Goal: Task Accomplishment & Management: Complete application form

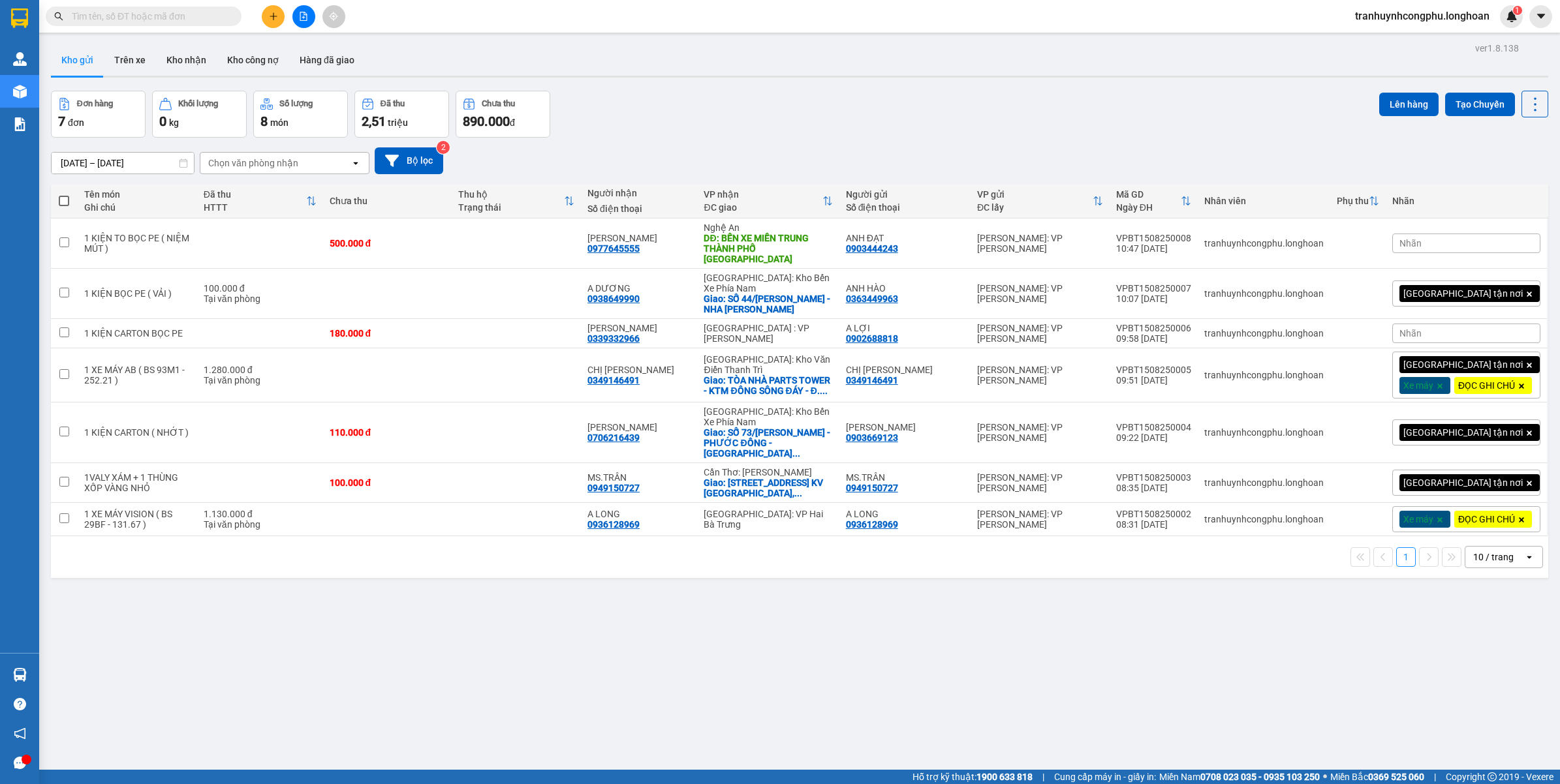
click at [280, 17] on button at bounding box center [273, 17] width 23 height 23
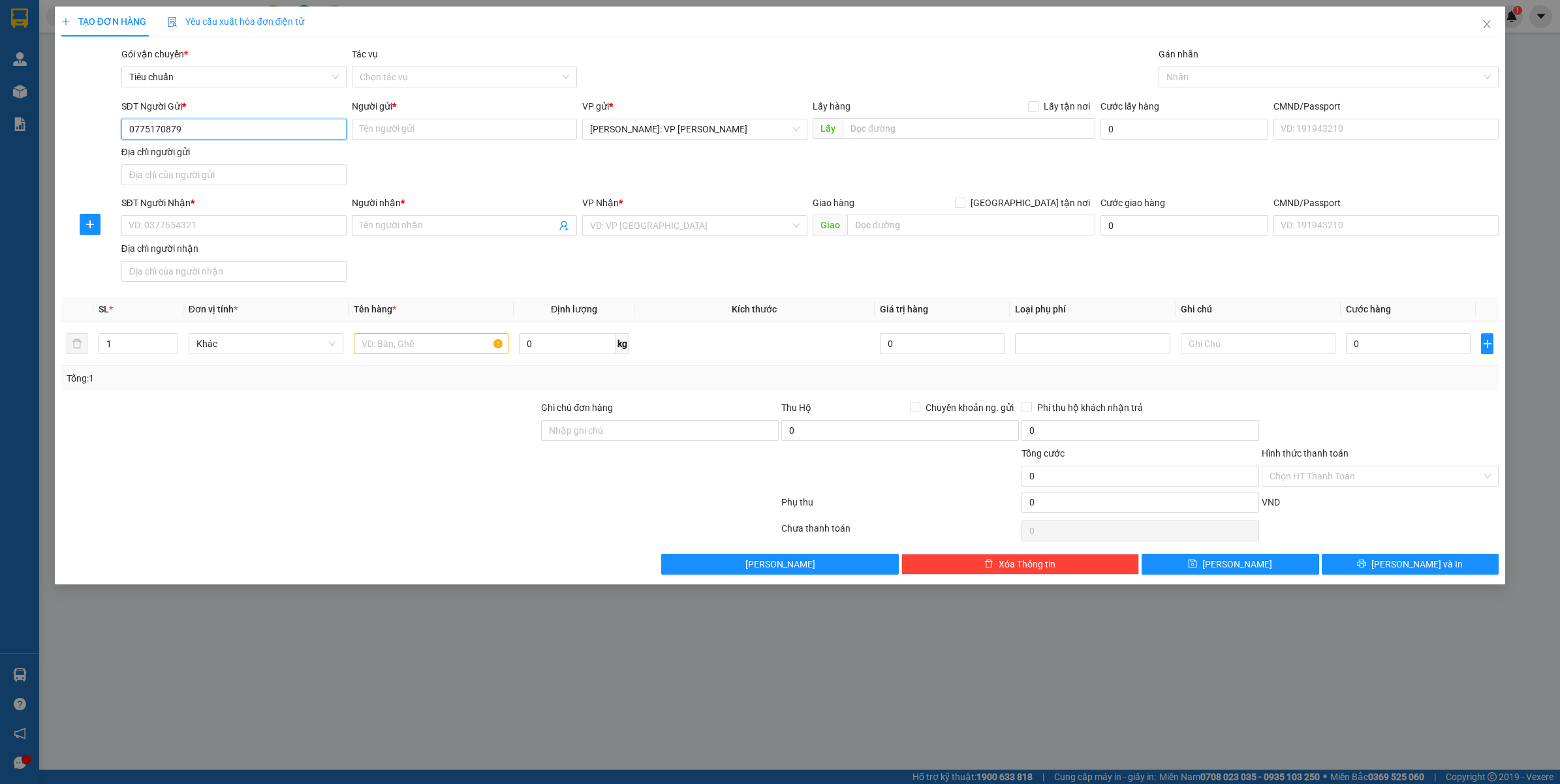
click at [181, 124] on input "0775170879" at bounding box center [233, 129] width 225 height 21
type input "0775170879"
click at [421, 131] on input "Người gửi *" at bounding box center [464, 129] width 225 height 21
type input "SEN VÀNG"
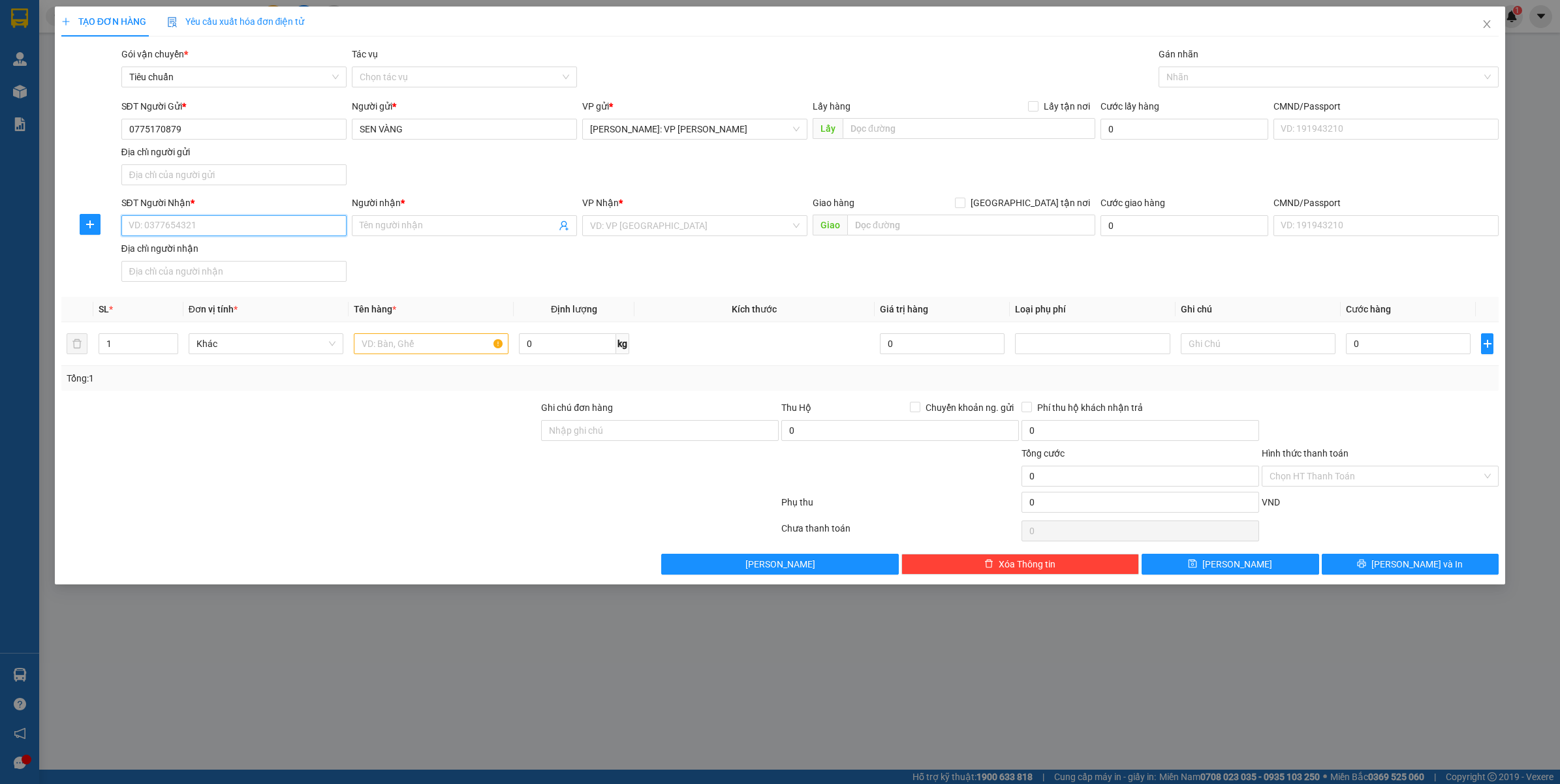
click at [168, 226] on input "SĐT Người Nhận *" at bounding box center [233, 225] width 225 height 21
click at [188, 225] on input "0846191185" at bounding box center [233, 225] width 225 height 21
paste input "977019014"
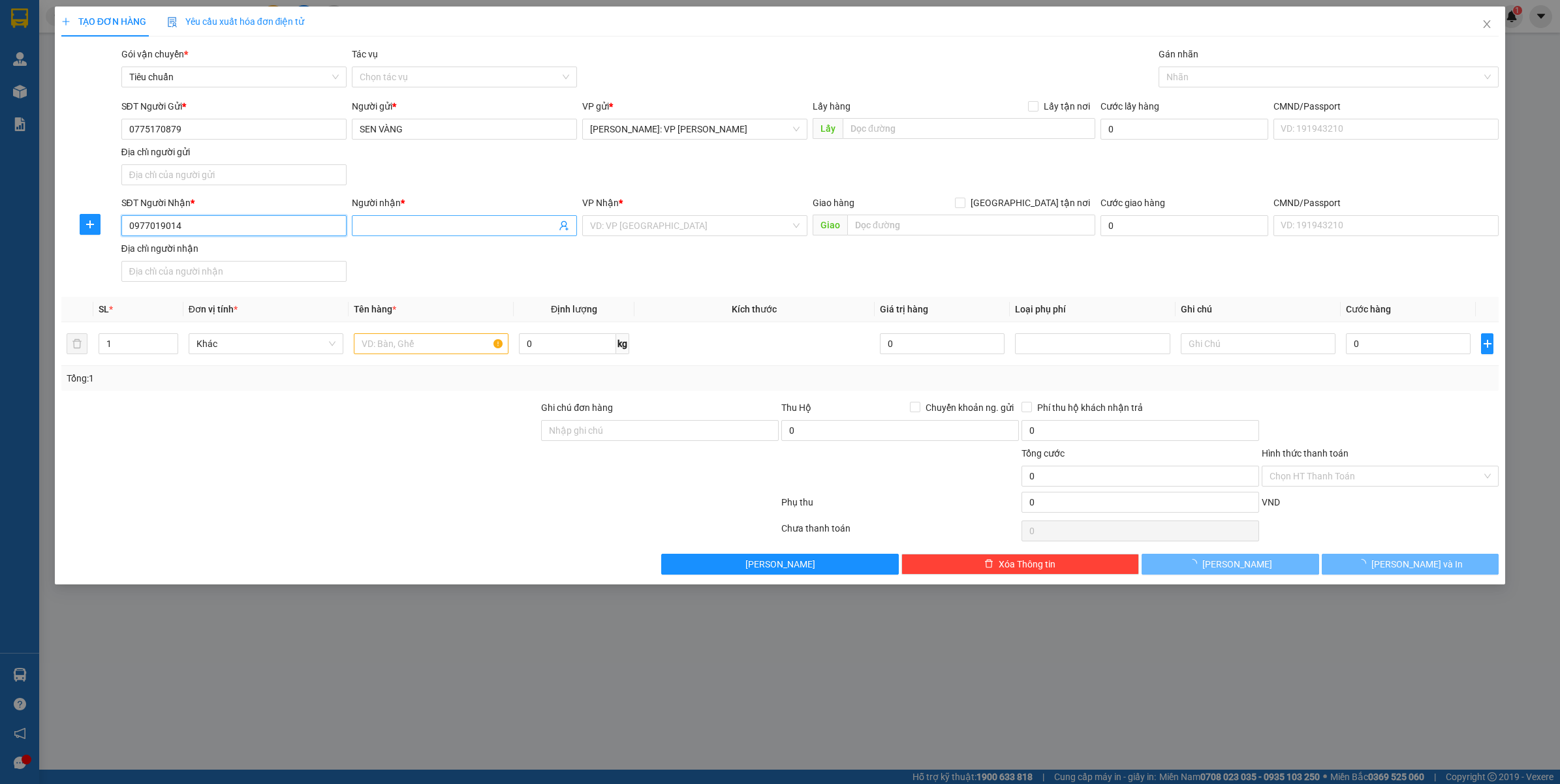
type input "0977019014"
click at [408, 218] on span at bounding box center [464, 225] width 225 height 21
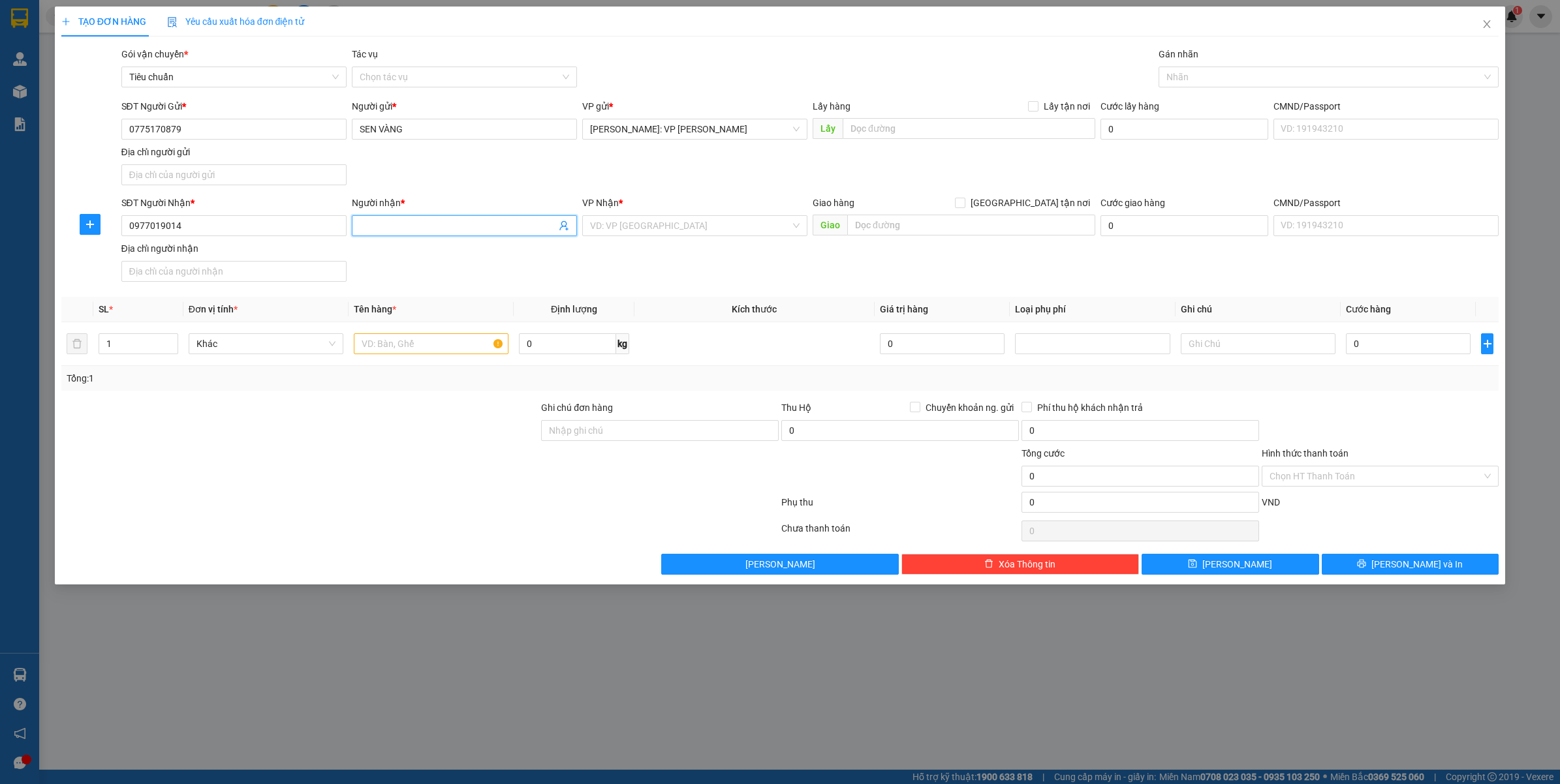
click at [413, 228] on input "Người nhận *" at bounding box center [458, 225] width 197 height 14
type input "[PERSON_NAME]"
click at [607, 225] on input "search" at bounding box center [690, 225] width 200 height 19
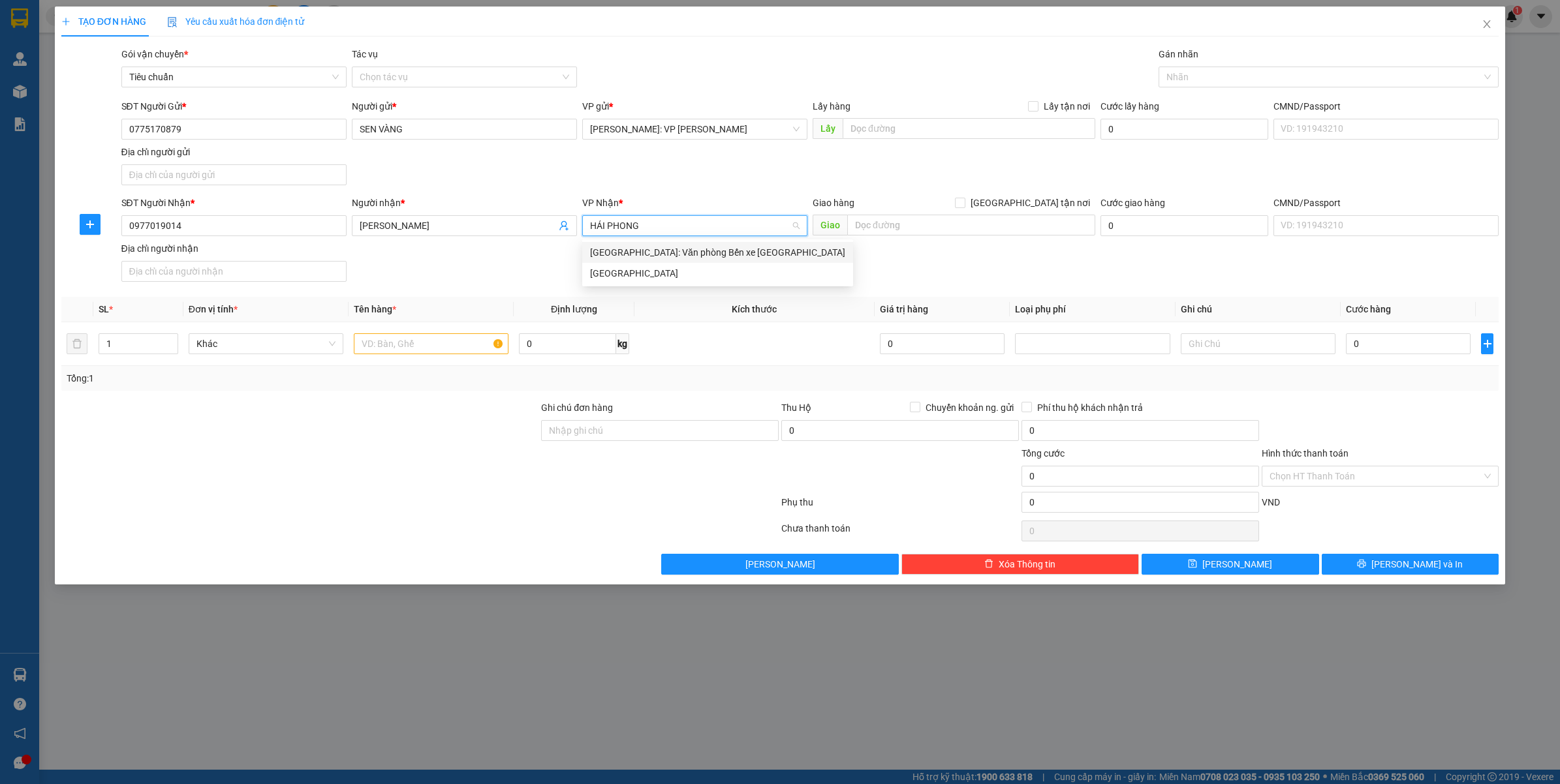
type input "HẢI PHÒNG"
click at [673, 252] on div "[GEOGRAPHIC_DATA]: Văn phòng Bến xe [GEOGRAPHIC_DATA]" at bounding box center [717, 252] width 255 height 14
click at [398, 332] on div at bounding box center [431, 344] width 155 height 26
click at [437, 340] on input "text" at bounding box center [431, 344] width 155 height 21
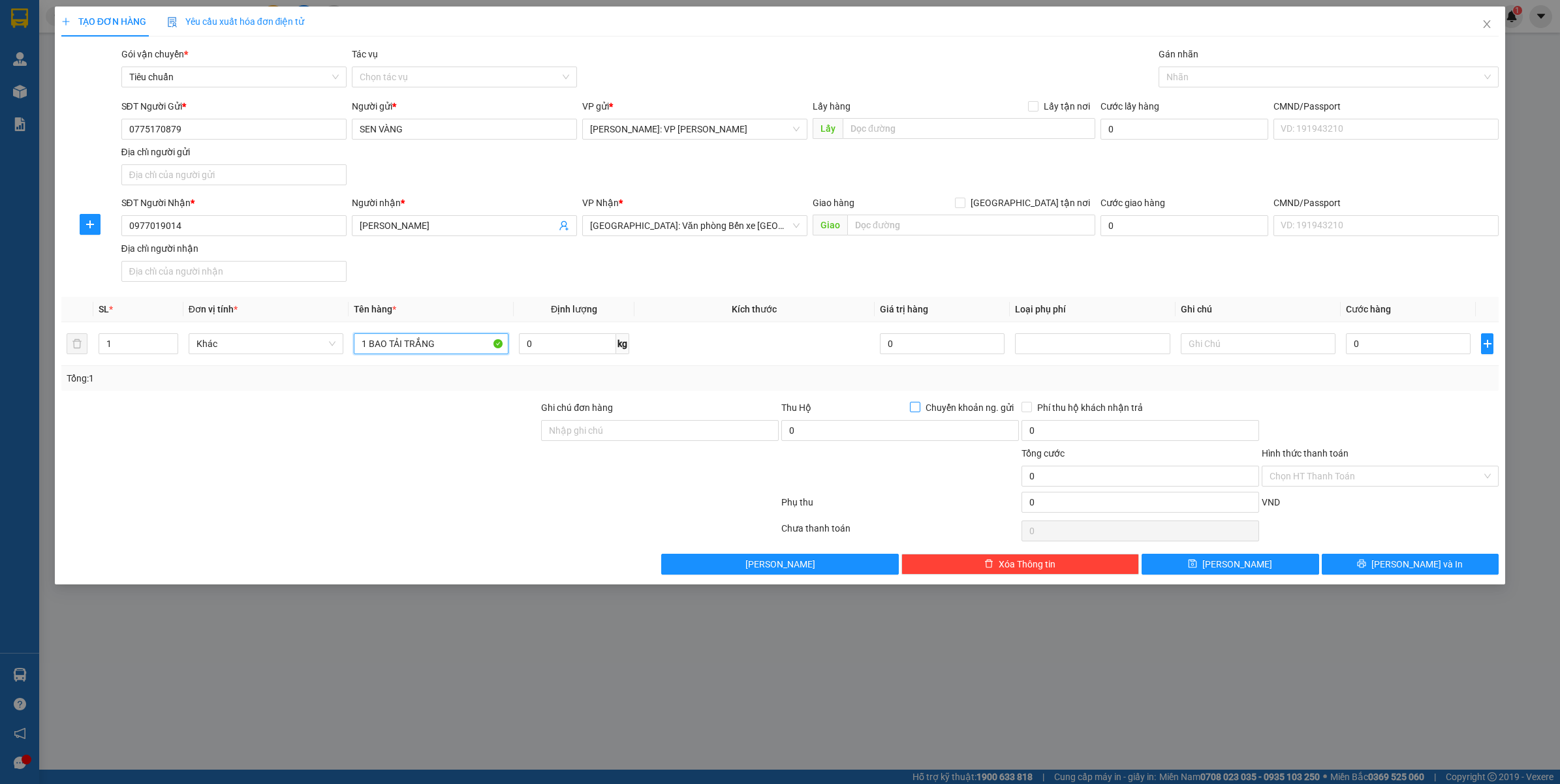
type input "1 BAO TẢI TRẮNG"
click at [914, 405] on input "Chuyển khoản ng. gửi" at bounding box center [914, 406] width 9 height 9
checkbox input "true"
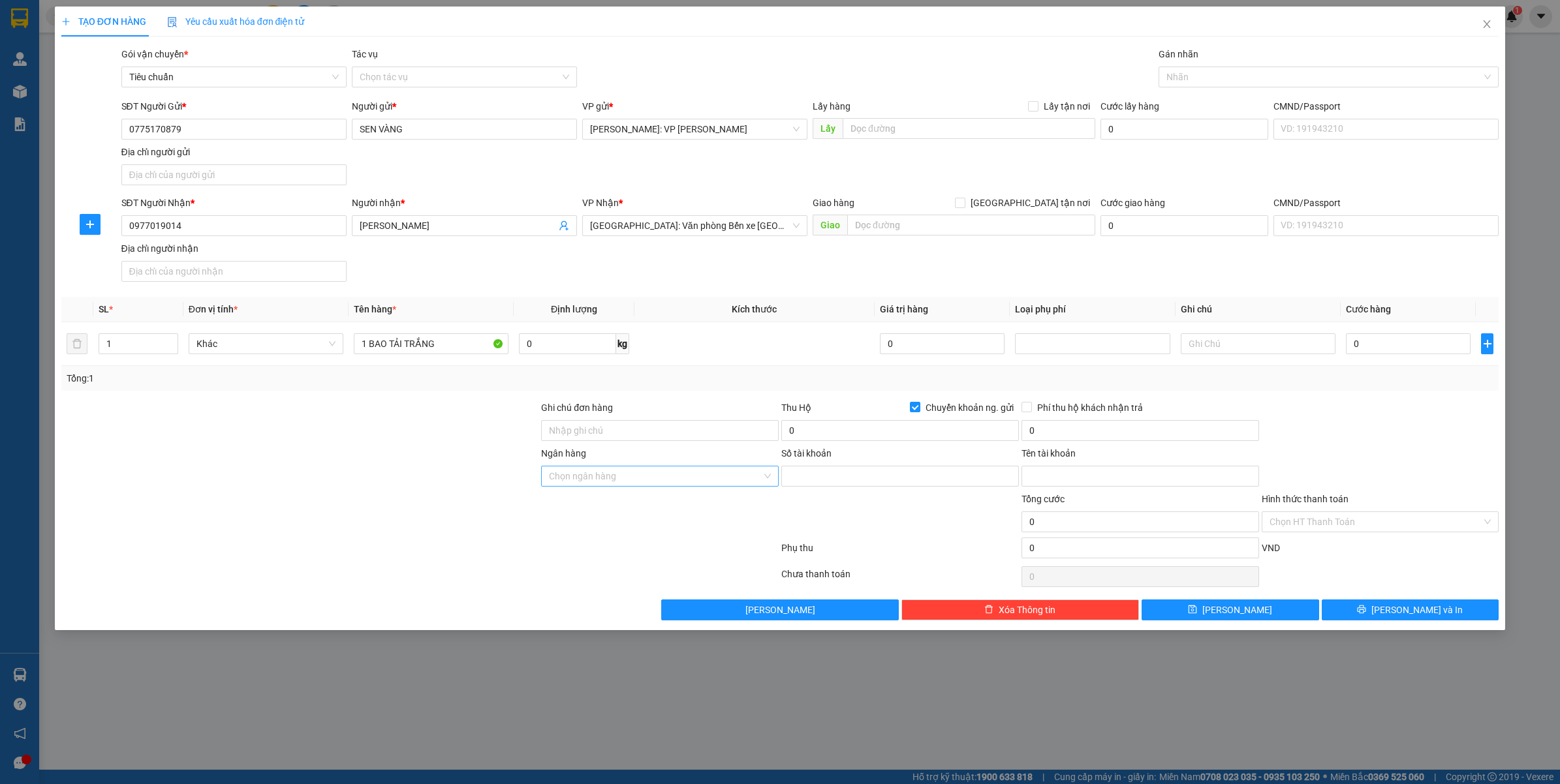
click at [570, 476] on input "Ngân hàng" at bounding box center [656, 476] width 212 height 19
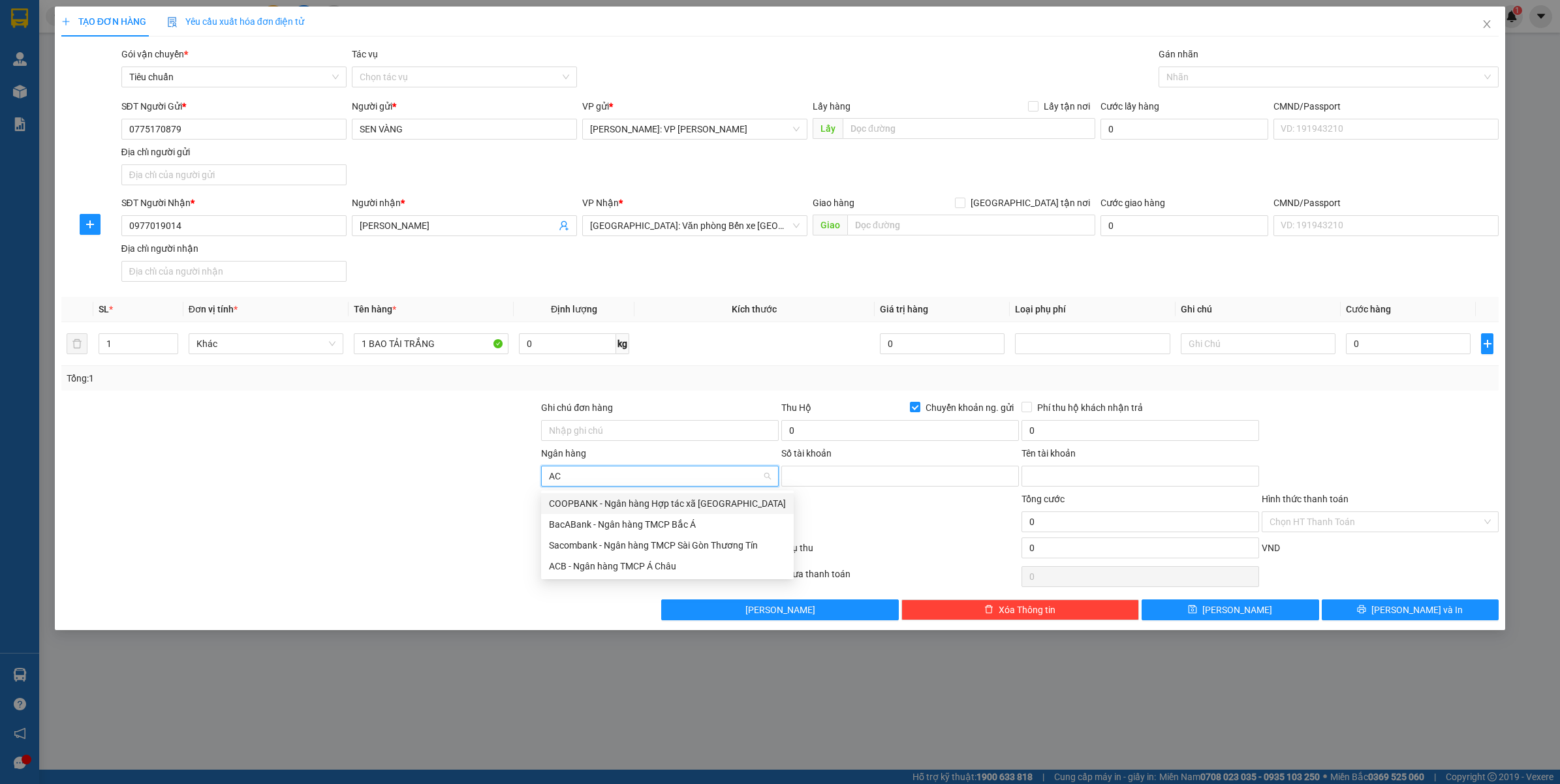
type input "ACB"
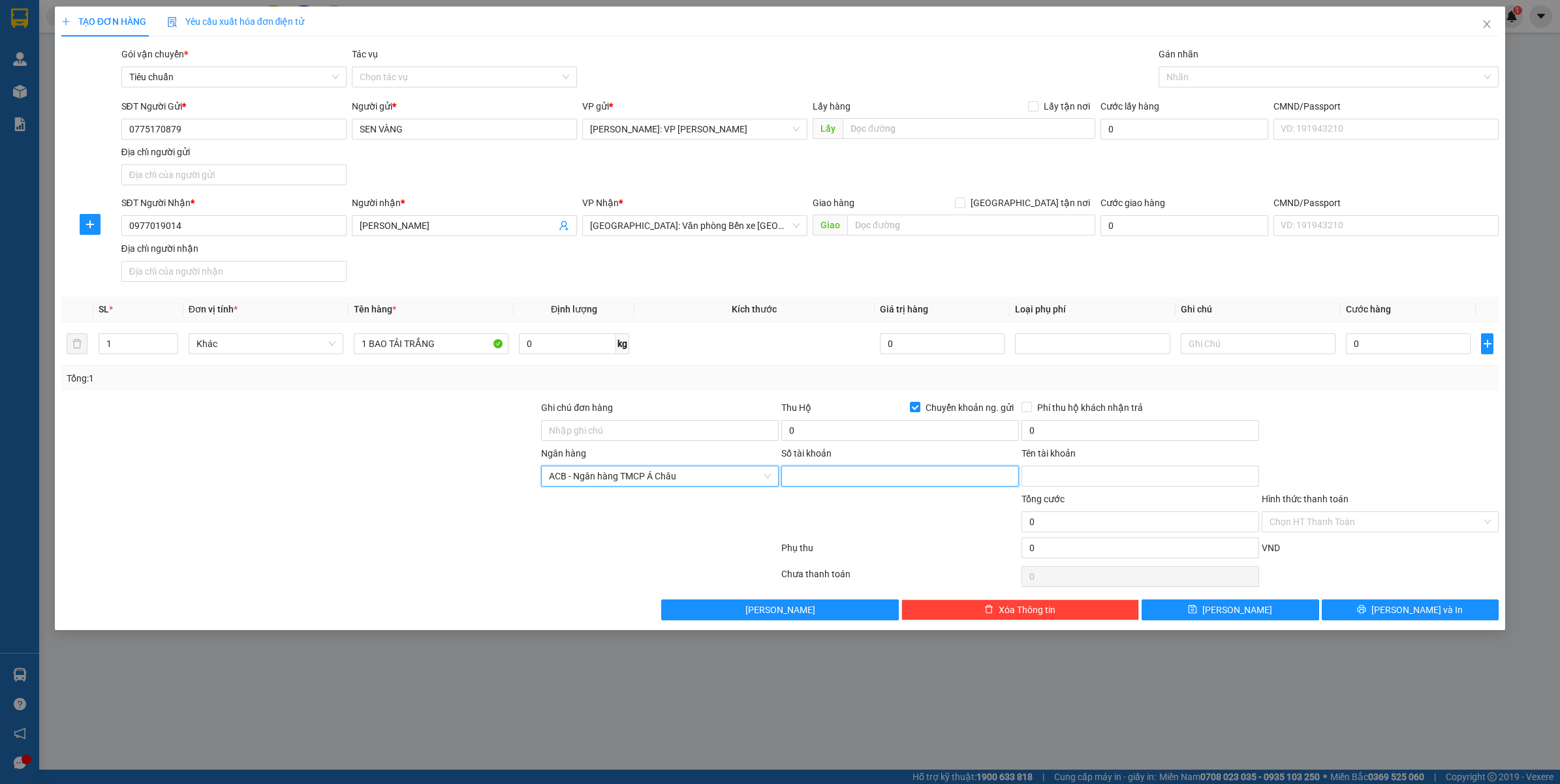
click at [842, 473] on input "Số tài khoản" at bounding box center [900, 476] width 238 height 21
type input "27589627"
click at [1063, 493] on div "Tổng cước" at bounding box center [1140, 501] width 238 height 19
click at [1060, 473] on input "Tên tài khoản" at bounding box center [1140, 476] width 238 height 21
type input "LE THI KIM NGOC"
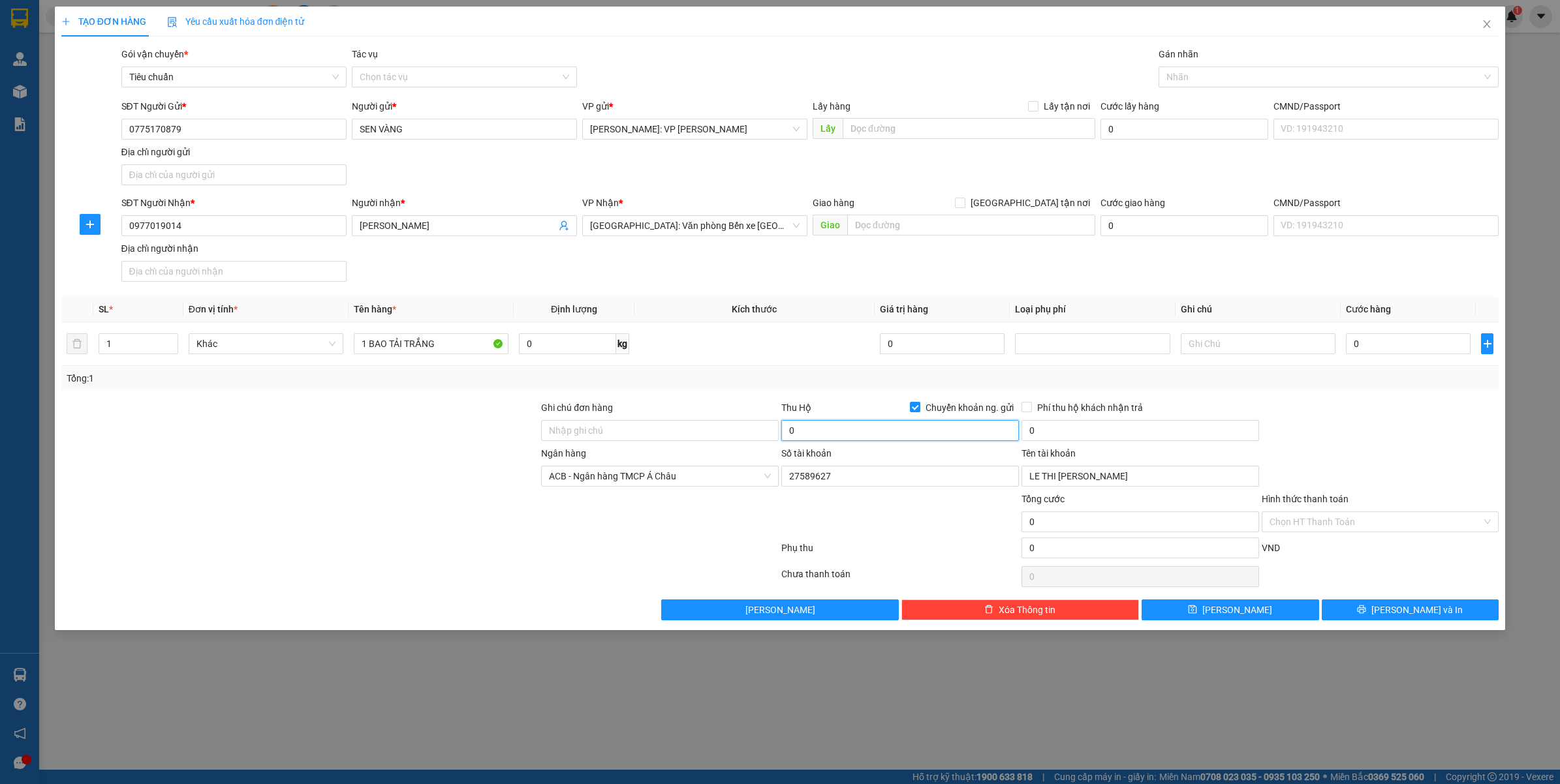
click at [795, 425] on input "0" at bounding box center [900, 431] width 238 height 21
click at [1366, 429] on div at bounding box center [1381, 423] width 240 height 45
type input "2.455.000"
click at [1035, 425] on input "0" at bounding box center [1140, 431] width 238 height 21
click at [1342, 392] on div "Transit Pickup Surcharge Ids Transit Deliver Surcharge Ids Transit Deliver Surc…" at bounding box center [780, 333] width 1438 height 573
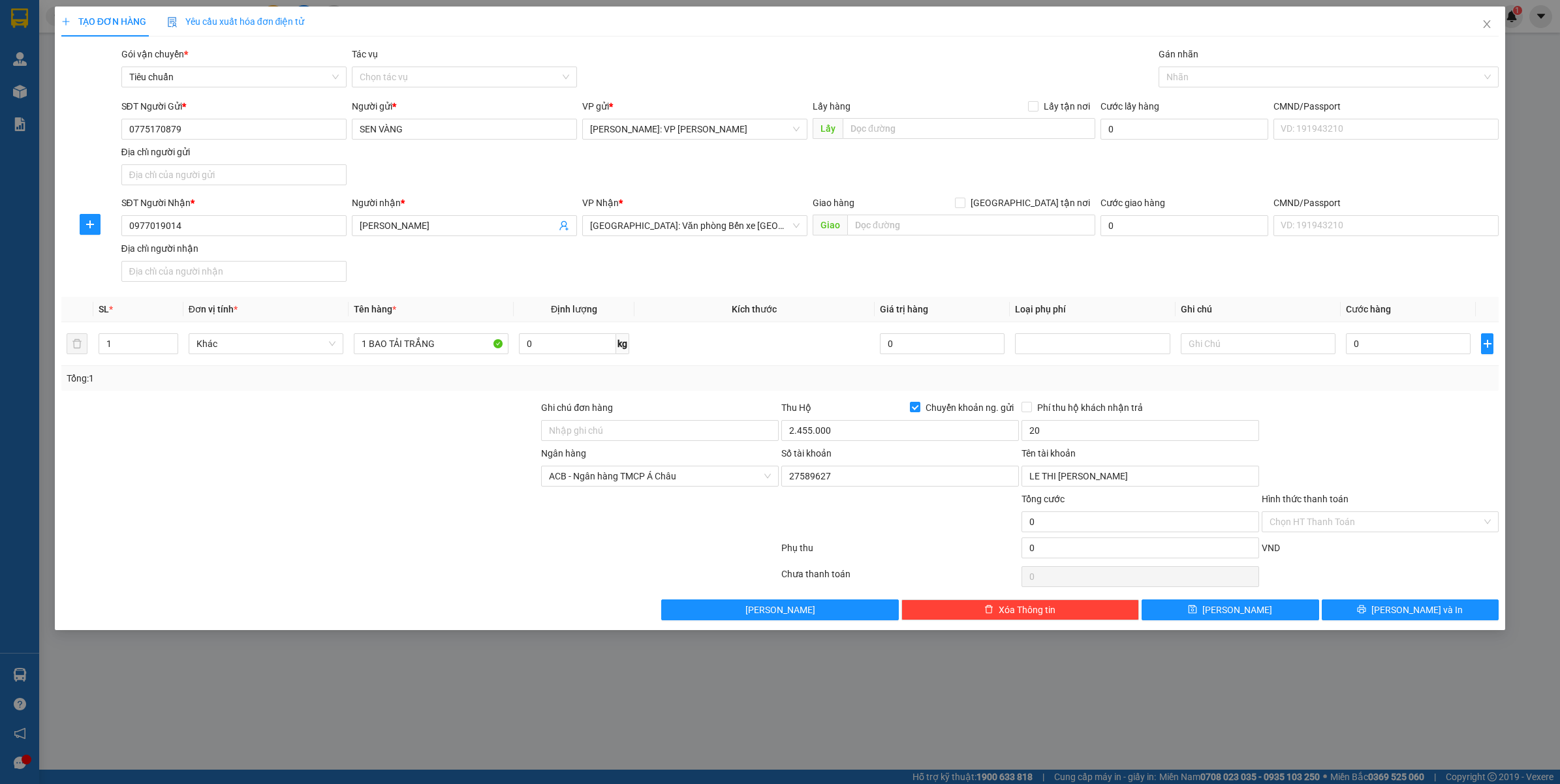
type input "20.000"
drag, startPoint x: 1389, startPoint y: 348, endPoint x: 1397, endPoint y: 345, distance: 8.5
click at [1390, 347] on input "0" at bounding box center [1408, 344] width 124 height 21
type input "3"
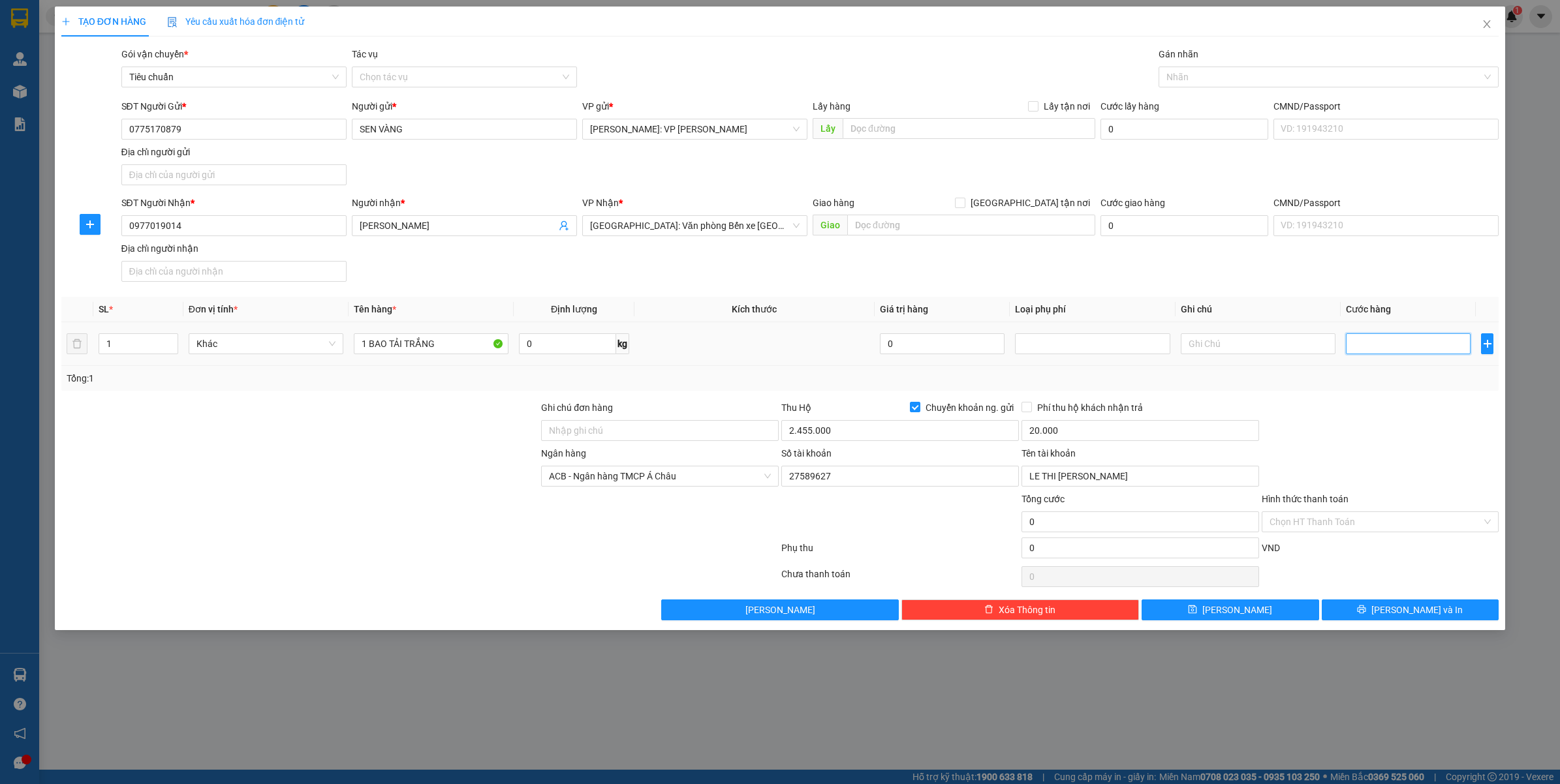
type input "3"
type input "30"
type input "300"
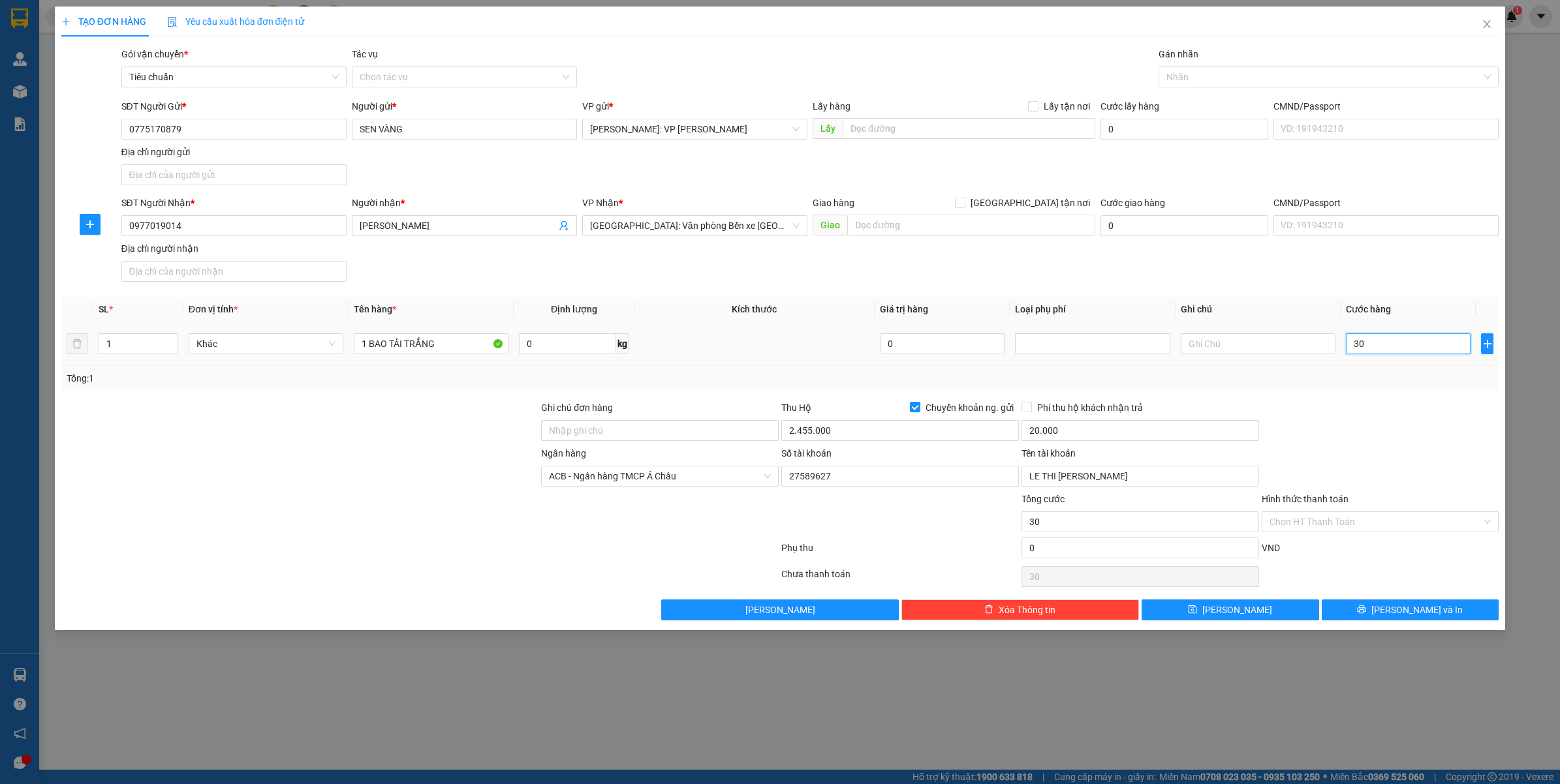
type input "300"
click at [1355, 416] on div at bounding box center [1381, 423] width 240 height 45
type input "300.000"
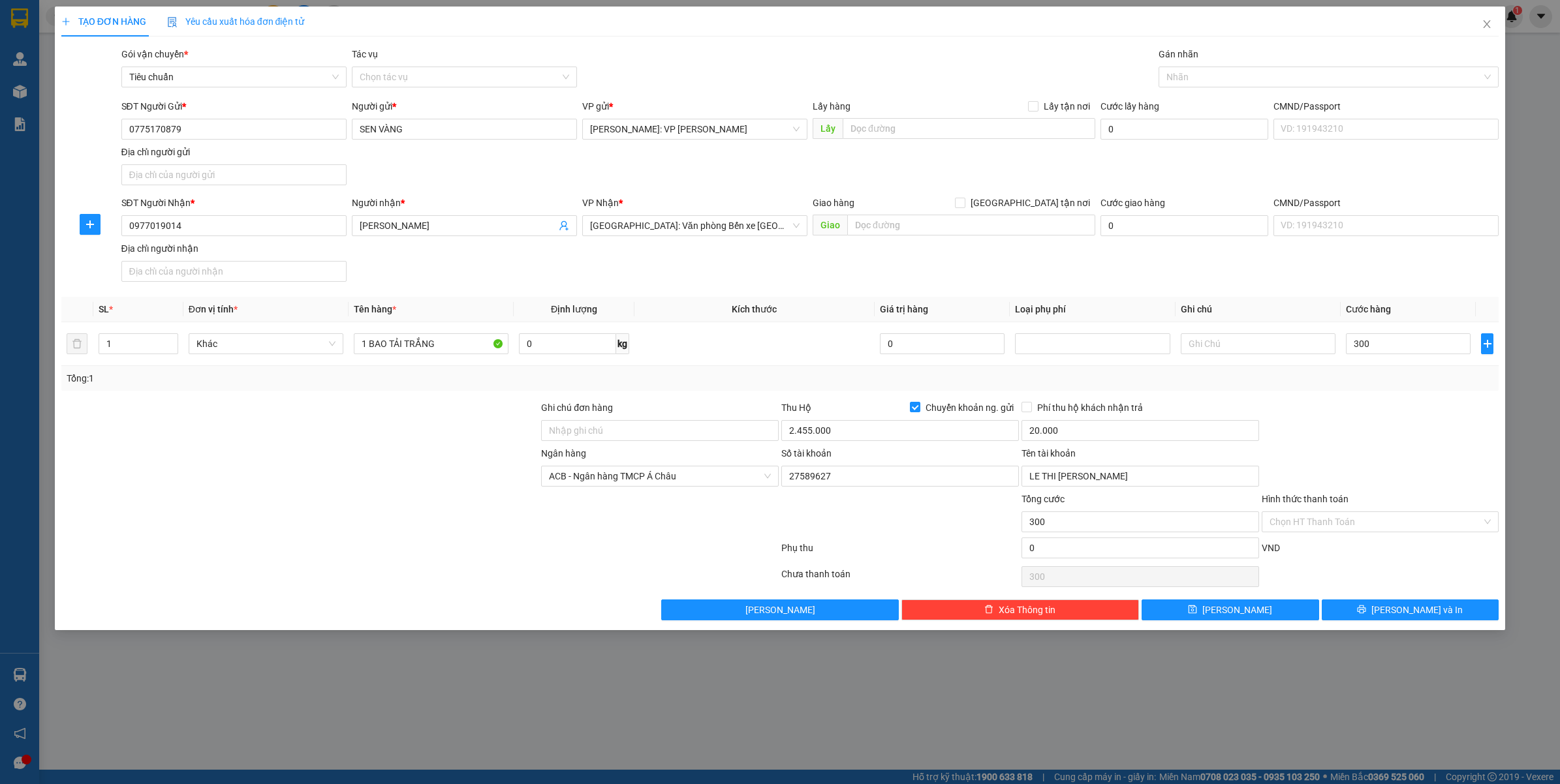
type input "300.000"
click at [454, 346] on input "1 BAO TẢI TRẮNG" at bounding box center [431, 344] width 155 height 21
type input "1 BAO TẢI TRẮNG ( HẠT GIỐNG )"
click at [1382, 611] on button "[PERSON_NAME] và In" at bounding box center [1410, 610] width 178 height 21
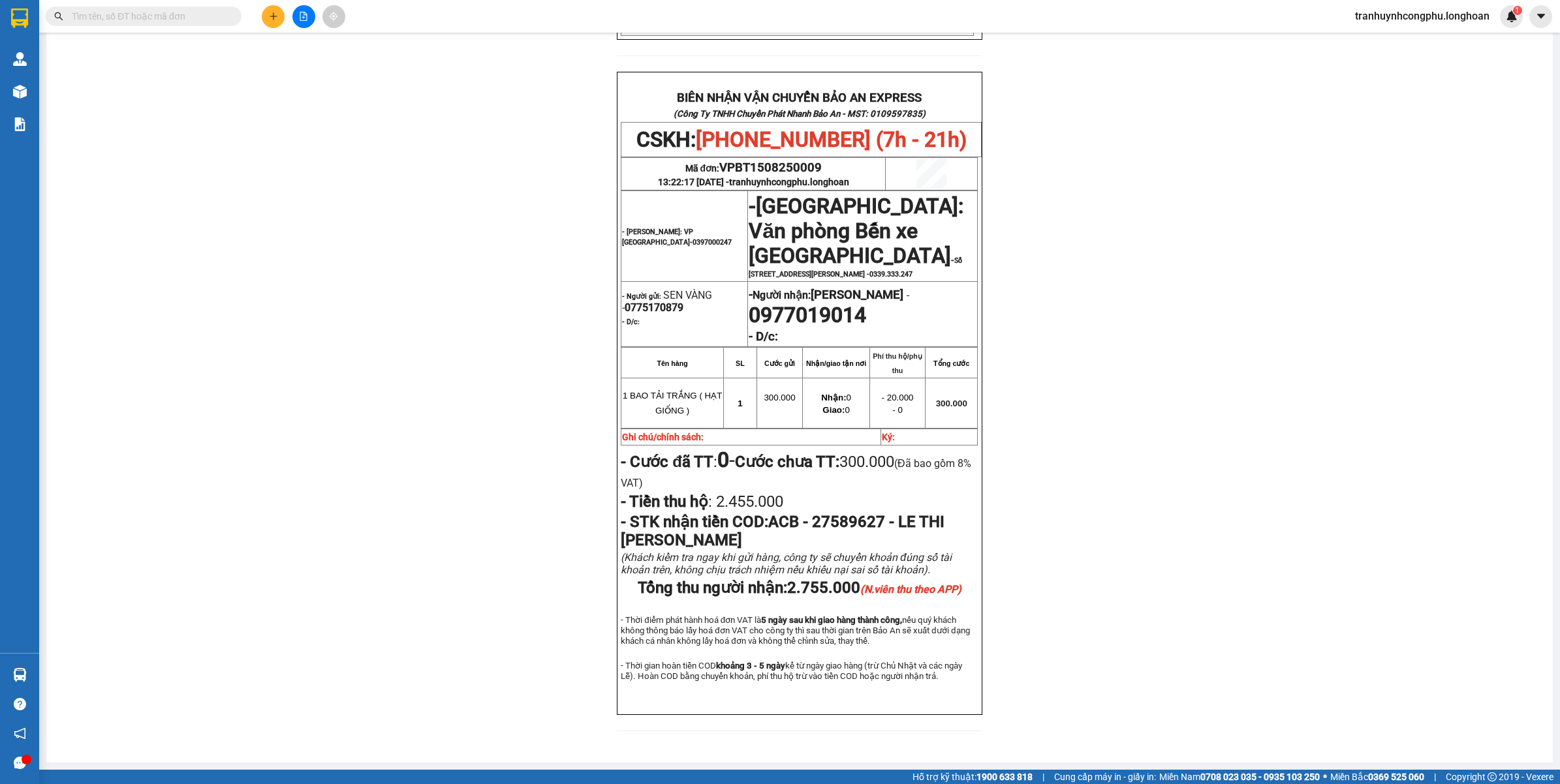
scroll to position [515, 0]
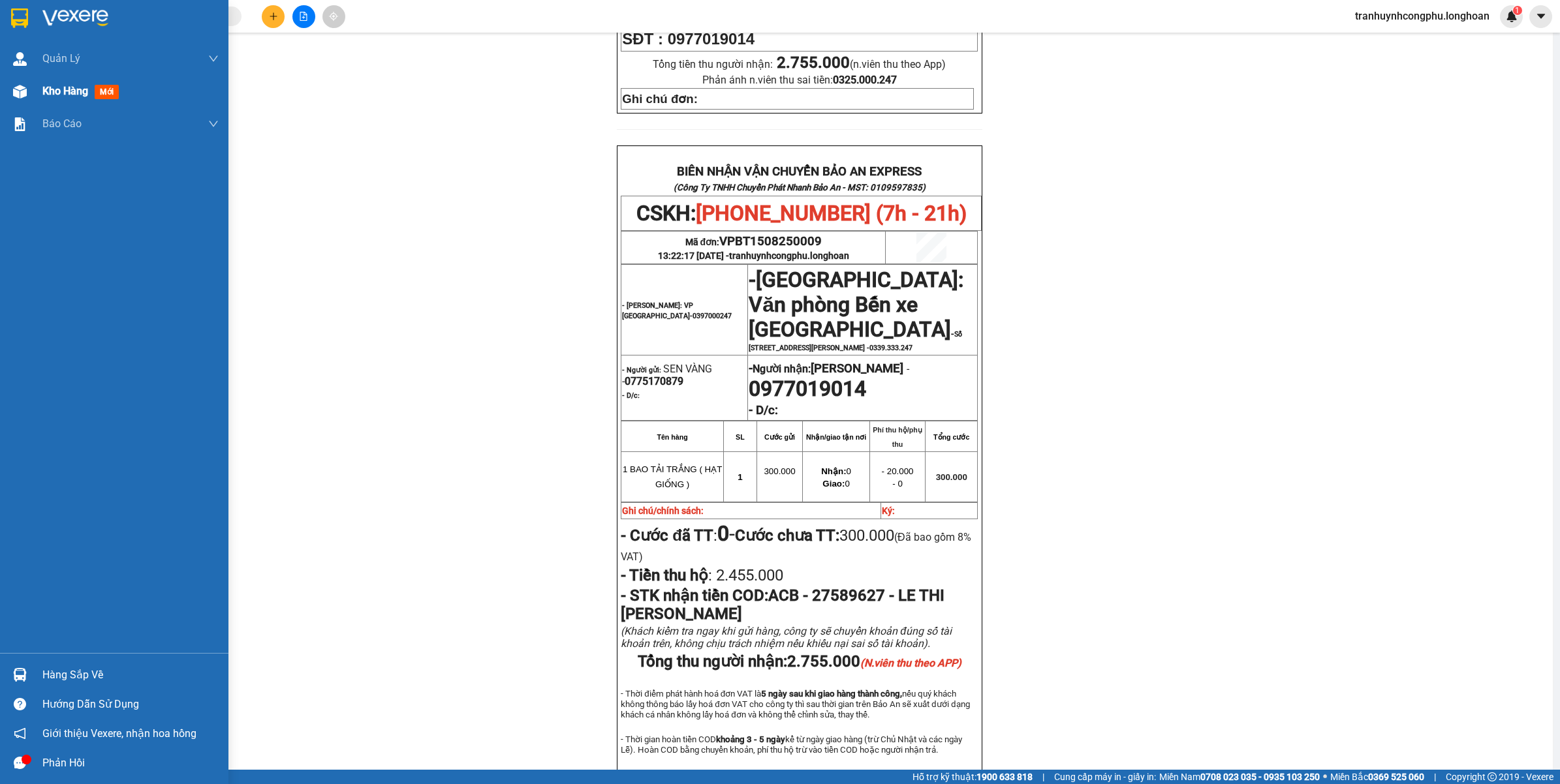
click at [50, 96] on span "Kho hàng" at bounding box center [65, 90] width 45 height 12
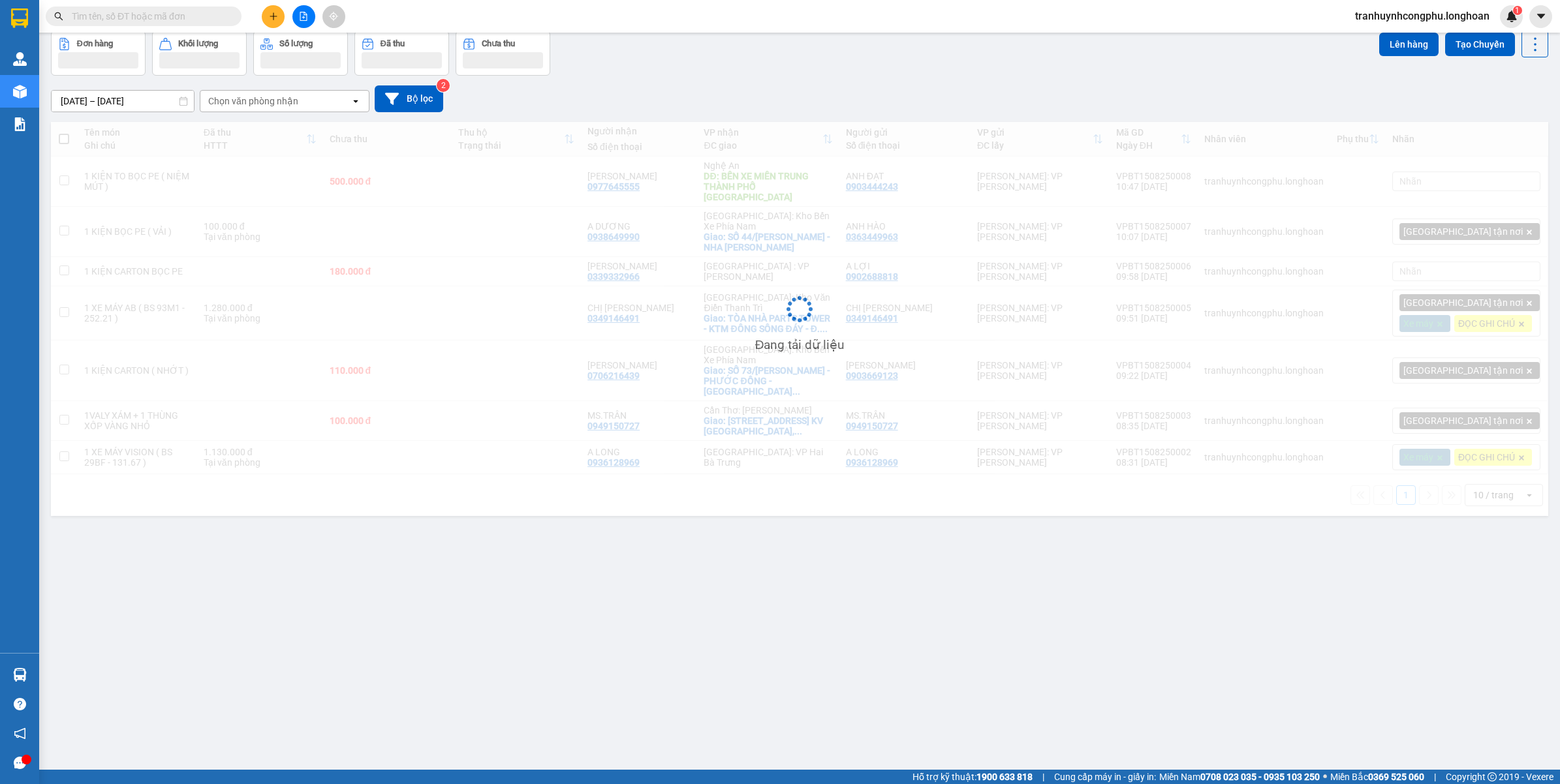
scroll to position [60, 0]
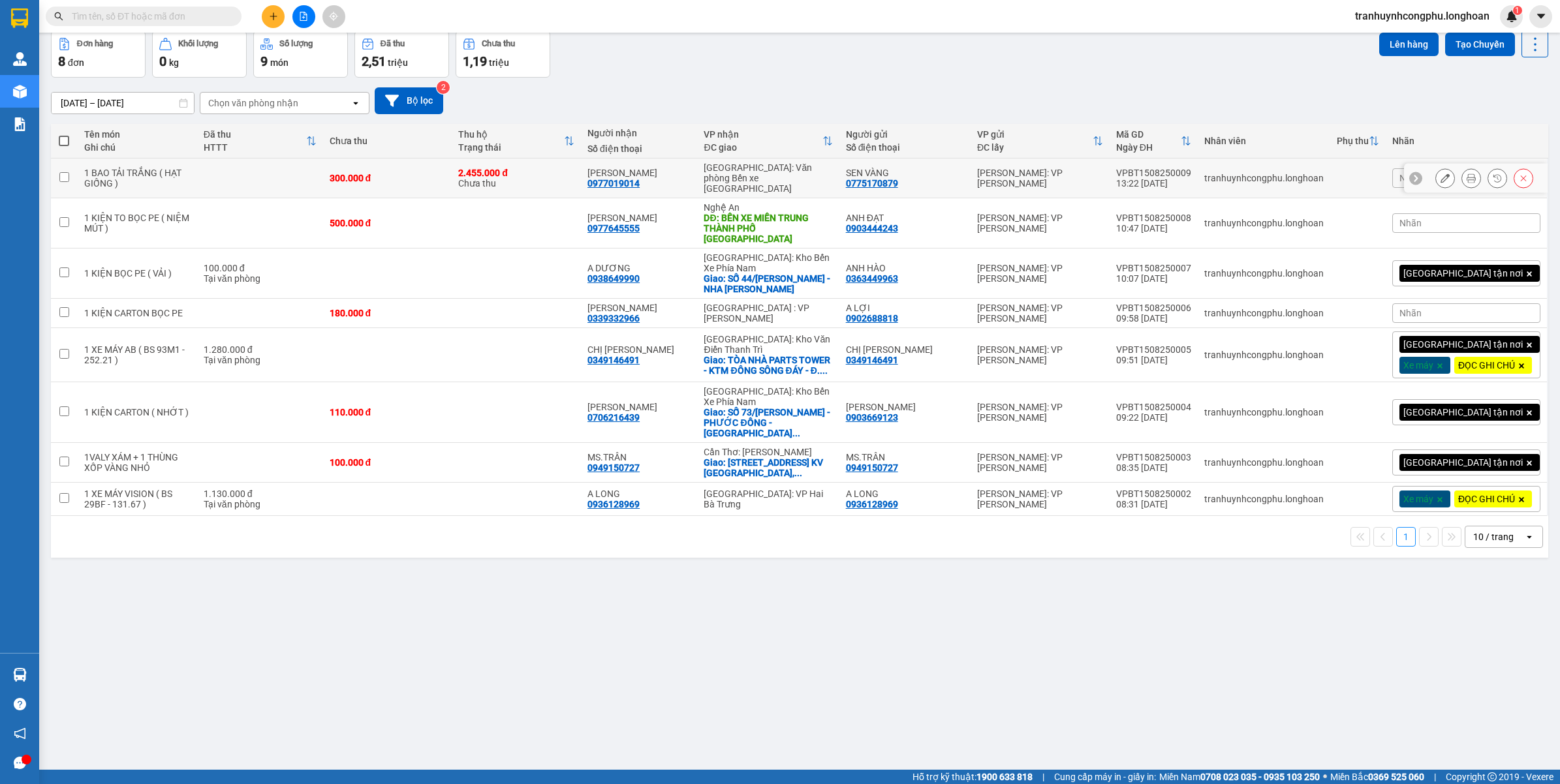
click at [1437, 170] on button at bounding box center [1445, 178] width 18 height 23
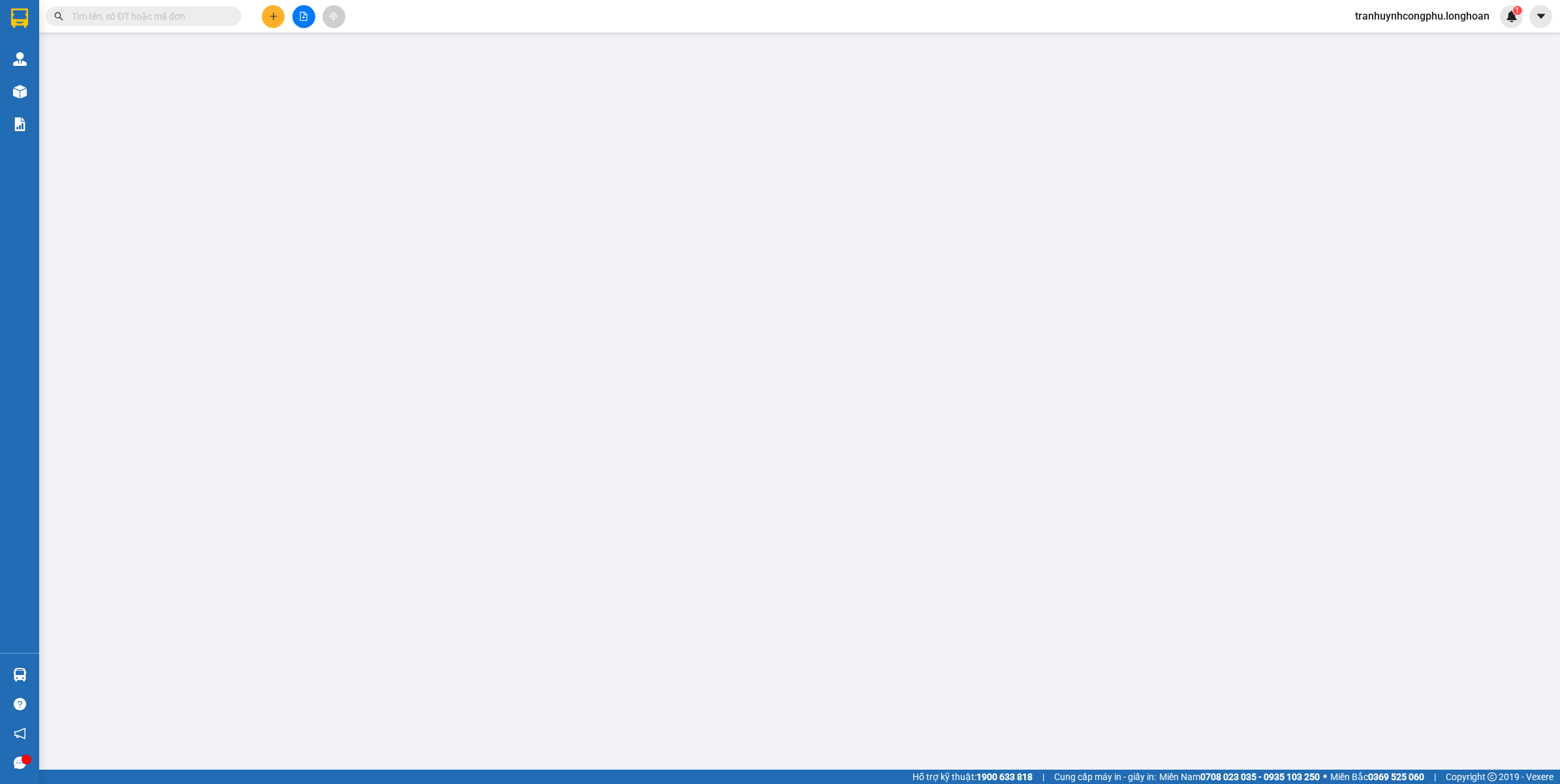
type input "0775170879"
type input "SEN VÀNG"
type input "0977019014"
type input "[PERSON_NAME]"
type input "300.000"
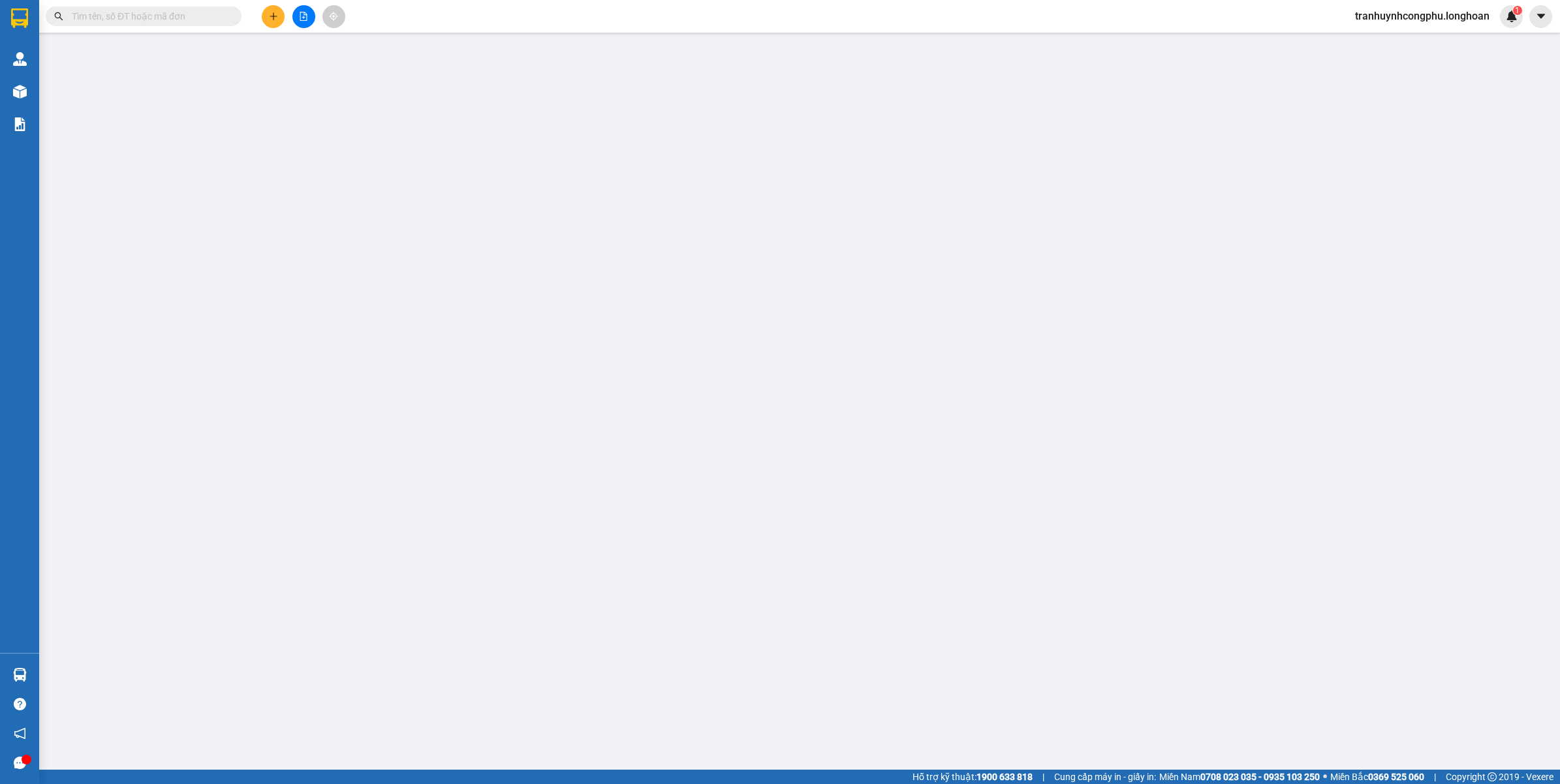
type input "300.000"
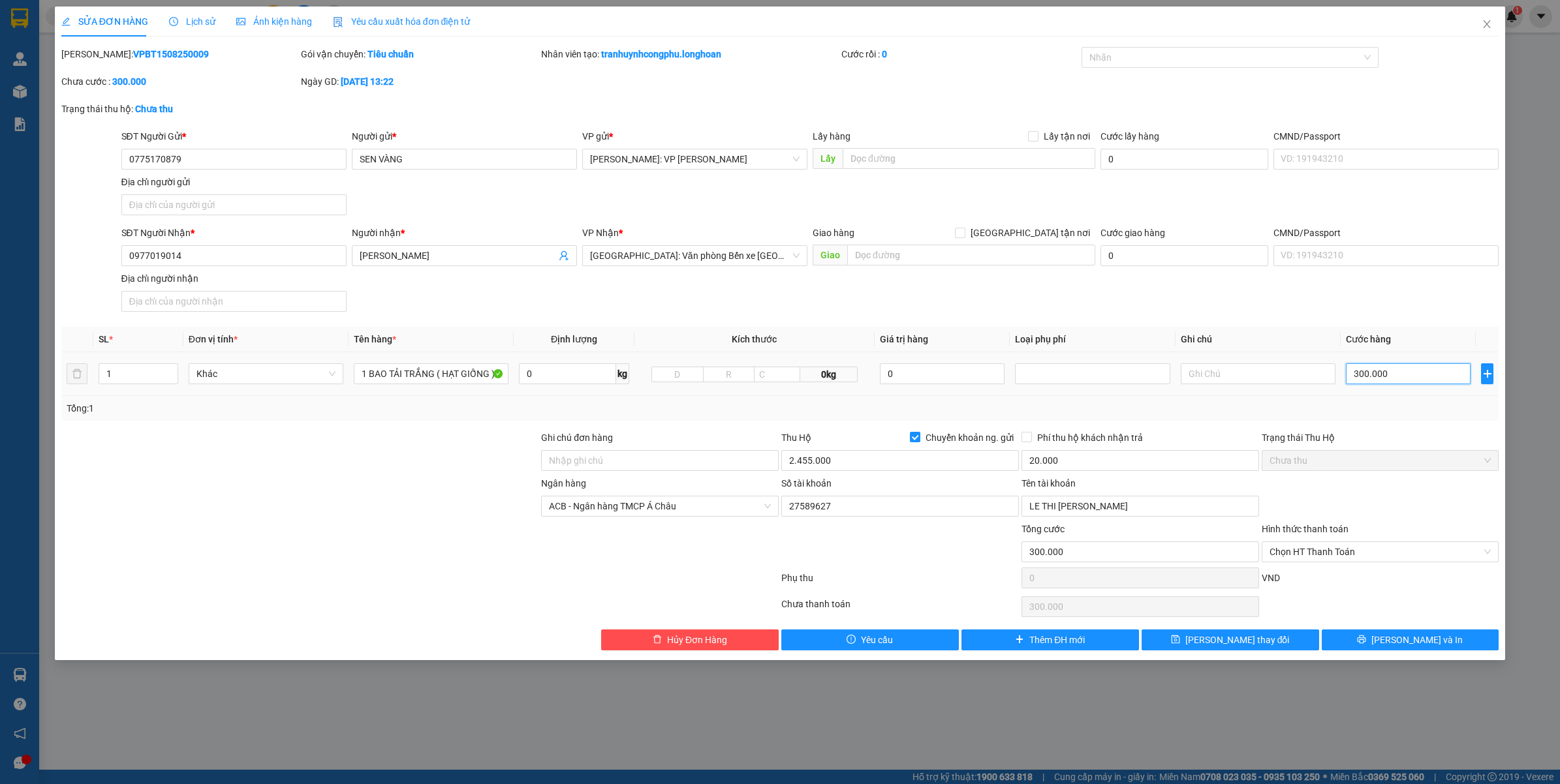
click at [1403, 364] on input "300.000" at bounding box center [1408, 374] width 124 height 21
type input "0"
type input "2"
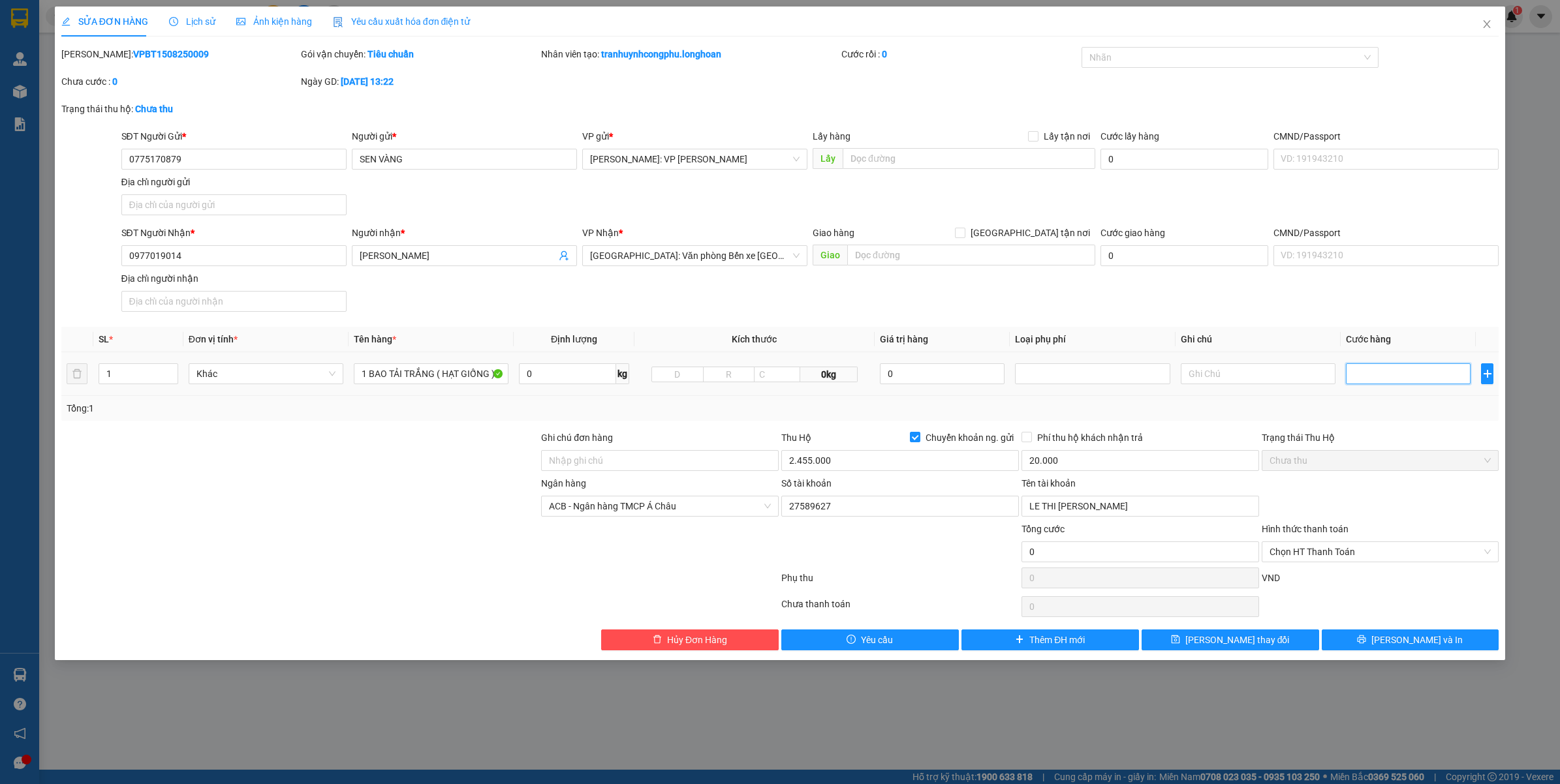
type input "2"
type input "28"
type input "280"
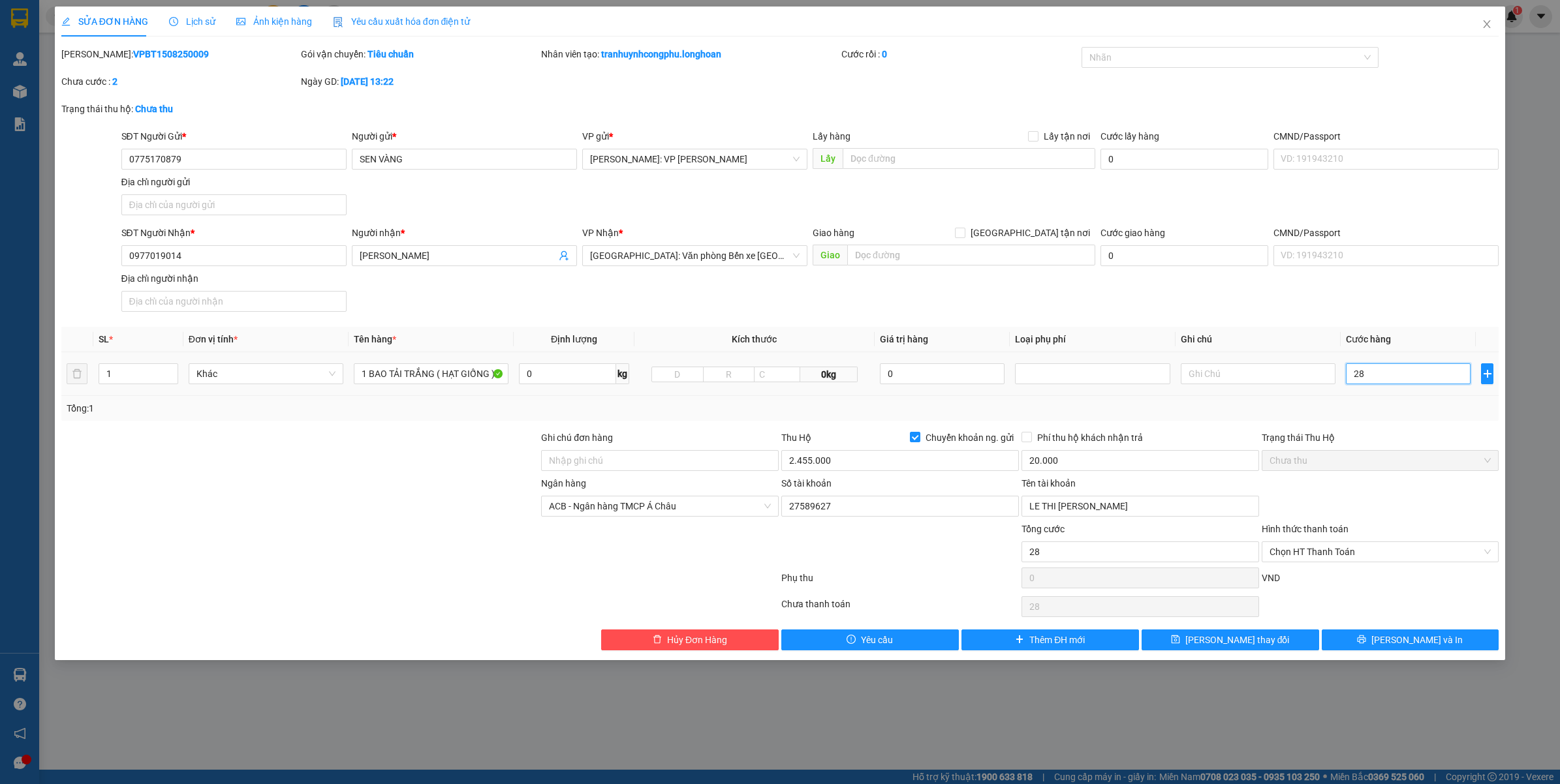
type input "280"
click at [1343, 405] on div "Tổng: 1" at bounding box center [780, 408] width 1428 height 14
type input "280.000"
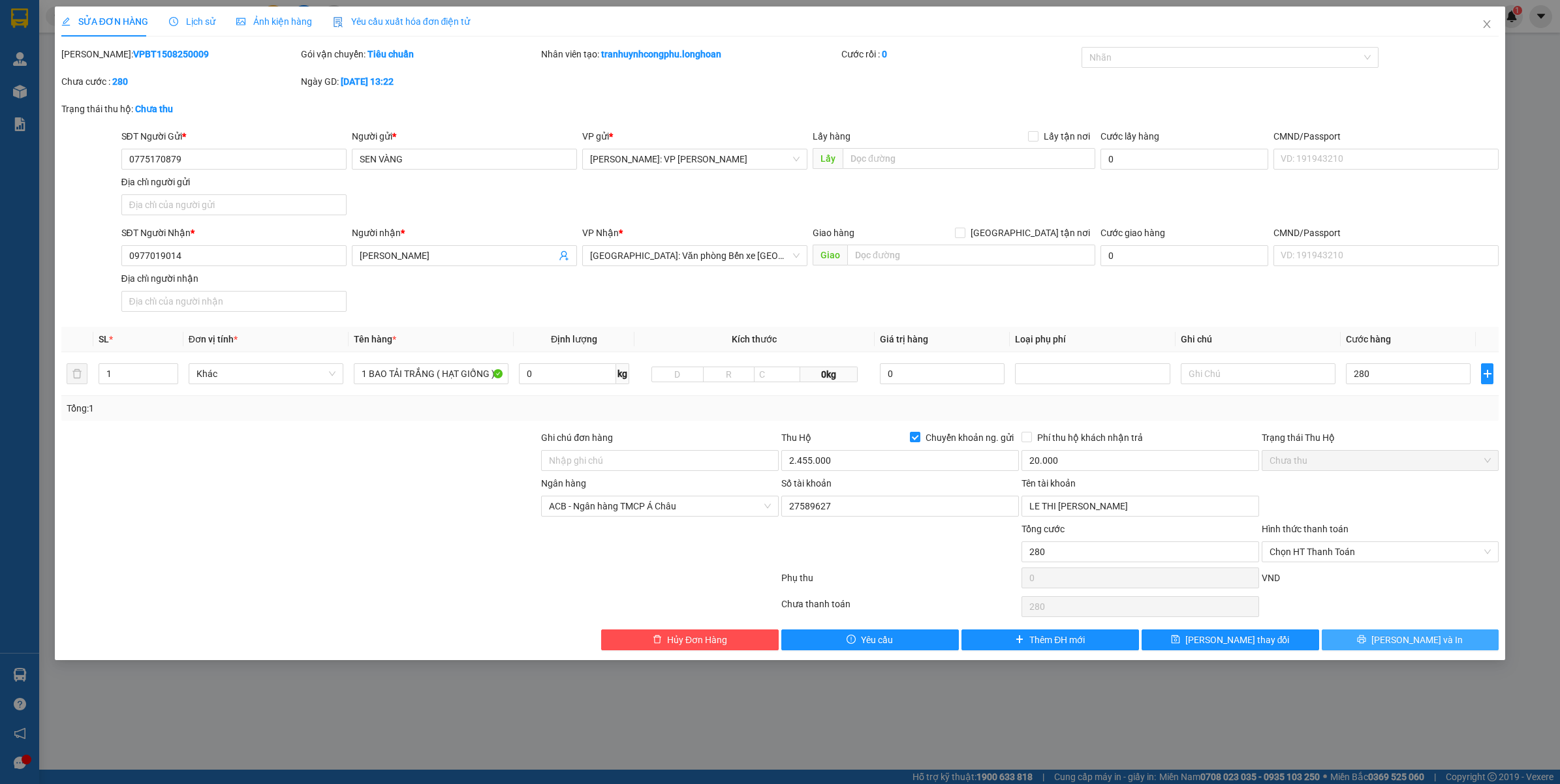
type input "280.000"
click at [1447, 651] on button "[PERSON_NAME] và In" at bounding box center [1410, 640] width 178 height 21
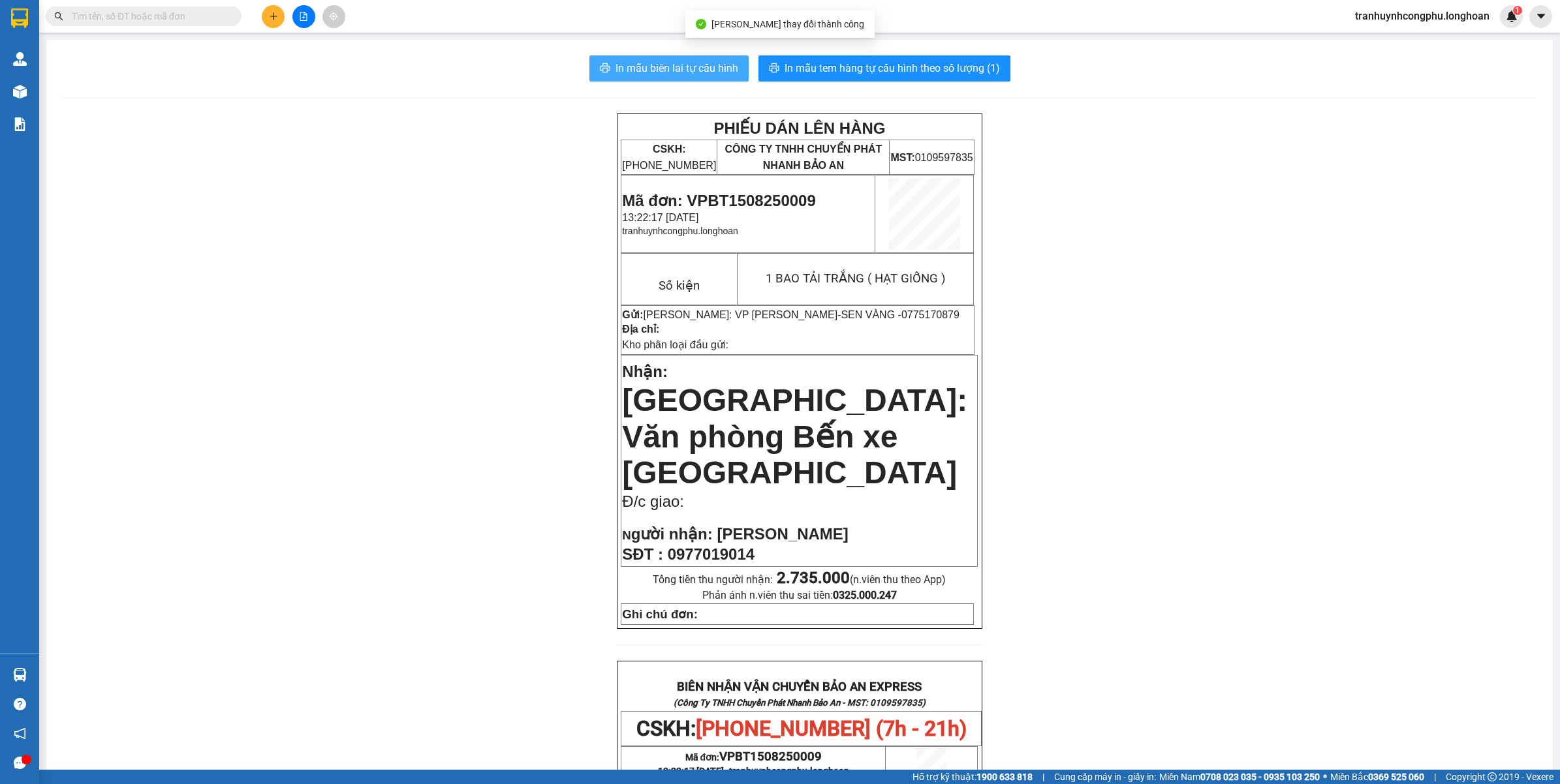
click at [693, 70] on span "In mẫu biên lai tự cấu hình" at bounding box center [676, 68] width 123 height 17
click at [859, 64] on span "In mẫu tem hàng tự cấu hình theo số lượng (1)" at bounding box center [891, 68] width 215 height 17
click at [755, 196] on span "Mã đơn: VPBT1508250009" at bounding box center [719, 200] width 193 height 17
copy span "VPBT1508250009"
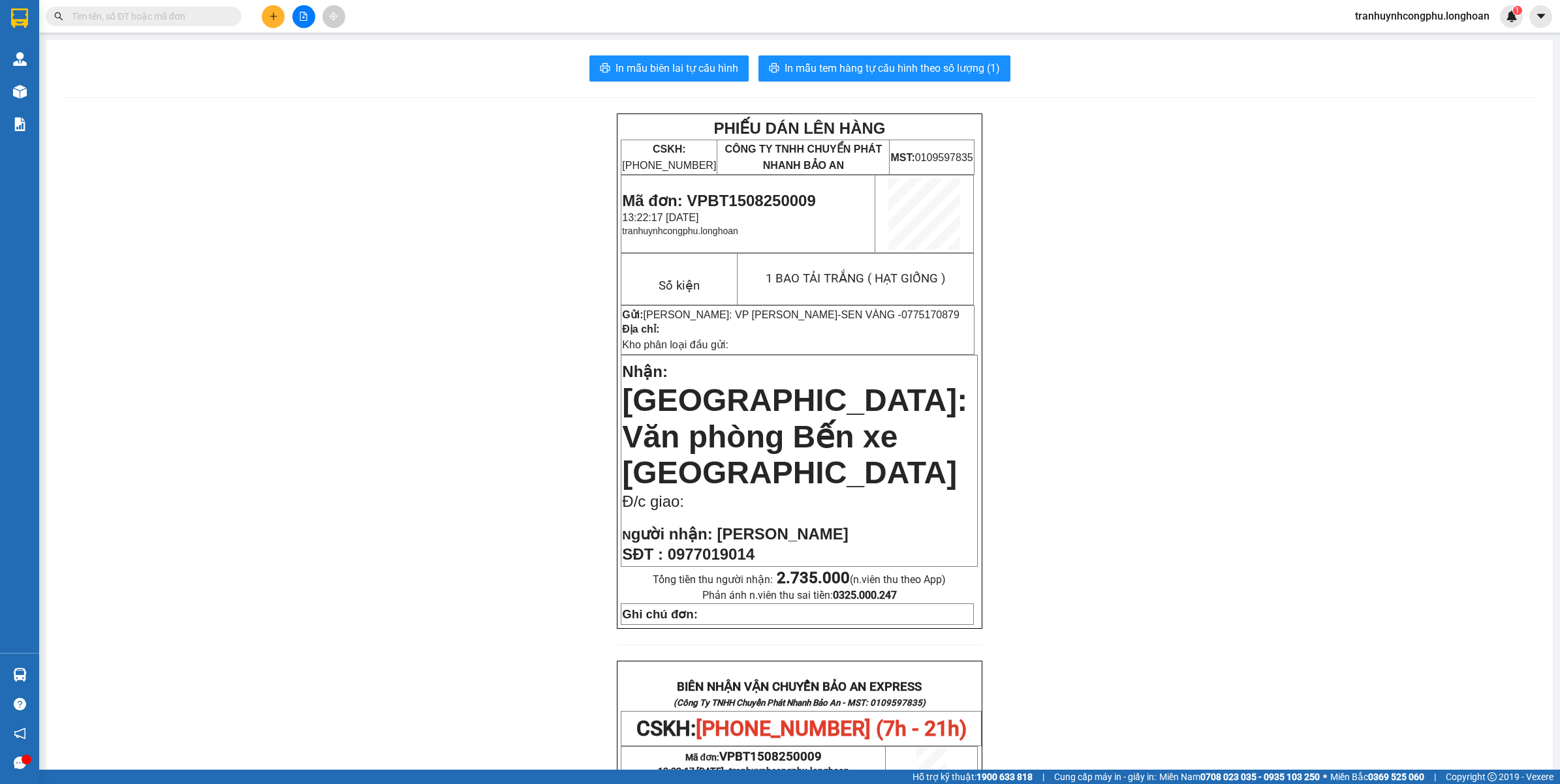
drag, startPoint x: 374, startPoint y: 212, endPoint x: 363, endPoint y: 205, distance: 13.0
click at [376, 212] on div "PHIẾU DÁN LÊN HÀNG CSKH: 1900.06.88.33 CÔNG TY TNHH CHUYỂN PHÁT NHANH BẢO AN MS…" at bounding box center [799, 724] width 1476 height 1223
click at [266, 17] on button at bounding box center [273, 17] width 23 height 23
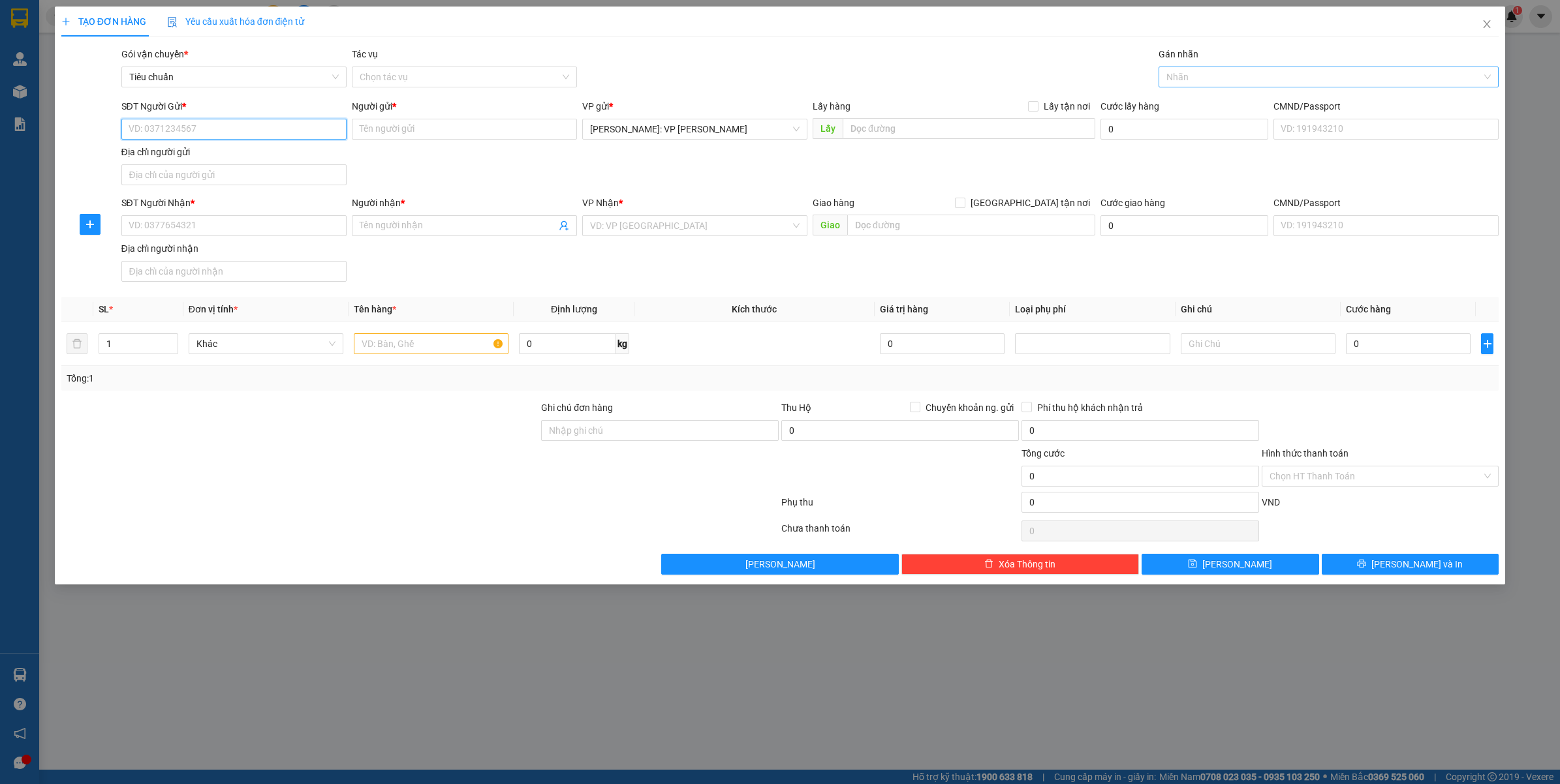
click at [1231, 79] on div at bounding box center [1322, 77] width 321 height 16
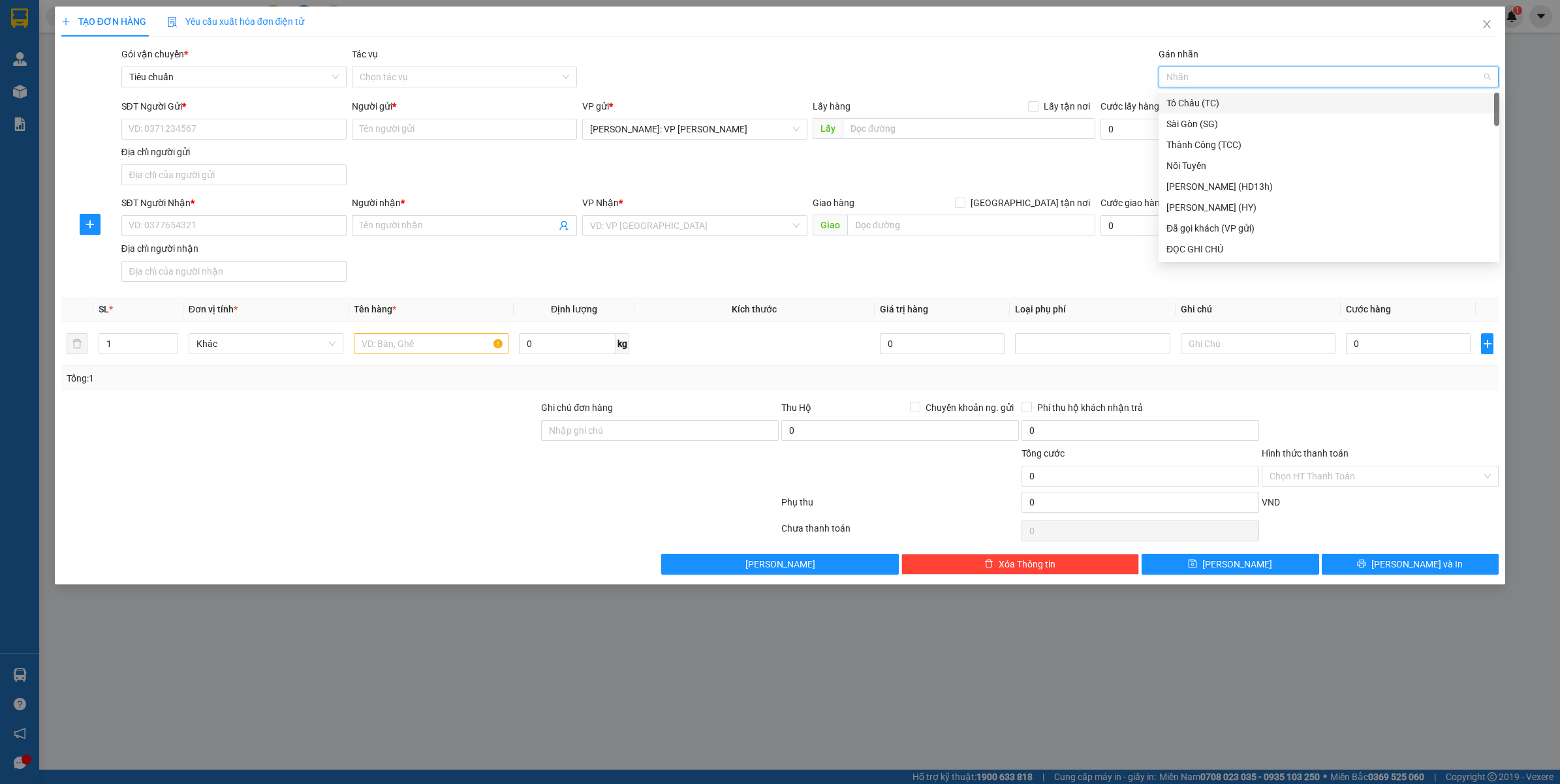
type input "F"
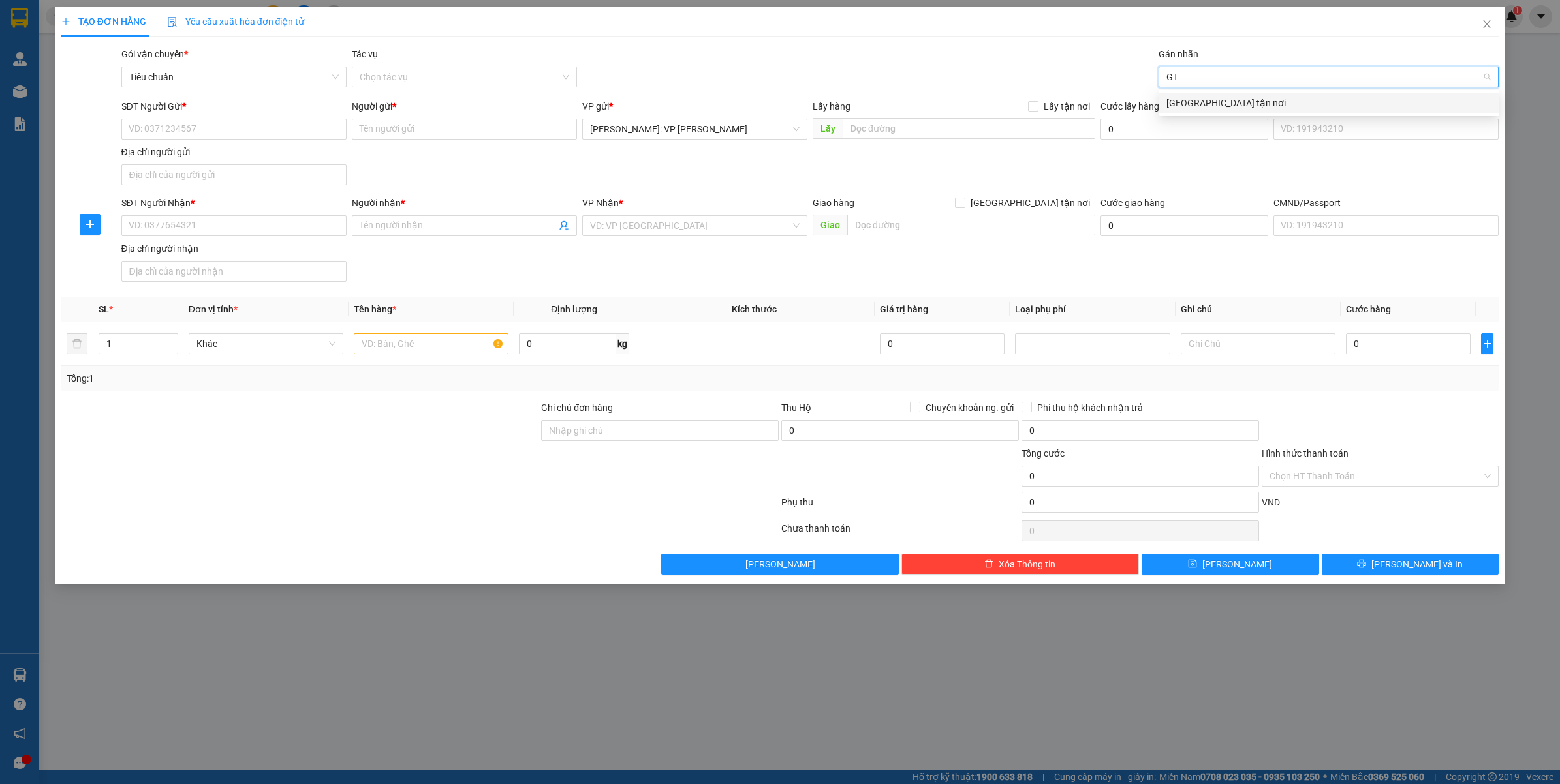
type input "GTN"
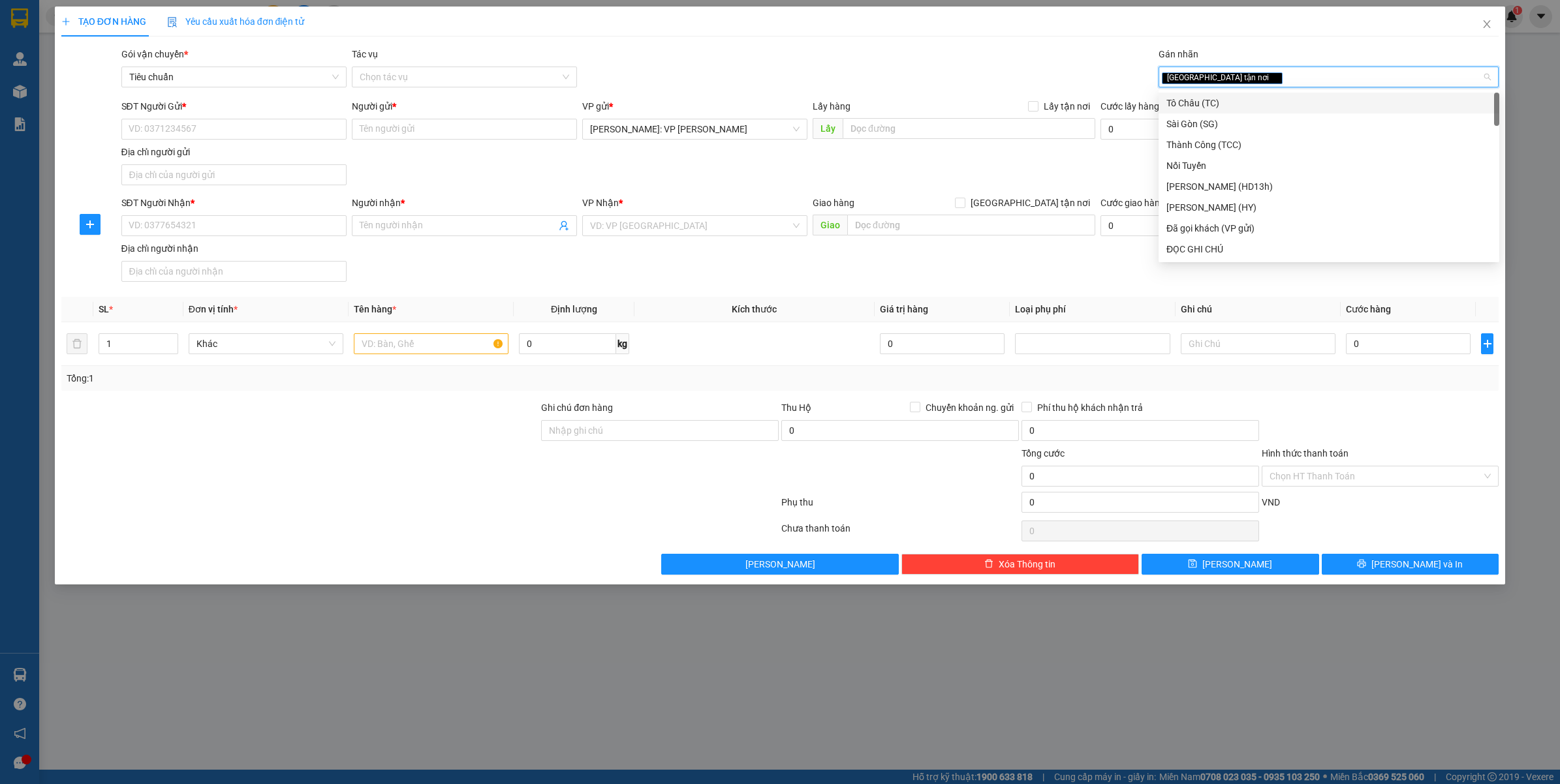
drag, startPoint x: 1055, startPoint y: 204, endPoint x: 719, endPoint y: 201, distance: 336.0
click at [1052, 204] on span "[GEOGRAPHIC_DATA] tận nơi" at bounding box center [1030, 203] width 130 height 14
click at [964, 204] on input "[GEOGRAPHIC_DATA] tận nơi" at bounding box center [959, 202] width 9 height 9
checkbox input "true"
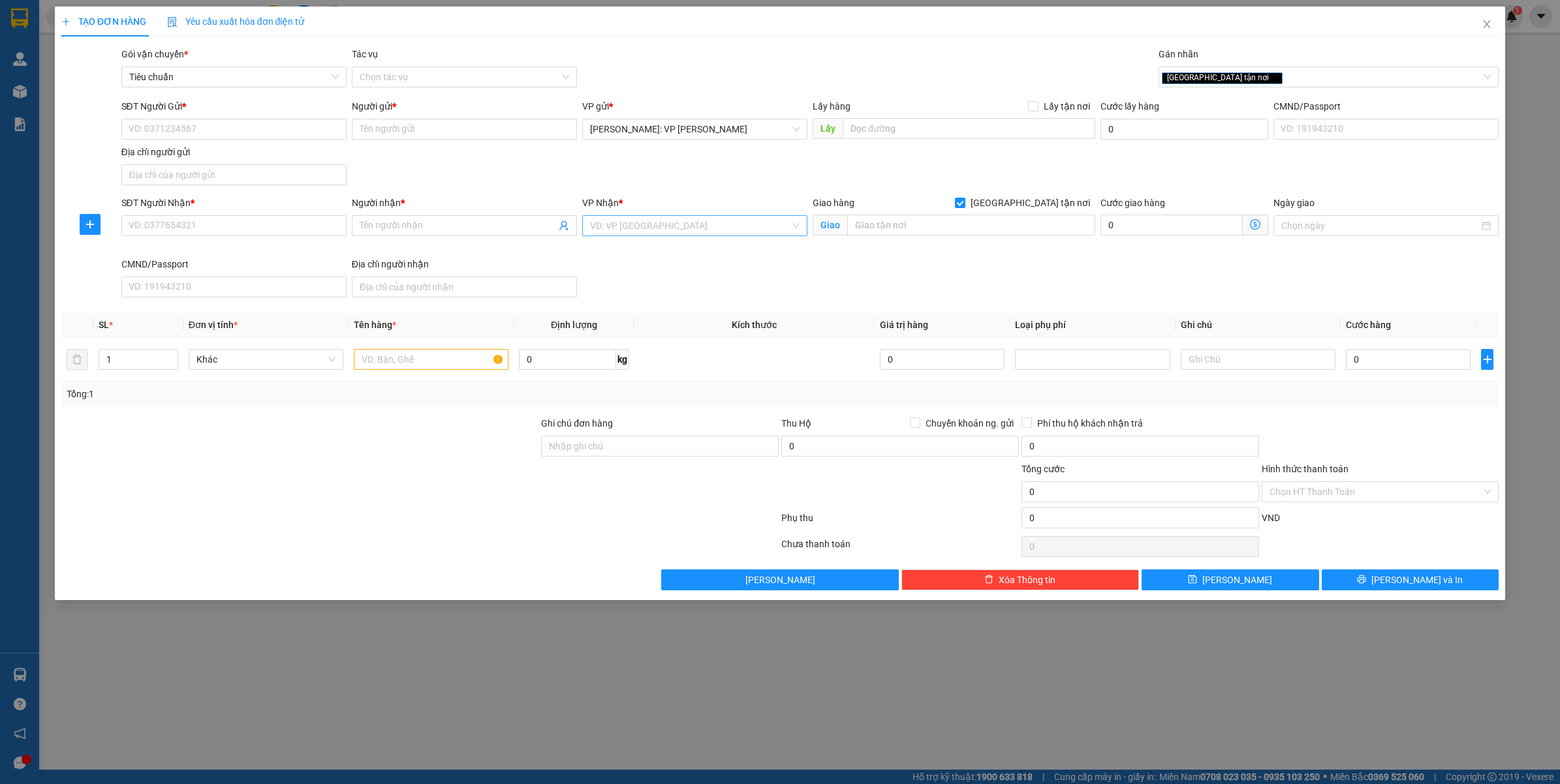
click at [622, 224] on input "search" at bounding box center [690, 225] width 200 height 19
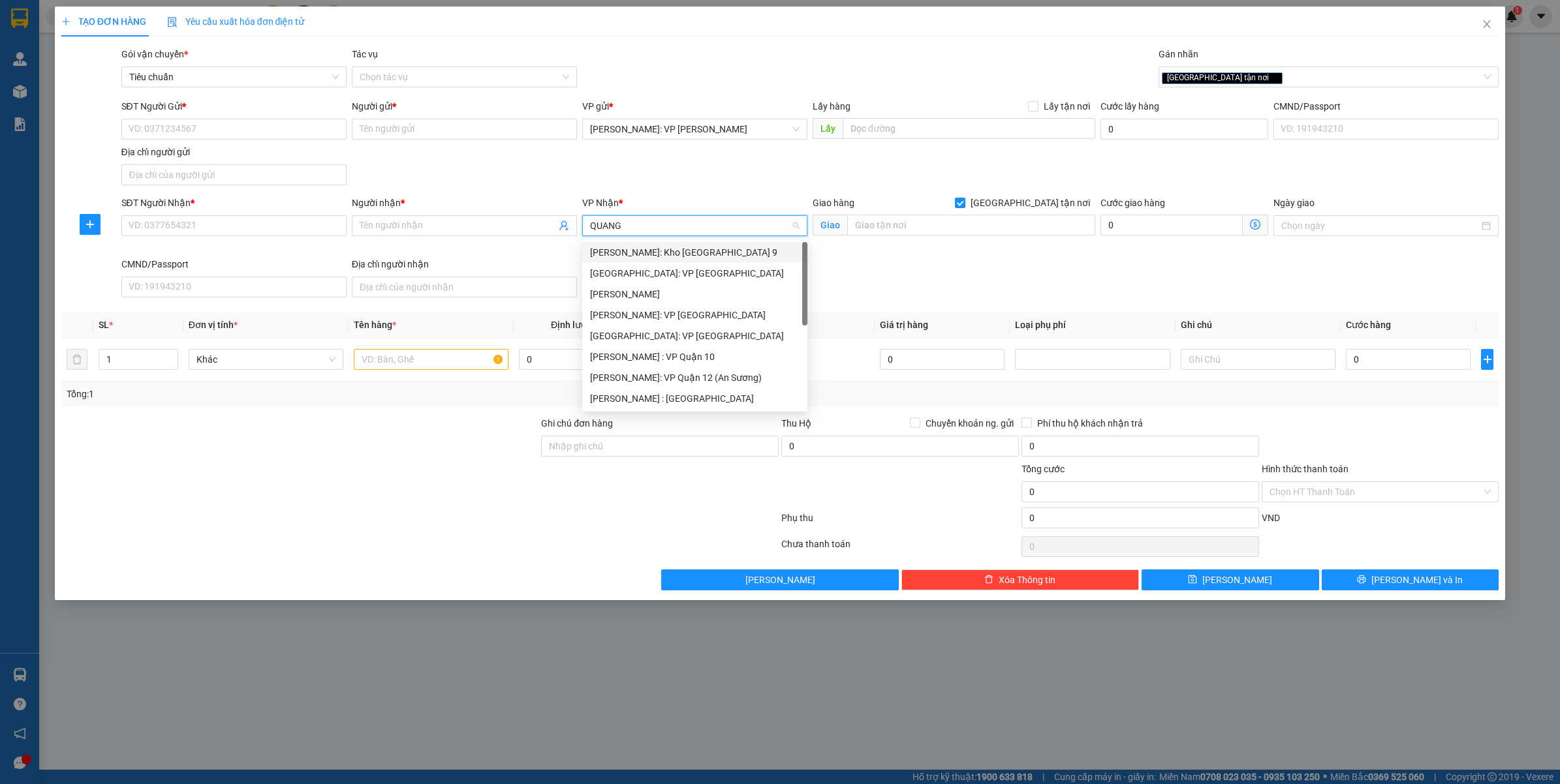
type input "QUÃNG"
click at [642, 253] on div "Quảng Ngãi: VP Trường Chinh" at bounding box center [695, 252] width 210 height 14
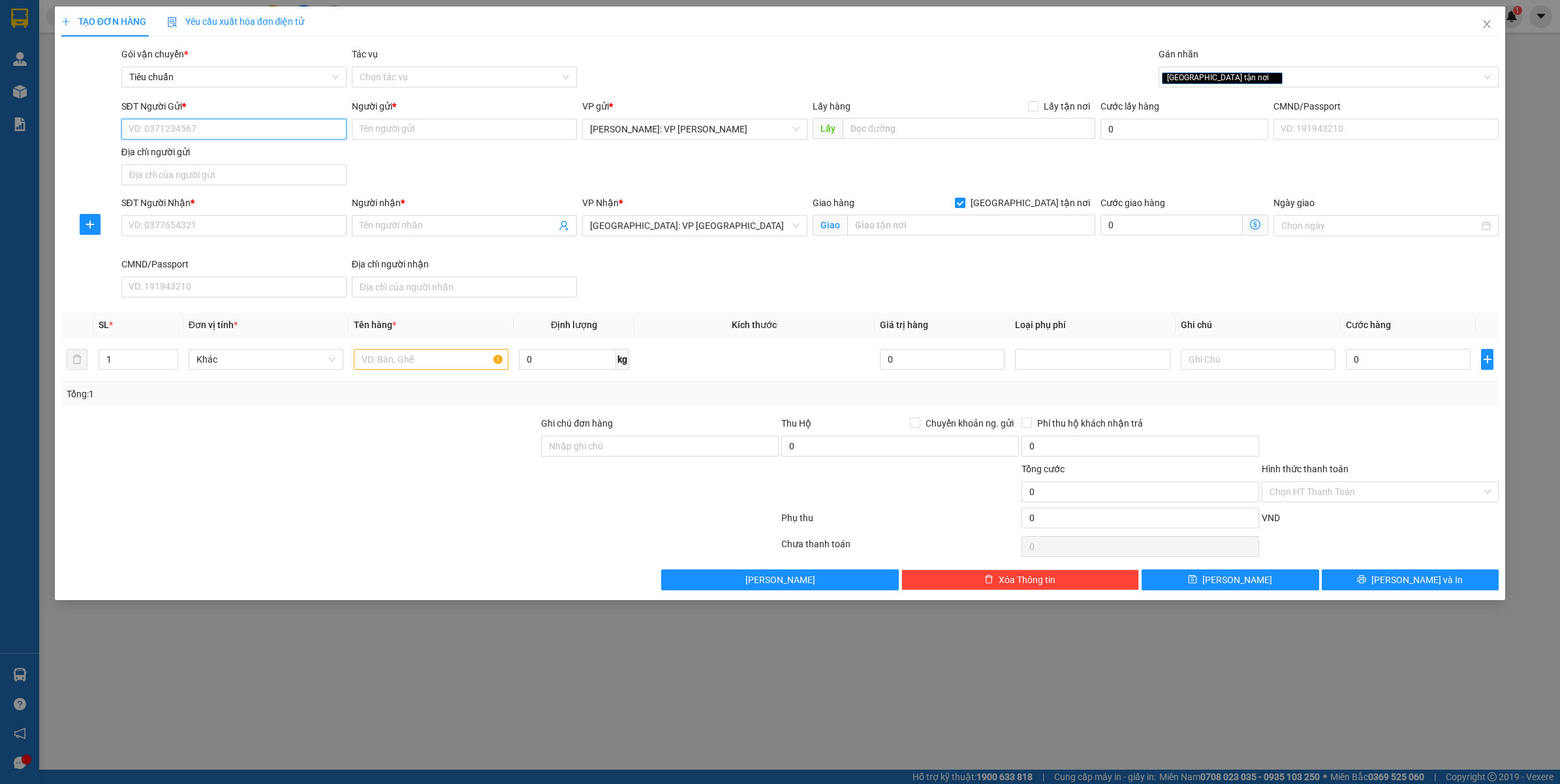
click at [269, 136] on input "SĐT Người Gửi *" at bounding box center [233, 129] width 225 height 21
click at [239, 129] on input "0949020534" at bounding box center [233, 129] width 225 height 21
type input "0949020534"
click at [465, 129] on input "Người gửi *" at bounding box center [464, 129] width 225 height 21
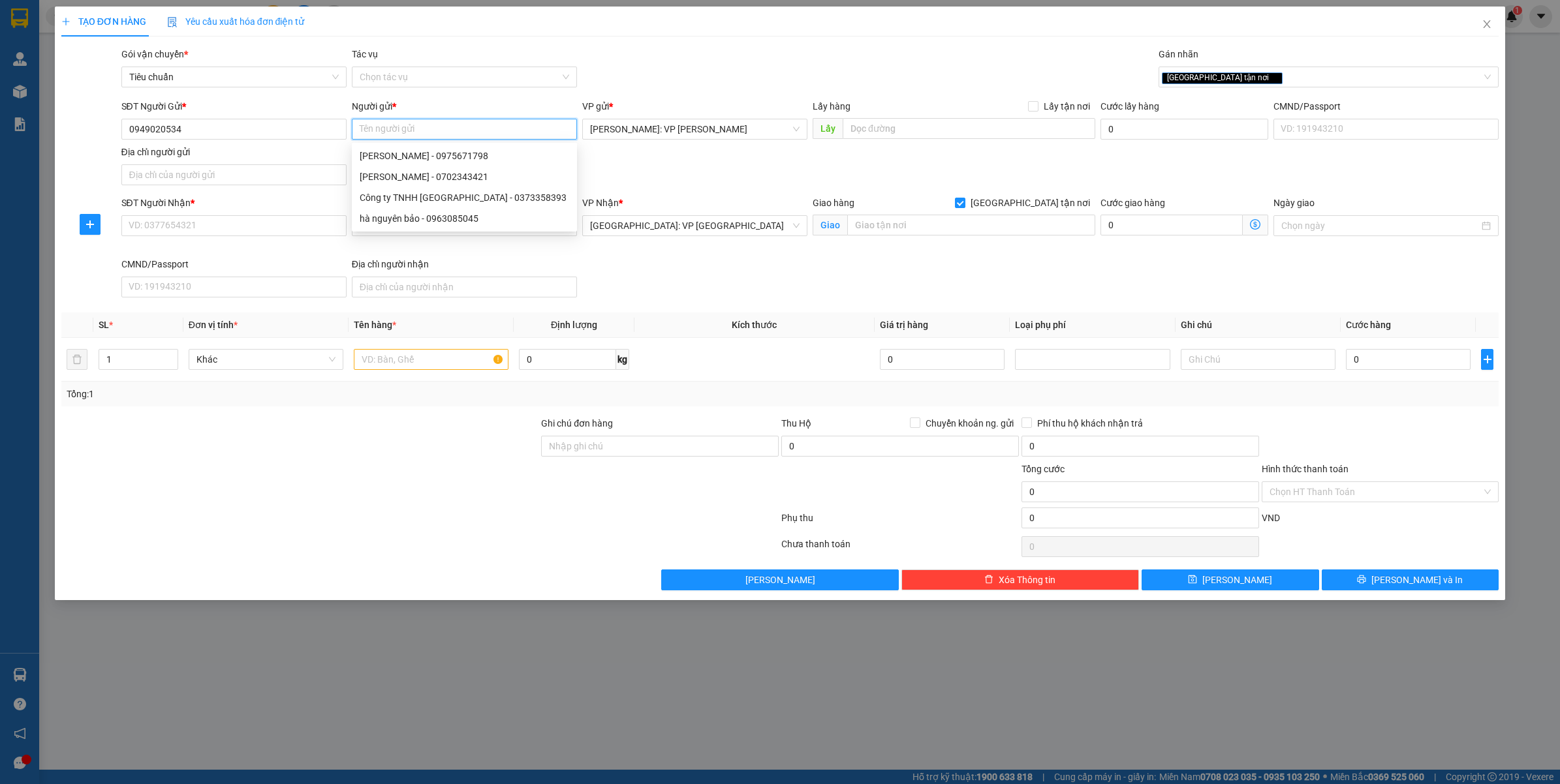
type input ";"
type input "[PERSON_NAME]"
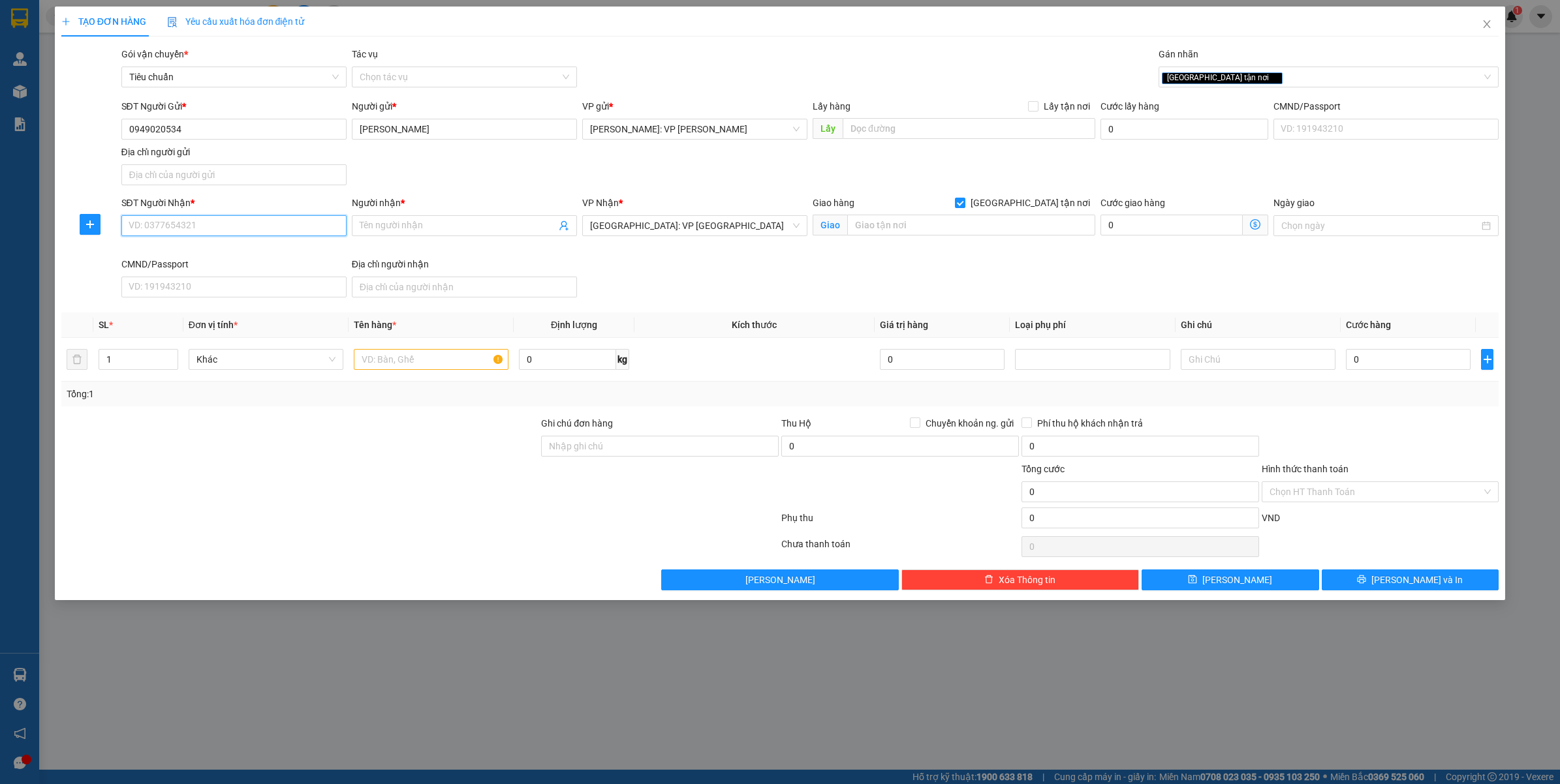
click at [301, 227] on input "SĐT Người Nhận *" at bounding box center [233, 225] width 225 height 21
click at [301, 227] on input "0987144579" at bounding box center [233, 225] width 225 height 21
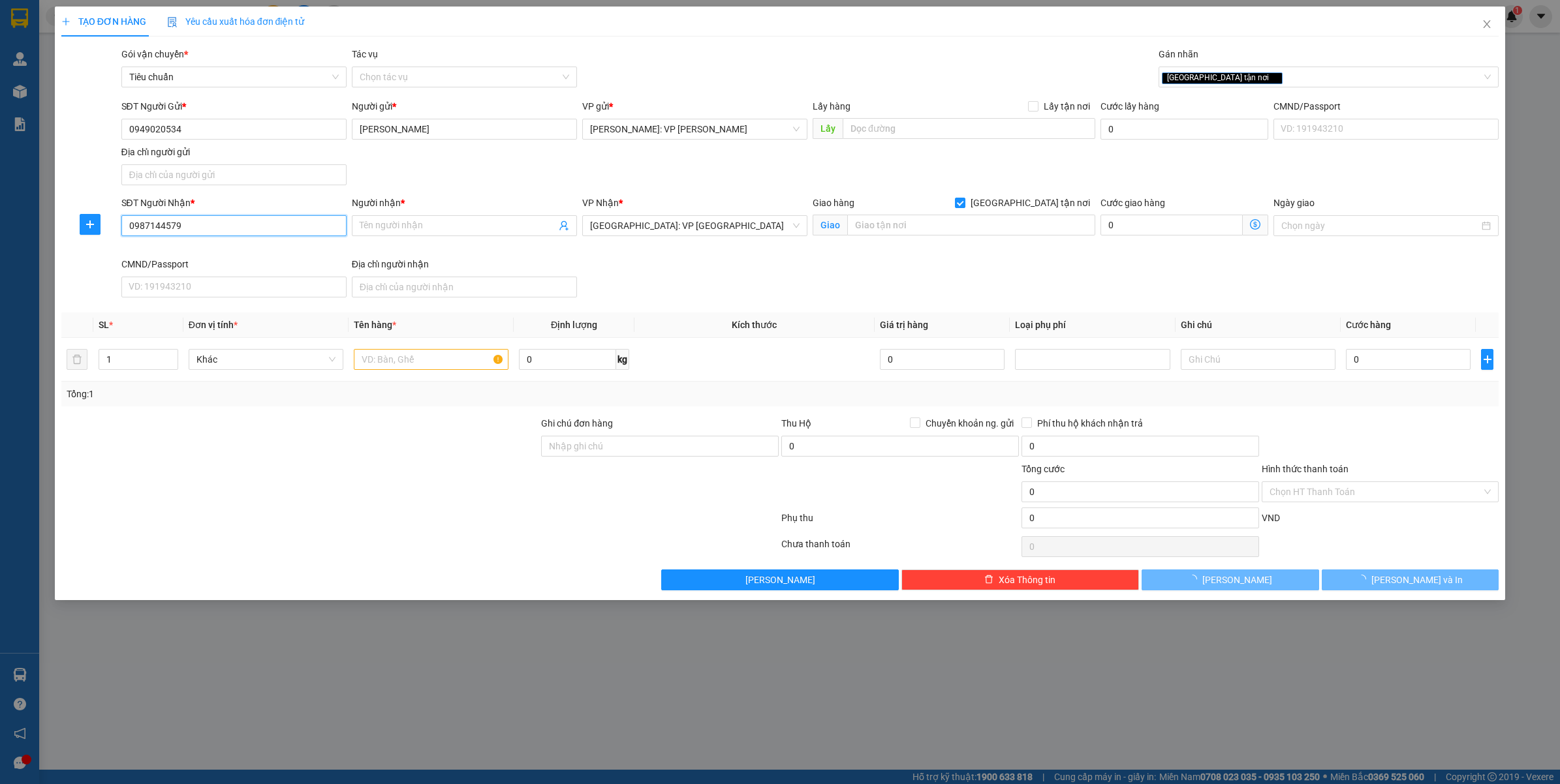
click at [301, 227] on input "0987144579" at bounding box center [233, 225] width 225 height 21
type input "0987144579"
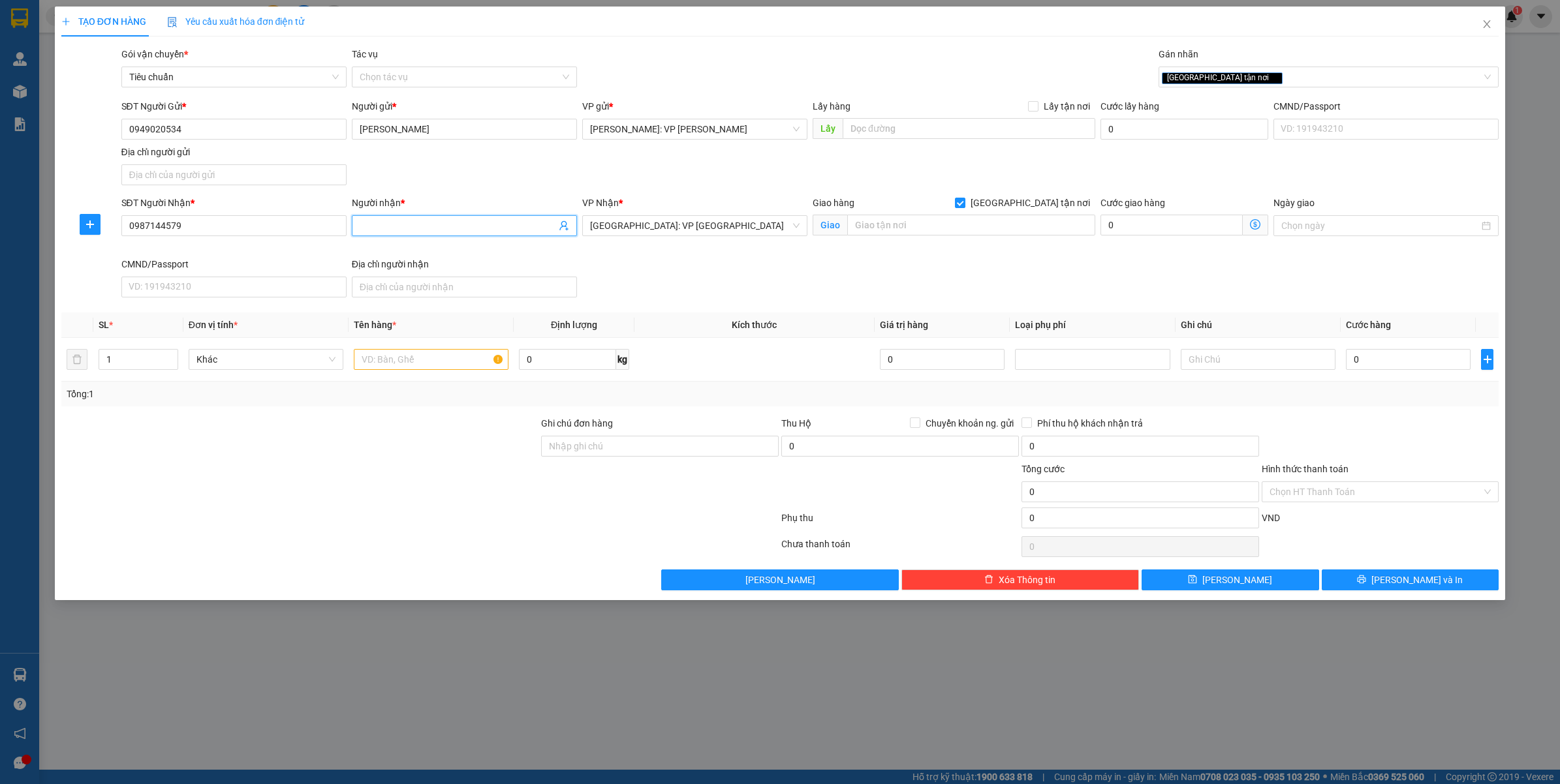
click at [451, 230] on input "Người nhận *" at bounding box center [458, 225] width 197 height 14
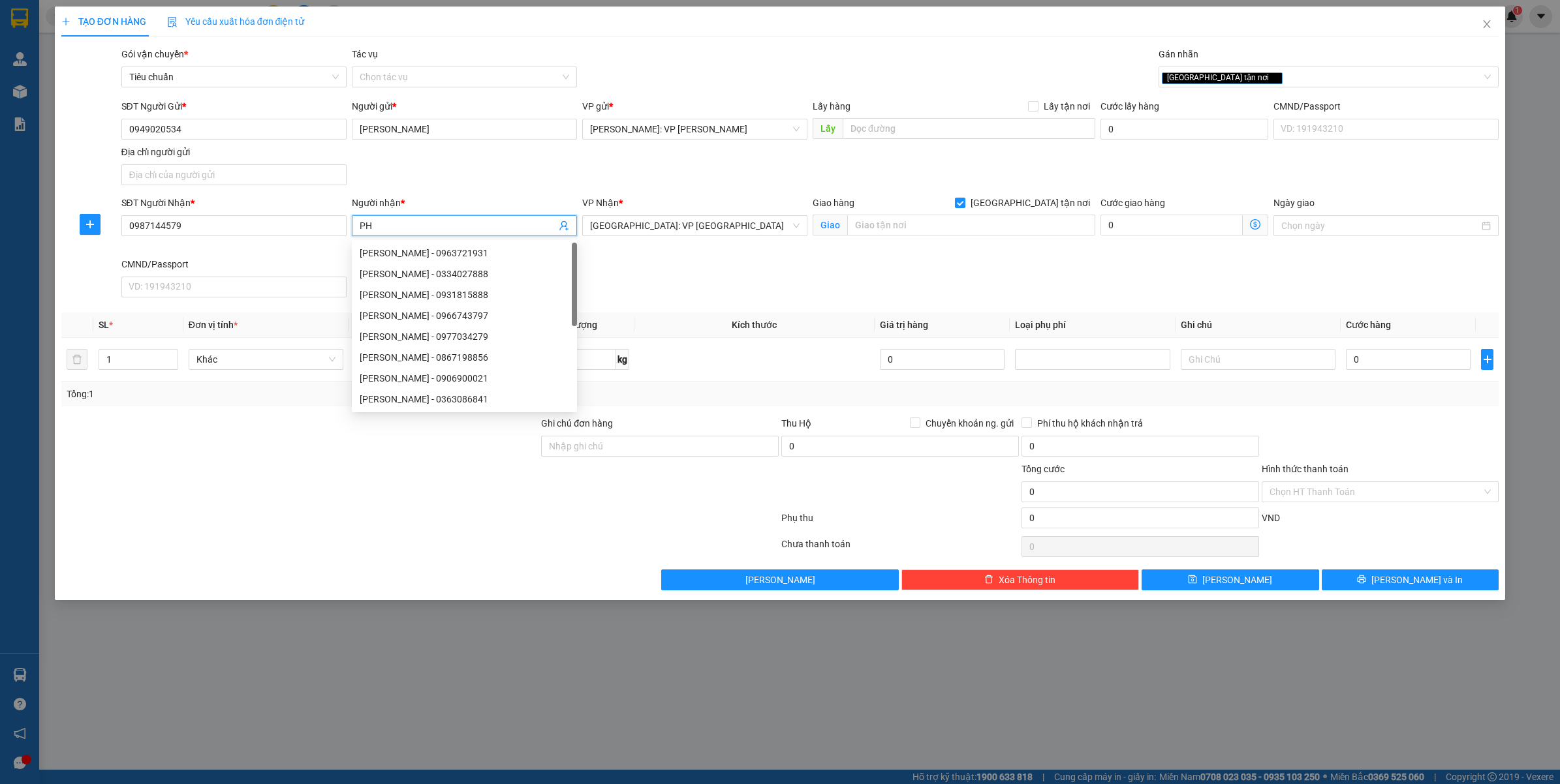
type input "P"
click at [945, 225] on input "text" at bounding box center [971, 225] width 248 height 21
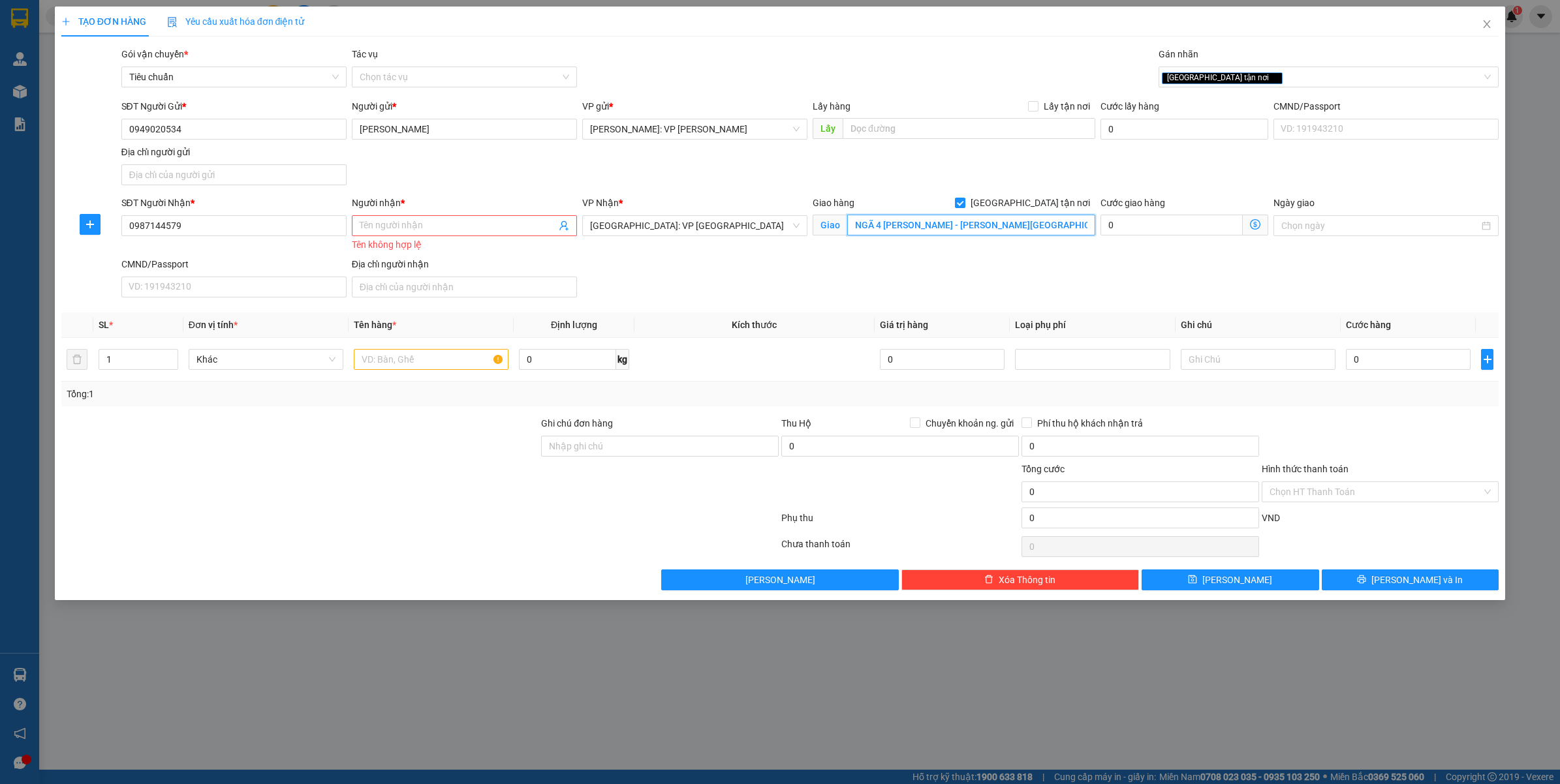
type input "NGÃ 4 THẠCH THỤ - MỘ ĐỨC - QUÃNG NGÃI"
click at [445, 225] on input "Người nhận *" at bounding box center [458, 225] width 197 height 14
type input "[PERSON_NAME]"
click at [973, 227] on input "NGÃ 4 THẠCH THỤ - MỘ ĐỨC - QUÃNG NGÃI" at bounding box center [971, 225] width 248 height 21
click at [719, 232] on span "Quảng Ngãi: VP Trường Chinh" at bounding box center [695, 225] width 210 height 19
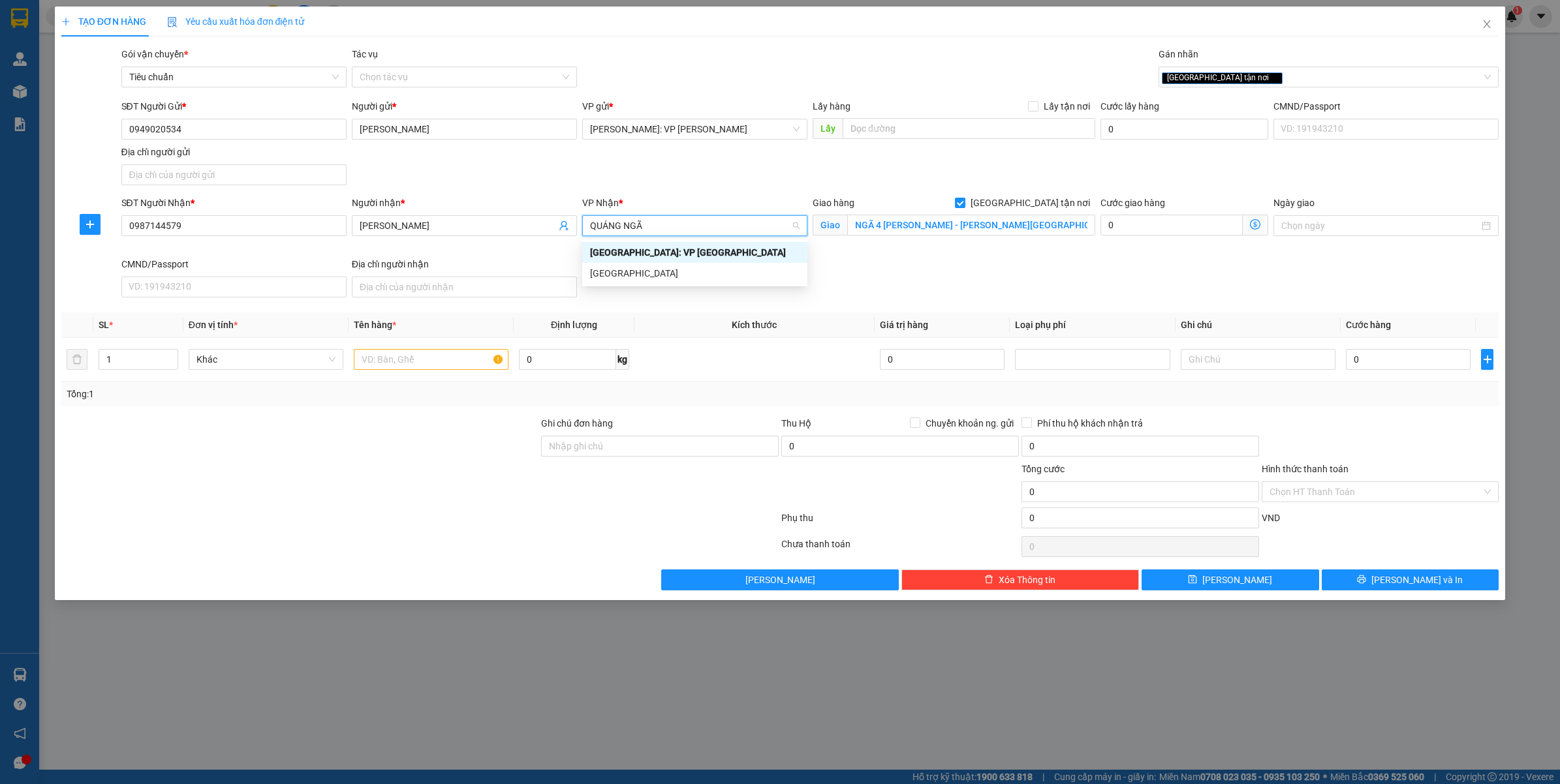
type input "QUẢNG NGÃI"
click at [690, 267] on div "[GEOGRAPHIC_DATA]" at bounding box center [695, 273] width 210 height 14
click at [993, 216] on input "NGÃ 4 THẠCH THỤ - MỘ ĐỨC - QUÃNG NGÃI" at bounding box center [971, 225] width 248 height 21
type input "NGÃ 4 MỘ ĐỨC GIAO TRÊN QL1A"
click at [1035, 210] on span "[GEOGRAPHIC_DATA] tận nơi" at bounding box center [1030, 203] width 130 height 14
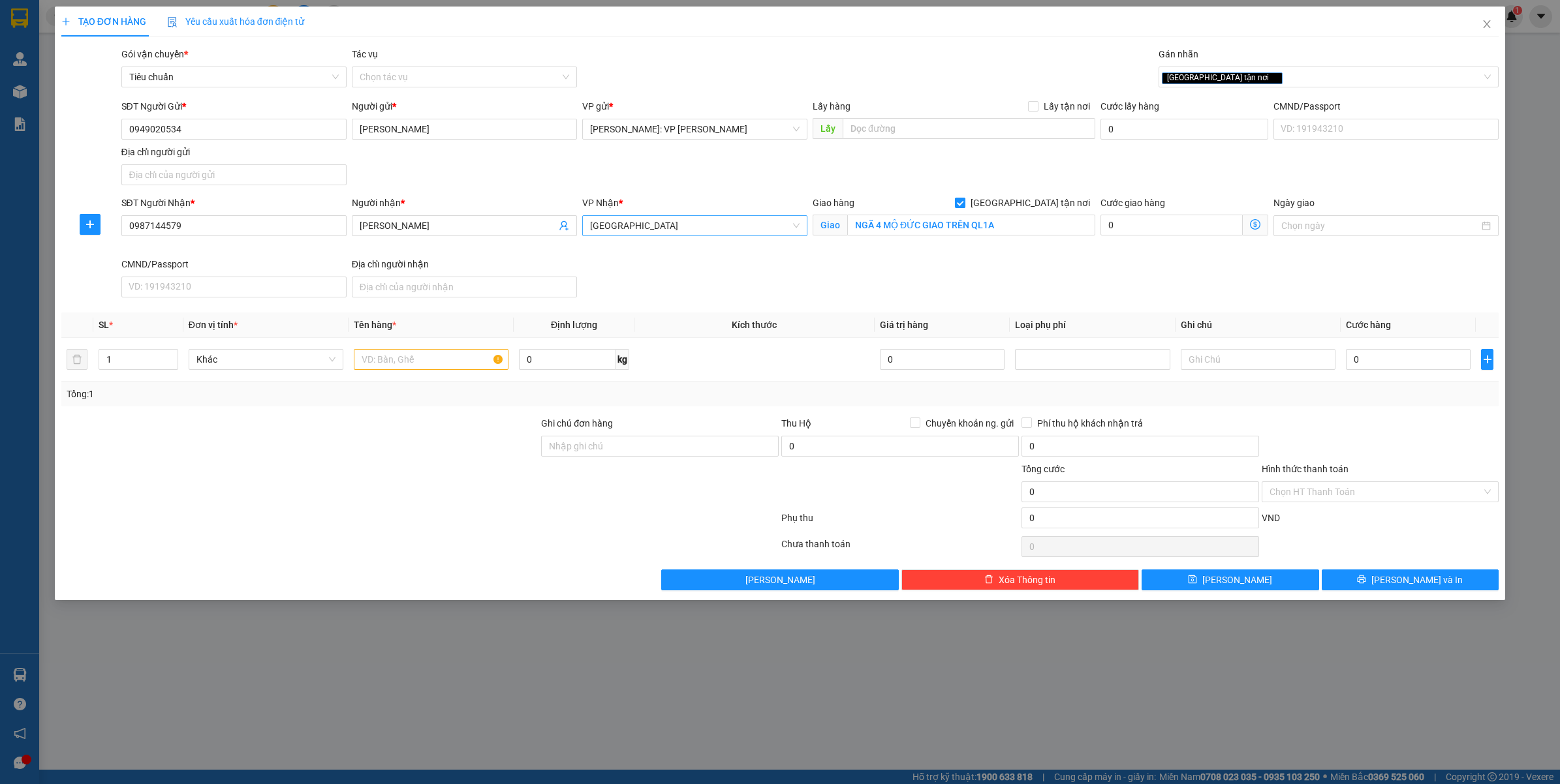
click at [964, 207] on input "[GEOGRAPHIC_DATA] tận nơi" at bounding box center [959, 202] width 9 height 9
checkbox input "false"
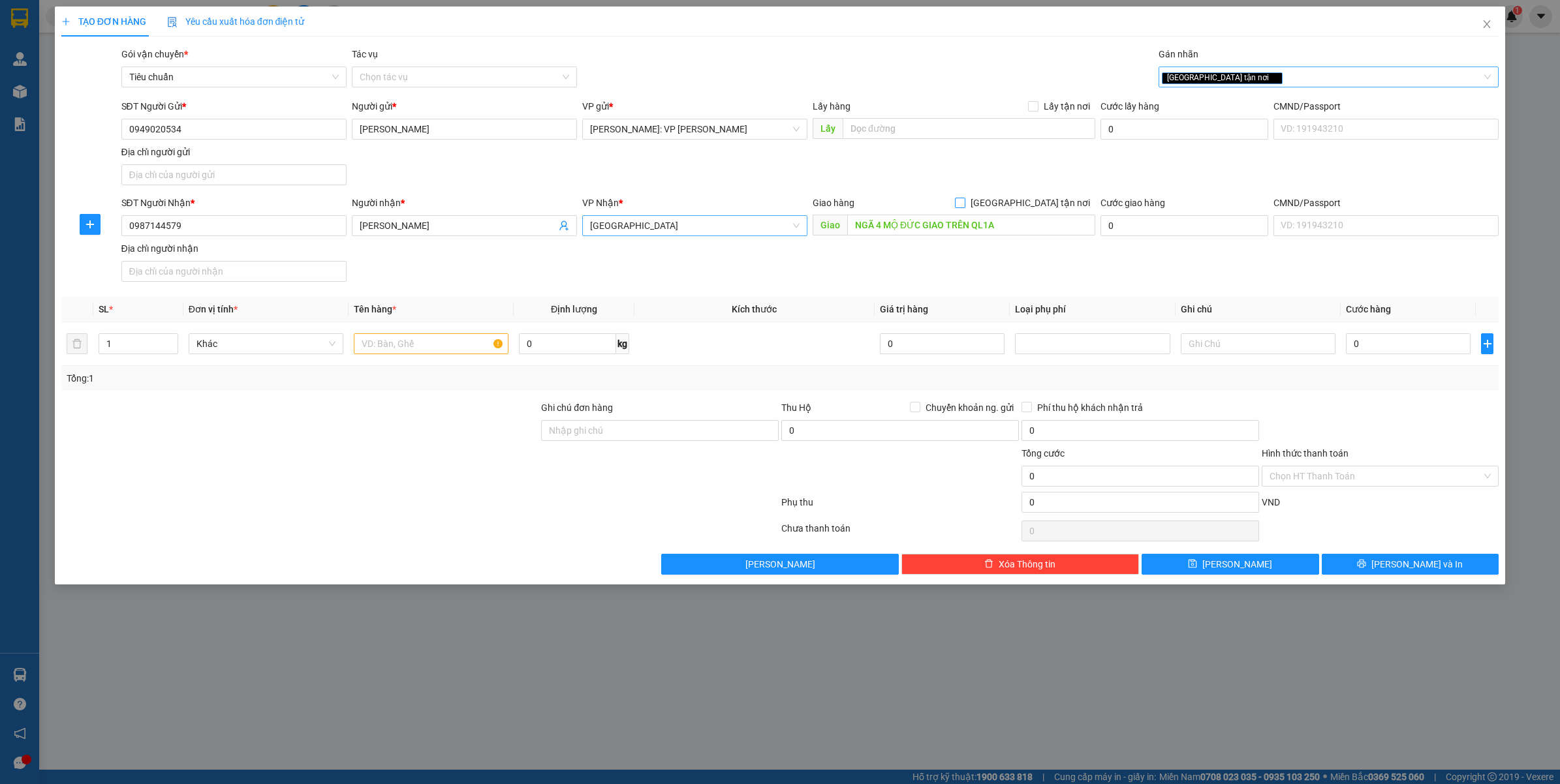
click at [1258, 79] on div "[GEOGRAPHIC_DATA] tận nơi" at bounding box center [1322, 77] width 321 height 16
click at [968, 278] on div "SĐT Người Nhận * 0987144579 Người nhận * PHẠM DƯ VP Nhận * Quảng Ngãi Giao hàng…" at bounding box center [810, 241] width 1383 height 91
click at [416, 352] on input "text" at bounding box center [431, 344] width 155 height 21
type input "1"
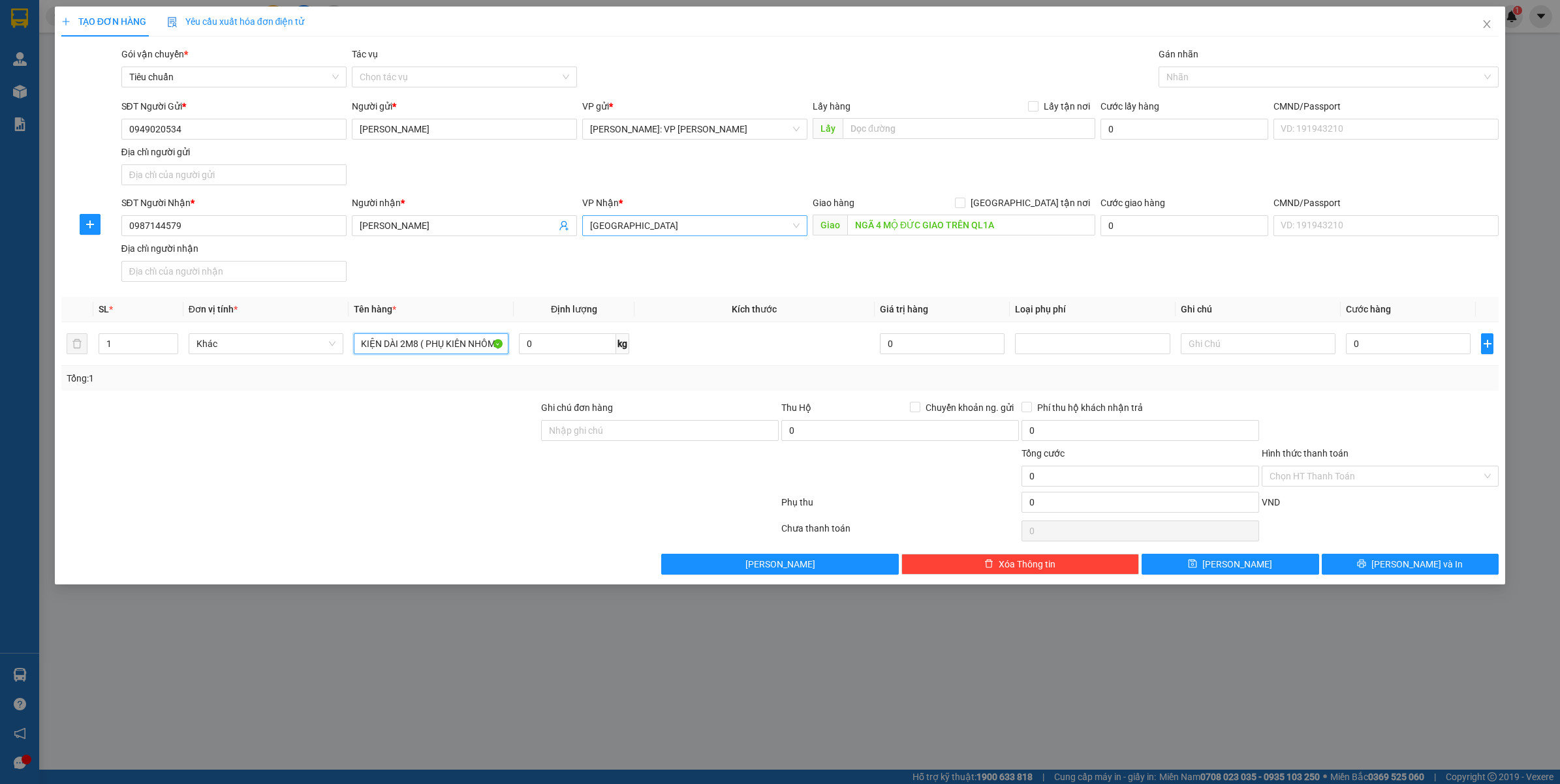
type input "1 KIỆN DÀI 2M8 ( PHỤ KIÊN NHÔM )"
click at [1384, 384] on div "Tổng: 1" at bounding box center [780, 379] width 1428 height 14
click at [1007, 224] on input "NGÃ 4 MỘ ĐỨC GIAO TRÊN QL1A" at bounding box center [971, 225] width 248 height 21
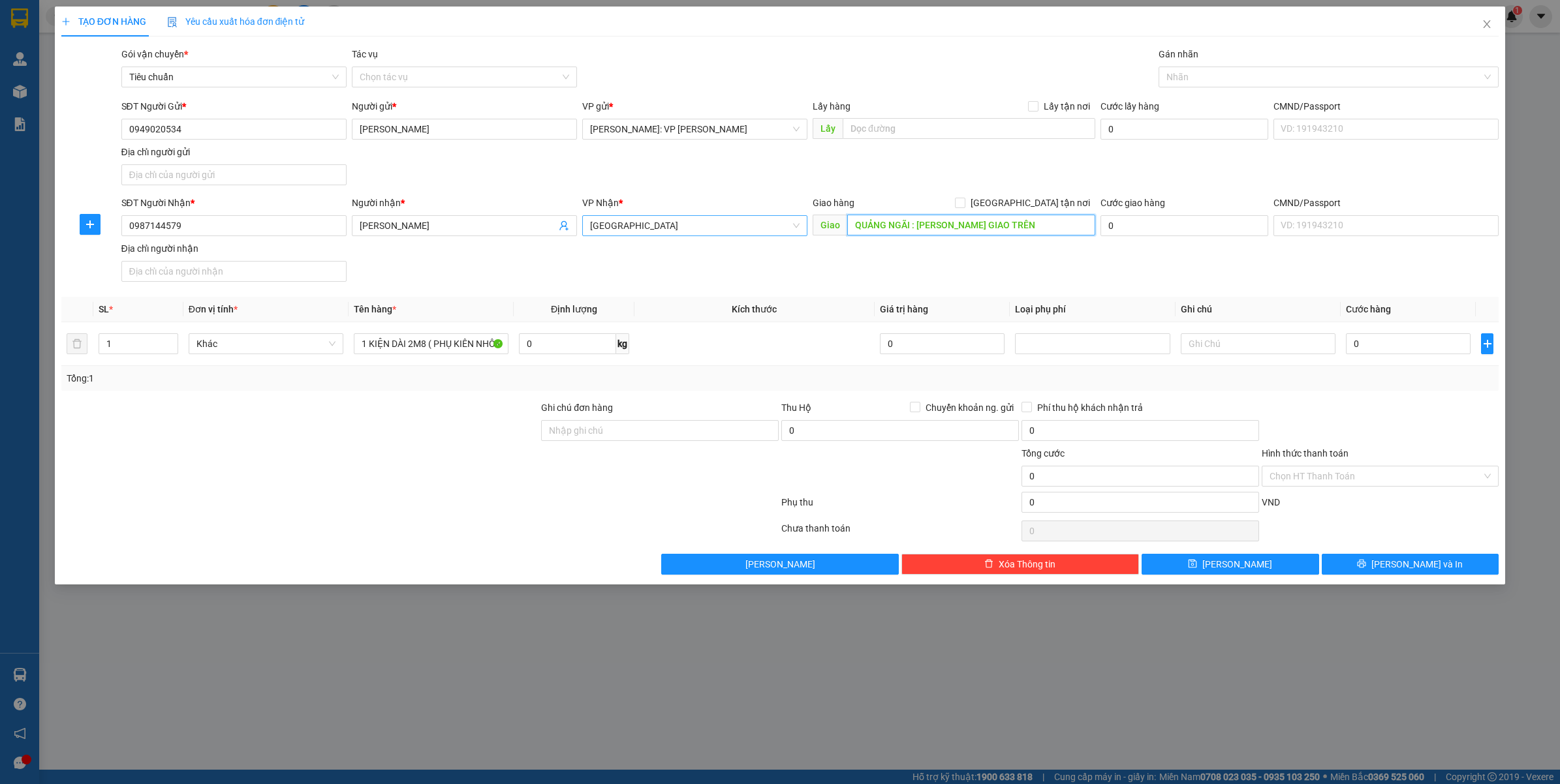
type input "QUẢNG NGÃI : MỘ ĐỨC GIAO TRÊN"
click at [1360, 337] on input "0" at bounding box center [1408, 344] width 124 height 21
type input "2"
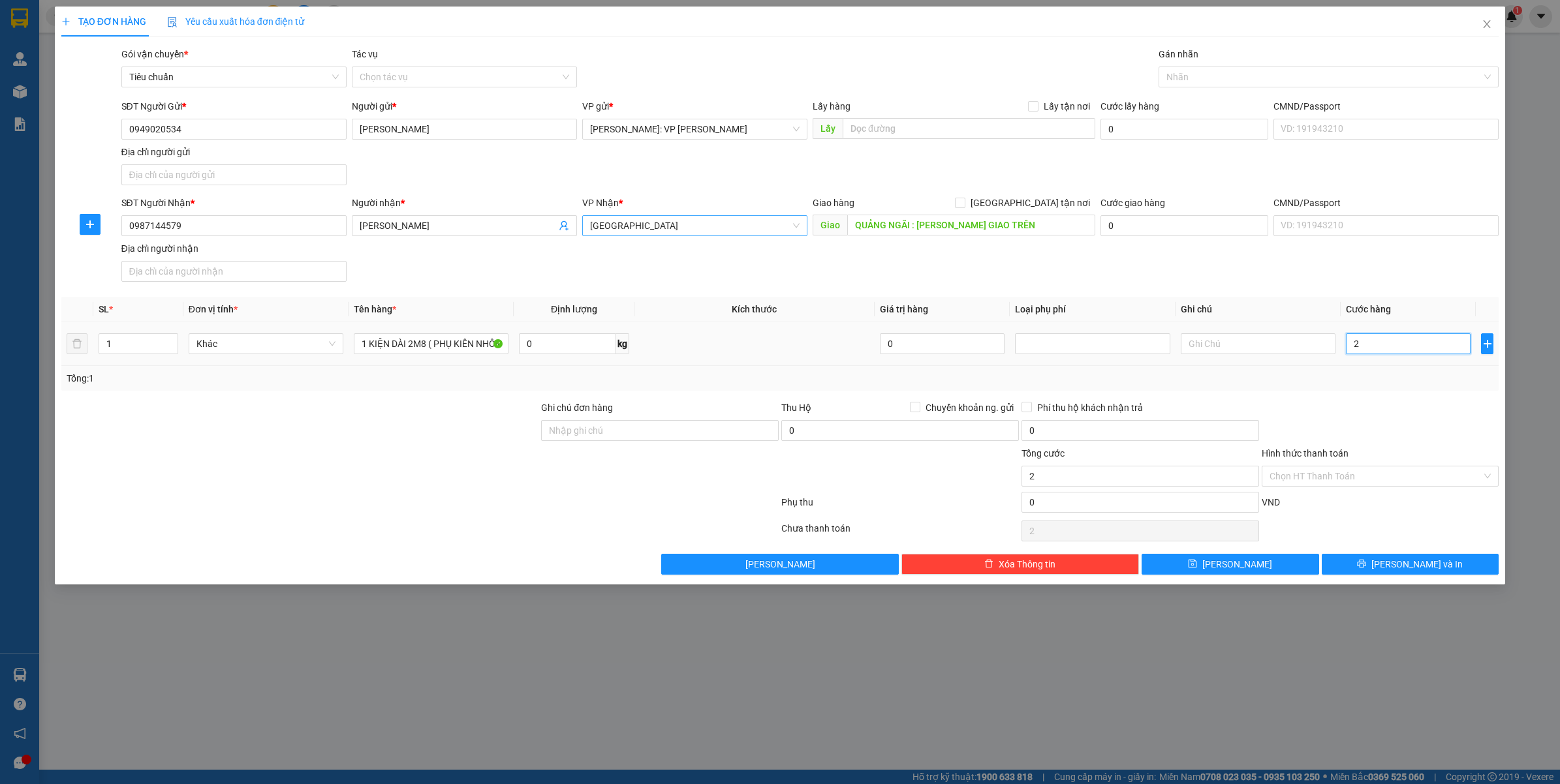
type input "22"
type input "220"
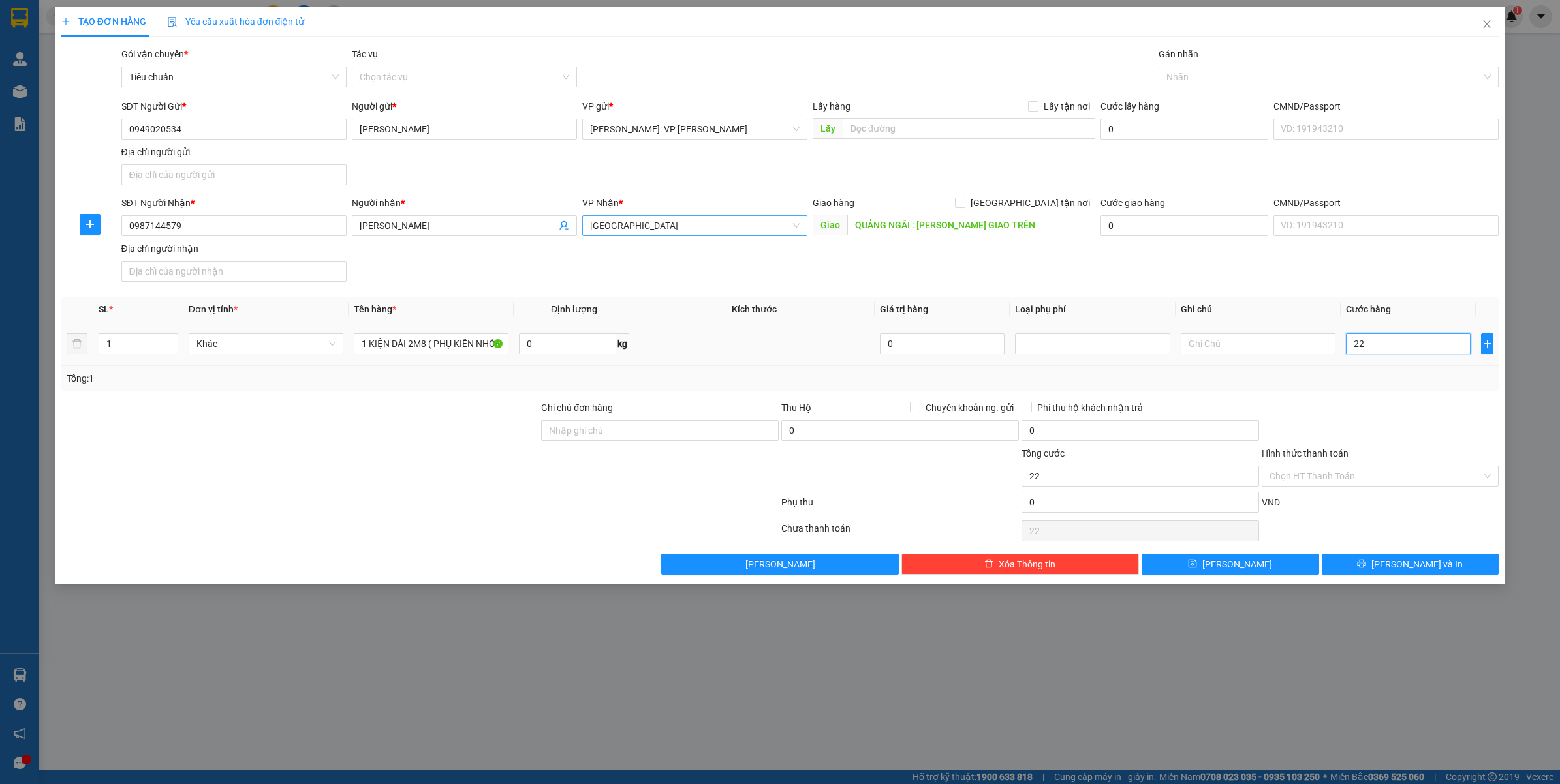
type input "220"
click at [1398, 416] on div at bounding box center [1381, 423] width 240 height 45
type input "220.000"
click at [1348, 484] on input "Hình thức thanh toán" at bounding box center [1375, 476] width 212 height 19
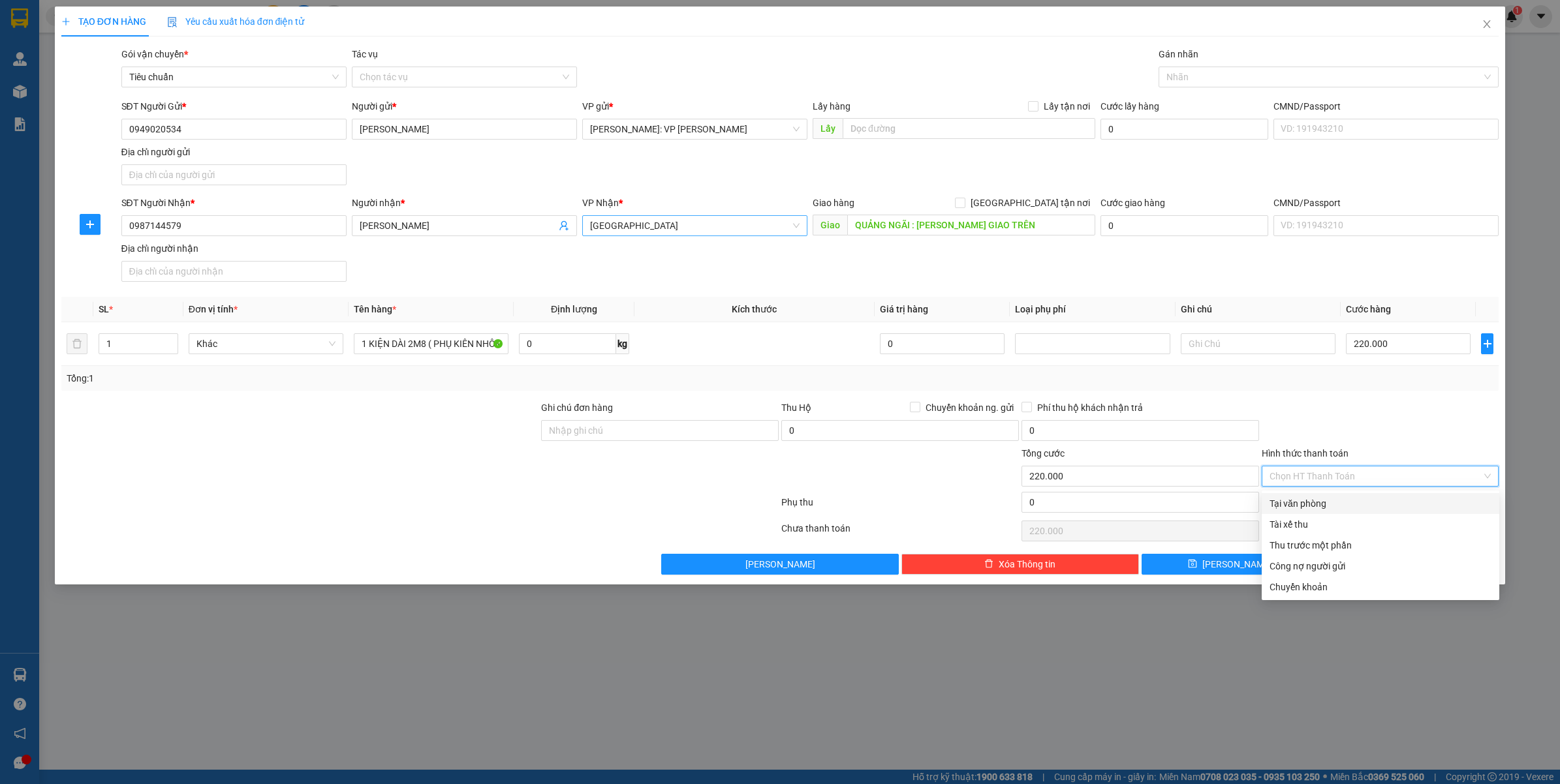
click at [1343, 501] on div "Tại văn phòng" at bounding box center [1380, 504] width 222 height 14
type input "0"
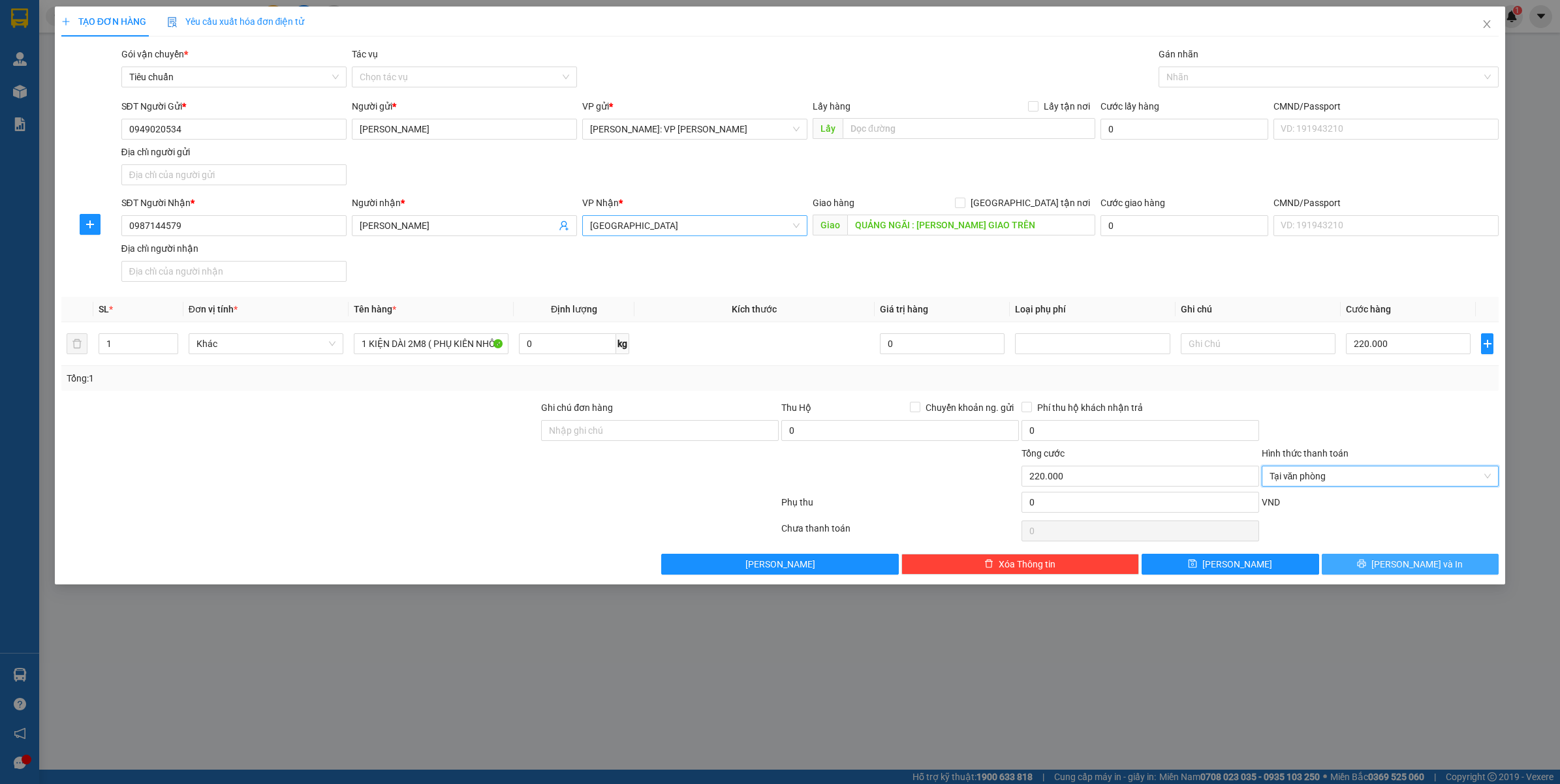
click at [1359, 562] on button "Lưu và In" at bounding box center [1410, 565] width 178 height 21
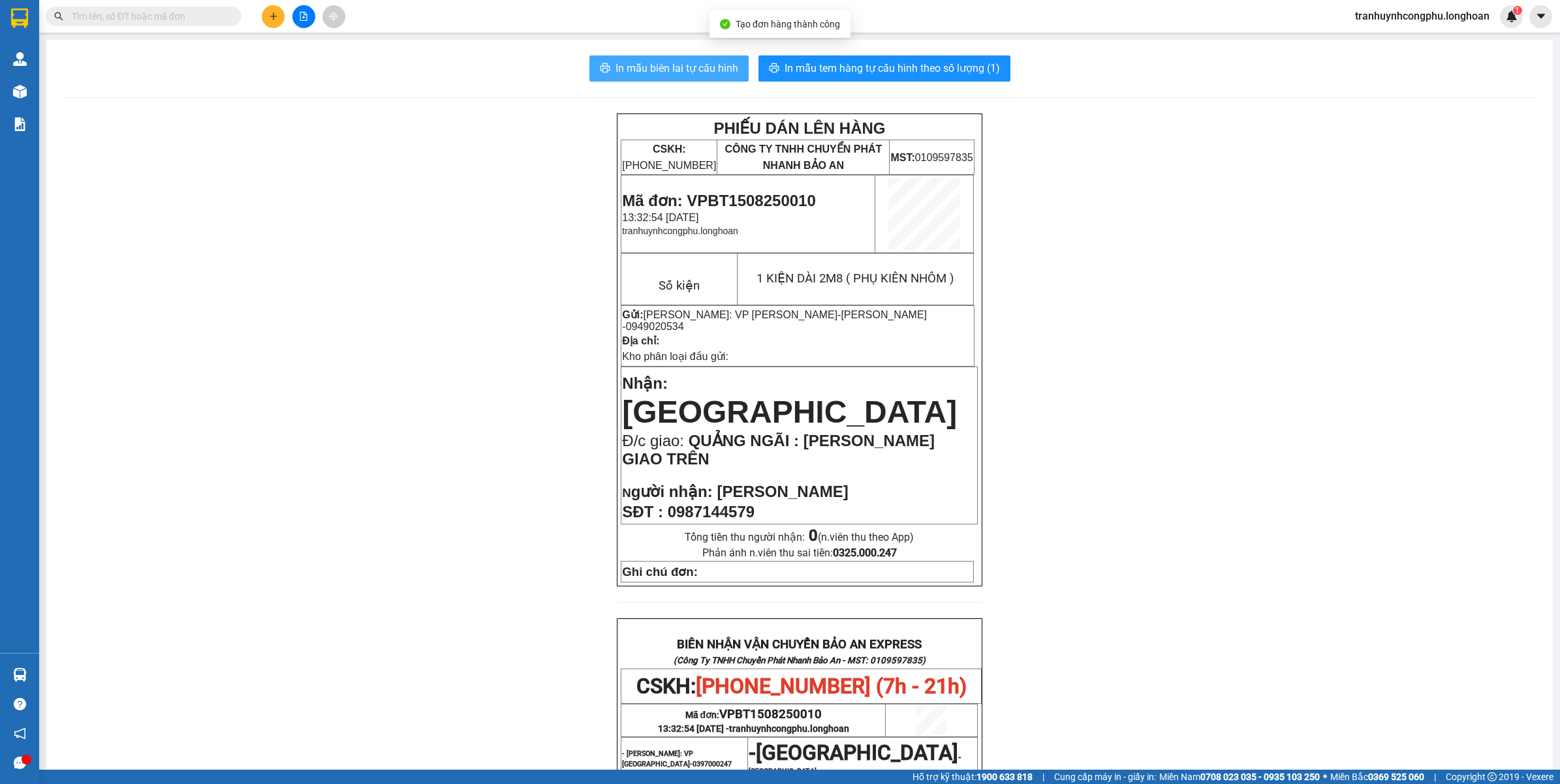
click at [667, 71] on span "In mẫu biên lai tự cấu hình" at bounding box center [676, 68] width 123 height 17
drag, startPoint x: 876, startPoint y: 379, endPoint x: 763, endPoint y: 196, distance: 215.1
click at [763, 196] on span "Mã đơn: VPBT1508250010" at bounding box center [719, 200] width 193 height 17
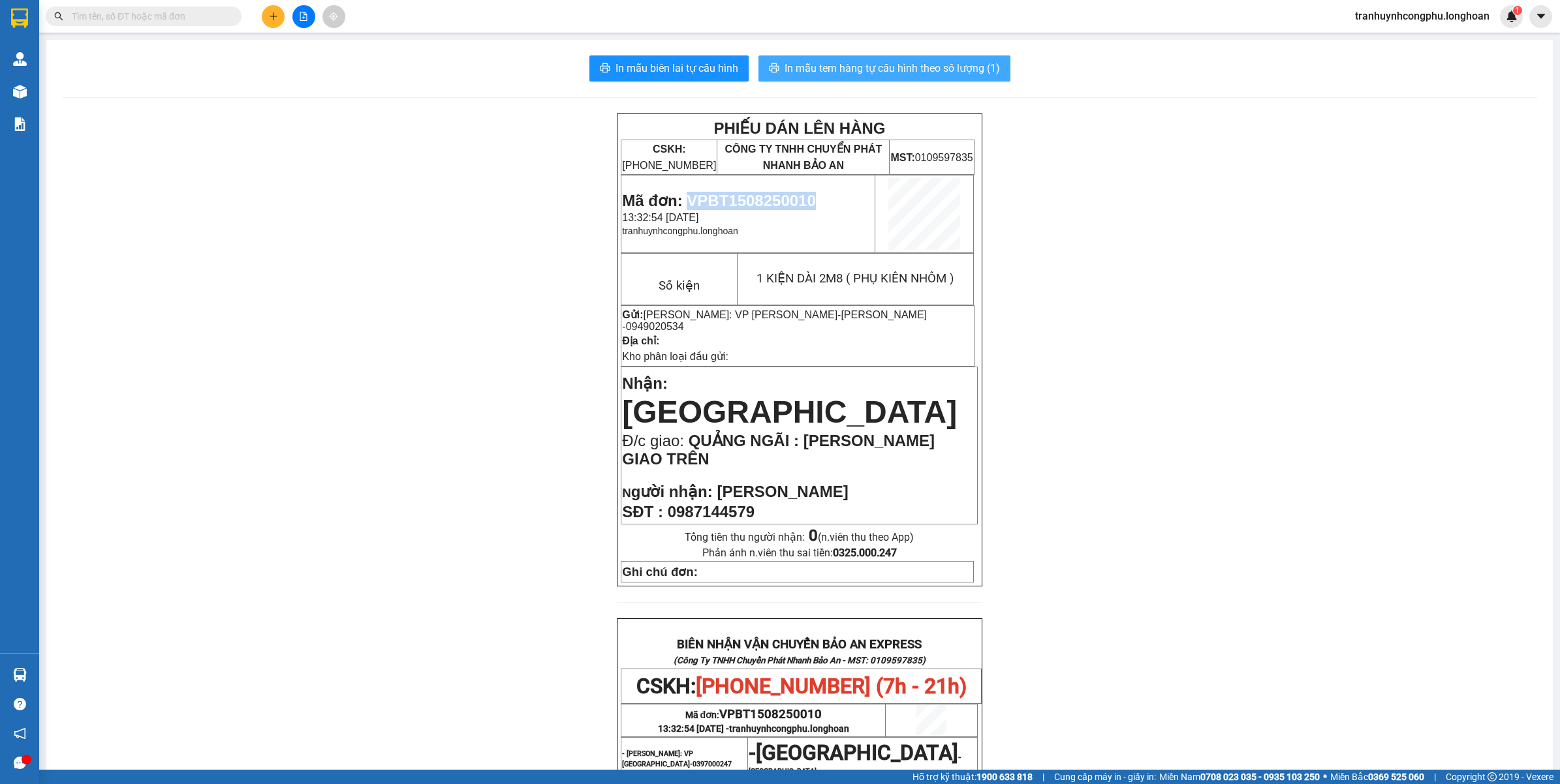
copy span "VPBT1508250010"
click at [199, 312] on div "PHIẾU DÁN LÊN HÀNG CSKH: 1900.06.88.33 CÔNG TY TNHH CHUYỂN PHÁT NHANH BẢO AN MS…" at bounding box center [799, 676] width 1476 height 1127
click at [942, 66] on span "In mẫu tem hàng tự cấu hình theo số lượng (1)" at bounding box center [891, 68] width 215 height 17
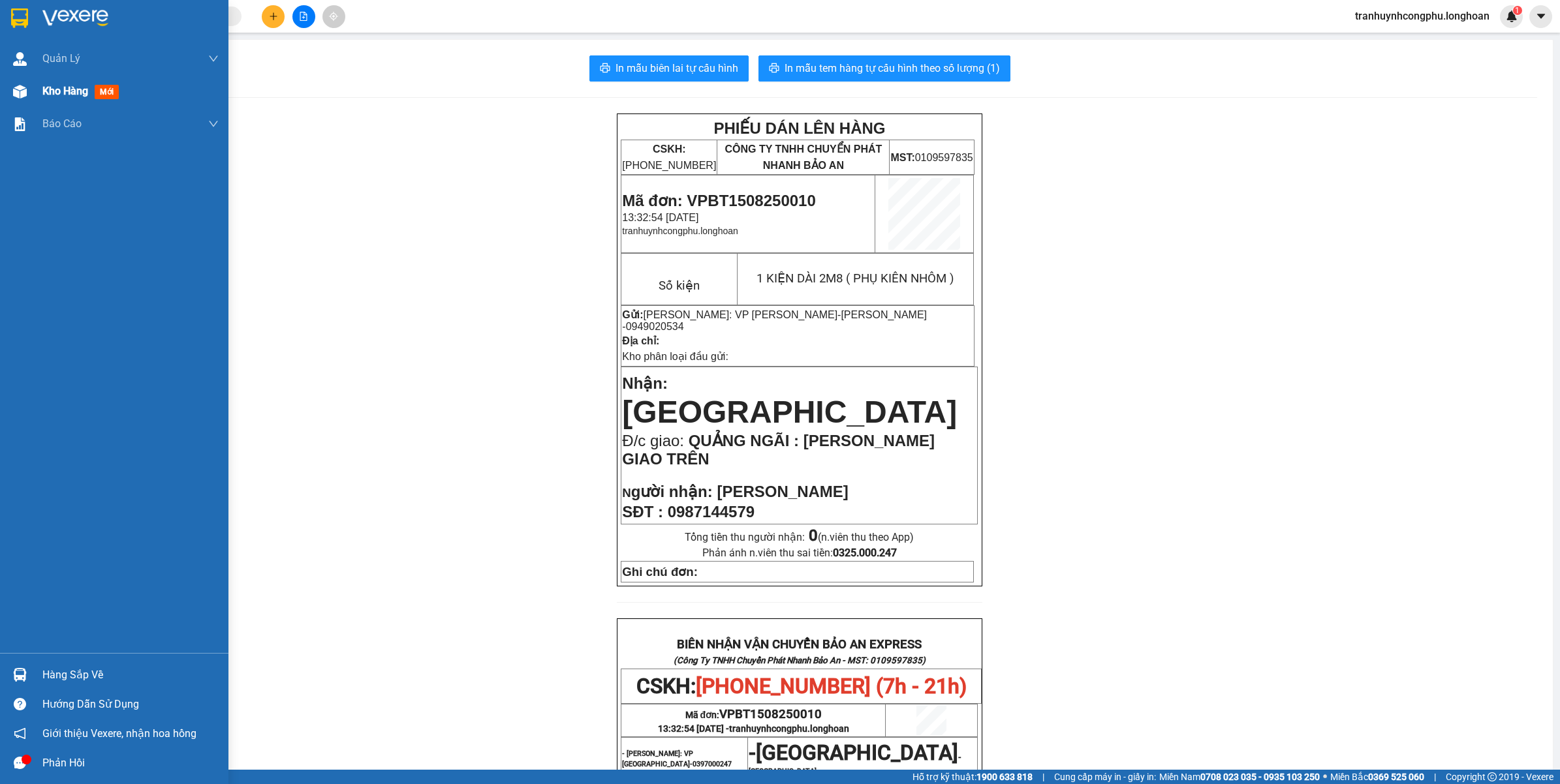
click at [20, 97] on img at bounding box center [20, 91] width 14 height 14
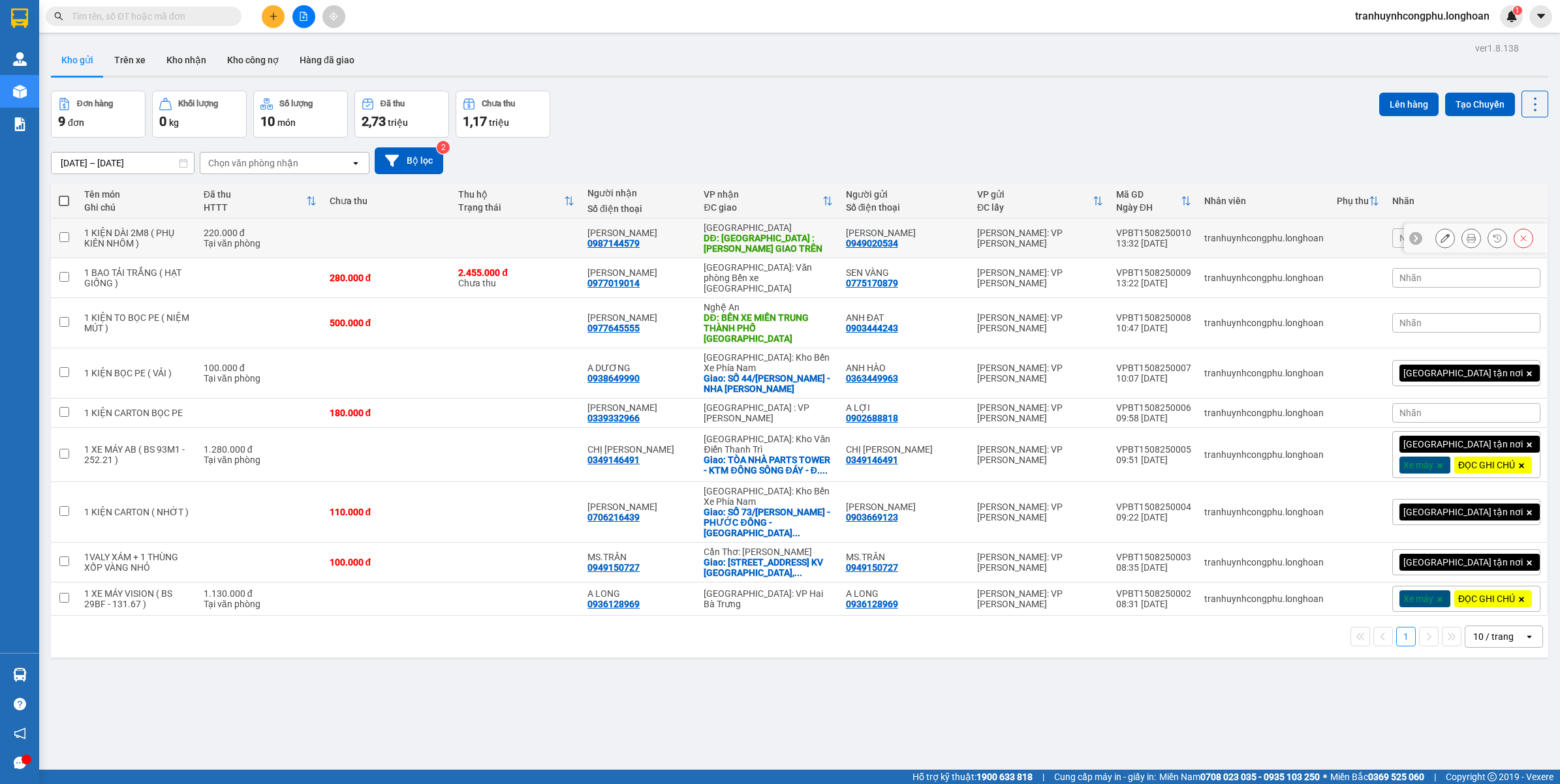
click at [1436, 240] on button at bounding box center [1445, 238] width 18 height 23
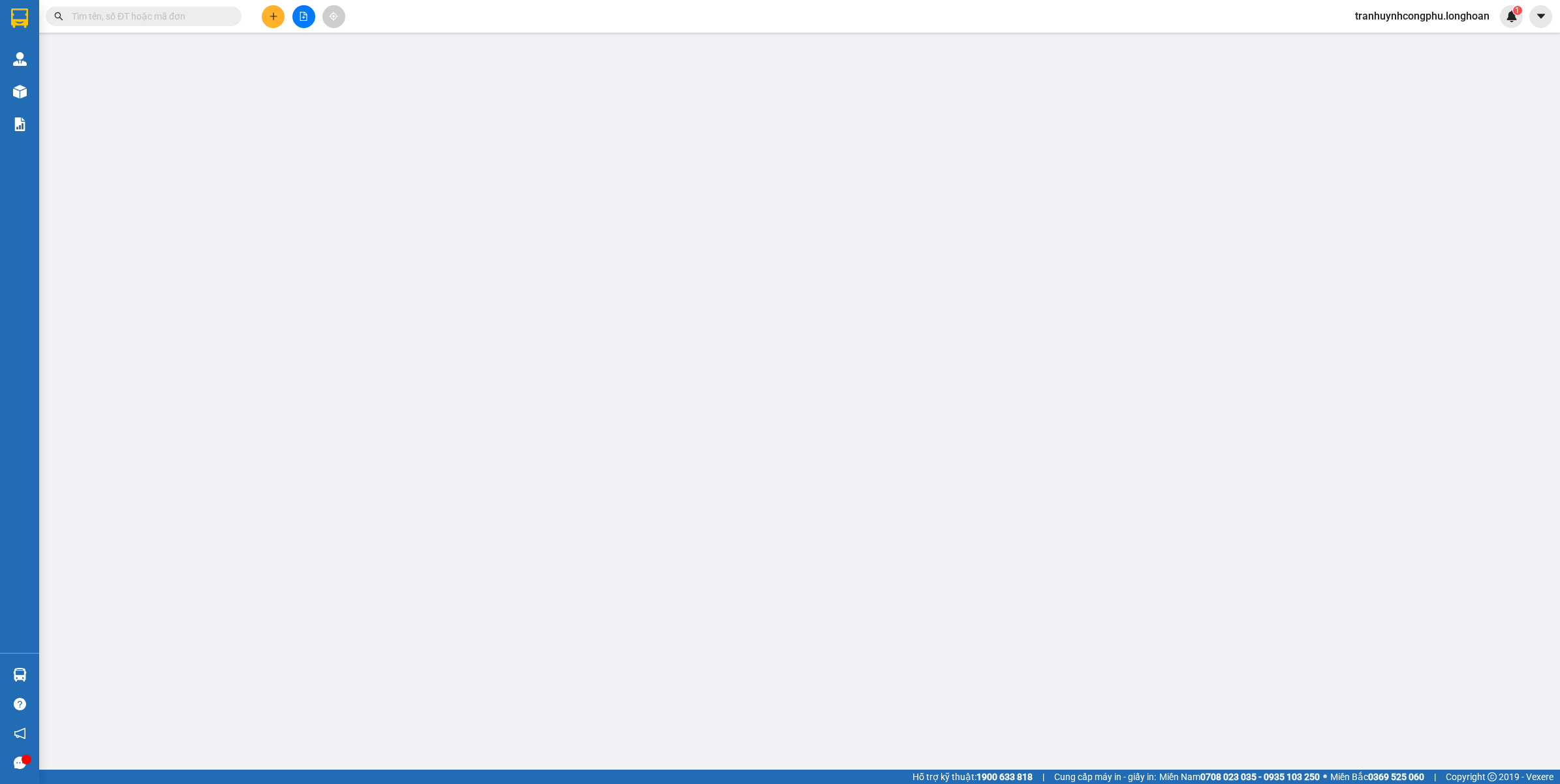
type input "0949020534"
type input "[PERSON_NAME]"
type input "0987144579"
type input "[PERSON_NAME]"
type input "QUẢNG NGÃI : MỘ ĐỨC GIAO TRÊN"
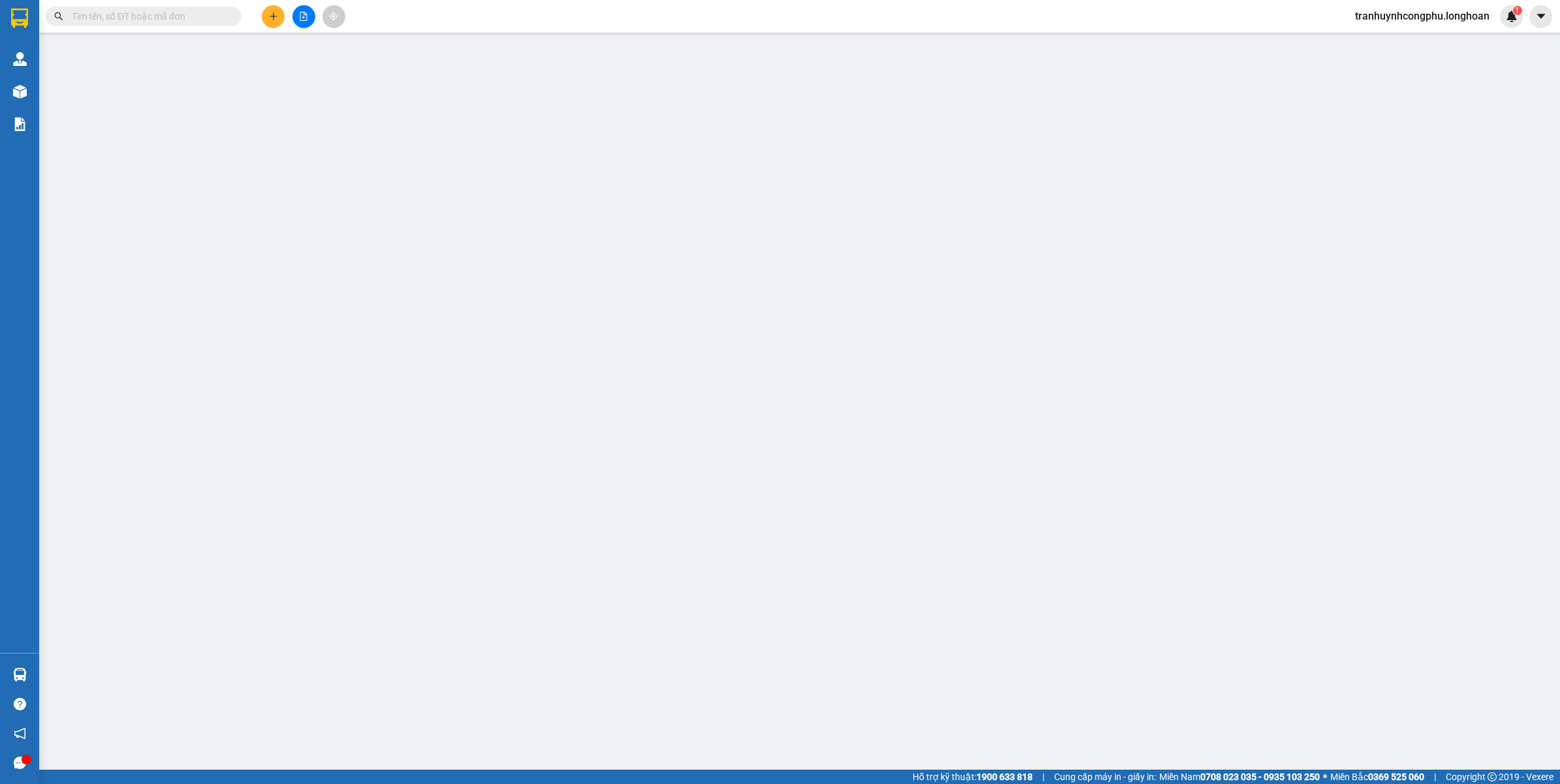
type input "220.000"
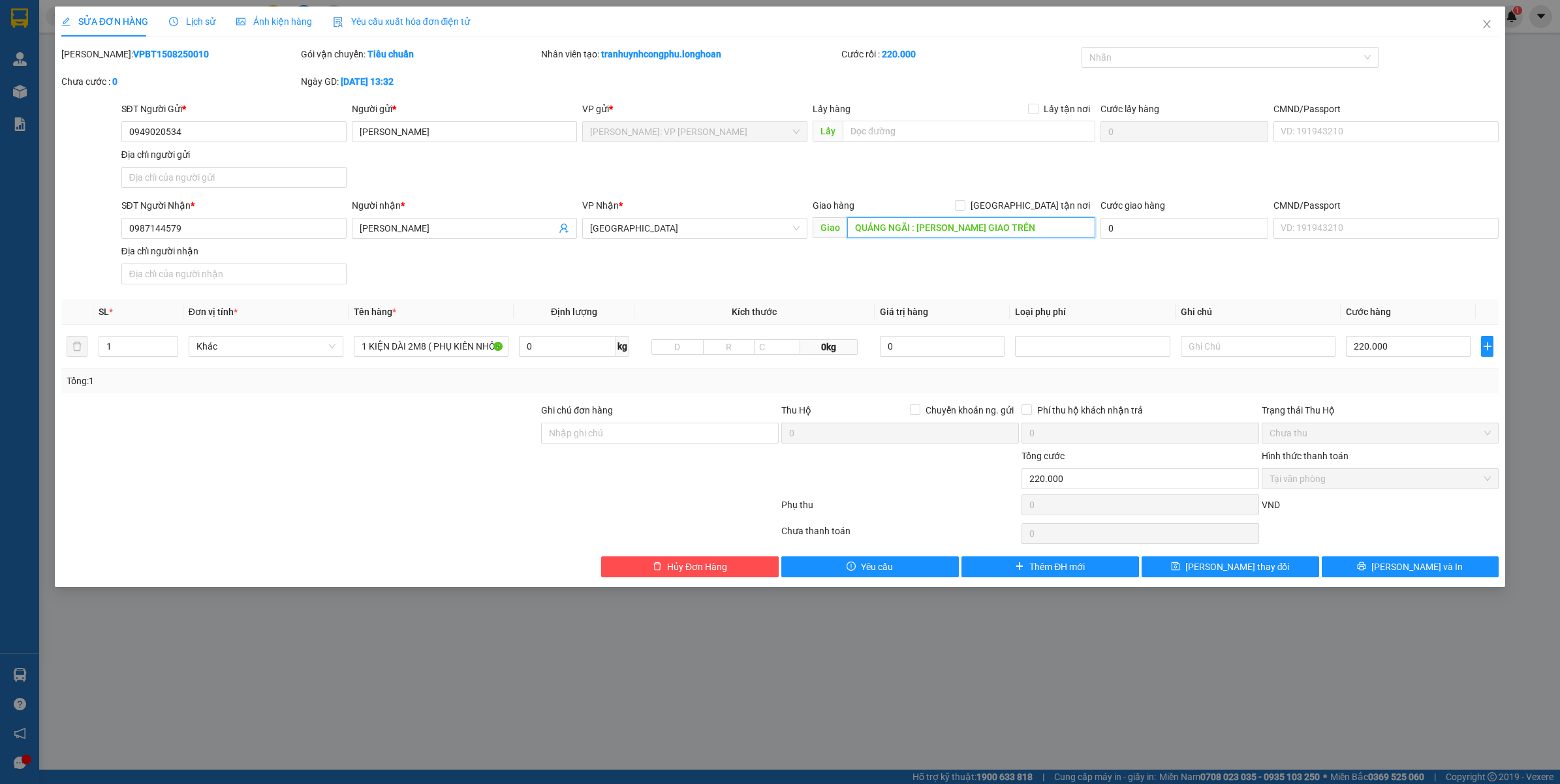
click at [1012, 225] on input "QUẢNG NGÃI : MỘ ĐỨC GIAO TRÊN" at bounding box center [971, 228] width 248 height 21
type input "QUẢNG NGÃI : MỘ ĐỨC GIAO TRÊN QL1A"
click at [1444, 523] on div "Chọn HT Thanh Toán" at bounding box center [1381, 533] width 240 height 26
click at [1424, 568] on span "[PERSON_NAME] và In" at bounding box center [1416, 566] width 91 height 14
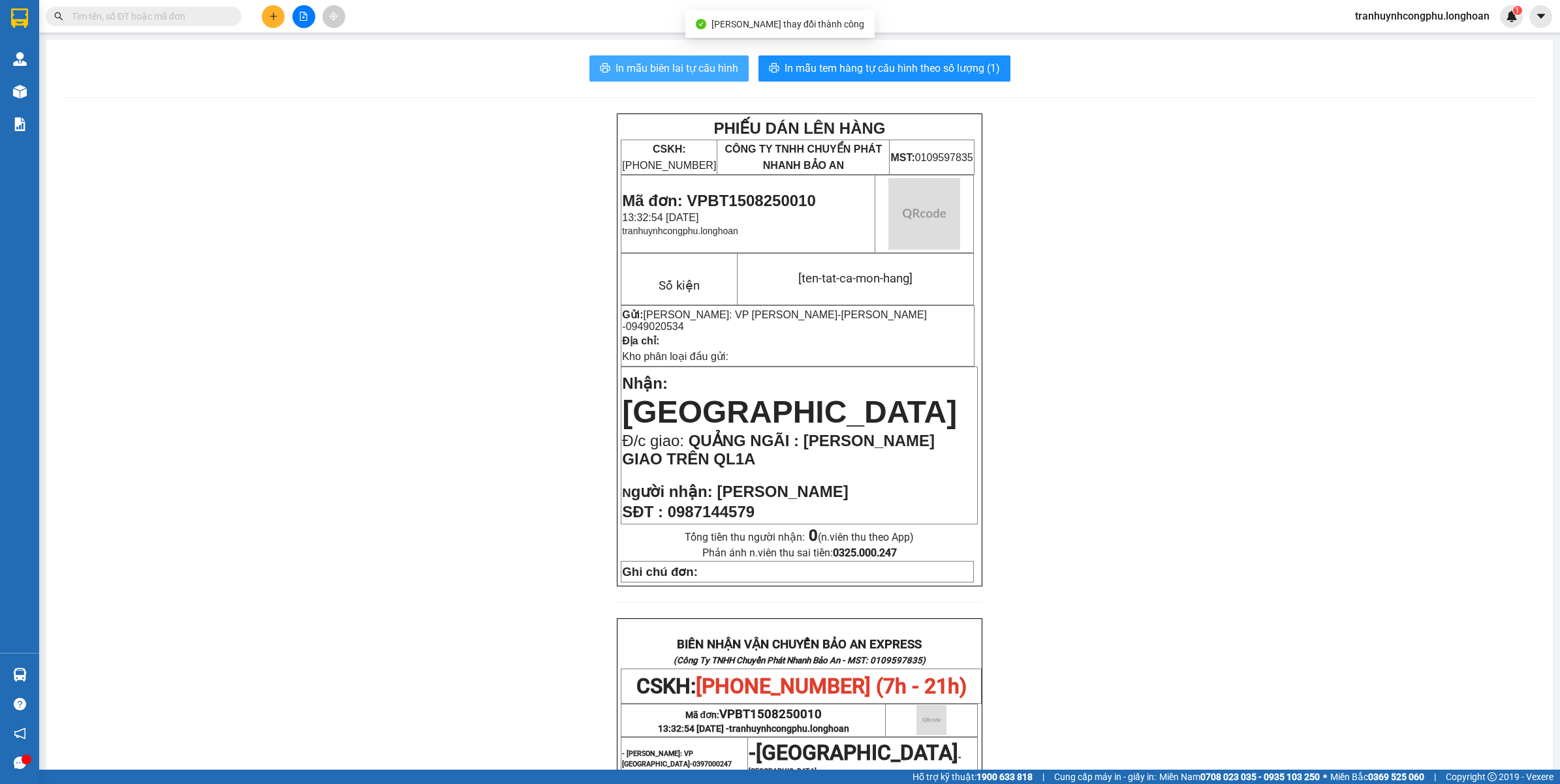
click at [675, 64] on span "In mẫu biên lai tự cấu hình" at bounding box center [676, 68] width 123 height 17
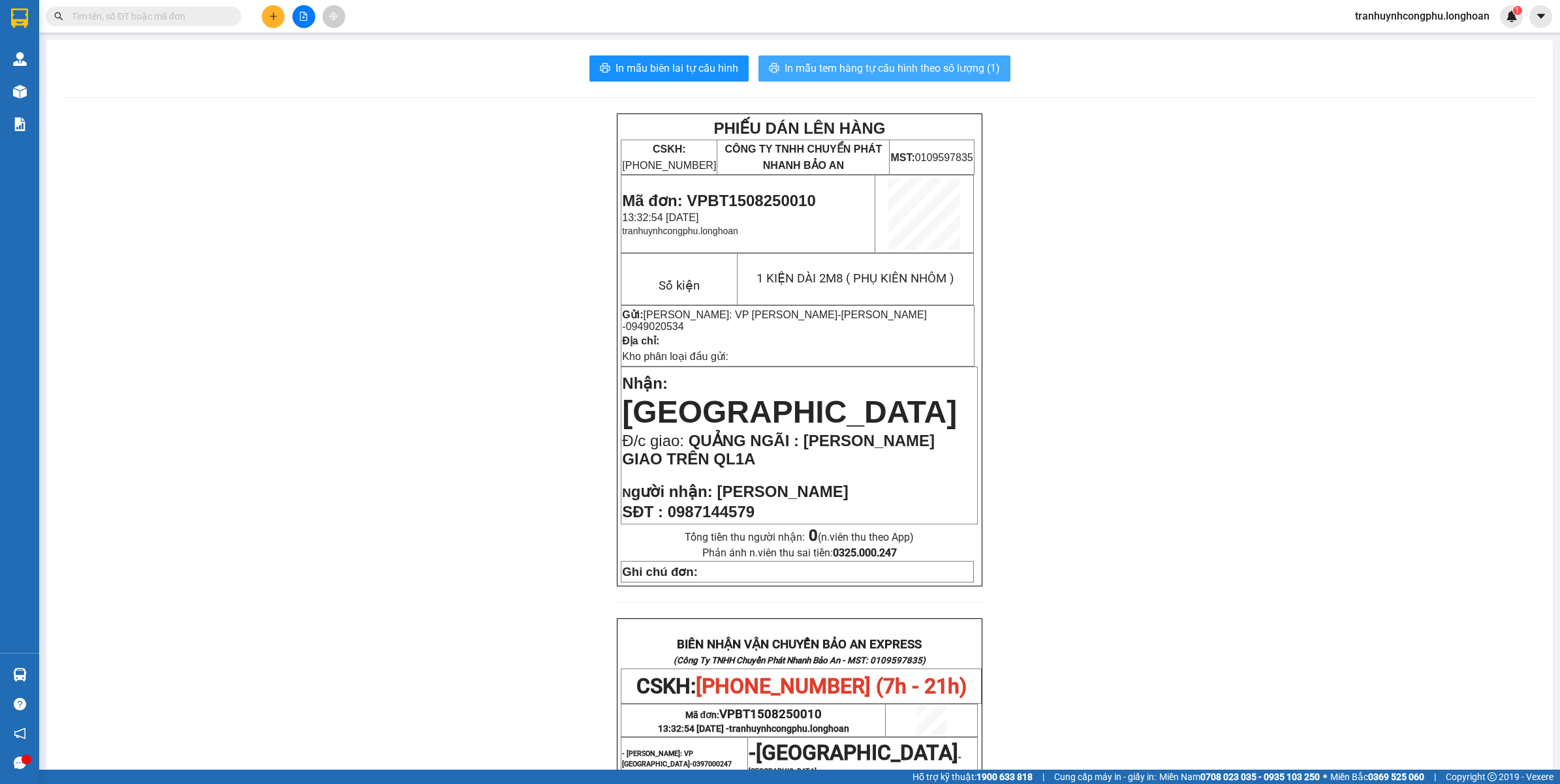
click at [866, 70] on span "In mẫu tem hàng tự cấu hình theo số lượng (1)" at bounding box center [891, 68] width 215 height 17
click at [1280, 541] on div "PHIẾU DÁN LÊN HÀNG CSKH: 1900.06.88.33 CÔNG TY TNHH CHUYỂN PHÁT NHANH BẢO AN MS…" at bounding box center [799, 676] width 1476 height 1127
click at [366, 511] on div "PHIẾU DÁN LÊN HÀNG CSKH: 1900.06.88.33 CÔNG TY TNHH CHUYỂN PHÁT NHANH BẢO AN MS…" at bounding box center [799, 676] width 1476 height 1127
click at [334, 506] on div "PHIẾU DÁN LÊN HÀNG CSKH: 1900.06.88.33 CÔNG TY TNHH CHUYỂN PHÁT NHANH BẢO AN MS…" at bounding box center [799, 676] width 1476 height 1127
click at [281, 14] on button at bounding box center [273, 17] width 23 height 23
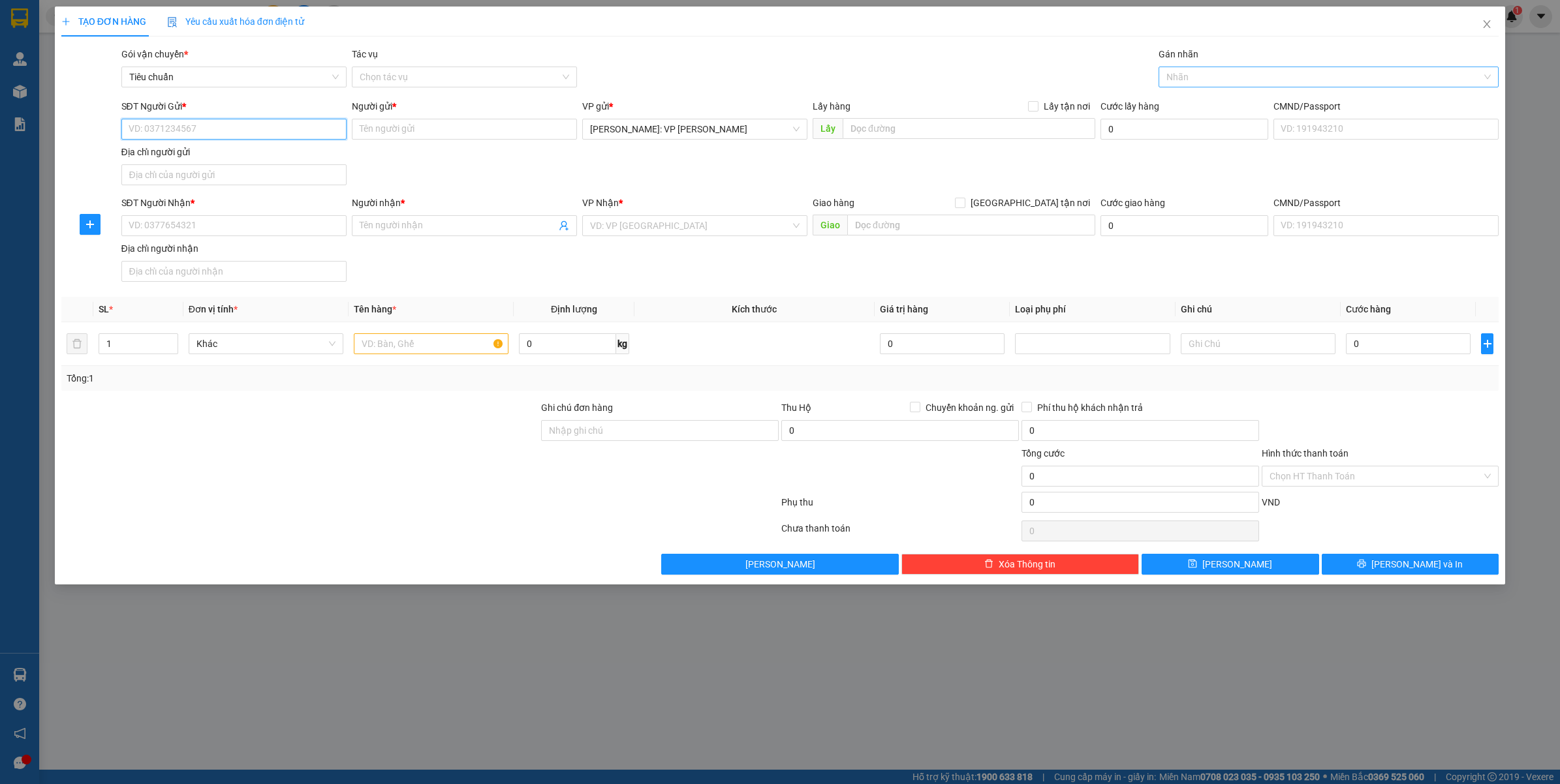
click at [1180, 80] on div at bounding box center [1322, 77] width 321 height 16
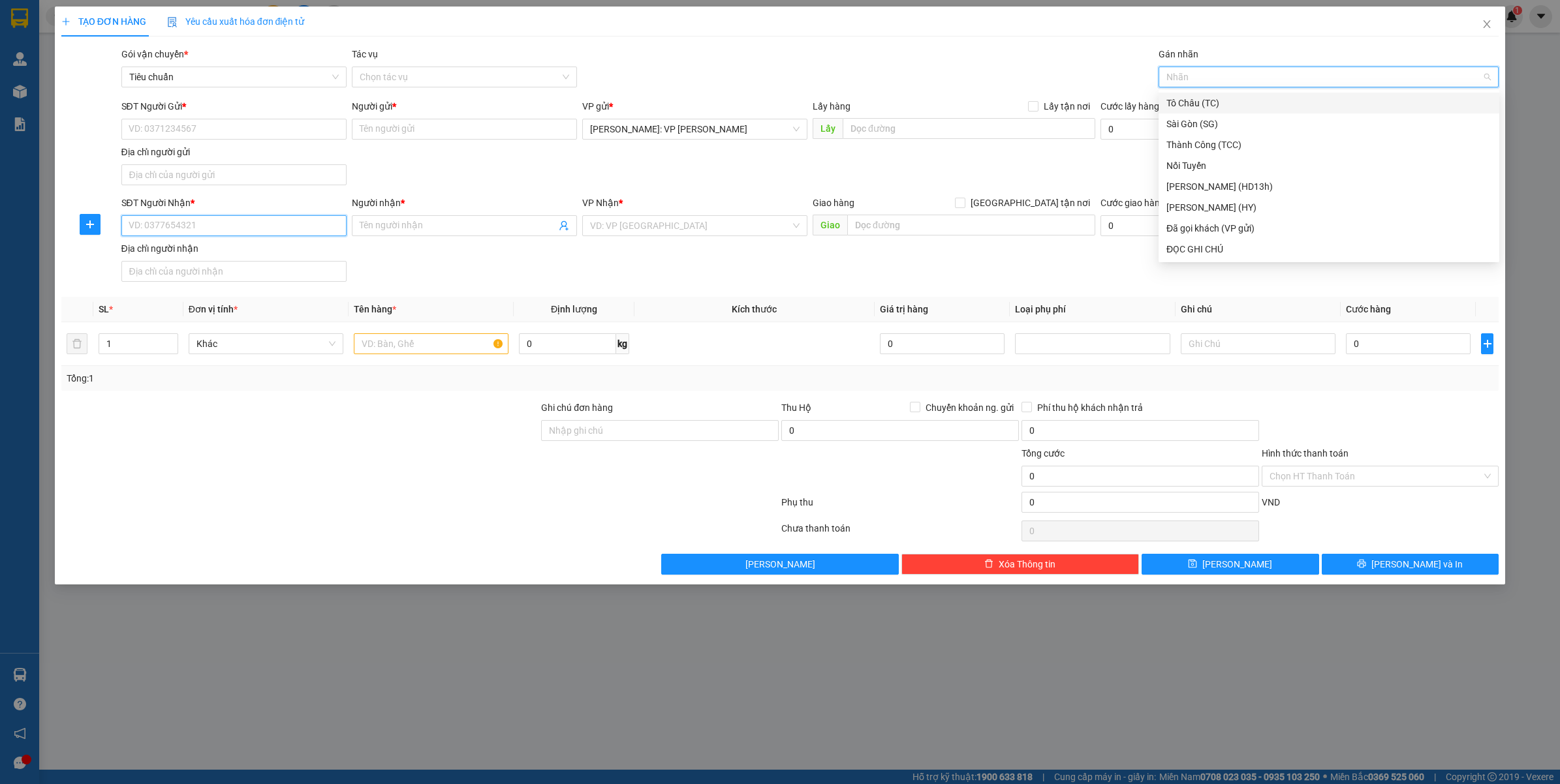
click at [181, 230] on input "SĐT Người Nhận *" at bounding box center [233, 225] width 225 height 21
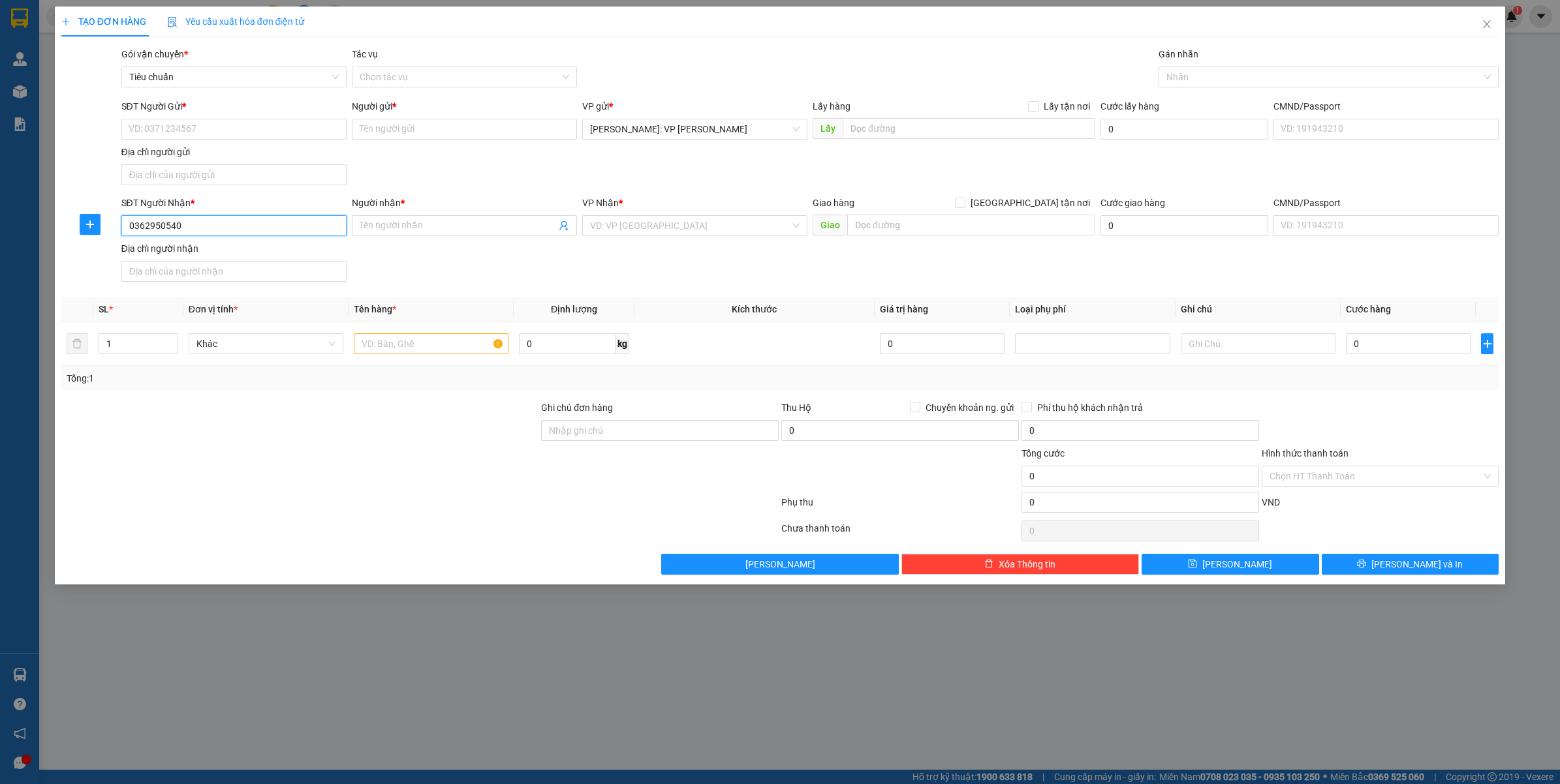
click at [205, 232] on input "0362950540" at bounding box center [233, 225] width 225 height 21
type input "0362950540"
click at [387, 215] on span at bounding box center [464, 225] width 225 height 21
type input "MR.LINH"
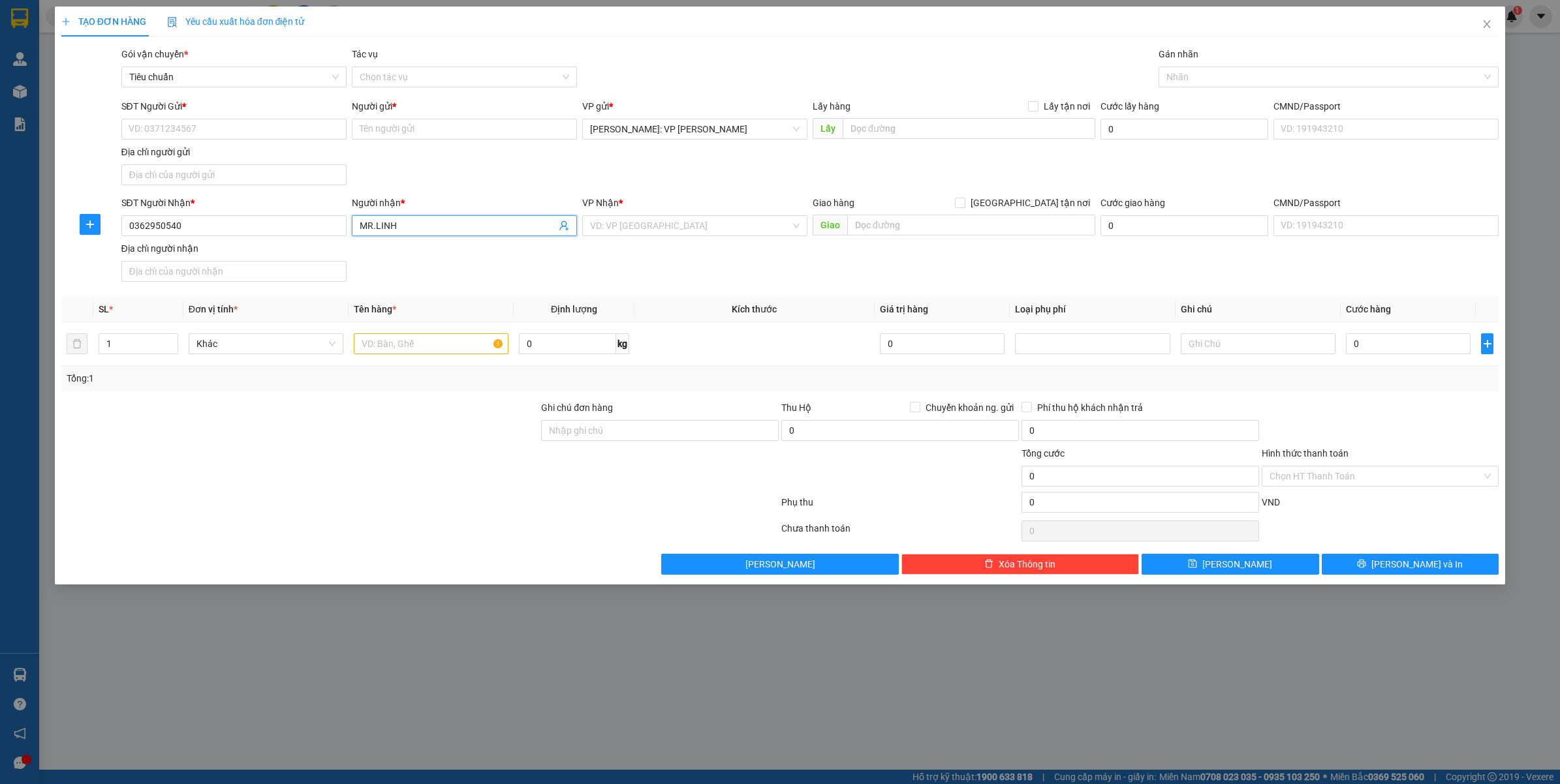
click at [245, 142] on div "SĐT Người Gửi * VD: 0371234567" at bounding box center [233, 122] width 225 height 45
click at [248, 137] on input "SĐT Người Gửi *" at bounding box center [233, 129] width 225 height 21
click at [669, 226] on input "search" at bounding box center [690, 225] width 200 height 19
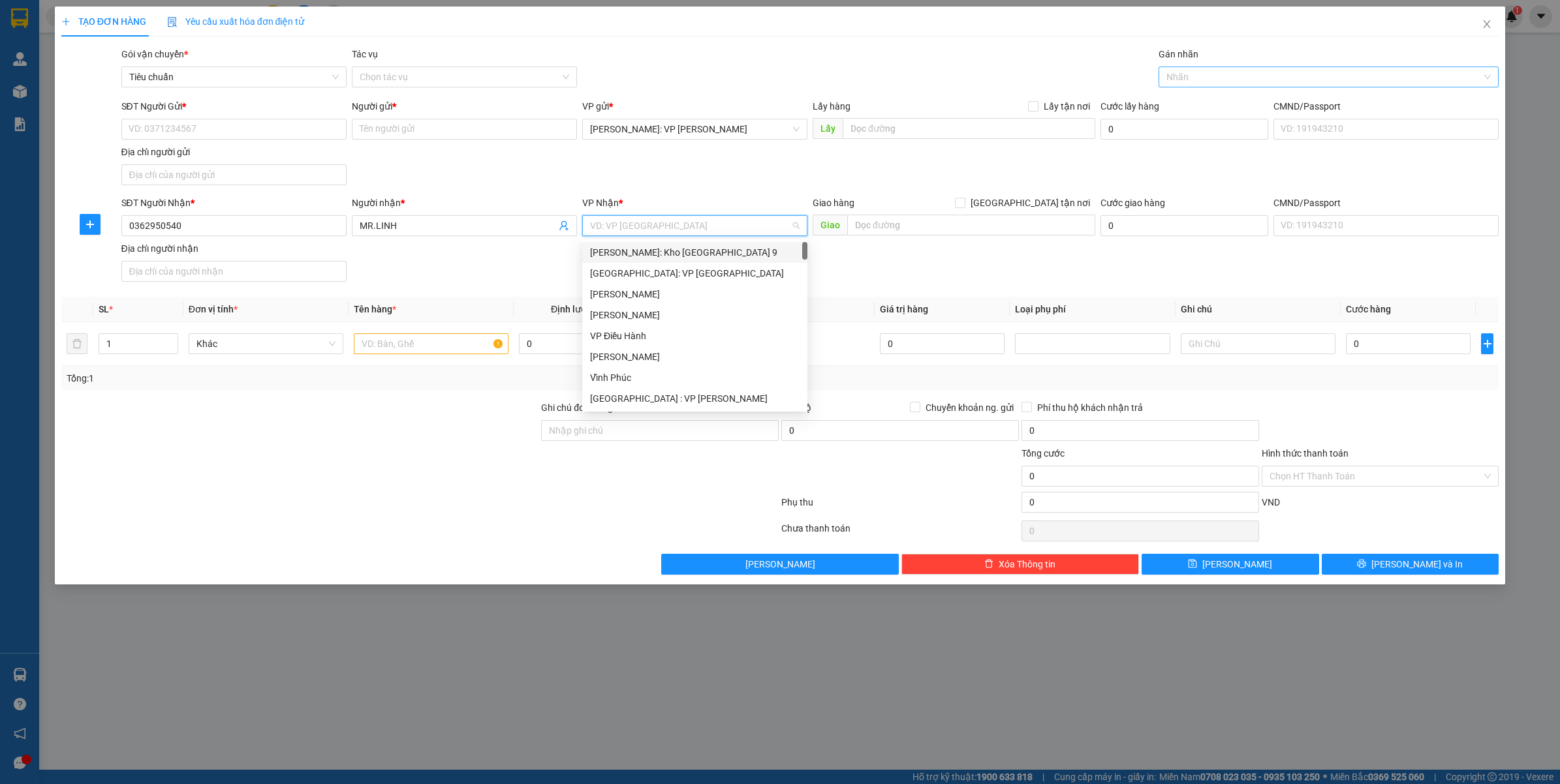
click at [1204, 76] on div at bounding box center [1322, 77] width 321 height 16
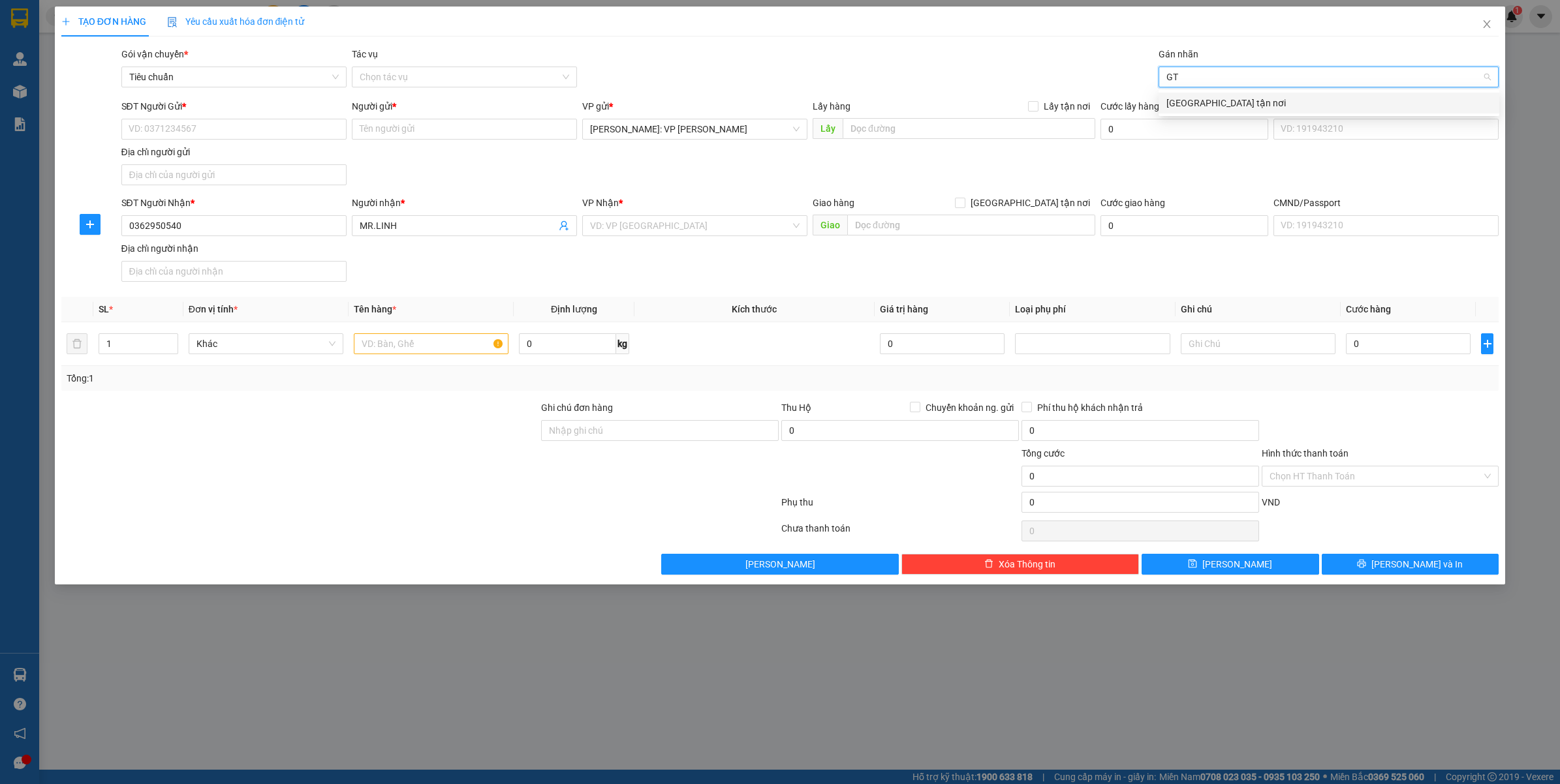
type input "GTN"
click at [1200, 104] on div "[GEOGRAPHIC_DATA] tận nơi" at bounding box center [1328, 103] width 325 height 14
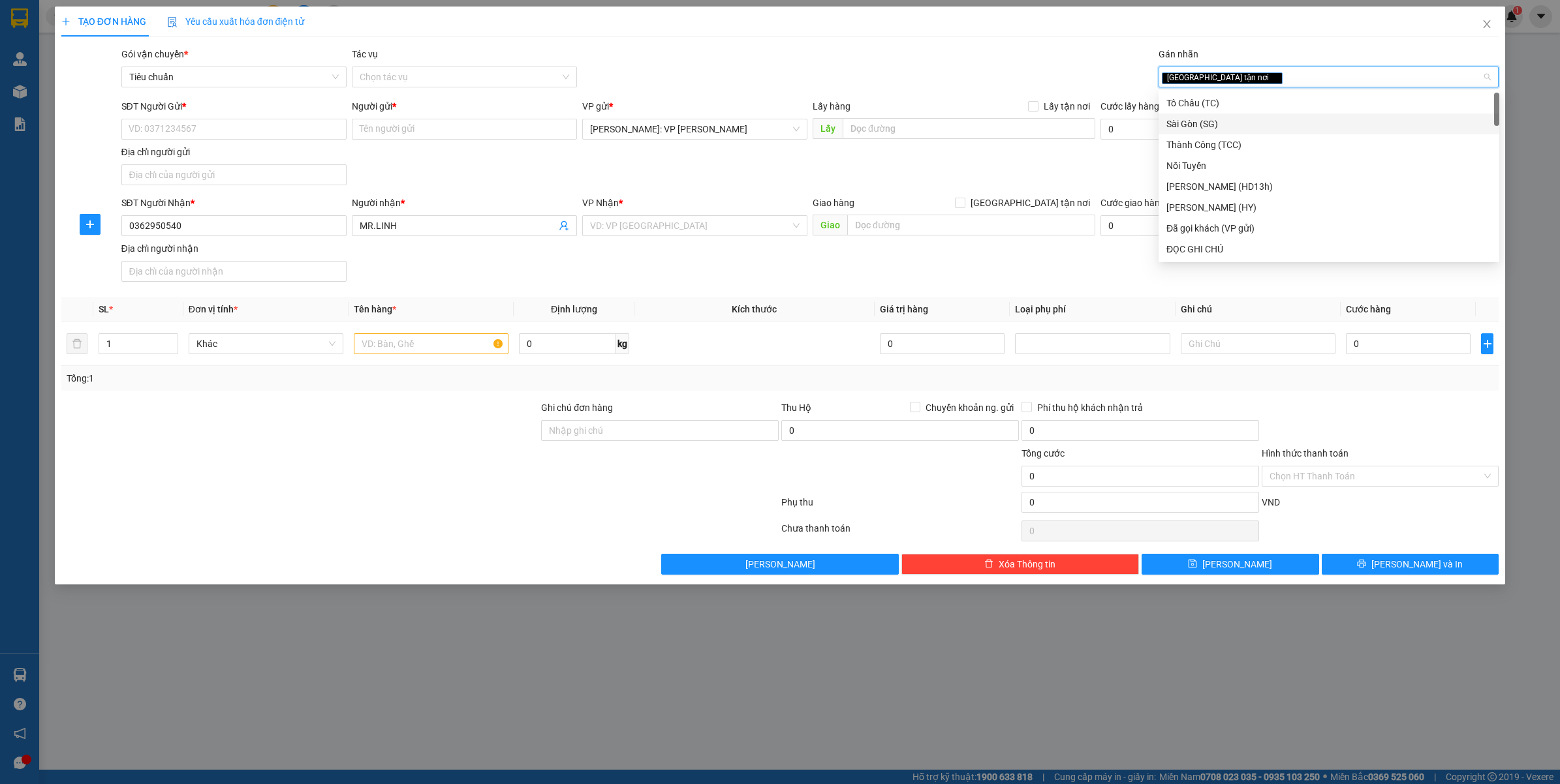
click at [1041, 212] on div "Giao hàng Giao tận nơi" at bounding box center [954, 205] width 283 height 19
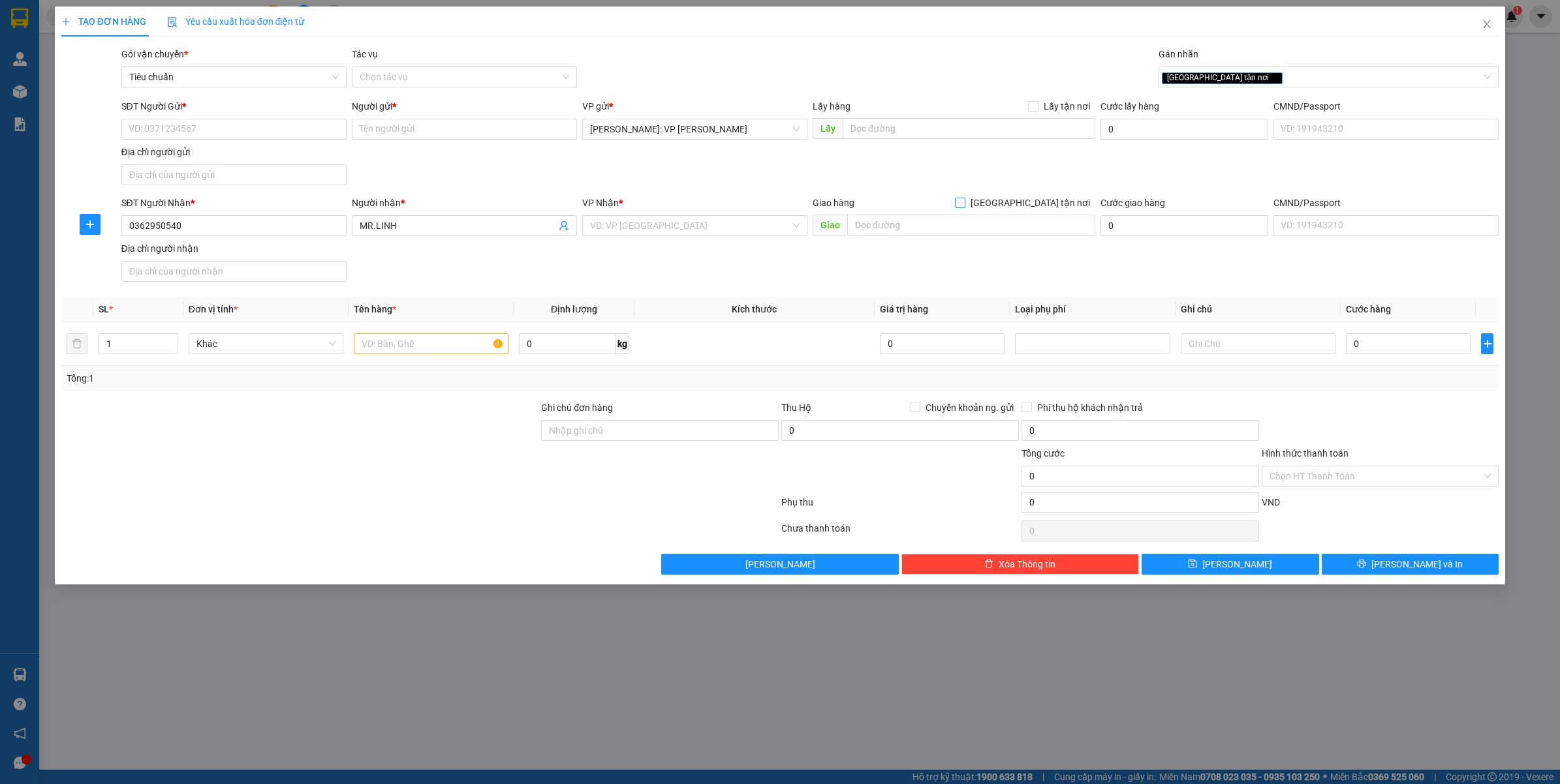
click at [1038, 207] on span "[GEOGRAPHIC_DATA] tận nơi" at bounding box center [1030, 203] width 130 height 14
click at [964, 207] on input "[GEOGRAPHIC_DATA] tận nơi" at bounding box center [959, 202] width 9 height 9
checkbox input "true"
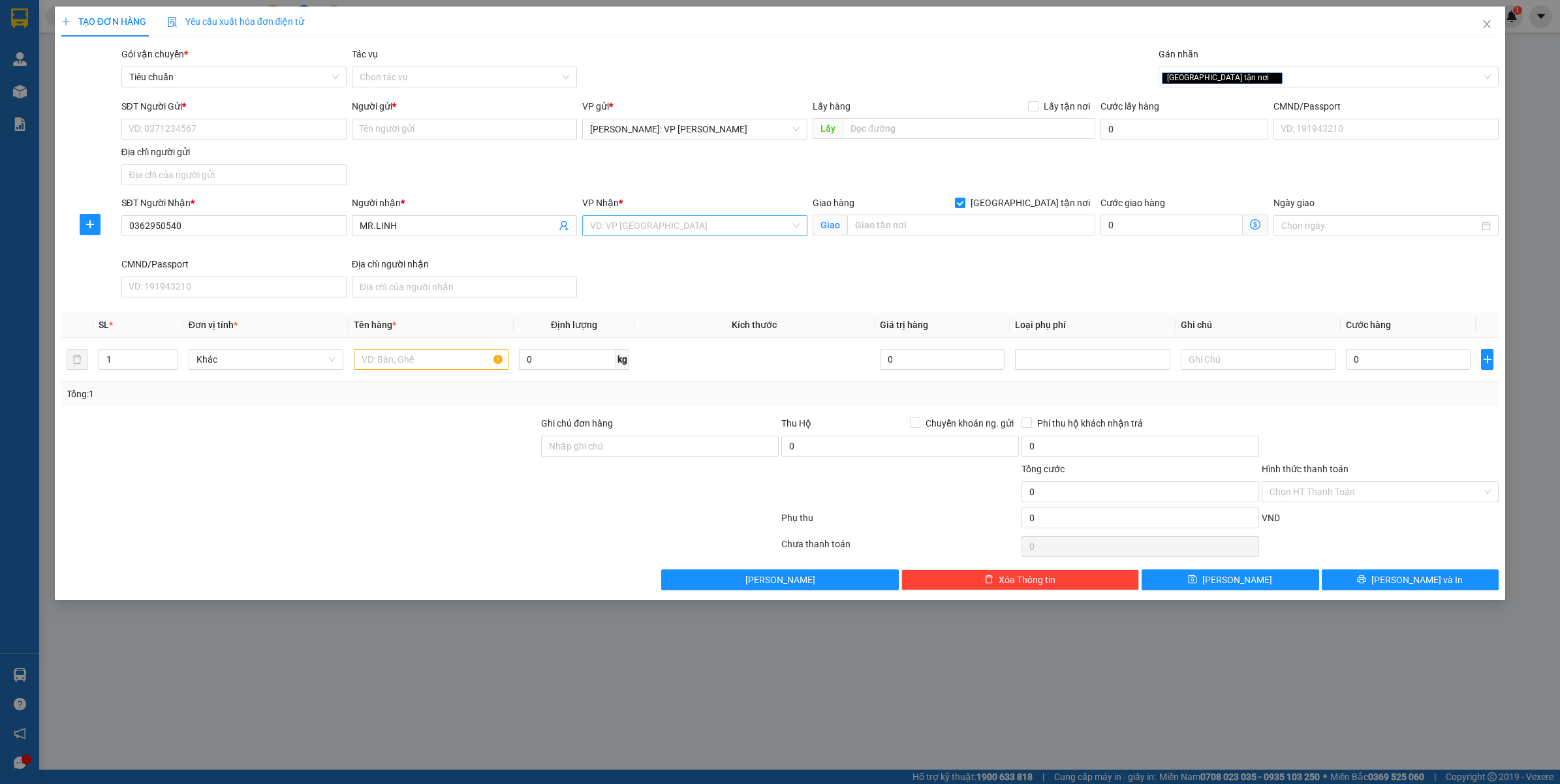
click at [663, 231] on input "search" at bounding box center [690, 225] width 200 height 19
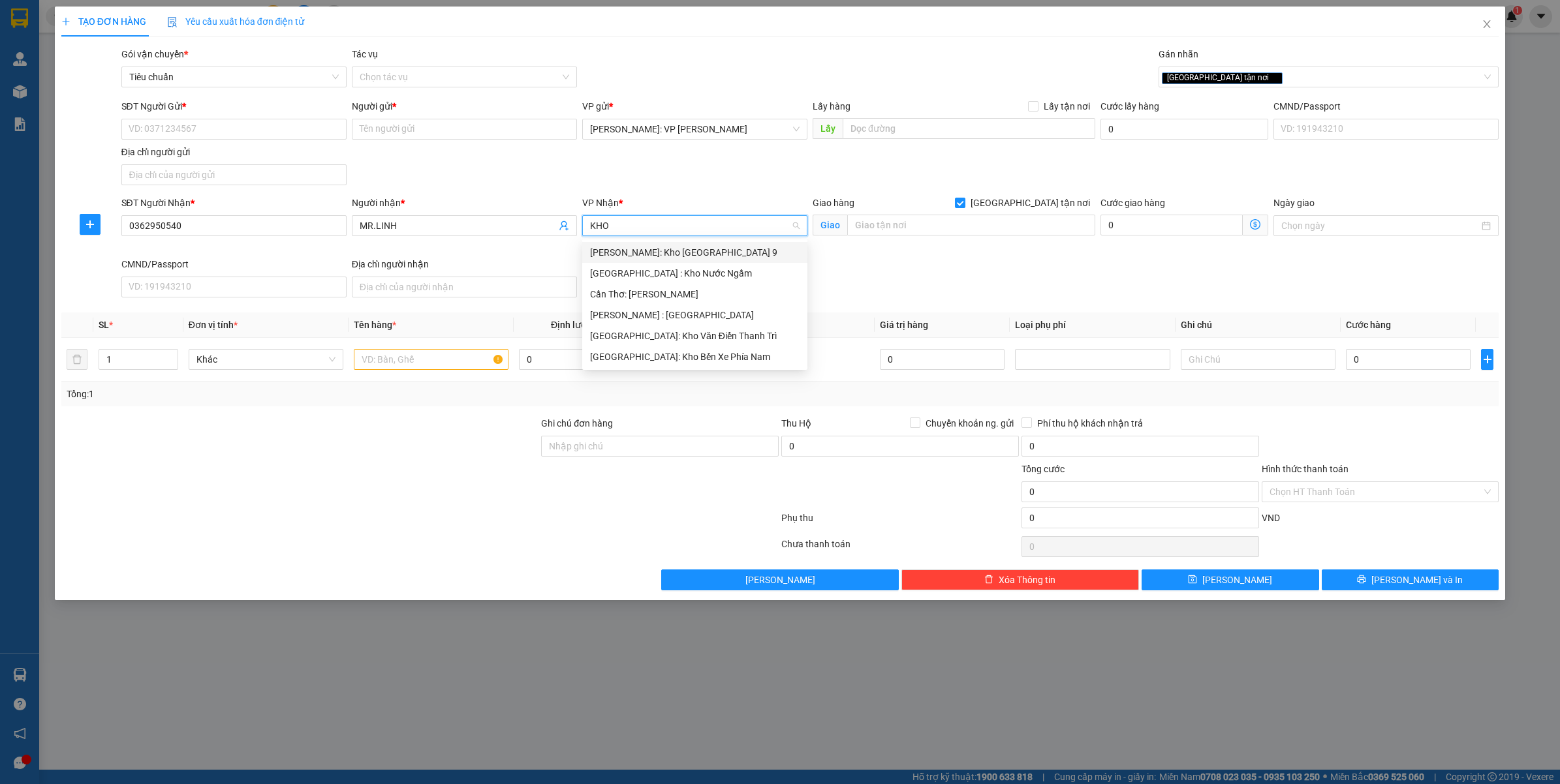
type input "KHO"
click at [664, 354] on div "Nha Trang: Kho Bến Xe Phía Nam" at bounding box center [695, 357] width 210 height 14
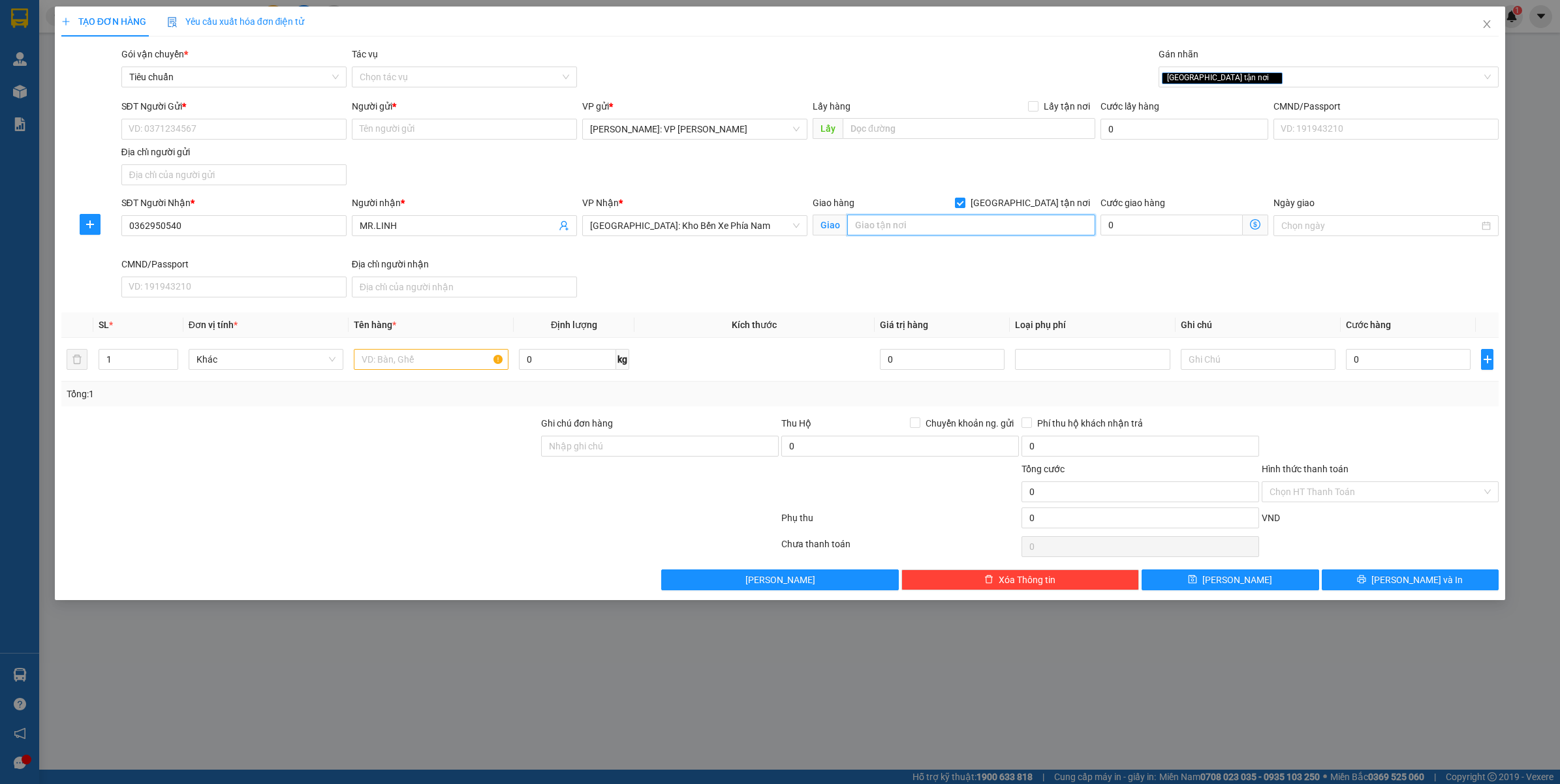
click at [908, 226] on input "text" at bounding box center [971, 225] width 248 height 21
click at [244, 227] on input "0362950540" at bounding box center [233, 225] width 225 height 21
click at [245, 228] on input "0362950540" at bounding box center [233, 225] width 225 height 21
click at [212, 680] on div "TẠO ĐƠN HÀNG Yêu cầu xuất hóa đơn điện tử Transit Pickup Surcharge Ids Transit …" at bounding box center [780, 392] width 1560 height 784
click at [940, 231] on input "text" at bounding box center [971, 225] width 248 height 21
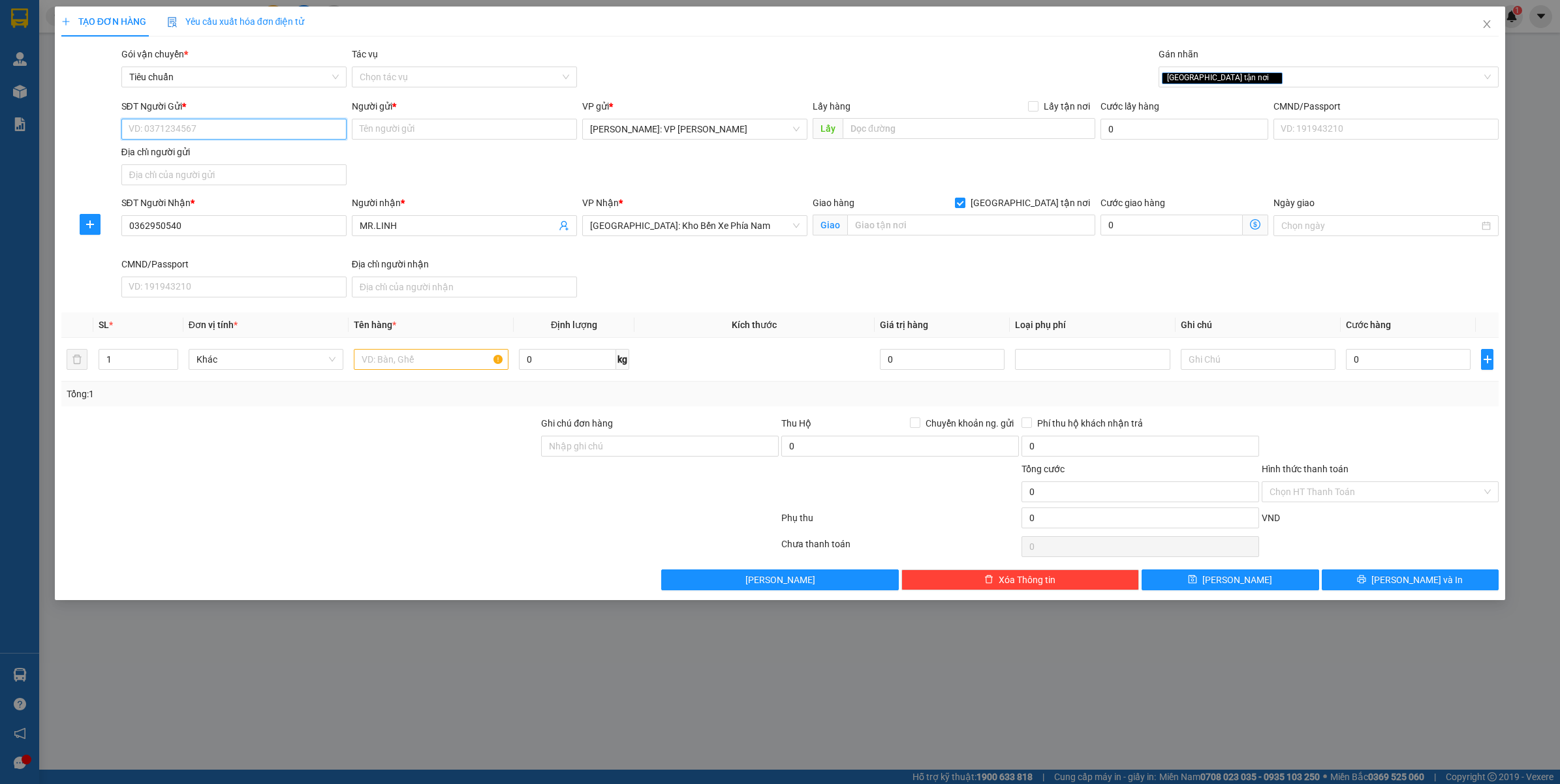
click at [232, 135] on input "SĐT Người Gửi *" at bounding box center [233, 129] width 225 height 21
click at [416, 362] on input "text" at bounding box center [431, 359] width 155 height 21
type input "3 CUỘN TRÒN ( CÁP )"
click at [267, 134] on input "SĐT Người Gửi *" at bounding box center [233, 129] width 225 height 21
type input "02835155101"
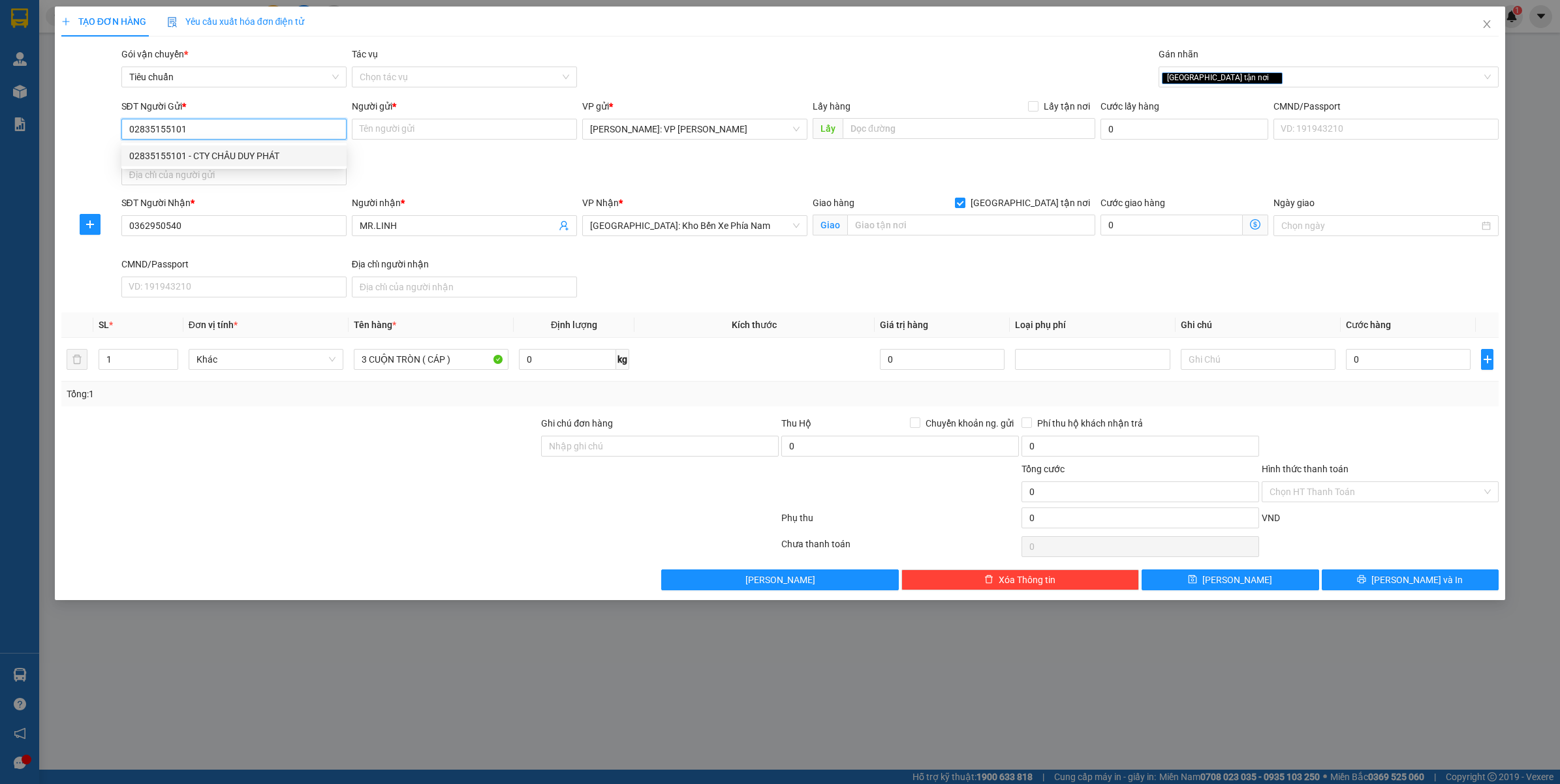
click at [288, 157] on div "02835155101 - CTY CHÂU DUY PHÁT" at bounding box center [233, 156] width 210 height 14
type input "CTY [PERSON_NAME]"
click at [199, 131] on input "02835155101" at bounding box center [233, 129] width 225 height 21
type input "02835155101"
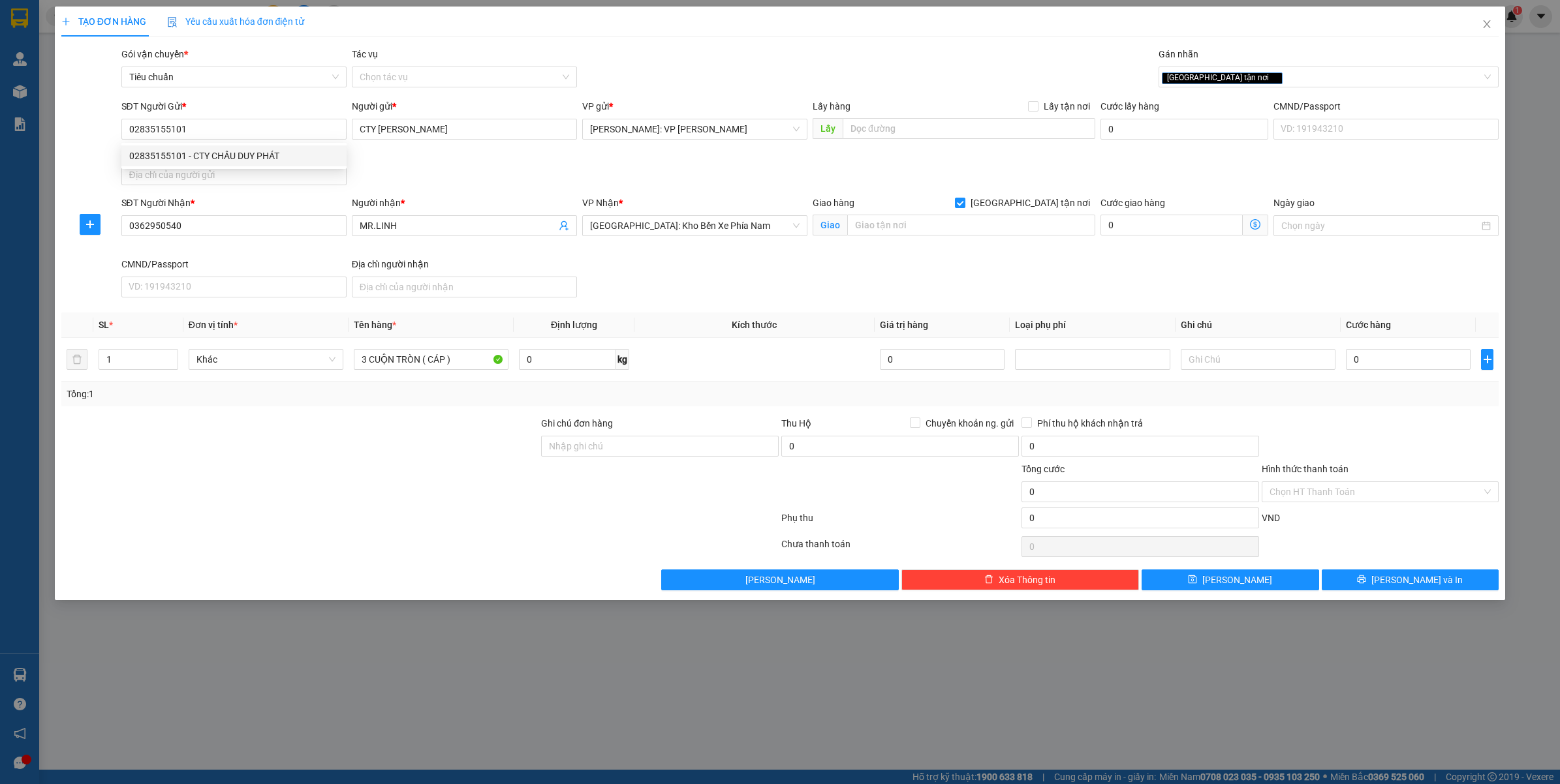
click at [449, 168] on div "SĐT Người Gửi * 02835155101 Người gửi * CTY CHÂU DUY PHÁT VP gửi * Hồ Chí Minh:…" at bounding box center [810, 144] width 1383 height 91
click at [903, 231] on input "text" at bounding box center [971, 225] width 248 height 21
click at [252, 129] on input "02835155101" at bounding box center [233, 129] width 225 height 21
click at [363, 673] on div "TẠO ĐƠN HÀNG Yêu cầu xuất hóa đơn điện tử Transit Pickup Surcharge Ids Transit …" at bounding box center [780, 392] width 1560 height 784
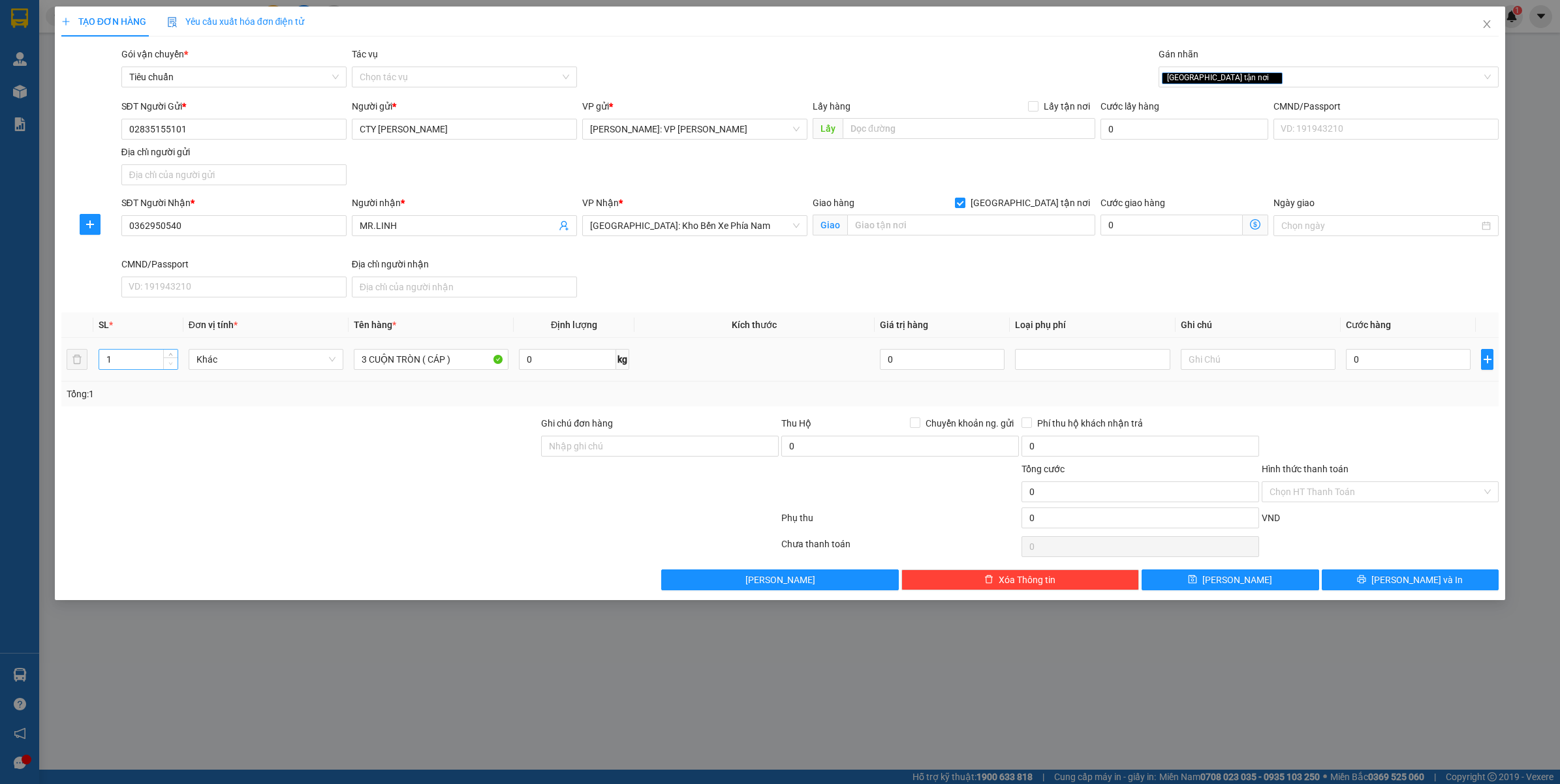
click at [171, 358] on span "Decrease Value" at bounding box center [170, 363] width 14 height 11
click at [171, 356] on icon "up" at bounding box center [170, 356] width 4 height 4
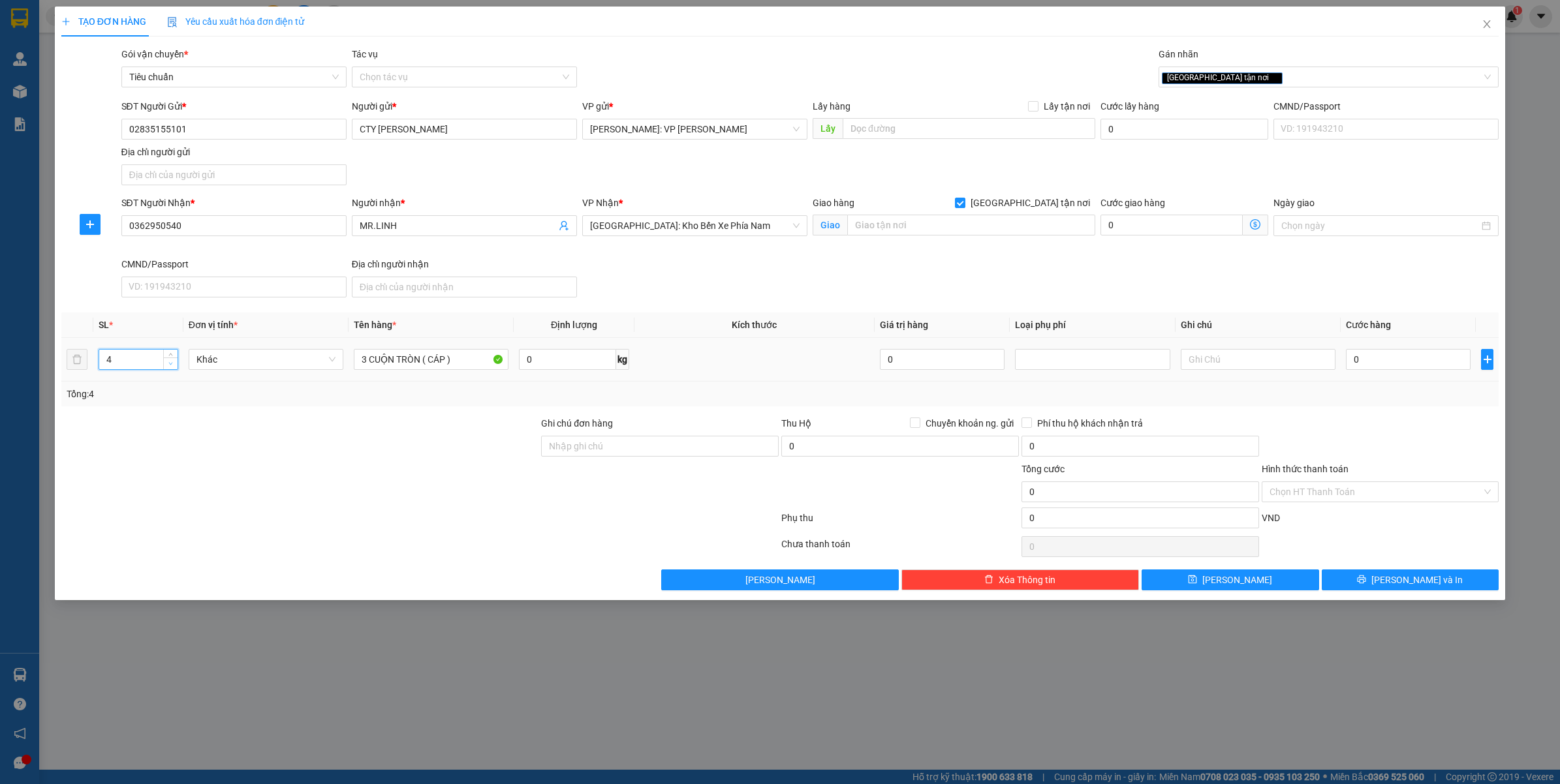
type input "3"
click at [173, 364] on span "down" at bounding box center [171, 364] width 8 height 8
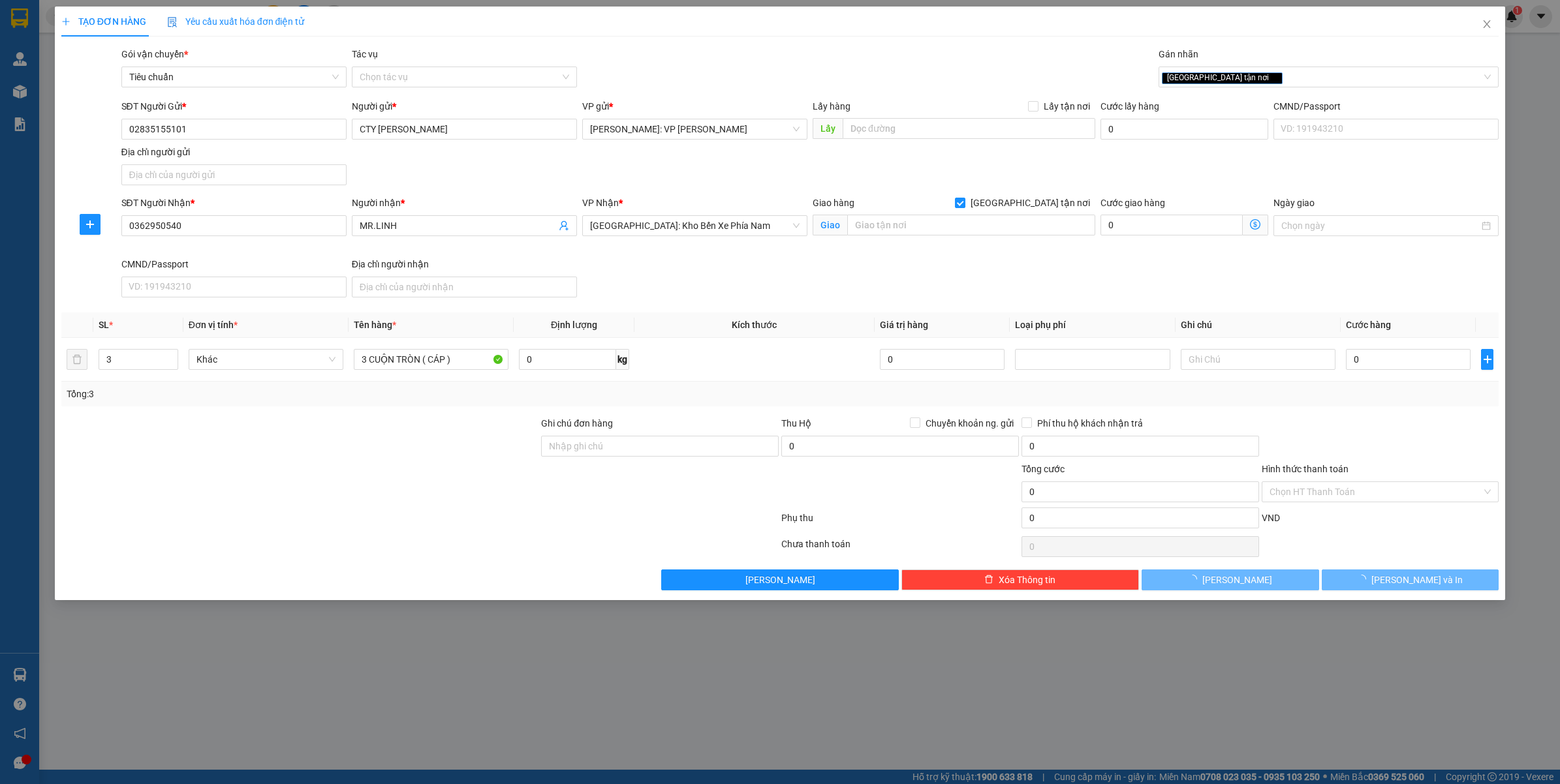
click at [922, 210] on div "Giao hàng Giao tận nơi" at bounding box center [954, 203] width 283 height 14
click at [914, 212] on div "Giao hàng Giao tận nơi" at bounding box center [954, 205] width 283 height 19
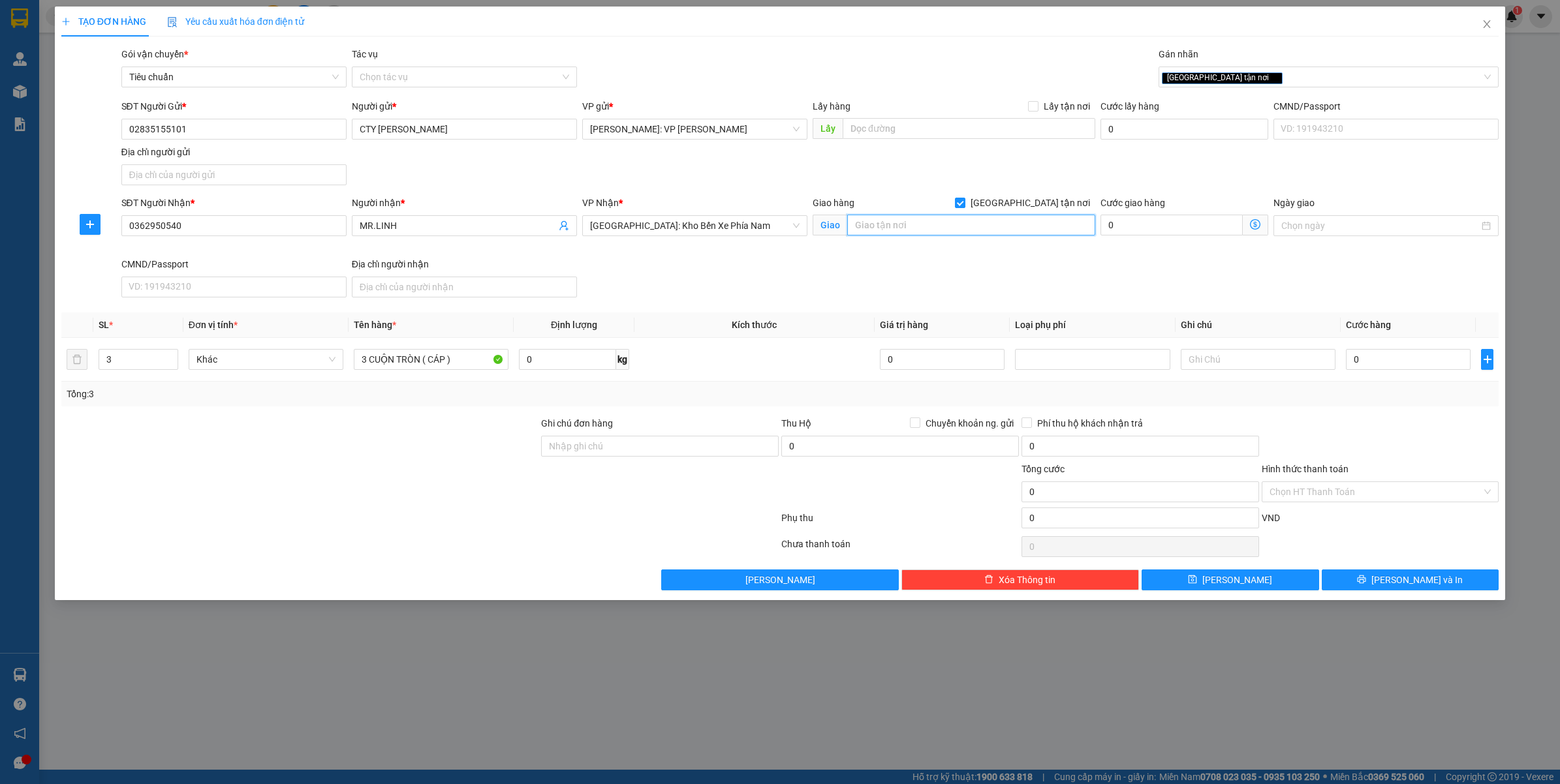
click at [899, 218] on input "text" at bounding box center [971, 225] width 248 height 21
paste input "Khu du lịch thác prenn. Phường Xuân hương - Đà Lạt . Lâm đồng"
type input "Khu Du Lịch Thác Prenn. Phường Xuân Hương - Đà Lạt -Lâm Đồng"
click at [1373, 357] on input "0" at bounding box center [1408, 359] width 124 height 21
click at [1351, 439] on div at bounding box center [1381, 439] width 240 height 45
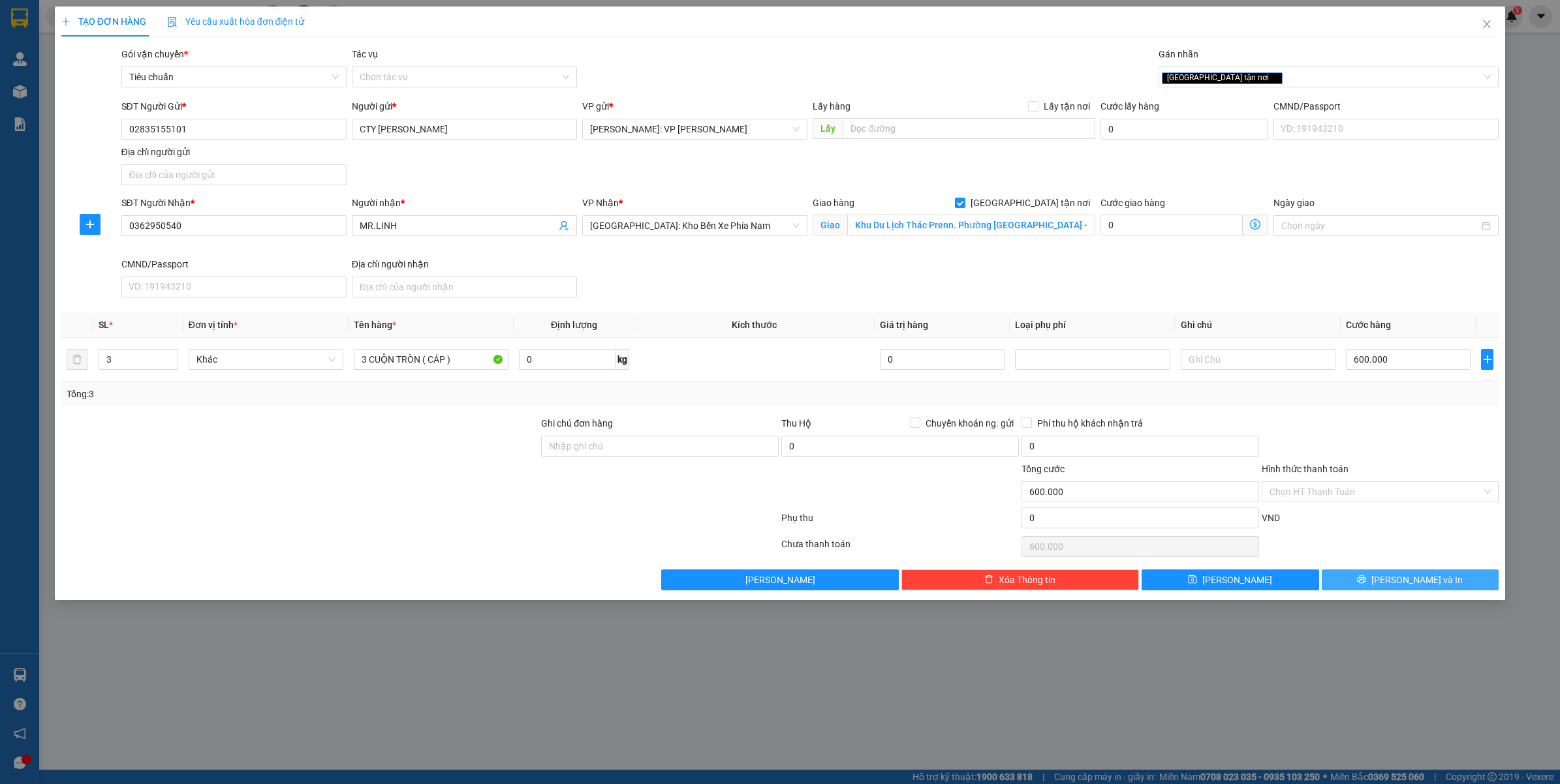
click at [1421, 578] on span "[PERSON_NAME] và In" at bounding box center [1416, 580] width 91 height 14
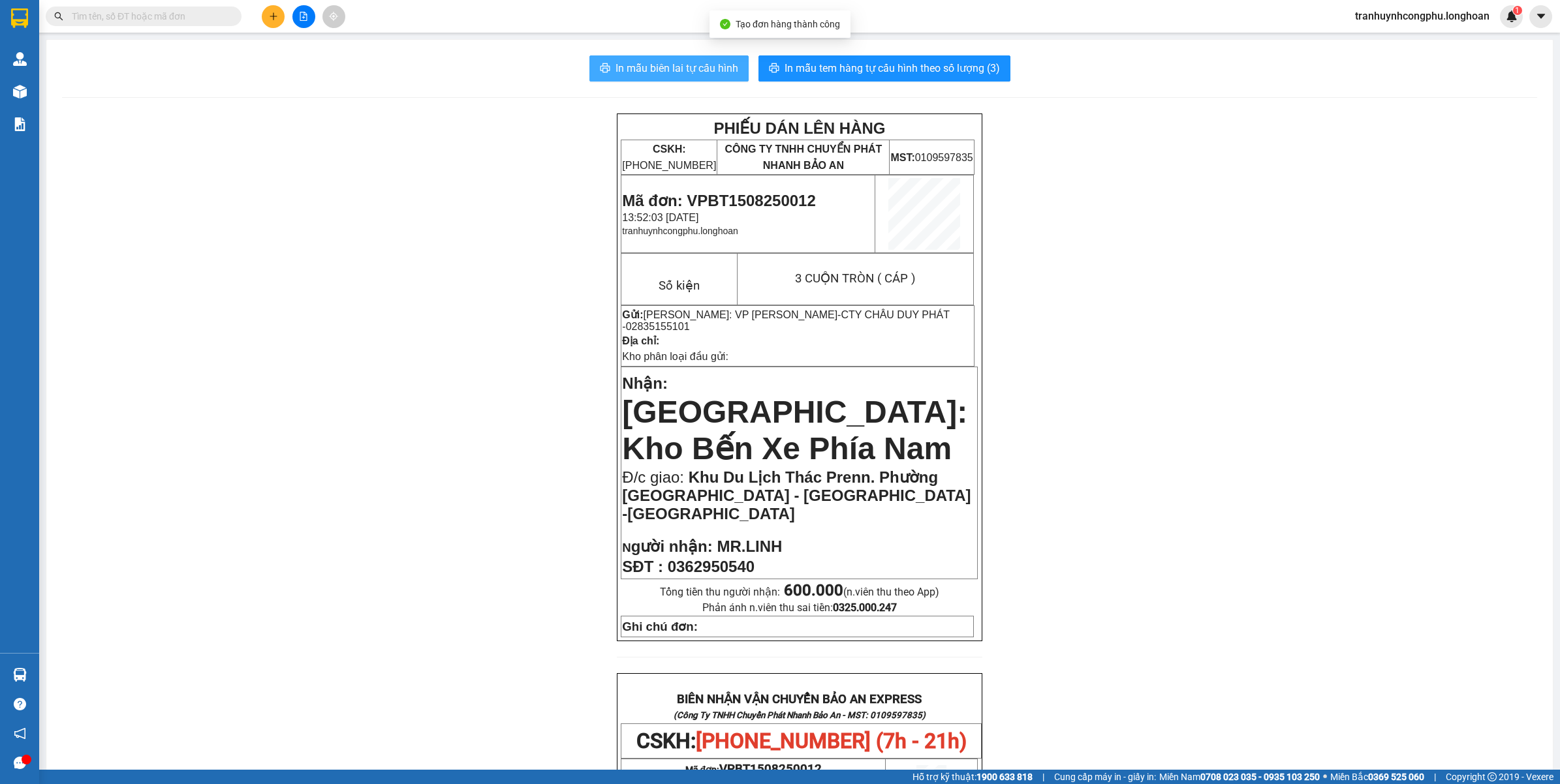
click at [617, 66] on span "In mẫu biên lai tự cấu hình" at bounding box center [676, 68] width 123 height 17
click at [366, 434] on div "PHIẾU DÁN LÊN HÀNG CSKH: 1900.06.88.33 CÔNG TY TNHH CHUYỂN PHÁT NHANH BẢO AN MS…" at bounding box center [799, 740] width 1476 height 1256
click at [937, 75] on span "In mẫu tem hàng tự cấu hình theo số lượng (3)" at bounding box center [891, 68] width 215 height 17
click at [356, 573] on div "PHIẾU DÁN LÊN HÀNG CSKH: 1900.06.88.33 CÔNG TY TNHH CHUYỂN PHÁT NHANH BẢO AN MS…" at bounding box center [799, 740] width 1476 height 1256
click at [732, 199] on span "Mã đơn: VPBT1508250012" at bounding box center [719, 200] width 193 height 17
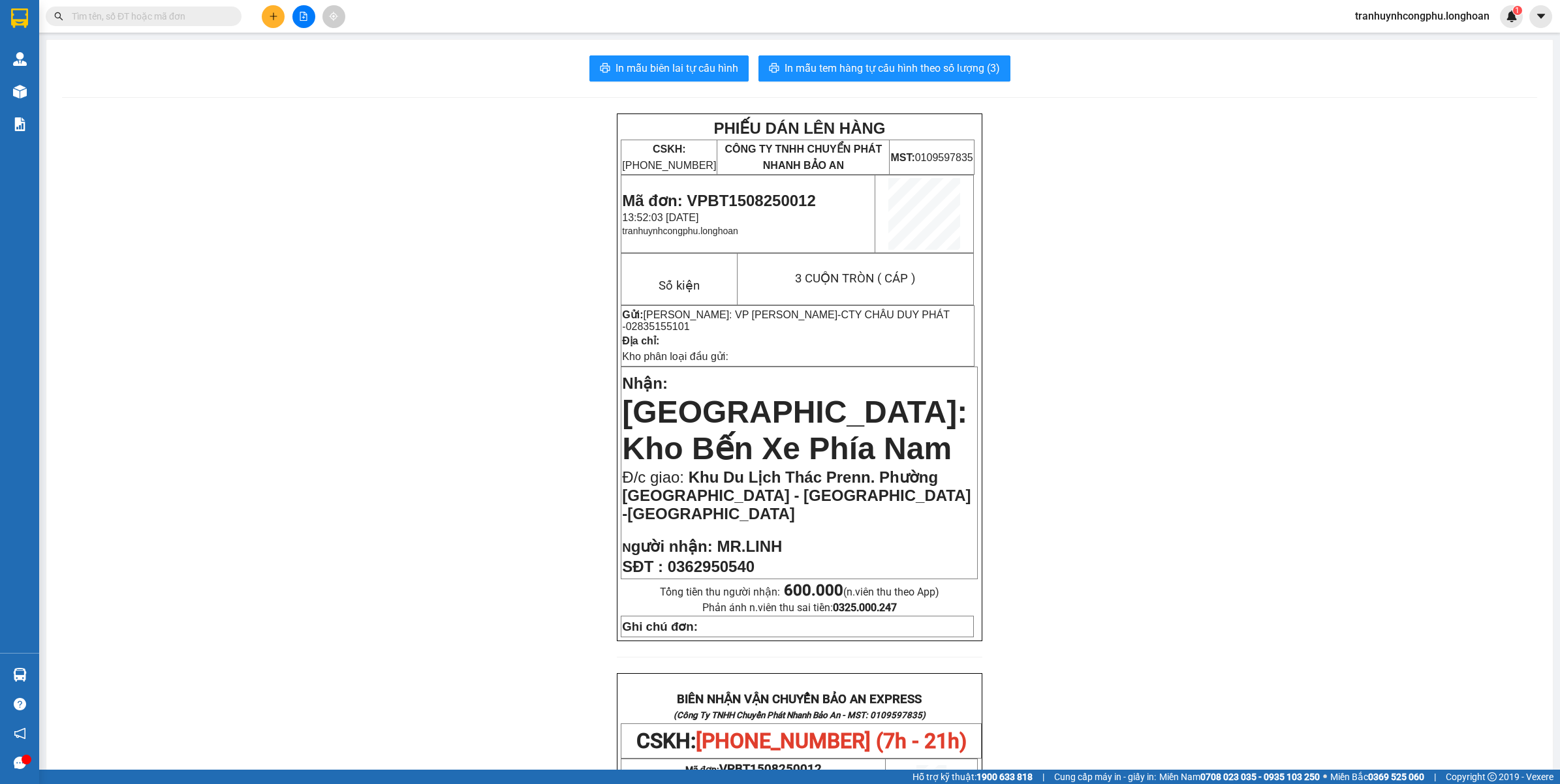
click at [732, 199] on span "Mã đơn: VPBT1508250012" at bounding box center [719, 200] width 193 height 17
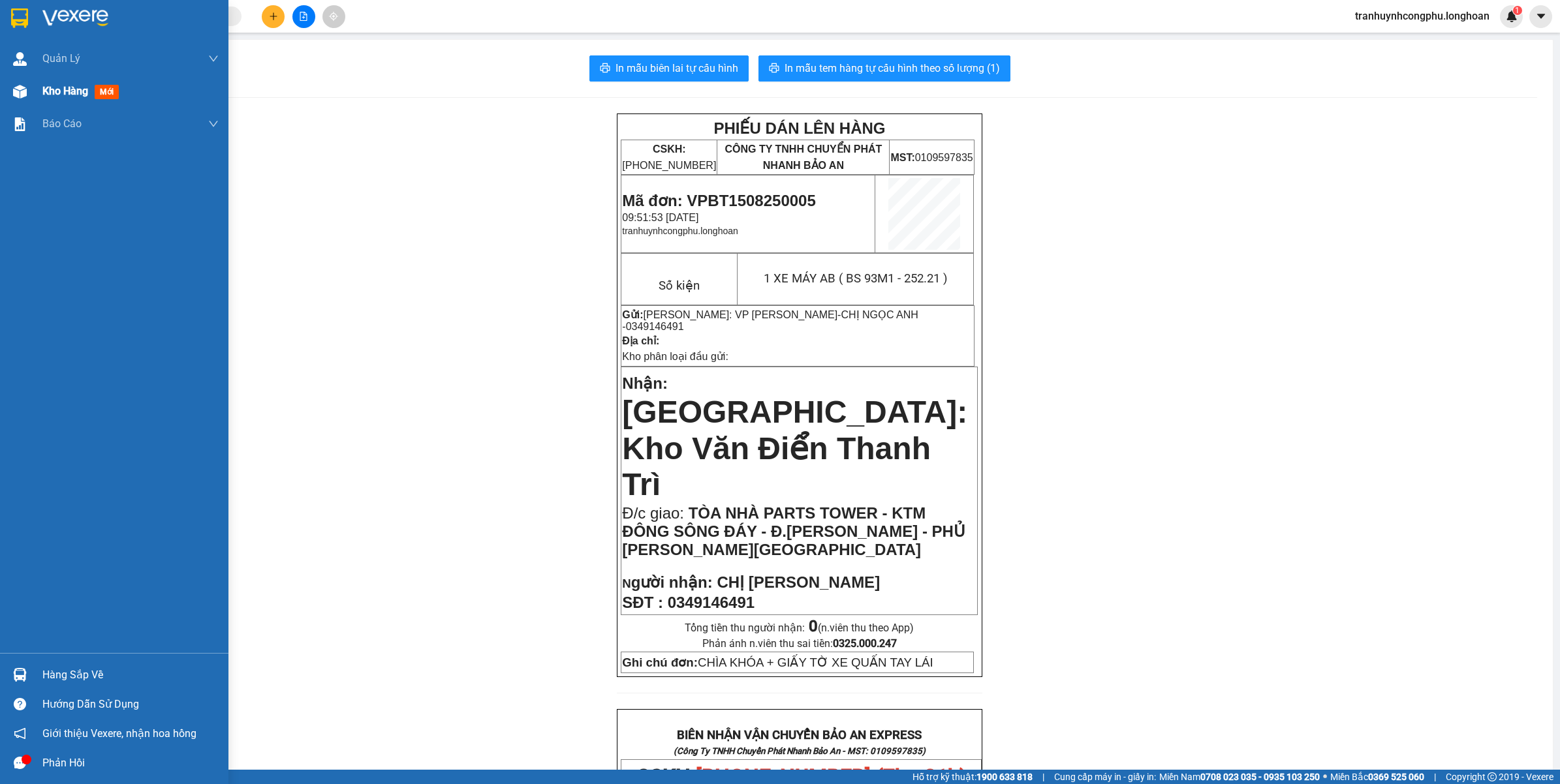
click at [47, 99] on div "Kho hàng mới" at bounding box center [84, 90] width 82 height 17
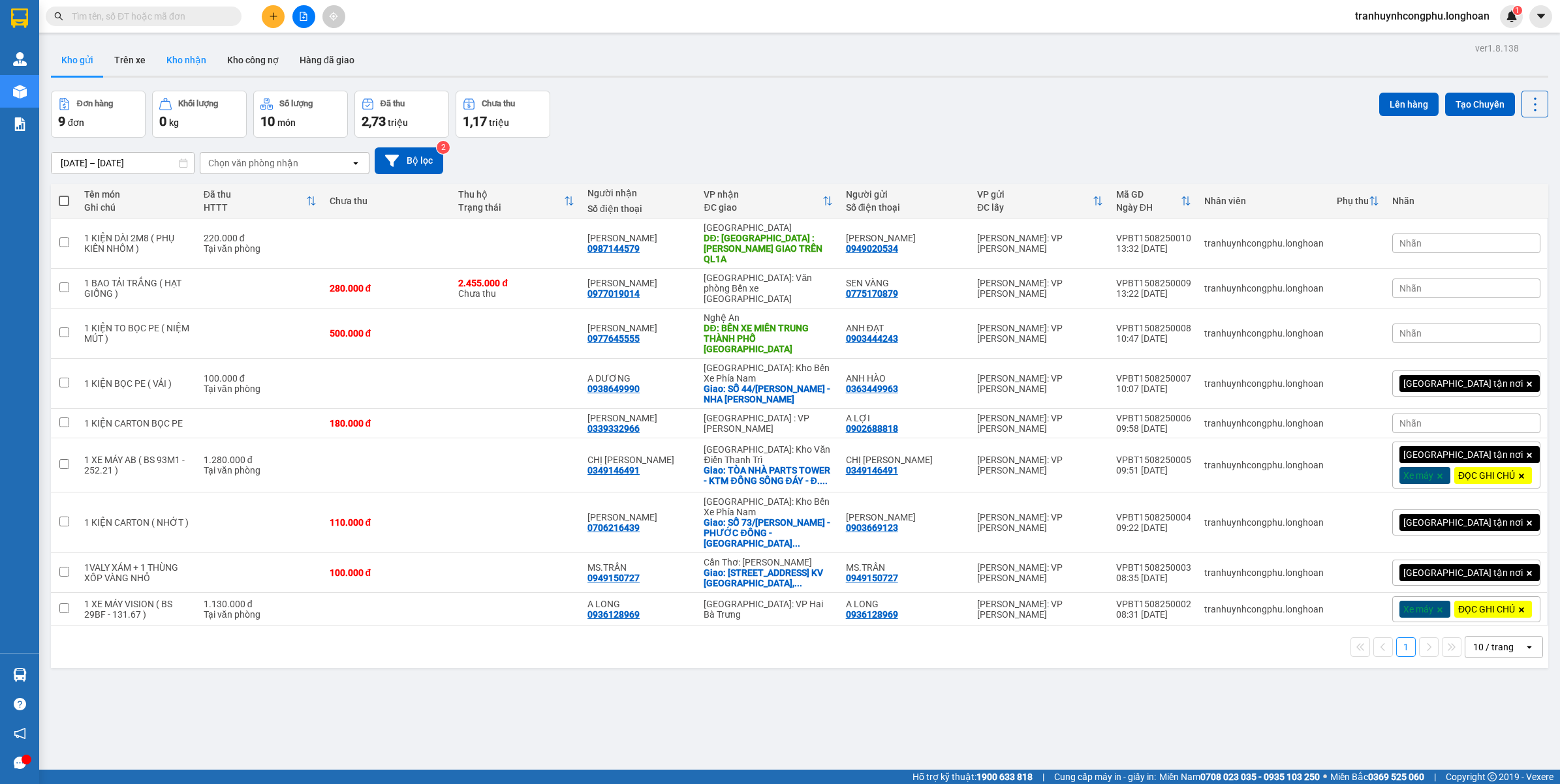
click at [189, 58] on button "Kho nhận" at bounding box center [186, 60] width 61 height 31
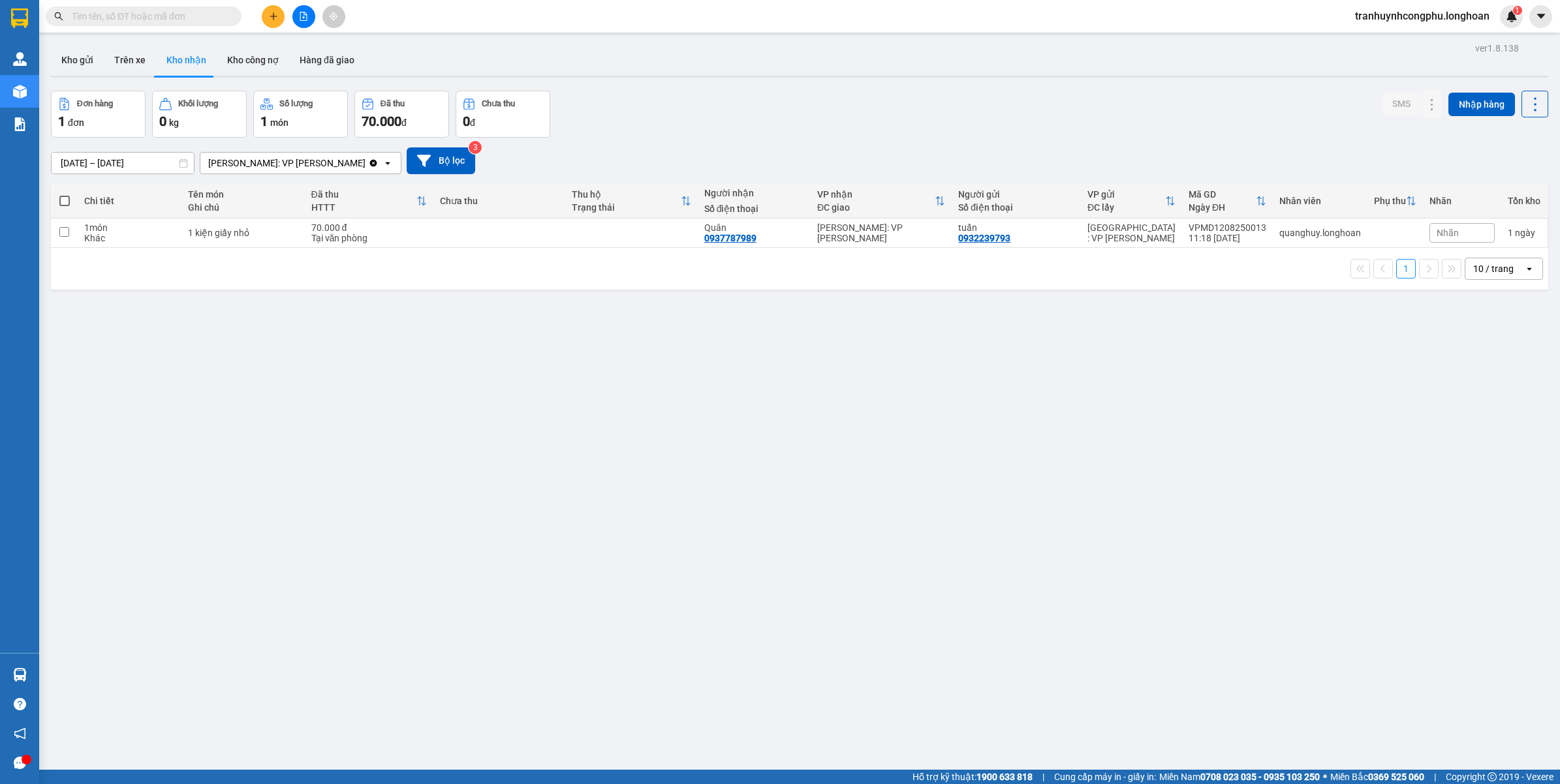
click at [337, 435] on div "ver 1.8.138 Kho gửi Trên xe Kho nhận Kho công nợ Hàng đã giao Đơn hàng 1 đơn Kh…" at bounding box center [799, 431] width 1508 height 784
click at [275, 23] on button at bounding box center [273, 17] width 23 height 23
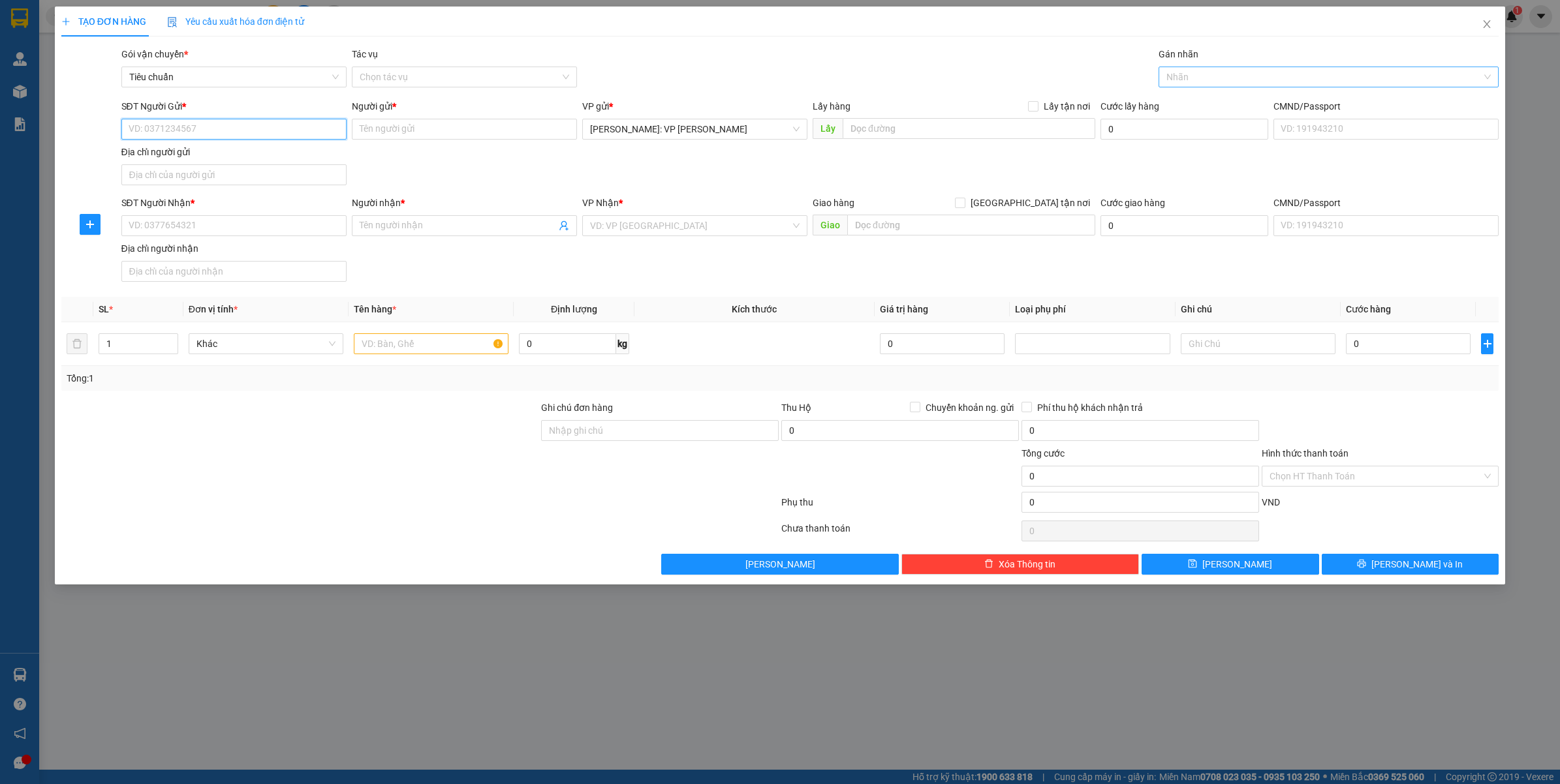
click at [1222, 72] on div at bounding box center [1322, 77] width 321 height 16
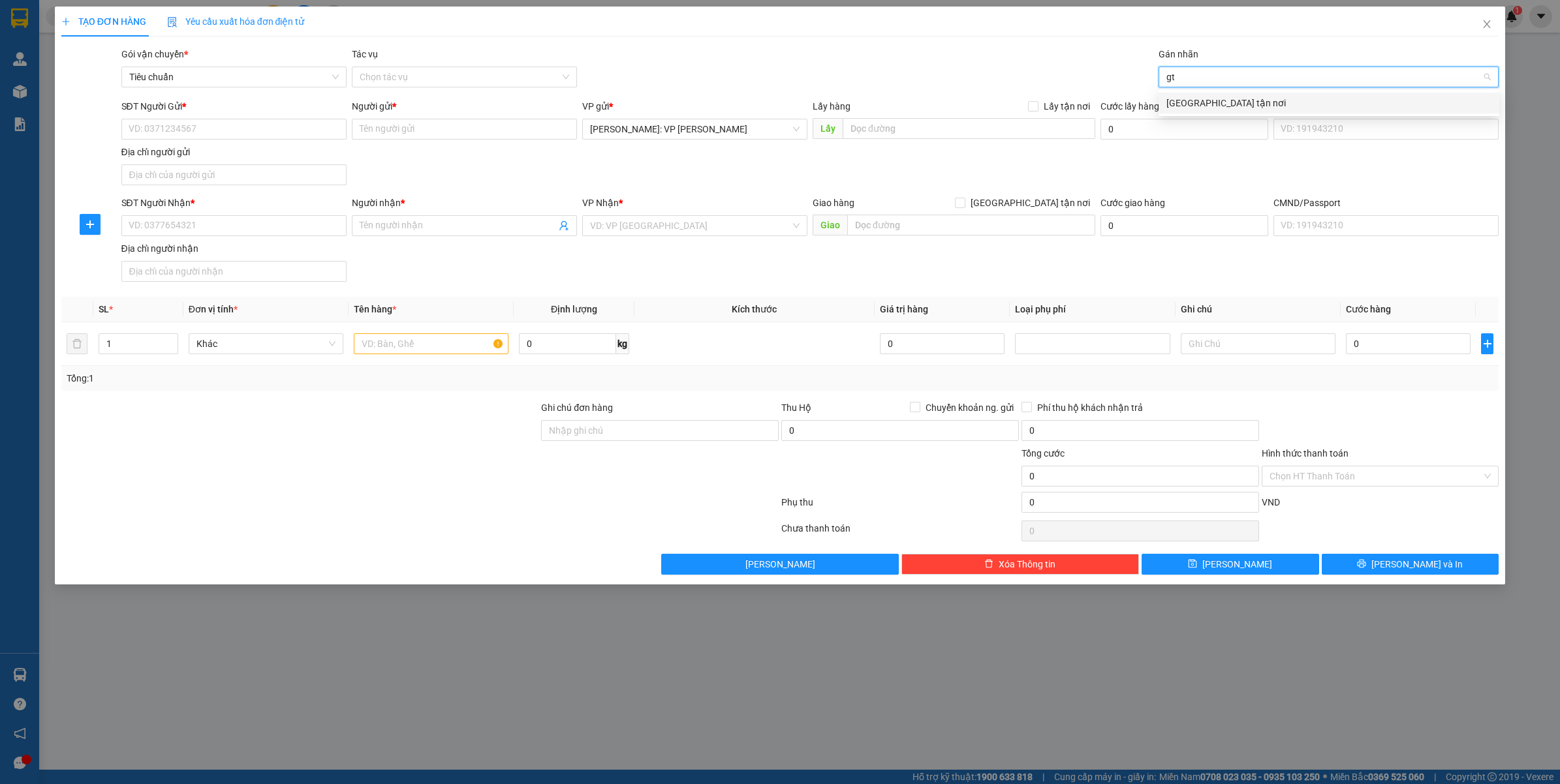
type input "gtn"
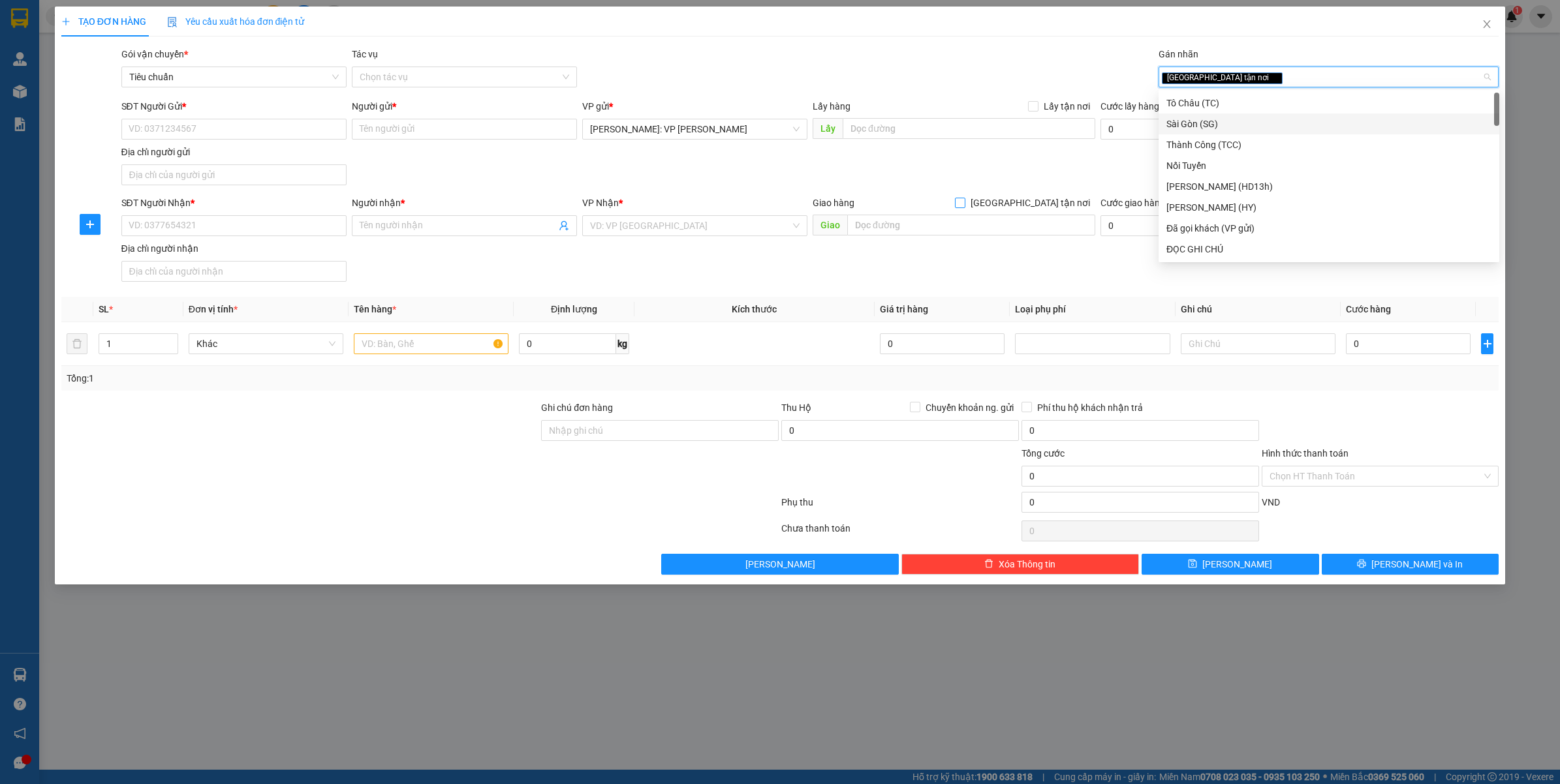
click at [964, 200] on input "[GEOGRAPHIC_DATA] tận nơi" at bounding box center [959, 202] width 9 height 9
checkbox input "true"
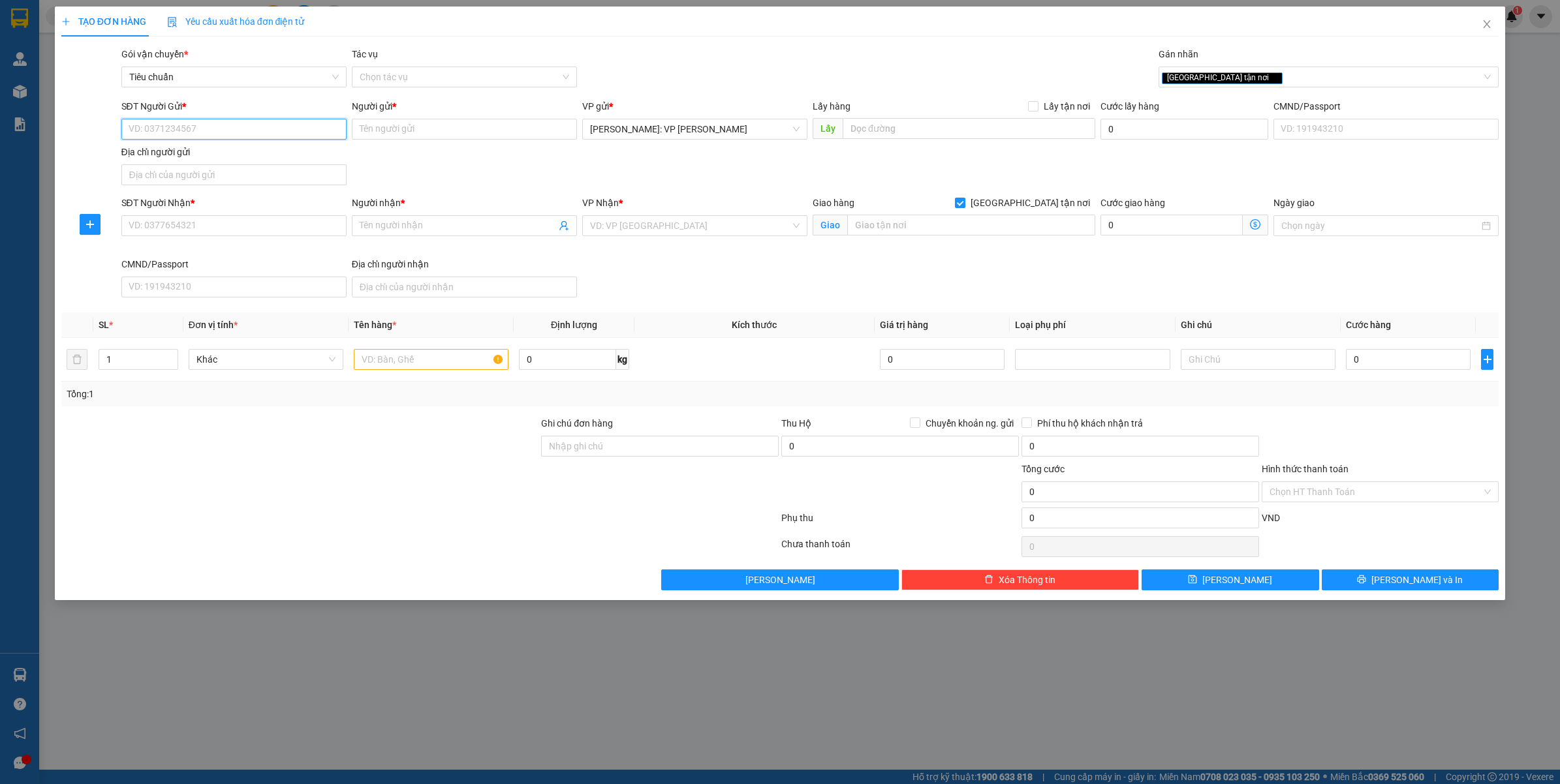
click at [236, 122] on input "SĐT Người Gửi *" at bounding box center [233, 129] width 225 height 21
type input "0907668181"
click at [261, 155] on div "0907668181 - CHỊ TRANG" at bounding box center [233, 156] width 210 height 14
type input "CHỊ TRANG"
type input "0907668181"
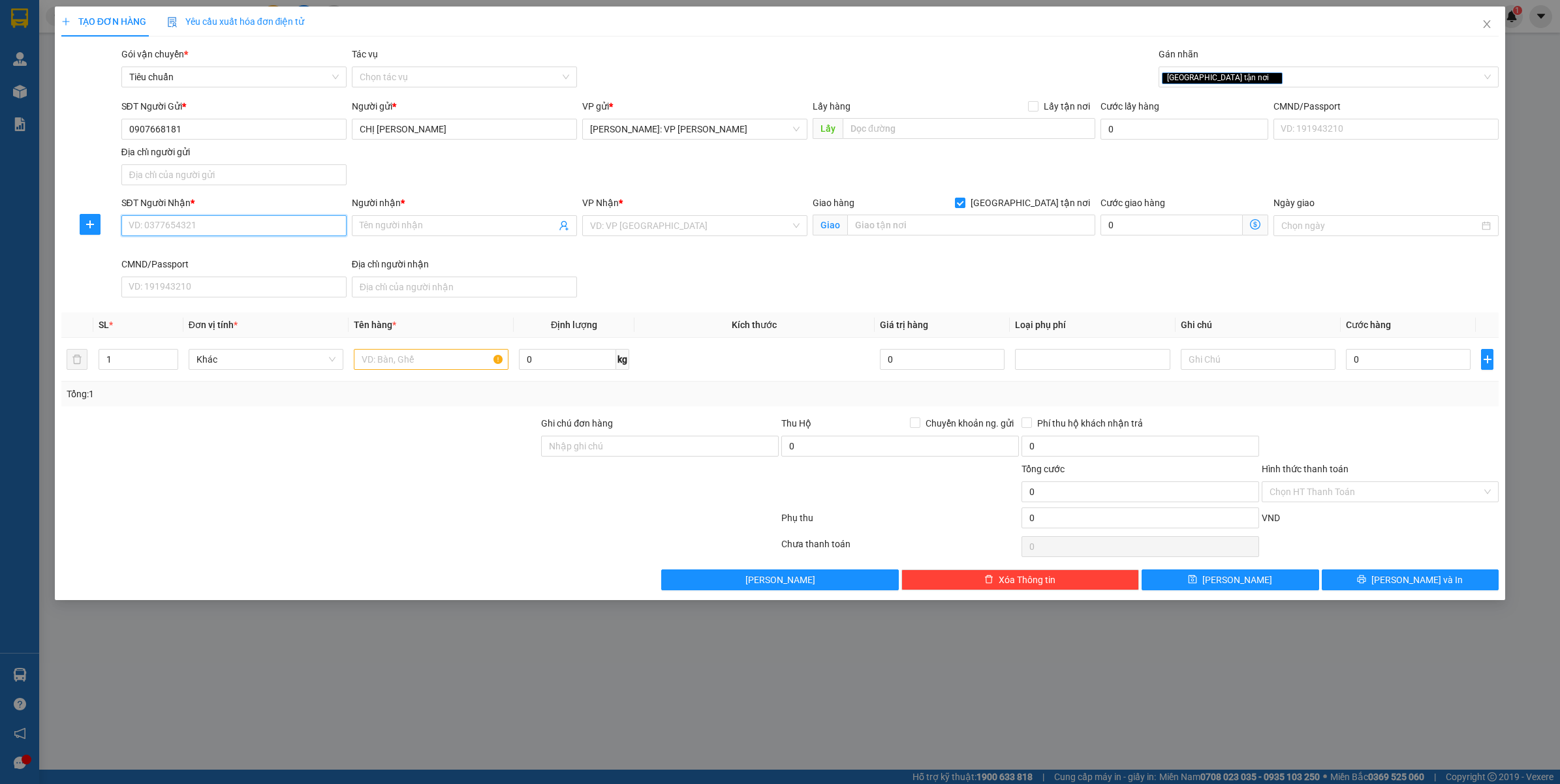
click at [248, 219] on input "SĐT Người Nhận *" at bounding box center [233, 225] width 225 height 21
click at [253, 262] on div "0901838898 - ĐỖ HOÀNG ANH" at bounding box center [233, 253] width 225 height 21
type input "0901838898"
type input "[PERSON_NAME]"
type input "CHUNG CƯ GREE DIAMOND HẠ LONG - TRẦN HƯNG ĐẠO - TP.HẠ LONG - QUẢNG NINH"
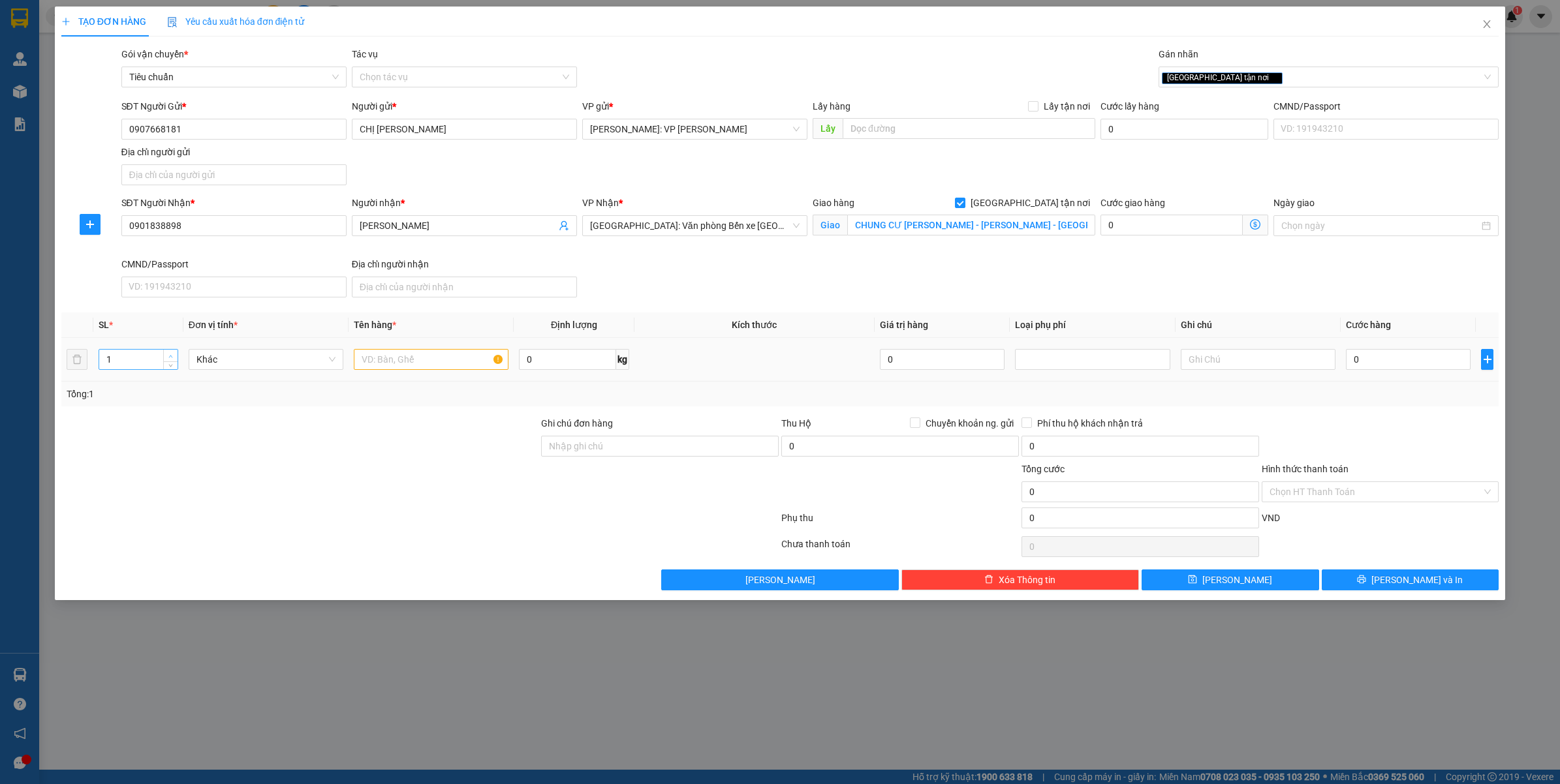
type input "2"
click at [165, 353] on span "Increase Value" at bounding box center [170, 355] width 14 height 11
click at [393, 364] on input "text" at bounding box center [431, 359] width 155 height 21
type input "2 KIỆN CARTON ( THỰC PHẨM KHÔ )"
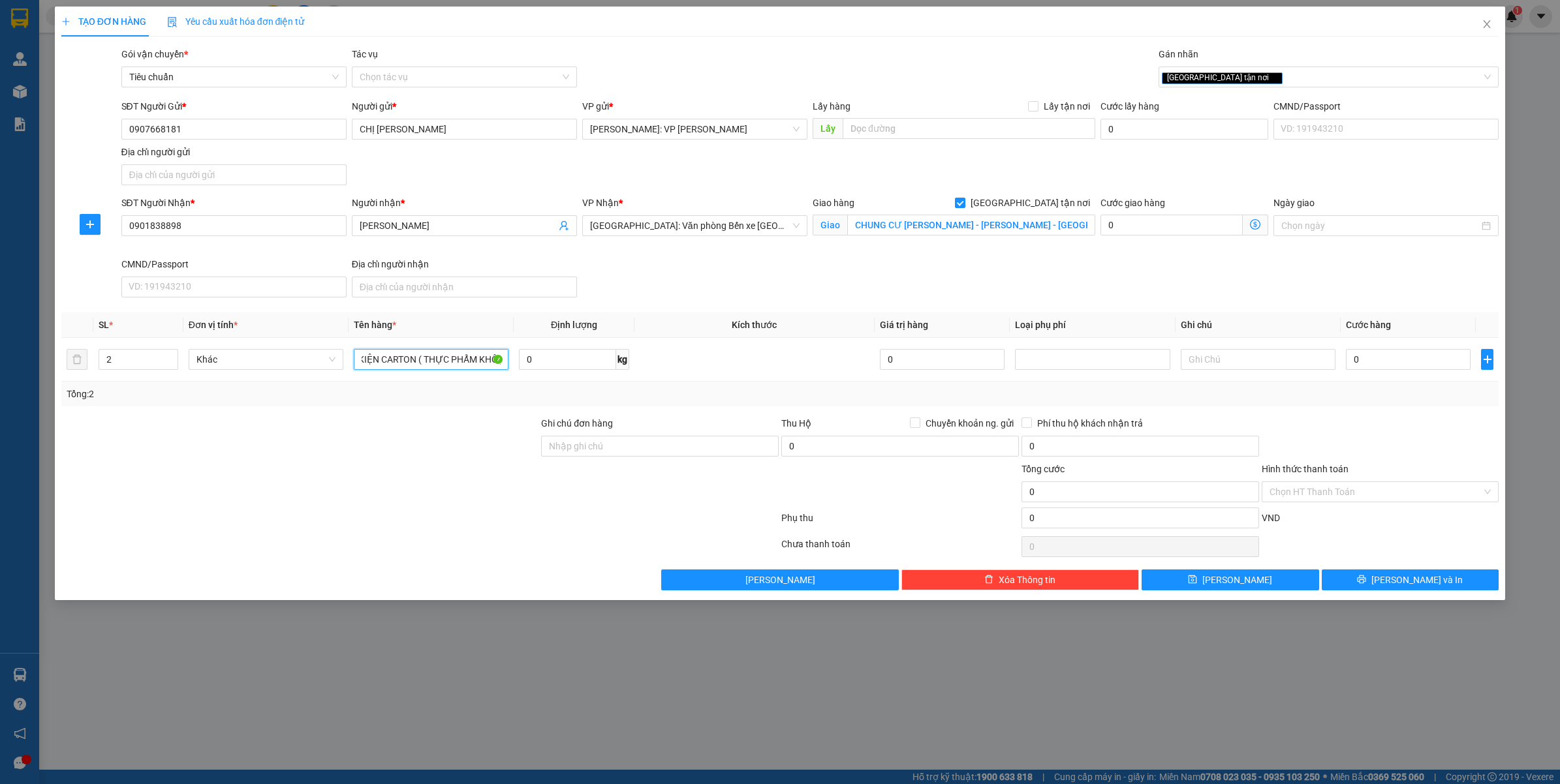
scroll to position [0, 0]
click at [865, 223] on input "CHUNG CƯ GREE DIAMOND HẠ LONG - TRẦN HƯNG ĐẠO - TP.HẠ LONG - QUẢNG NINH" at bounding box center [971, 225] width 248 height 21
click at [1402, 366] on input "0" at bounding box center [1408, 359] width 124 height 21
type input "4"
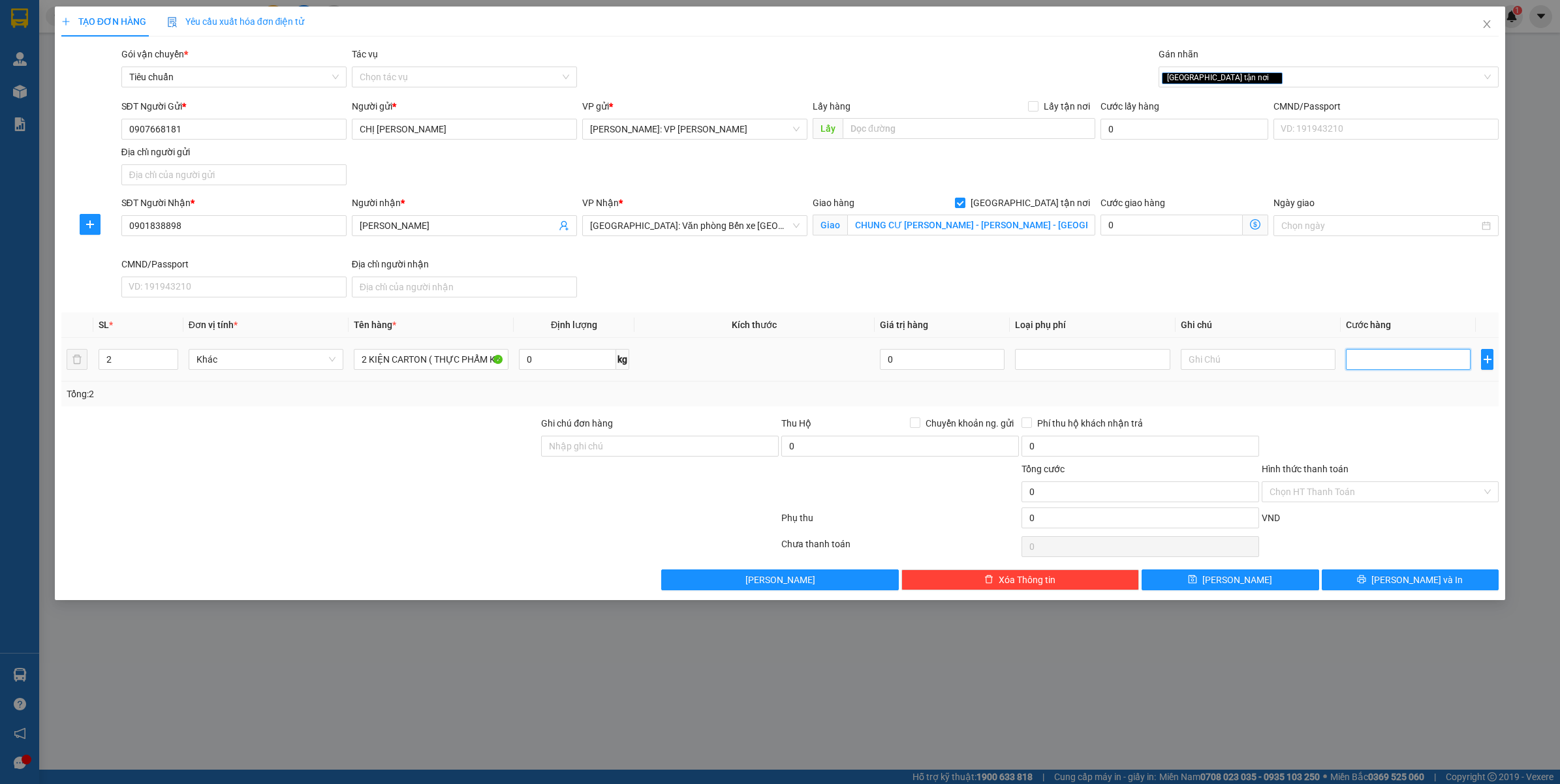
type input "4"
type input "48"
type input "480"
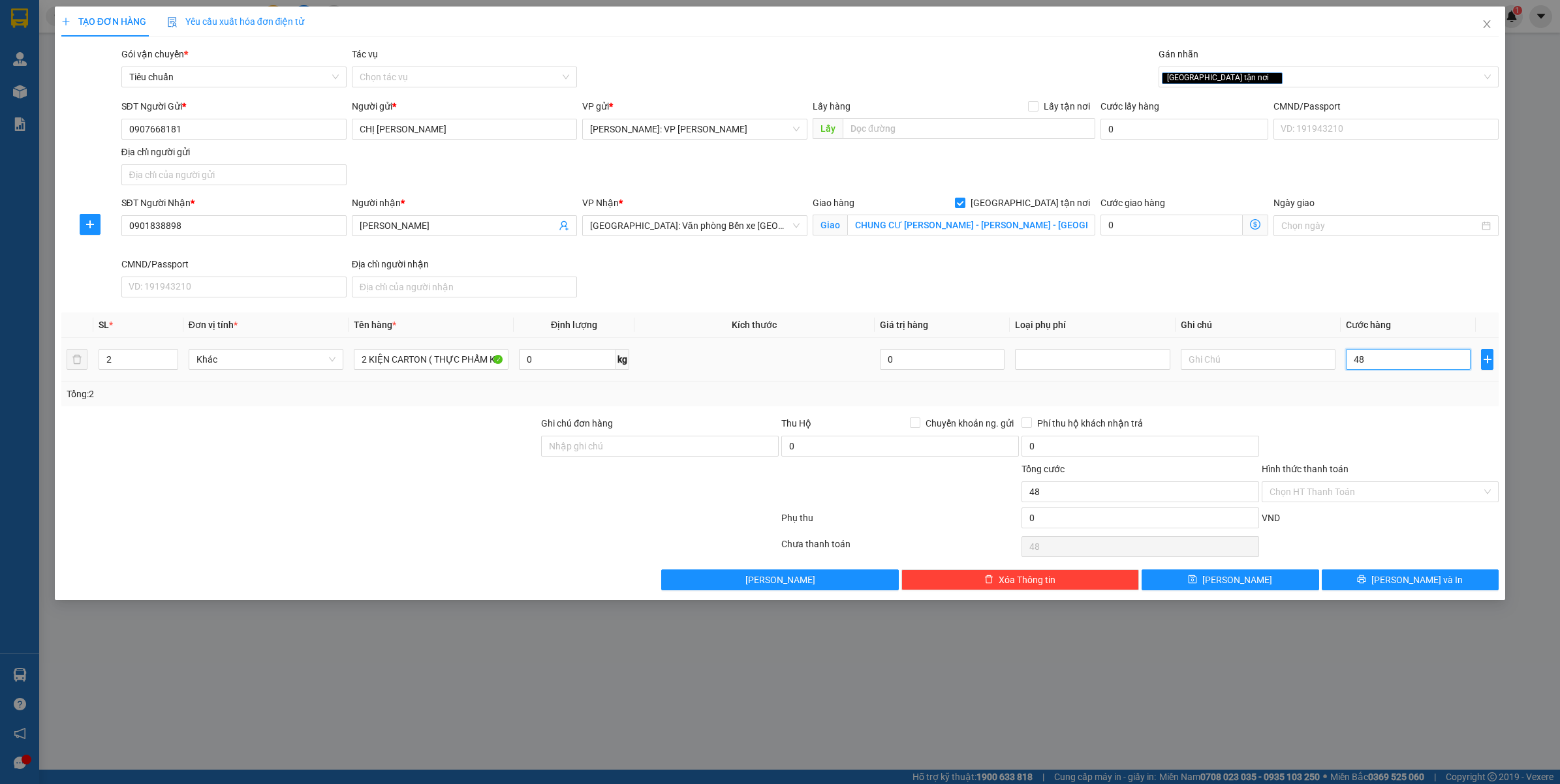
type input "480"
click at [1345, 424] on div at bounding box center [1381, 439] width 240 height 45
type input "480.000"
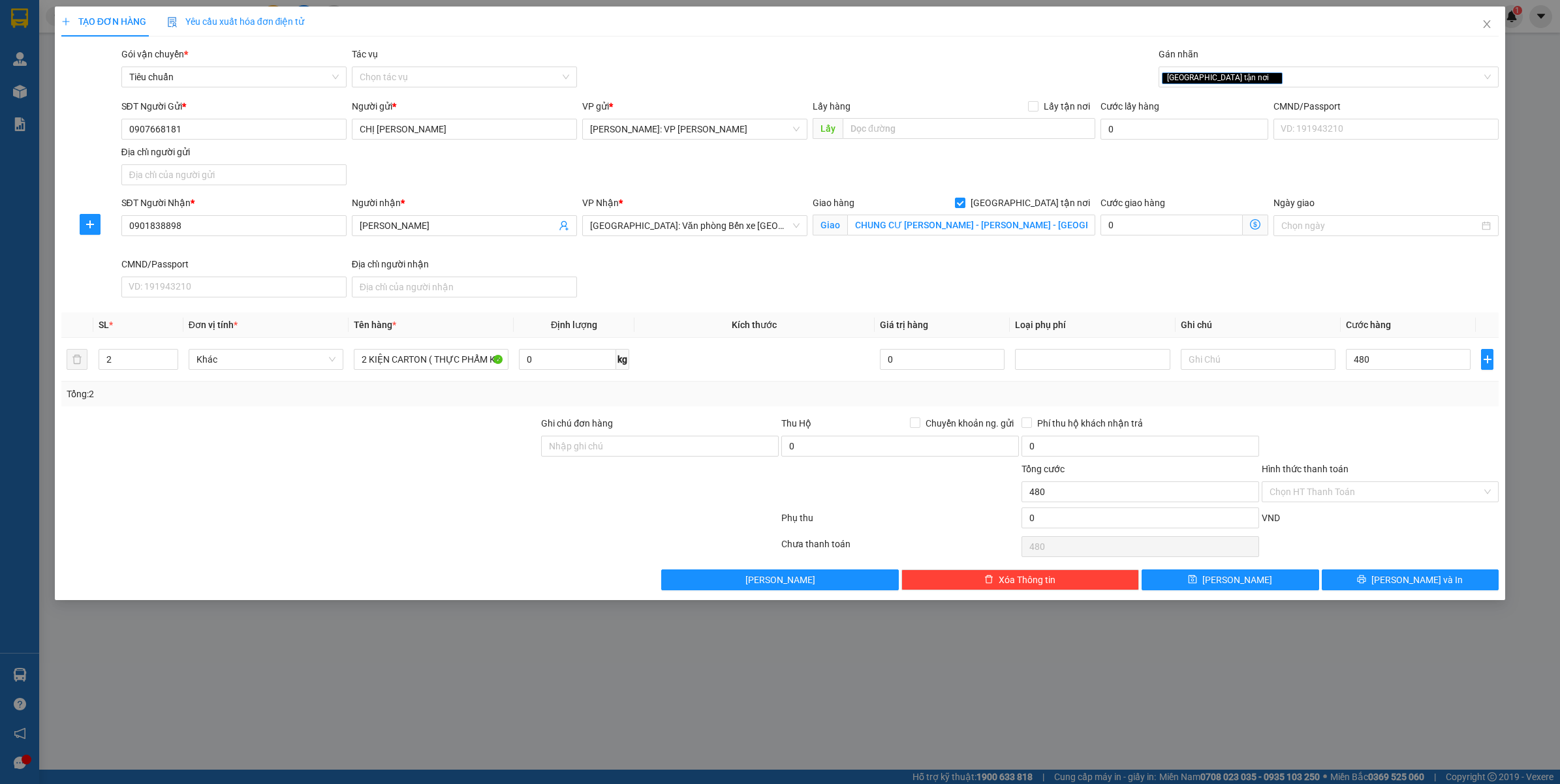
type input "480.000"
click at [1395, 586] on button "[PERSON_NAME] và In" at bounding box center [1410, 580] width 178 height 21
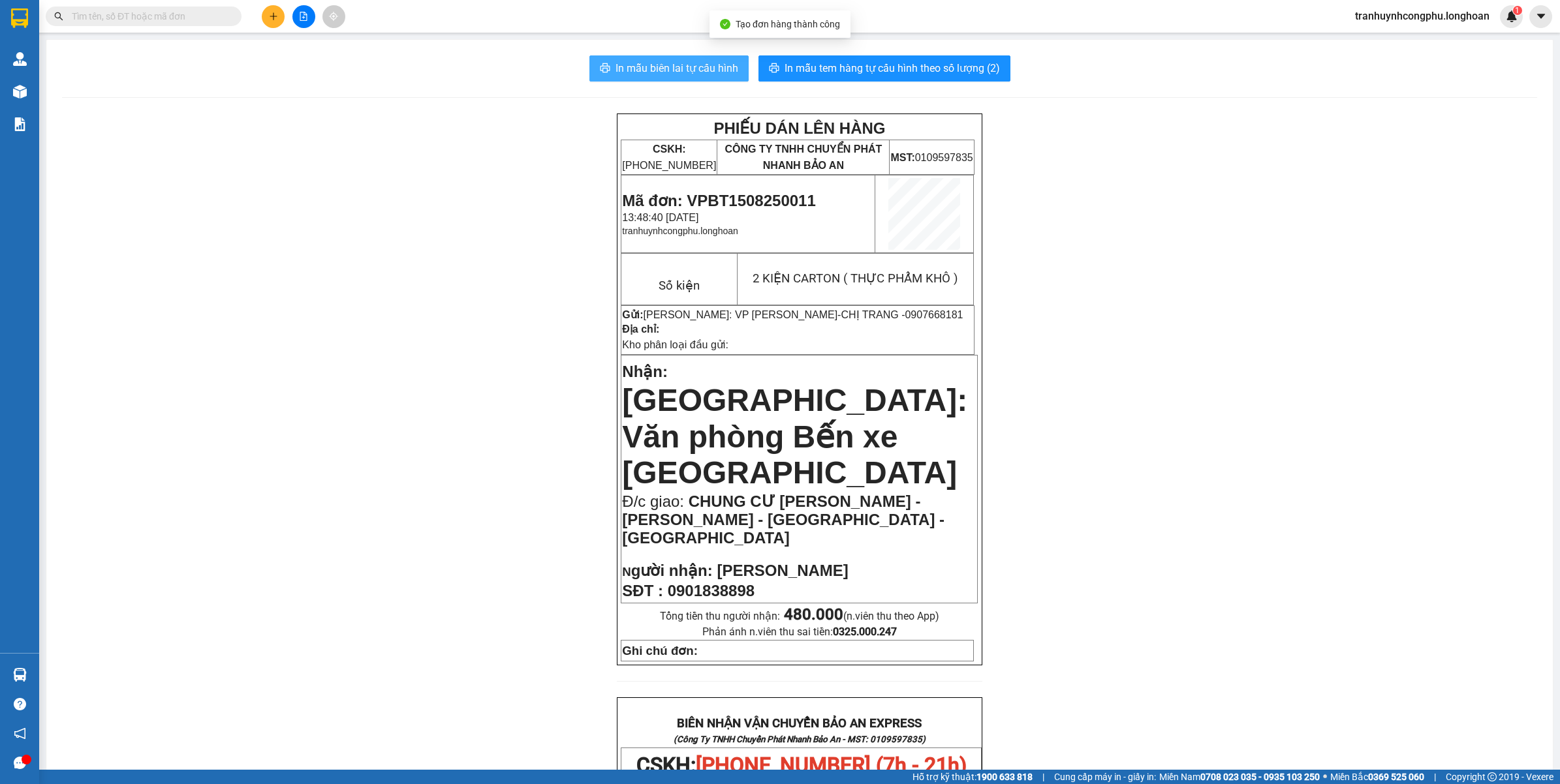
click at [664, 70] on span "In mẫu biên lai tự cấu hình" at bounding box center [676, 68] width 123 height 17
click at [782, 201] on span "Mã đơn: VPBT1508250011" at bounding box center [719, 200] width 193 height 17
copy span "VPBT1508250011"
click at [396, 343] on div "PHIẾU DÁN LÊN HÀNG CSKH: 1900.06.88.33 CÔNG TY TNHH CHUYỂN PHÁT NHANH BẢO AN MS…" at bounding box center [799, 753] width 1476 height 1280
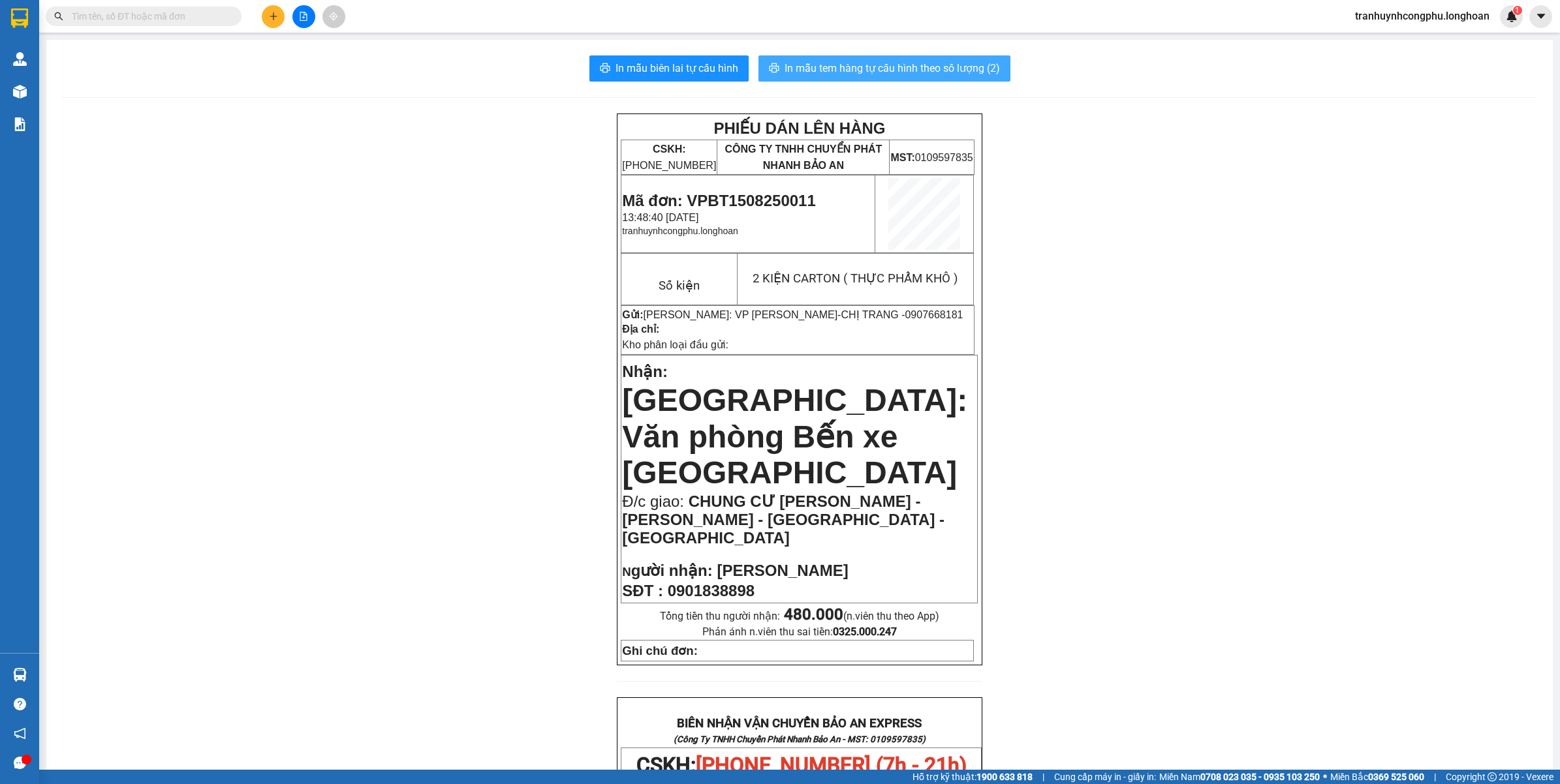
click at [927, 71] on span "In mẫu tem hàng tự cấu hình theo số lượng (2)" at bounding box center [891, 68] width 215 height 17
click at [160, 230] on div "PHIẾU DÁN LÊN HÀNG CSKH: 1900.06.88.33 CÔNG TY TNHH CHUYỂN PHÁT NHANH BẢO AN MS…" at bounding box center [799, 753] width 1476 height 1280
click at [197, 178] on div "PHIẾU DÁN LÊN HÀNG CSKH: 1900.06.88.33 CÔNG TY TNHH CHUYỂN PHÁT NHANH BẢO AN MS…" at bounding box center [799, 753] width 1476 height 1280
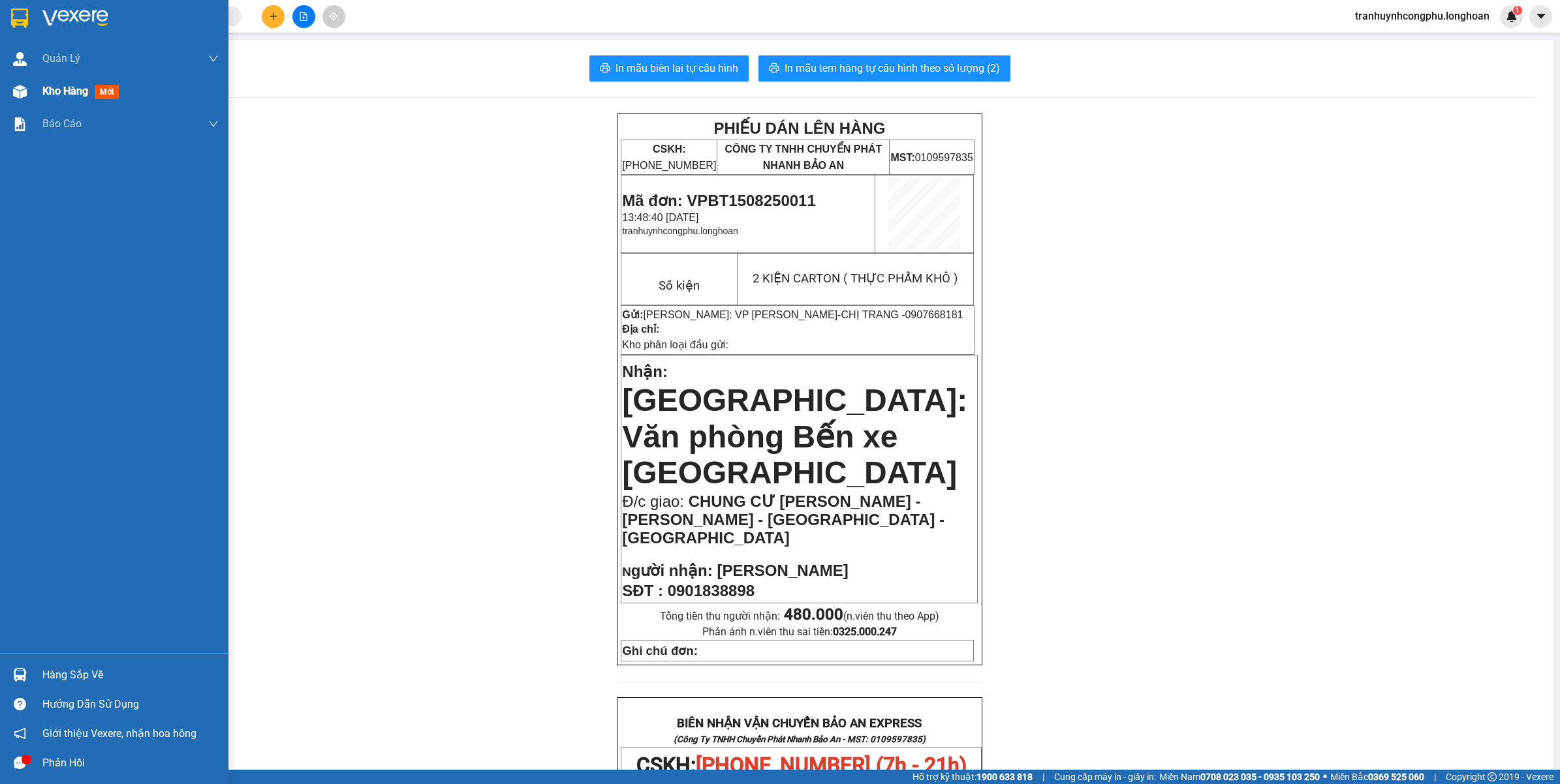
click at [17, 93] on img at bounding box center [20, 91] width 14 height 14
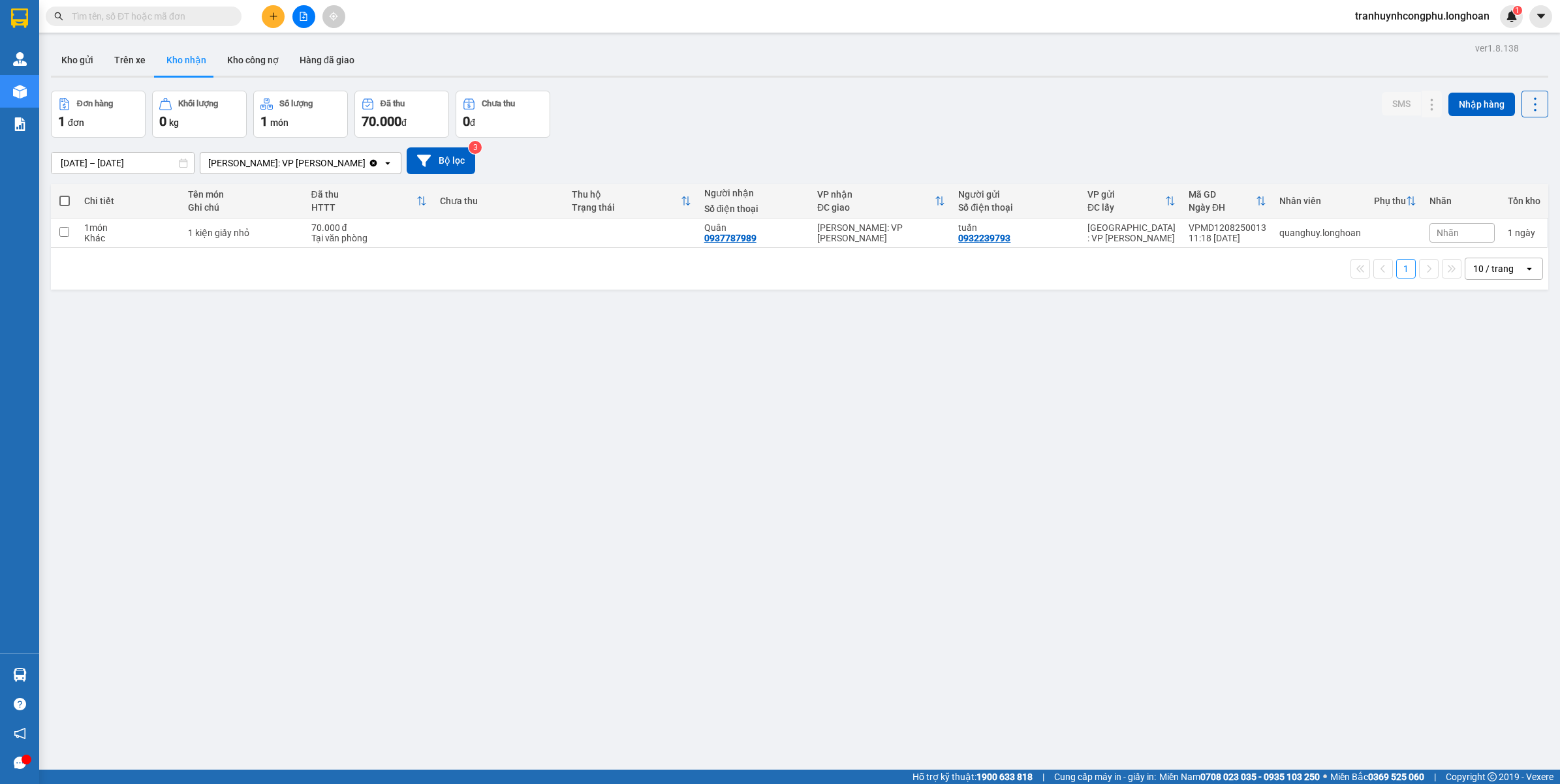
click at [278, 19] on icon "plus" at bounding box center [273, 16] width 9 height 9
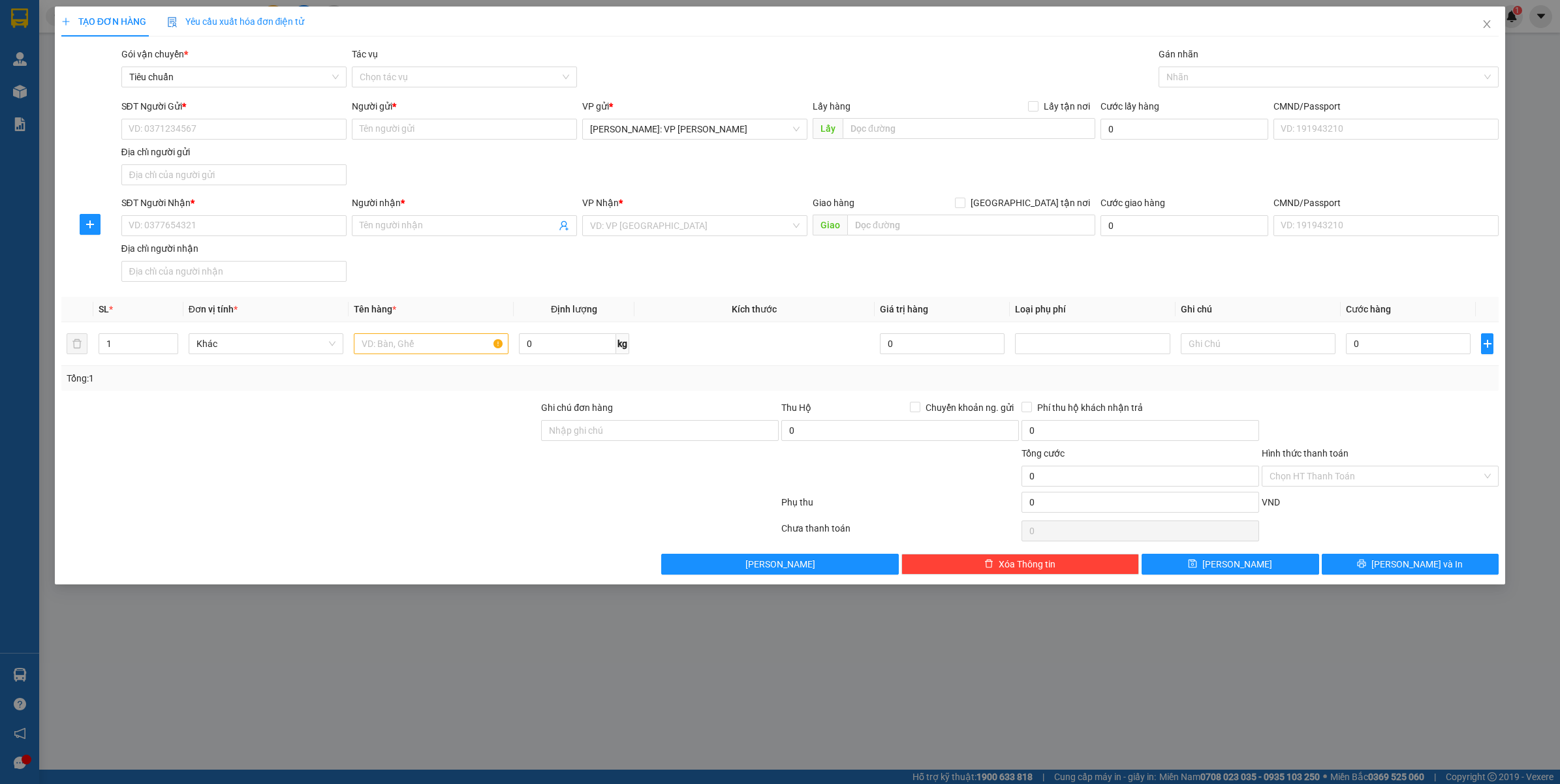
drag, startPoint x: 1196, startPoint y: 98, endPoint x: 1202, endPoint y: 90, distance: 10.0
click at [1201, 92] on div "Transit Pickup Surcharge Ids Transit Deliver Surcharge Ids Transit Deliver Surc…" at bounding box center [780, 311] width 1438 height 528
drag, startPoint x: 1202, startPoint y: 90, endPoint x: 1212, endPoint y: 83, distance: 12.2
click at [1202, 90] on div "Gán nhãn Nhãn" at bounding box center [1328, 70] width 340 height 45
click at [1212, 82] on div at bounding box center [1322, 77] width 321 height 16
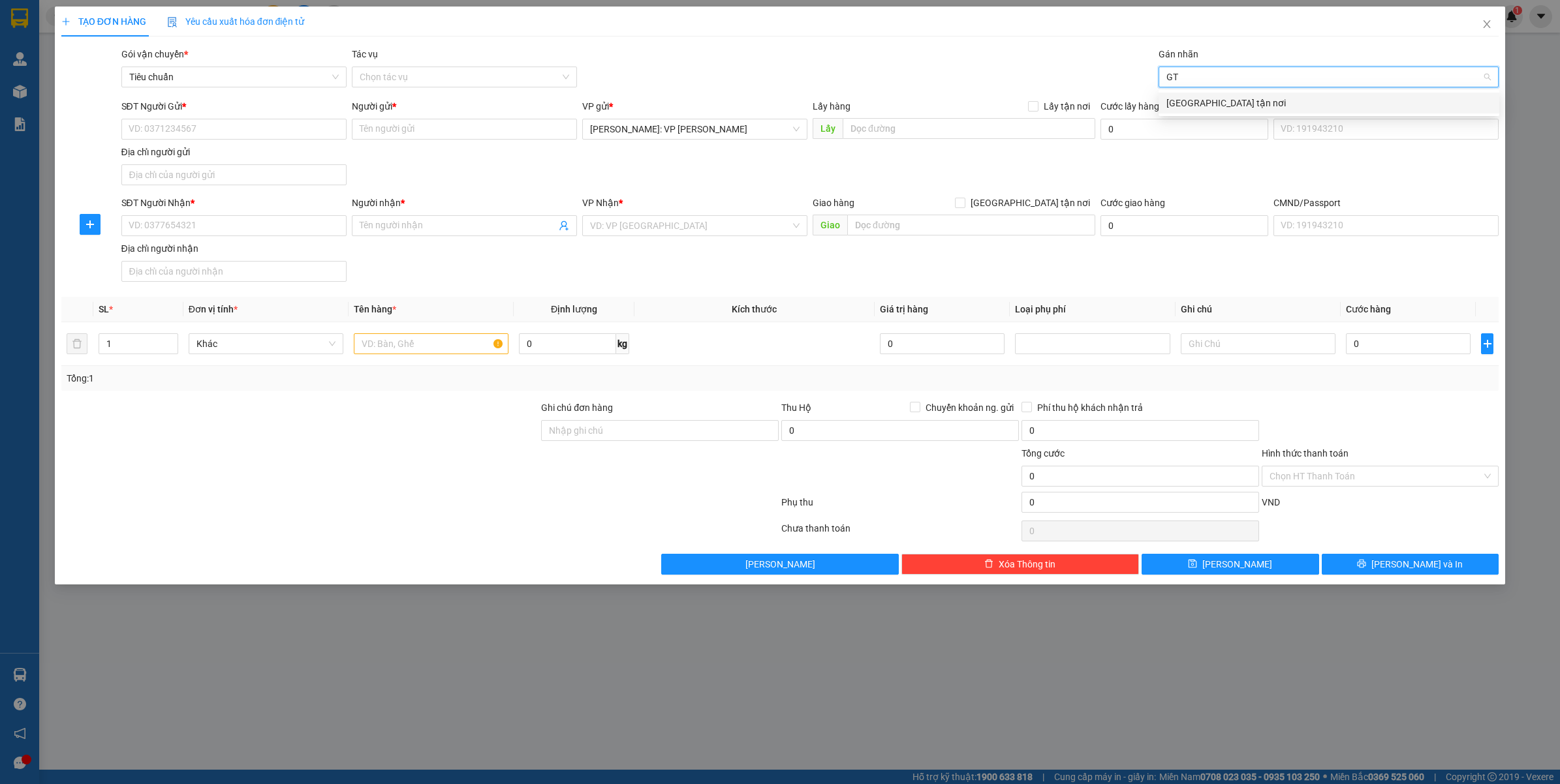
type input "GTN"
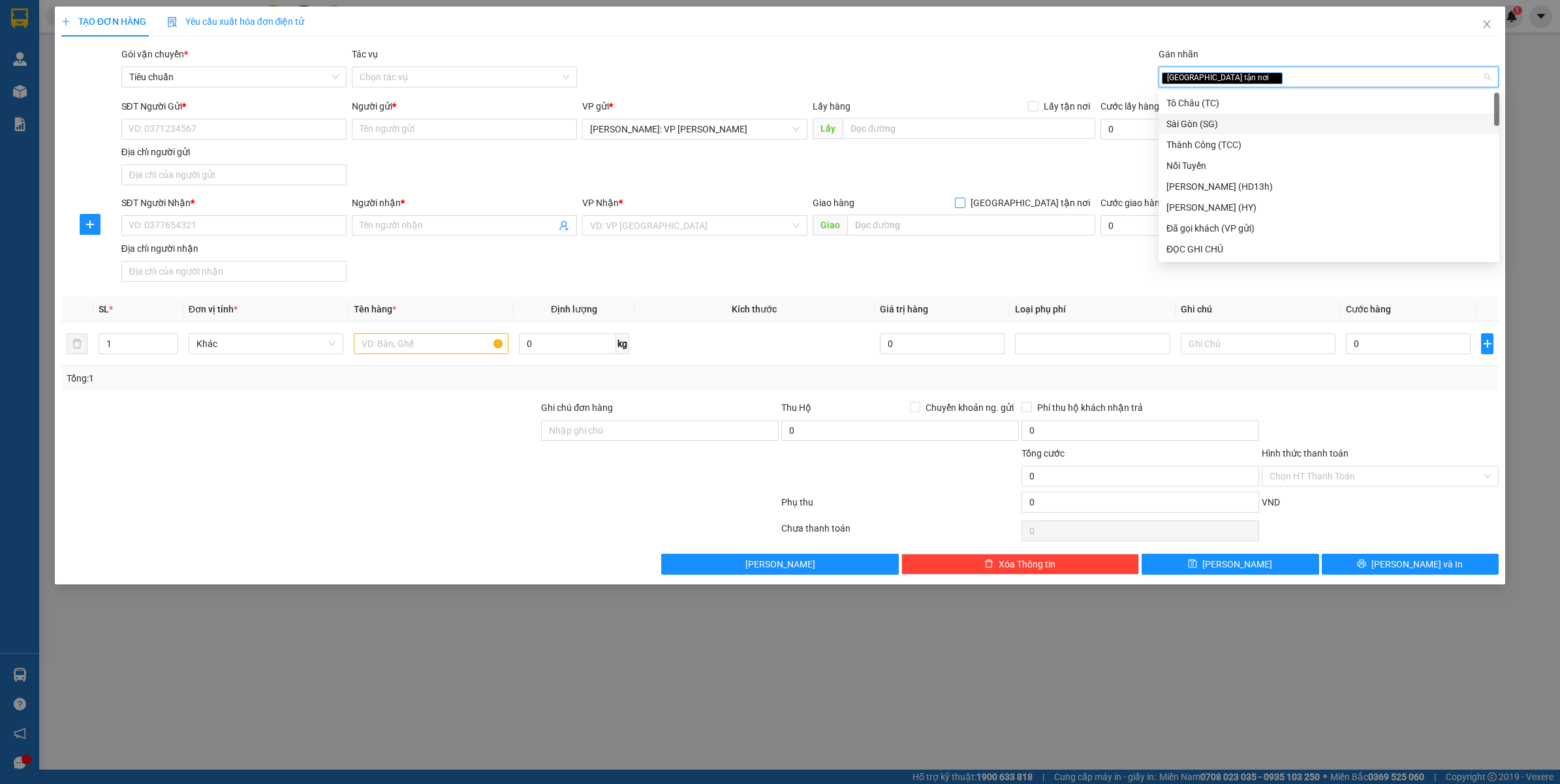
click at [1042, 194] on form "SĐT Người Gửi * VD: 0371234567 Người gửi * Tên người gửi VP gửi * Hồ Chí Minh: …" at bounding box center [780, 193] width 1438 height 188
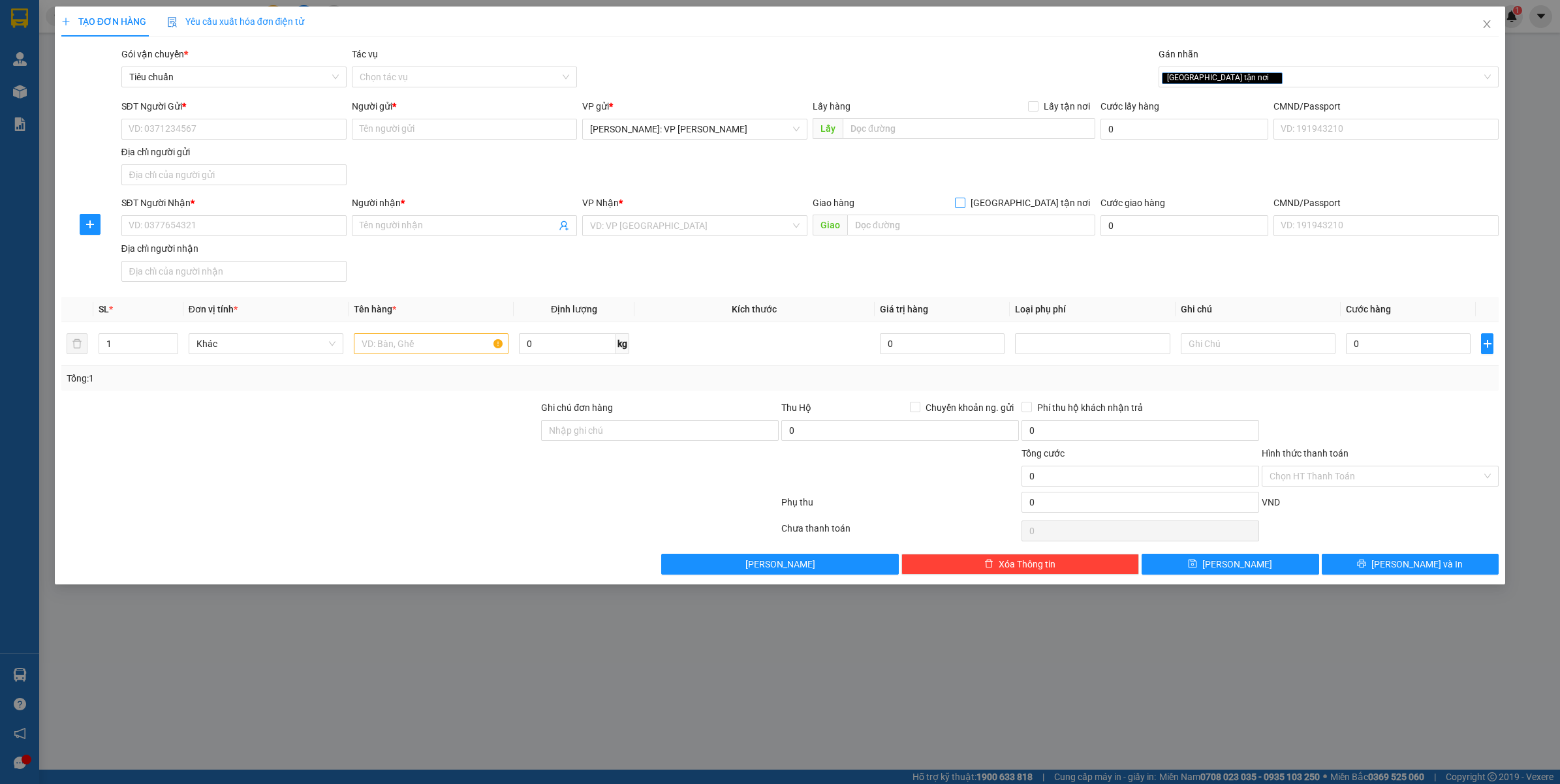
click at [1042, 199] on span "[GEOGRAPHIC_DATA] tận nơi" at bounding box center [1030, 203] width 130 height 14
click at [964, 199] on input "[GEOGRAPHIC_DATA] tận nơi" at bounding box center [959, 202] width 9 height 9
checkbox input "true"
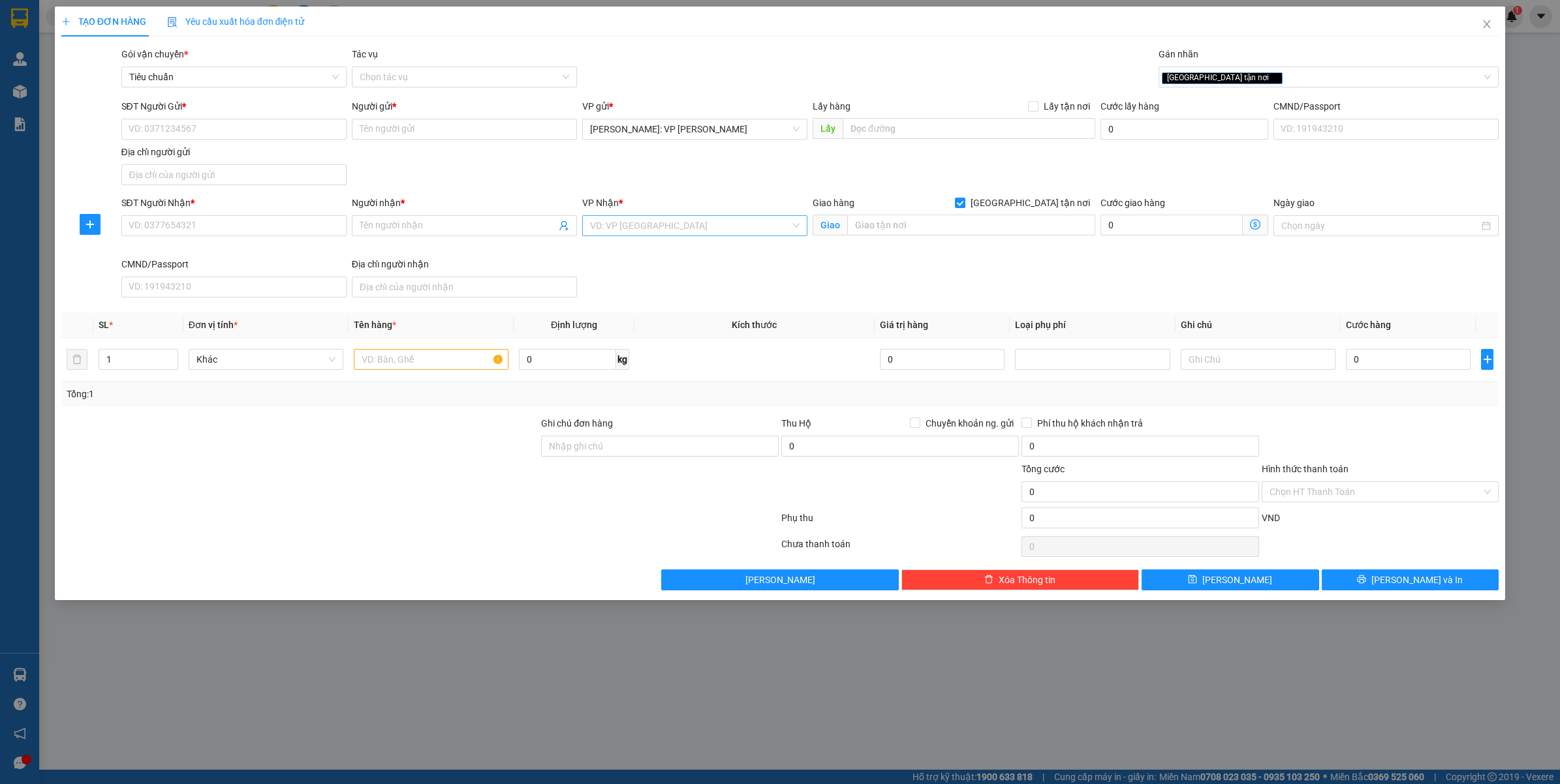
click at [686, 229] on input "search" at bounding box center [690, 225] width 200 height 19
type input "VĂN"
click at [615, 297] on div "[GEOGRAPHIC_DATA]: Kho Văn Điển Thanh Trì" at bounding box center [717, 294] width 255 height 14
click at [181, 124] on input "SĐT Người Gửi *" at bounding box center [233, 129] width 225 height 21
type input "0937595438"
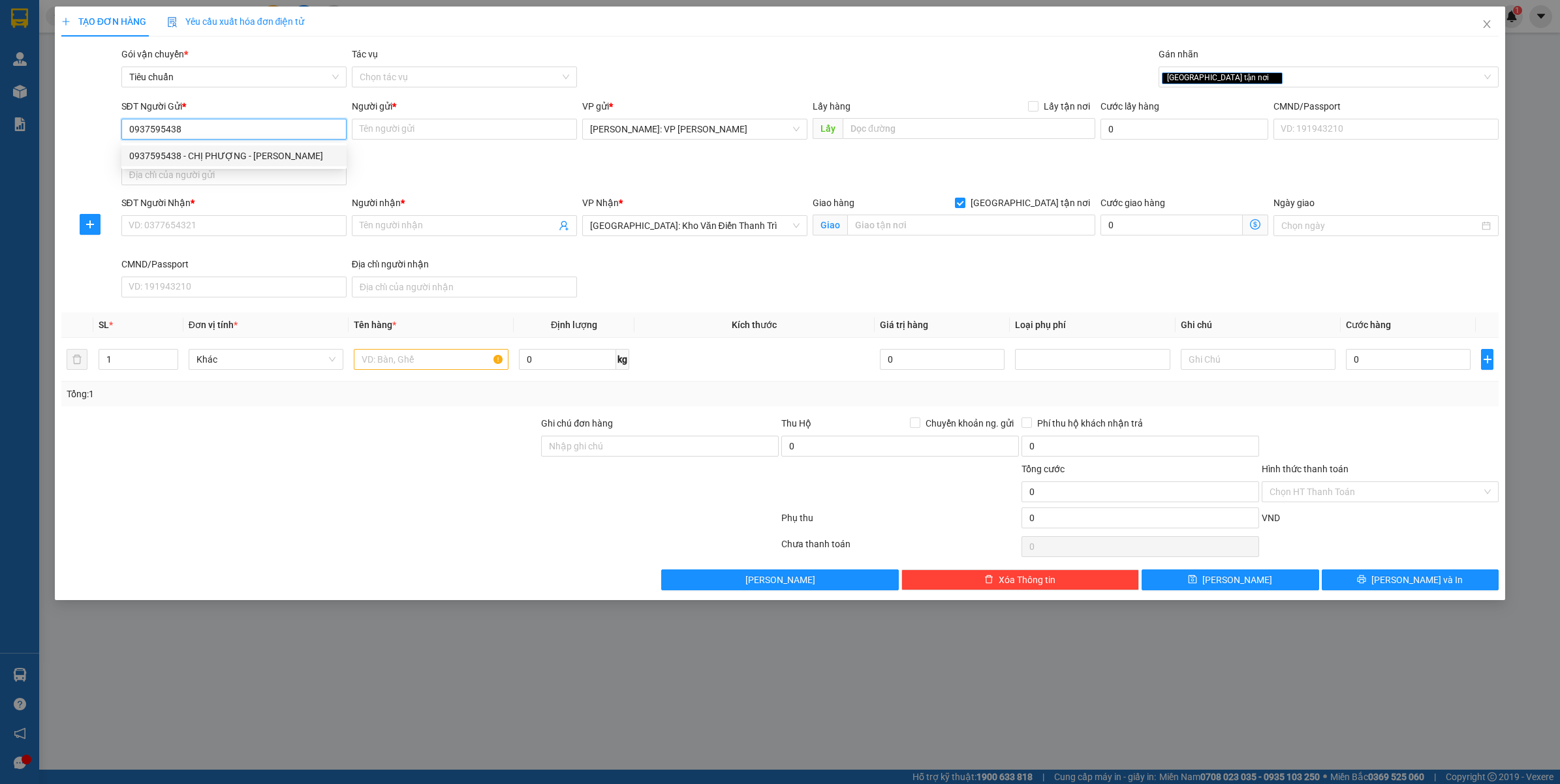
click at [270, 155] on div "0937595438 - CHỊ PHƯỢNG - CTY HOÀNG PHÁT" at bounding box center [233, 156] width 210 height 14
type input "CHỊ PHƯỢNG - CTY [PERSON_NAME]"
type input "0937595438"
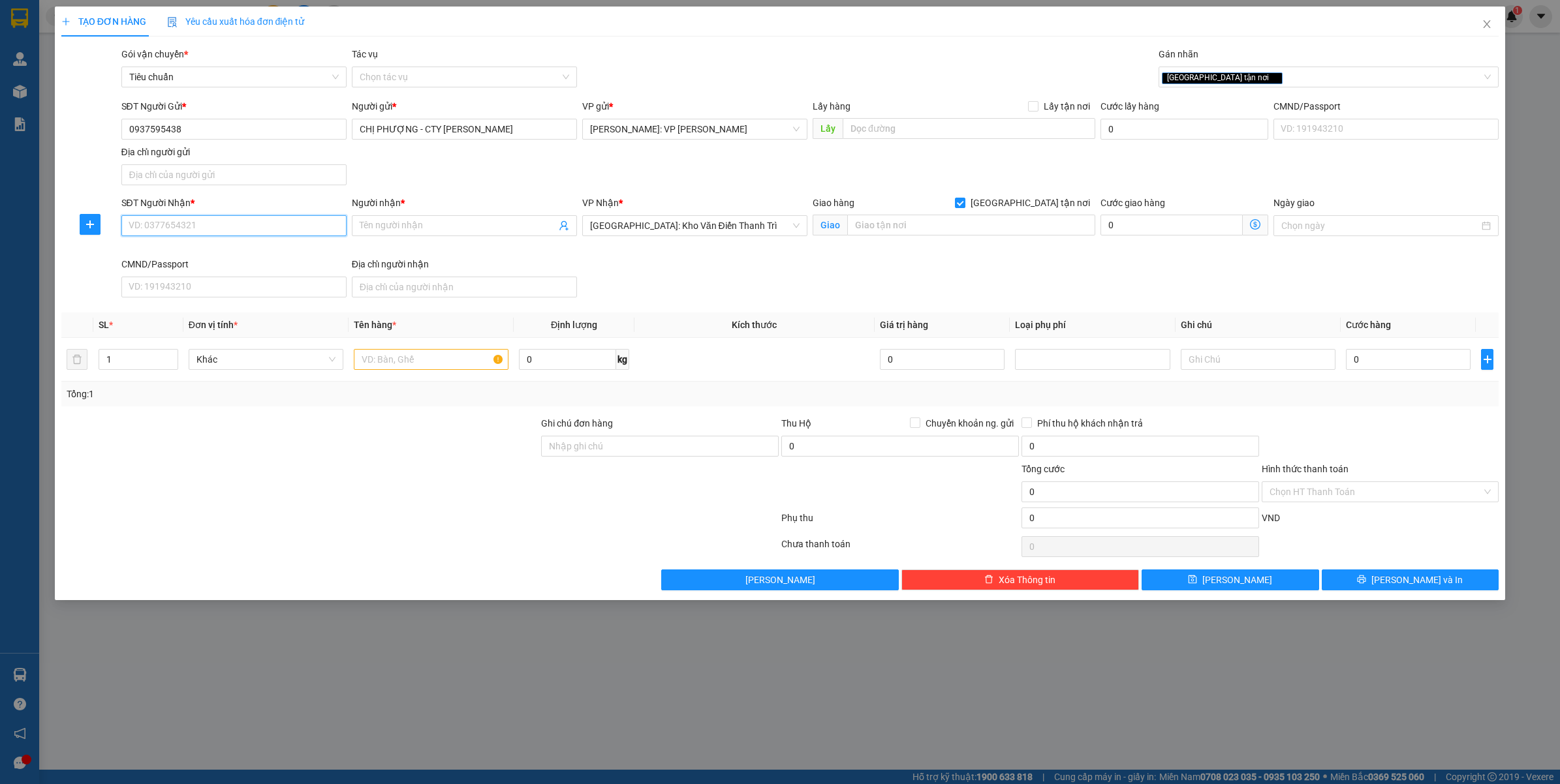
click at [266, 231] on input "SĐT Người Nhận *" at bounding box center [233, 225] width 225 height 21
click at [217, 225] on input "0984294826" at bounding box center [233, 225] width 225 height 21
type input "0984294826"
click at [496, 225] on input "Người nhận *" at bounding box center [458, 225] width 197 height 14
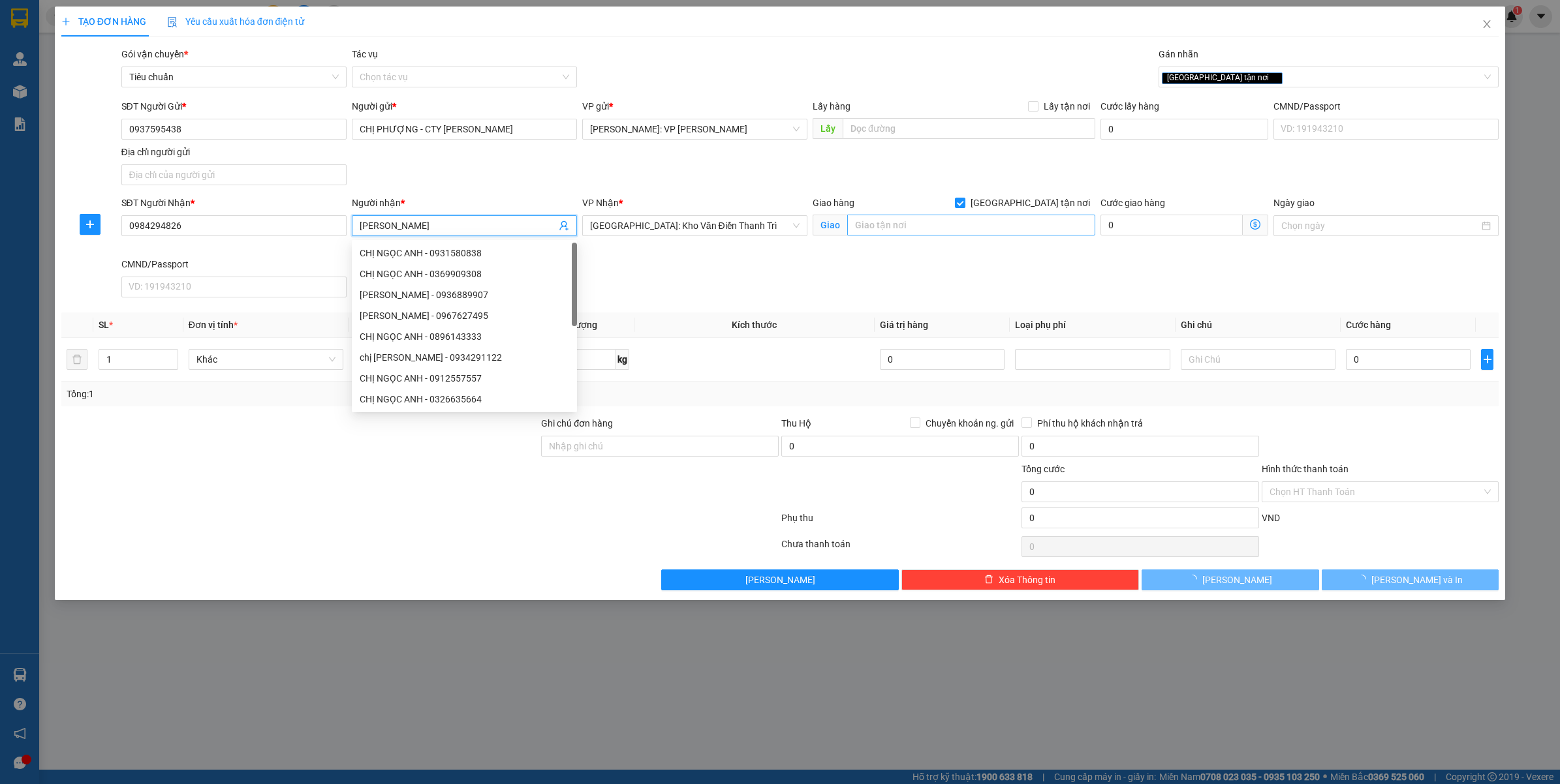
type input "[PERSON_NAME]"
click at [911, 223] on input "text" at bounding box center [971, 225] width 248 height 21
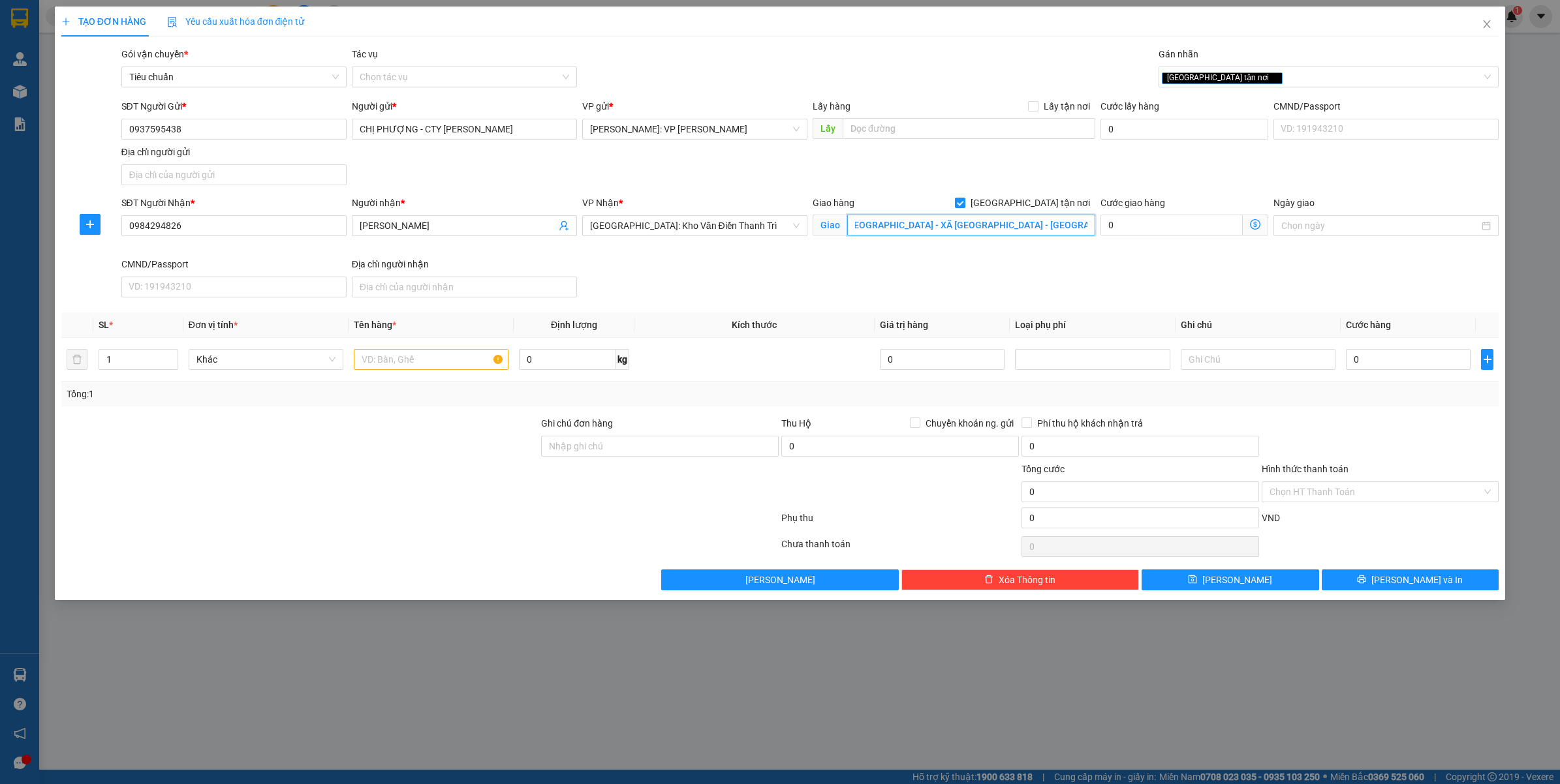
scroll to position [0, 266]
type input "CTY TNHH CÔNG NGHIỆP VĨNH TRƯỜNG MIỀN BẮC VN - THÔN VĨNH BẢO - XÃ NGHĨA TRỤ - V…"
click at [423, 358] on input "text" at bounding box center [431, 359] width 155 height 21
type input "1 KIỆN BÉ BỌC XỐP NỔ ( NGUỒN ĐÈN )"
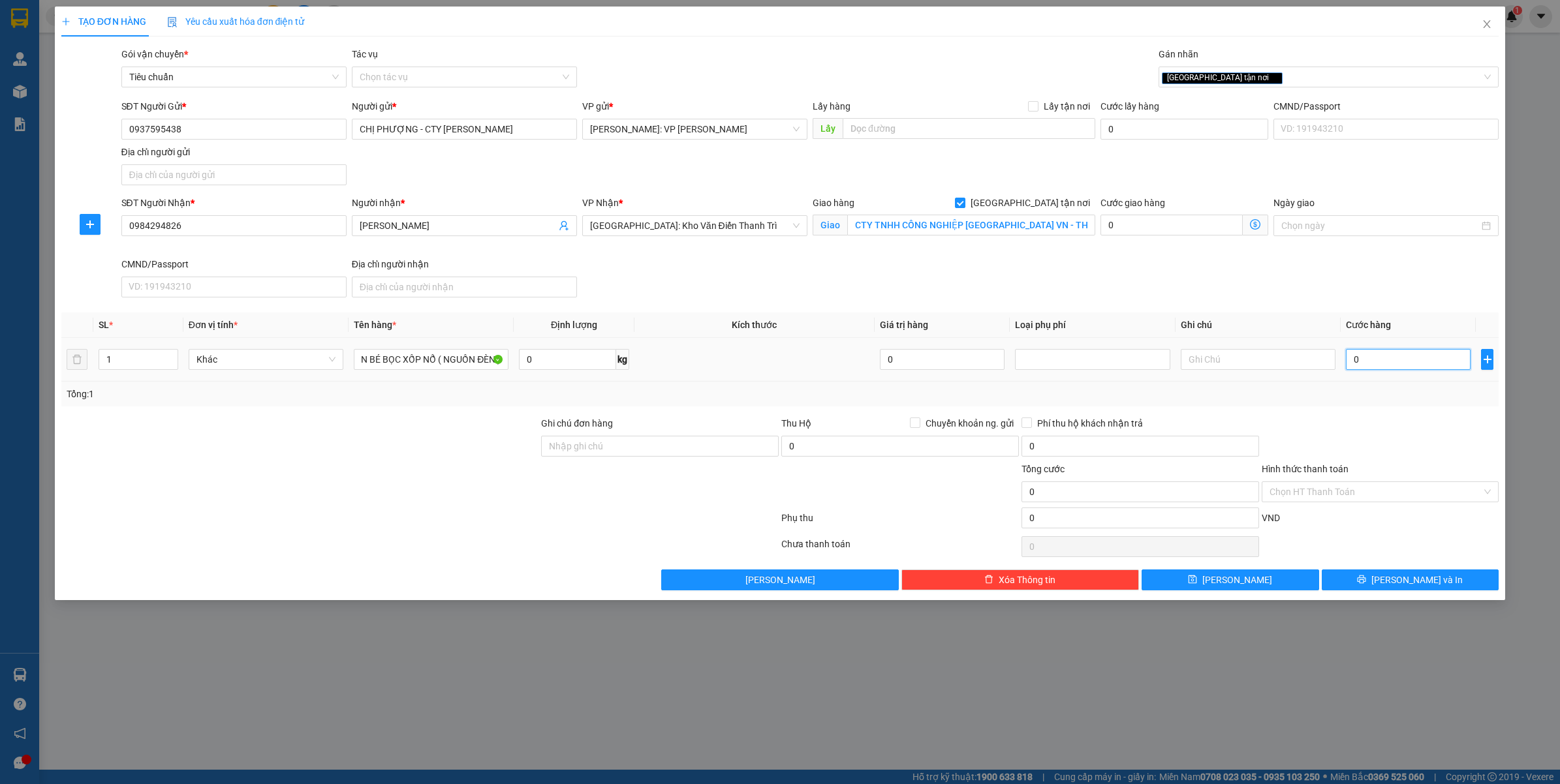
click at [1433, 364] on input "0" at bounding box center [1408, 359] width 124 height 21
type input "1"
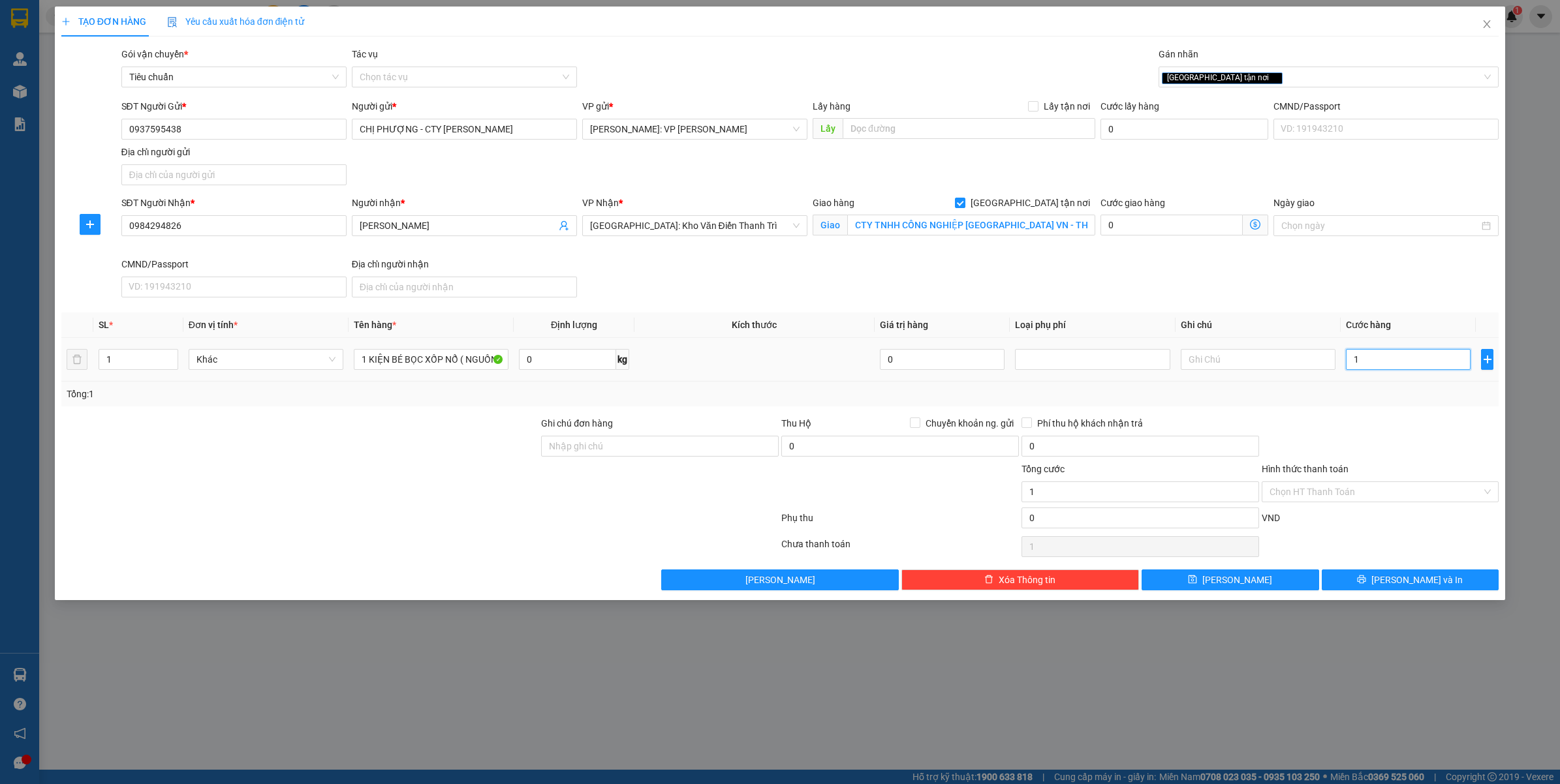
type input "13"
type input "130"
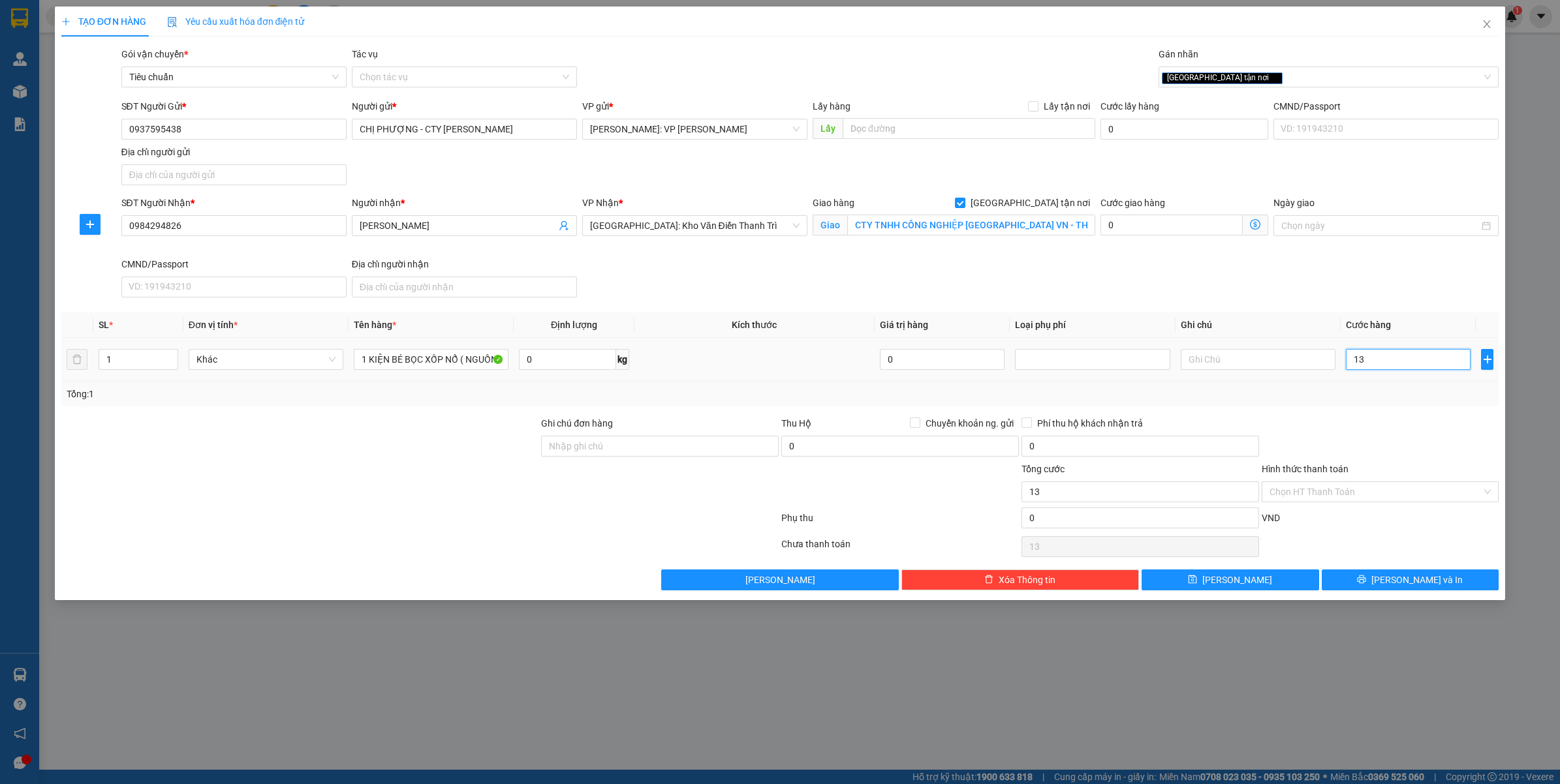
type input "130"
drag, startPoint x: 1404, startPoint y: 421, endPoint x: 1409, endPoint y: 496, distance: 75.2
click at [1408, 421] on div at bounding box center [1381, 439] width 240 height 45
type input "130.000"
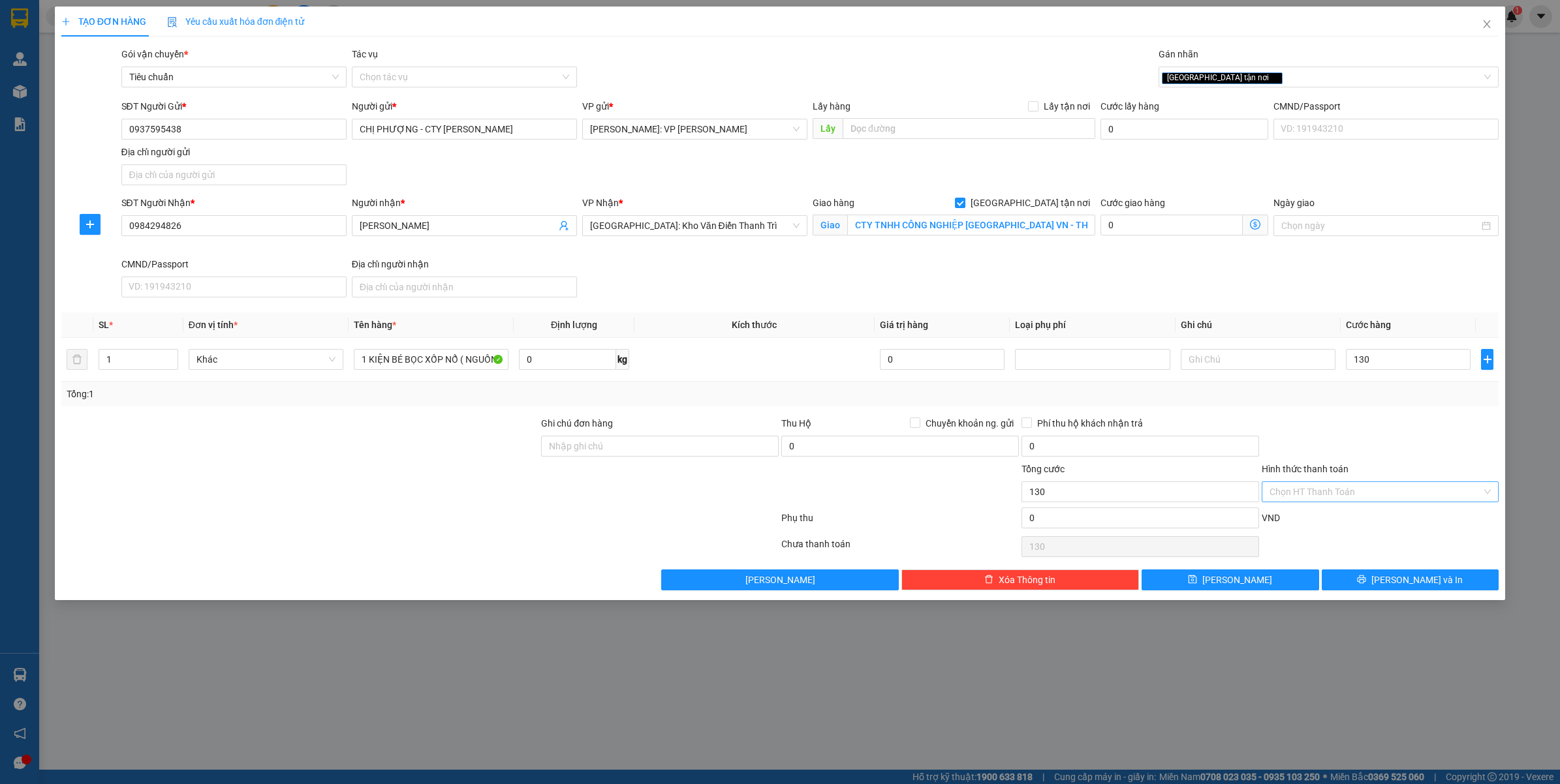
type input "130.000"
click at [1379, 586] on button "[PERSON_NAME] và In" at bounding box center [1410, 580] width 178 height 21
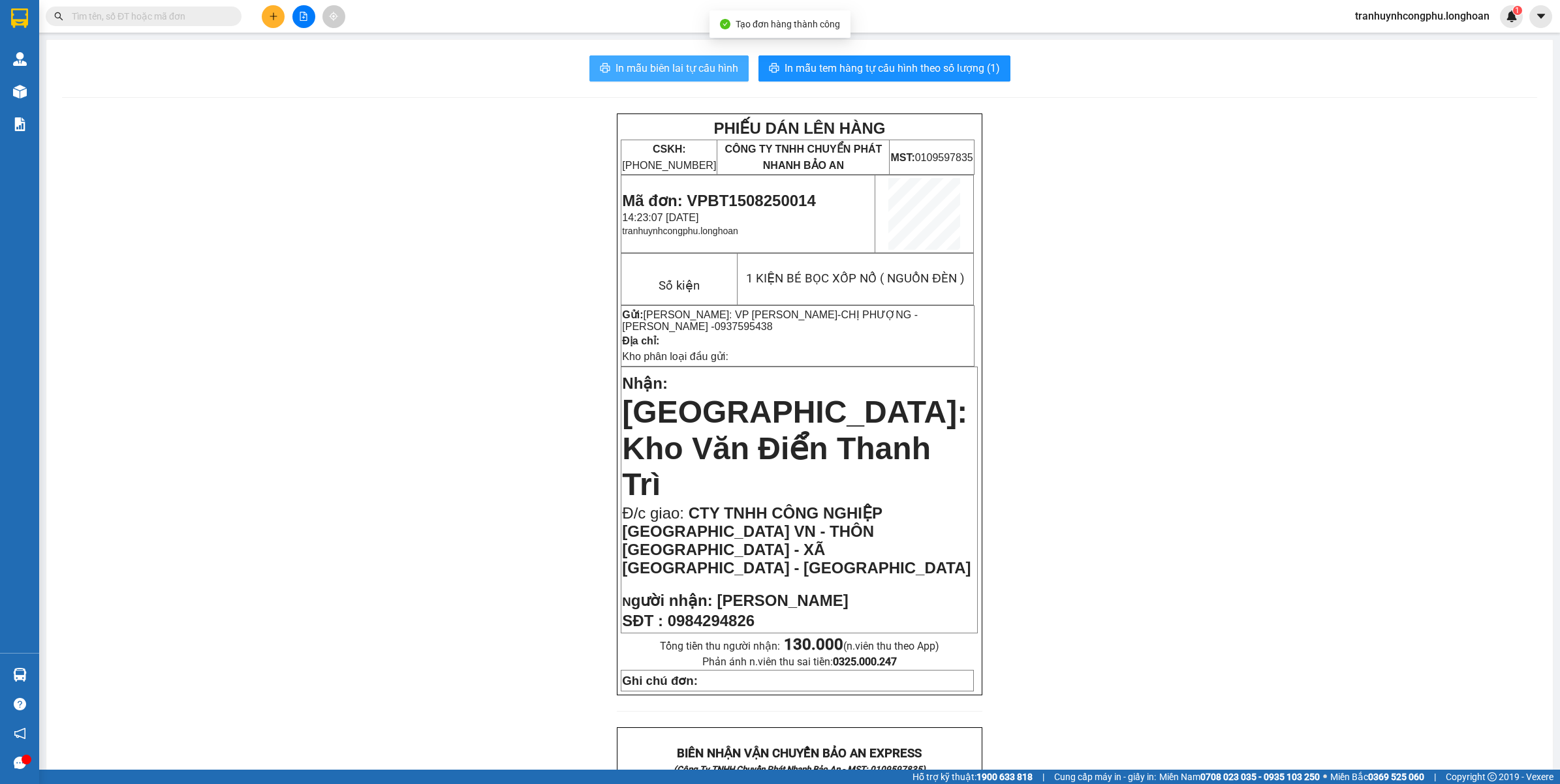
click at [600, 65] on icon "printer" at bounding box center [605, 68] width 10 height 10
click at [846, 61] on span "In mẫu tem hàng tự cấu hình theo số lượng (1)" at bounding box center [891, 68] width 215 height 17
click at [758, 197] on span "Mã đơn: VPBT1508250014" at bounding box center [719, 200] width 193 height 17
copy span "VPBT1508250014"
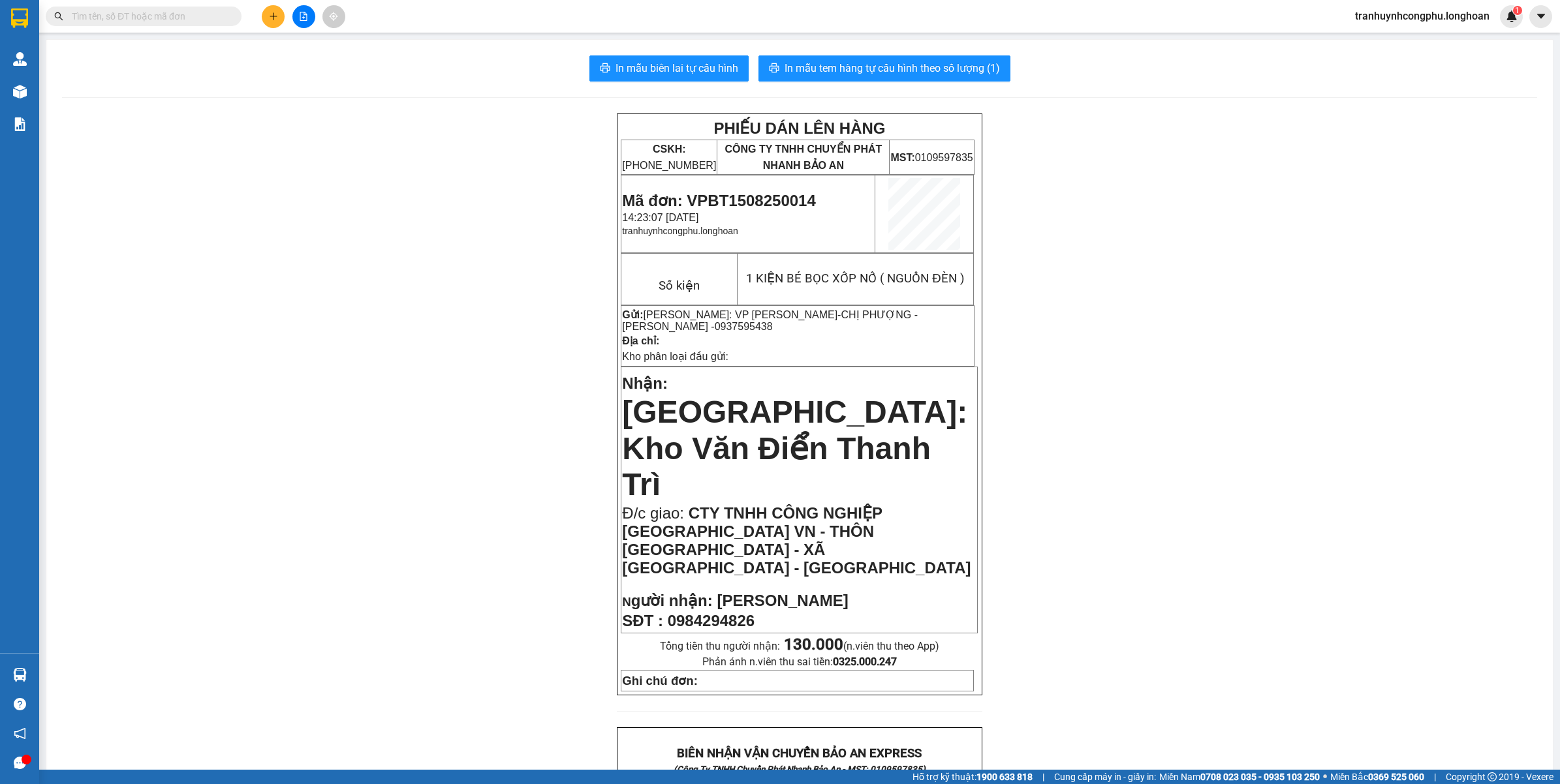
click at [252, 240] on div "PHIẾU DÁN LÊN HÀNG CSKH: 1900.06.88.33 CÔNG TY TNHH CHUYỂN PHÁT NHANH BẢO AN MS…" at bounding box center [799, 775] width 1476 height 1324
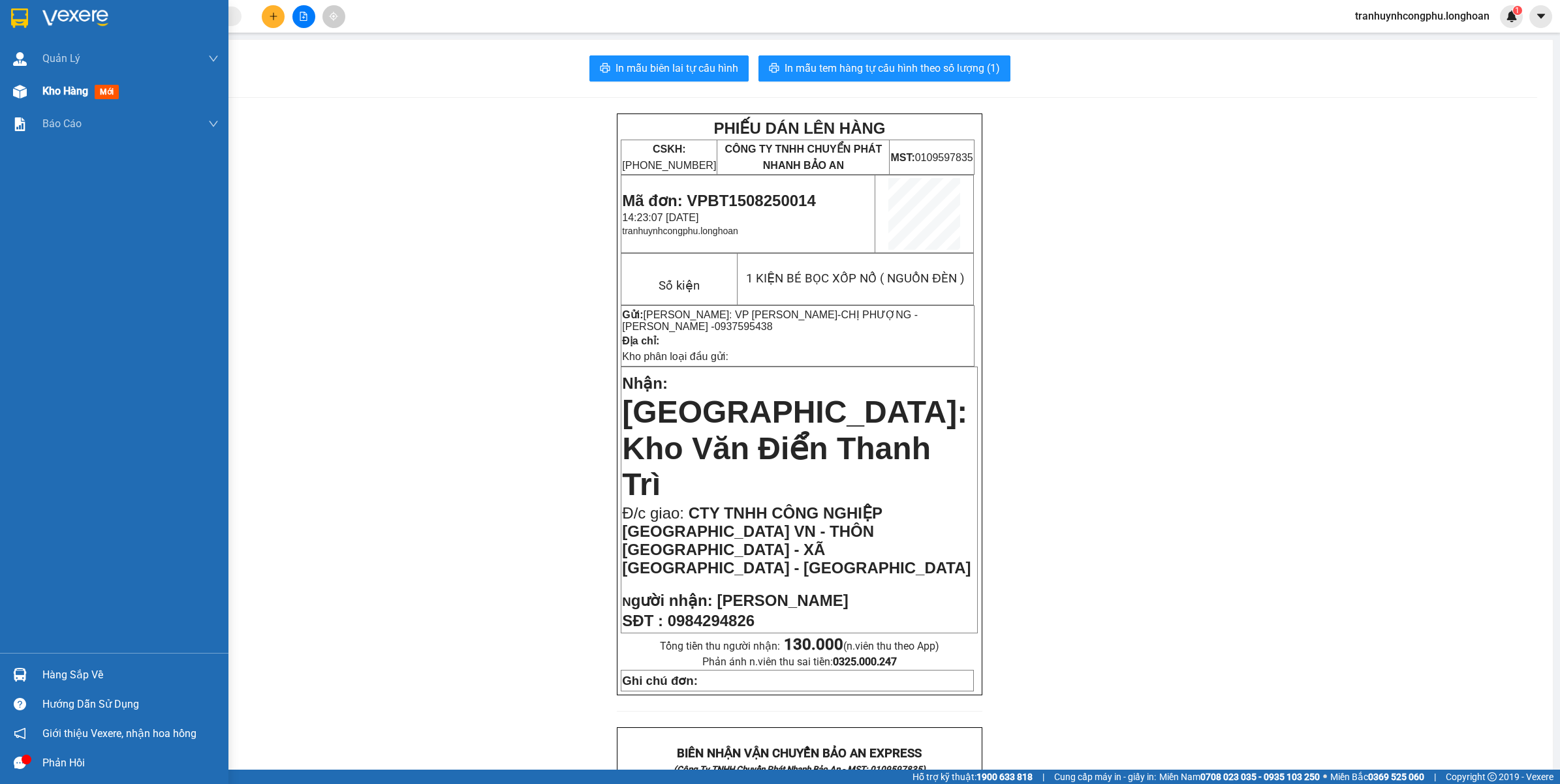
click at [14, 92] on img at bounding box center [20, 91] width 14 height 14
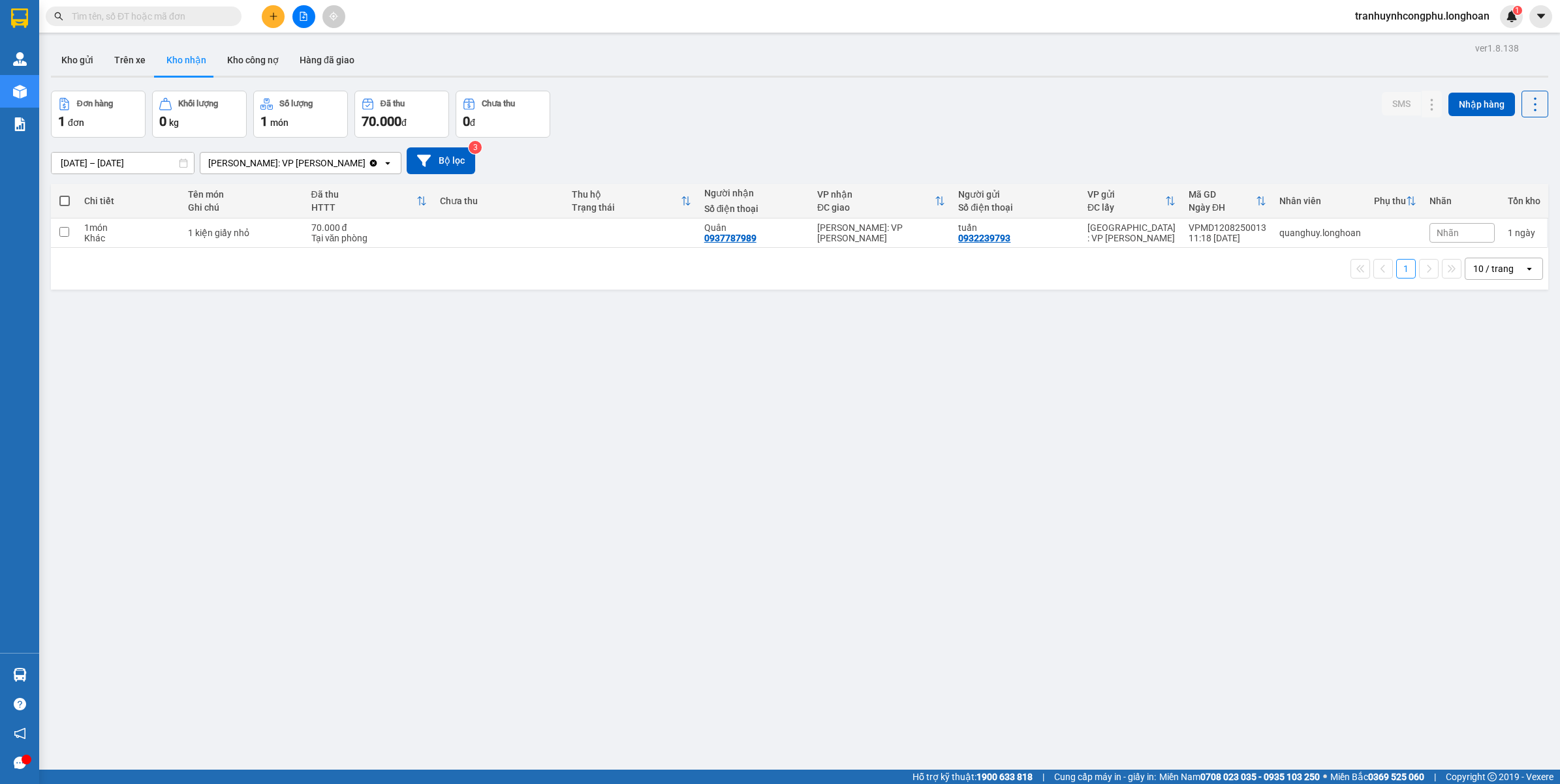
drag, startPoint x: 199, startPoint y: 494, endPoint x: 147, endPoint y: 259, distance: 240.7
click at [197, 497] on div "ver 1.8.138 Kho gửi Trên xe Kho nhận Kho công nợ Hàng đã giao Đơn hàng 1 đơn Kh…" at bounding box center [799, 431] width 1508 height 784
click at [92, 66] on button "Kho gửi" at bounding box center [77, 60] width 53 height 31
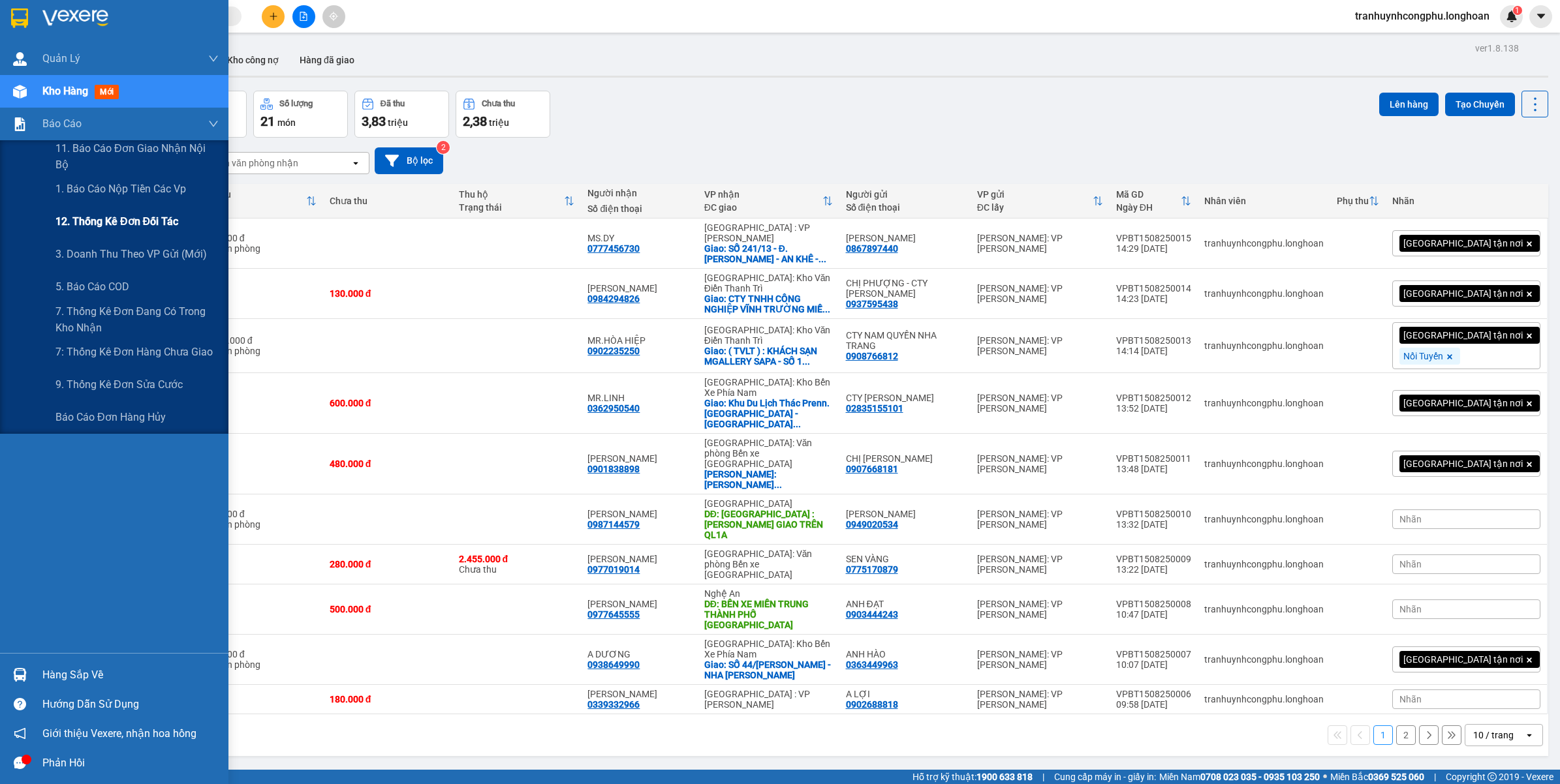
drag, startPoint x: 84, startPoint y: 253, endPoint x: 184, endPoint y: 209, distance: 109.3
click at [84, 252] on span "3. Doanh Thu theo VP Gửi (mới)" at bounding box center [131, 254] width 151 height 17
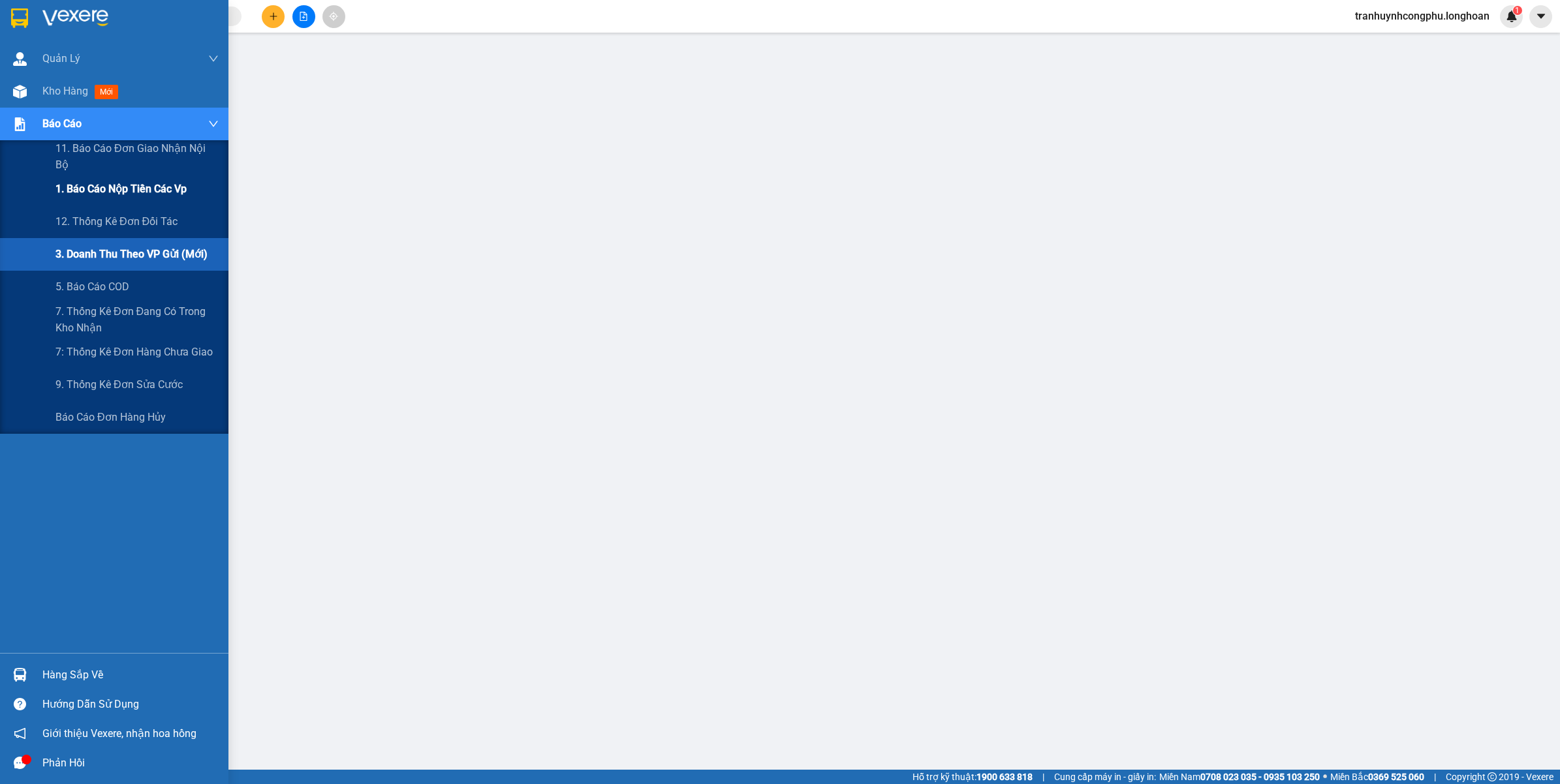
click at [109, 189] on span "1. Báo cáo nộp tiền các vp" at bounding box center [121, 189] width 131 height 17
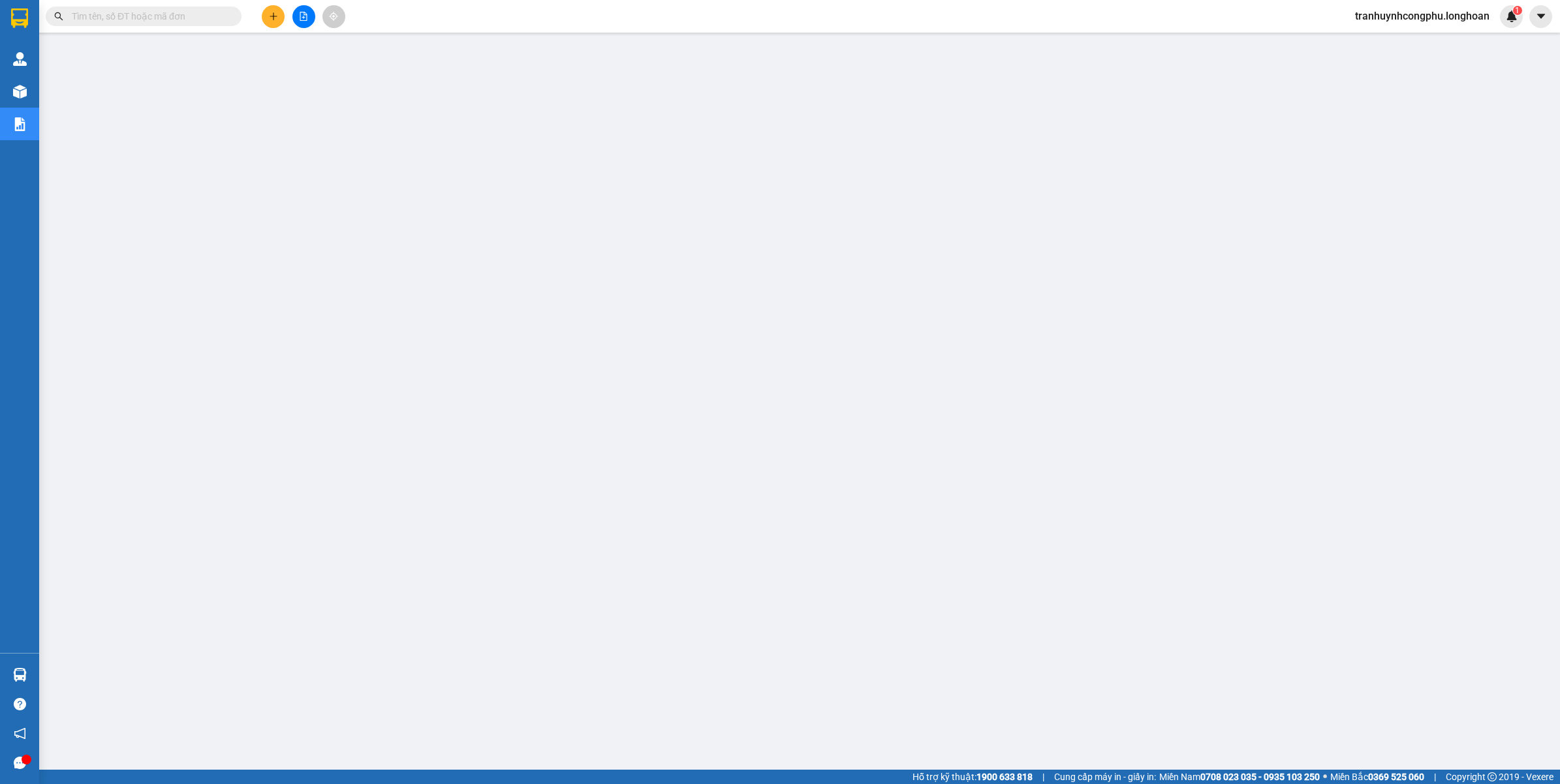
click at [270, 17] on icon "plus" at bounding box center [273, 16] width 9 height 9
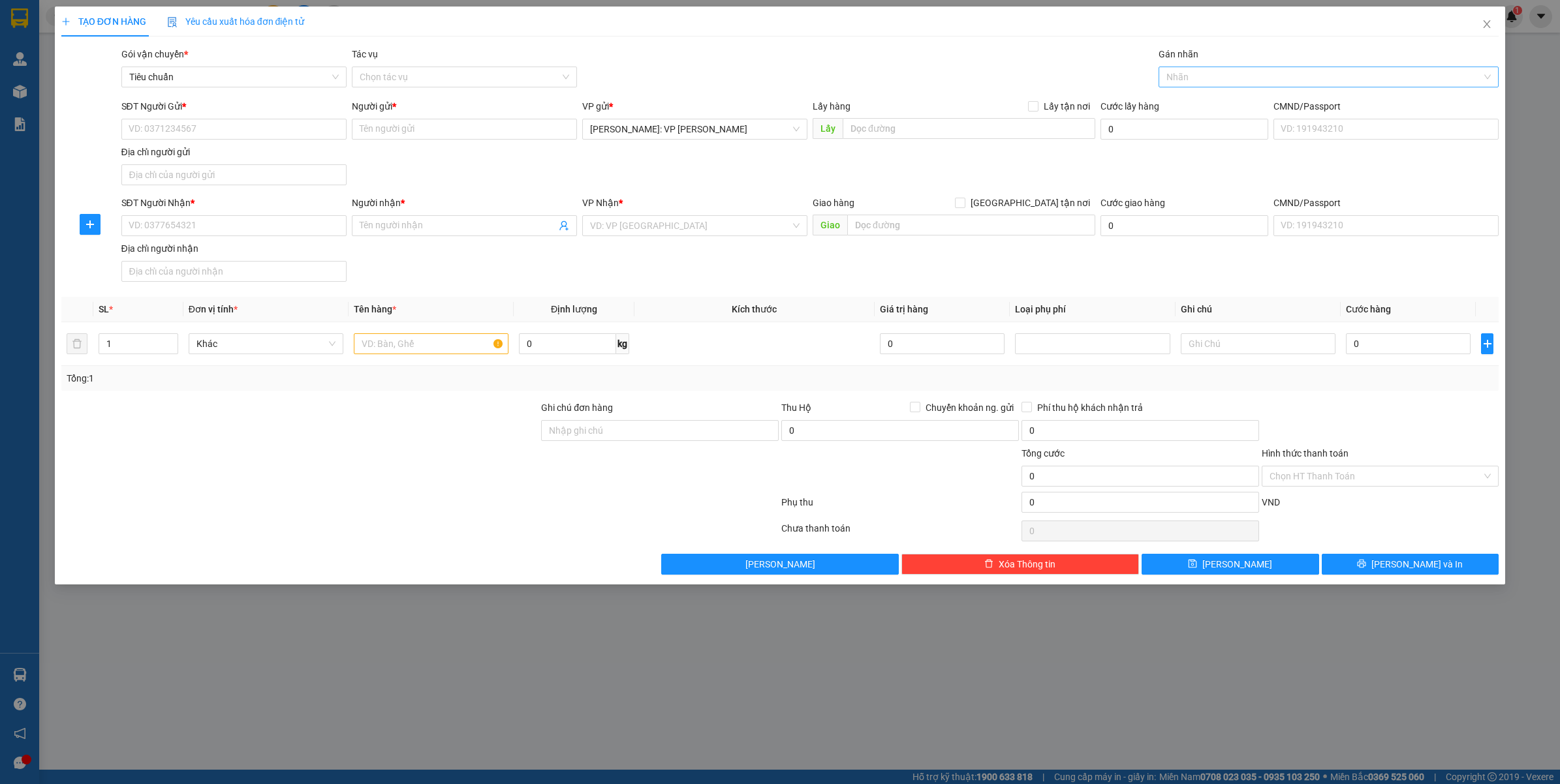
click at [1218, 84] on div "Gán nhãn Nhãn" at bounding box center [1328, 70] width 340 height 45
click at [1221, 79] on div at bounding box center [1322, 77] width 321 height 16
type input "XE"
type input "GI"
type input "DỌC"
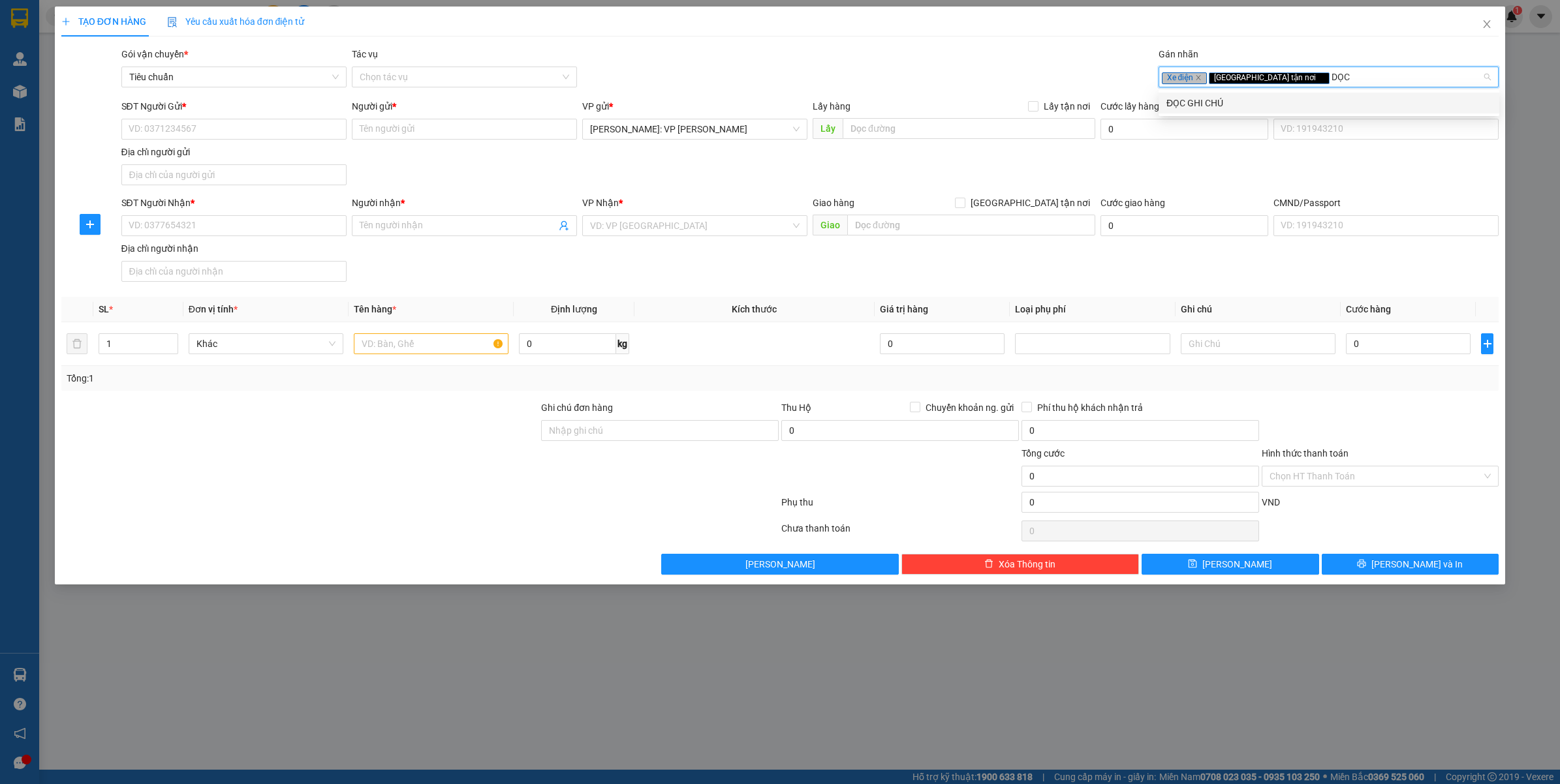
click at [1207, 103] on div "ĐỌC GHI CHÚ" at bounding box center [1328, 103] width 325 height 14
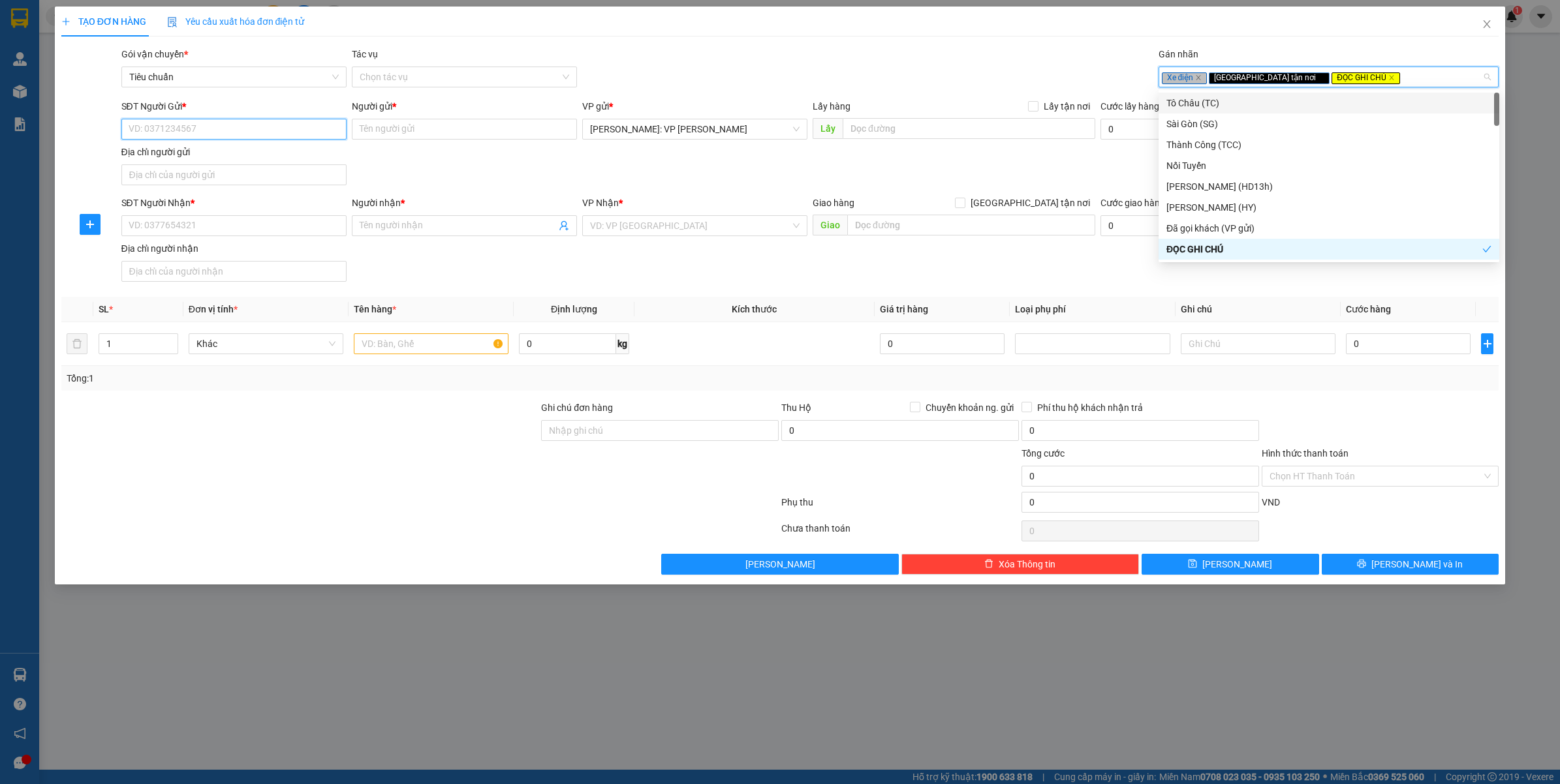
click at [205, 129] on input "SĐT Người Gửi *" at bounding box center [233, 129] width 225 height 21
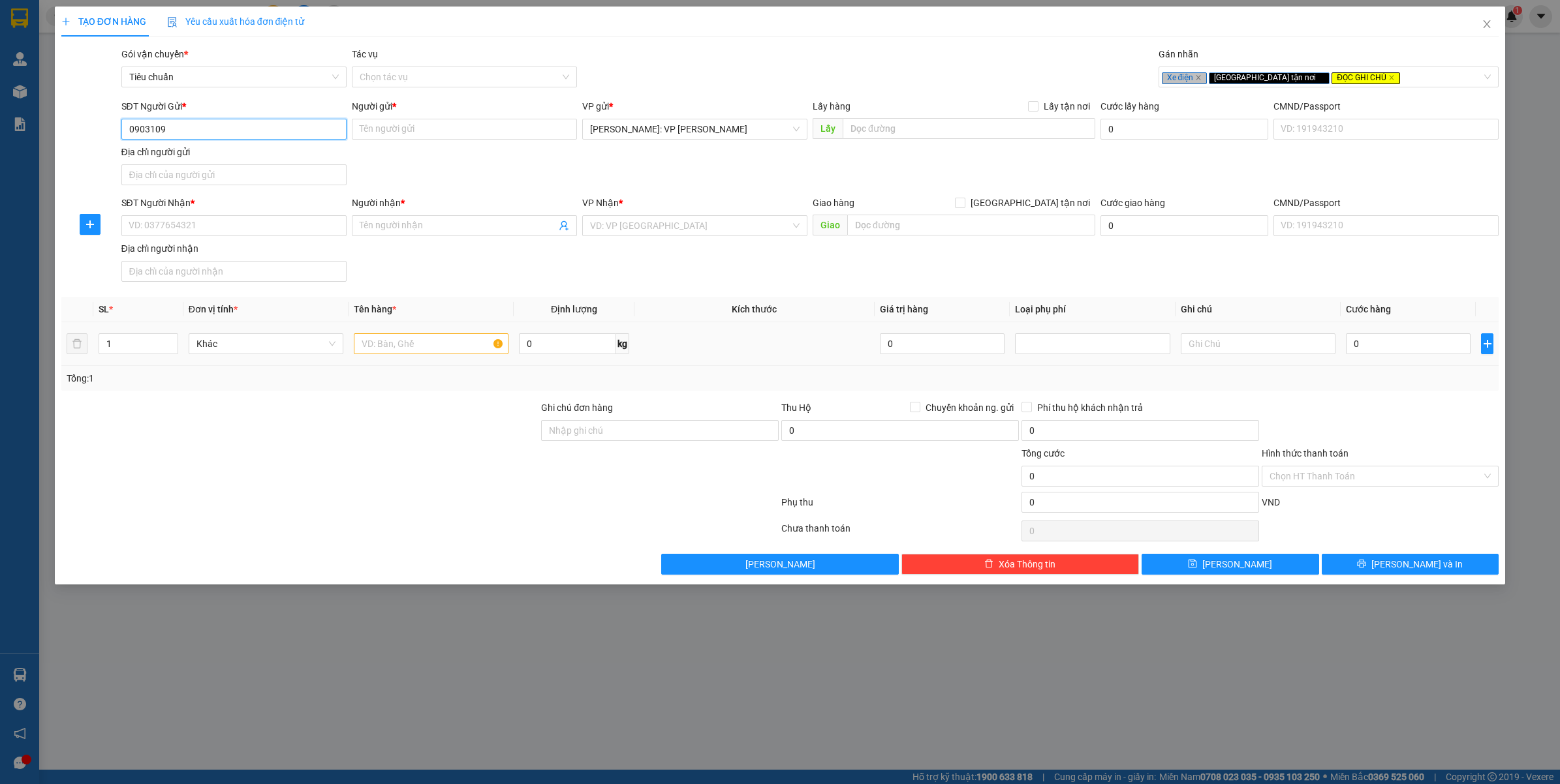
type input "0903109"
click at [398, 348] on input "text" at bounding box center [431, 344] width 155 height 21
type input "1 XE ĐIỆN"
click at [239, 125] on input "0903109" at bounding box center [233, 129] width 225 height 21
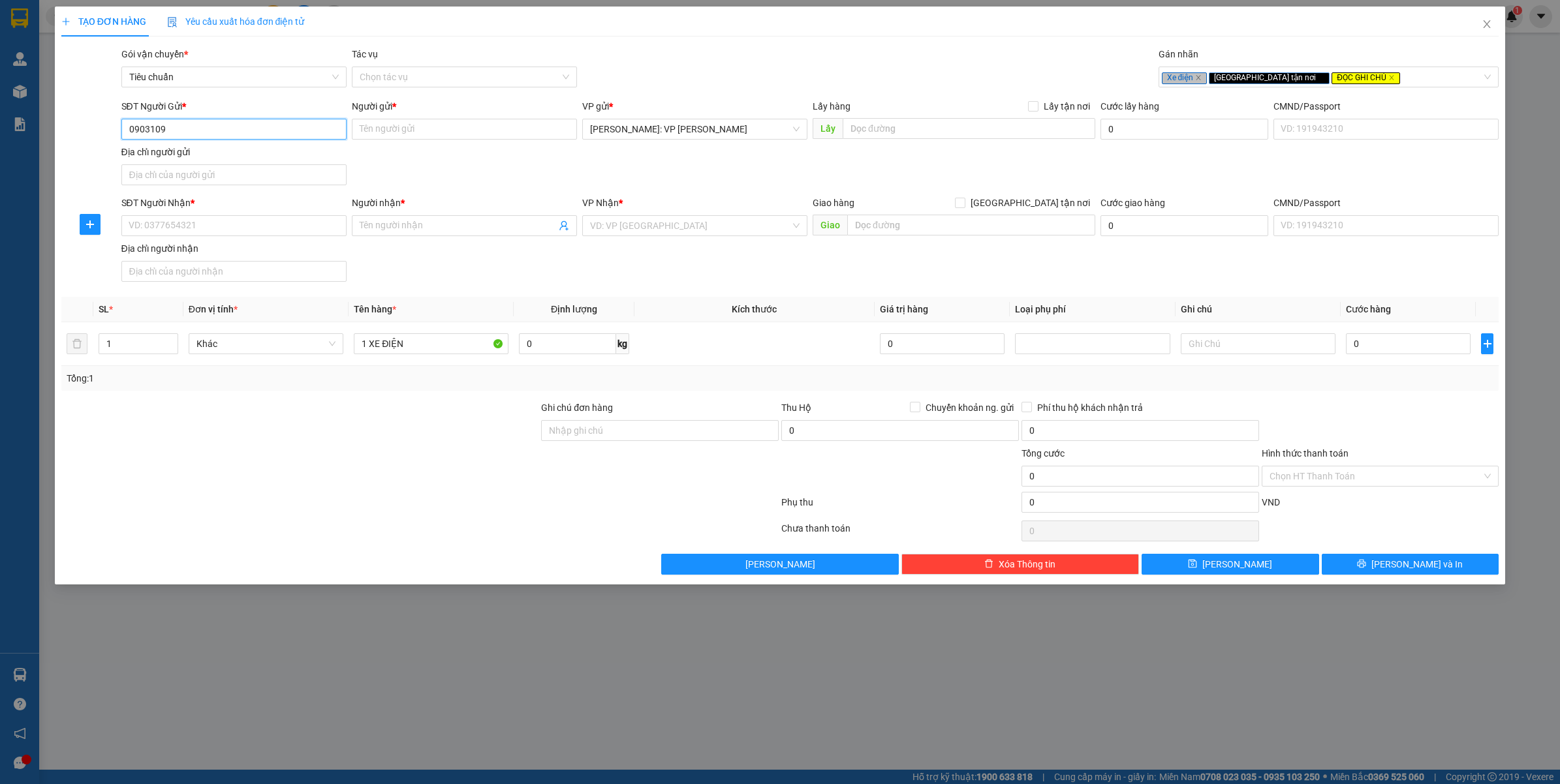
click at [239, 125] on input "0903109" at bounding box center [233, 129] width 225 height 21
type input "0903109548"
click at [374, 138] on input "Người gửi *" at bounding box center [464, 129] width 225 height 21
type input "BÁC BA"
click at [252, 225] on input "SĐT Người Nhận *" at bounding box center [233, 225] width 225 height 21
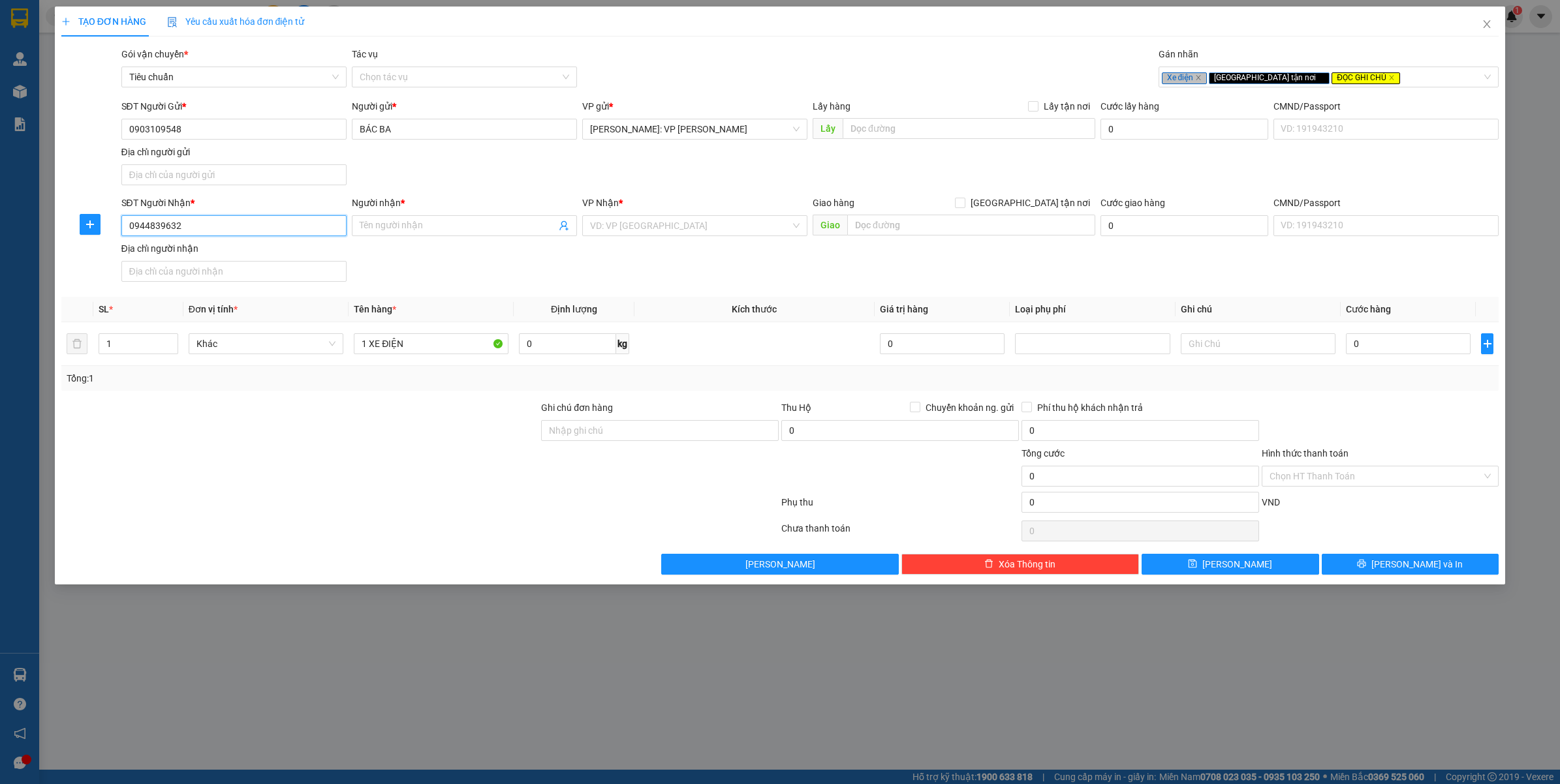
type input "0944839632"
click at [250, 238] on div "SĐT Người Nhận * 0944839632 0944839632" at bounding box center [233, 218] width 225 height 45
click at [252, 233] on input "0944839632" at bounding box center [233, 225] width 225 height 21
click at [432, 238] on div "Người nhận * Tên người nhận" at bounding box center [464, 218] width 225 height 45
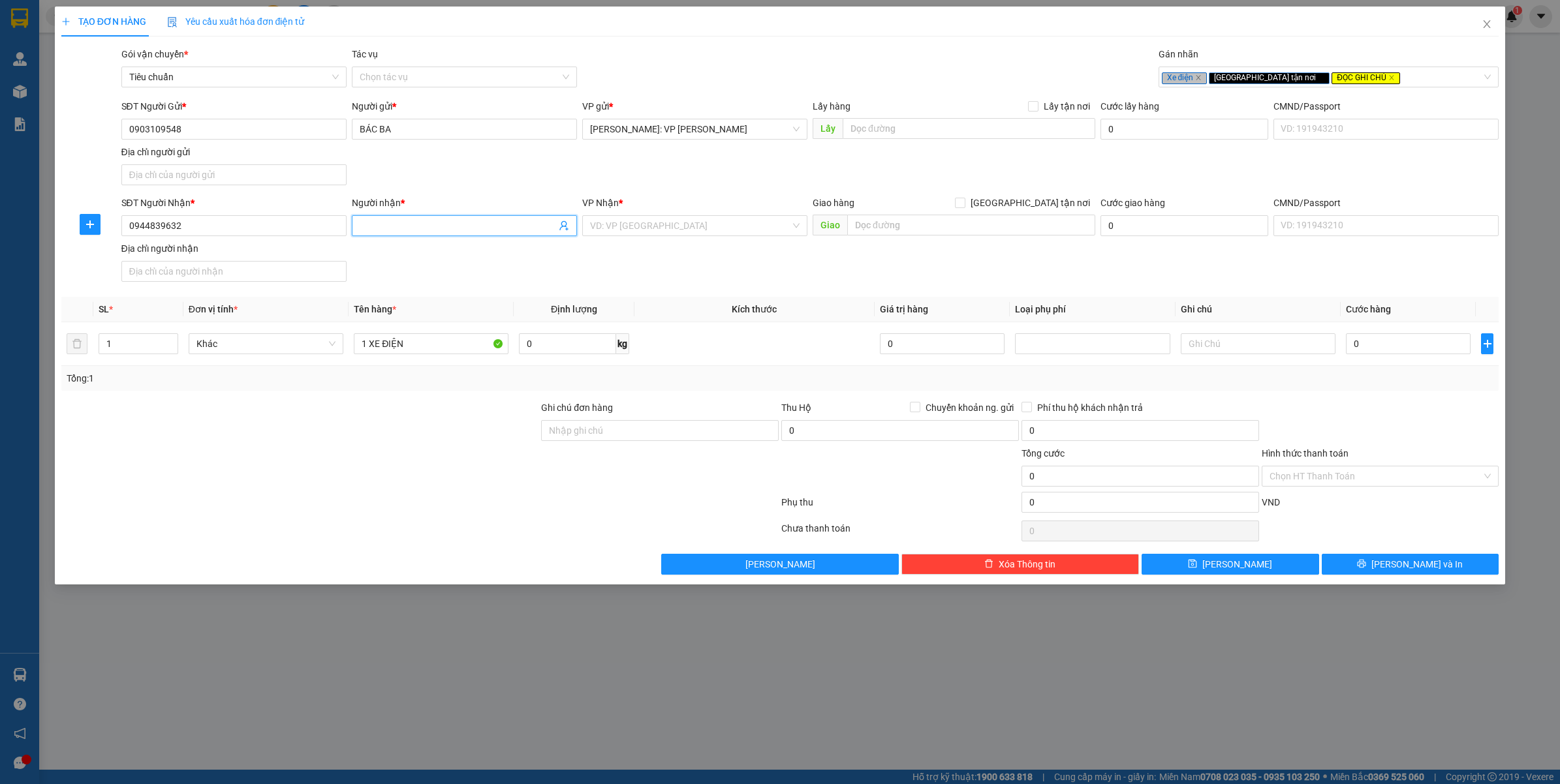
click at [434, 225] on input "Người nhận *" at bounding box center [458, 225] width 197 height 14
type input "N"
type input "CHỊ NGỌC HÂN"
click at [636, 219] on input "search" at bounding box center [690, 225] width 200 height 19
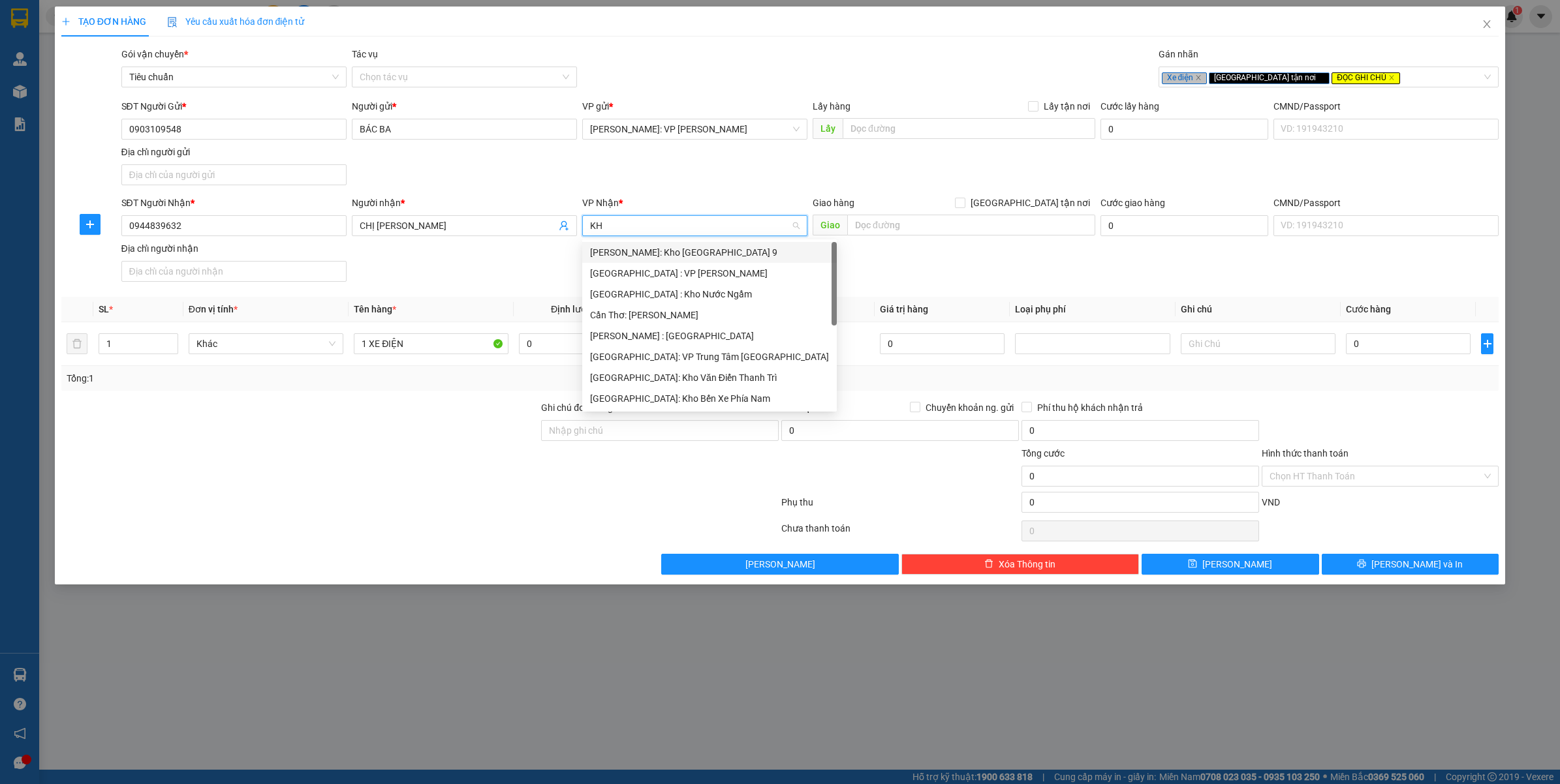
type input "KHO"
click at [675, 311] on div "Hồ Chí Minh : Kho Quận 12" at bounding box center [695, 315] width 210 height 14
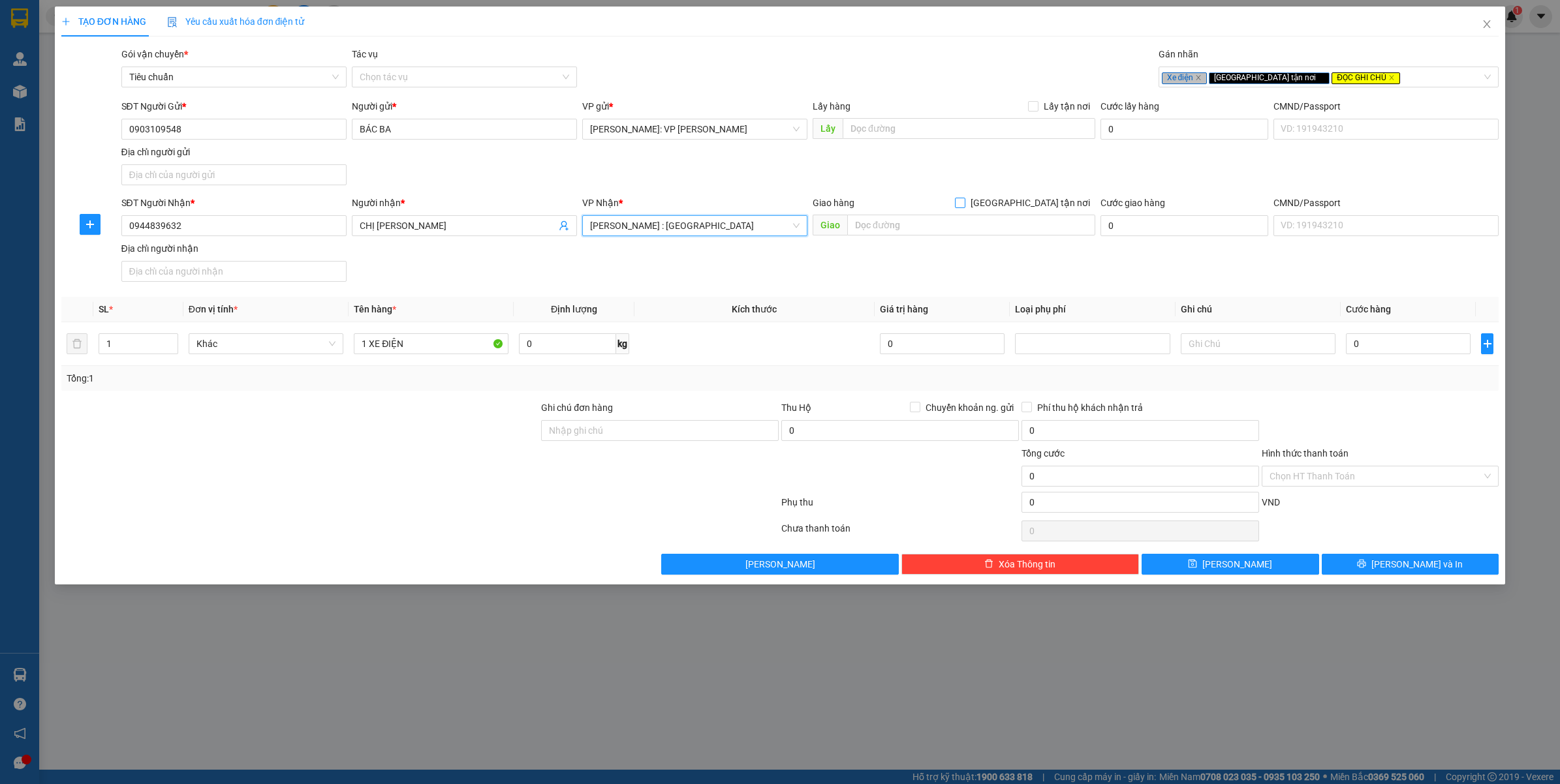
click at [1036, 197] on span "[GEOGRAPHIC_DATA] tận nơi" at bounding box center [1030, 203] width 130 height 14
click at [964, 198] on input "[GEOGRAPHIC_DATA] tận nơi" at bounding box center [959, 202] width 9 height 9
checkbox input "true"
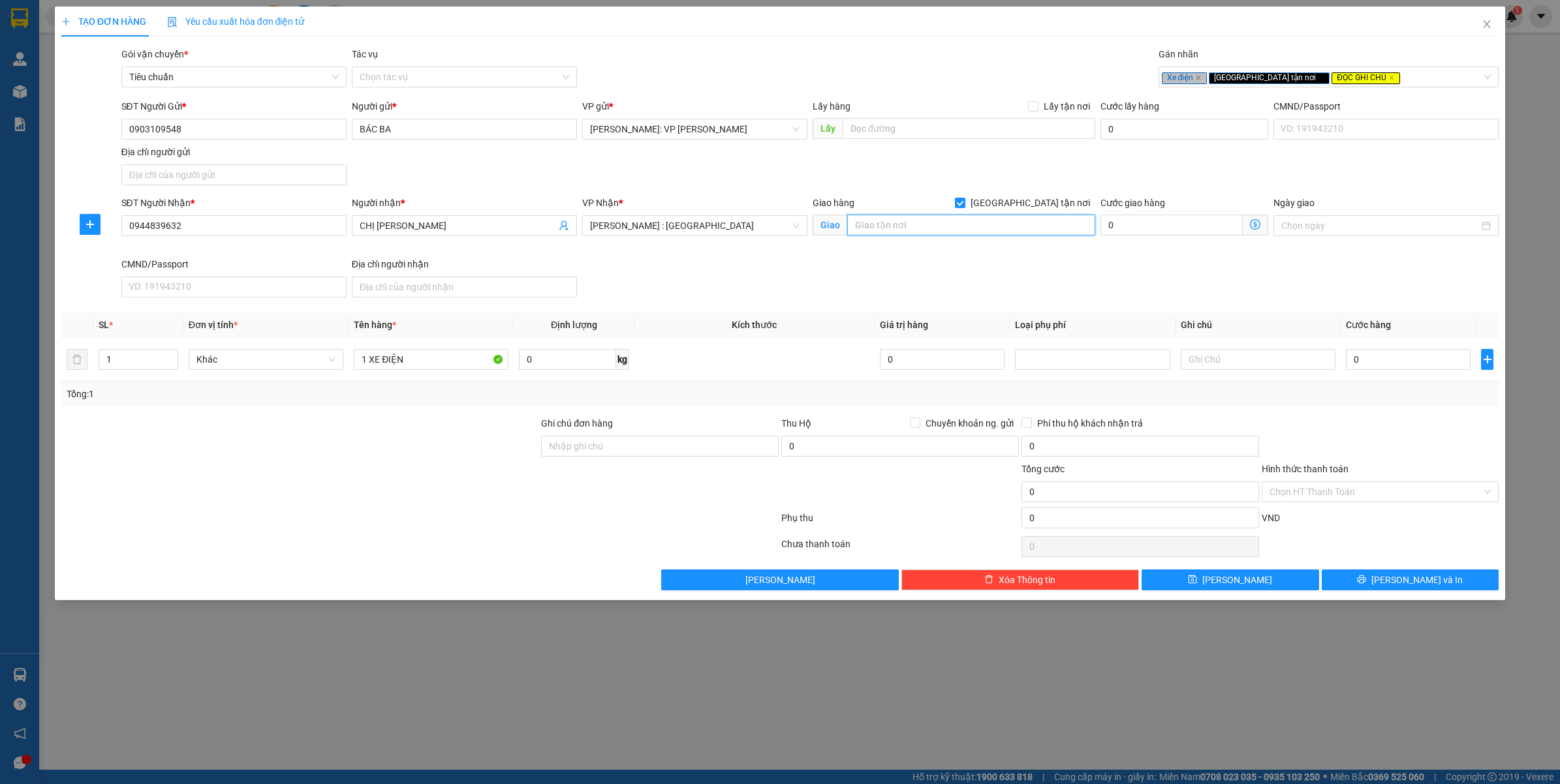
click at [946, 230] on input "text" at bounding box center [971, 225] width 248 height 21
click at [982, 220] on input "SỐ 88/KHU PHỐ" at bounding box center [971, 225] width 248 height 21
type input "HẺM 3A/SỐ 88/KHU PHỐ HIỆP LỄ - F.HIỆP NINH - TÂY NINH"
click at [426, 365] on input "1 XE ĐIỆN" at bounding box center [431, 359] width 155 height 21
type input "1 XE ĐẠP ĐIỆN"
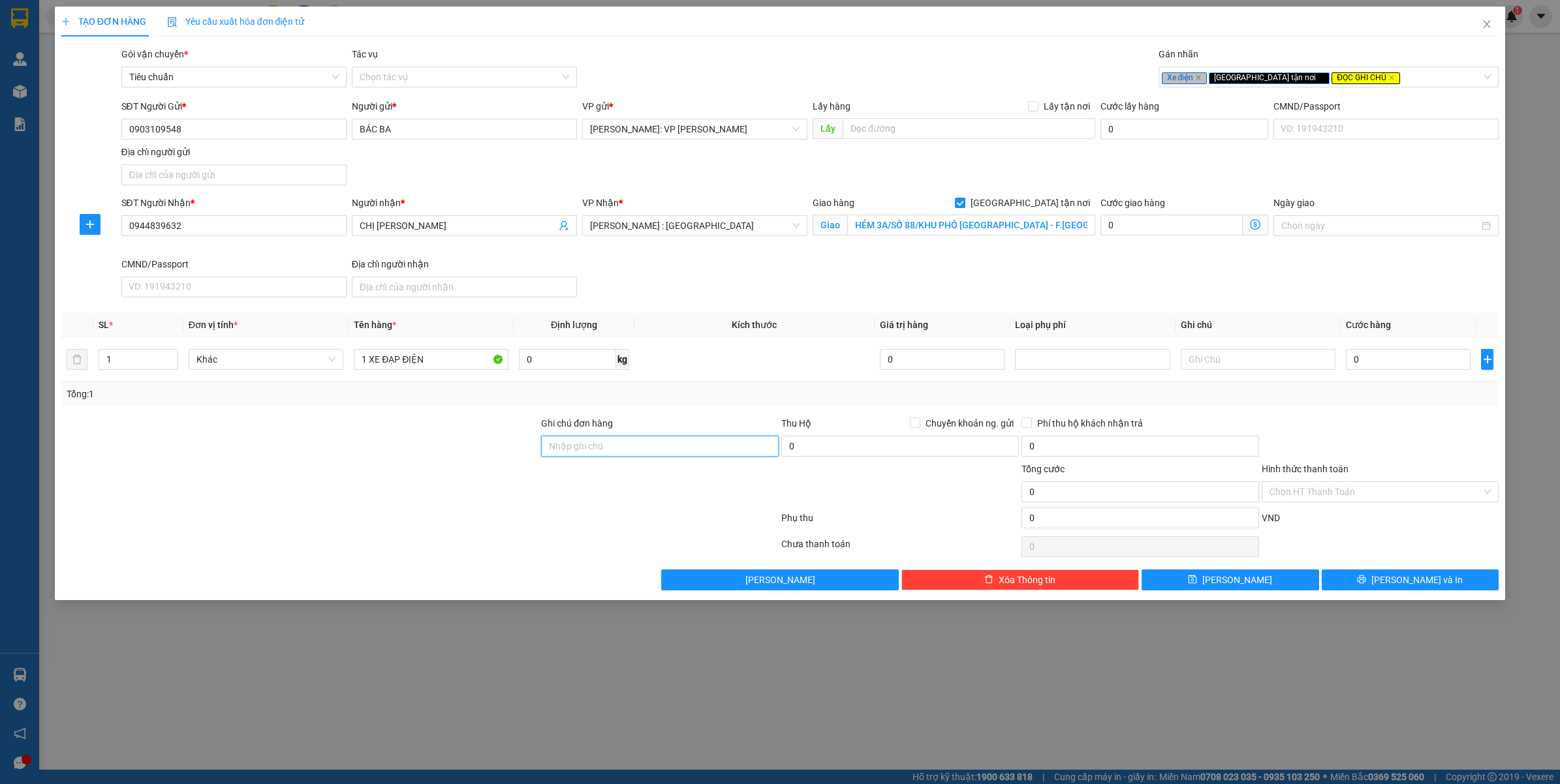
click at [595, 451] on input "Ghi chú đơn hàng" at bounding box center [660, 446] width 238 height 21
type input "CHÌA KHÓA QUẤN TAY LÁI"
click at [1401, 369] on input "0" at bounding box center [1408, 359] width 124 height 21
type input "2"
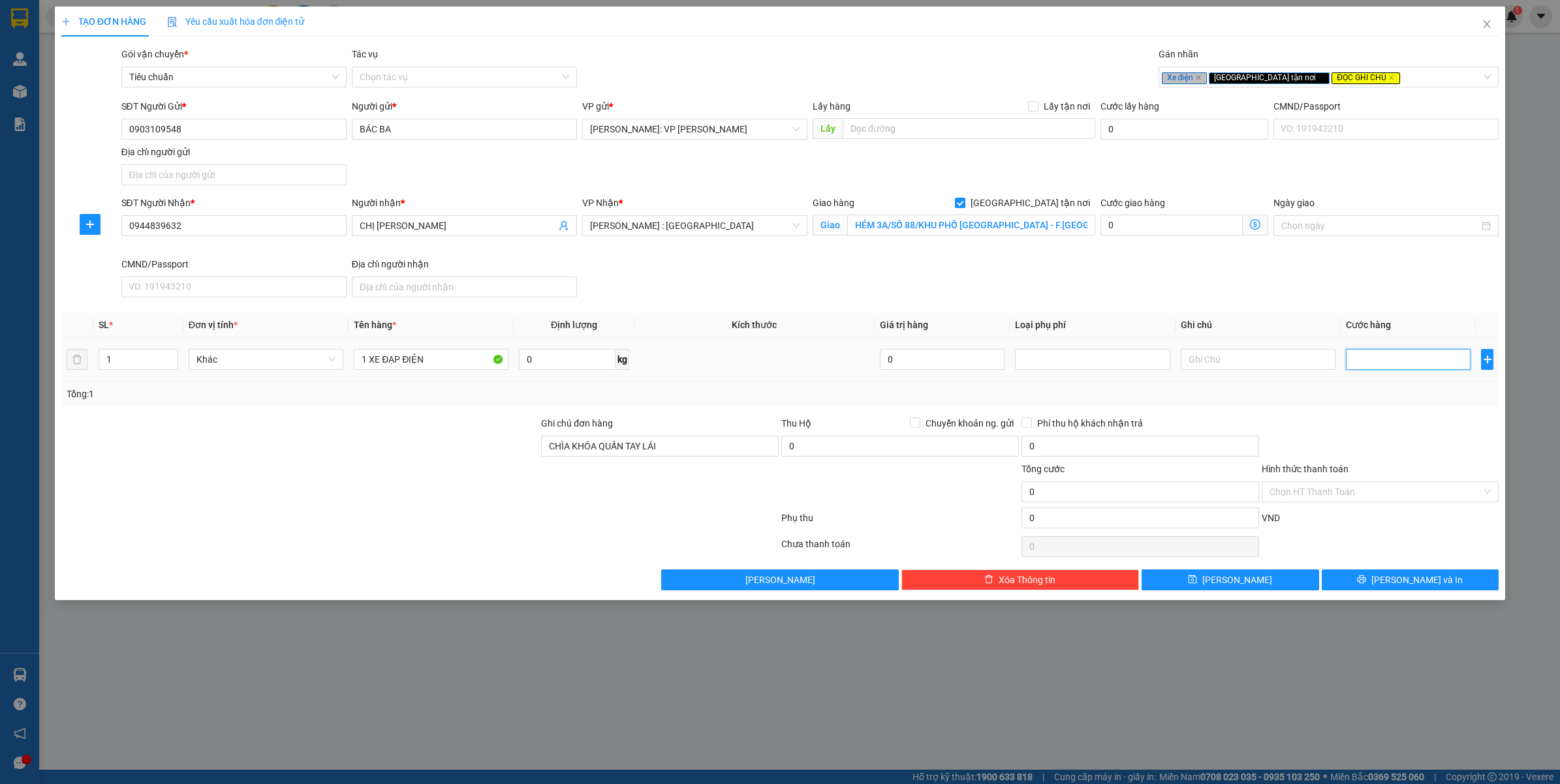
type input "2"
type input "22"
type input "220"
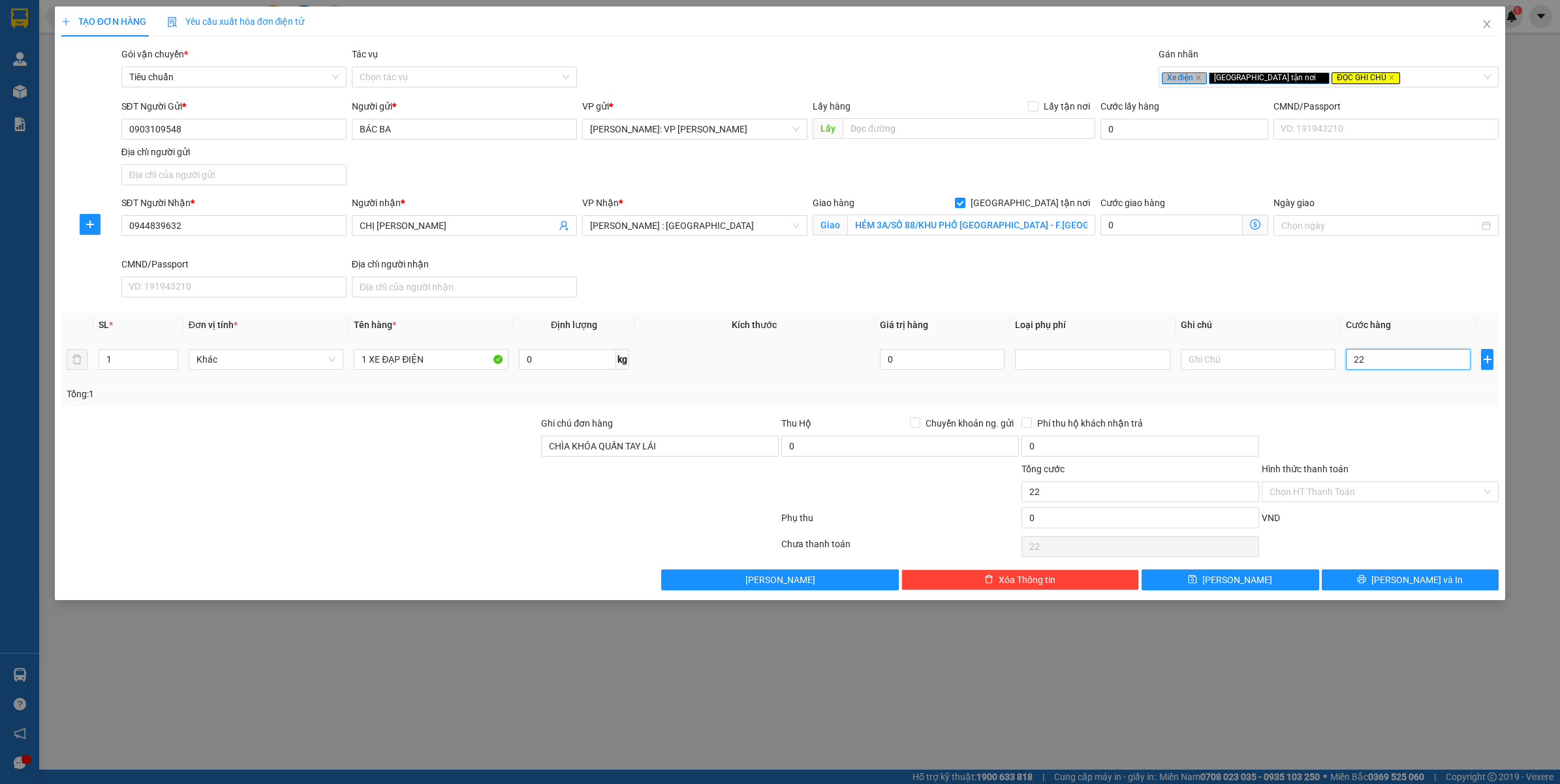
type input "220"
click at [1382, 455] on div at bounding box center [1381, 439] width 240 height 45
type input "220.000"
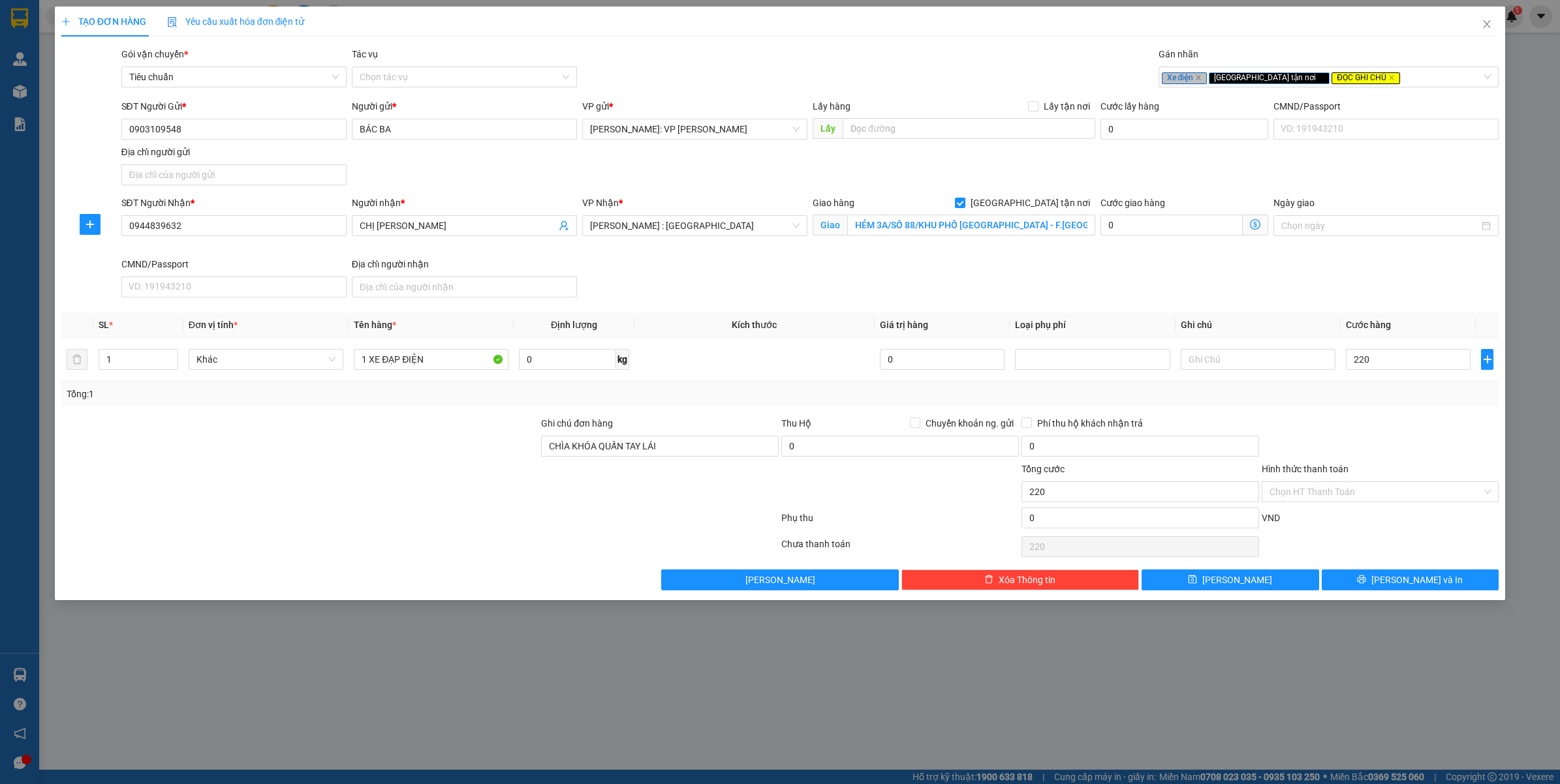
type input "220.000"
click at [1379, 578] on button "[PERSON_NAME] và In" at bounding box center [1410, 580] width 178 height 21
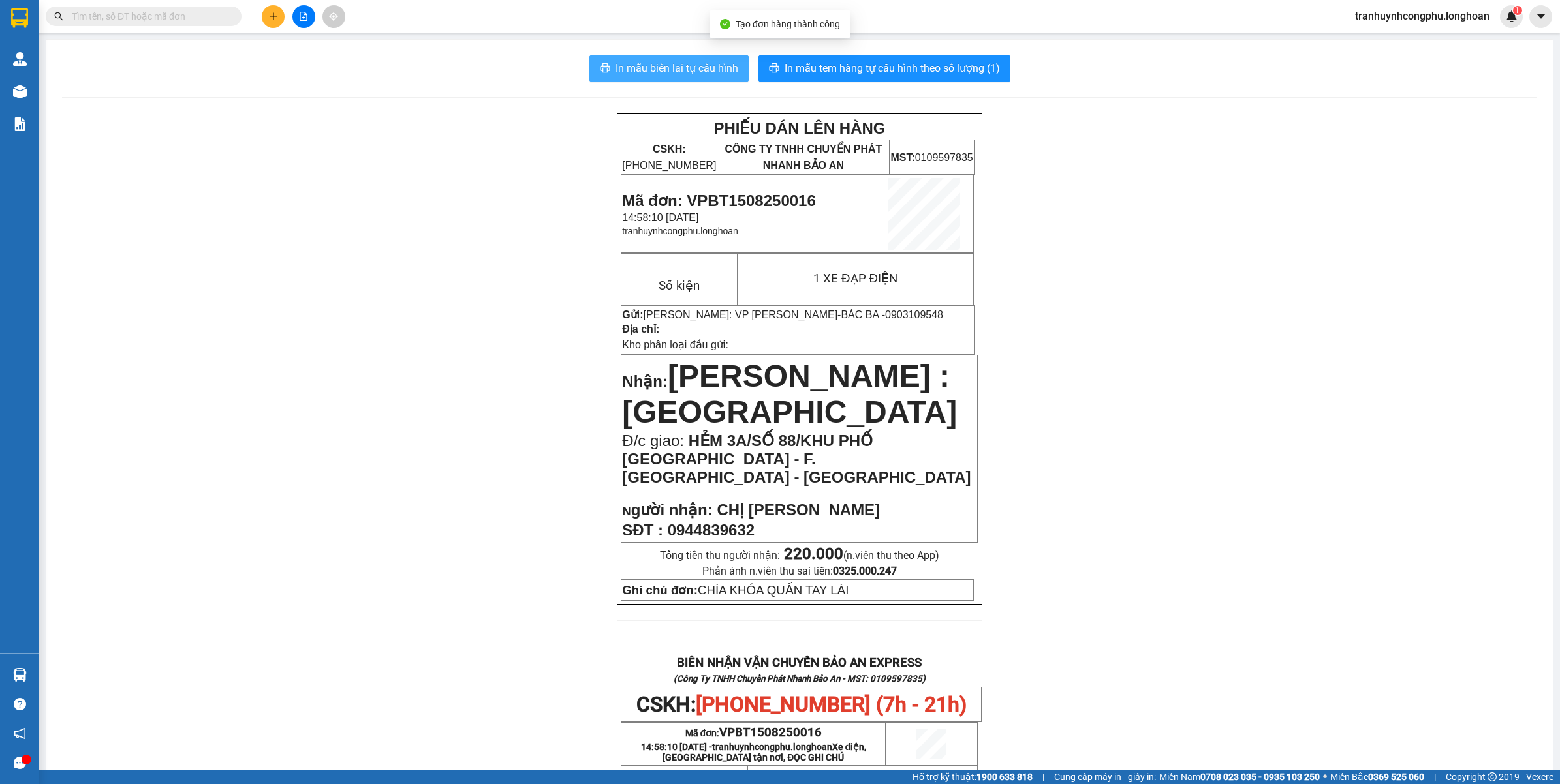
click at [641, 67] on span "In mẫu biên lai tự cấu hình" at bounding box center [676, 68] width 123 height 17
click at [763, 199] on span "Mã đơn: VPBT1508250016" at bounding box center [719, 200] width 193 height 17
copy span "VPBT1508250016"
click at [317, 458] on div "PHIẾU DÁN LÊN HÀNG CSKH: 1900.06.88.33 CÔNG TY TNHH CHUYỂN PHÁT NHANH BẢO AN MS…" at bounding box center [799, 722] width 1476 height 1219
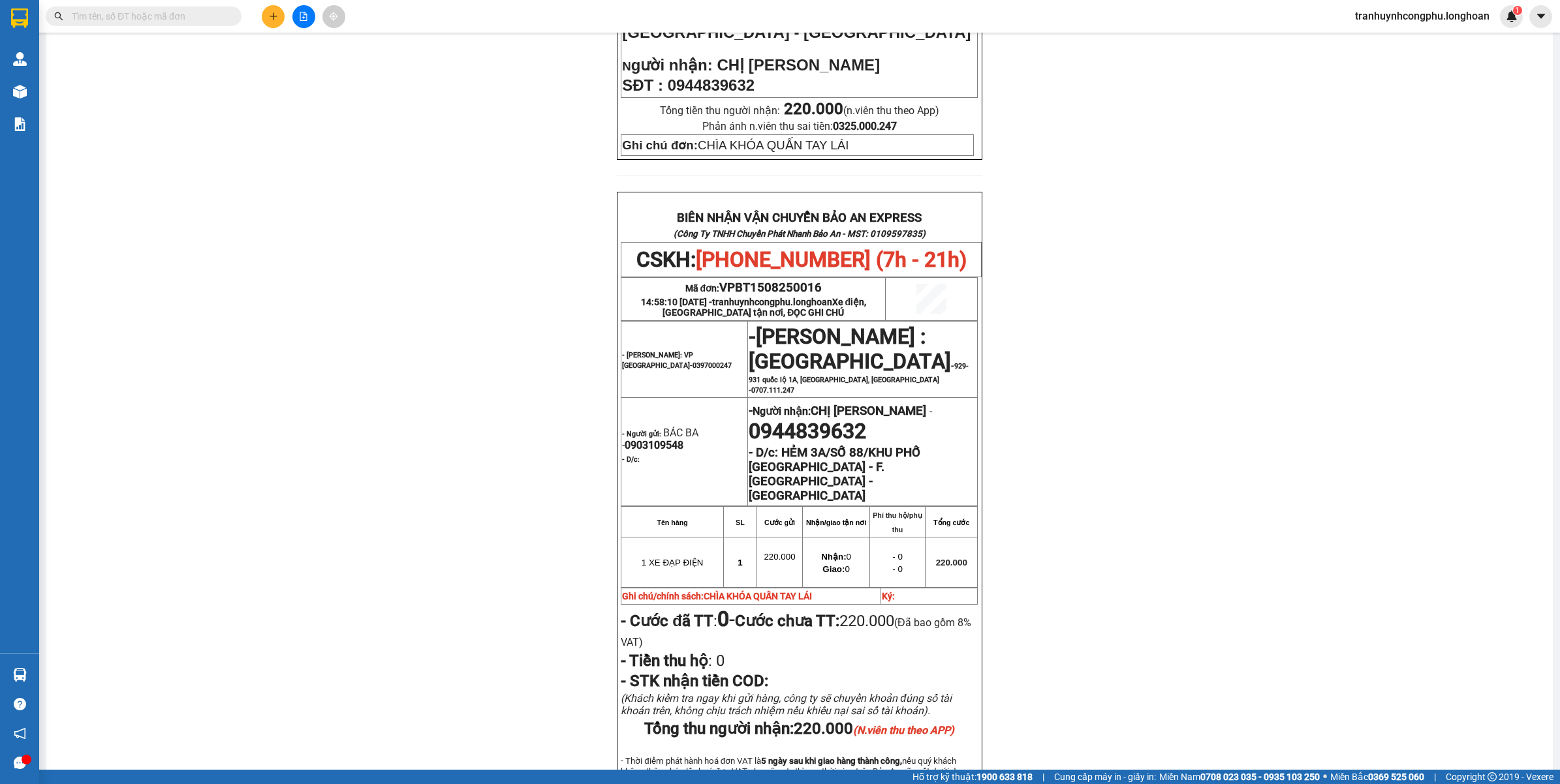
scroll to position [591, 0]
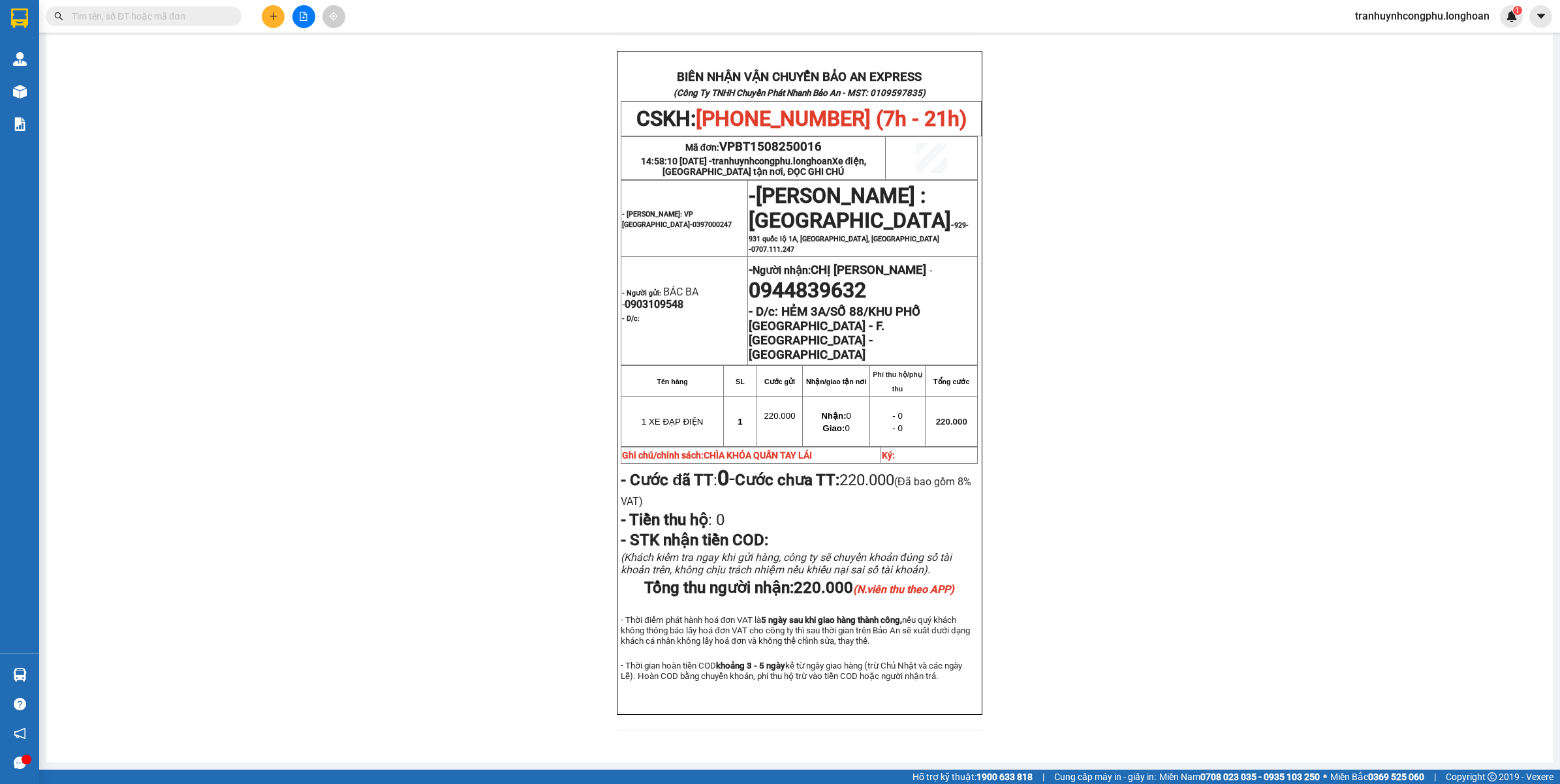
click at [1194, 416] on div "PHIẾU DÁN LÊN HÀNG CSKH: 1900.06.88.33 CÔNG TY TNHH CHUYỂN PHÁT NHANH BẢO AN MS…" at bounding box center [799, 137] width 1476 height 1219
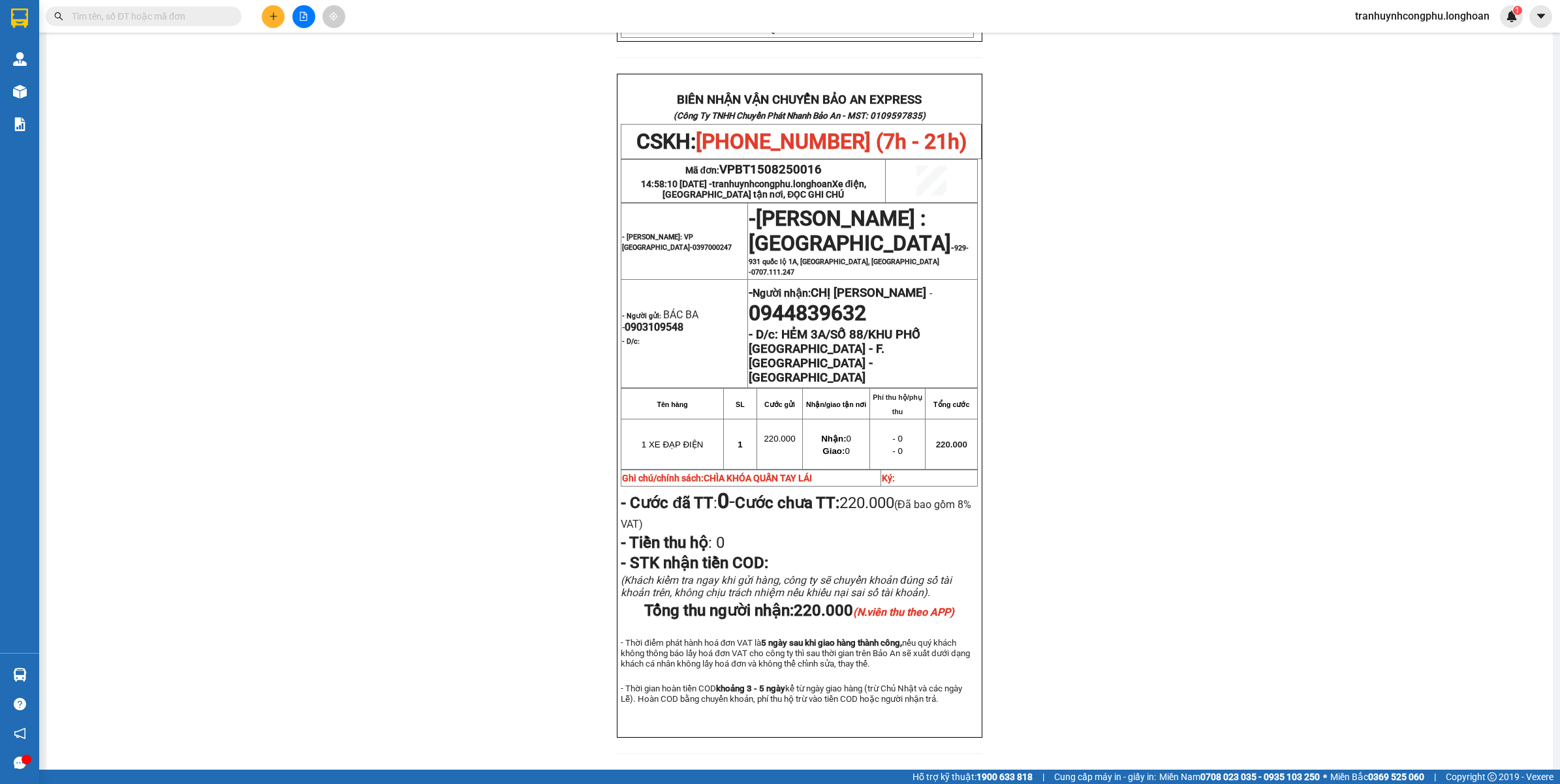
scroll to position [578, 0]
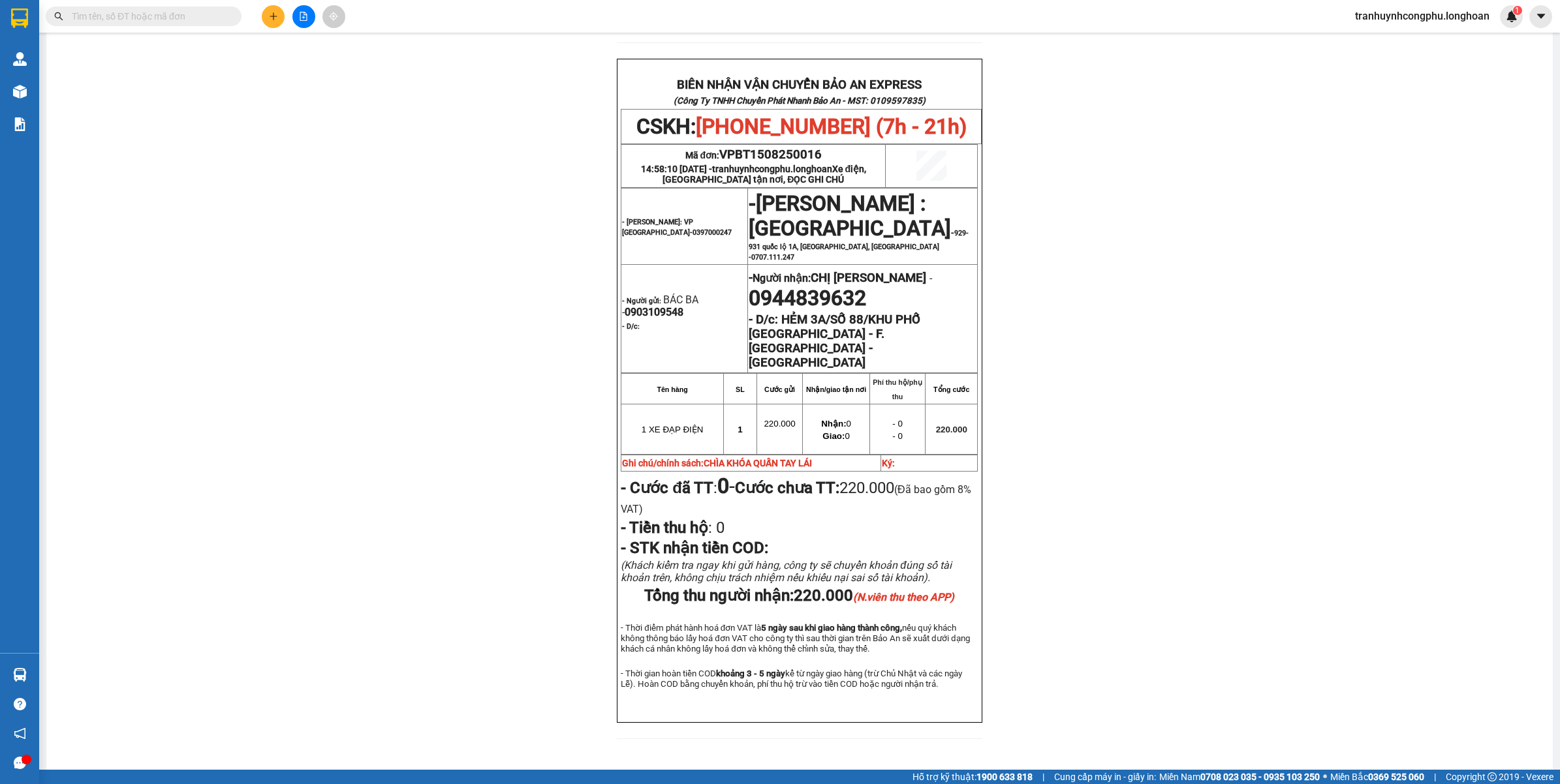
click at [774, 144] on td "Mã đơn: VPBT1508250016 14:58:10 - 15/08/2025 - tranhuynhcongphu.longhoan Xe điệ…" at bounding box center [754, 165] width 265 height 43
click at [771, 147] on span "VPBT1508250016" at bounding box center [770, 154] width 103 height 14
copy span "VPBT1508250016"
click at [291, 245] on div "PHIẾU DÁN LÊN HÀNG CSKH: 1900.06.88.33 CÔNG TY TNHH CHUYỂN PHÁT NHANH BẢO AN MS…" at bounding box center [799, 144] width 1476 height 1219
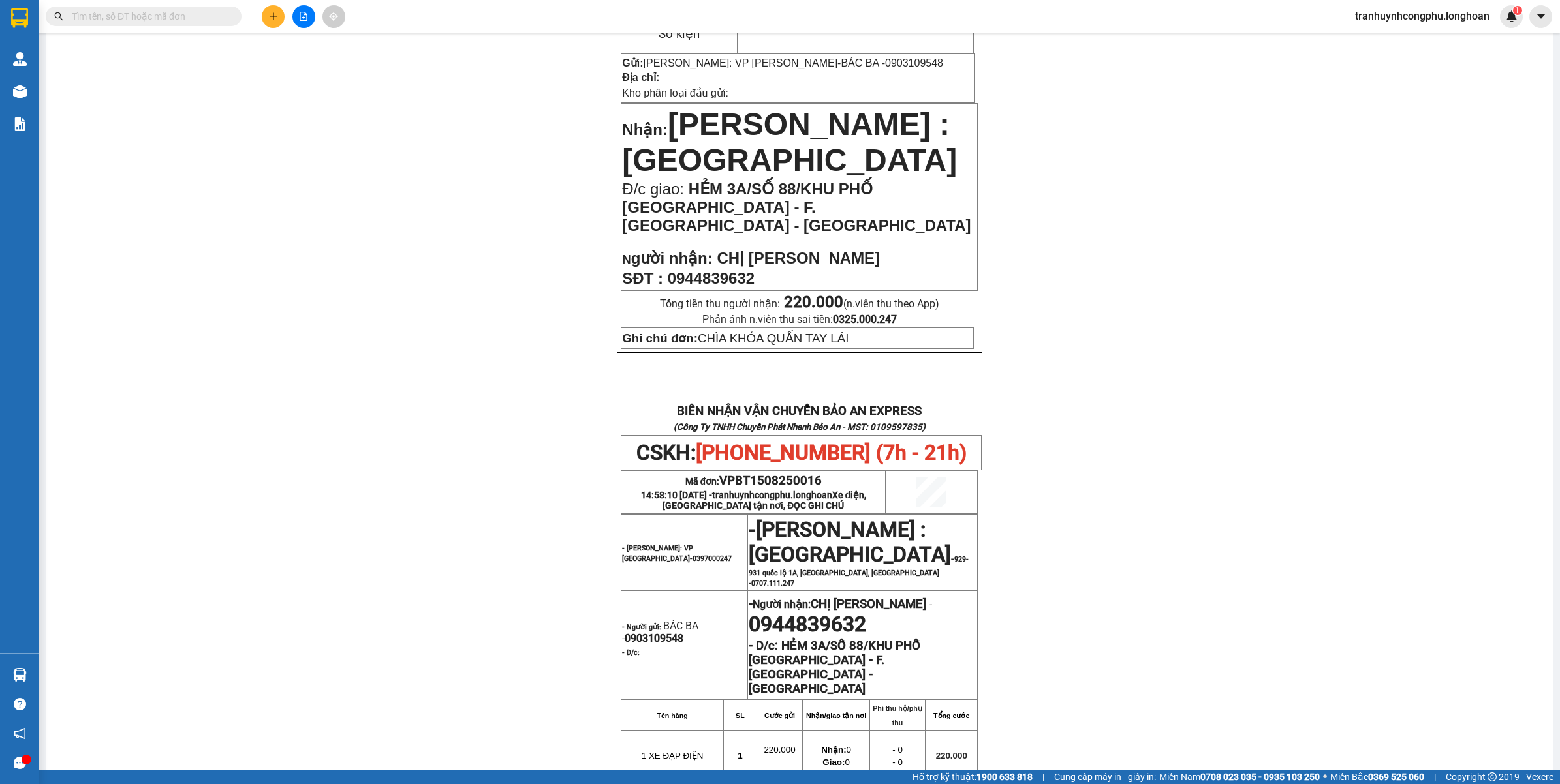
scroll to position [0, 0]
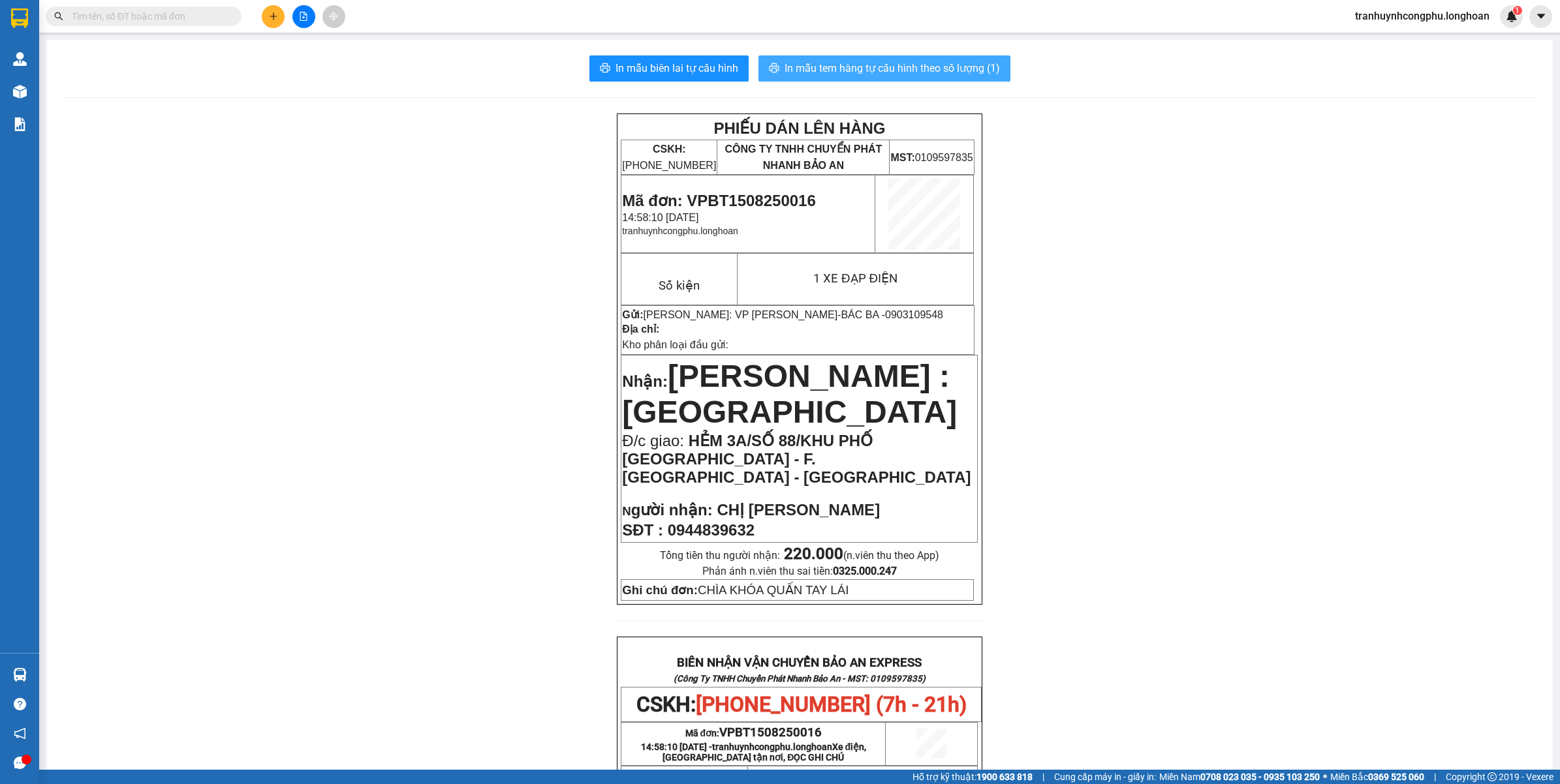
click at [883, 57] on button "In mẫu tem hàng tự cấu hình theo số lượng (1)" at bounding box center [884, 69] width 252 height 26
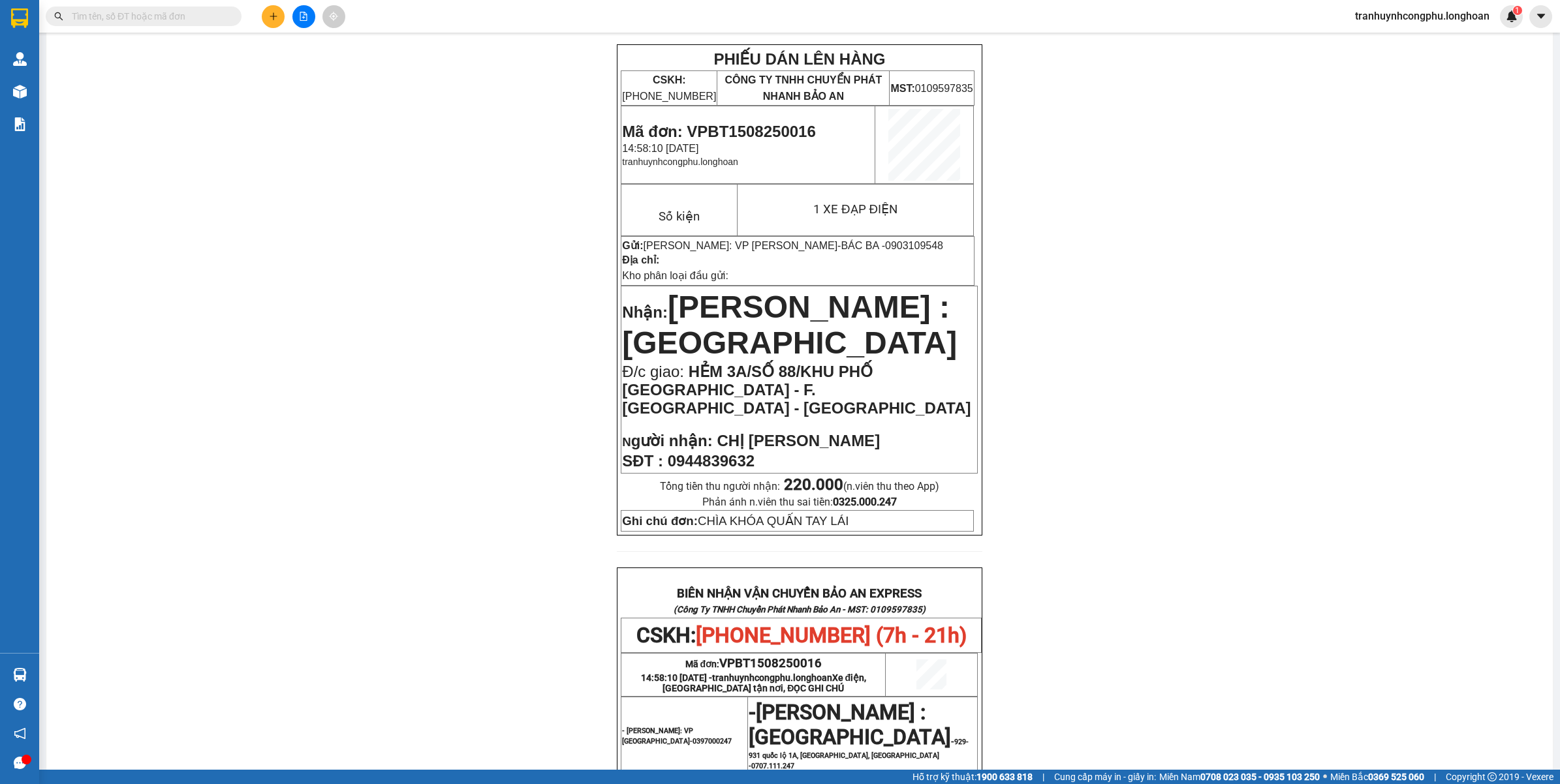
scroll to position [163, 0]
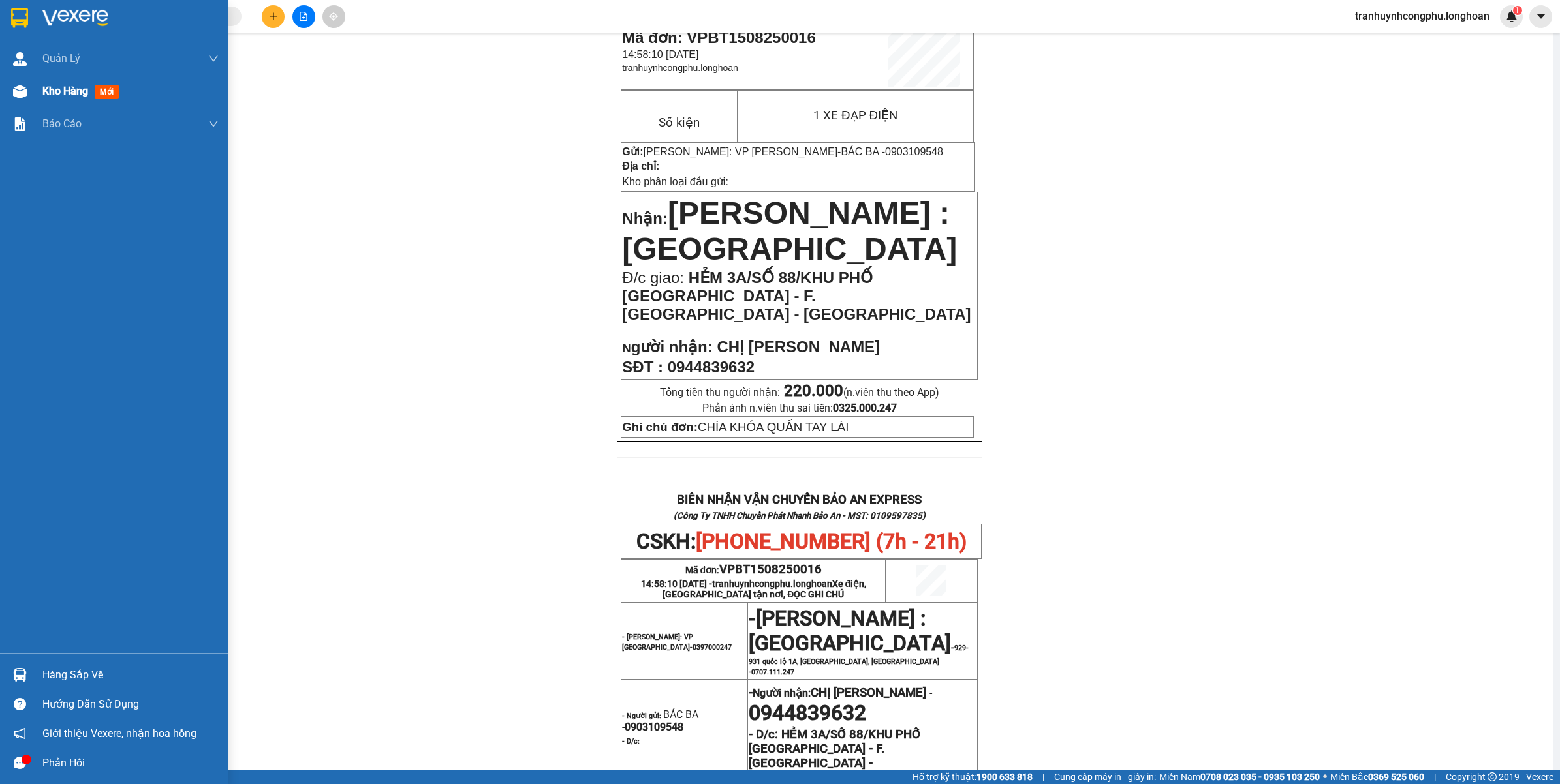
click at [57, 103] on div "Kho hàng mới" at bounding box center [131, 90] width 176 height 32
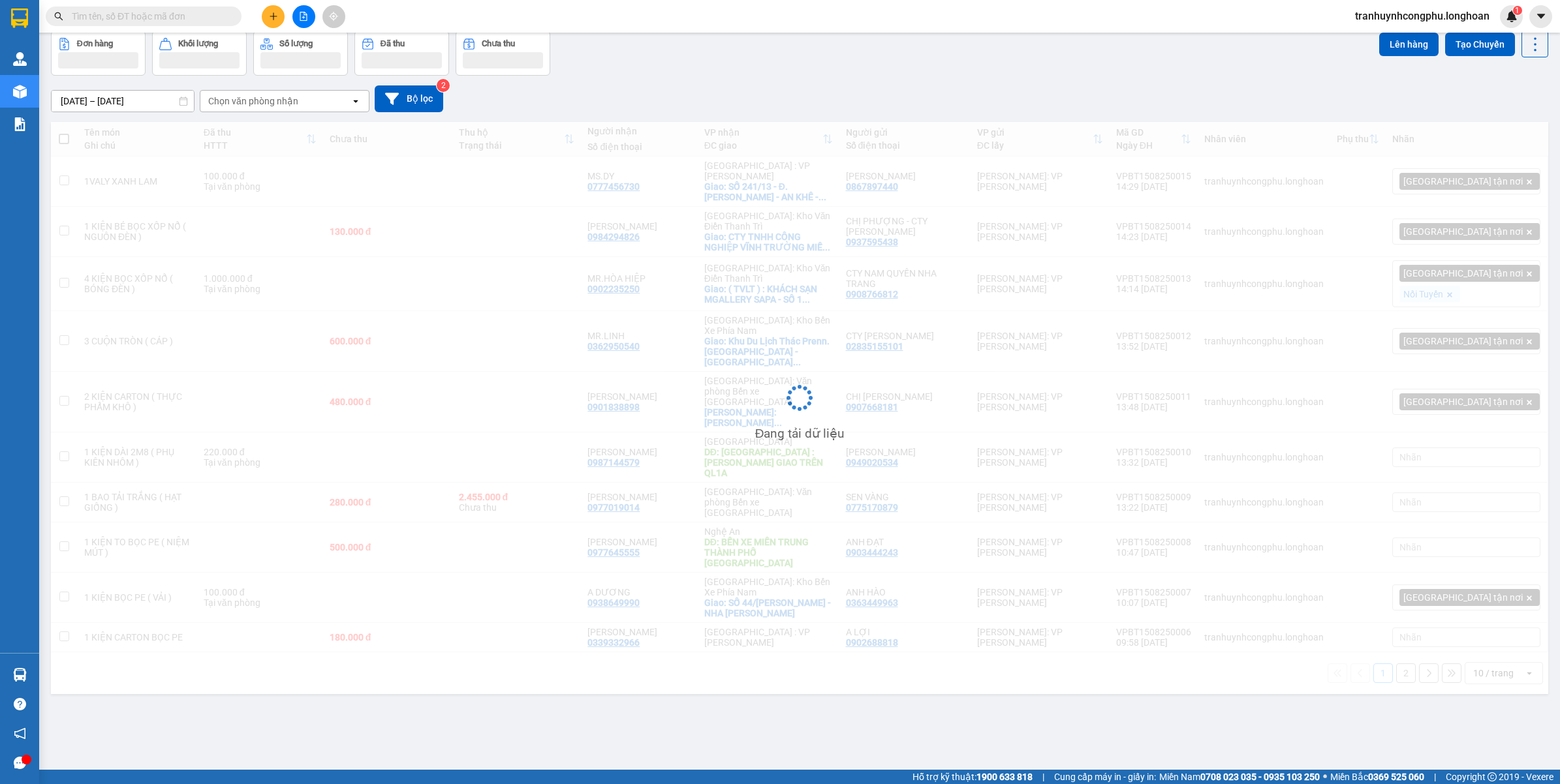
scroll to position [60, 0]
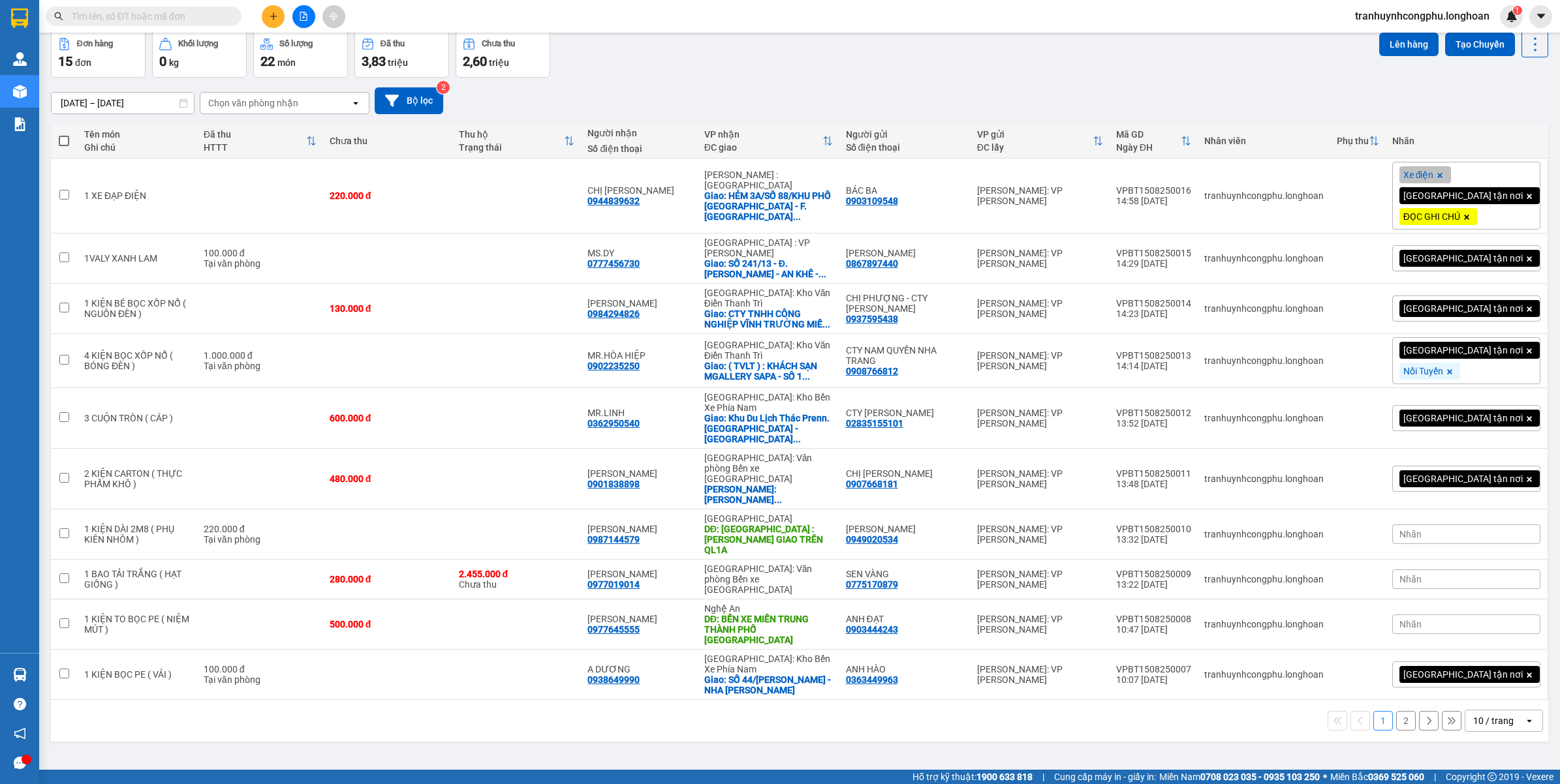
click at [445, 744] on div "ver 1.8.138 Kho gửi Trên xe Kho nhận Kho công nợ Hàng đã giao Đơn hàng 15 đơn K…" at bounding box center [799, 371] width 1508 height 784
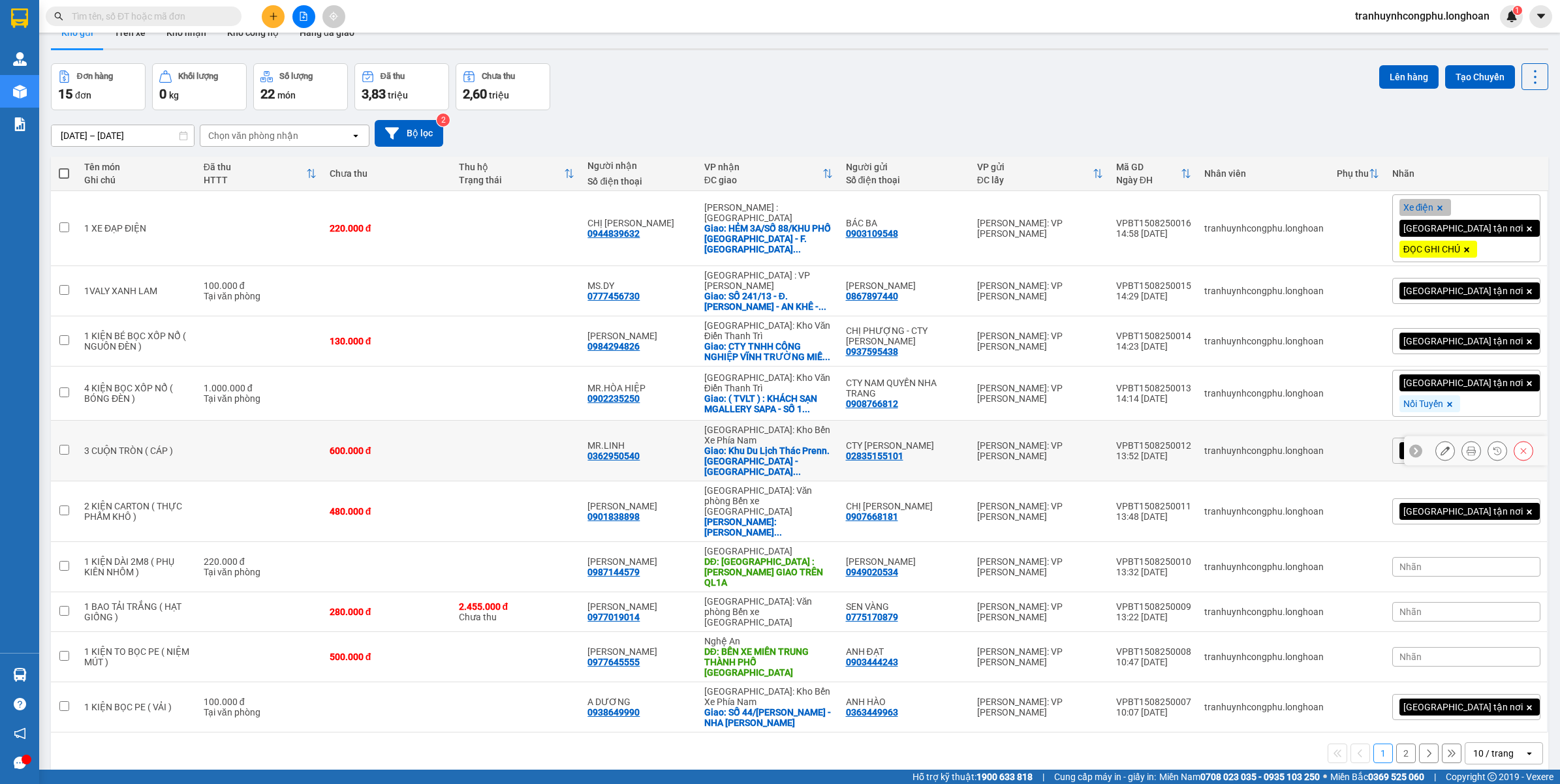
scroll to position [0, 0]
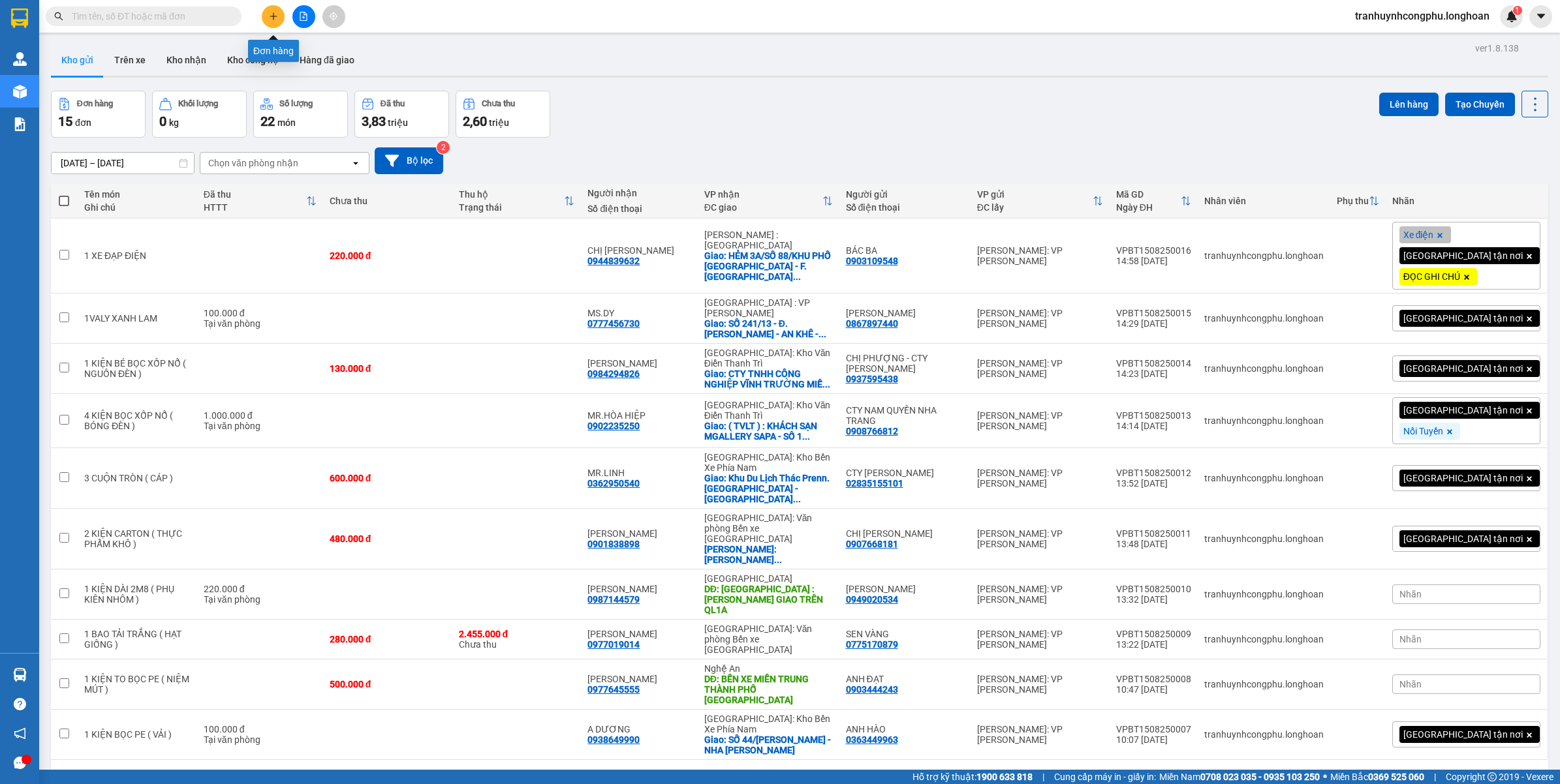
click at [279, 17] on button at bounding box center [273, 17] width 23 height 23
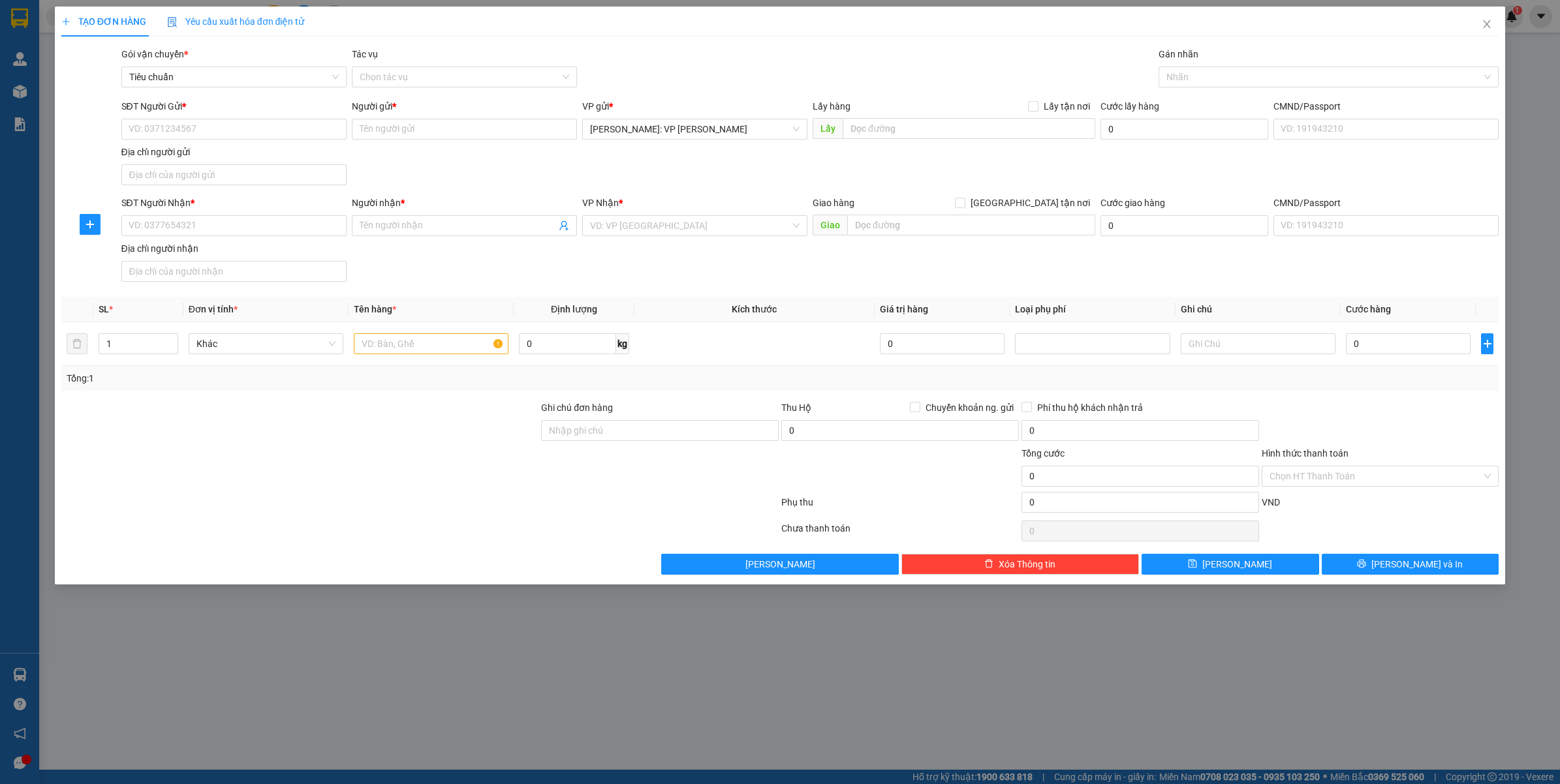
drag, startPoint x: 1254, startPoint y: 64, endPoint x: 1241, endPoint y: 76, distance: 17.7
click at [1254, 65] on div "Gán nhãn" at bounding box center [1328, 57] width 340 height 19
click at [1241, 76] on div at bounding box center [1322, 77] width 321 height 16
type input "gtn"
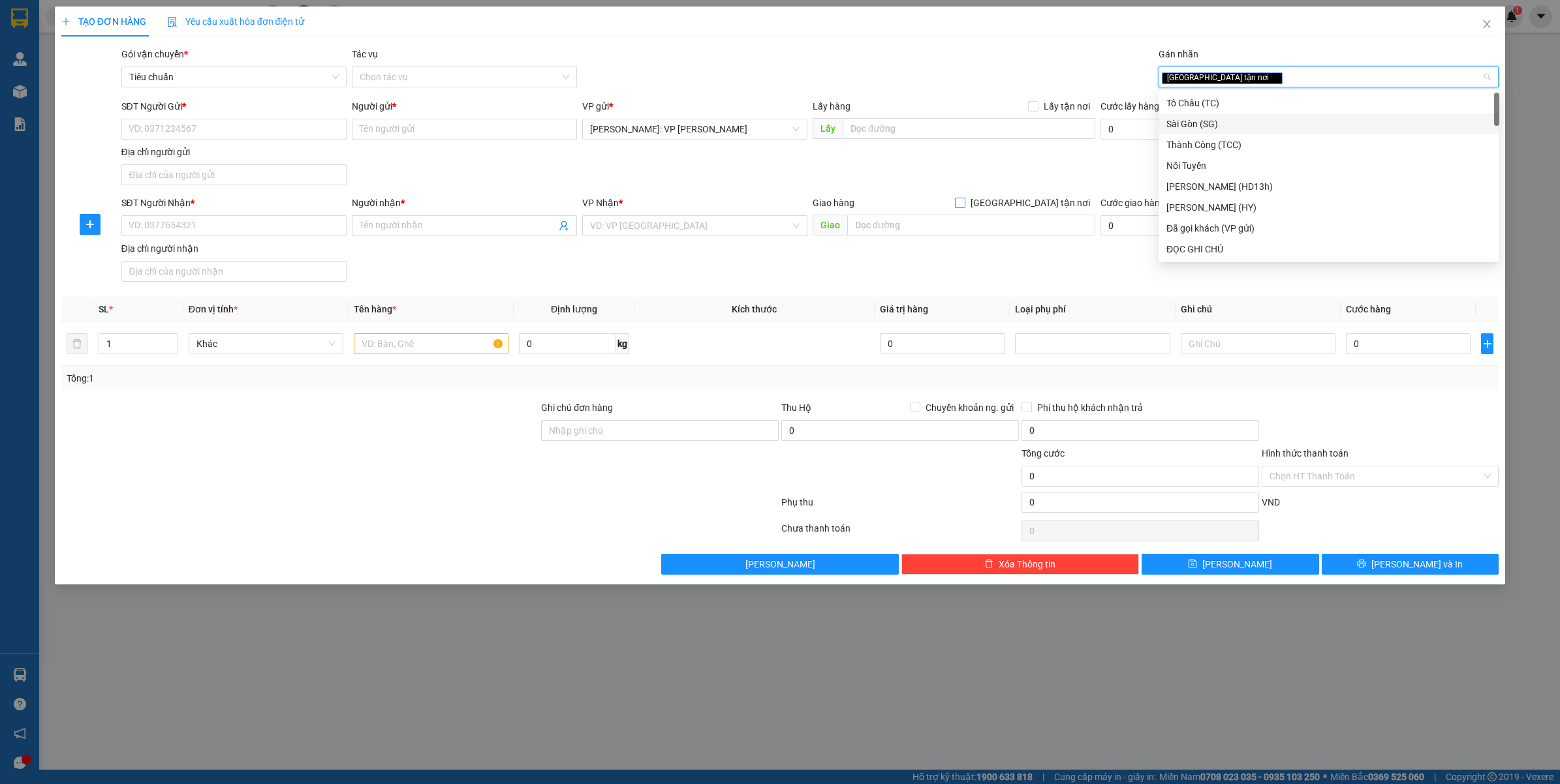
click at [1056, 197] on span "[GEOGRAPHIC_DATA] tận nơi" at bounding box center [1030, 203] width 130 height 14
click at [964, 198] on input "[GEOGRAPHIC_DATA] tận nơi" at bounding box center [959, 202] width 9 height 9
checkbox input "true"
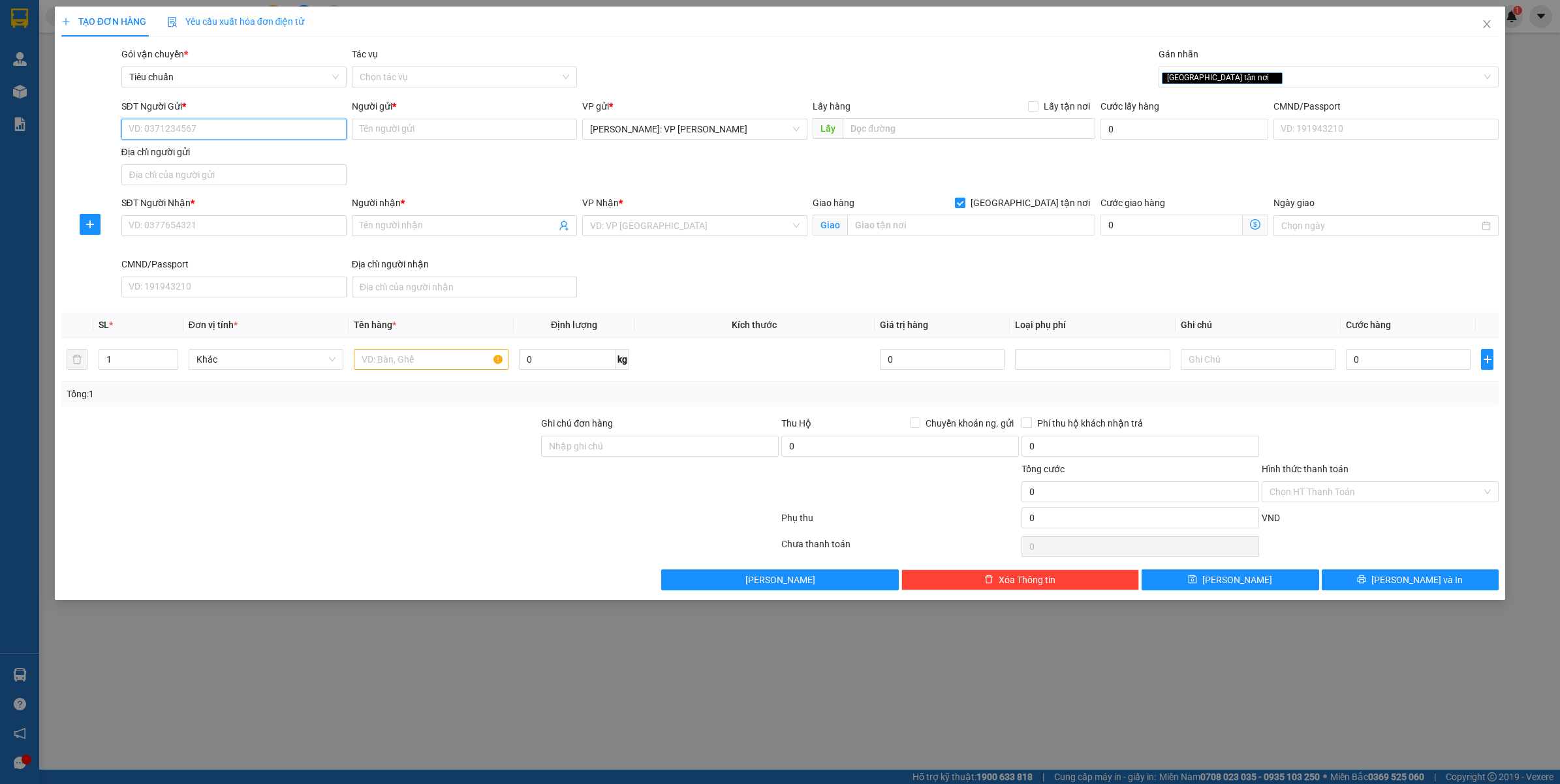
click at [280, 137] on input "SĐT Người Gửi *" at bounding box center [233, 129] width 225 height 21
click at [231, 232] on input "SĐT Người Nhận *" at bounding box center [233, 225] width 225 height 21
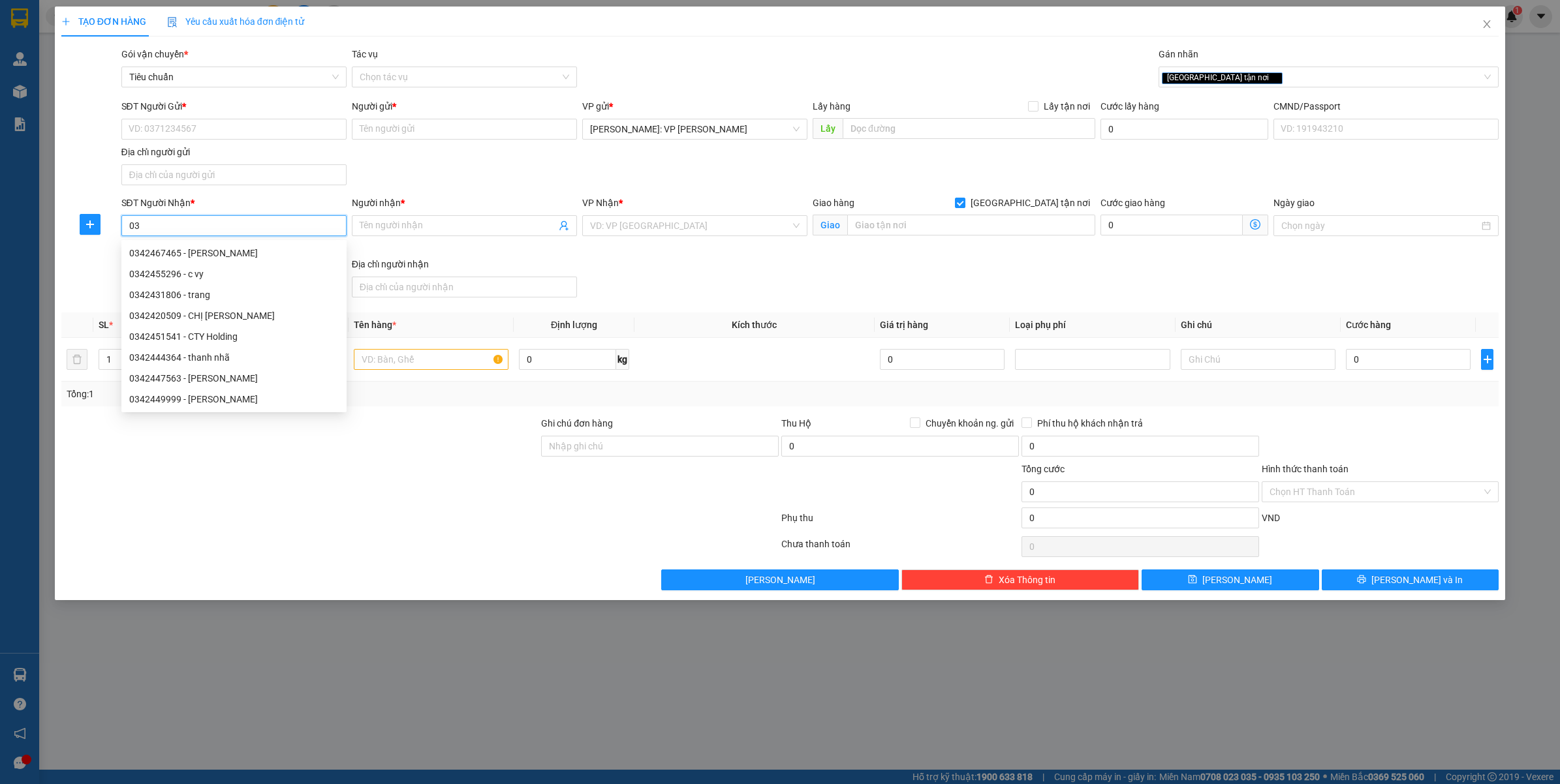
type input "0"
type input "034246656"
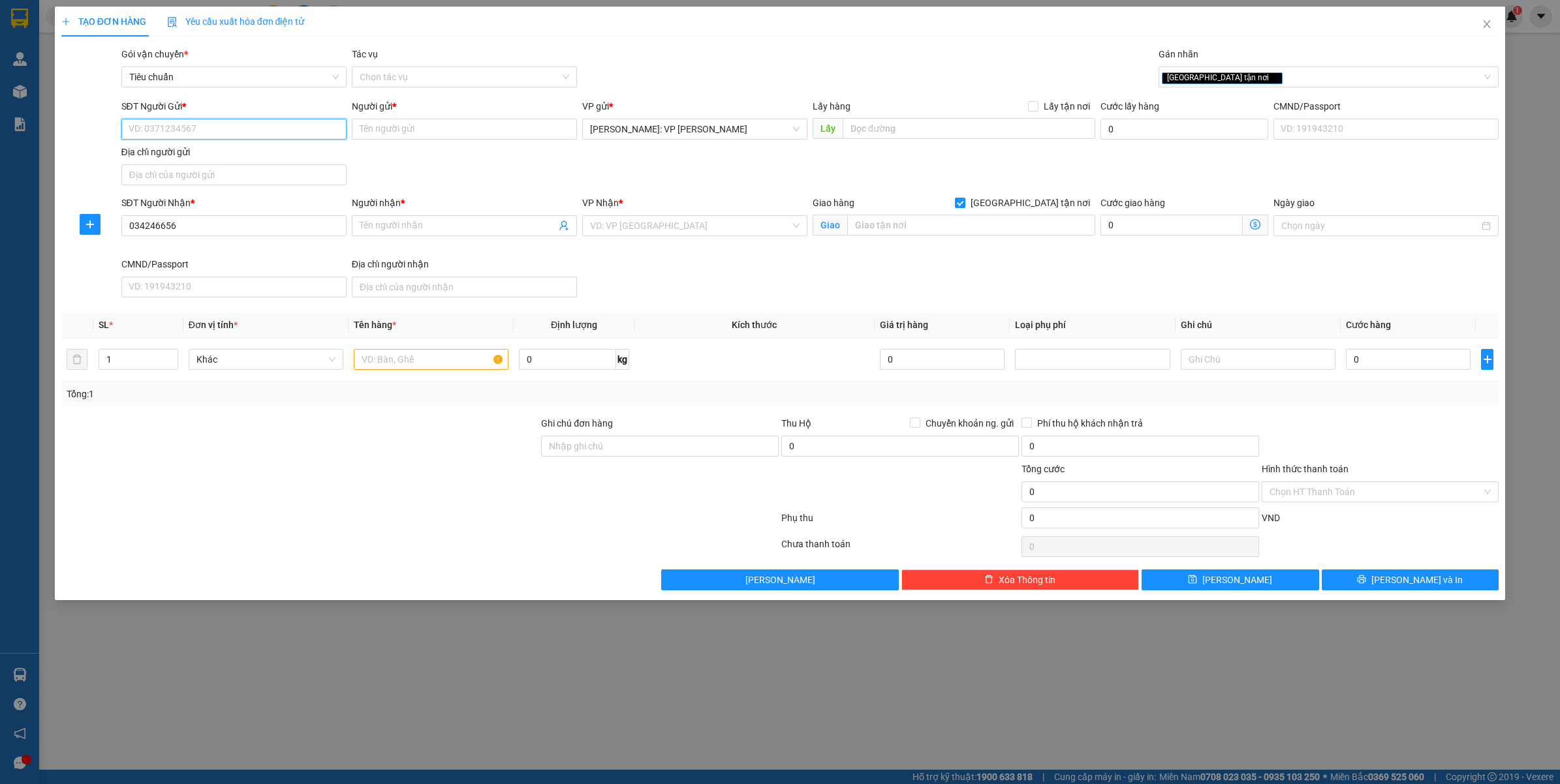
click at [188, 137] on input "SĐT Người Gửi *" at bounding box center [233, 129] width 225 height 21
type input "0394924451"
click at [204, 231] on input "034246656" at bounding box center [233, 225] width 225 height 21
type input "0342426656"
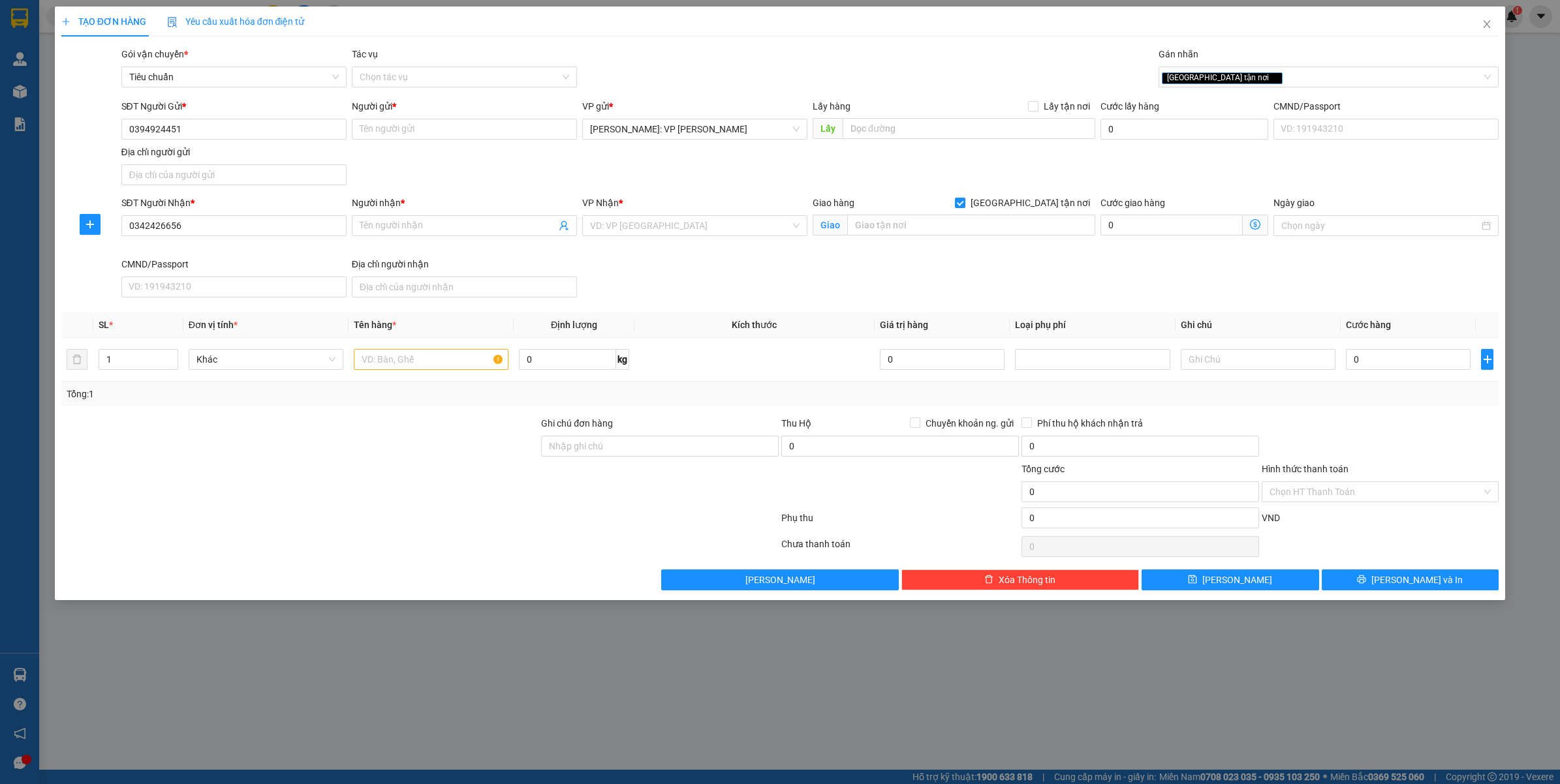
click at [379, 238] on div "Người nhận * Tên người nhận" at bounding box center [464, 218] width 225 height 45
click at [386, 226] on input "Người nhận *" at bounding box center [458, 225] width 197 height 14
type input "m"
type input "MS.TRANG LÊ"
click at [265, 212] on div "SĐT Người Nhận *" at bounding box center [233, 205] width 225 height 19
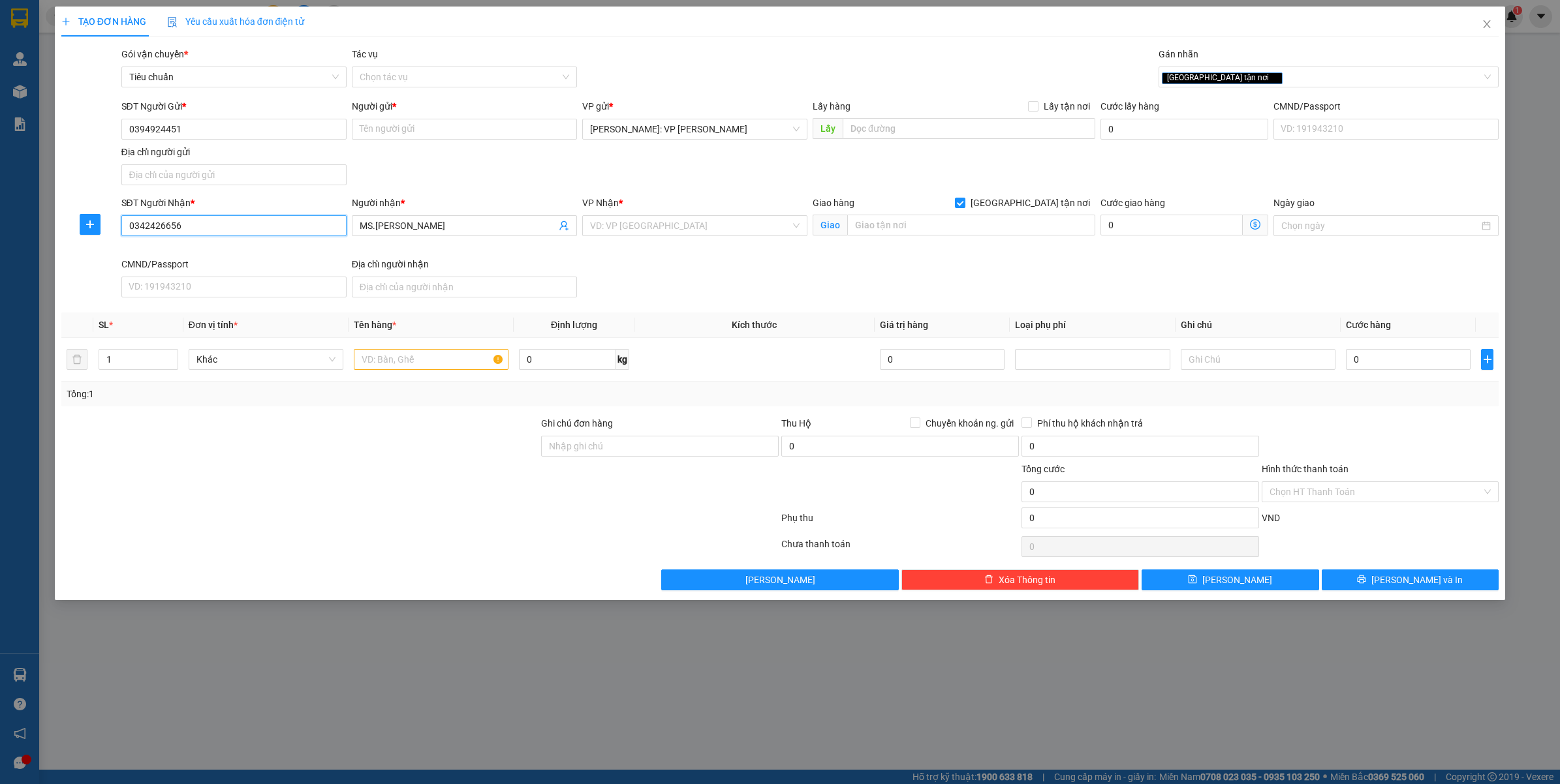
click at [258, 220] on input "0342426656" at bounding box center [233, 225] width 225 height 21
click at [189, 119] on input "0394924451" at bounding box center [233, 129] width 225 height 21
paste input "42426656"
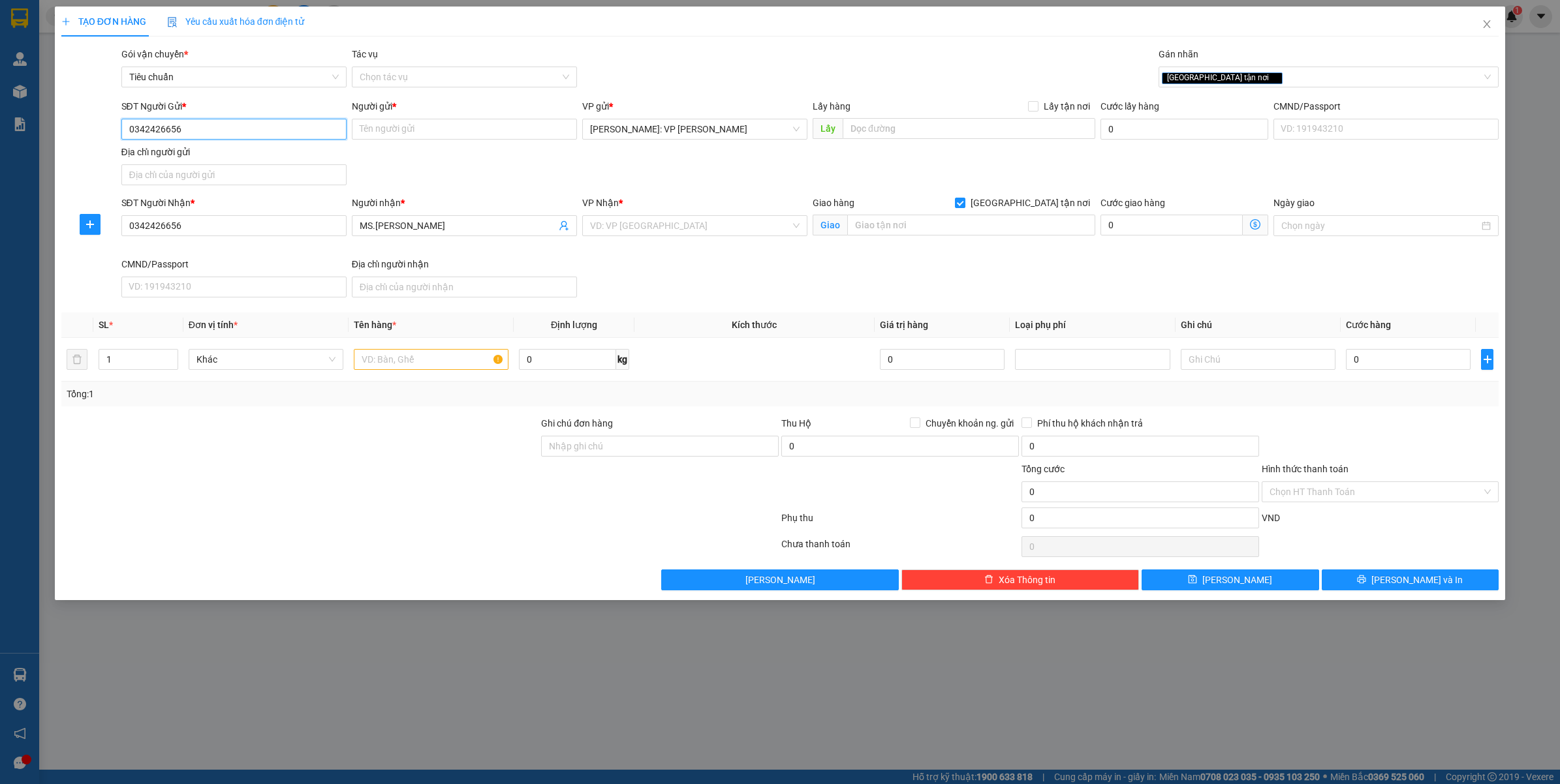
click at [231, 129] on input "0342426656" at bounding box center [233, 129] width 225 height 21
click at [231, 129] on input "0394924451" at bounding box center [233, 129] width 225 height 21
type input "0394924451"
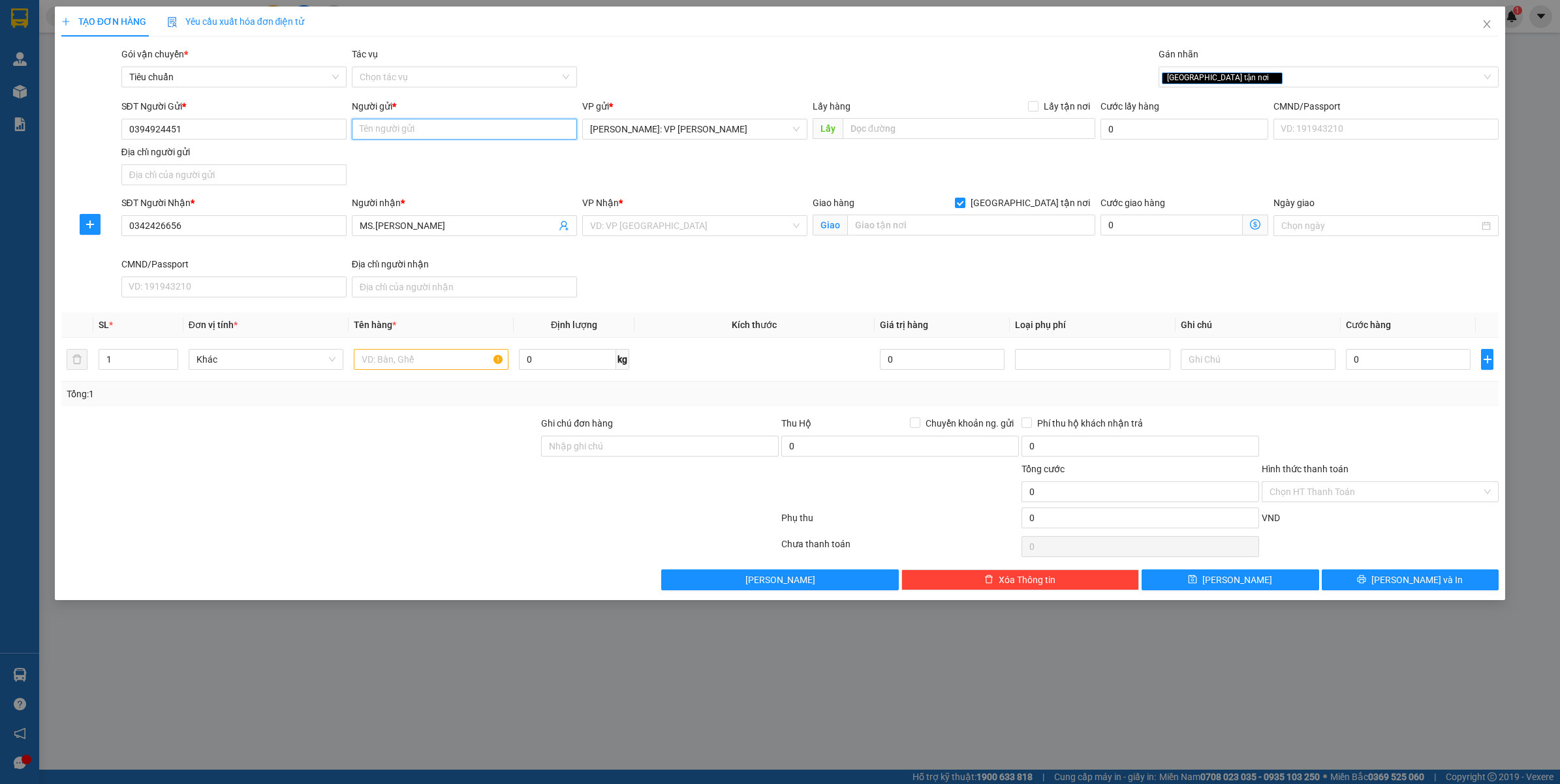
click at [419, 131] on input "Người gửi *" at bounding box center [464, 129] width 225 height 21
type input "A LỈNH"
click at [674, 237] on div "VP Nhận * VD: VP Sài Gòn" at bounding box center [695, 218] width 225 height 45
click at [693, 226] on input "search" at bounding box center [690, 225] width 200 height 19
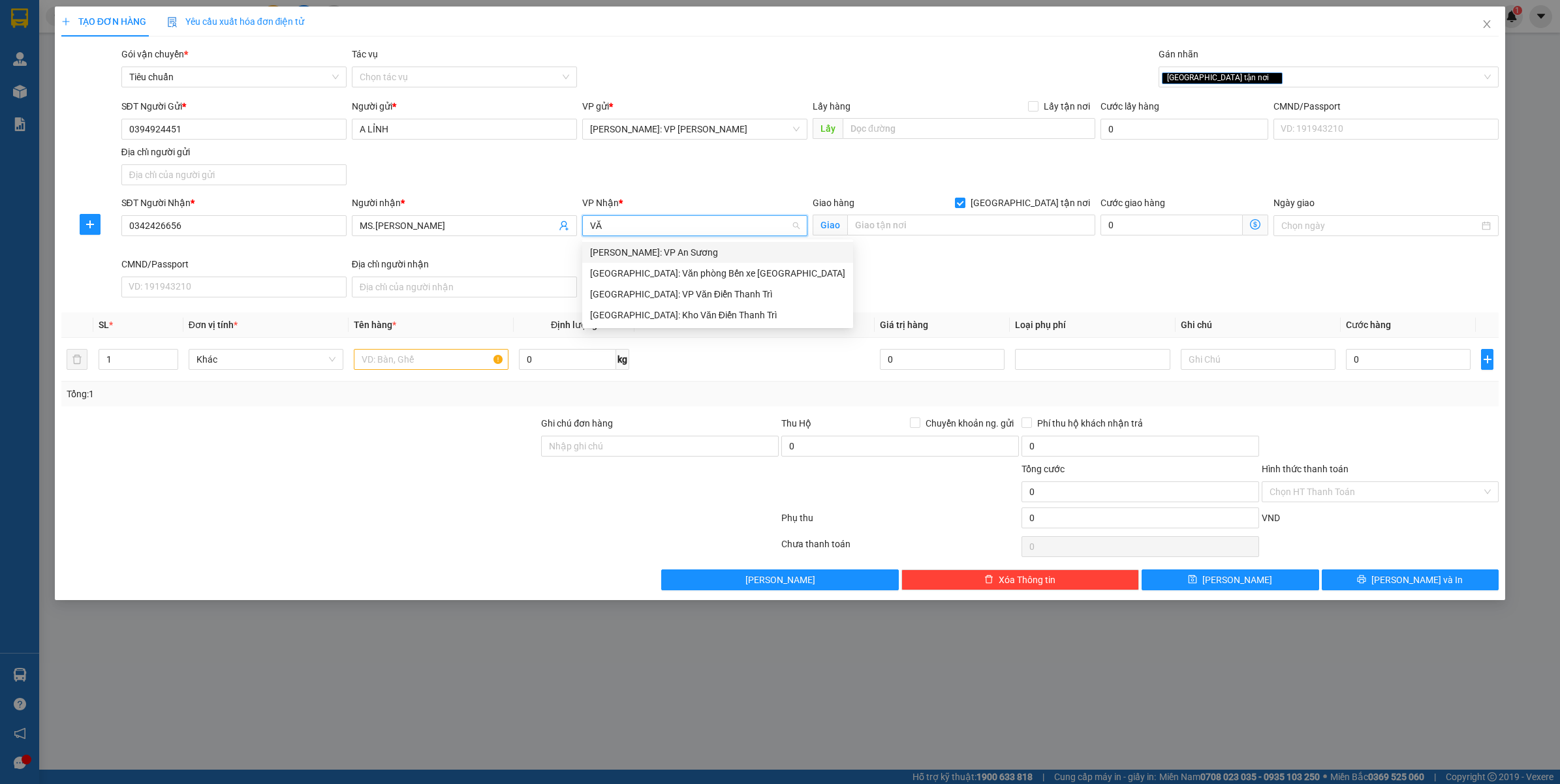
type input "VĂN"
click at [685, 301] on div "[GEOGRAPHIC_DATA]: Kho Văn Điển Thanh Trì" at bounding box center [717, 294] width 255 height 14
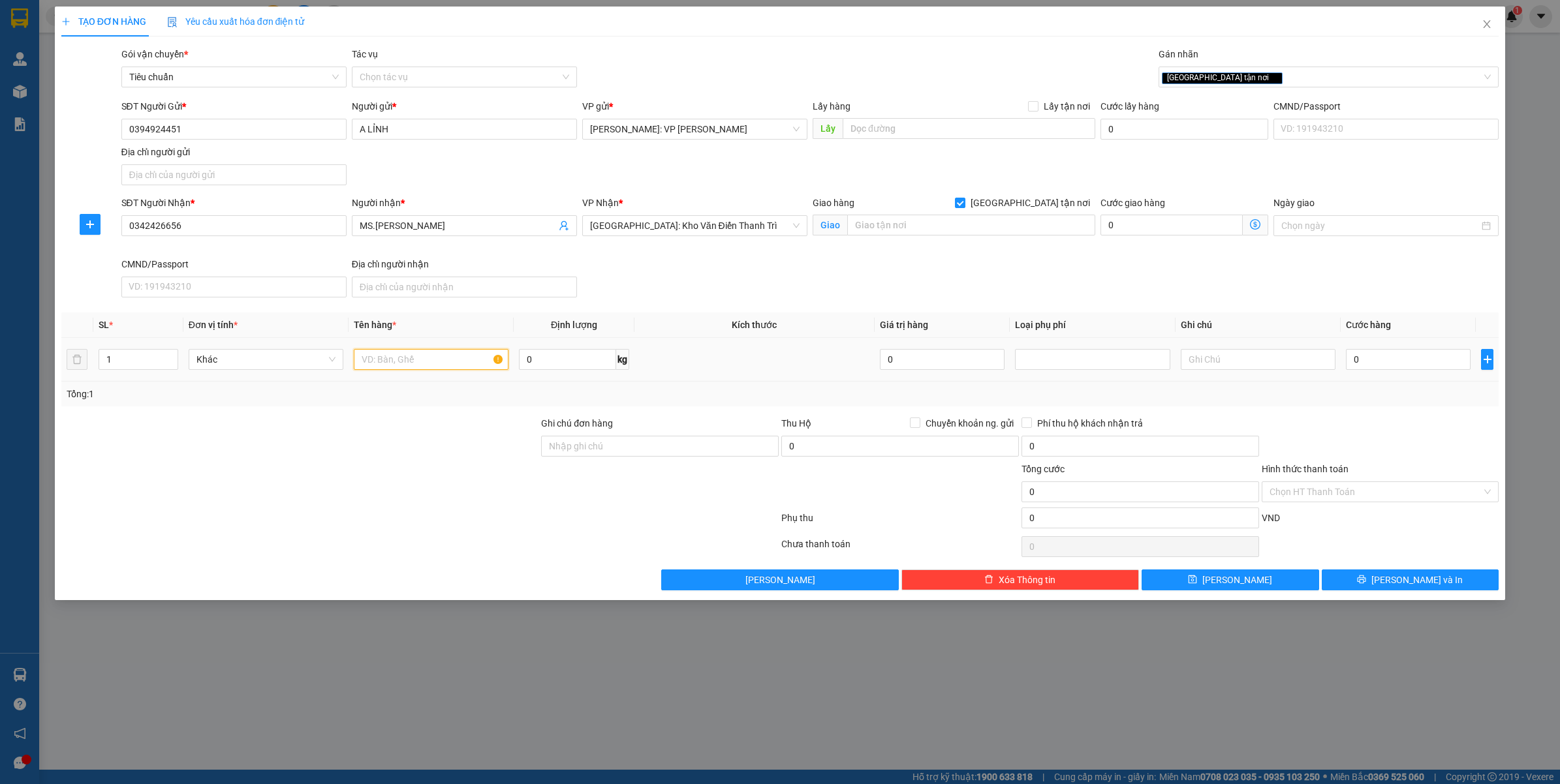
click at [432, 361] on input "text" at bounding box center [431, 359] width 155 height 21
type input "1 BAO TẢI ( THẢM )"
click at [911, 230] on input "text" at bounding box center [971, 225] width 248 height 21
type input "SỐ 7-9/NGUYỄN VĂN LINH - VIỆT HƯNG - LONG BIÊN - HÀ NỘI"
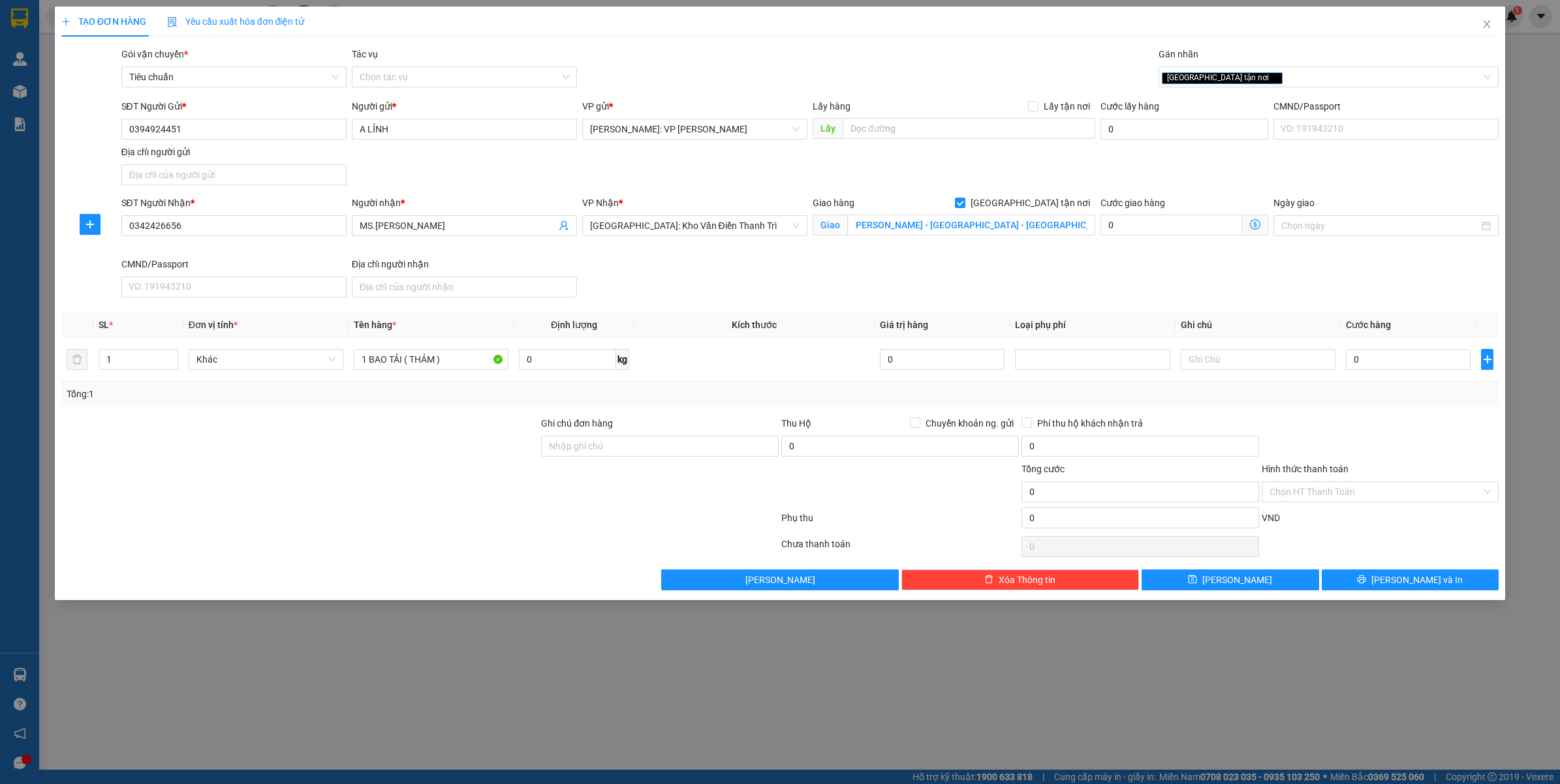
drag, startPoint x: 494, startPoint y: 781, endPoint x: 492, endPoint y: 787, distance: 6.3
click at [492, 784] on html "Kết quả tìm kiếm ( 0 ) Bộ lọc No Data tranhuynhcongphu.longhoan 1 Quản Lý Quản …" at bounding box center [780, 392] width 1560 height 784
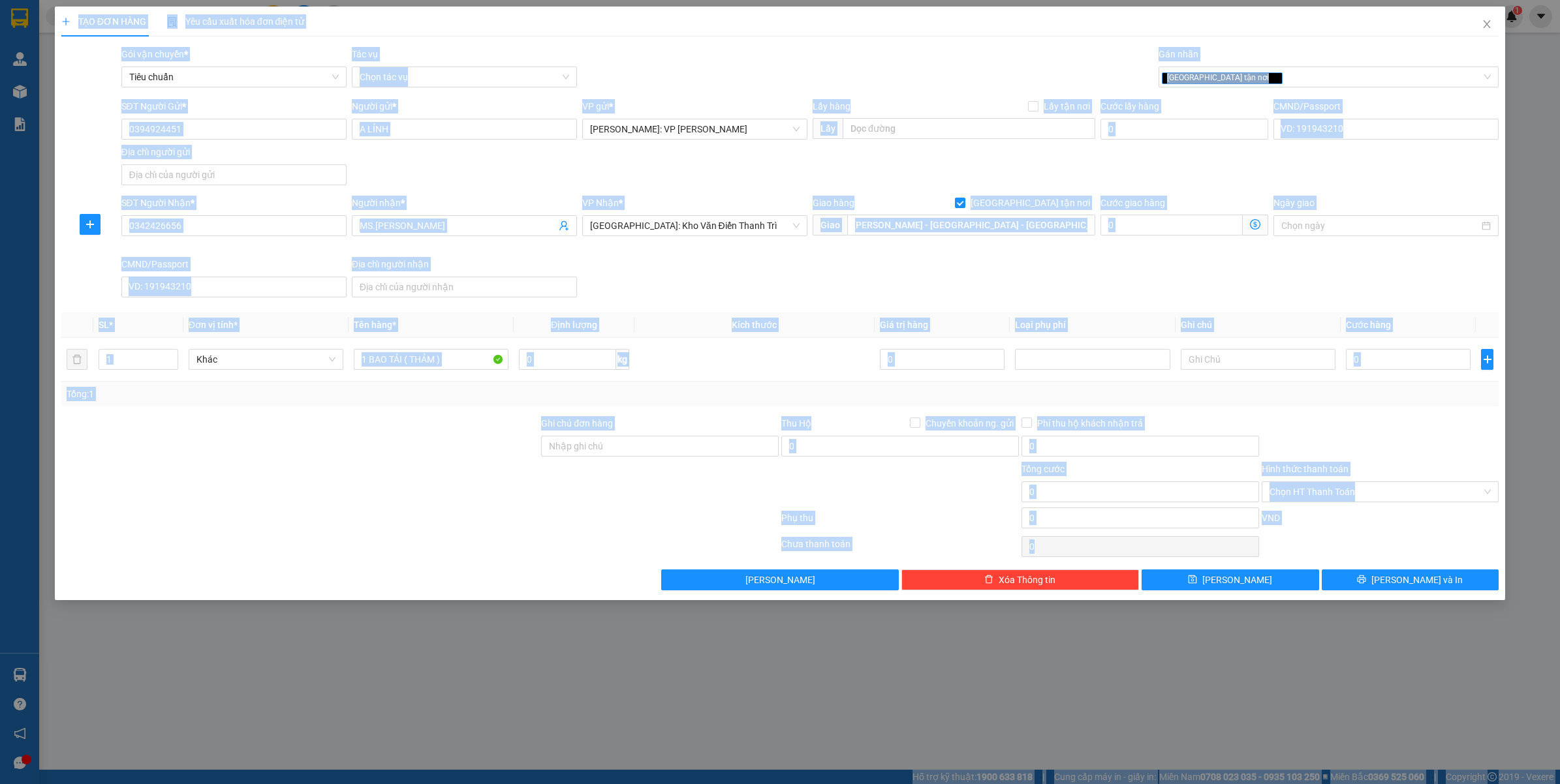
scroll to position [0, 0]
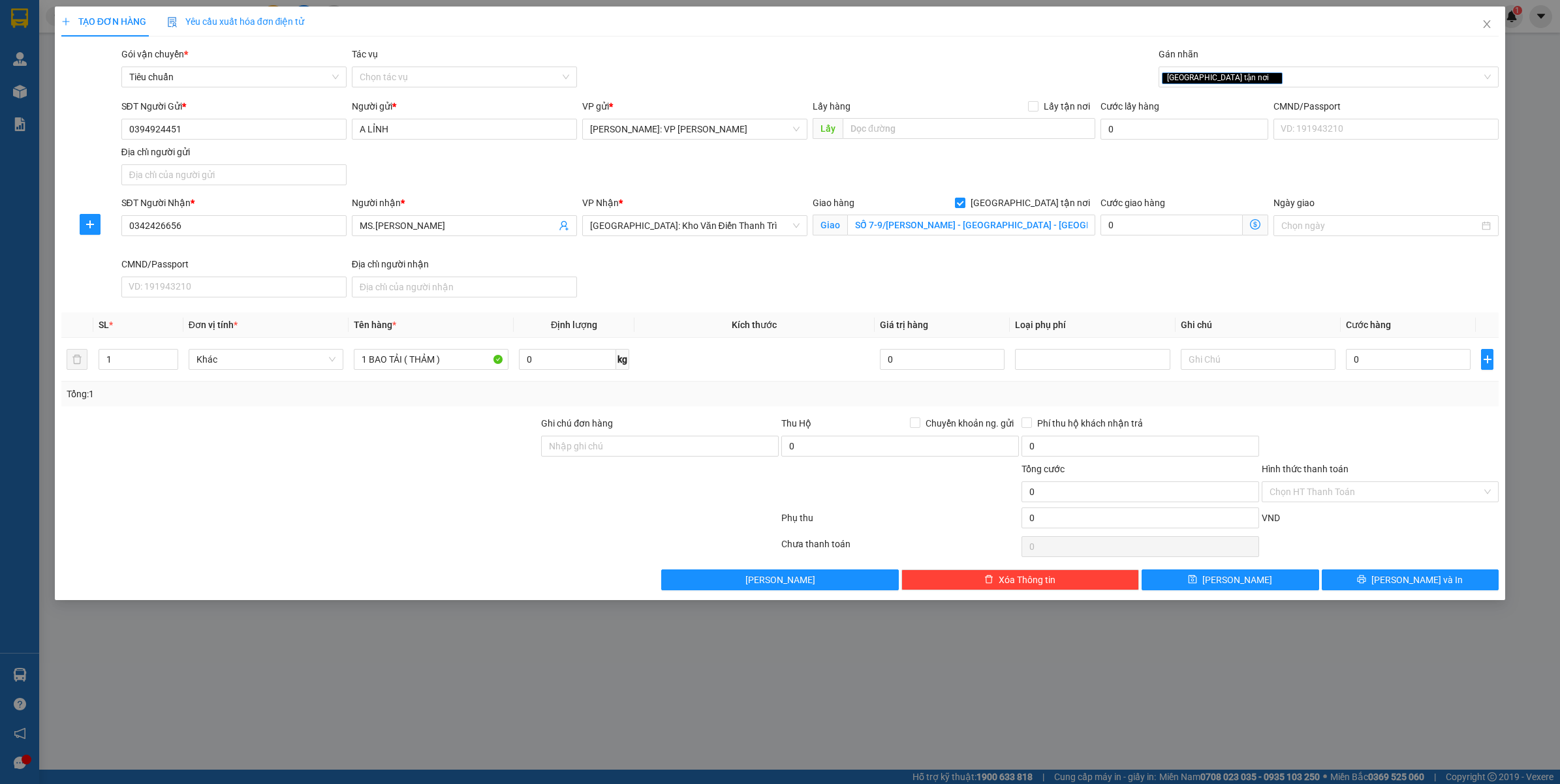
click at [651, 651] on div "TẠO ĐƠN HÀNG Yêu cầu xuất hóa đơn điện tử Transit Pickup Surcharge Ids Transit …" at bounding box center [780, 392] width 1560 height 784
drag, startPoint x: 982, startPoint y: 734, endPoint x: 1374, endPoint y: 392, distance: 520.2
click at [983, 732] on div "TẠO ĐƠN HÀNG Yêu cầu xuất hóa đơn điện tử Transit Pickup Surcharge Ids Transit …" at bounding box center [780, 392] width 1560 height 784
click at [1384, 359] on input "0" at bounding box center [1408, 359] width 124 height 21
type input "2"
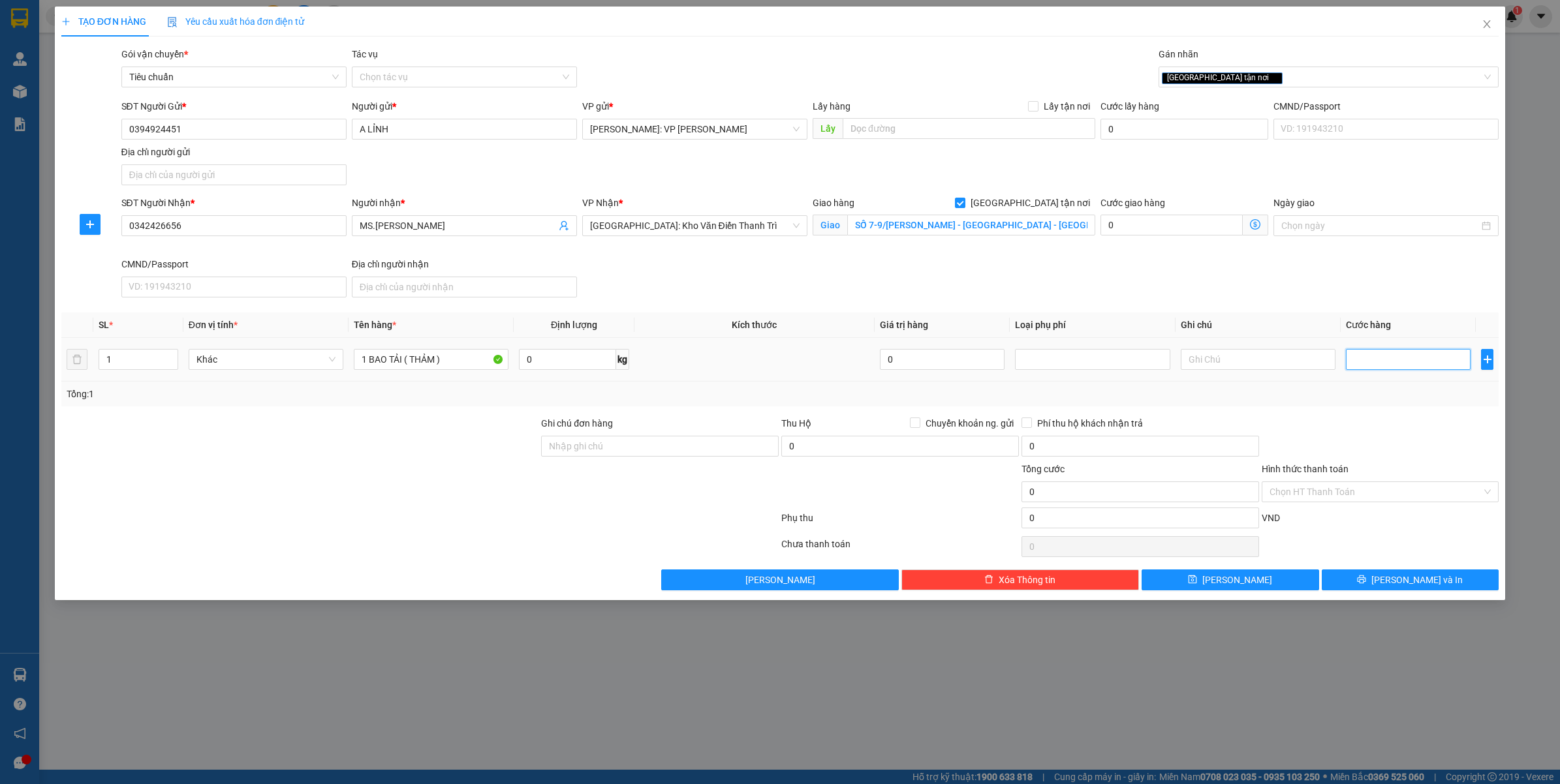
type input "2"
type input "23"
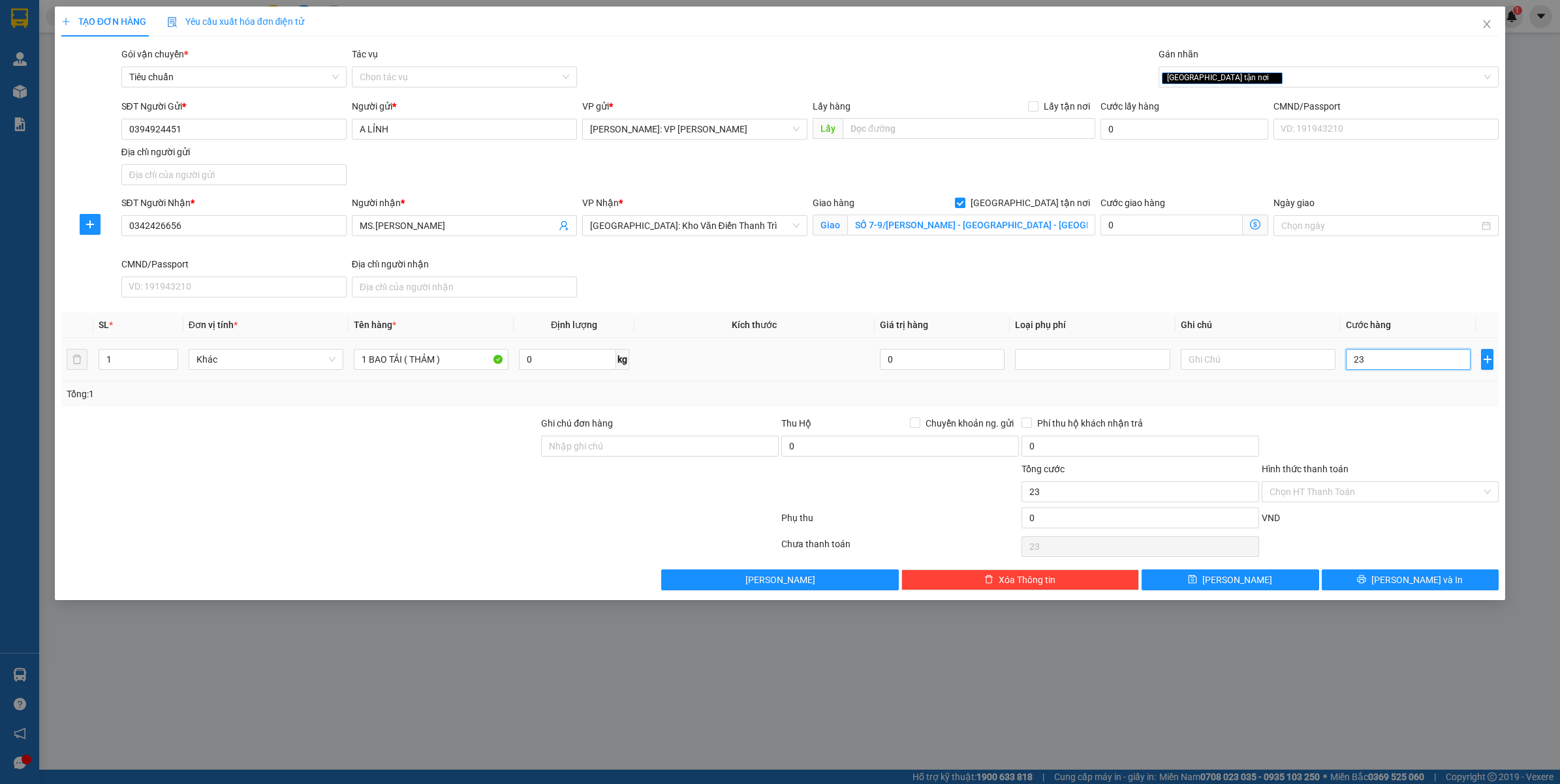
type input "230"
type input "2.300"
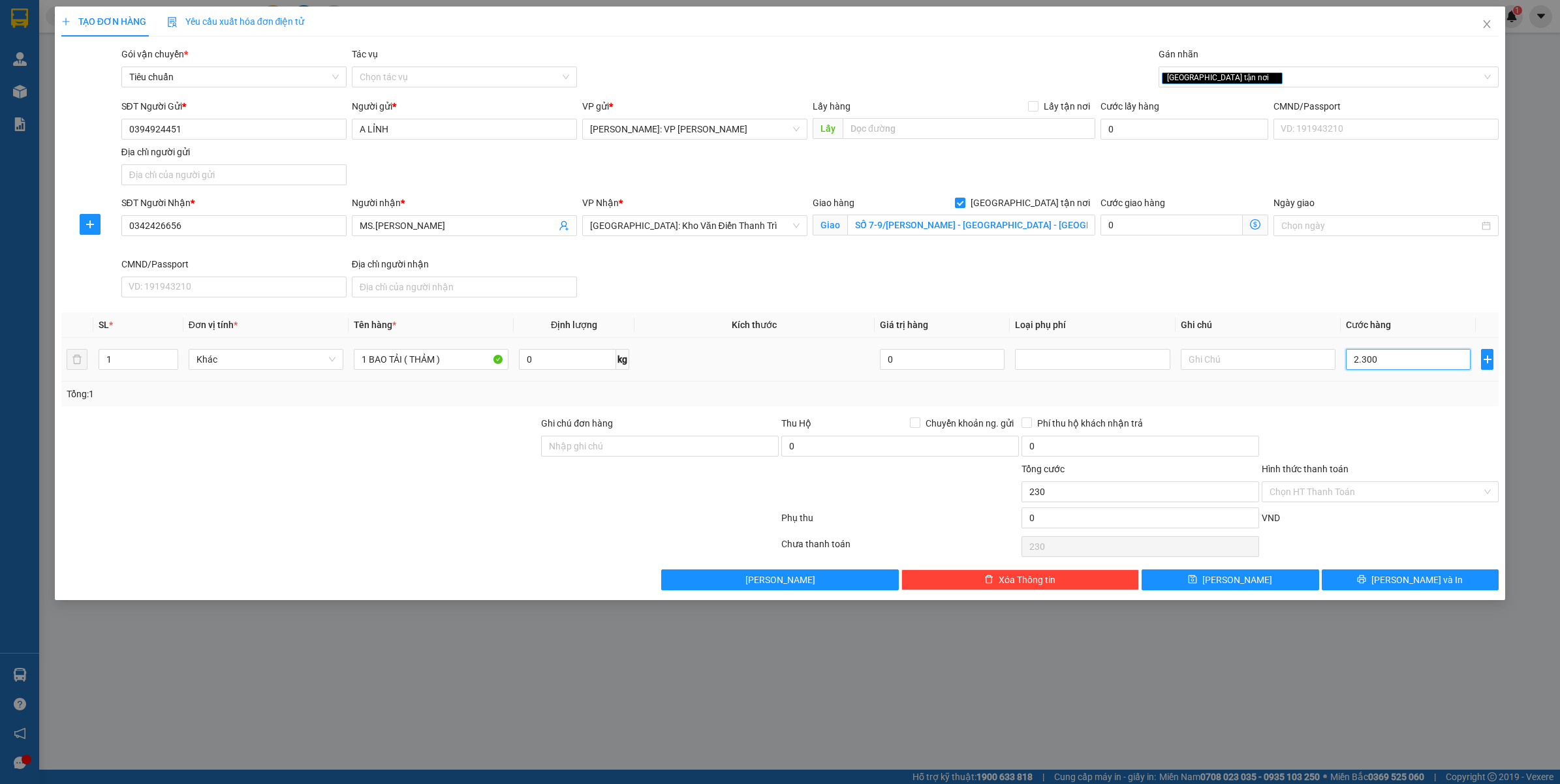
type input "2.300"
type input "223.000"
click at [1375, 360] on input "223.000" at bounding box center [1408, 359] width 124 height 21
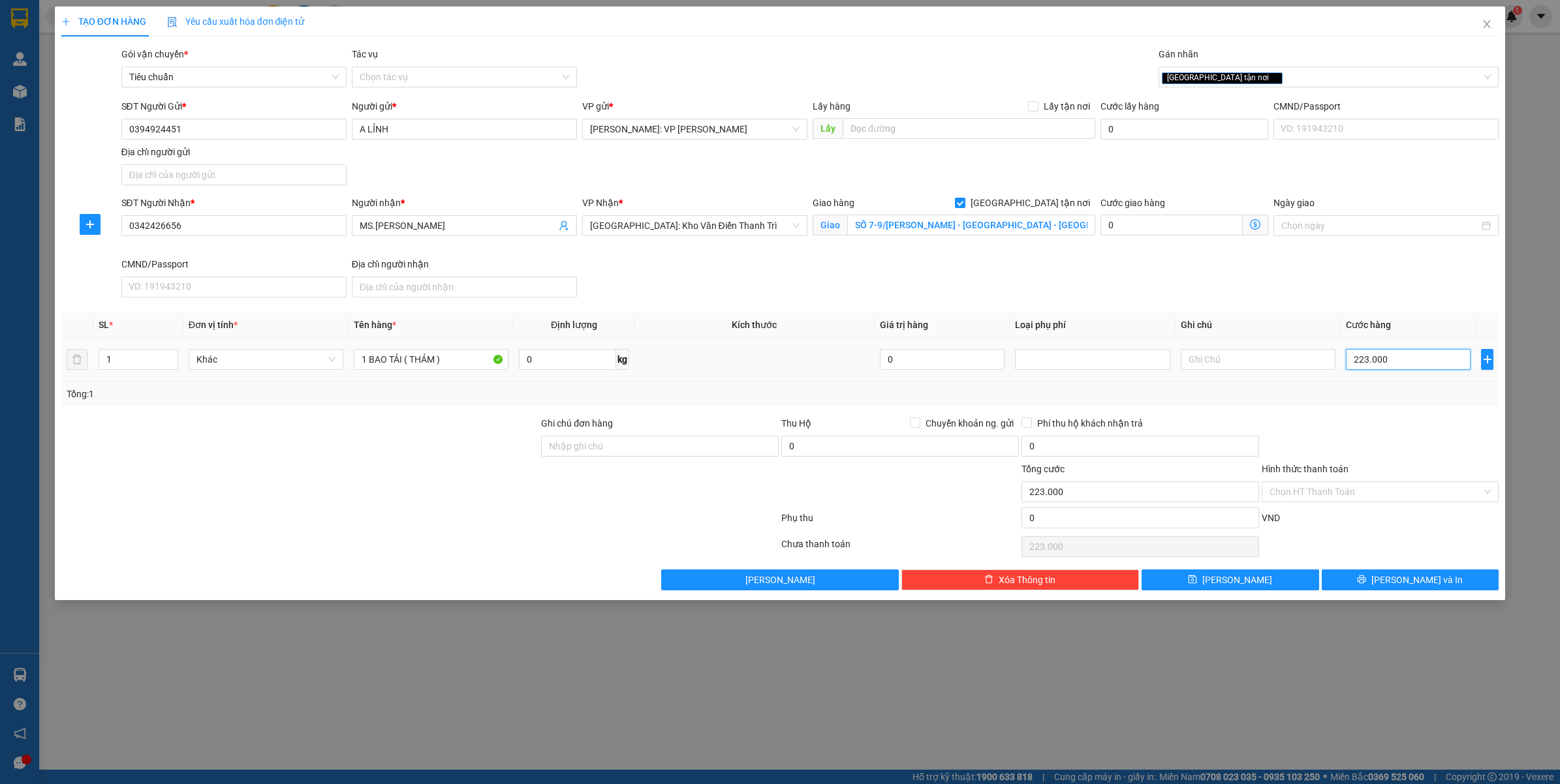
type input "23.000"
click at [1375, 360] on input "23.000" at bounding box center [1408, 359] width 124 height 21
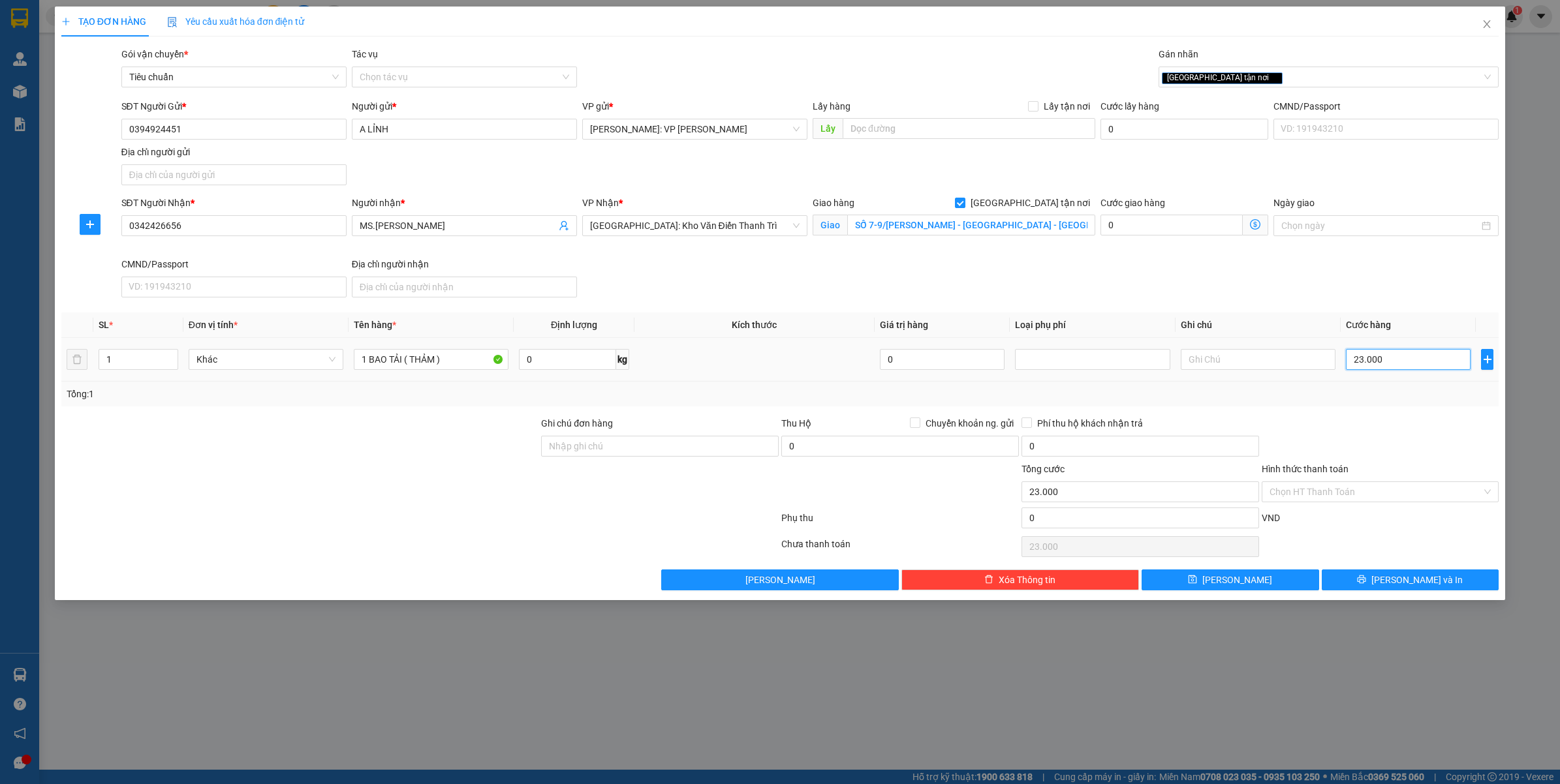
click at [1375, 360] on input "23.000" at bounding box center [1408, 359] width 124 height 21
type input "0"
type input "2"
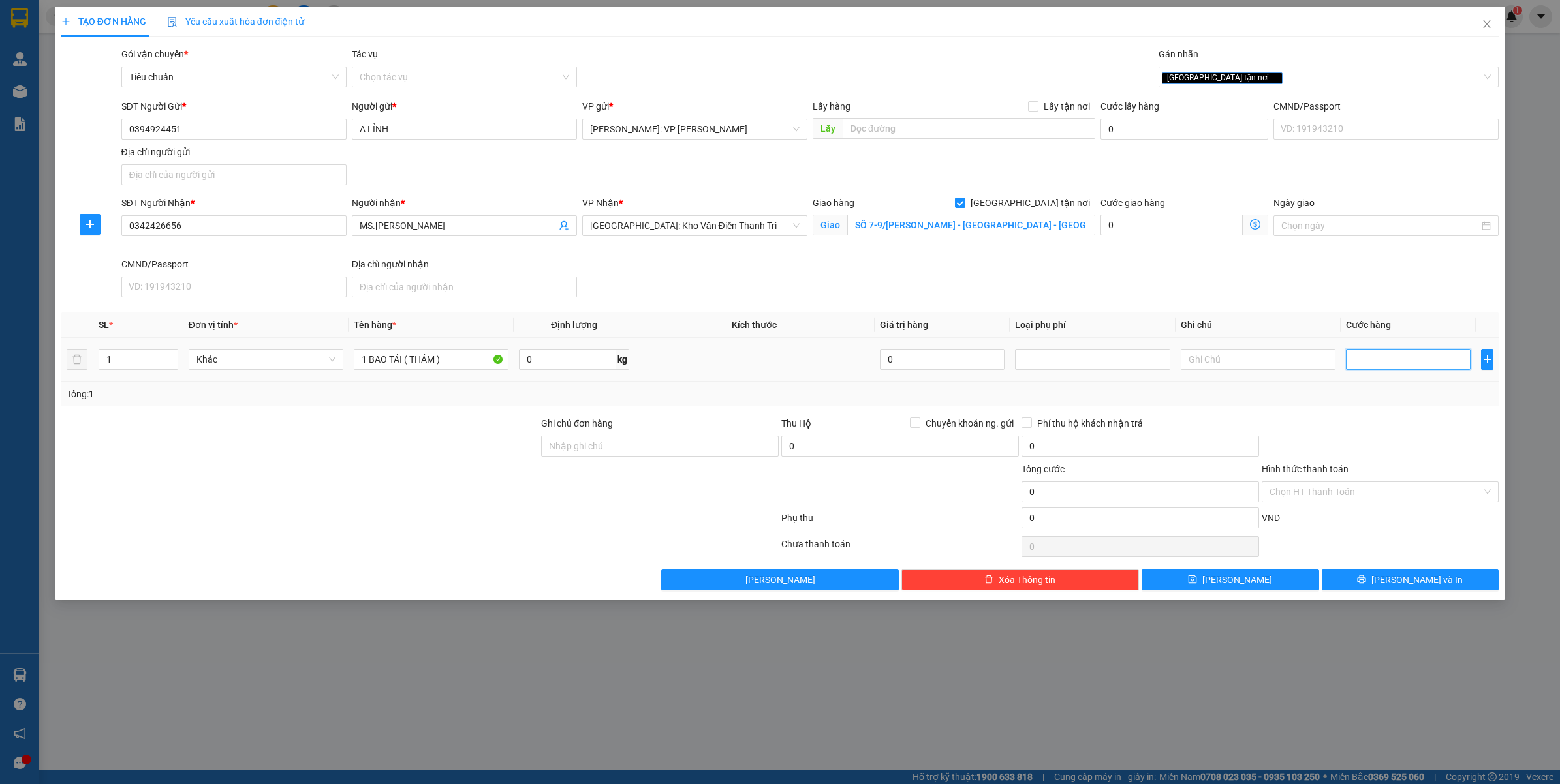
type input "2"
type input "23"
type input "230"
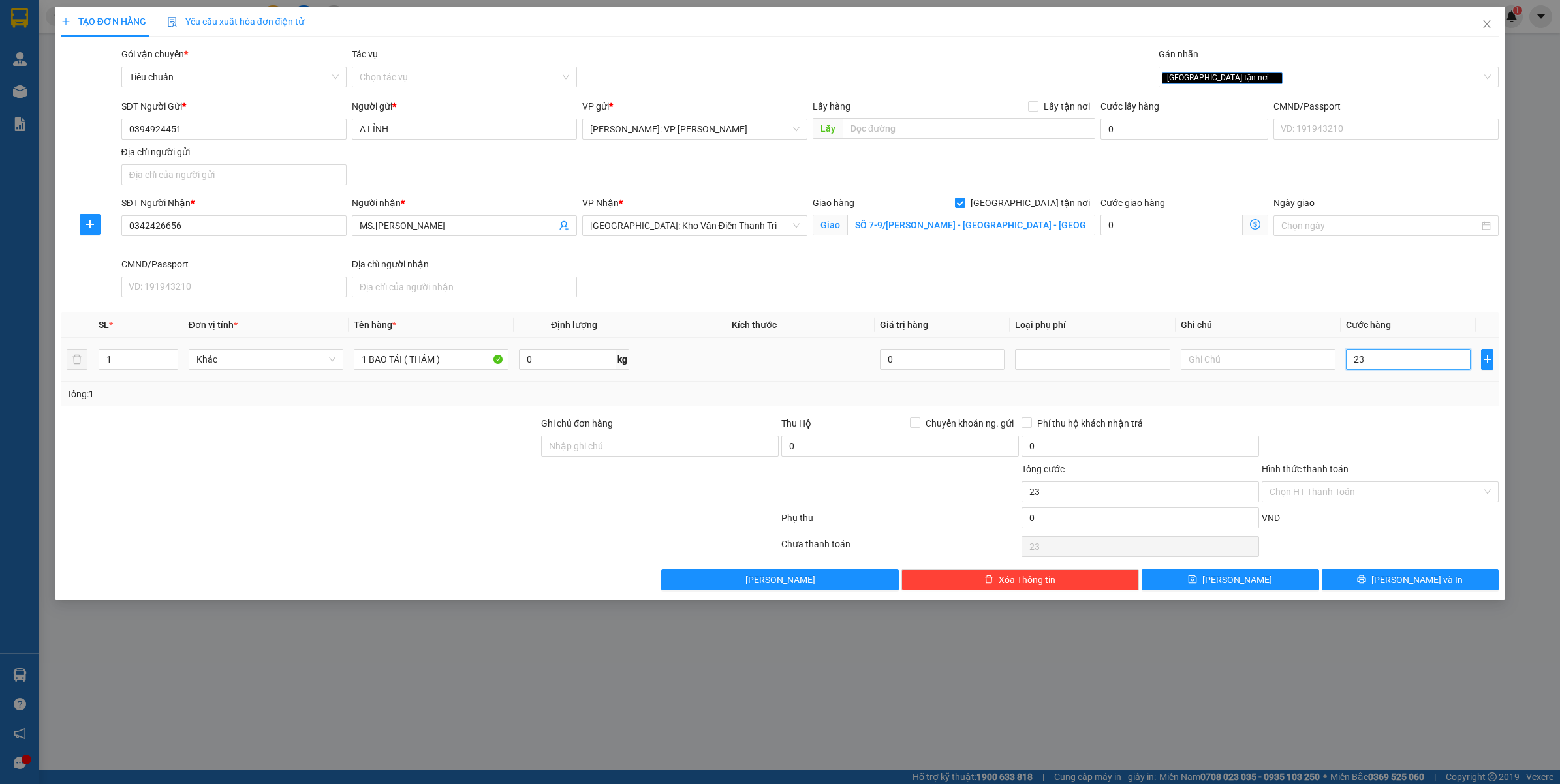
type input "230"
click at [1394, 432] on div at bounding box center [1381, 439] width 240 height 45
type input "230.000"
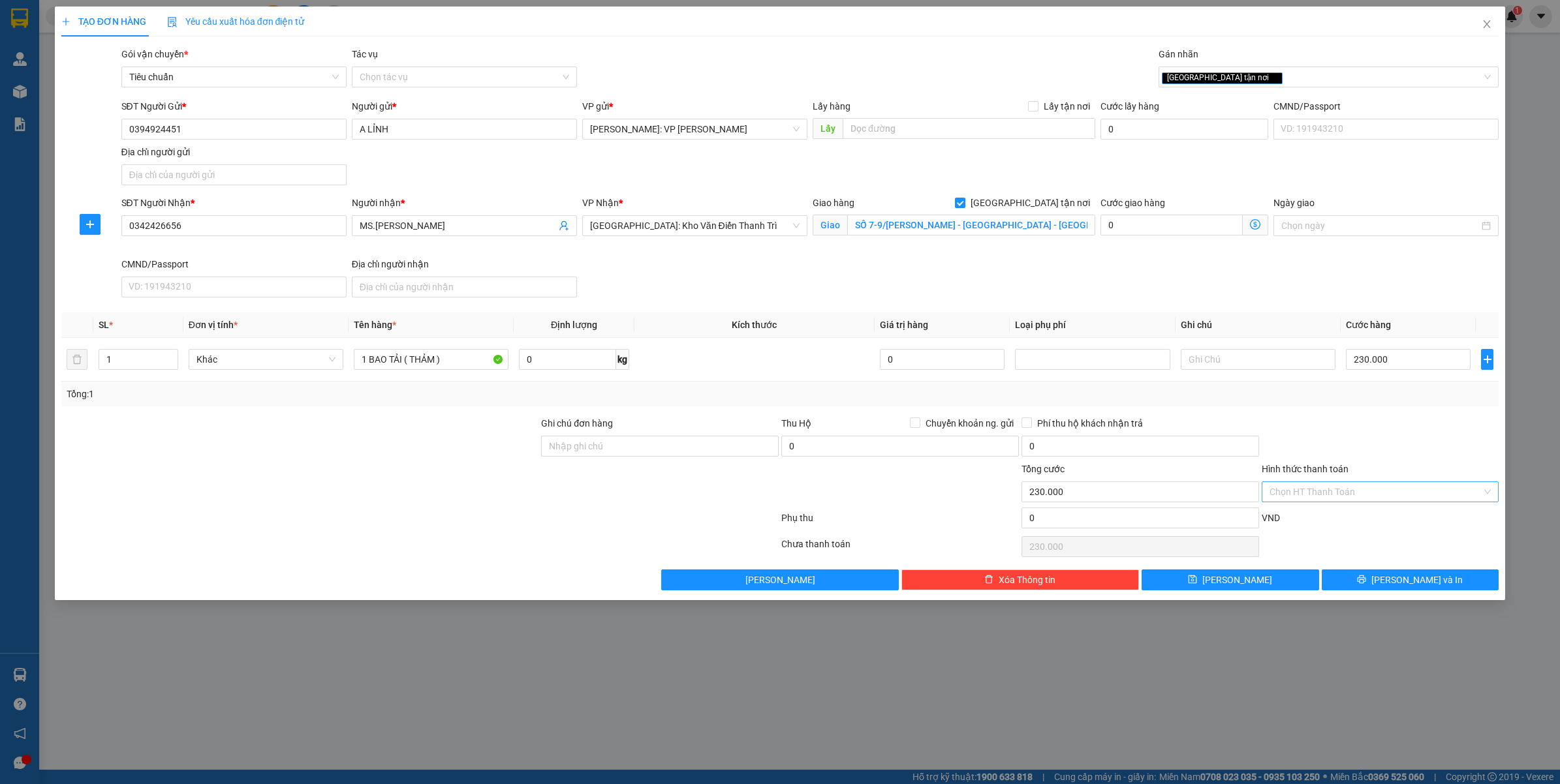
click at [1364, 493] on input "Hình thức thanh toán" at bounding box center [1375, 492] width 212 height 19
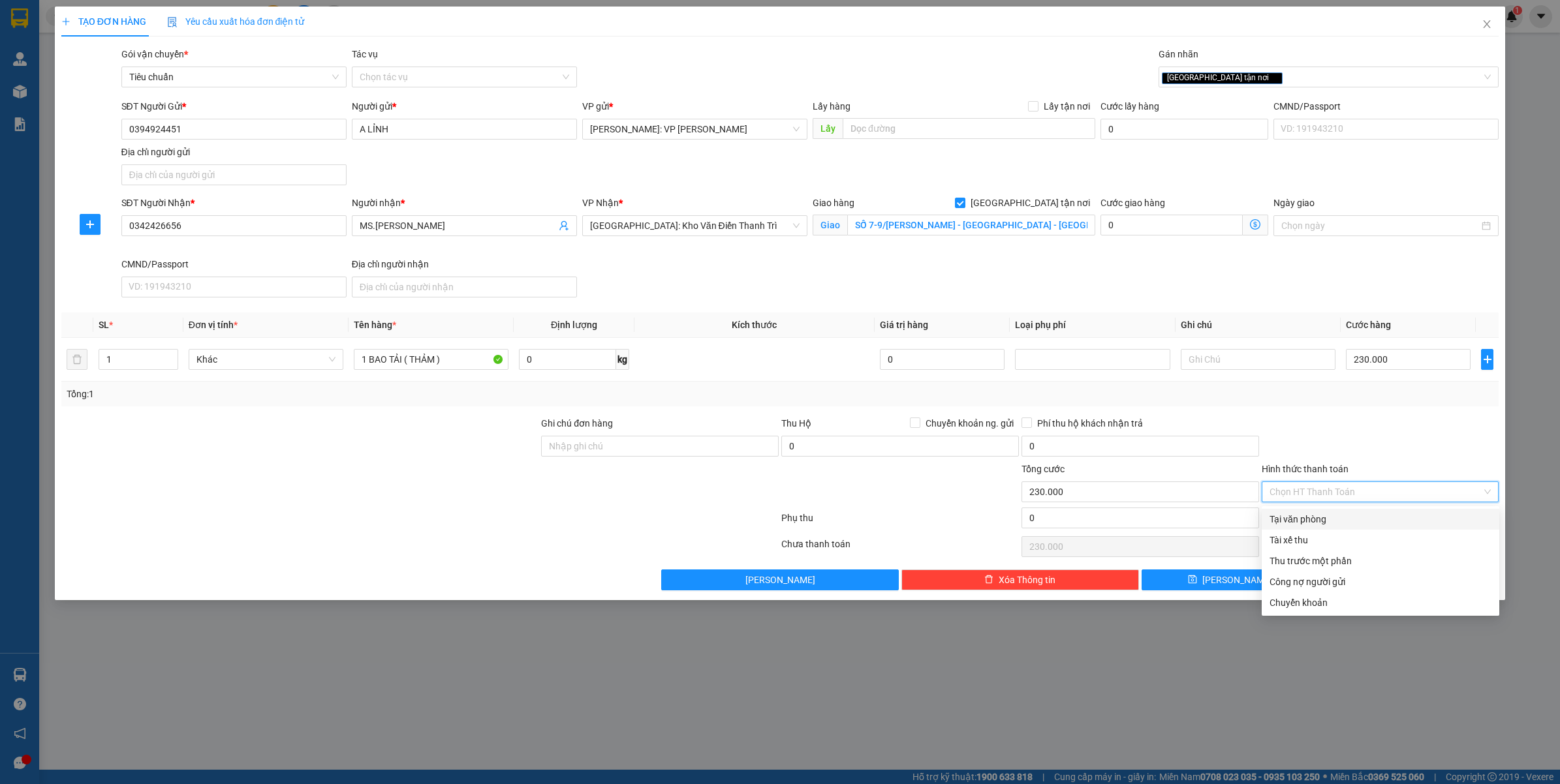
click at [1301, 514] on div "Tại văn phòng" at bounding box center [1380, 519] width 222 height 14
type input "0"
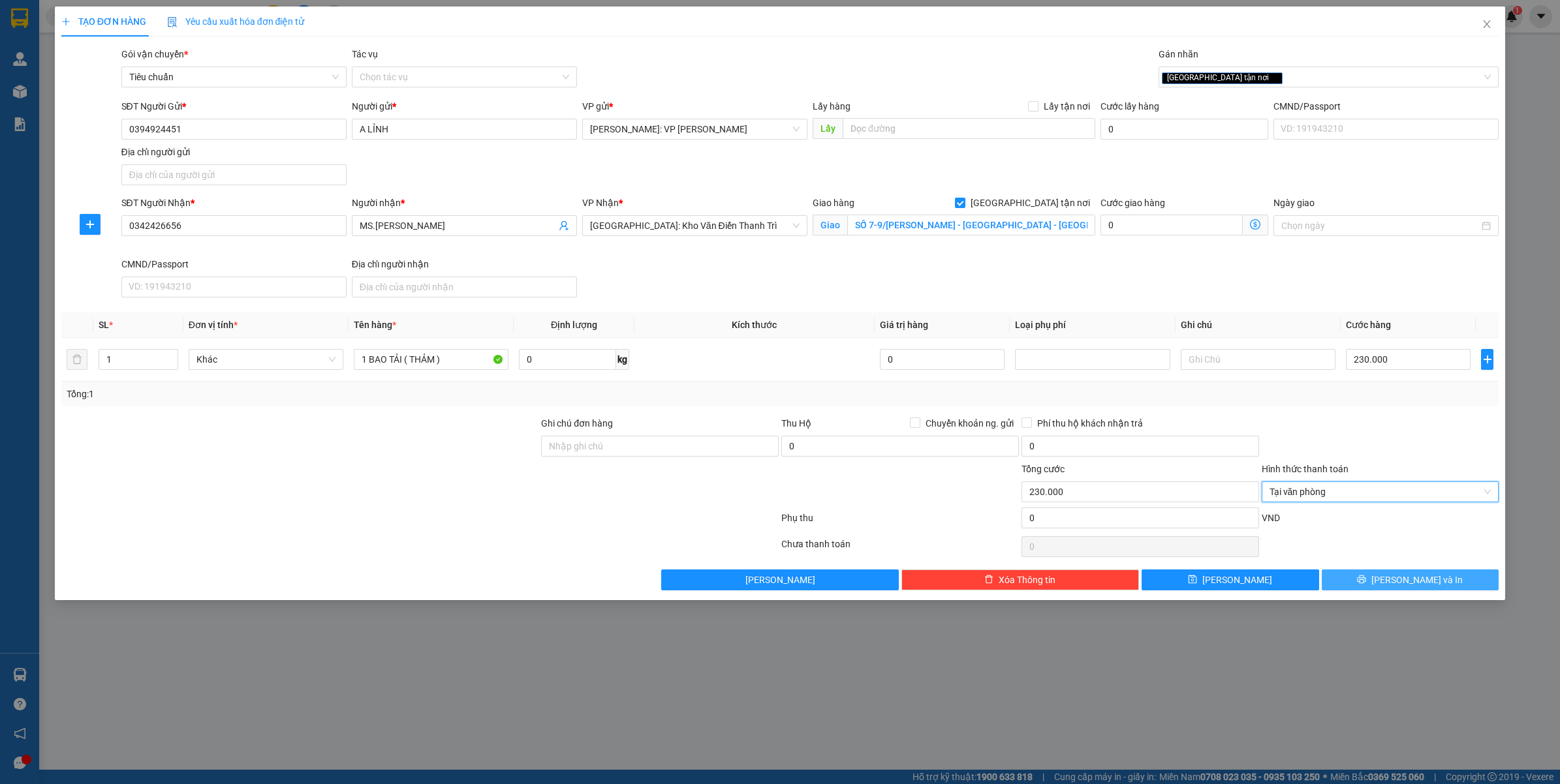
click at [1366, 584] on icon "printer" at bounding box center [1362, 580] width 9 height 9
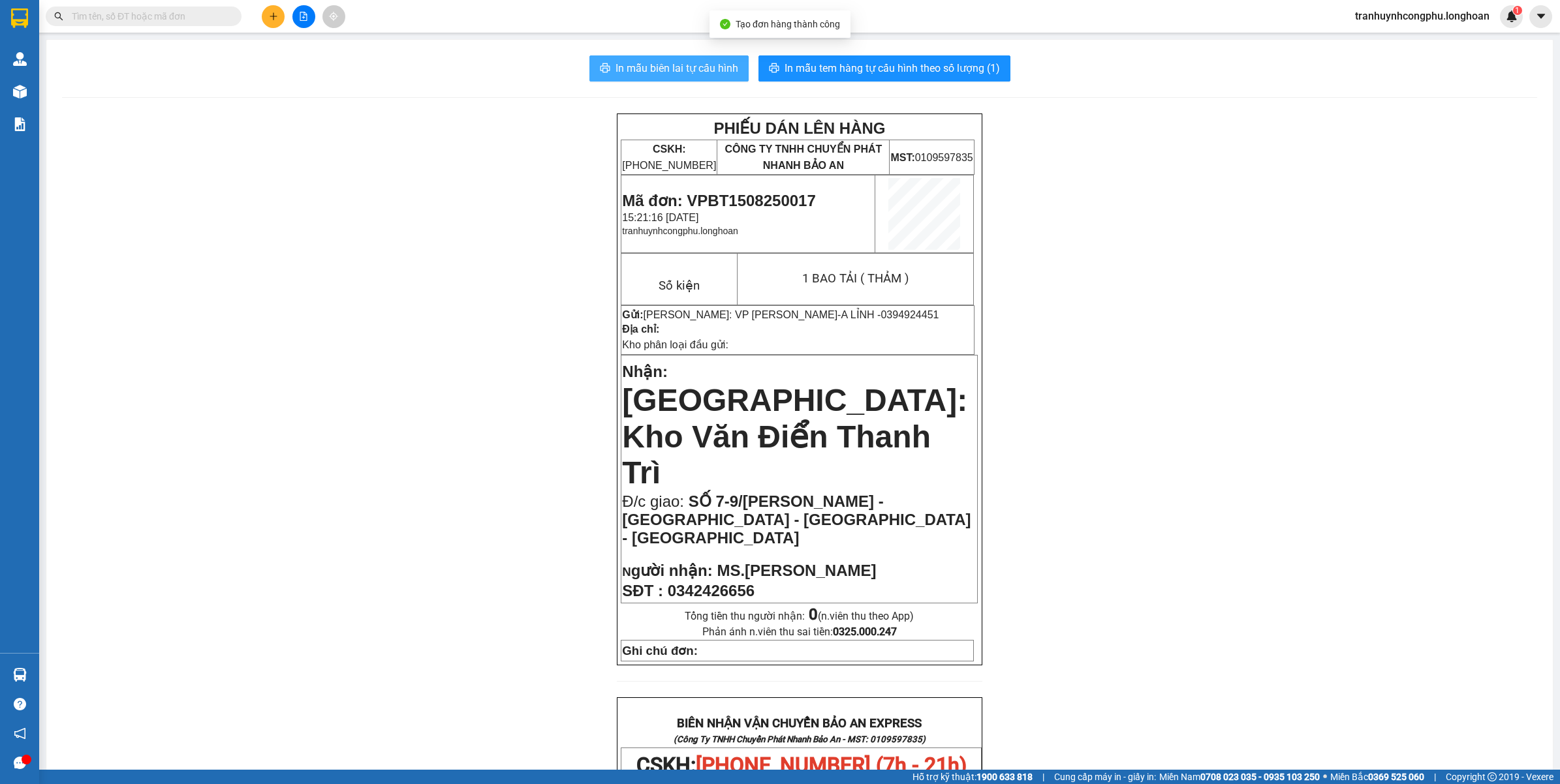
click at [601, 59] on button "In mẫu biên lai tự cấu hình" at bounding box center [669, 69] width 159 height 26
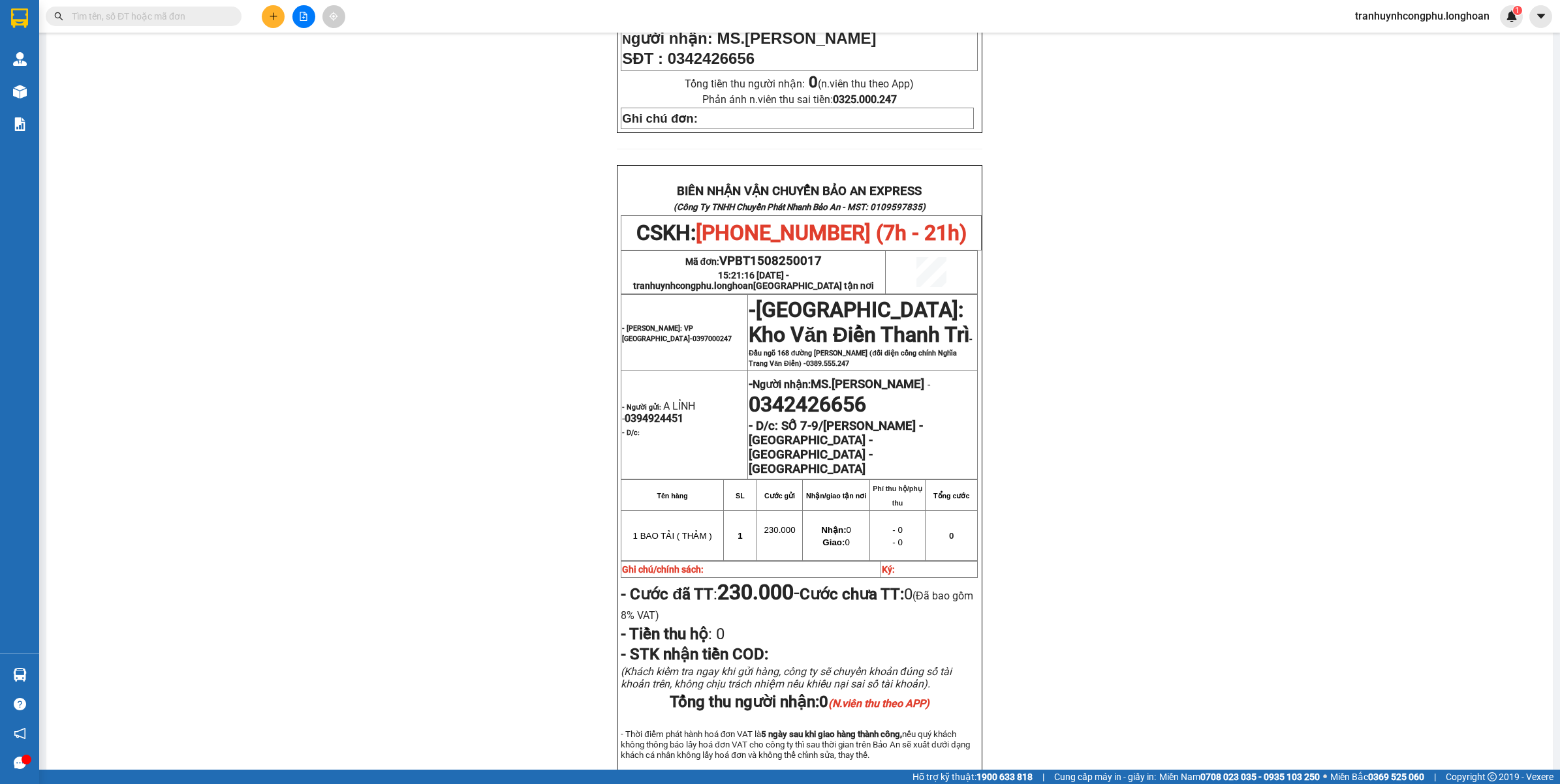
scroll to position [542, 0]
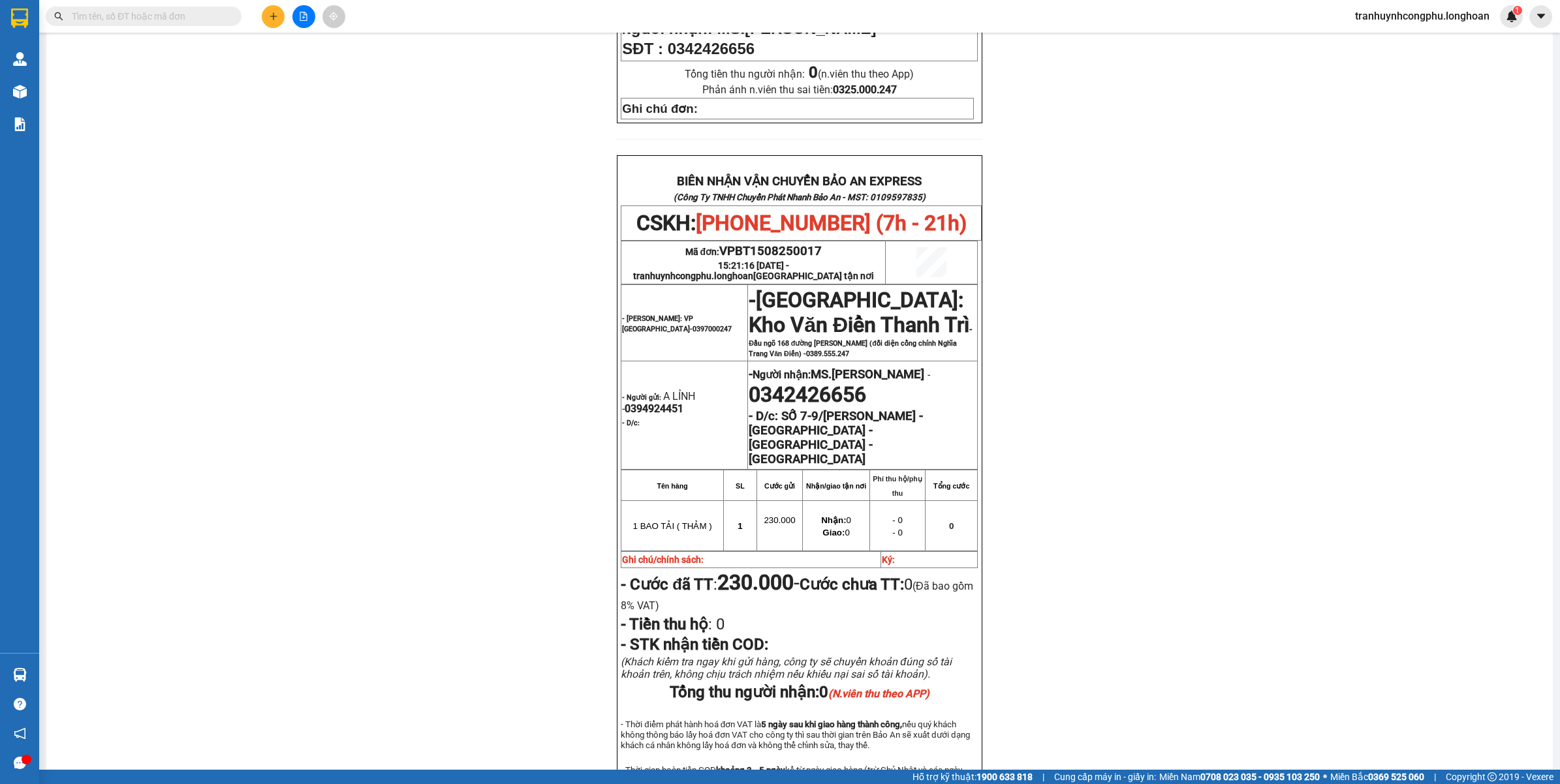
click at [749, 244] on span "VPBT1508250017" at bounding box center [770, 251] width 103 height 14
copy span "VPBT1508250017"
drag, startPoint x: 297, startPoint y: 447, endPoint x: 595, endPoint y: 348, distance: 314.0
click at [301, 442] on div "PHIẾU DÁN LÊN HÀNG CSKH: 1900.06.88.33 CÔNG TY TNHH CHUYỂN PHÁT NHANH BẢO AN MS…" at bounding box center [799, 211] width 1476 height 1280
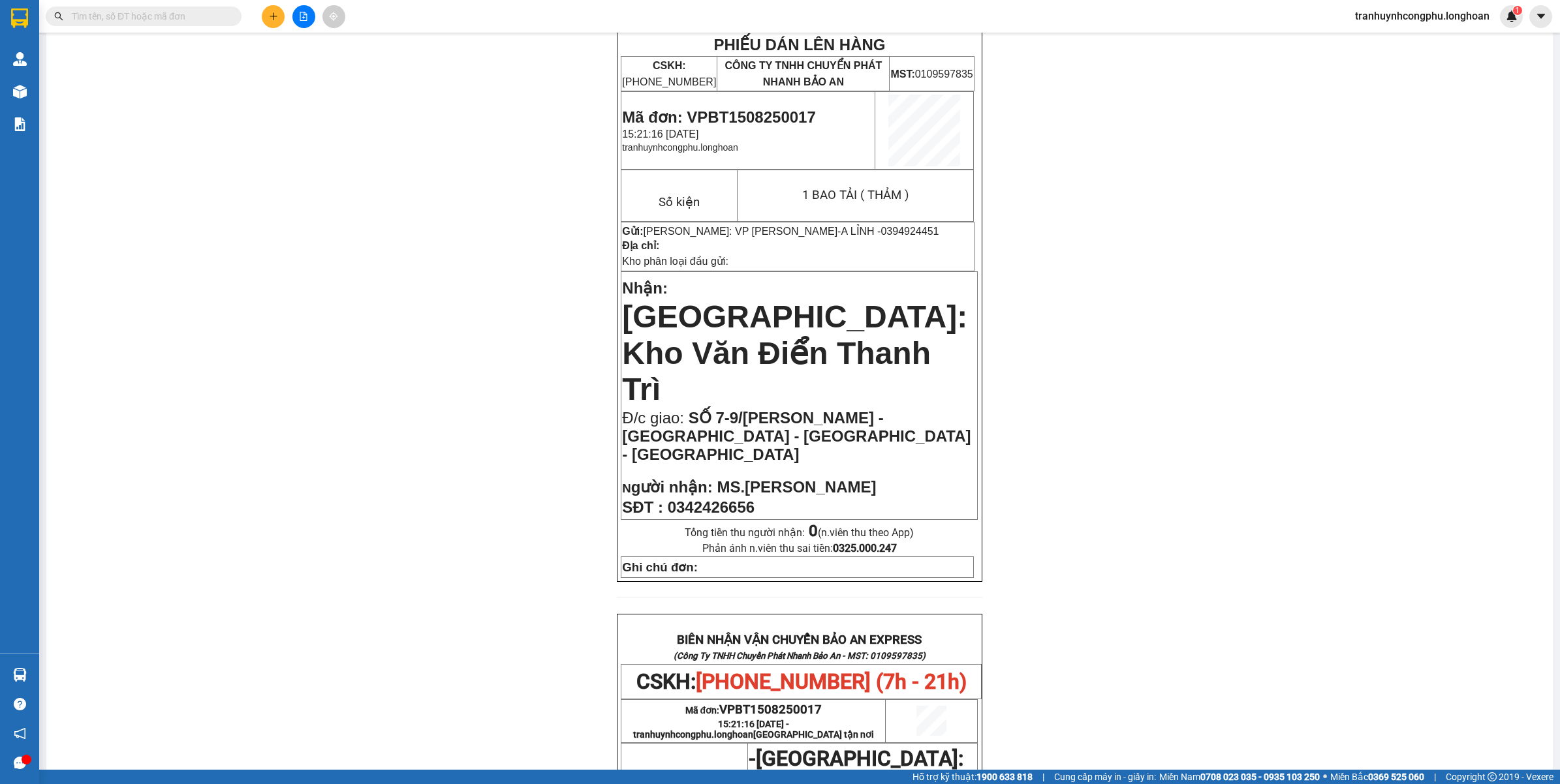
scroll to position [0, 0]
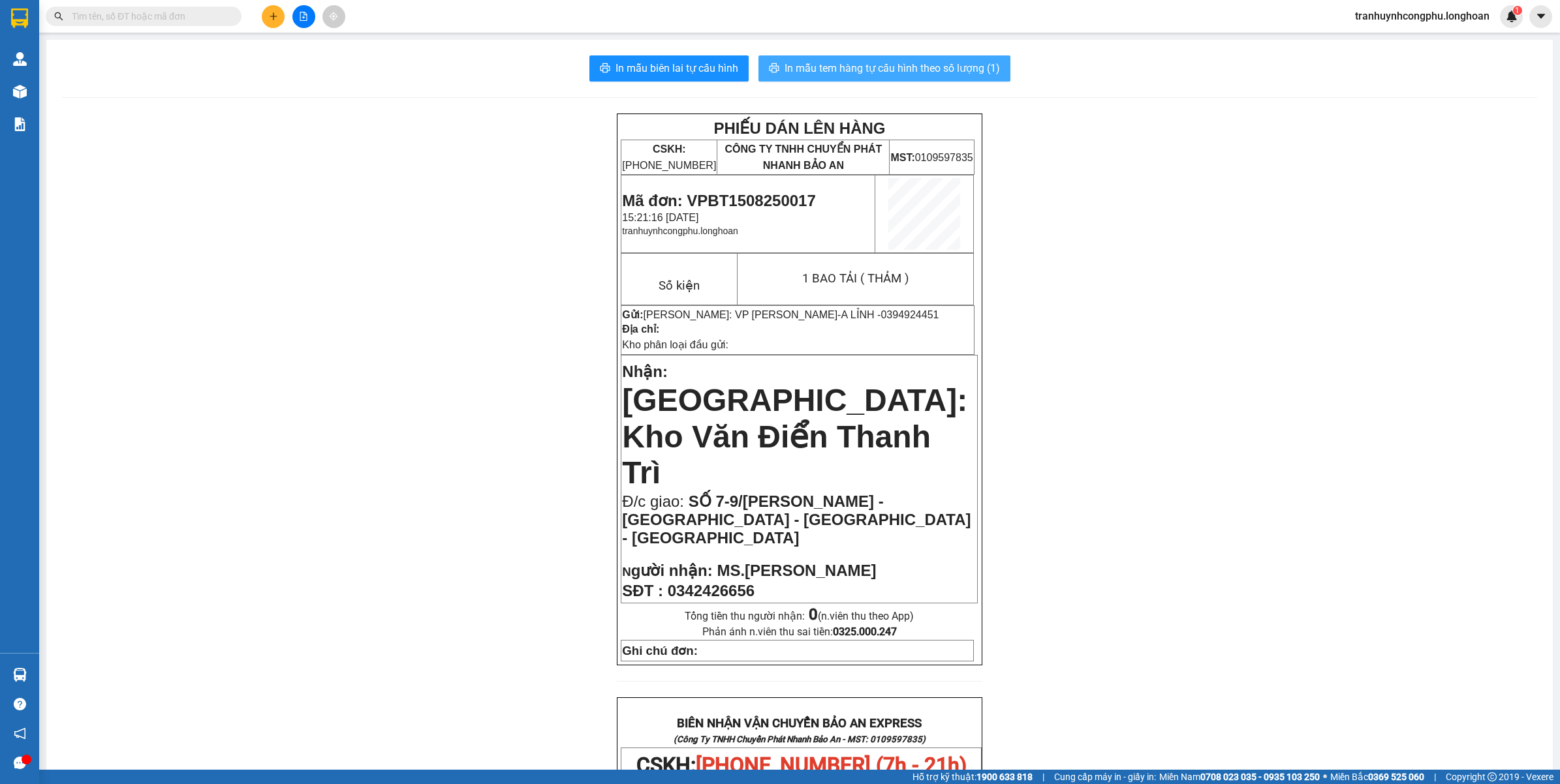
click at [837, 57] on button "In mẫu tem hàng tự cấu hình theo số lượng (1)" at bounding box center [884, 69] width 252 height 26
click at [775, 192] on span "Mã đơn: VPBT1508250017" at bounding box center [719, 200] width 193 height 17
click at [1162, 459] on div "PHIẾU DÁN LÊN HÀNG CSKH: 1900.06.88.33 CÔNG TY TNHH CHUYỂN PHÁT NHANH BẢO AN MS…" at bounding box center [799, 753] width 1476 height 1280
click at [761, 204] on span "Mã đơn: VPBT1508250017" at bounding box center [719, 200] width 193 height 17
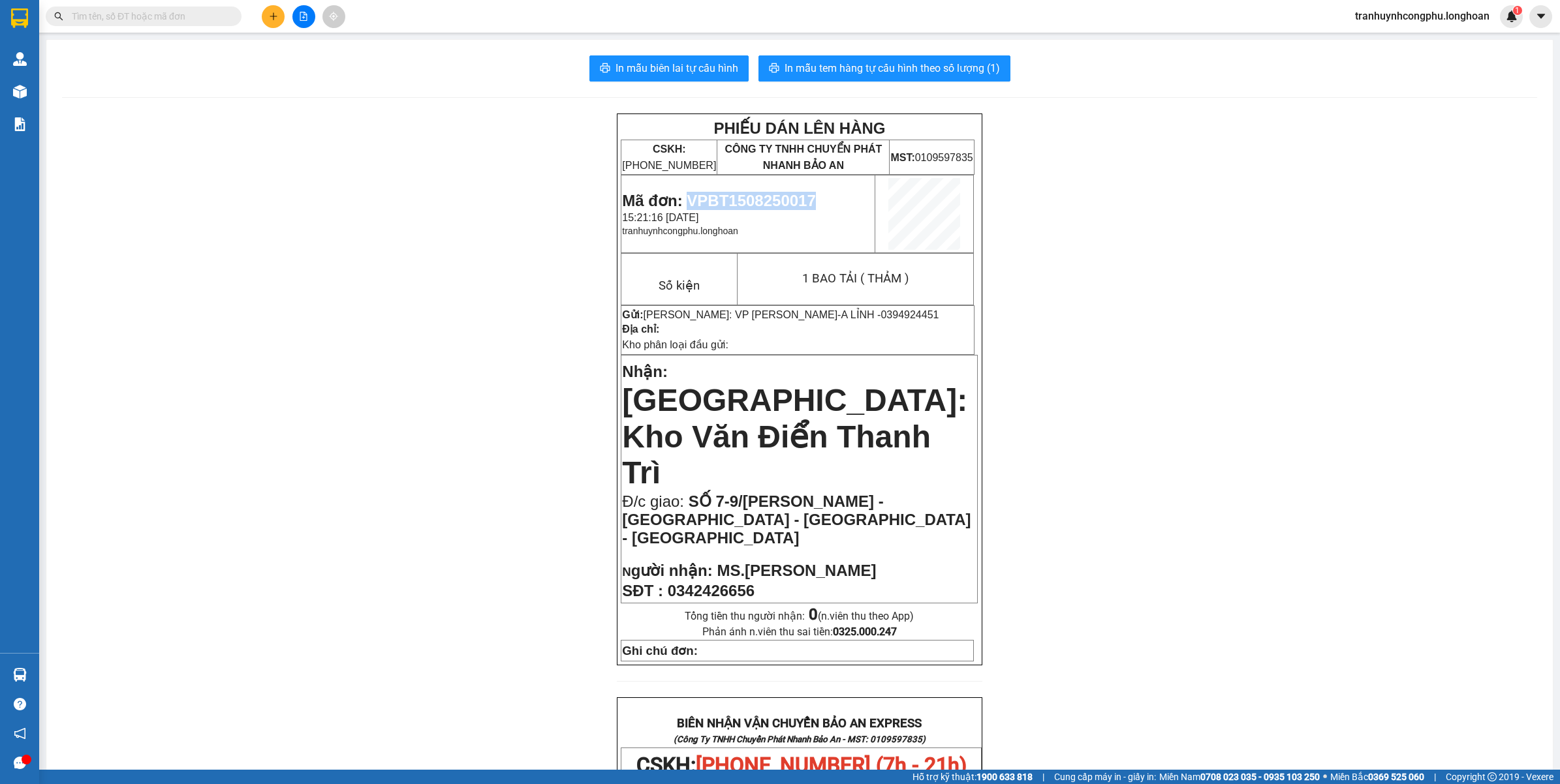
click at [761, 204] on span "Mã đơn: VPBT1508250017" at bounding box center [719, 200] width 193 height 17
copy span "VPBT1508250017"
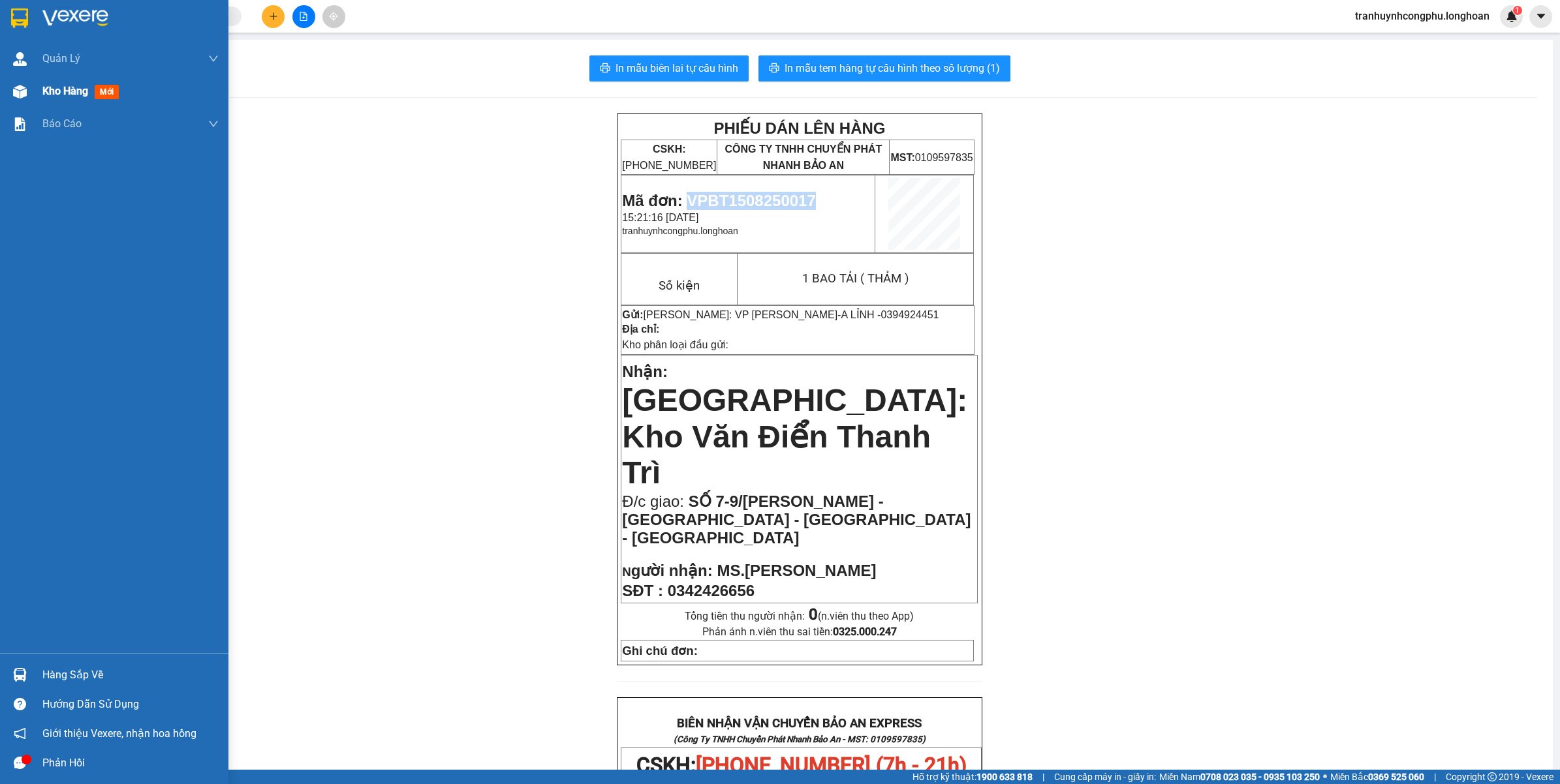
click at [44, 89] on span "Kho hàng" at bounding box center [65, 90] width 45 height 12
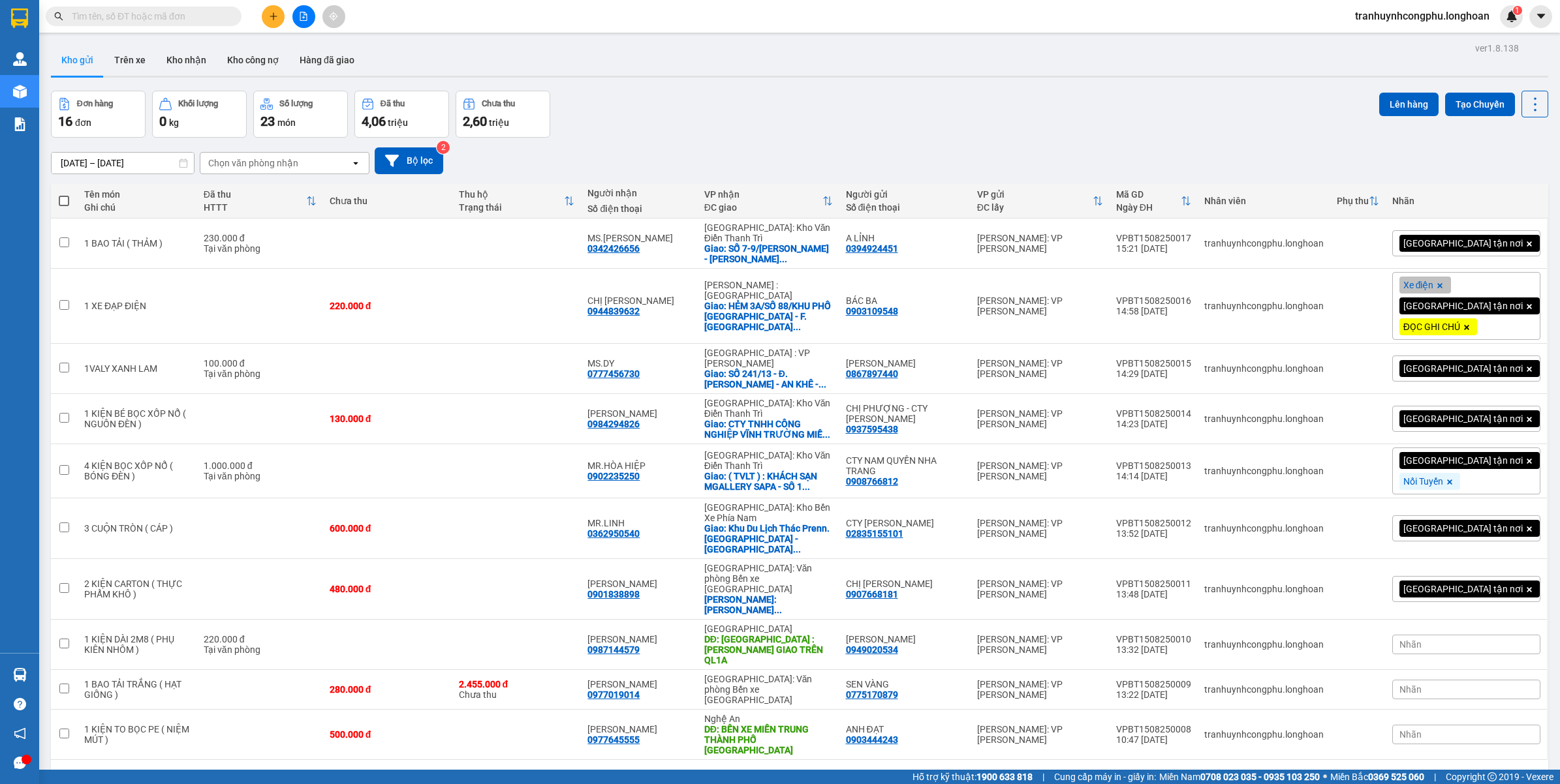
click at [272, 13] on icon "plus" at bounding box center [272, 16] width 1 height 7
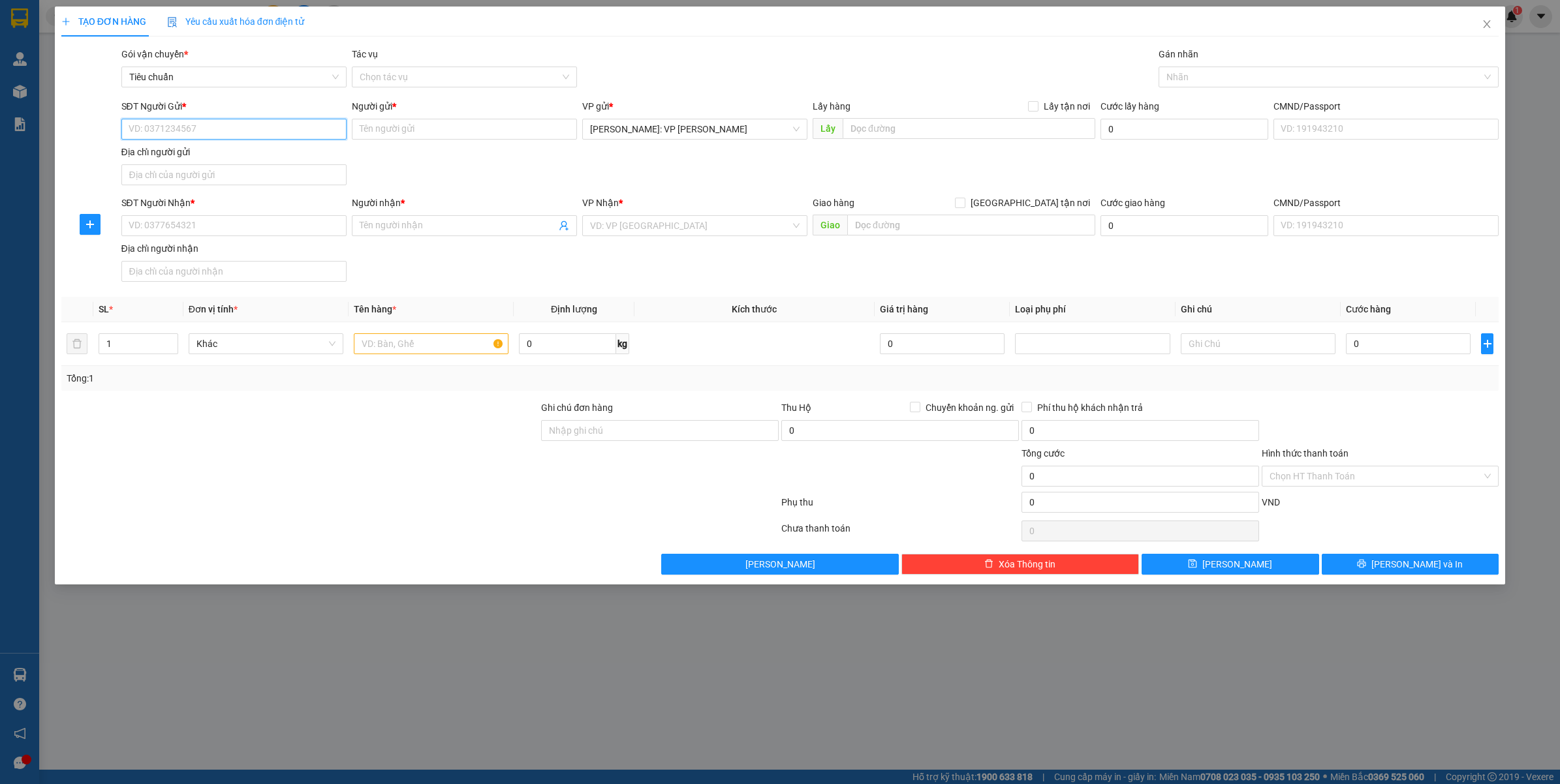
paste input "0942424237"
type input "0942424237"
click at [236, 154] on div "0942424237 - LOAN VẬT TƯ SOLAR" at bounding box center [233, 156] width 210 height 14
type input "LOAN VẬT TƯ SOLAR"
type input "0942424237"
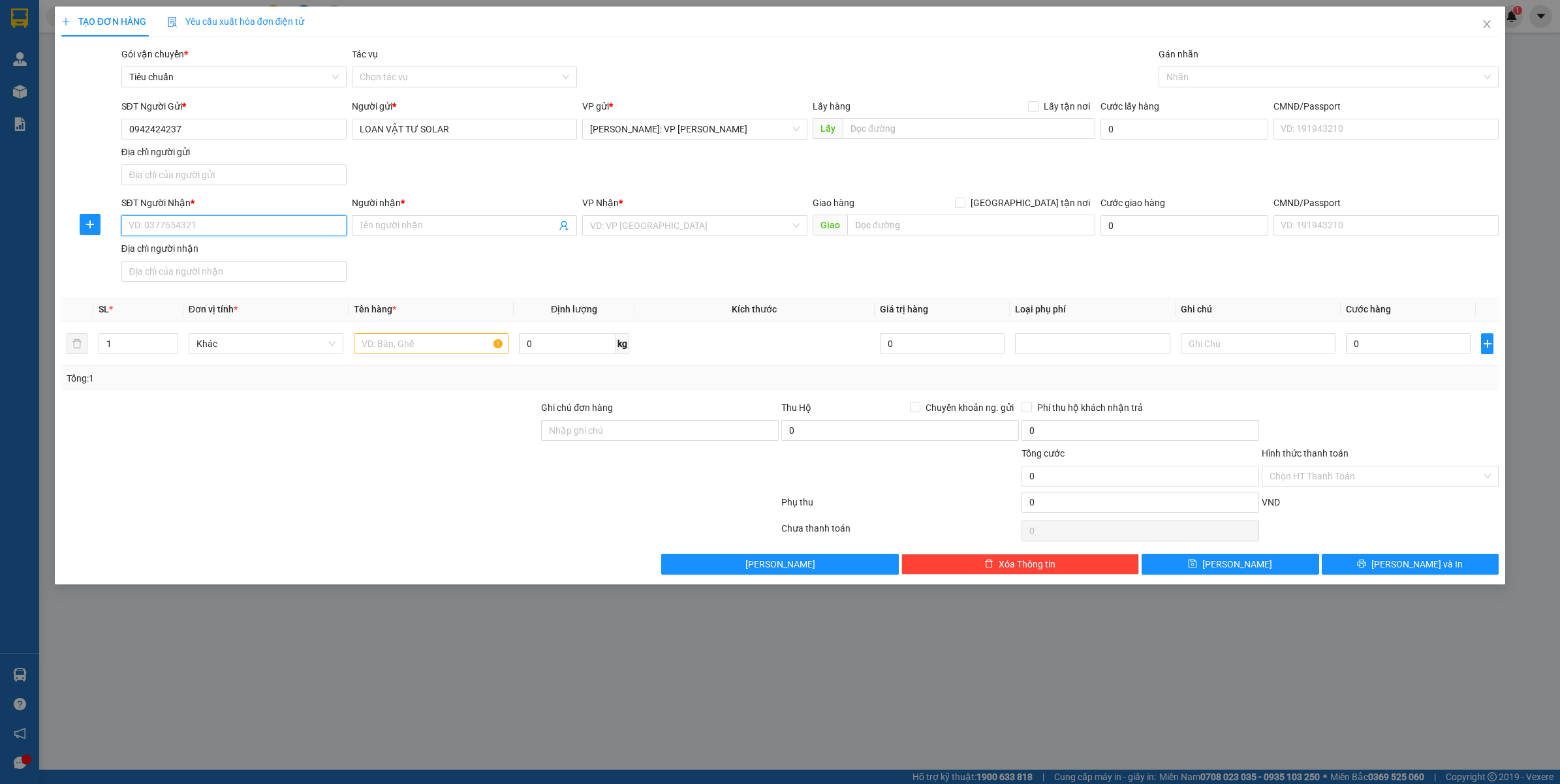
click at [212, 229] on input "SĐT Người Nhận *" at bounding box center [233, 225] width 225 height 21
click at [194, 230] on input "0974338863" at bounding box center [233, 225] width 225 height 21
type input "0974338863"
click at [454, 219] on input "Người nhận *" at bounding box center [458, 225] width 197 height 14
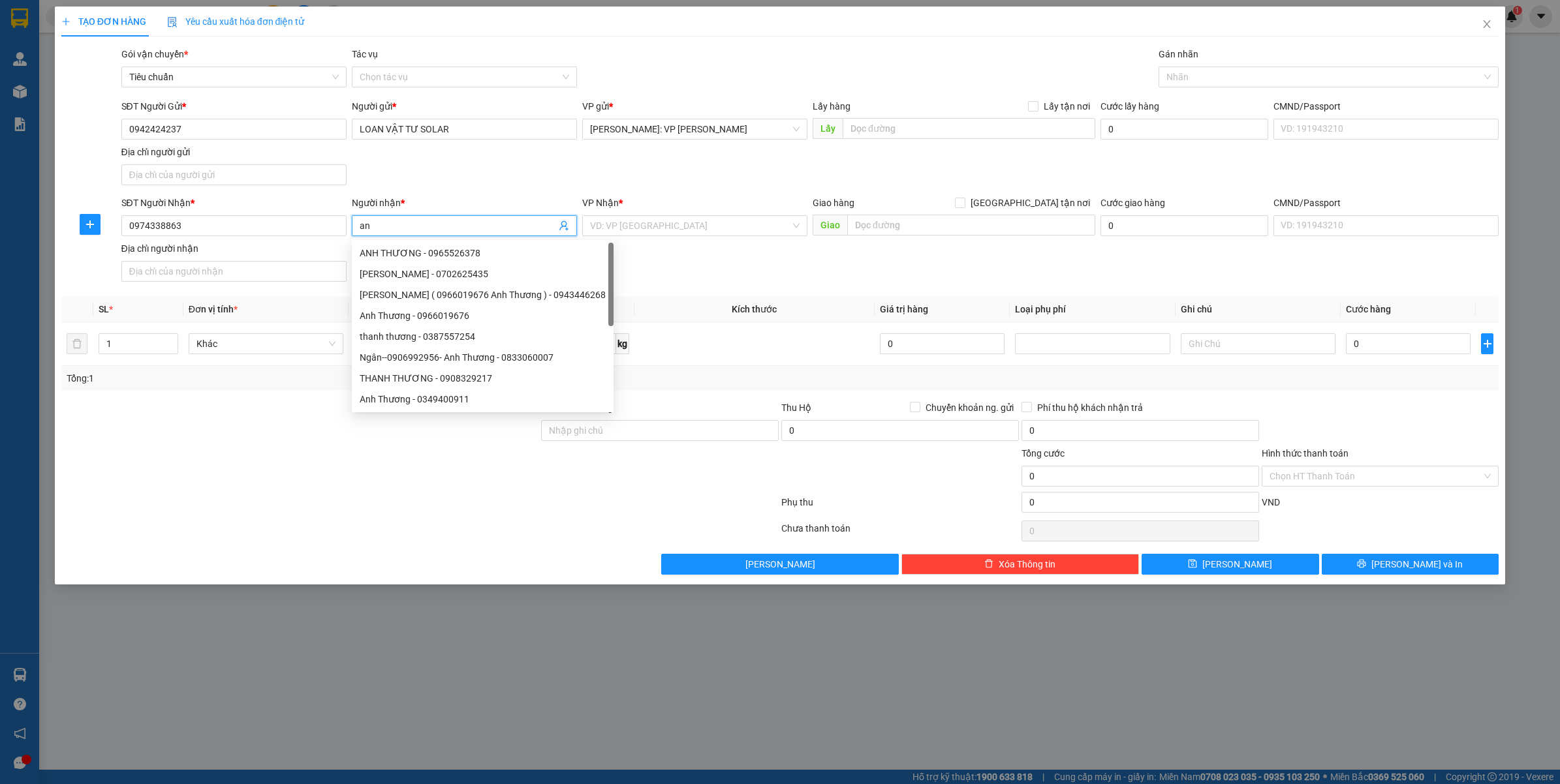
type input "a"
type input "ANH THƯƠNG"
click at [680, 230] on input "search" at bounding box center [690, 225] width 200 height 19
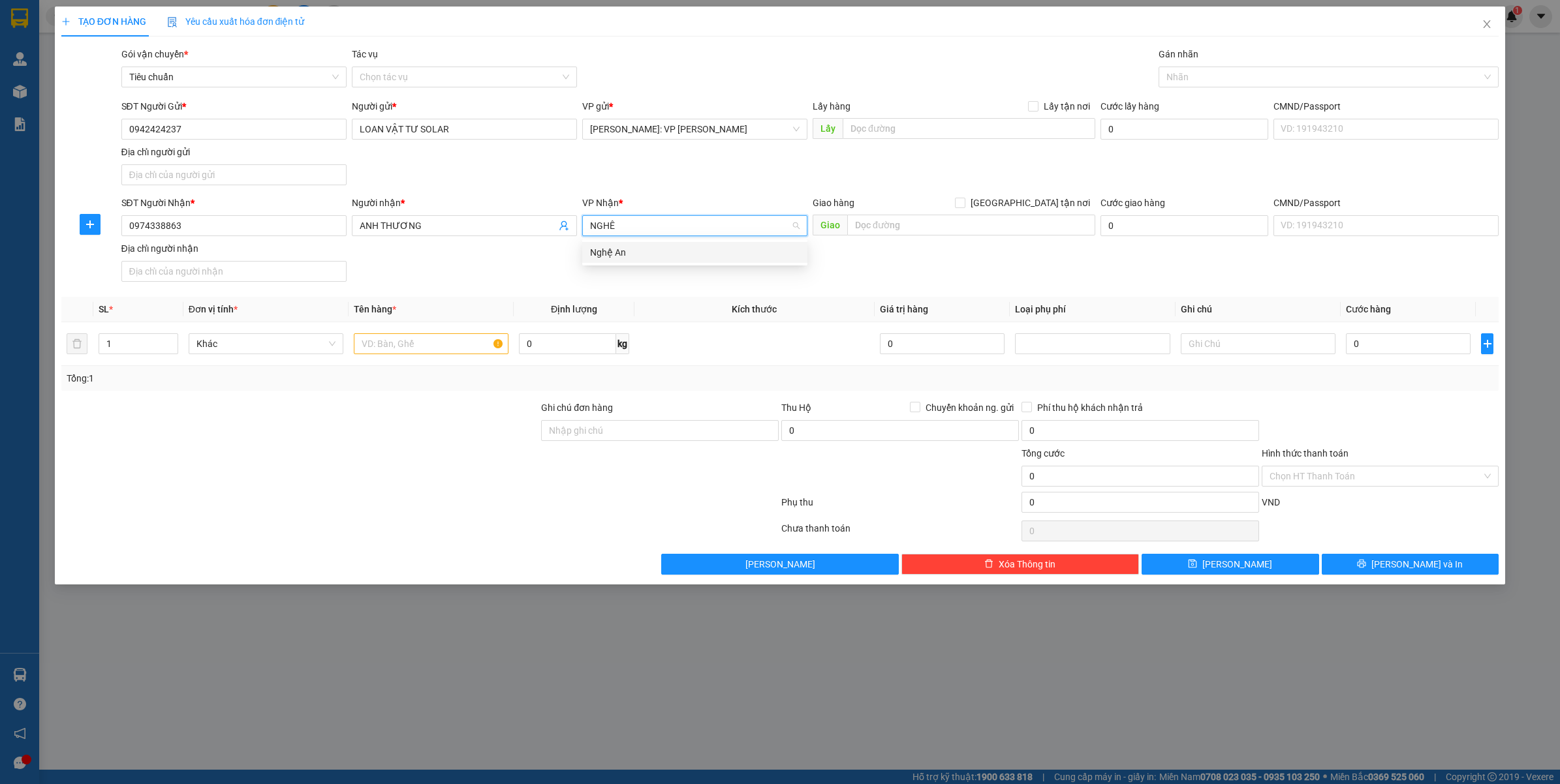
type input "NGHỆ"
click at [662, 261] on div "Nghệ An" at bounding box center [695, 252] width 225 height 21
click at [995, 238] on div "Giao hàng Giao tận nơi Giao" at bounding box center [954, 218] width 283 height 45
click at [999, 232] on input "text" at bounding box center [971, 225] width 248 height 21
click at [1019, 220] on input "NGHỆ AN :" at bounding box center [971, 225] width 248 height 21
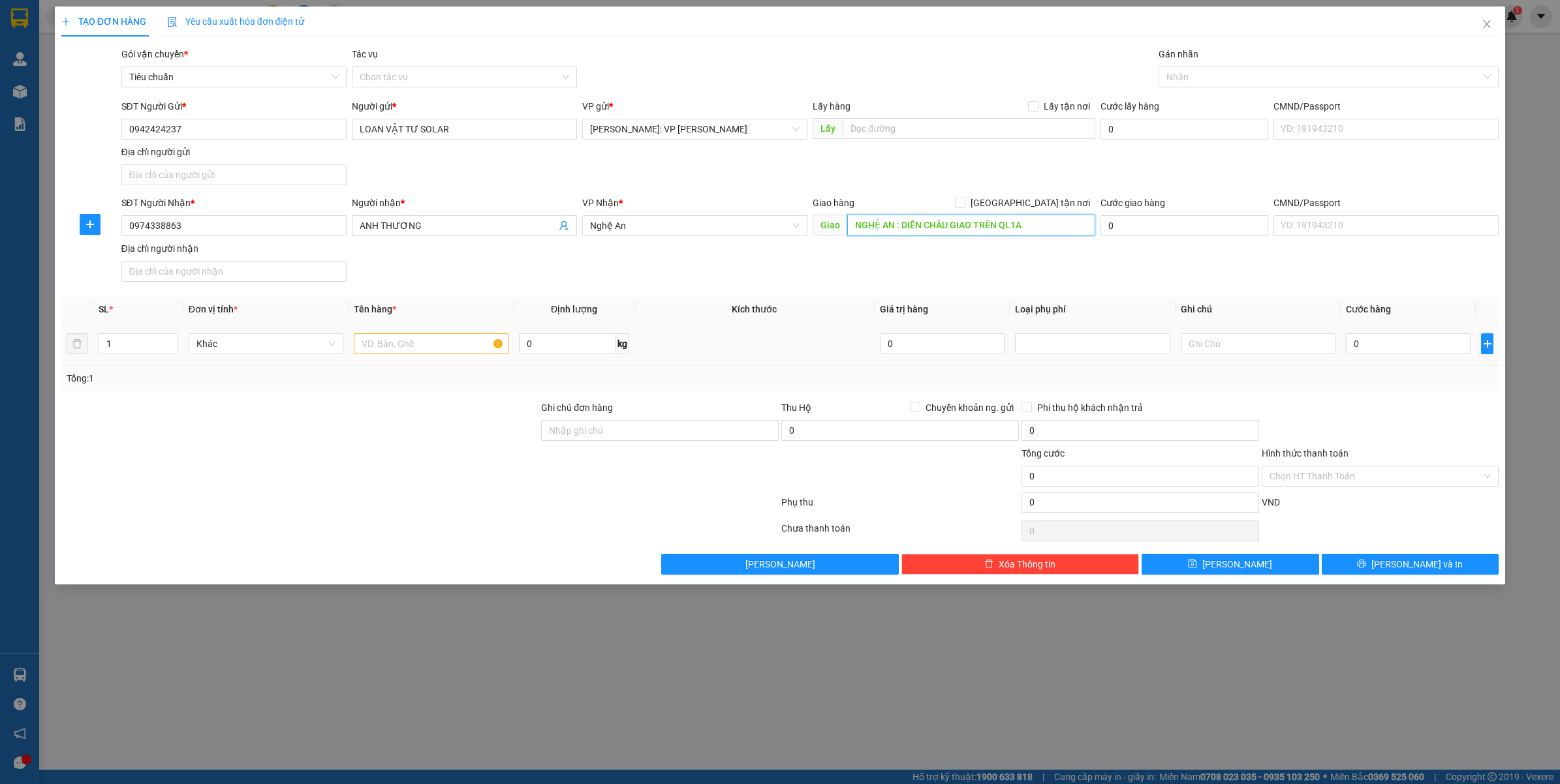
type input "NGHỆ AN : DIỄN CHÂU GIAO TRÊN QL1A"
click at [387, 348] on input "text" at bounding box center [431, 344] width 155 height 21
type input "1 KIỆN CARTON"
drag, startPoint x: 951, startPoint y: 716, endPoint x: 1015, endPoint y: 700, distance: 66.0
click at [963, 716] on div "TẠO ĐƠN HÀNG Yêu cầu xuất hóa đơn điện tử Transit Pickup Surcharge Ids Transit …" at bounding box center [780, 392] width 1560 height 784
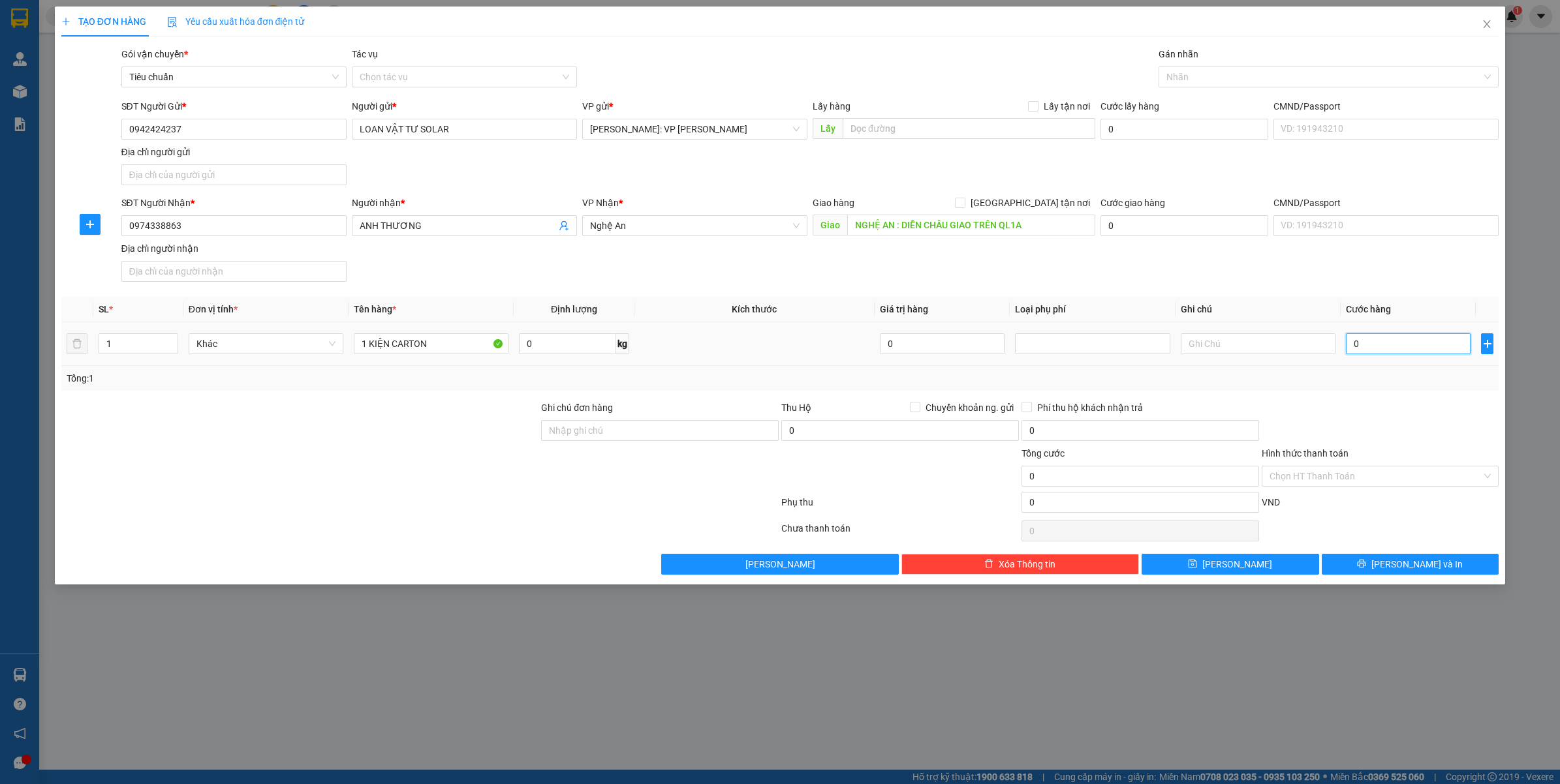
click at [1397, 351] on input "0" at bounding box center [1408, 344] width 124 height 21
type input "3"
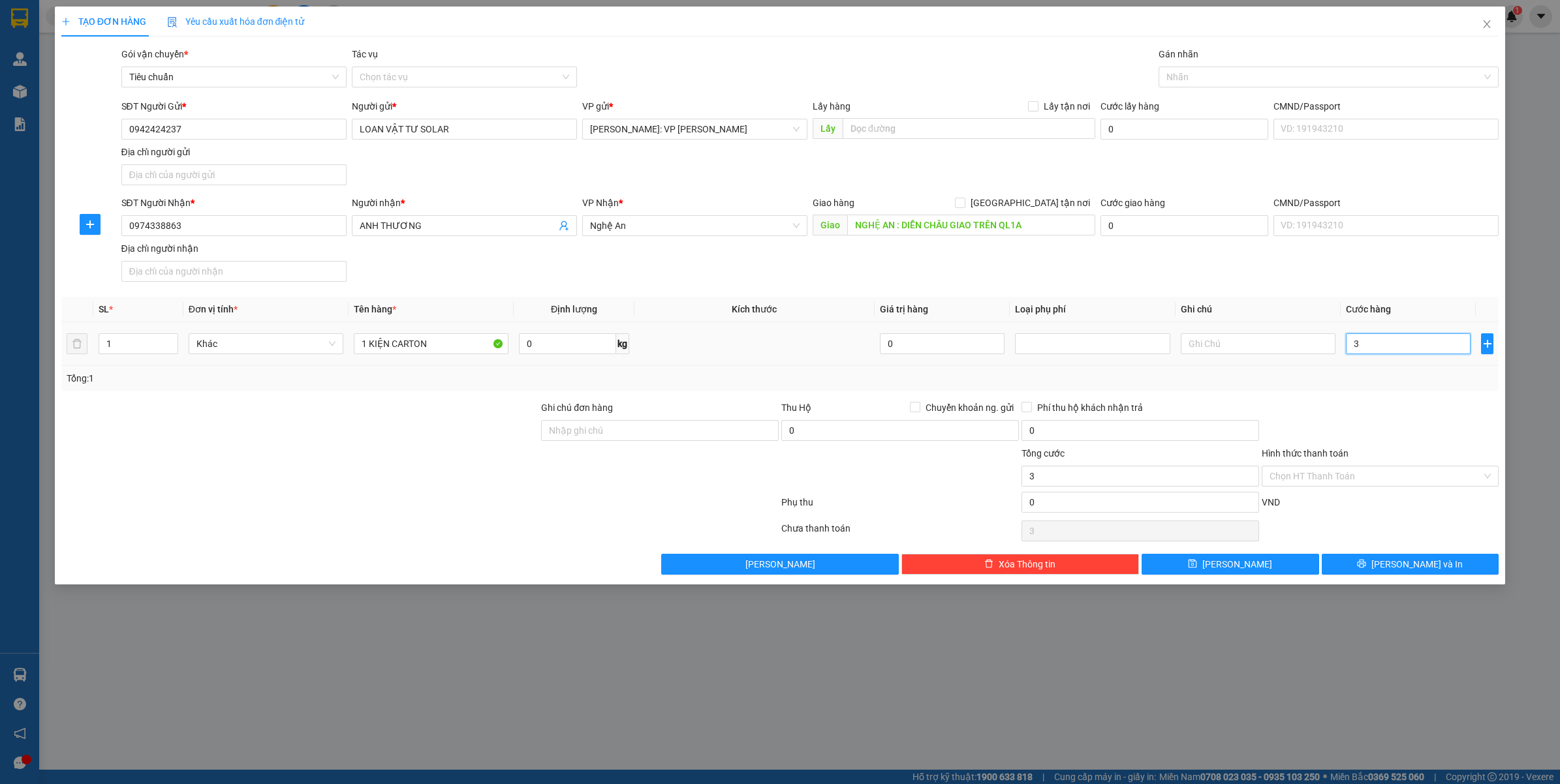
type input "33"
type input "330"
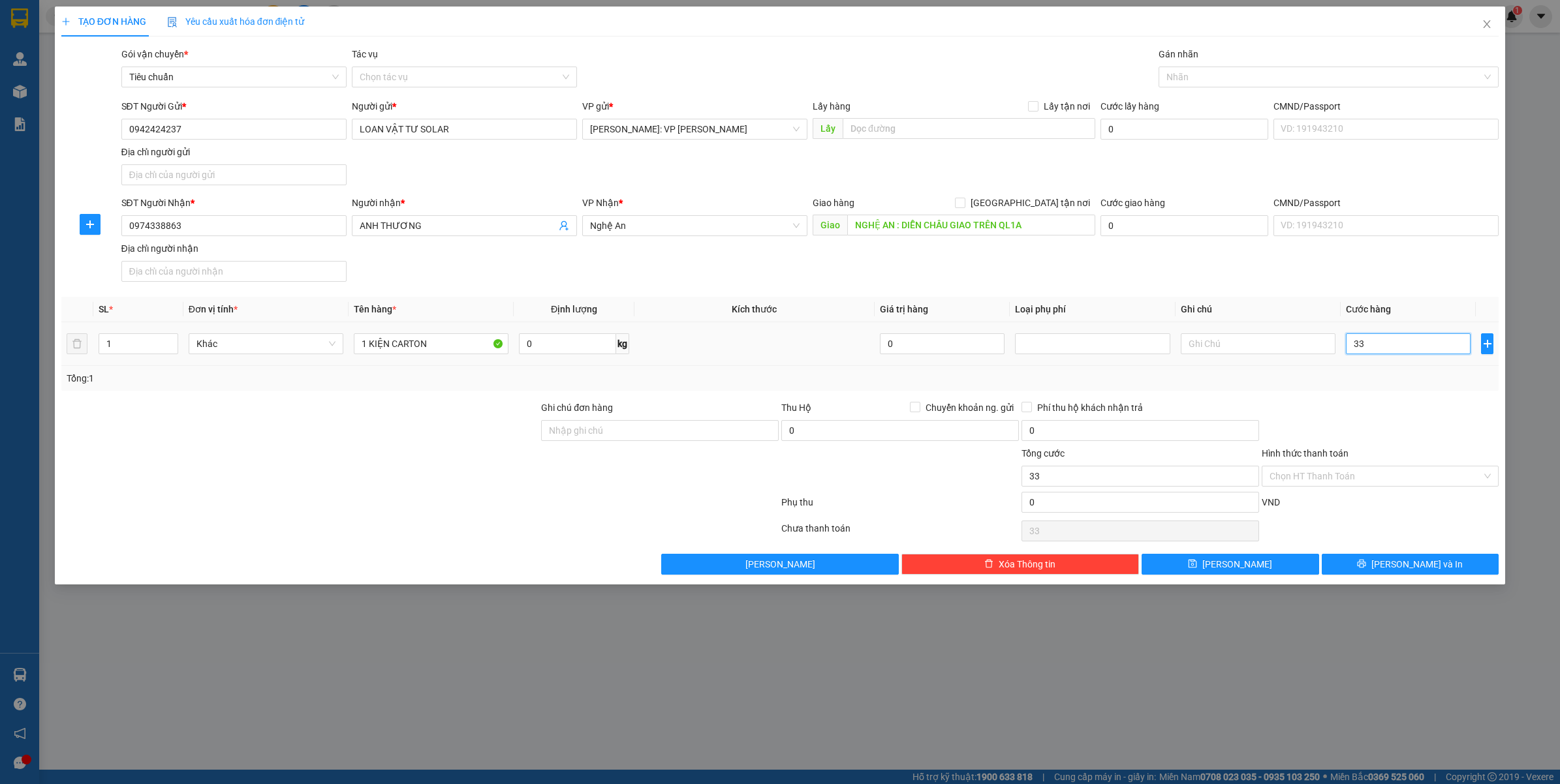
type input "330"
click at [1421, 402] on div at bounding box center [1381, 423] width 240 height 45
type input "330.000"
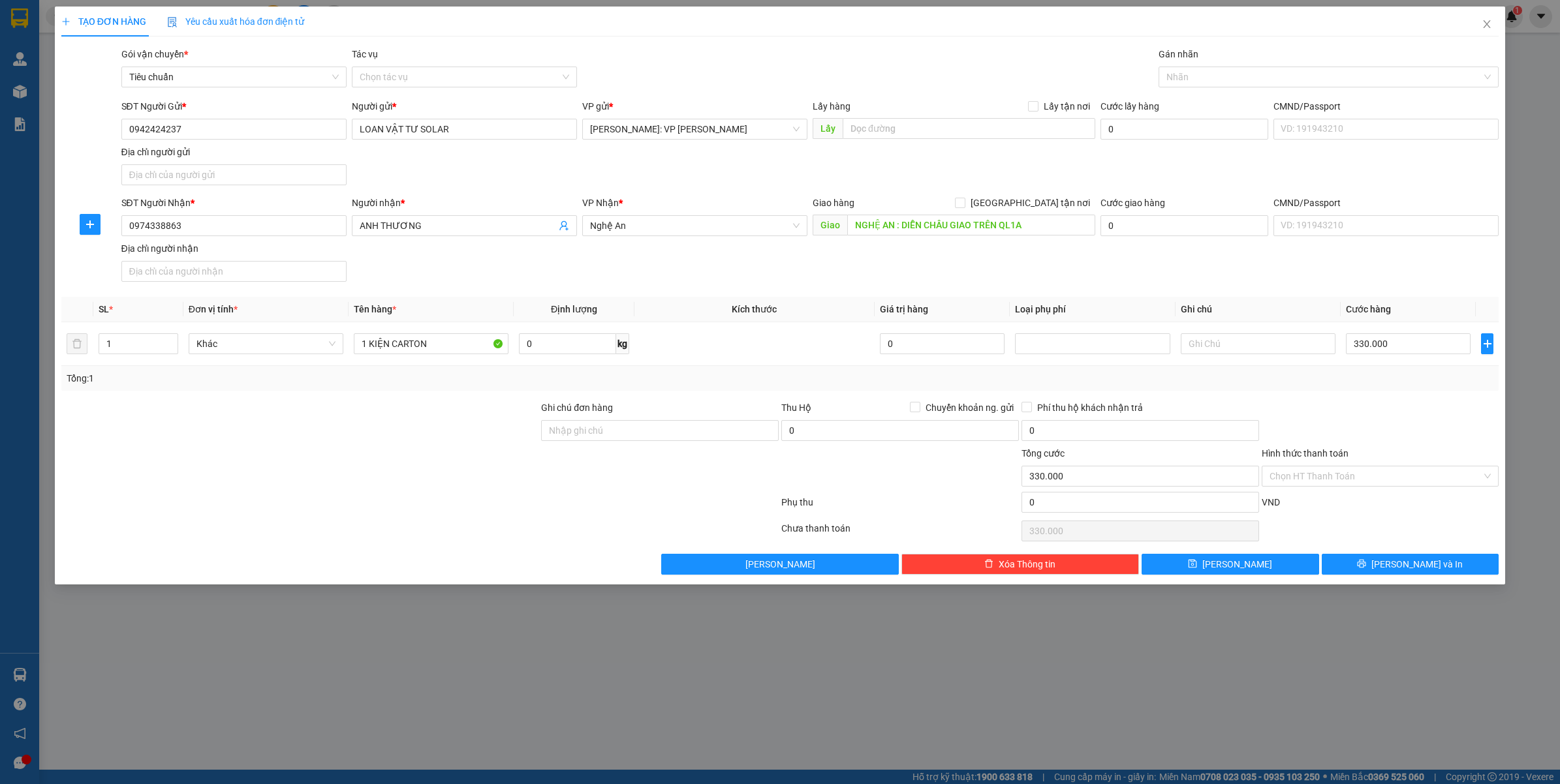
click at [223, 606] on div "TẠO ĐƠN HÀNG Yêu cầu xuất hóa đơn điện tử Transit Pickup Surcharge Ids Transit …" at bounding box center [780, 392] width 1560 height 784
click at [223, 666] on div "TẠO ĐƠN HÀNG Yêu cầu xuất hóa đơn điện tử Transit Pickup Surcharge Ids Transit …" at bounding box center [780, 392] width 1560 height 784
click at [552, 351] on input "0" at bounding box center [567, 344] width 97 height 21
click at [690, 379] on div "Tổng: 1" at bounding box center [780, 379] width 1428 height 14
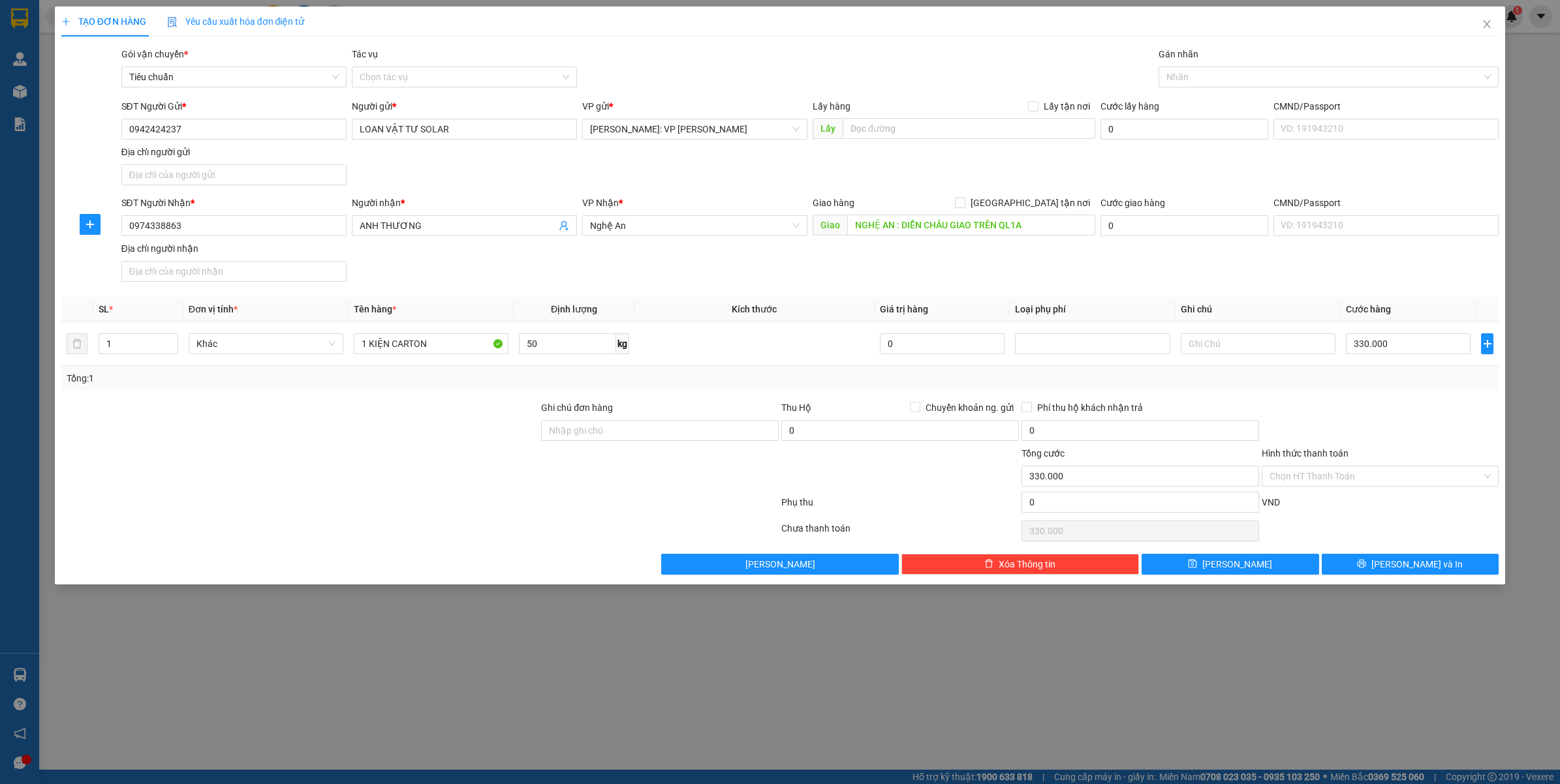
type input "50"
drag, startPoint x: 931, startPoint y: 410, endPoint x: 849, endPoint y: 437, distance: 86.3
click at [932, 409] on span "Chuyển khoản ng. gửi" at bounding box center [969, 407] width 98 height 14
click at [919, 409] on input "Chuyển khoản ng. gửi" at bounding box center [914, 406] width 9 height 9
checkbox input "true"
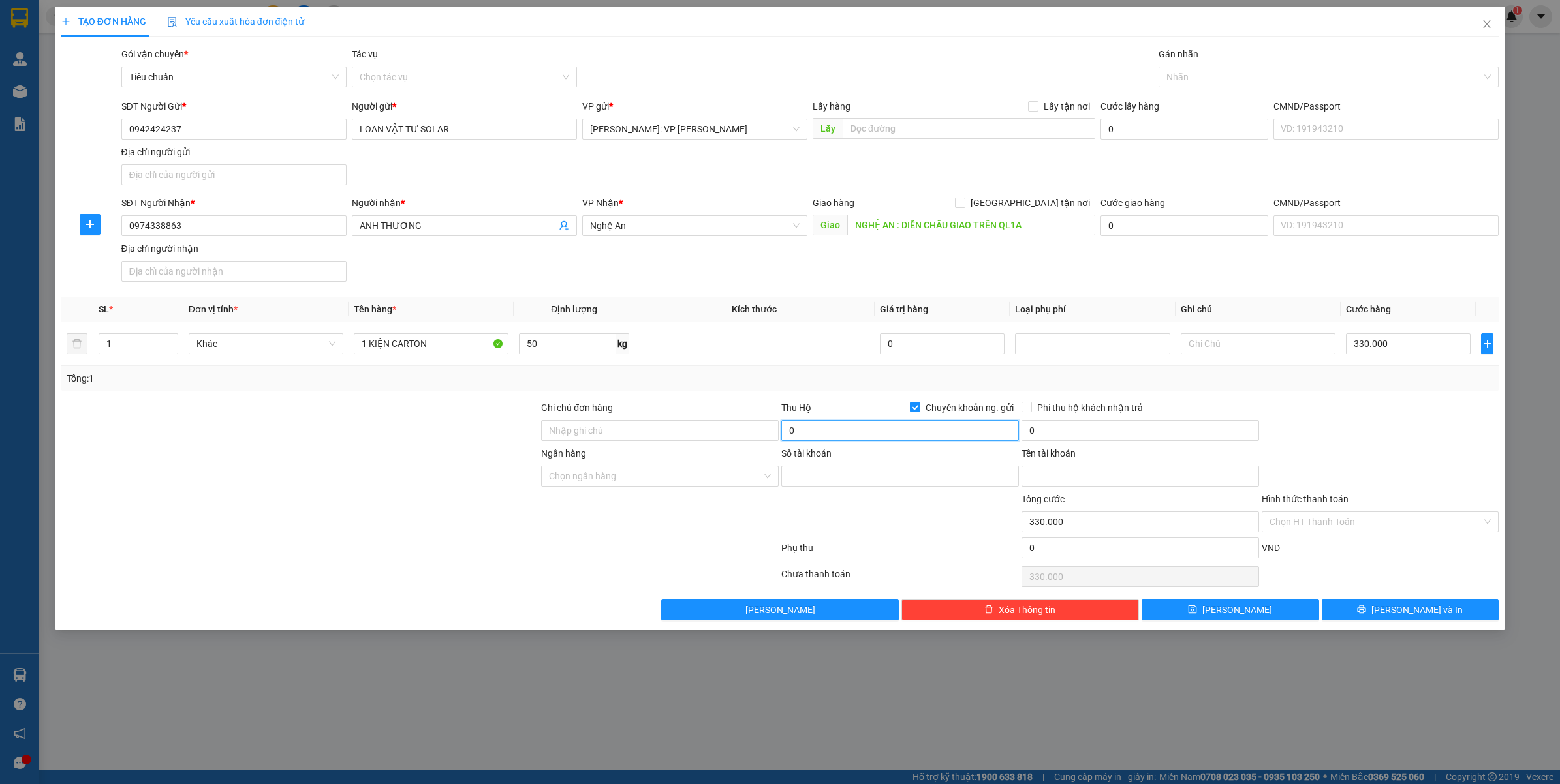
click at [843, 439] on input "0" at bounding box center [900, 431] width 238 height 21
paste input "2.480.00"
type input "2.480.000"
click at [1085, 424] on input "0" at bounding box center [1140, 431] width 238 height 21
click at [1395, 410] on div at bounding box center [1381, 423] width 240 height 45
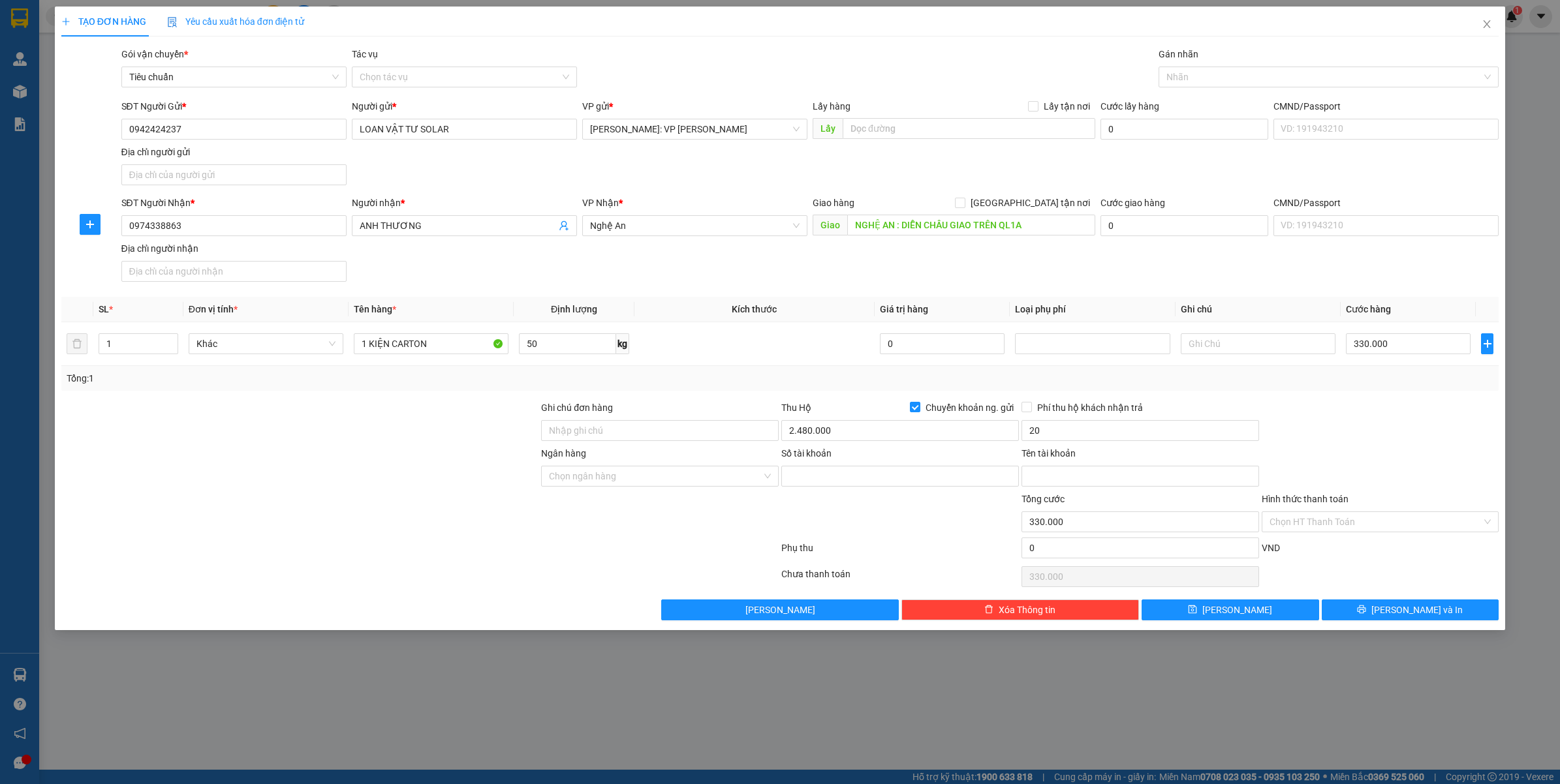
type input "20.000"
click at [1338, 429] on div at bounding box center [1381, 423] width 240 height 45
click at [1062, 223] on input "NGHỆ AN : DIỄN CHÂU GIAO TRÊN QL1A" at bounding box center [971, 225] width 248 height 21
click at [935, 218] on input "NGHỆ AN : DIỄN CHÂU GIAO TRÊN QL1A" at bounding box center [971, 225] width 248 height 21
click at [816, 481] on input "Số tài khoản" at bounding box center [900, 476] width 238 height 21
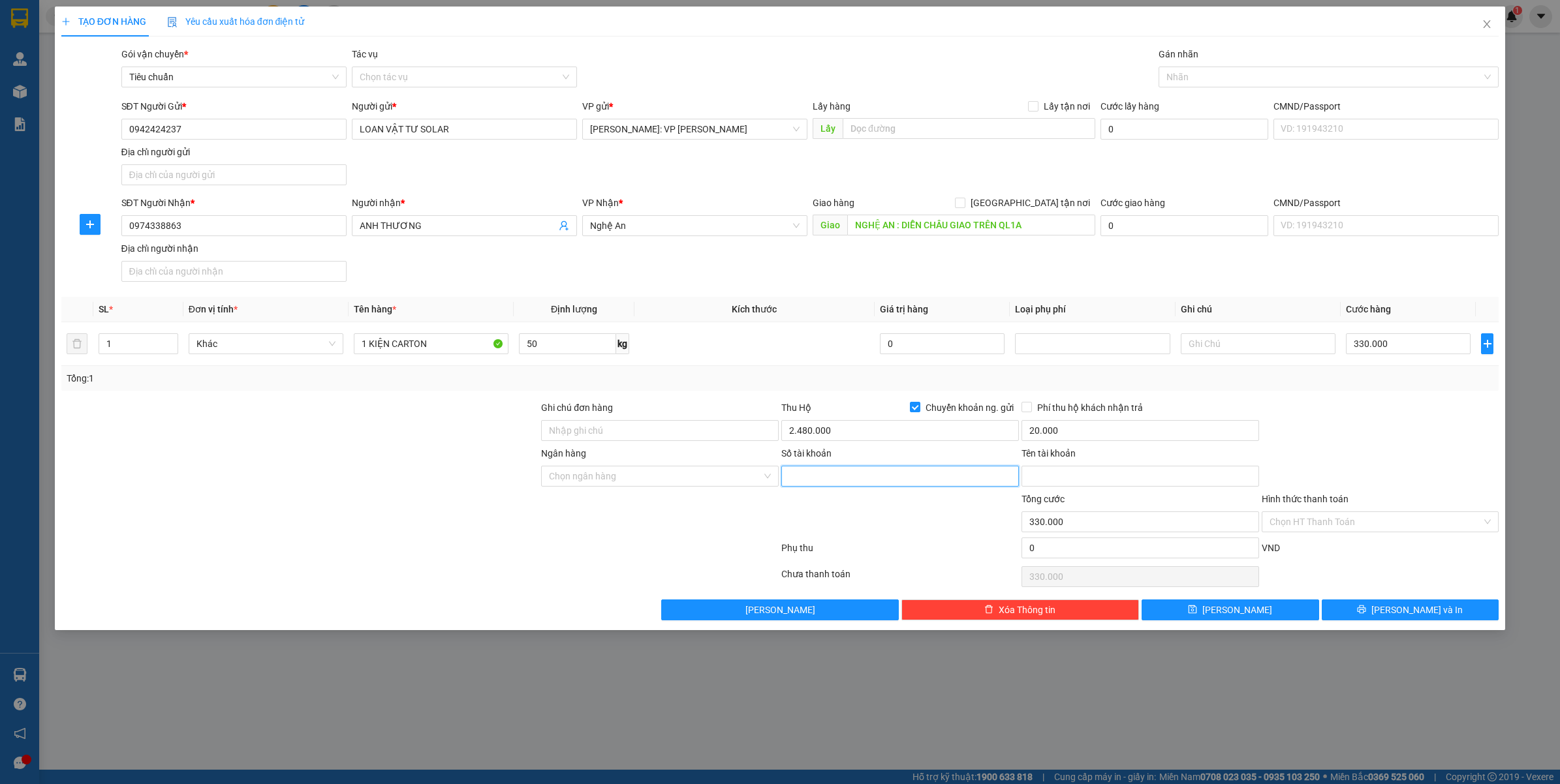
drag, startPoint x: 815, startPoint y: 481, endPoint x: 803, endPoint y: 481, distance: 12.0
click at [803, 481] on input "Số tài khoản" at bounding box center [900, 476] width 238 height 21
paste input "0929400837"
type input "0929400837"
click at [638, 481] on input "Ngân hàng" at bounding box center [656, 476] width 212 height 19
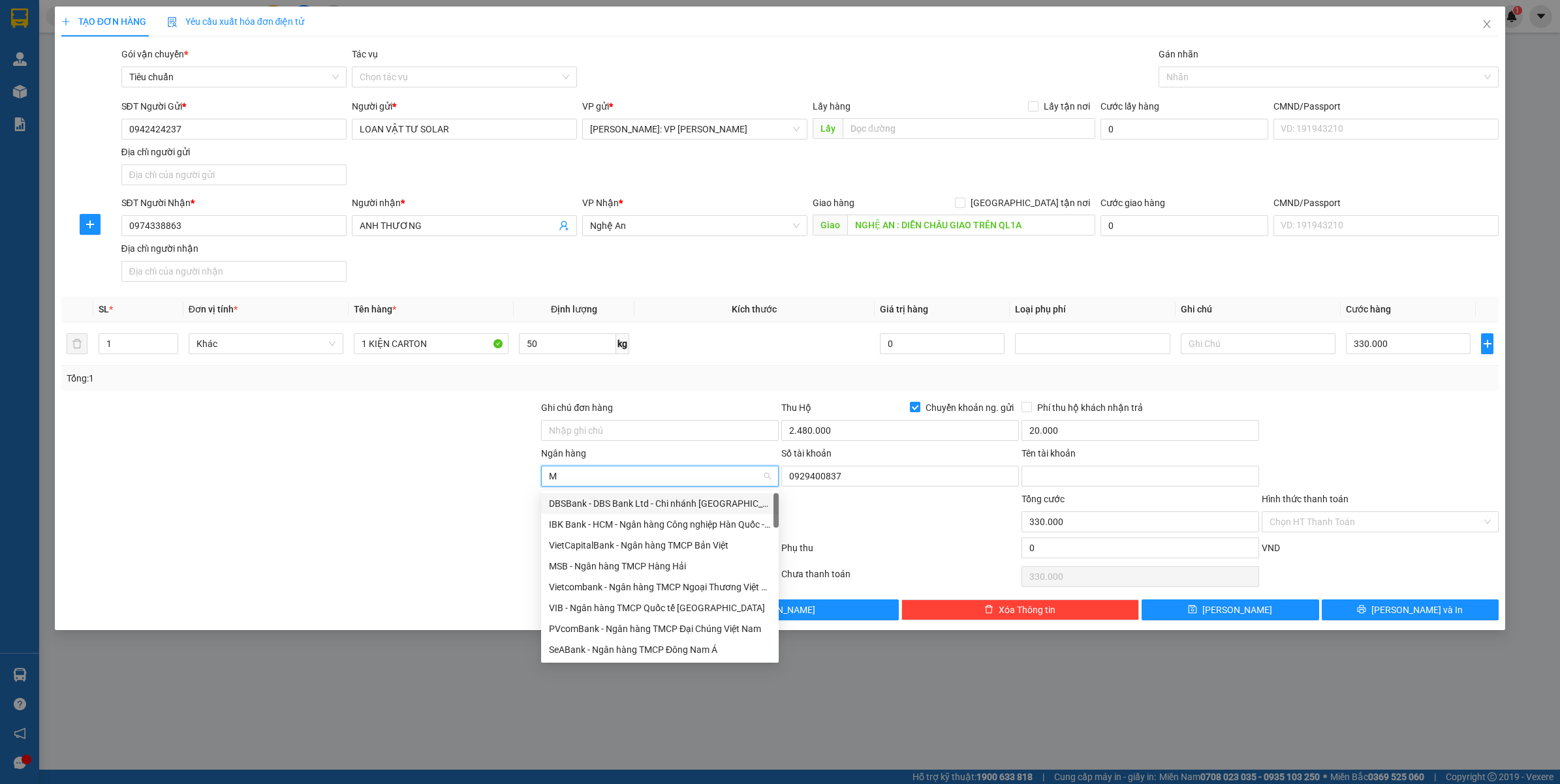
type input "MB"
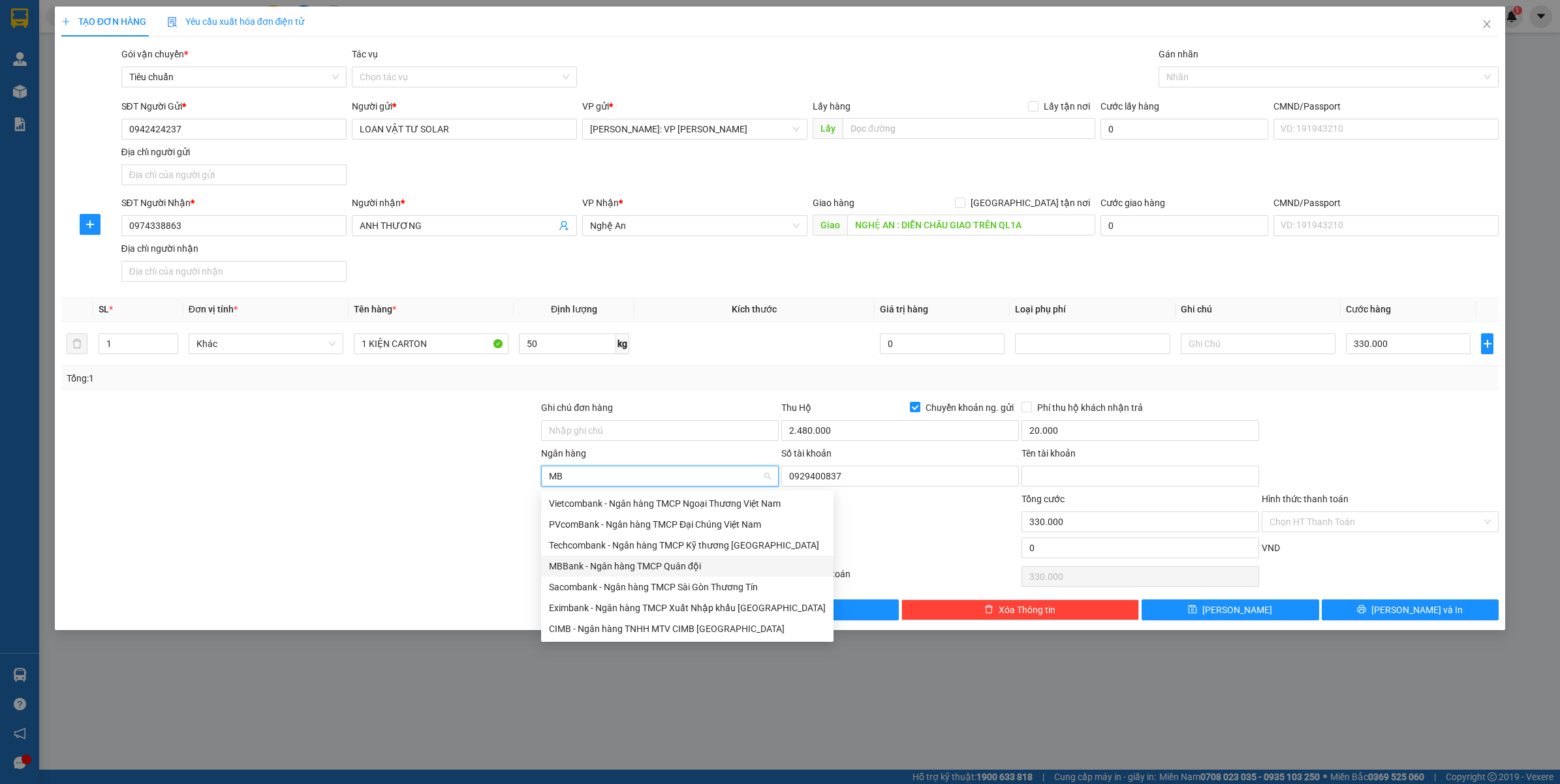
click at [606, 565] on div "MBBank - Ngân hàng TMCP Quân đội" at bounding box center [688, 566] width 277 height 14
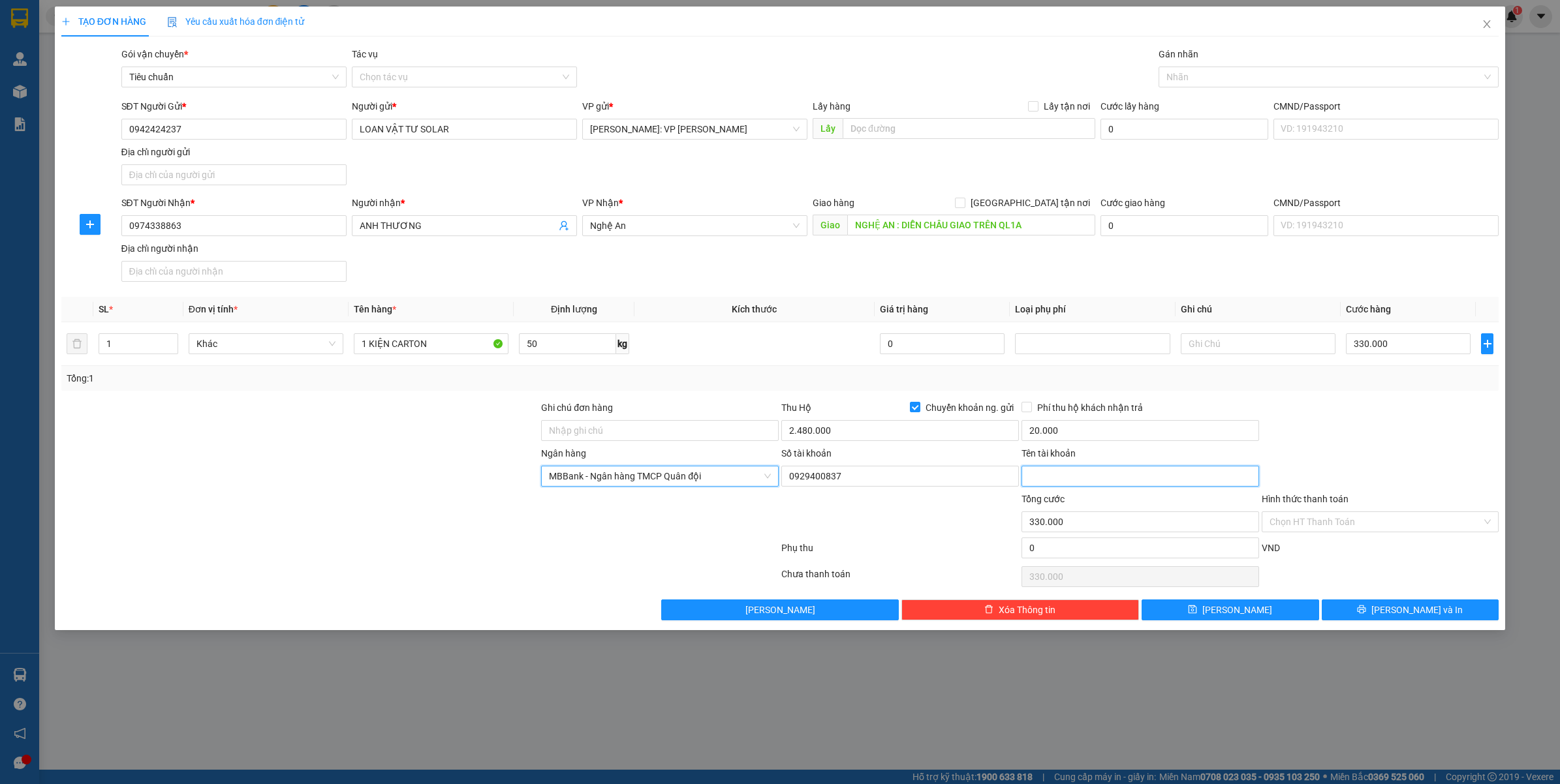
click at [1032, 480] on input "Tên tài khoản" at bounding box center [1140, 476] width 238 height 21
paste input "PHẠM NGUYỄN BẢO HUYỀN"
type input "PHẠM NGUYỄN BẢO HUYỀN"
click at [1376, 445] on div at bounding box center [1381, 423] width 240 height 45
click at [1368, 615] on button "[PERSON_NAME] và In" at bounding box center [1410, 610] width 178 height 21
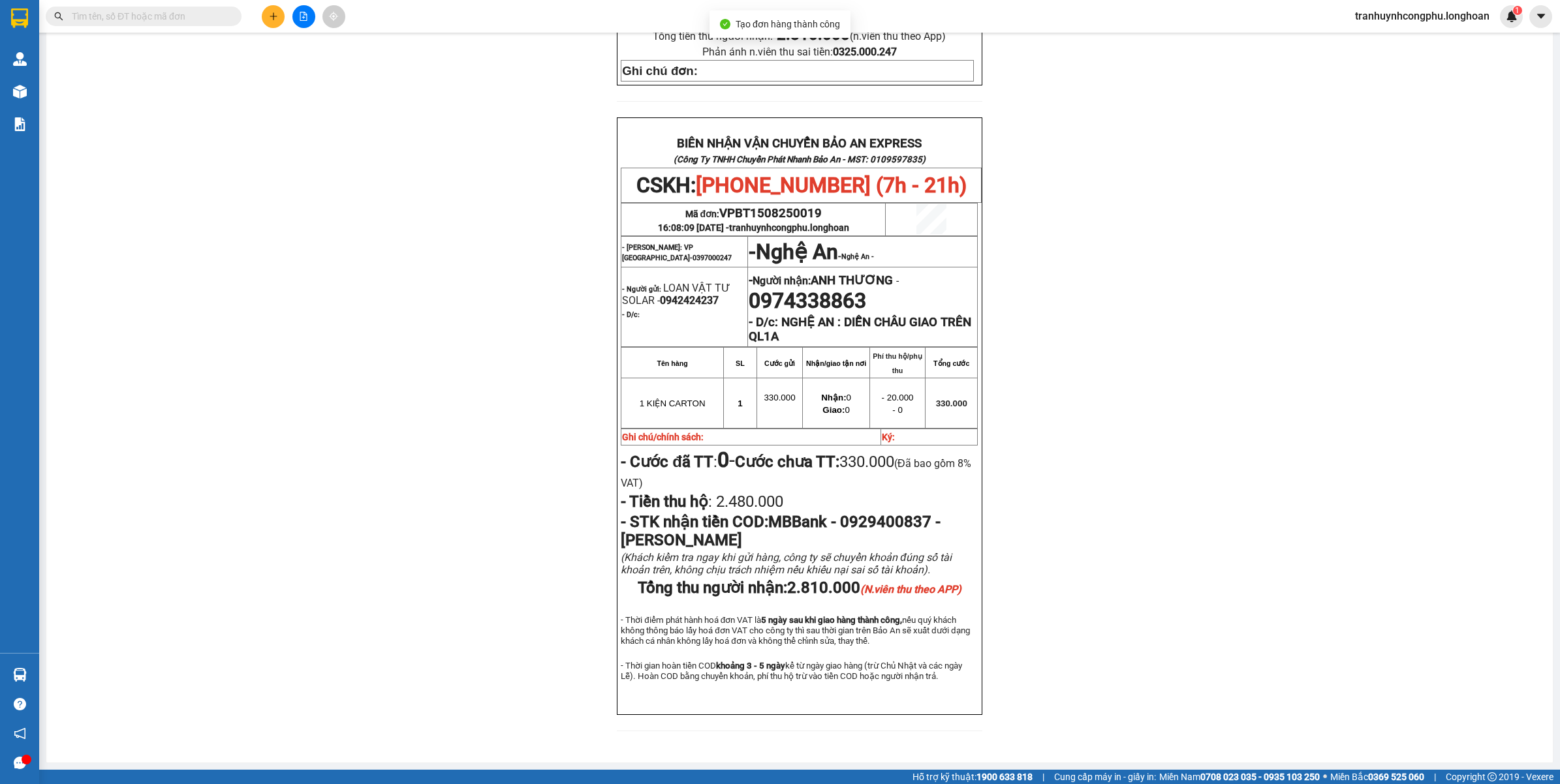
scroll to position [523, 0]
click at [395, 535] on div "PHIẾU DÁN LÊN HÀNG CSKH: 1900.06.88.33 CÔNG TY TNHH CHUYỂN PHÁT NHANH BẢO AN MS…" at bounding box center [799, 191] width 1476 height 1111
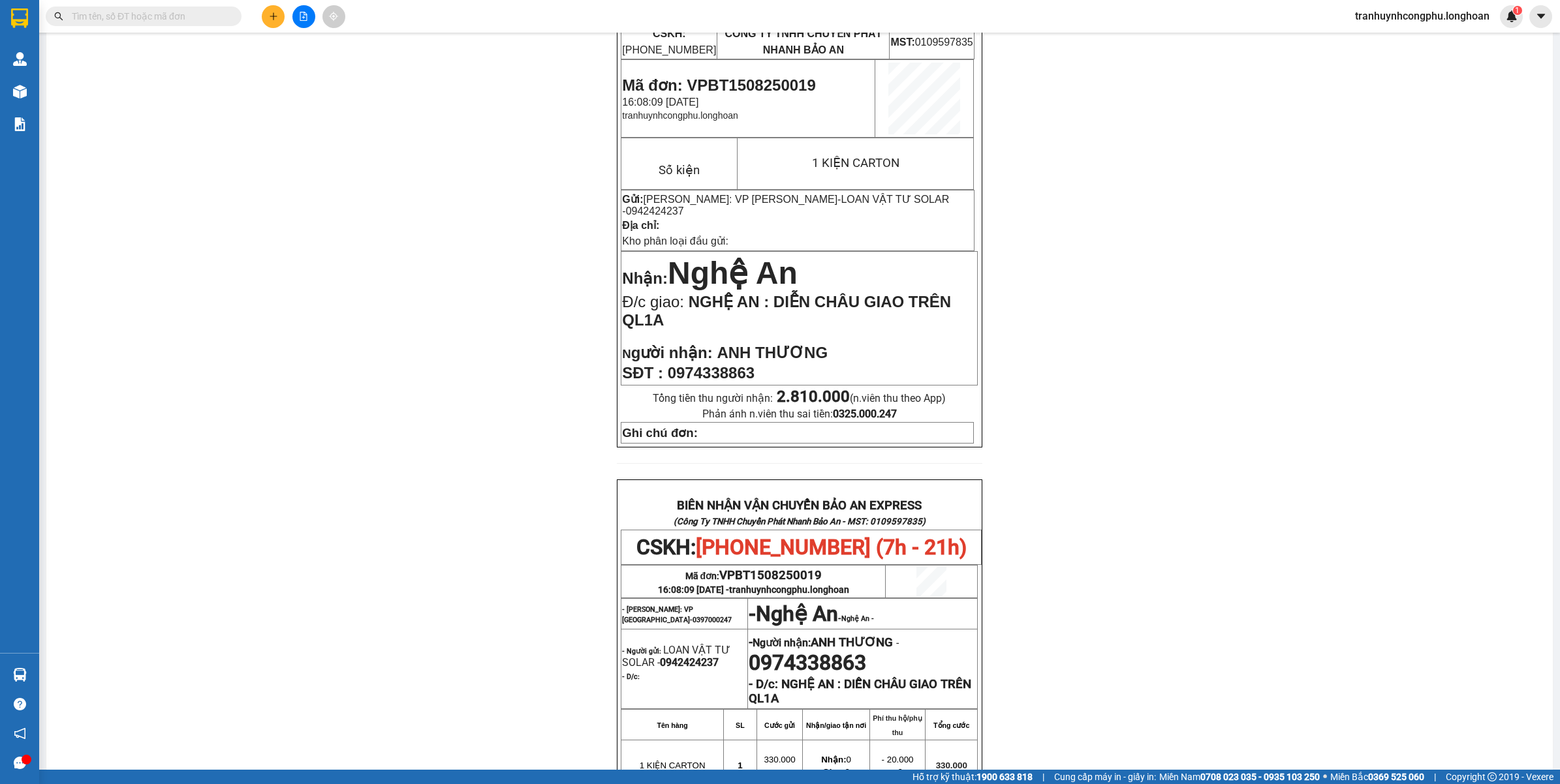
scroll to position [0, 0]
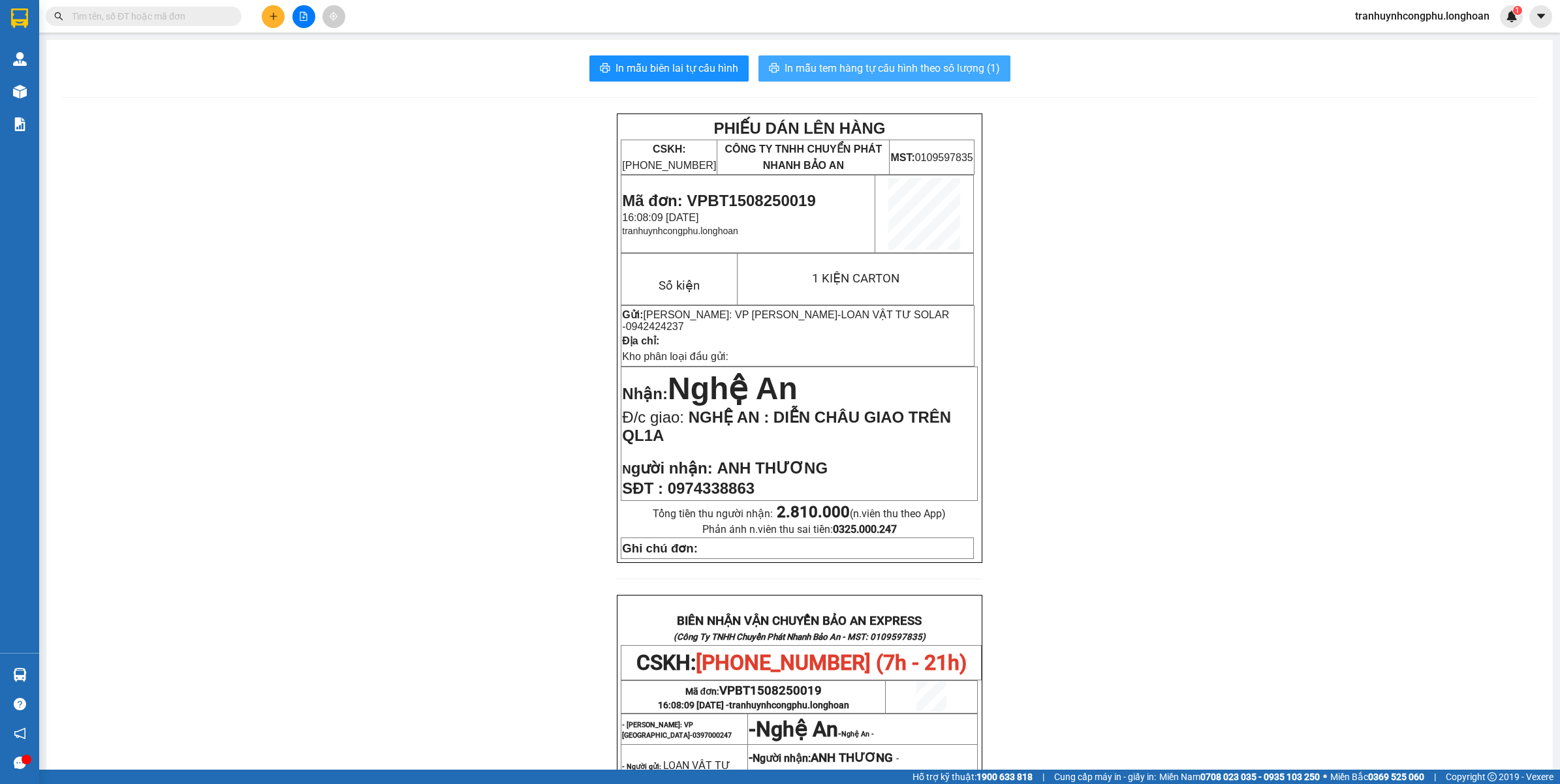
click at [888, 74] on span "In mẫu tem hàng tự cấu hình theo số lượng (1)" at bounding box center [891, 68] width 215 height 17
click at [766, 189] on td "Mã đơn: VPBT1508250019 16:08:09 - 15/08/2025 tranhuynhcongphu.longhoan" at bounding box center [749, 214] width 254 height 77
click at [763, 196] on span "Mã đơn: VPBT1508250019" at bounding box center [719, 200] width 193 height 17
copy span "VPBT1508250019"
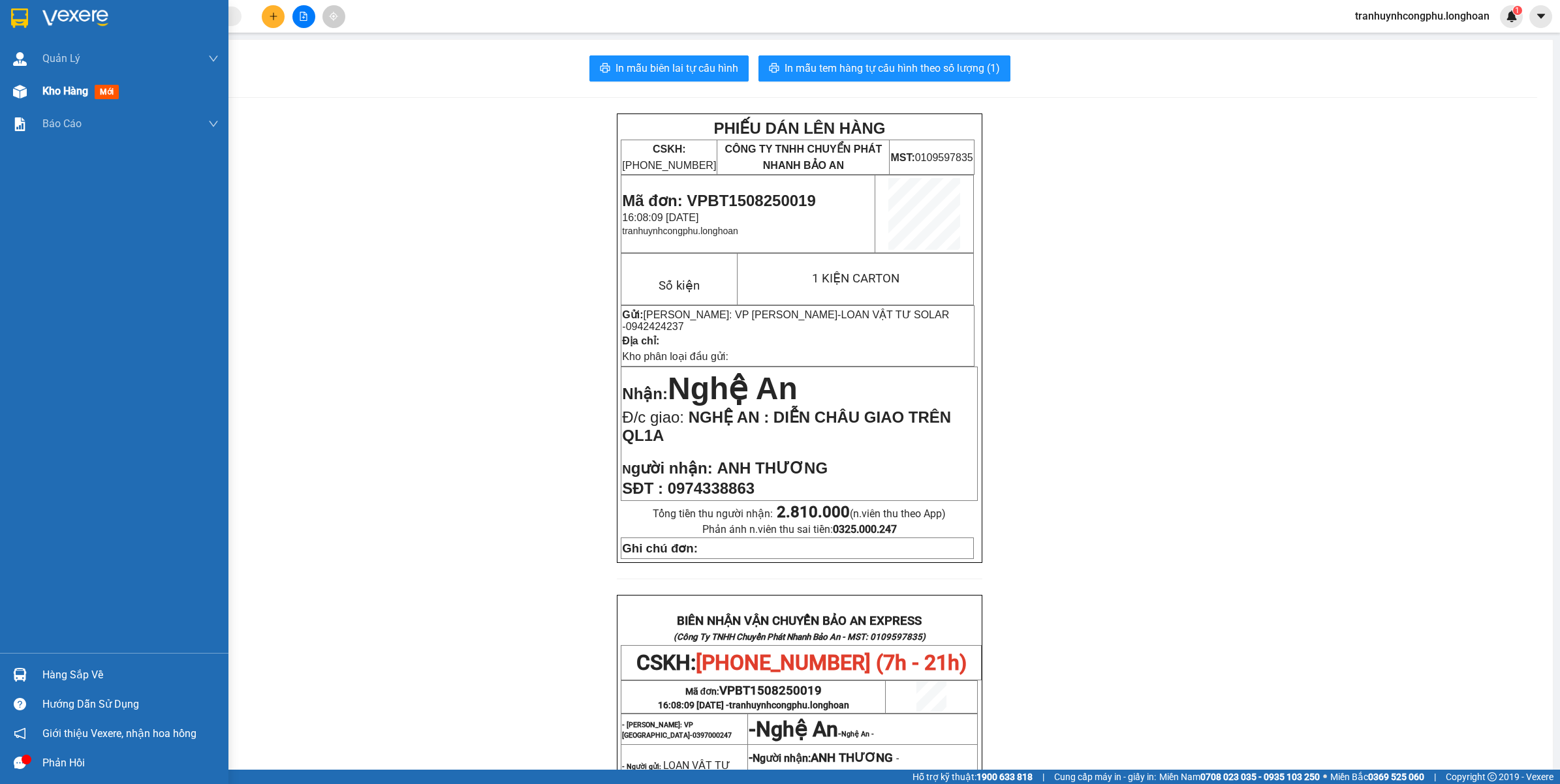
click at [30, 104] on div "Kho hàng mới" at bounding box center [114, 90] width 228 height 32
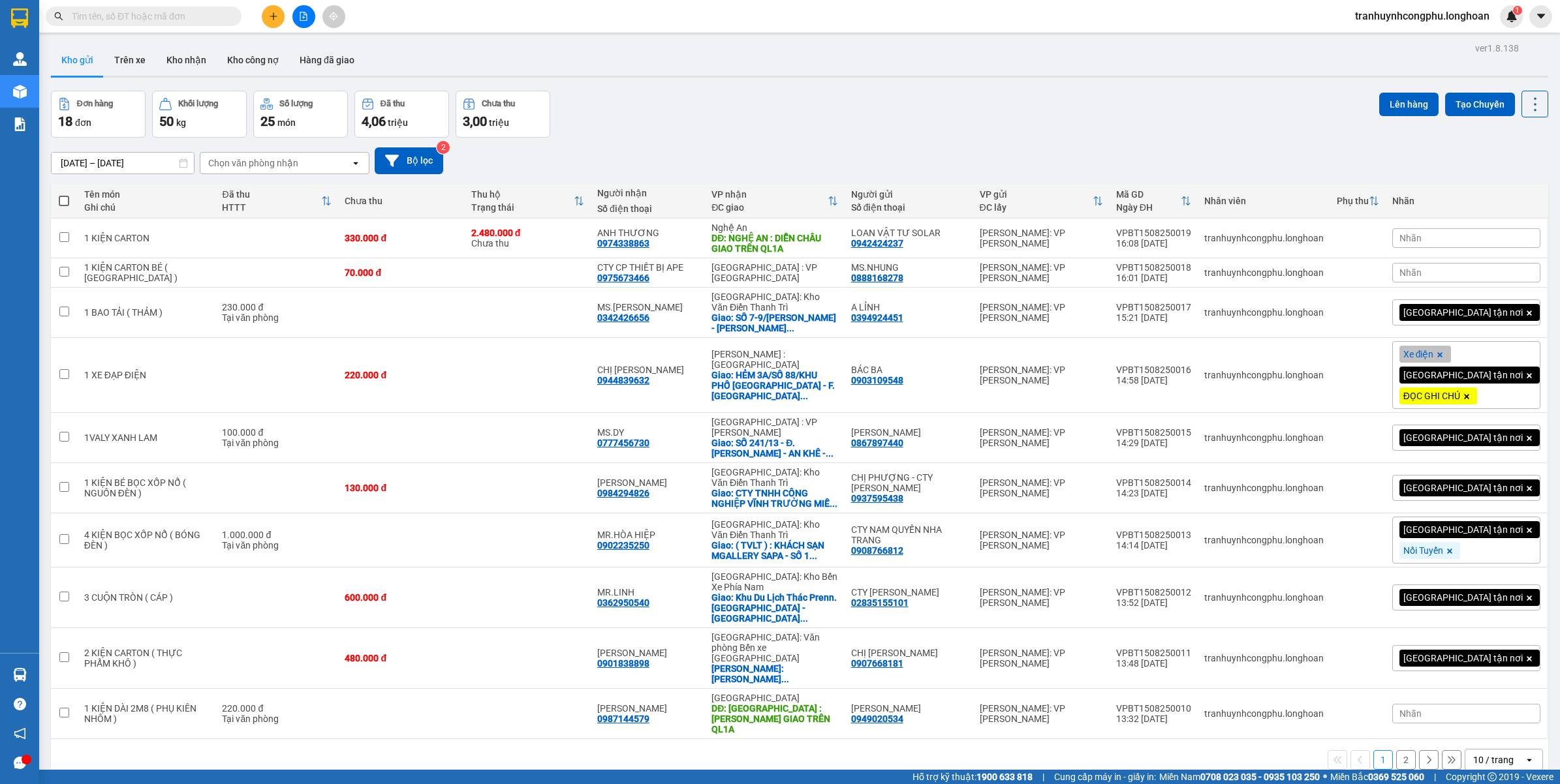
click at [1381, 17] on span "tranhuynhcongphu.longhoan" at bounding box center [1422, 16] width 155 height 17
click at [1362, 43] on span "Đăng xuất" at bounding box center [1427, 40] width 131 height 14
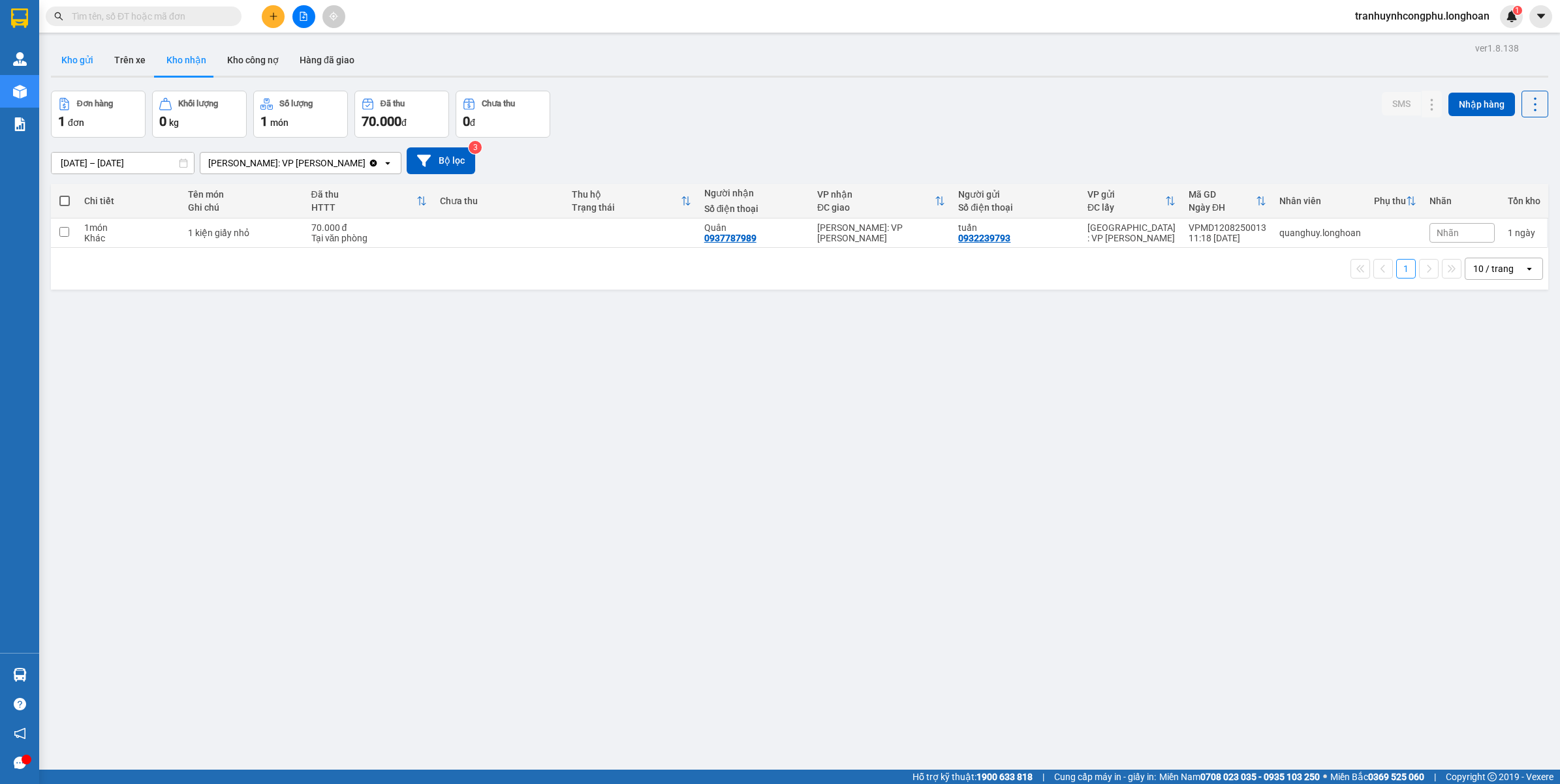
click at [90, 70] on button "Kho gửi" at bounding box center [77, 60] width 53 height 31
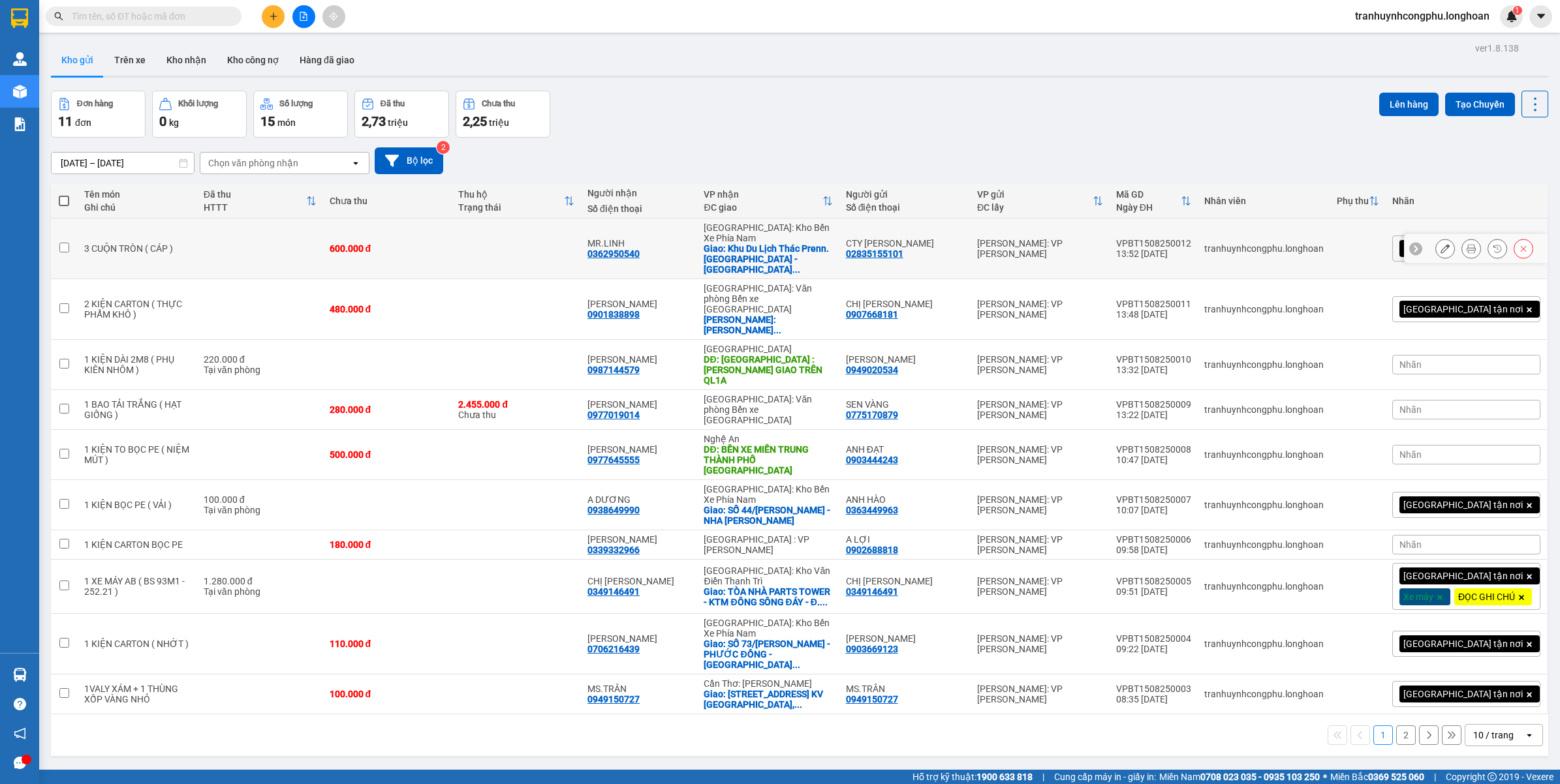
click at [1441, 249] on button at bounding box center [1445, 249] width 18 height 23
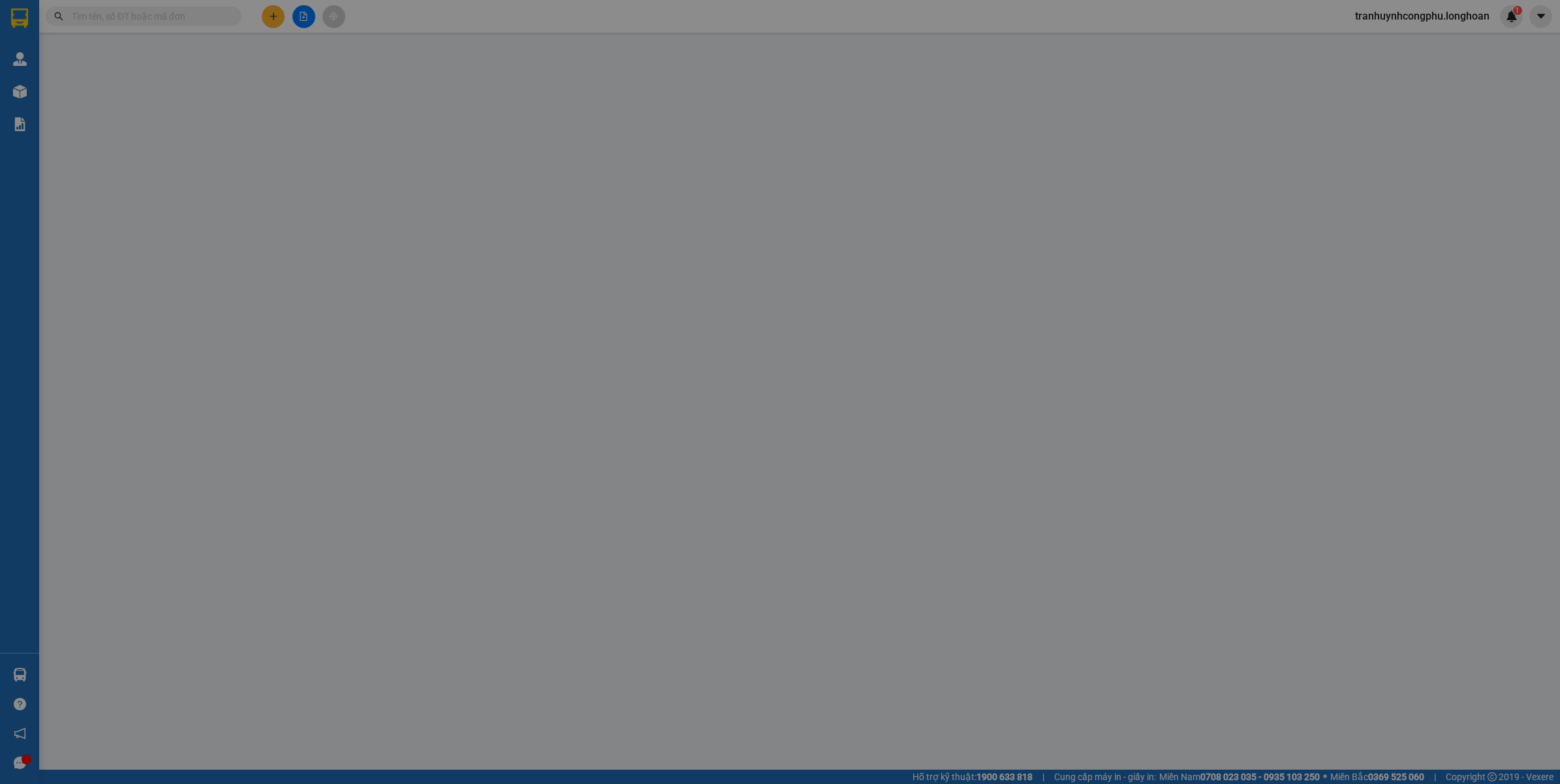
click at [1368, 573] on div "Total Paid Fee Total UnPaid Fee Cash Collection Total Fee Mã ĐH: Gói vận chuyển…" at bounding box center [780, 312] width 1438 height 531
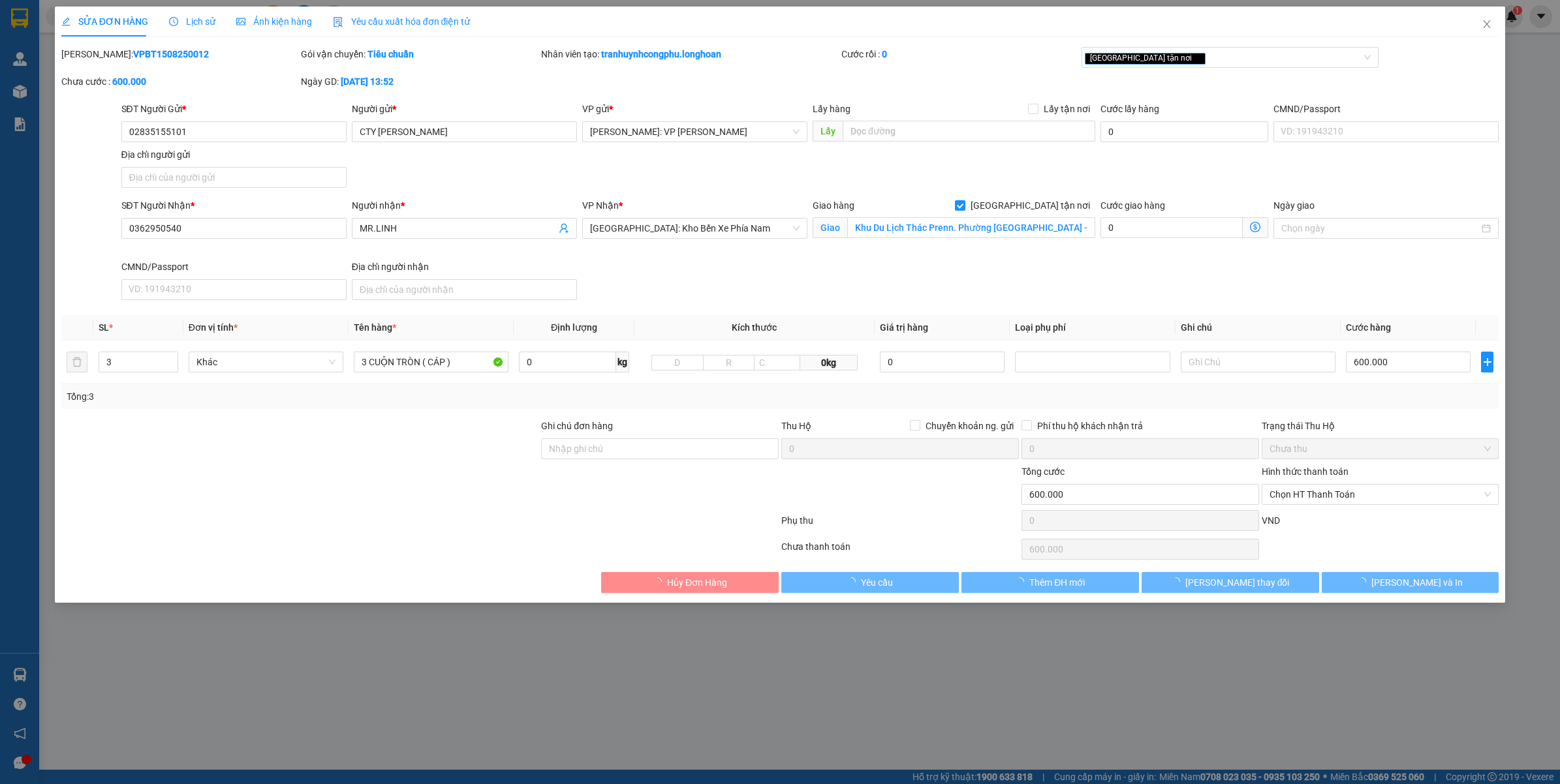
type input "02835155101"
type input "CTY [PERSON_NAME]"
type input "0362950540"
type input "MR.LINH"
checkbox input "true"
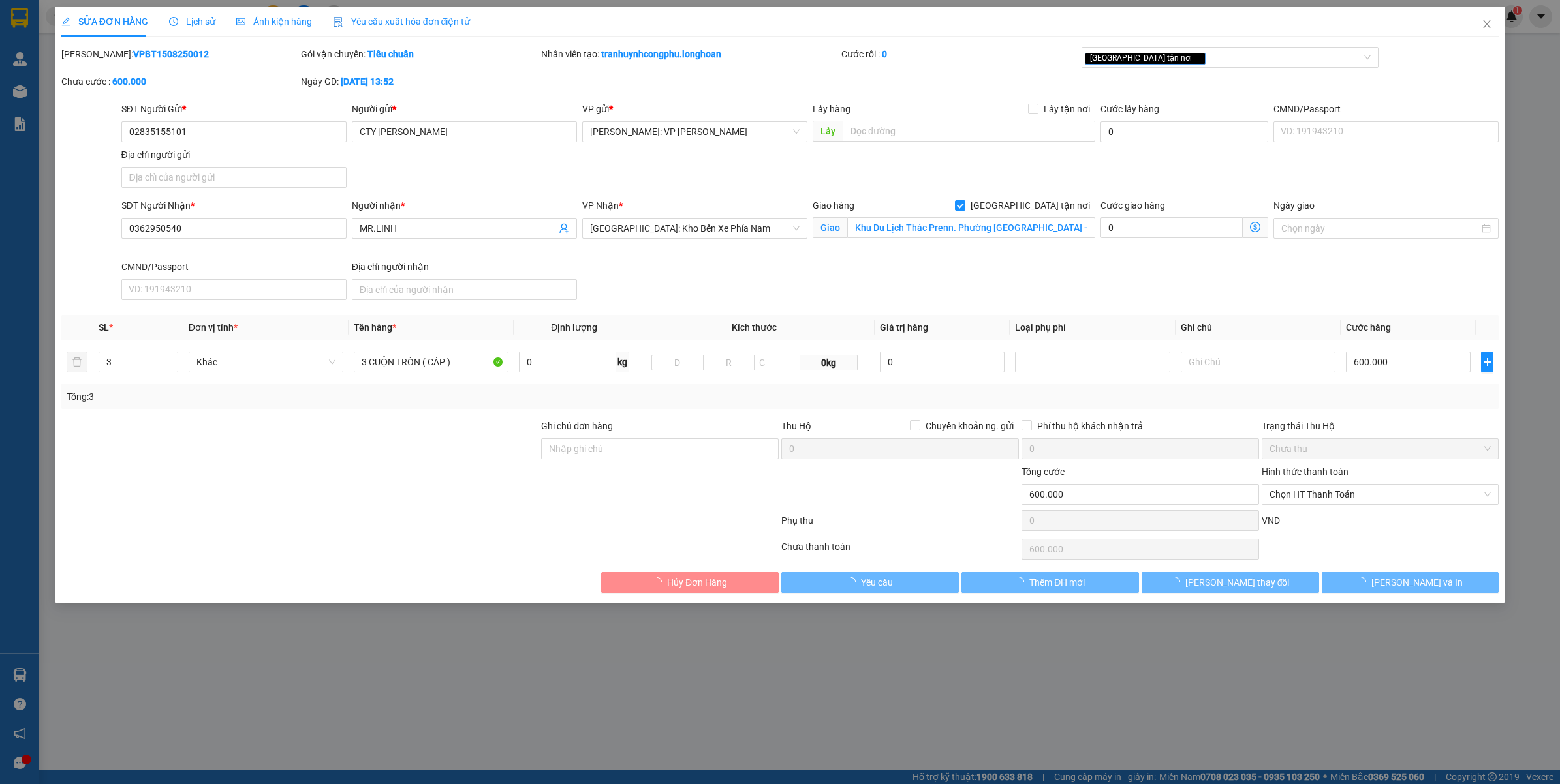
type input "Khu Du Lịch Thác Prenn. Phường [GEOGRAPHIC_DATA] - [GEOGRAPHIC_DATA] -[GEOGRAPH…"
type input "600.000"
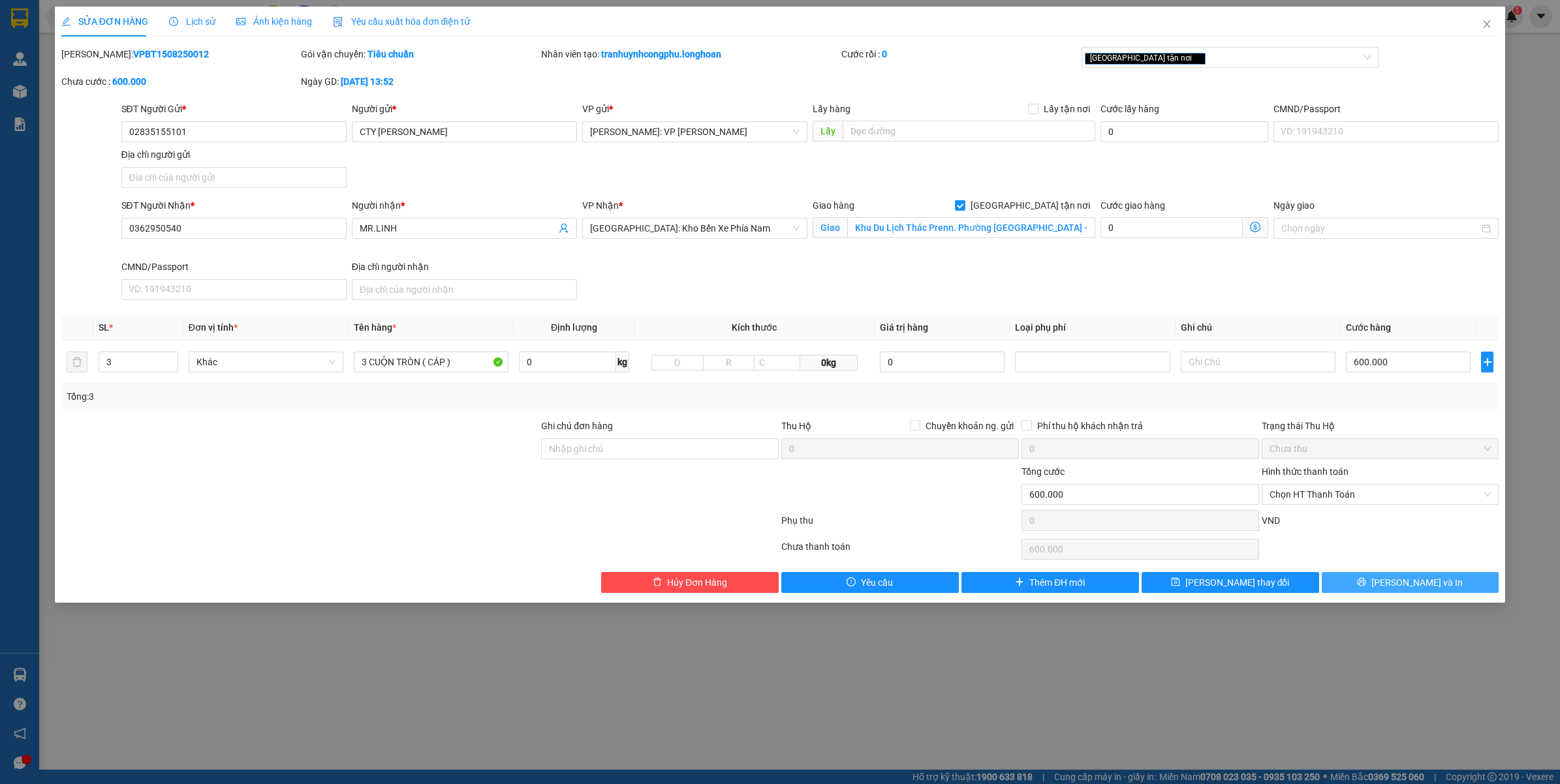
click at [1365, 580] on button "[PERSON_NAME] và In" at bounding box center [1410, 583] width 178 height 21
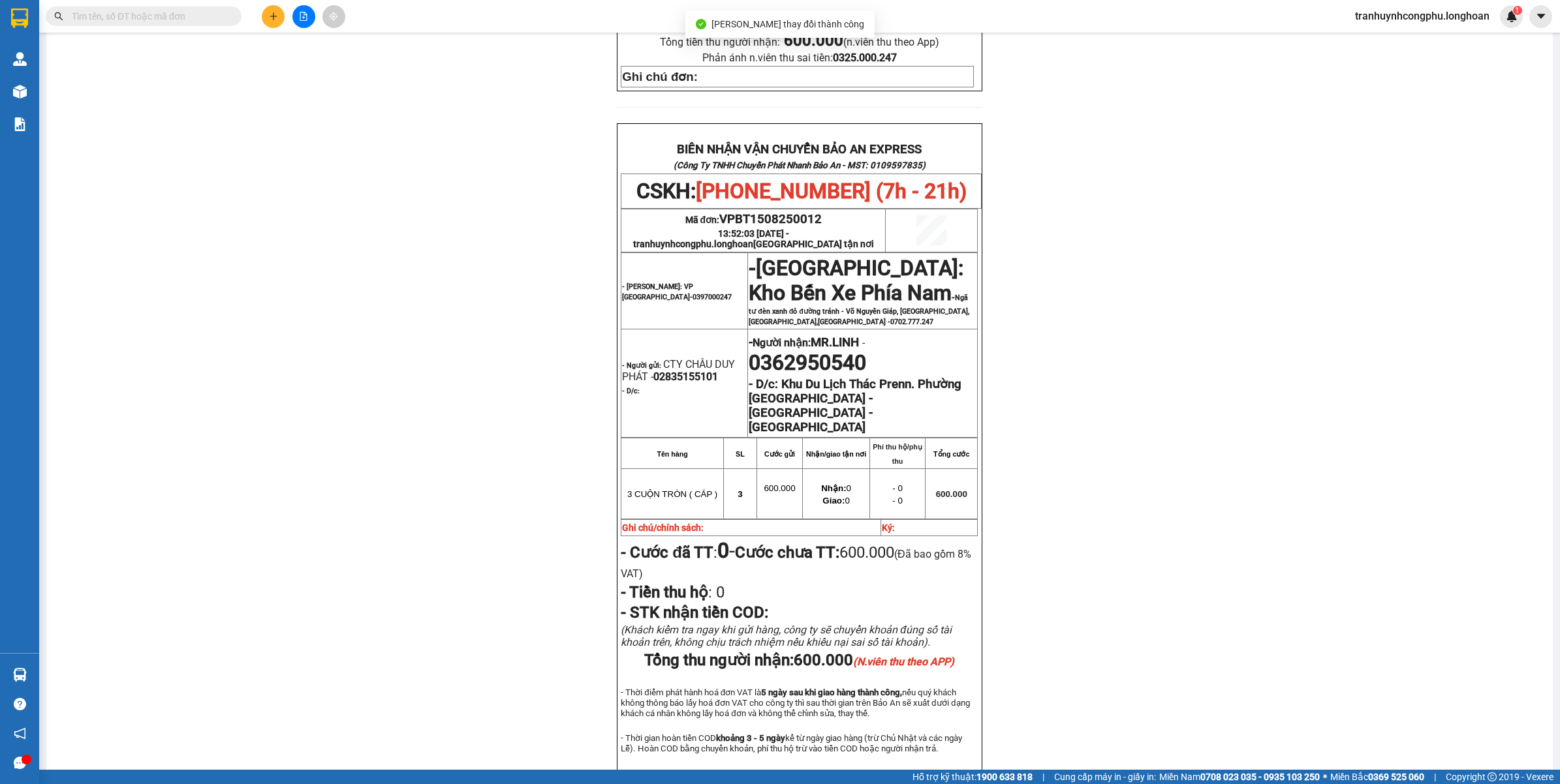
scroll to position [583, 0]
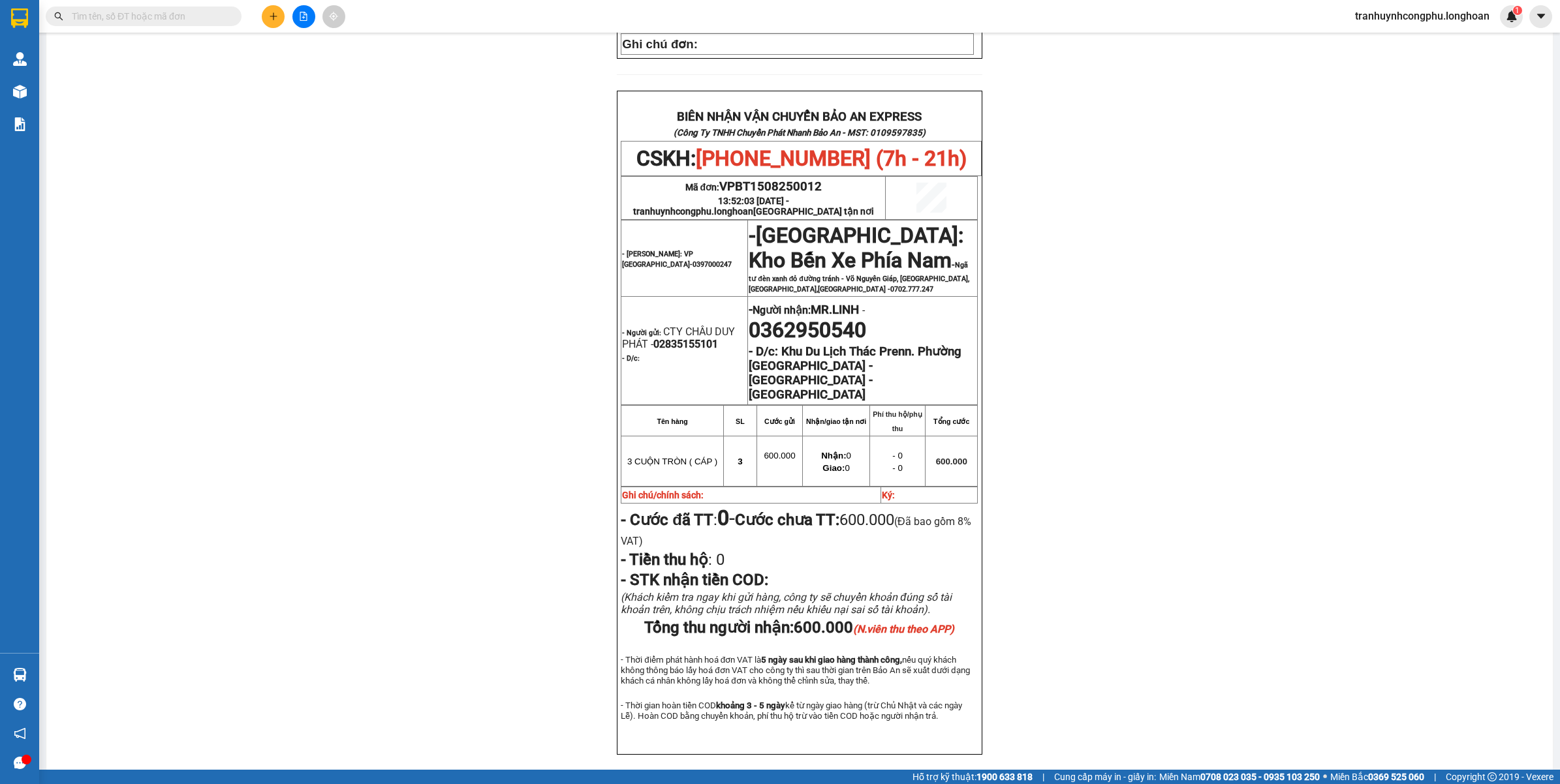
click at [1224, 285] on div "PHIẾU DÁN LÊN HÀNG CSKH: 1900.06.88.33 CÔNG TY TNHH CHUYỂN PHÁT NHANH BẢO AN MS…" at bounding box center [799, 158] width 1476 height 1256
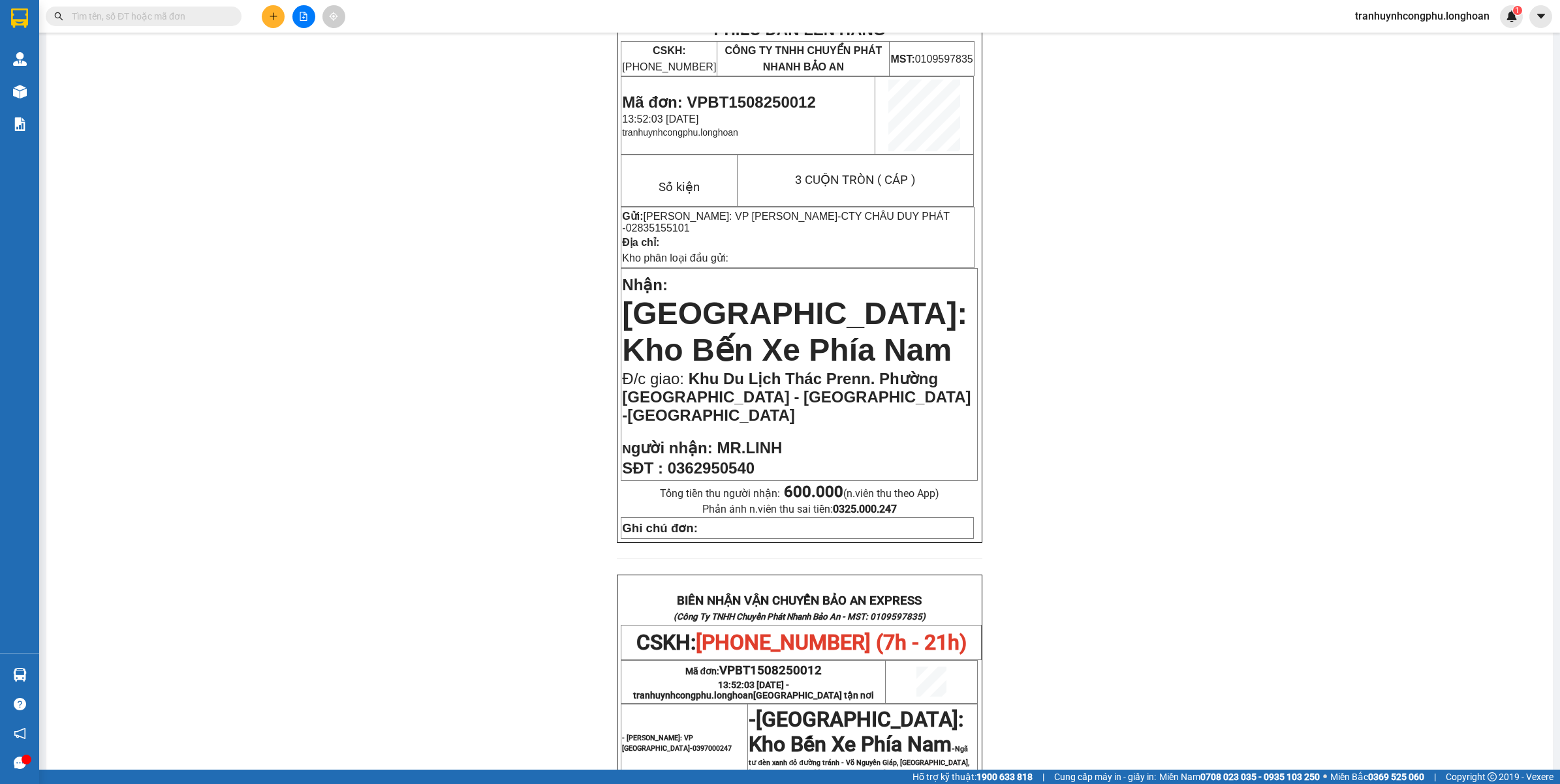
scroll to position [0, 0]
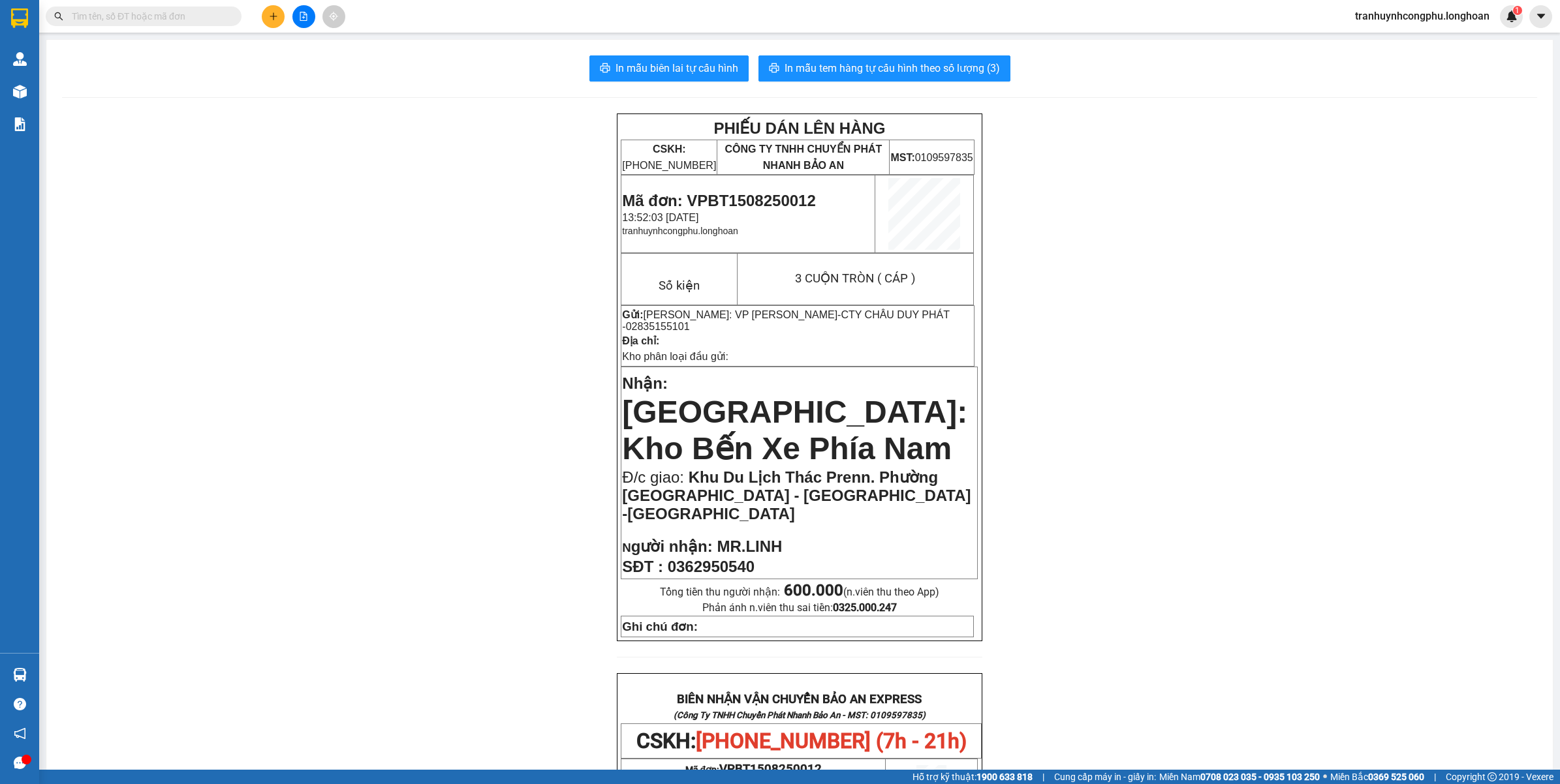
drag, startPoint x: 271, startPoint y: 255, endPoint x: 99, endPoint y: 160, distance: 196.5
click at [269, 255] on div "PHIẾU DÁN LÊN HÀNG CSKH: 1900.06.88.33 CÔNG TY TNHH CHUYỂN PHÁT NHANH BẢO AN MS…" at bounding box center [799, 740] width 1476 height 1256
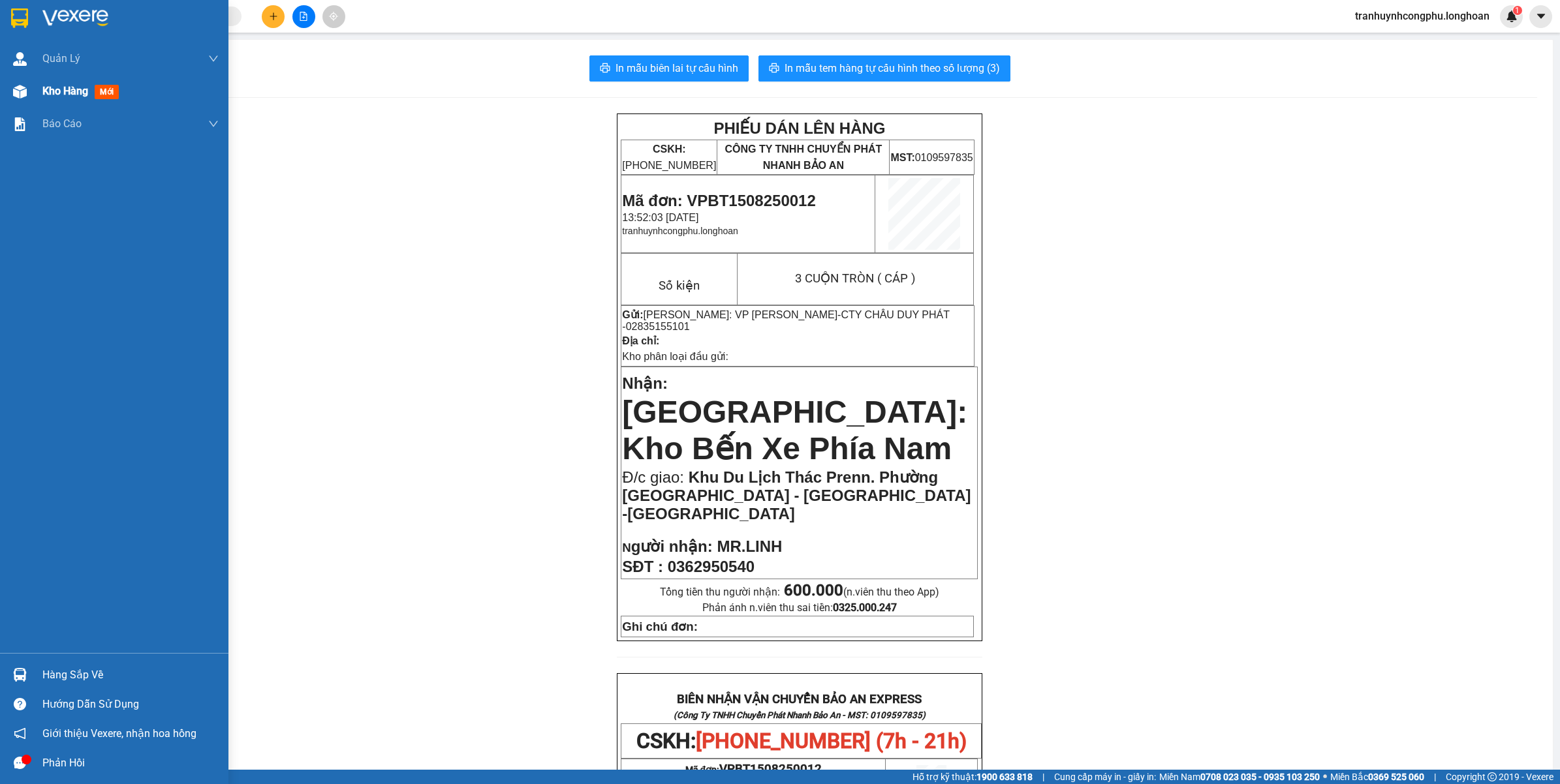
click at [24, 97] on img at bounding box center [20, 91] width 14 height 14
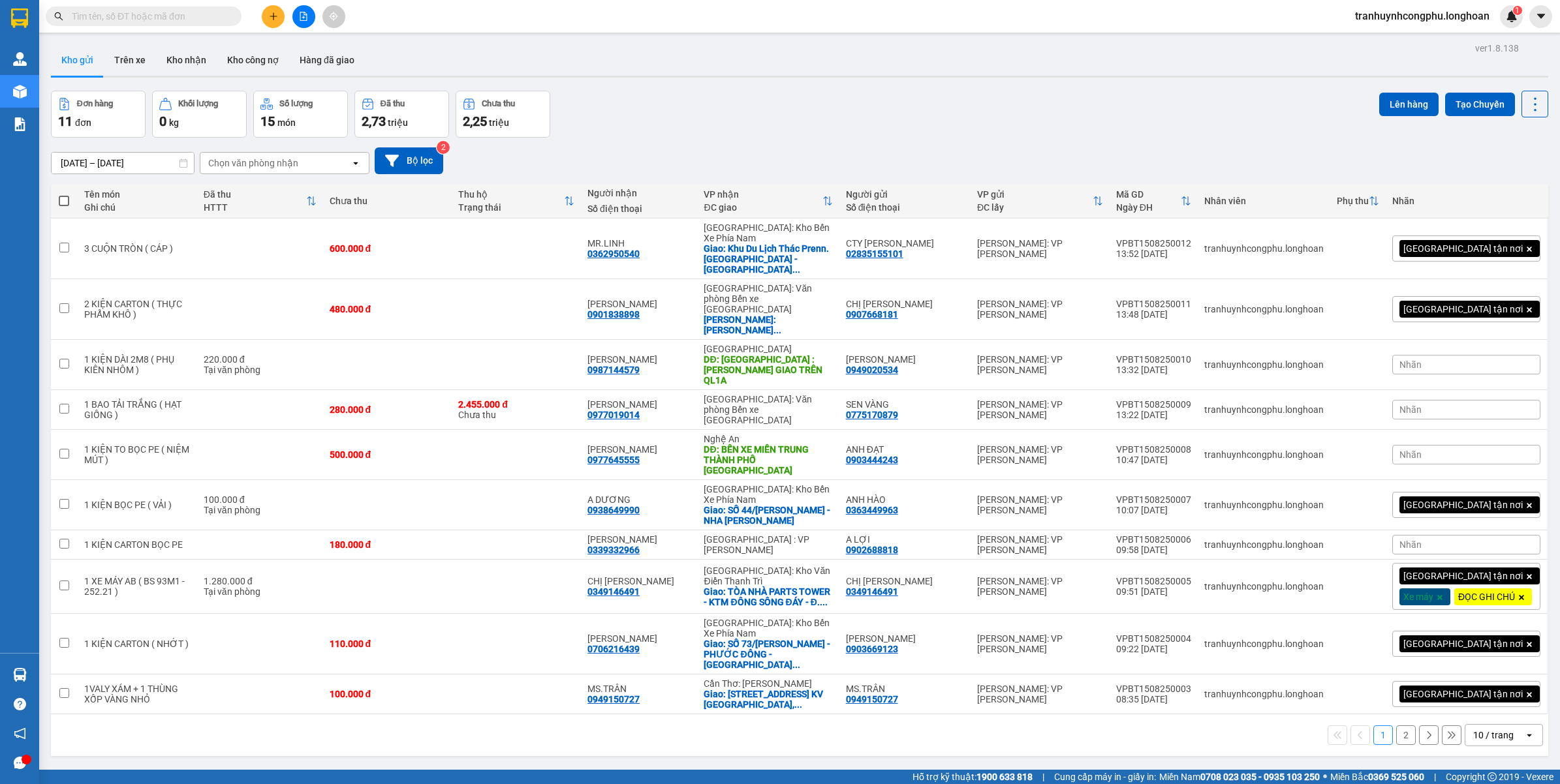
click at [268, 23] on button at bounding box center [273, 17] width 23 height 23
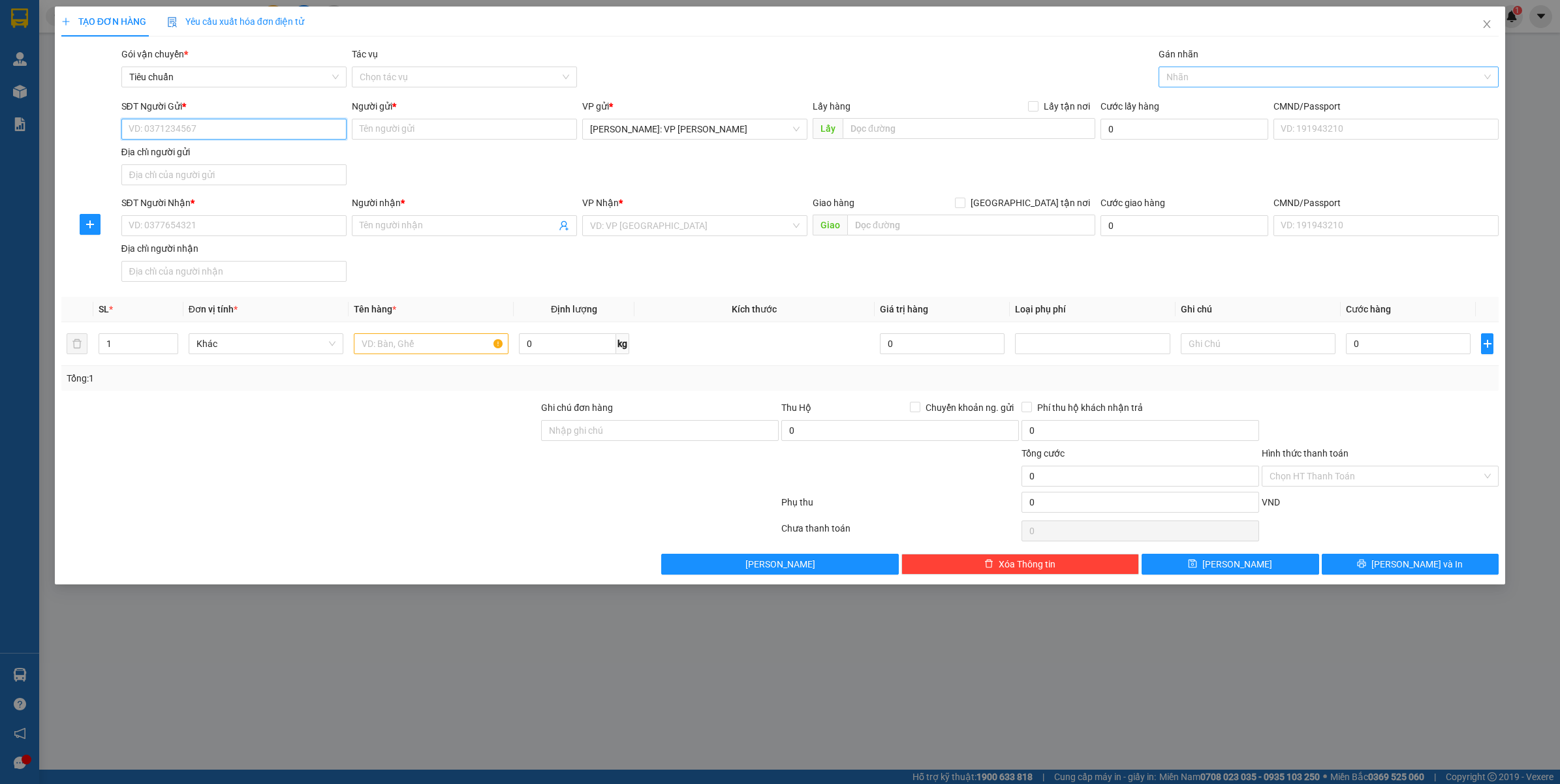
click at [1273, 84] on div at bounding box center [1322, 77] width 321 height 16
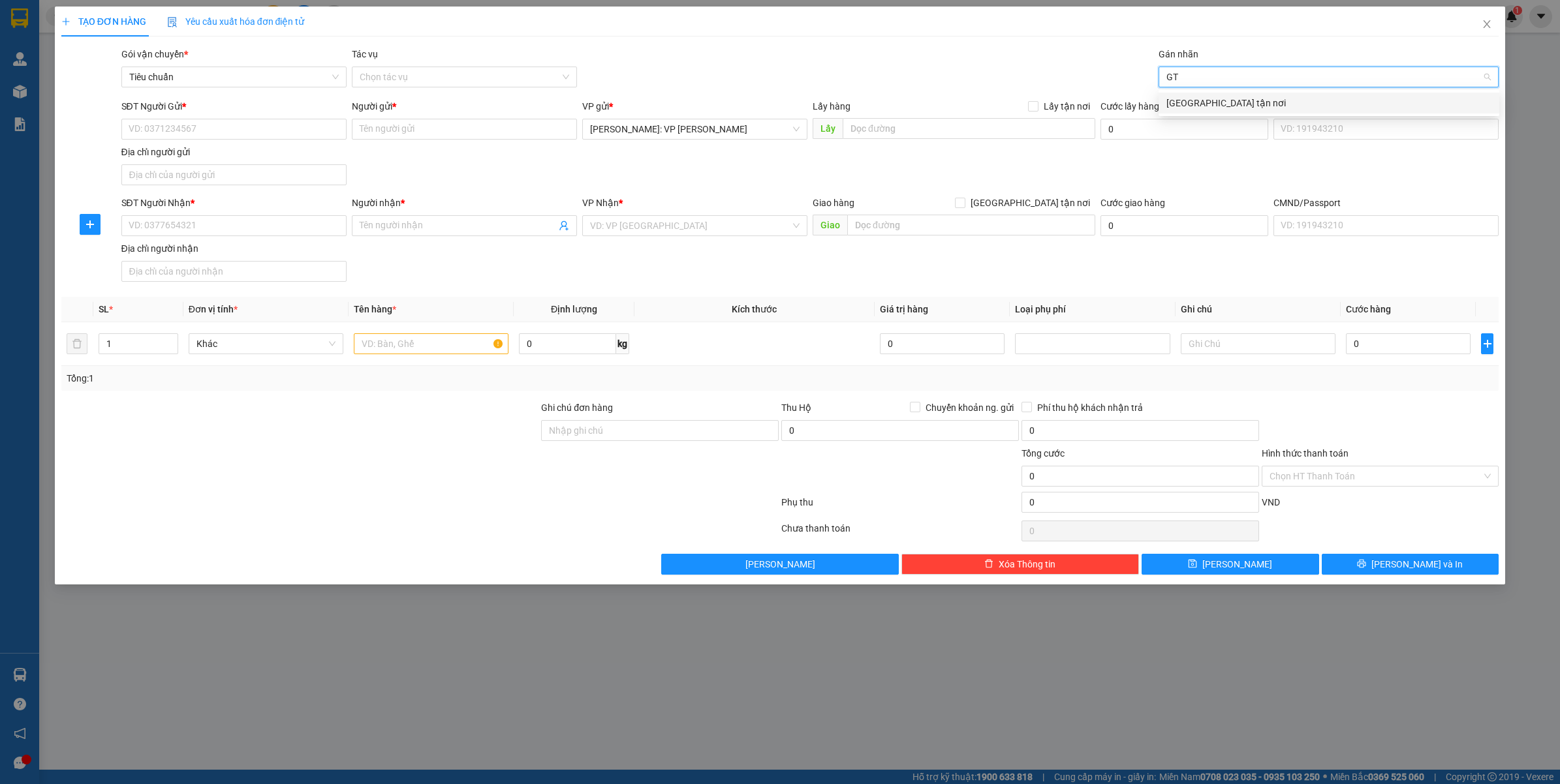
type input "GTN"
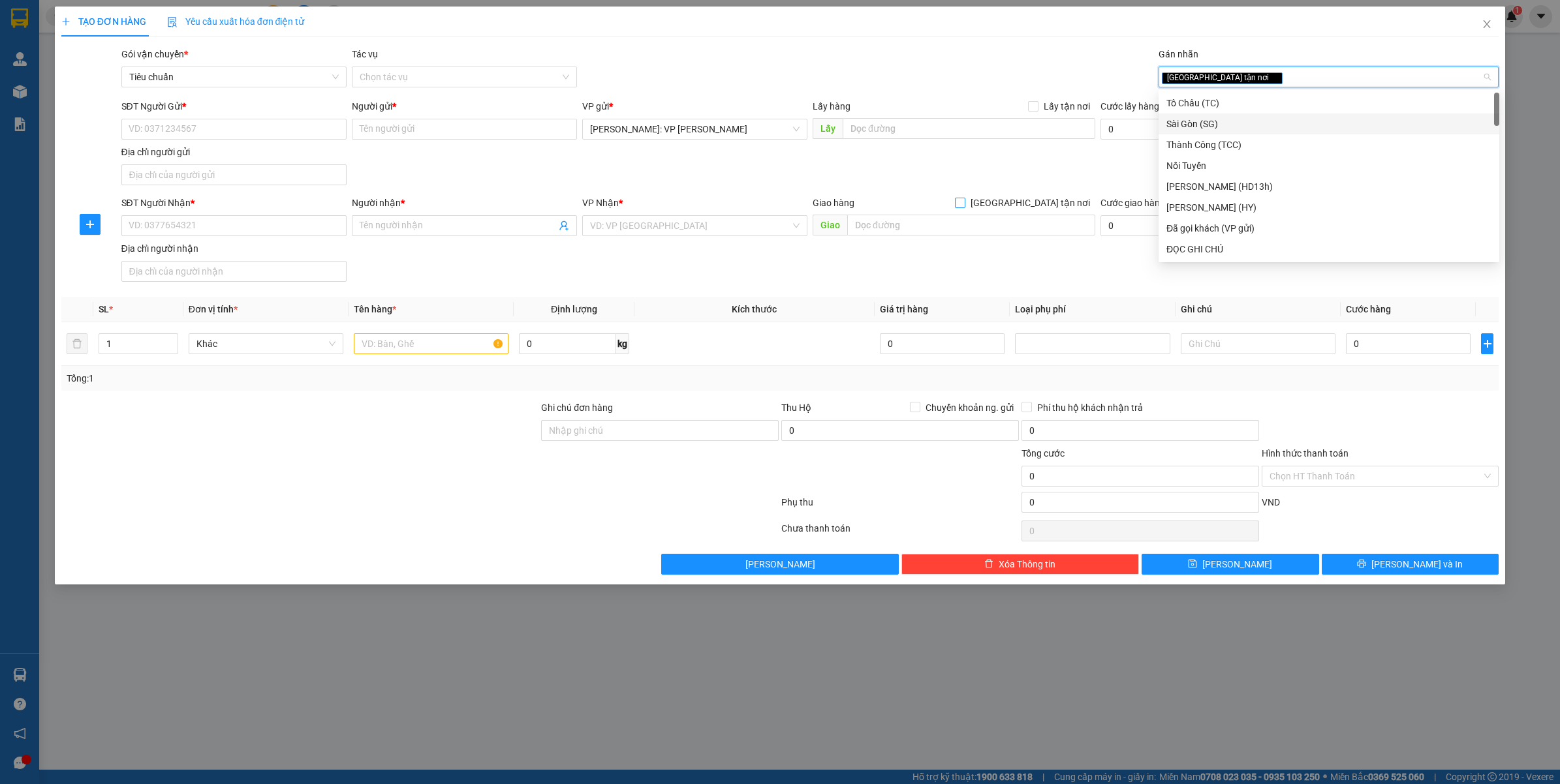
click at [1052, 205] on span "[GEOGRAPHIC_DATA] tận nơi" at bounding box center [1030, 203] width 130 height 14
click at [964, 205] on input "[GEOGRAPHIC_DATA] tận nơi" at bounding box center [959, 202] width 9 height 9
checkbox input "true"
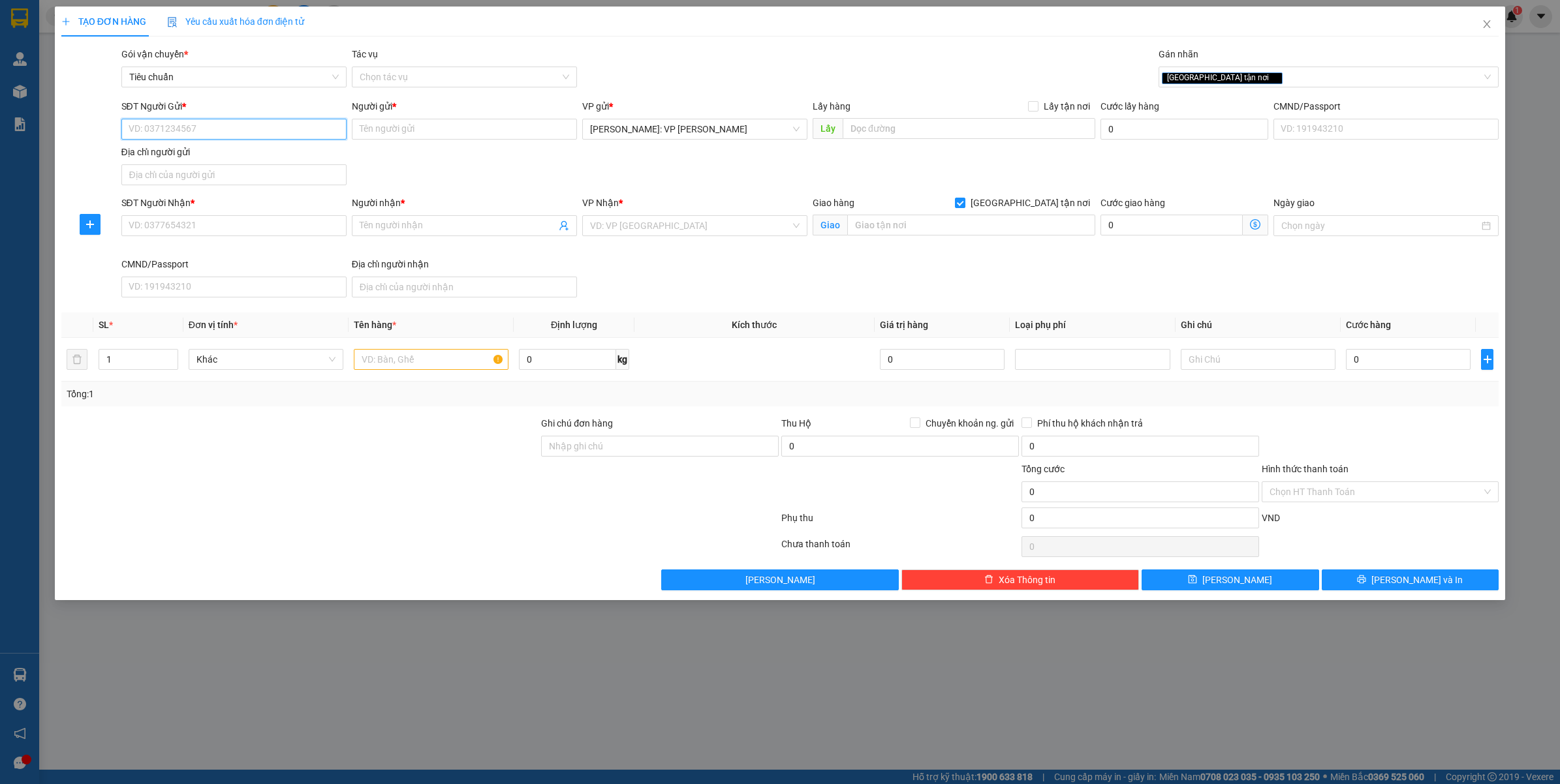
click at [166, 121] on input "SĐT Người Gửi *" at bounding box center [233, 129] width 225 height 21
click at [255, 129] on input "0908766812" at bounding box center [233, 129] width 225 height 21
type input "0908766812"
click at [450, 137] on input "Người gửi *" at bounding box center [464, 129] width 225 height 21
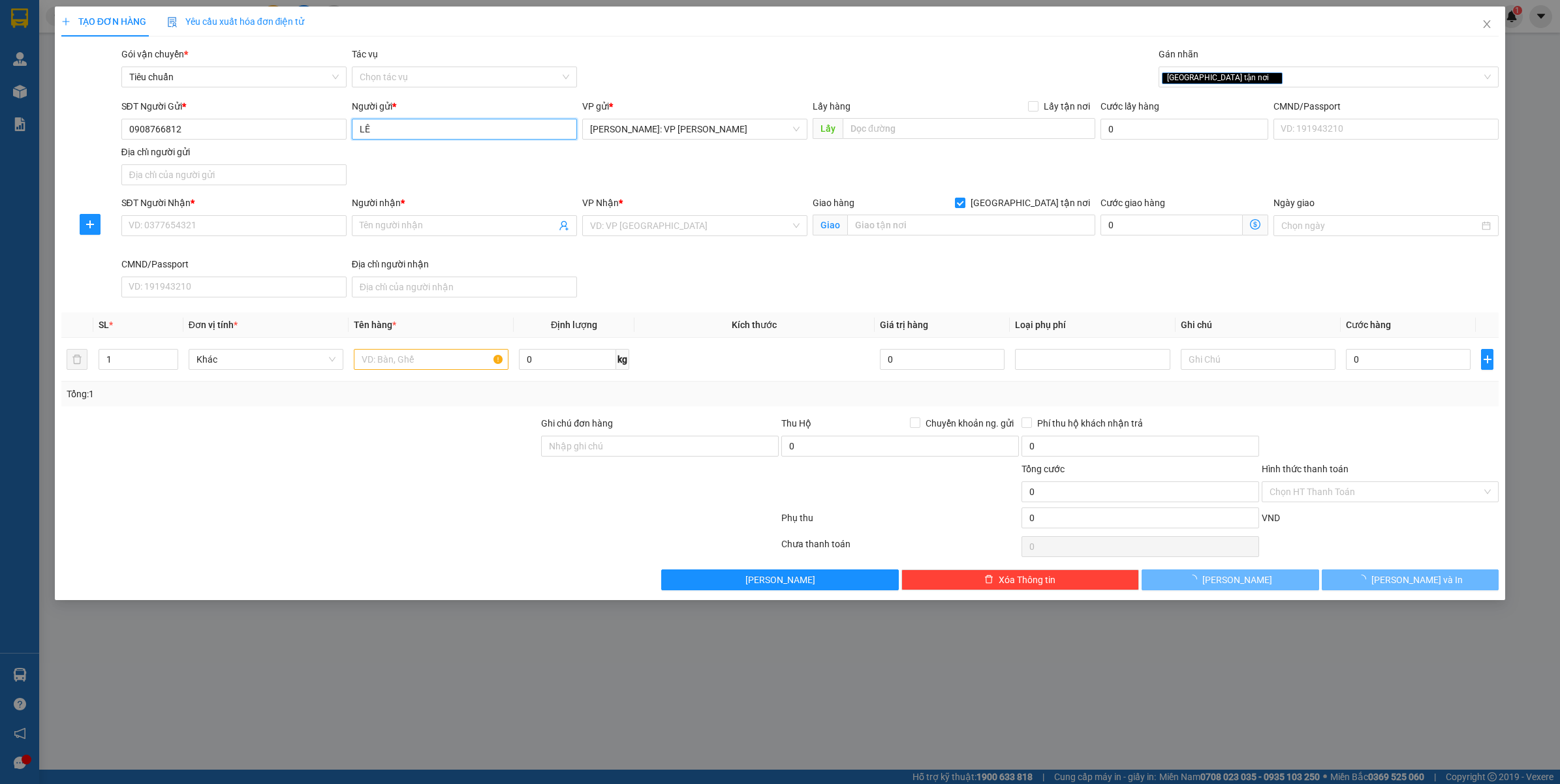
type input "L"
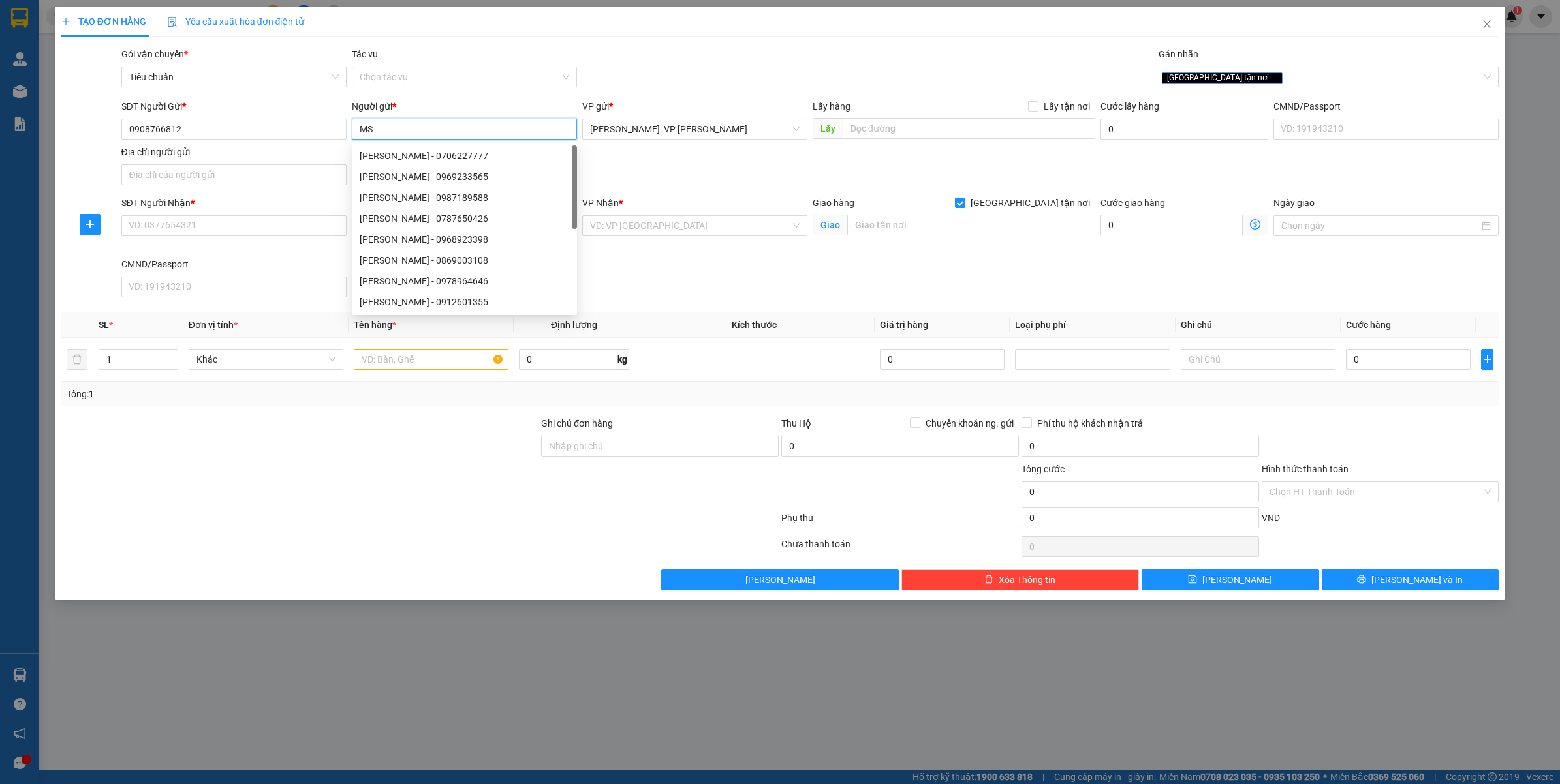
type input "M"
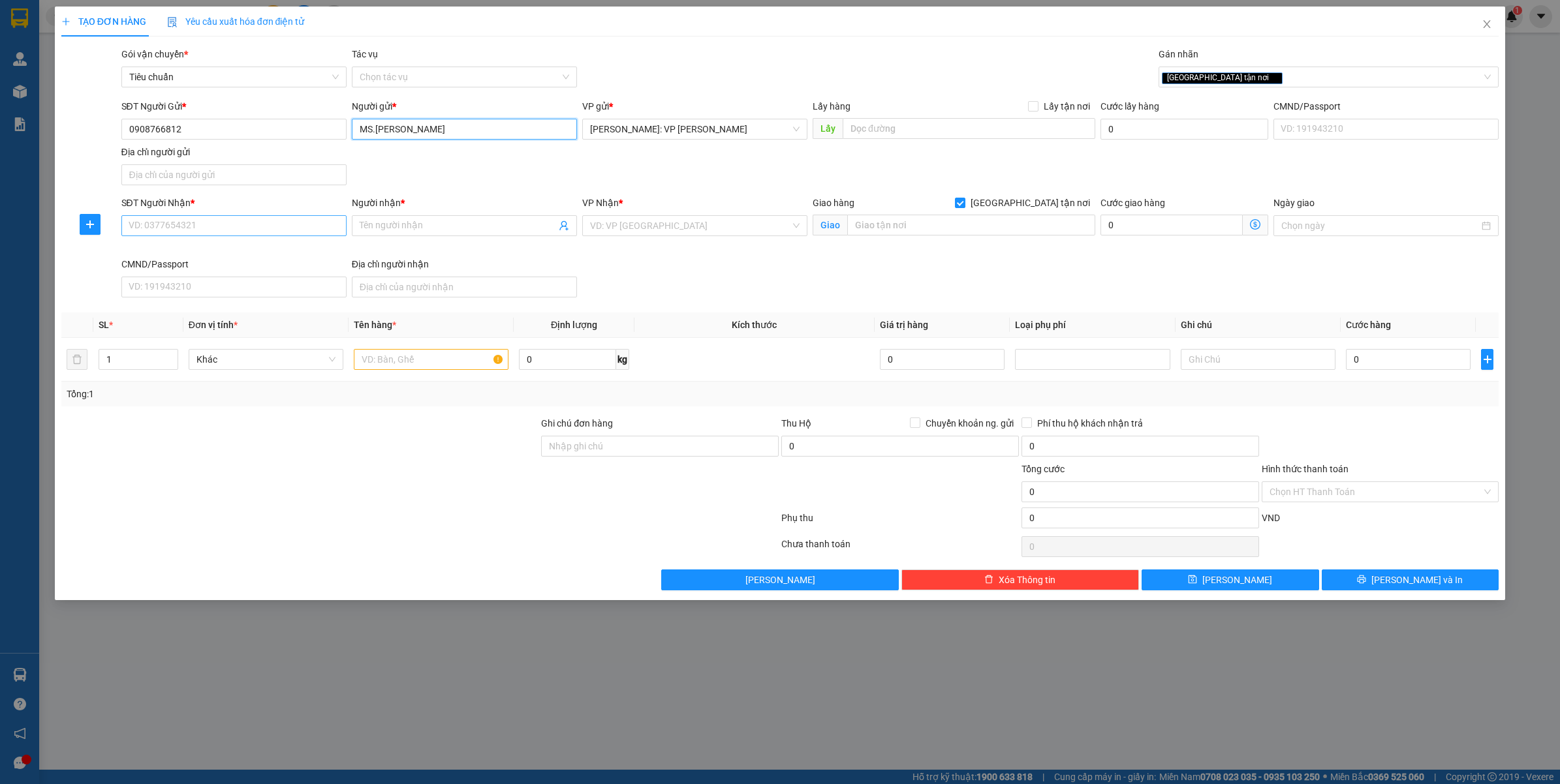
type input "MS.NGỌC HÂN"
click at [205, 229] on input "SĐT Người Nhận *" at bounding box center [233, 225] width 225 height 21
click at [654, 223] on input "search" at bounding box center [690, 225] width 200 height 19
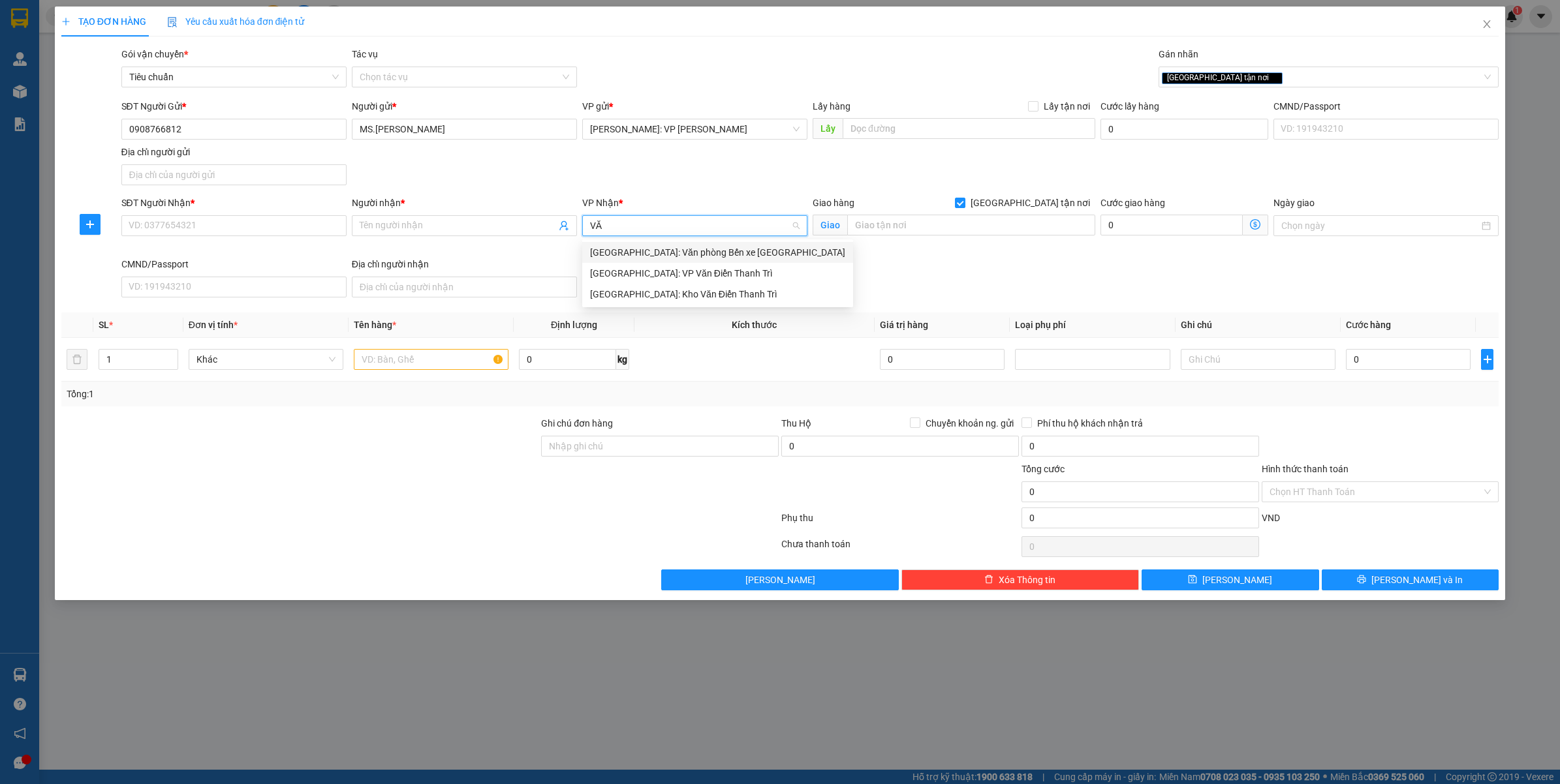
type input "VĂN"
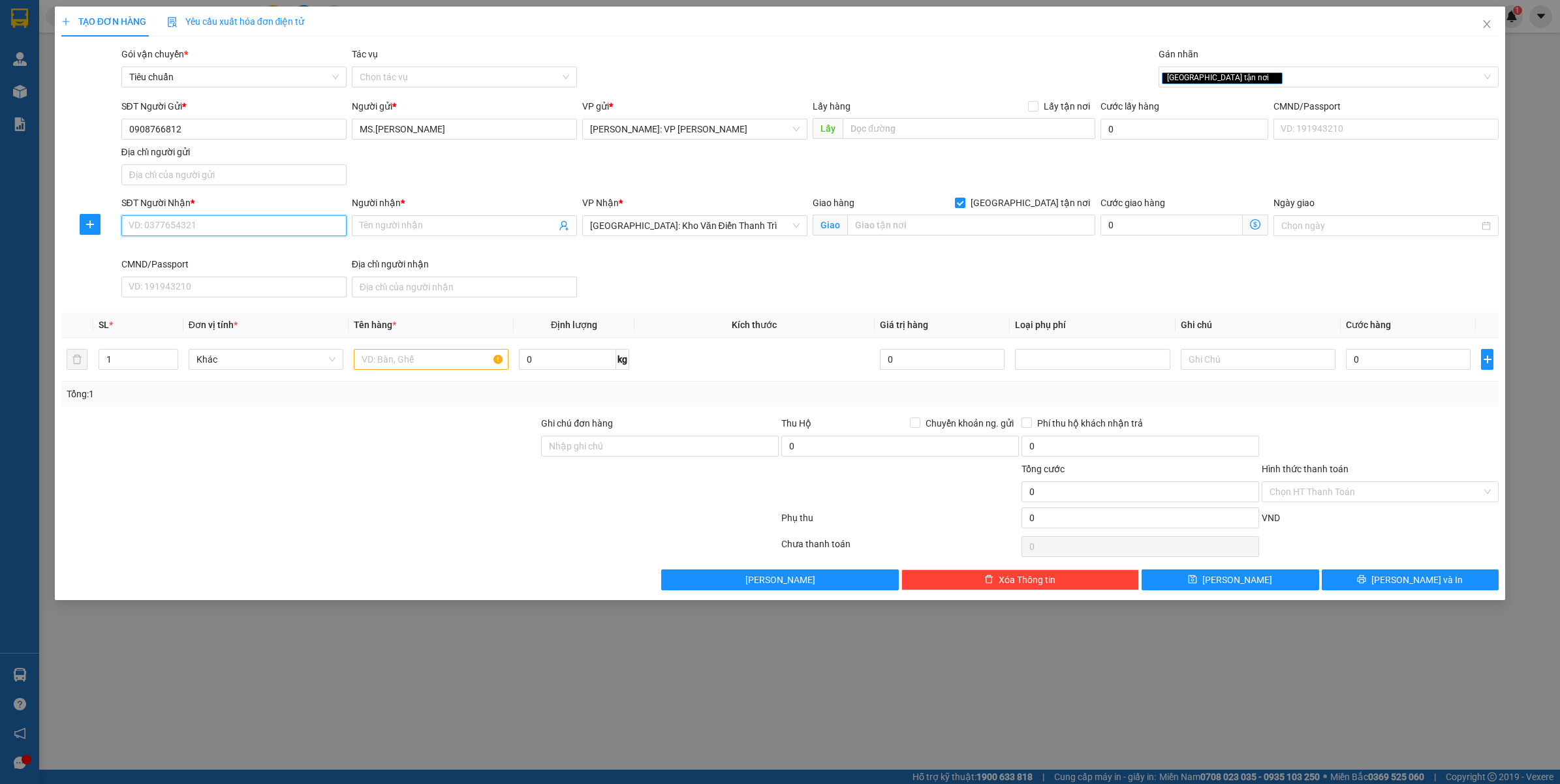
click at [317, 223] on input "SĐT Người Nhận *" at bounding box center [233, 225] width 225 height 21
click at [396, 364] on input "text" at bounding box center [431, 359] width 155 height 21
click at [170, 358] on icon "up" at bounding box center [170, 356] width 4 height 4
type input "4"
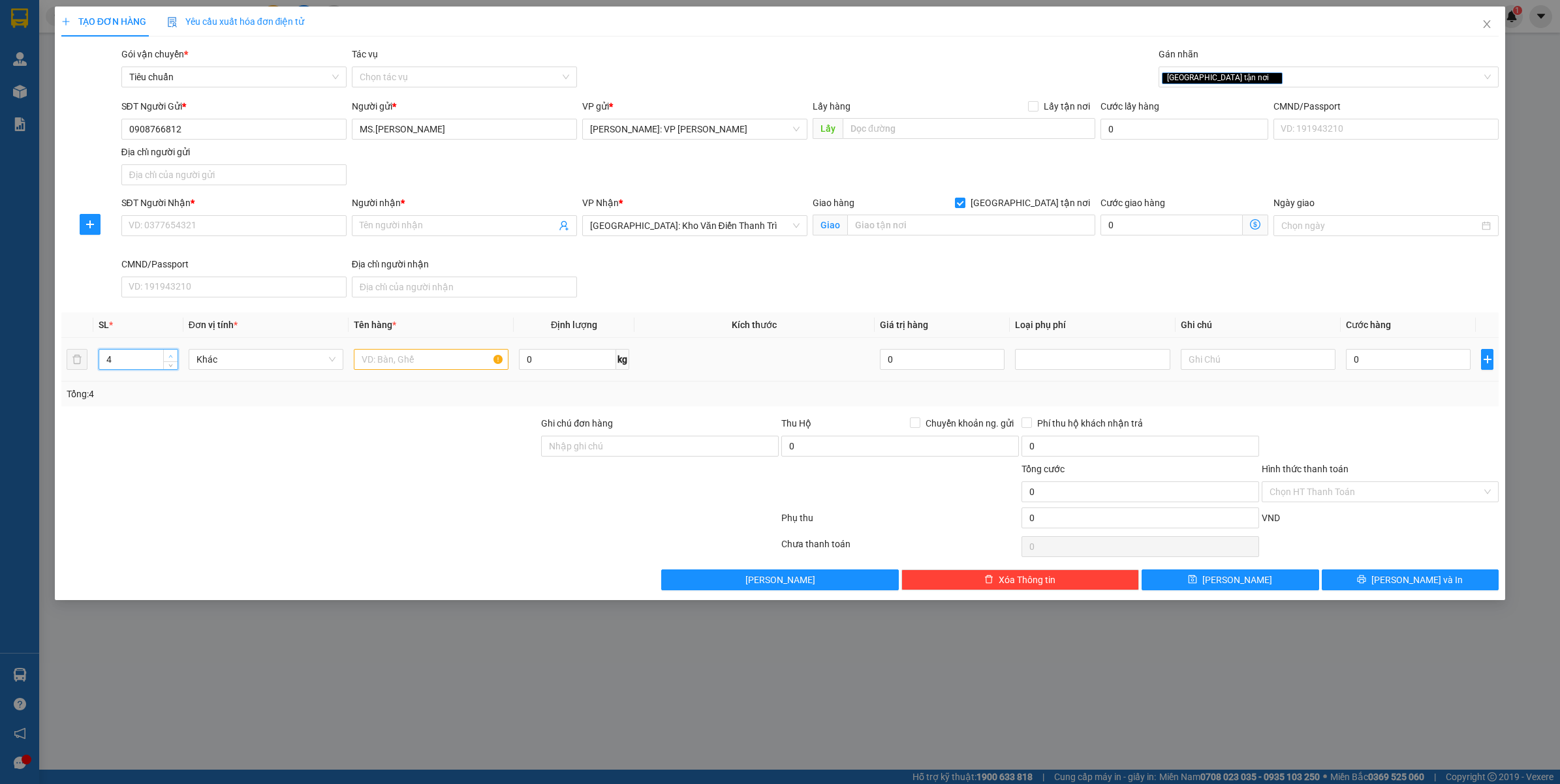
click at [170, 358] on icon "up" at bounding box center [170, 356] width 4 height 4
click at [416, 354] on input "text" at bounding box center [431, 359] width 155 height 21
type input "4 KIỆN BỌC XỐP NỔ"
click at [225, 216] on input "SĐT Người Nhận *" at bounding box center [233, 225] width 225 height 21
click at [912, 220] on input "text" at bounding box center [971, 225] width 248 height 21
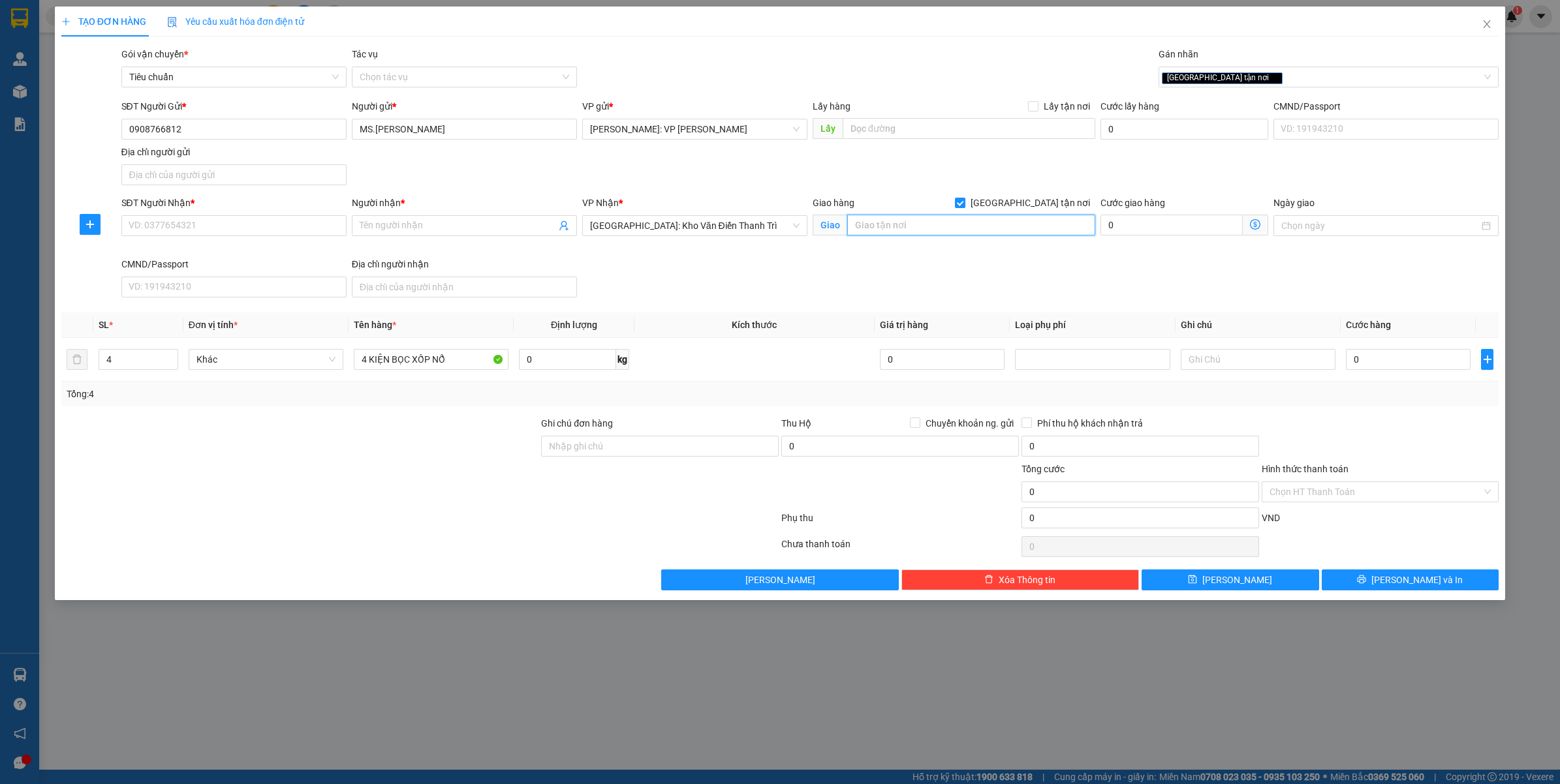
paste input "KHÁCH SẠN MGALLERY SAPA - SỐ 1/Đ.HOÀNG LIÊN - F.SA PA - LÀO CAI"
click at [1304, 70] on div "[GEOGRAPHIC_DATA] tận nơi" at bounding box center [1322, 77] width 321 height 16
type input "( TVLT ) : KHÁCH SẠN MGALLERY SAPA - SỐ 1/Đ.HOÀNG LIÊN - [DOMAIN_NAME] PA - LÀO…"
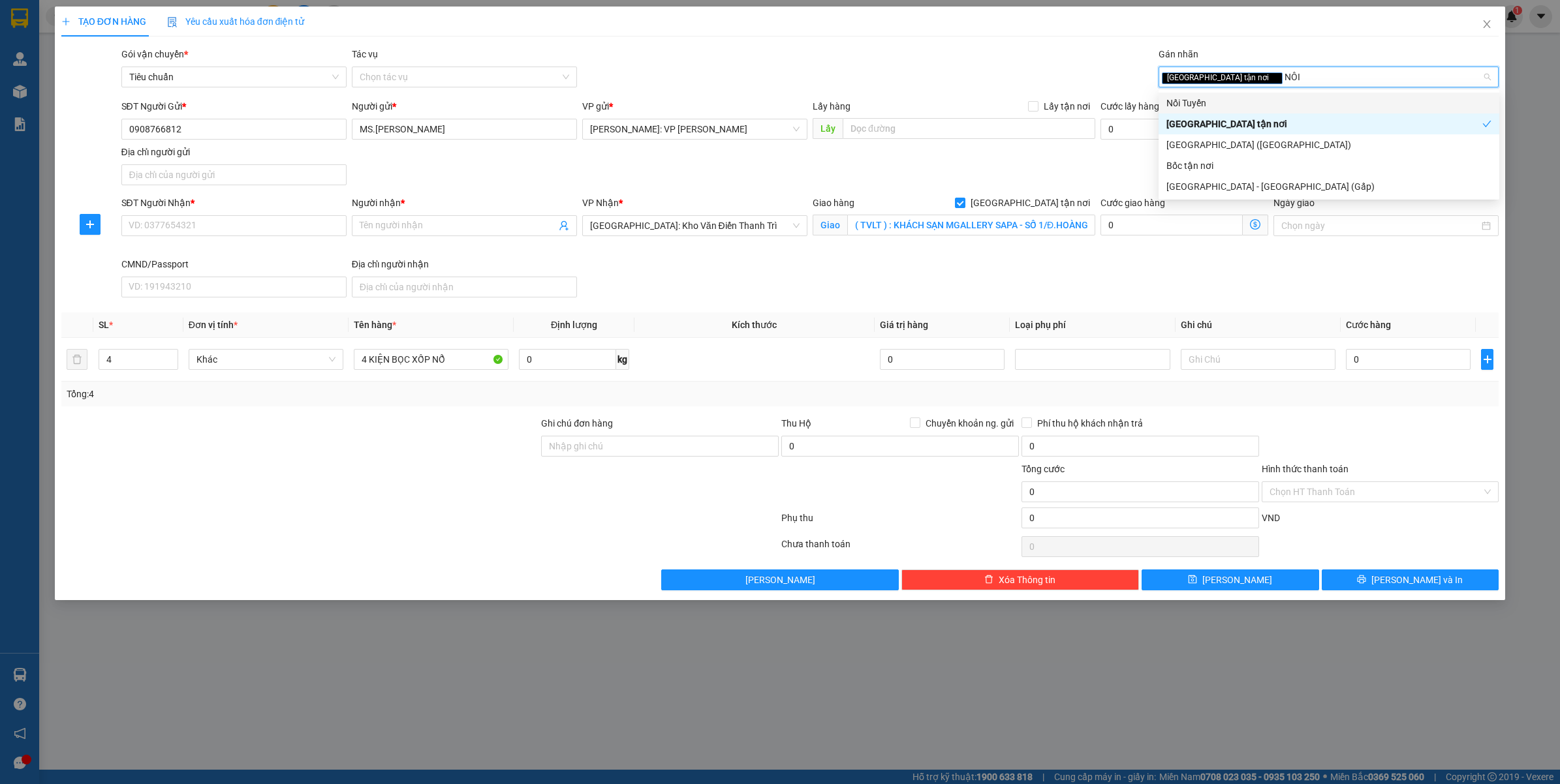
type input "NỐI"
click at [1225, 101] on div "Nối Tuyến" at bounding box center [1328, 103] width 325 height 14
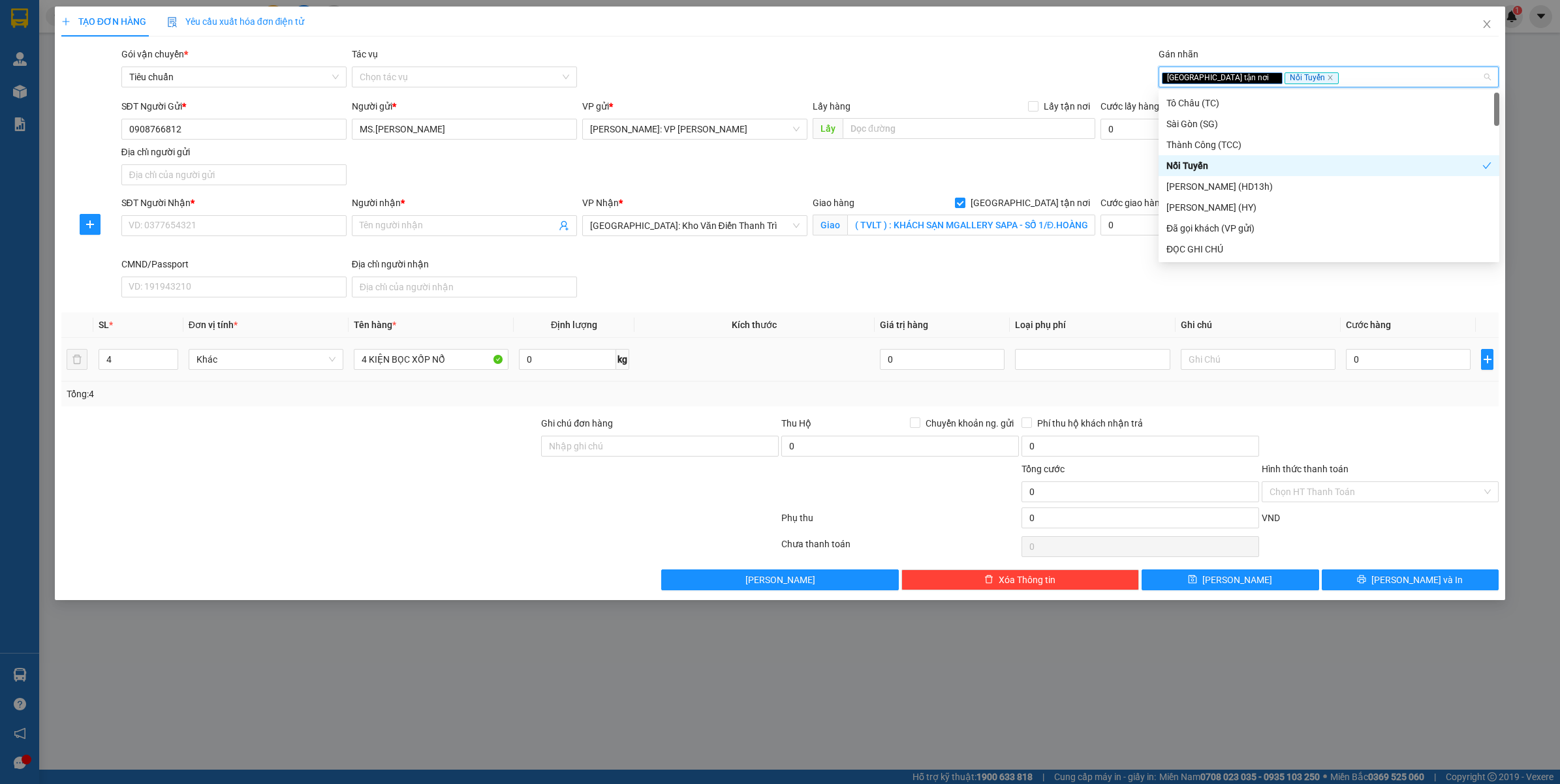
click at [1371, 347] on div "0" at bounding box center [1408, 359] width 124 height 26
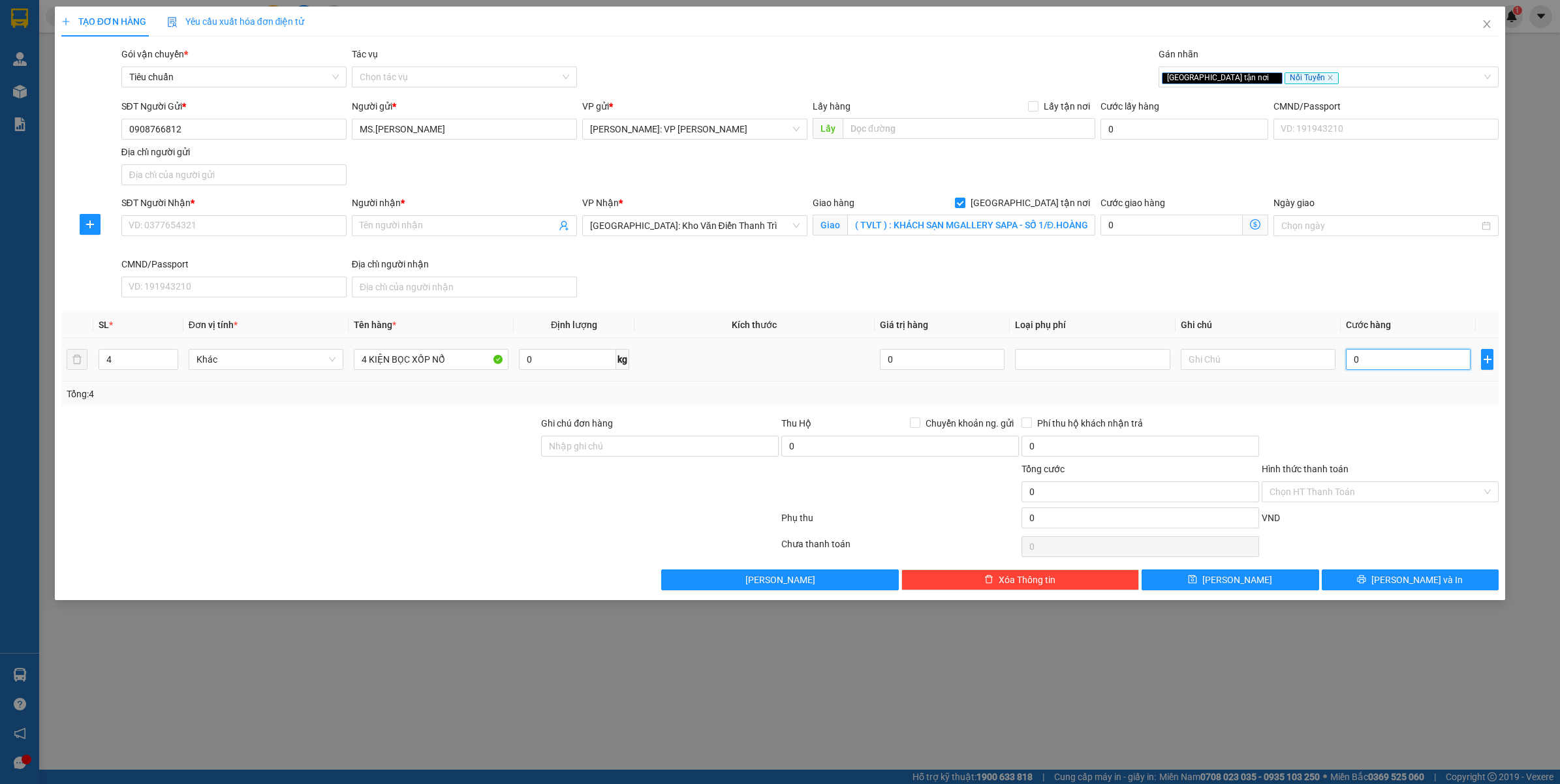
click at [1371, 363] on input "0" at bounding box center [1408, 359] width 124 height 21
type input "1"
type input "10"
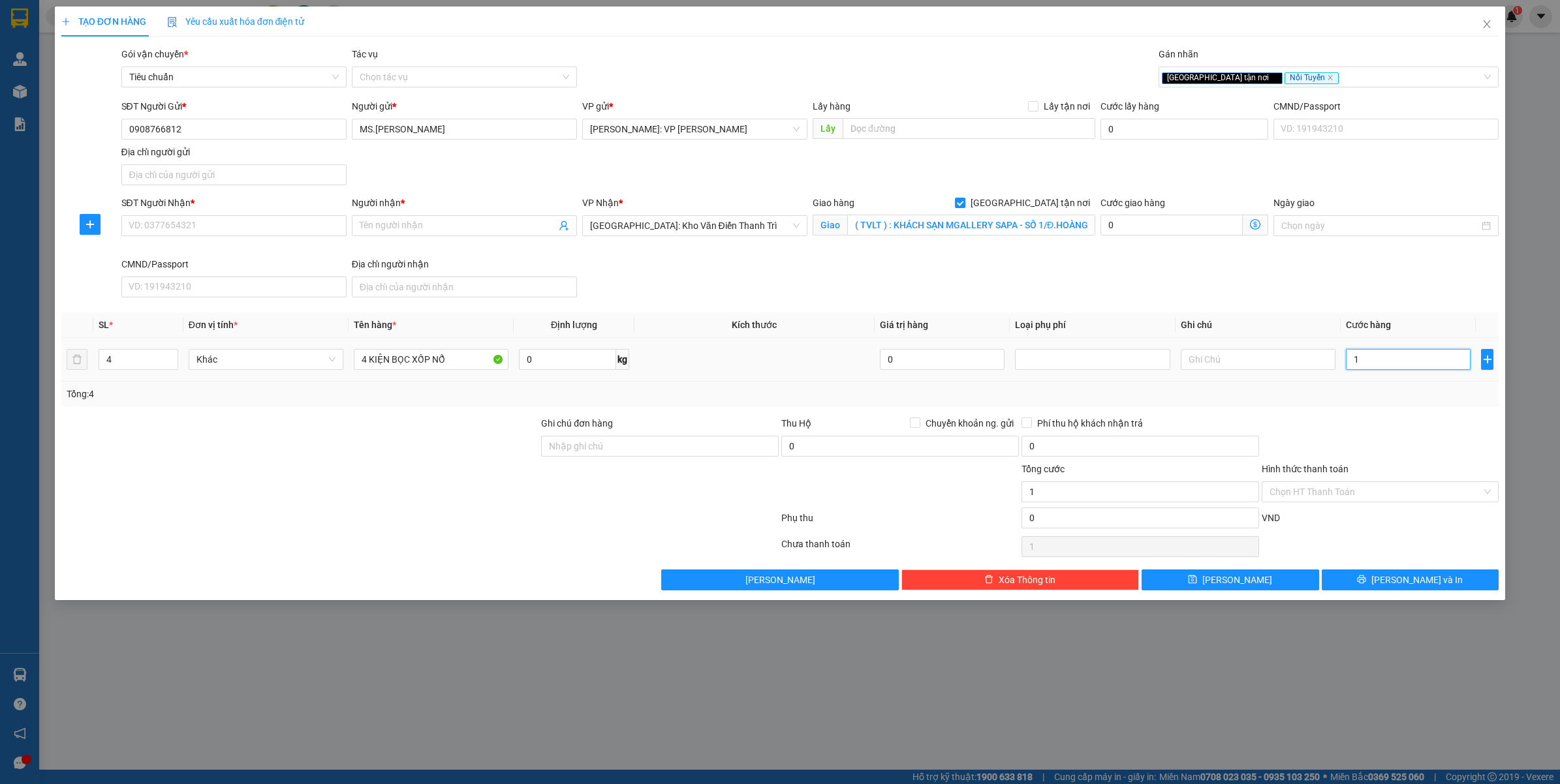
type input "10"
type input "100"
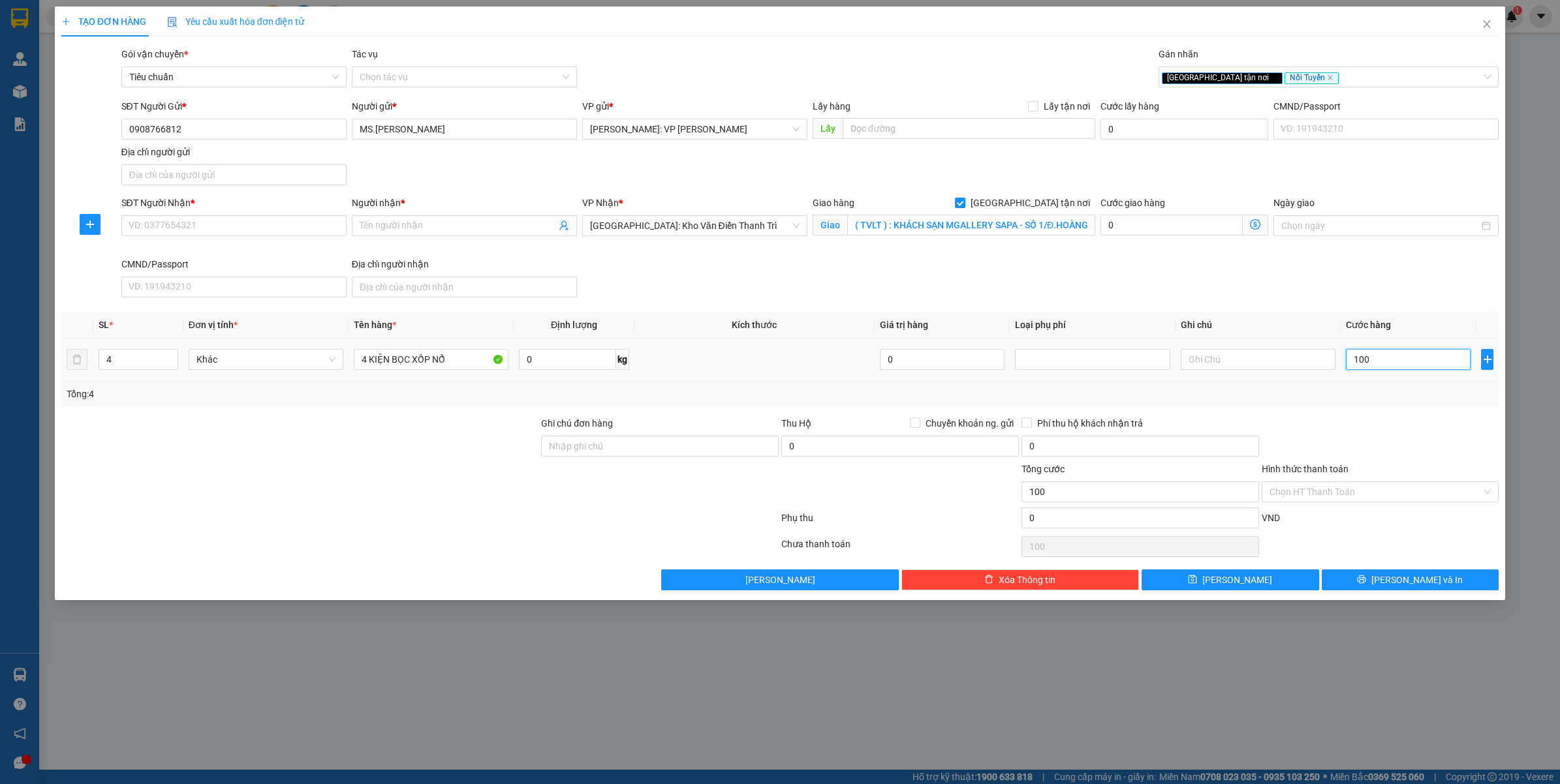
type input "1.000"
type input "110.000"
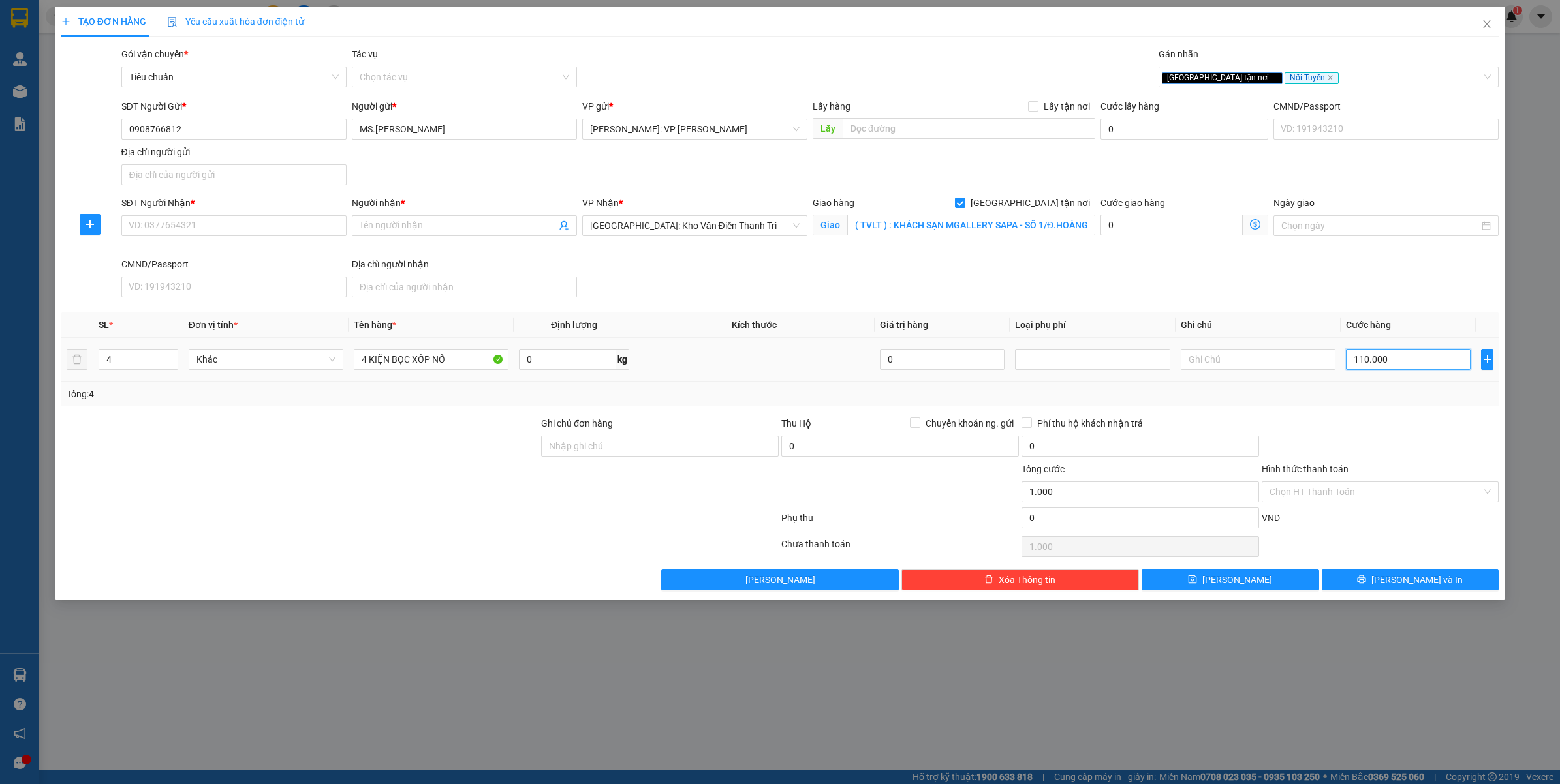
type input "110.000"
type input "11.100.000"
click at [1371, 363] on input "11.100.000" at bounding box center [1408, 359] width 124 height 21
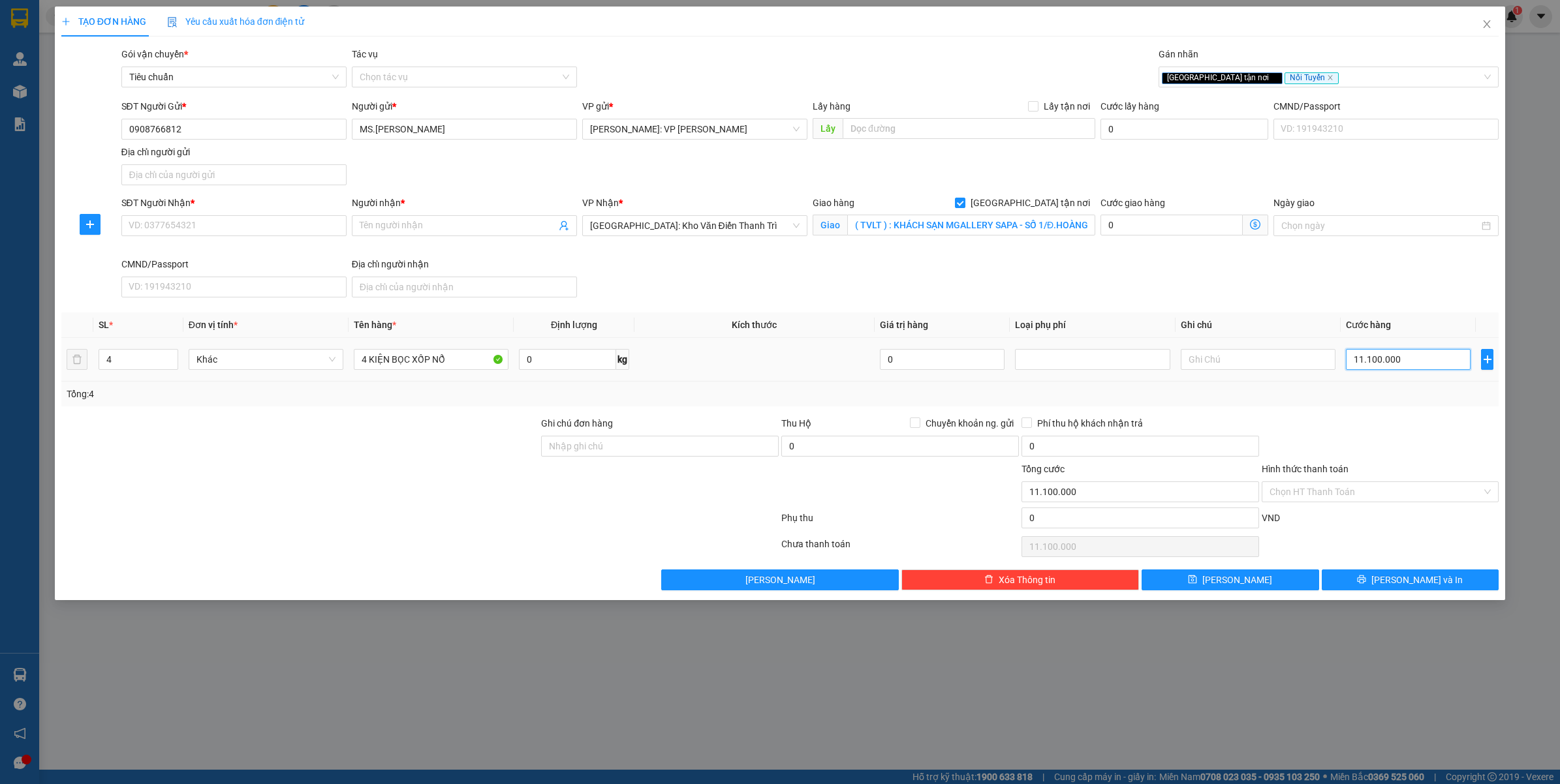
type input "100.000"
click at [1371, 363] on input "100.000" at bounding box center [1408, 359] width 124 height 21
type input "0"
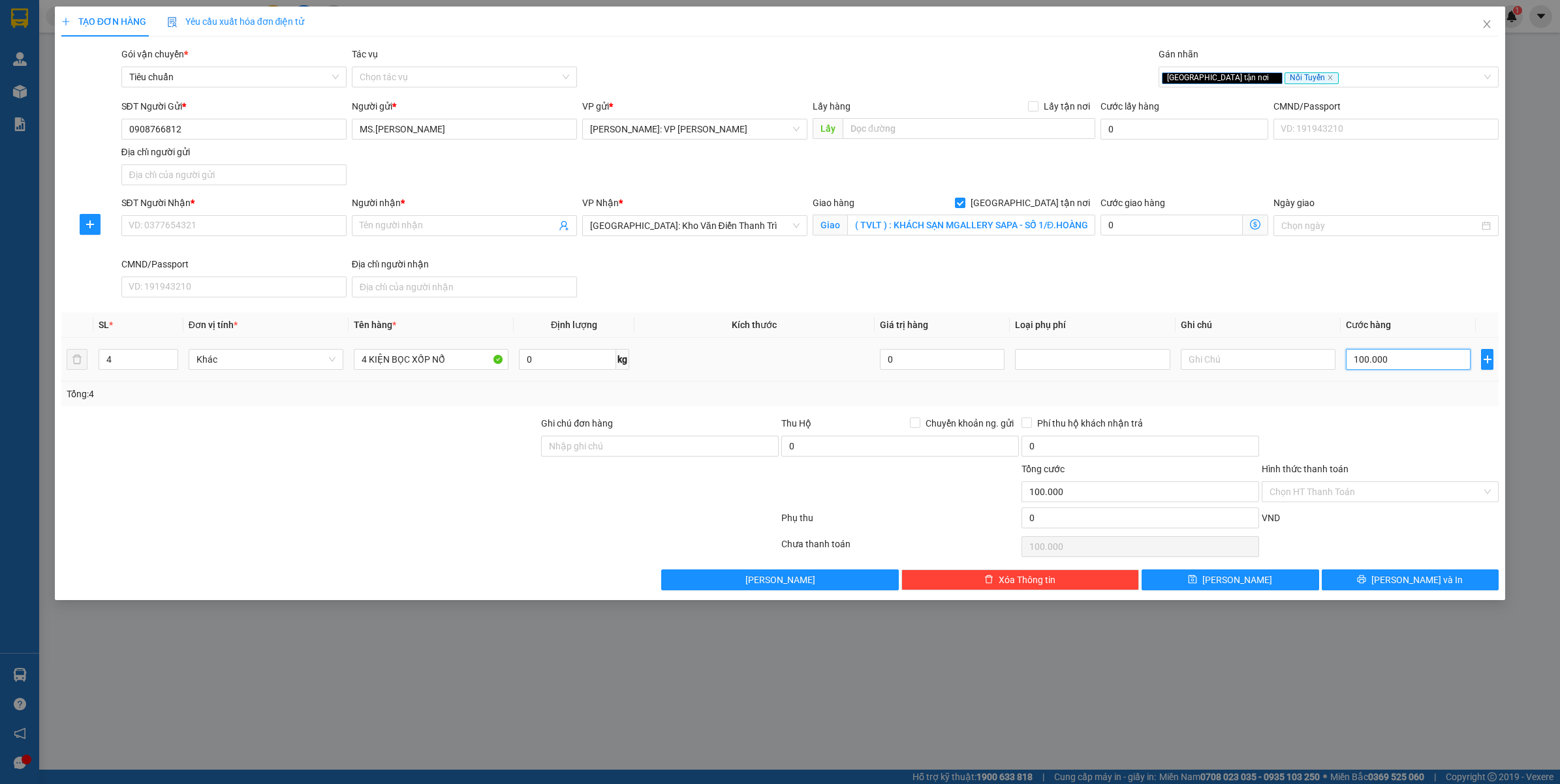
type input "0"
click at [1355, 436] on div at bounding box center [1381, 439] width 240 height 45
click at [190, 223] on input "SĐT Người Nhận *" at bounding box center [233, 225] width 225 height 21
click at [190, 223] on input "0902235250" at bounding box center [233, 225] width 225 height 21
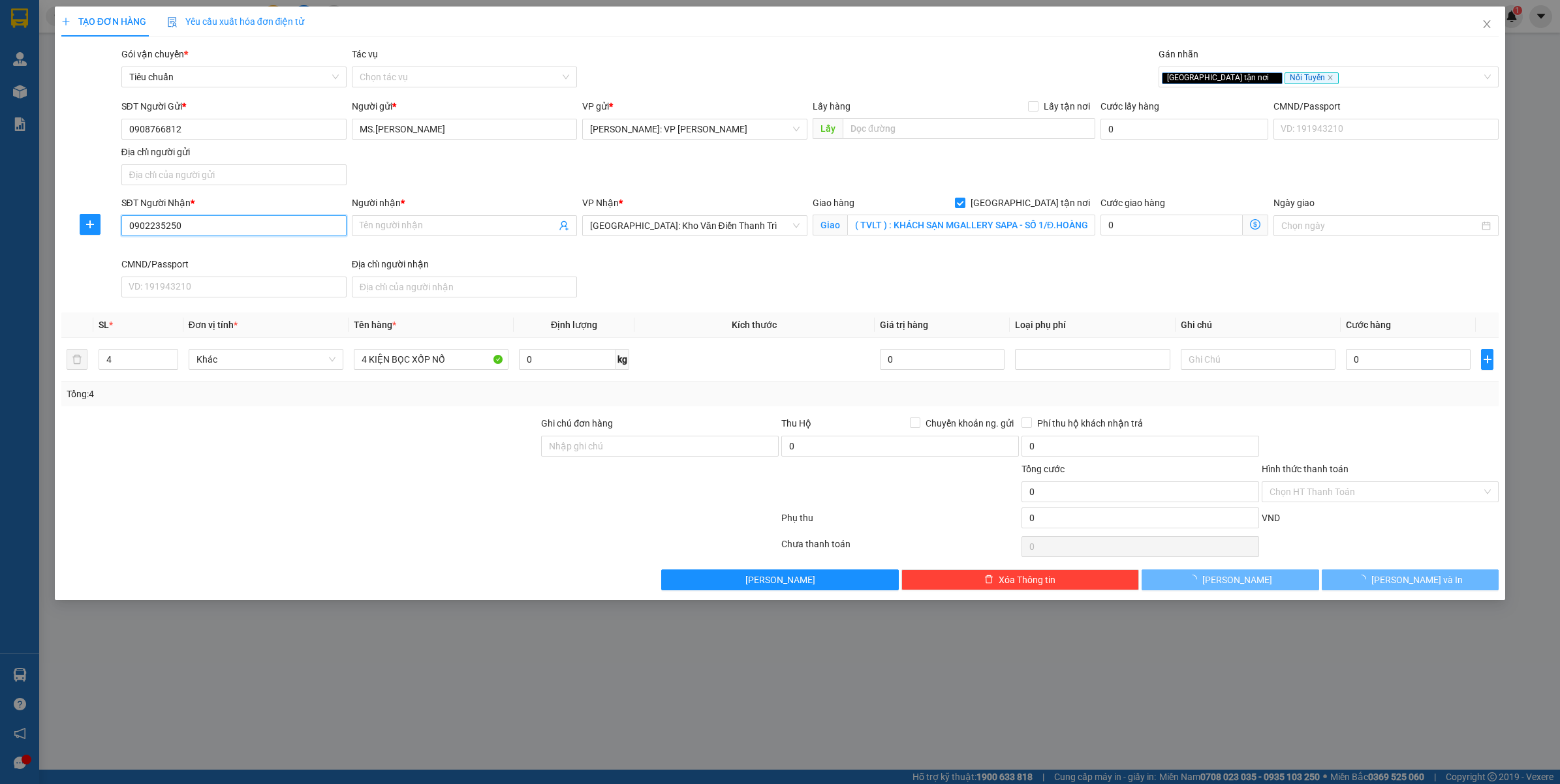
click at [190, 223] on input "0902235250" at bounding box center [233, 225] width 225 height 21
type input "0902235250"
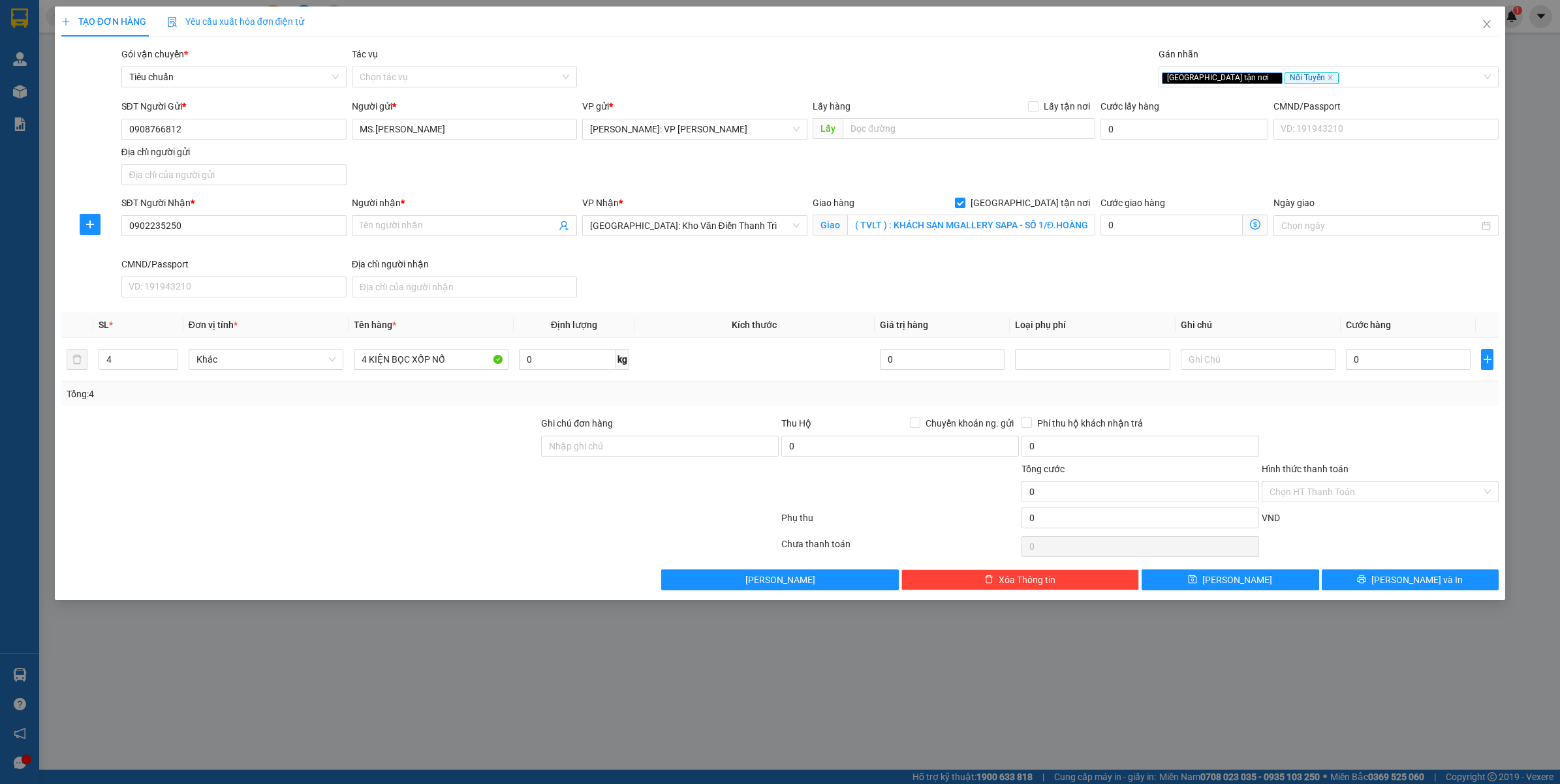
click at [225, 240] on div "SĐT Người Nhận * 0902235250 0902235250" at bounding box center [233, 218] width 225 height 45
click at [225, 231] on input "0902235250" at bounding box center [233, 225] width 225 height 21
click at [386, 225] on input "Người nhận *" at bounding box center [458, 225] width 197 height 14
click at [254, 129] on input "0908766812" at bounding box center [233, 129] width 225 height 21
click at [454, 129] on input "MS.NGỌC HÂN" at bounding box center [464, 129] width 225 height 21
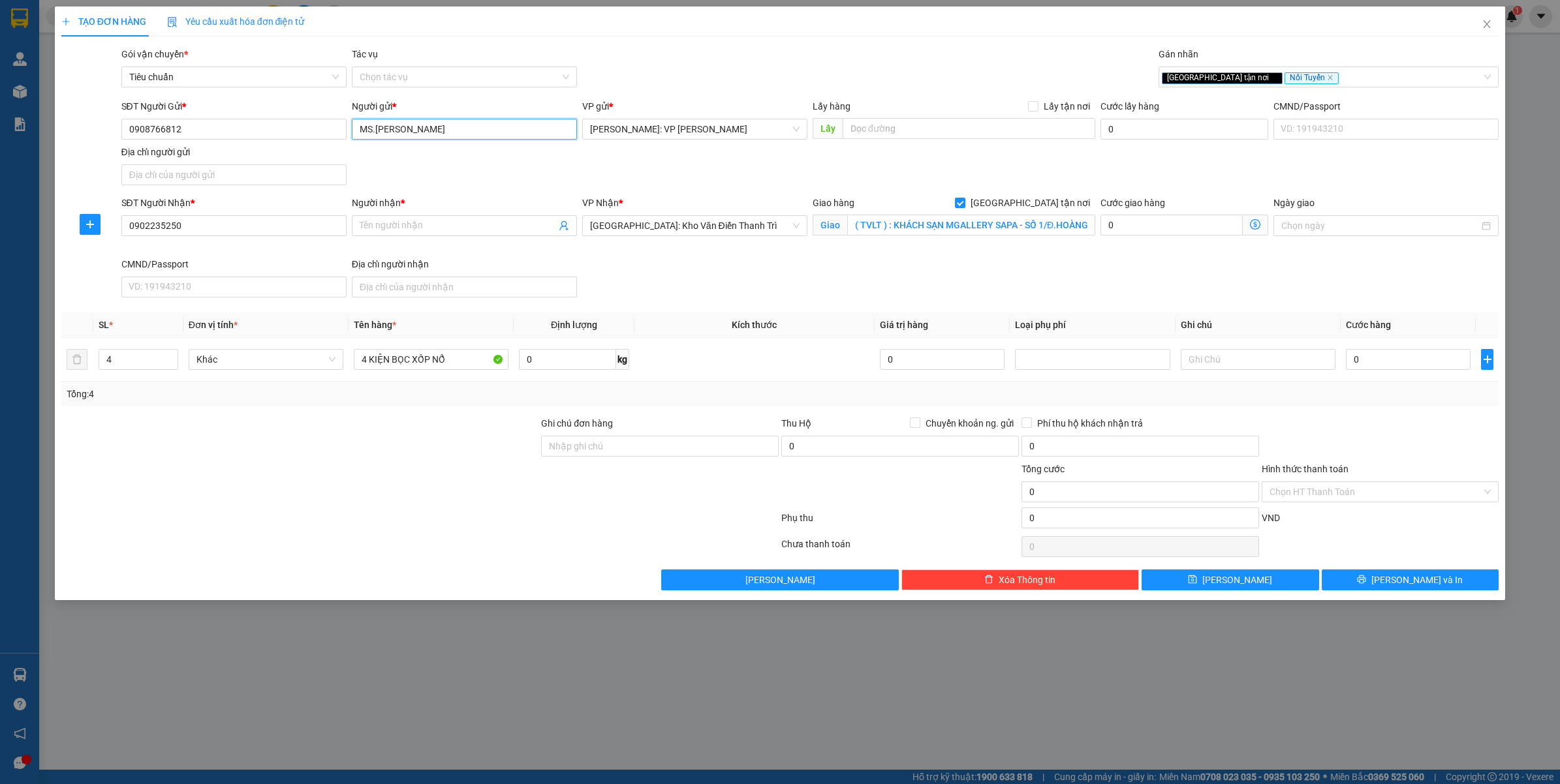
click at [454, 129] on input "MS.NGỌC HÂN" at bounding box center [464, 129] width 225 height 21
type input "CTY NAM QUYỀN NHA TRANG"
click at [373, 229] on input "Người nhận *" at bounding box center [458, 225] width 197 height 14
type input "H"
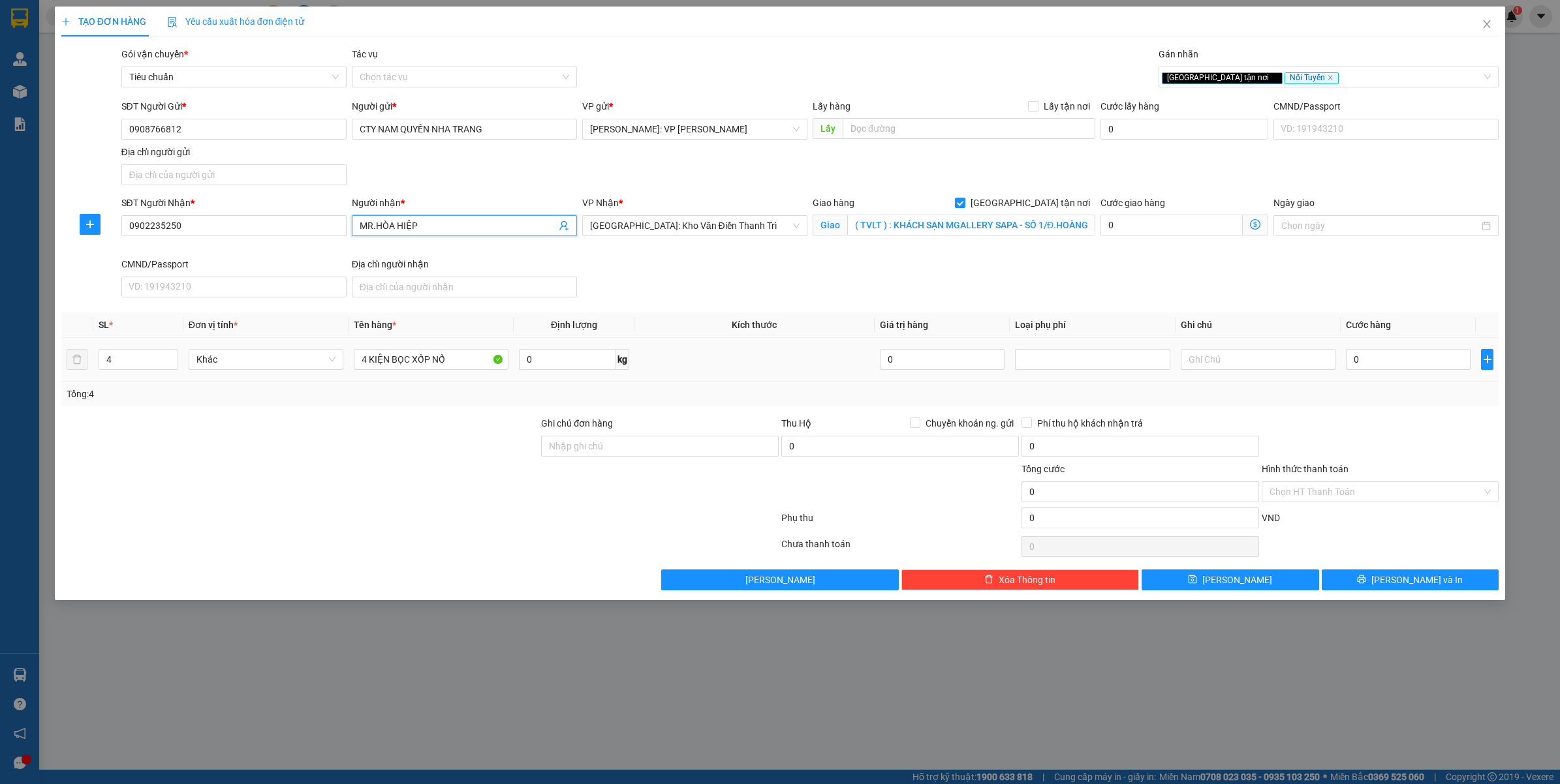
type input "MR.HÒA HIỆP"
click at [1362, 374] on td "0" at bounding box center [1408, 359] width 135 height 44
click at [1364, 370] on input "0" at bounding box center [1408, 359] width 124 height 21
type input "1"
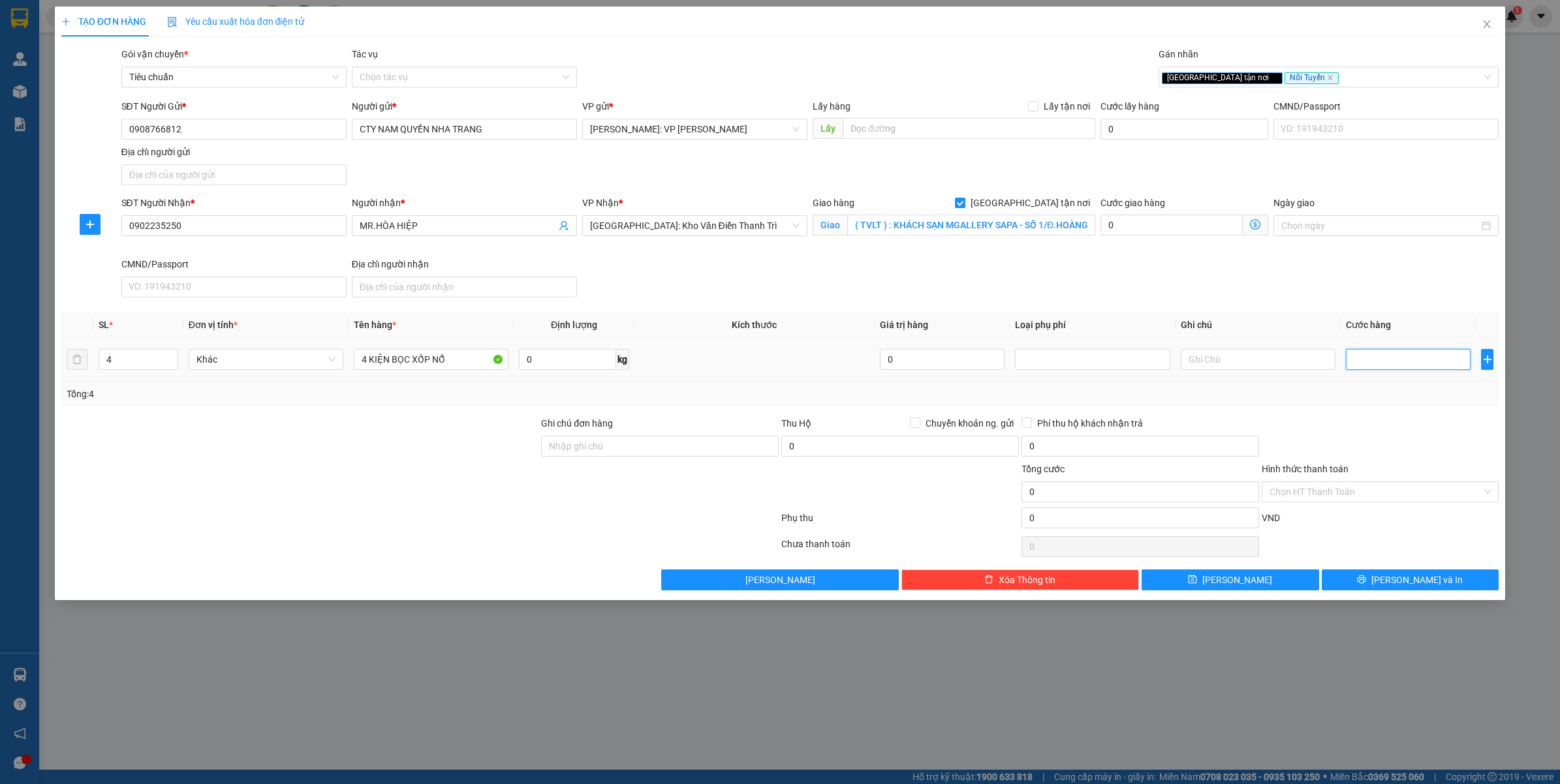
type input "1"
type input "10"
type input "100"
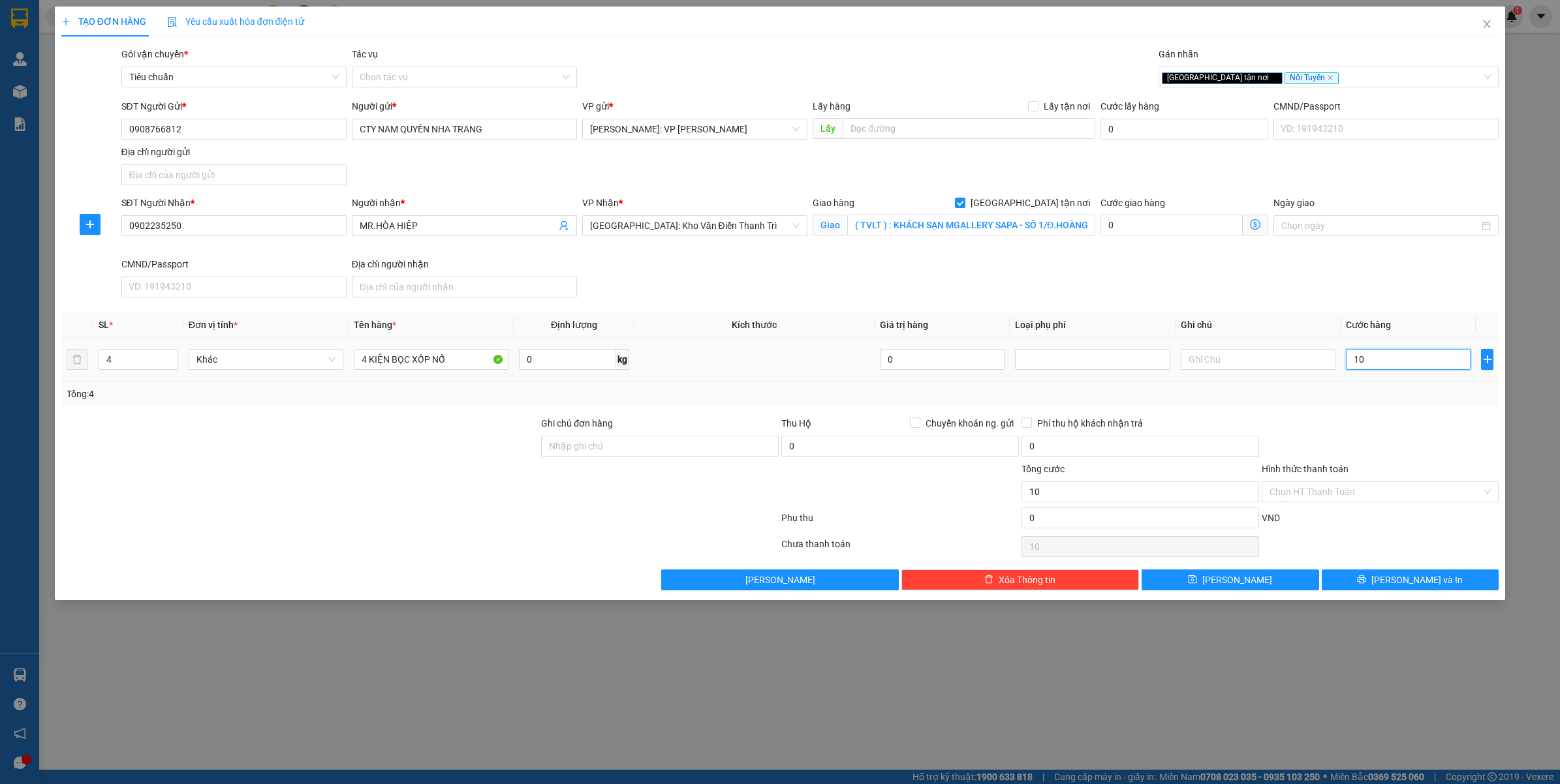
type input "100"
type input "1.000"
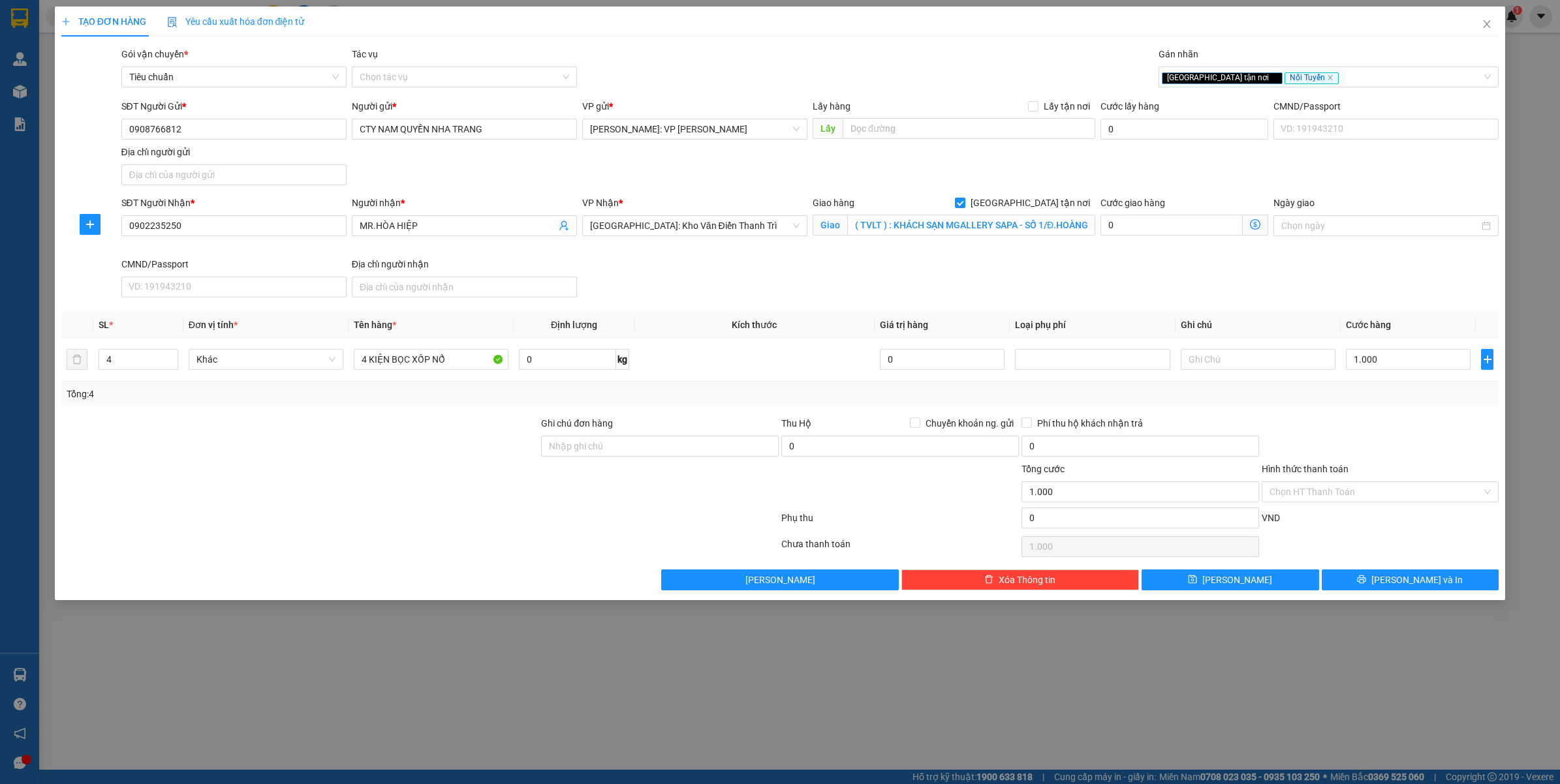
click at [1368, 405] on div "Tổng: 4" at bounding box center [780, 394] width 1438 height 24
type input "1.000.000"
click at [1310, 494] on input "Hình thức thanh toán" at bounding box center [1375, 492] width 212 height 19
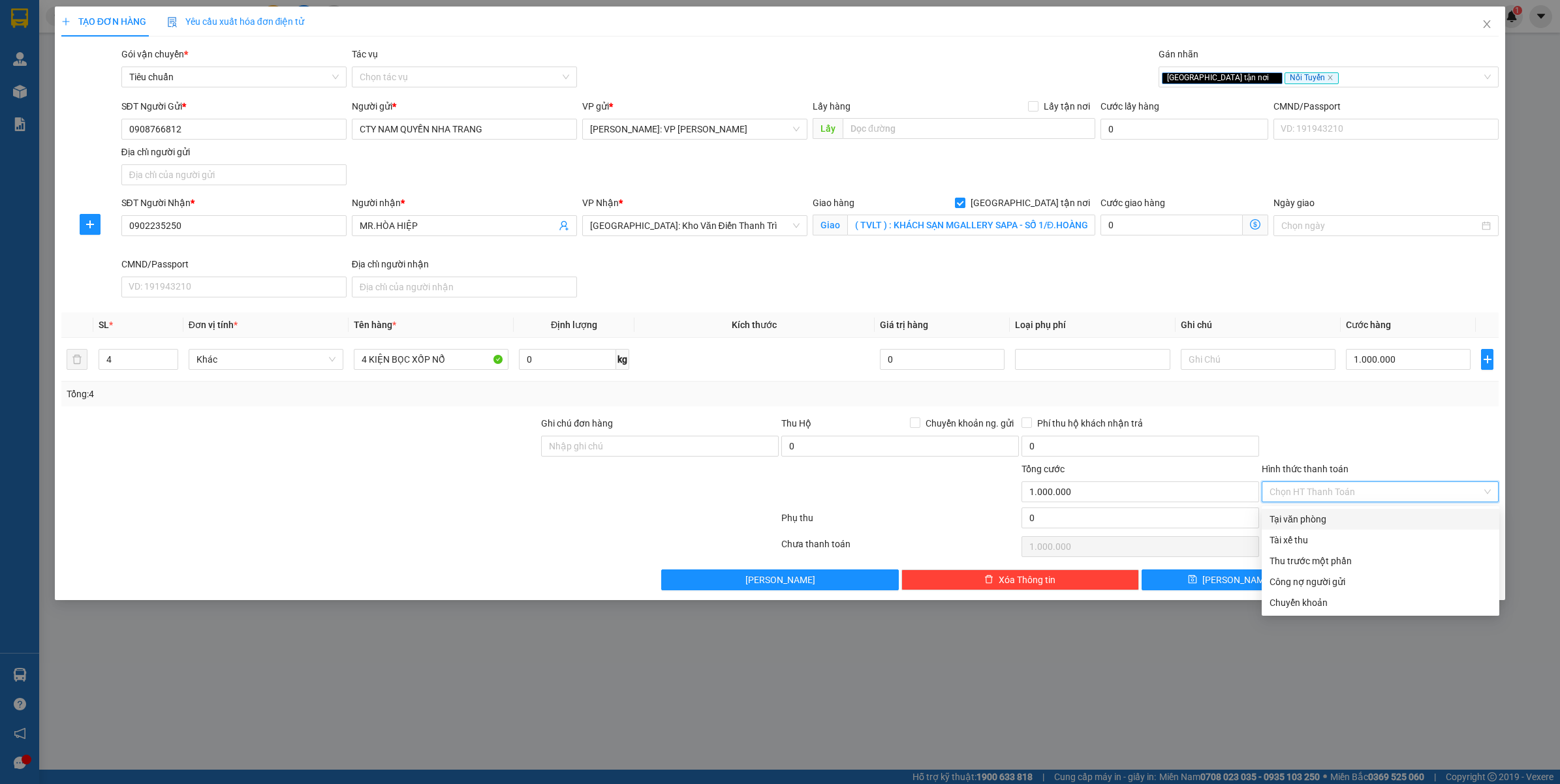
click at [1298, 523] on div "Tại văn phòng" at bounding box center [1380, 519] width 222 height 14
type input "0"
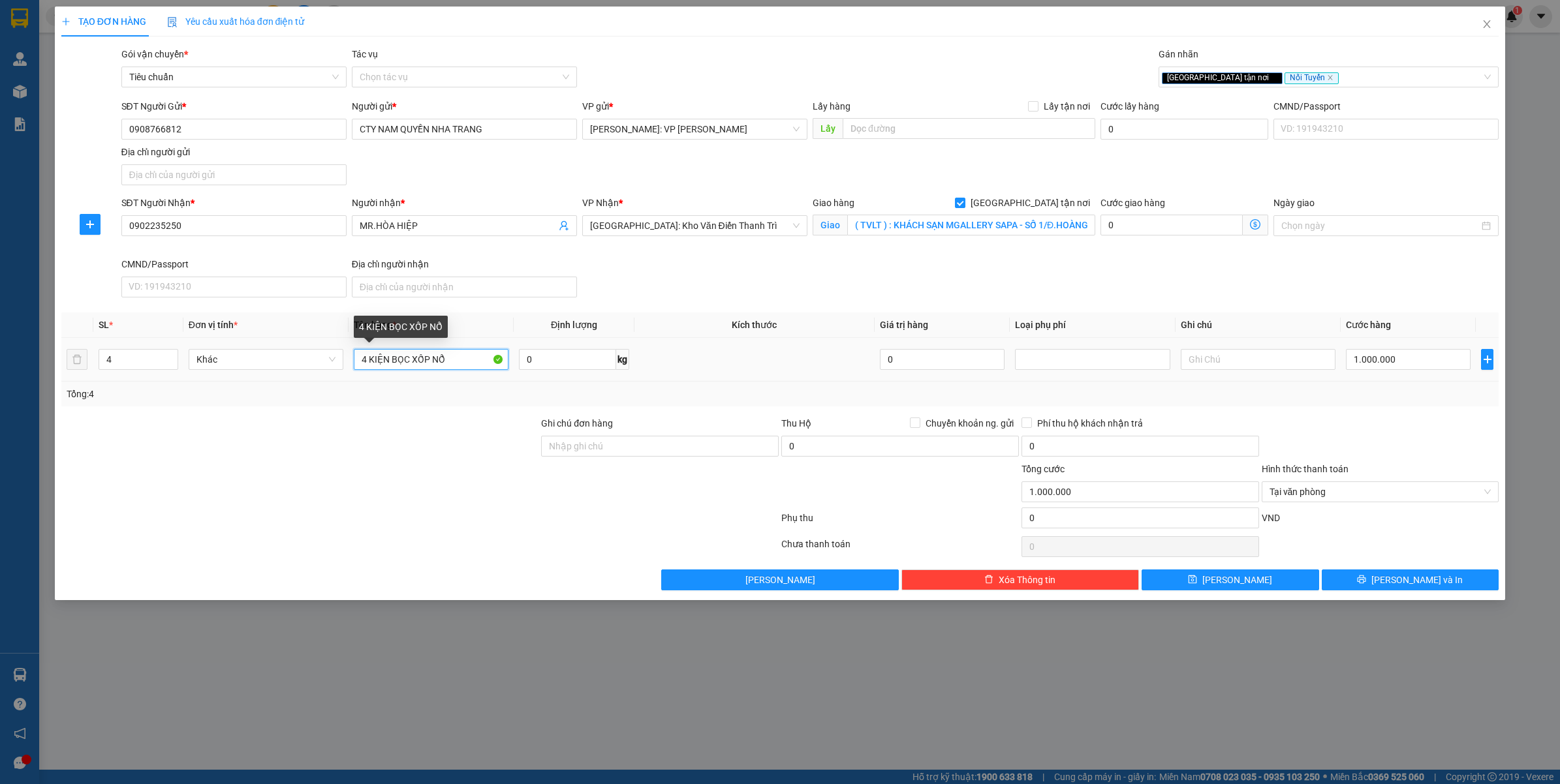
click at [461, 370] on input "4 KIỆN BỌC XỐP NỔ" at bounding box center [431, 359] width 155 height 21
type input "4 KIỆN BỌC XỐP NỔ ( BÓNG ĐÈN )"
click at [628, 451] on input "Ghi chú đơn hàng" at bounding box center [660, 446] width 238 height 21
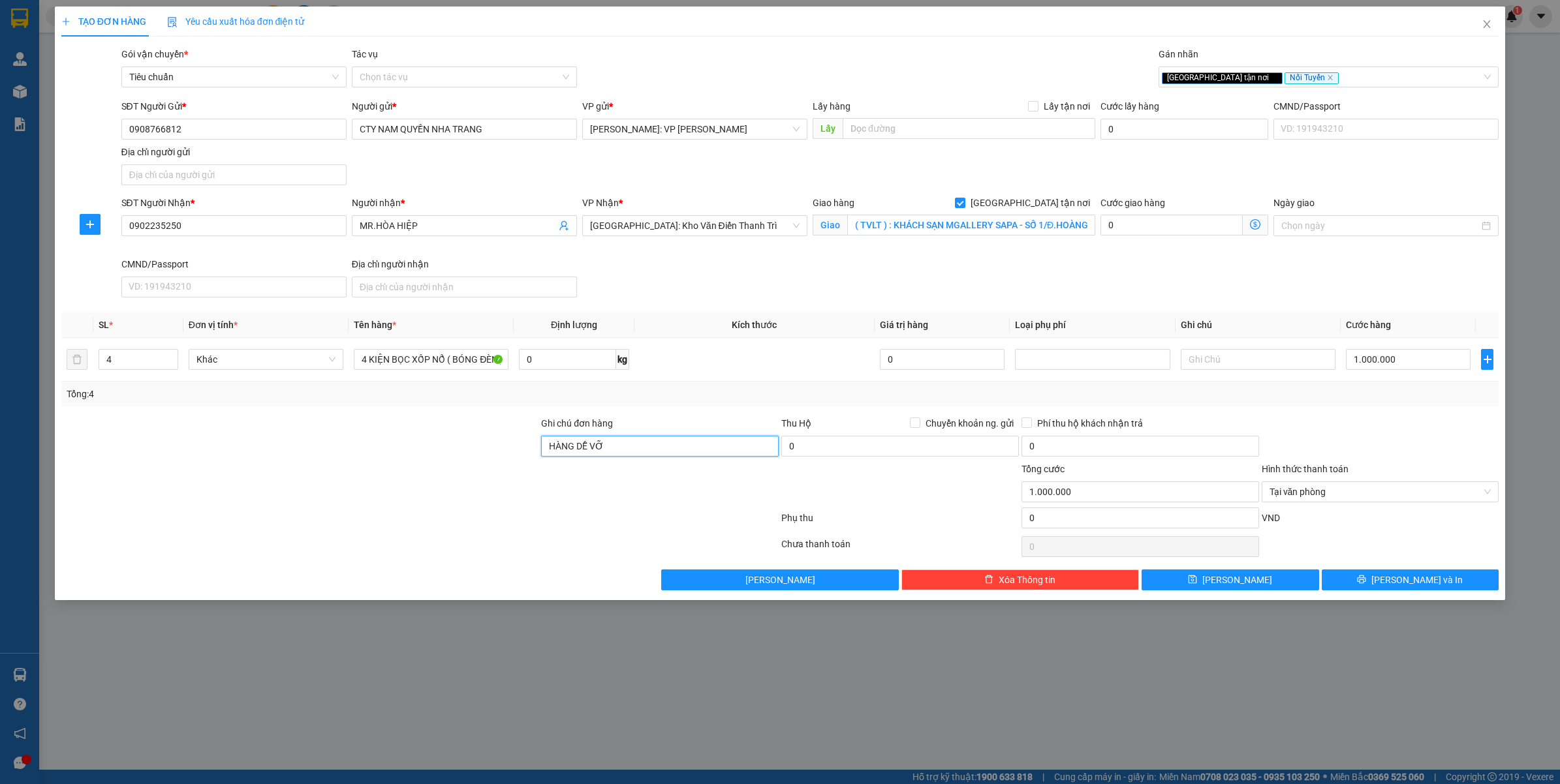
type input "HÀNG DỄ VỠ"
click at [1351, 431] on div at bounding box center [1381, 439] width 240 height 45
click at [1409, 581] on span "[PERSON_NAME] và In" at bounding box center [1416, 580] width 91 height 14
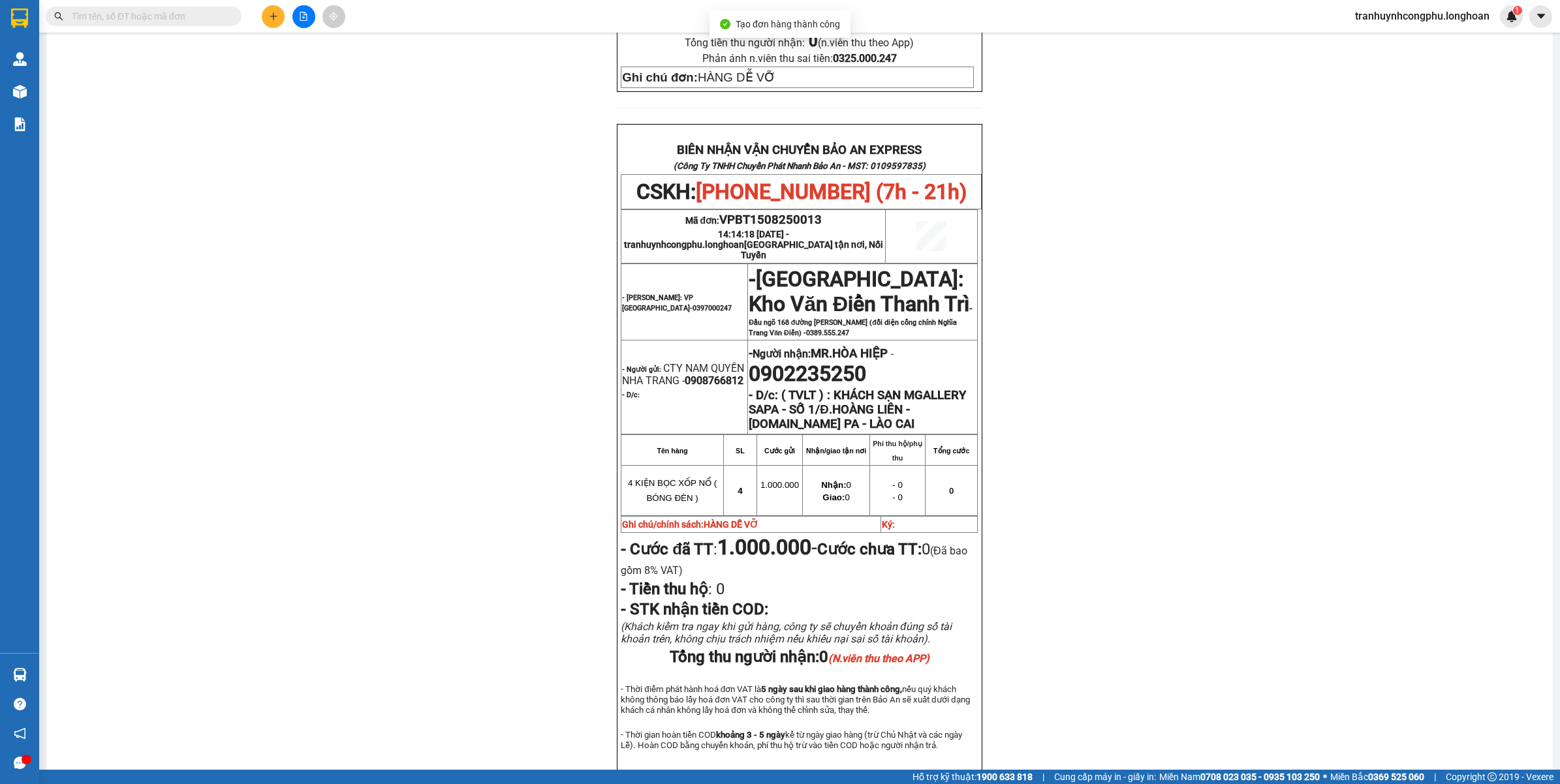
scroll to position [591, 0]
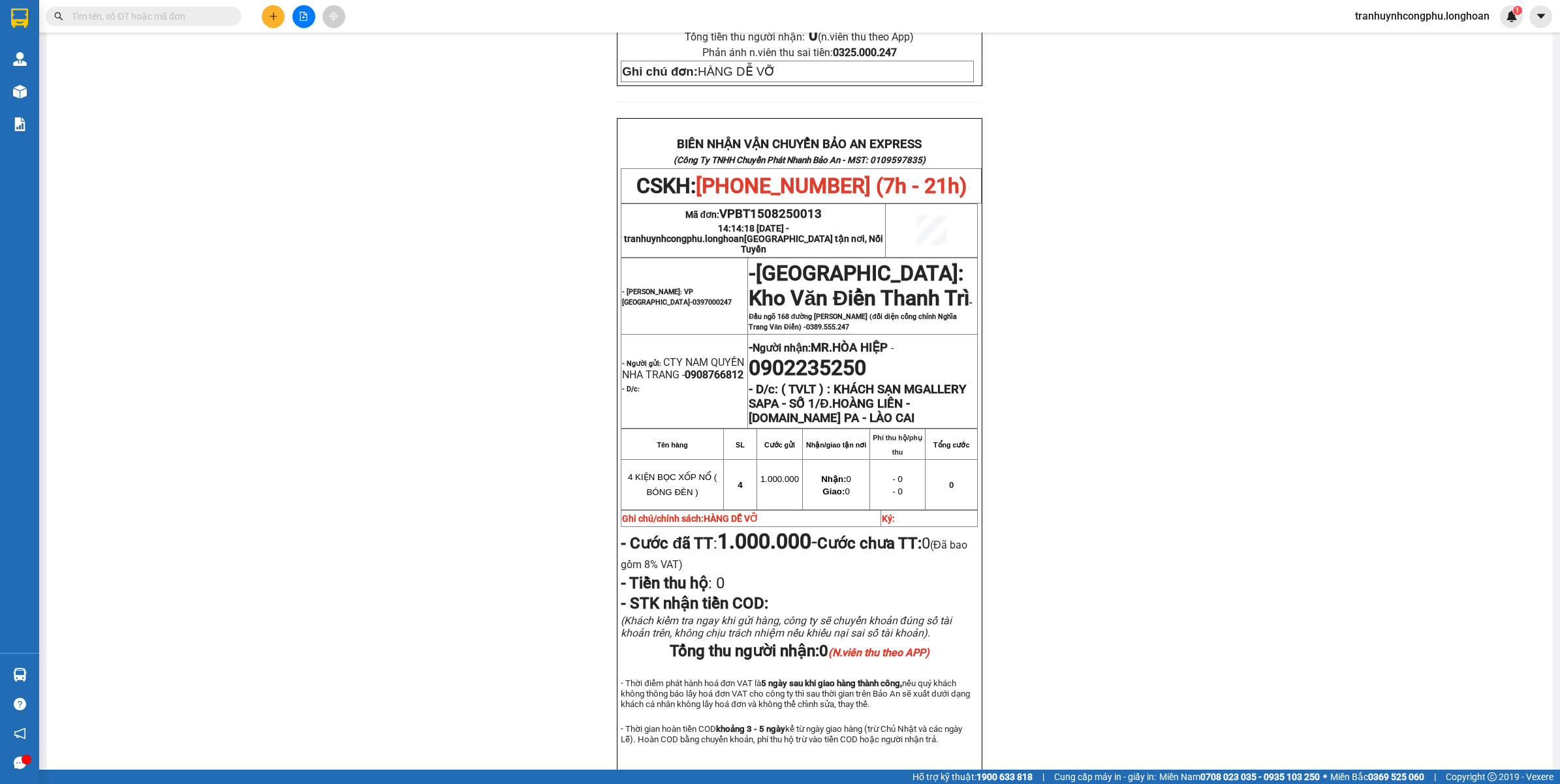
click at [1274, 379] on div "PHIẾU DÁN LÊN HÀNG CSKH: [PHONE_NUMBER] CÔNG TY TNHH CHUYỂN PHÁT NHANH BẢO AN M…" at bounding box center [799, 166] width 1476 height 1288
click at [416, 349] on div "PHIẾU DÁN LÊN HÀNG CSKH: [PHONE_NUMBER] CÔNG TY TNHH CHUYỂN PHÁT NHANH BẢO AN M…" at bounding box center [799, 166] width 1476 height 1288
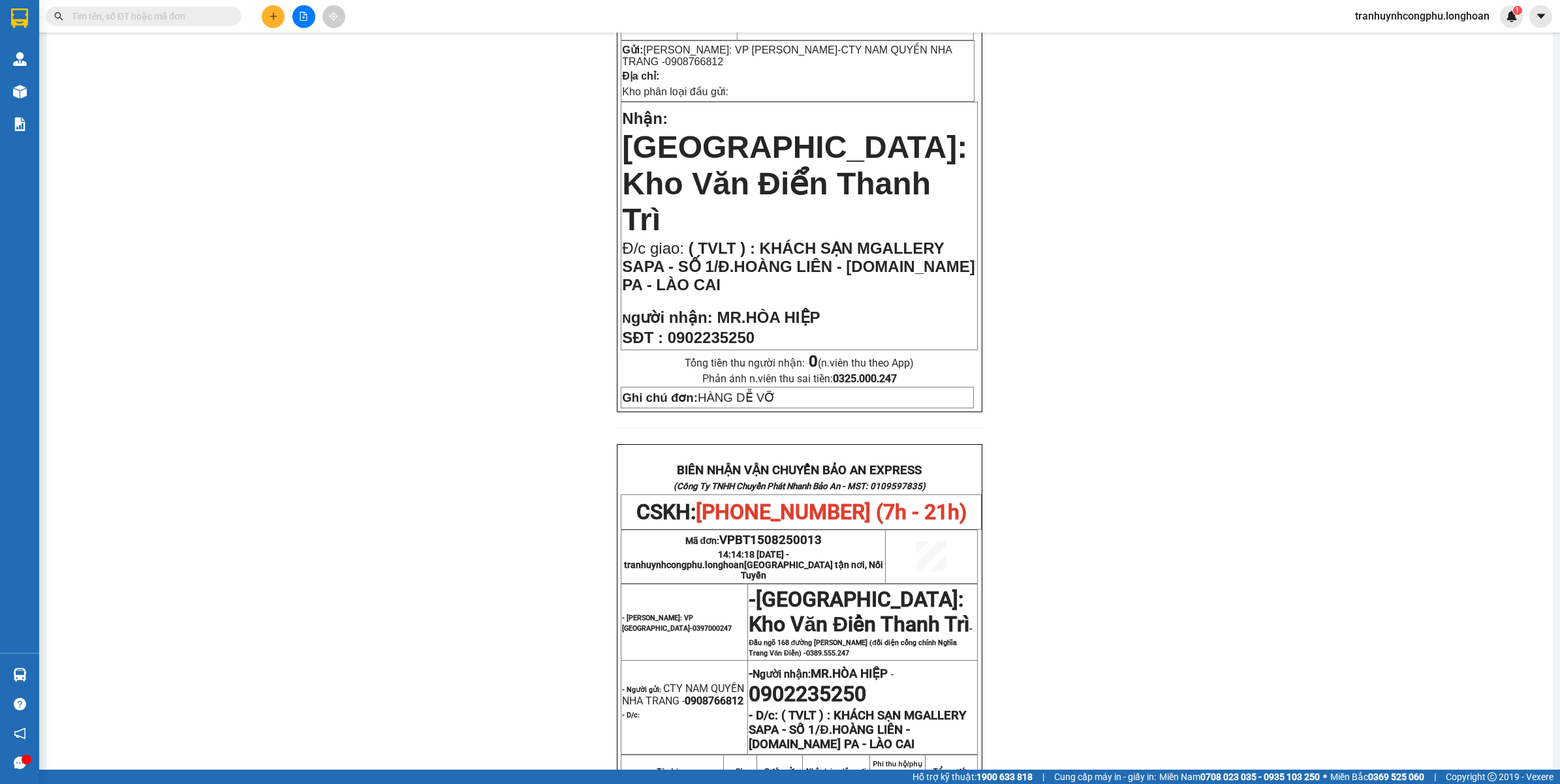
scroll to position [0, 0]
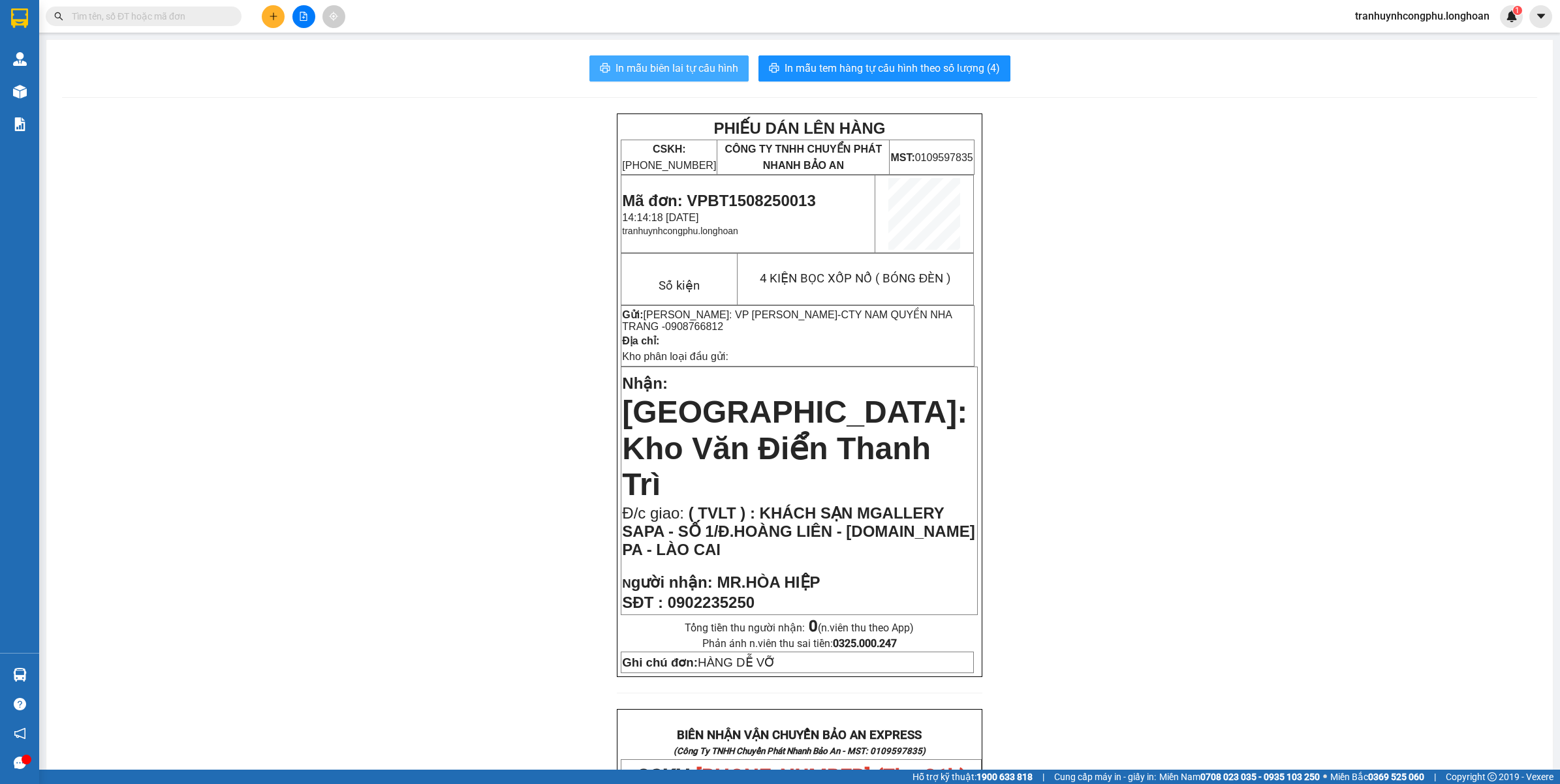
click at [703, 71] on span "In mẫu biên lai tự cấu hình" at bounding box center [676, 68] width 123 height 17
click at [758, 200] on span "Mã đơn: VPBT1508250013" at bounding box center [719, 200] width 193 height 17
copy span "VPBT1508250013"
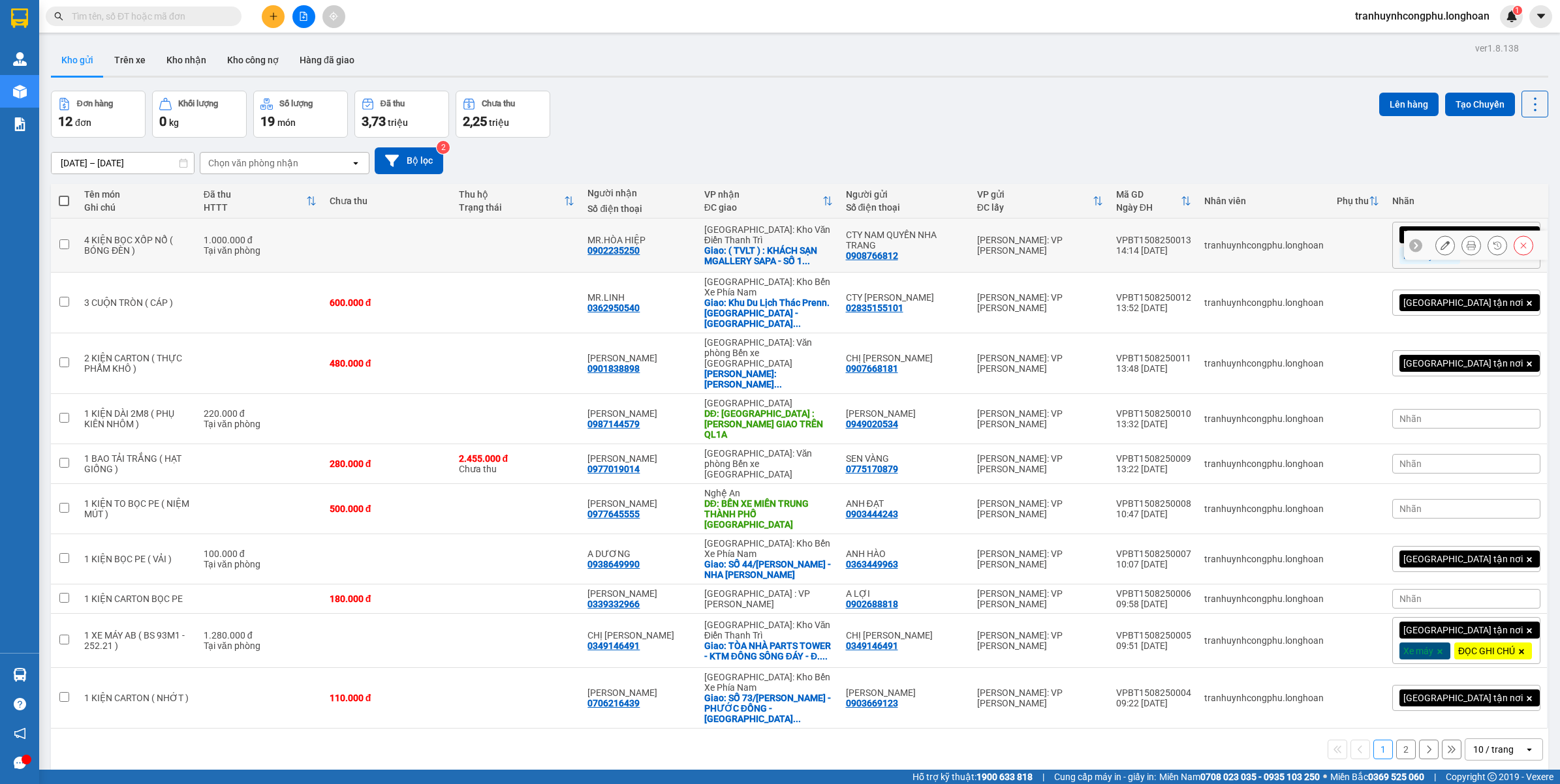
click at [1441, 246] on icon at bounding box center [1445, 245] width 9 height 9
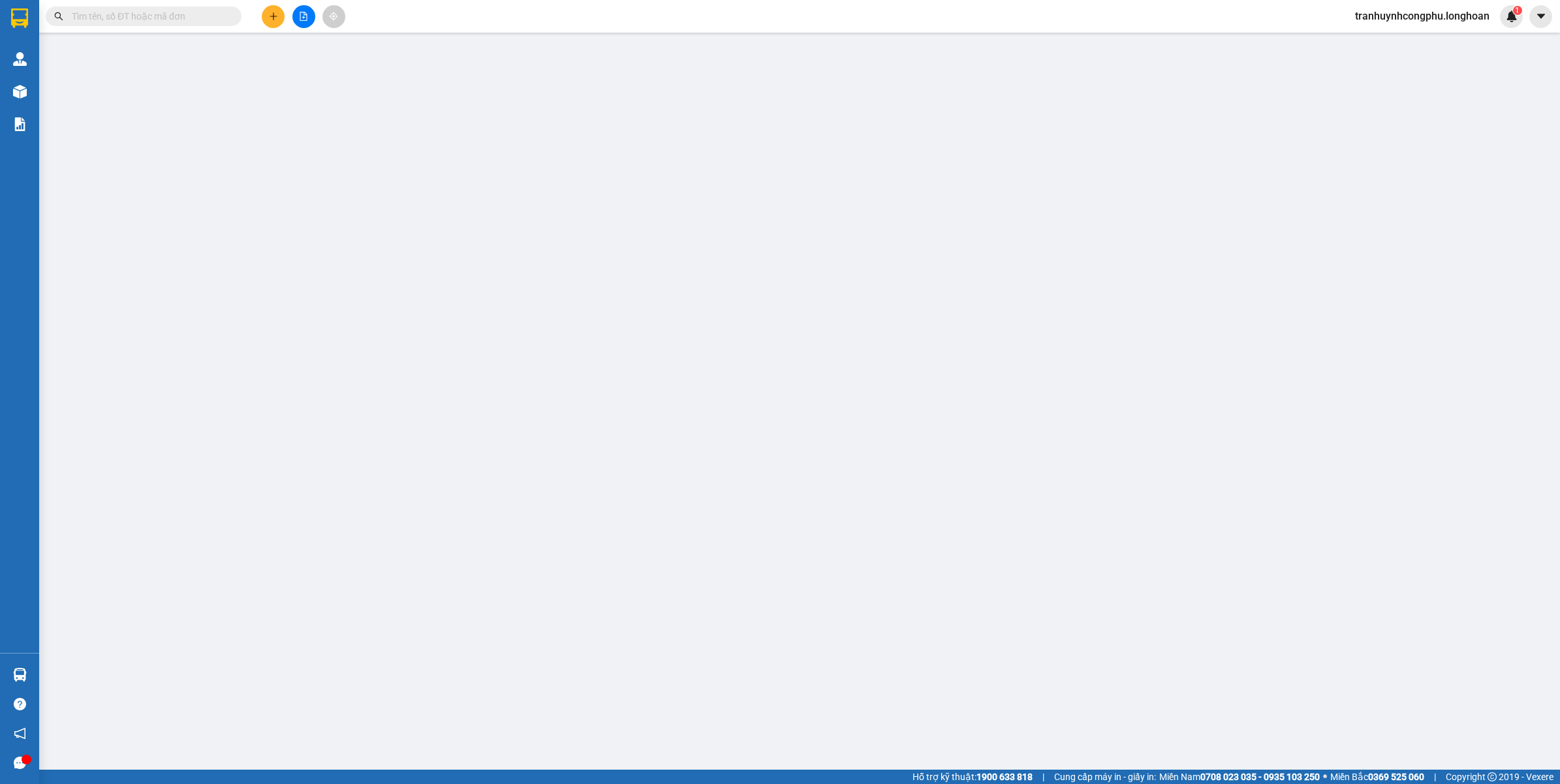
type input "0908766812"
type input "CTY NAM QUYỀN NHA TRANG"
type input "0902235250"
type input "MR.HÒA HIỆP"
checkbox input "true"
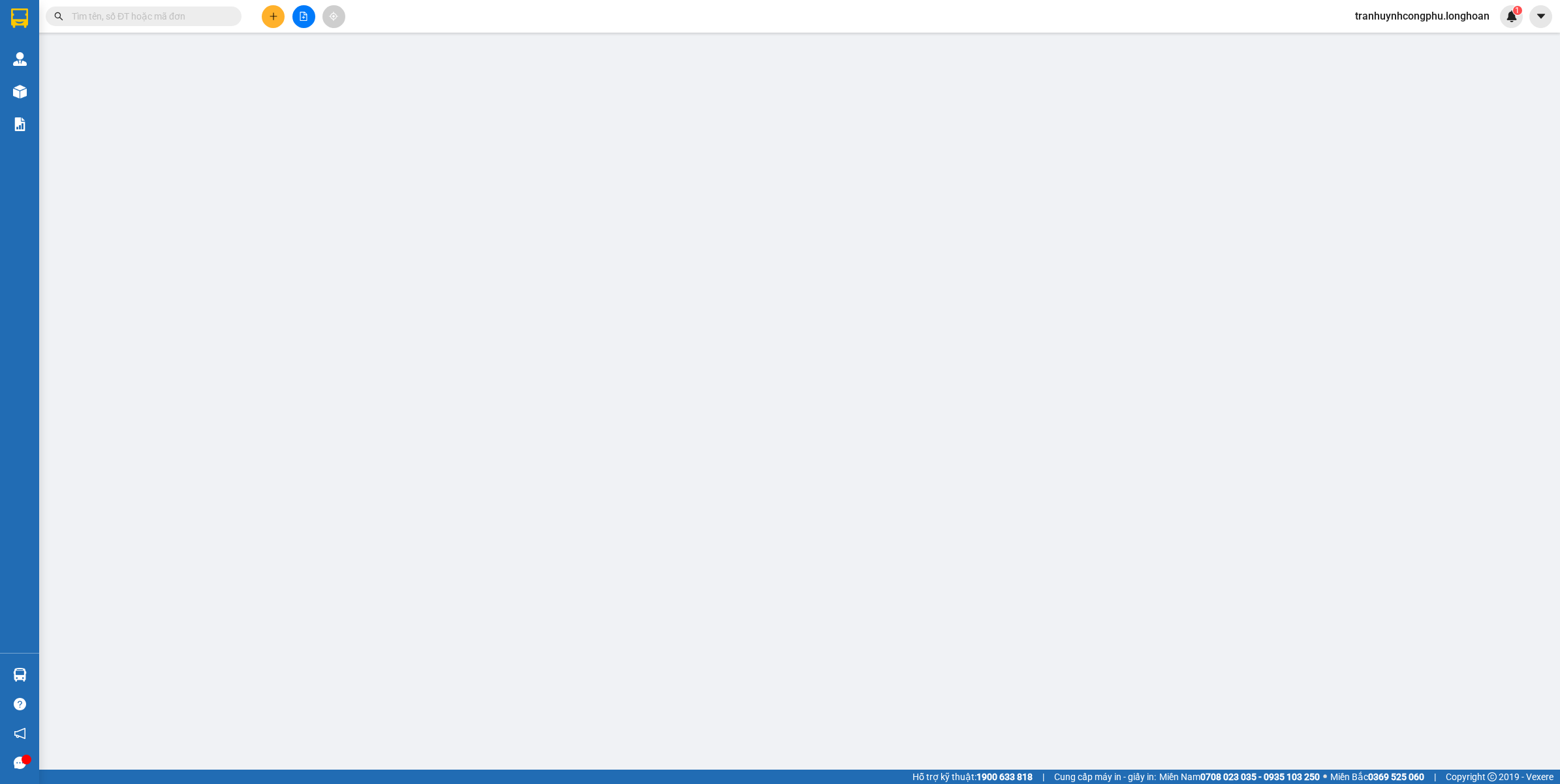
type input "( TVLT ) : KHÁCH SẠN MGALLERY SAPA - SỐ 1/Đ.HOÀNG LIÊN - [DOMAIN_NAME] PA - LÀO…"
type input "HÀNG DỄ VỠ"
type input "1.000.000"
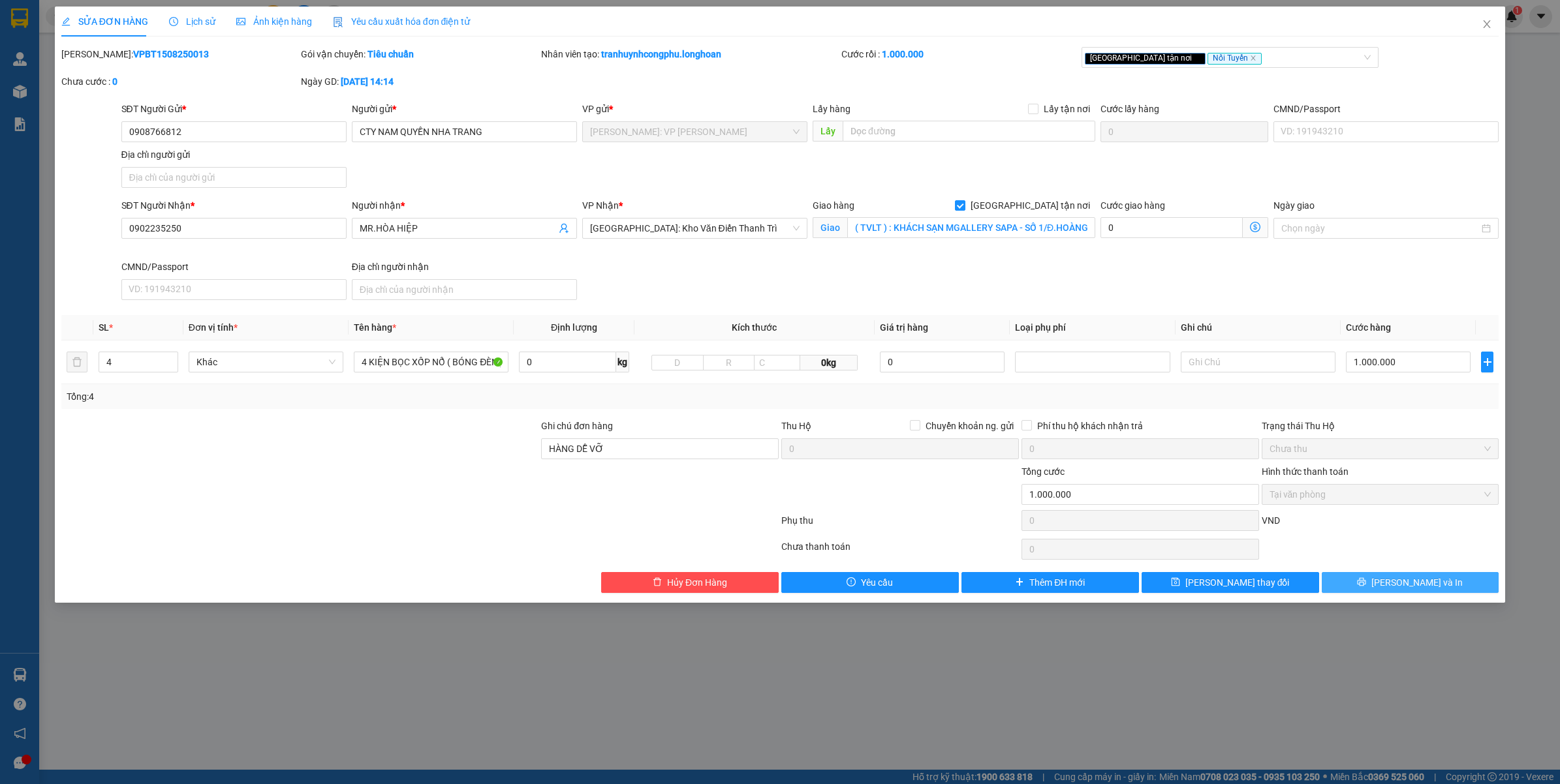
click at [1366, 582] on icon "printer" at bounding box center [1362, 582] width 9 height 9
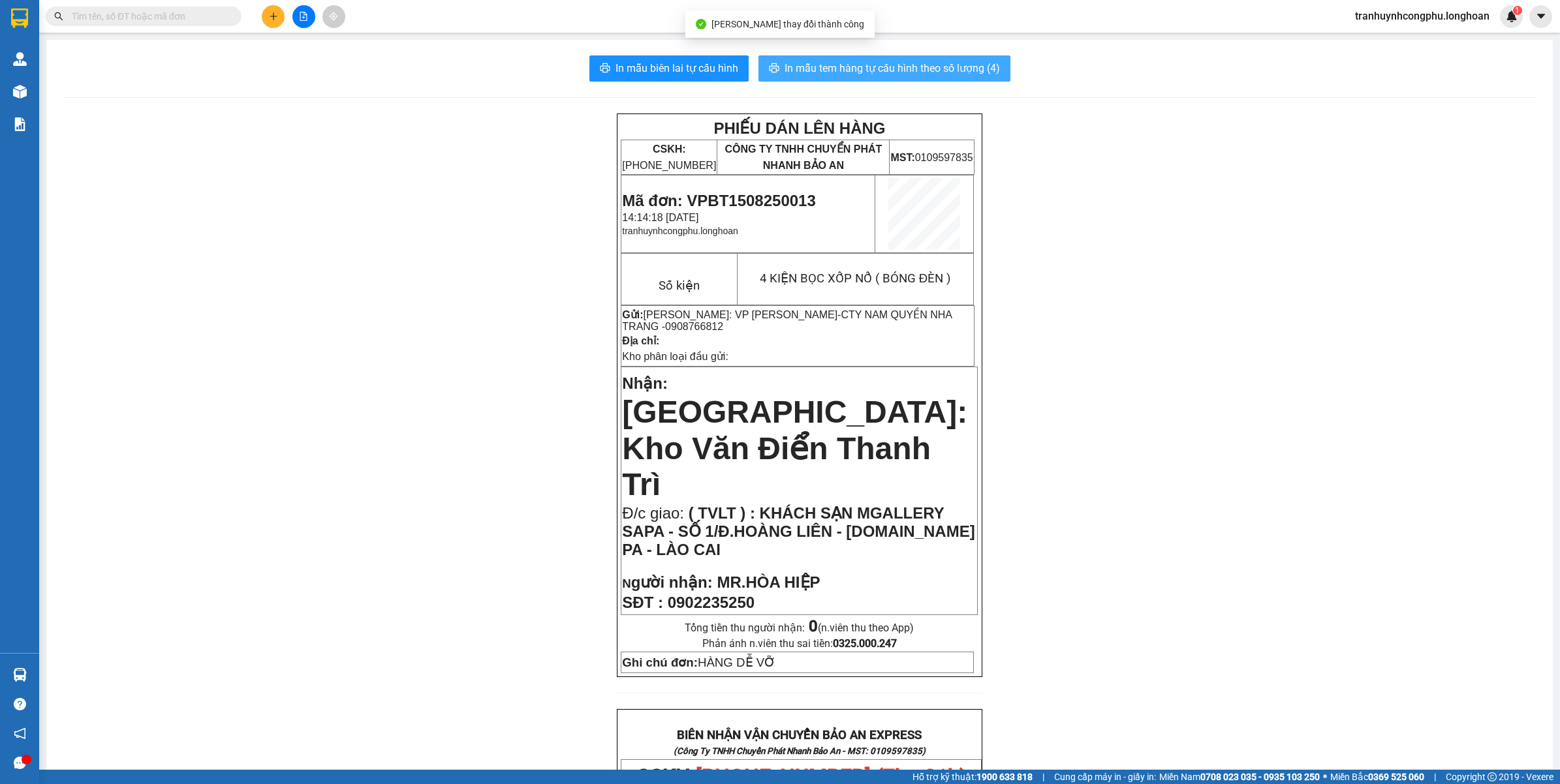
click at [830, 74] on span "In mẫu tem hàng tự cấu hình theo số lượng (4)" at bounding box center [891, 68] width 215 height 17
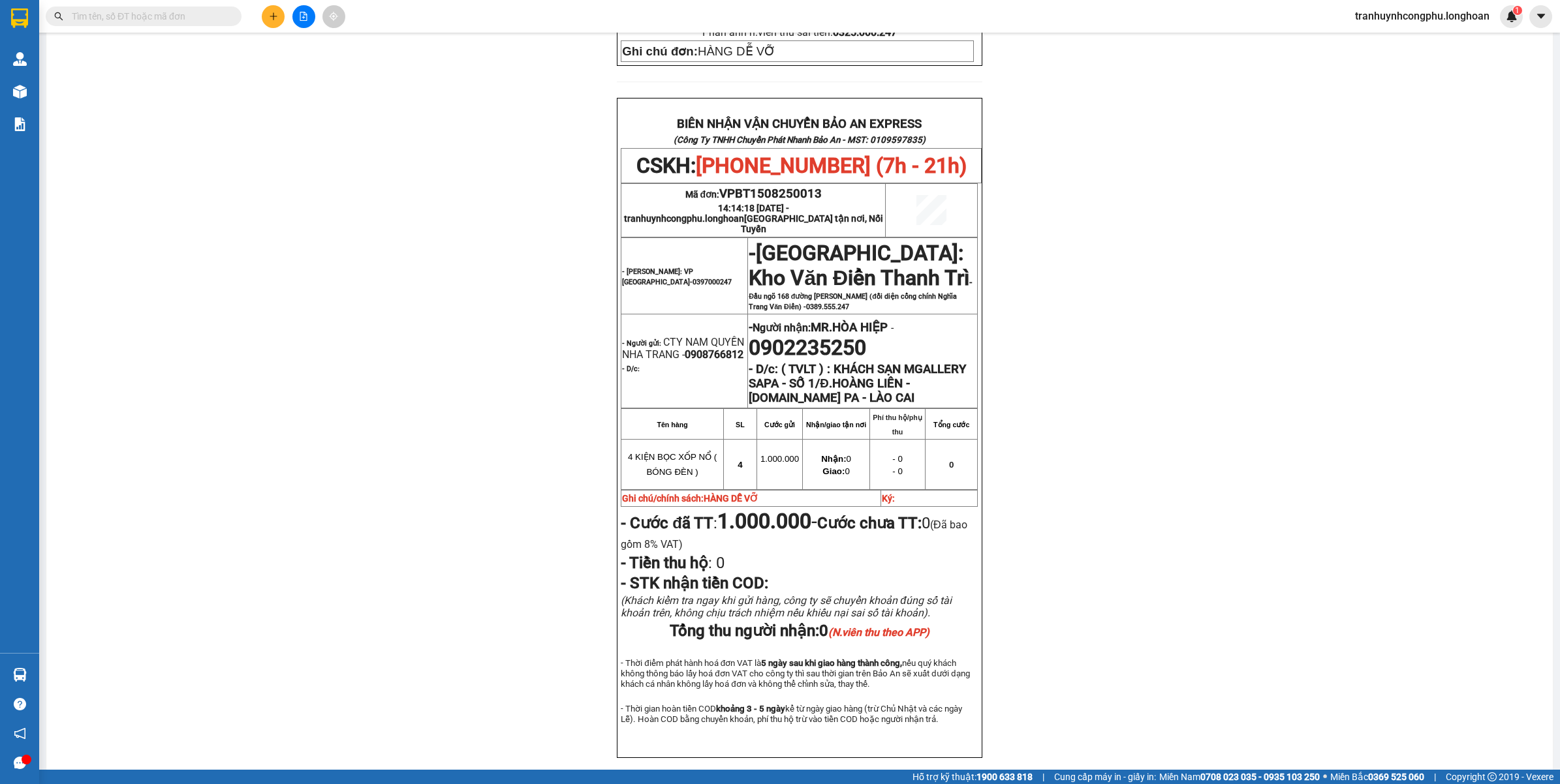
scroll to position [618, 0]
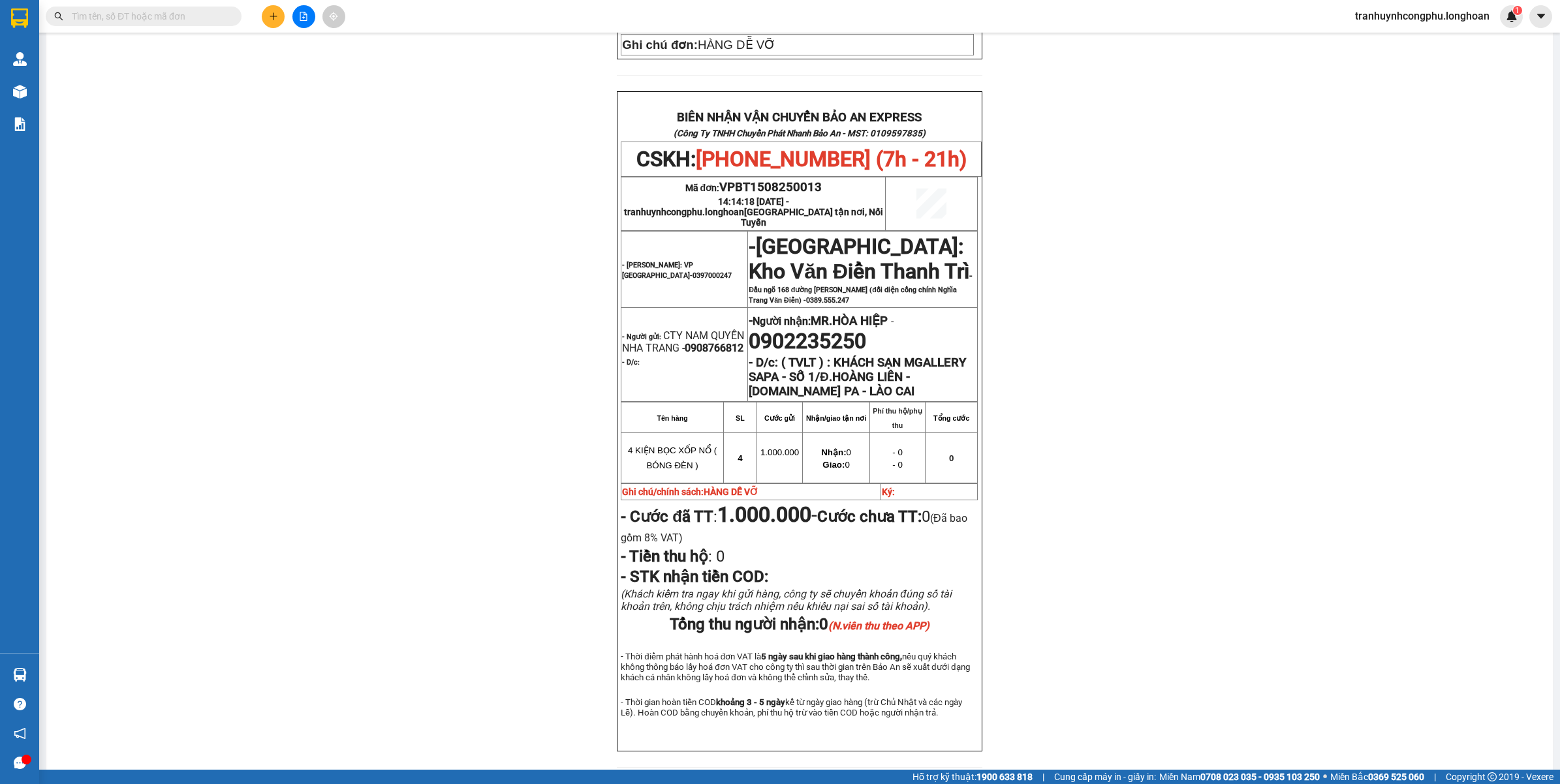
click at [326, 218] on div "PHIẾU DÁN LÊN HÀNG CSKH: [PHONE_NUMBER] CÔNG TY TNHH CHUYỂN PHÁT NHANH BẢO AN M…" at bounding box center [799, 139] width 1476 height 1288
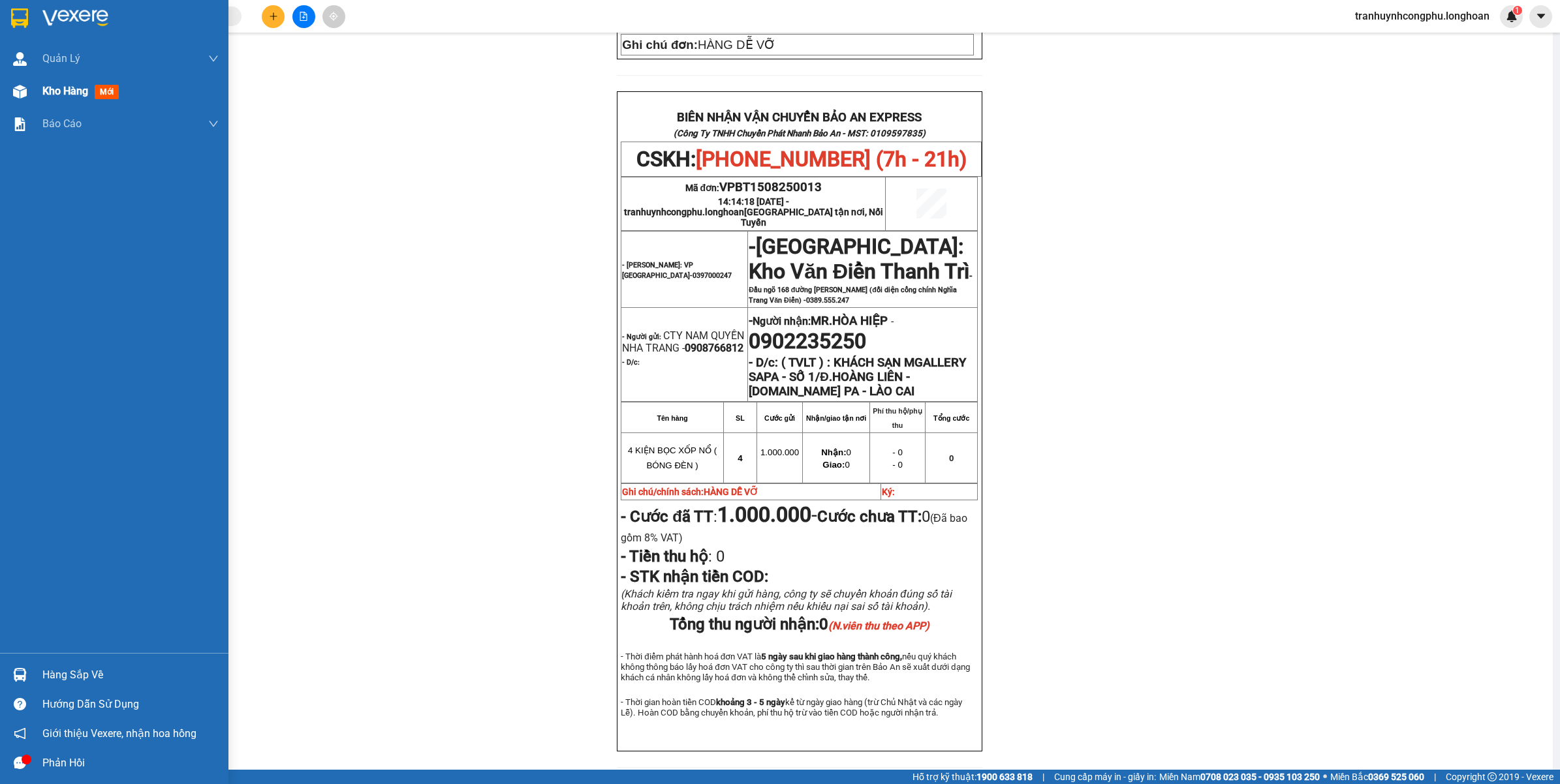
click at [17, 93] on img at bounding box center [20, 91] width 14 height 14
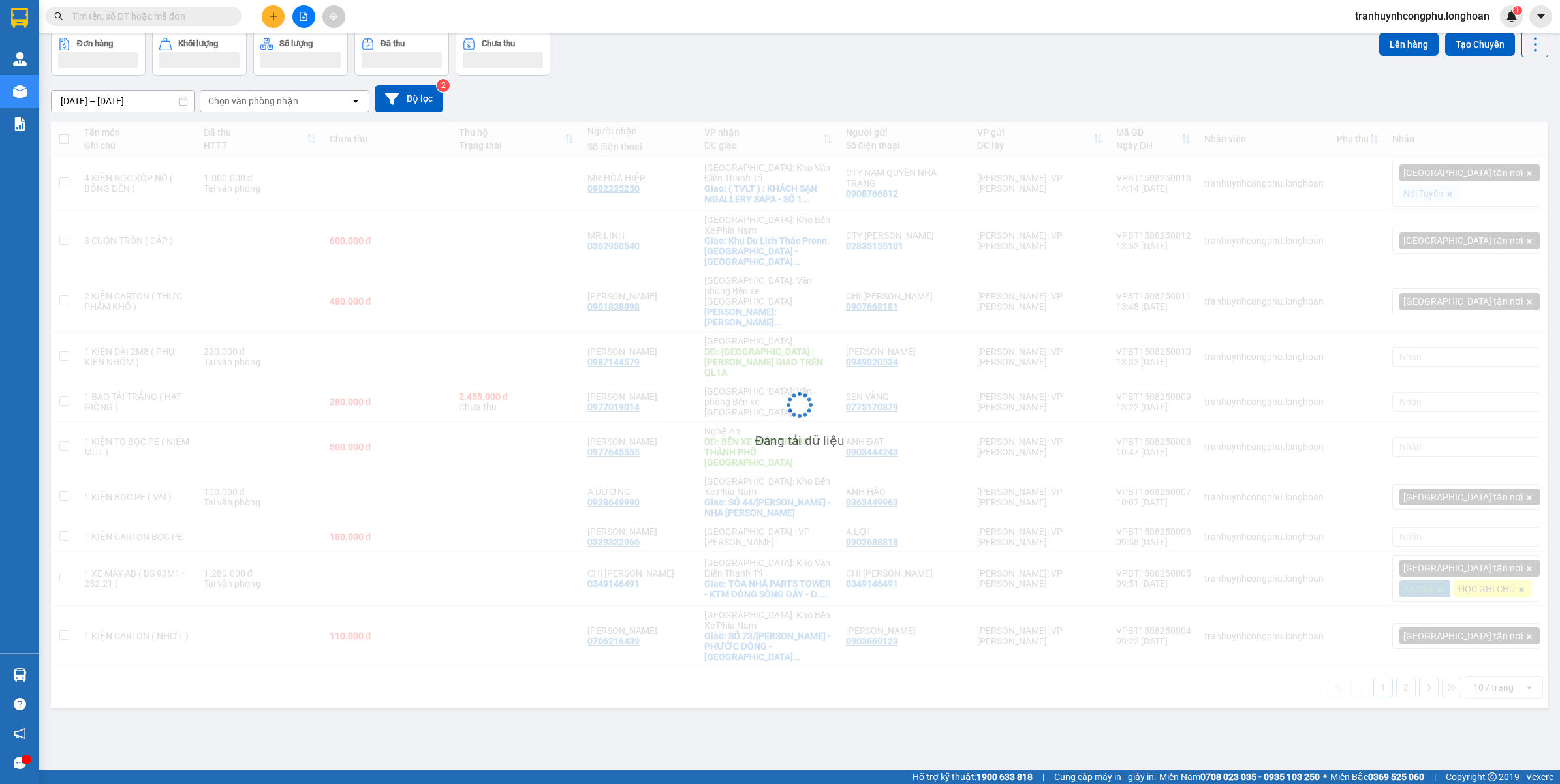
scroll to position [60, 0]
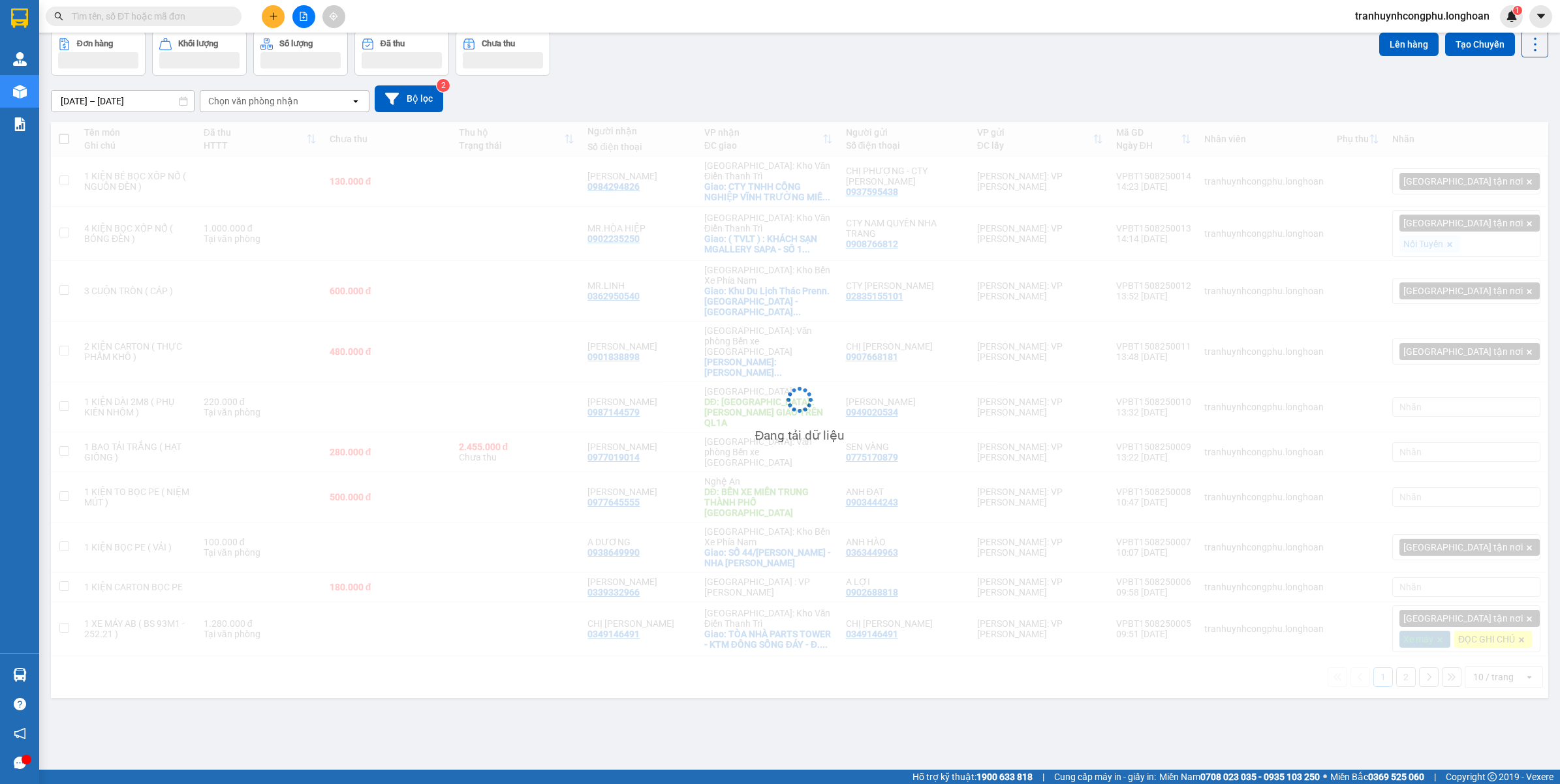
click at [434, 353] on div "Đang tải dữ liệu" at bounding box center [799, 410] width 1497 height 576
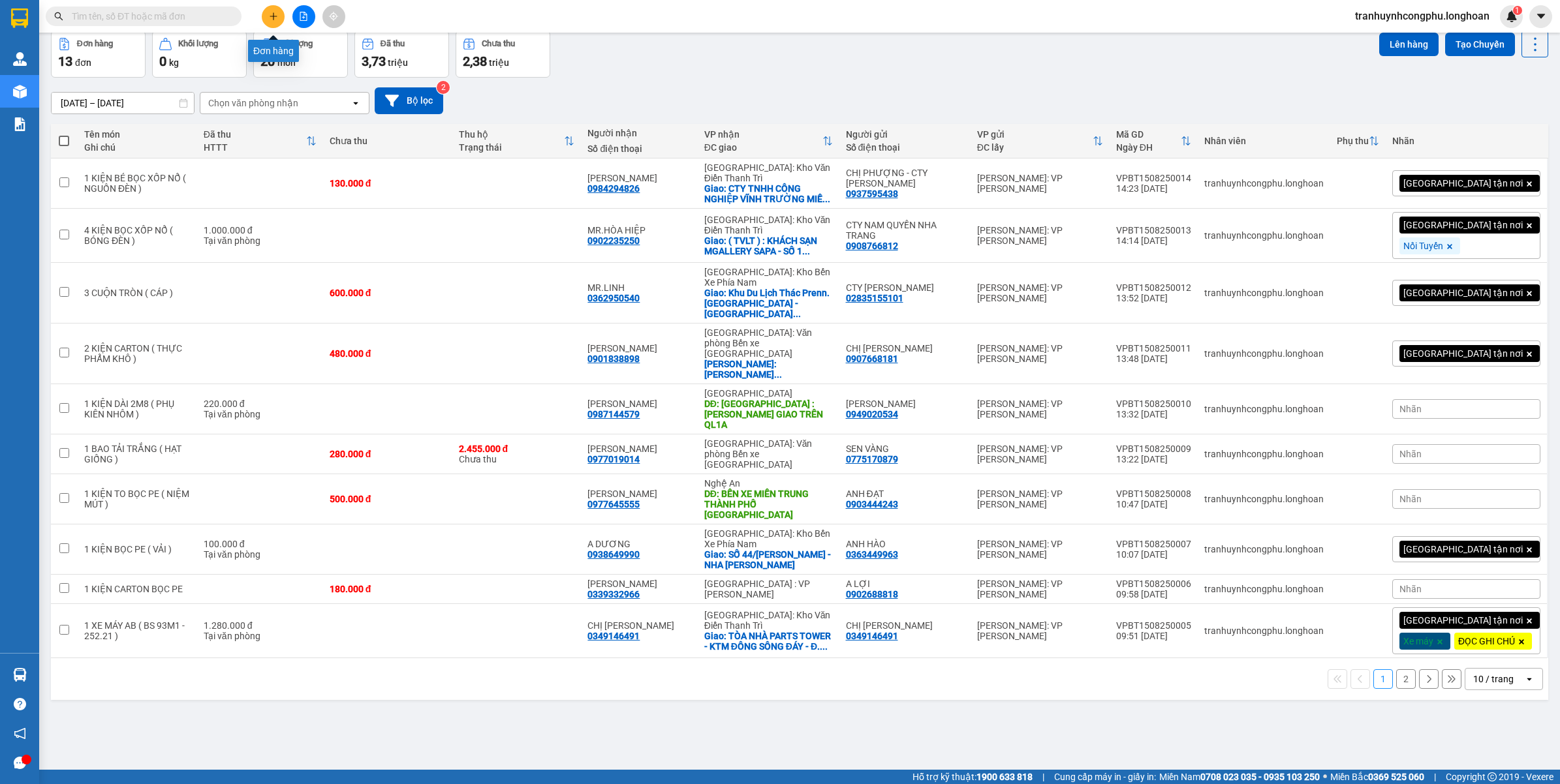
click at [265, 17] on button at bounding box center [273, 17] width 23 height 23
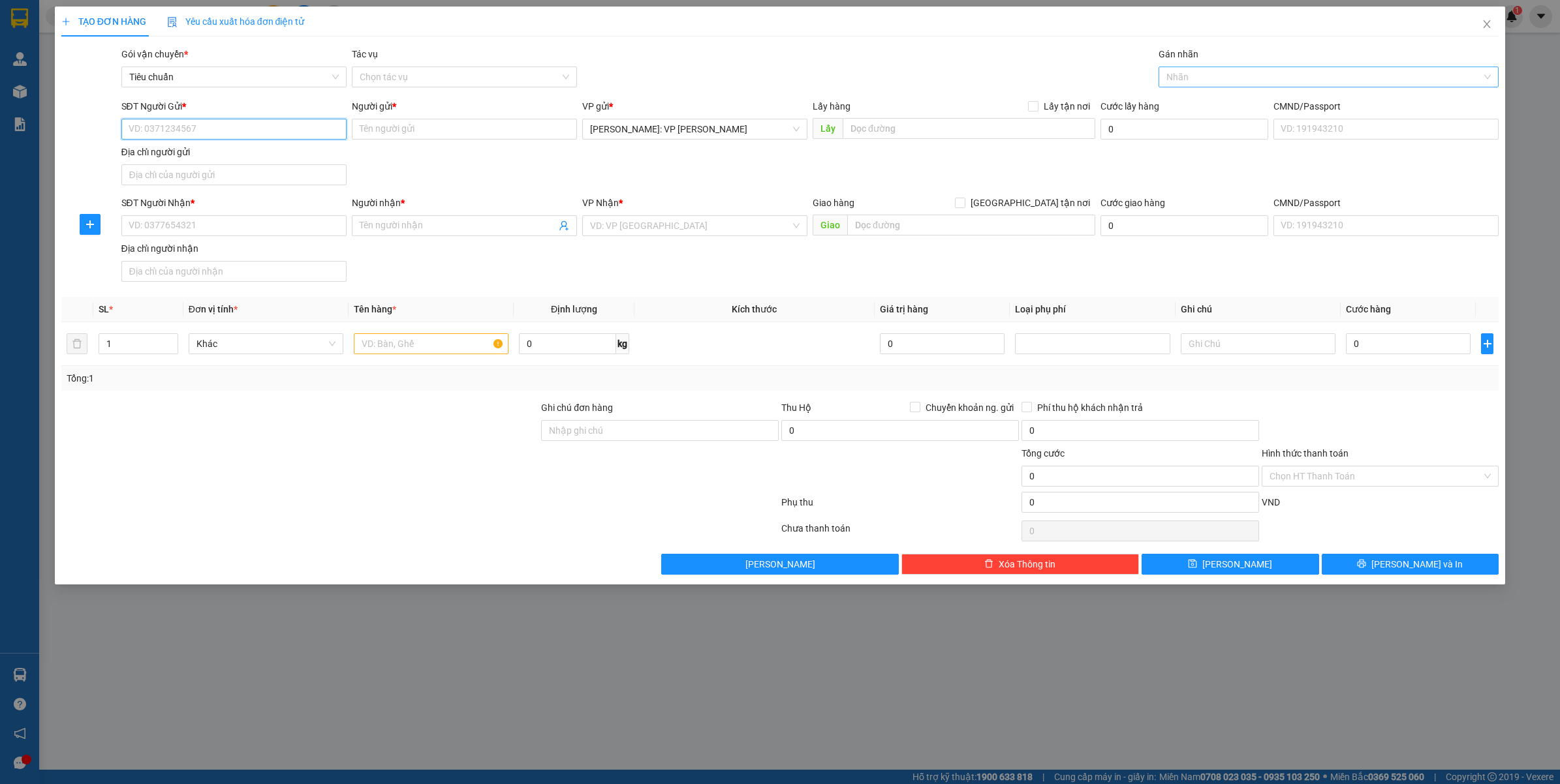
click at [1191, 76] on div at bounding box center [1322, 77] width 321 height 16
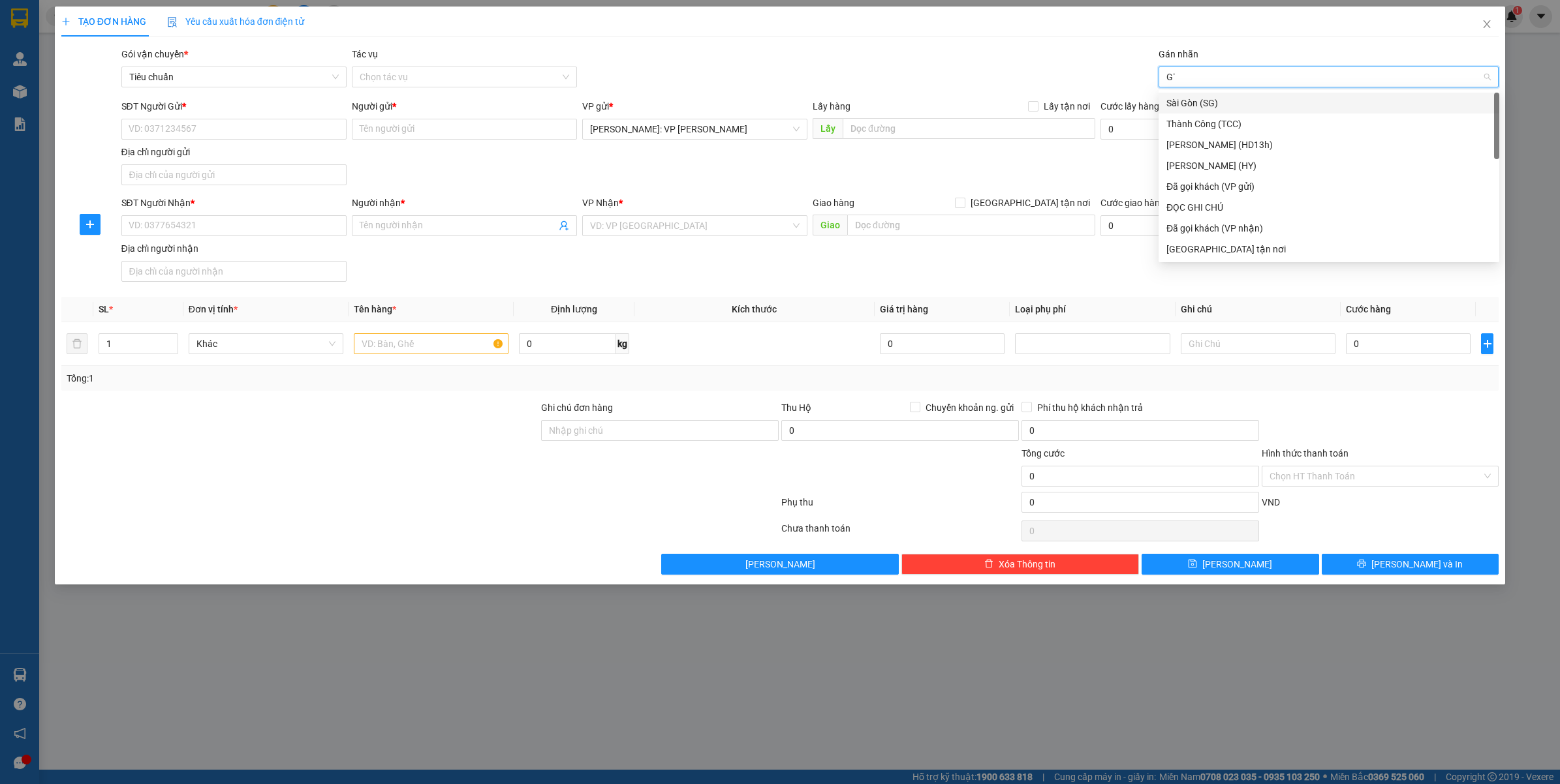
type input "GTN"
drag, startPoint x: 1045, startPoint y: 199, endPoint x: 957, endPoint y: 217, distance: 89.8
click at [1045, 199] on span "[GEOGRAPHIC_DATA] tận nơi" at bounding box center [1030, 203] width 130 height 14
click at [964, 199] on input "[GEOGRAPHIC_DATA] tận nơi" at bounding box center [959, 202] width 9 height 9
checkbox input "true"
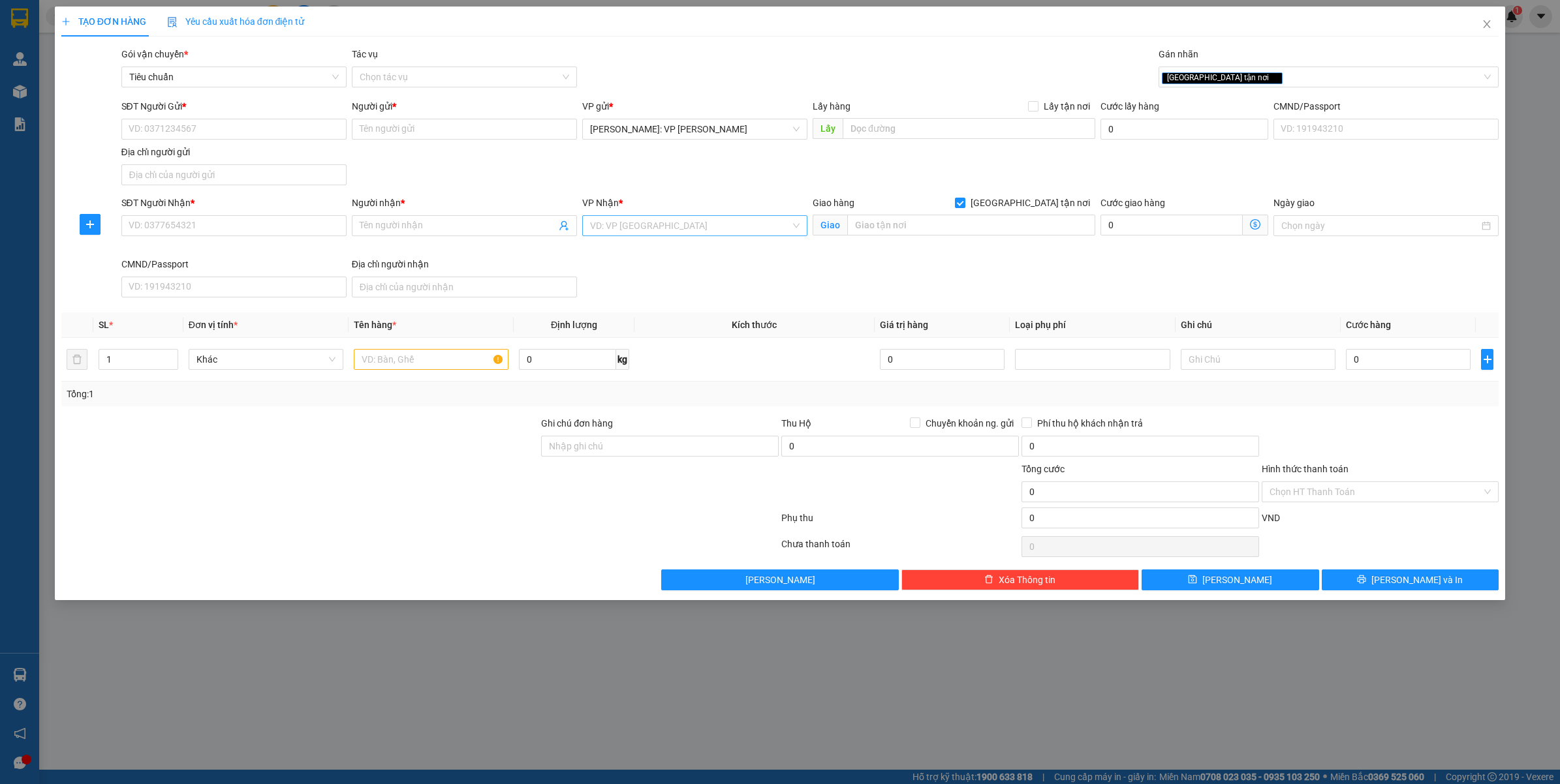
click at [670, 233] on input "search" at bounding box center [690, 225] width 200 height 19
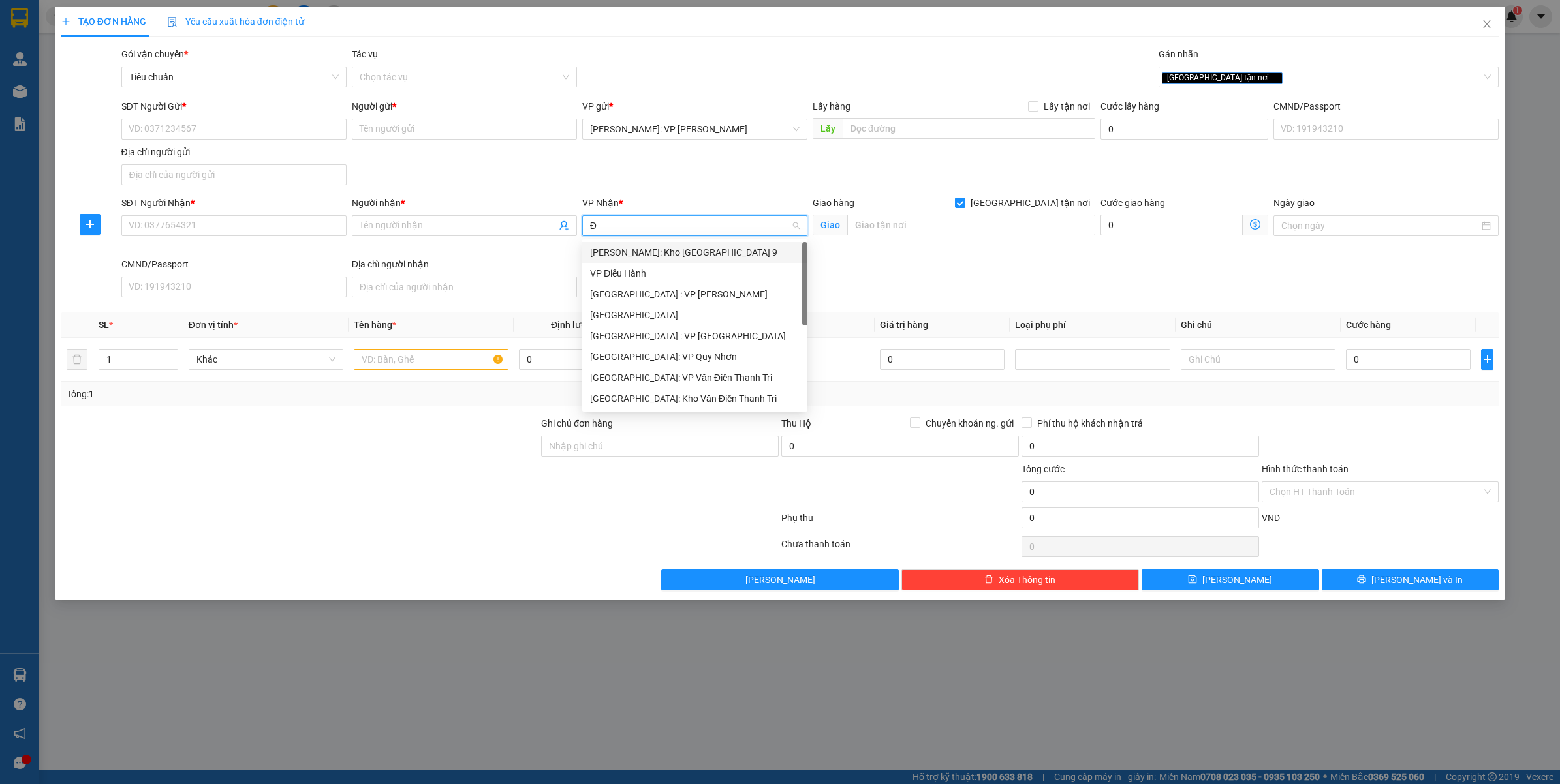
type input "ĐA"
click at [662, 245] on div "[GEOGRAPHIC_DATA] : VP [PERSON_NAME]" at bounding box center [710, 252] width 240 height 14
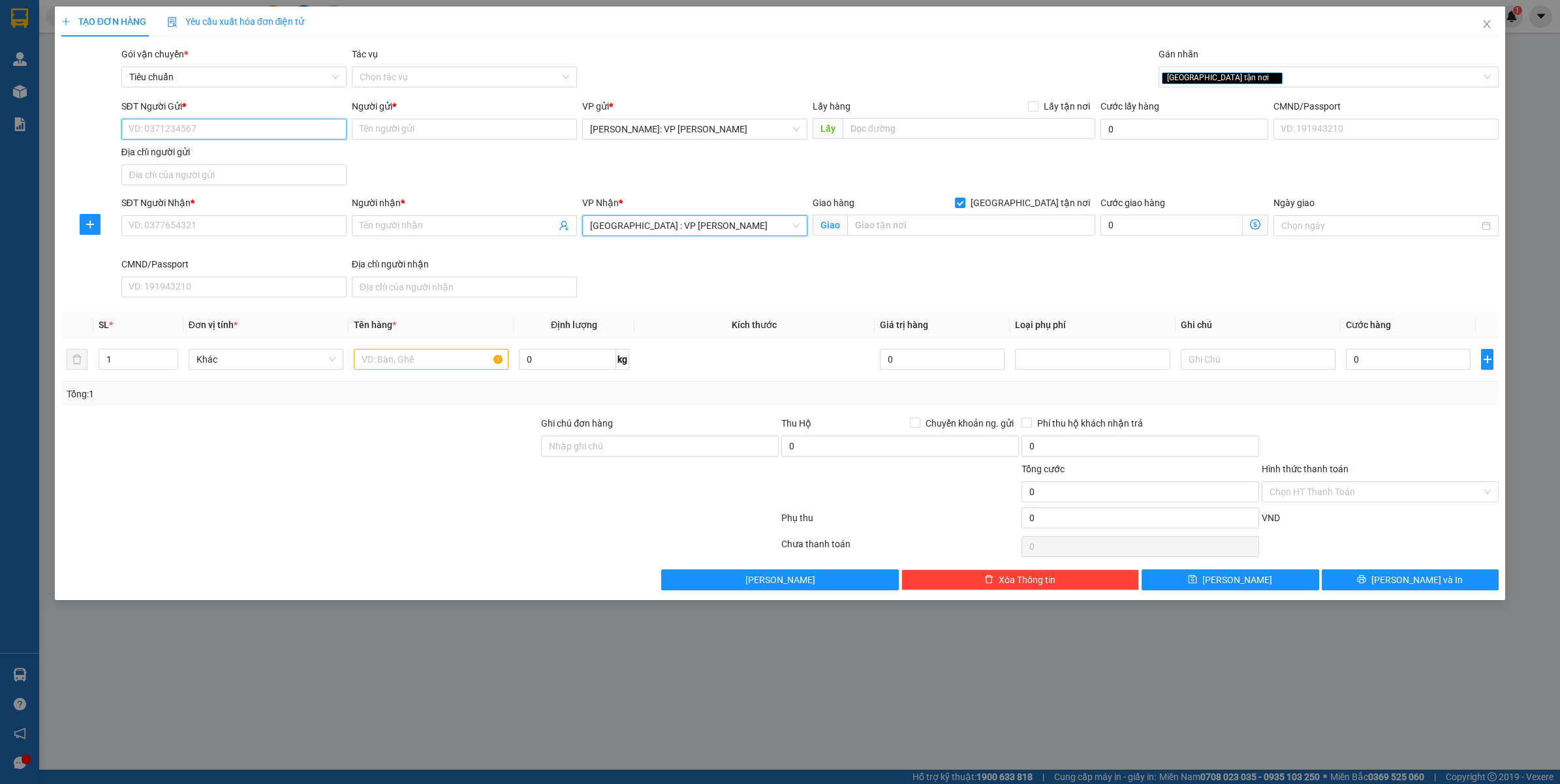
click at [229, 139] on input "SĐT Người Gửi *" at bounding box center [233, 129] width 225 height 21
type input "0867897440"
click at [279, 112] on div "SĐT Người Gửi *" at bounding box center [233, 106] width 225 height 14
click at [279, 118] on input "0867897440" at bounding box center [233, 129] width 225 height 21
click at [272, 134] on input "0867897440" at bounding box center [233, 129] width 225 height 21
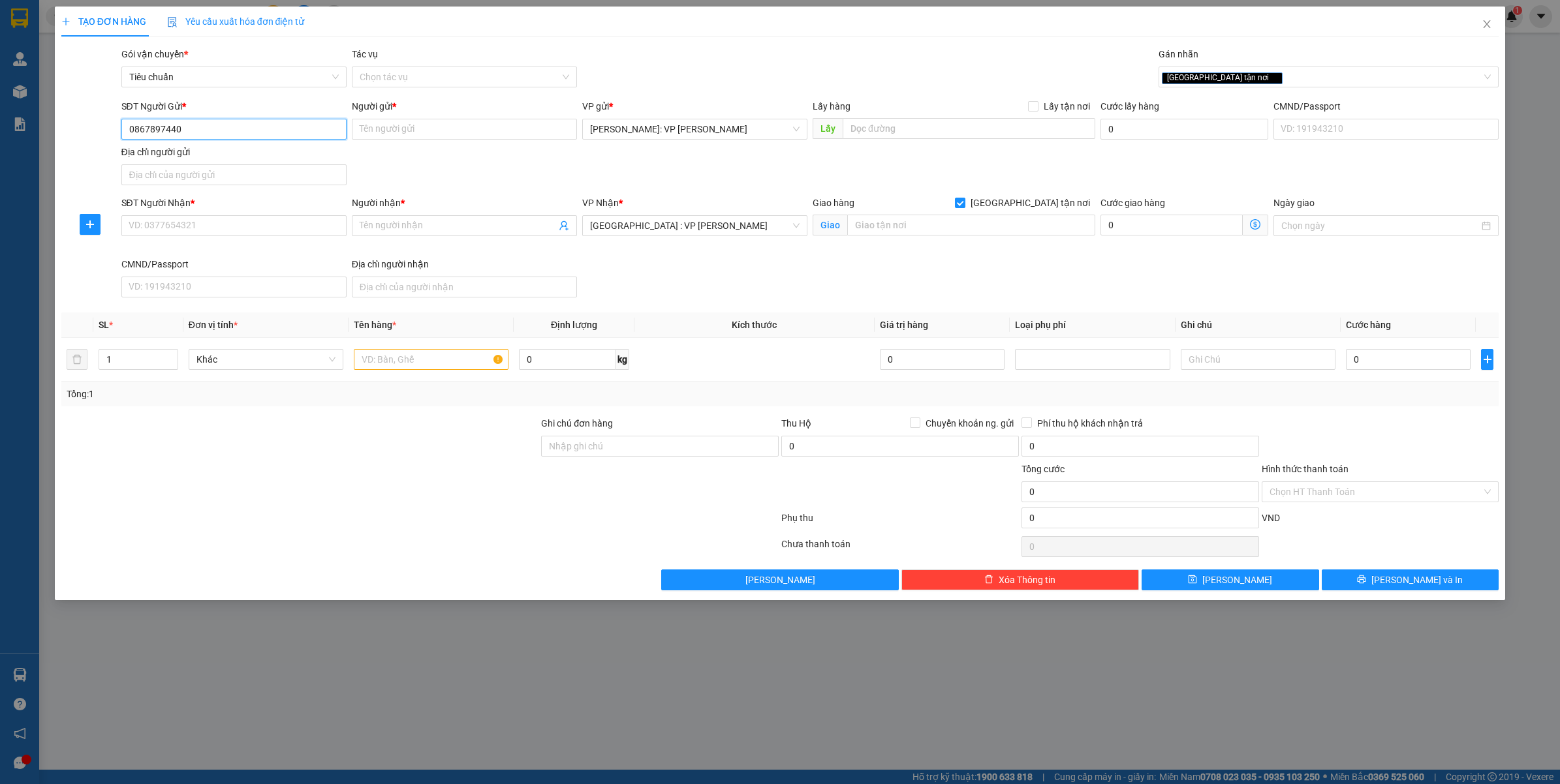
click at [272, 134] on input "0867897440" at bounding box center [233, 129] width 225 height 21
click at [420, 134] on input "Người gửi *" at bounding box center [464, 129] width 225 height 21
type input "[PERSON_NAME]"
click at [175, 227] on input "SĐT Người Nhận *" at bounding box center [233, 225] width 225 height 21
type input "0777456730"
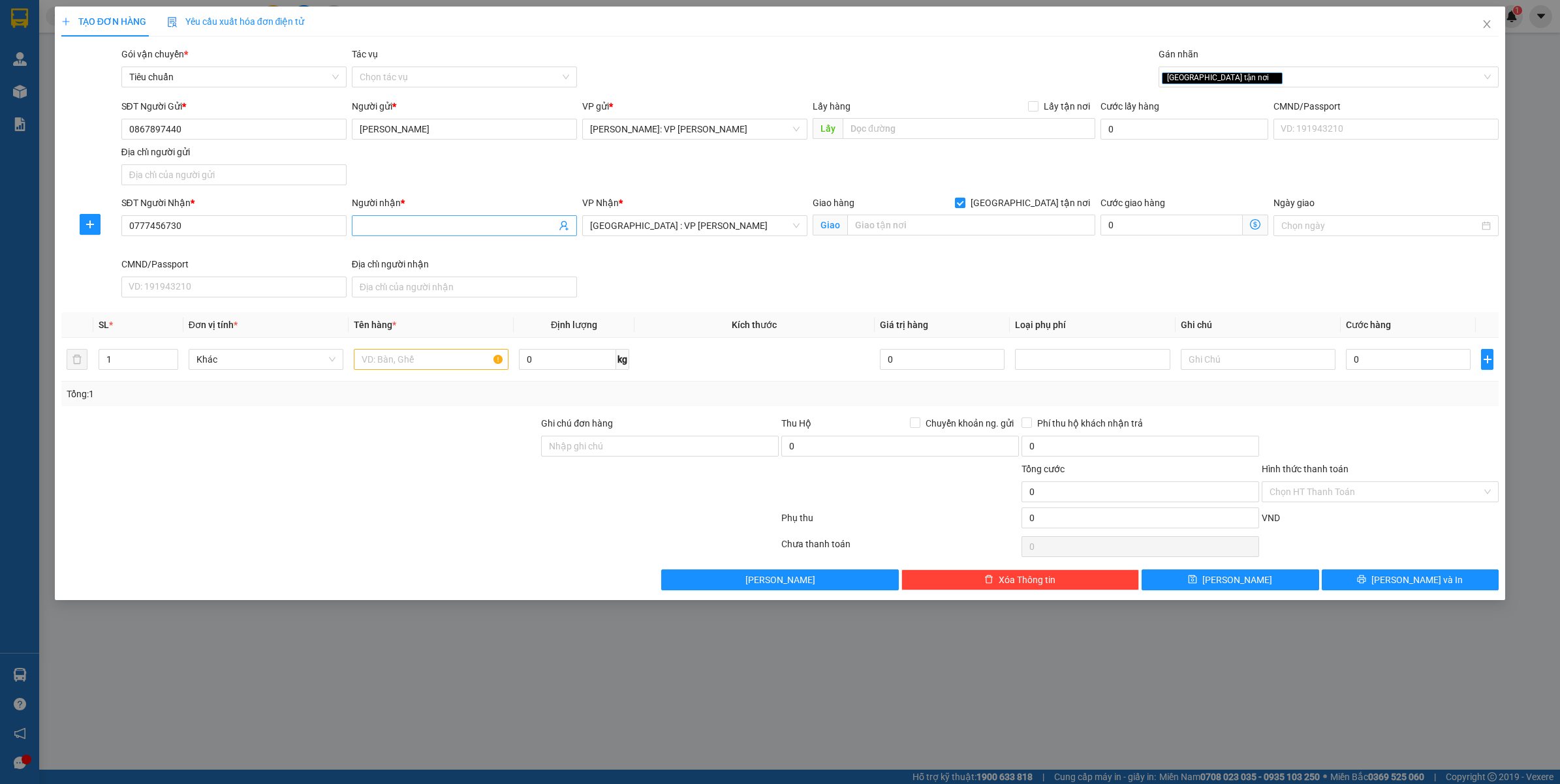
click at [462, 217] on span at bounding box center [464, 225] width 225 height 21
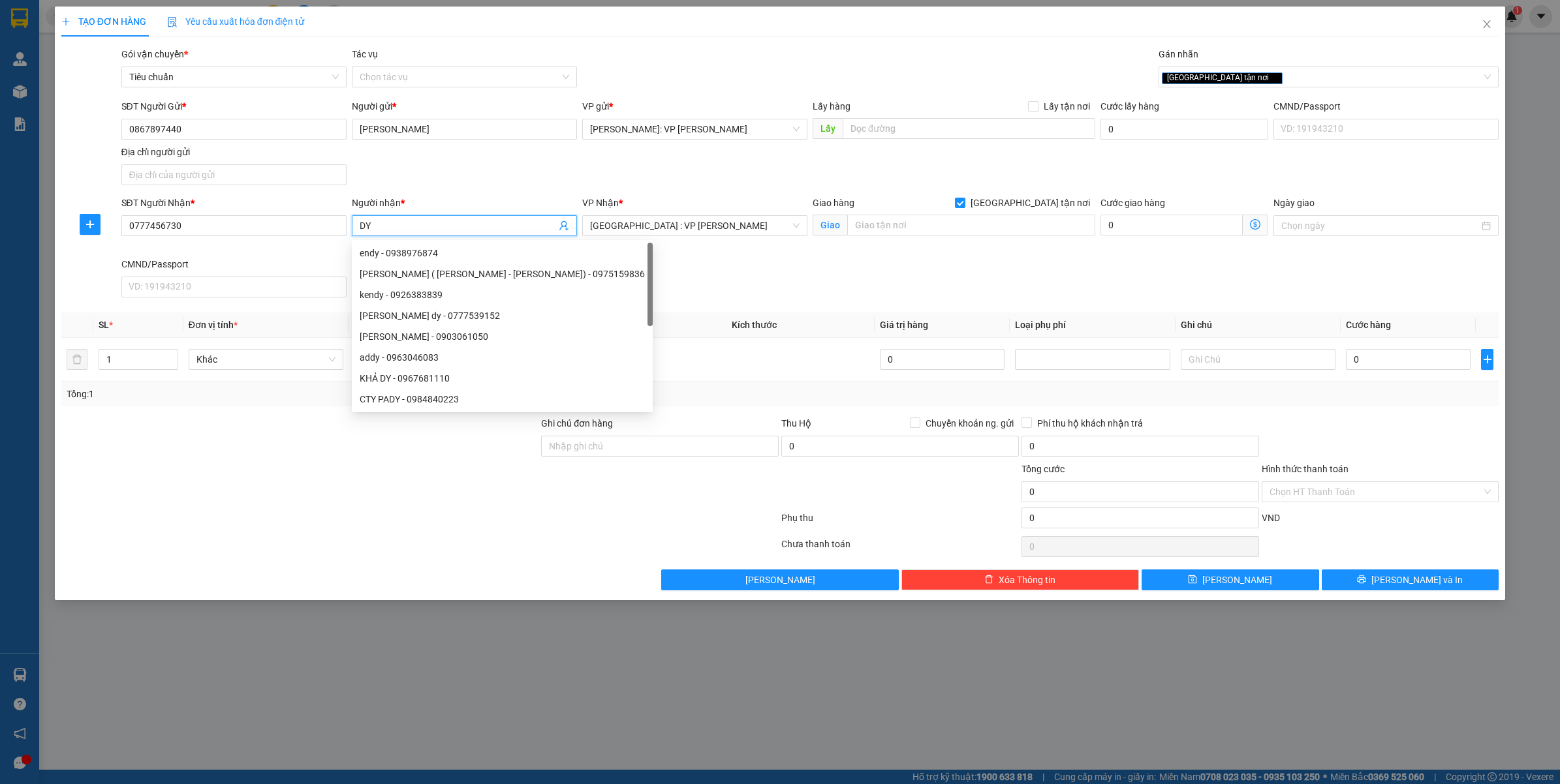
type input "D"
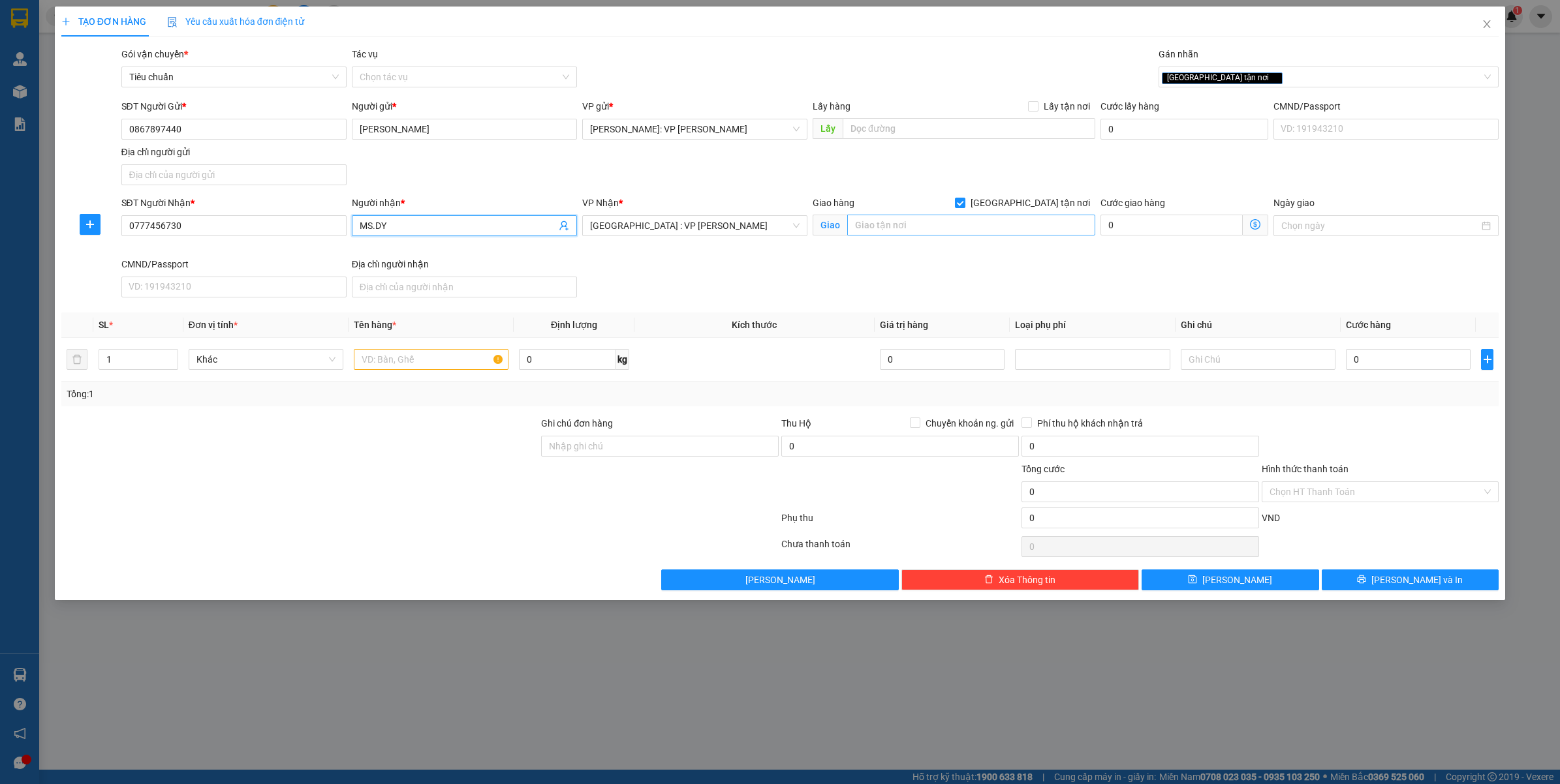
type input "MS.DY"
click at [898, 228] on input "text" at bounding box center [971, 225] width 248 height 21
type input "SỐ 241/13 - Đ.[PERSON_NAME][GEOGRAPHIC_DATA] - [GEOGRAPHIC_DATA]"
click at [390, 357] on input "text" at bounding box center [431, 359] width 155 height 21
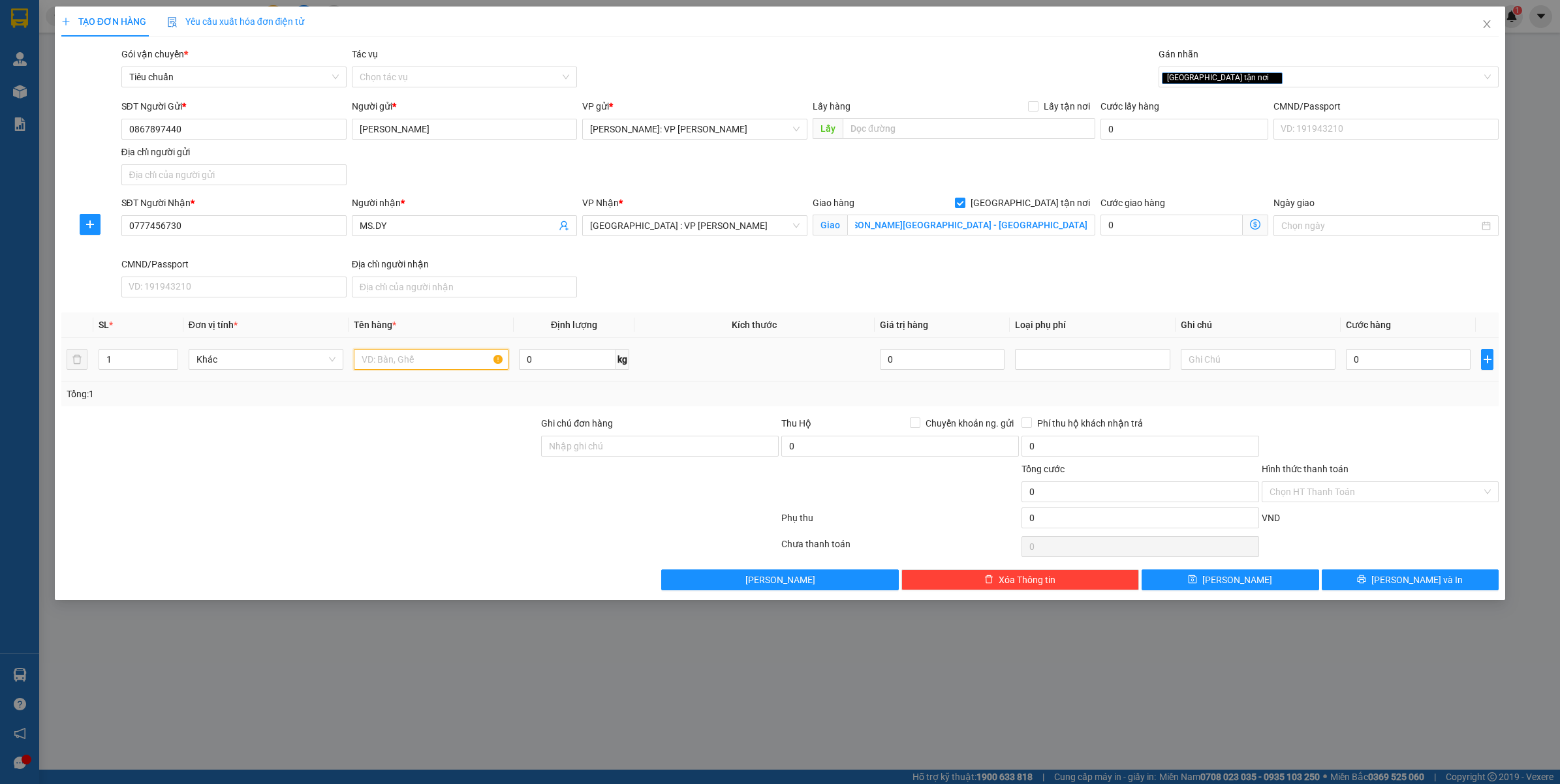
scroll to position [0, 0]
type input "1"
type input "1VALY XANH LAM"
click at [1373, 369] on input "0" at bounding box center [1408, 359] width 124 height 21
click at [1371, 369] on input "0" at bounding box center [1408, 359] width 124 height 21
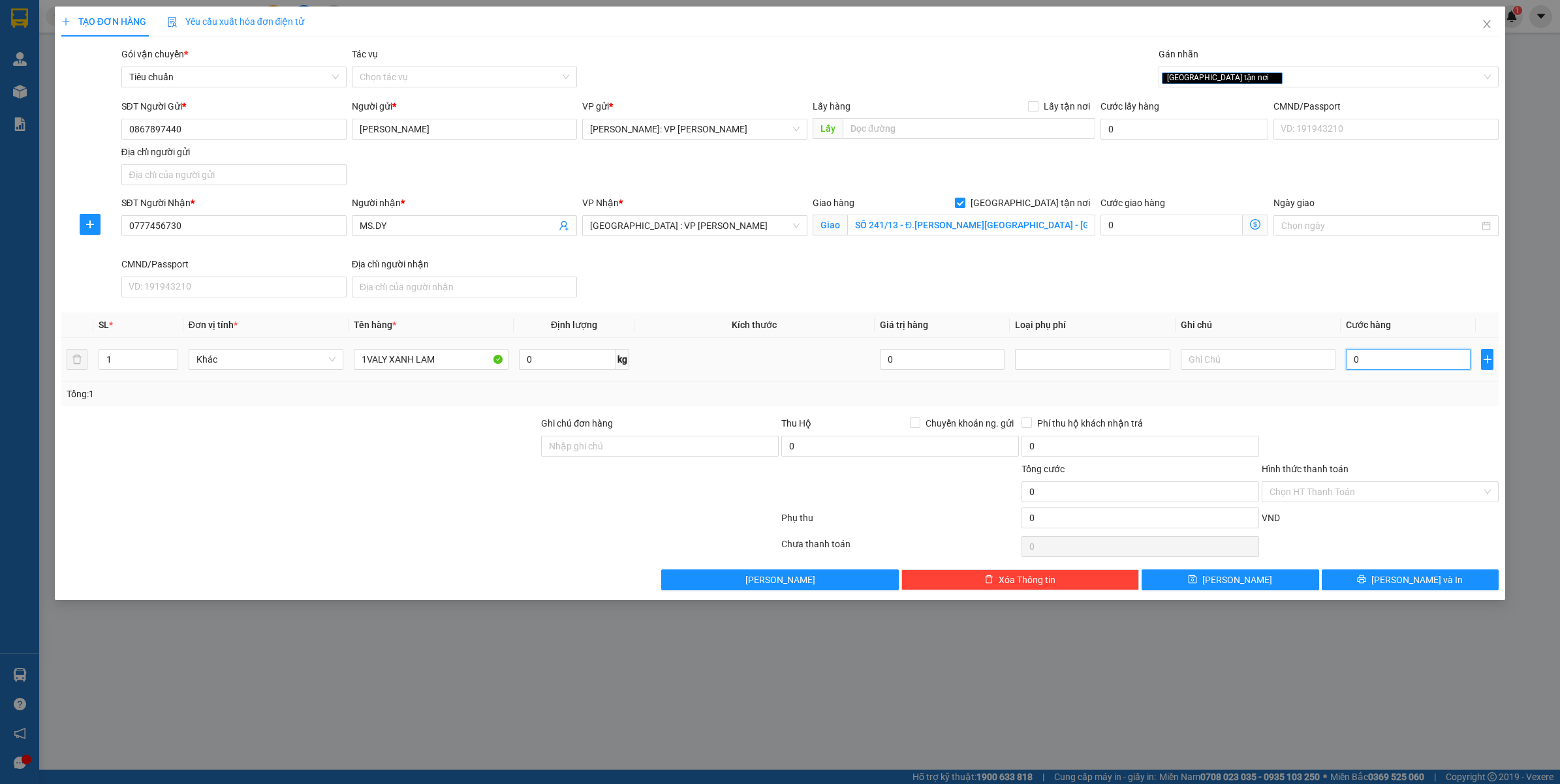
click at [1371, 369] on input "0" at bounding box center [1408, 359] width 124 height 21
type input "1"
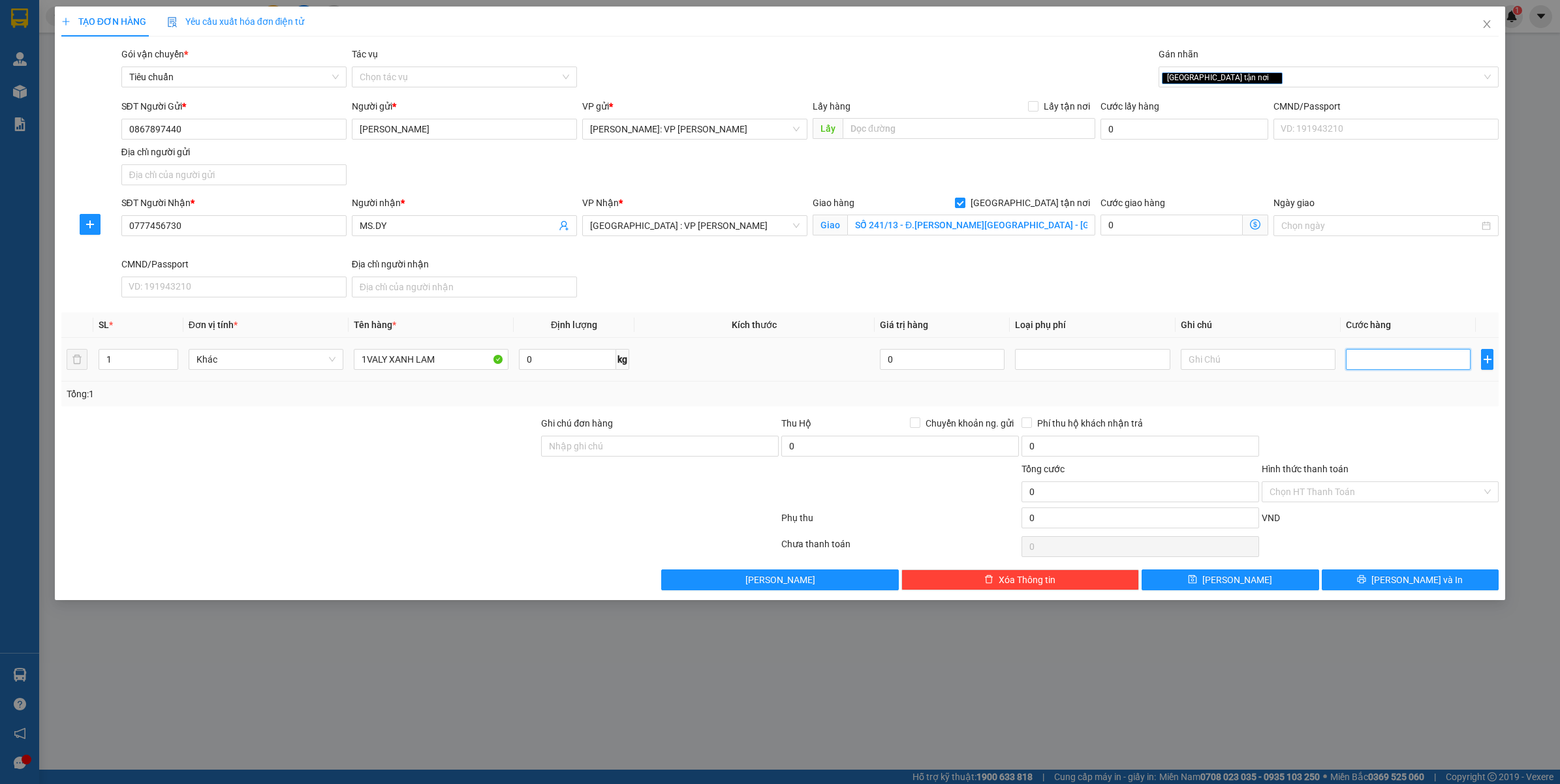
type input "1"
type input "10"
type input "100"
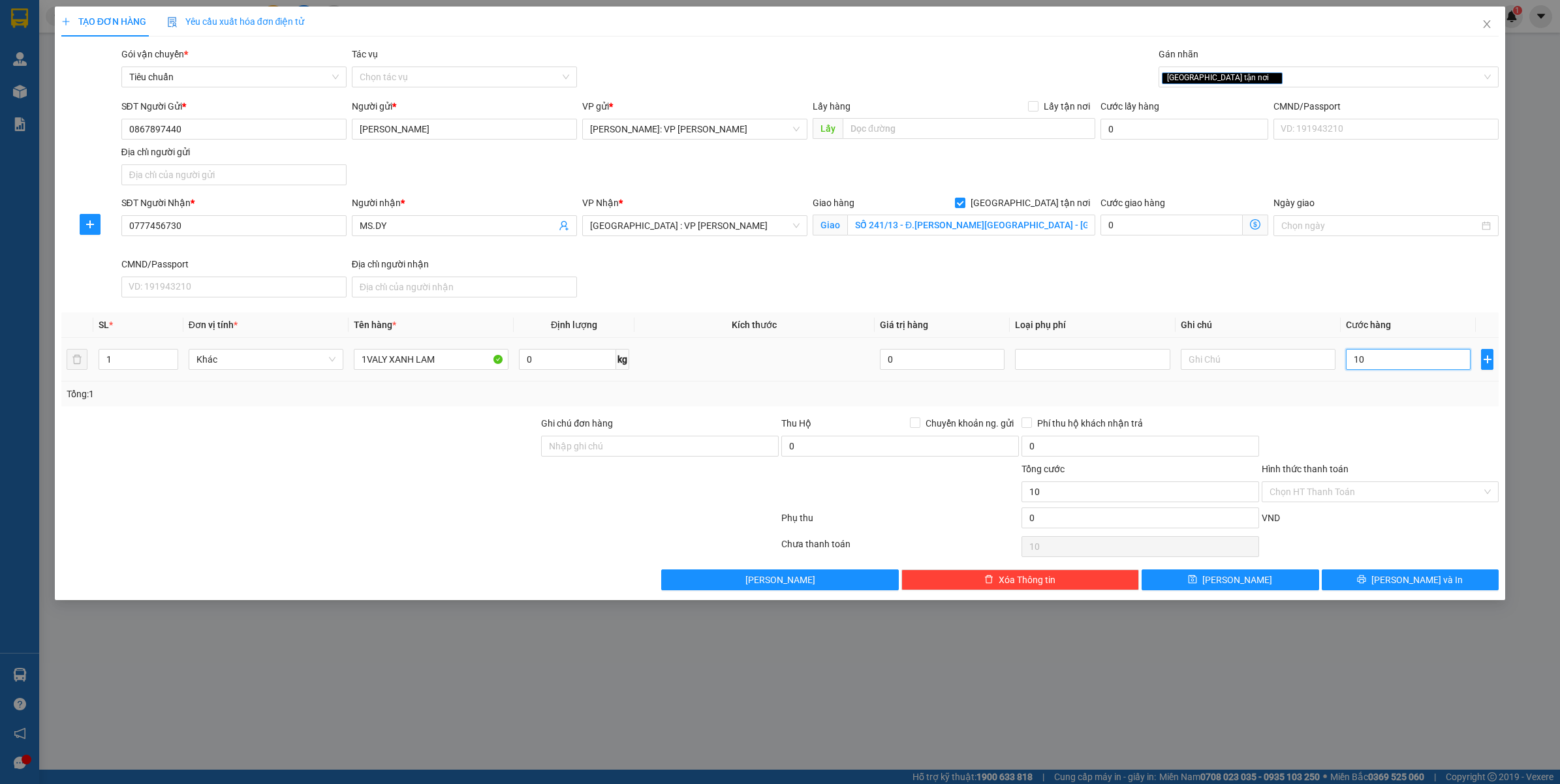
type input "100"
click at [1362, 403] on div "Tổng: 1" at bounding box center [780, 394] width 1438 height 24
type input "100.000"
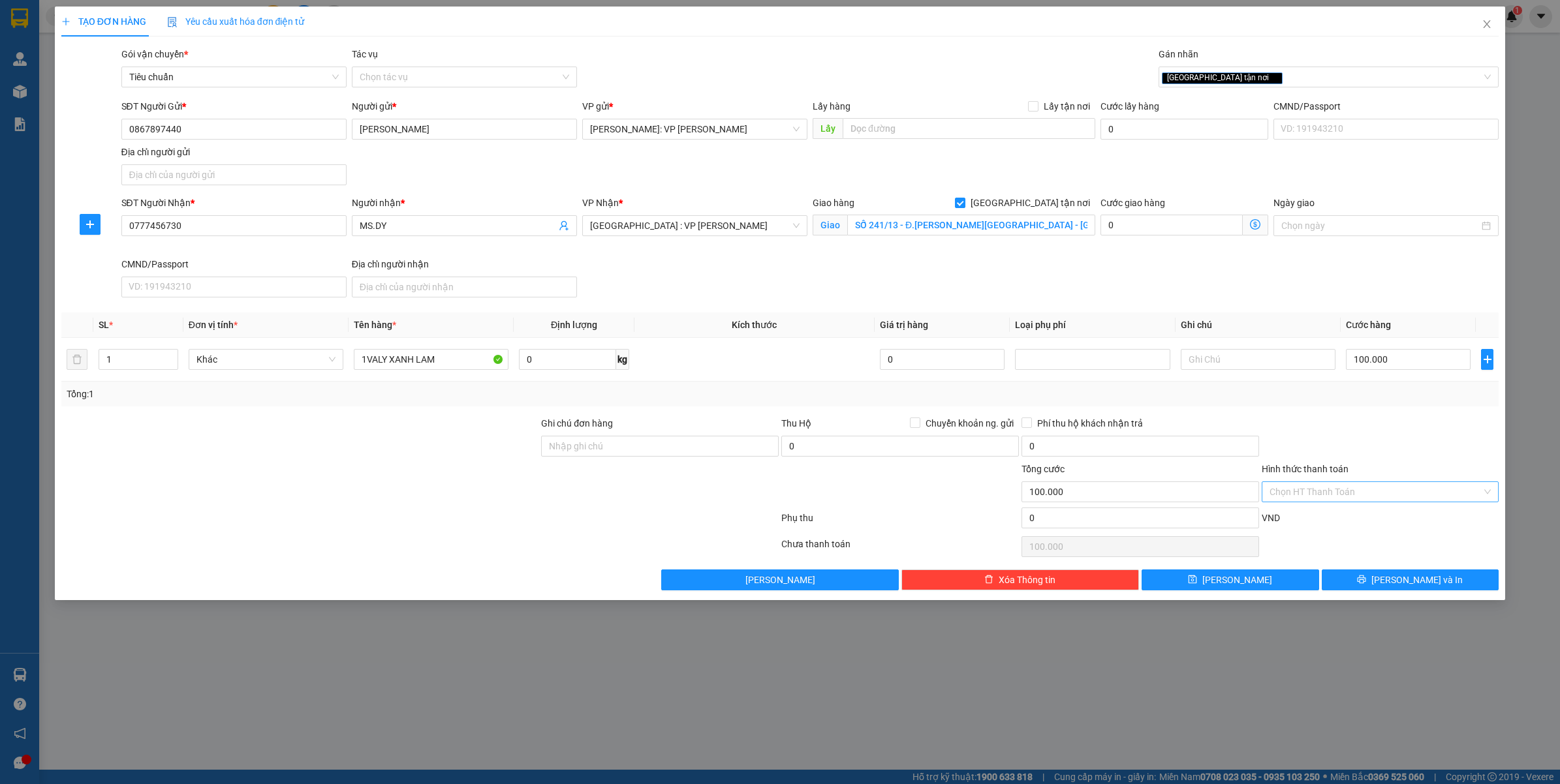
click at [1347, 494] on input "Hình thức thanh toán" at bounding box center [1375, 492] width 212 height 19
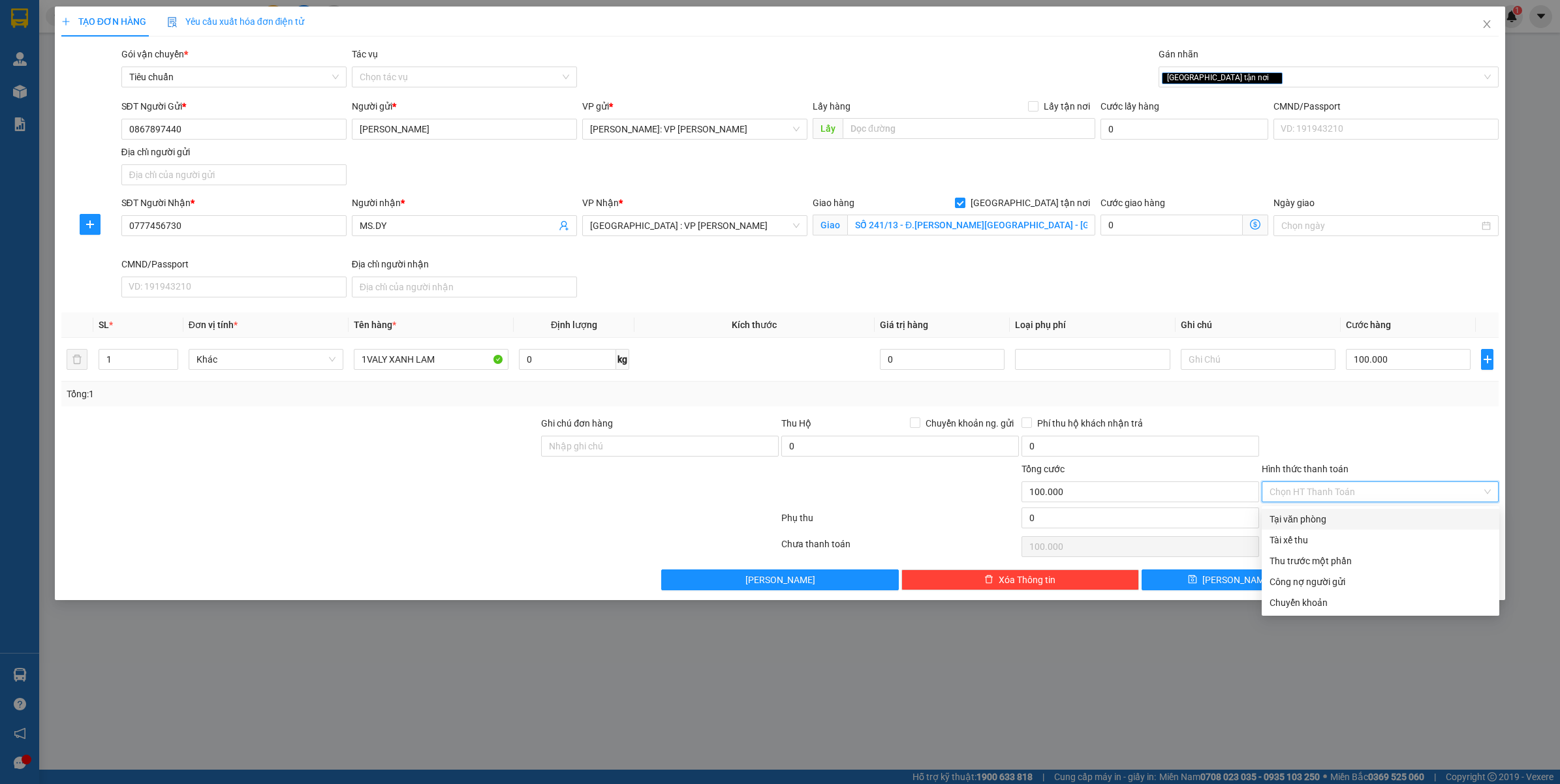
click at [1334, 518] on div "Tại văn phòng" at bounding box center [1380, 519] width 222 height 14
type input "0"
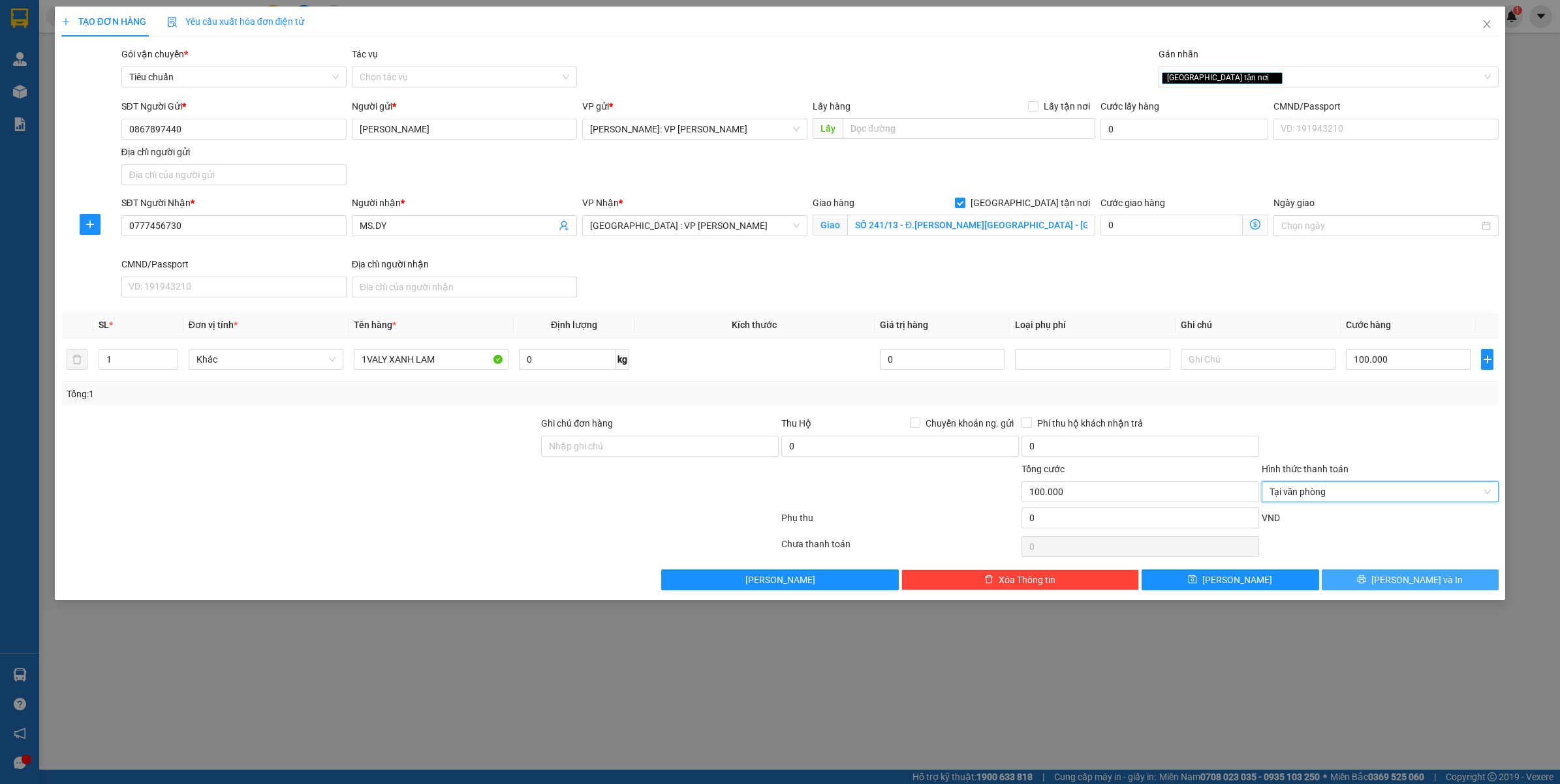
click at [1394, 575] on button "[PERSON_NAME] và In" at bounding box center [1410, 580] width 178 height 21
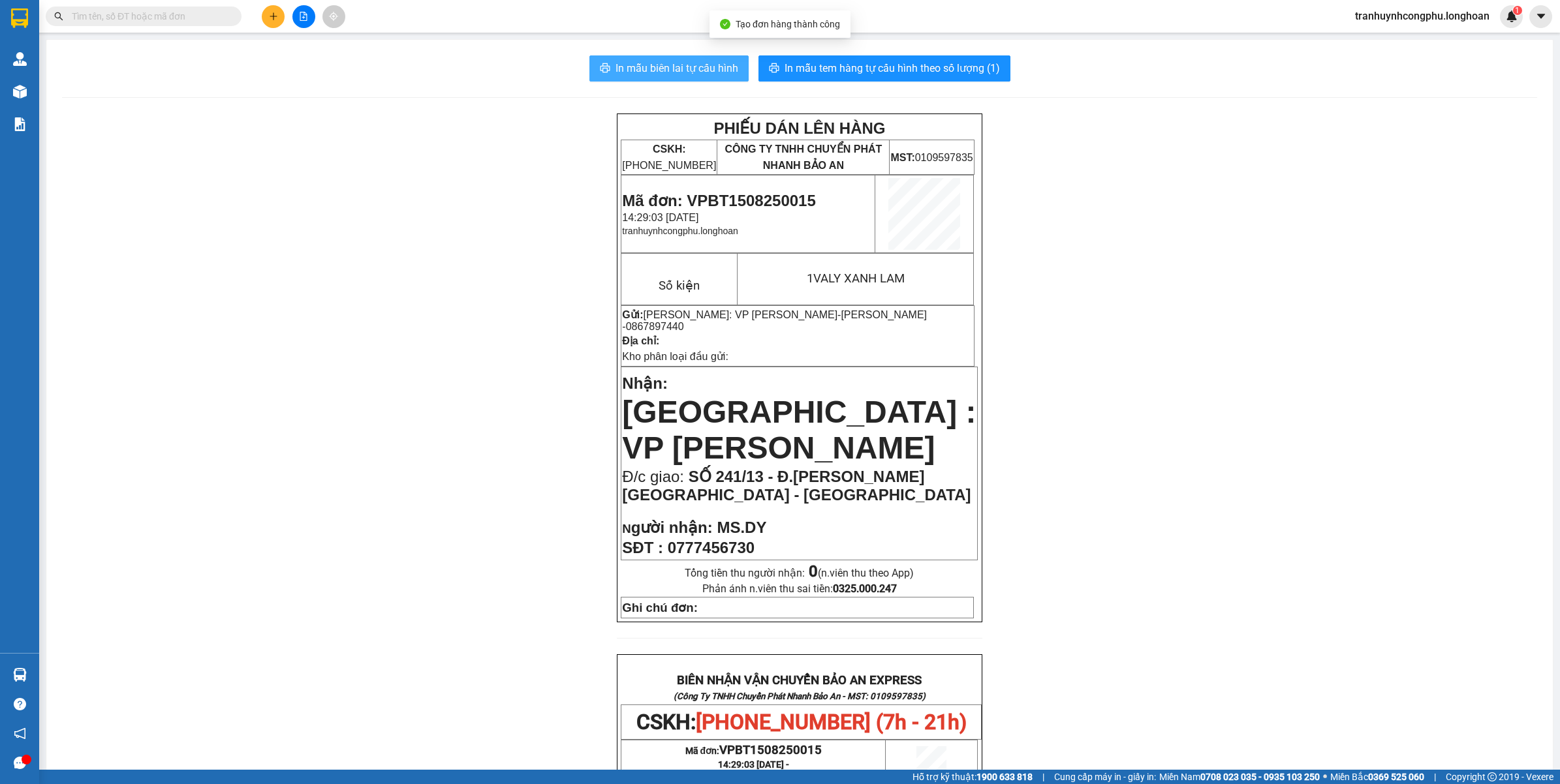
click at [689, 57] on button "In mẫu biên lai tự cấu hình" at bounding box center [669, 69] width 159 height 26
click at [804, 72] on span "In mẫu tem hàng tự cấu hình theo số lượng (1)" at bounding box center [891, 68] width 215 height 17
click at [771, 201] on span "Mã đơn: VPBT1508250015" at bounding box center [719, 200] width 193 height 17
copy span "VPBT1508250015"
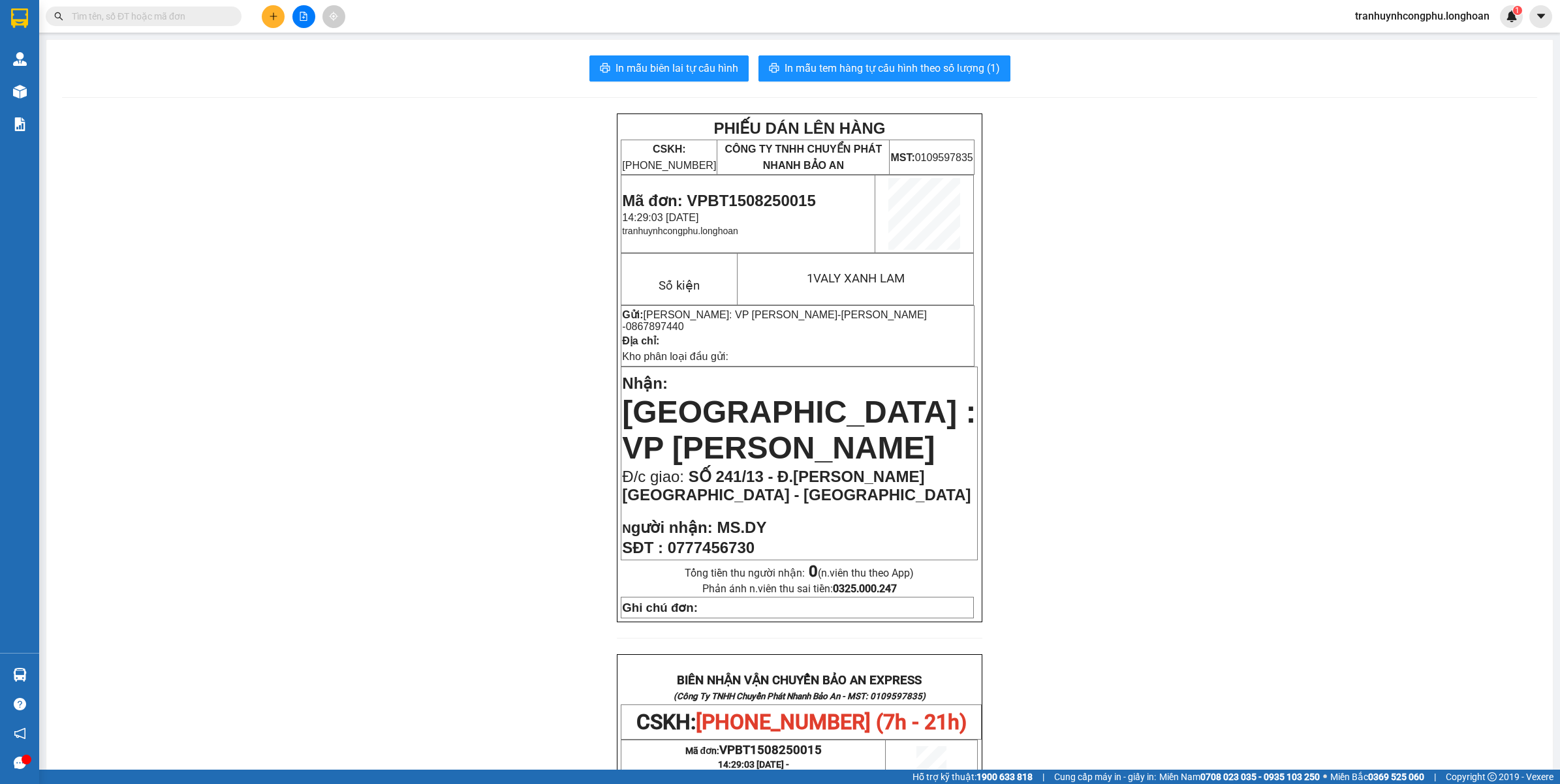
click at [344, 388] on div "PHIẾU DÁN LÊN HÀNG CSKH: [PHONE_NUMBER] CÔNG TY TNHH CHUYỂN PHÁT NHANH BẢO AN M…" at bounding box center [799, 710] width 1476 height 1194
click at [197, 363] on div "PHIẾU DÁN LÊN HÀNG CSKH: [PHONE_NUMBER] CÔNG TY TNHH CHUYỂN PHÁT NHANH BẢO AN M…" at bounding box center [799, 710] width 1476 height 1194
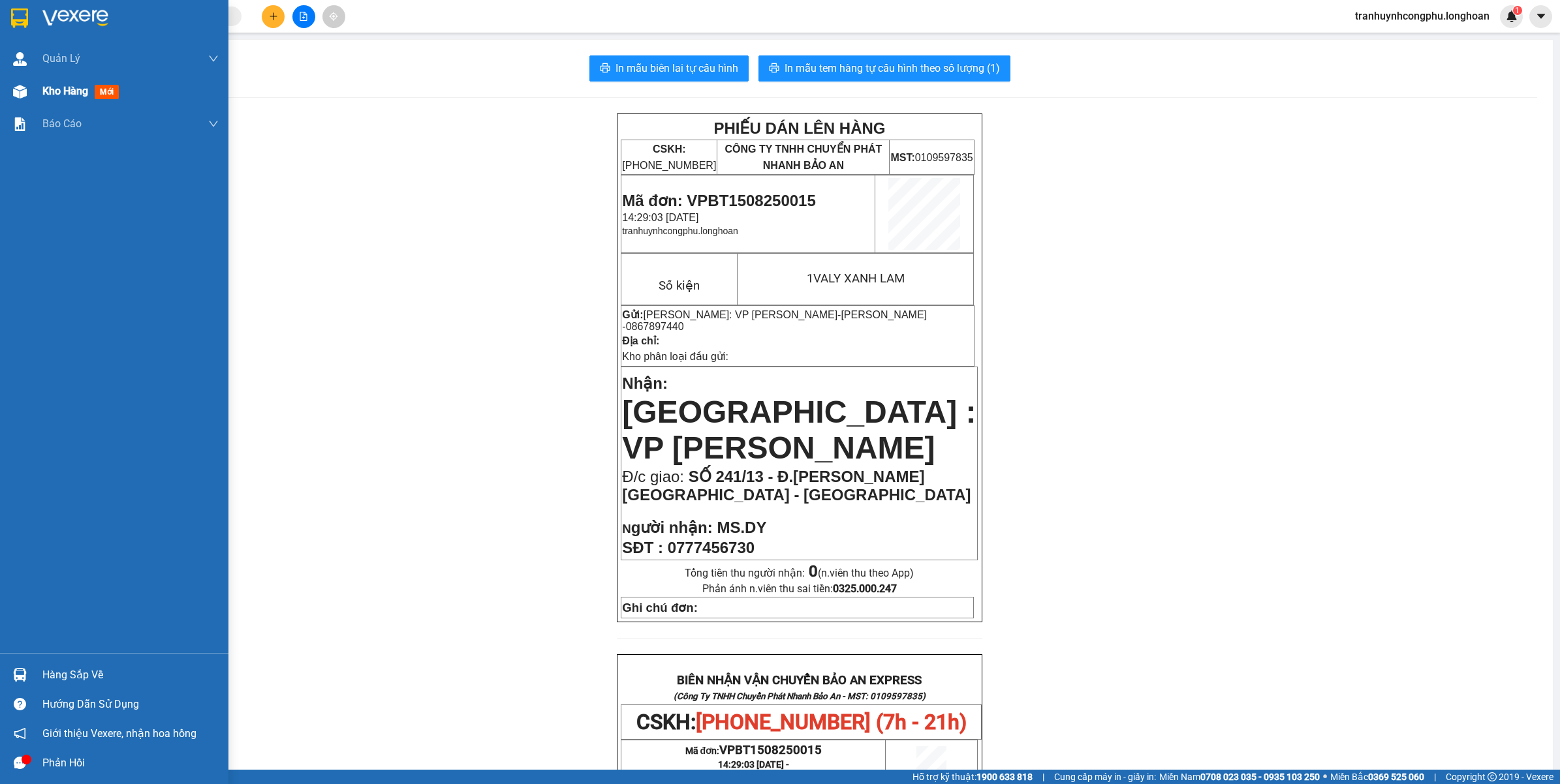
drag, startPoint x: 36, startPoint y: 99, endPoint x: 118, endPoint y: 14, distance: 118.1
click at [37, 99] on div "Kho hàng mới" at bounding box center [114, 90] width 228 height 32
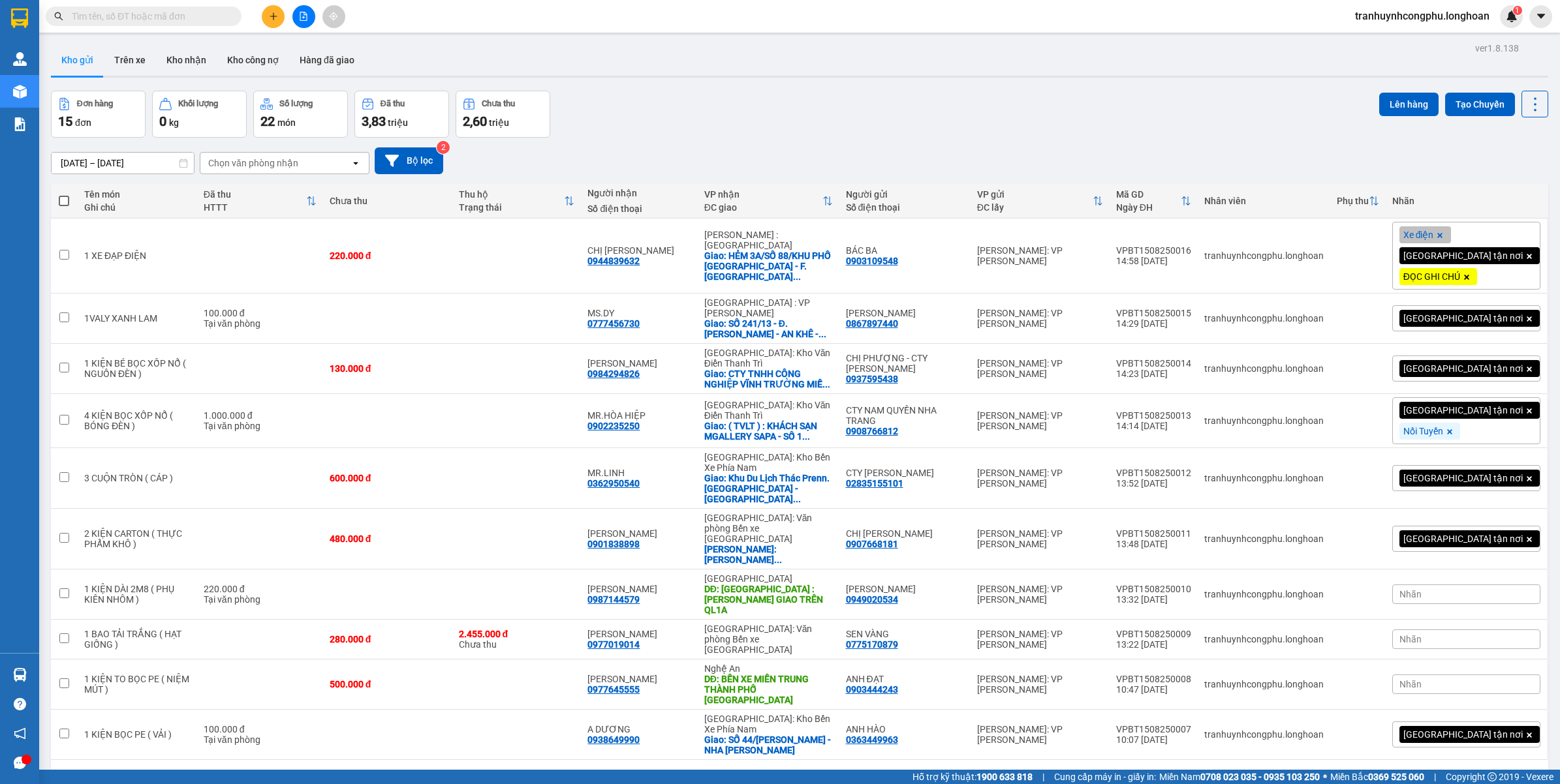
click at [272, 26] on button at bounding box center [273, 17] width 23 height 23
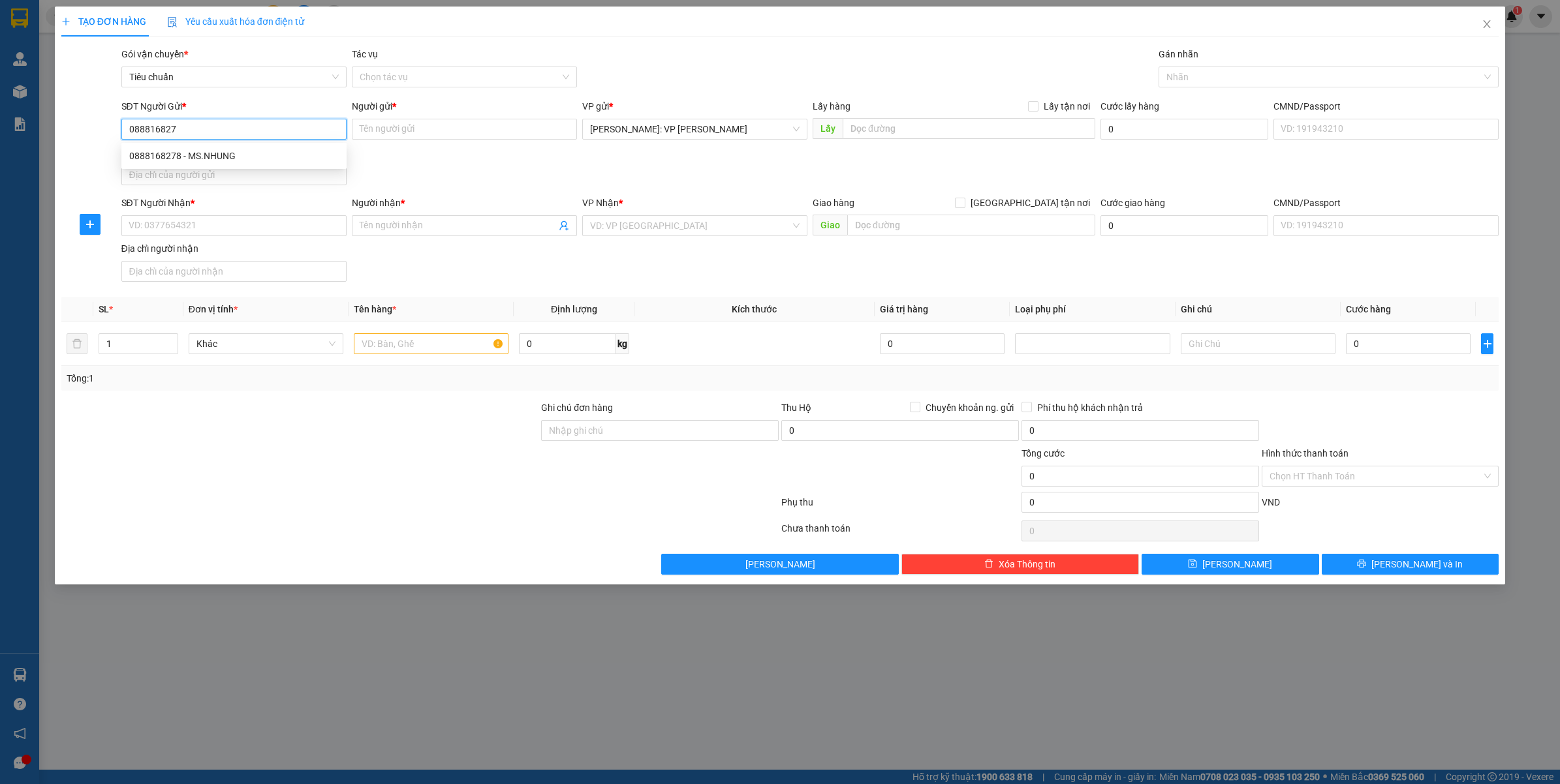
type input "0888168278"
click at [210, 148] on div "0888168278 - MS.NHUNG" at bounding box center [233, 156] width 225 height 21
type input "MS.NHUNG"
type input "0888168278"
click at [214, 225] on input "SĐT Người Nhận *" at bounding box center [233, 225] width 225 height 21
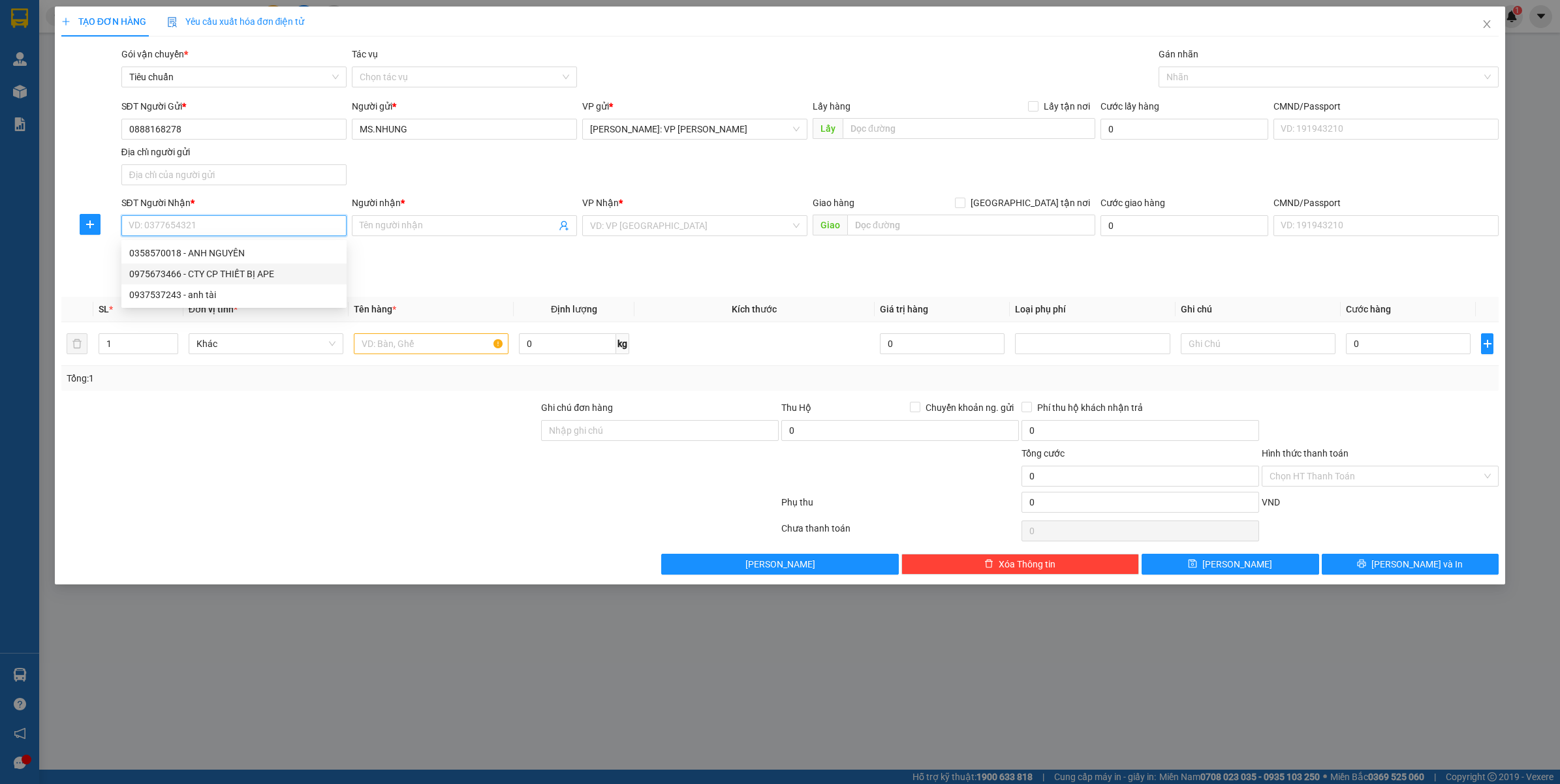
click at [220, 271] on div "0975673466 - CTY CP THIẾT BỊ APE" at bounding box center [233, 274] width 210 height 14
type input "0975673466"
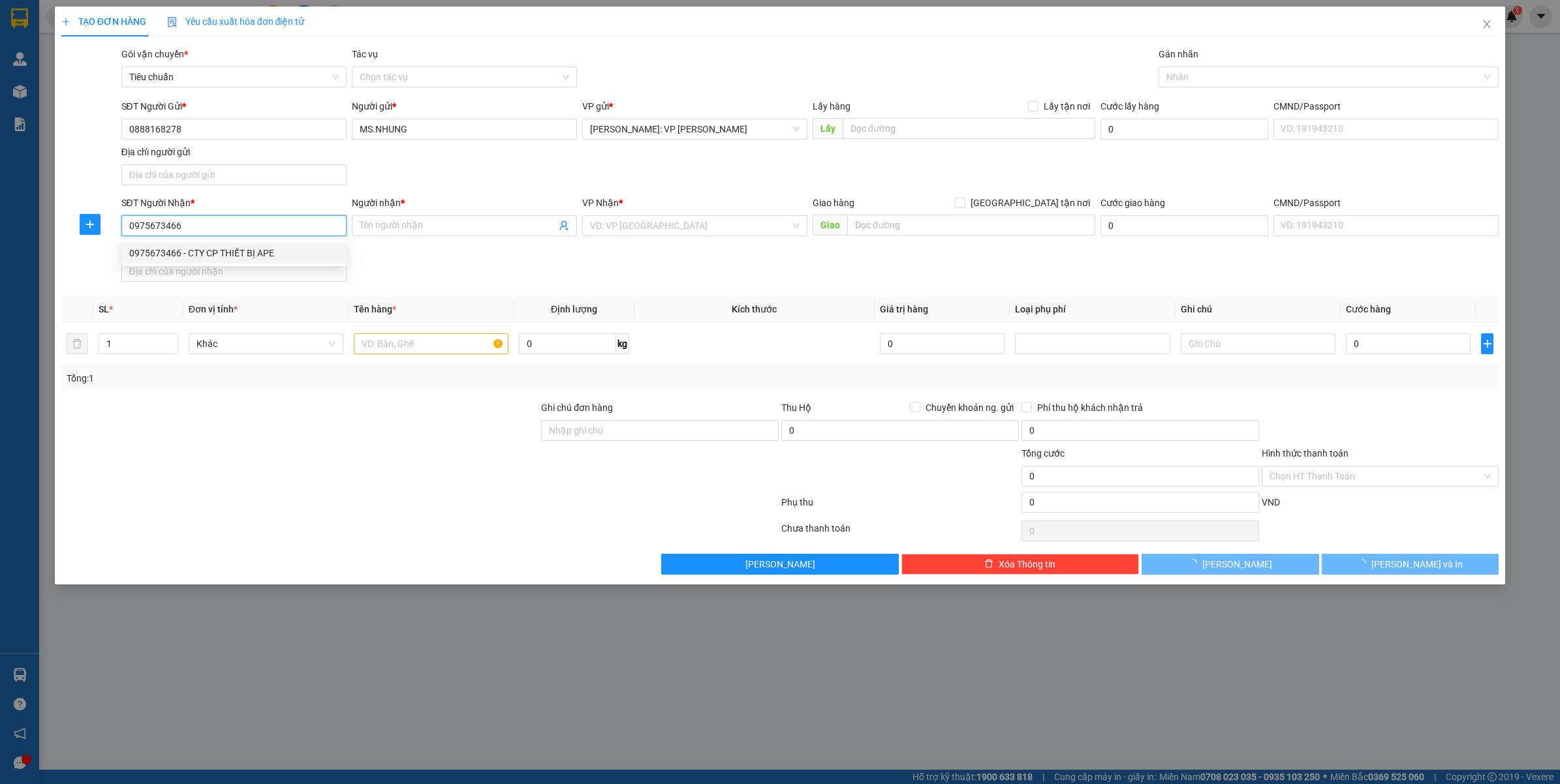
type input "CTY CP THIẾT BỊ APE"
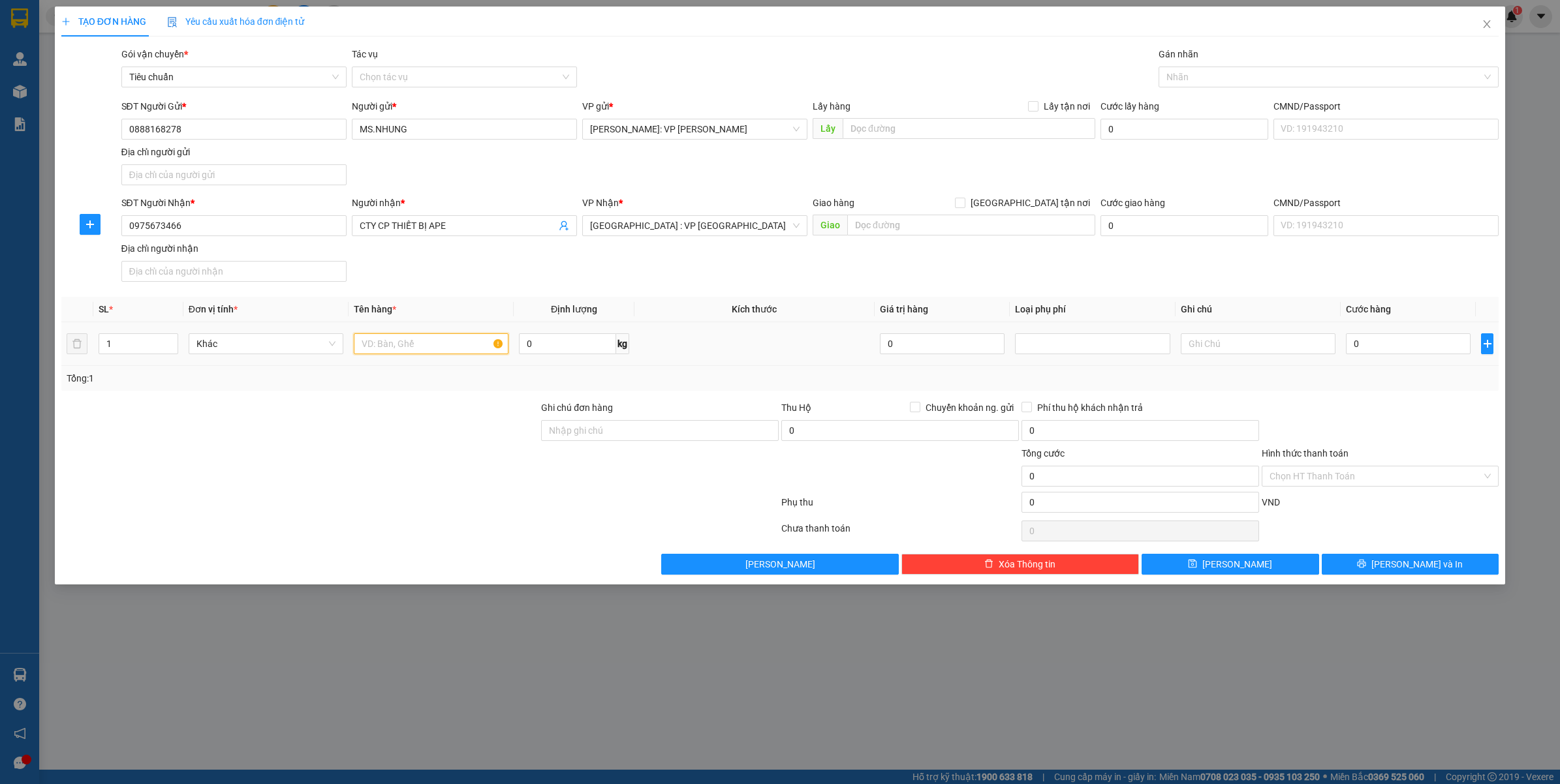
click at [383, 344] on input "text" at bounding box center [431, 344] width 155 height 21
type input "1 KIỆN CARTON BÉ ( [GEOGRAPHIC_DATA] )"
click at [1401, 344] on input "0" at bounding box center [1408, 344] width 124 height 21
type input "7"
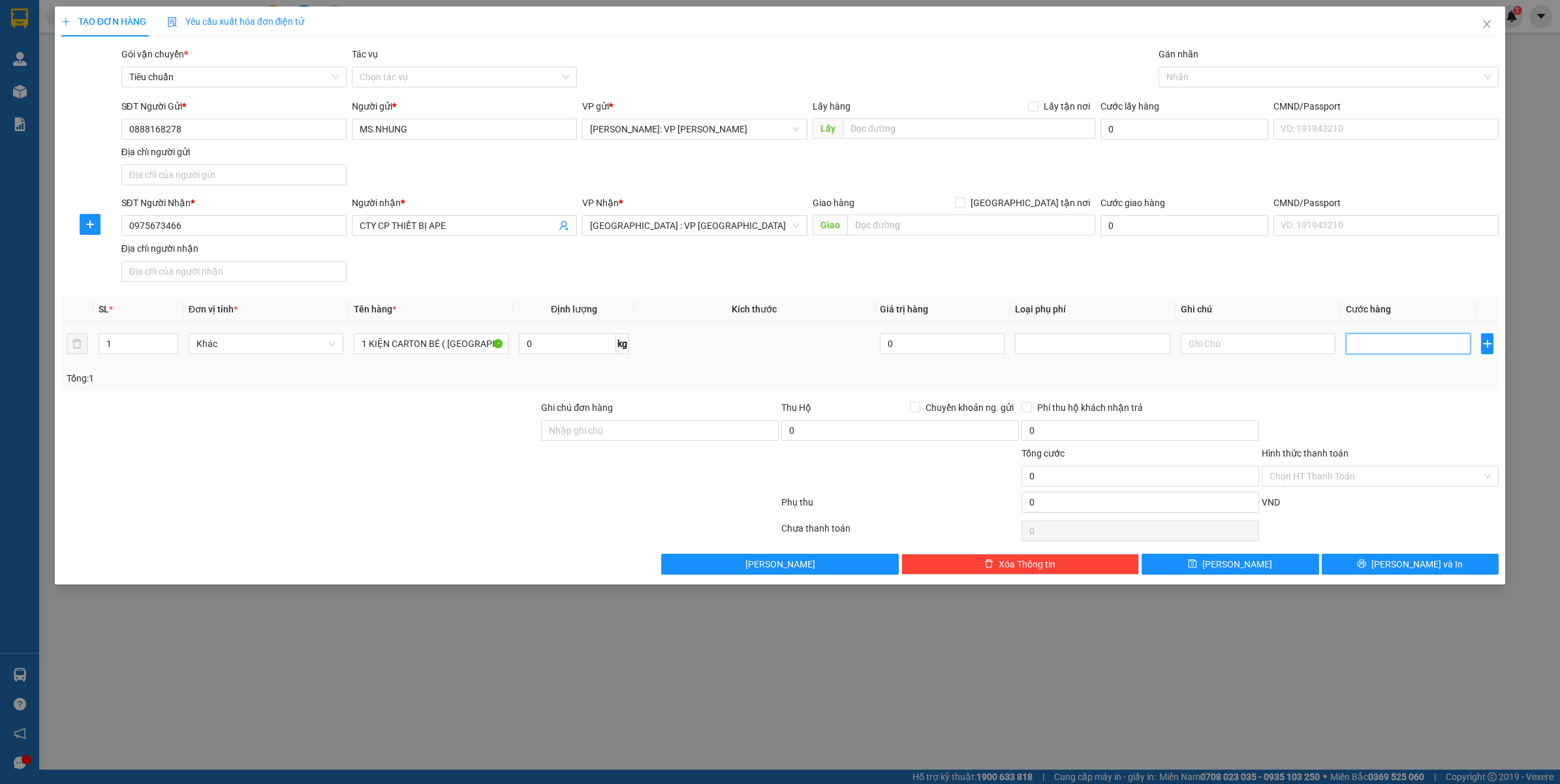
type input "7"
type input "70"
click at [1313, 392] on div "Transit Pickup Surcharge Ids Transit Deliver Surcharge Ids Transit Deliver Surc…" at bounding box center [780, 311] width 1438 height 528
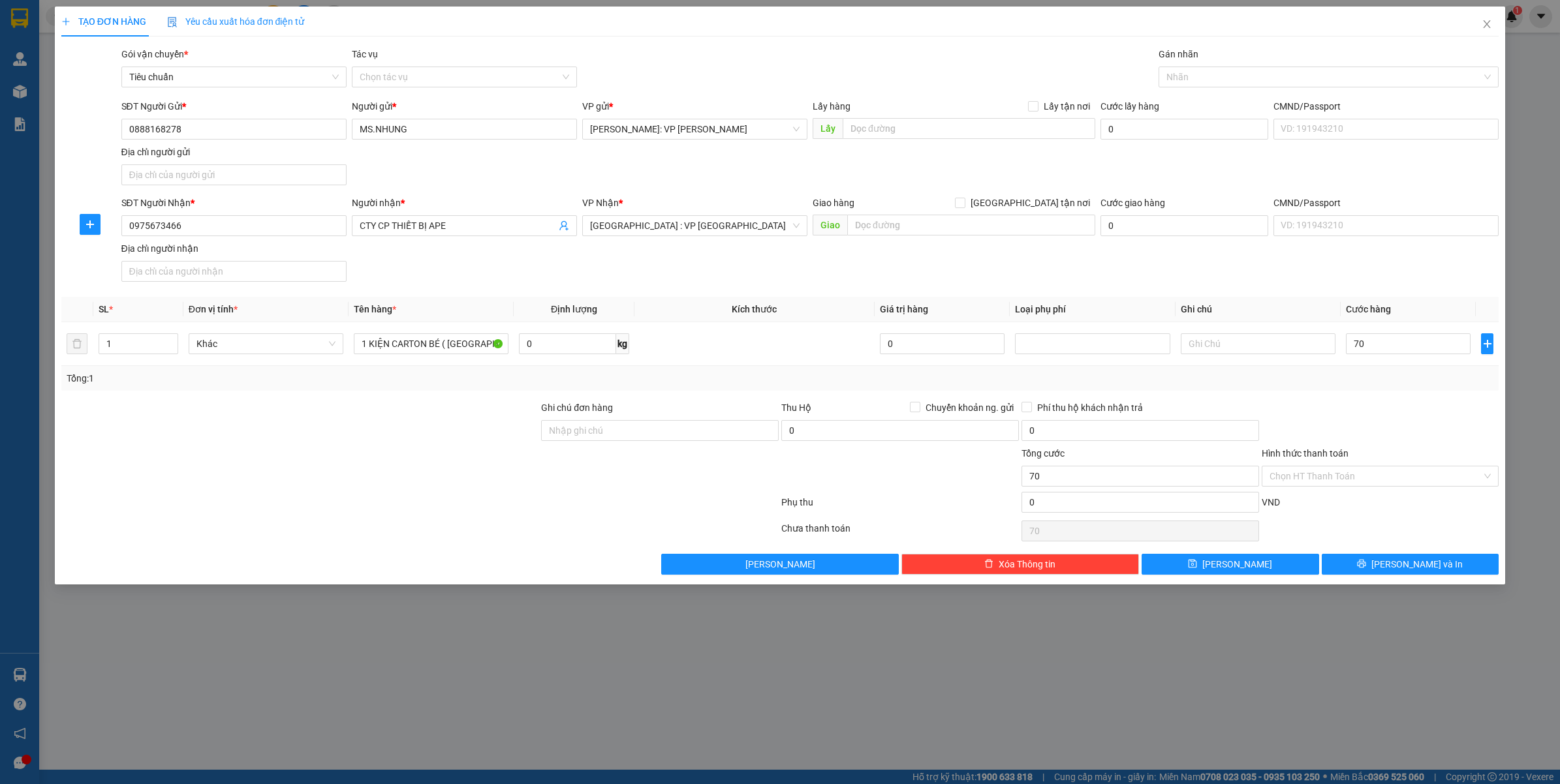
type input "70.000"
click at [1358, 569] on button "[PERSON_NAME] và In" at bounding box center [1410, 565] width 178 height 21
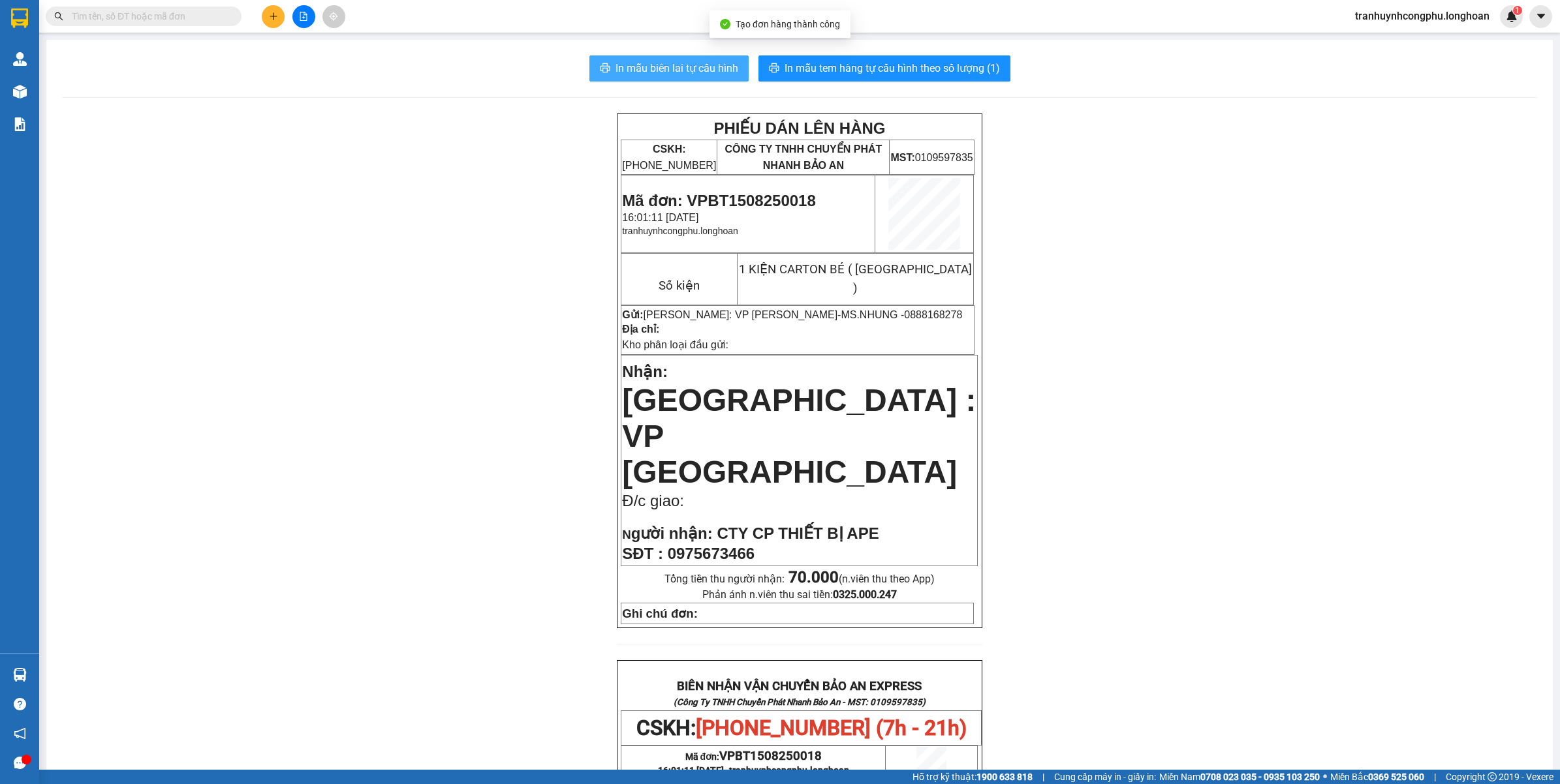
click at [698, 74] on span "In mẫu biên lai tự cấu hình" at bounding box center [676, 68] width 123 height 17
click at [877, 66] on span "In mẫu tem hàng tự cấu hình theo số lượng (1)" at bounding box center [891, 68] width 215 height 17
click at [777, 204] on span "Mã đơn: VPBT1508250018" at bounding box center [719, 200] width 193 height 17
copy span "VPBT1508250018"
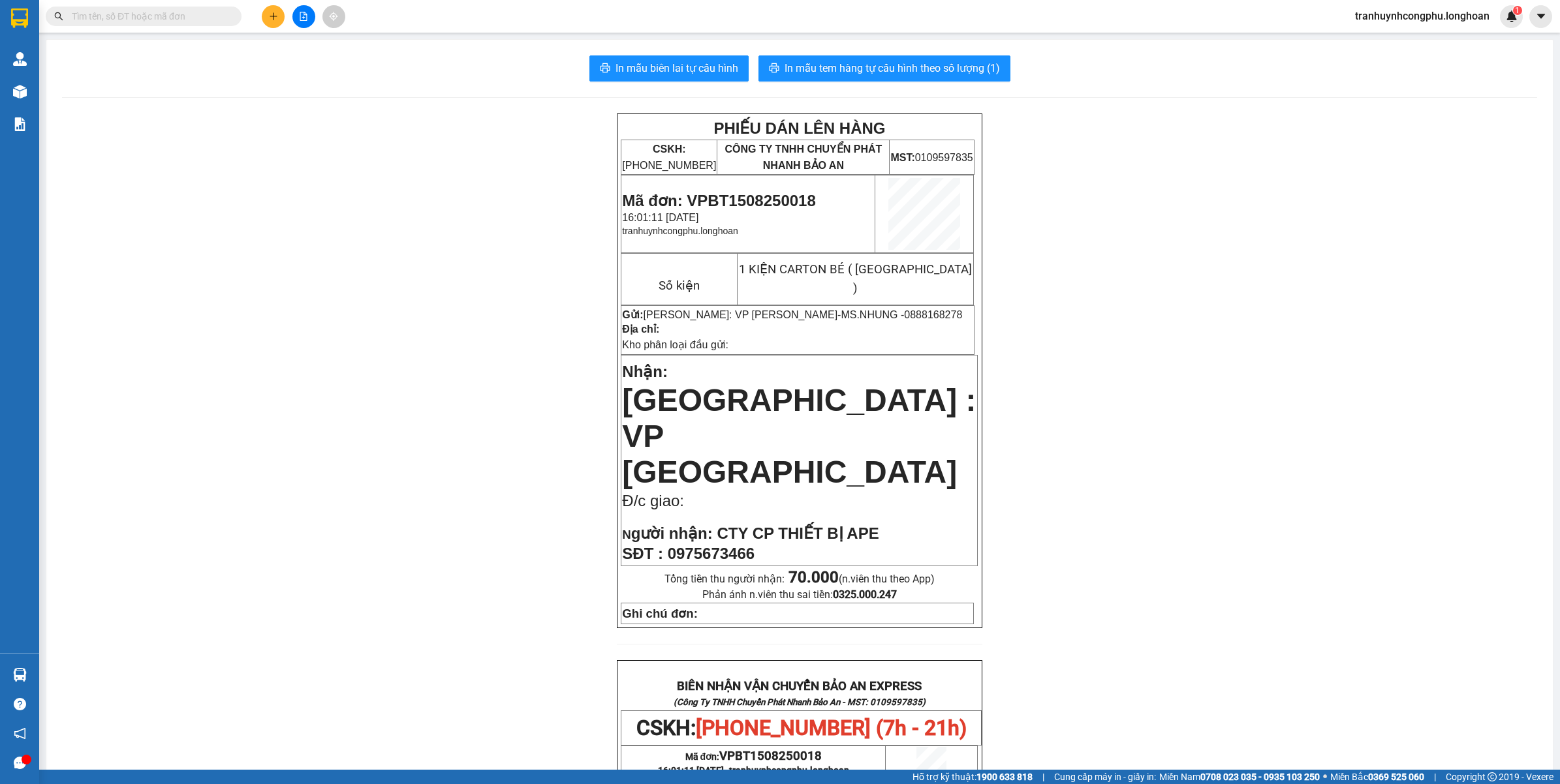
click at [387, 211] on div "PHIẾU DÁN LÊN HÀNG CSKH: [PHONE_NUMBER] CÔNG TY TNHH CHUYỂN PHÁT NHANH BẢO AN M…" at bounding box center [799, 720] width 1476 height 1214
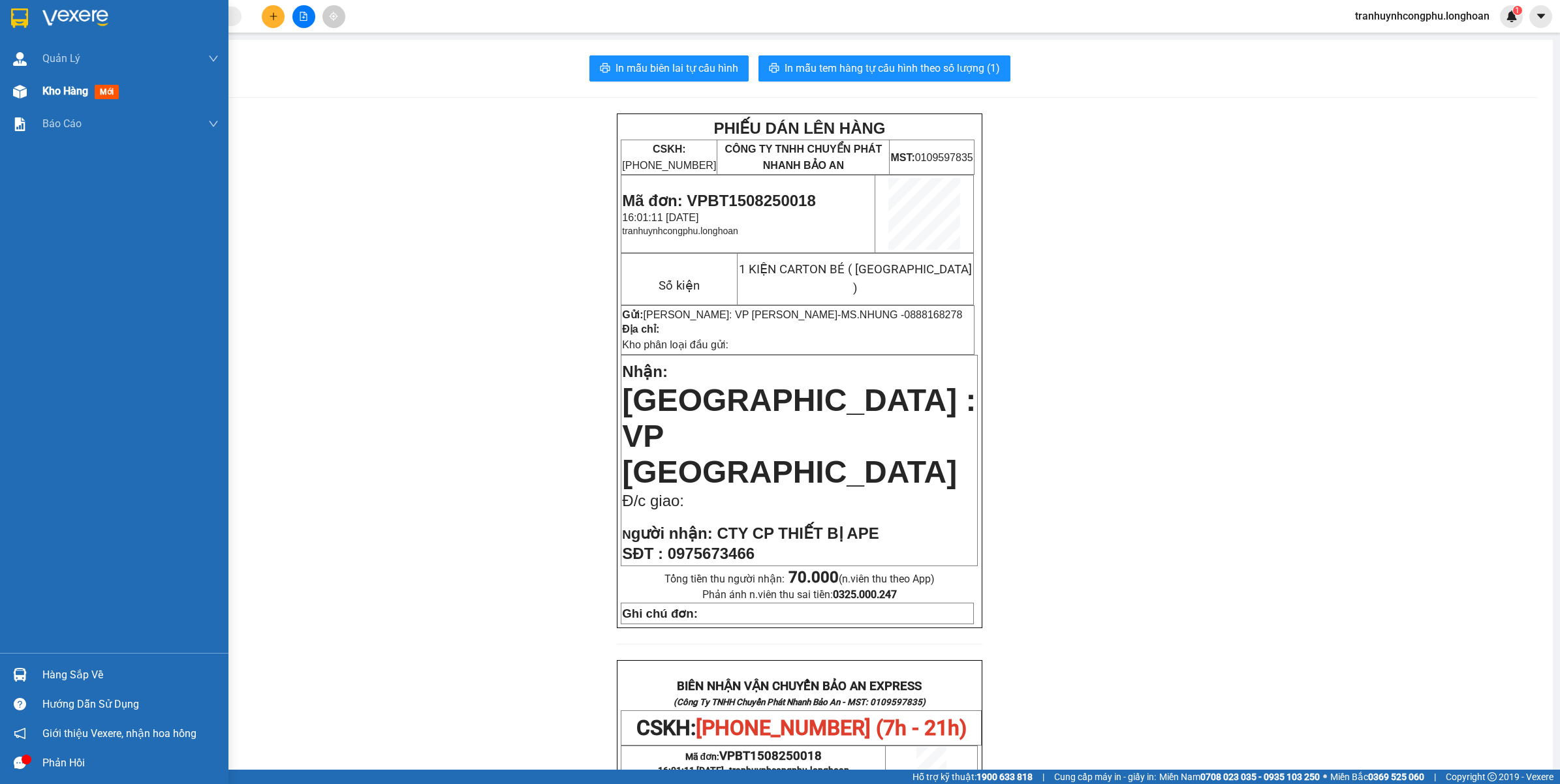
click at [10, 84] on div at bounding box center [20, 91] width 23 height 23
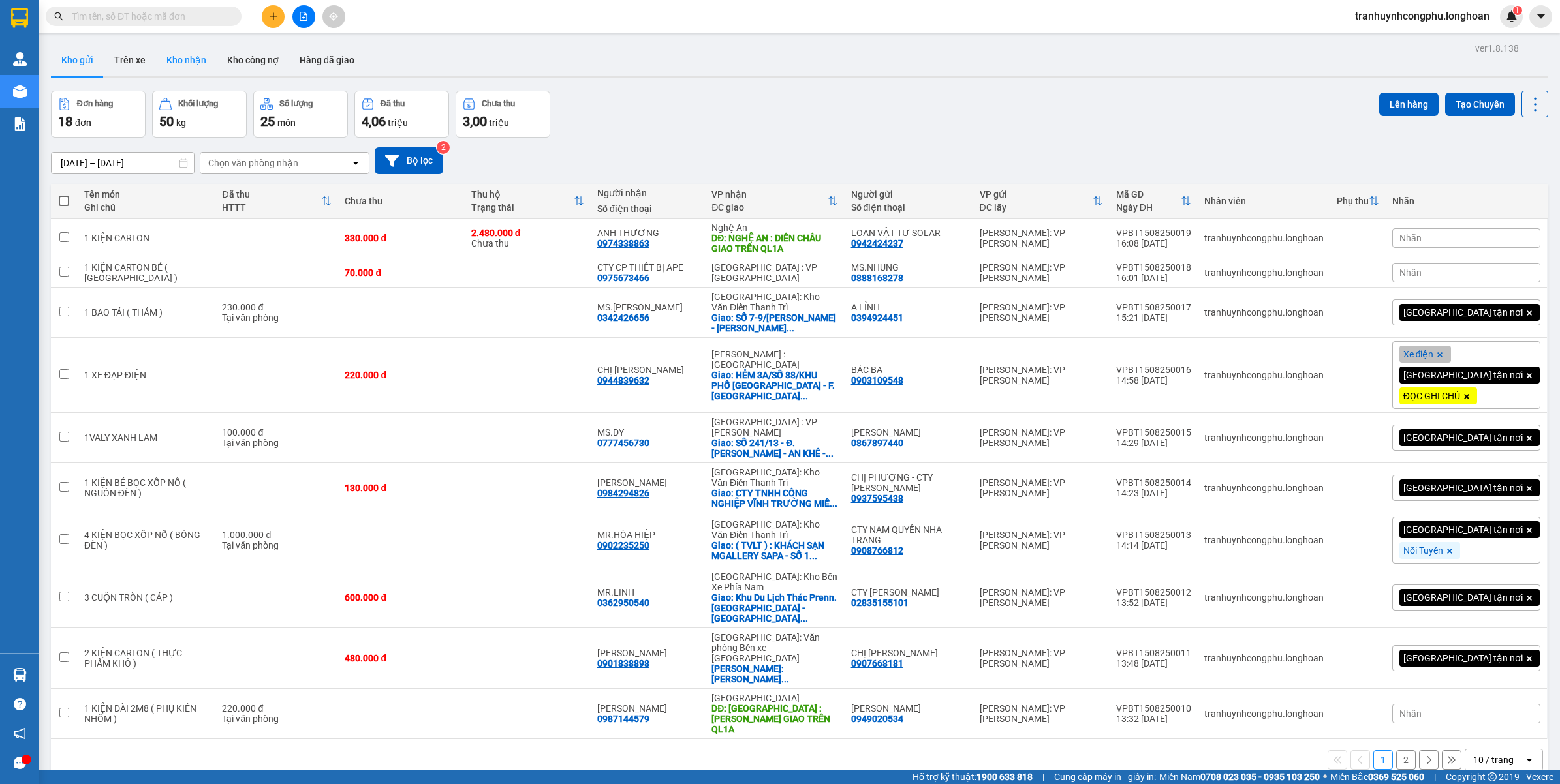
click at [178, 56] on button "Kho nhận" at bounding box center [186, 60] width 61 height 31
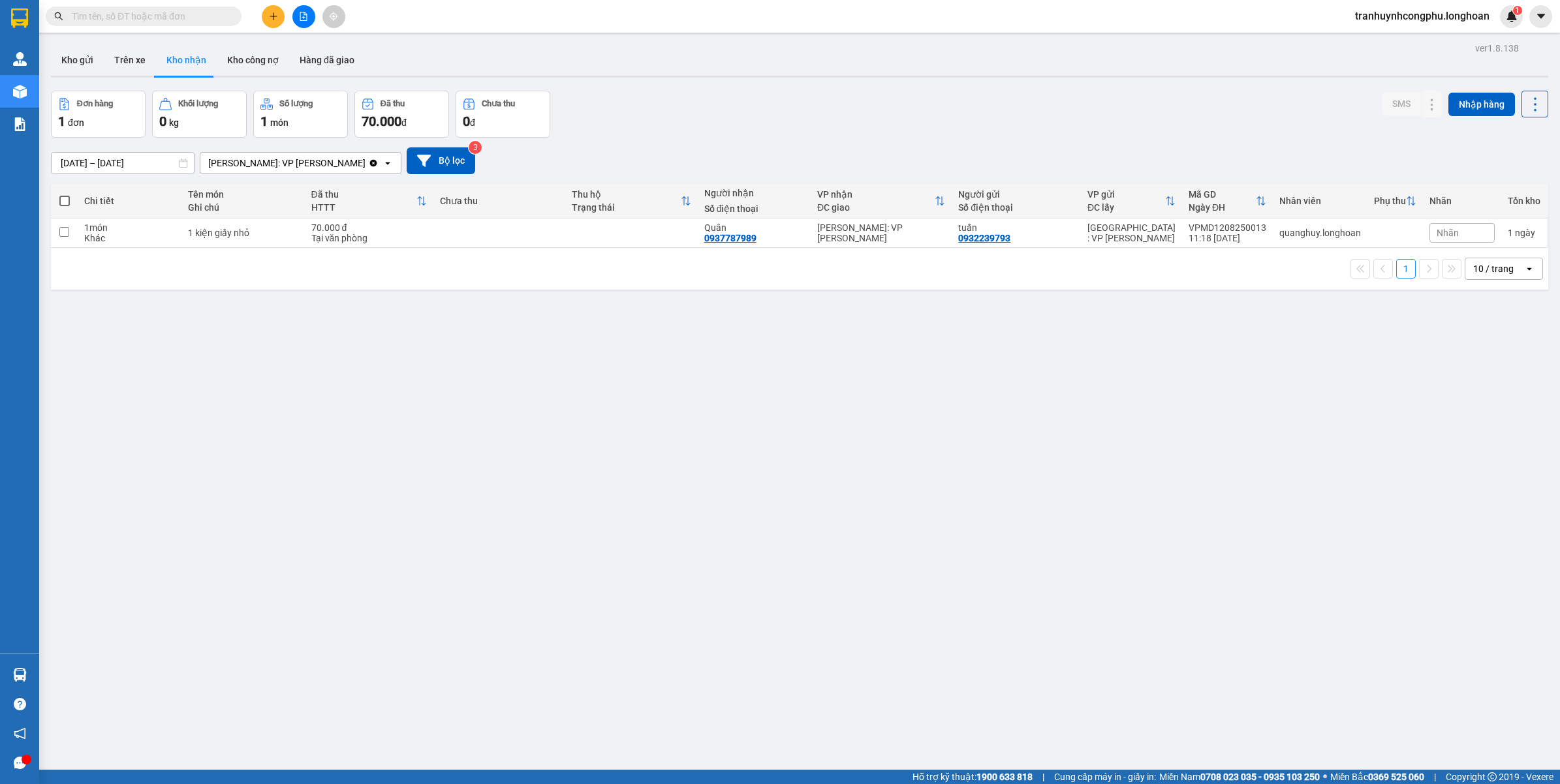
click at [535, 412] on div "ver 1.8.138 Kho gửi Trên xe Kho nhận Kho công nợ Hàng đã giao Đơn hàng 1 đơn Kh…" at bounding box center [799, 431] width 1508 height 784
click at [71, 58] on button "Kho gửi" at bounding box center [77, 60] width 53 height 31
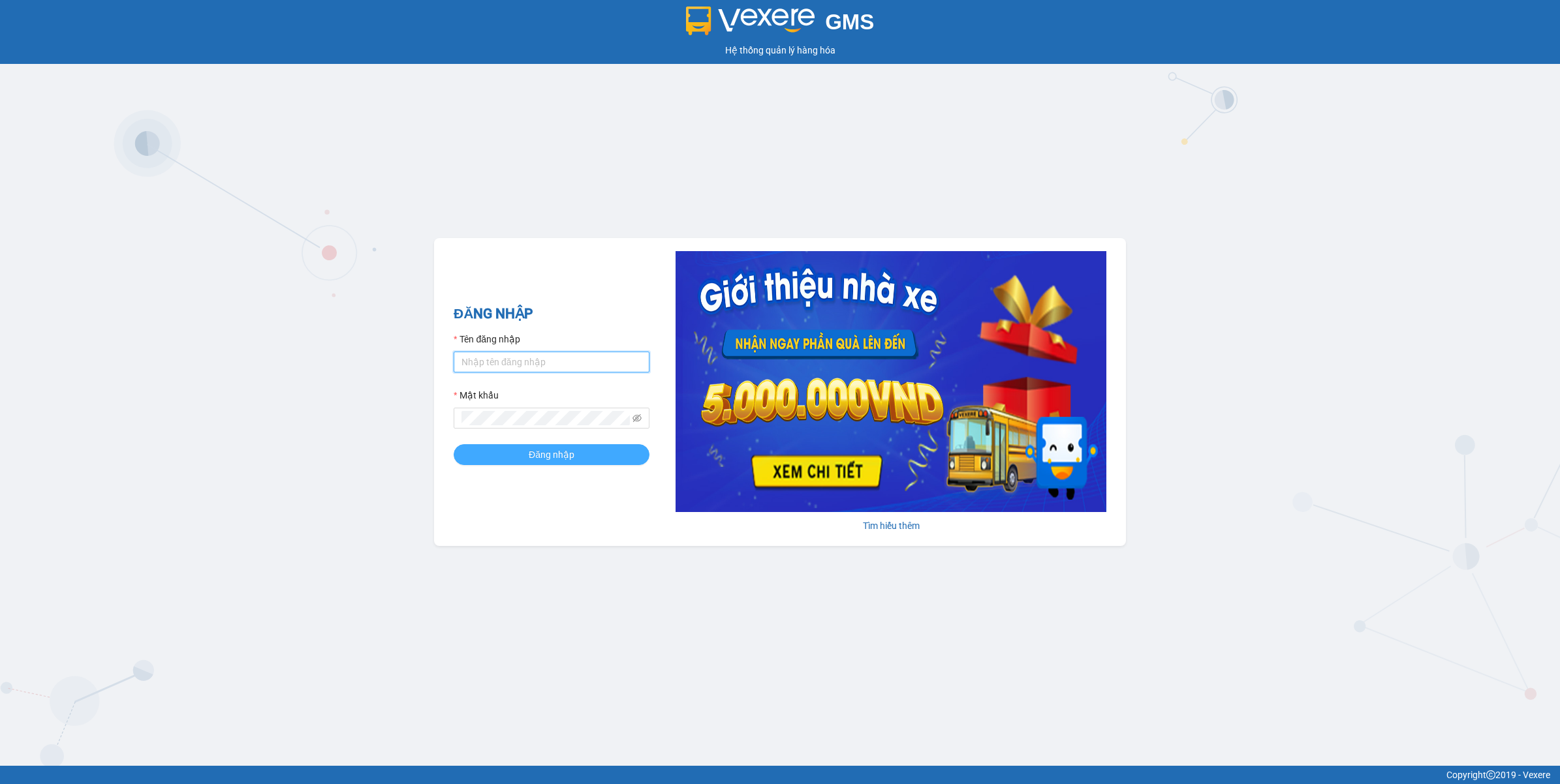
type input "tranhuynhcongphu.longhoan"
click at [530, 447] on button "Đăng nhập" at bounding box center [551, 455] width 196 height 21
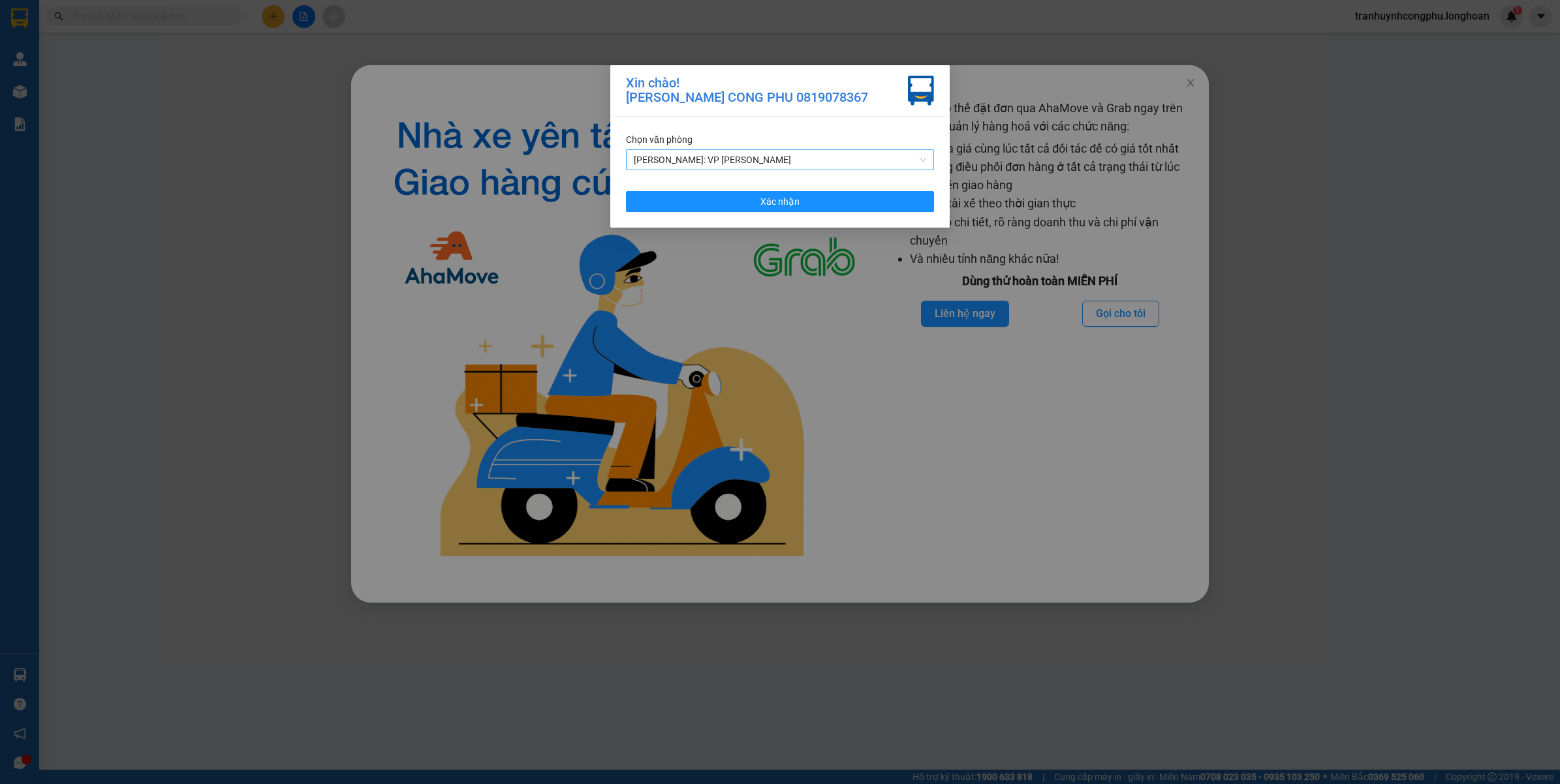
click at [726, 167] on span "[PERSON_NAME]: VP [PERSON_NAME]" at bounding box center [780, 159] width 292 height 19
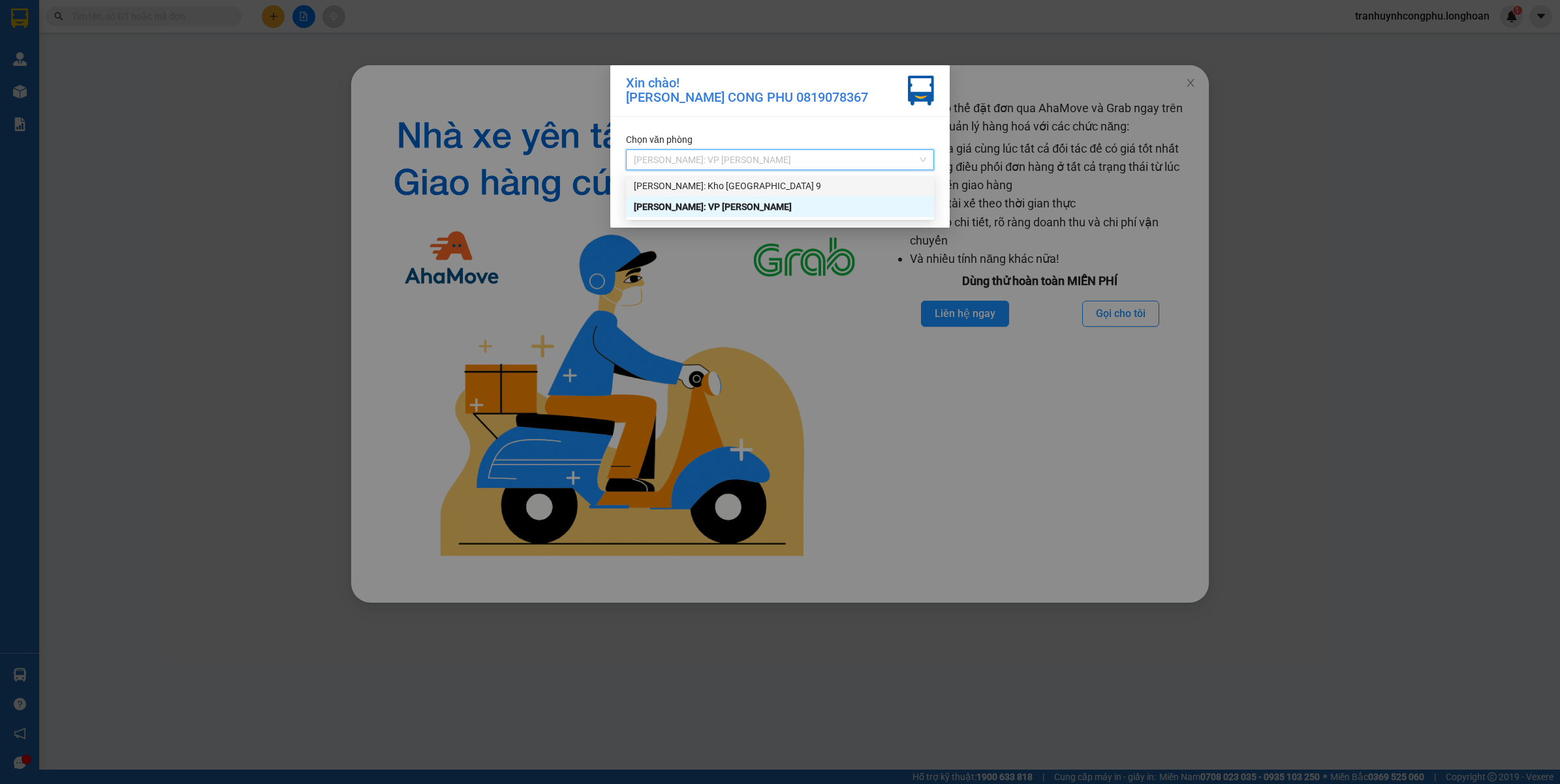
click at [725, 186] on div "[PERSON_NAME]: Kho [GEOGRAPHIC_DATA] 9" at bounding box center [780, 185] width 292 height 14
click at [725, 191] on button "Xác nhận" at bounding box center [780, 202] width 308 height 21
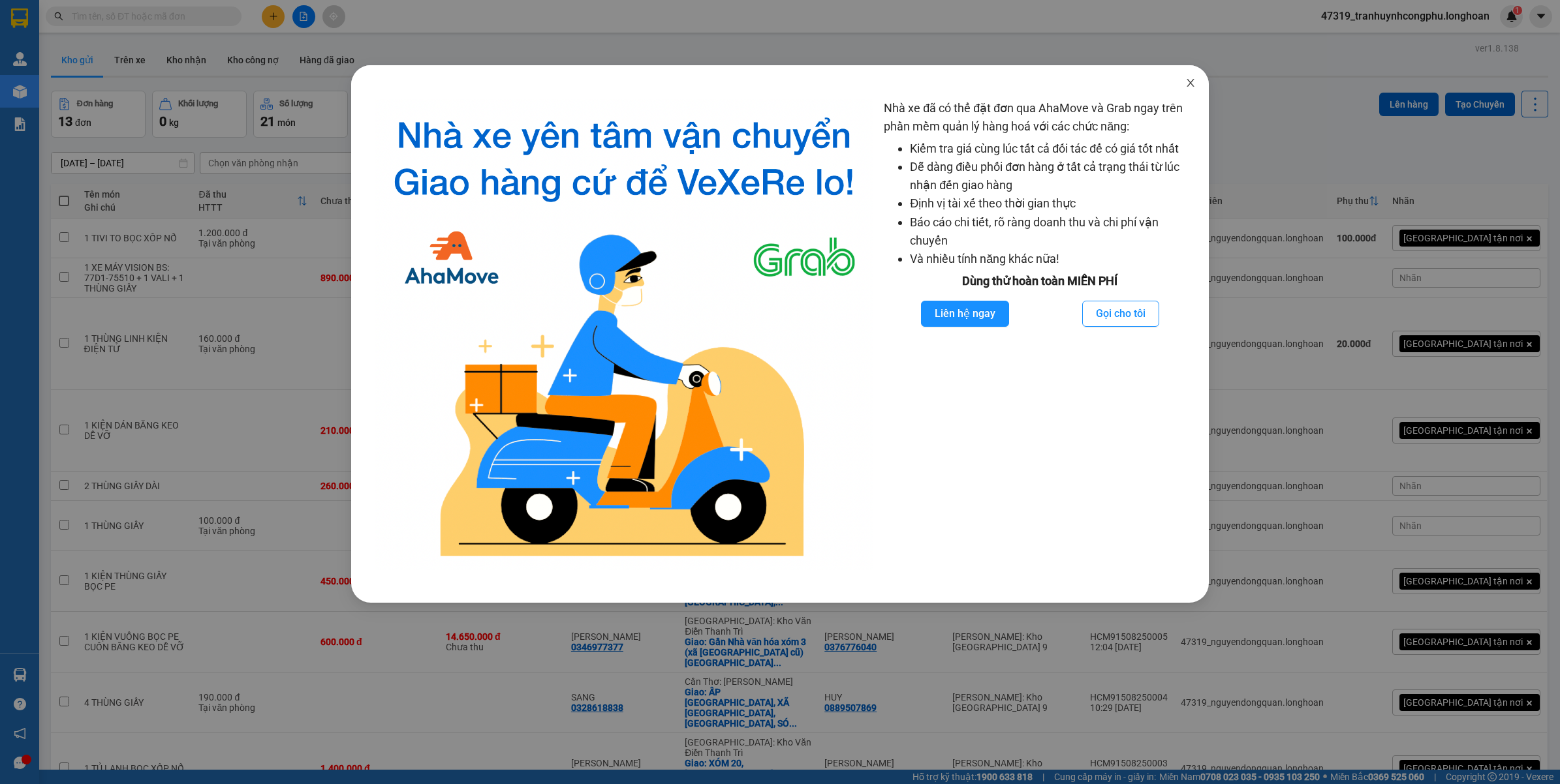
click at [1186, 86] on icon "close" at bounding box center [1191, 83] width 10 height 10
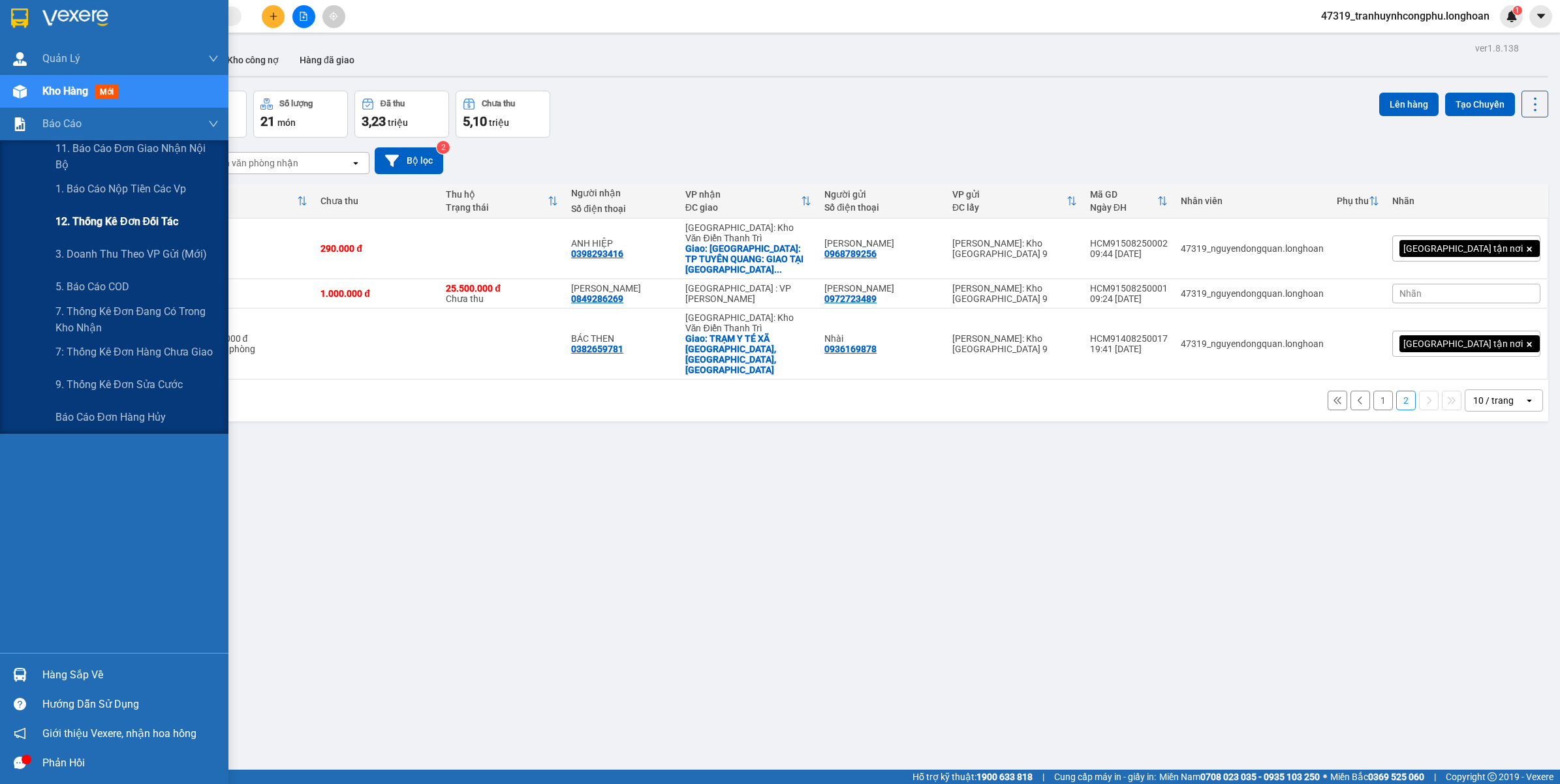
click at [136, 237] on div "12. Thống kê đơn đối tác" at bounding box center [137, 221] width 163 height 32
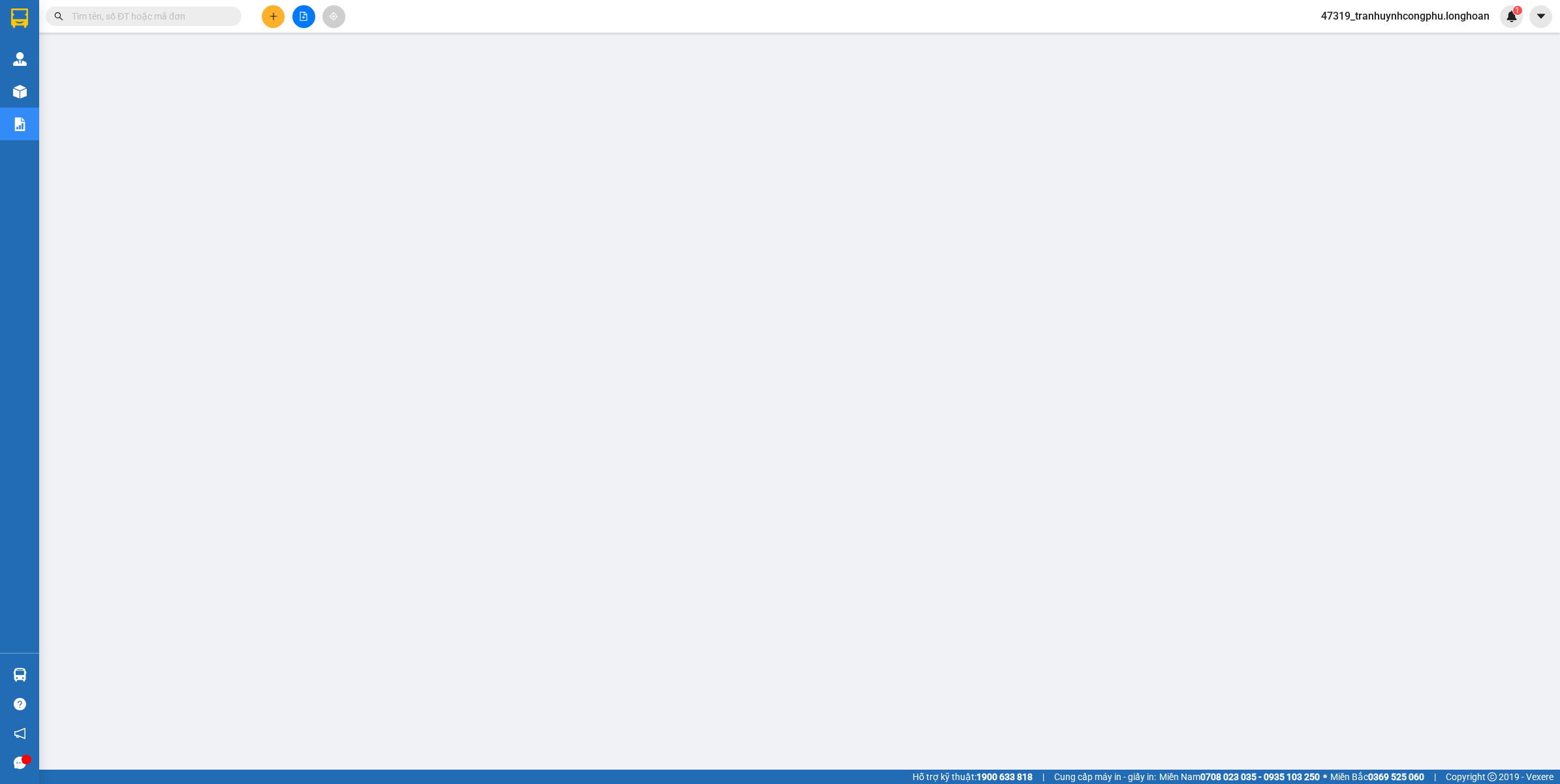
drag, startPoint x: 1387, startPoint y: 20, endPoint x: 1375, endPoint y: 23, distance: 12.4
click at [1385, 19] on span "47319_tranhuynhcongphu.longhoan" at bounding box center [1405, 16] width 189 height 17
click at [1365, 46] on span "Đăng xuất" at bounding box center [1410, 40] width 164 height 14
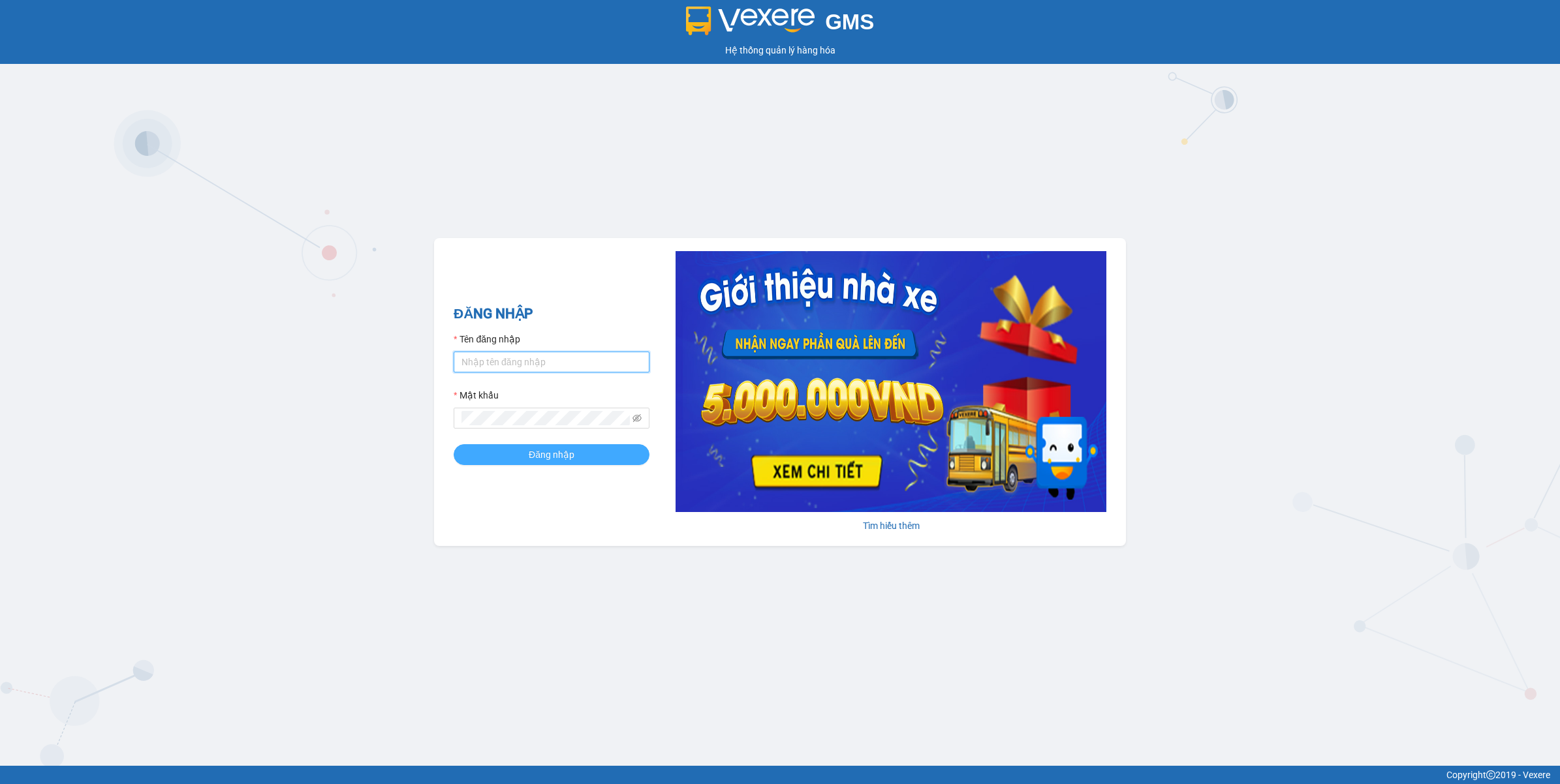
type input "tranhuynhcongphu.longhoan"
click at [565, 464] on button "Đăng nhập" at bounding box center [551, 455] width 196 height 21
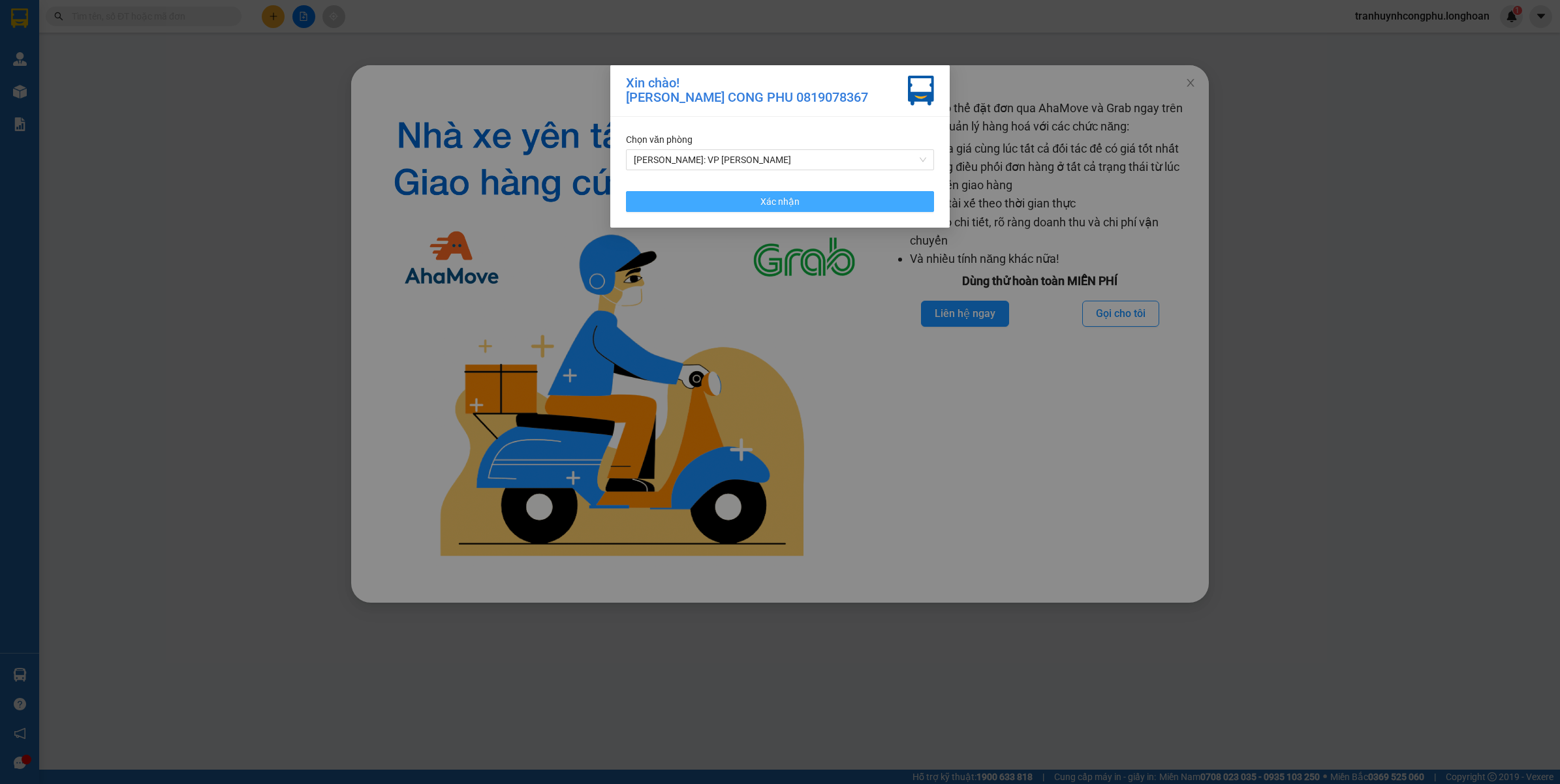
click at [763, 204] on span "Xác nhận" at bounding box center [780, 201] width 39 height 14
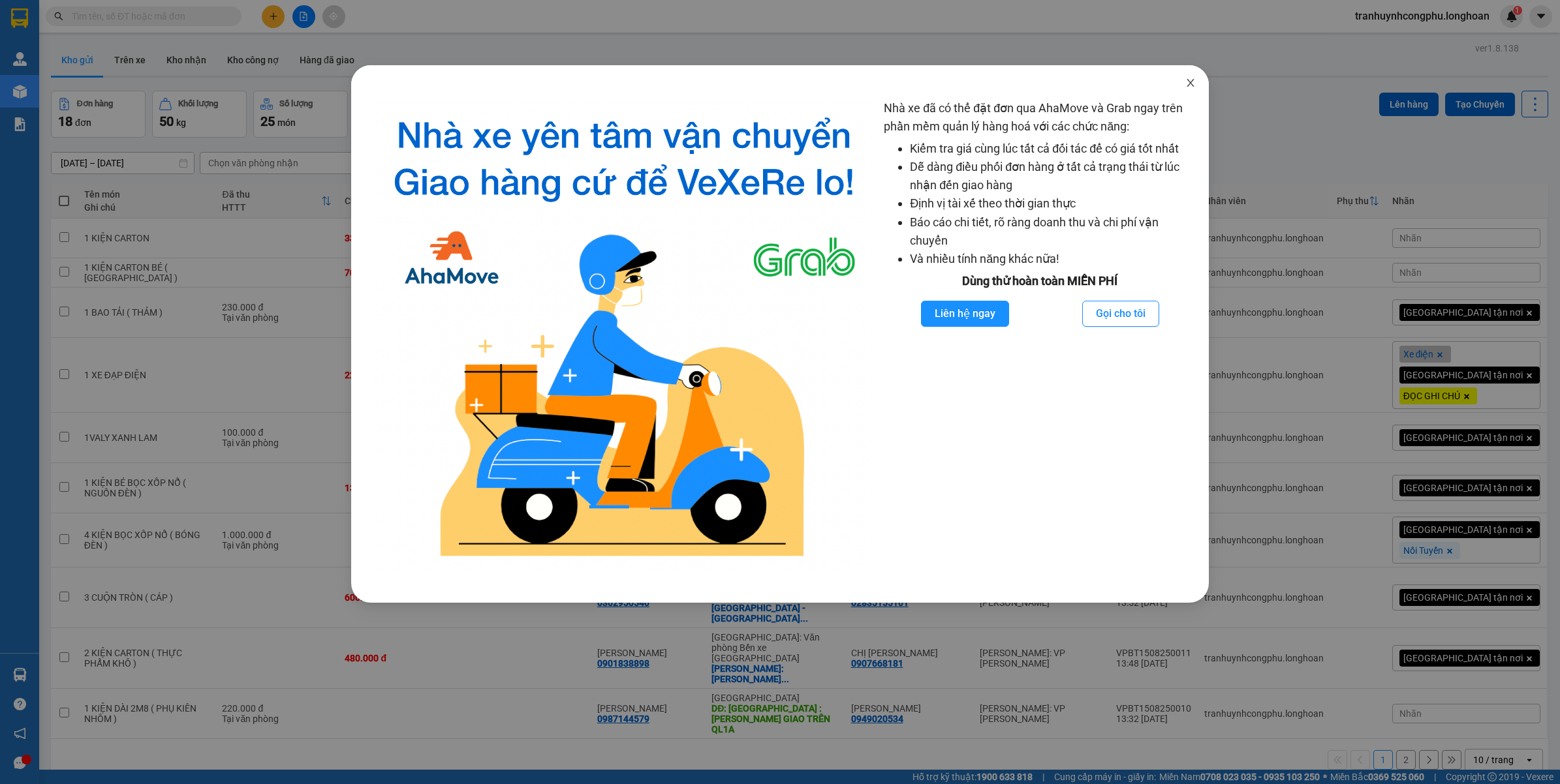
click at [1192, 83] on icon "close" at bounding box center [1191, 83] width 10 height 10
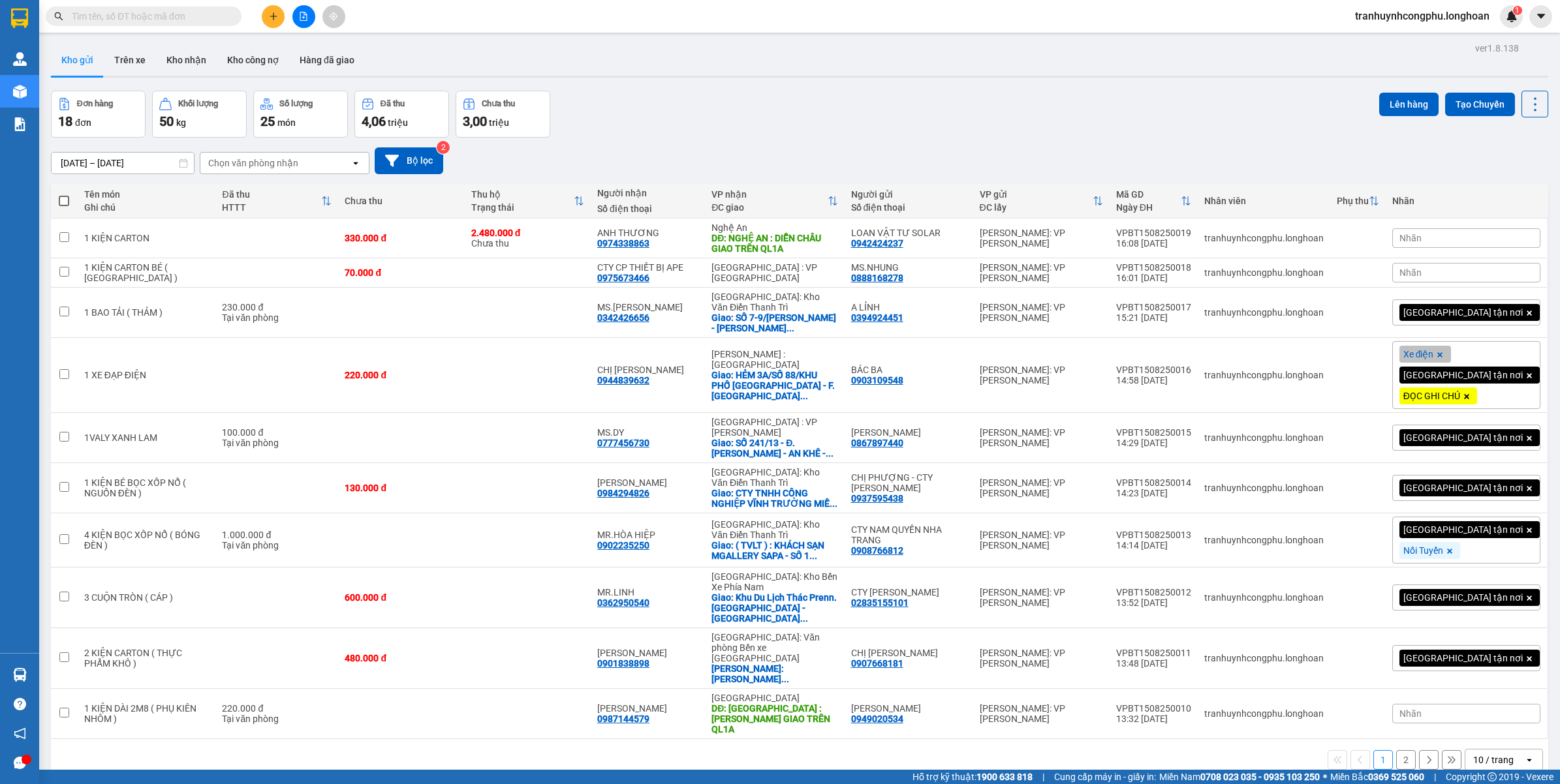
click at [265, 18] on button at bounding box center [273, 17] width 23 height 23
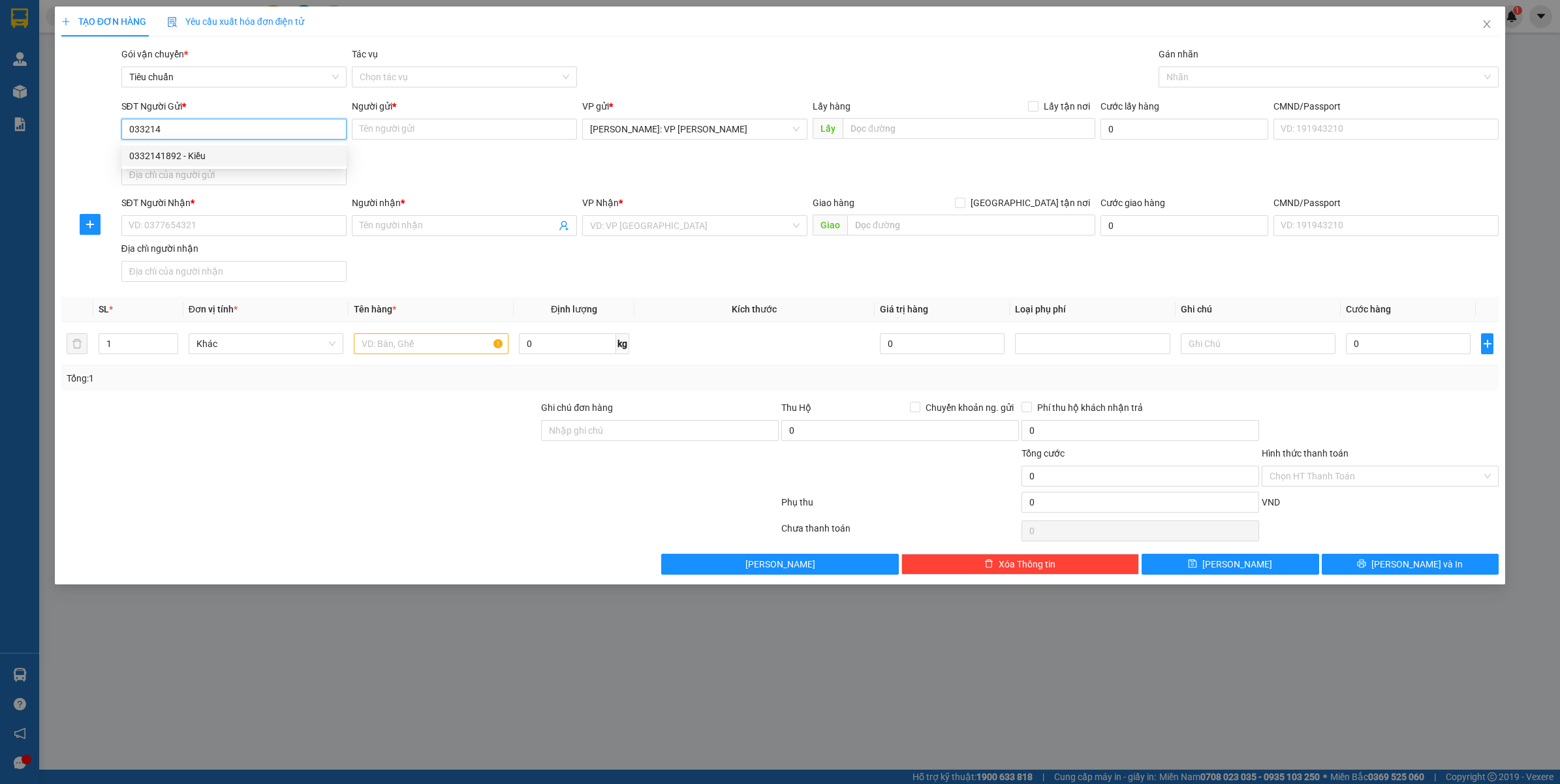
click at [188, 151] on div "0332141892 - Kiều" at bounding box center [233, 156] width 210 height 14
type input "0332141892"
type input "Kiều"
type input "0332141892"
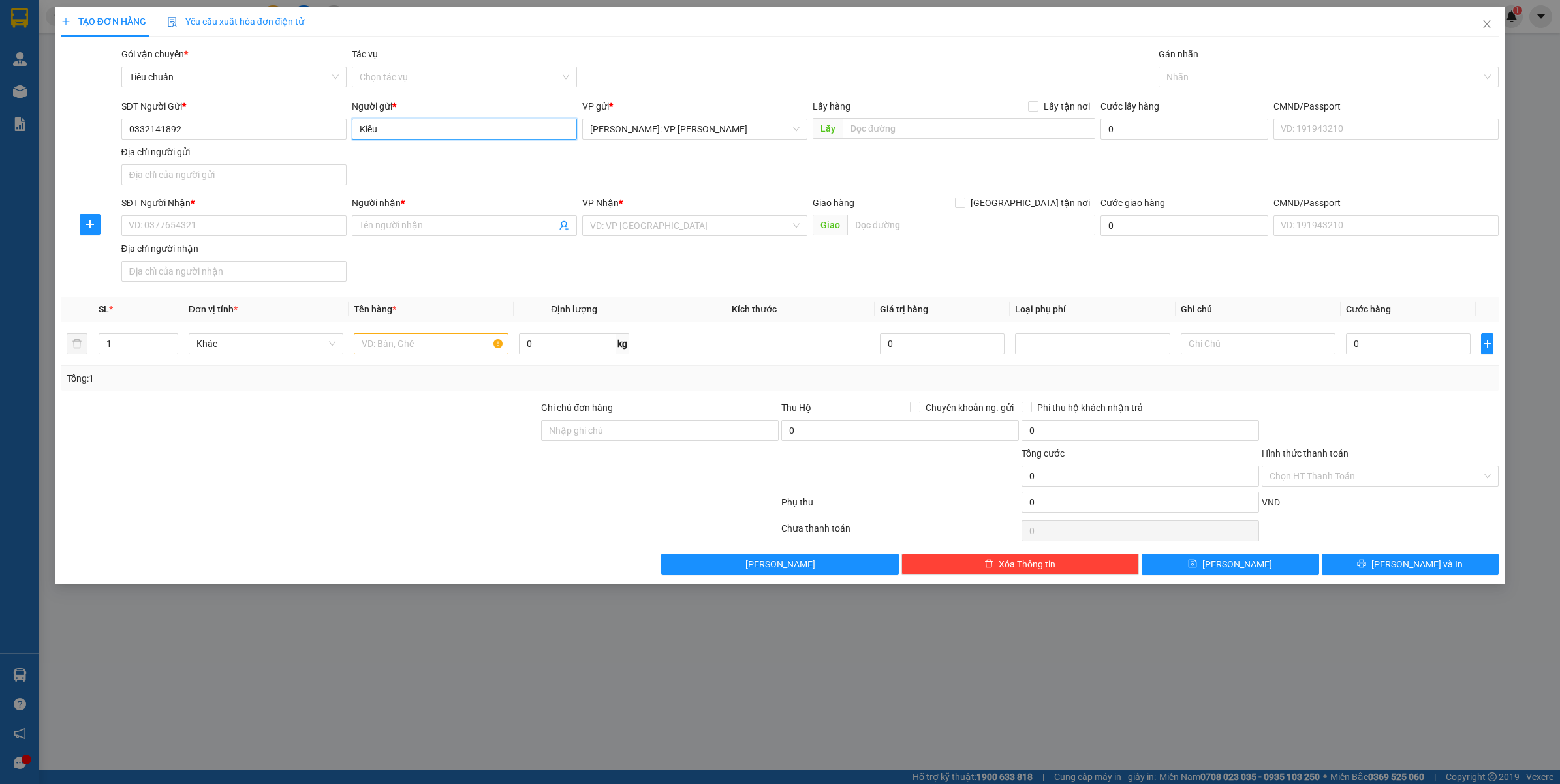
click at [412, 124] on input "Kiều" at bounding box center [464, 129] width 225 height 21
type input "K"
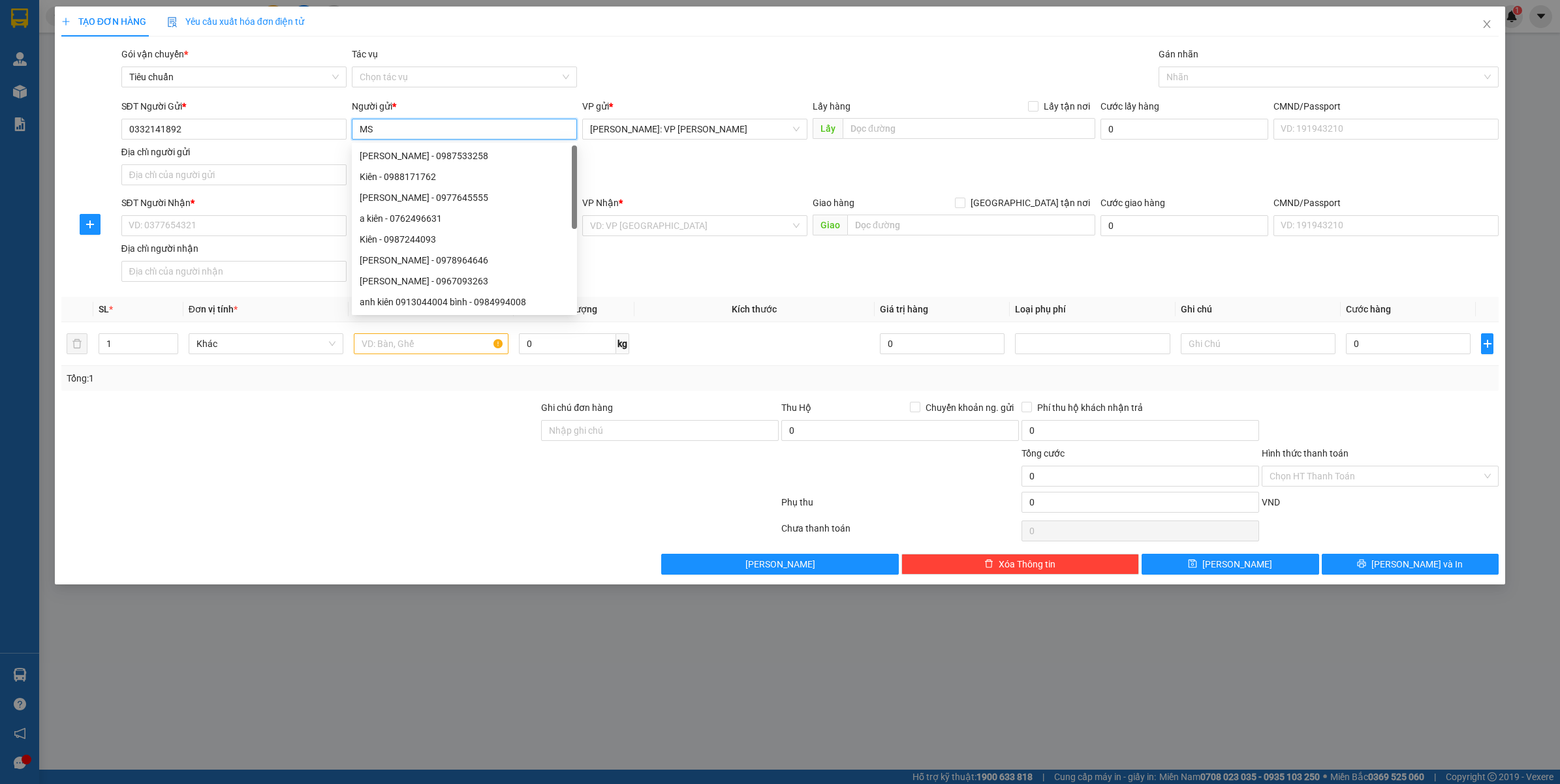
type input "M"
type input "CHỊ KIỀU"
click at [217, 215] on input "SĐT Người Nhận *" at bounding box center [233, 225] width 225 height 21
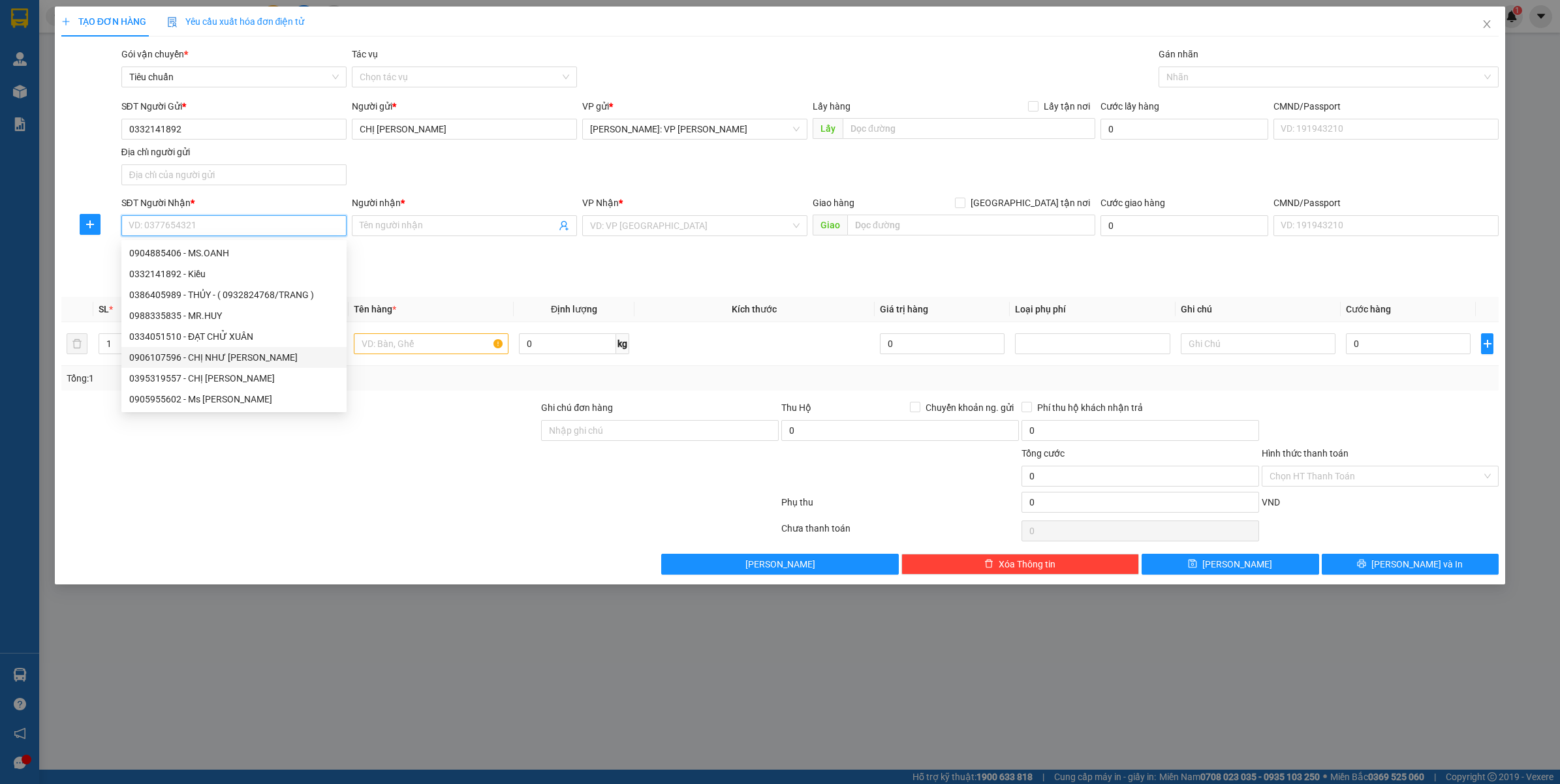
drag, startPoint x: 256, startPoint y: 358, endPoint x: 312, endPoint y: 370, distance: 57.3
click at [256, 358] on div "0906107596 - CHỊ NHƯ NGUYỆT" at bounding box center [233, 358] width 210 height 14
type input "0906107596"
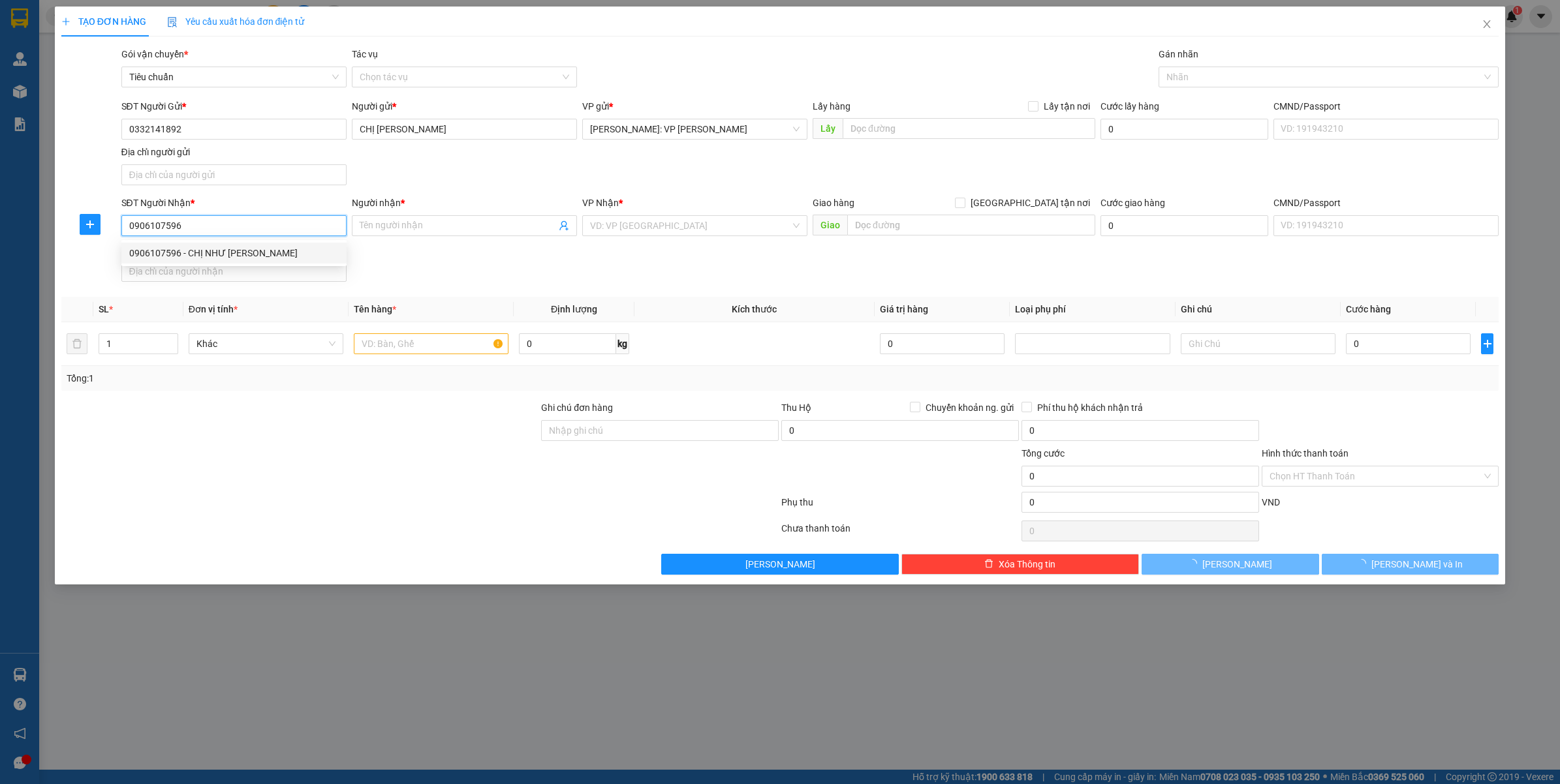
type input "CHỊ NHƯ [PERSON_NAME]"
checkbox input "true"
type input "SỐ NHÀ 16 - CHẾ LAN VIÊN - MỸ AN - NGŨ HÀNH SƠN - ĐÀ NẴNG"
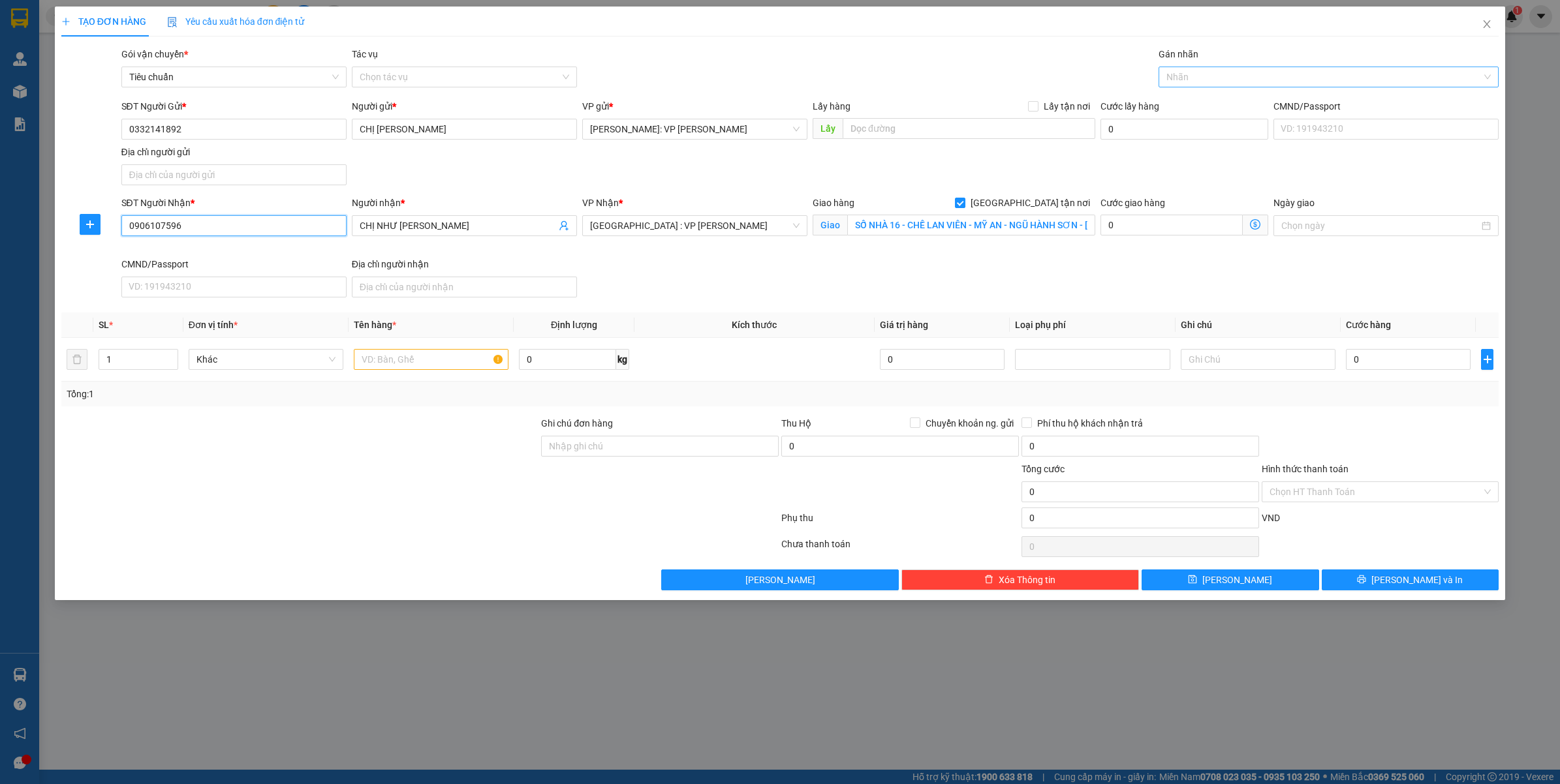
click at [1212, 78] on div at bounding box center [1322, 77] width 321 height 16
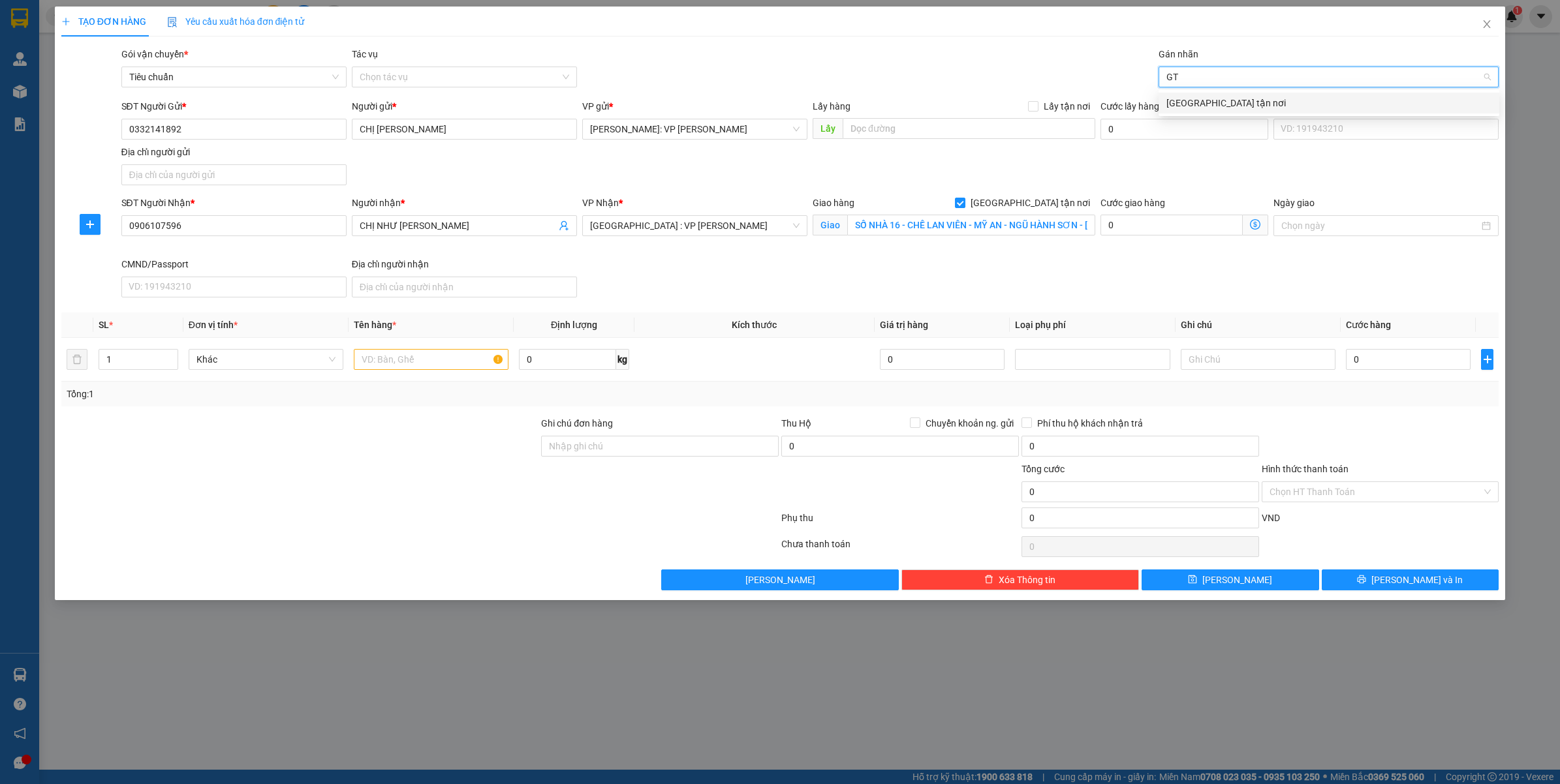
type input "GTN"
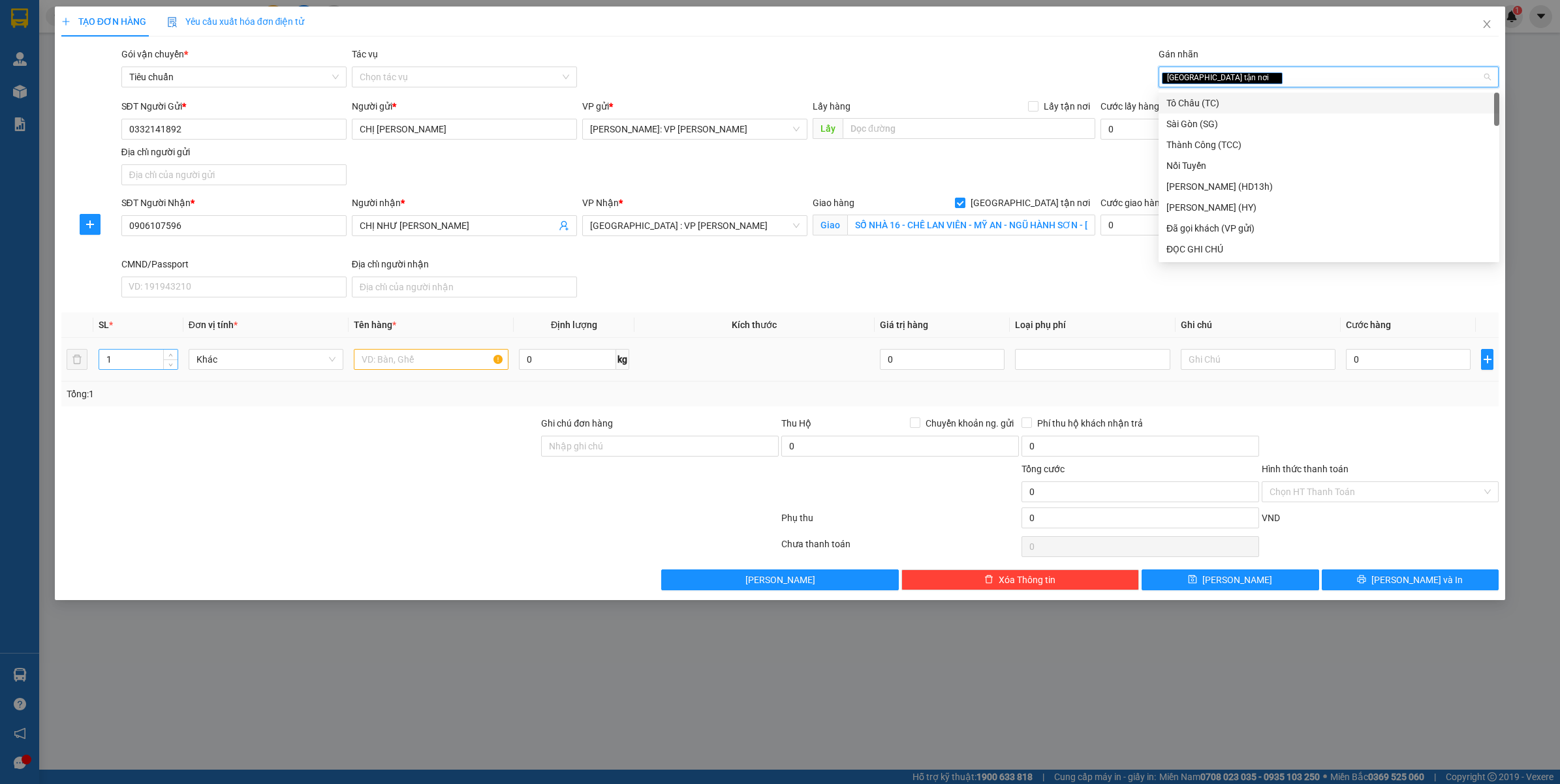
click at [111, 363] on input "1" at bounding box center [138, 359] width 78 height 19
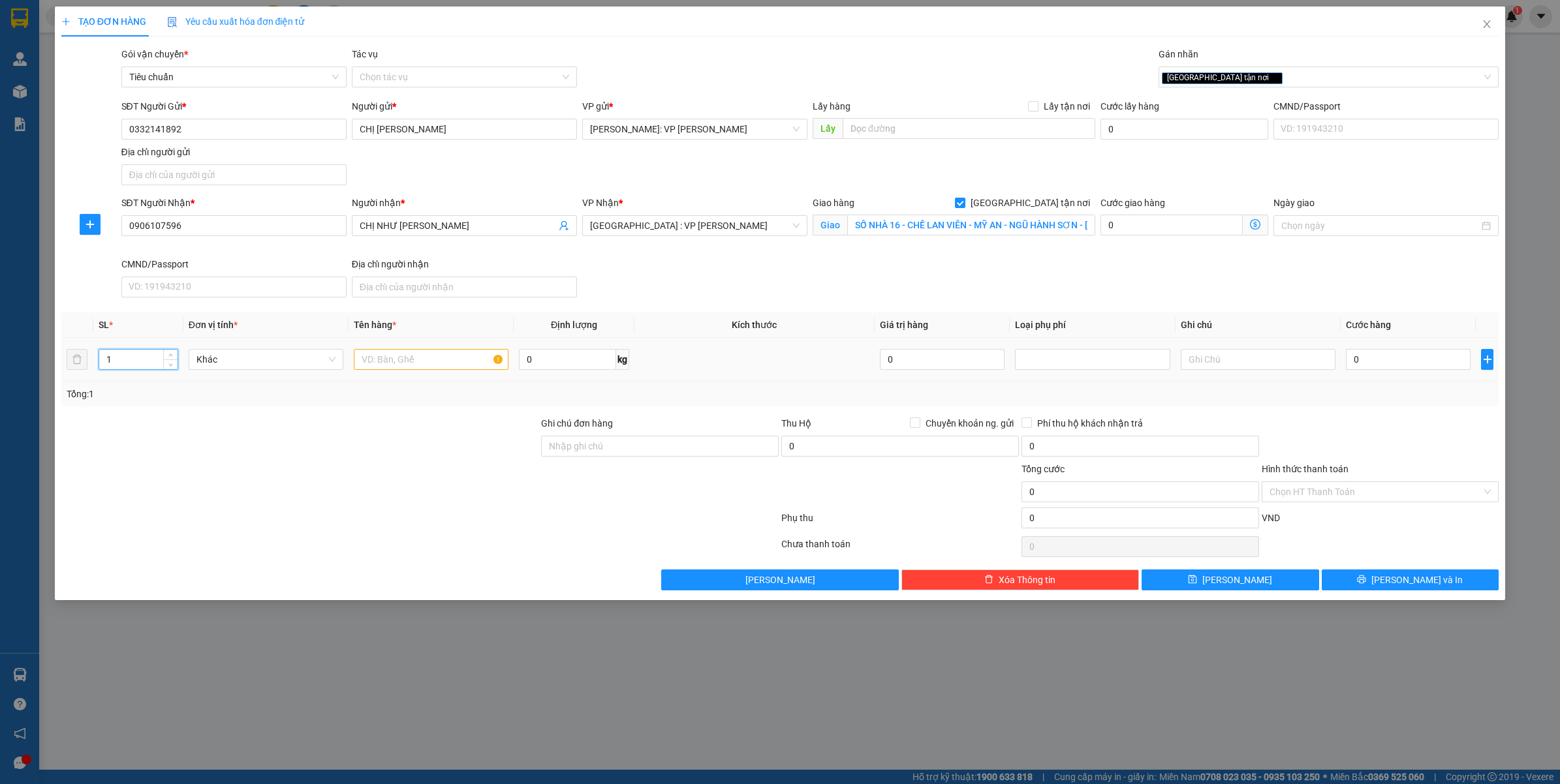
click at [111, 363] on input "1" at bounding box center [138, 359] width 78 height 19
type input "4"
click at [374, 358] on input "text" at bounding box center [431, 359] width 155 height 21
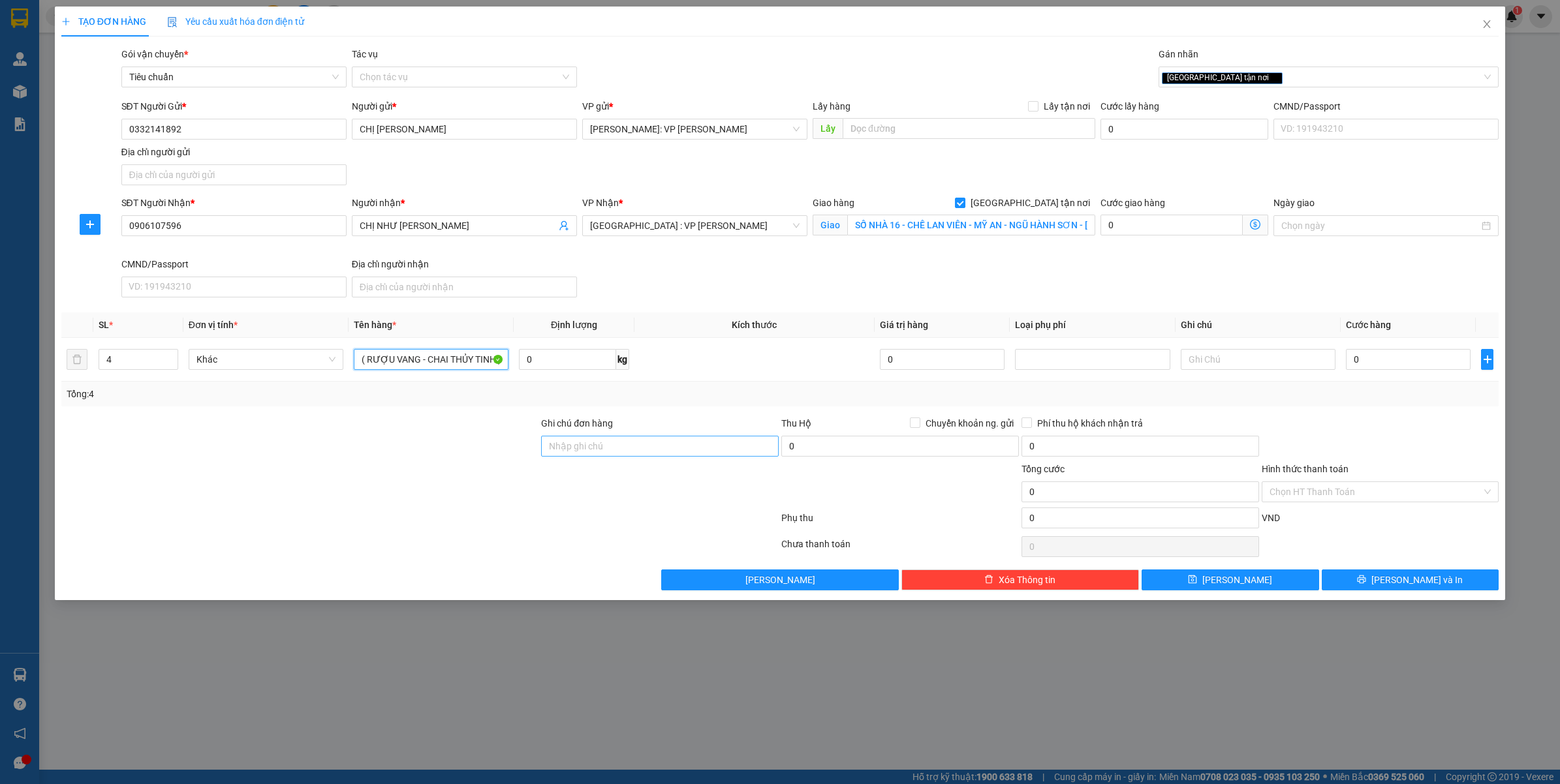
type input "4 KIỆN BỌC XỐP NỔ ( RƯỢU VANG - CHAI THỦY TINH )"
click at [566, 448] on input "Ghi chú đơn hàng" at bounding box center [660, 446] width 238 height 21
click at [654, 457] on input "( CÓ HÓA ĐƠN VAT KÈM THEO ) HÀNG DỄ VỠ NHẸ TAY GIÚP E" at bounding box center [660, 446] width 238 height 21
type input "( CÓ HÓA ĐƠN VAT KÈM THEO ) HÀNG DỄ VỠ"
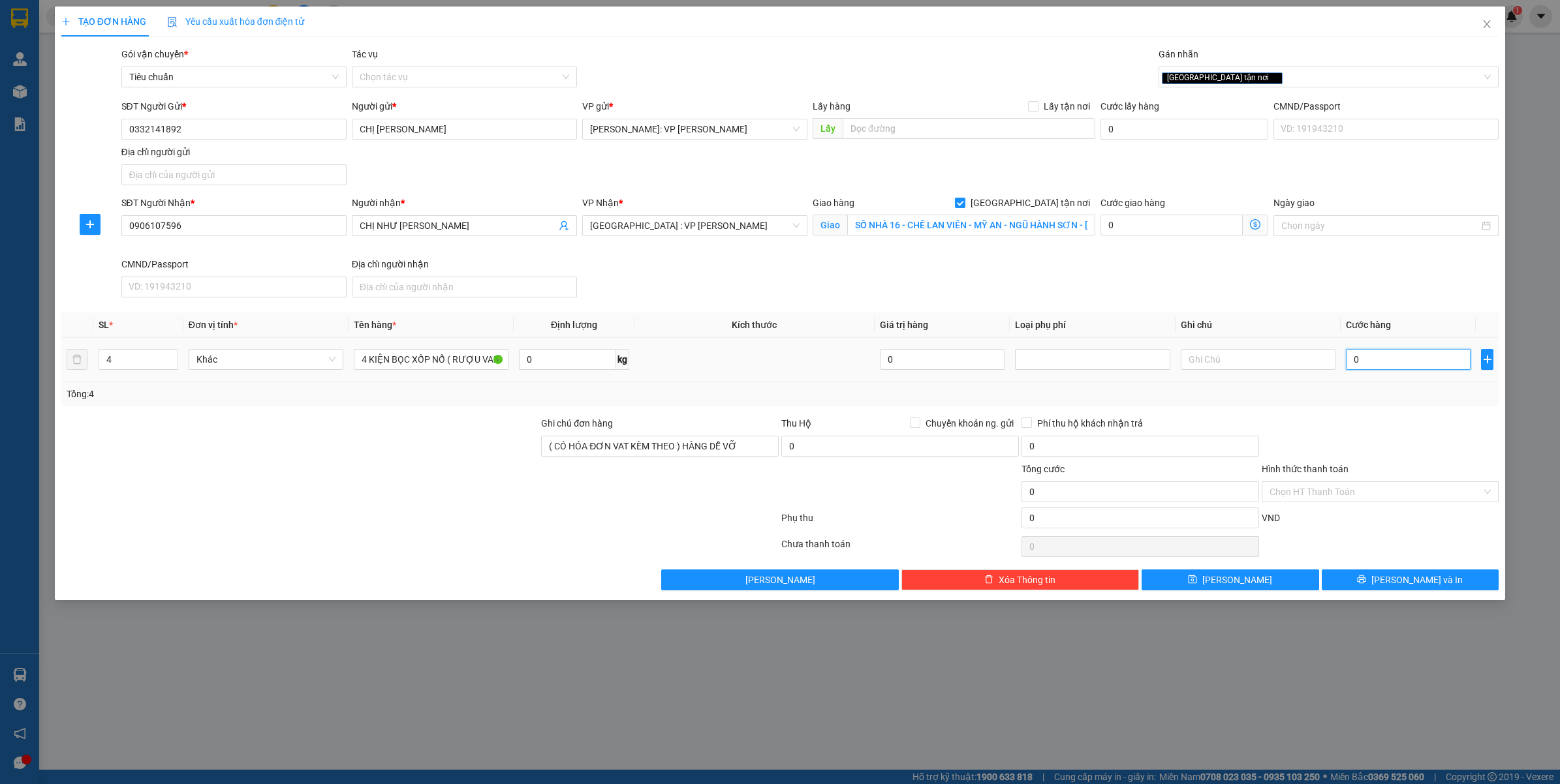
click at [1368, 370] on input "0" at bounding box center [1408, 359] width 124 height 21
drag, startPoint x: 706, startPoint y: 707, endPoint x: 1076, endPoint y: 617, distance: 380.8
click at [706, 706] on div "TẠO ĐƠN HÀNG Yêu cầu xuất hóa đơn điện tử Transit Pickup Surcharge Ids Transit …" at bounding box center [780, 392] width 1560 height 784
click at [1422, 370] on input "0" at bounding box center [1408, 359] width 124 height 21
type input "2"
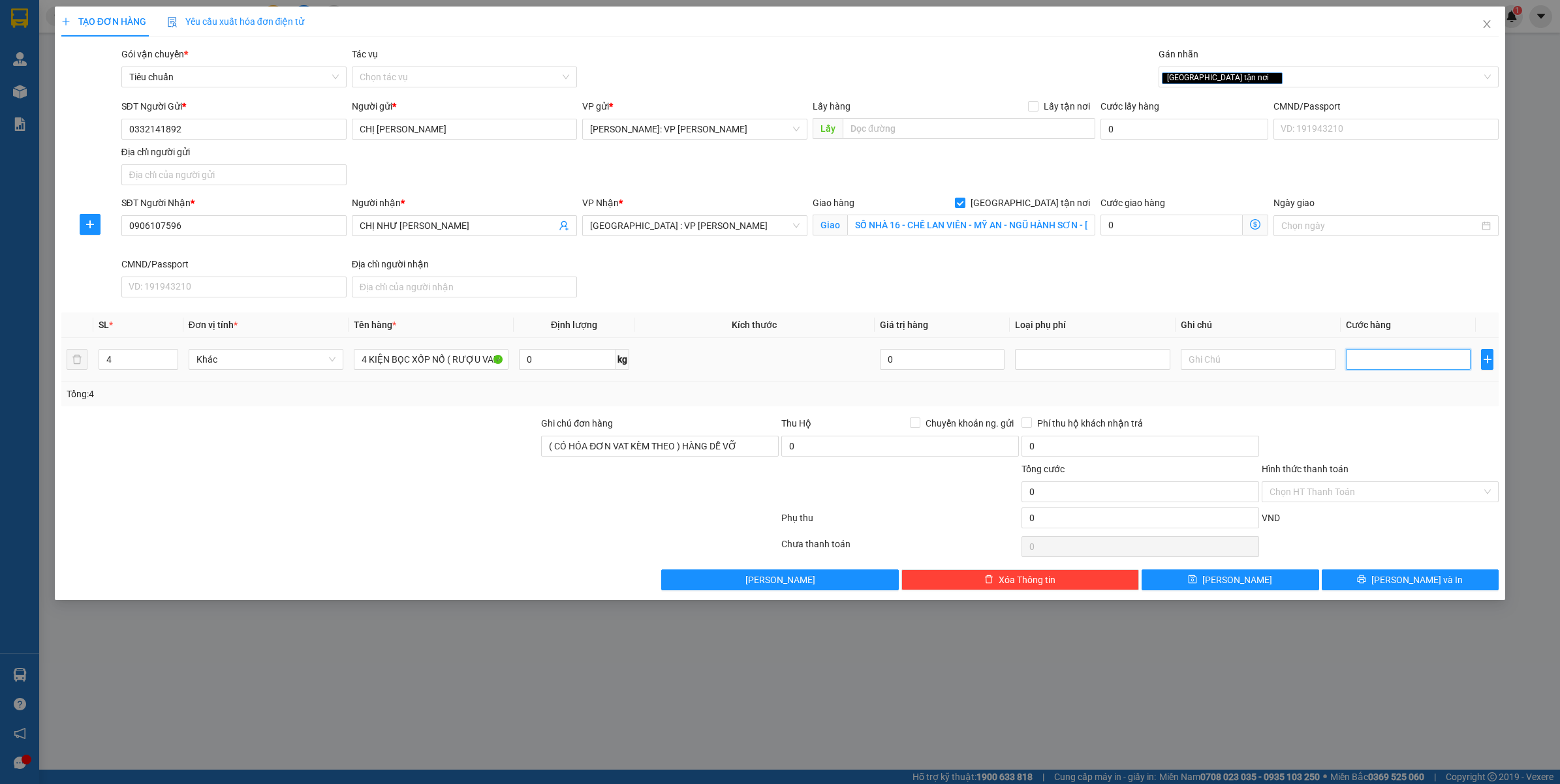
type input "2"
type input "22"
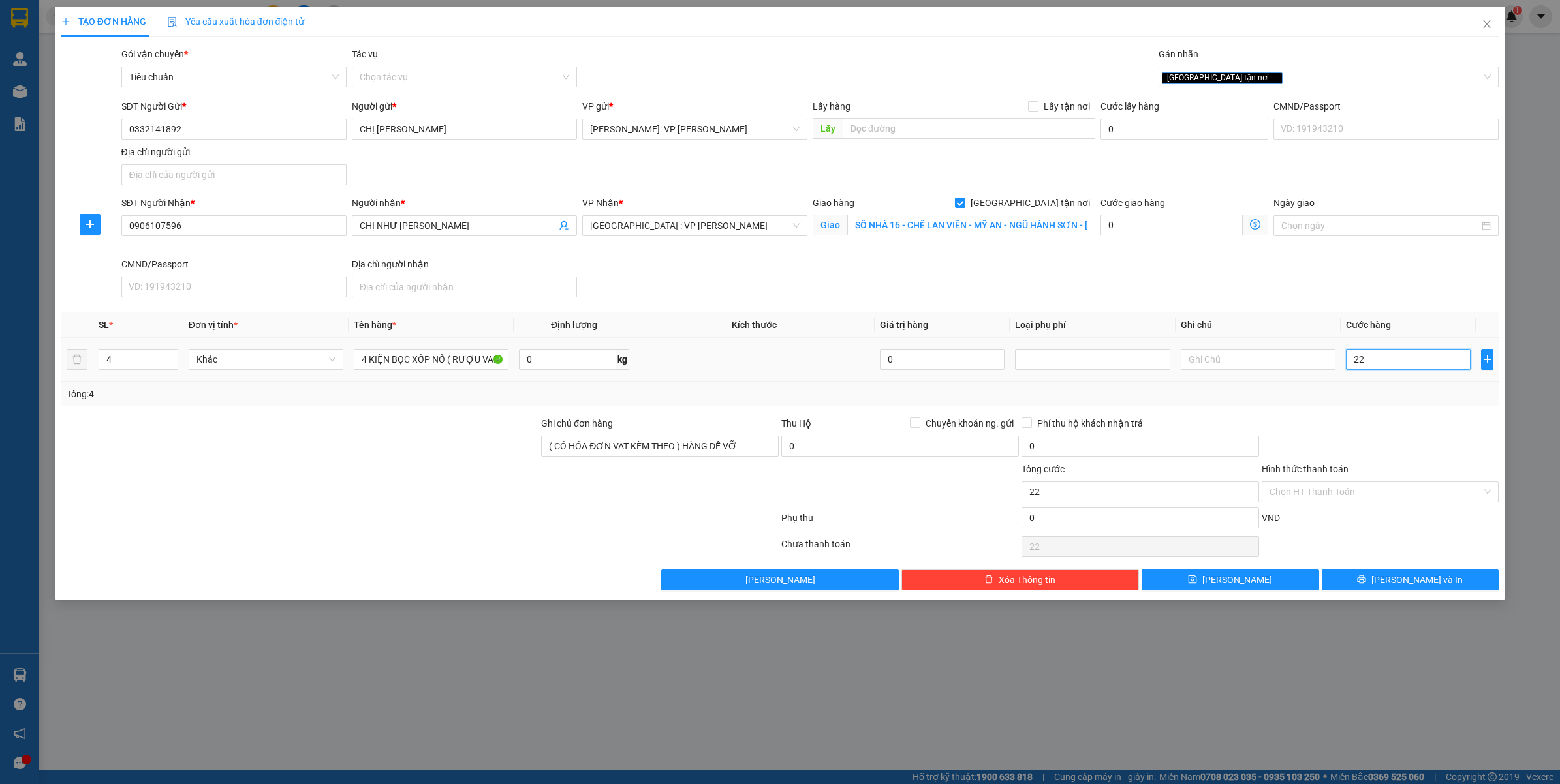
type input "220"
click at [1424, 405] on div "Tổng: 4" at bounding box center [780, 394] width 1438 height 24
type input "220.000"
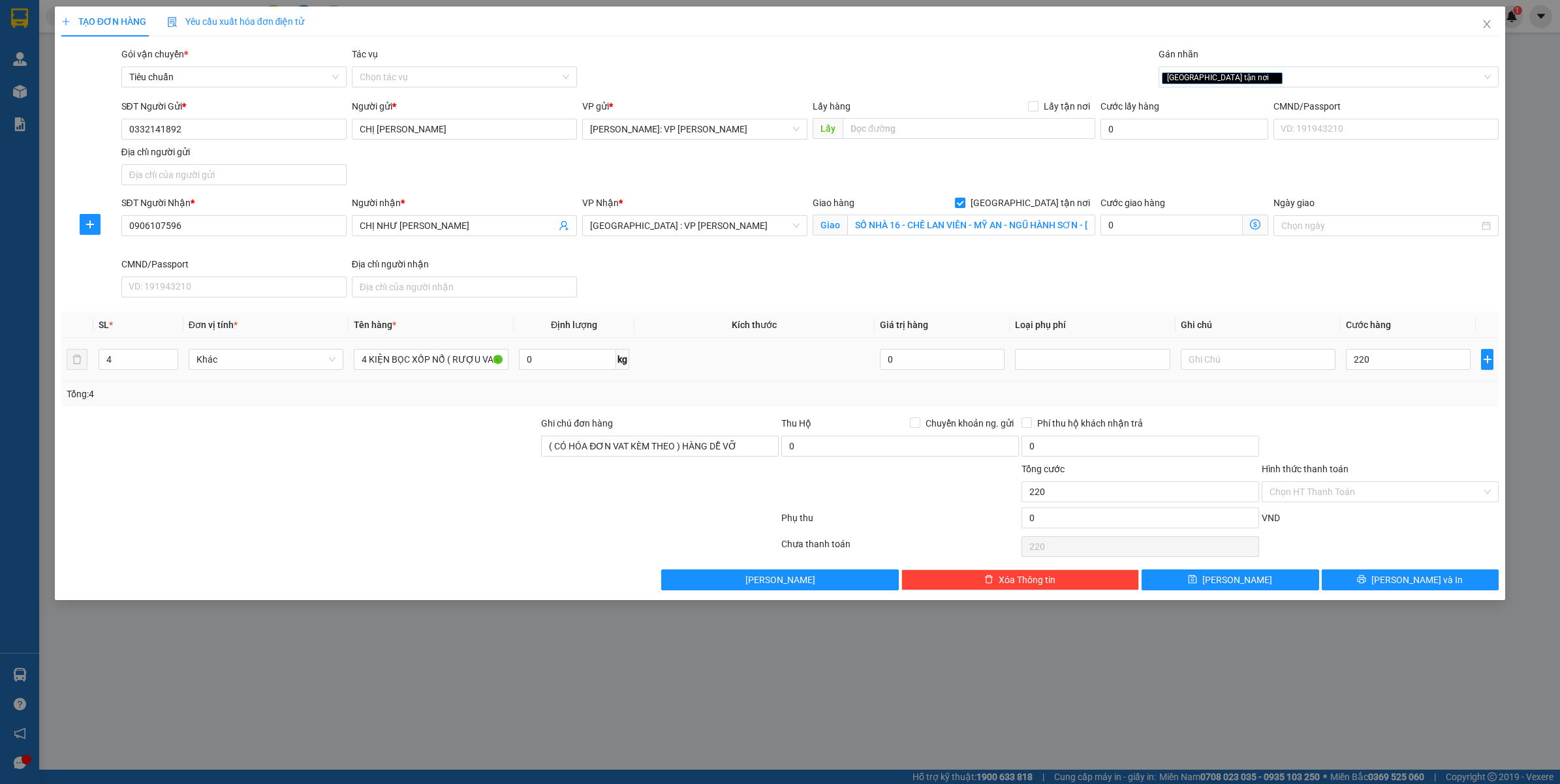
type input "220.000"
click at [1348, 496] on input "Hình thức thanh toán" at bounding box center [1375, 492] width 212 height 19
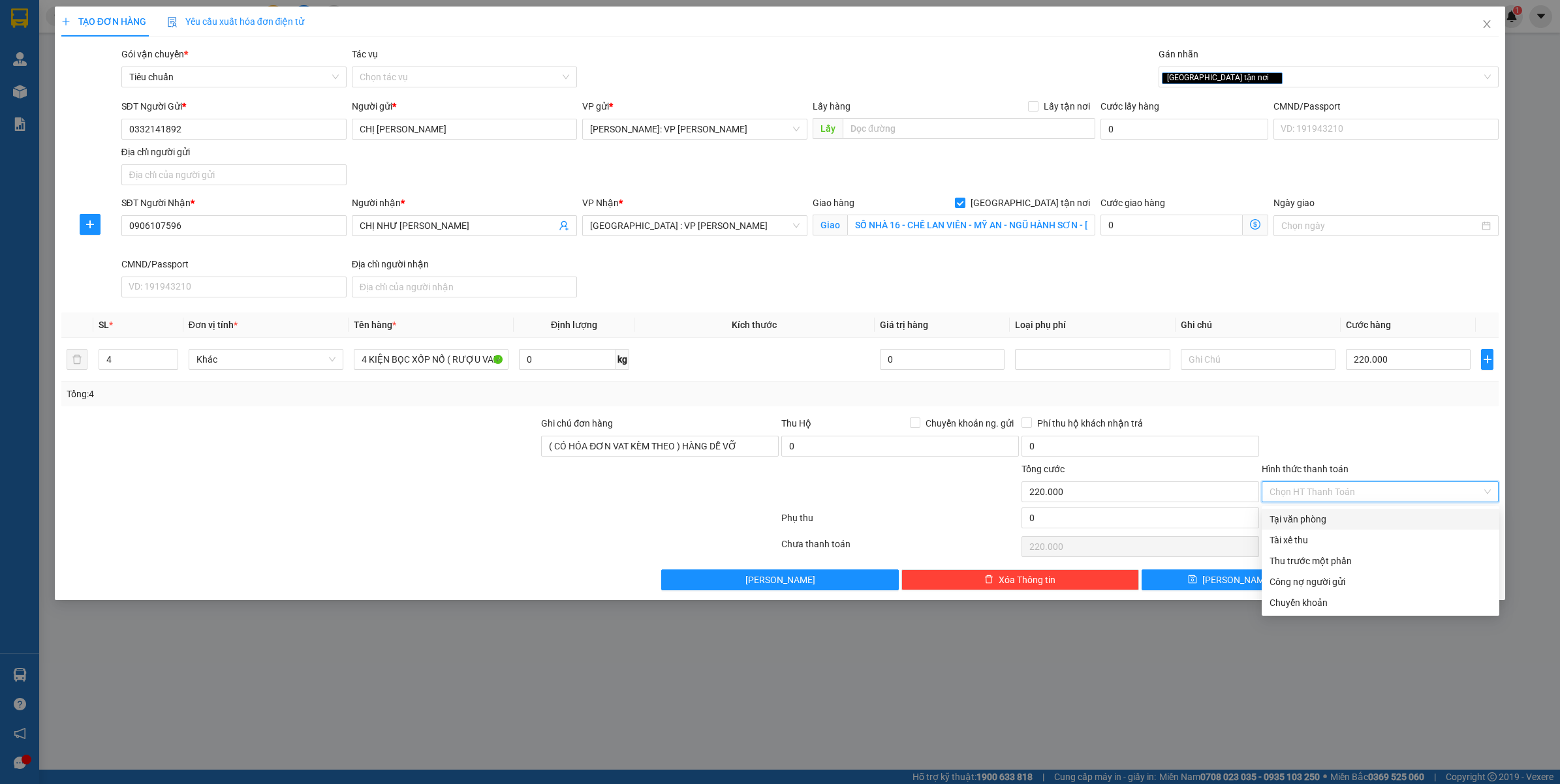
drag, startPoint x: 1301, startPoint y: 519, endPoint x: 1314, endPoint y: 516, distance: 13.3
click at [1301, 519] on div "Tại văn phòng" at bounding box center [1380, 519] width 222 height 14
type input "0"
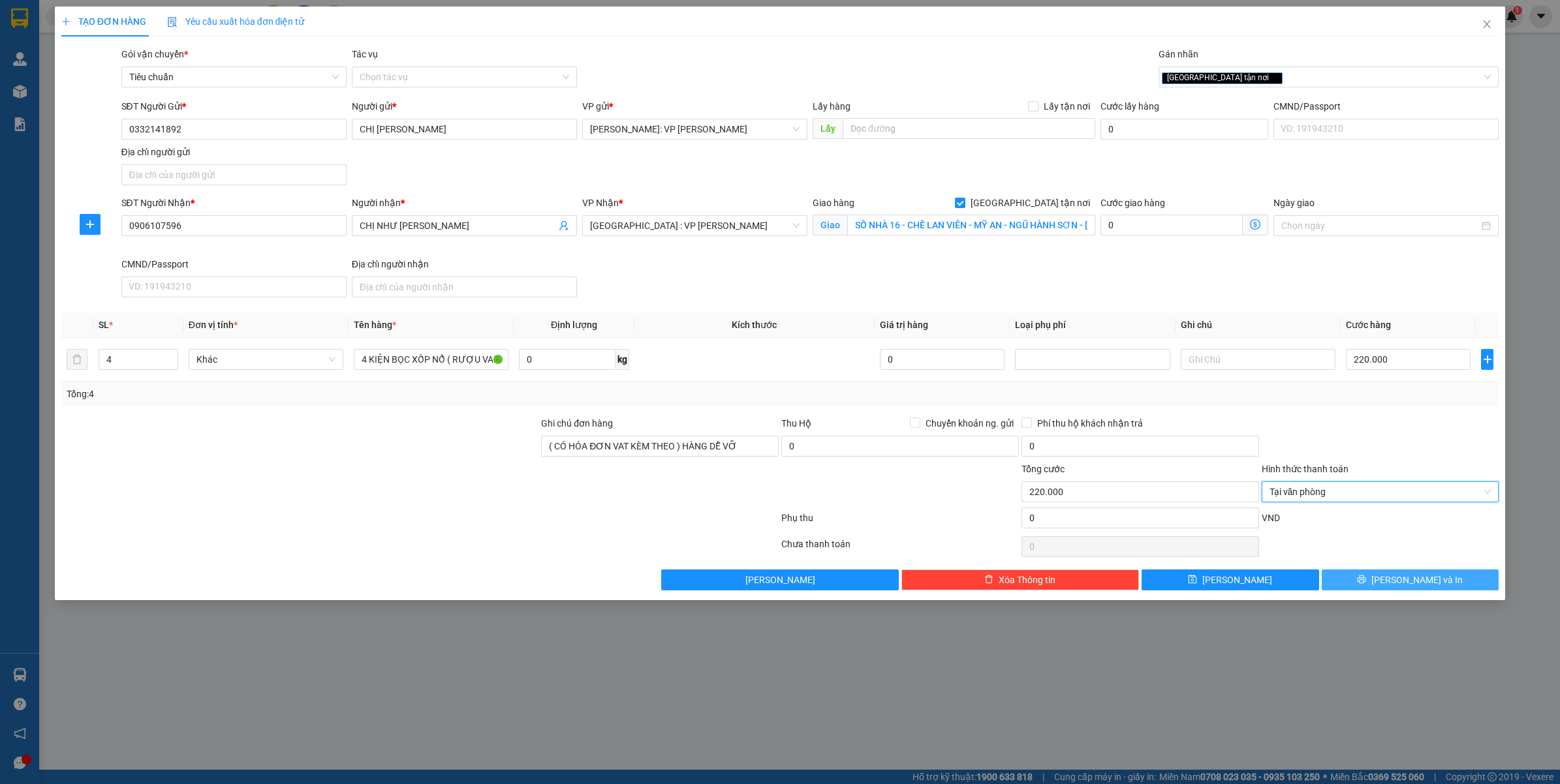
click at [1368, 581] on button "Lưu và In" at bounding box center [1410, 580] width 178 height 21
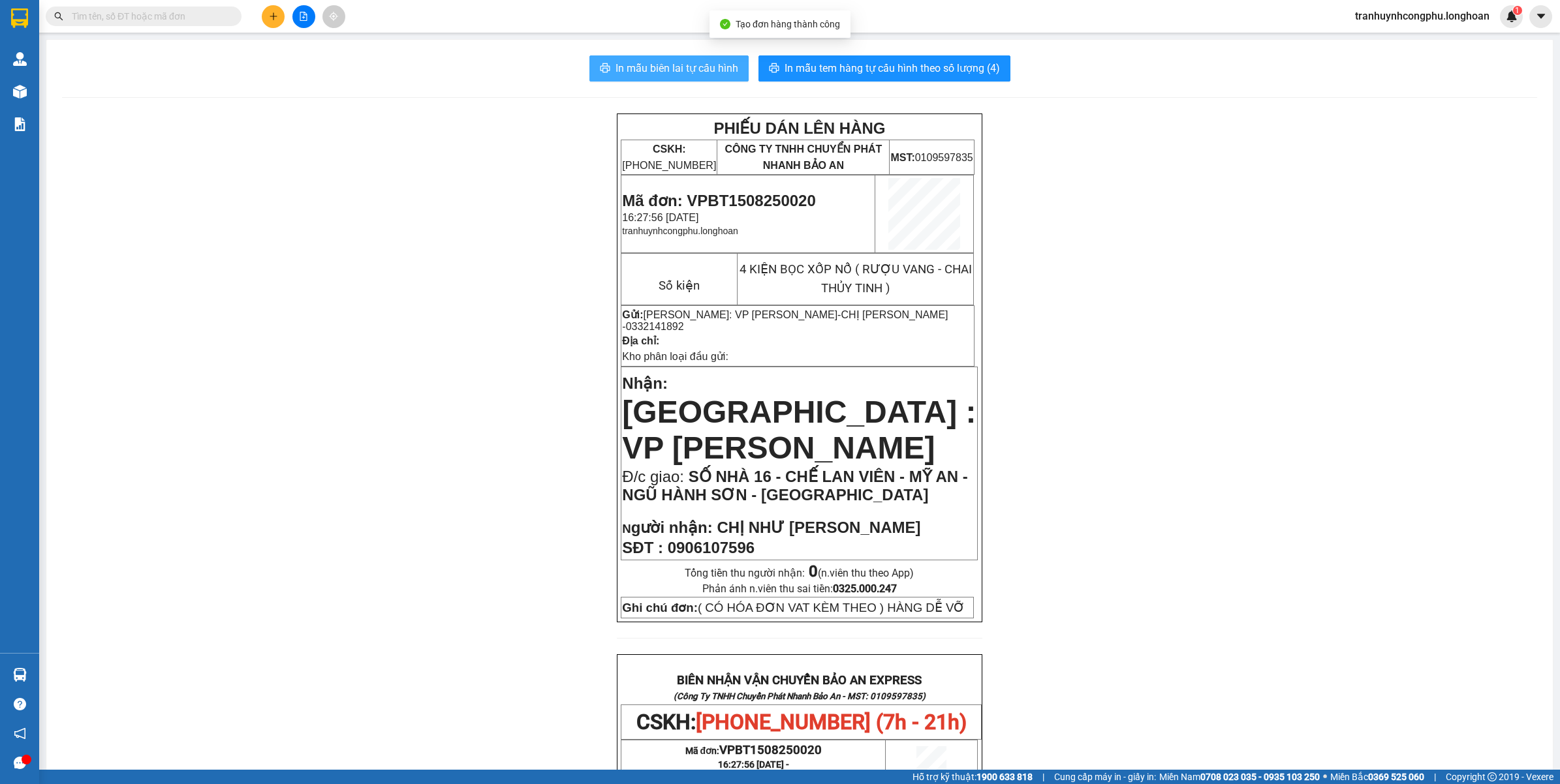
click at [623, 65] on span "In mẫu biên lai tự cấu hình" at bounding box center [676, 68] width 123 height 17
click at [870, 61] on span "In mẫu tem hàng tự cấu hình theo số lượng (4)" at bounding box center [891, 68] width 215 height 17
drag, startPoint x: 170, startPoint y: 412, endPoint x: 875, endPoint y: 617, distance: 734.2
click at [184, 410] on div "PHIẾU DÁN LÊN HÀNG CSKH: 1900.06.88.33 CÔNG TY TNHH CHUYỂN PHÁT NHANH BẢO AN MS…" at bounding box center [799, 724] width 1476 height 1223
click at [1476, 298] on div "PHIẾU DÁN LÊN HÀNG CSKH: 1900.06.88.33 CÔNG TY TNHH CHUYỂN PHÁT NHANH BẢO AN MS…" at bounding box center [799, 724] width 1476 height 1223
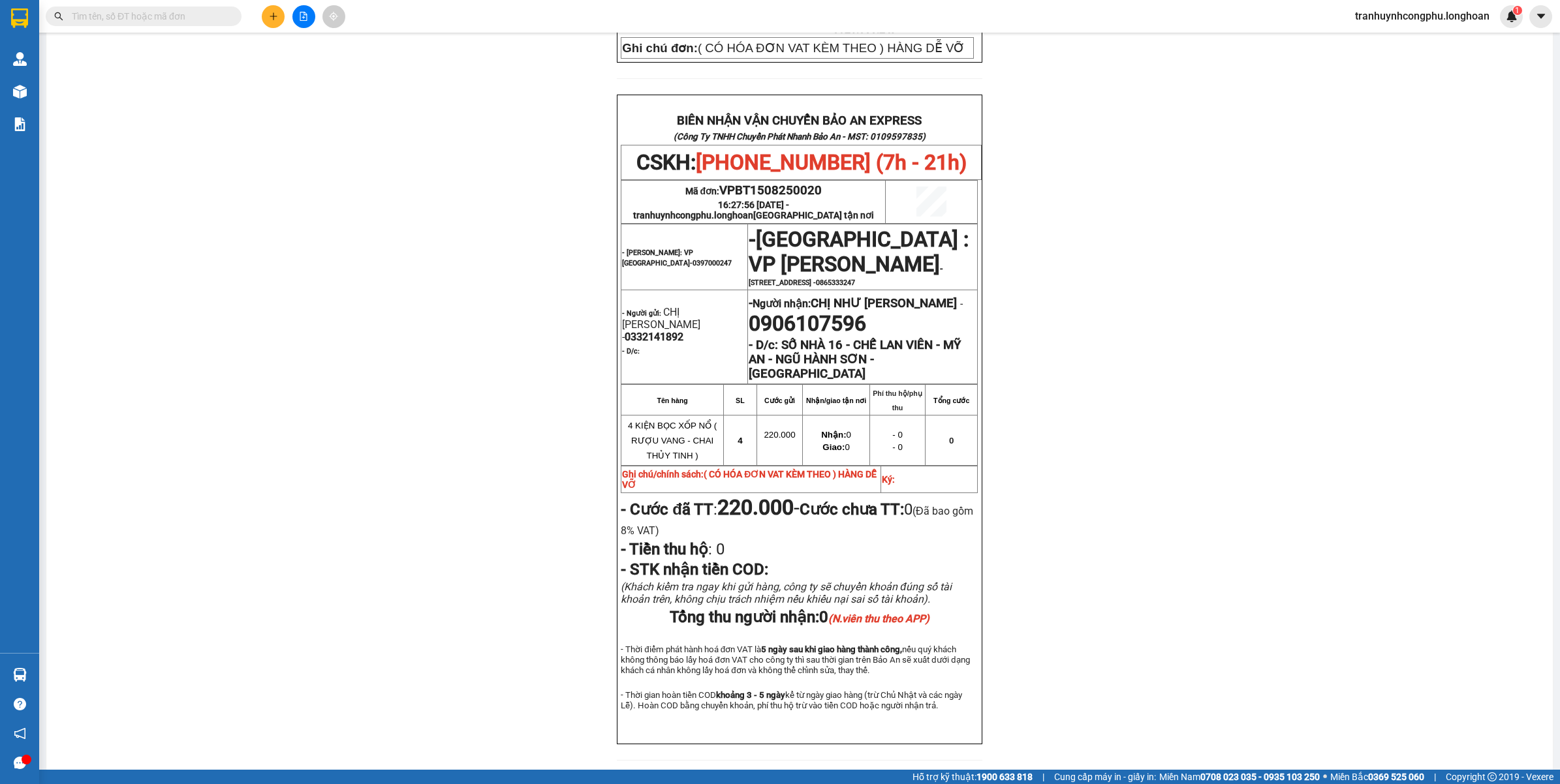
scroll to position [567, 0]
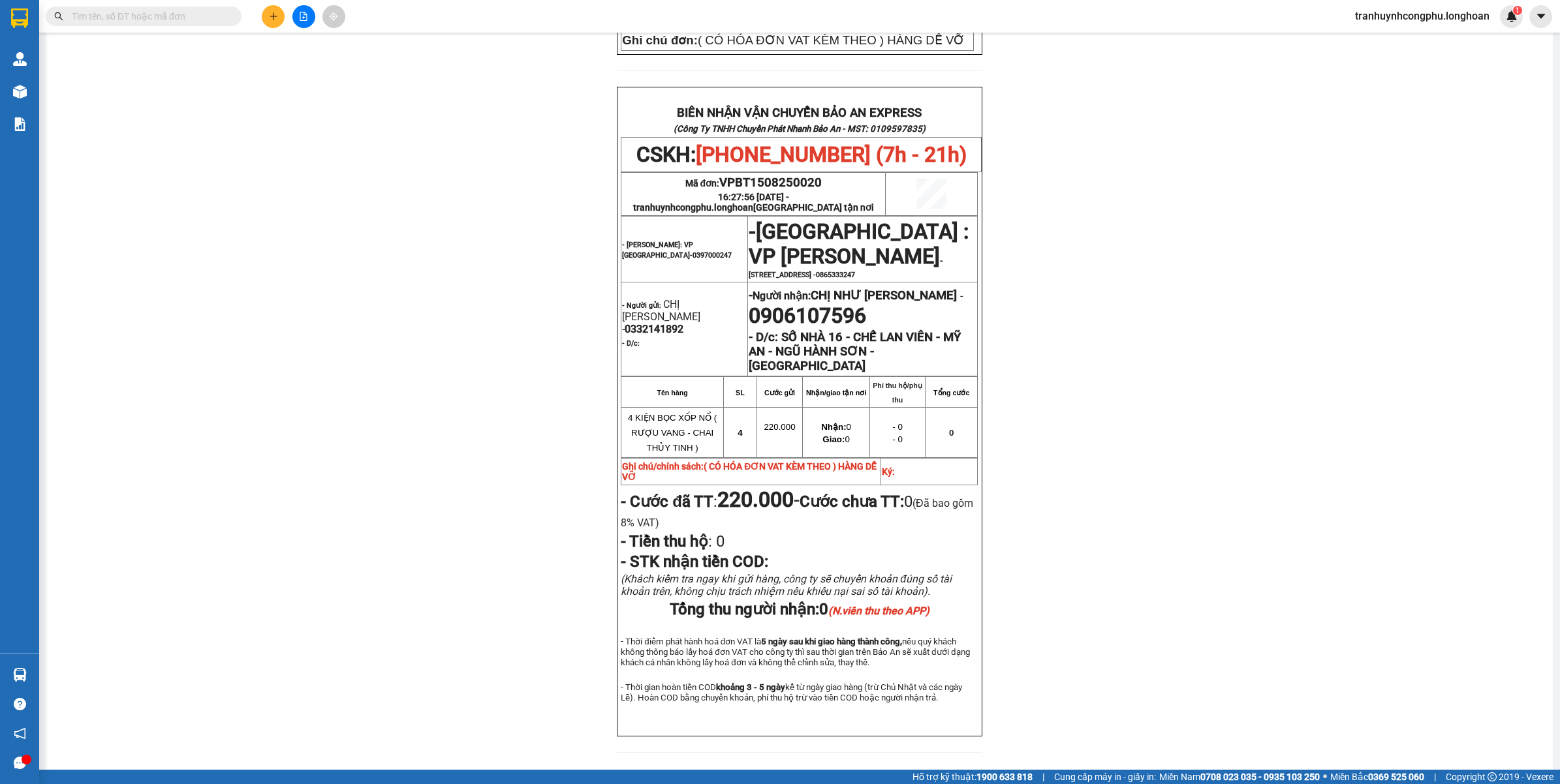
click at [496, 269] on div "PHIẾU DÁN LÊN HÀNG CSKH: 1900.06.88.33 CÔNG TY TNHH CHUYỂN PHÁT NHANH BẢO AN MS…" at bounding box center [799, 157] width 1476 height 1223
click at [735, 176] on span "VPBT1508250020" at bounding box center [770, 183] width 103 height 14
copy span "VPBT1508250020"
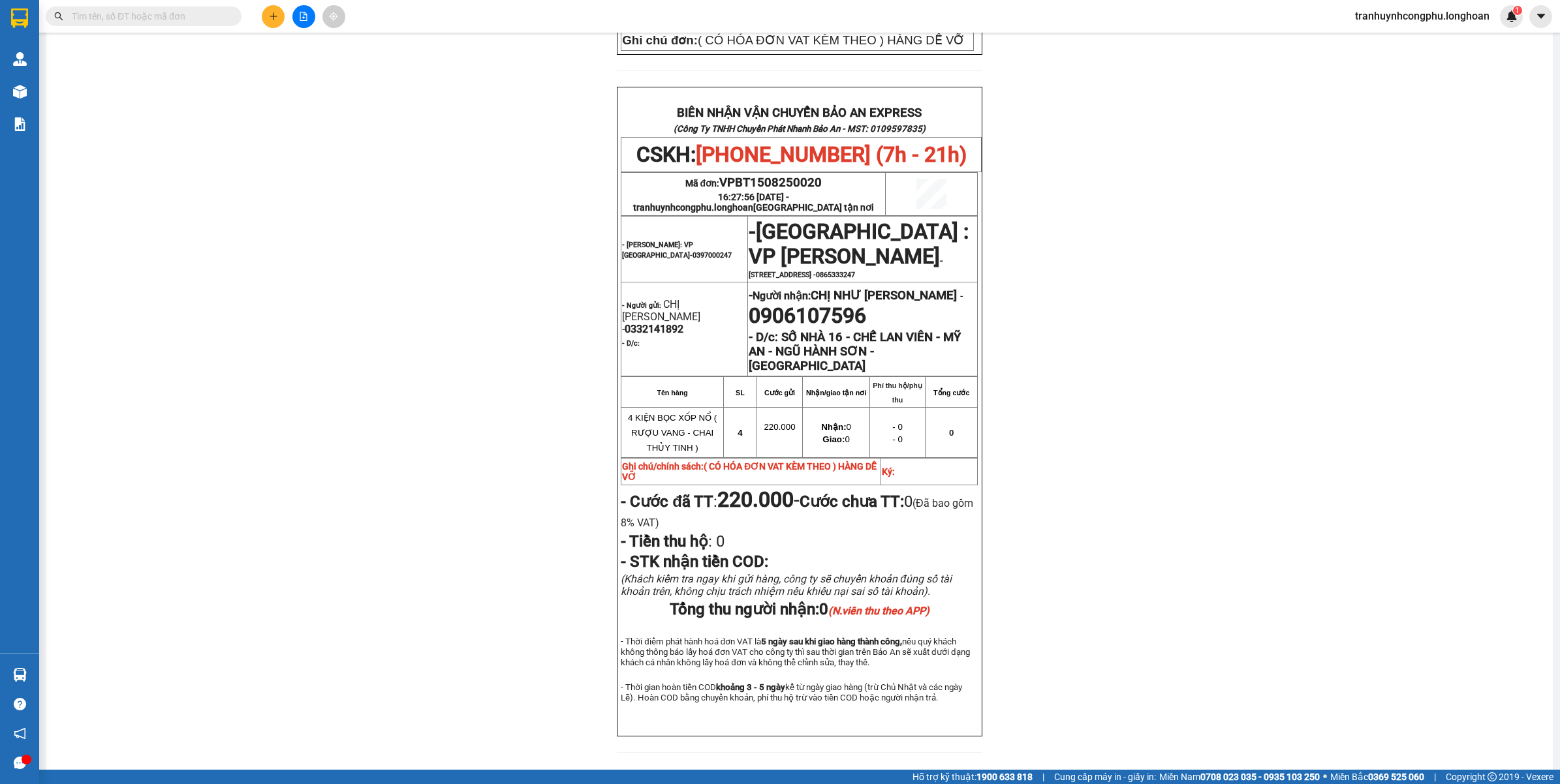
click at [438, 625] on div "PHIẾU DÁN LÊN HÀNG CSKH: 1900.06.88.33 CÔNG TY TNHH CHUYỂN PHÁT NHANH BẢO AN MS…" at bounding box center [799, 157] width 1476 height 1223
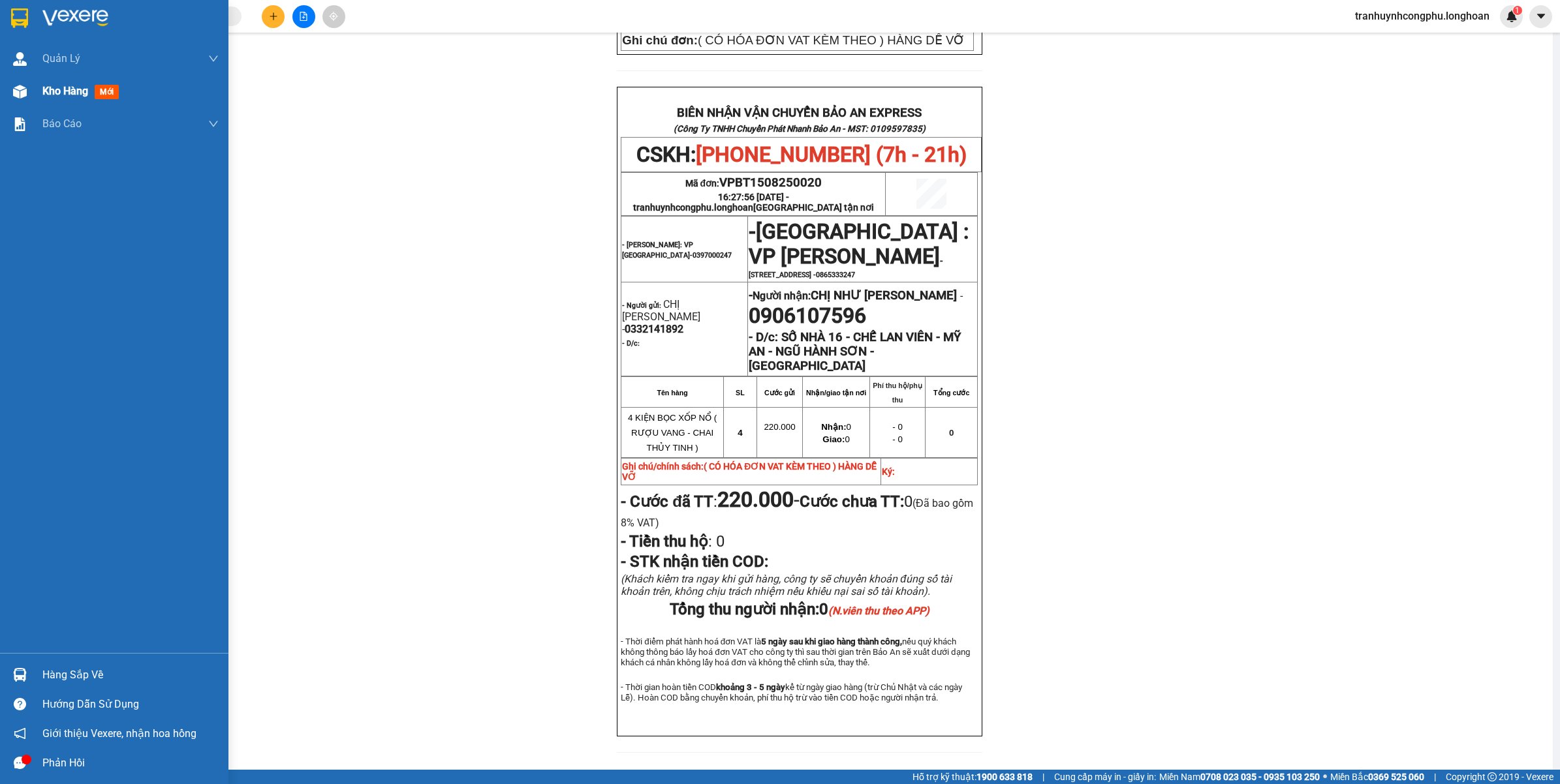
click at [64, 87] on span "Kho hàng" at bounding box center [65, 90] width 45 height 12
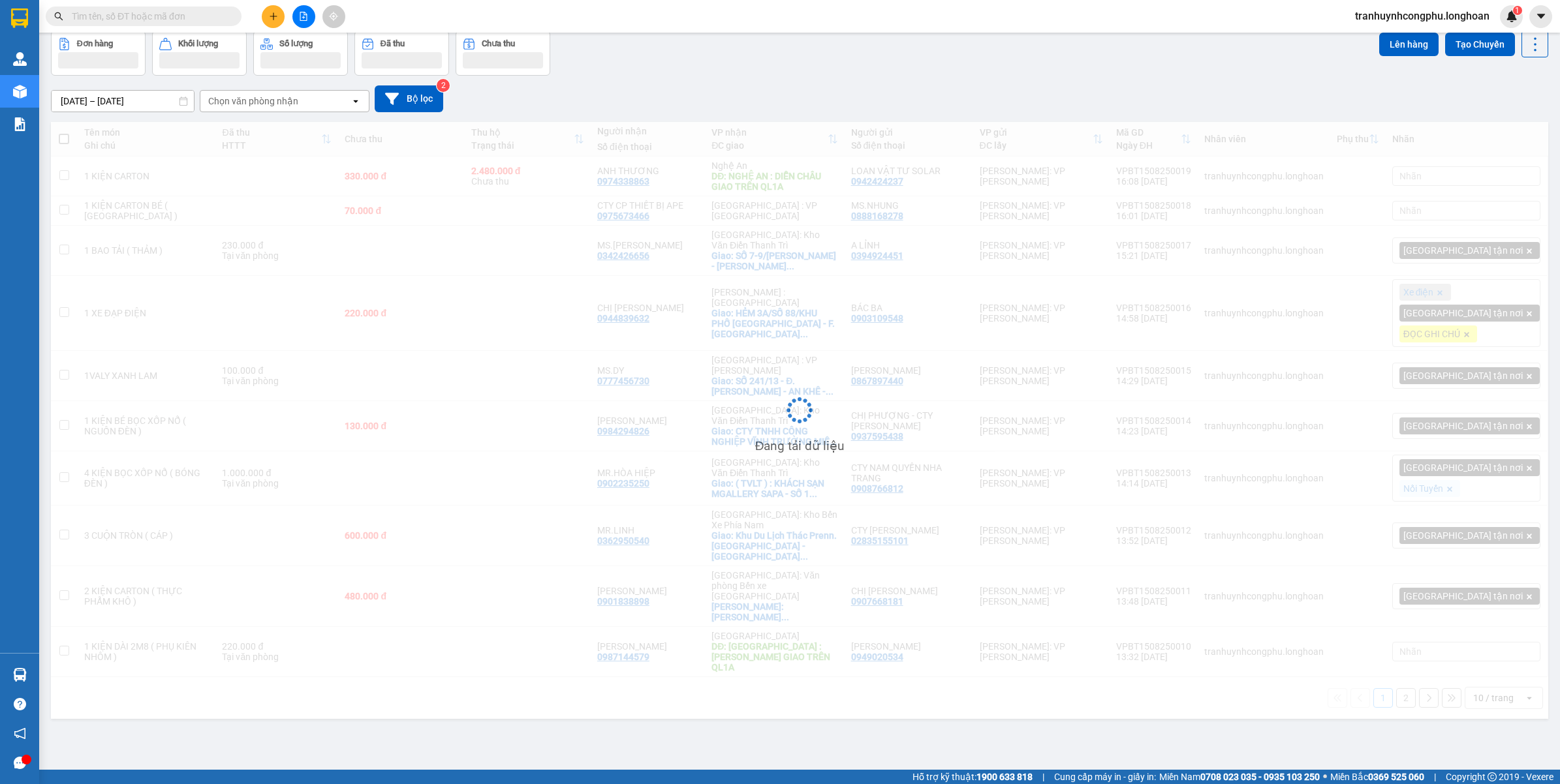
scroll to position [60, 0]
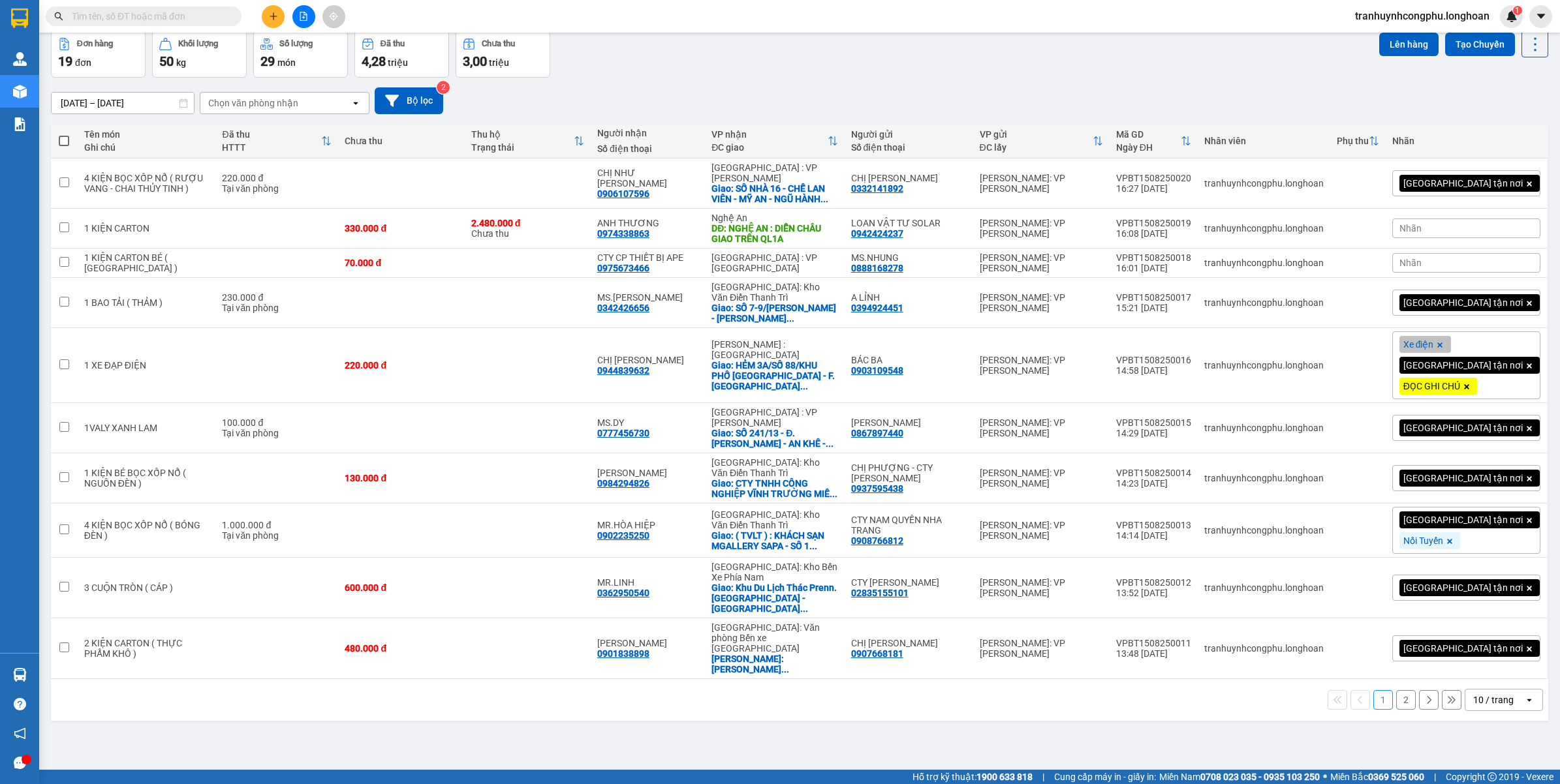
click at [268, 22] on button at bounding box center [273, 17] width 23 height 23
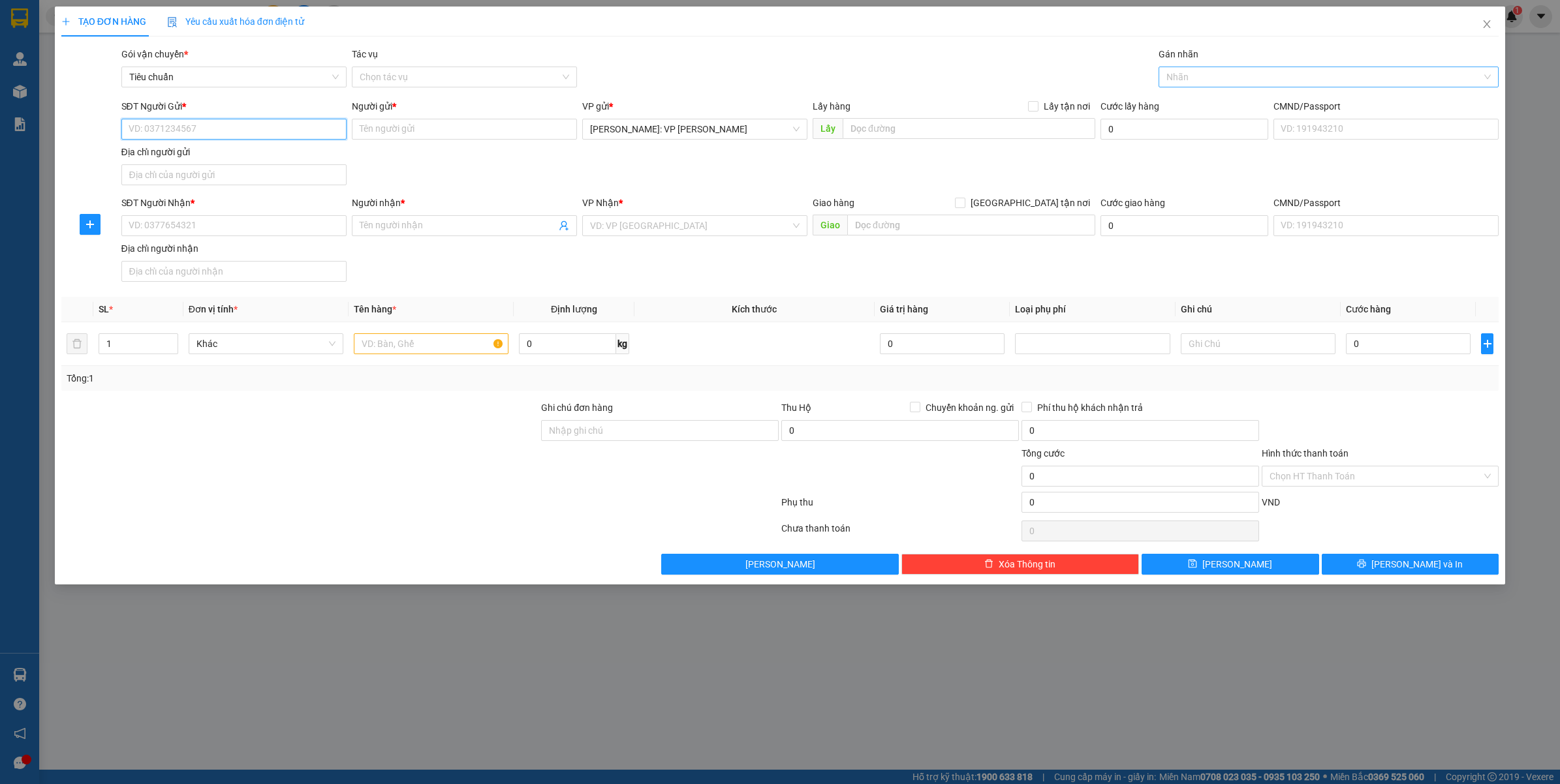
click at [1209, 77] on div at bounding box center [1322, 77] width 321 height 16
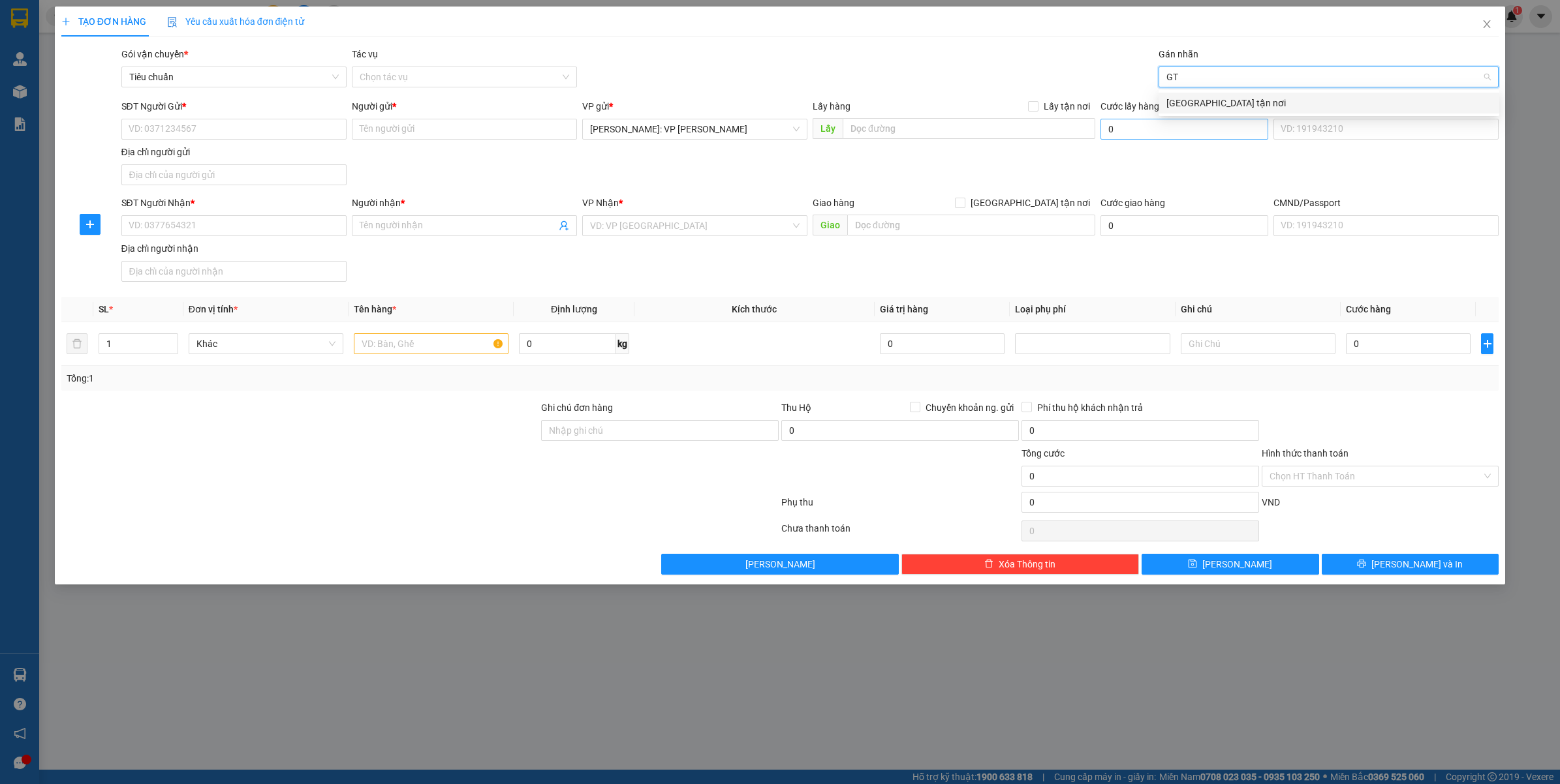
type input "GTN"
click at [1183, 104] on div "[GEOGRAPHIC_DATA] tận nơi" at bounding box center [1328, 103] width 325 height 14
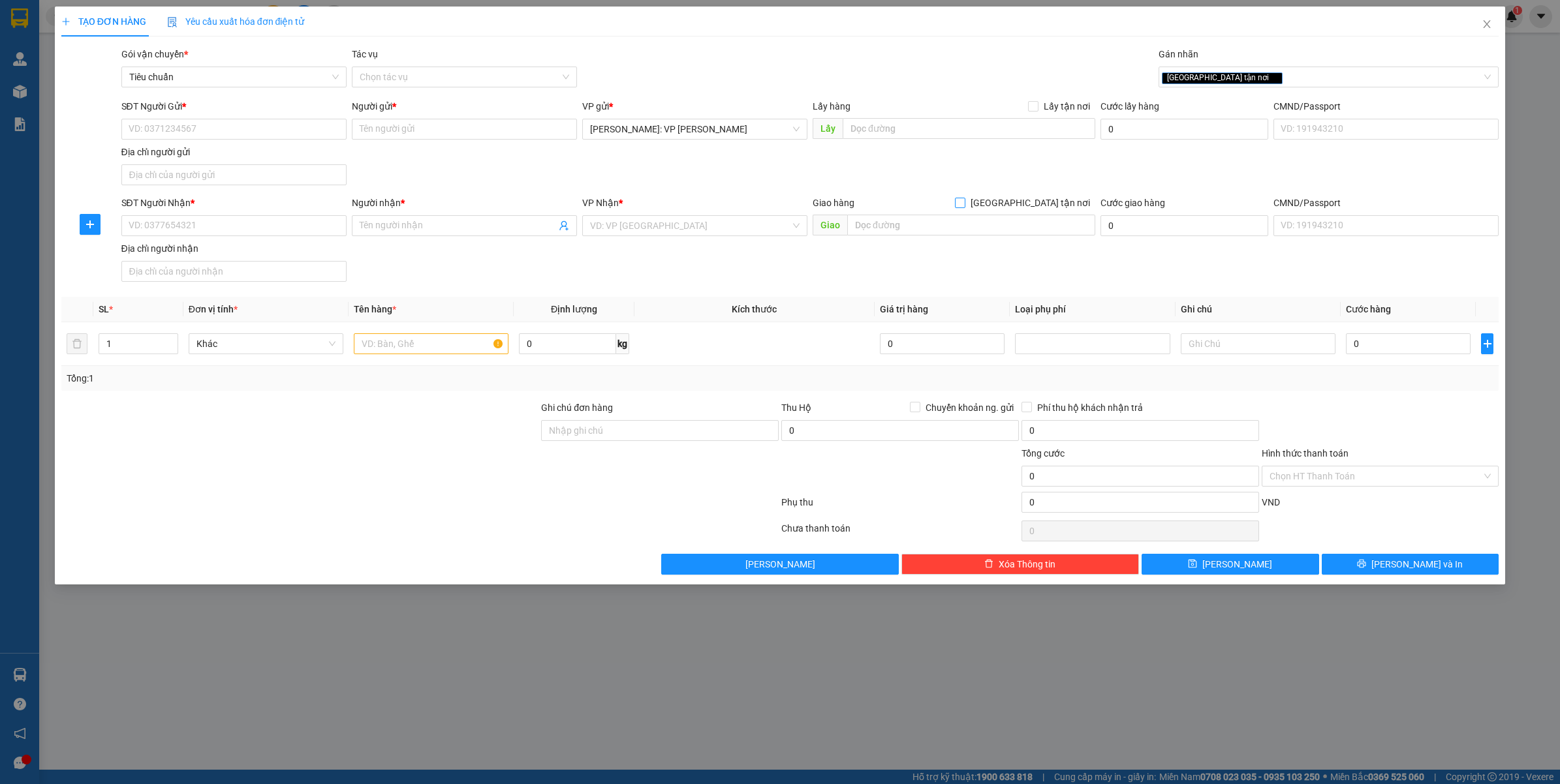
click at [1063, 201] on span "[GEOGRAPHIC_DATA] tận nơi" at bounding box center [1030, 203] width 130 height 14
click at [964, 201] on input "[GEOGRAPHIC_DATA] tận nơi" at bounding box center [959, 202] width 9 height 9
checkbox input "true"
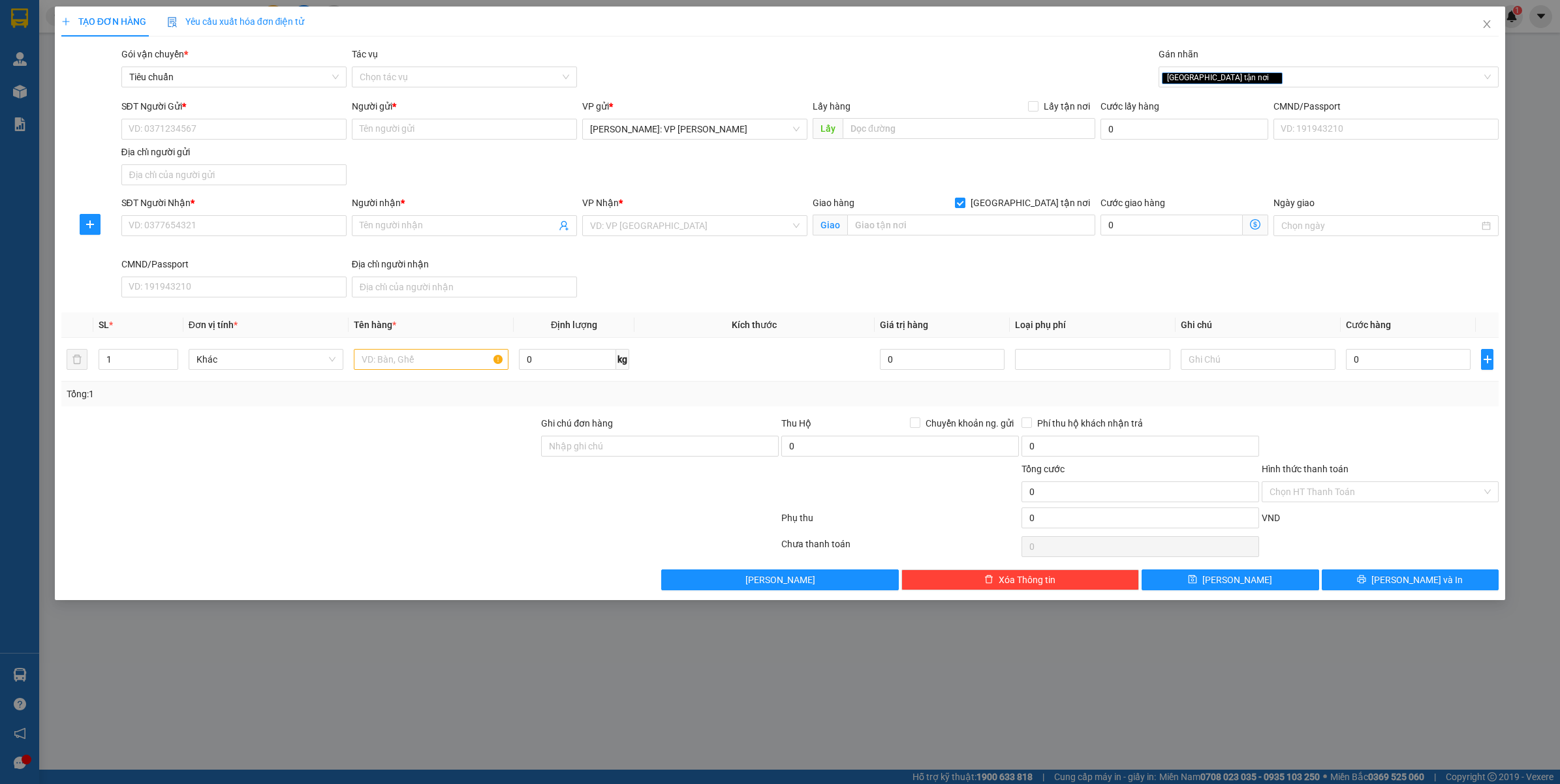
click at [239, 142] on div "SĐT Người Gửi * VD: 0371234567" at bounding box center [233, 122] width 225 height 45
click at [239, 134] on input "SĐT Người Gửi *" at bounding box center [233, 129] width 225 height 21
click at [229, 157] on div "0904624272 - BAO BÌ MINH TUẤN" at bounding box center [233, 156] width 210 height 14
type input "0904624272"
type input "[PERSON_NAME]"
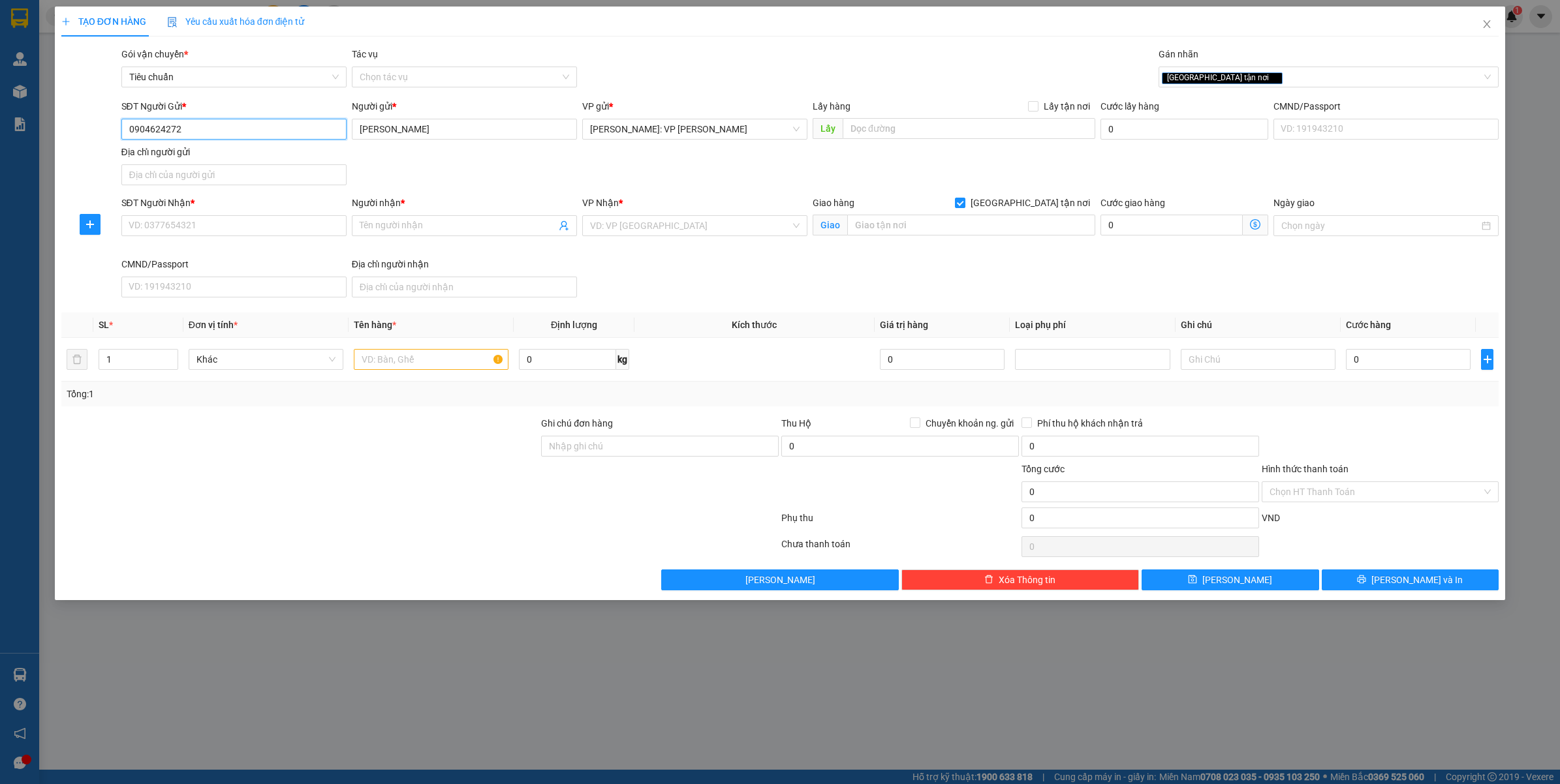
type input "0904624272"
click at [235, 238] on div "SĐT Người Nhận * VD: 0377654321" at bounding box center [233, 218] width 225 height 45
click at [236, 232] on input "SĐT Người Nhận *" at bounding box center [233, 225] width 225 height 21
type input "0983577837"
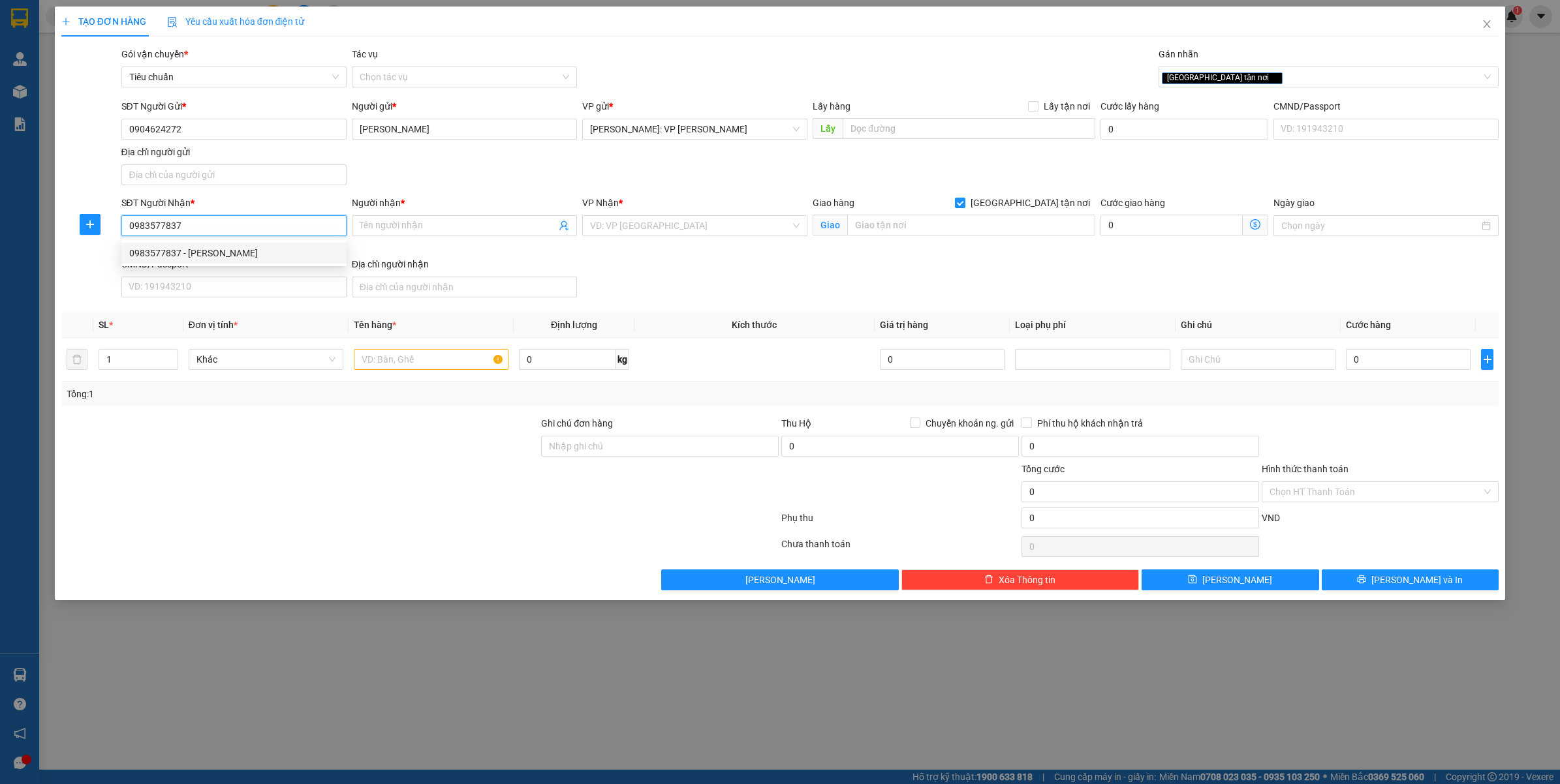
click at [239, 255] on div "0983577837 - PHƯƠNG THẢO" at bounding box center [233, 253] width 210 height 14
type input "[PERSON_NAME]"
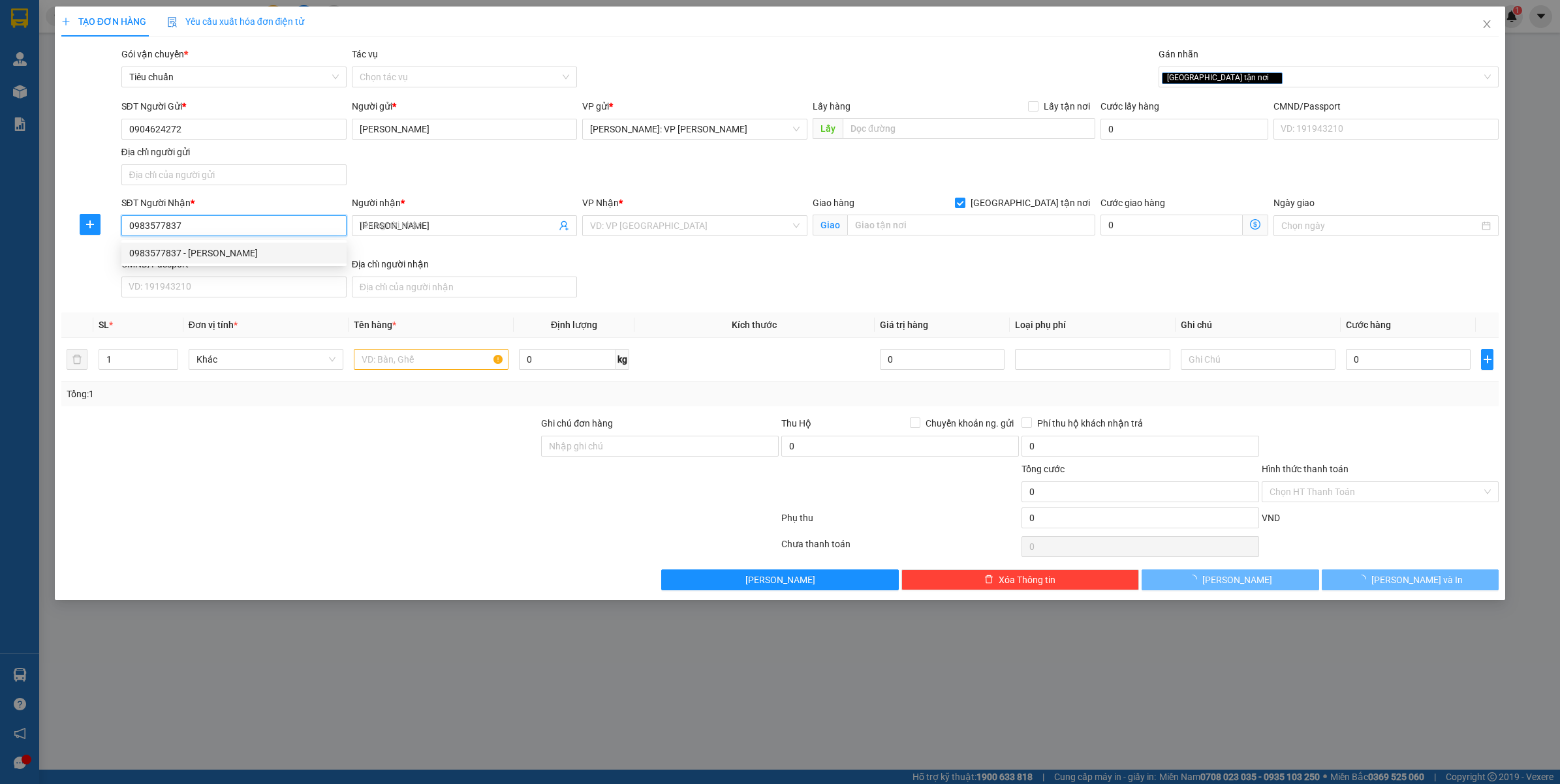
type input "TÒA R1.01/VINHOMES OCEAN PARK - GIA LÂM - HÀ NỘI"
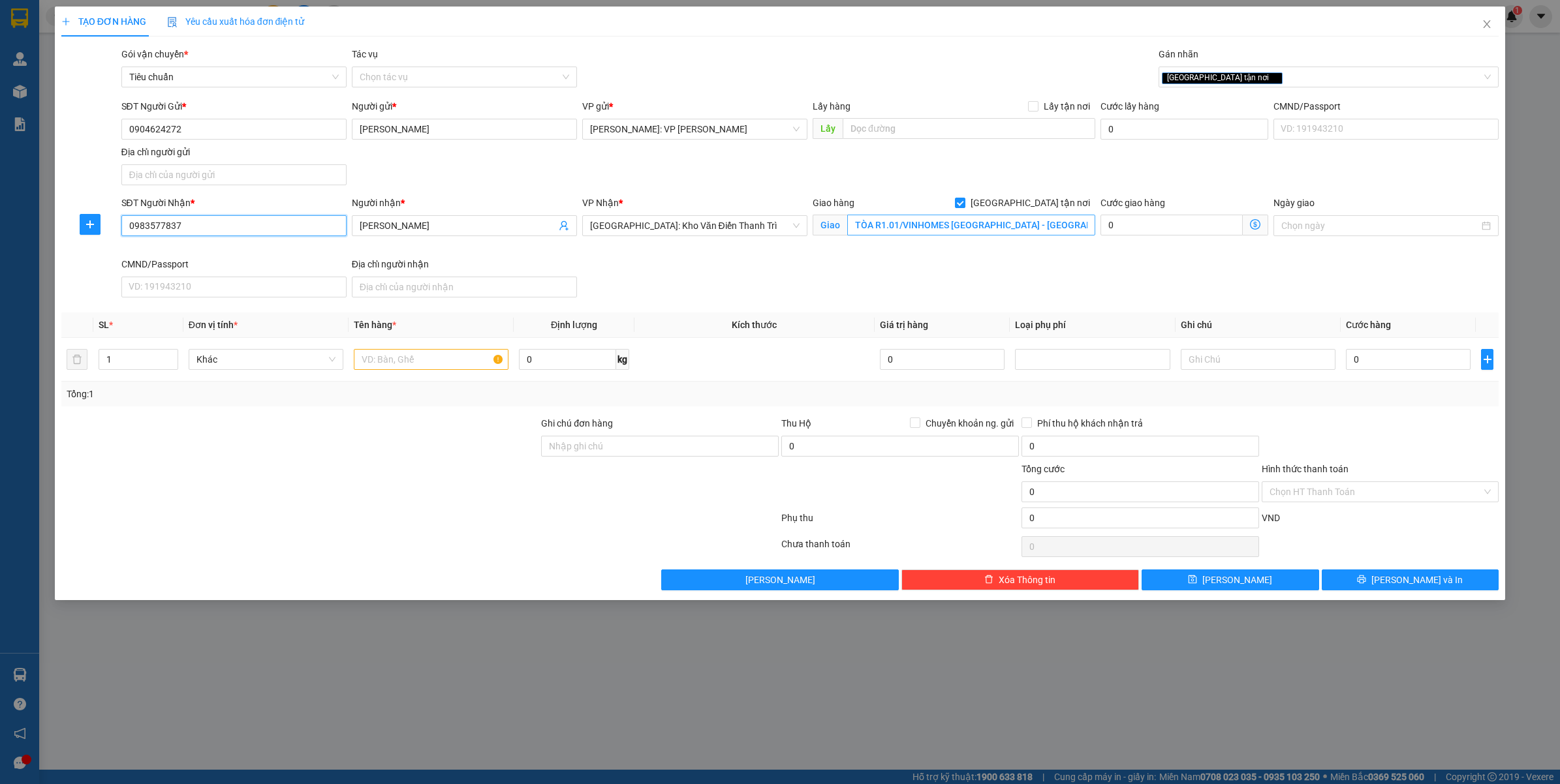
type input "0983577837"
click at [909, 218] on input "TÒA R1.01/VINHOMES OCEAN PARK - GIA LÂM - HÀ NỘI" at bounding box center [971, 225] width 248 height 21
click at [220, 223] on input "0983577837" at bounding box center [233, 225] width 225 height 21
type input "0983577837"
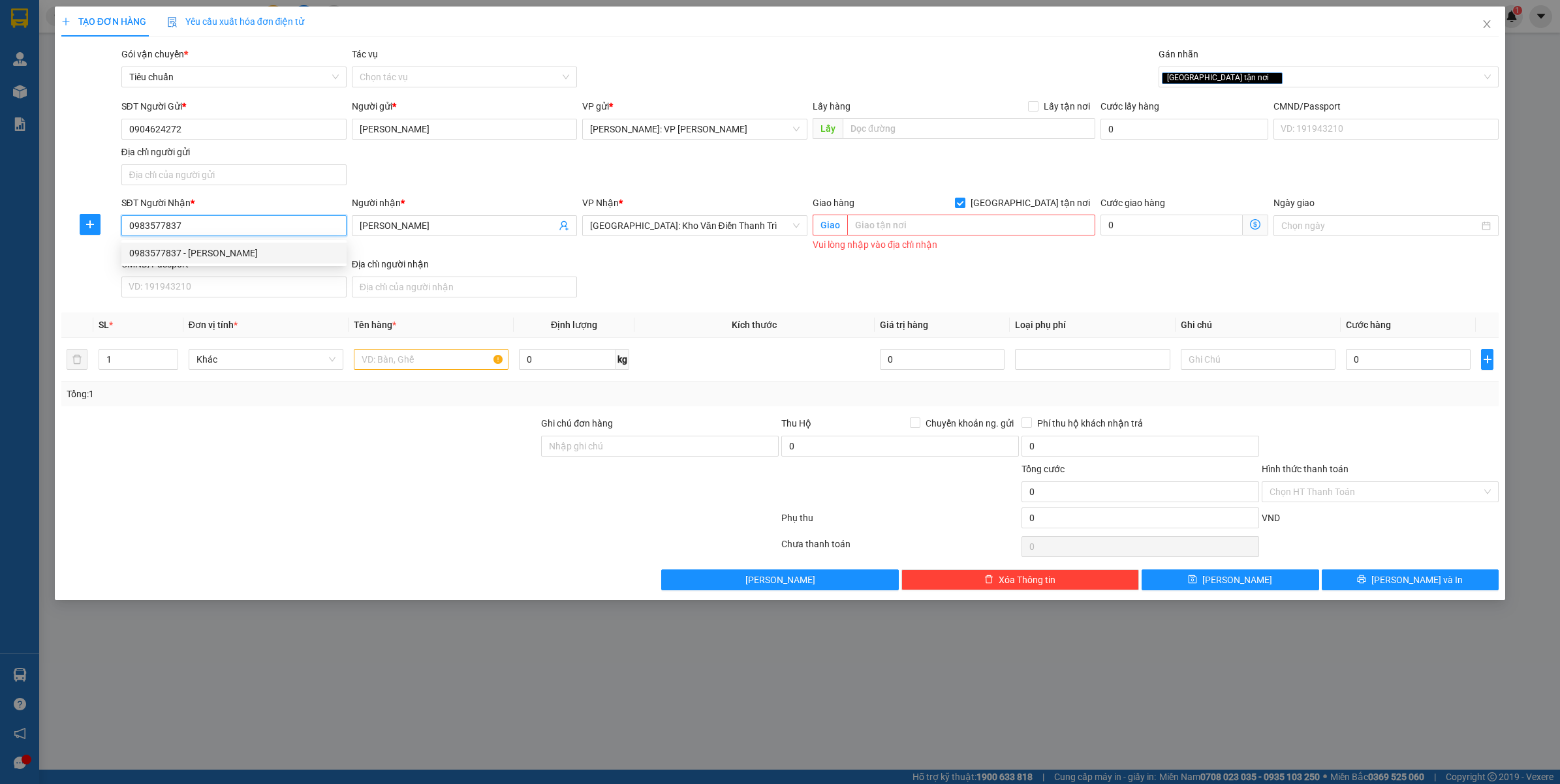
click at [229, 249] on div "0983577837 - PHƯƠNG THẢO" at bounding box center [233, 253] width 210 height 14
type input "TÒA R1.01/VINHOMES OCEAN PARK - GIA LÂM - HÀ NỘI"
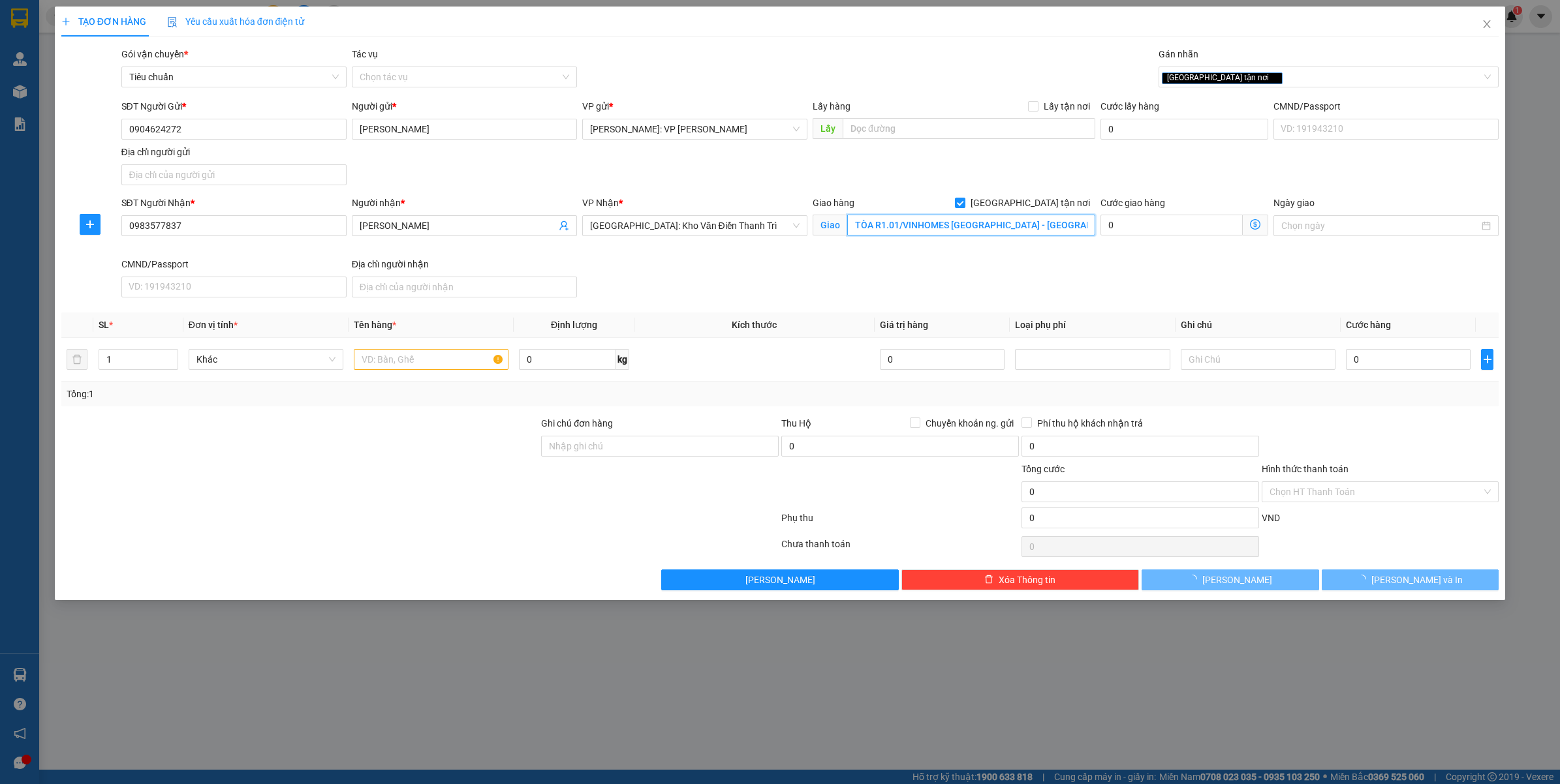
click at [951, 232] on input "TÒA R1.01/VINHOMES OCEAN PARK - GIA LÂM - HÀ NỘI" at bounding box center [971, 225] width 248 height 21
type input "SỐ 155/Đ.TRẦN ĐĂNG NINH - CẦU GIẤY - HÀ NỘI"
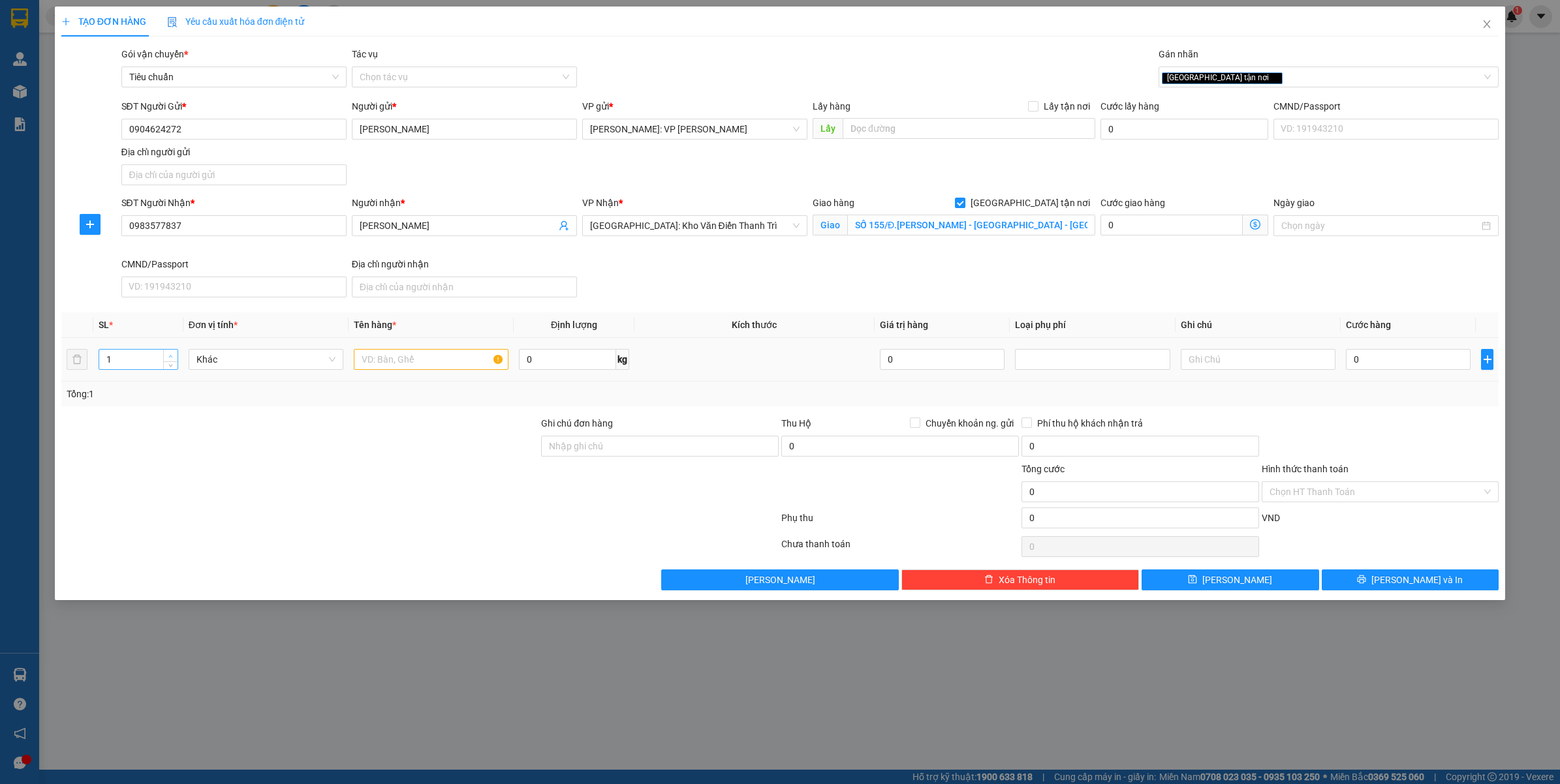
click at [171, 356] on icon "up" at bounding box center [170, 356] width 4 height 4
type input "2"
drag, startPoint x: 343, startPoint y: 348, endPoint x: 387, endPoint y: 357, distance: 44.9
click at [361, 352] on tr "2 Khác 0 kg 0 0" at bounding box center [780, 359] width 1438 height 44
click at [416, 364] on input "text" at bounding box center [431, 359] width 155 height 21
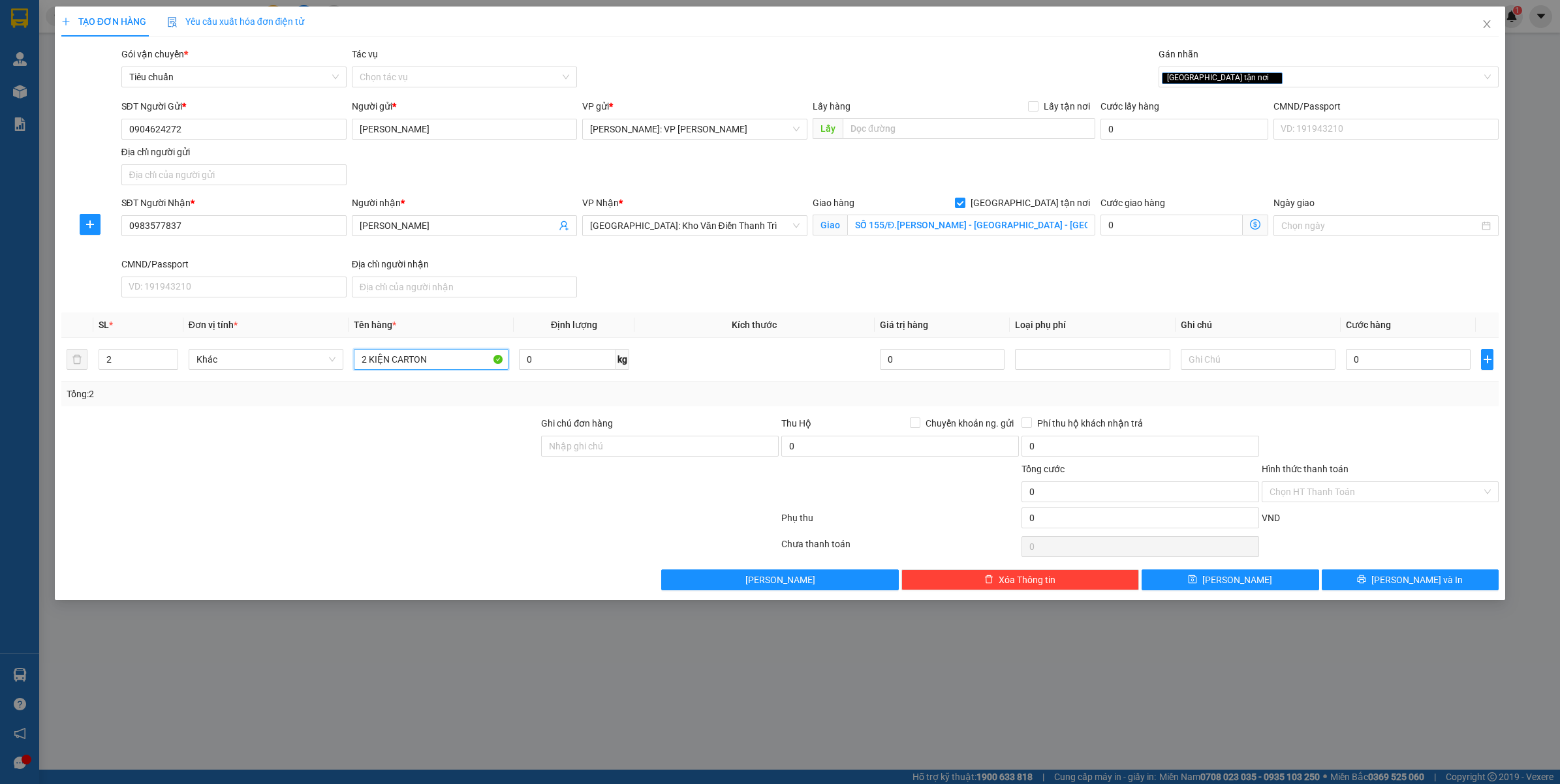
type input "2 KIỆN CARTON"
click at [727, 680] on div "TẠO ĐƠN HÀNG Yêu cầu xuất hóa đơn điện tử Transit Pickup Surcharge Ids Transit …" at bounding box center [780, 392] width 1560 height 784
click at [1379, 361] on input "0" at bounding box center [1408, 359] width 124 height 21
type input "3"
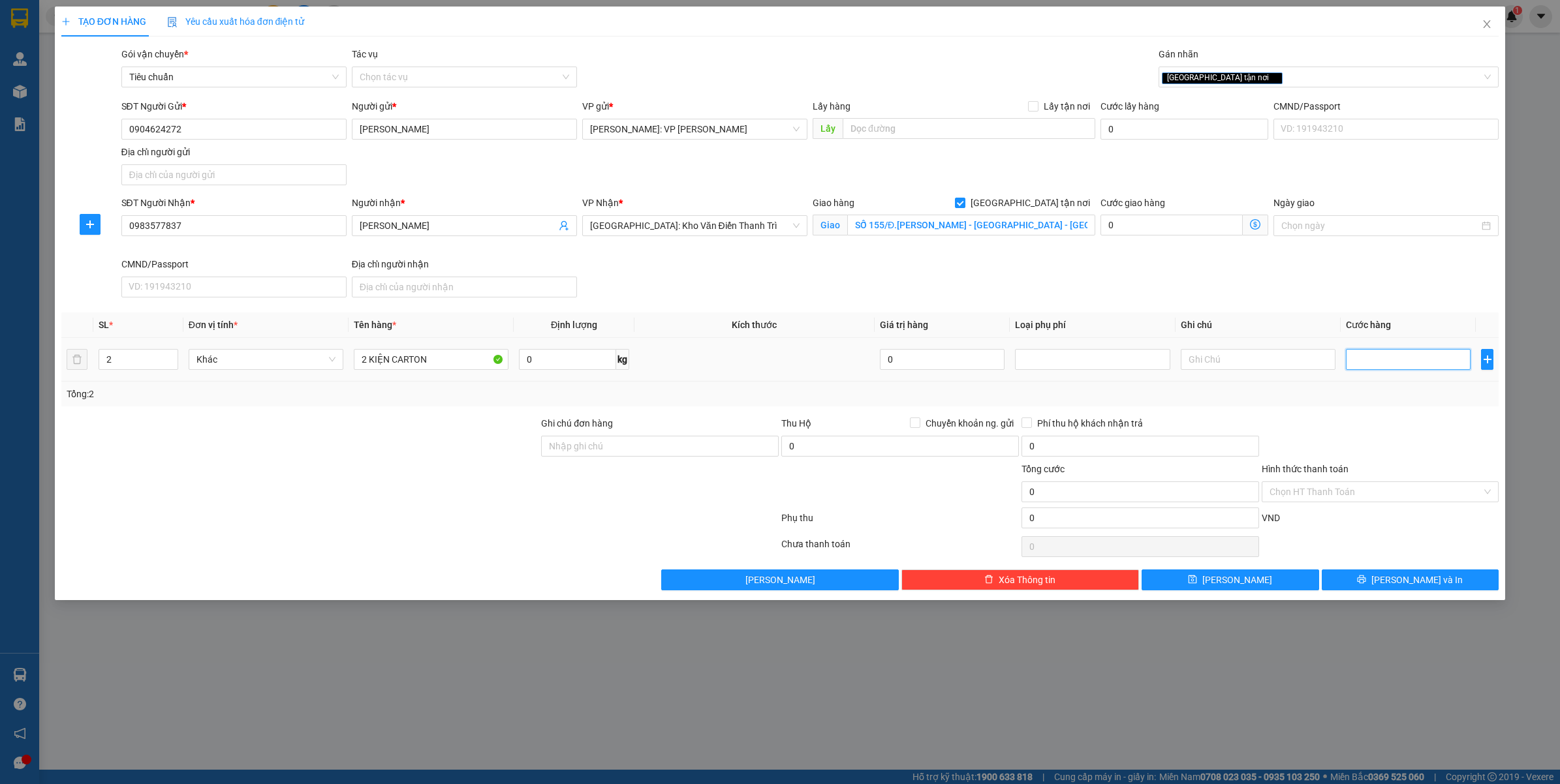
type input "3"
type input "36"
type input "360"
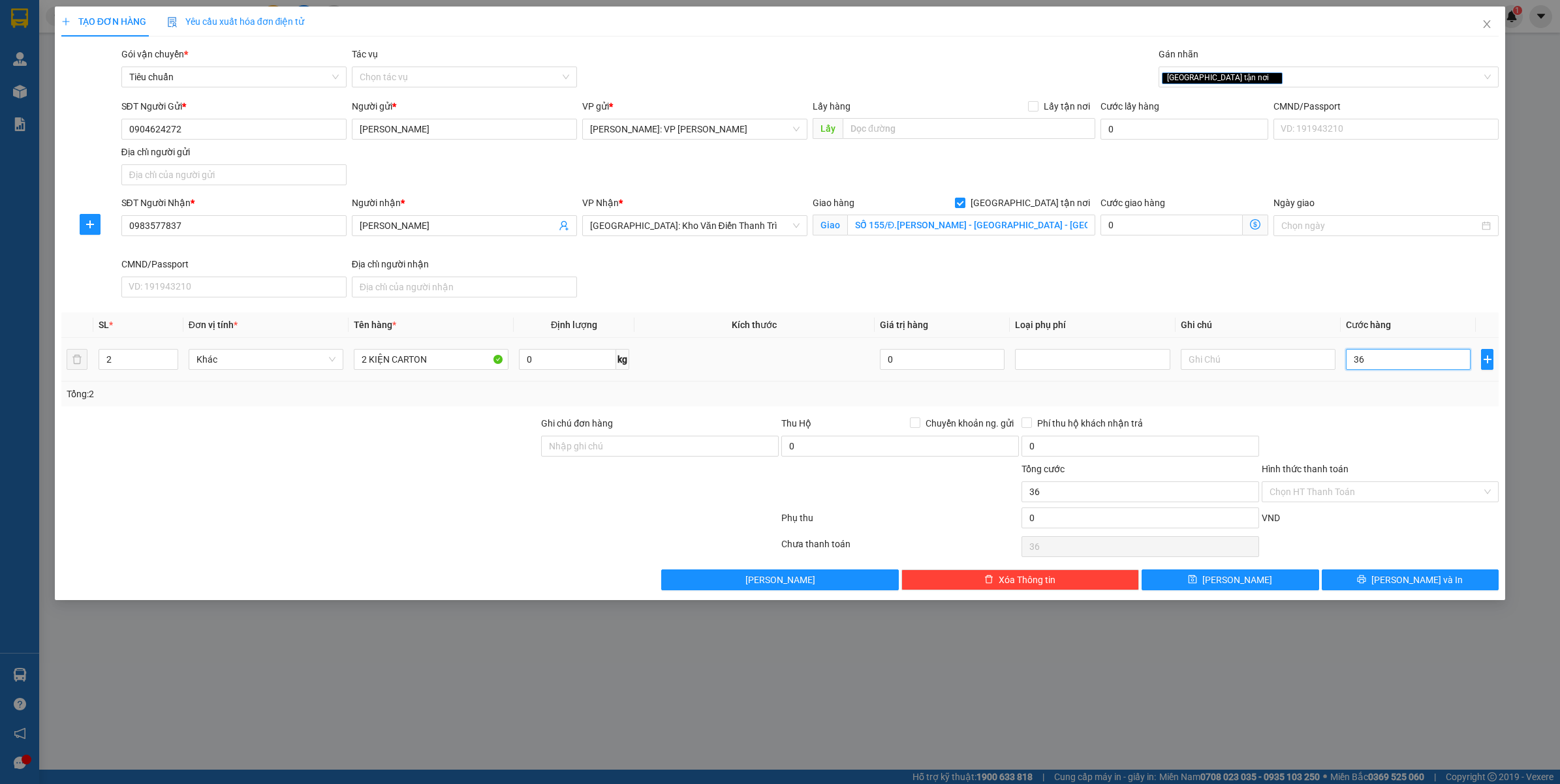
type input "360"
click at [1361, 421] on div at bounding box center [1381, 439] width 240 height 45
type input "360.000"
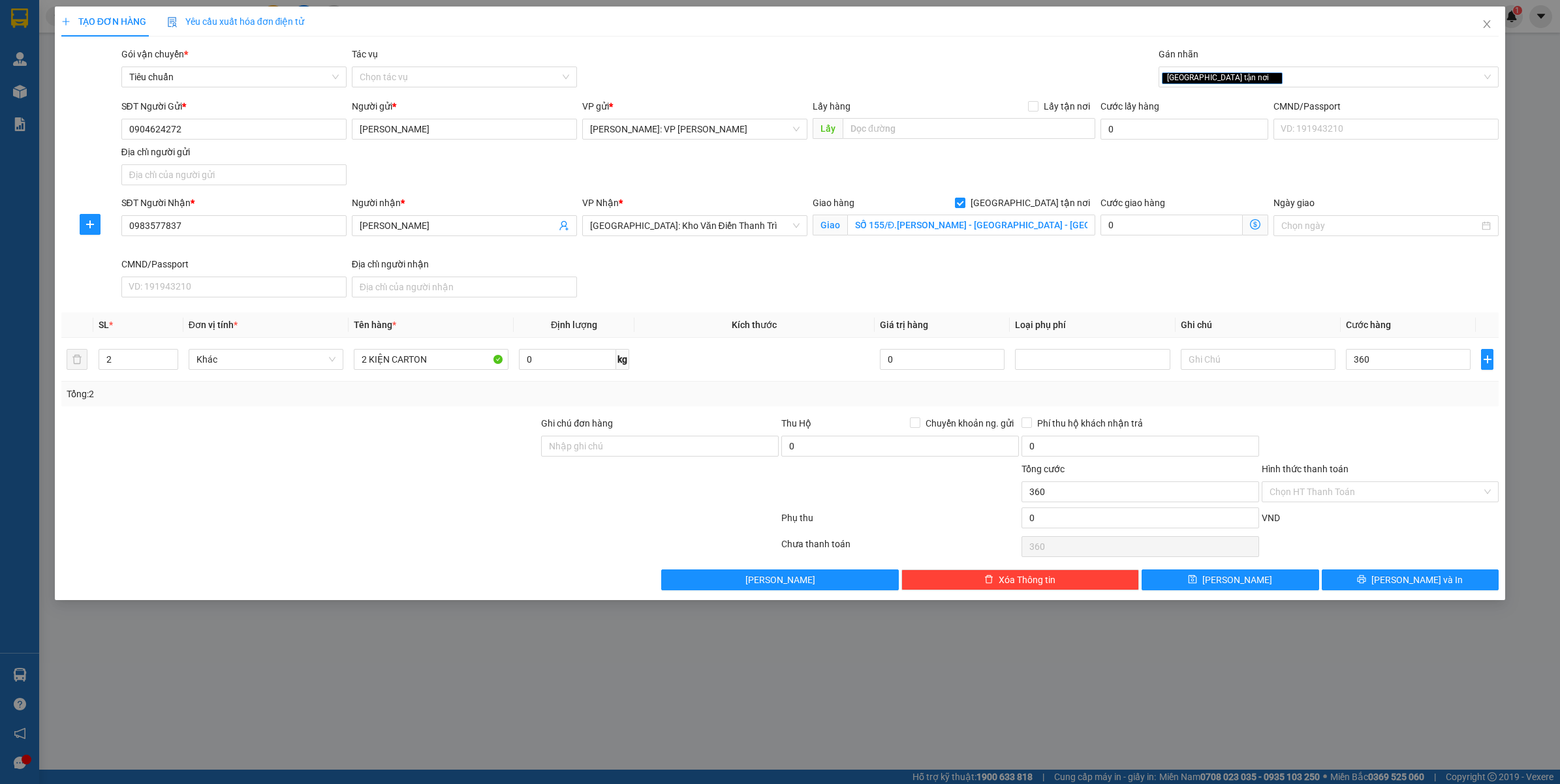
type input "360.000"
click at [1360, 581] on button "Lưu và In" at bounding box center [1410, 580] width 178 height 21
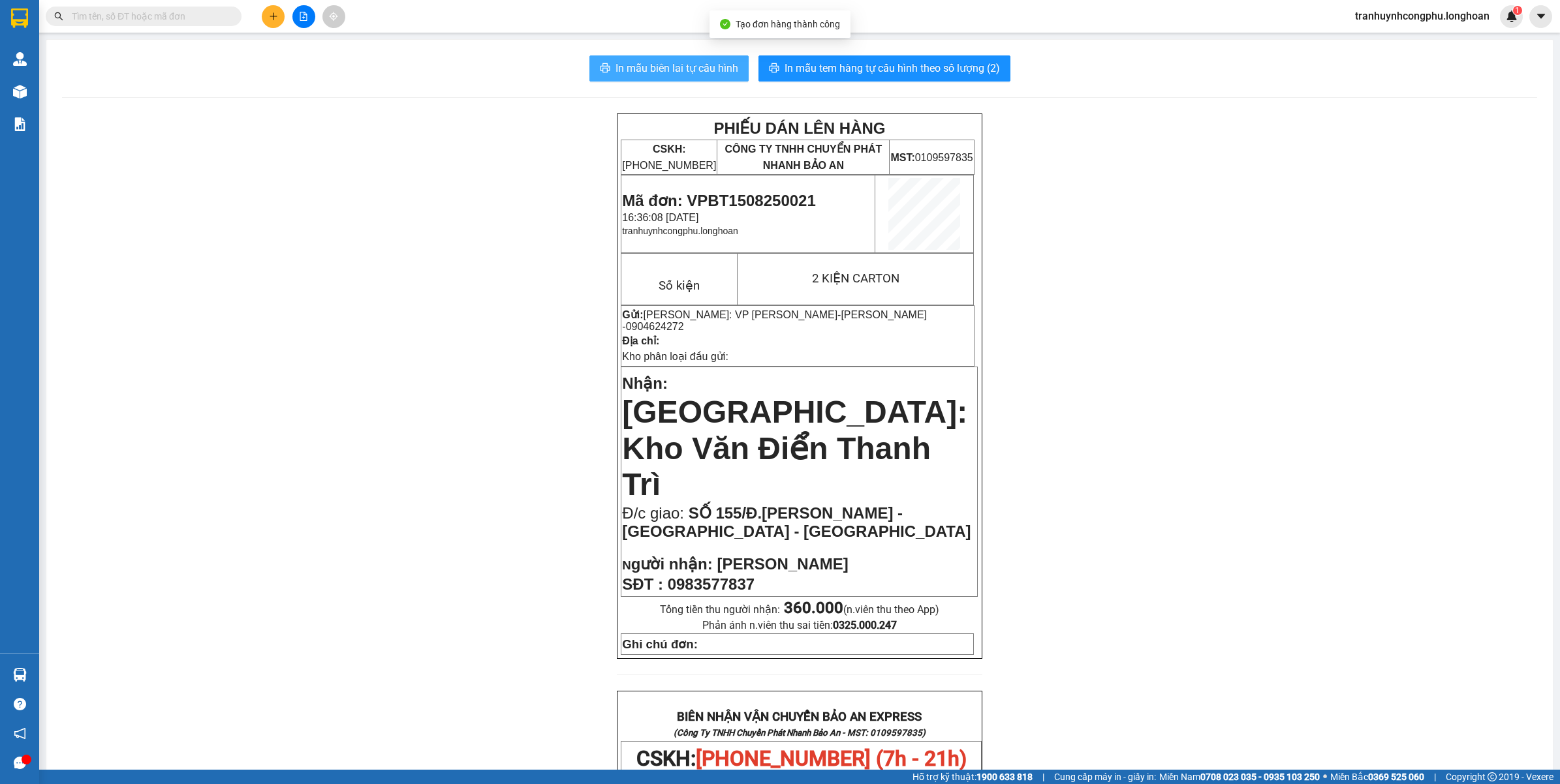
click at [605, 64] on button "In mẫu biên lai tự cấu hình" at bounding box center [669, 69] width 159 height 26
click at [785, 64] on span "In mẫu tem hàng tự cấu hình theo số lượng (2)" at bounding box center [891, 68] width 215 height 17
click at [784, 194] on span "Mã đơn: VPBT1508250021" at bounding box center [719, 200] width 193 height 17
copy span "VPBT1508250021"
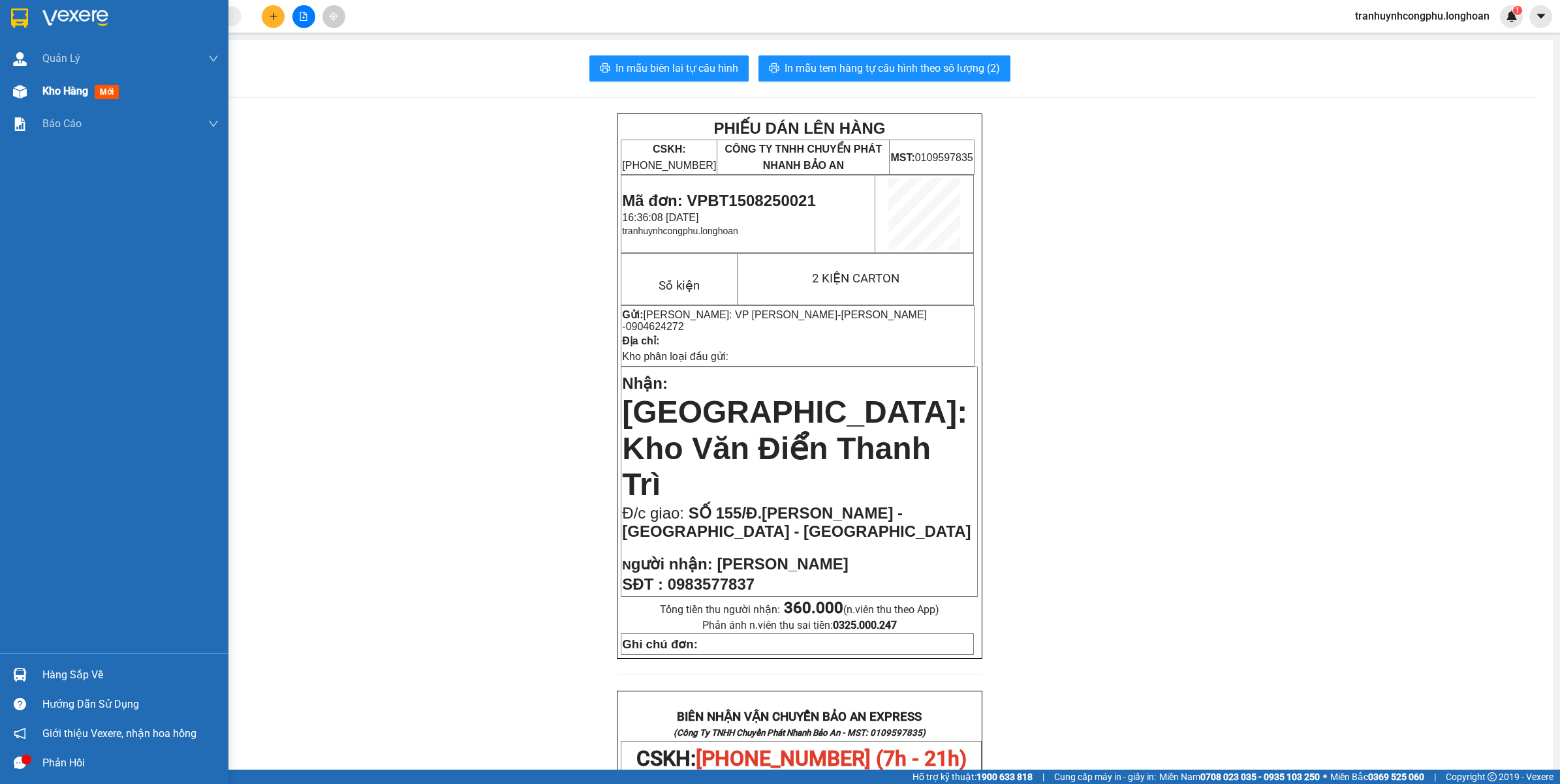
click at [27, 96] on div at bounding box center [20, 91] width 23 height 23
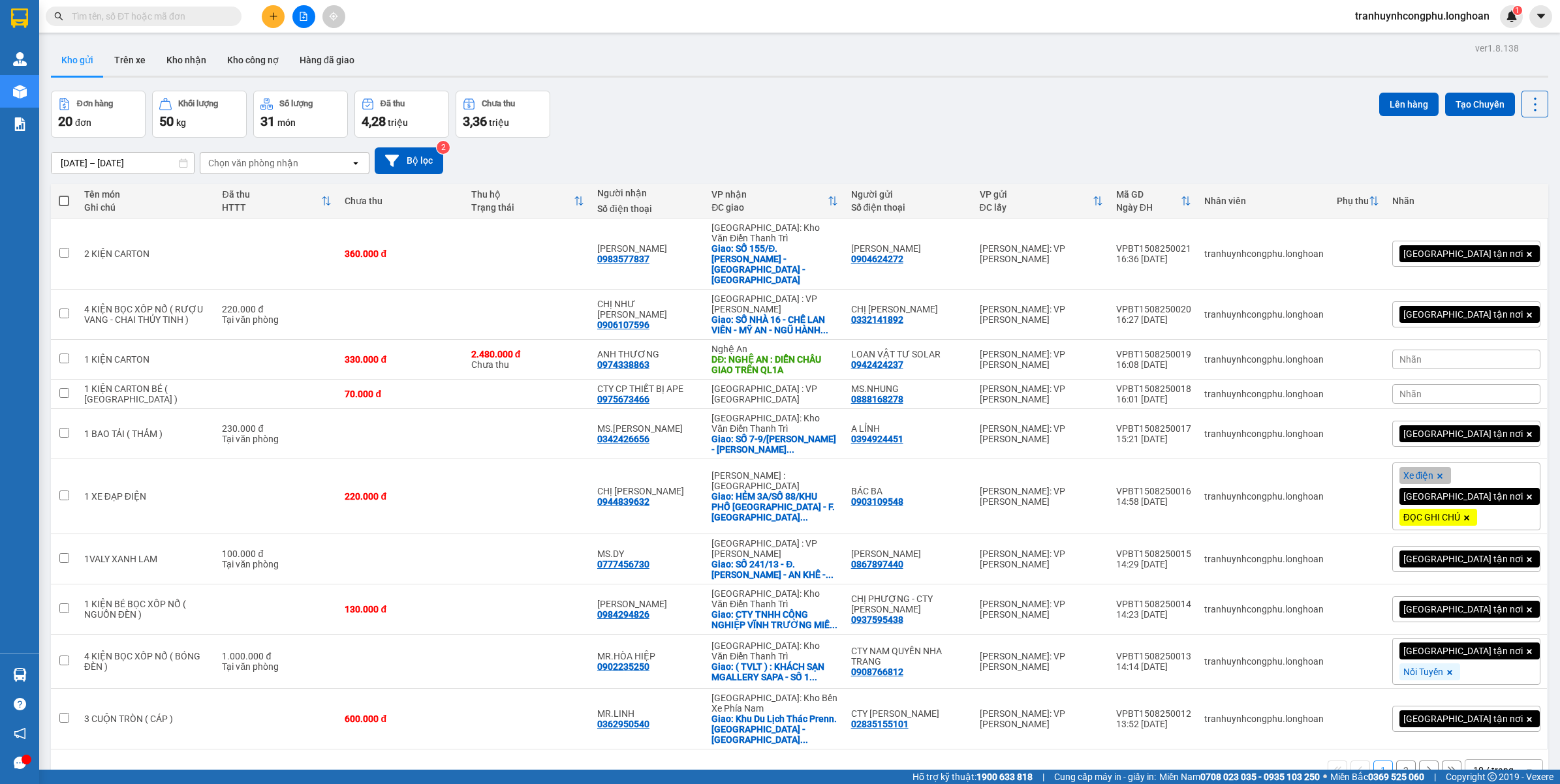
click at [1397, 761] on button "2" at bounding box center [1406, 770] width 19 height 19
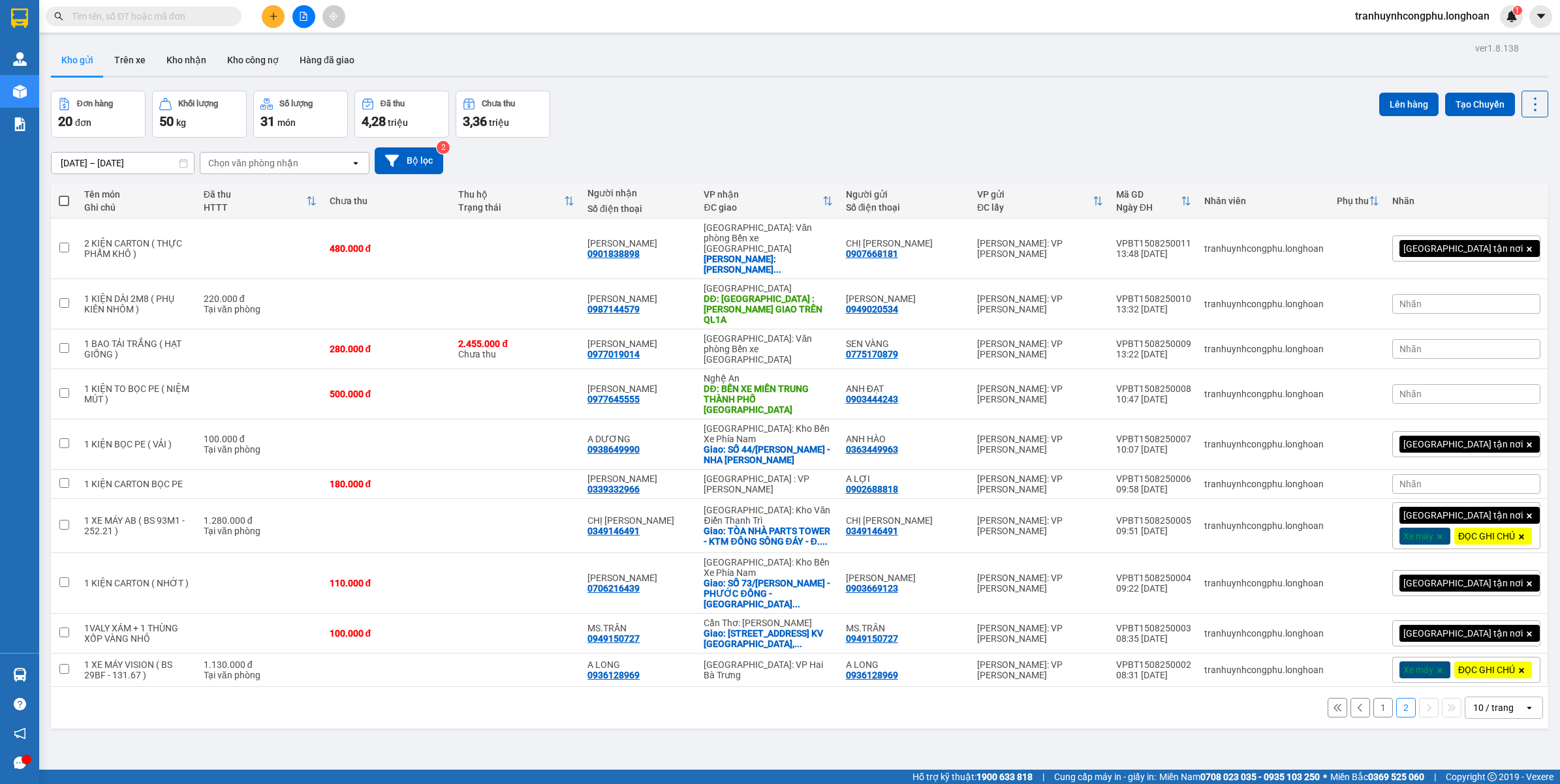
click at [1374, 718] on button "1" at bounding box center [1383, 707] width 19 height 19
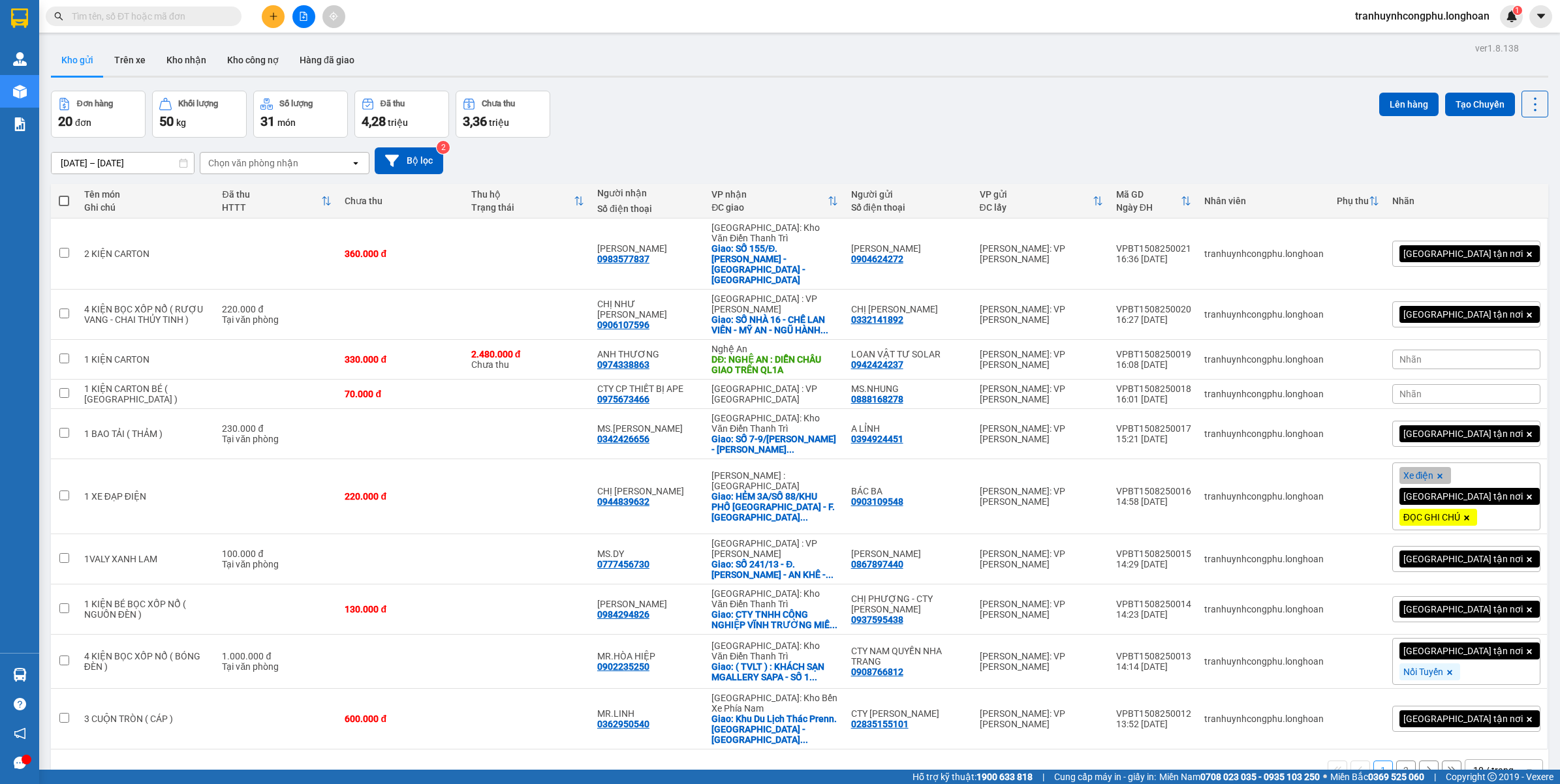
click at [1143, 92] on div "Đơn hàng 20 đơn Khối lượng 50 kg Số lượng 31 món Đã thu 4,28 triệu Chưa thu 3,3…" at bounding box center [799, 114] width 1497 height 47
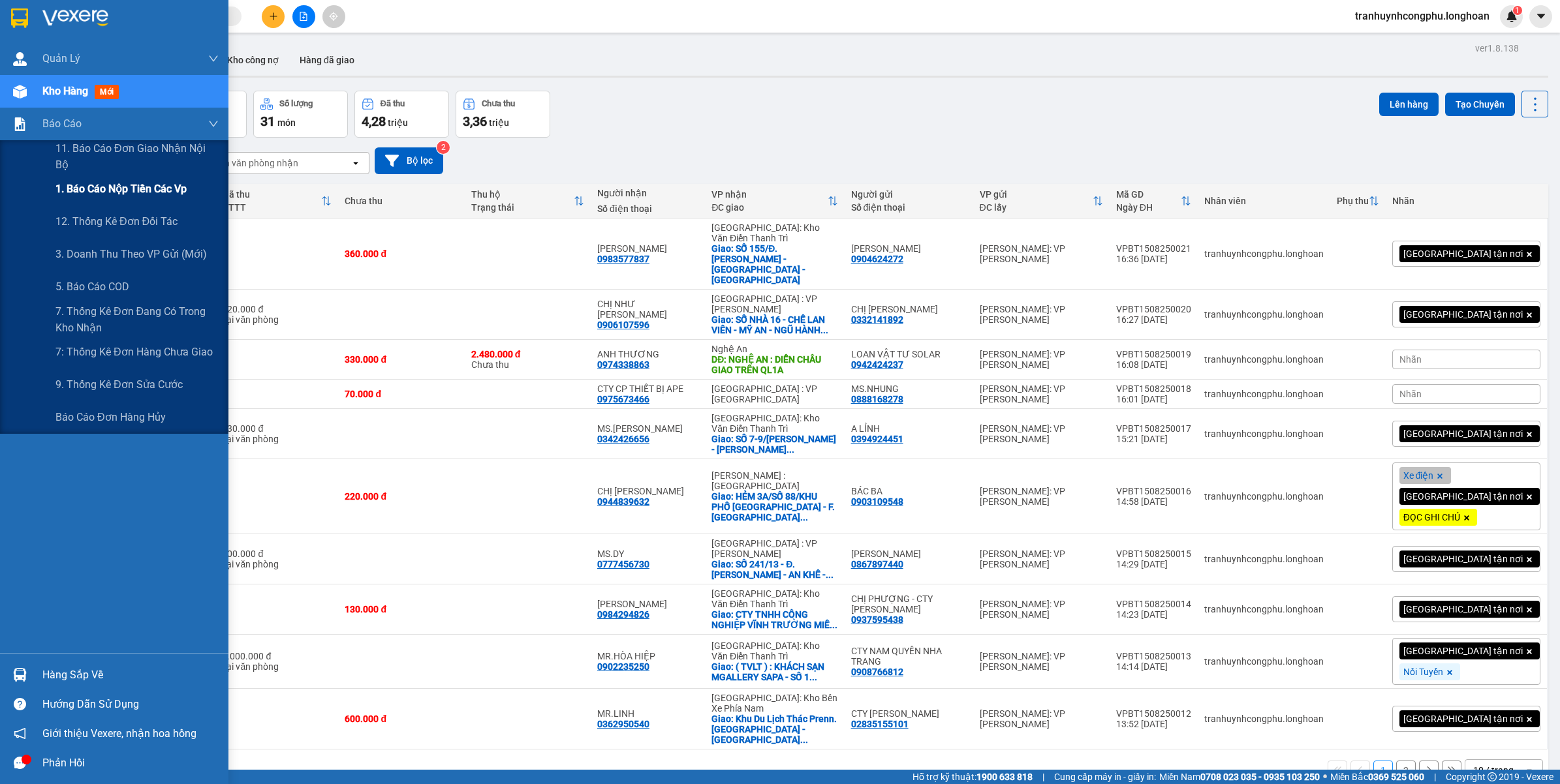
click at [108, 190] on span "1. Báo cáo nộp tiền các vp" at bounding box center [121, 189] width 131 height 17
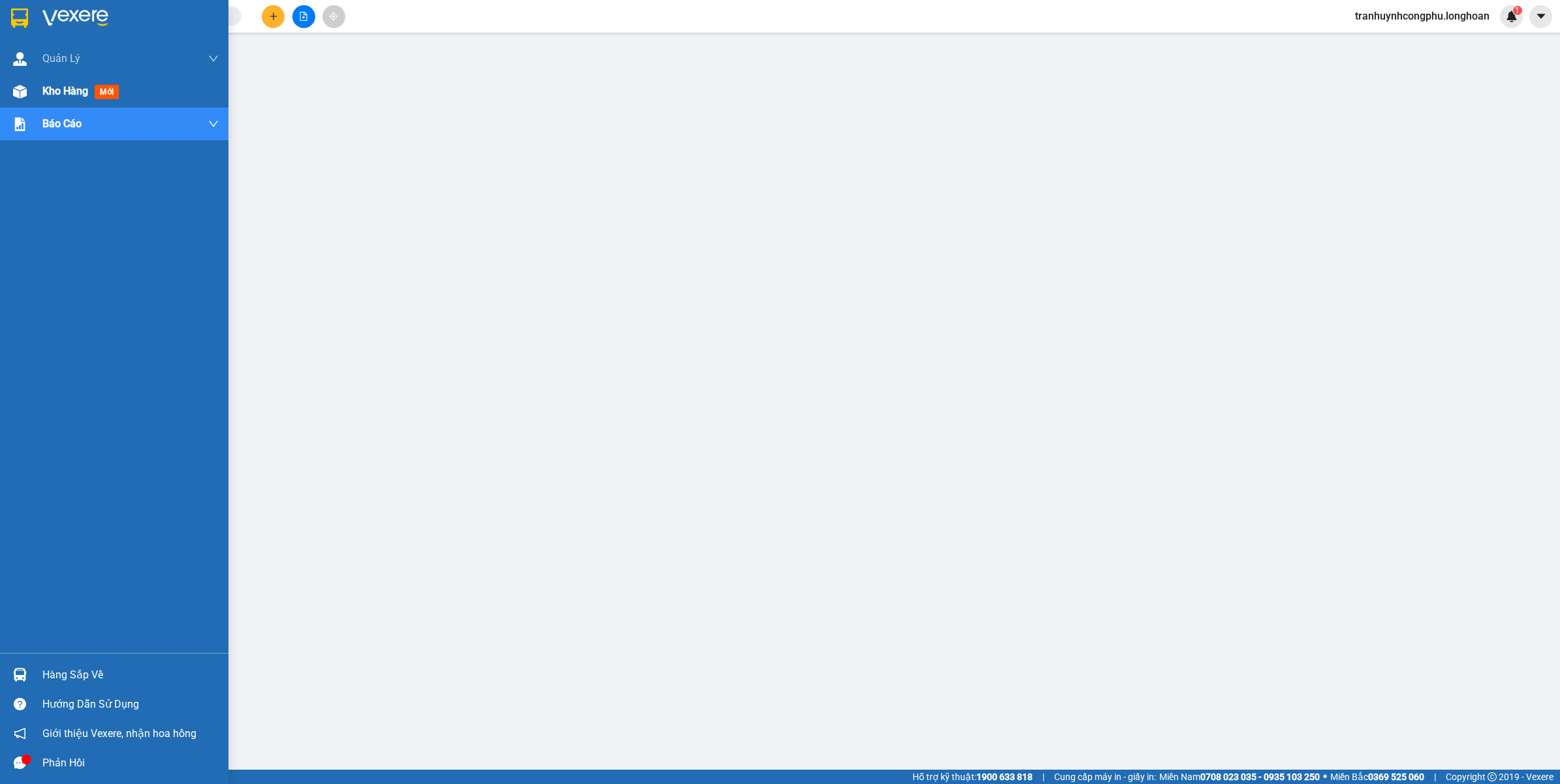
click at [17, 82] on div at bounding box center [20, 91] width 23 height 23
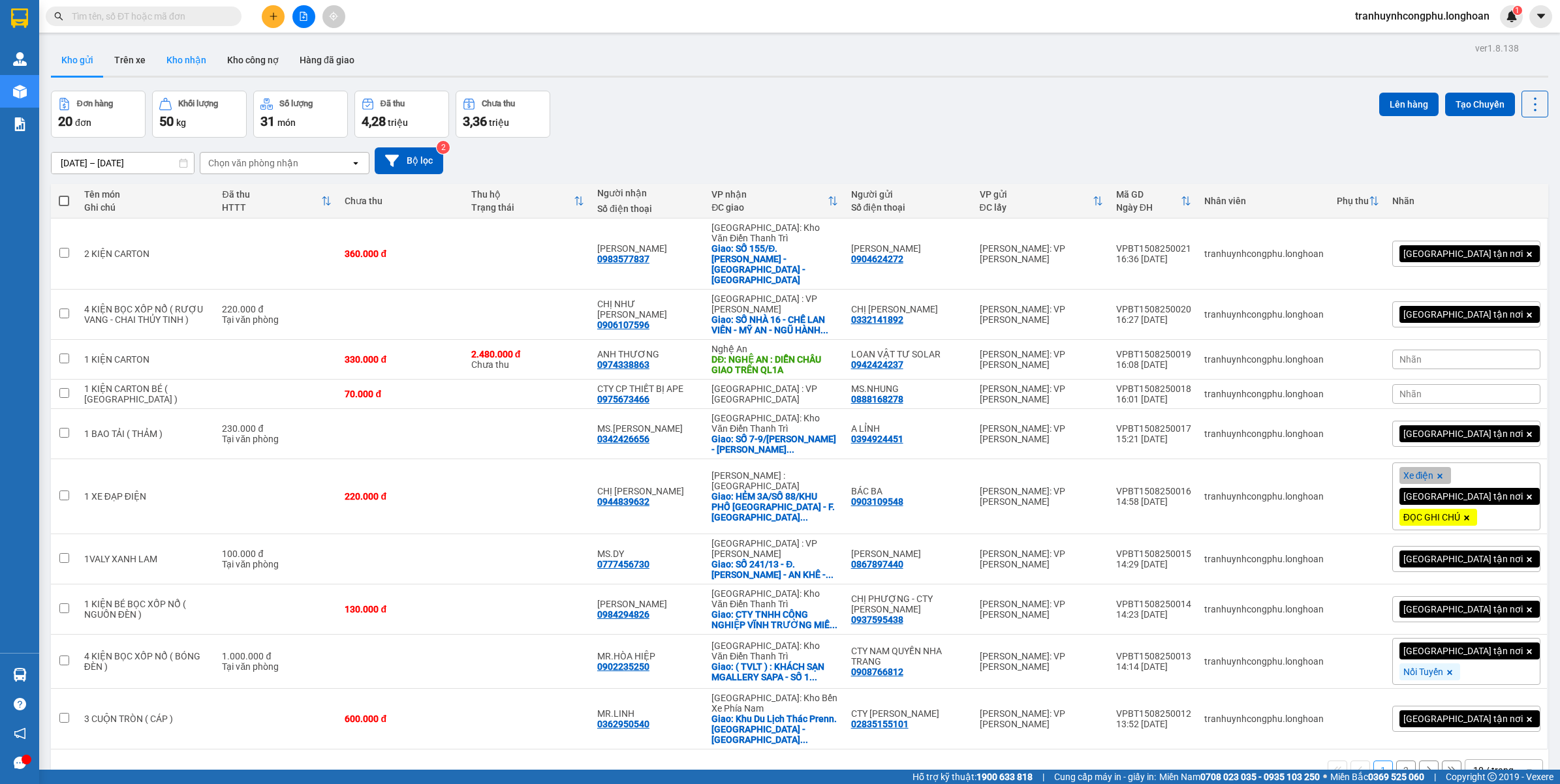
click at [186, 69] on button "Kho nhận" at bounding box center [186, 60] width 61 height 31
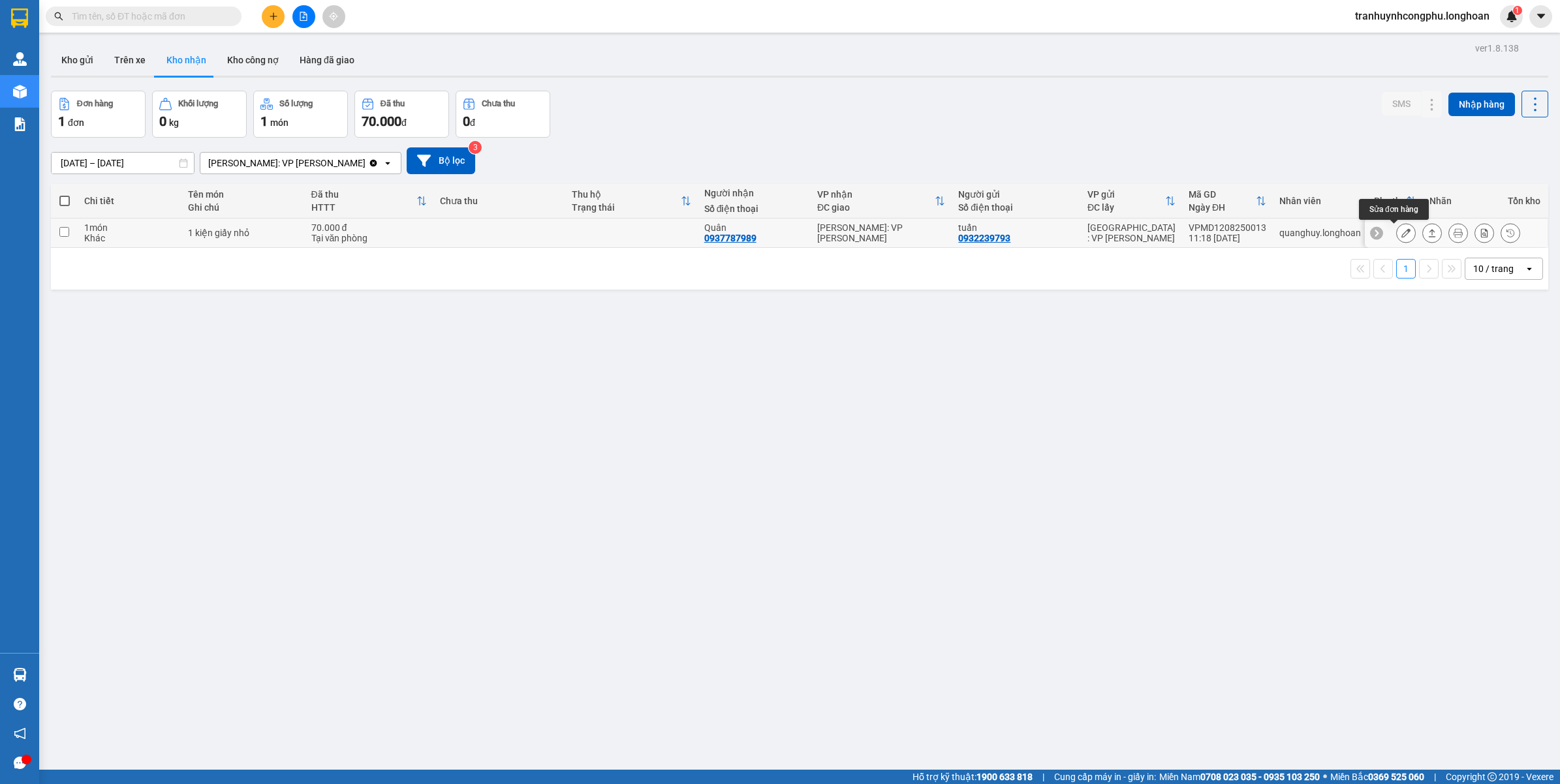
click at [1402, 233] on icon at bounding box center [1406, 232] width 9 height 9
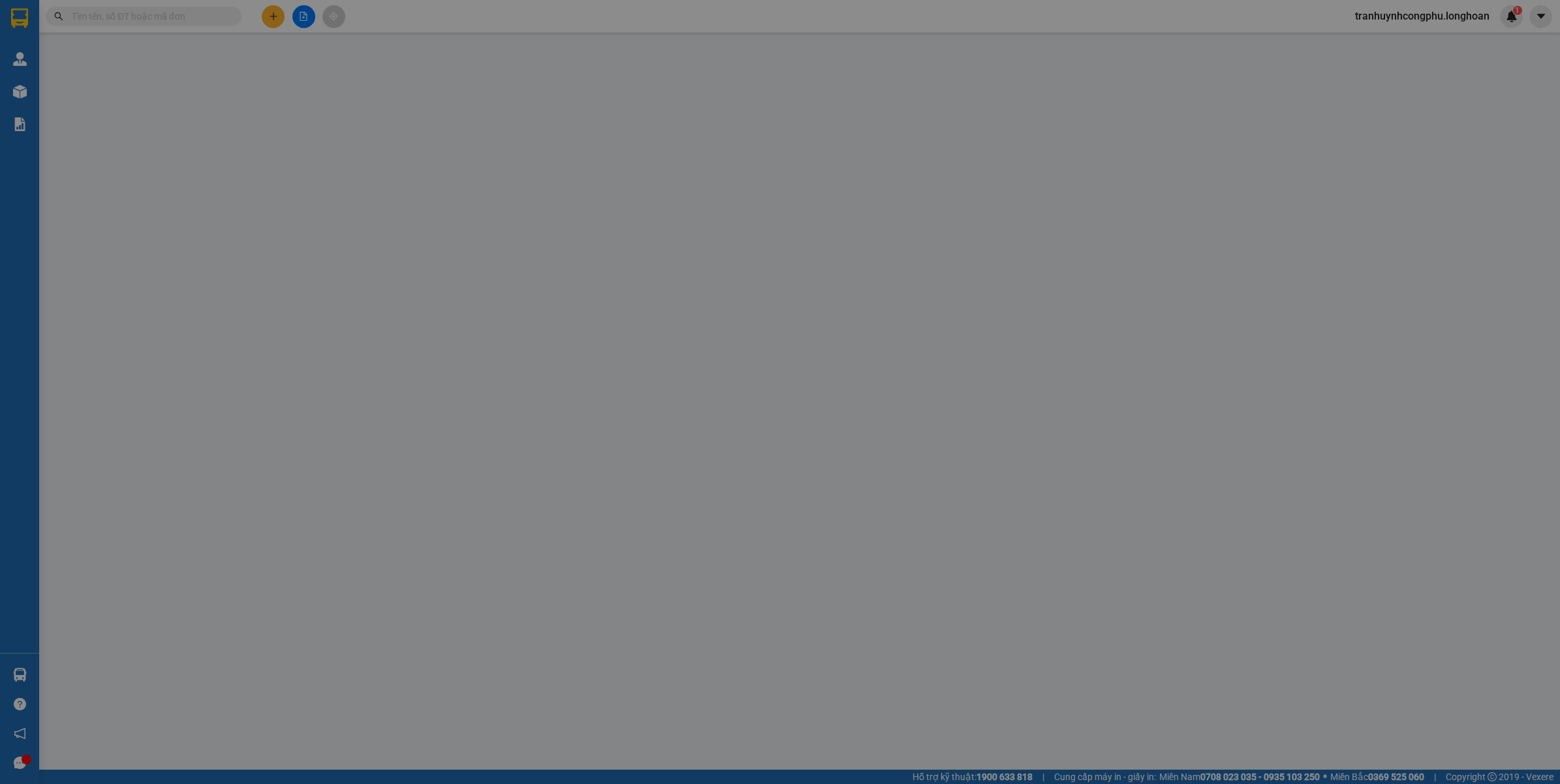
type input "0932239793"
type input "tuấn"
type input "0937787989"
type input "Quân"
type input "hư hỏng ko đền đã báo người gửi"
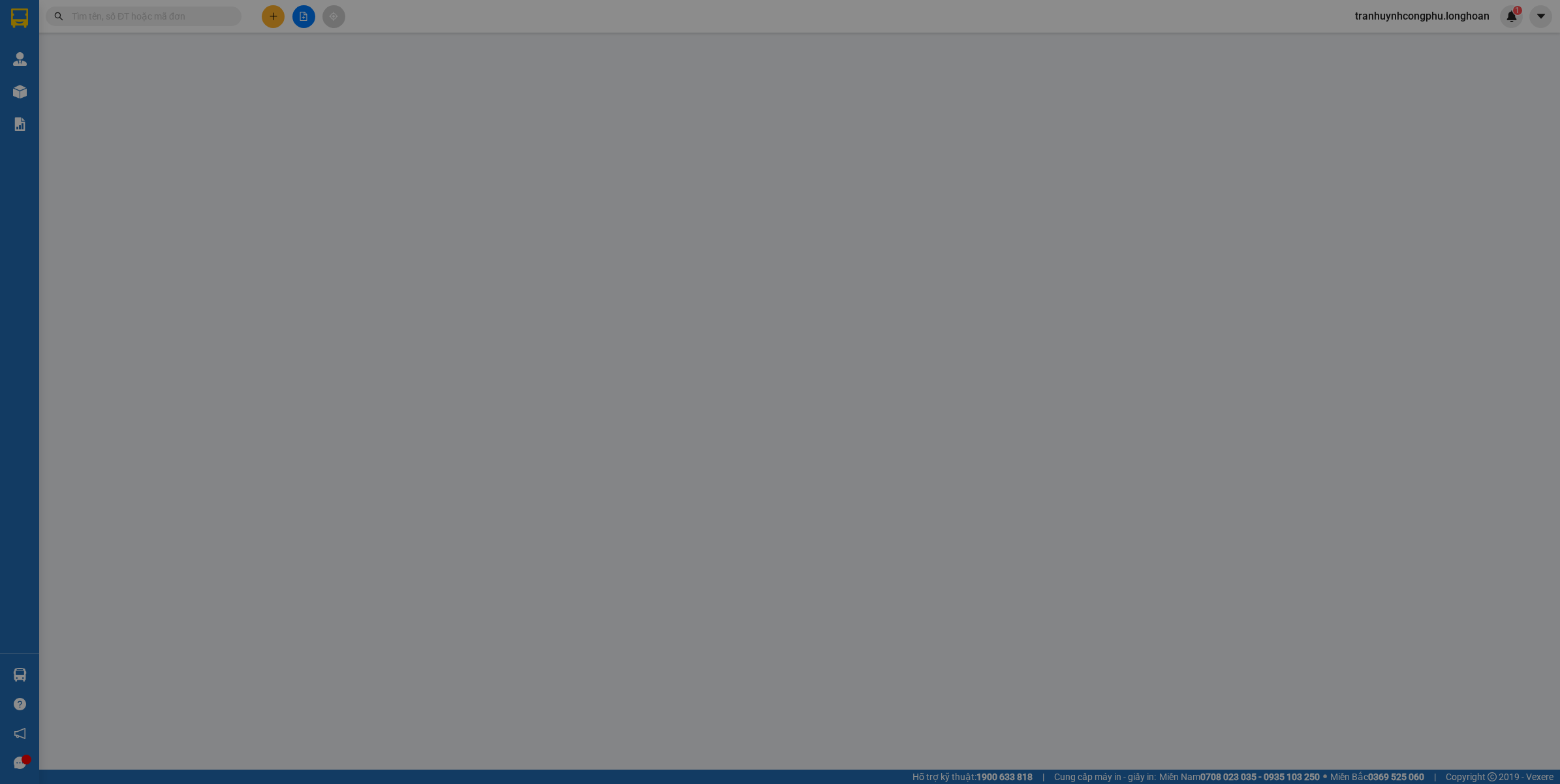
type input "70.000"
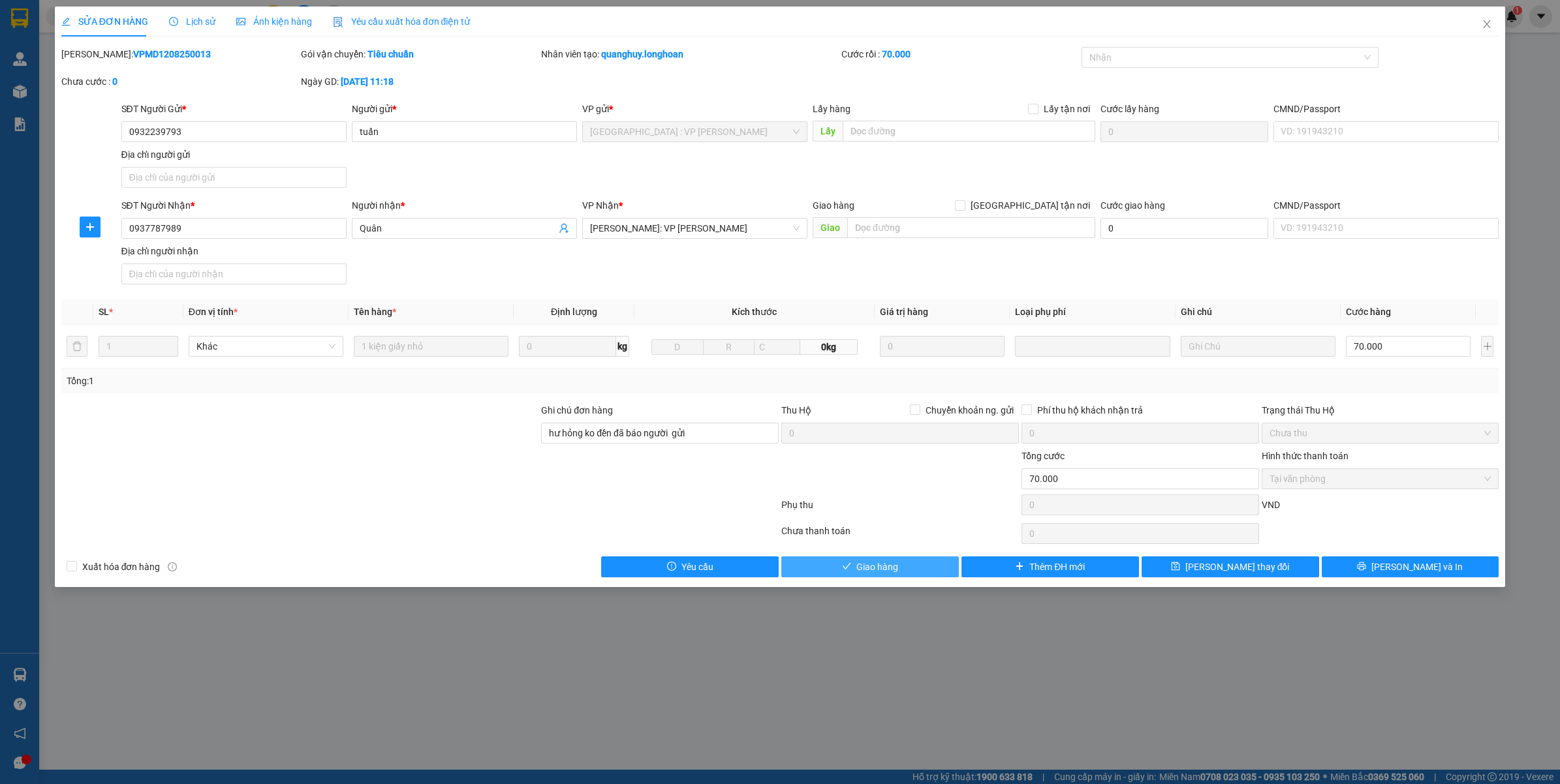
click at [908, 573] on button "Giao hàng" at bounding box center [871, 567] width 178 height 21
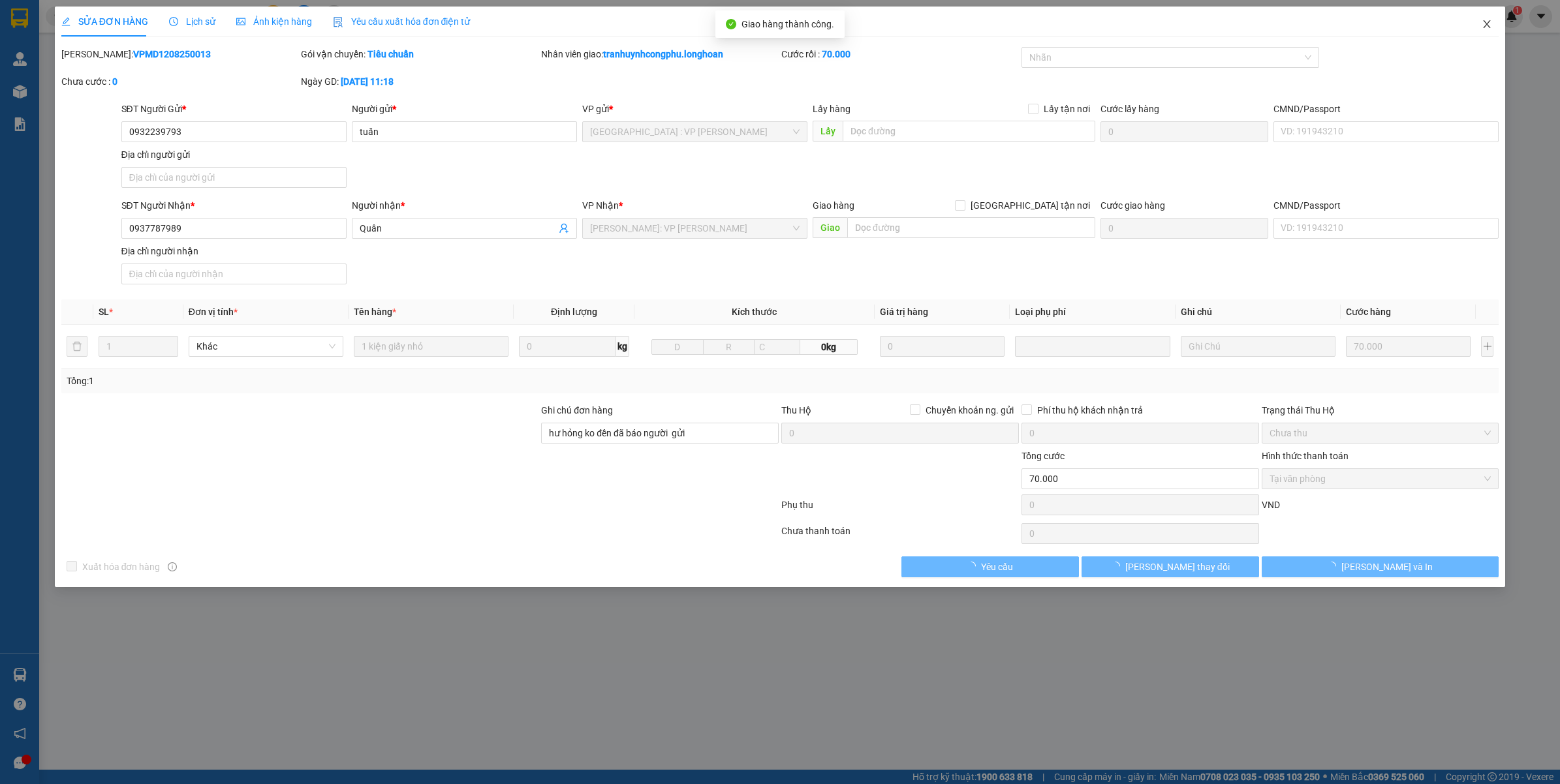
click at [1486, 23] on icon "close" at bounding box center [1487, 23] width 7 height 8
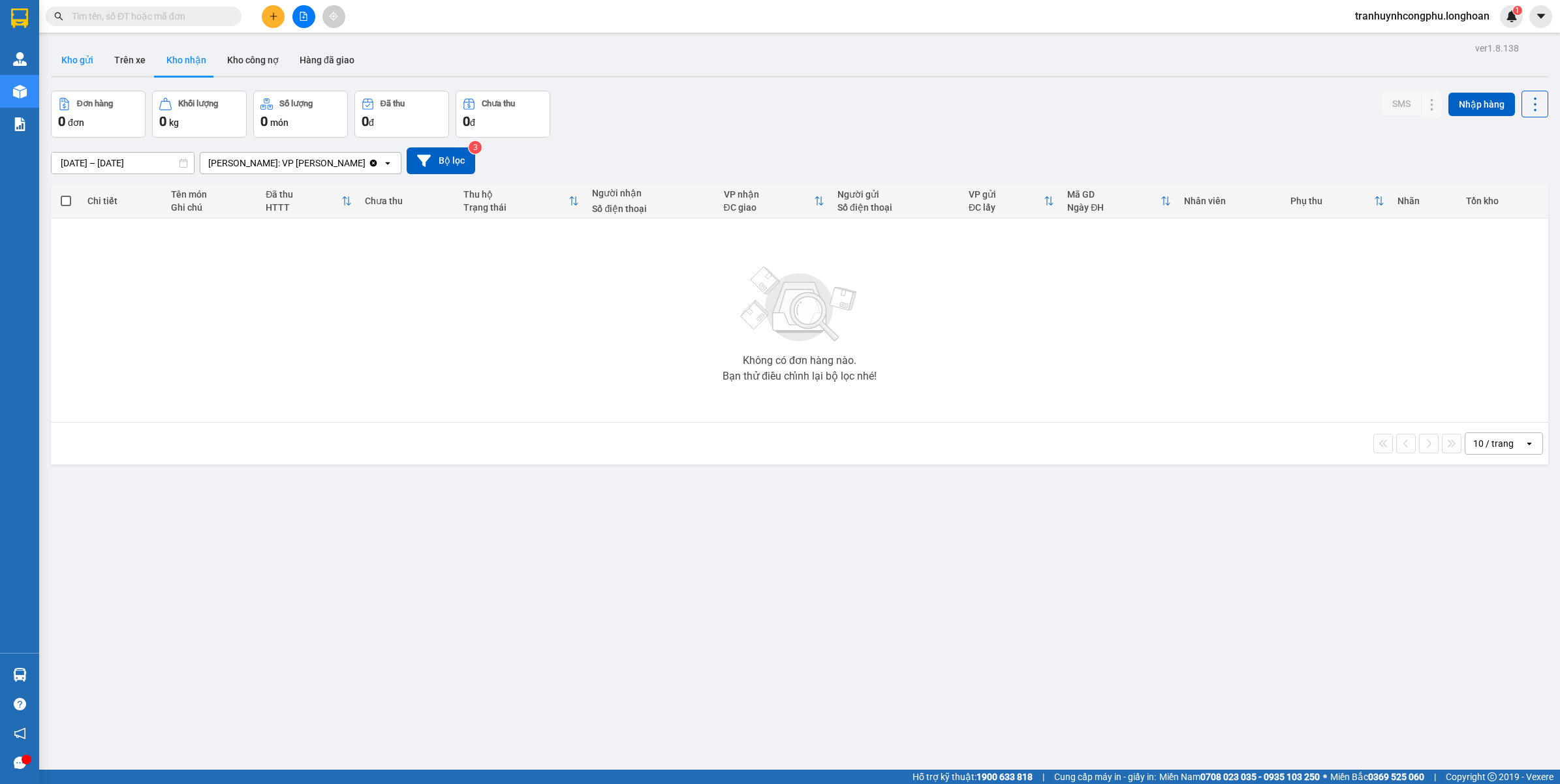
click at [88, 60] on button "Kho gửi" at bounding box center [77, 60] width 53 height 31
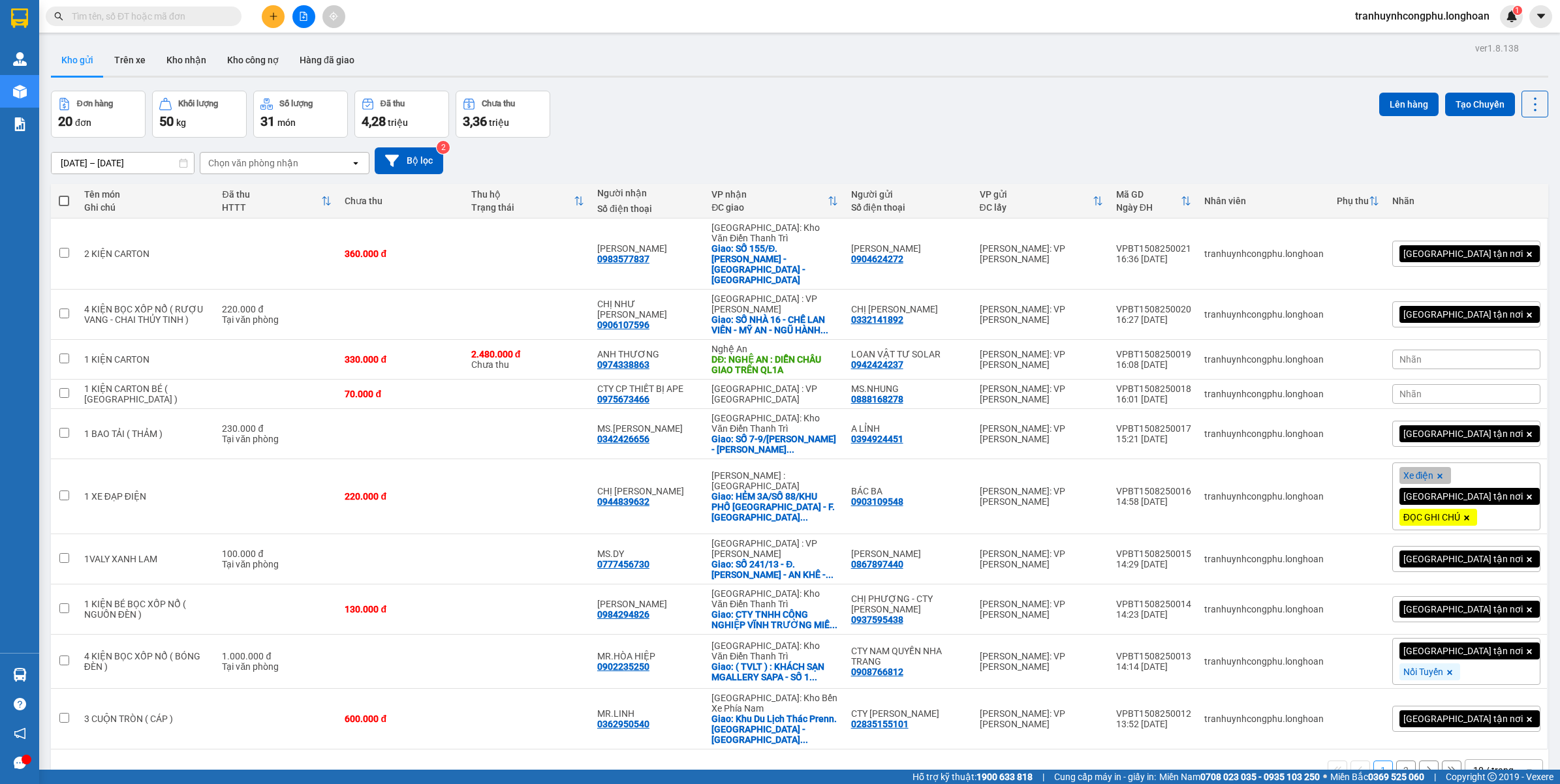
click at [279, 14] on button at bounding box center [273, 17] width 23 height 23
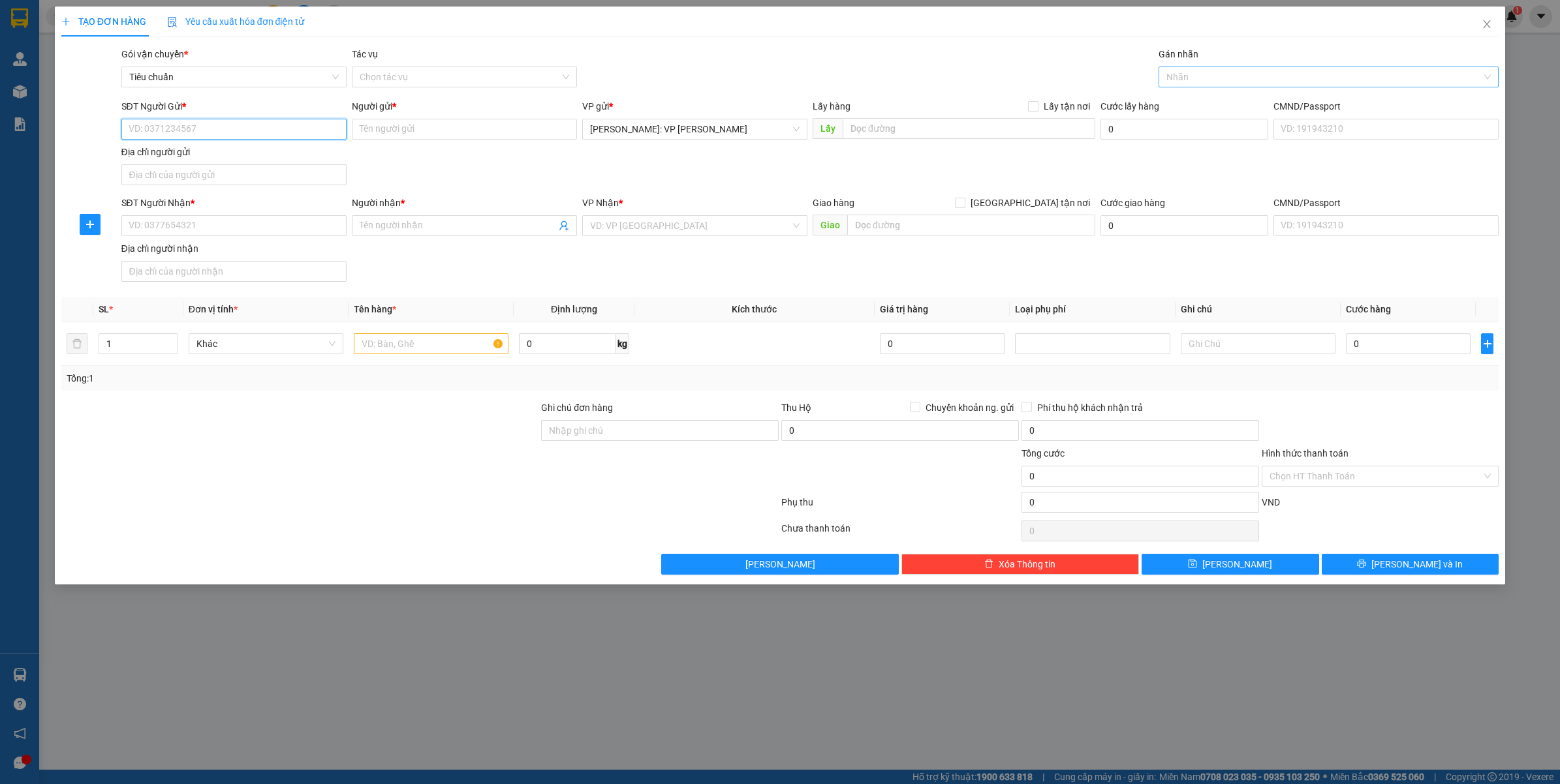
click at [1173, 76] on div at bounding box center [1322, 77] width 321 height 16
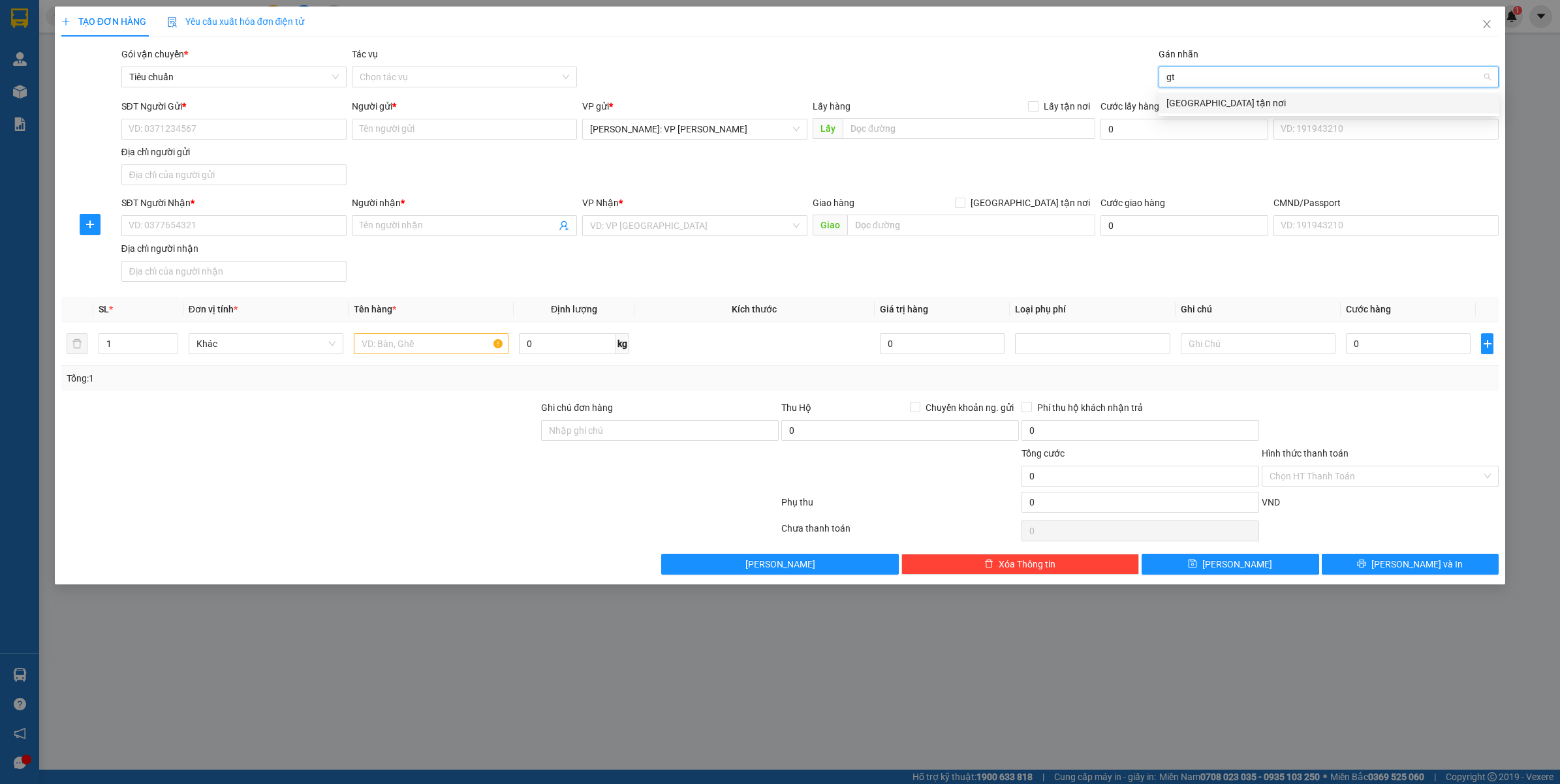
type input "gtn"
click at [1169, 104] on div "[GEOGRAPHIC_DATA] tận nơi" at bounding box center [1328, 103] width 325 height 14
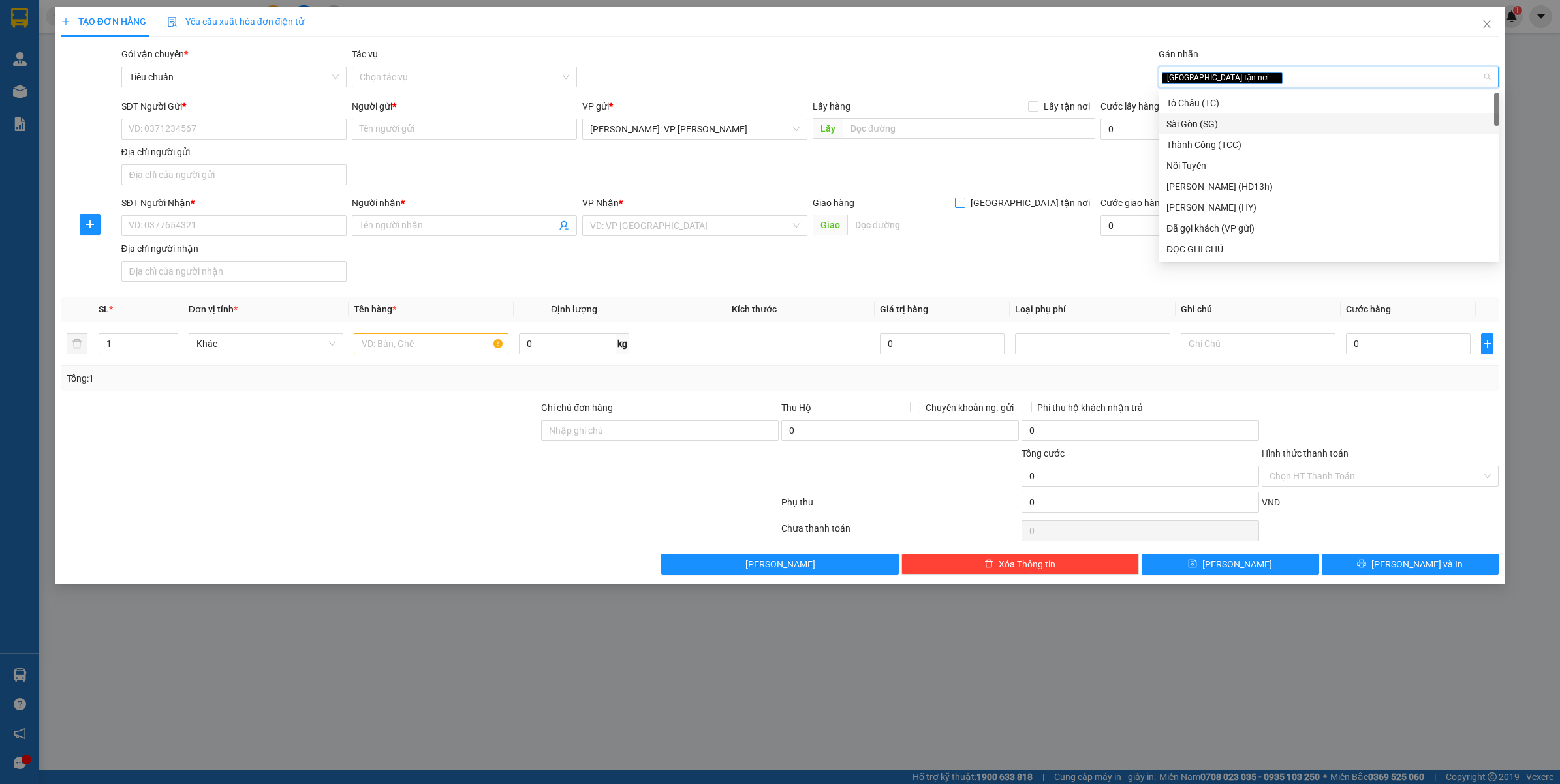
click at [1047, 201] on span "[GEOGRAPHIC_DATA] tận nơi" at bounding box center [1030, 203] width 130 height 14
click at [964, 201] on input "[GEOGRAPHIC_DATA] tận nơi" at bounding box center [959, 202] width 9 height 9
checkbox input "true"
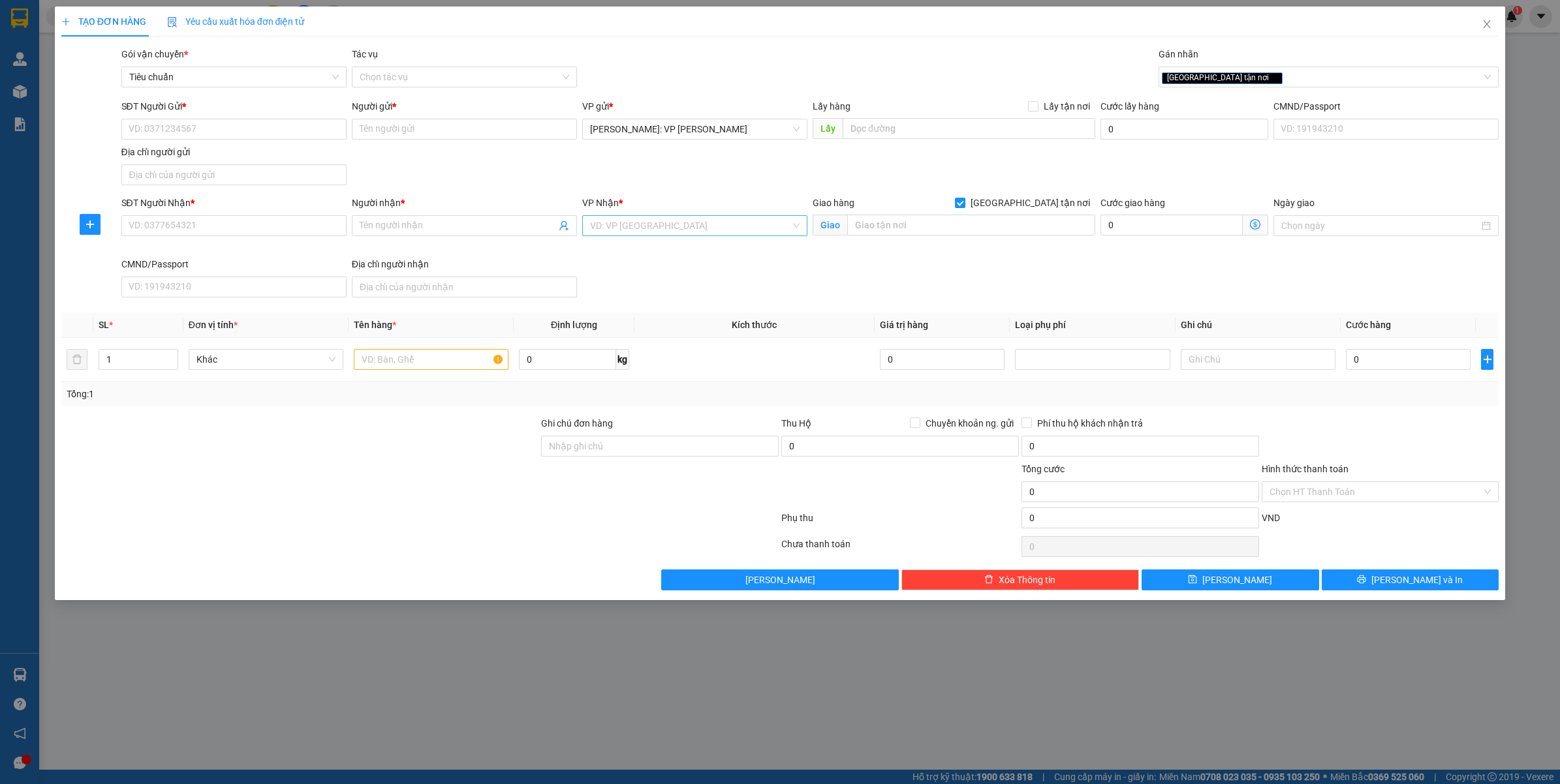
click at [698, 222] on input "search" at bounding box center [690, 225] width 200 height 19
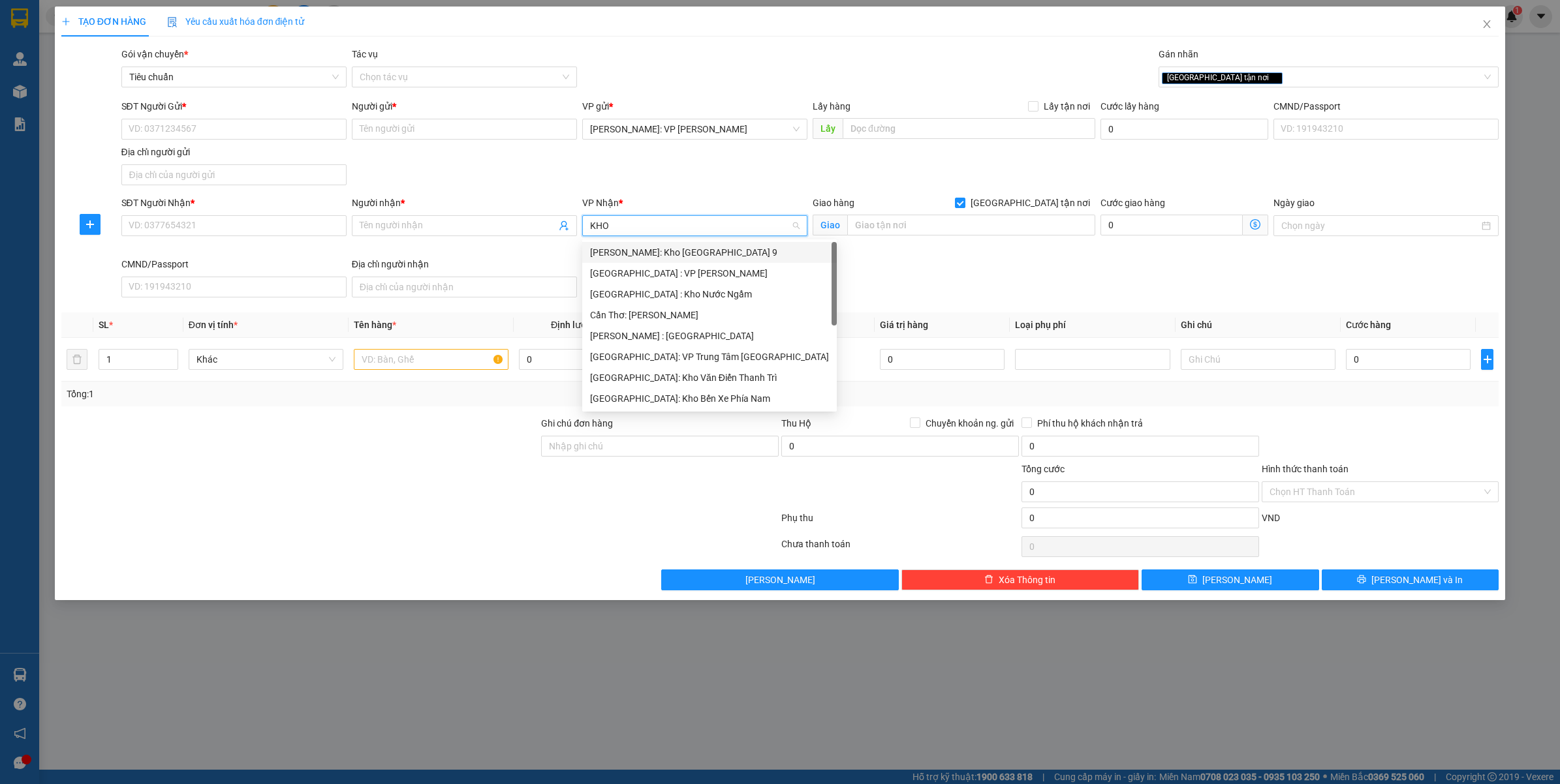
type input "KHO"
click at [709, 315] on div "[PERSON_NAME] : [GEOGRAPHIC_DATA]" at bounding box center [695, 315] width 210 height 14
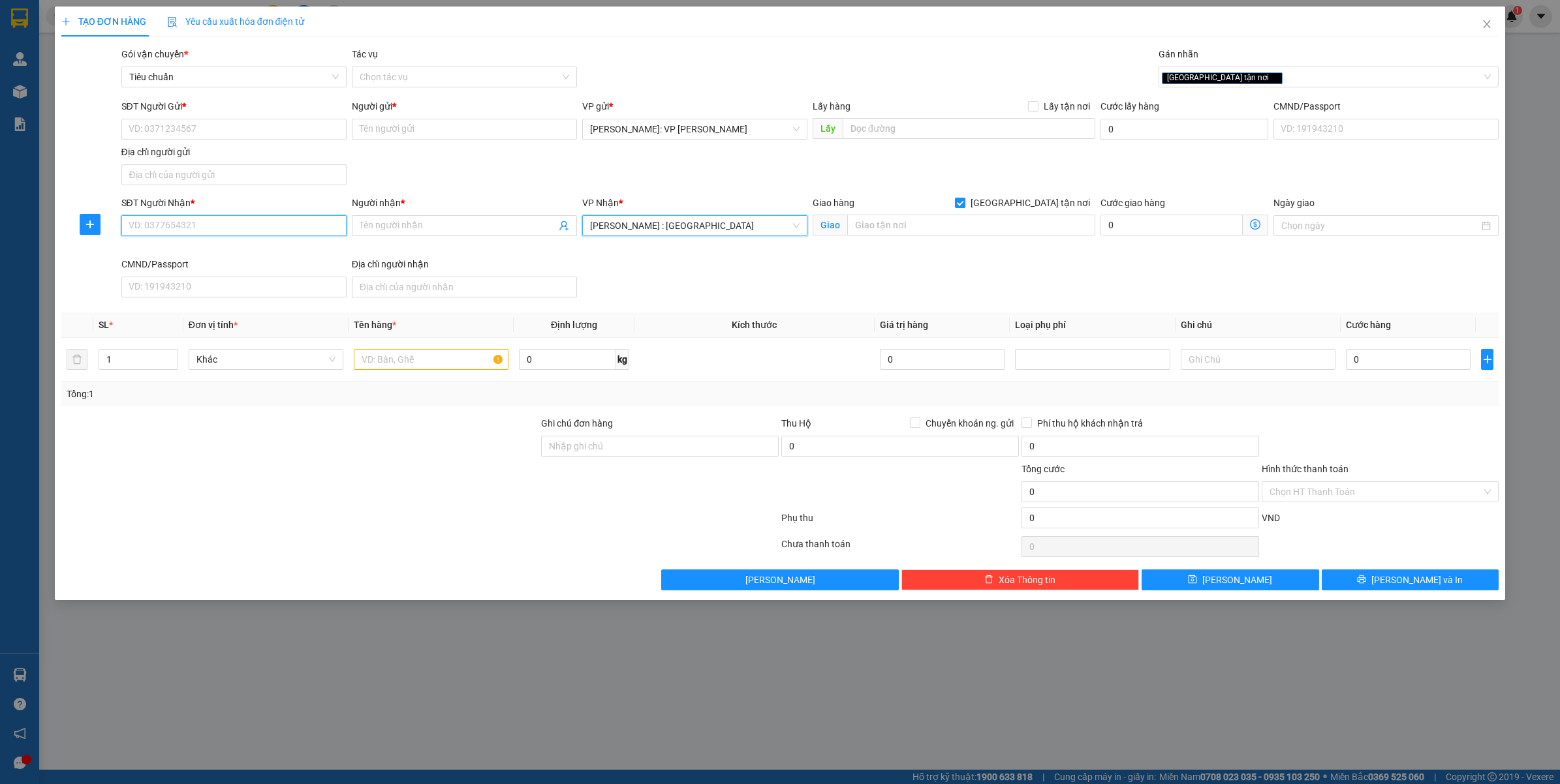
click at [280, 224] on input "SĐT Người Nhận *" at bounding box center [233, 225] width 225 height 21
click at [246, 235] on input "0939123223" at bounding box center [233, 225] width 225 height 21
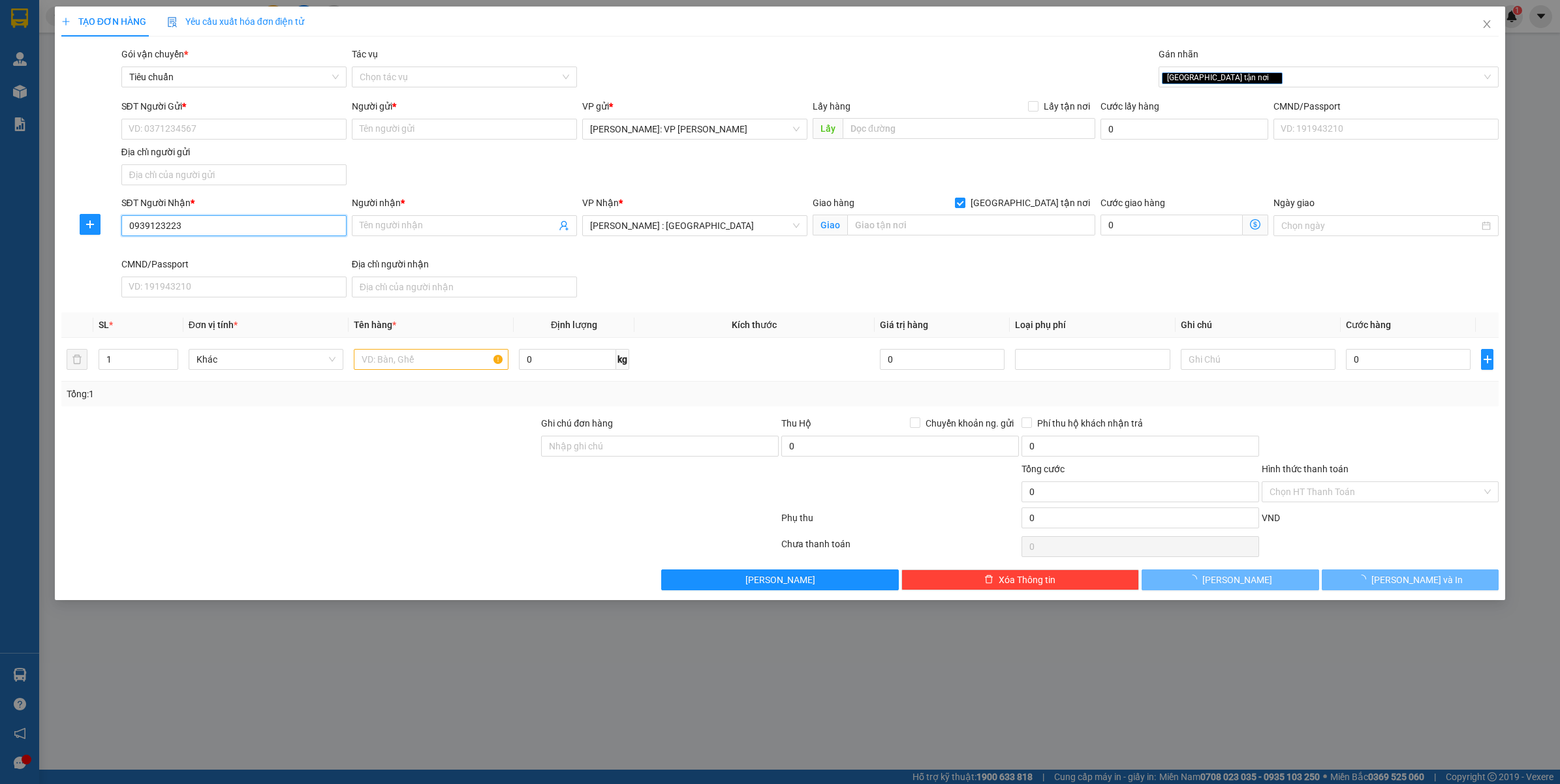
type input "0939123223"
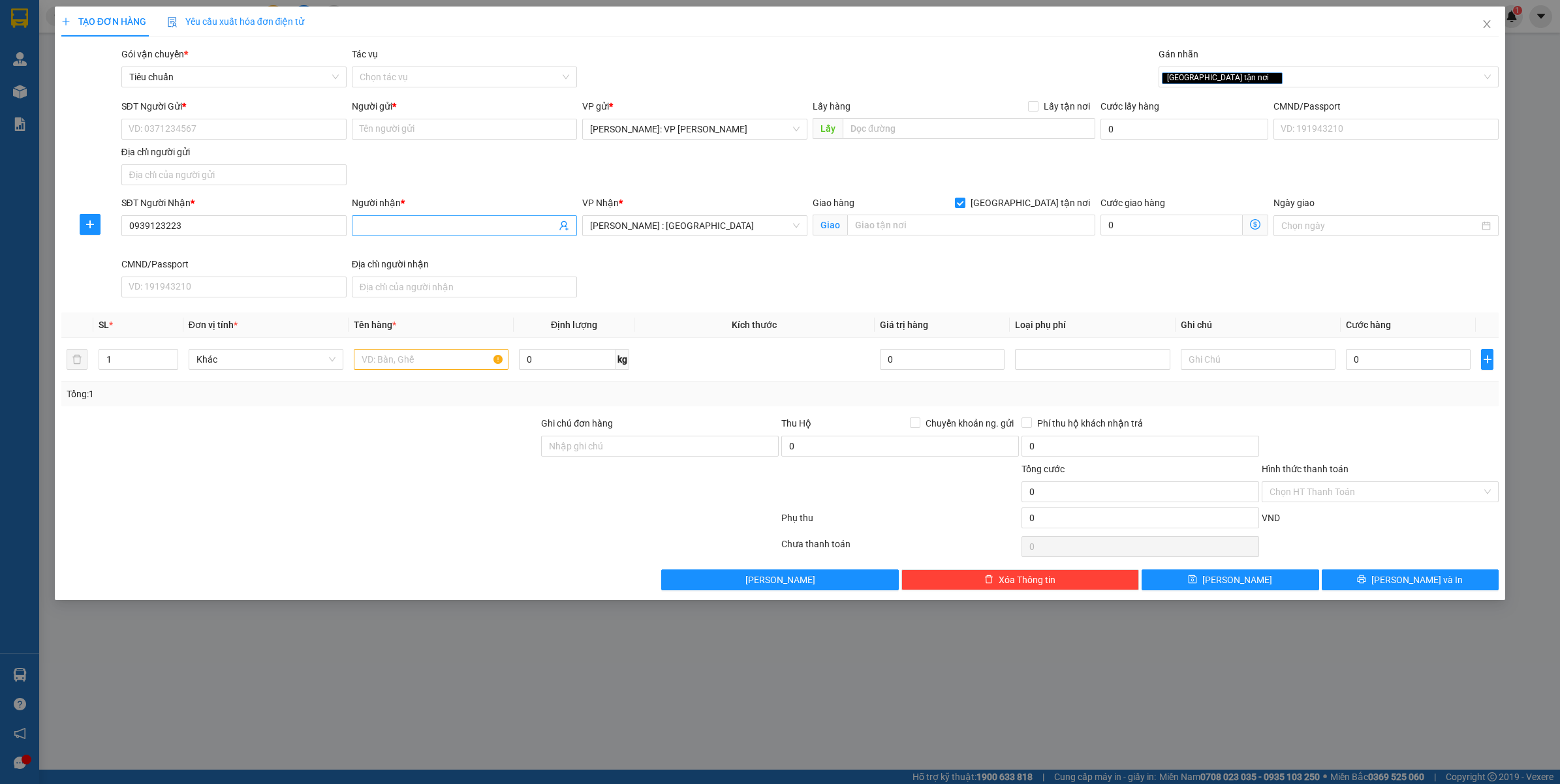
click at [410, 226] on input "Người nhận *" at bounding box center [458, 225] width 197 height 14
type input "MR.TÂM"
click at [707, 280] on div "SĐT Người Nhận * 0939123223 Người nhận * MR.TÂM VP Nhận * Hồ Chí Minh : Kho Quậ…" at bounding box center [810, 249] width 1383 height 107
click at [171, 131] on input "SĐT Người Gửi *" at bounding box center [233, 129] width 225 height 21
click at [263, 151] on div "0908354916 - A LỘC" at bounding box center [233, 156] width 210 height 14
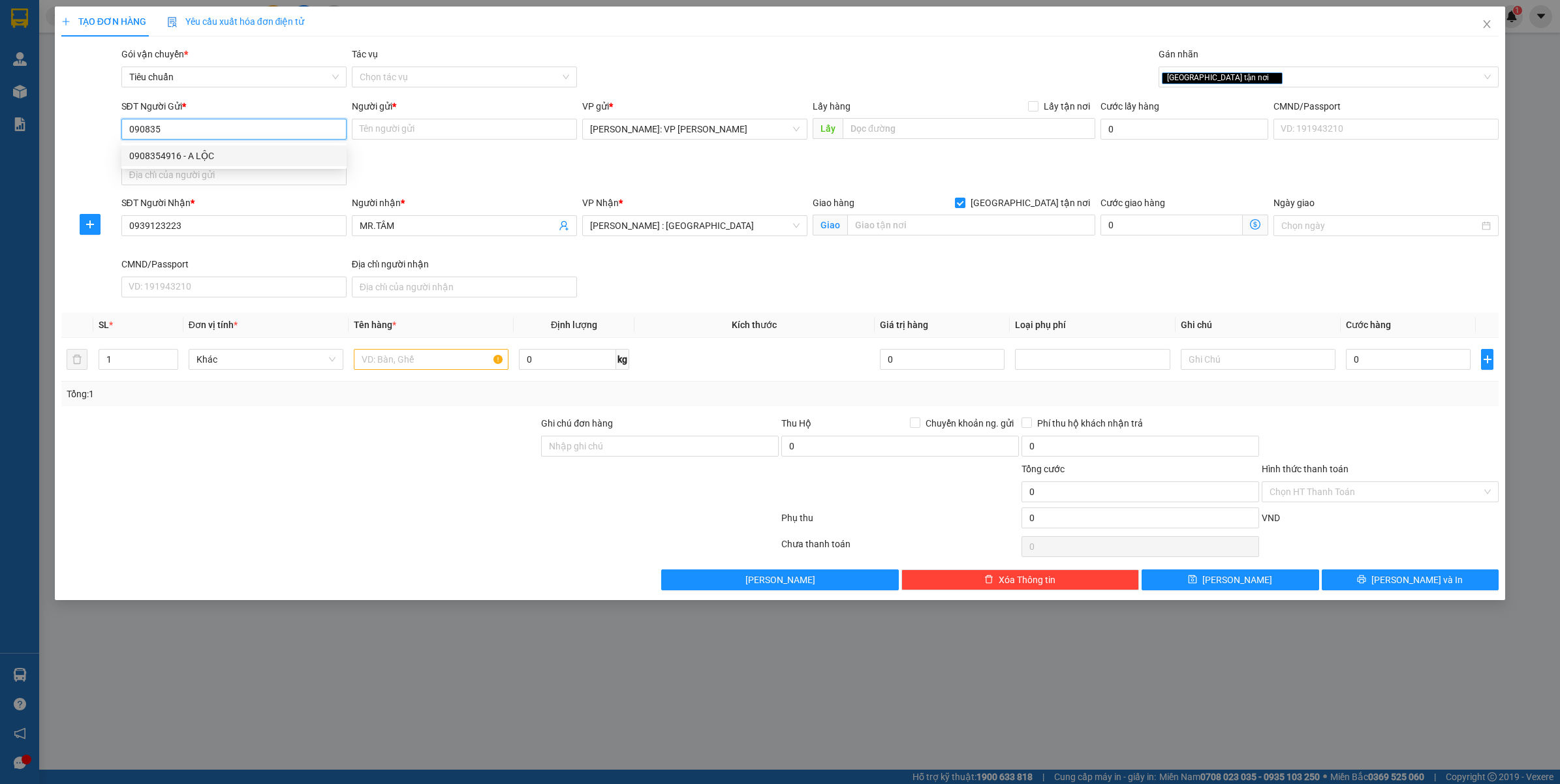
type input "0908354916"
type input "A LỘC"
type input "0908354916"
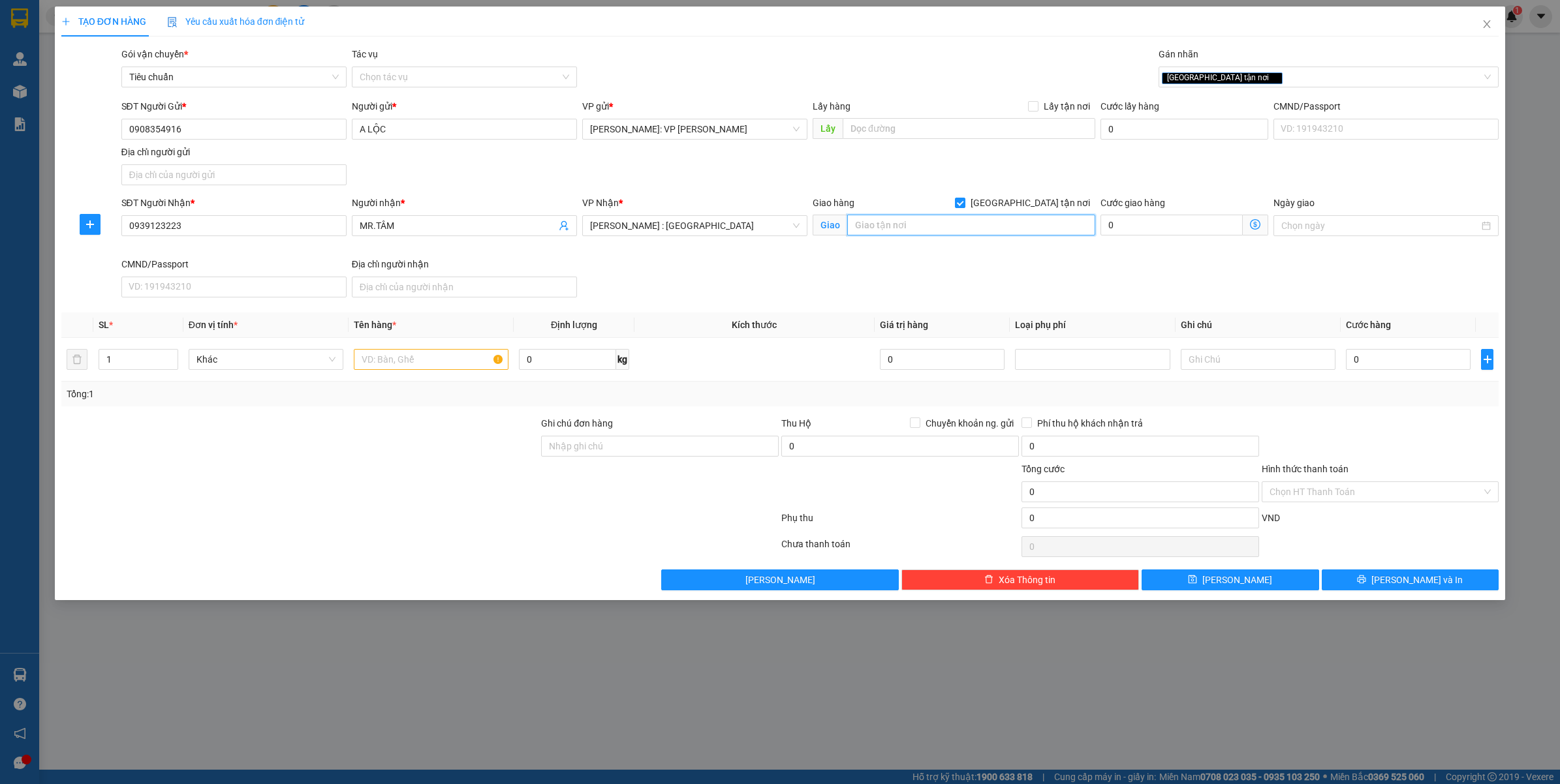
click at [883, 220] on input "text" at bounding box center [971, 225] width 248 height 21
type input "ĐƯỜNG 3/2 - TT.HẬU NGHĨA - ĐỨC HÒA - LONG AN"
click at [119, 367] on input "1" at bounding box center [138, 359] width 78 height 19
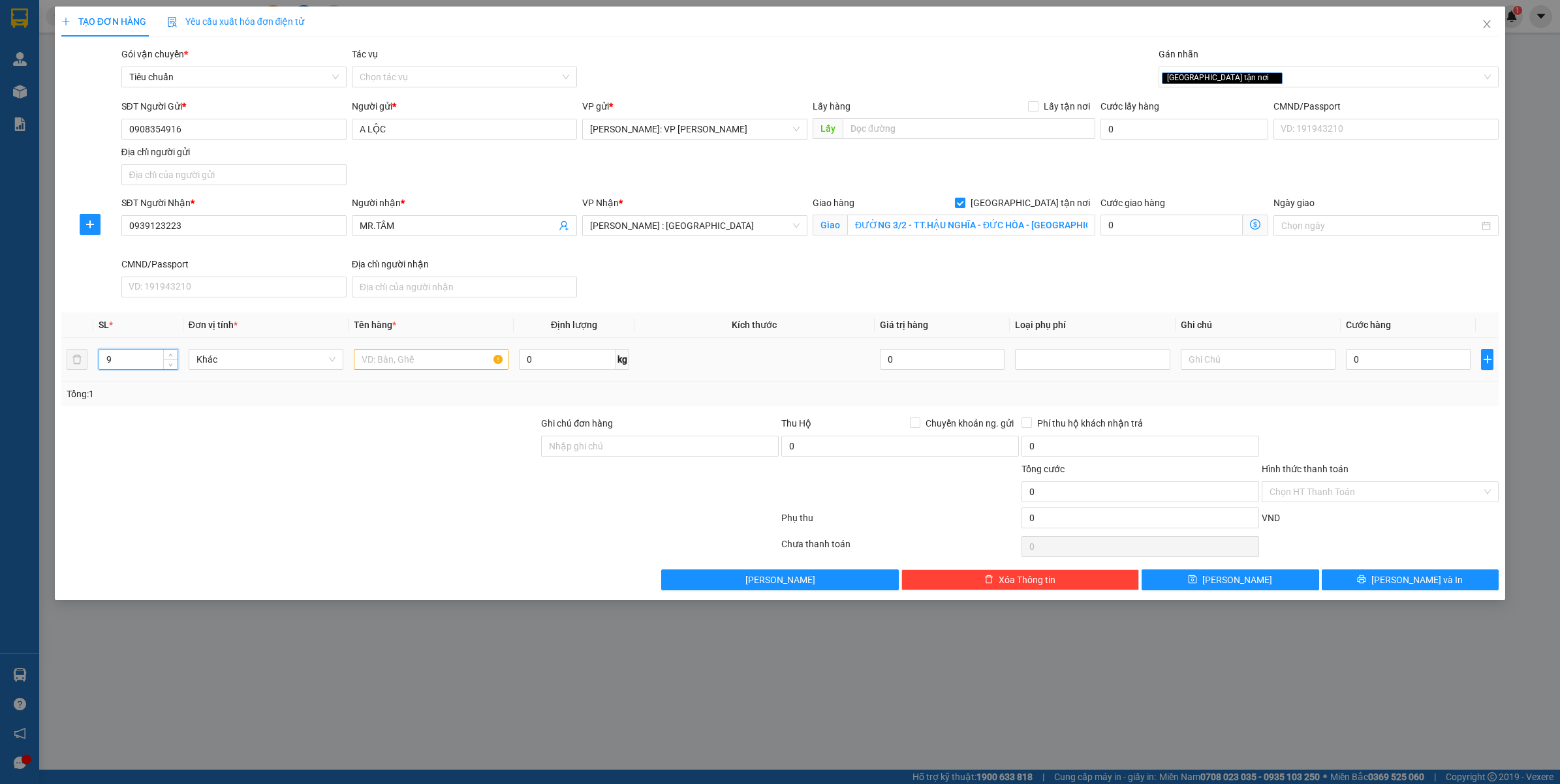
type input "9"
drag, startPoint x: 382, startPoint y: 356, endPoint x: 373, endPoint y: 356, distance: 9.0
click at [383, 356] on input "text" at bounding box center [431, 359] width 155 height 21
type input "9 BAO TẢI XANH ( THIẾT BỊ TƯỚI )"
click at [795, 714] on div "TẠO ĐƠN HÀNG Yêu cầu xuất hóa đơn điện tử Transit Pickup Surcharge Ids Transit …" at bounding box center [780, 392] width 1560 height 784
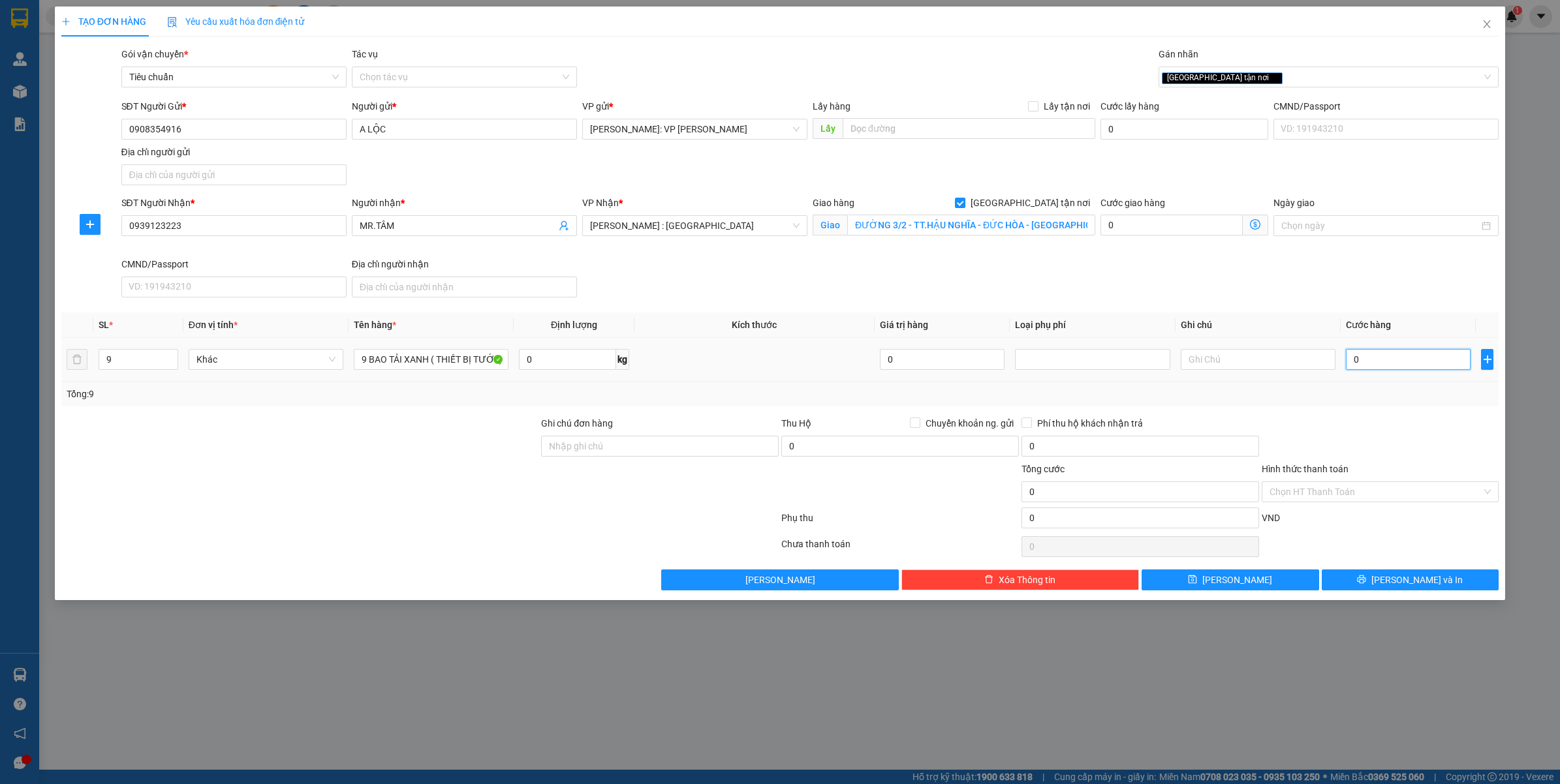
click at [1394, 362] on input "0" at bounding box center [1408, 359] width 124 height 21
type input "7"
type input "75"
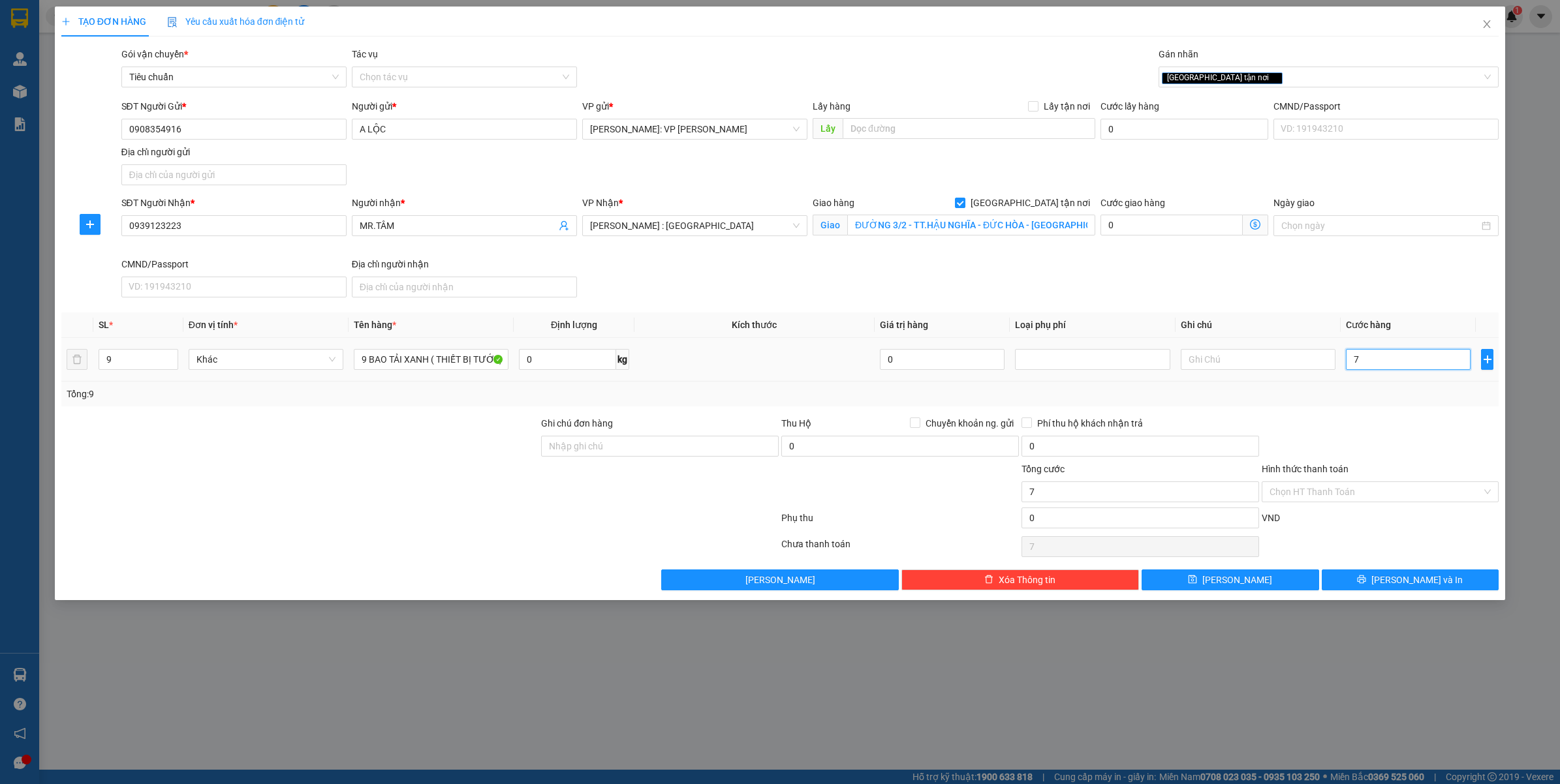
type input "75"
type input "750"
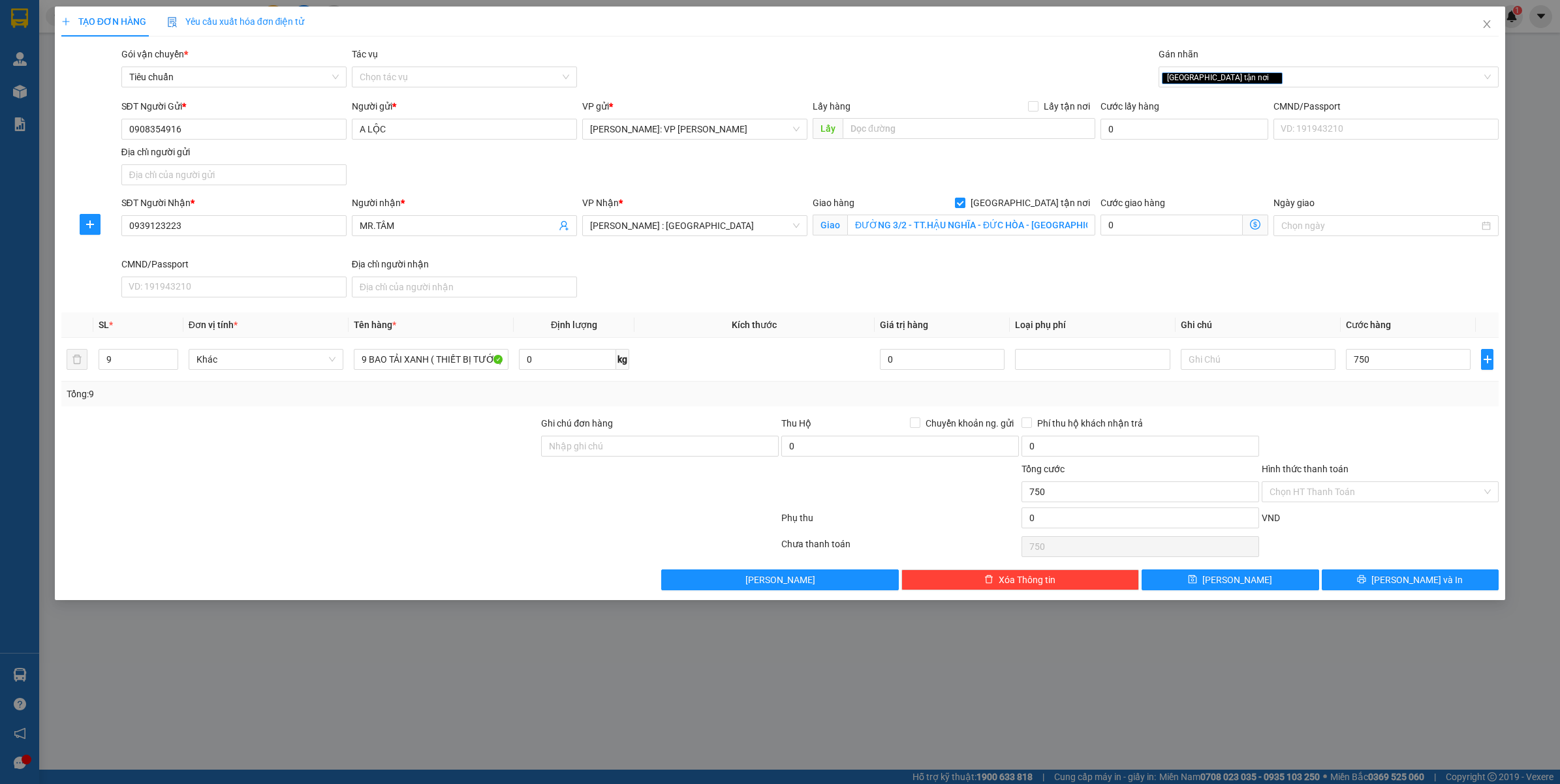
click at [1345, 447] on div at bounding box center [1381, 439] width 240 height 45
type input "750.000"
click at [1368, 434] on div at bounding box center [1381, 439] width 240 height 45
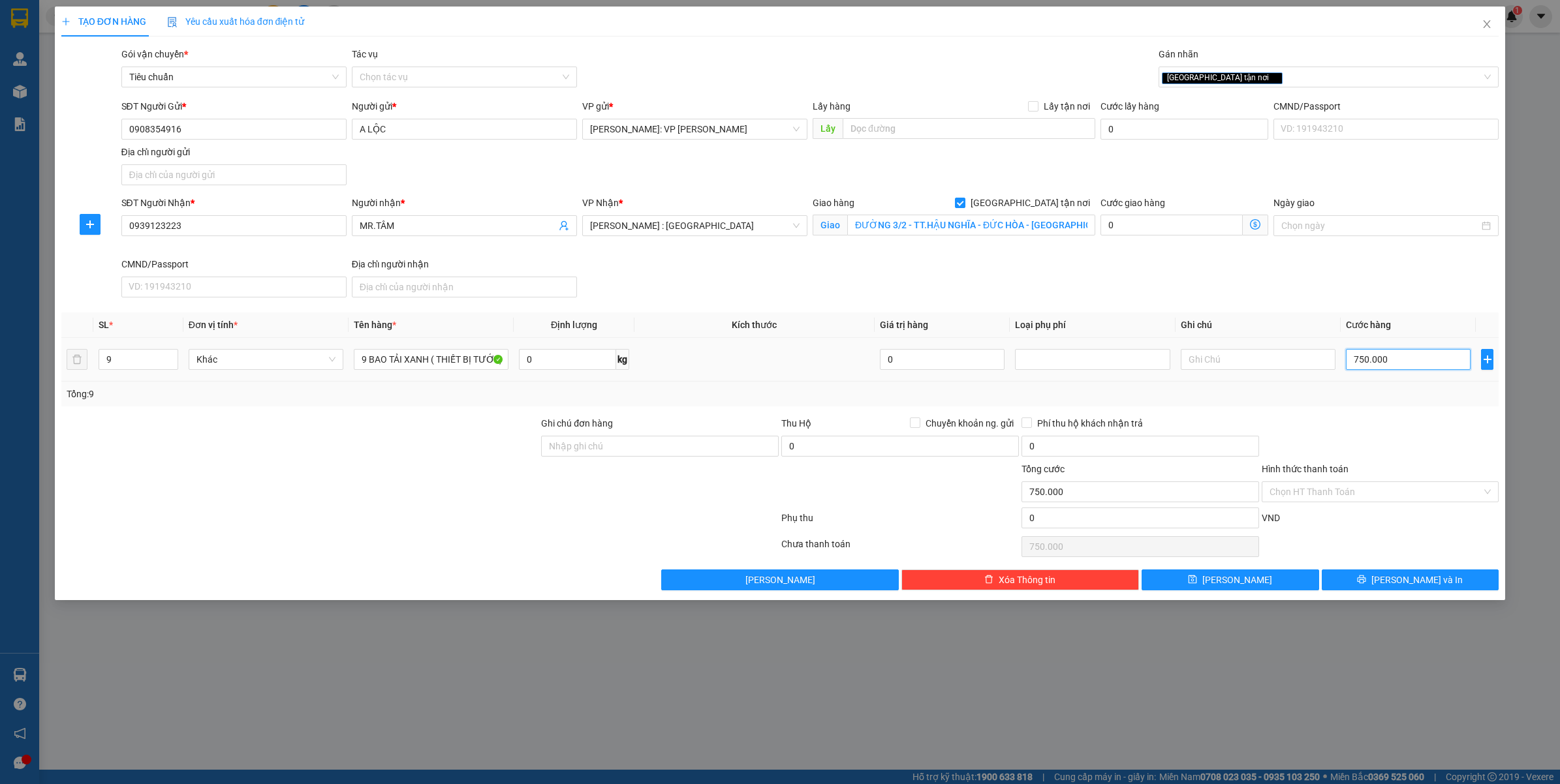
click at [1400, 354] on input "750.000" at bounding box center [1408, 359] width 124 height 21
type input "0"
type input "7"
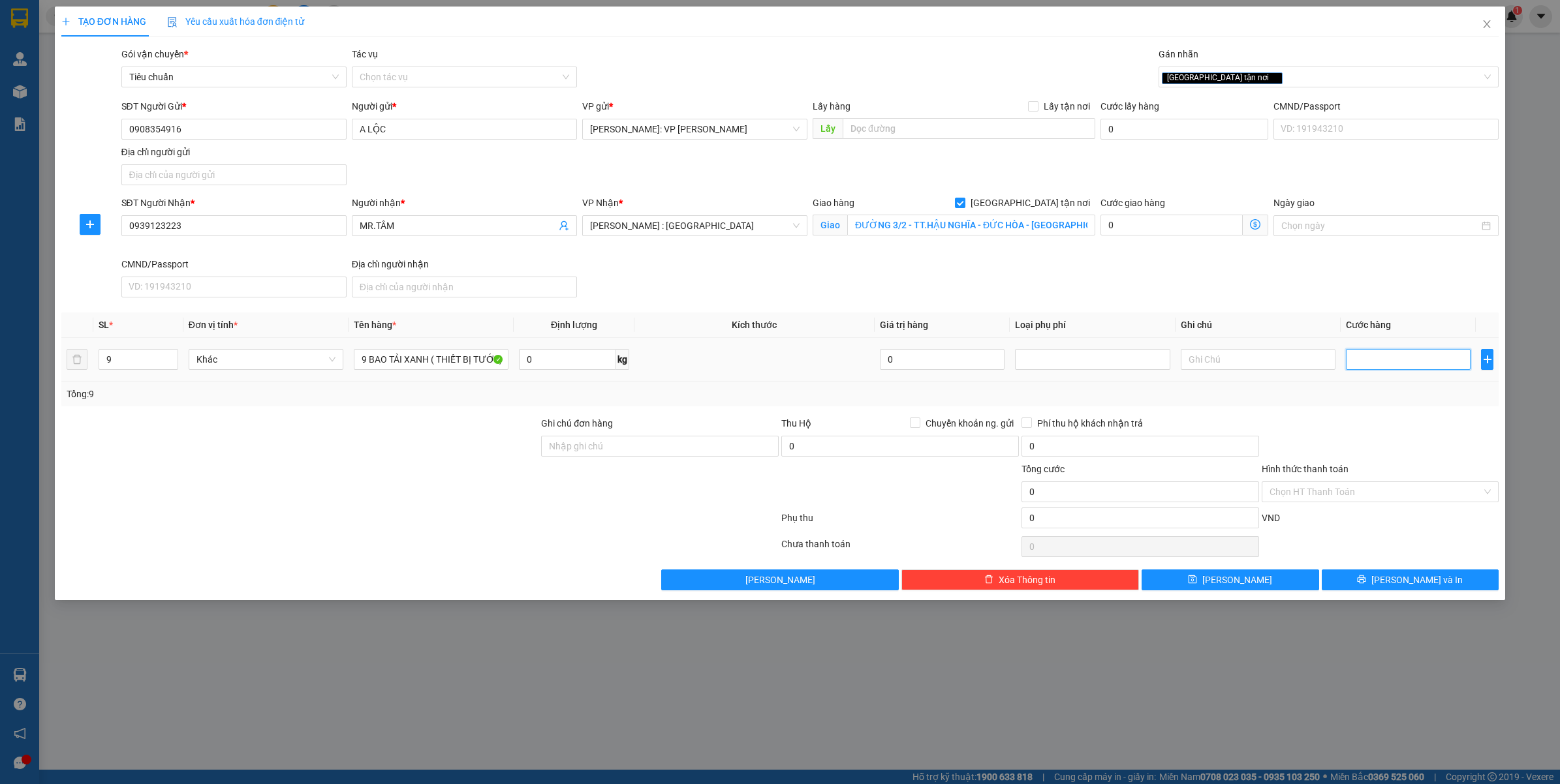
type input "7"
type input "70"
type input "700"
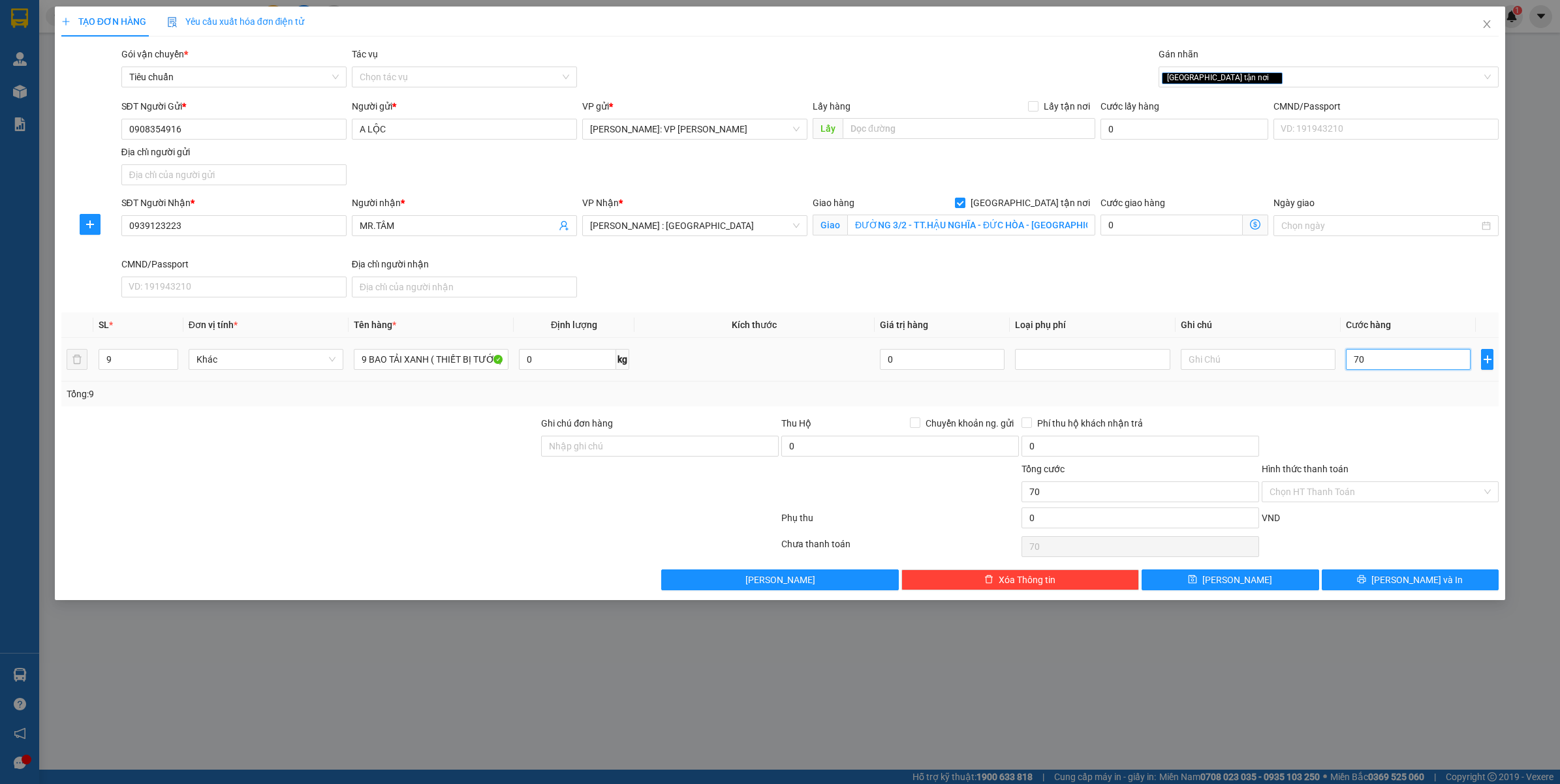
type input "700"
click at [1353, 429] on div at bounding box center [1381, 439] width 240 height 45
type input "700.000"
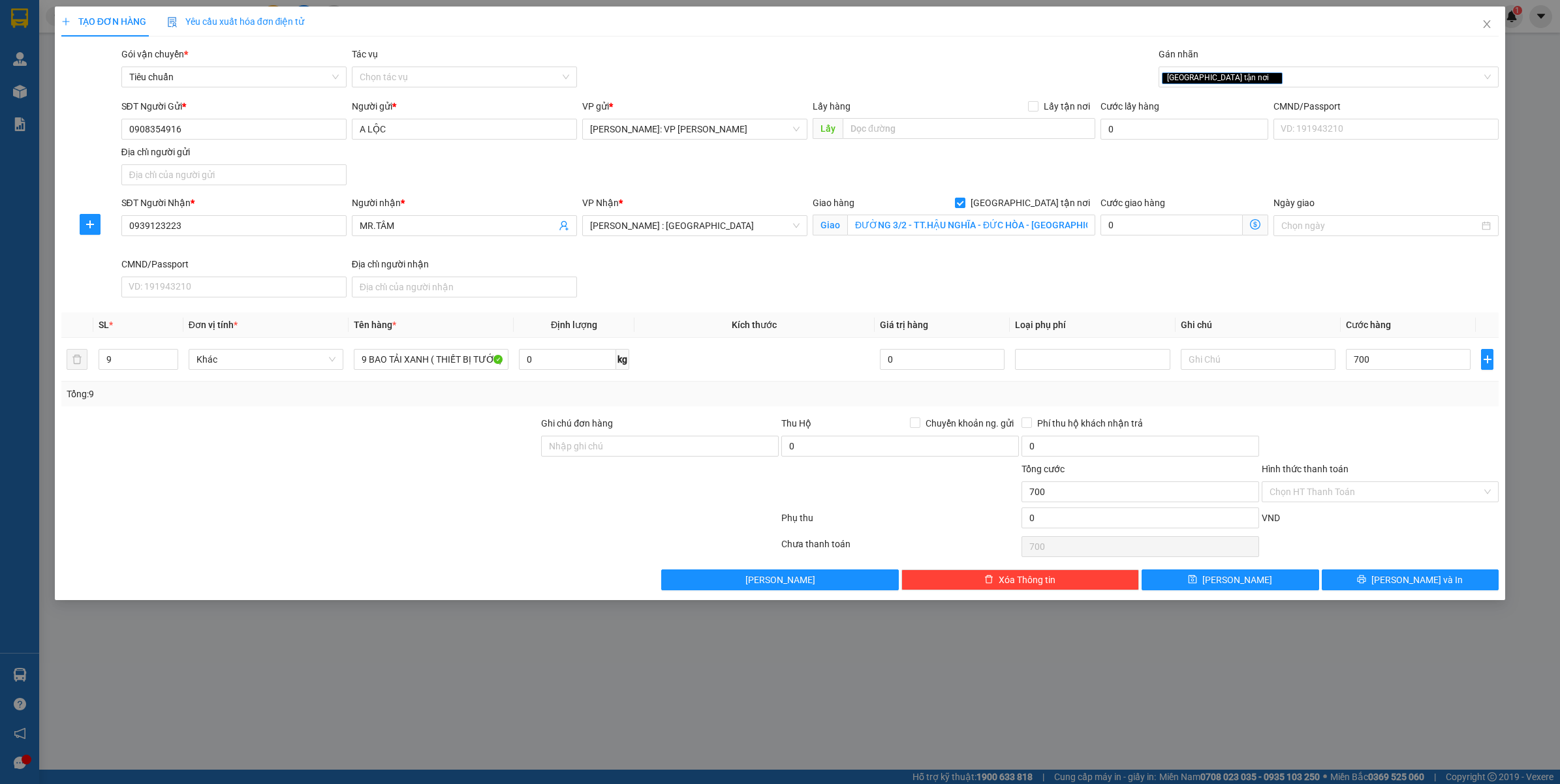
type input "700.000"
click at [1405, 362] on input "700.000" at bounding box center [1408, 359] width 124 height 21
type input "0"
type input "7"
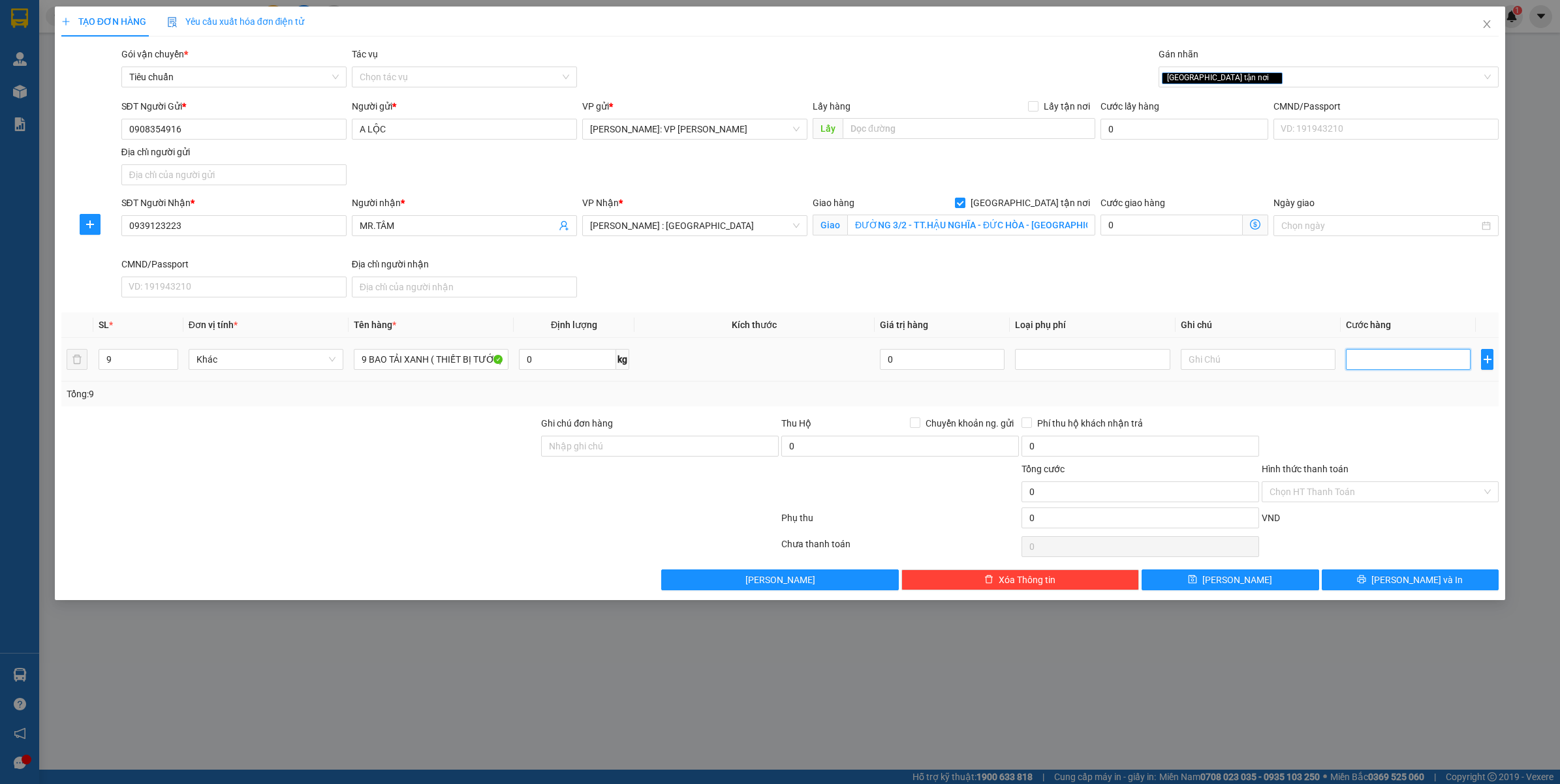
type input "7"
type input "70"
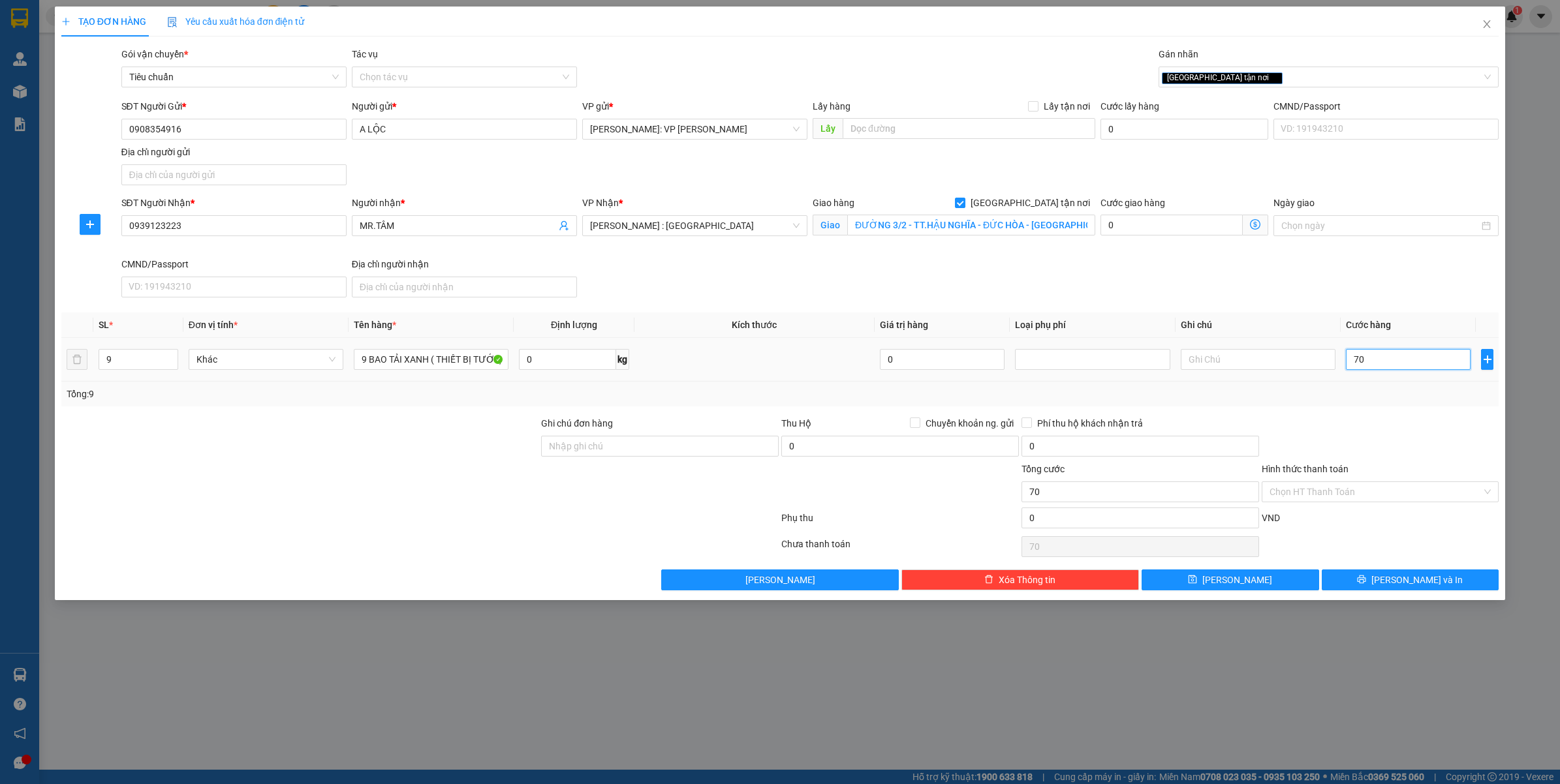
type input "700"
click at [1390, 401] on div "Tổng: 9" at bounding box center [780, 394] width 1428 height 14
type input "700.000"
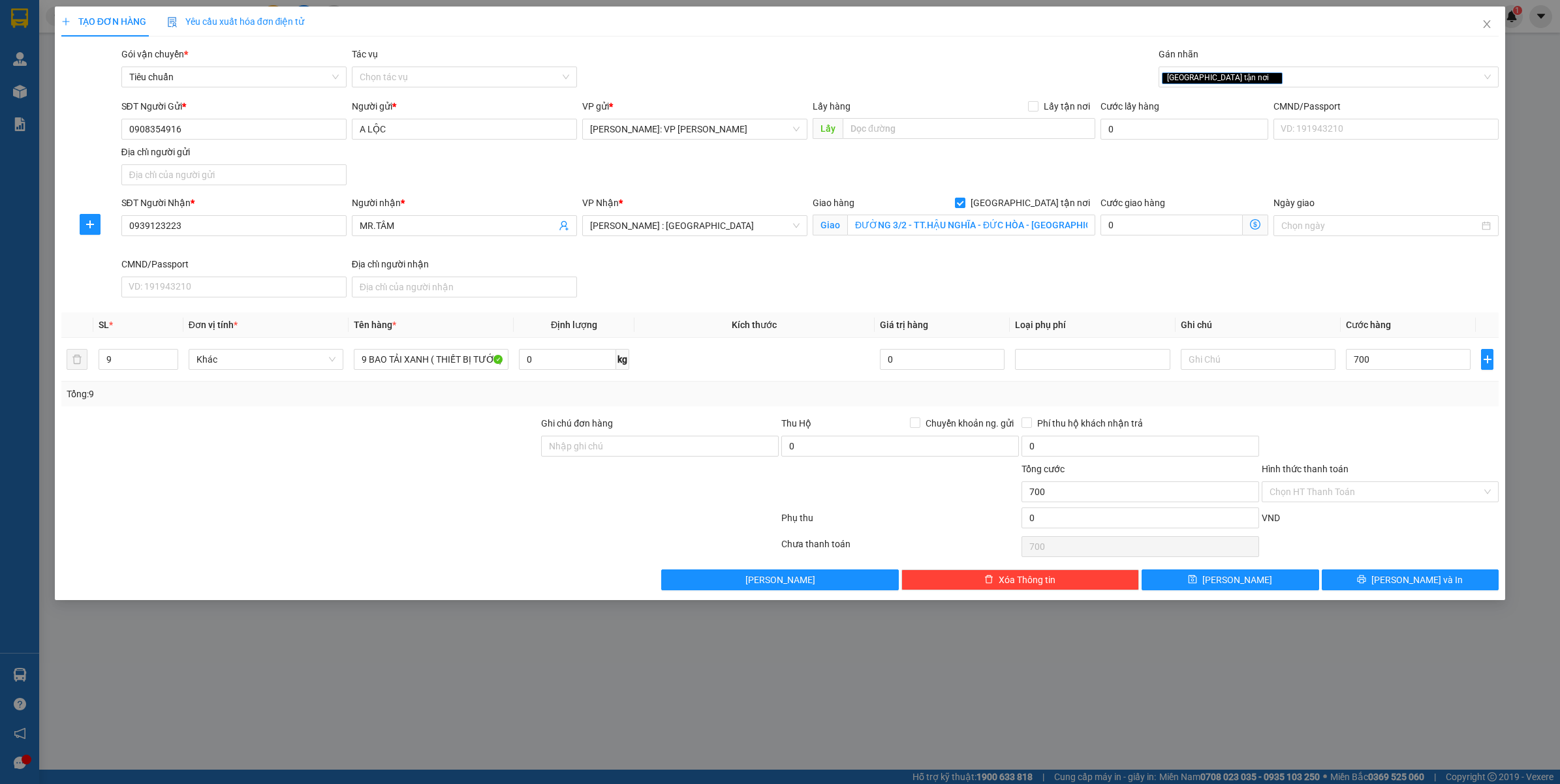
type input "700.000"
click at [1437, 583] on button "Lưu và In" at bounding box center [1410, 580] width 178 height 21
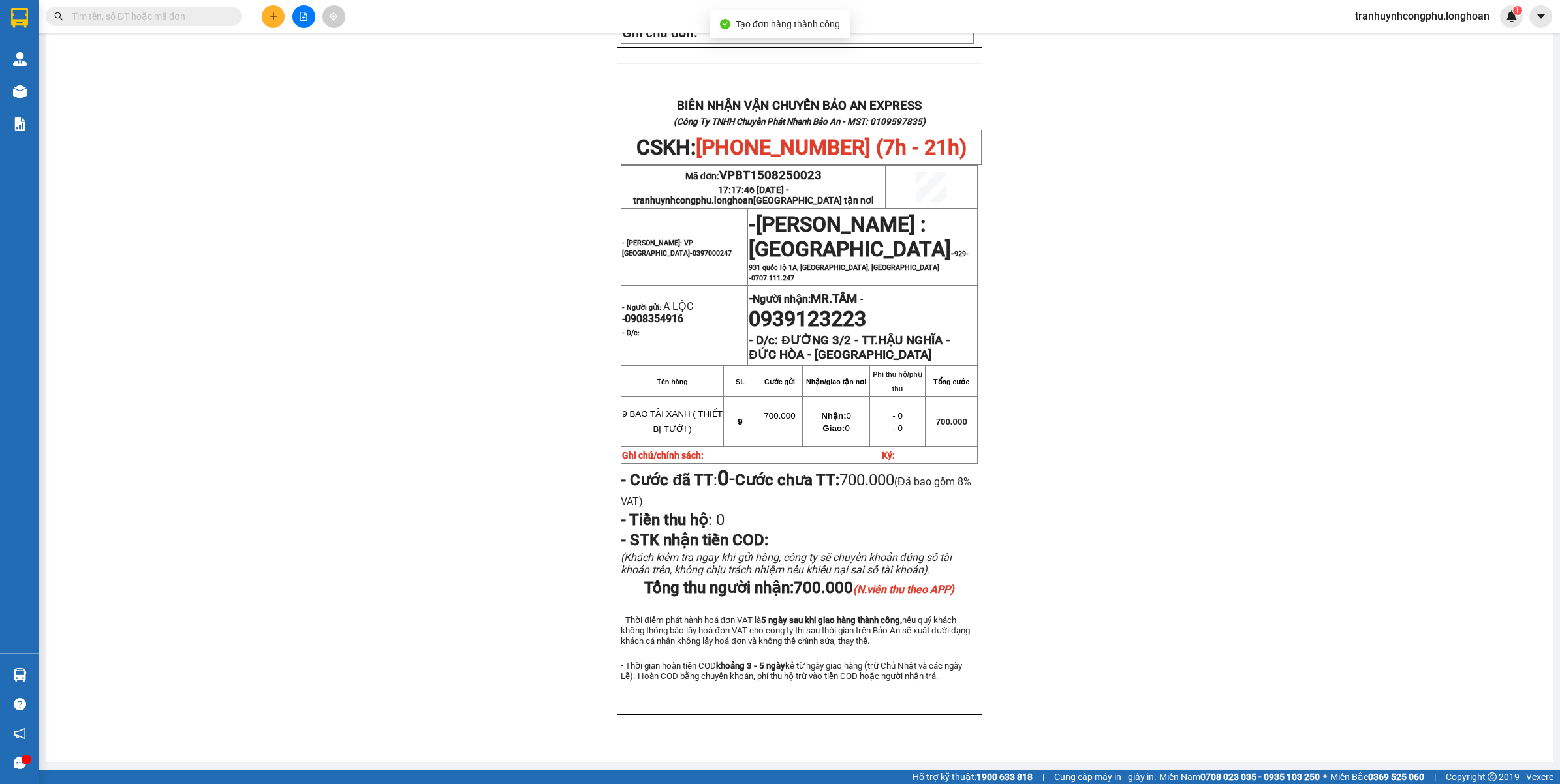
scroll to position [563, 0]
click at [792, 168] on span "VPBT1508250023" at bounding box center [770, 175] width 103 height 14
copy span "VPBT1508250023"
click at [161, 284] on div "PHIẾU DÁN LÊN HÀNG CSKH: 1900.06.88.33 CÔNG TY TNHH CHUYỂN PHÁT NHANH BẢO AN MS…" at bounding box center [799, 160] width 1476 height 1172
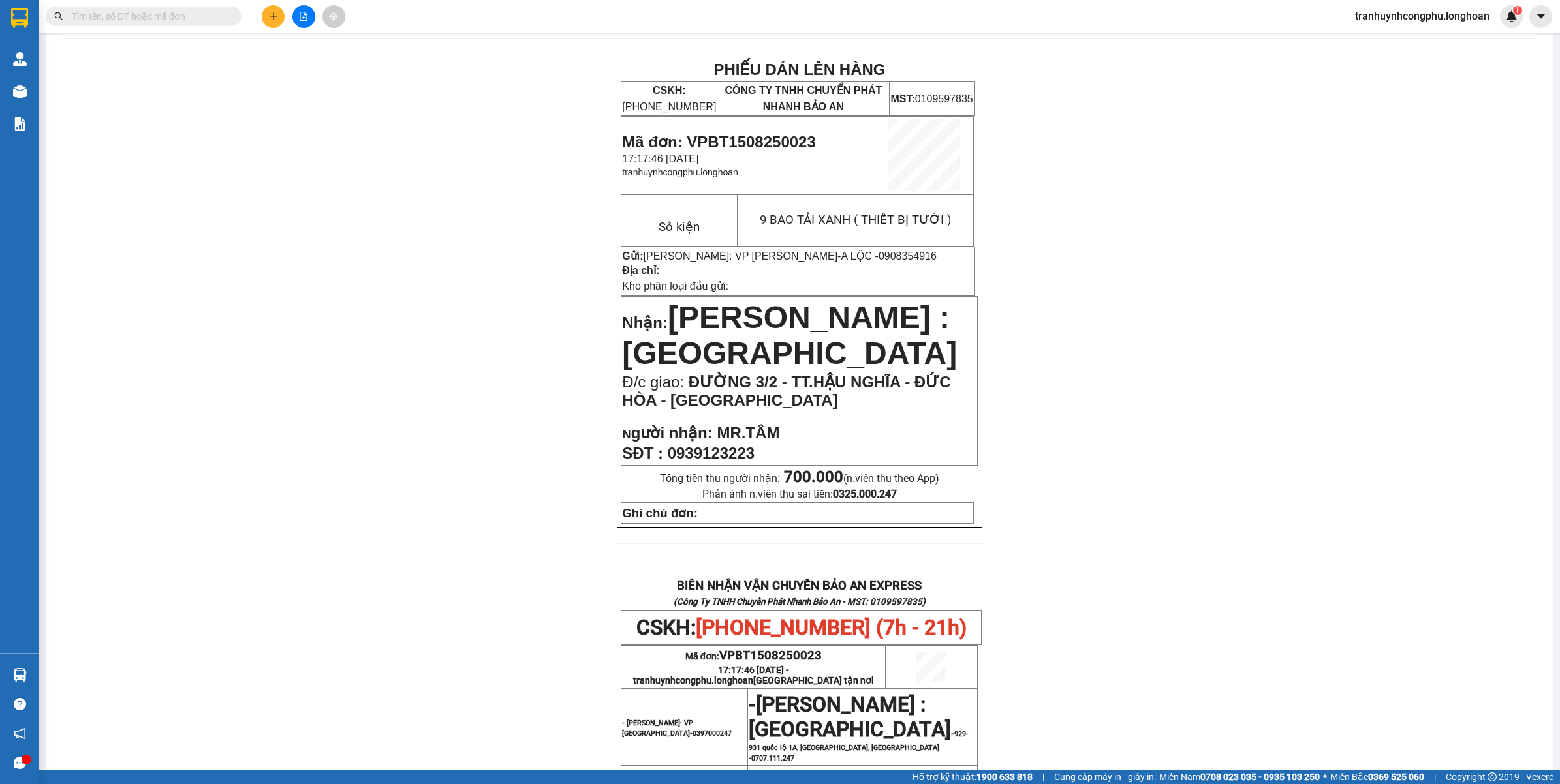
scroll to position [0, 0]
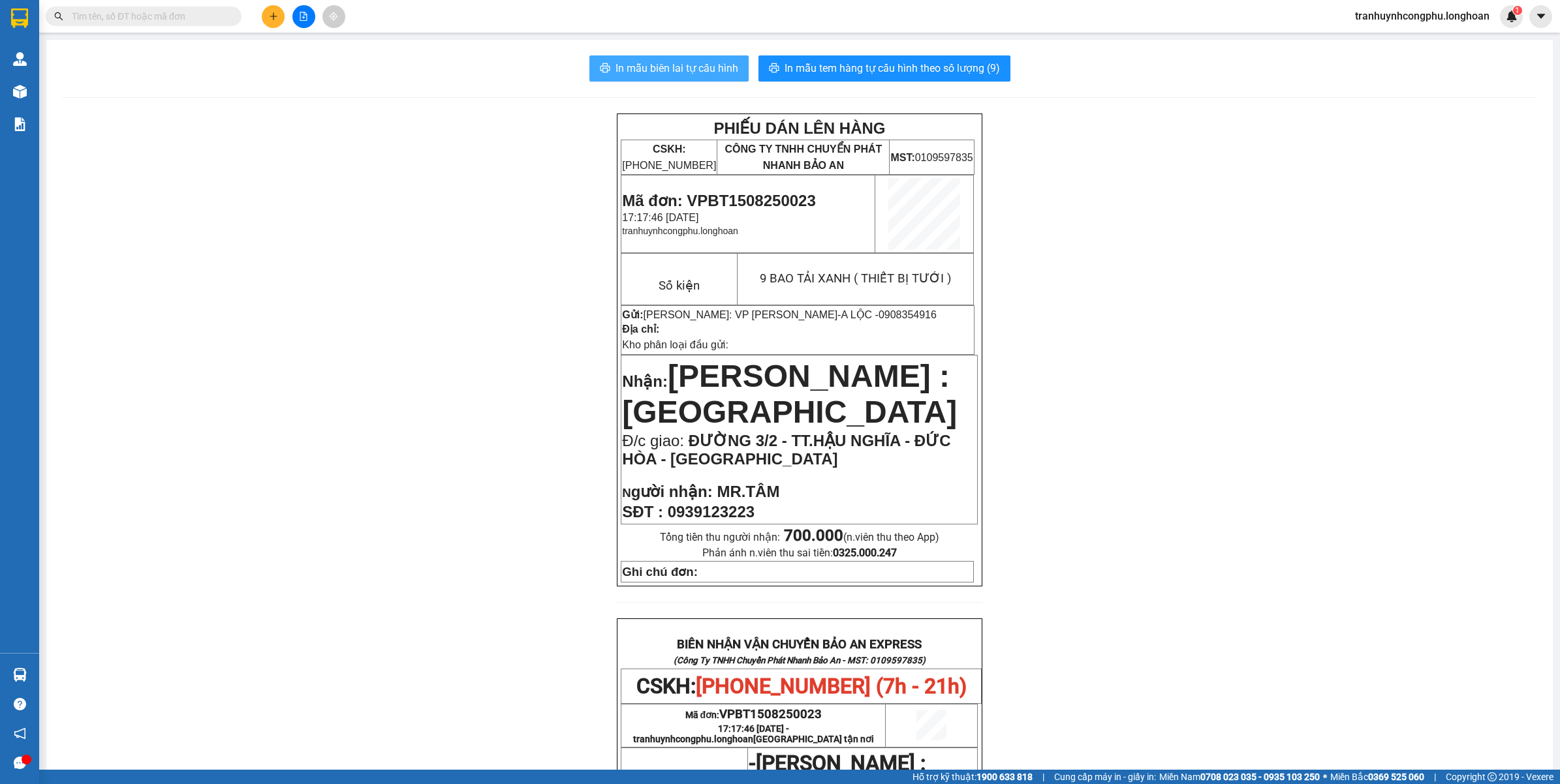
click at [651, 74] on span "In mẫu biên lai tự cấu hình" at bounding box center [676, 68] width 123 height 17
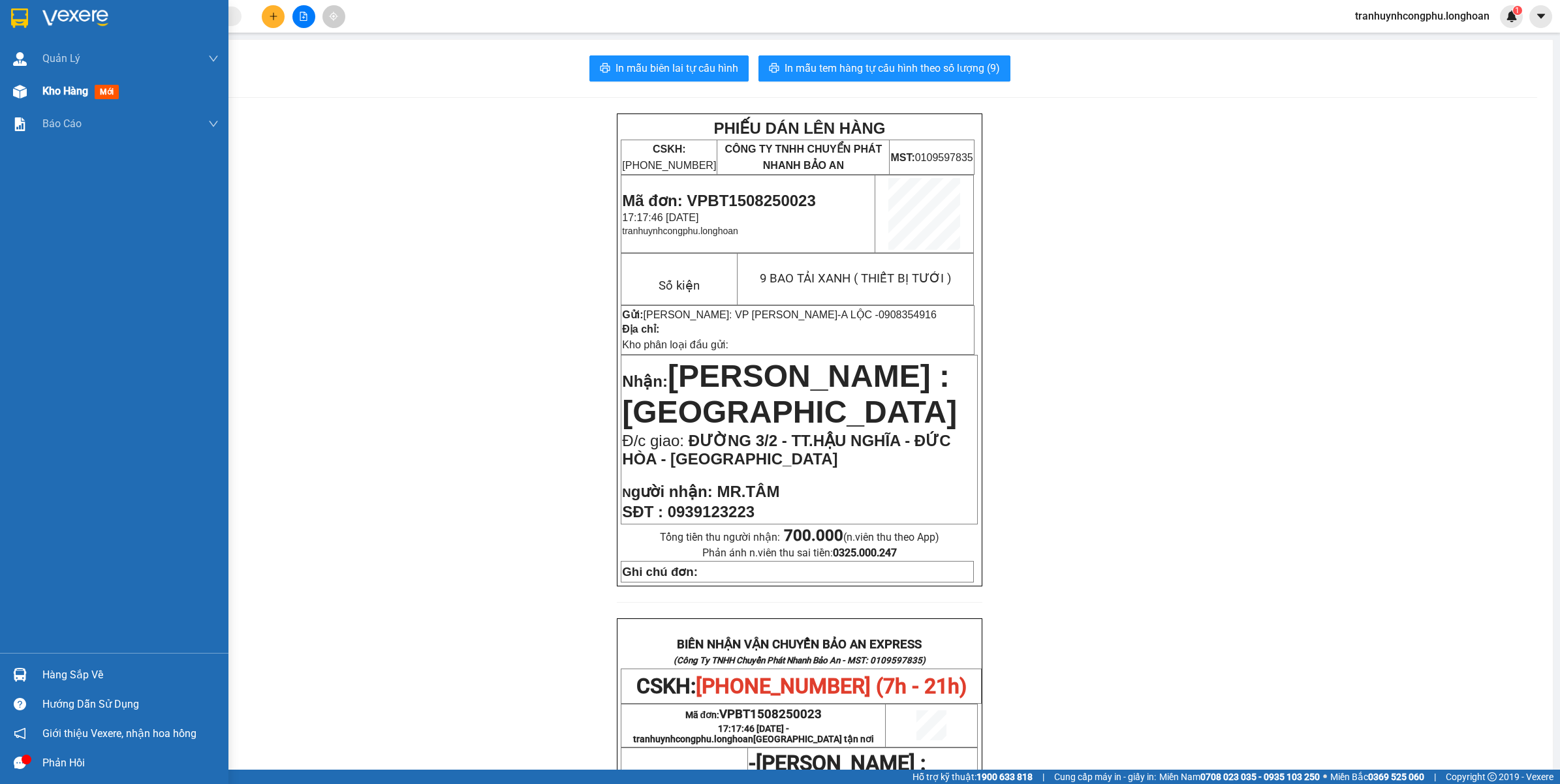
click at [20, 92] on img at bounding box center [20, 91] width 14 height 14
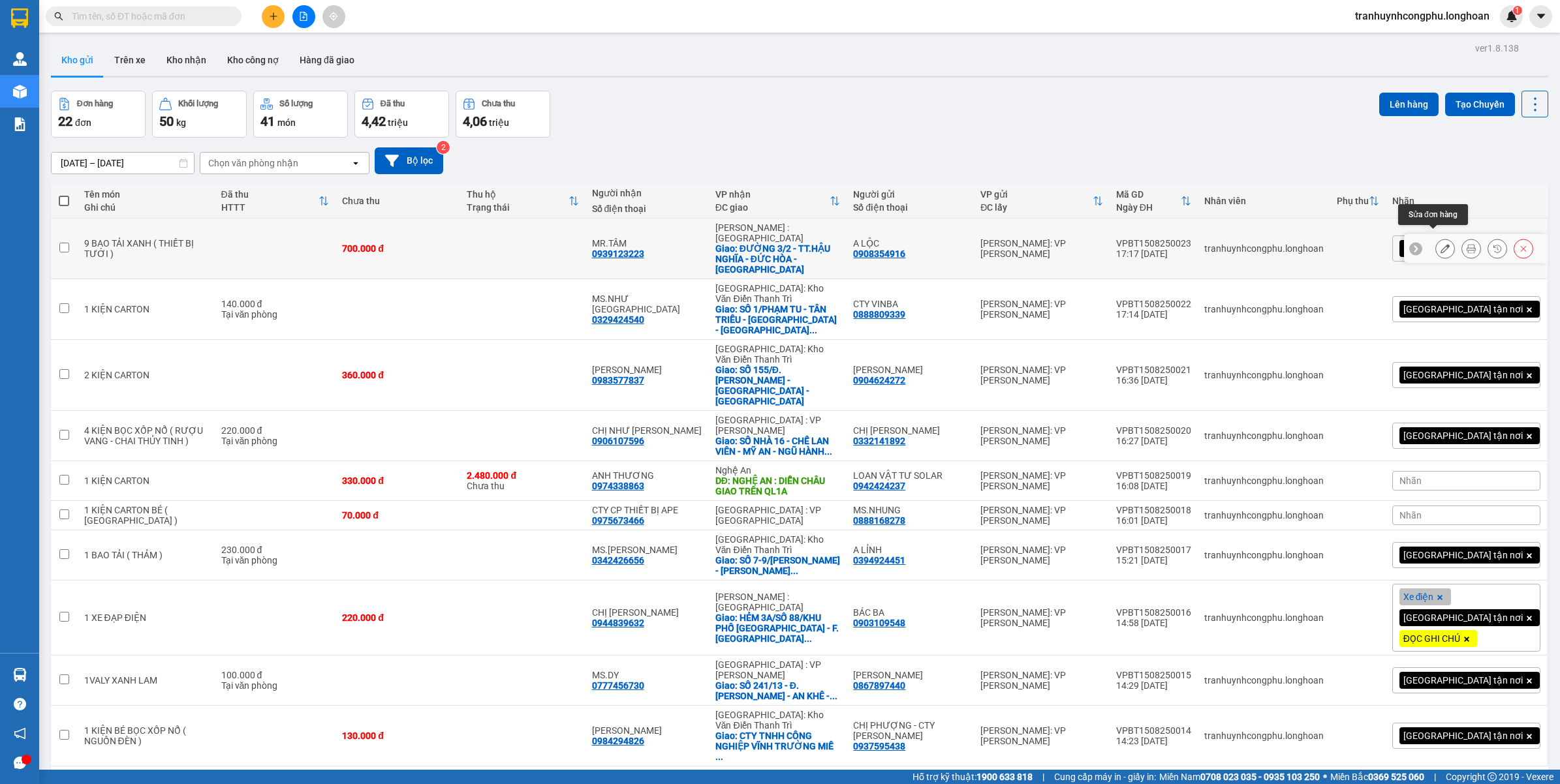
click at [1441, 244] on icon at bounding box center [1445, 248] width 9 height 9
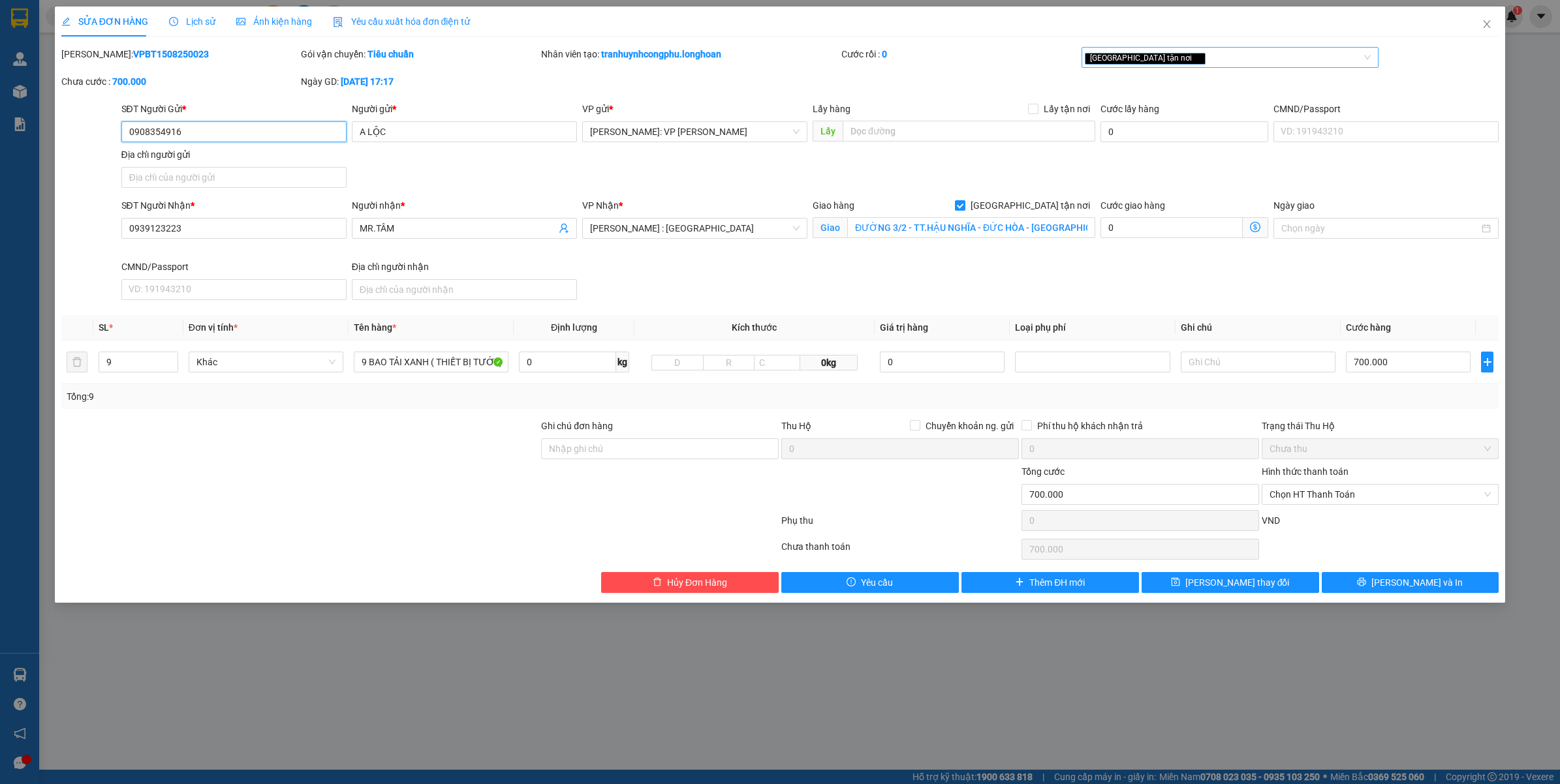
click at [1196, 56] on div "[GEOGRAPHIC_DATA] tận nơi" at bounding box center [1223, 57] width 278 height 16
type input "ĐỌC"
click at [1170, 79] on div "ĐỌC GHI CHÚ" at bounding box center [1230, 84] width 282 height 14
click at [585, 444] on input "Ghi chú đơn hàng" at bounding box center [660, 449] width 238 height 21
type input "GIAO GIỜ HÀNH CHÍNH GIÚP E"
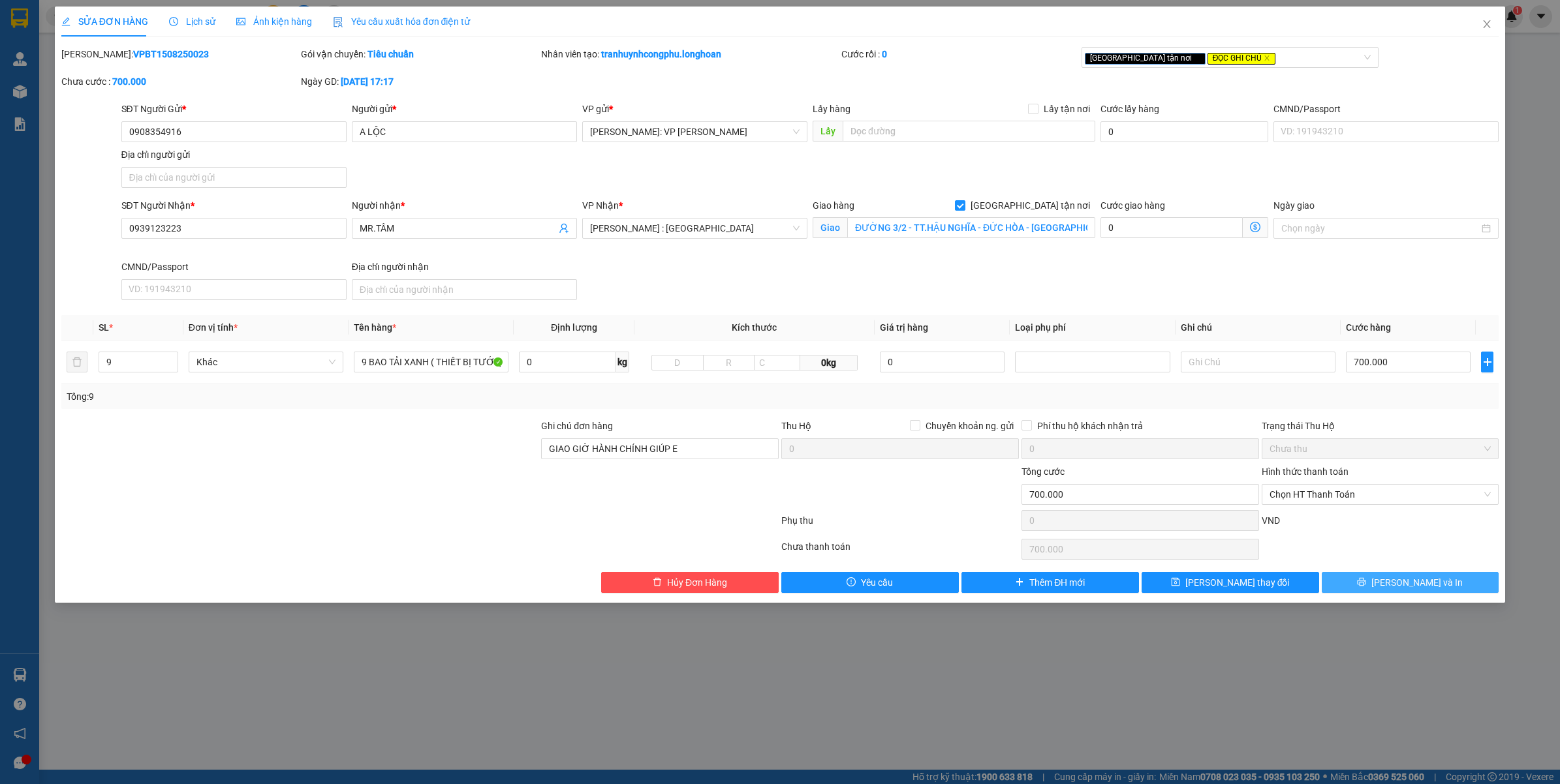
click at [1431, 587] on span "Lưu và In" at bounding box center [1416, 582] width 91 height 14
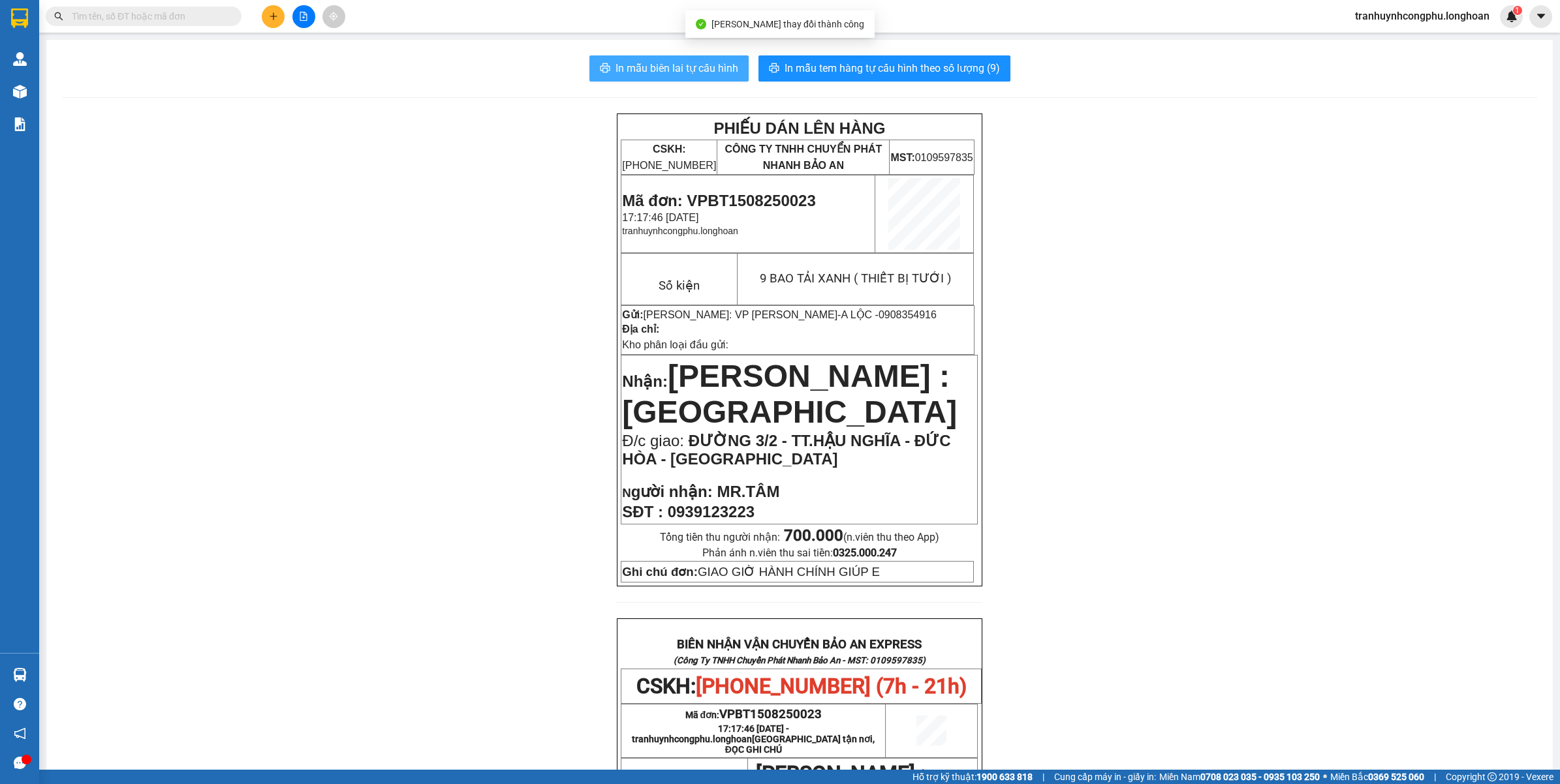
click at [657, 56] on button "In mẫu biên lai tự cấu hình" at bounding box center [669, 69] width 159 height 26
click at [889, 77] on span "In mẫu tem hàng tự cấu hình theo số lượng (9)" at bounding box center [891, 68] width 215 height 17
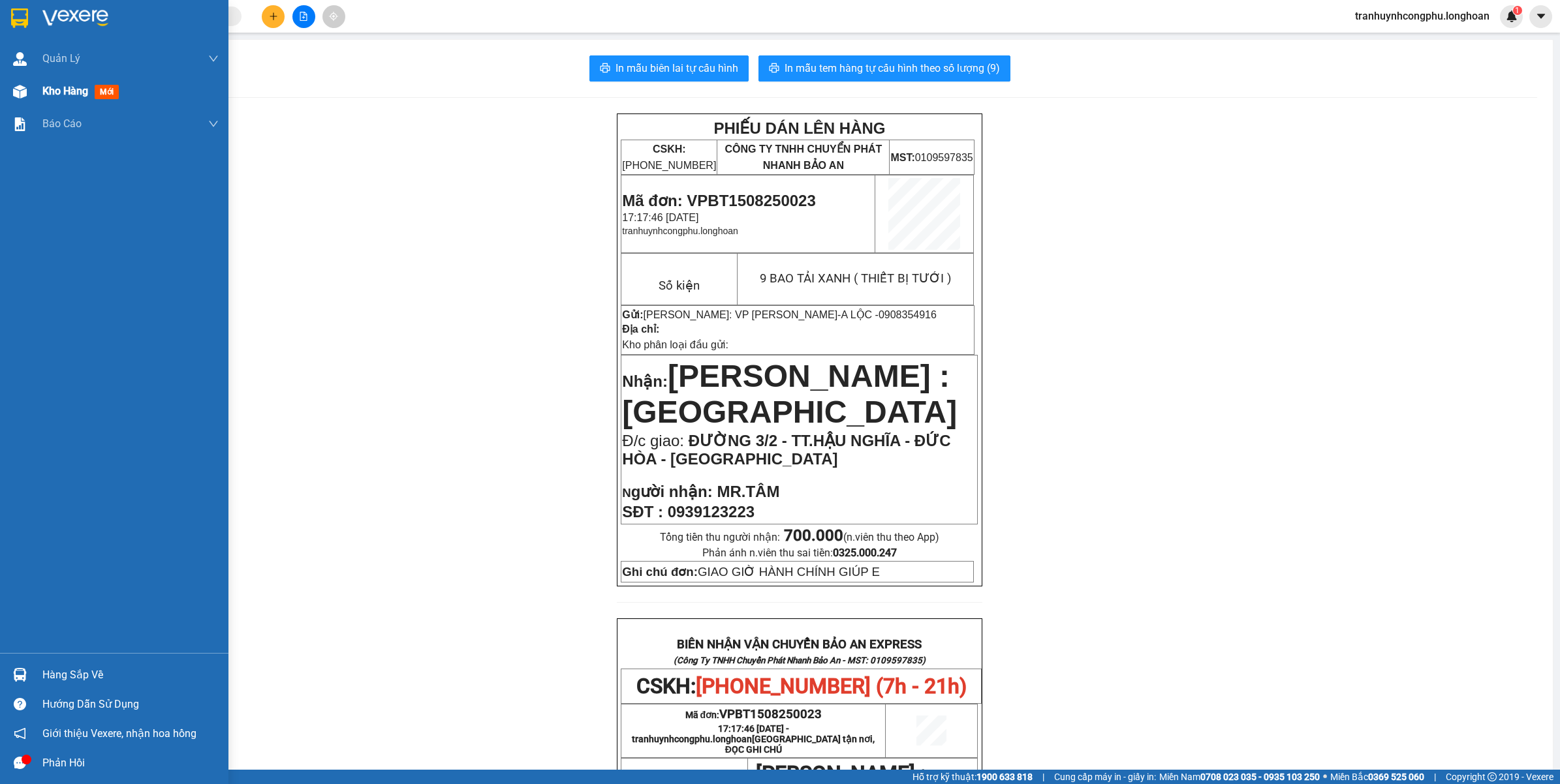
click at [50, 92] on span "Kho hàng" at bounding box center [65, 90] width 45 height 12
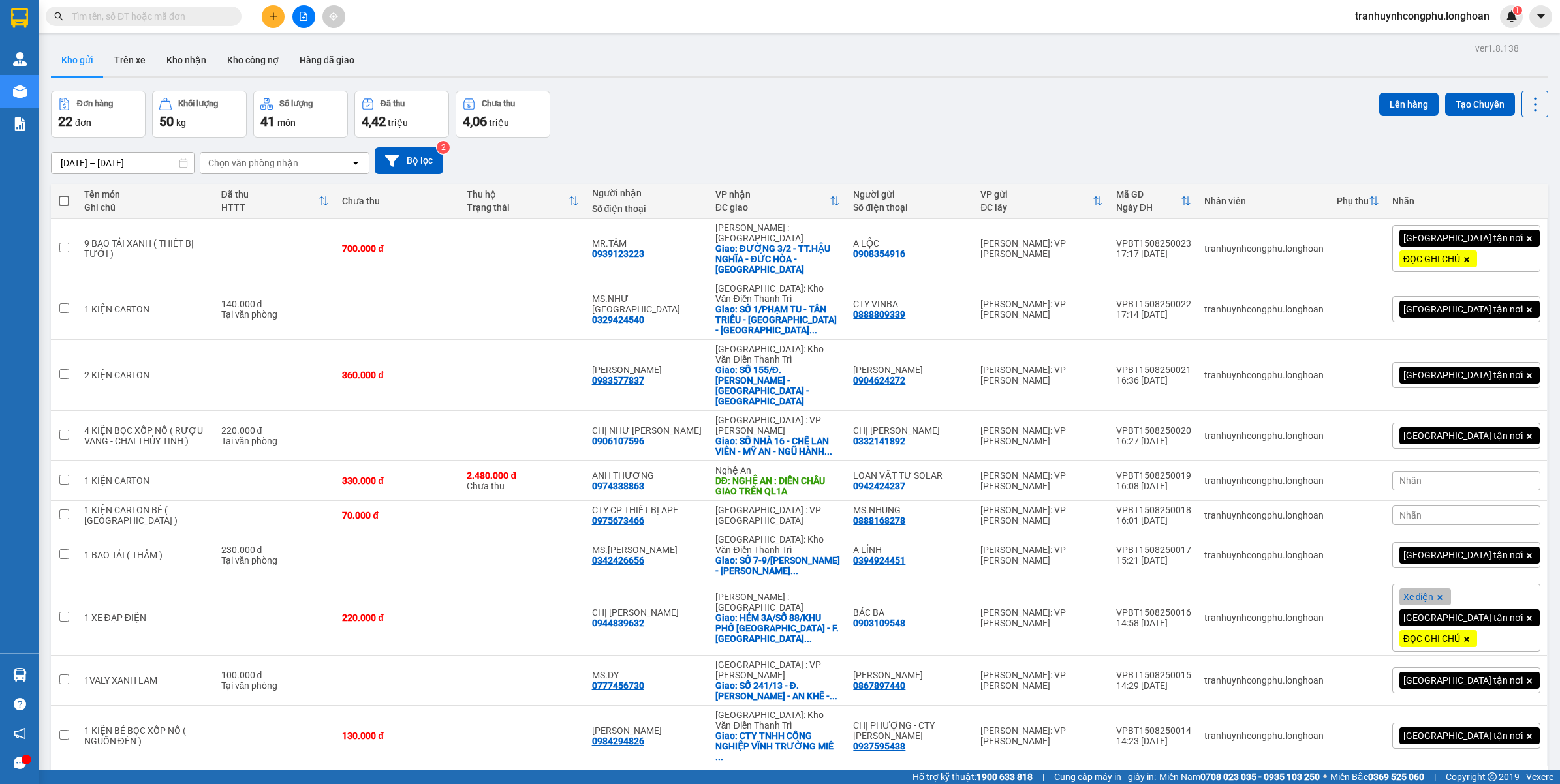
click at [1374, 778] on button "2" at bounding box center [1383, 787] width 19 height 19
click at [0, 0] on div "Đang tải dữ liệu" at bounding box center [0, 0] width 0 height 0
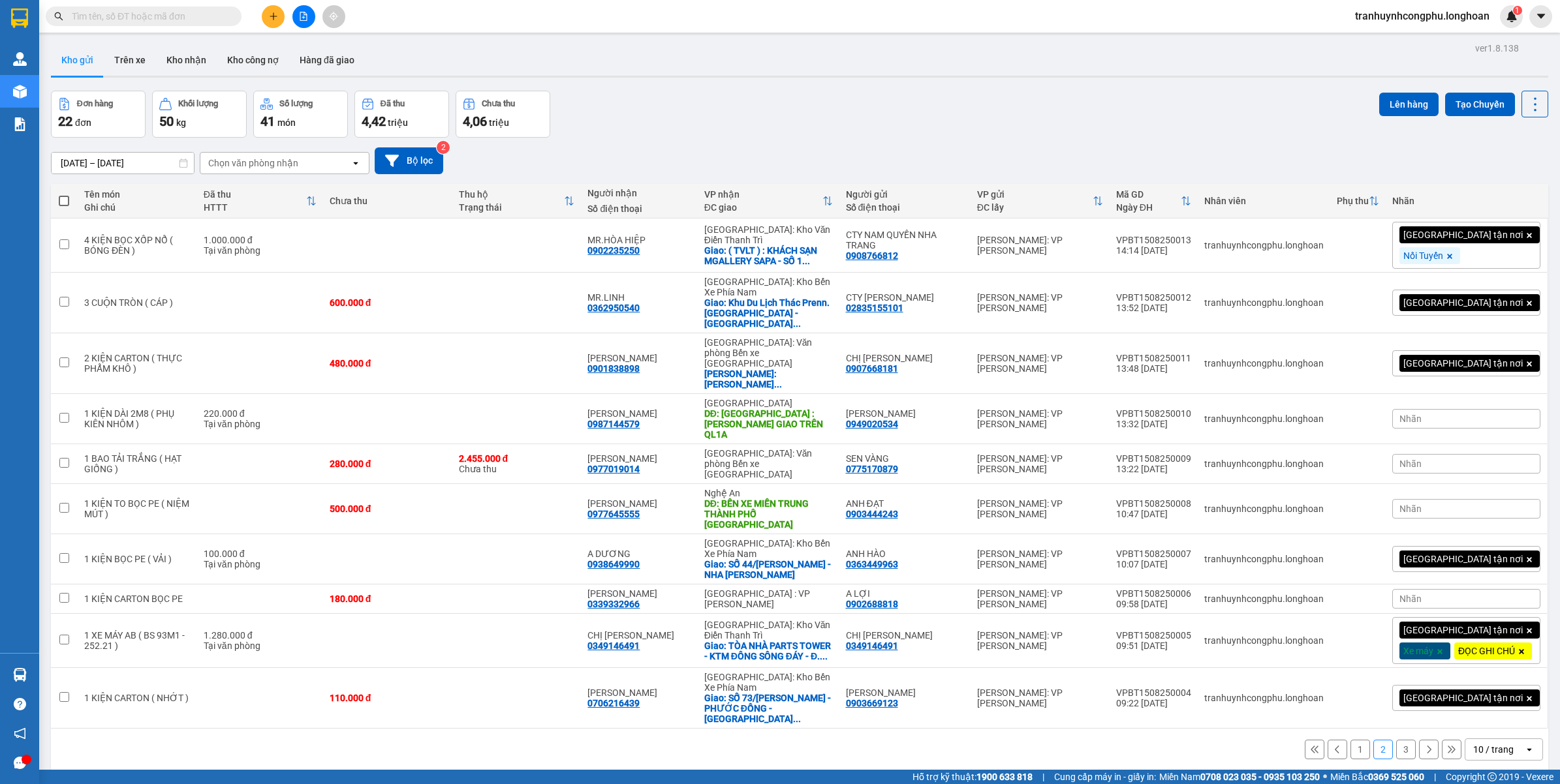
click at [1396, 740] on button "3" at bounding box center [1406, 749] width 19 height 19
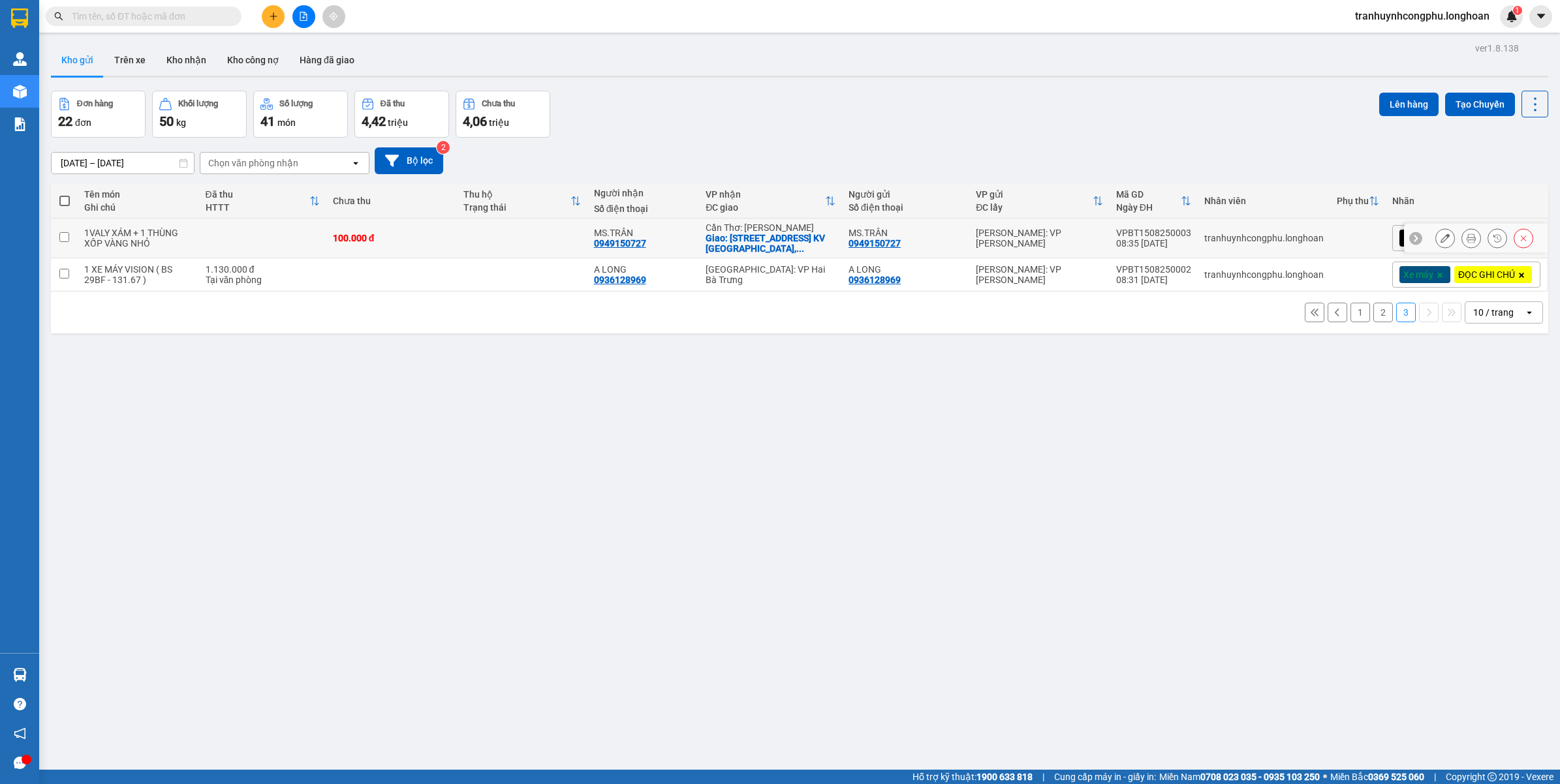
click at [1436, 249] on button at bounding box center [1445, 238] width 18 height 23
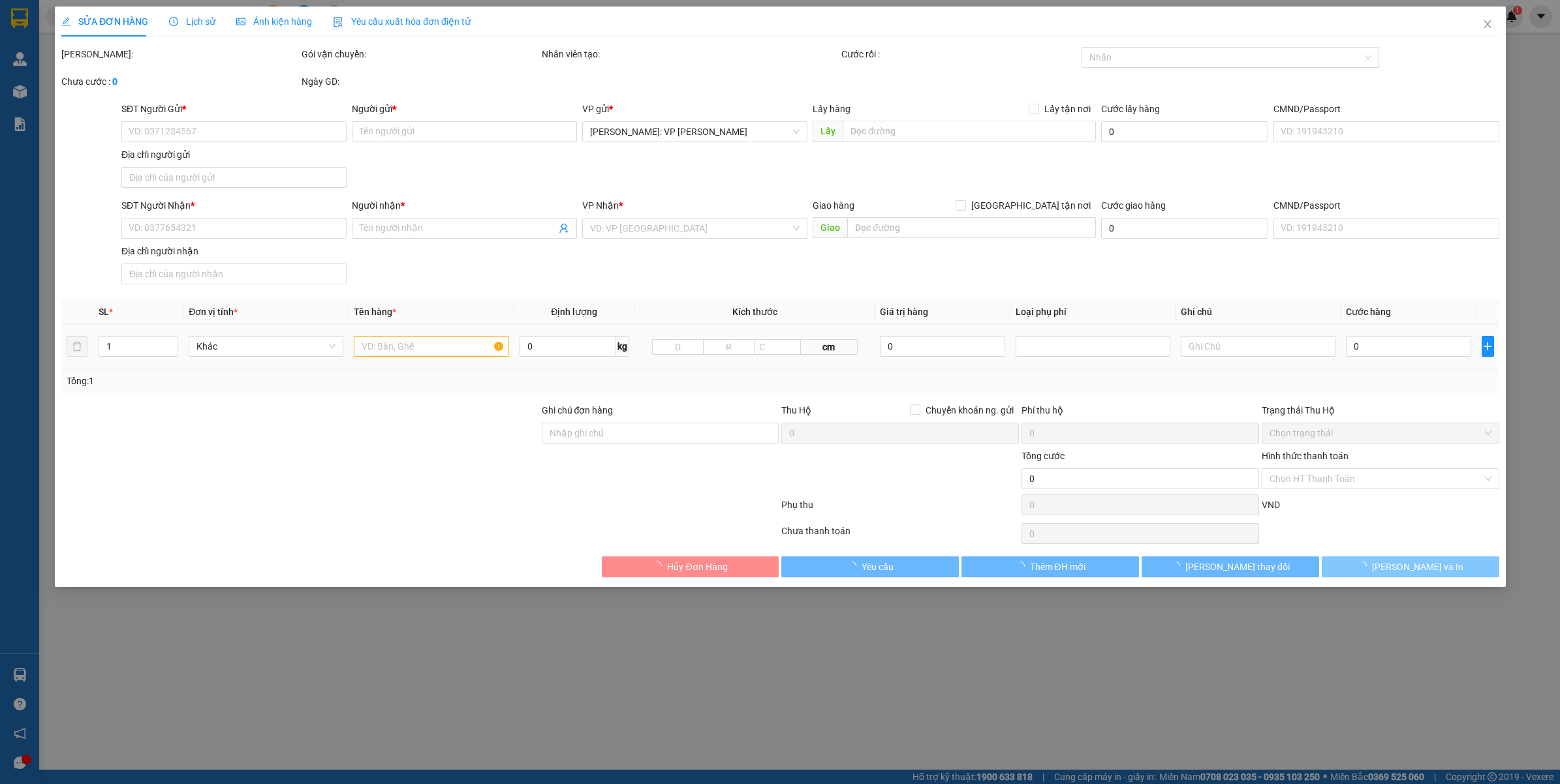
type input "0949150727"
type input "MS.TRÂN"
type input "0949150727"
type input "MS.TRÂN"
checkbox input "true"
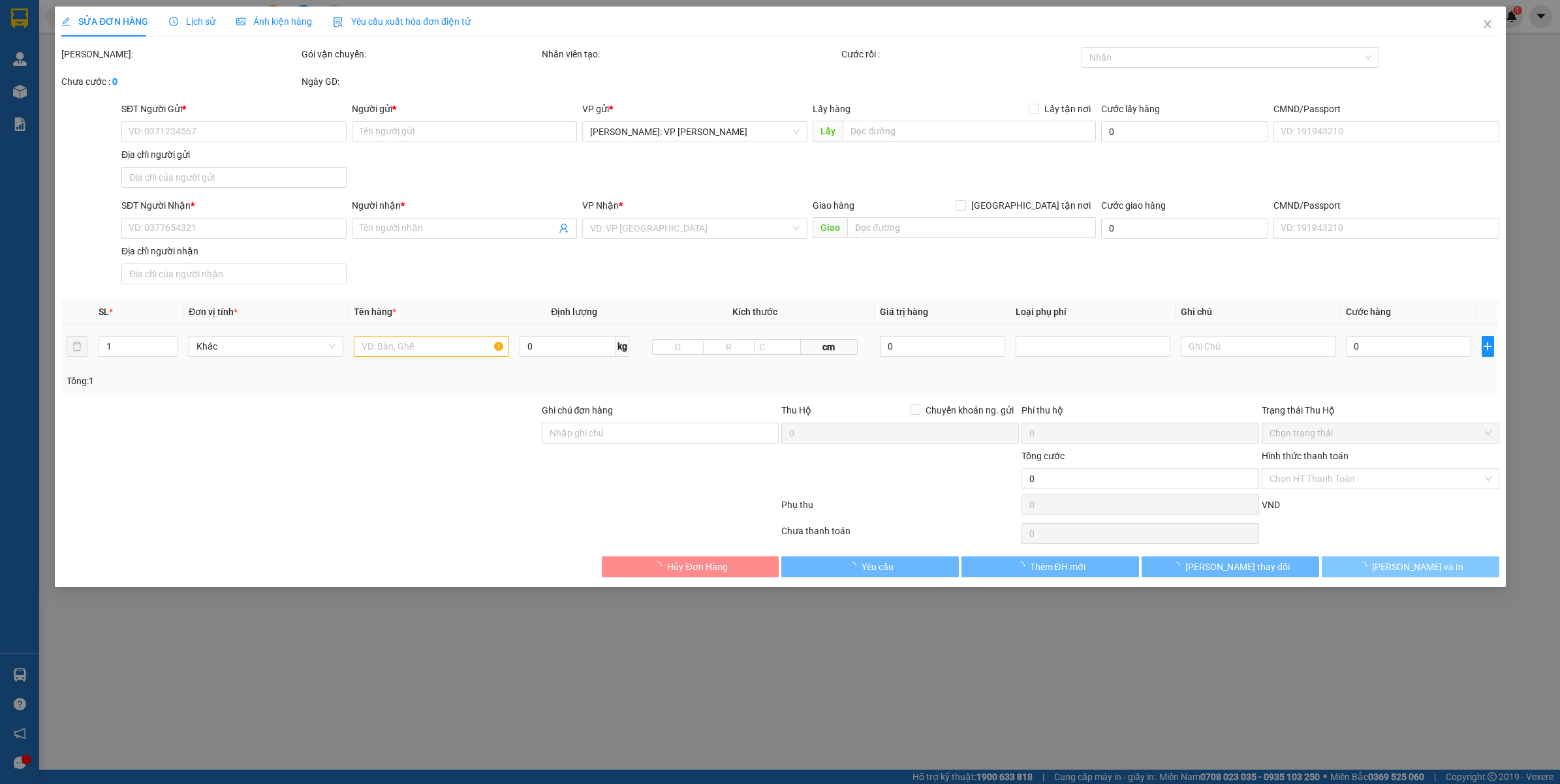
type input "Số 194A đường Tô Vĩnh Diện, tổ 7 KV Bình Thường B, Phường Long Tuyền, Tỉnh Cần …"
type input "100.000"
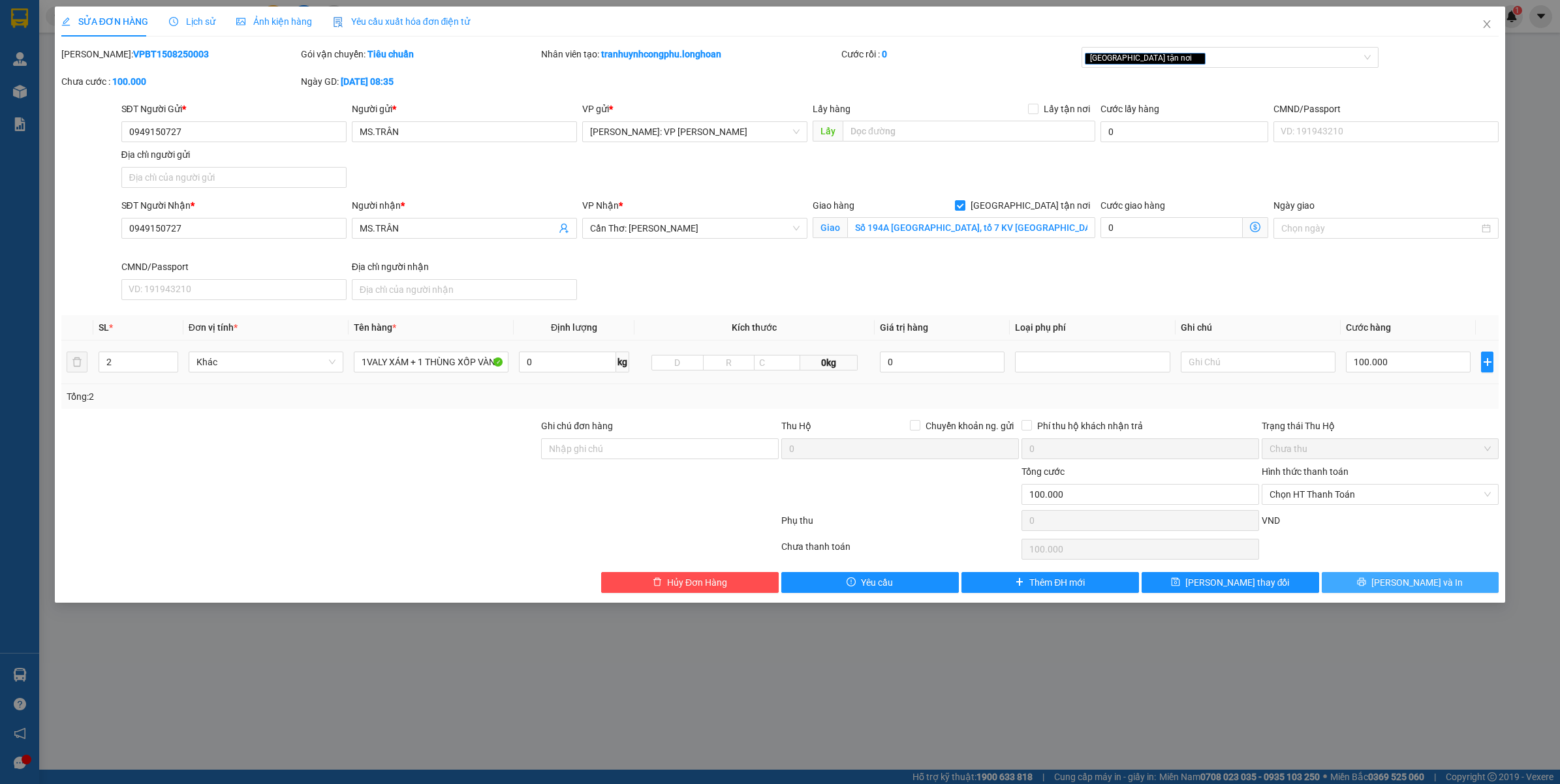
click at [1384, 585] on button "Lưu và In" at bounding box center [1410, 583] width 178 height 21
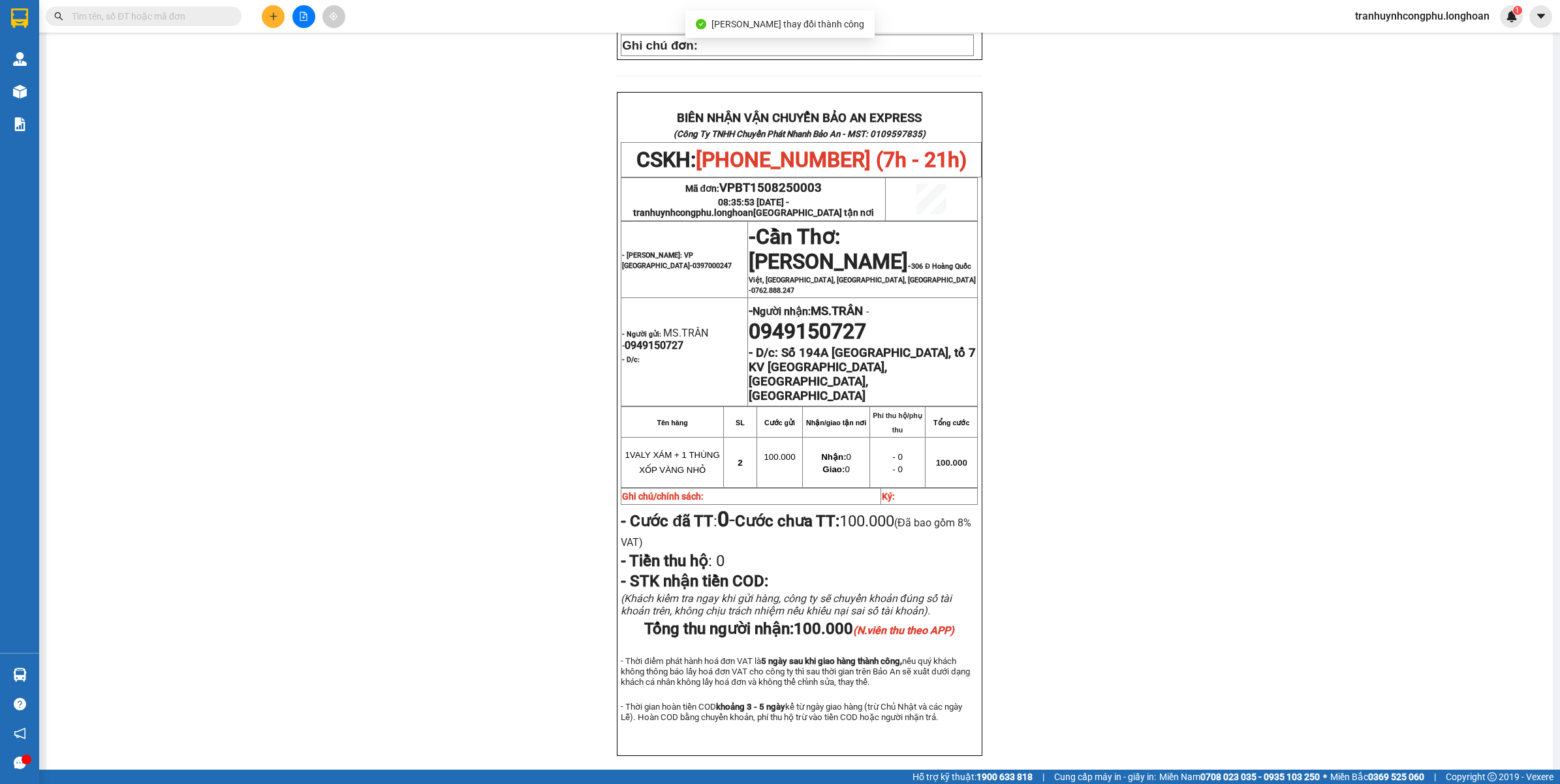
scroll to position [587, 0]
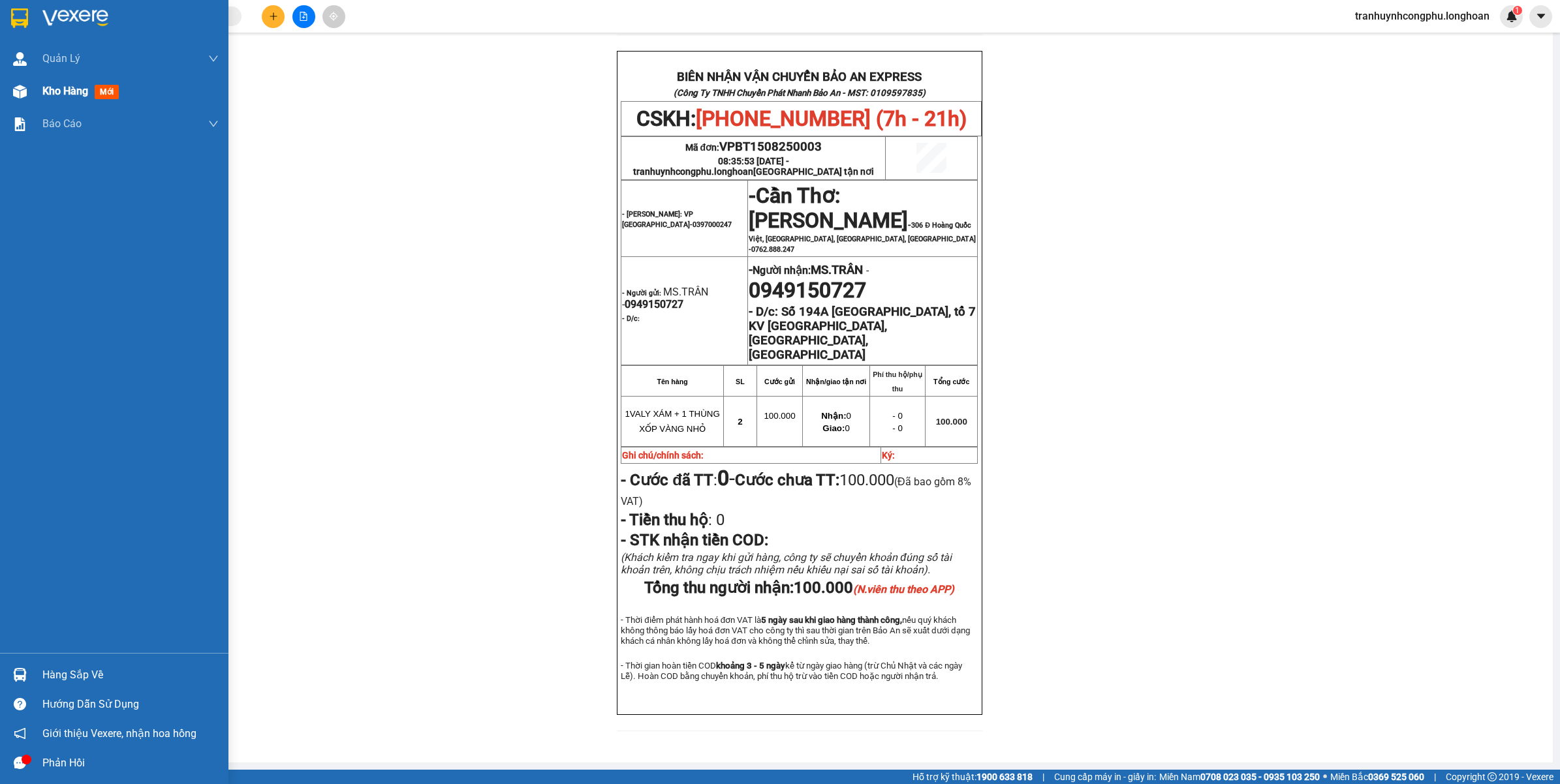
click at [6, 90] on div "Kho hàng mới" at bounding box center [114, 90] width 228 height 32
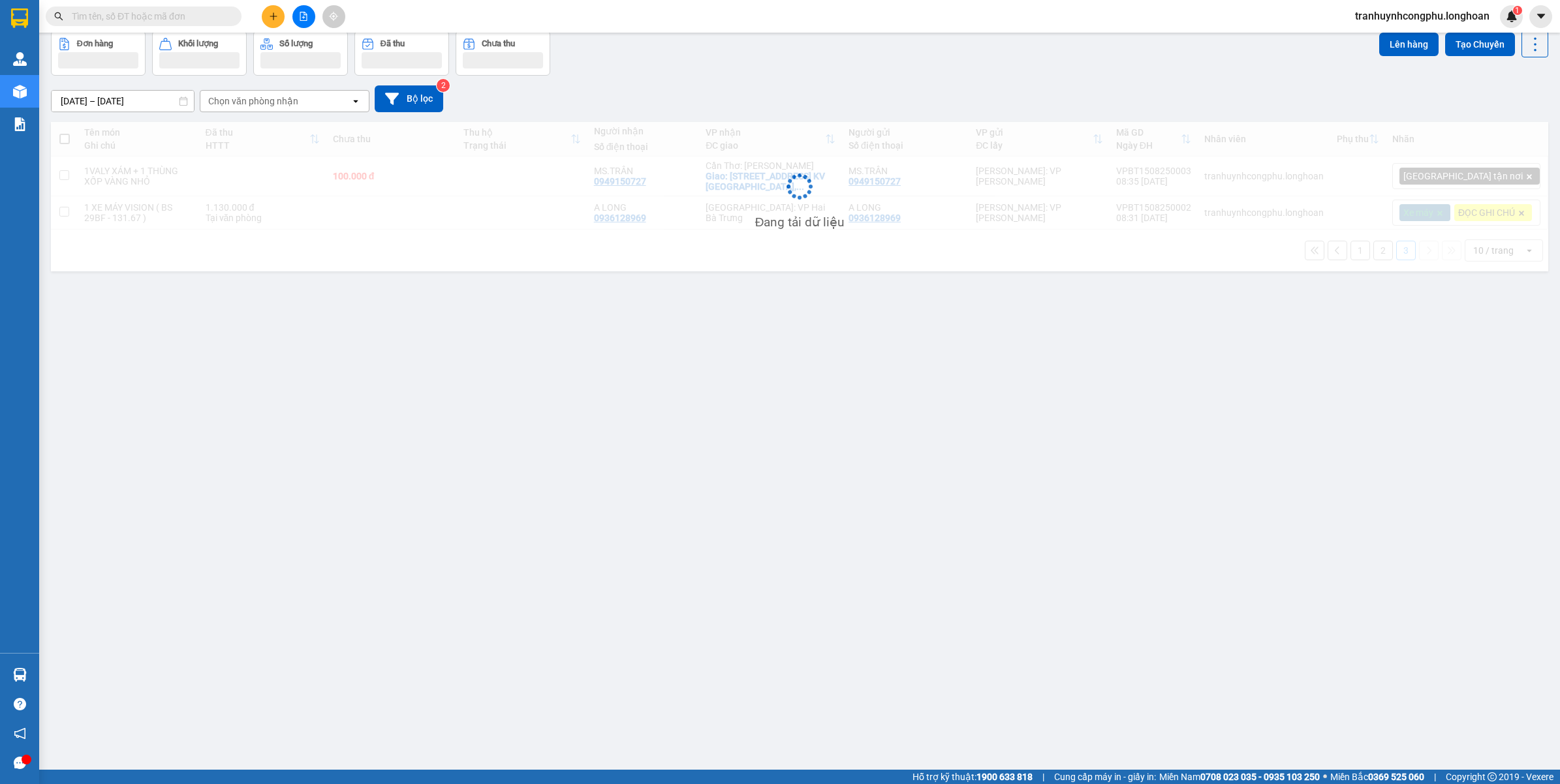
scroll to position [60, 0]
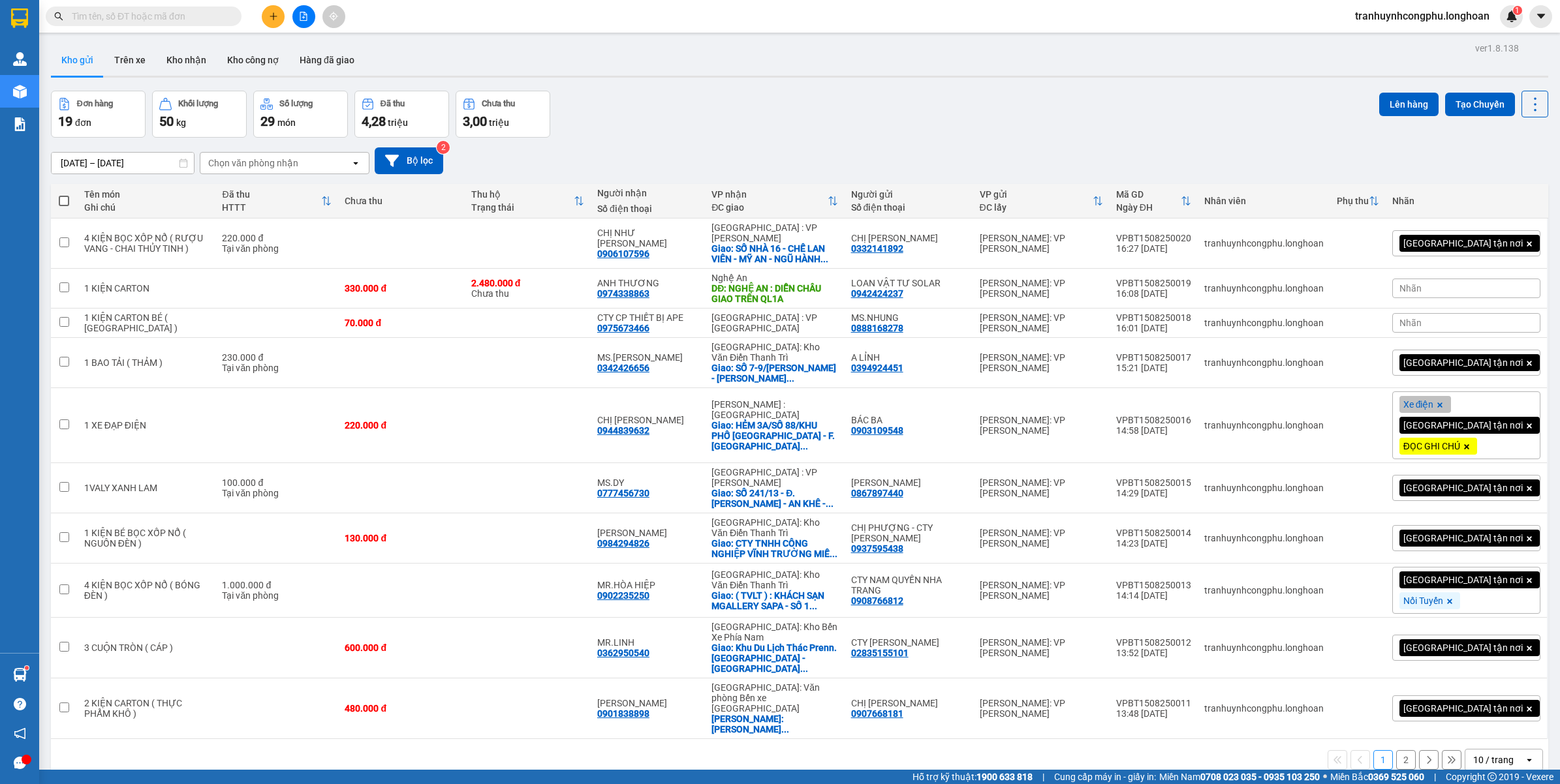
click at [272, 14] on icon "plus" at bounding box center [273, 16] width 9 height 9
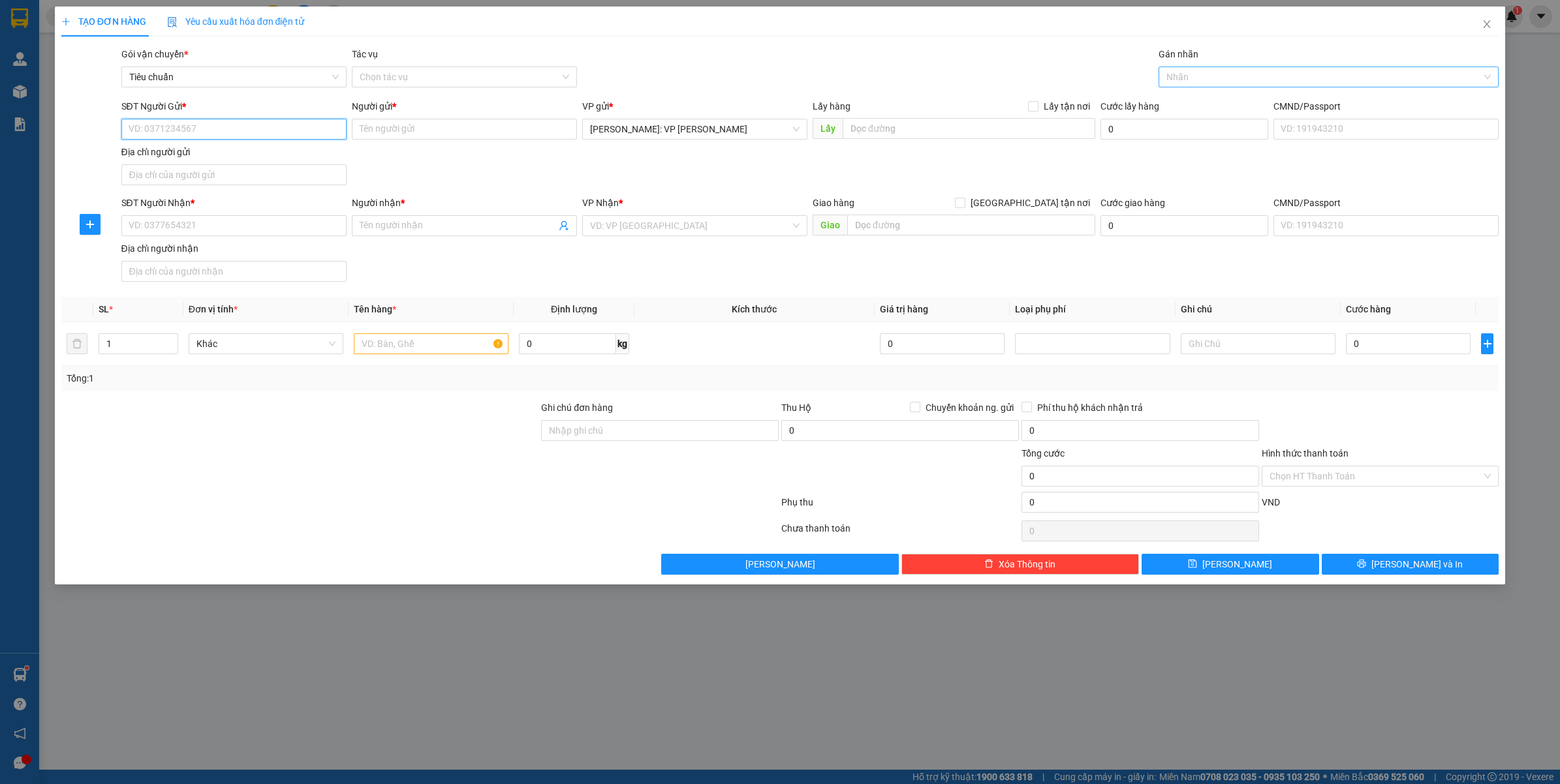
click at [1241, 84] on div at bounding box center [1322, 77] width 321 height 16
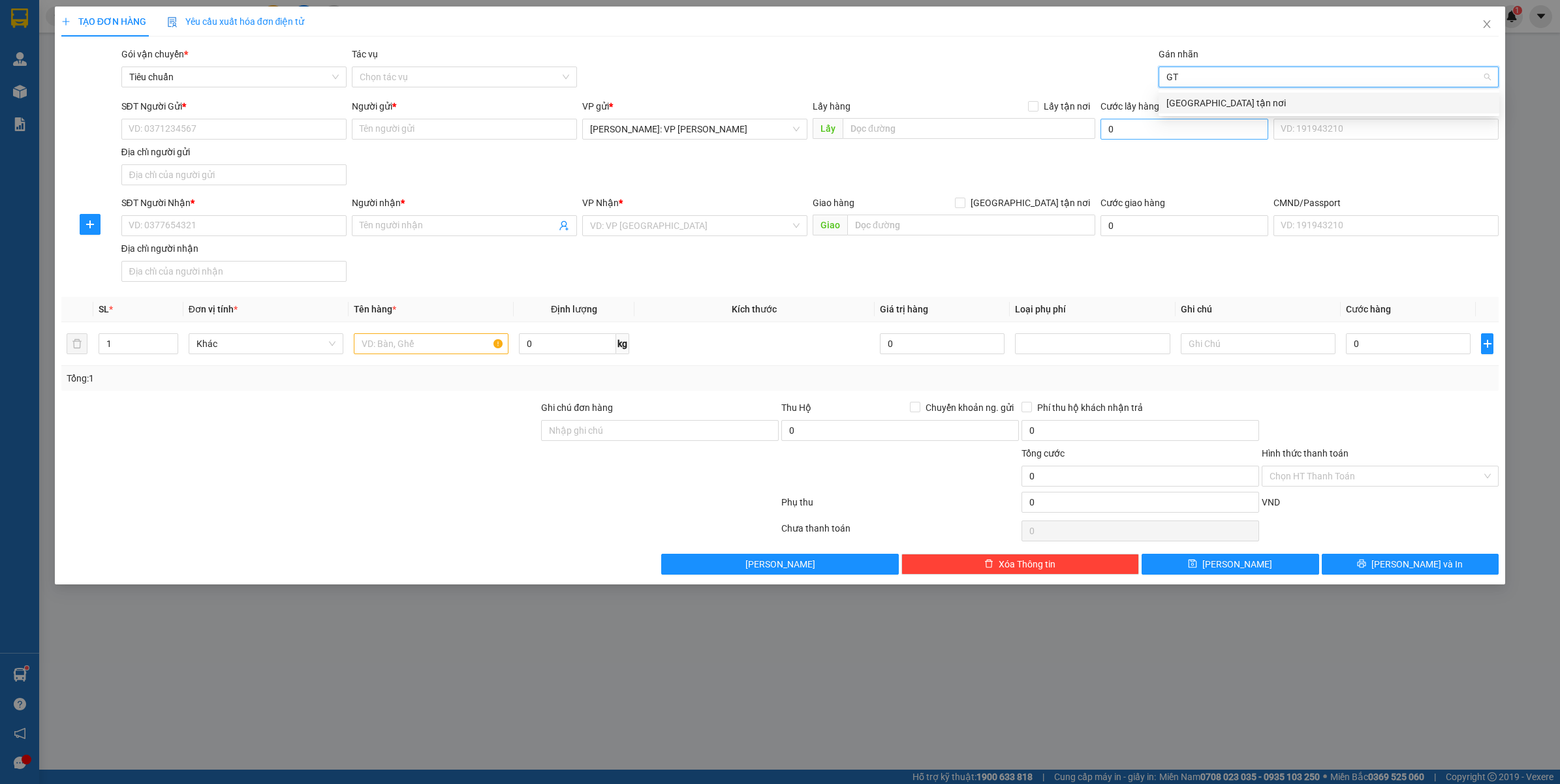
type input "GTN"
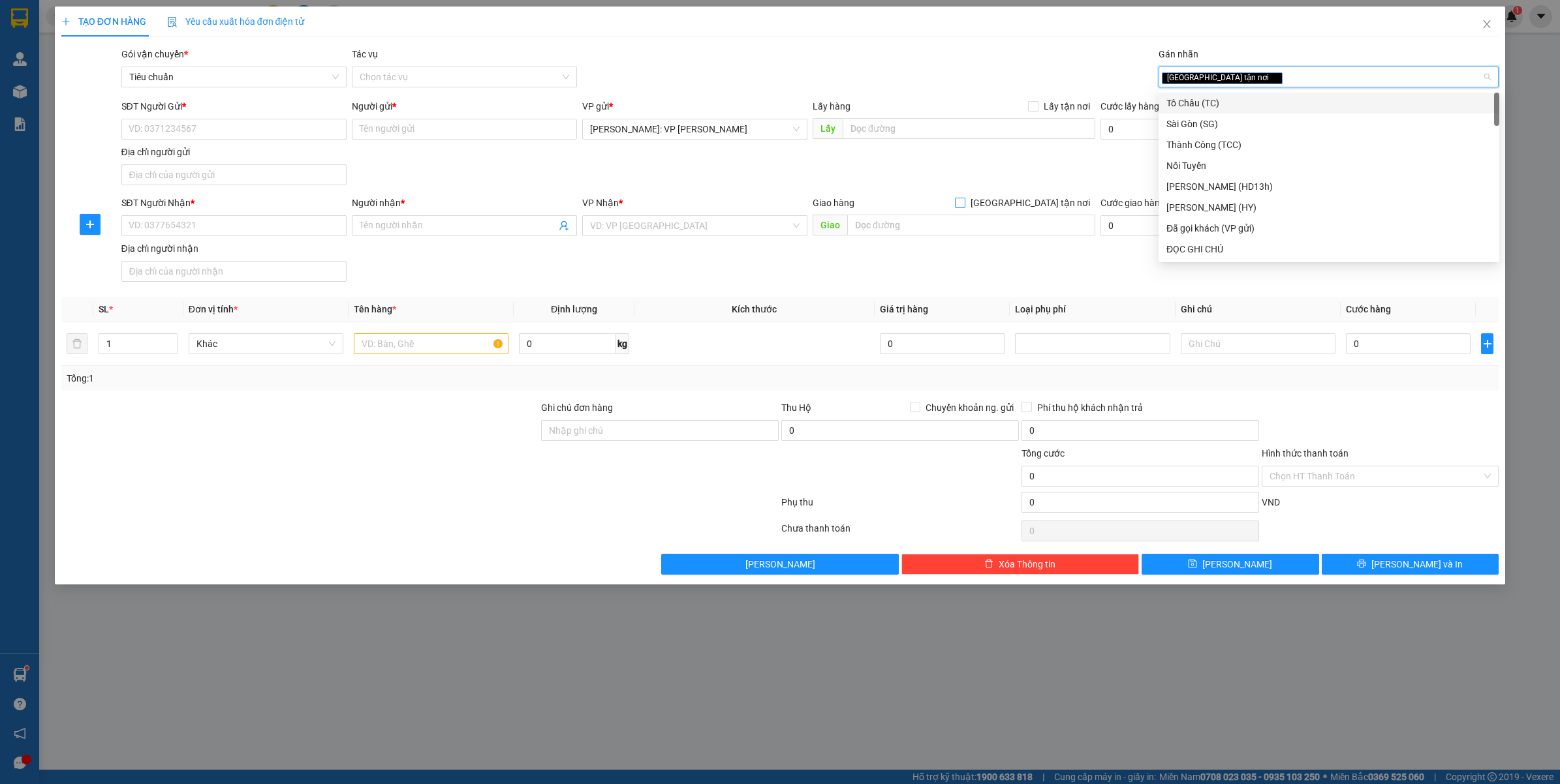
click at [1051, 201] on span "[GEOGRAPHIC_DATA] tận nơi" at bounding box center [1030, 203] width 130 height 14
click at [964, 201] on input "[GEOGRAPHIC_DATA] tận nơi" at bounding box center [959, 202] width 9 height 9
checkbox input "true"
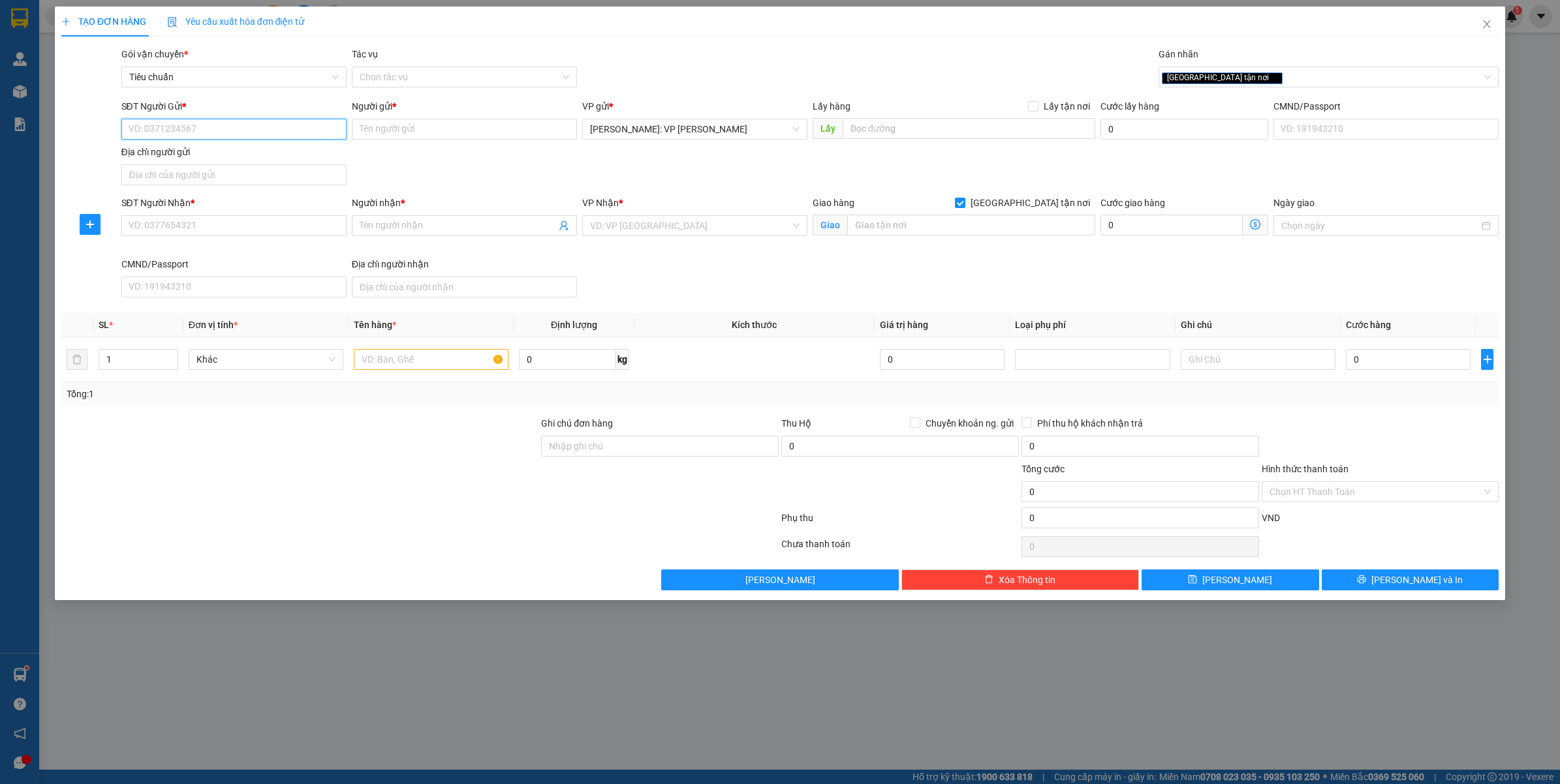
click at [239, 131] on input "SĐT Người Gửi *" at bounding box center [233, 129] width 225 height 21
click at [155, 220] on input "SĐT Người Nhận *" at bounding box center [233, 225] width 225 height 21
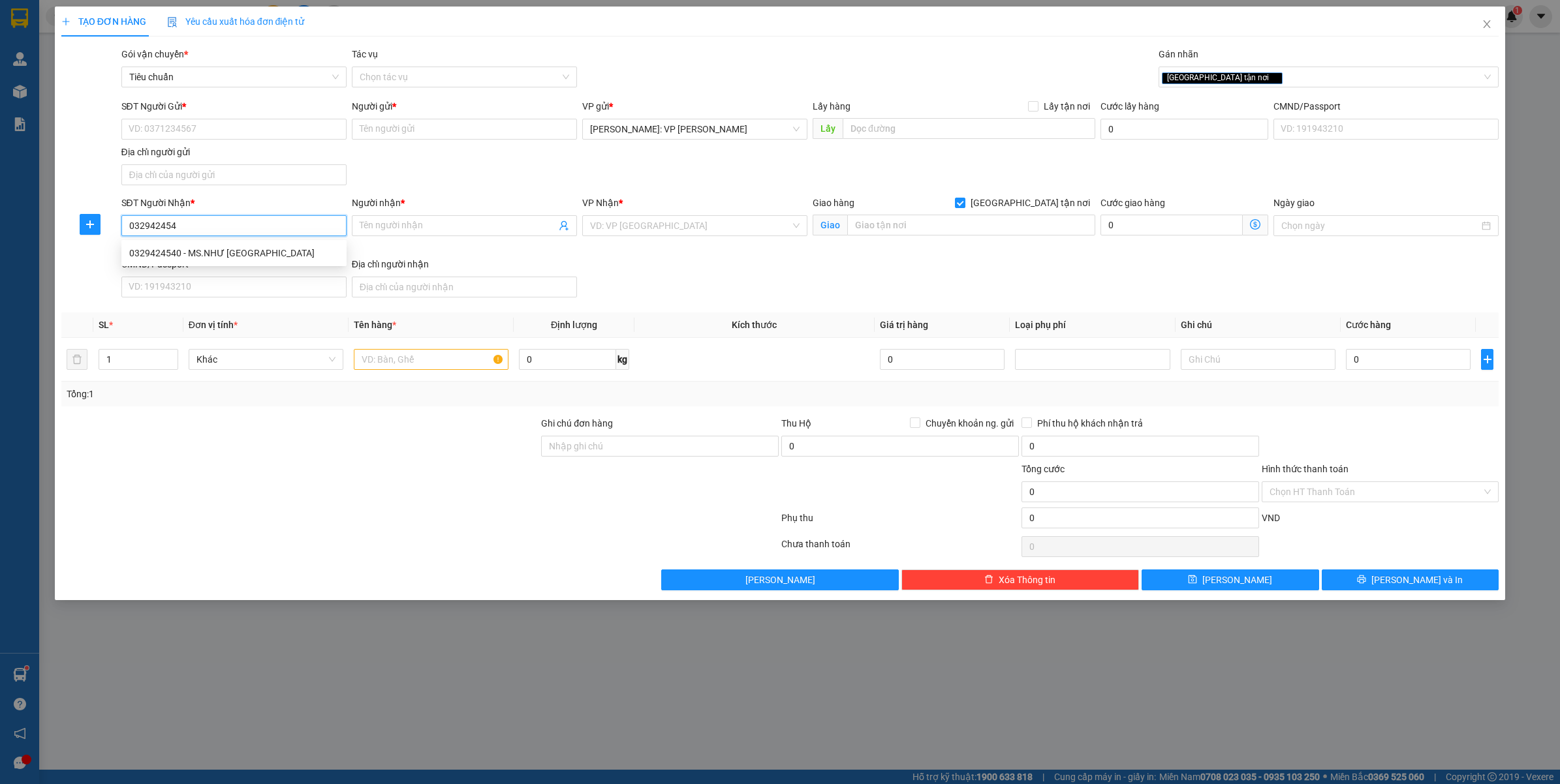
type input "0329424540"
click at [215, 254] on div "0329424540 - MS.NHƯ Ý" at bounding box center [233, 253] width 210 height 14
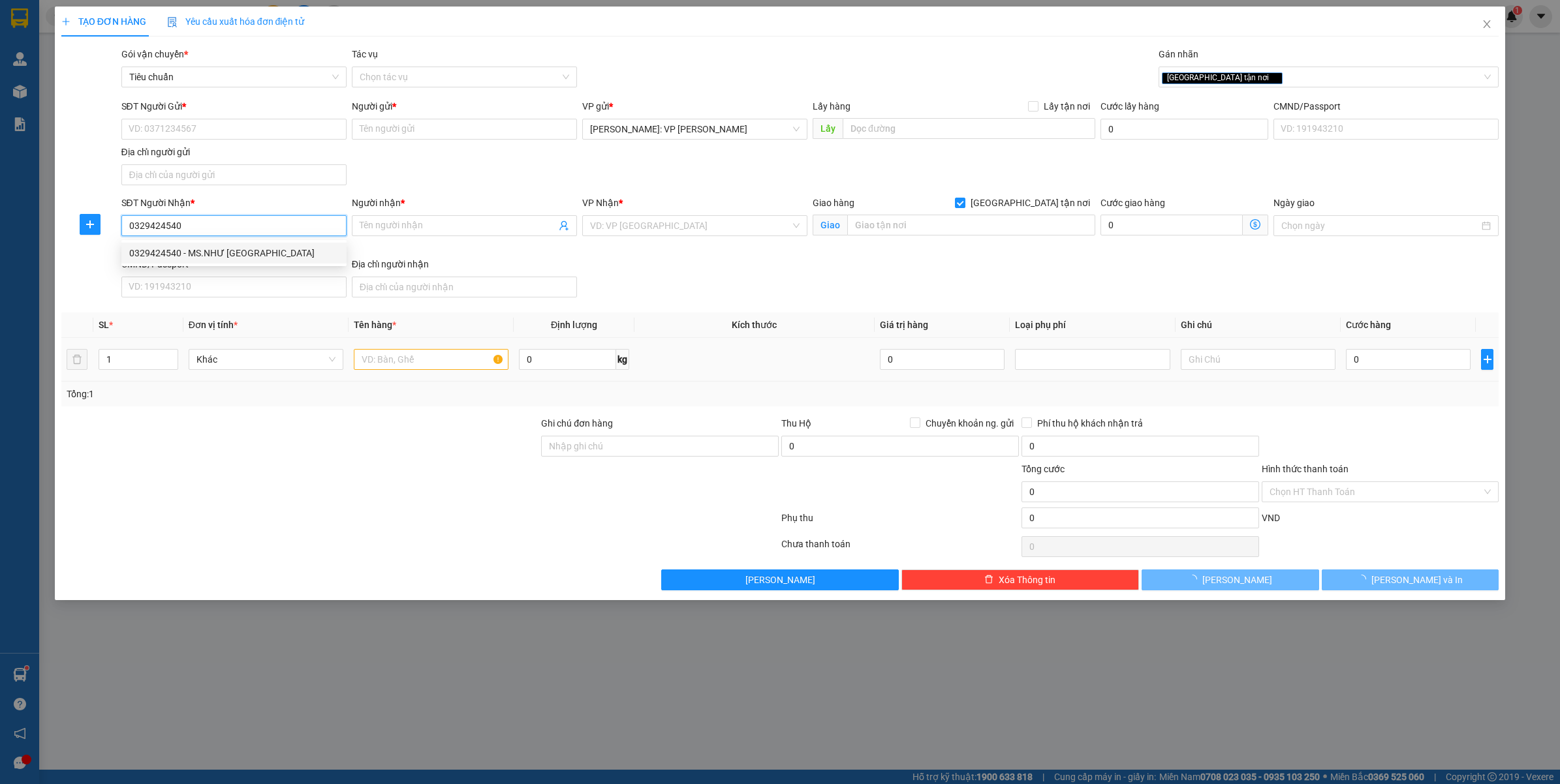
type input "MS.NHƯ [GEOGRAPHIC_DATA]"
type input "SỐ 1/PHẠM TU - TÂN TRIỀU - THANH TRÌ - HÀ NỘI"
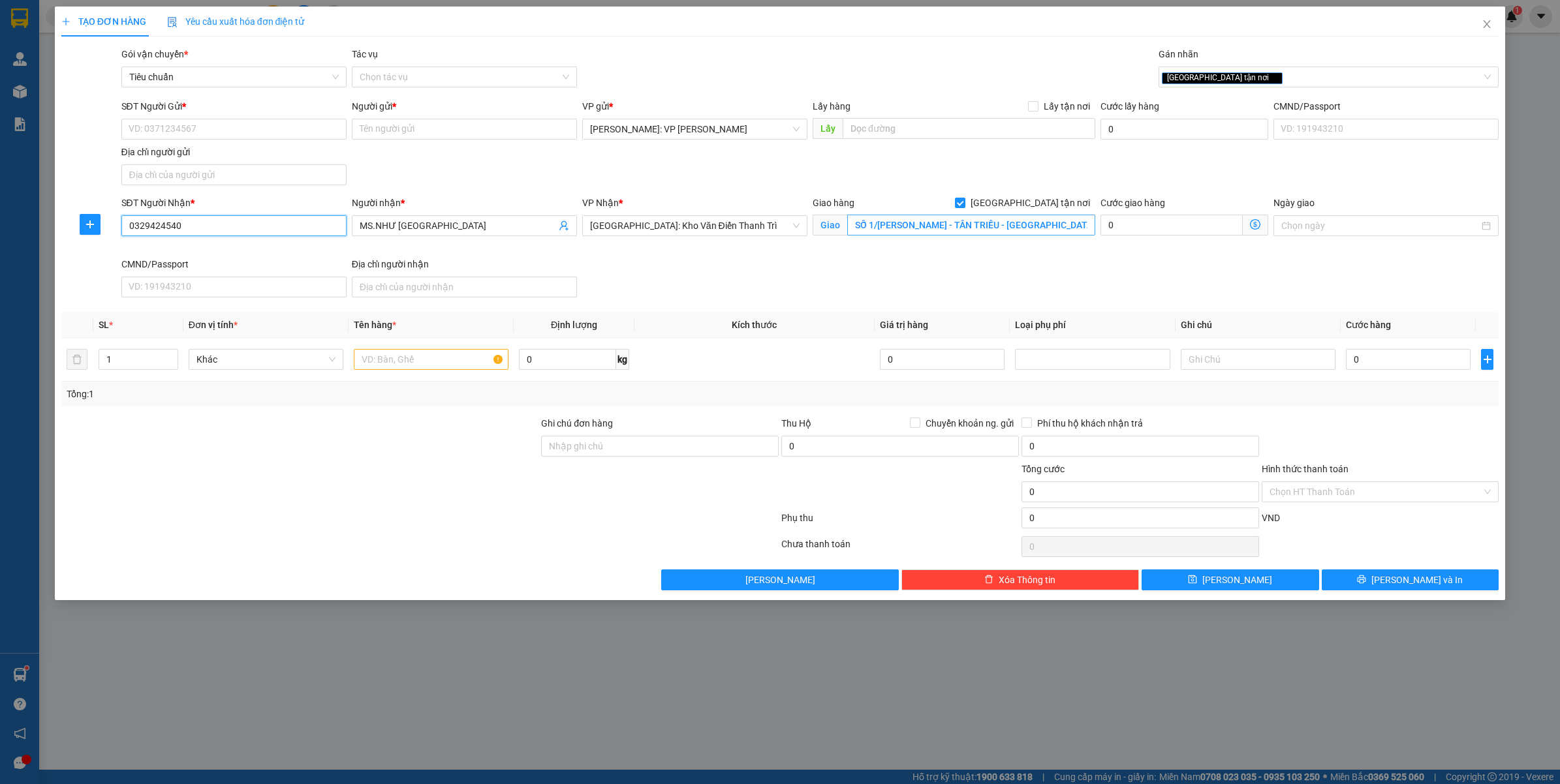
type input "0329424540"
click at [1074, 229] on input "SỐ 1/PHẠM TU - TÂN TRIỀU - THANH TRÌ - HÀ NỘI" at bounding box center [971, 225] width 248 height 21
type input "SỐ 1/PHẠM TU - TÂN TRIỀU - THANH TRÌ - HÀ NỘI ( ĐỐI DIỆN CỔNG SỐ 2 BỆNH VIỆN K …"
drag, startPoint x: 418, startPoint y: 364, endPoint x: 424, endPoint y: 364, distance: 6.0
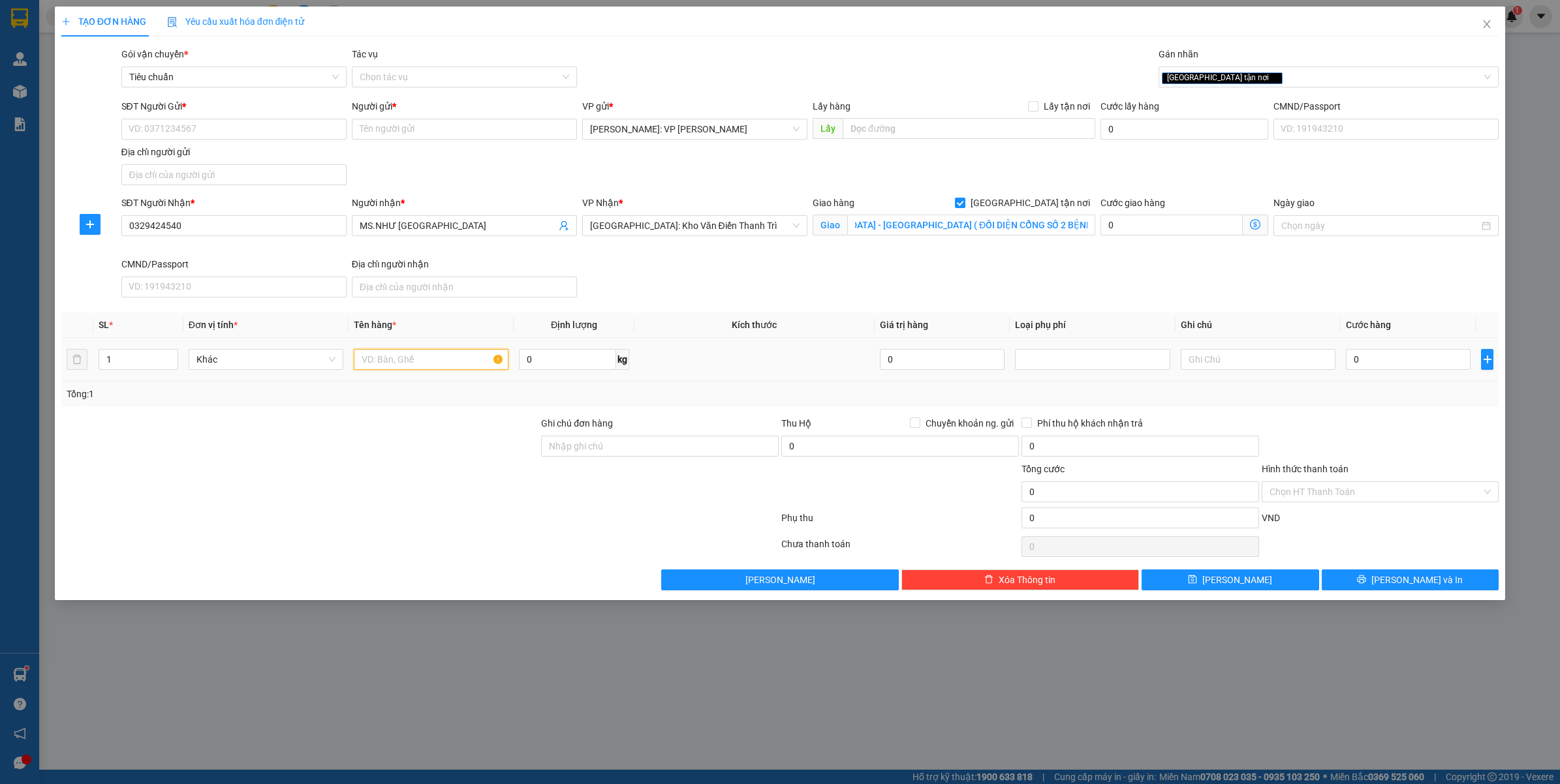
click at [423, 364] on input "text" at bounding box center [431, 359] width 155 height 21
type input "1 KIỆN CARTON"
click at [258, 123] on input "SĐT Người Gửi *" at bounding box center [233, 129] width 225 height 21
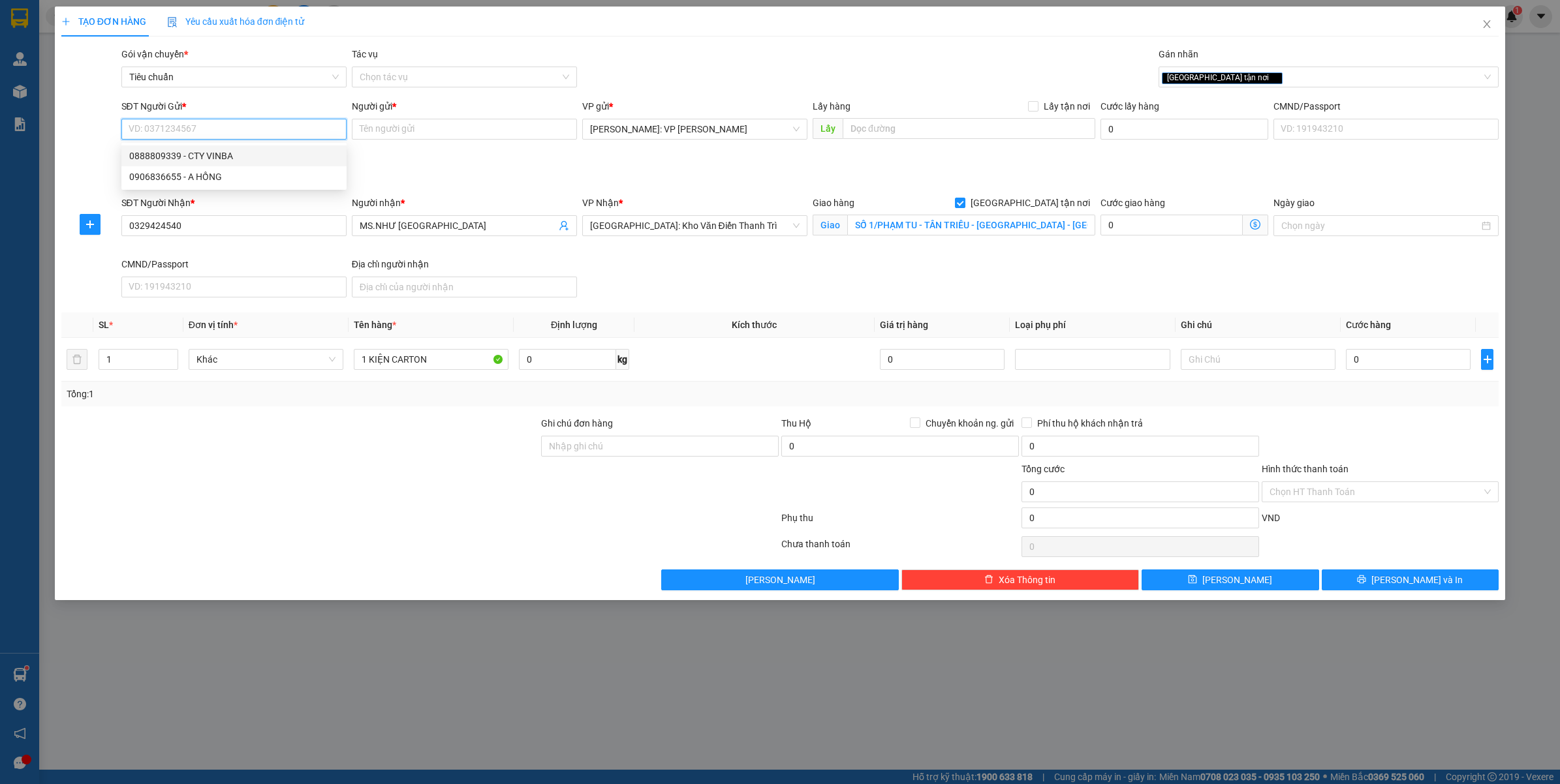
drag, startPoint x: 237, startPoint y: 157, endPoint x: 703, endPoint y: 312, distance: 491.1
click at [250, 157] on div "0888809339 - CTY VINBA" at bounding box center [233, 156] width 210 height 14
type input "0888809339"
type input "CTY VINBA"
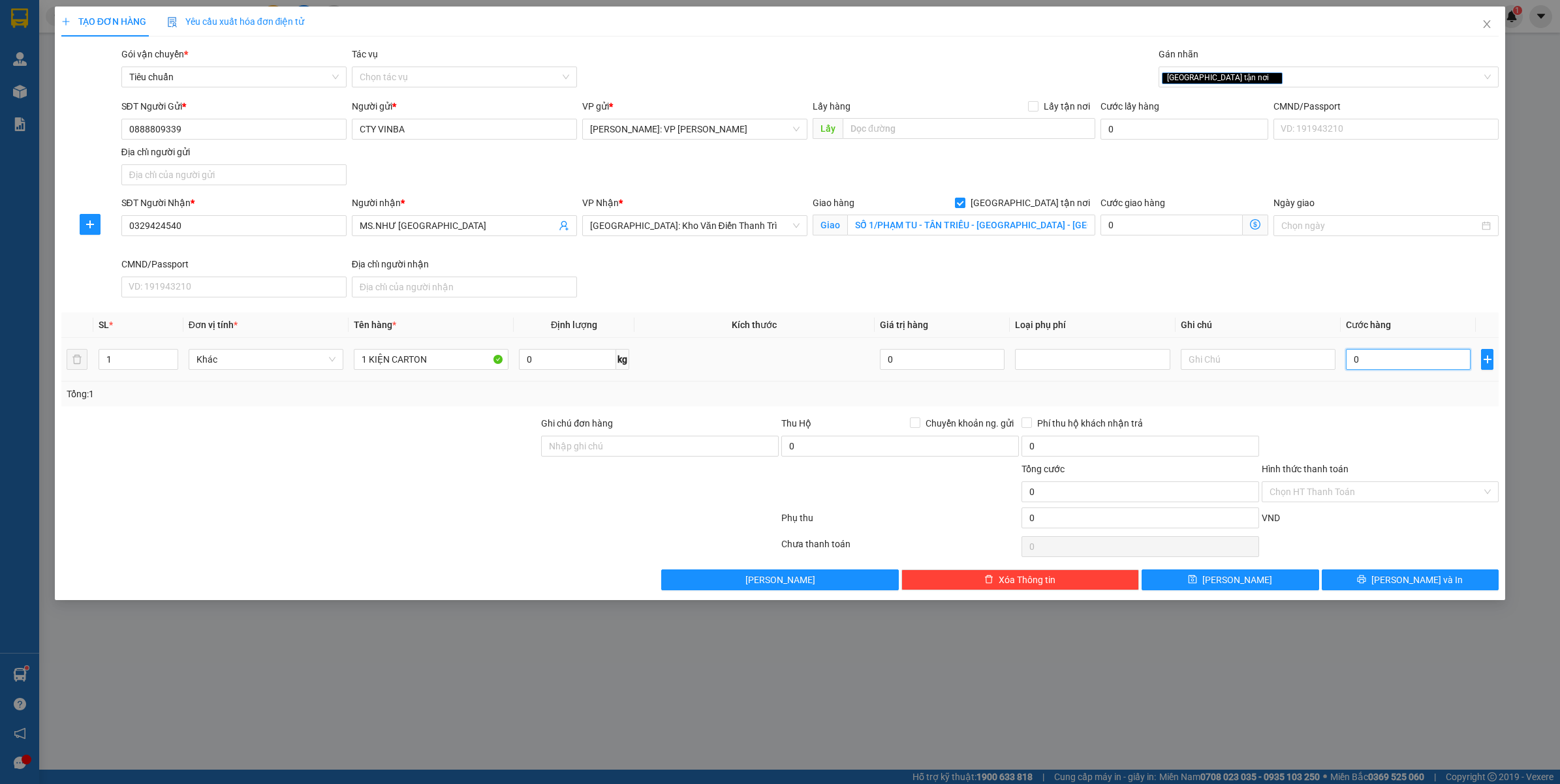
click at [1369, 369] on input "0" at bounding box center [1408, 359] width 124 height 21
type input "1"
type input "14"
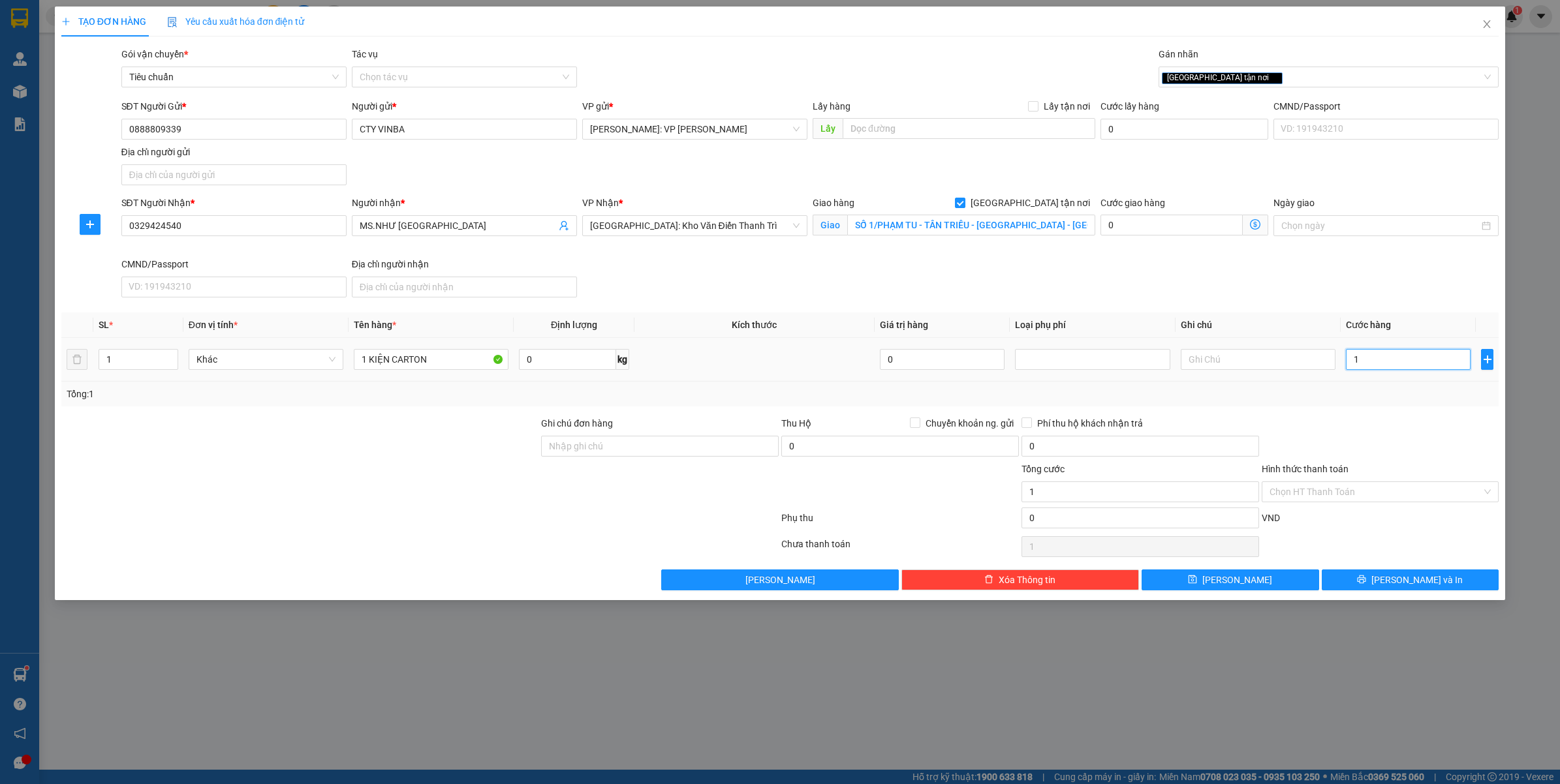
type input "14"
type input "140"
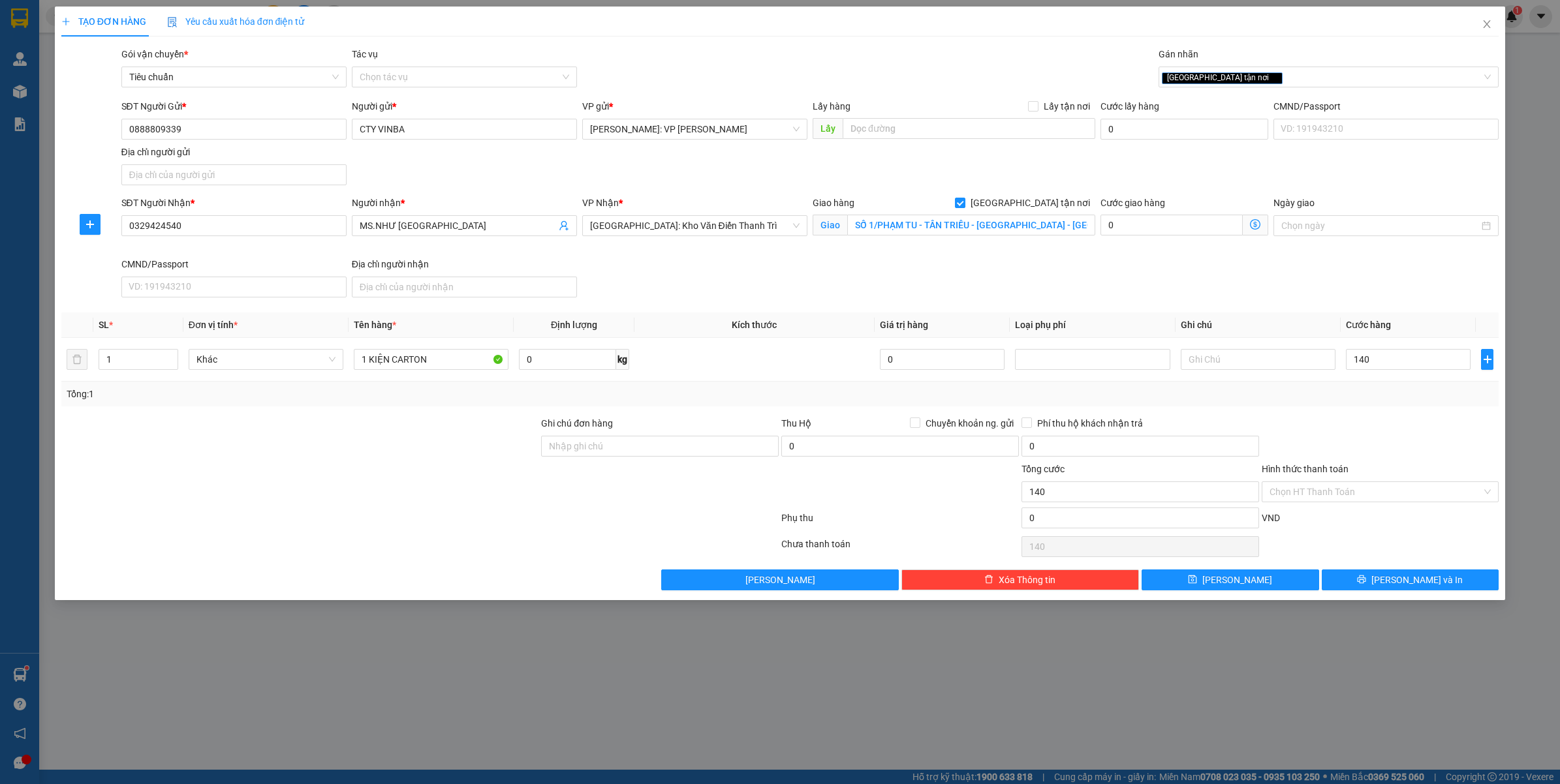
click at [1368, 405] on div "Tổng: 1" at bounding box center [780, 394] width 1438 height 24
type input "140.000"
click at [1362, 481] on div "Hình thức thanh toán" at bounding box center [1380, 472] width 238 height 19
click at [1356, 498] on input "Hình thức thanh toán" at bounding box center [1375, 492] width 212 height 19
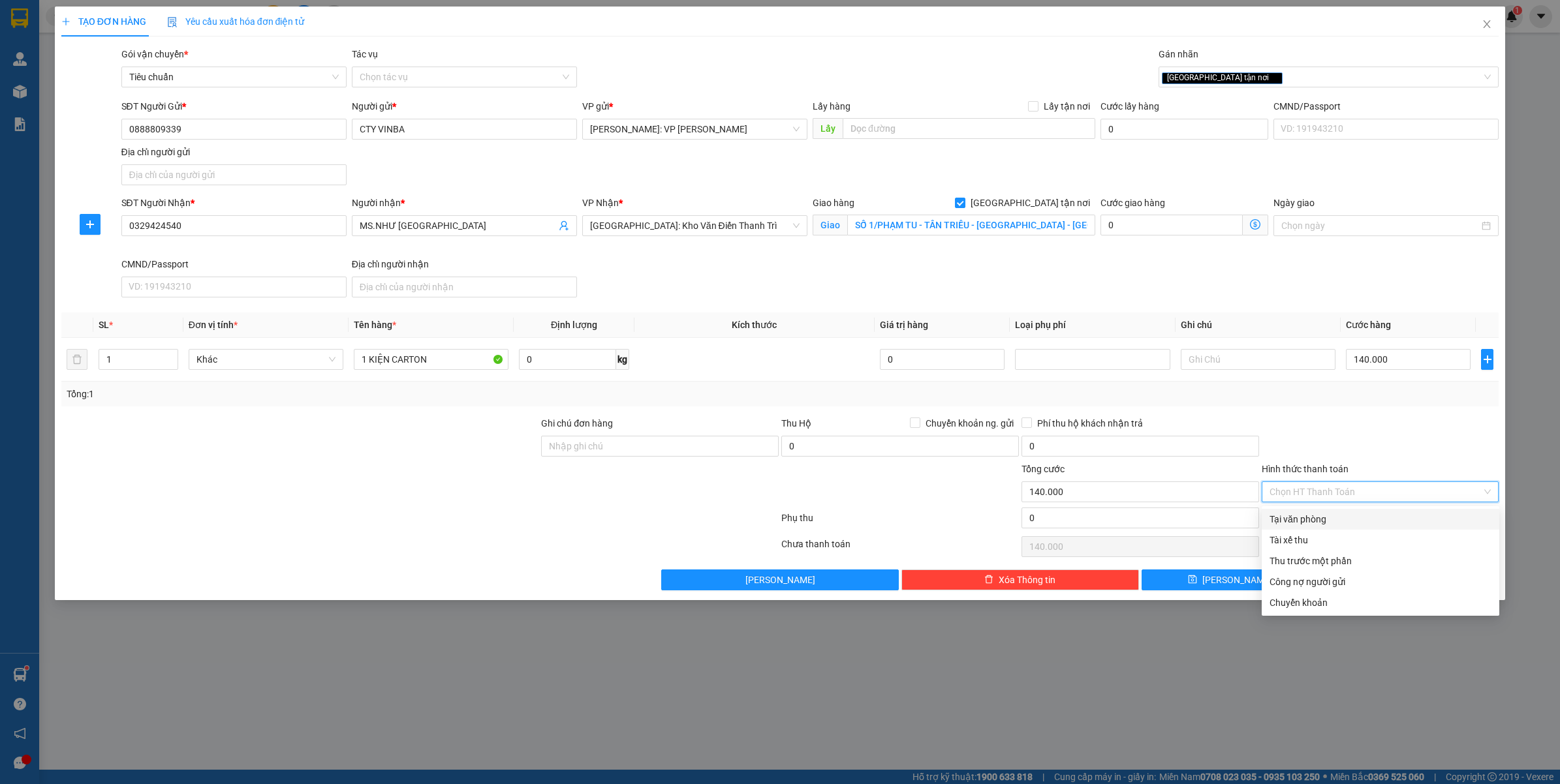
click at [1335, 516] on div "Tại văn phòng" at bounding box center [1380, 519] width 222 height 14
type input "0"
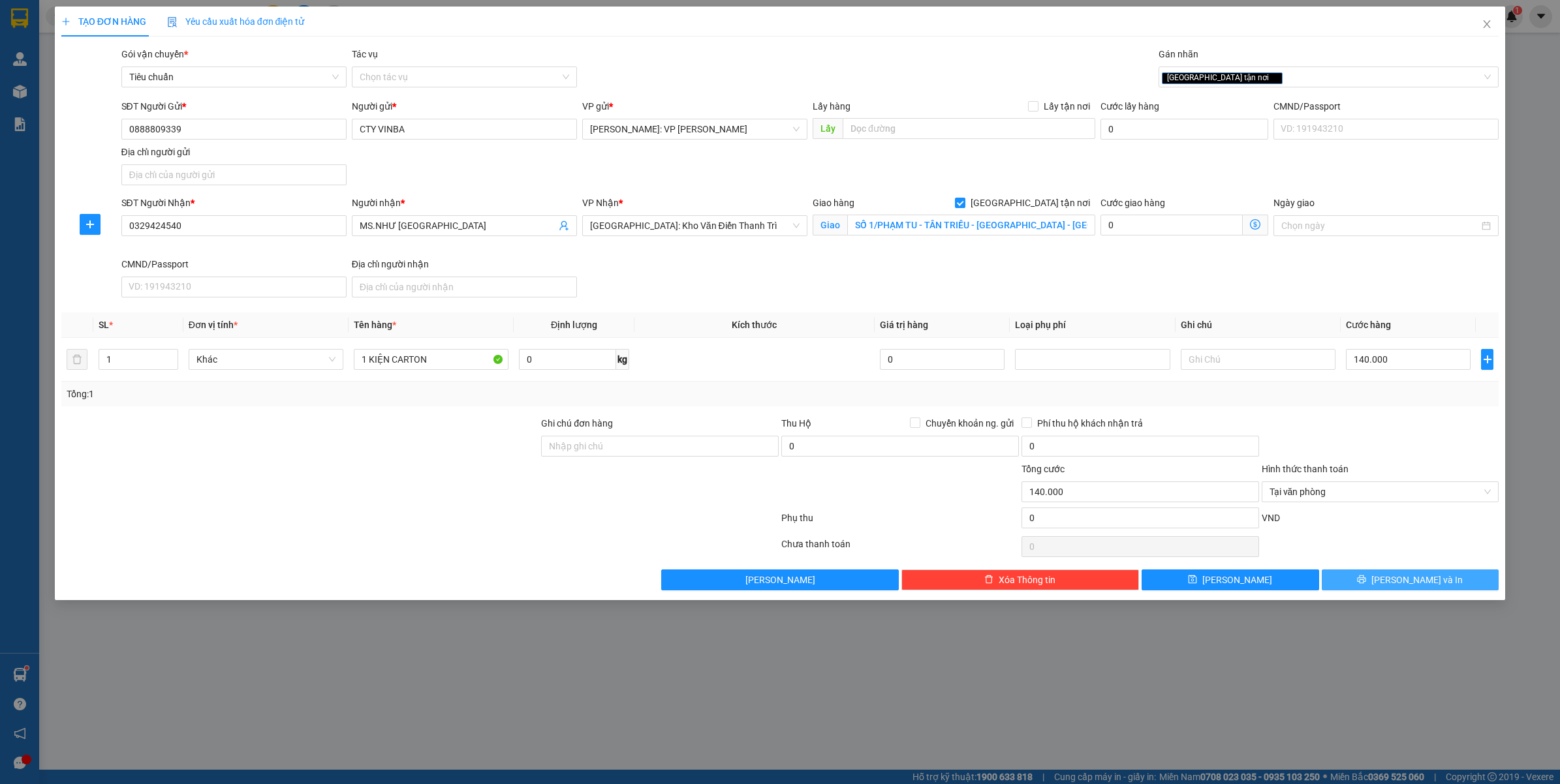
click at [1366, 586] on span "printer" at bounding box center [1362, 580] width 9 height 10
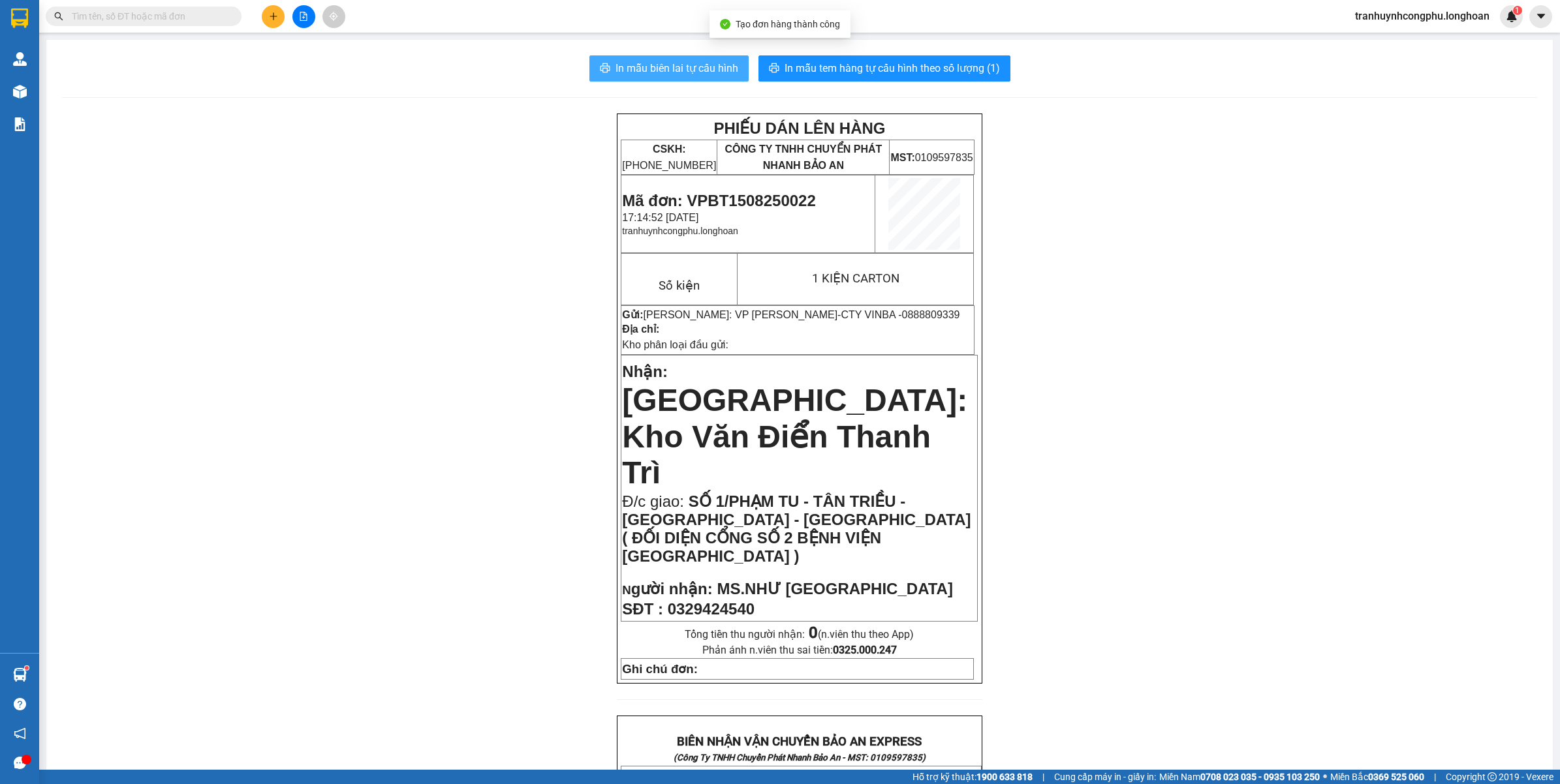
click at [647, 66] on span "In mẫu biên lai tự cấu hình" at bounding box center [676, 68] width 123 height 17
click at [974, 44] on div "In mẫu biên lai tự cấu hình In mẫu tem hàng tự cấu hình theo số lượng (1) PHIẾU…" at bounding box center [799, 740] width 1507 height 1402
click at [973, 57] on button "In mẫu tem hàng tự cấu hình theo số lượng (1)" at bounding box center [884, 69] width 252 height 26
click at [741, 197] on span "Mã đơn: VPBT1508250022" at bounding box center [719, 200] width 193 height 17
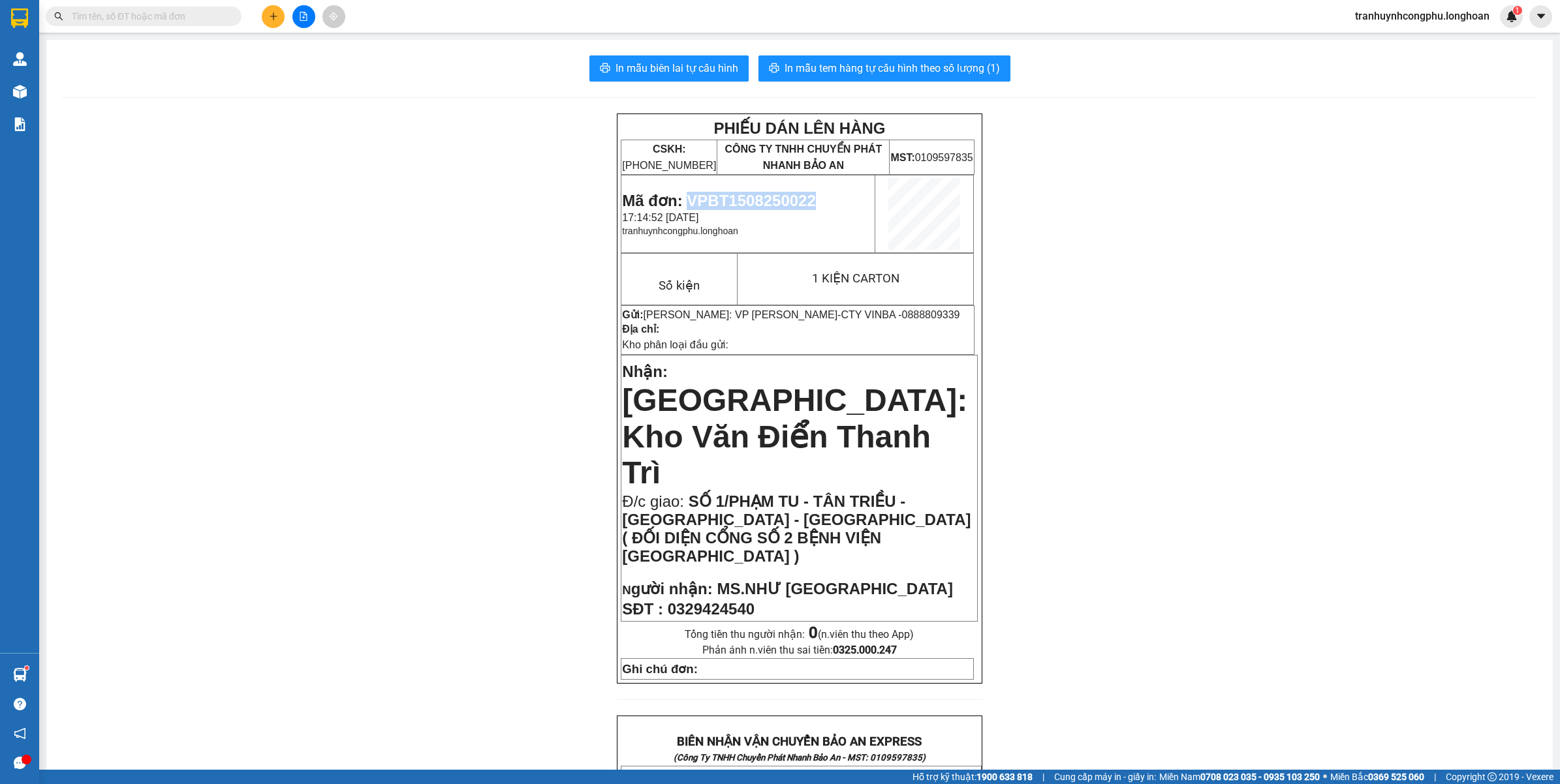
copy span "VPBT1508250022"
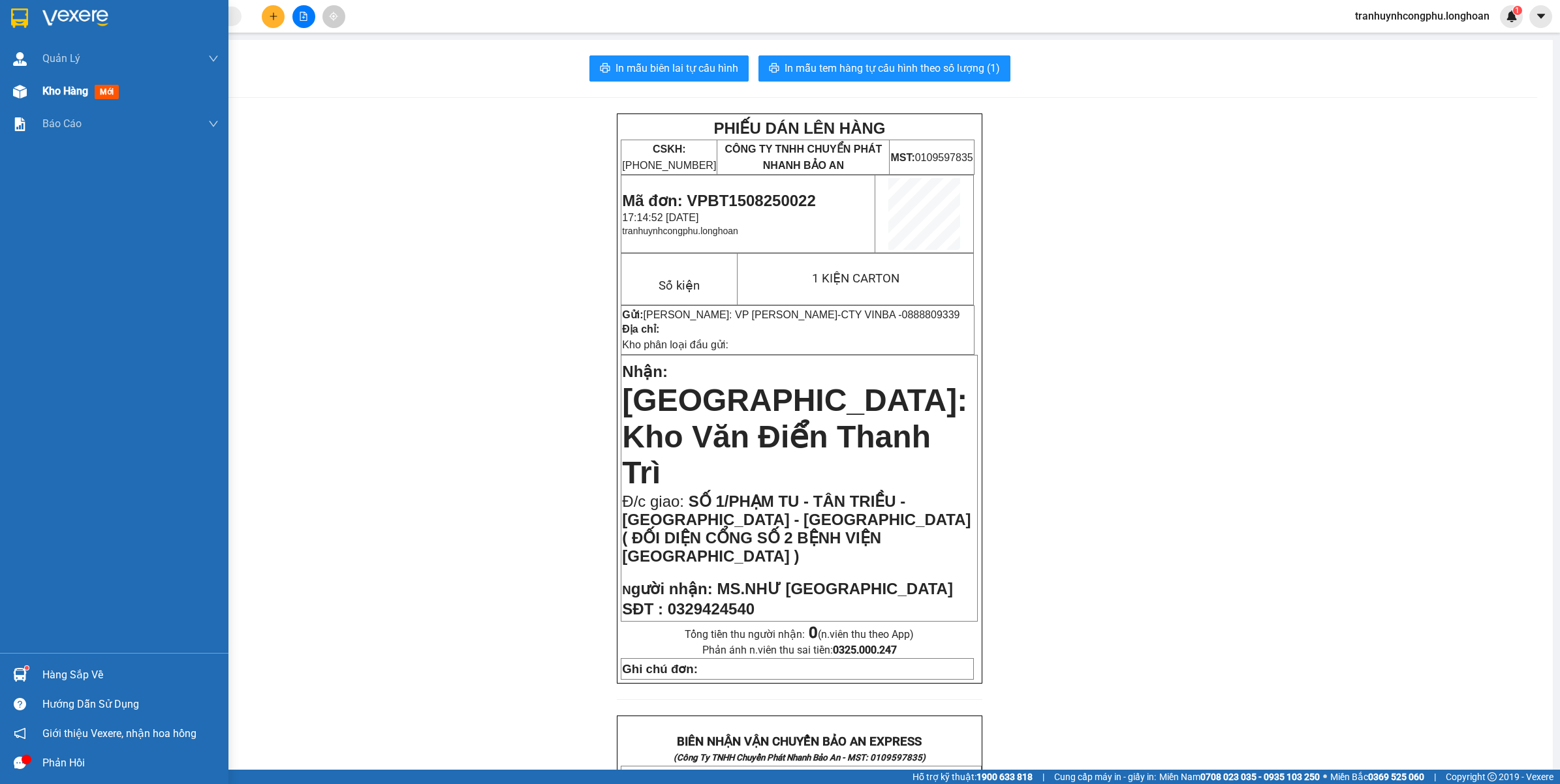
click at [27, 95] on div at bounding box center [20, 91] width 23 height 23
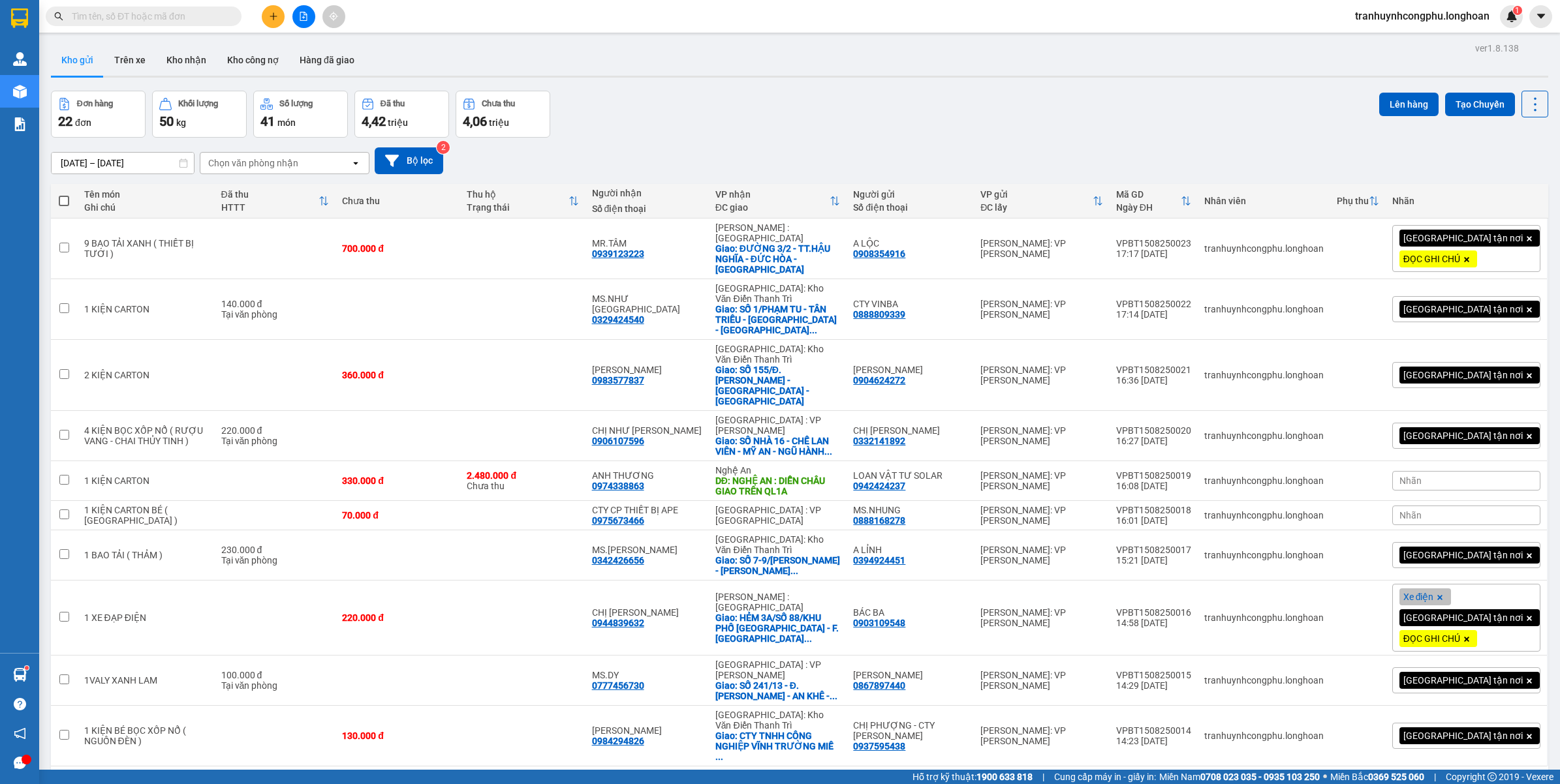
click at [791, 157] on div "17/07/2025 – 15/08/2025 Press the down arrow key to interact with the calendar …" at bounding box center [799, 160] width 1497 height 27
click at [1352, 778] on button "1" at bounding box center [1360, 787] width 19 height 19
click at [1376, 778] on button "2" at bounding box center [1383, 787] width 19 height 19
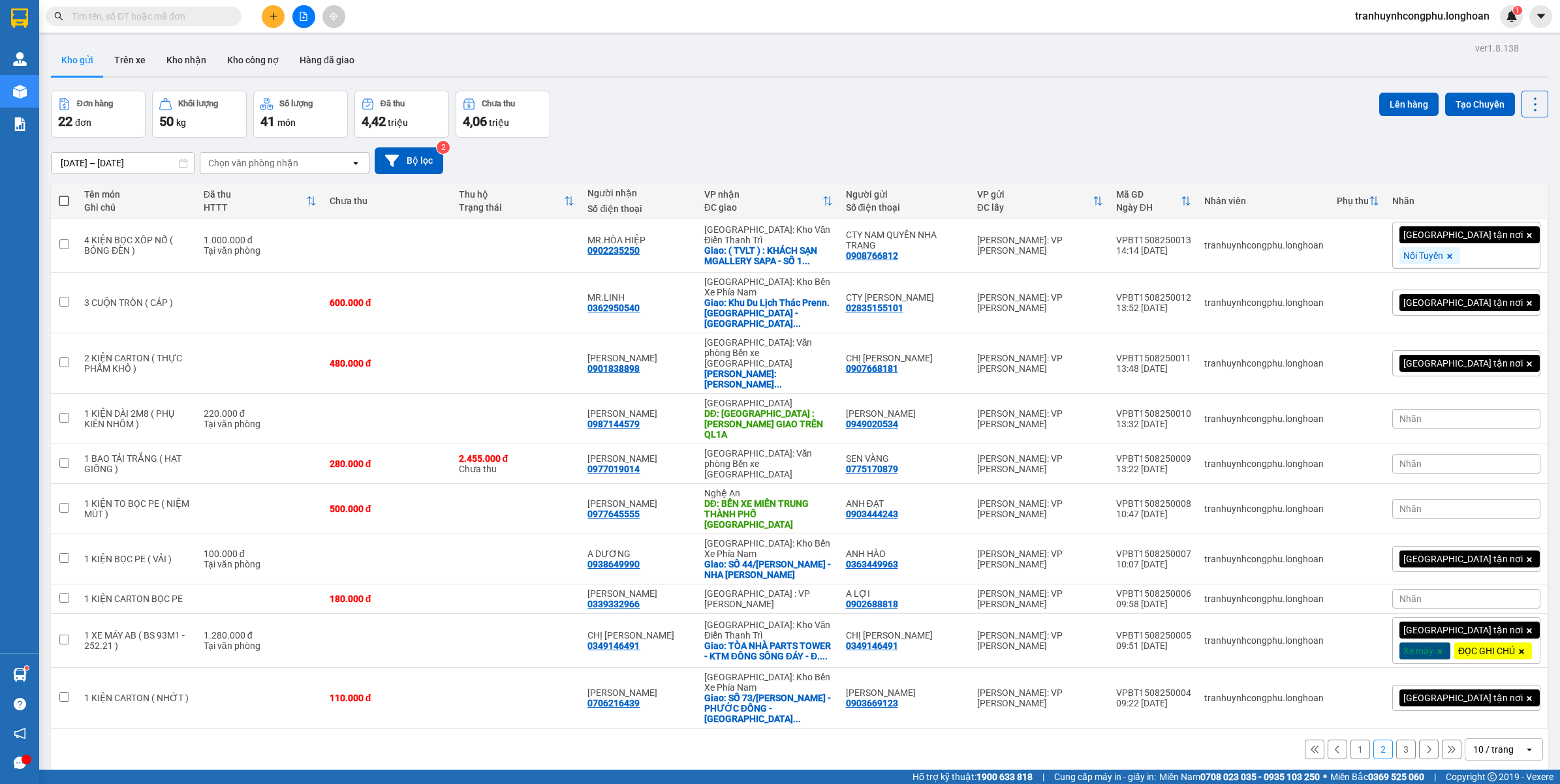
drag, startPoint x: 1392, startPoint y: 728, endPoint x: 1384, endPoint y: 728, distance: 8.0
click at [1396, 740] on button "3" at bounding box center [1406, 749] width 19 height 19
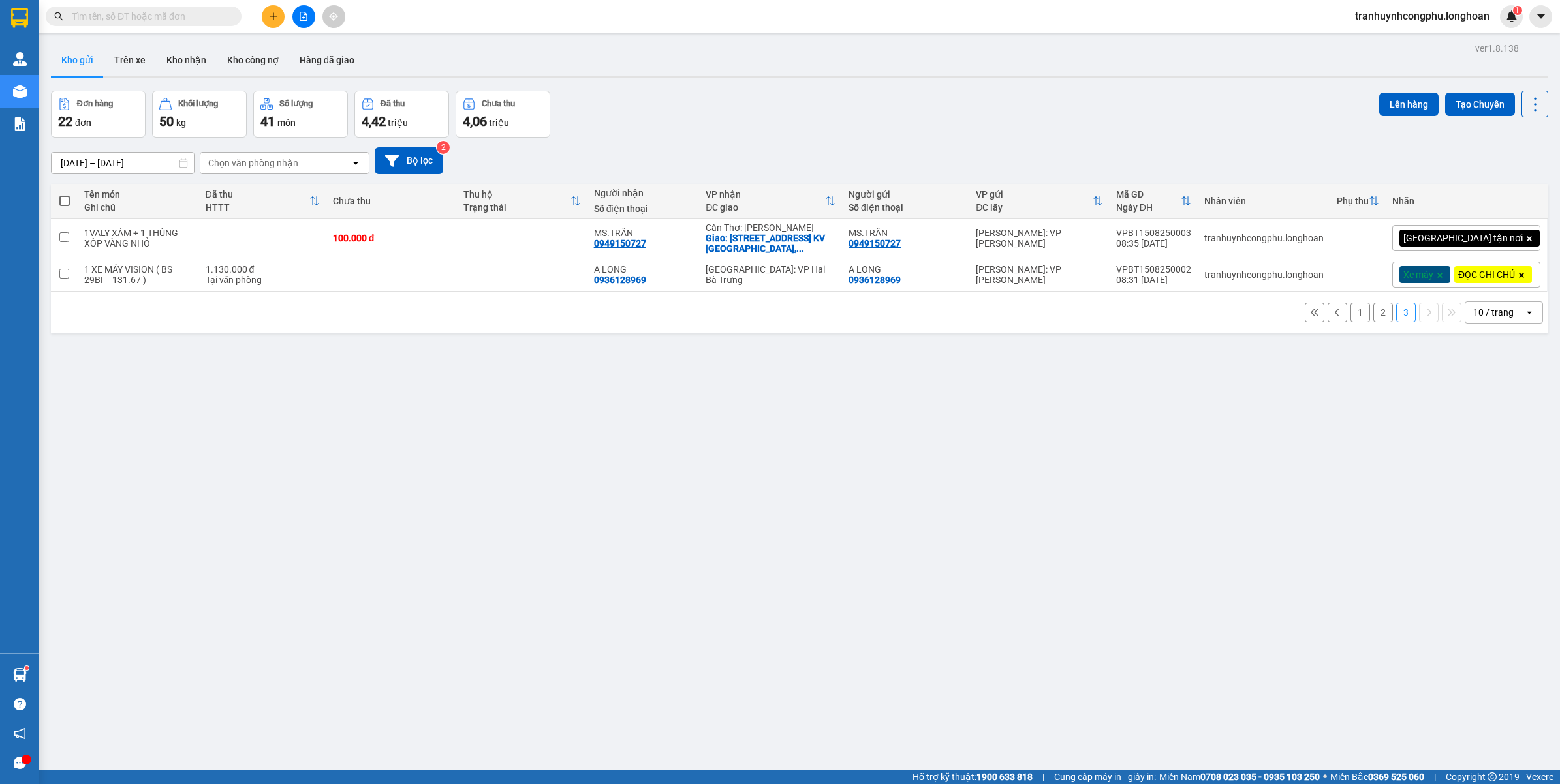
click at [1374, 322] on button "2" at bounding box center [1383, 312] width 19 height 19
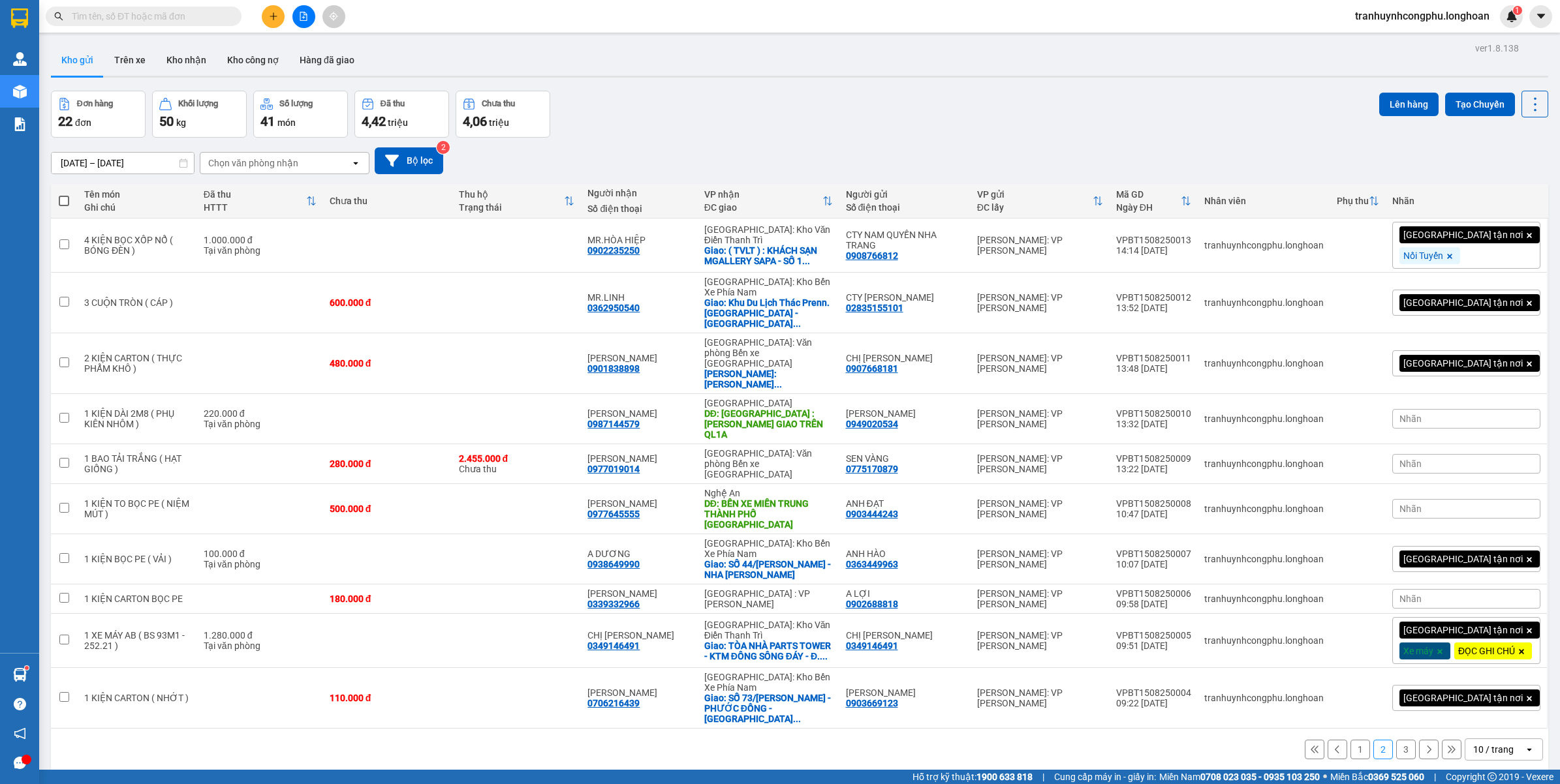
click at [1352, 740] on button "1" at bounding box center [1360, 749] width 19 height 19
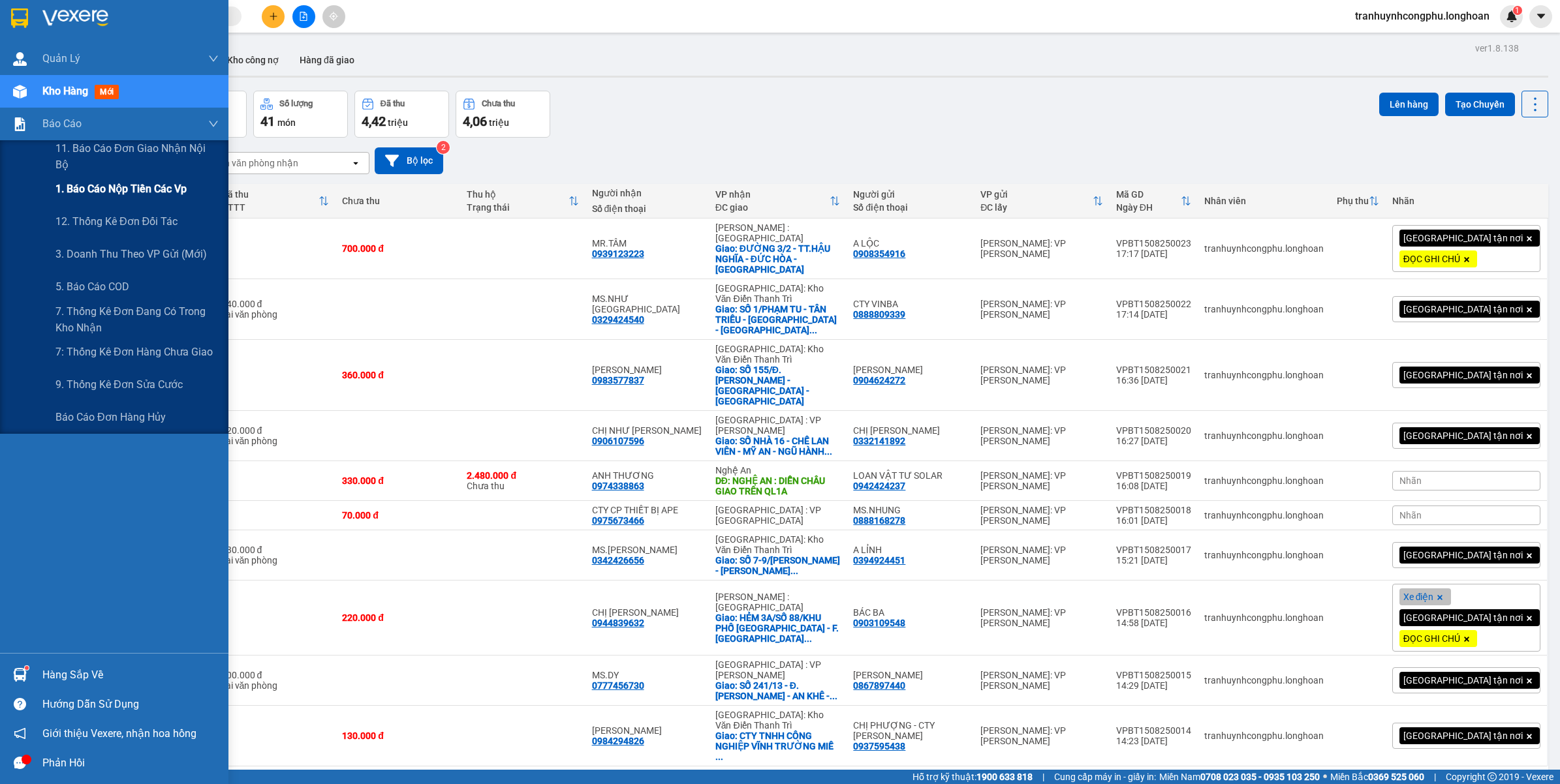
click at [128, 186] on span "1. Báo cáo nộp tiền các vp" at bounding box center [121, 189] width 131 height 17
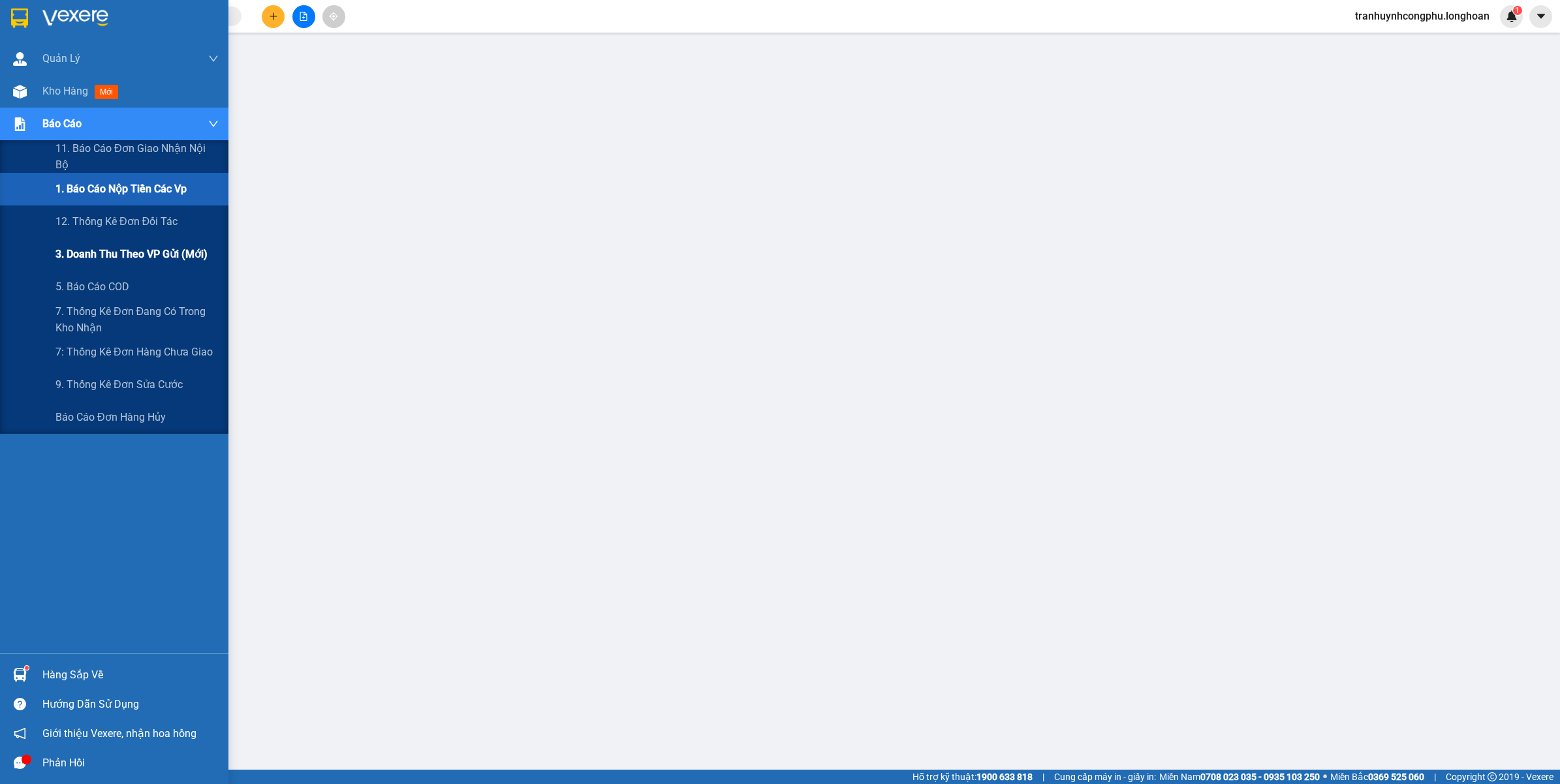
click at [77, 262] on span "3. Doanh Thu theo VP Gửi (mới)" at bounding box center [131, 254] width 152 height 17
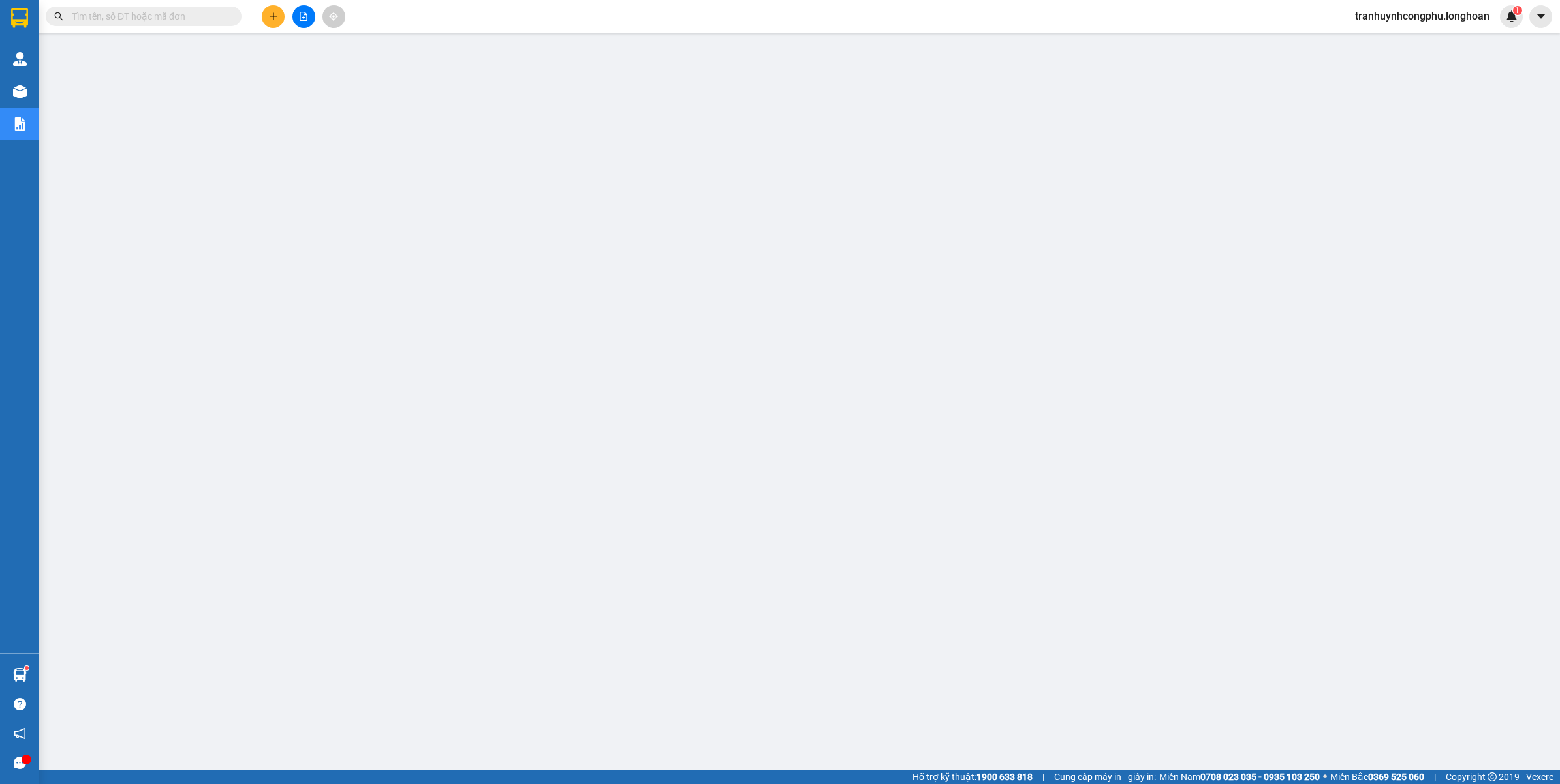
click at [1394, 14] on span "tranhuynhcongphu.longhoan" at bounding box center [1422, 16] width 155 height 17
click at [1384, 43] on span "Đăng xuất" at bounding box center [1427, 40] width 131 height 14
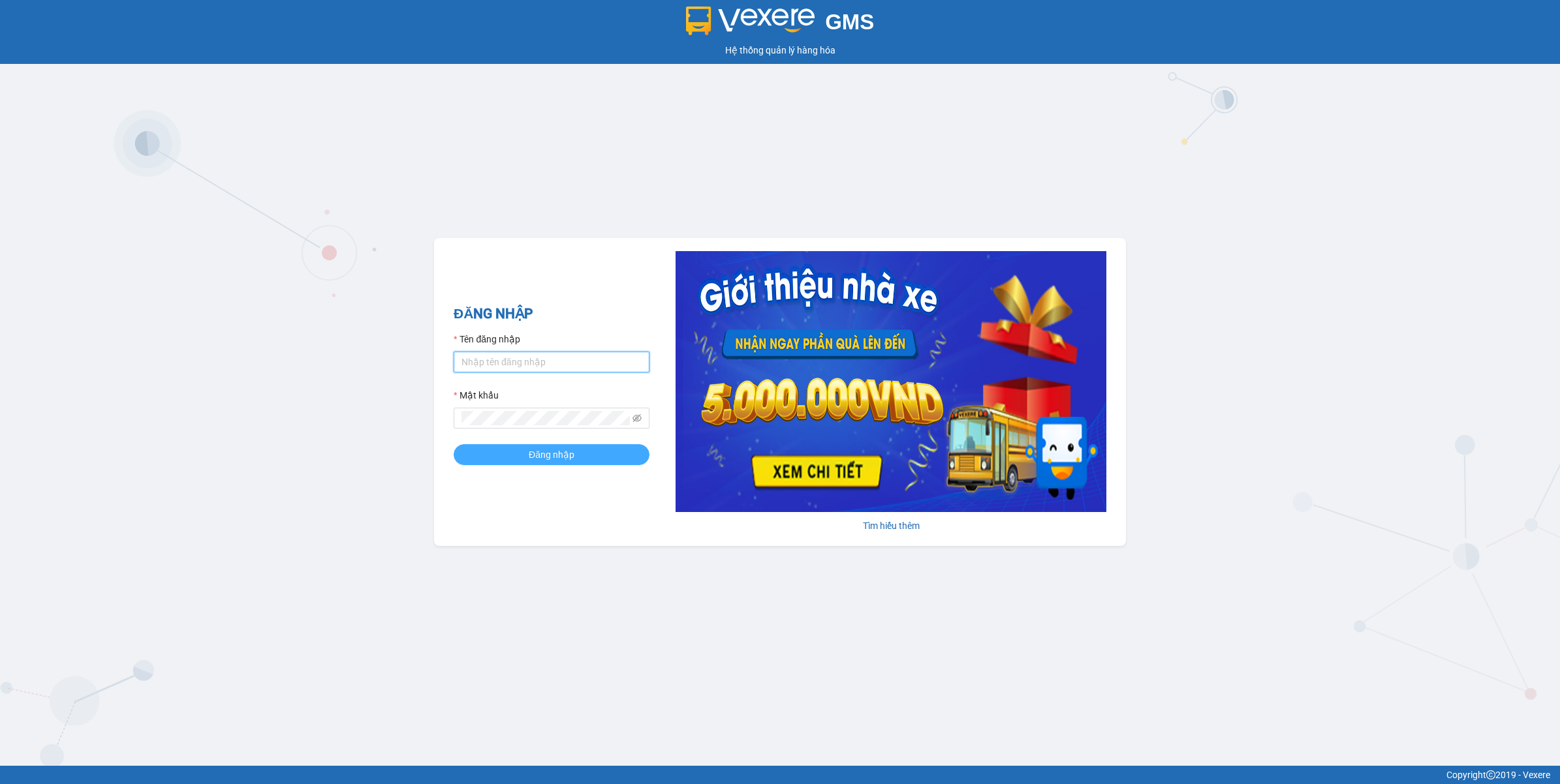
type input "tranhuynhcongphu.longhoan"
click at [541, 455] on span "Đăng nhập" at bounding box center [551, 454] width 45 height 14
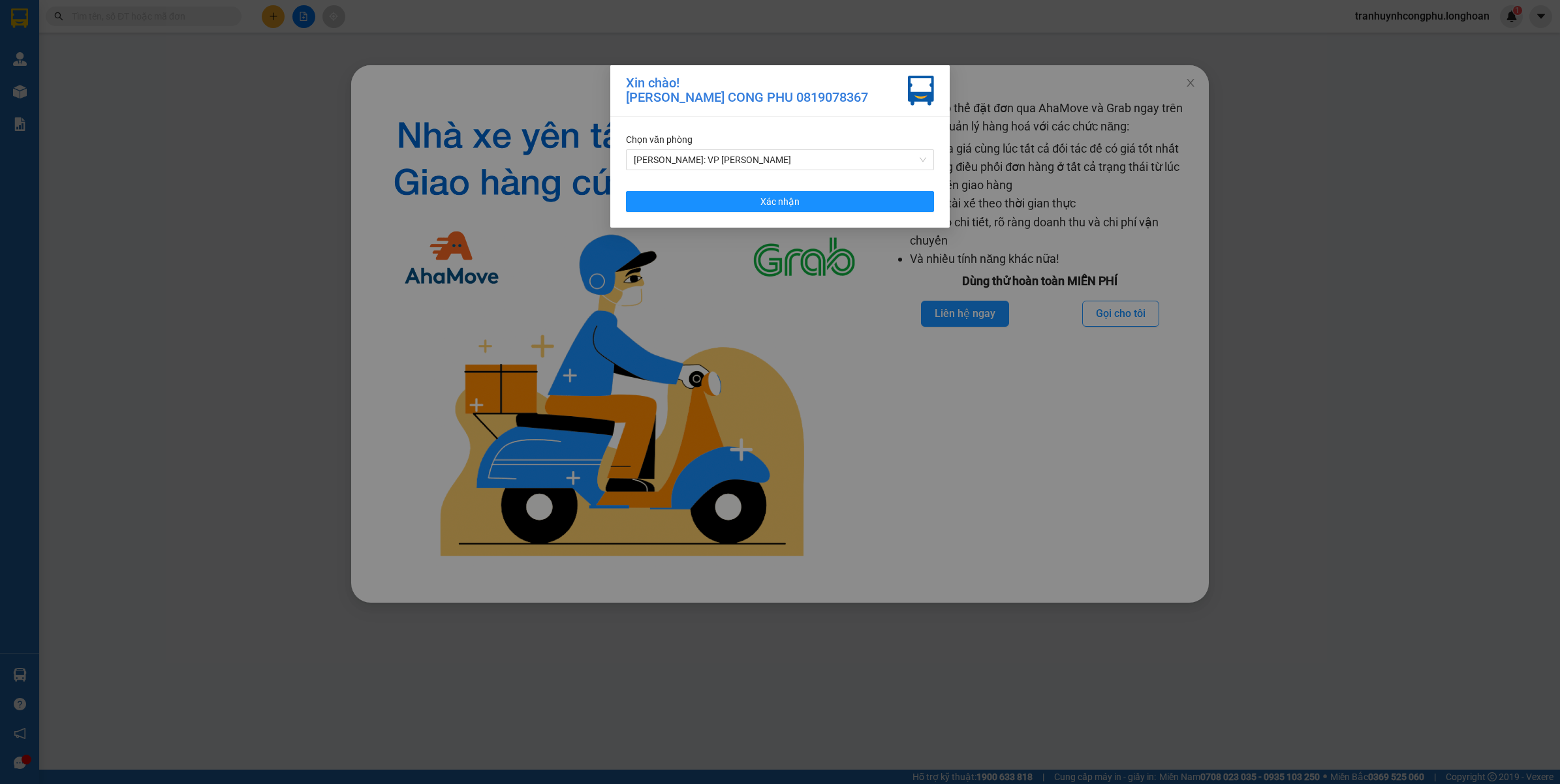
click at [756, 137] on div "Chọn văn phòng" at bounding box center [780, 139] width 308 height 14
click at [749, 147] on div "Chọn văn phòng" at bounding box center [780, 139] width 308 height 14
click at [748, 150] on span "[PERSON_NAME]: VP [PERSON_NAME]" at bounding box center [780, 159] width 292 height 19
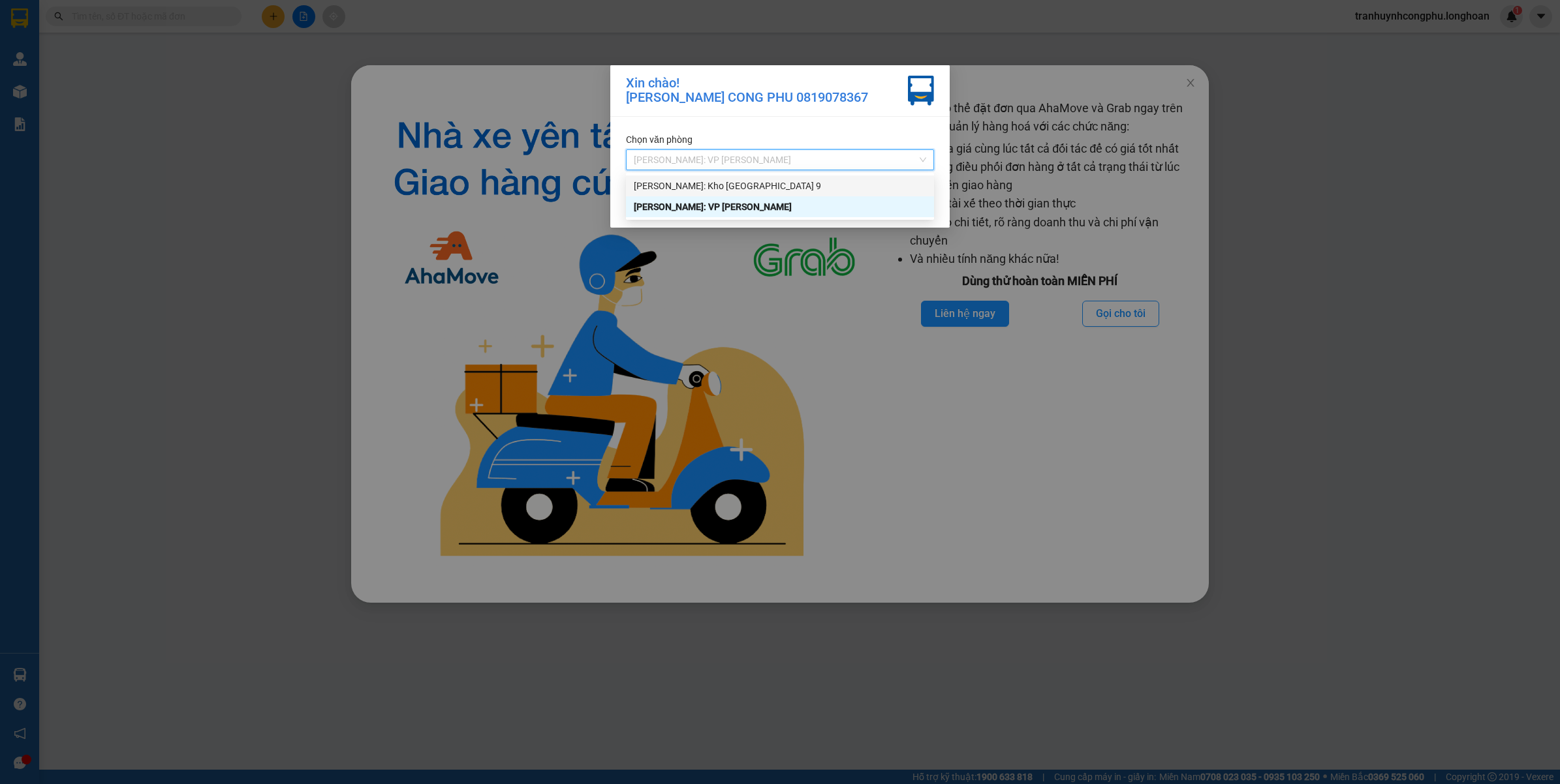
click at [745, 181] on div "[PERSON_NAME]: Kho [GEOGRAPHIC_DATA] 9" at bounding box center [780, 185] width 292 height 14
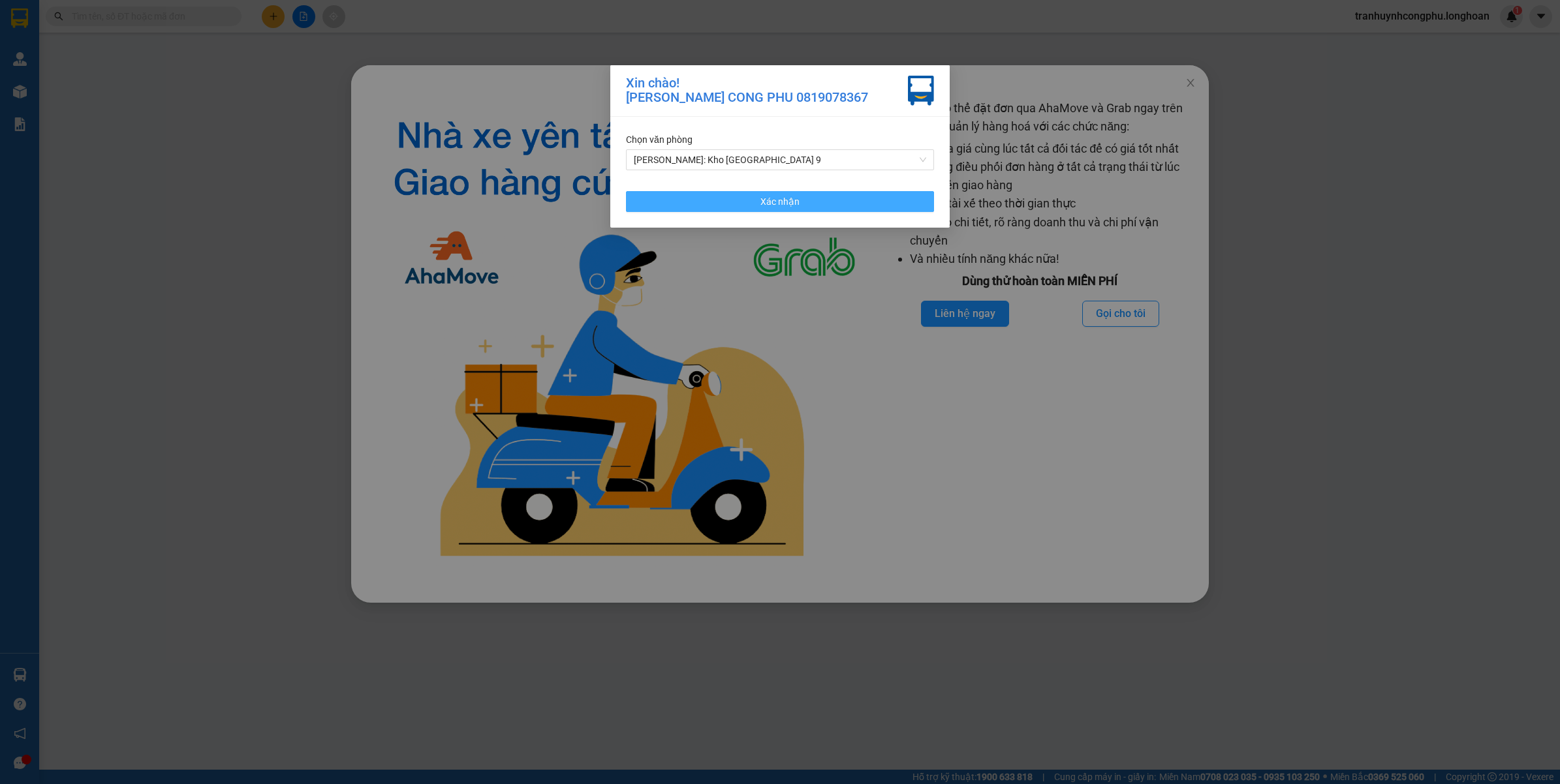
click at [732, 200] on button "Xác nhận" at bounding box center [780, 202] width 308 height 21
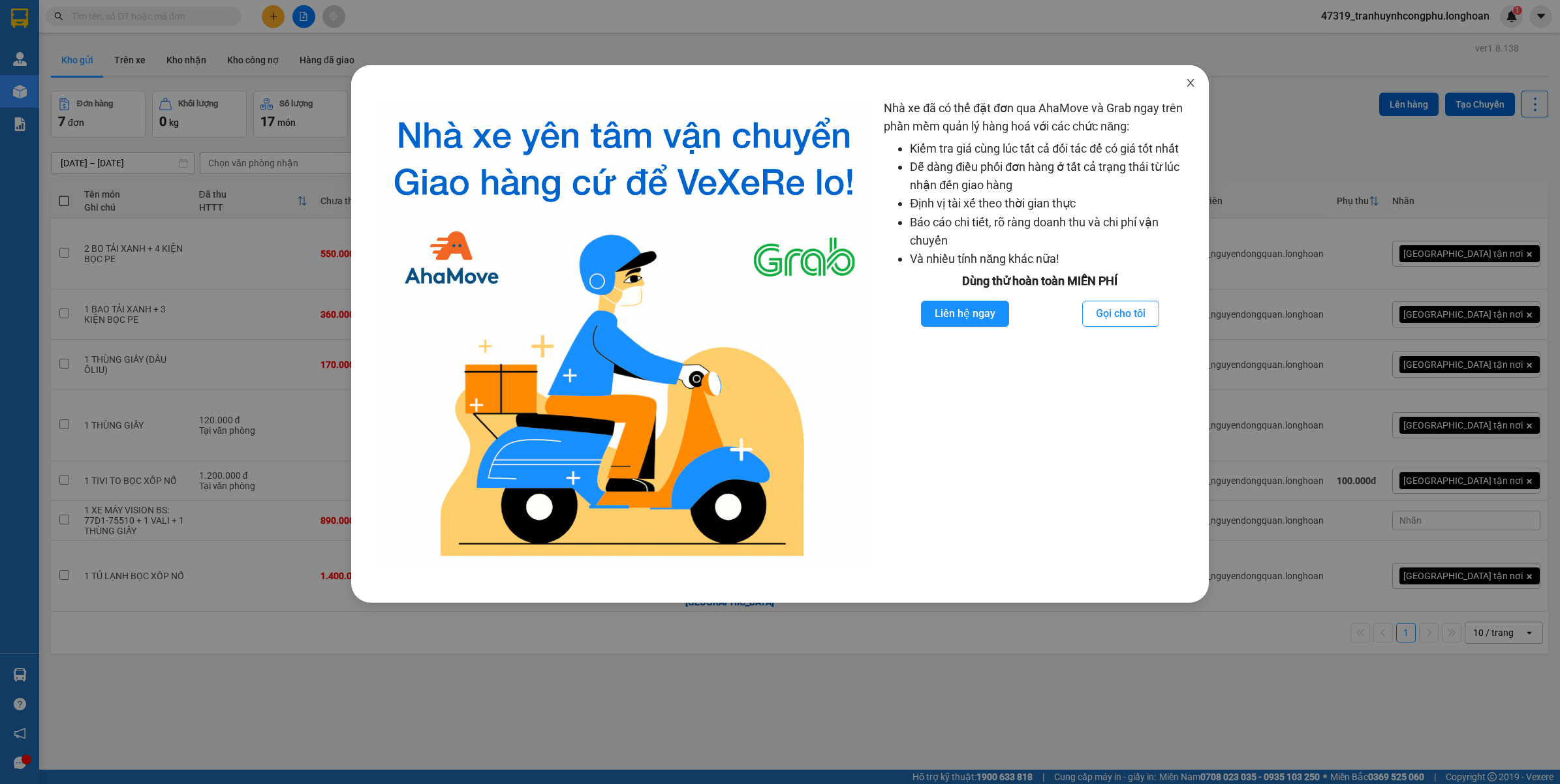
click at [1194, 89] on span "Close" at bounding box center [1191, 84] width 37 height 37
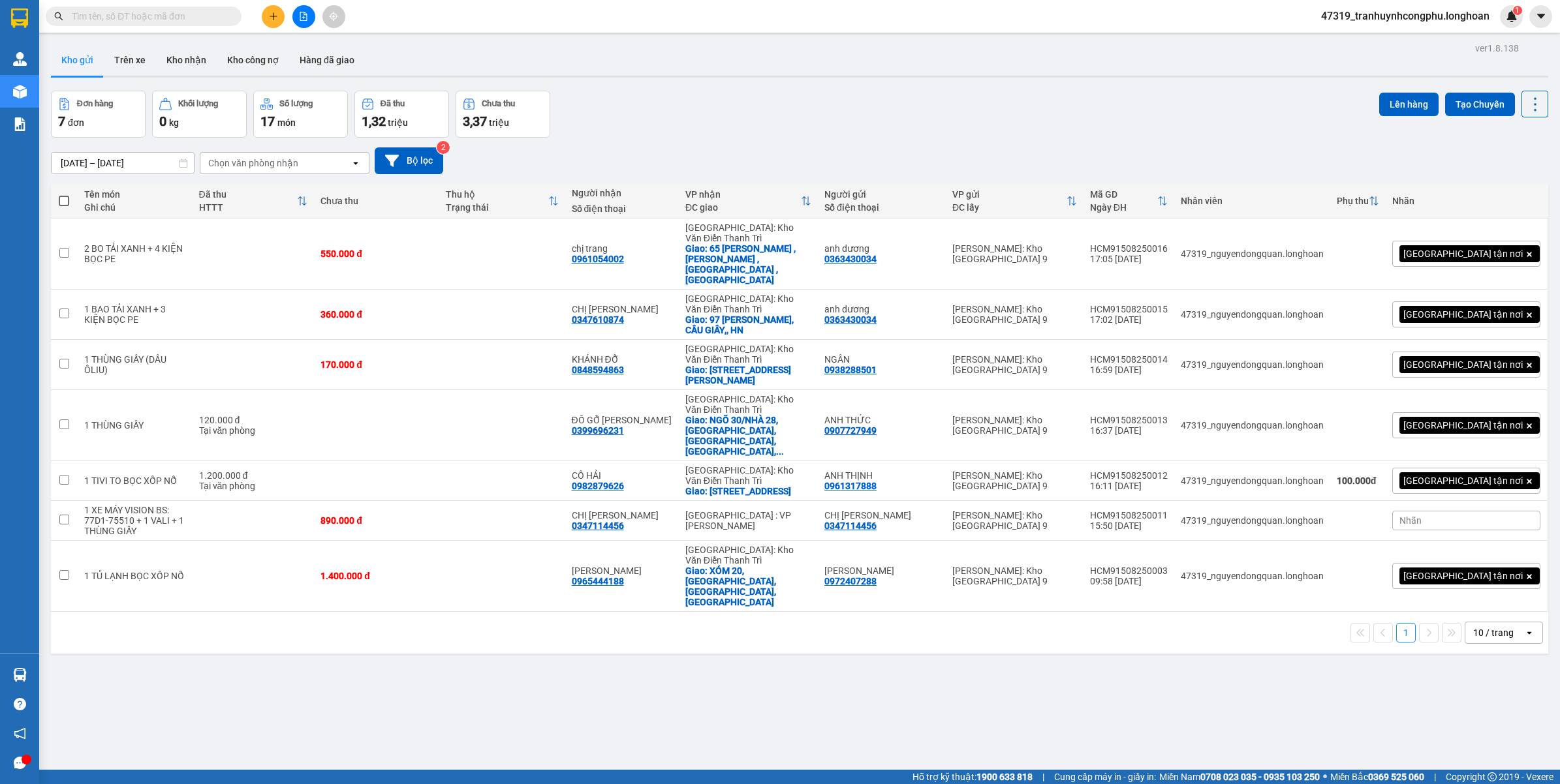
click at [436, 645] on div "ver 1.8.138 Kho gửi Trên xe Kho nhận Kho công nợ Hàng đã giao Đơn hàng 7 đơn Kh…" at bounding box center [799, 431] width 1508 height 784
click at [284, 11] on button at bounding box center [273, 17] width 23 height 23
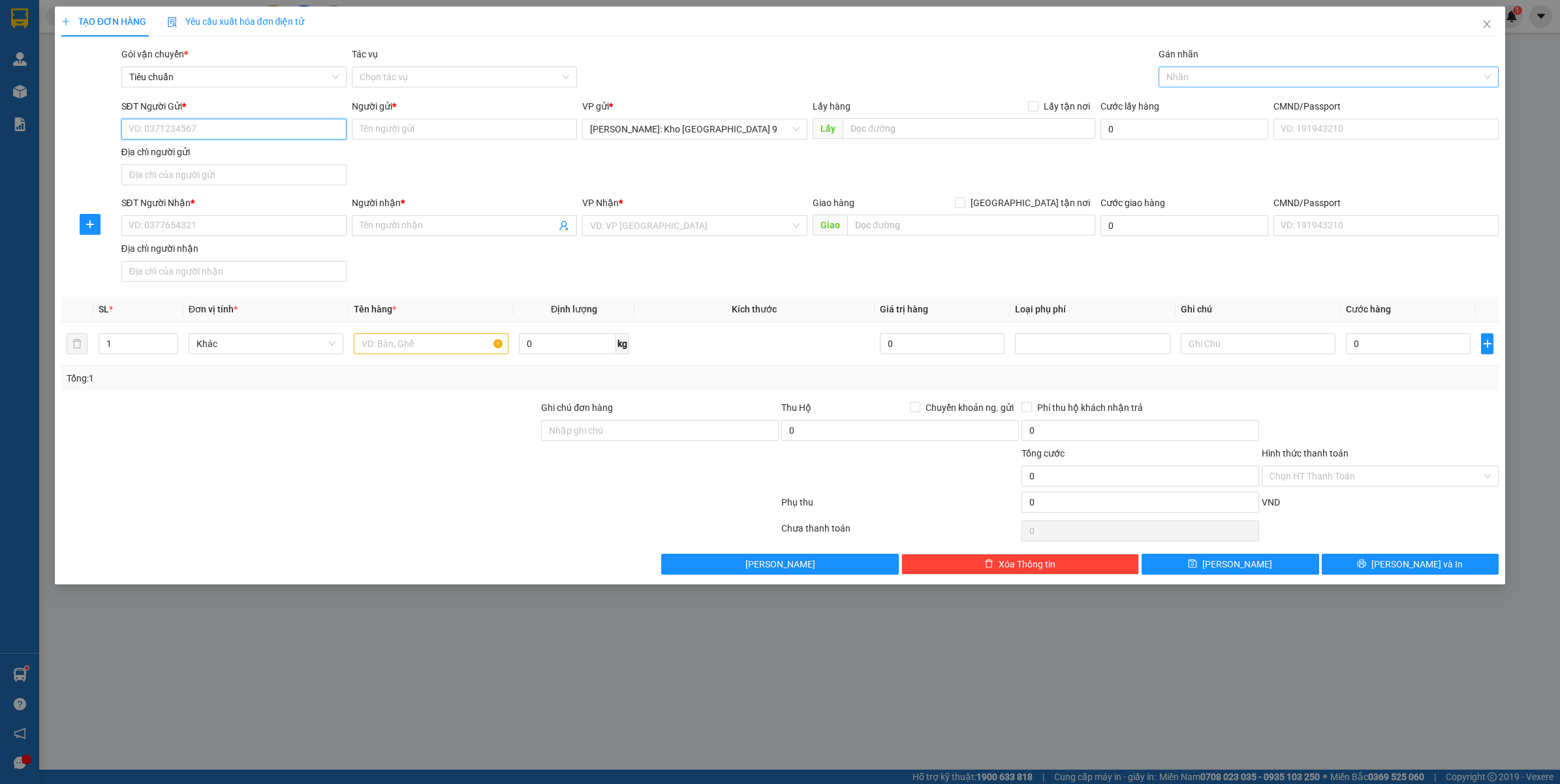
click at [1300, 77] on div at bounding box center [1322, 77] width 321 height 16
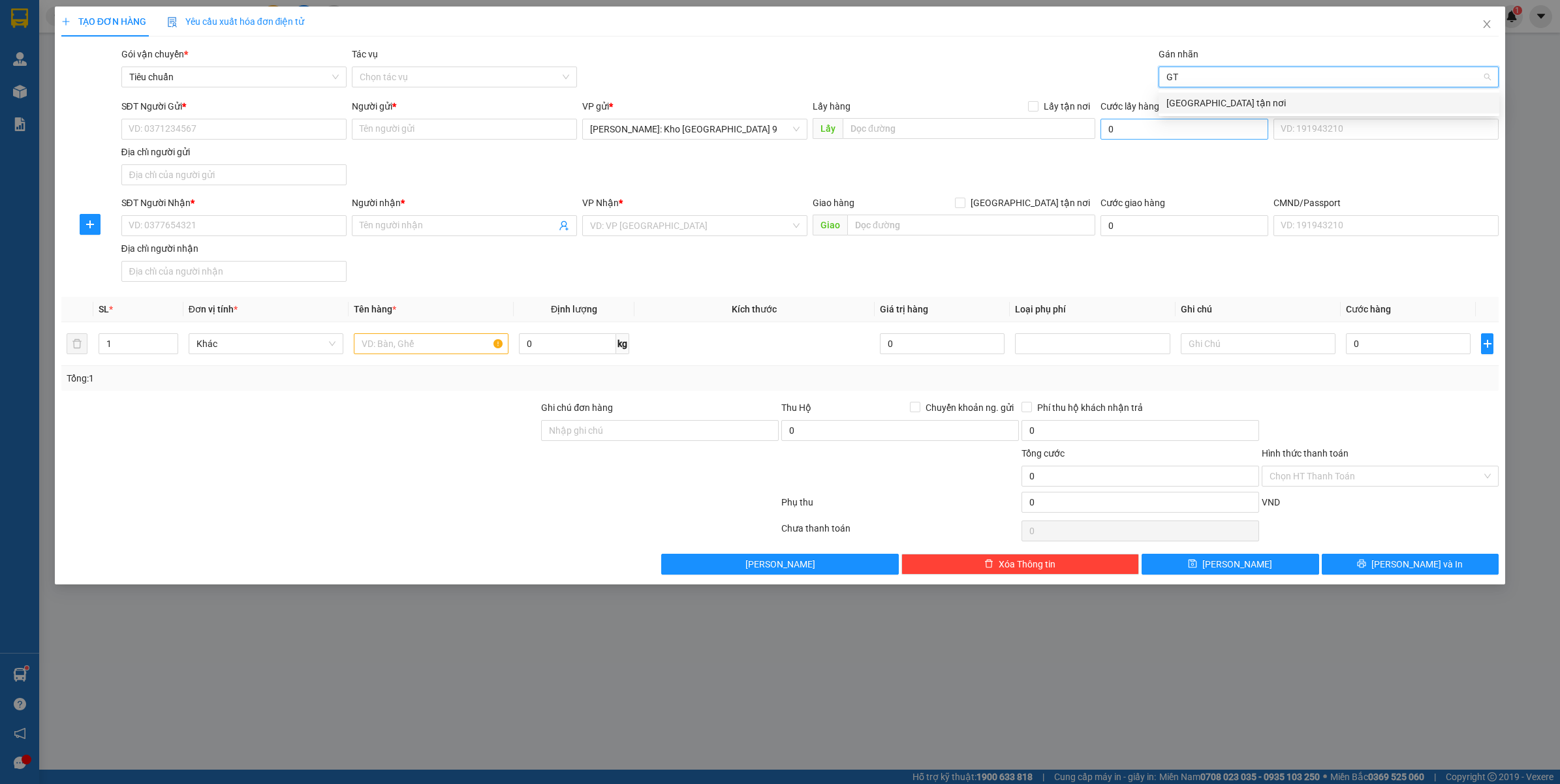
type input "GTN"
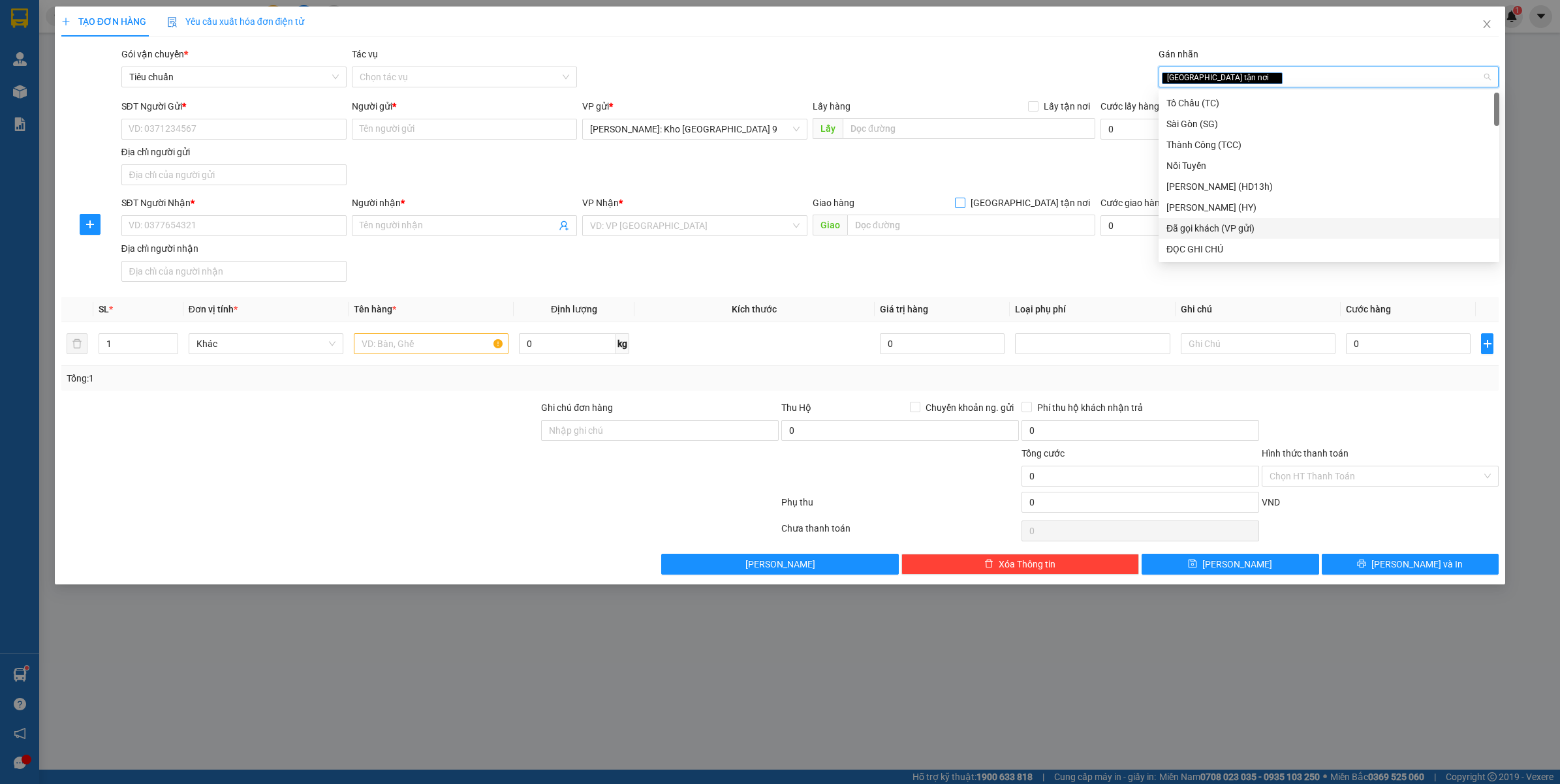
click at [1046, 204] on span "[GEOGRAPHIC_DATA] tận nơi" at bounding box center [1030, 203] width 130 height 14
click at [964, 204] on input "[GEOGRAPHIC_DATA] tận nơi" at bounding box center [959, 202] width 9 height 9
checkbox input "true"
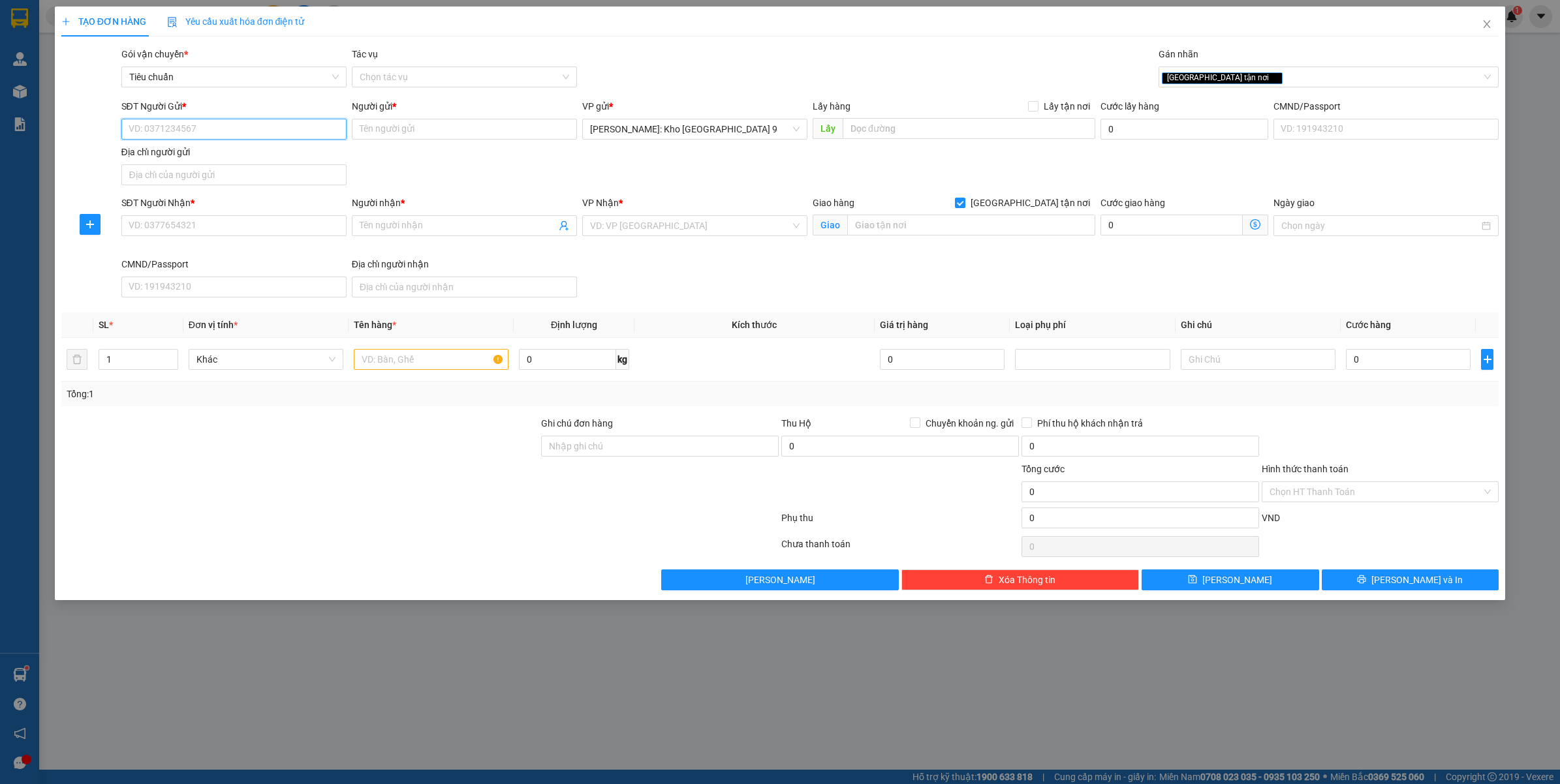
click at [265, 136] on input "SĐT Người Gửi *" at bounding box center [233, 129] width 225 height 21
click at [245, 155] on div "0945511566 - [GEOGRAPHIC_DATA]" at bounding box center [233, 156] width 210 height 14
type input "0945511566"
type input "THÁI VÕ"
type input "0945511566"
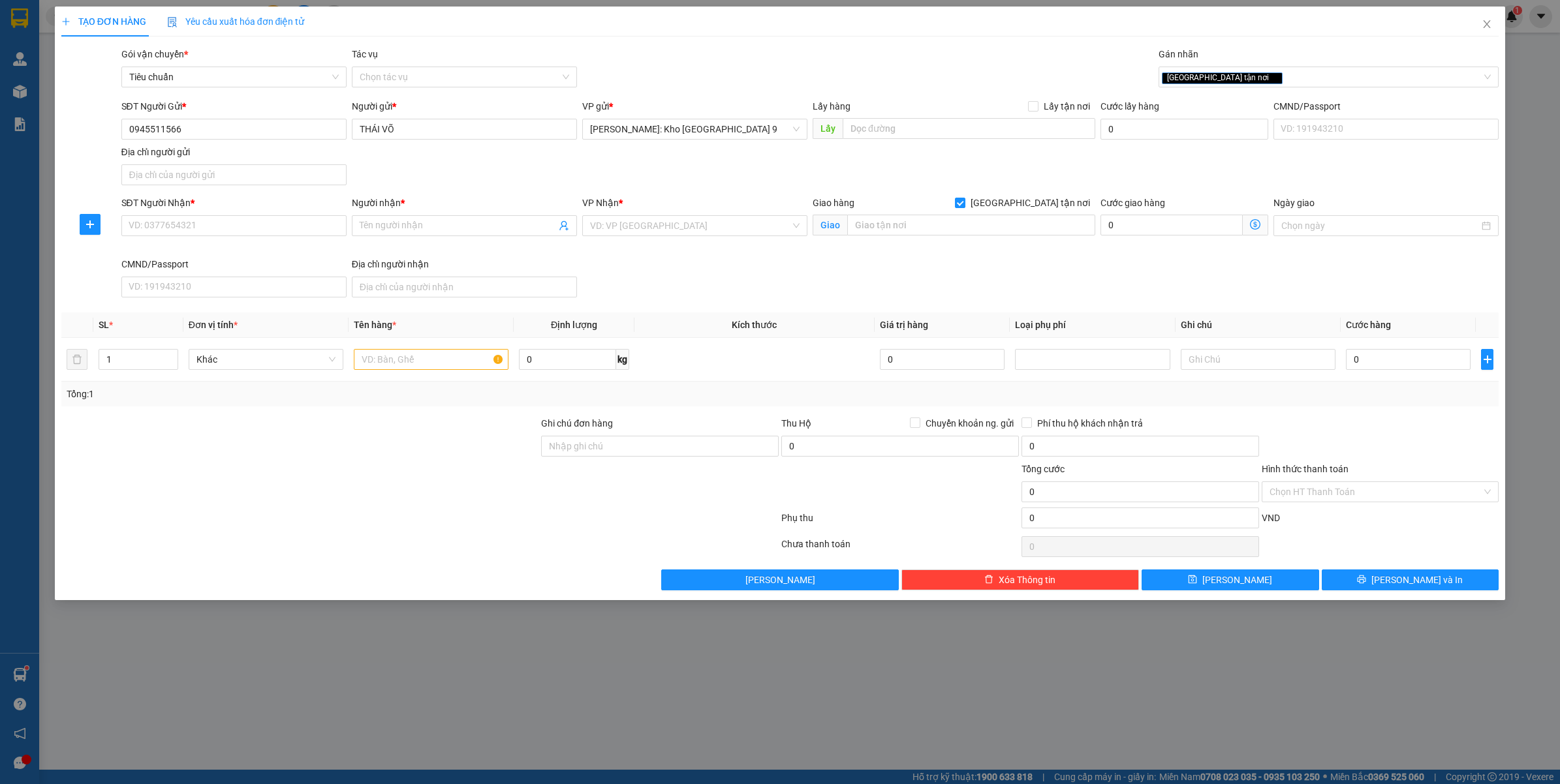
click at [669, 210] on div "VP Nhận *" at bounding box center [695, 203] width 225 height 14
click at [676, 224] on input "search" at bounding box center [690, 225] width 200 height 19
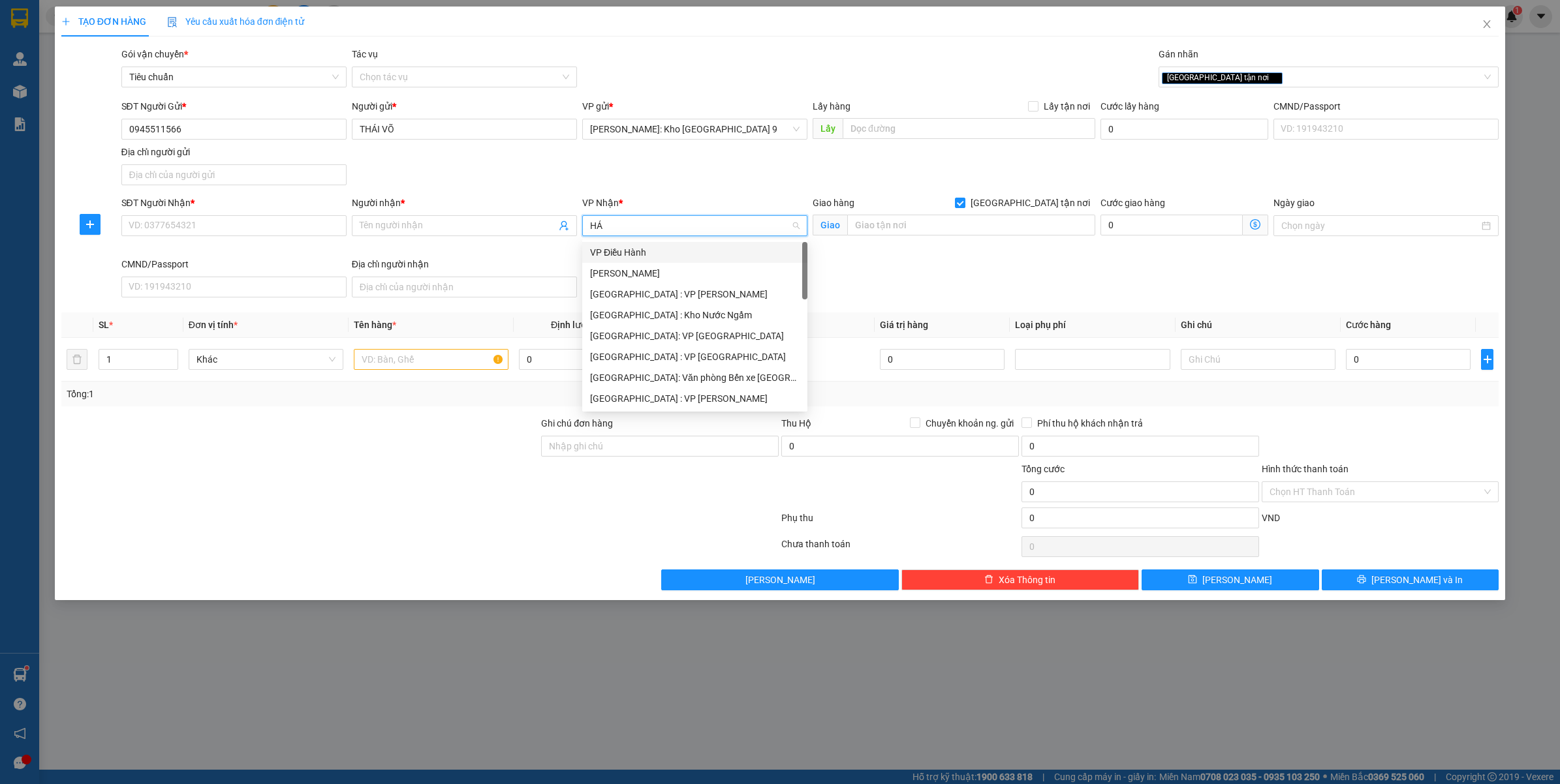
type input "HẢI"
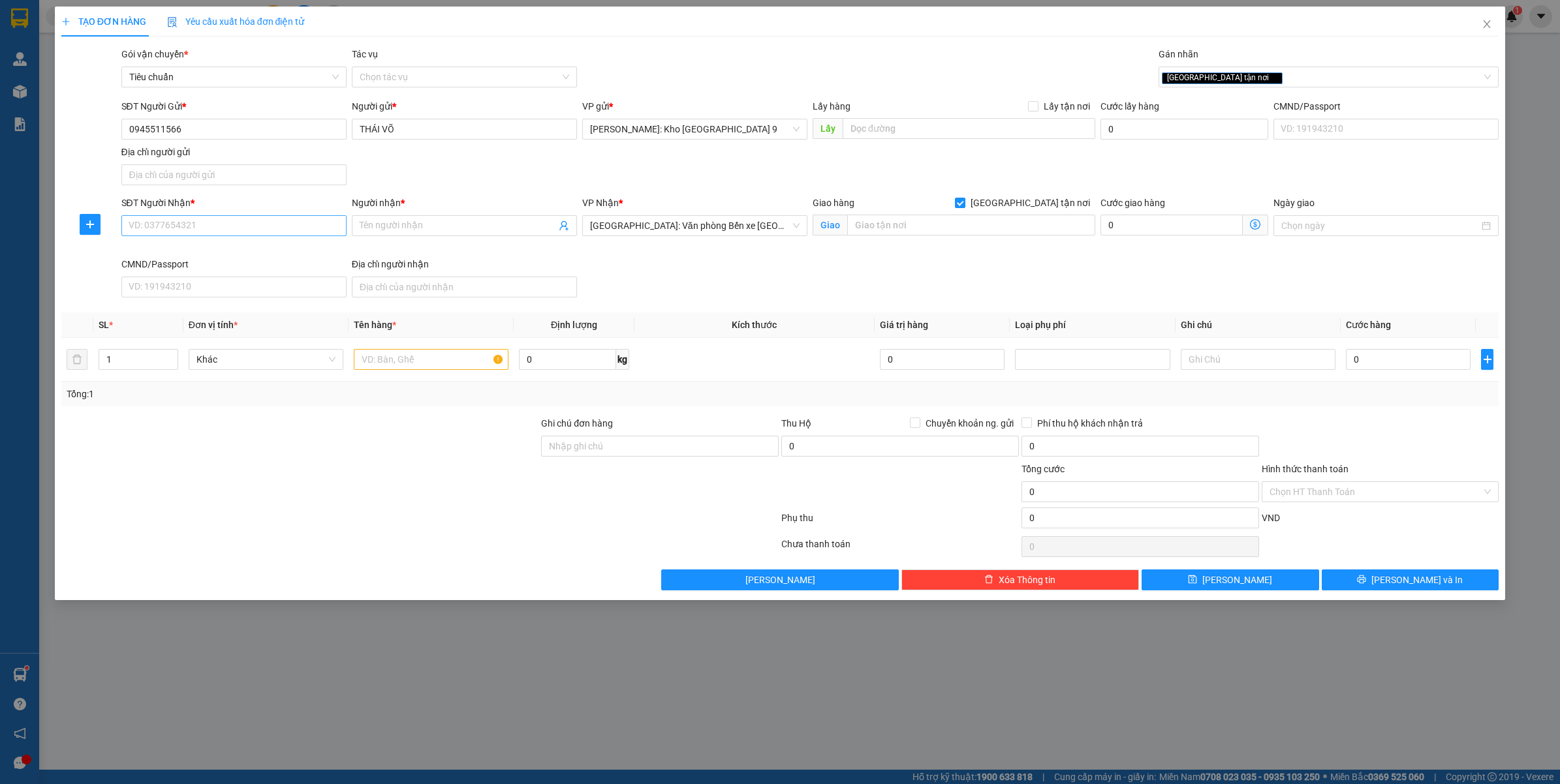
click at [224, 236] on div "SĐT Người Nhận * VD: 0377654321" at bounding box center [233, 218] width 225 height 45
click at [237, 229] on input "SĐT Người Nhận *" at bounding box center [233, 225] width 225 height 21
click at [237, 229] on input "0936789833" at bounding box center [233, 225] width 225 height 21
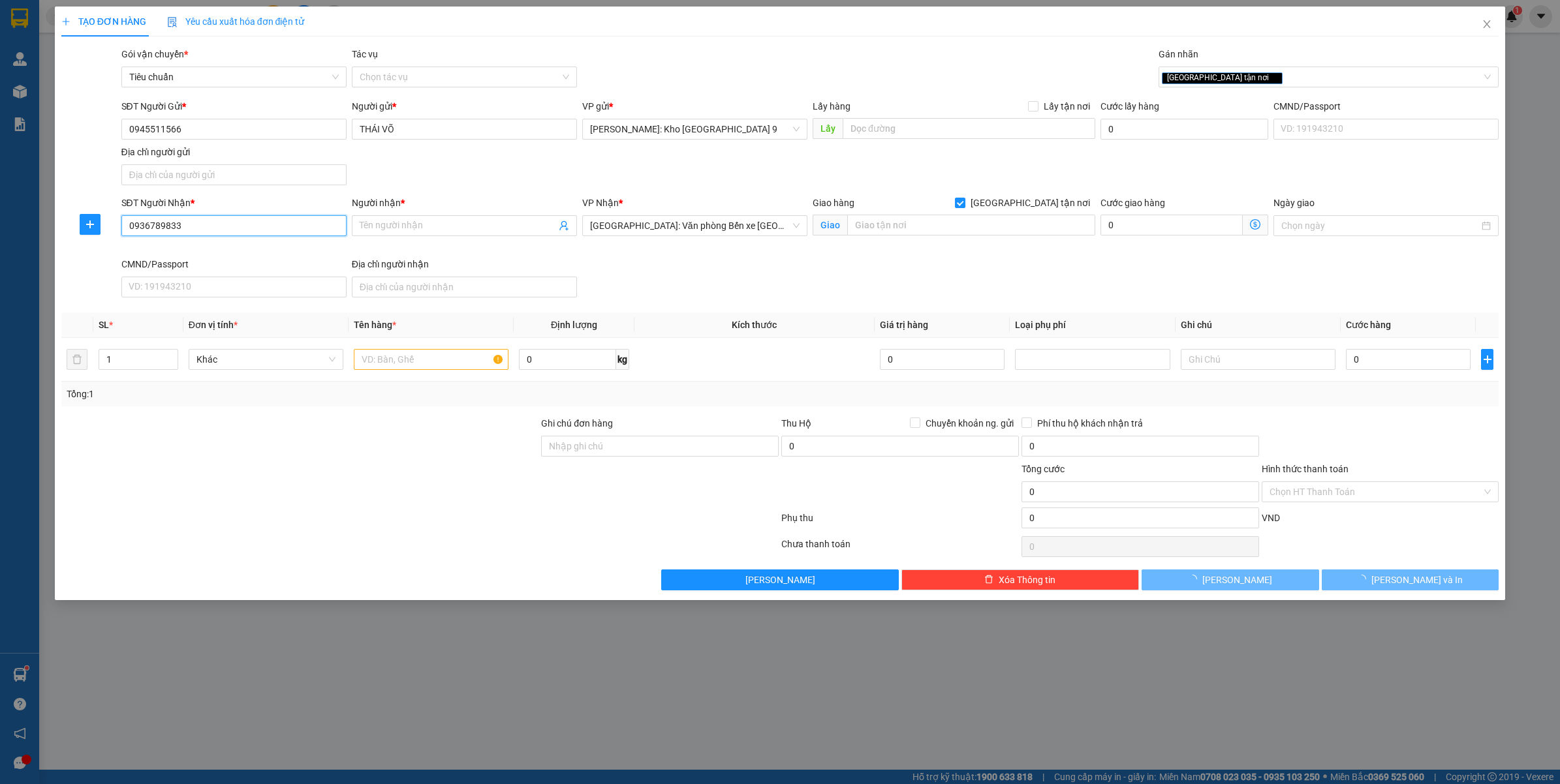
click at [237, 229] on input "0936789833" at bounding box center [233, 225] width 225 height 21
type input "0936789833"
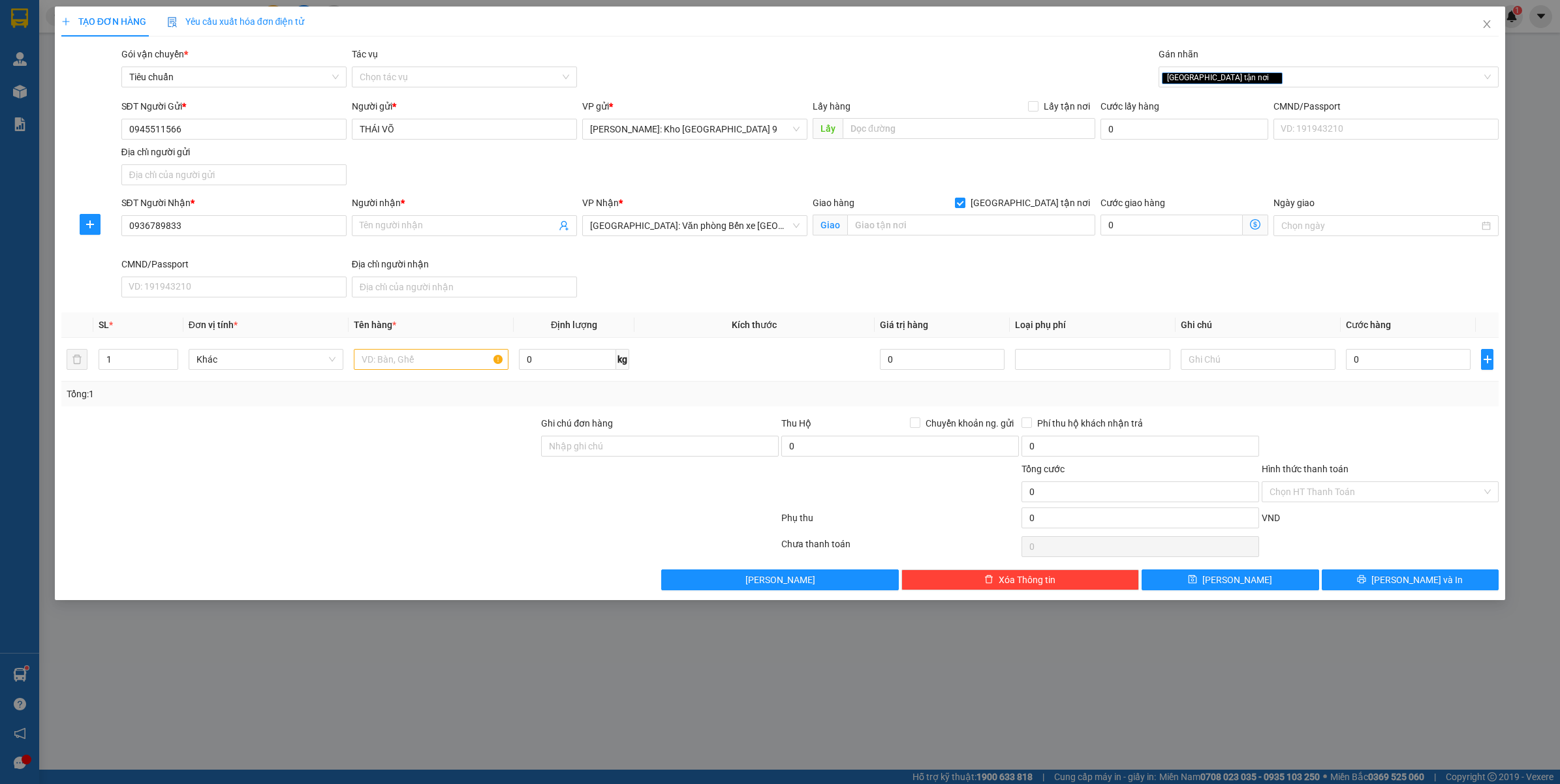
click at [474, 205] on div "Người nhận *" at bounding box center [464, 203] width 225 height 14
click at [474, 218] on input "Người nhận *" at bounding box center [458, 225] width 197 height 14
type input "MR.SINH NGUYỄN"
click at [857, 223] on input "text" at bounding box center [971, 225] width 248 height 21
click at [964, 203] on input "[GEOGRAPHIC_DATA] tận nơi" at bounding box center [959, 202] width 9 height 9
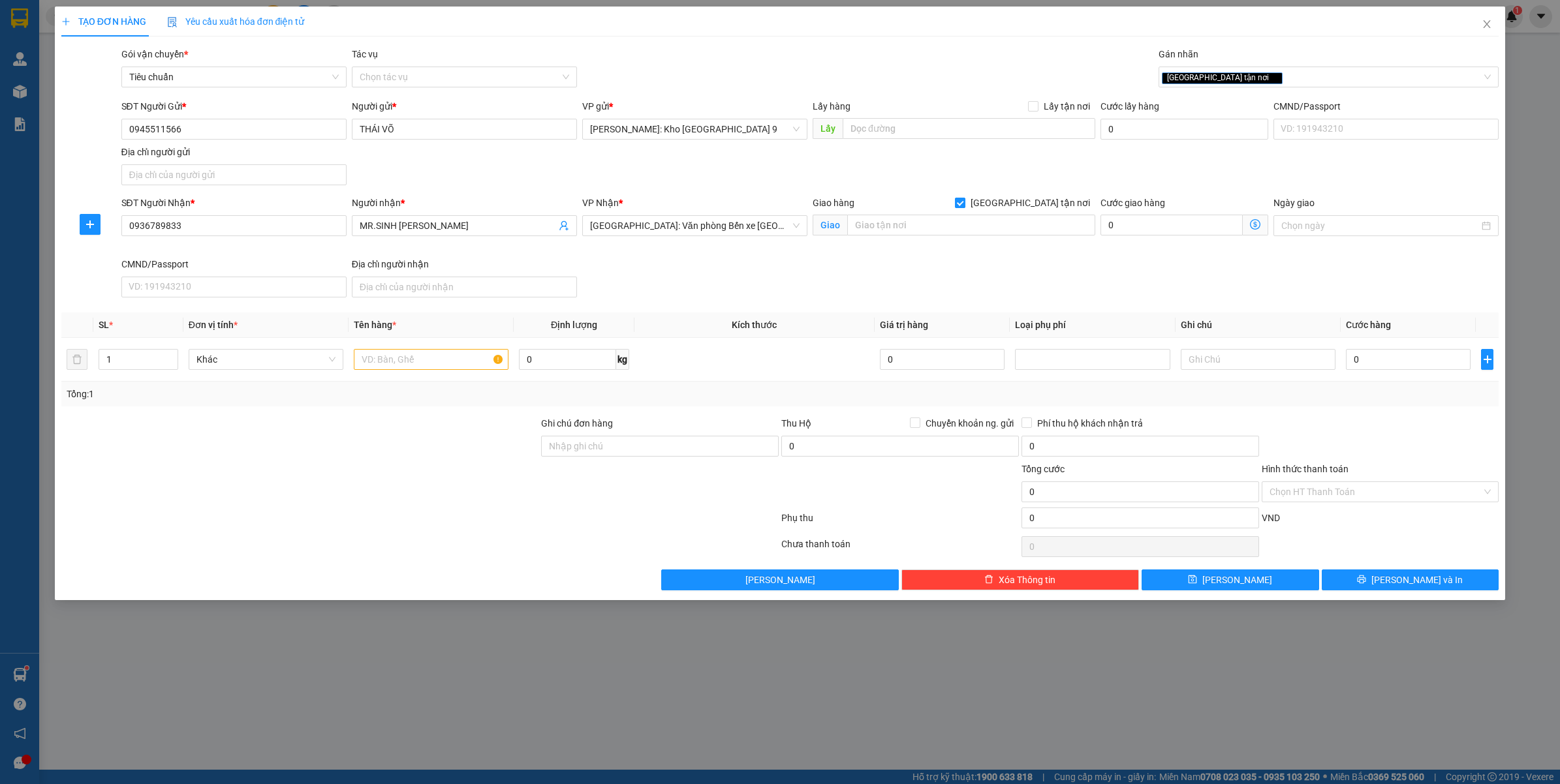
checkbox input "false"
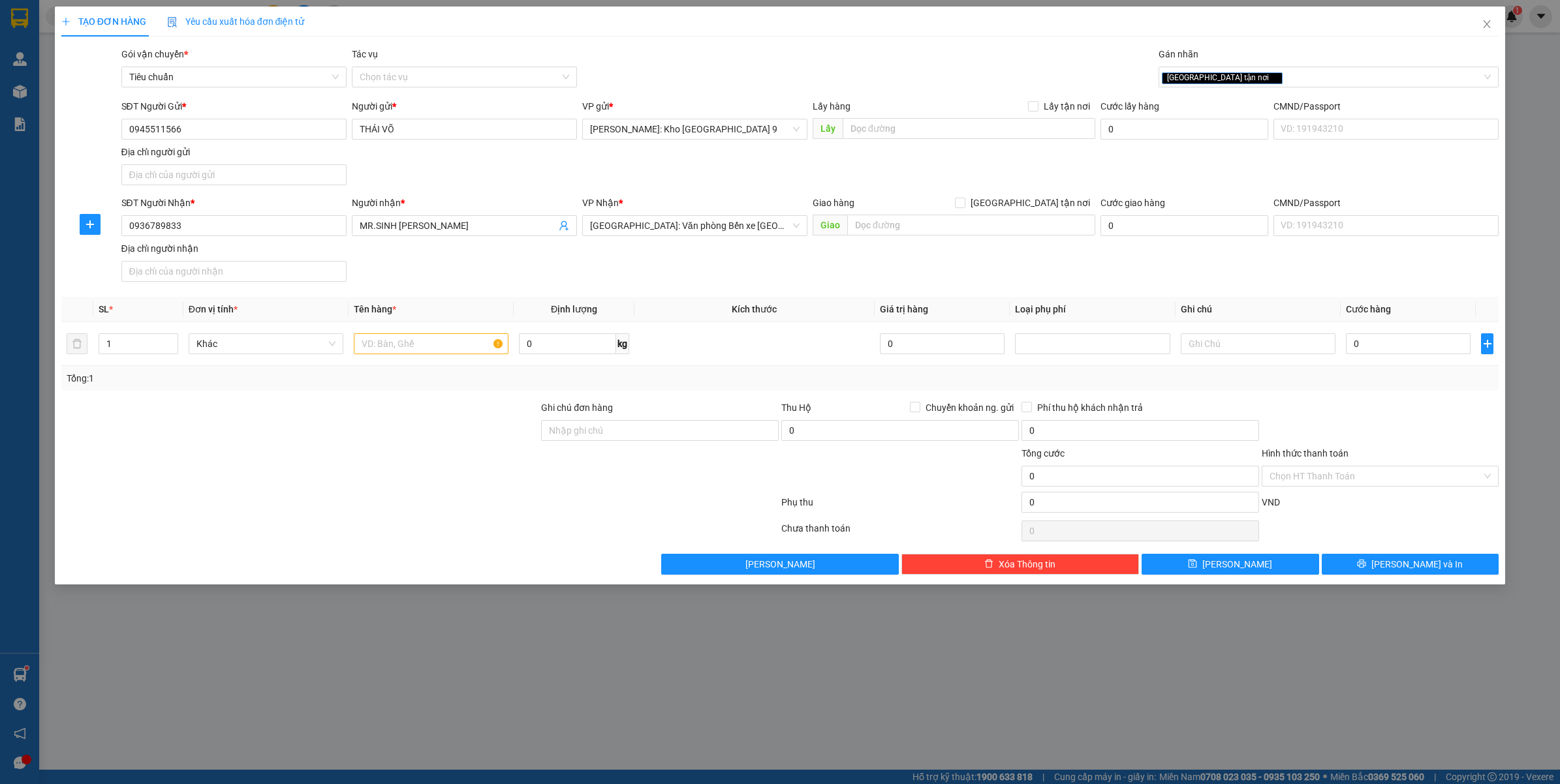
click at [1273, 53] on div "Gán nhãn" at bounding box center [1328, 57] width 340 height 19
click at [1267, 70] on div "[GEOGRAPHIC_DATA] tận nơi" at bounding box center [1322, 77] width 321 height 16
click at [425, 351] on input "text" at bounding box center [431, 344] width 155 height 21
type input "1 THÙNG XỐP TRẮNG DÁN KEO VÀNG ( MÁY HÀN )"
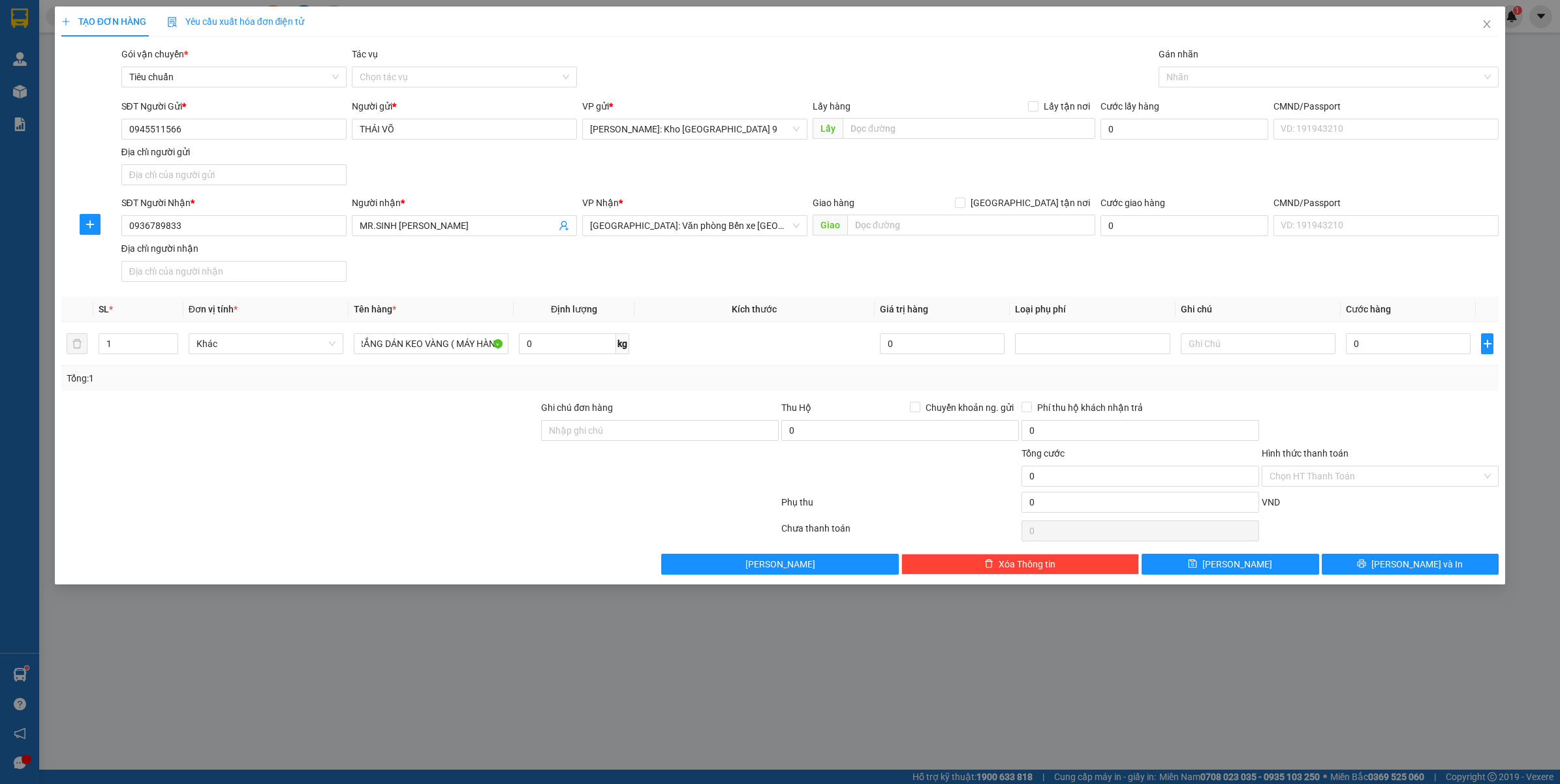
scroll to position [0, 0]
click at [1387, 343] on input "0" at bounding box center [1408, 344] width 124 height 21
type input "2"
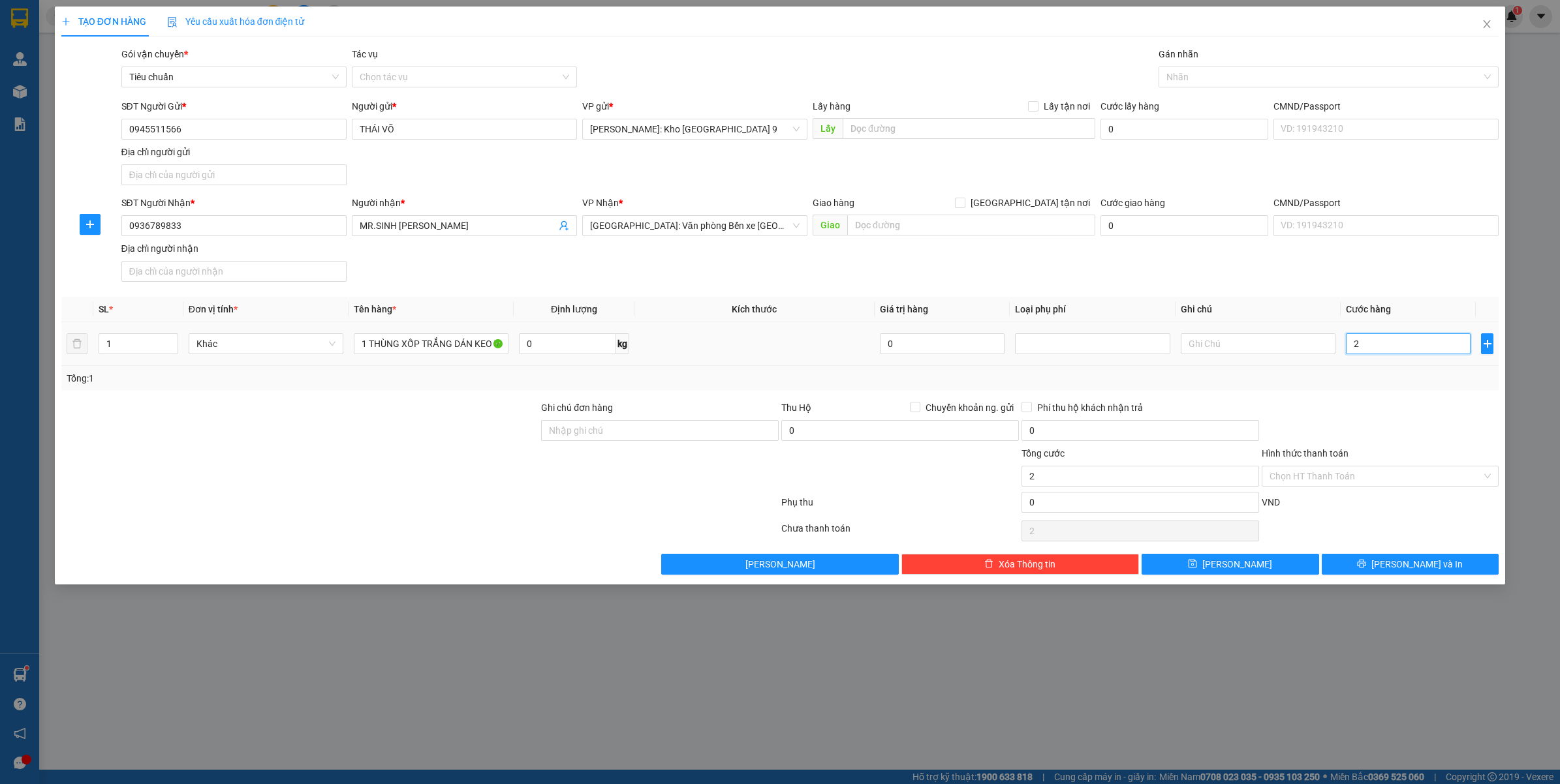
type input "27"
type input "270"
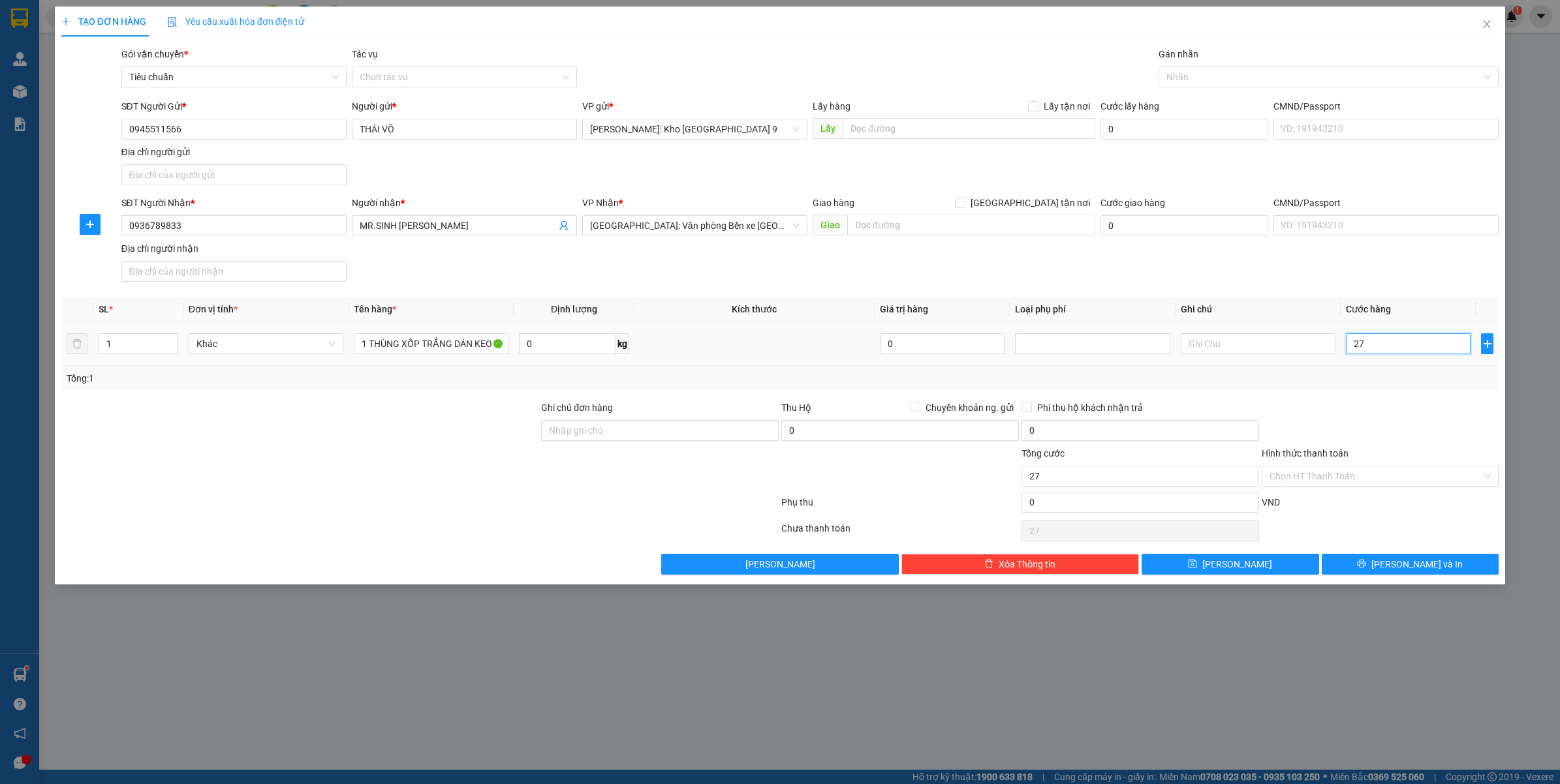
type input "270"
click at [1362, 406] on div at bounding box center [1381, 423] width 240 height 45
type input "270.000"
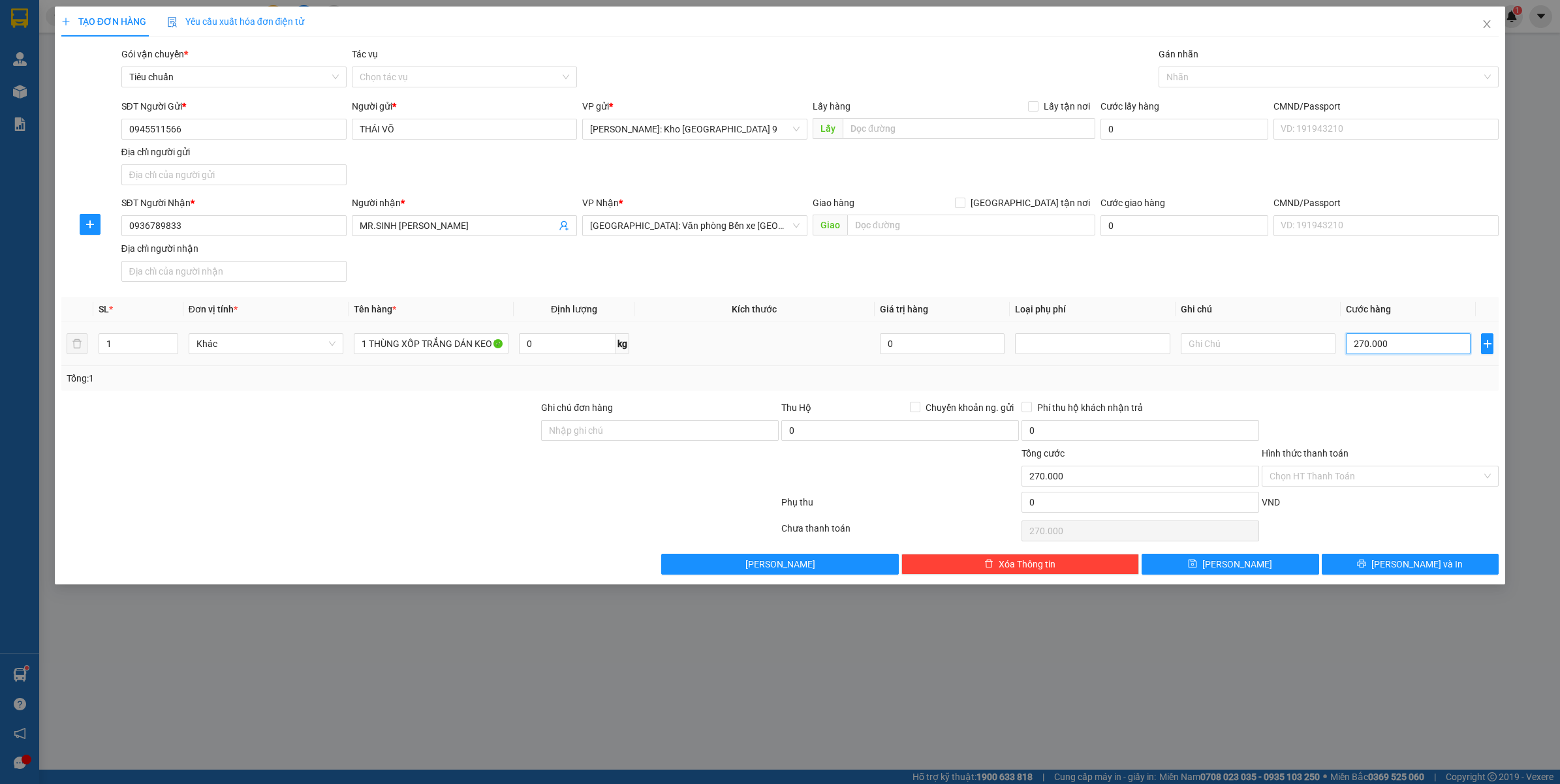
click at [1381, 349] on input "270.000" at bounding box center [1408, 344] width 124 height 21
type input "0"
type input "2"
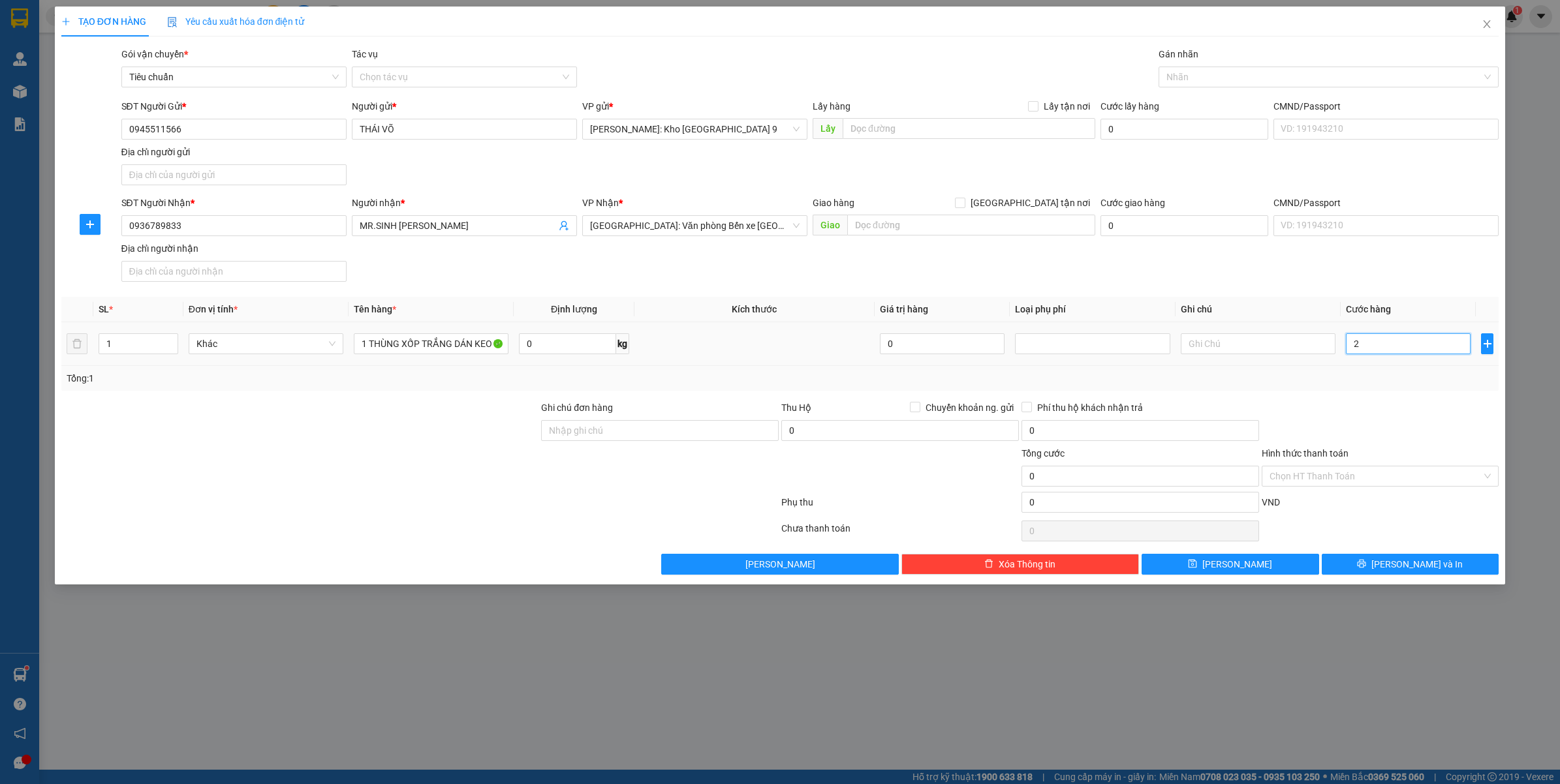
type input "2"
type input "22"
type input "220"
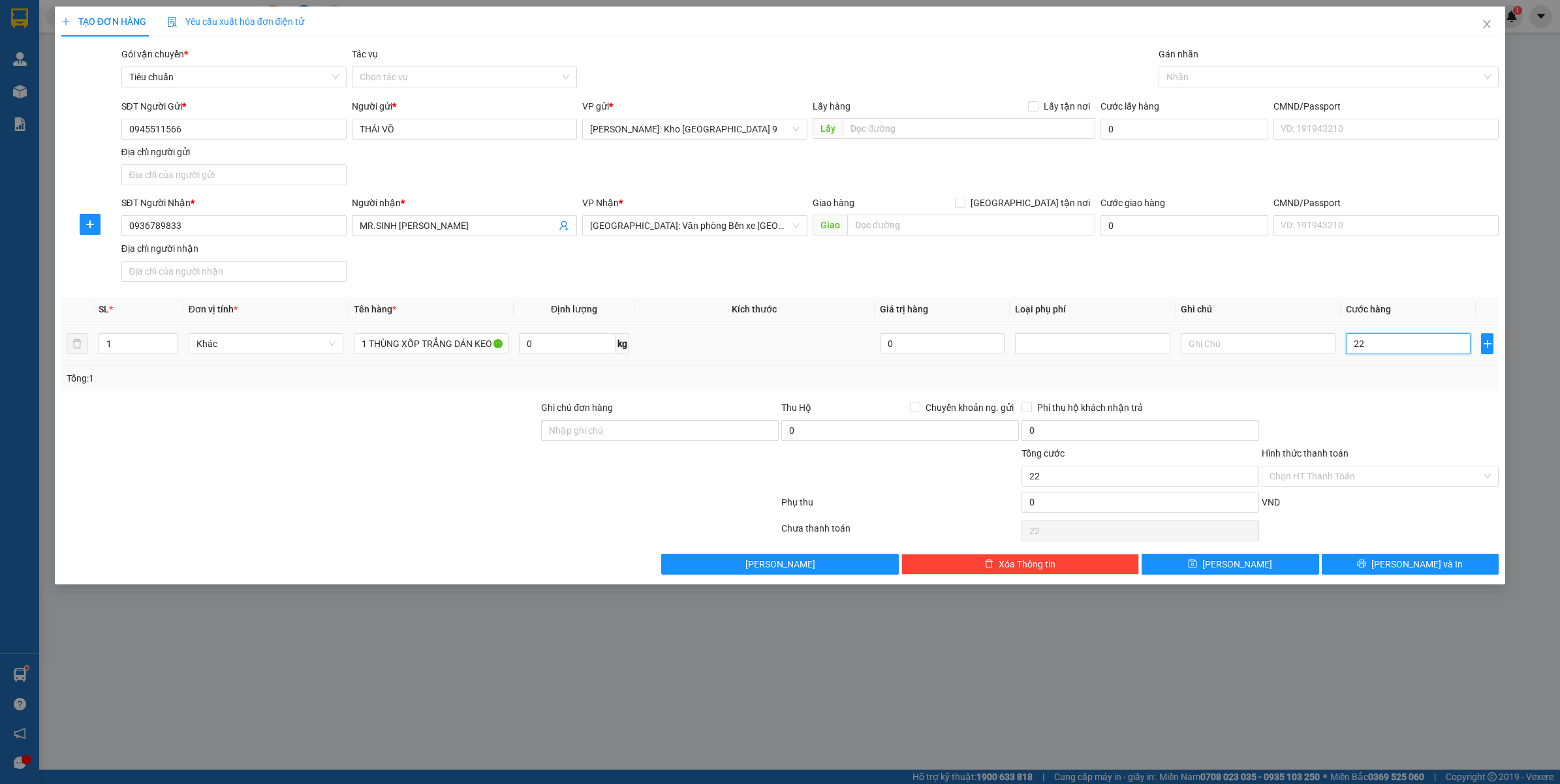
type input "220"
click at [1399, 414] on div at bounding box center [1381, 423] width 240 height 45
type input "220.000"
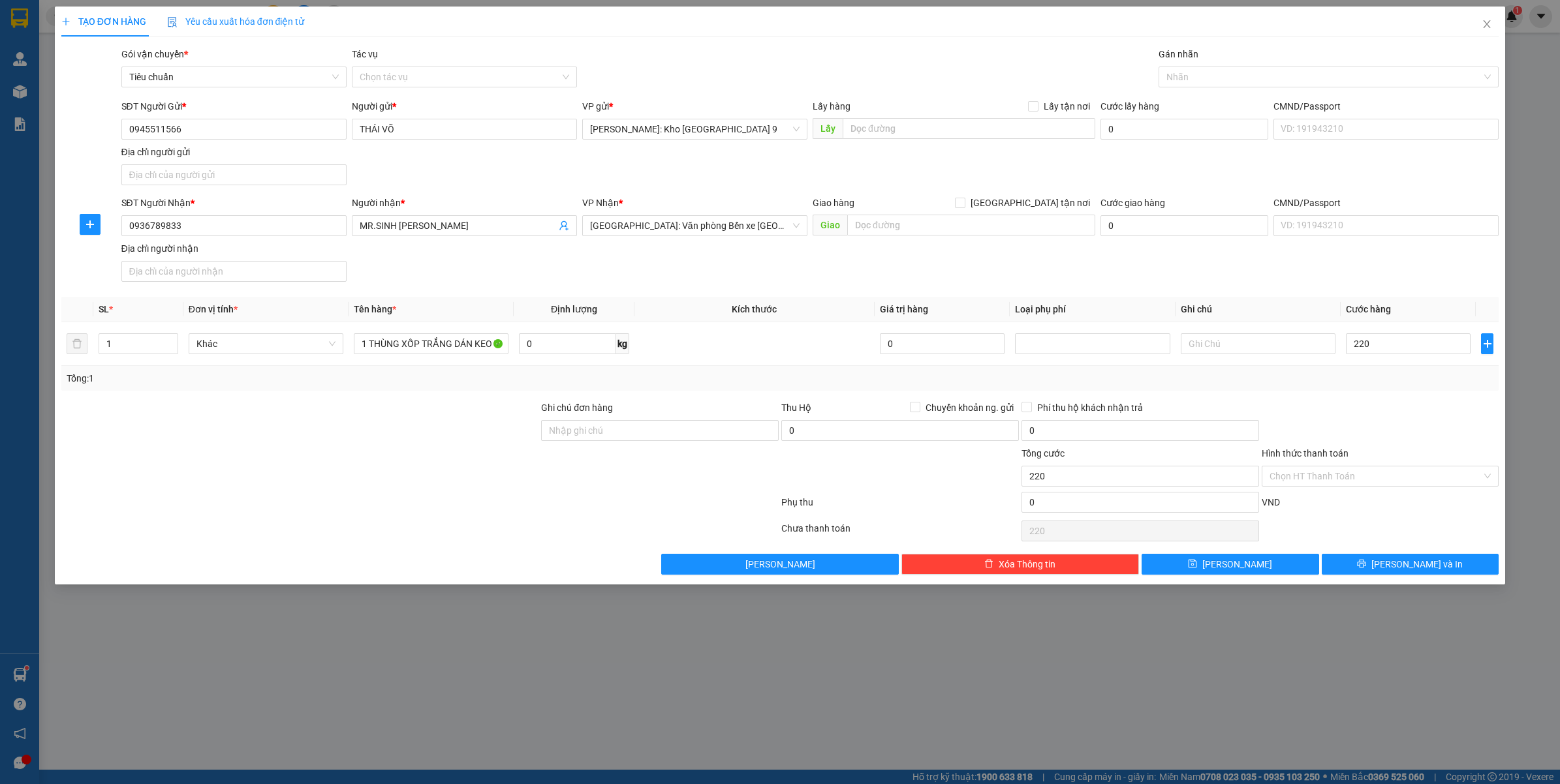
type input "220.000"
click at [1381, 569] on button "Lưu và In" at bounding box center [1410, 565] width 178 height 21
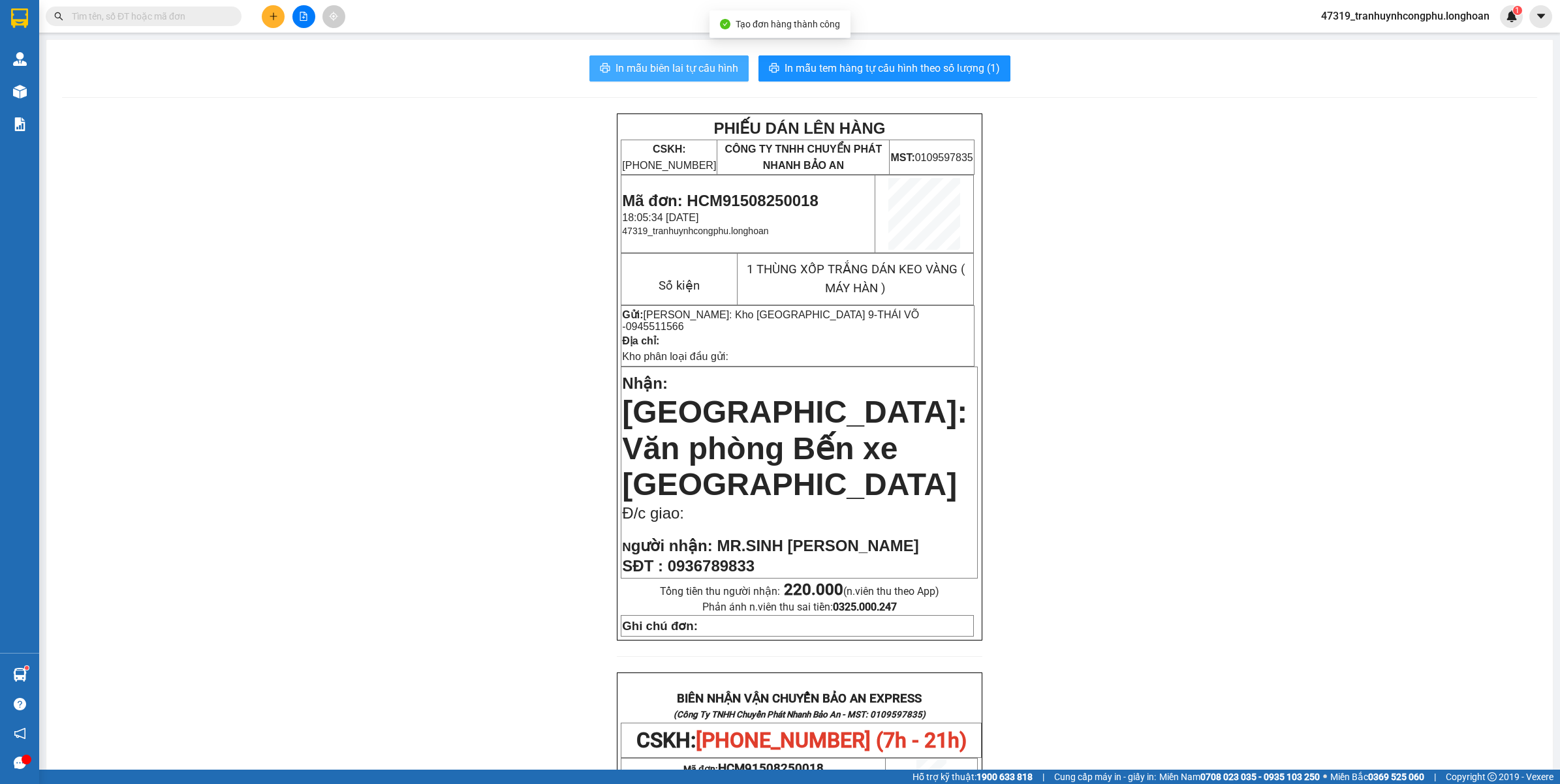
drag, startPoint x: 684, startPoint y: 63, endPoint x: 769, endPoint y: 214, distance: 173.3
click at [684, 60] on span "In mẫu biên lai tự cấu hình" at bounding box center [676, 68] width 123 height 17
click at [860, 73] on span "In mẫu tem hàng tự cấu hình theo số lượng (1)" at bounding box center [891, 68] width 215 height 17
click at [1214, 276] on div "PHIẾU DÁN LÊN HÀNG CSKH: 1900.06.88.33 CÔNG TY TNHH CHUYỂN PHÁT NHANH BẢO AN MS…" at bounding box center [799, 721] width 1476 height 1216
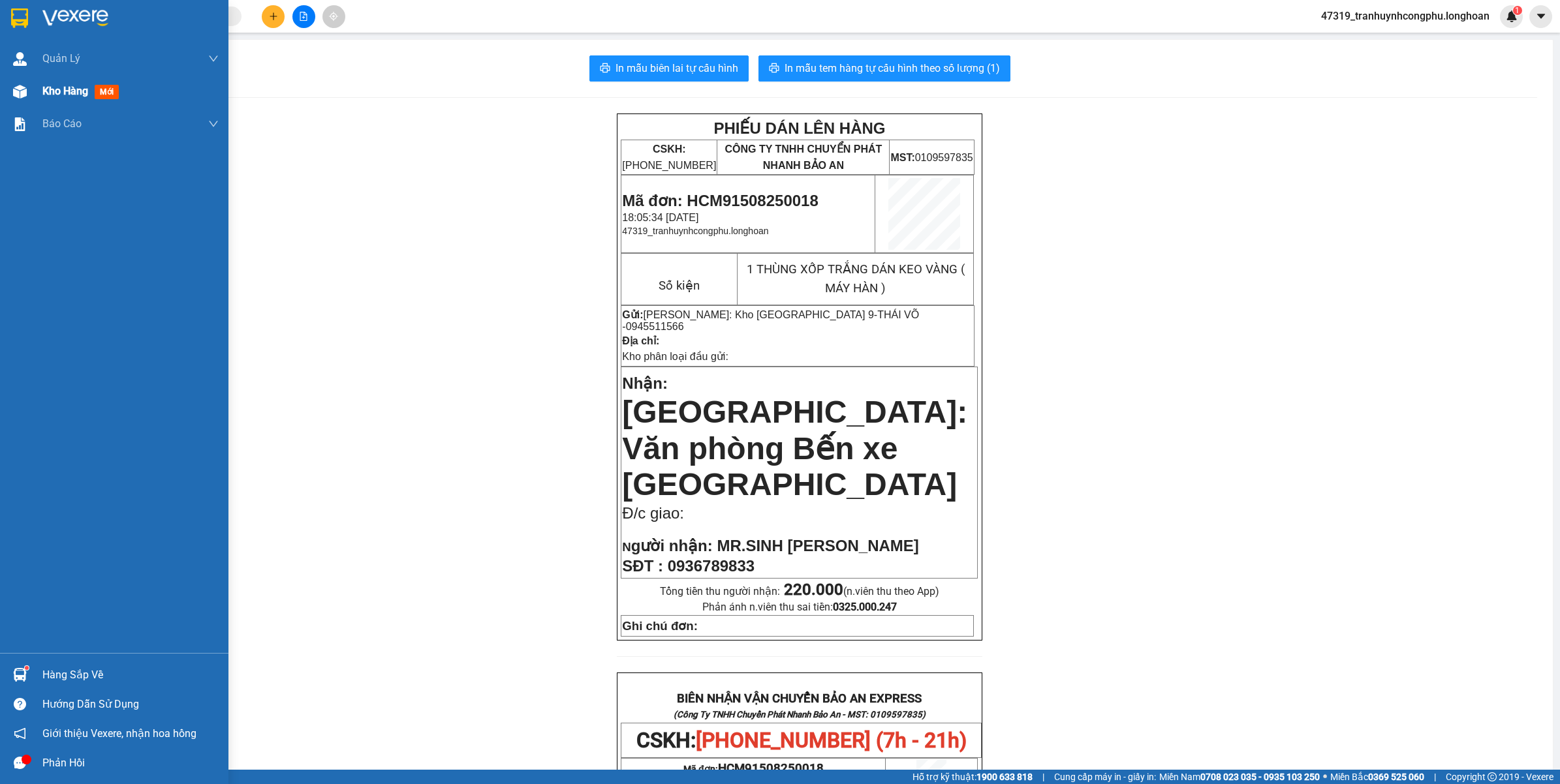
click at [28, 95] on div at bounding box center [20, 91] width 23 height 23
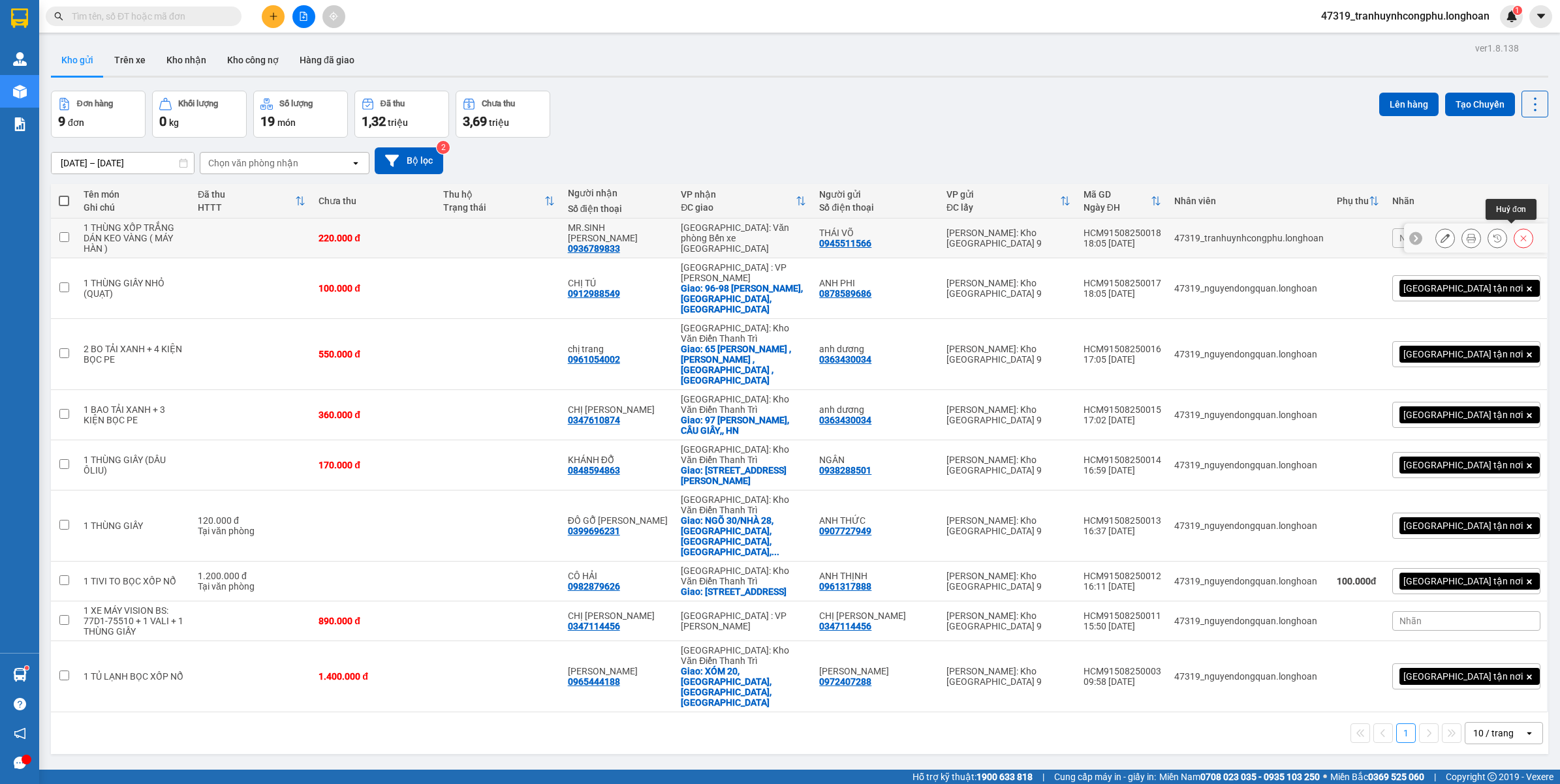
click at [1519, 233] on icon at bounding box center [1523, 238] width 9 height 9
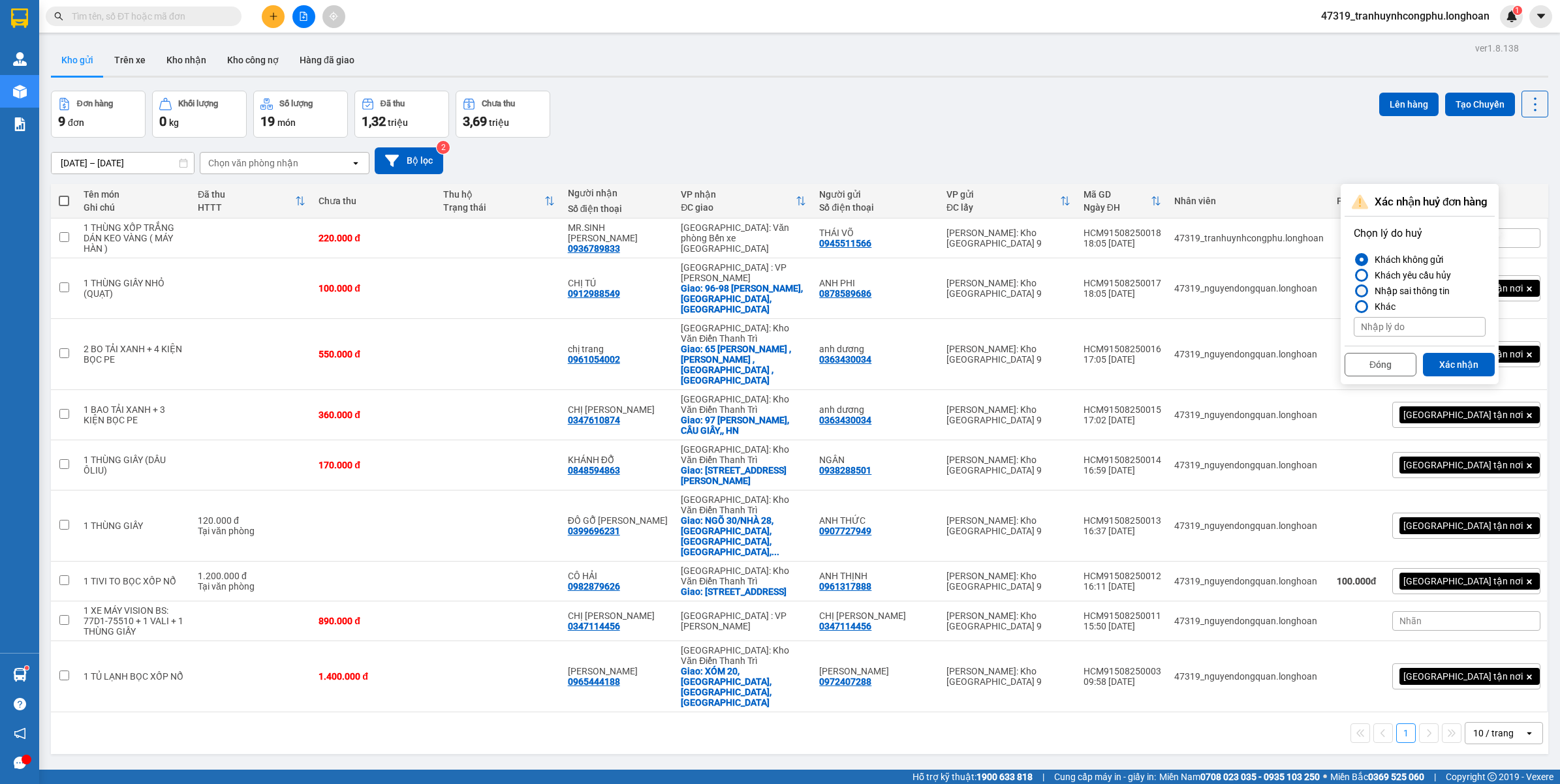
click at [1384, 291] on div "Nhập sai thông tin" at bounding box center [1409, 291] width 80 height 16
click at [1354, 291] on input "Nhập sai thông tin" at bounding box center [1354, 291] width 0 height 0
click at [1354, 300] on label "Khác" at bounding box center [1419, 306] width 131 height 16
click at [1354, 306] on input "Khác" at bounding box center [1354, 306] width 0 height 0
click at [1384, 325] on input at bounding box center [1419, 326] width 131 height 19
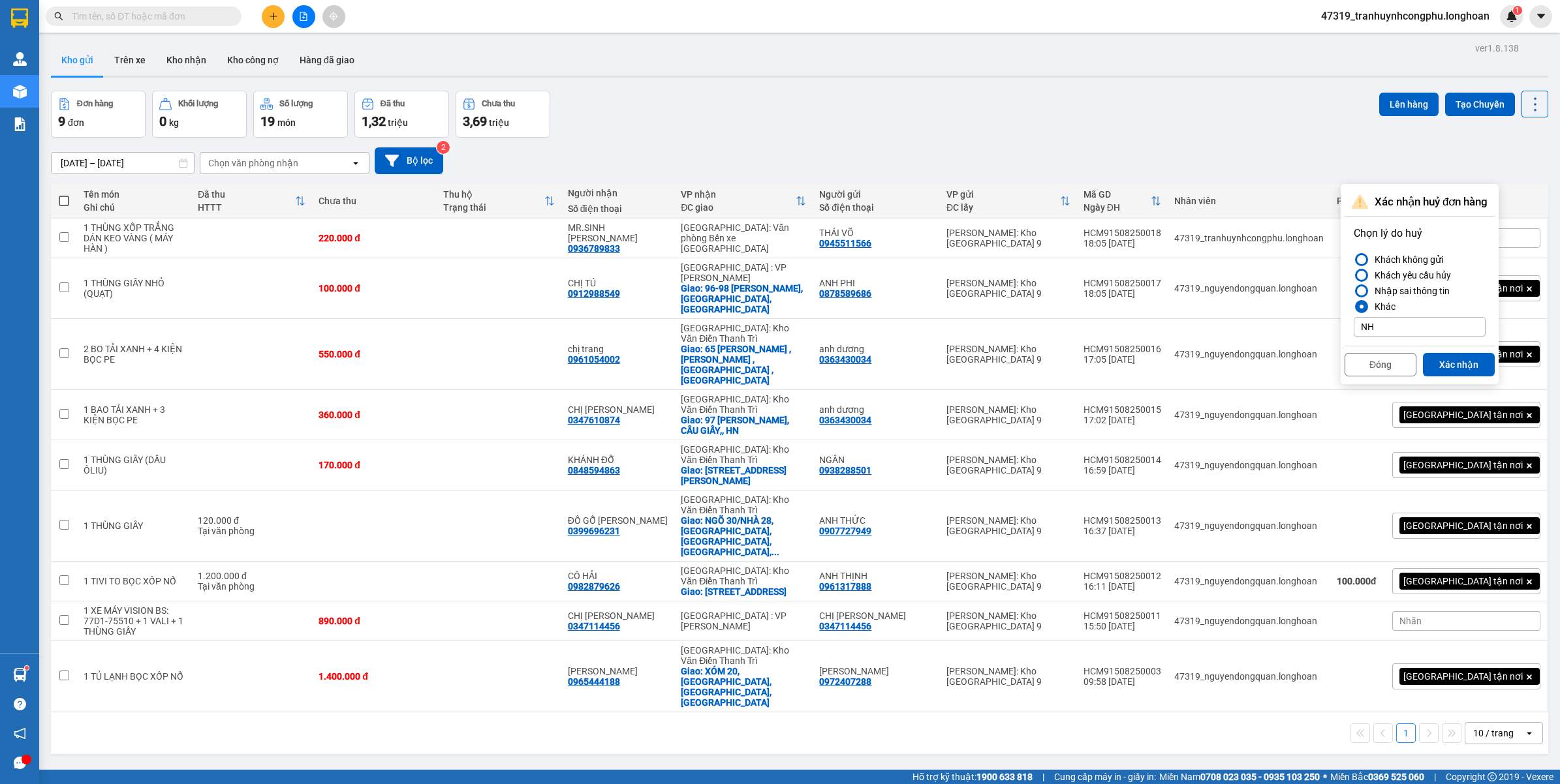
type input "N"
type input "S"
type input "NHẦM VĂN PHÒNG"
click at [1454, 365] on button "Xác nhận" at bounding box center [1459, 365] width 71 height 23
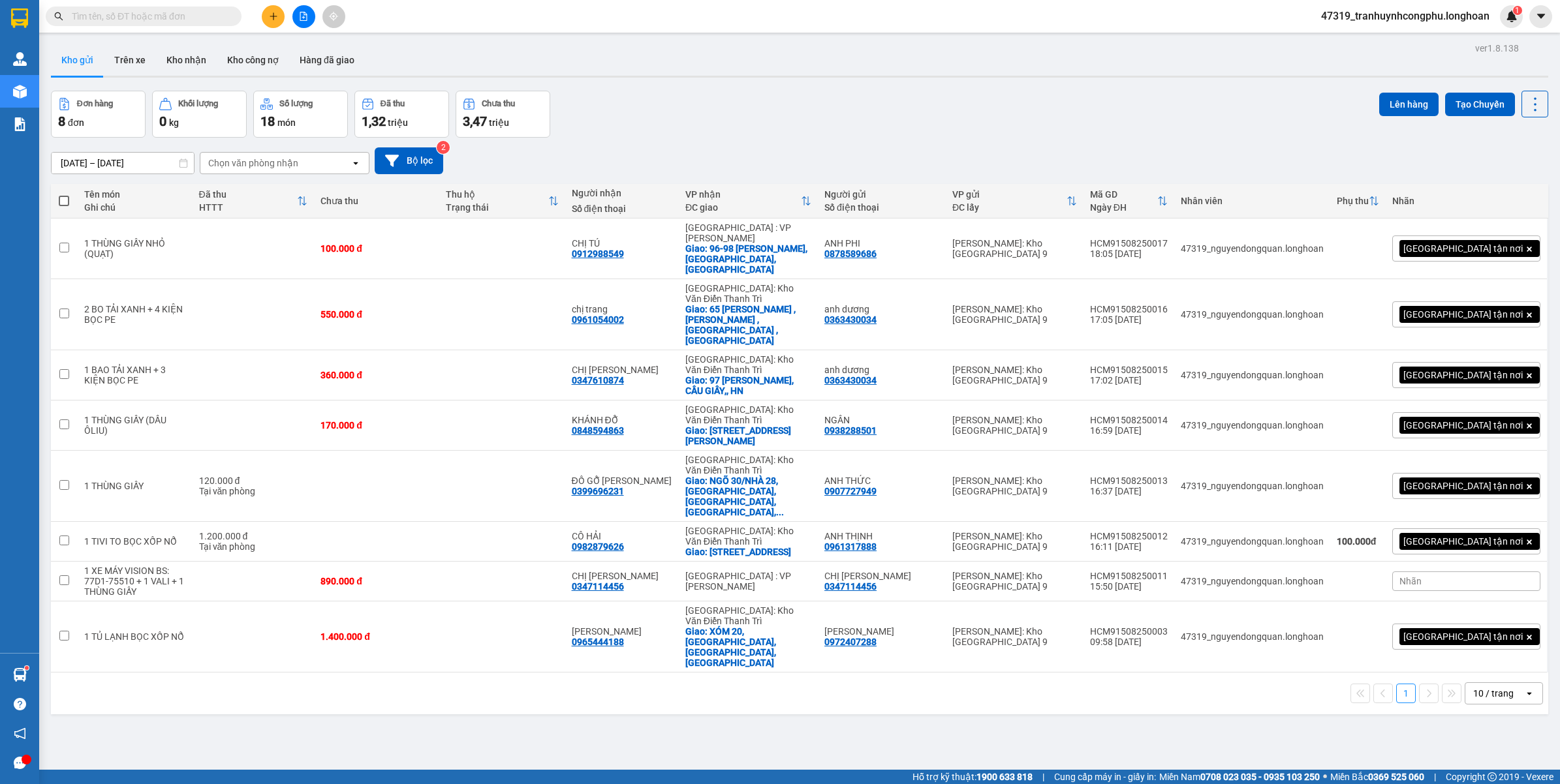
click at [1403, 15] on span "47319_tranhuynhcongphu.longhoan" at bounding box center [1405, 16] width 189 height 17
click at [1381, 36] on span "Đăng xuất" at bounding box center [1410, 40] width 164 height 14
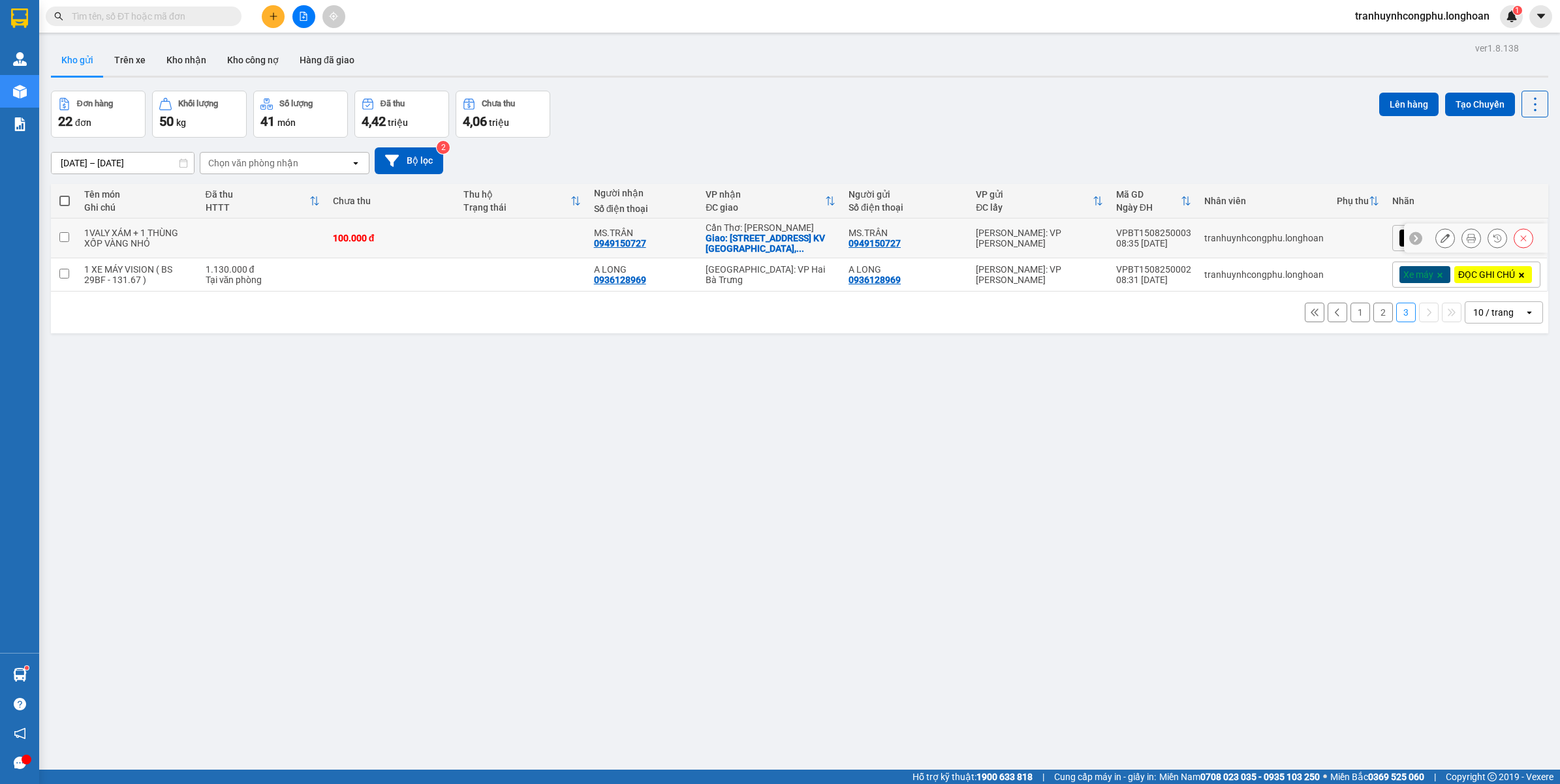
scroll to position [60, 0]
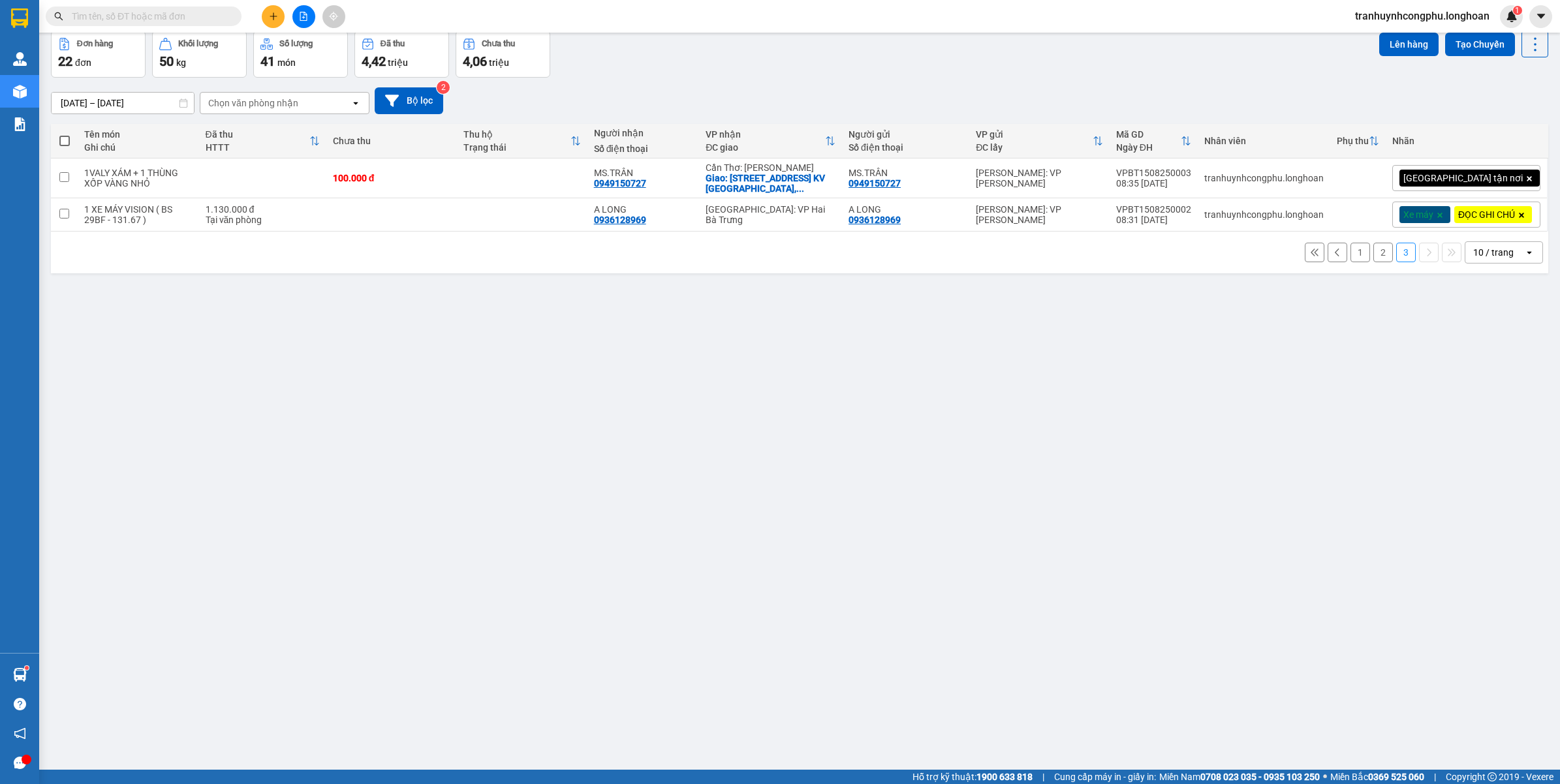
click at [494, 588] on div "ver 1.8.138 Kho gửi Trên xe Kho nhận Kho công nợ Hàng đã giao Đơn hàng 22 đơn K…" at bounding box center [799, 371] width 1508 height 784
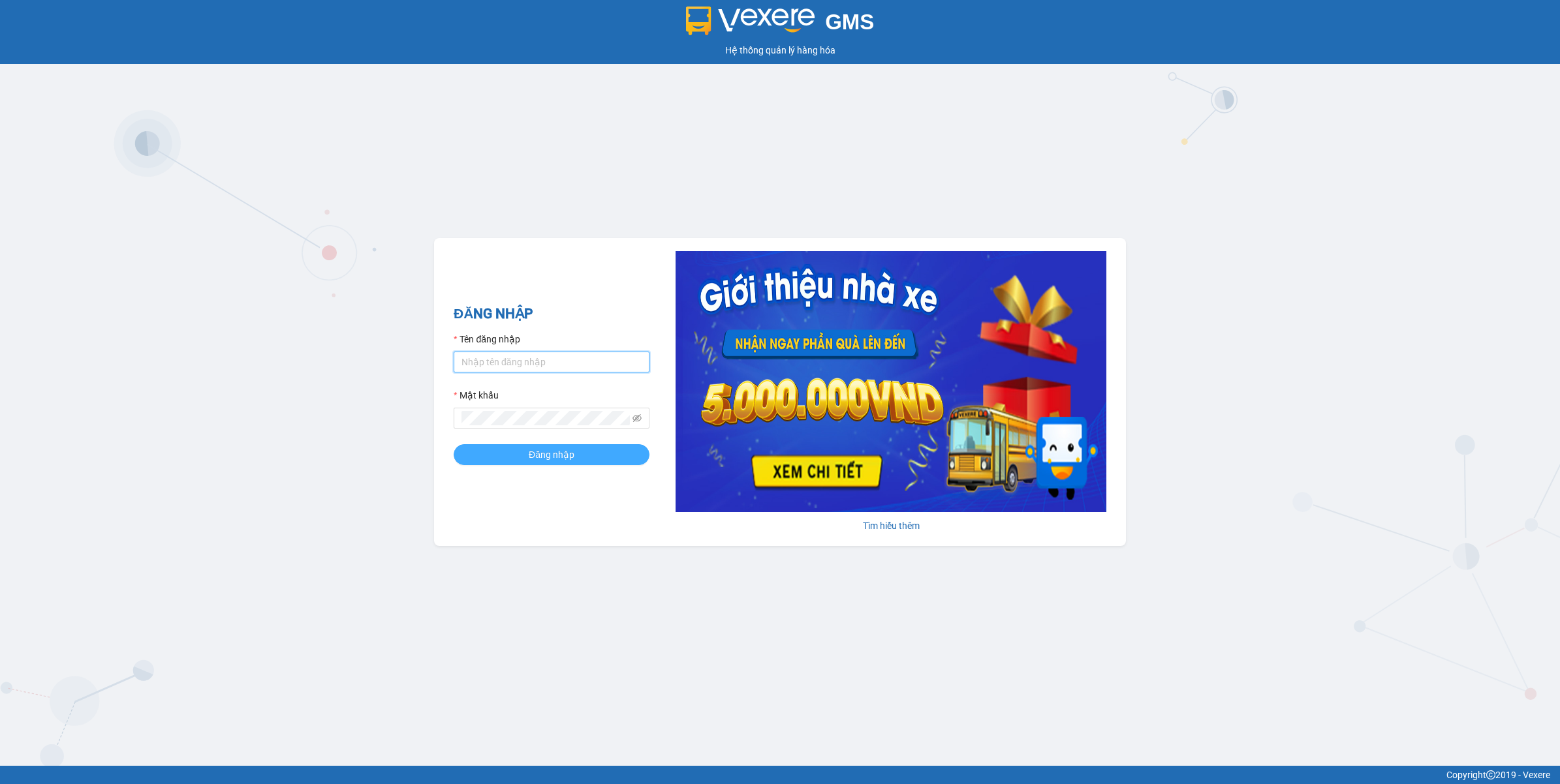
type input "tranhuynhcongphu.longhoan"
click at [547, 453] on span "Đăng nhập" at bounding box center [551, 454] width 45 height 14
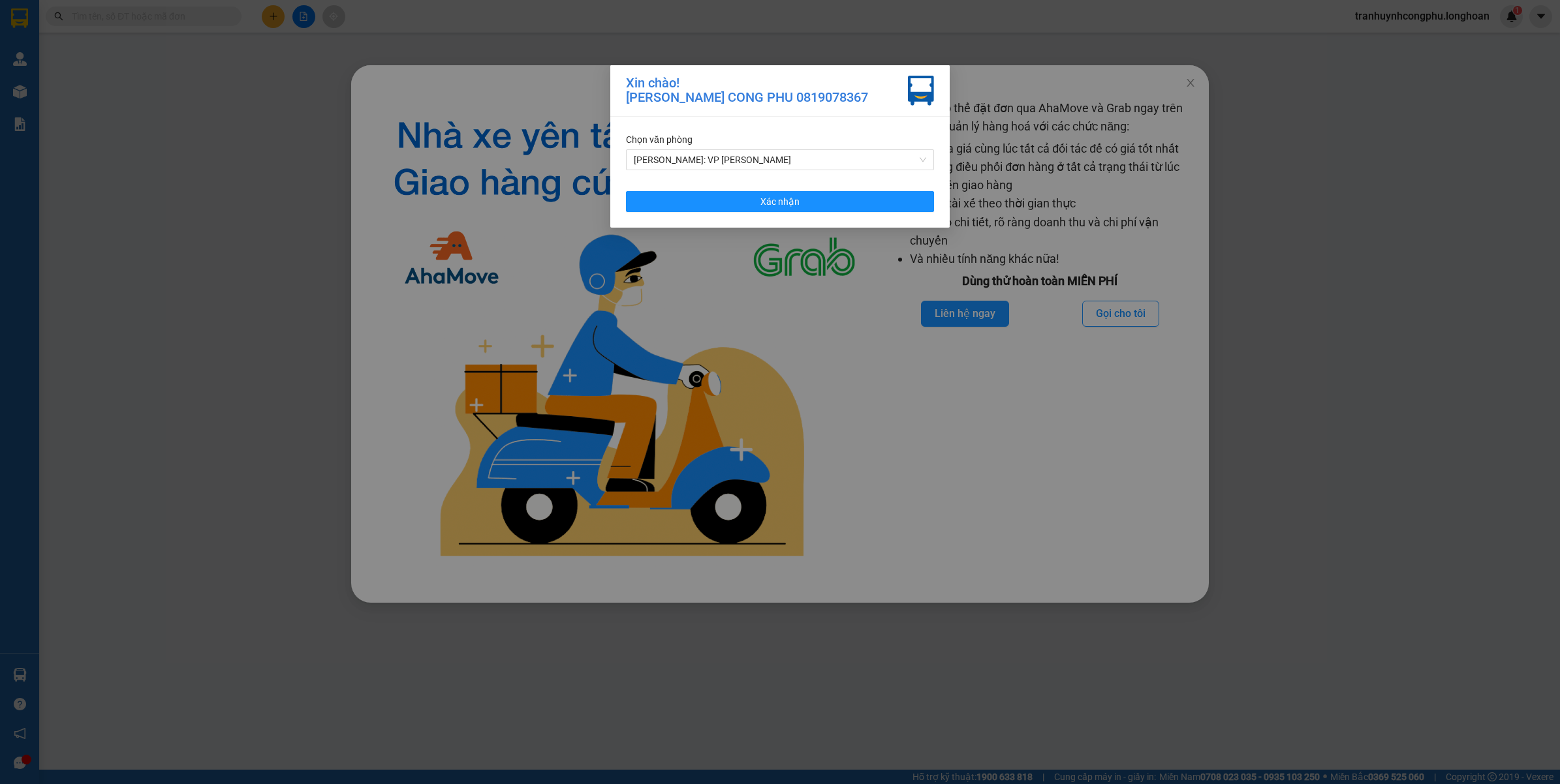
click at [826, 212] on div "Chọn văn phòng [PERSON_NAME]: VP [PERSON_NAME] nhận" at bounding box center [780, 171] width 340 height 111
click at [830, 206] on button "Xác nhận" at bounding box center [780, 202] width 308 height 21
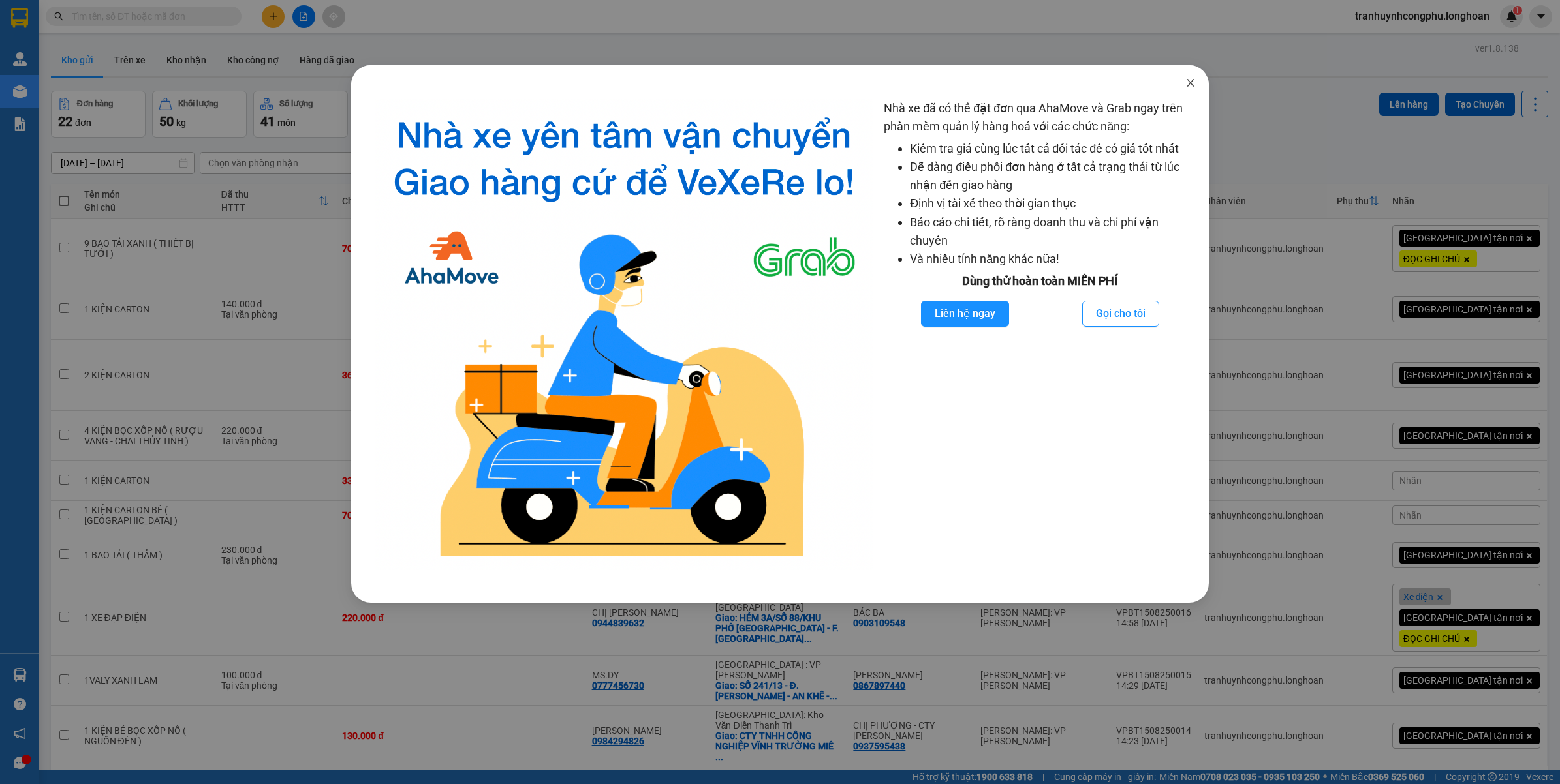
click at [1183, 92] on span "Close" at bounding box center [1191, 84] width 37 height 37
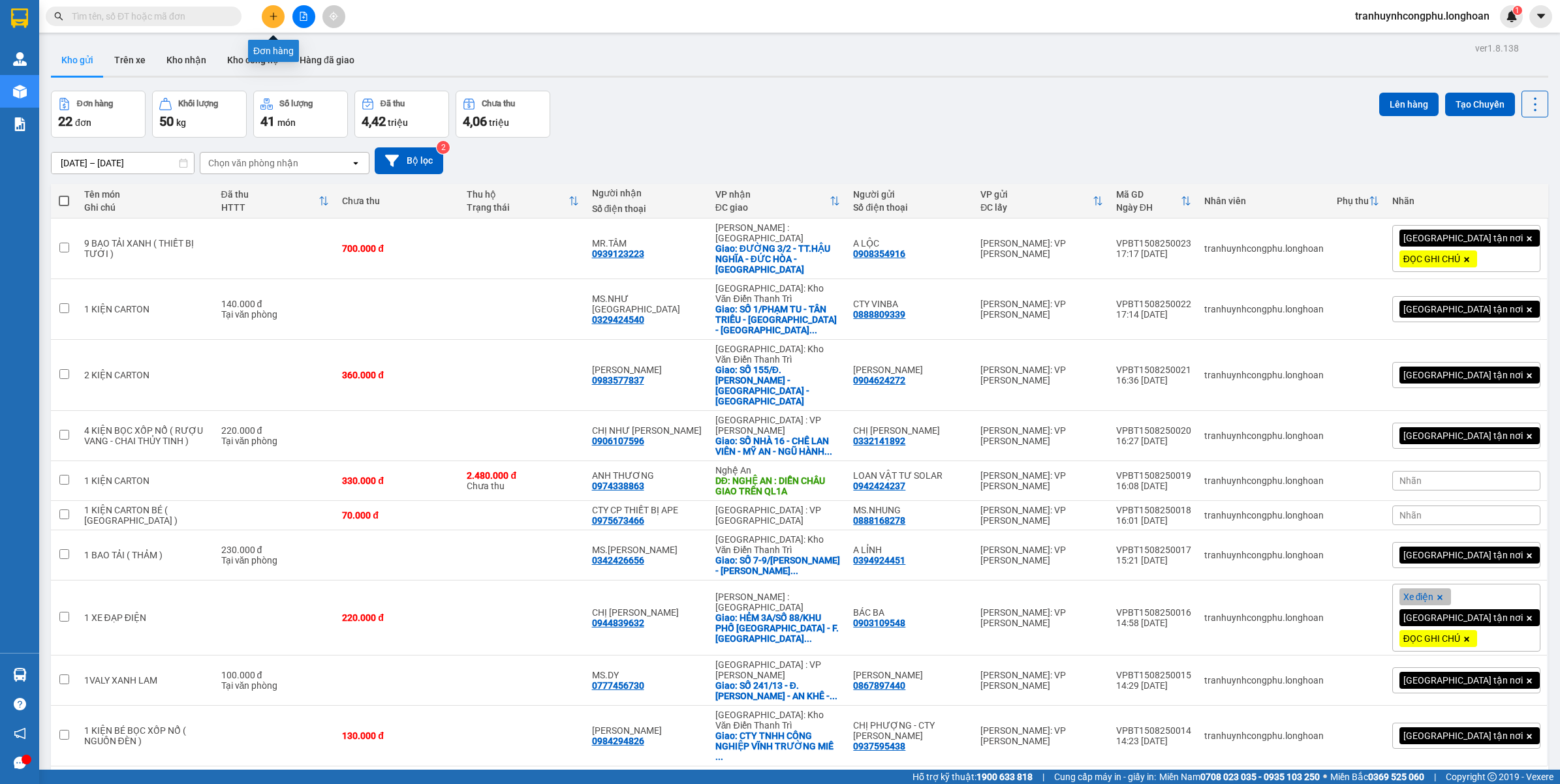
click at [278, 17] on button at bounding box center [273, 17] width 23 height 23
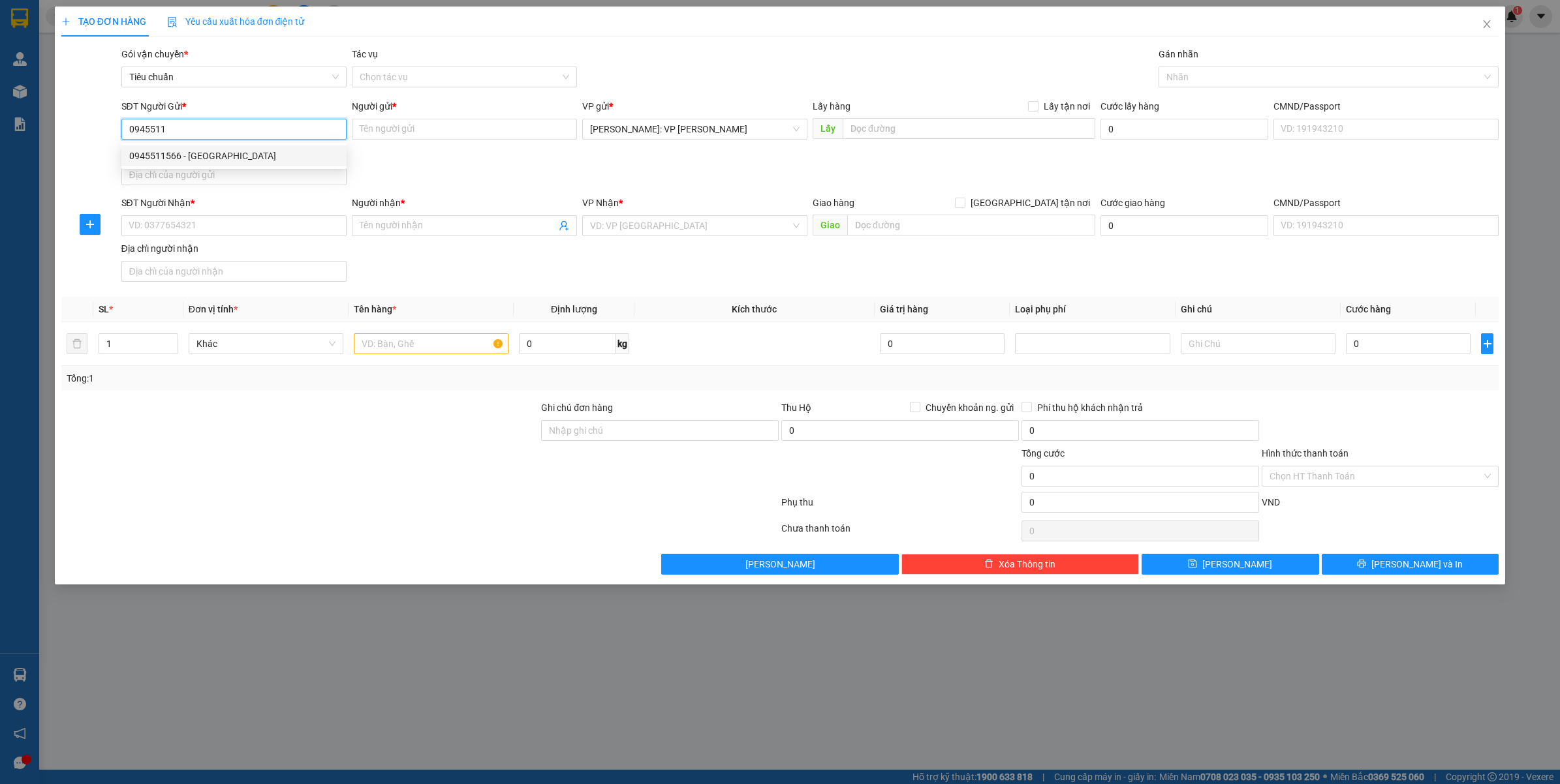
click at [225, 145] on div "0945511566 - [GEOGRAPHIC_DATA]" at bounding box center [233, 156] width 225 height 21
type input "0945511566"
type input "THÁI VÕ"
type input "0945511566"
click at [224, 220] on input "SĐT Người Nhận *" at bounding box center [233, 225] width 225 height 21
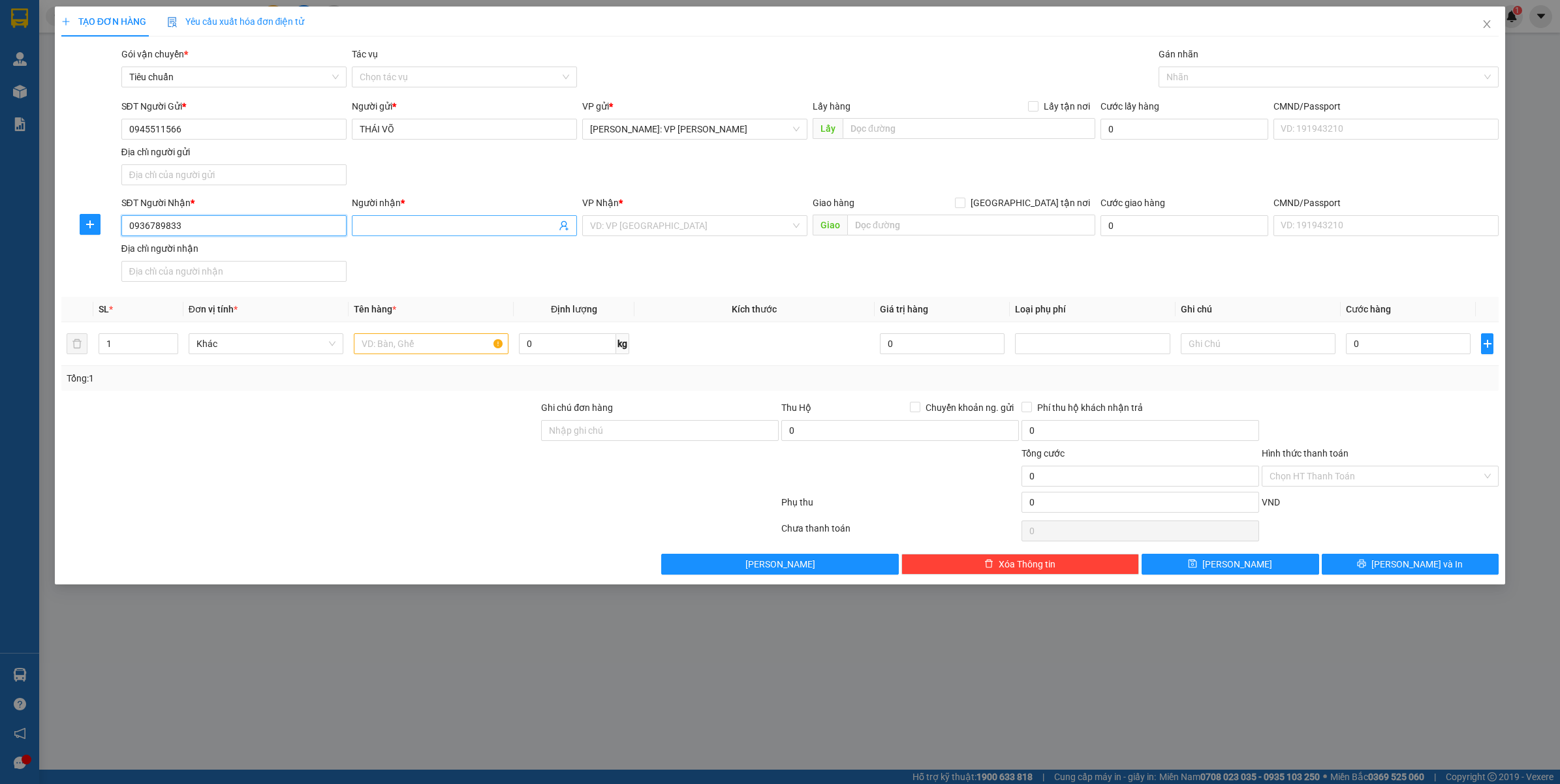
type input "0936789833"
click at [413, 218] on span at bounding box center [464, 225] width 225 height 21
type input "MR.SINH NGUYẼN"
click at [684, 222] on input "search" at bounding box center [690, 225] width 200 height 19
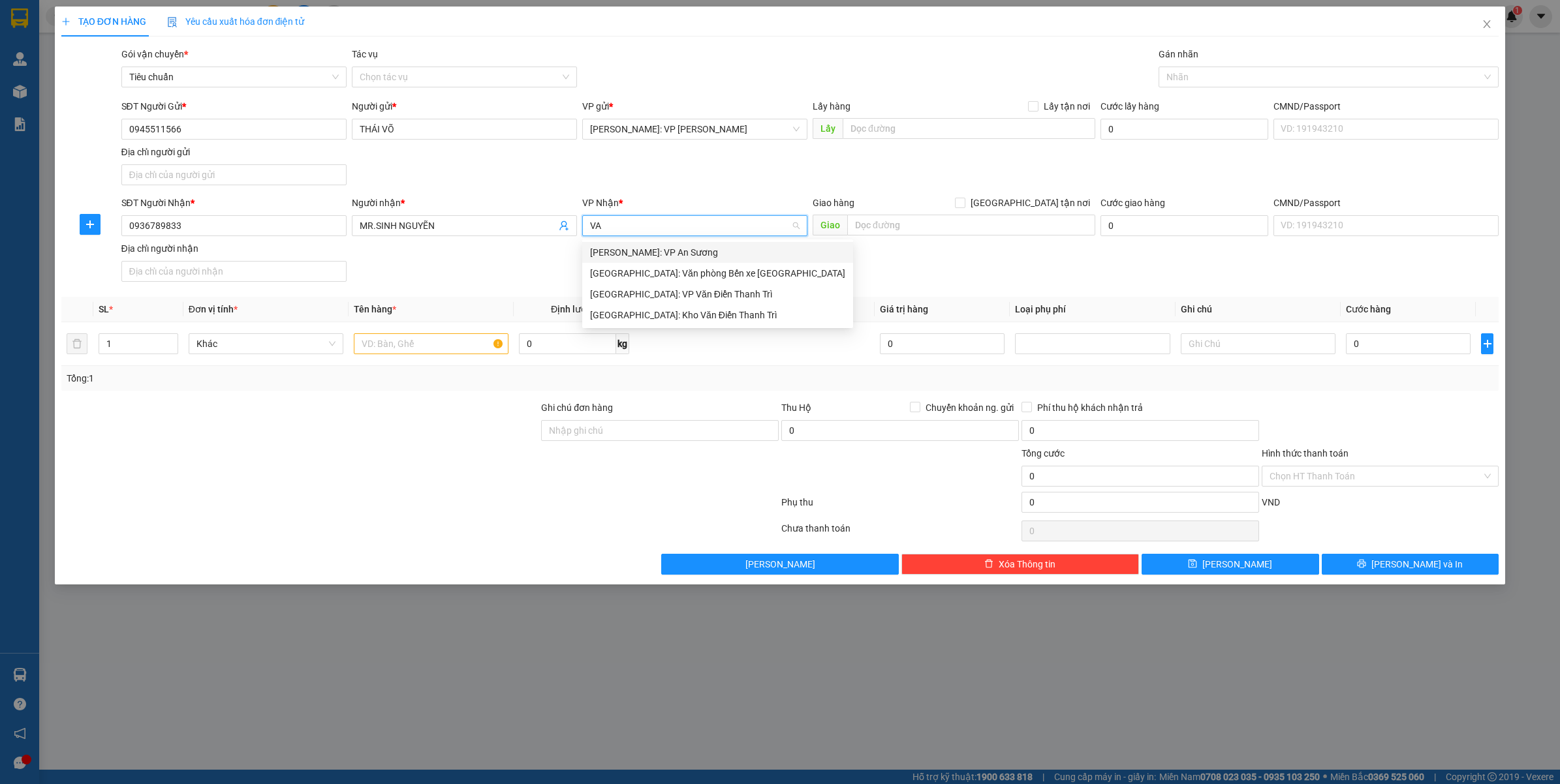
type input "V"
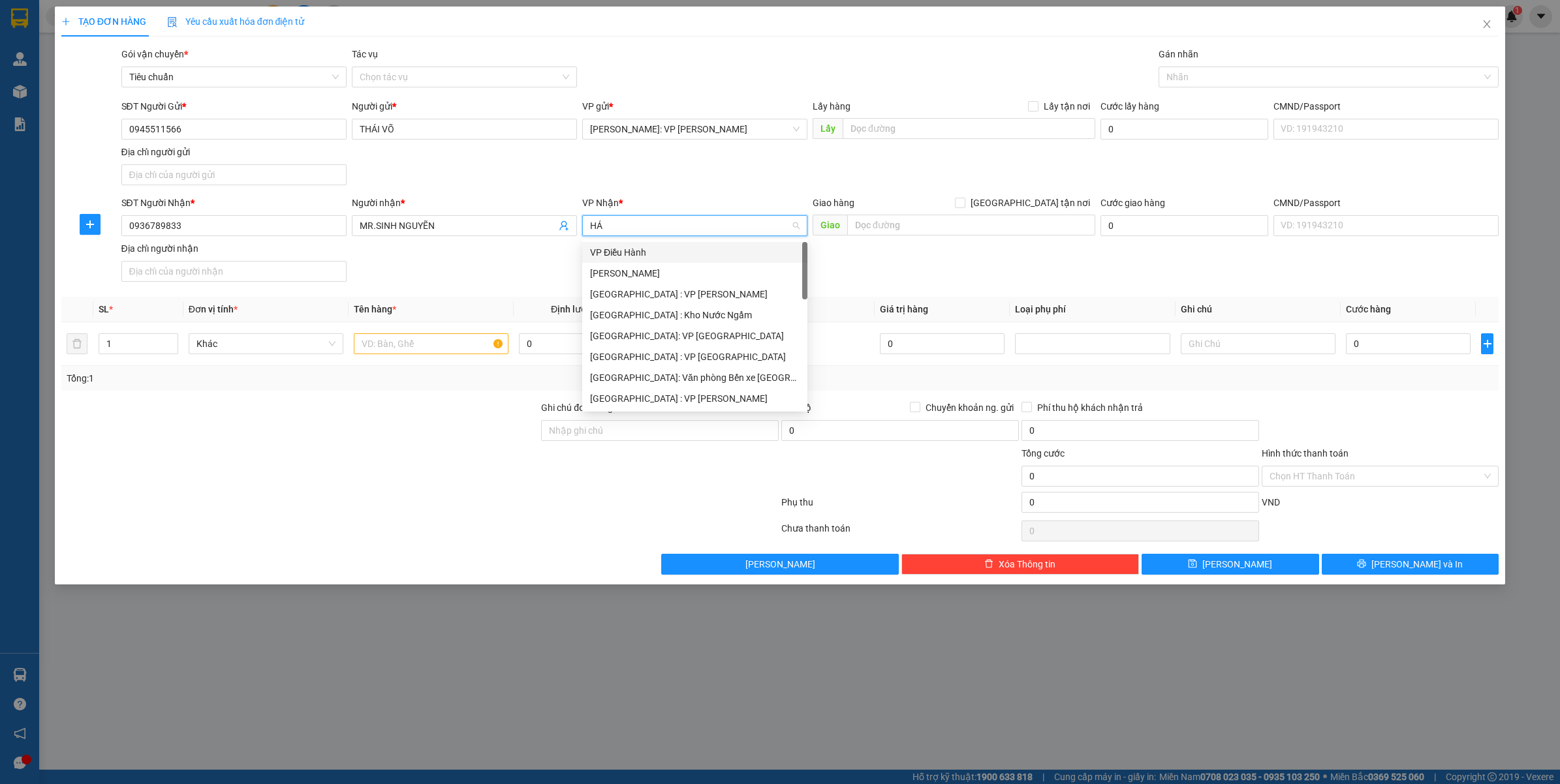
type input "HẢI"
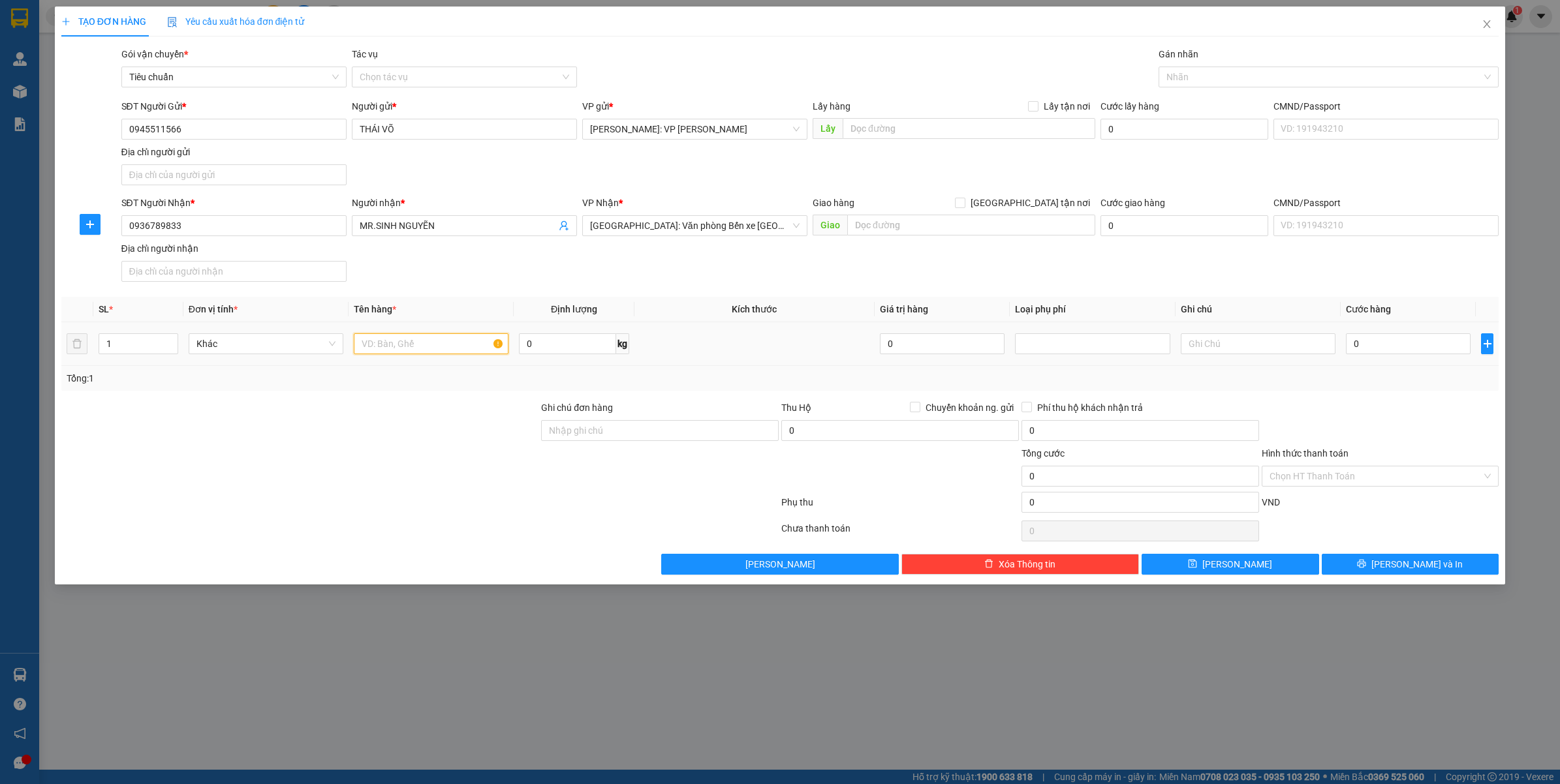
click at [384, 348] on input "text" at bounding box center [431, 344] width 155 height 21
type input "1 THÙNG XỐP TRẮNG DÁN KEO VÀNG ( MÁY HÀN )"
click at [1397, 353] on input "0" at bounding box center [1408, 344] width 124 height 21
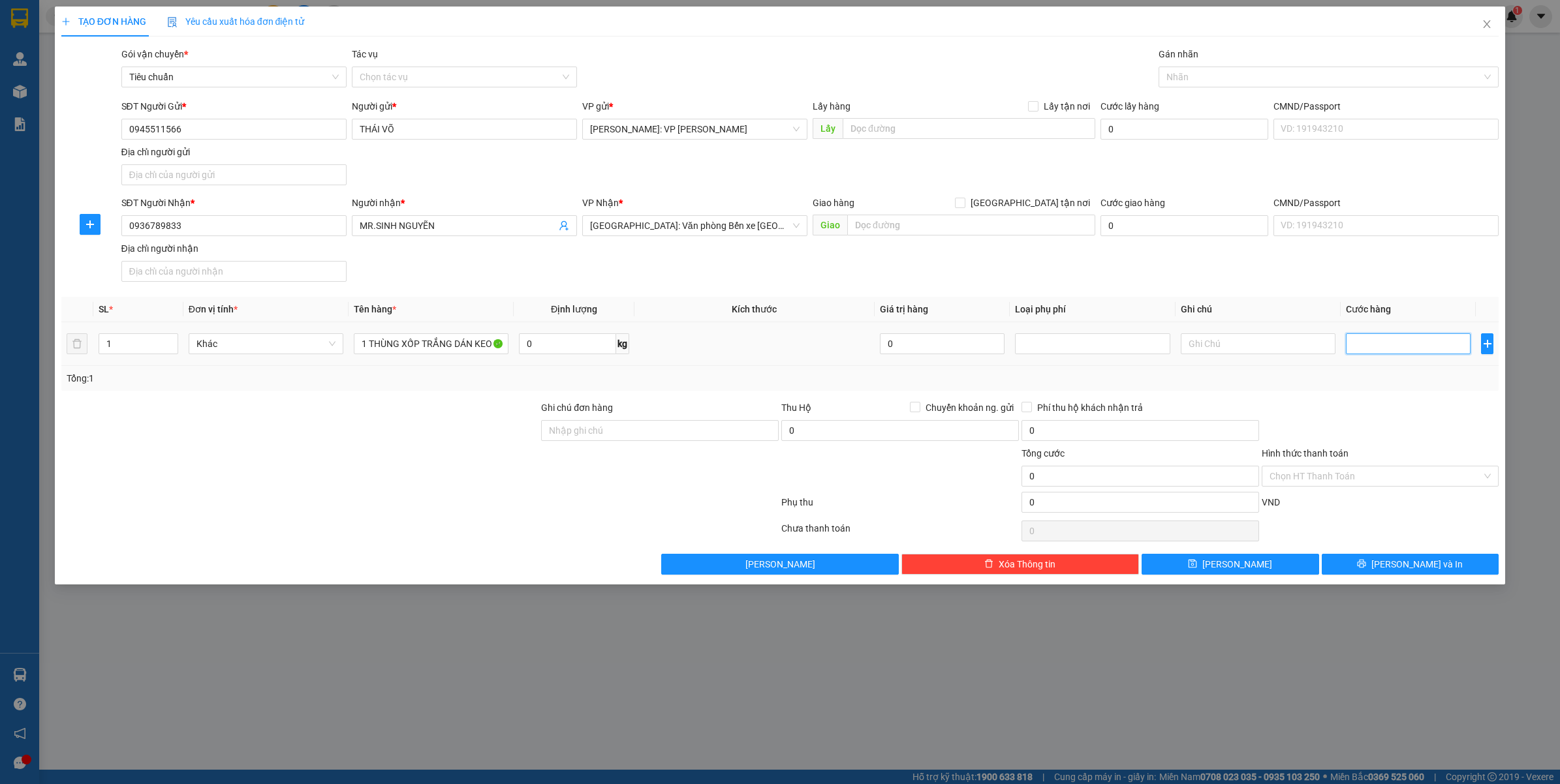
type input "2"
type input "22"
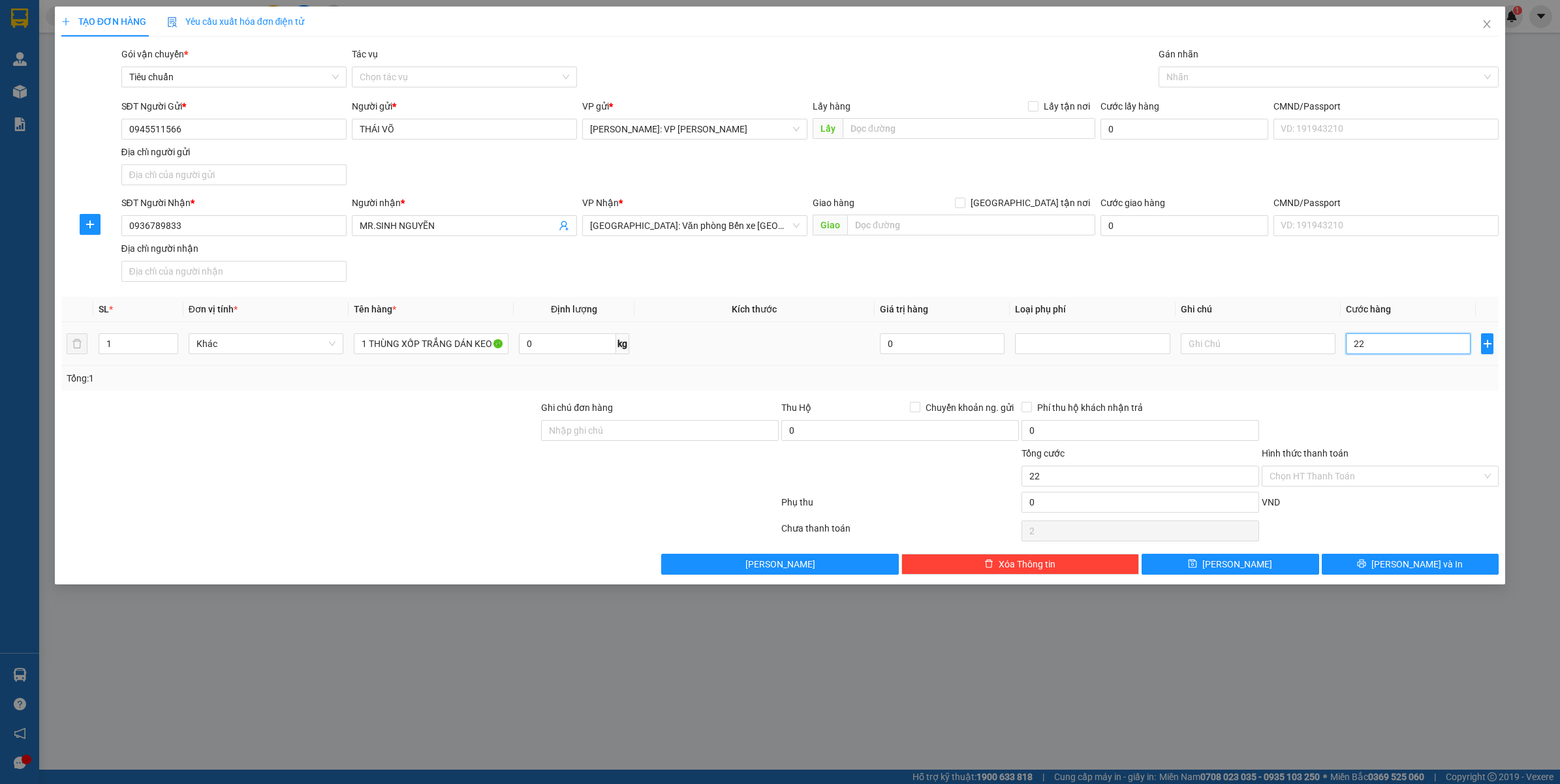
type input "22"
type input "220"
click at [1379, 424] on div at bounding box center [1381, 423] width 240 height 45
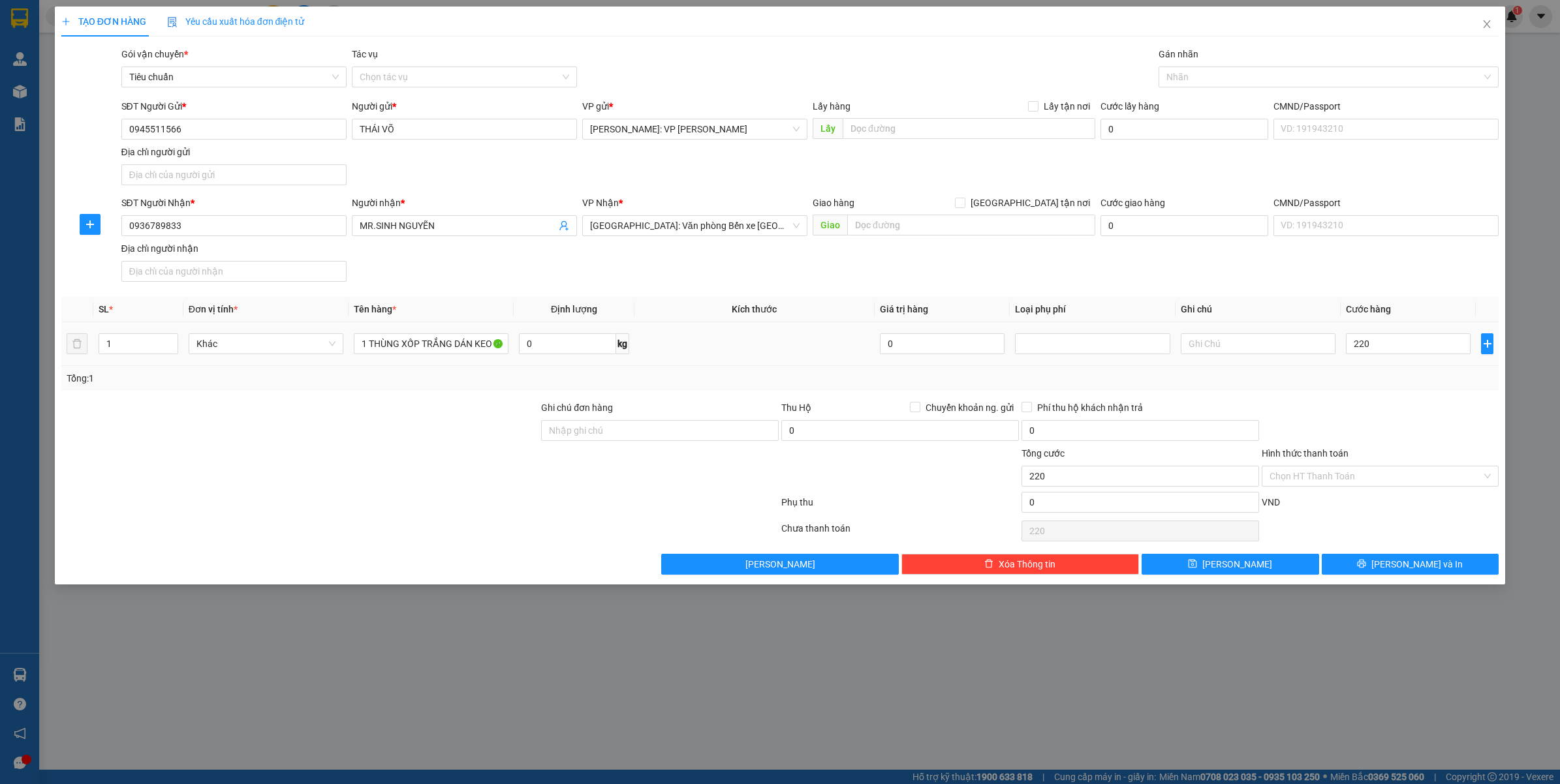
type input "220.000"
click at [220, 218] on input "0936789833" at bounding box center [233, 225] width 225 height 21
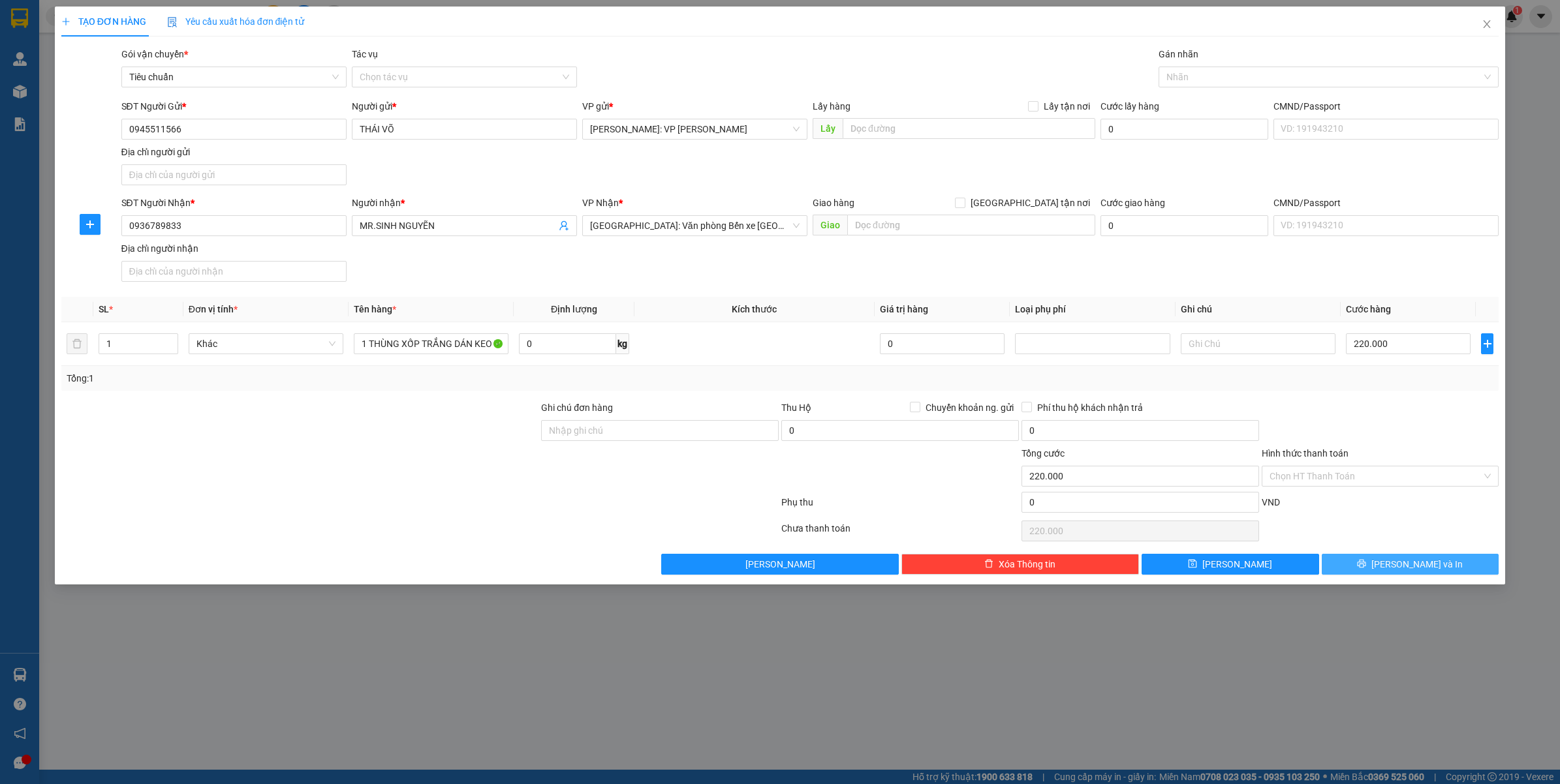
click at [1439, 570] on button "Lưu và In" at bounding box center [1410, 565] width 178 height 21
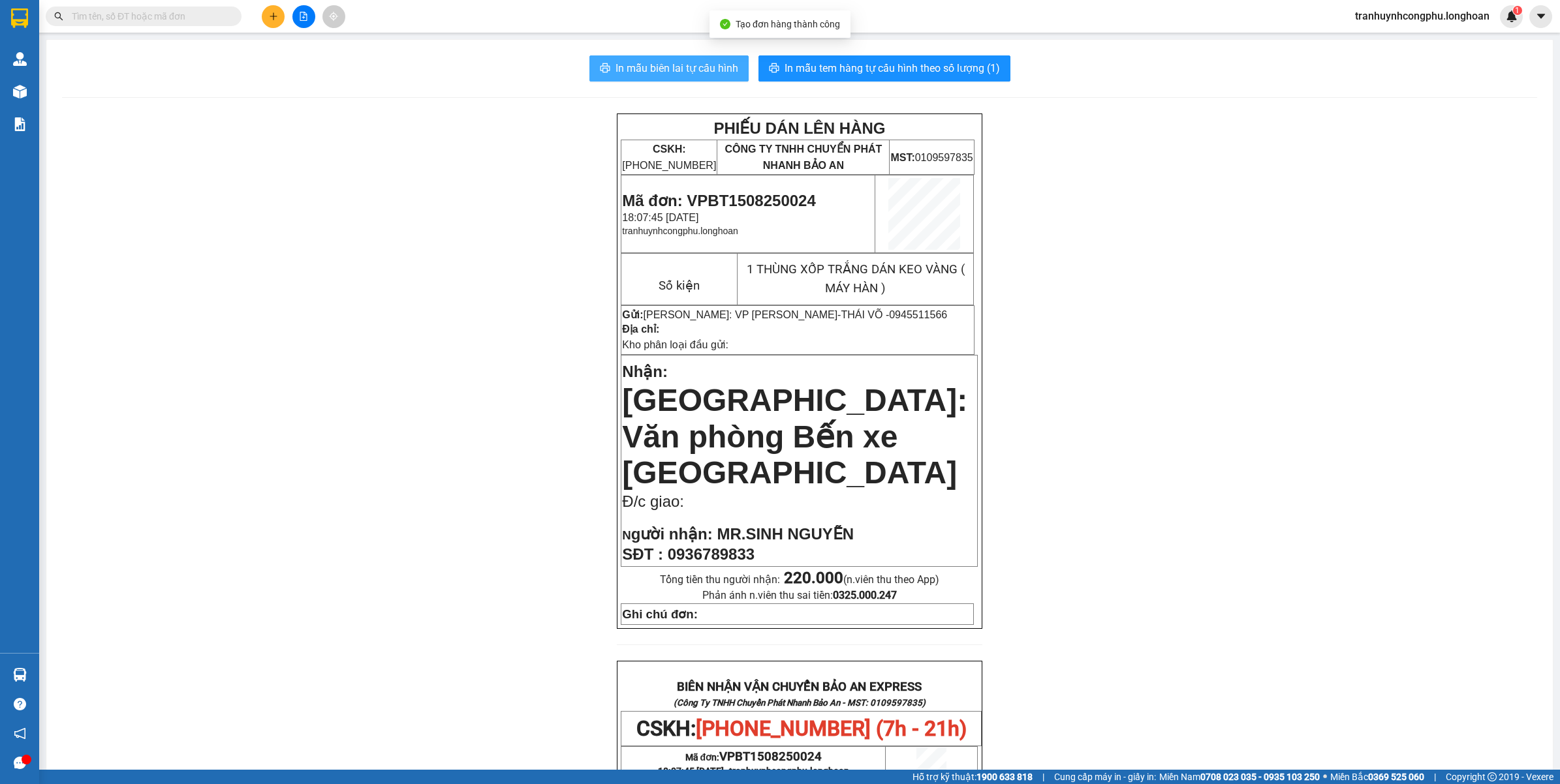
drag, startPoint x: 703, startPoint y: 63, endPoint x: 922, endPoint y: 454, distance: 448.2
click at [701, 62] on span "In mẫu biên lai tự cấu hình" at bounding box center [676, 68] width 123 height 17
click at [859, 70] on span "In mẫu tem hàng tự cấu hình theo số lượng (1)" at bounding box center [891, 68] width 215 height 17
click at [780, 194] on span "Mã đơn: VPBT1508250024" at bounding box center [719, 200] width 193 height 17
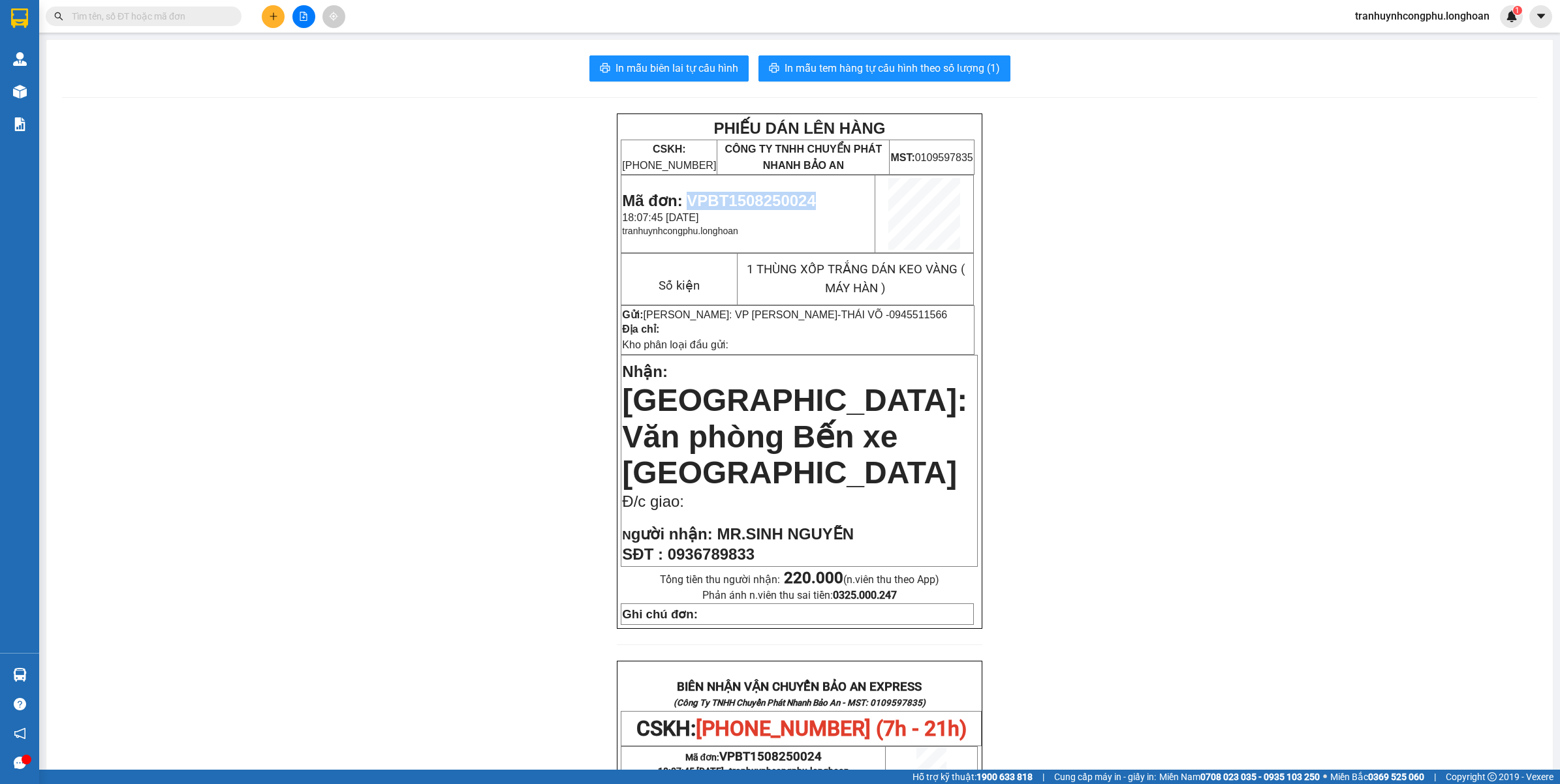
copy span "VPBT1508250024"
click at [237, 425] on div "PHIẾU DÁN LÊN HÀNG CSKH: 1900.06.88.33 CÔNG TY TNHH CHUYỂN PHÁT NHANH BẢO AN MS…" at bounding box center [799, 715] width 1476 height 1204
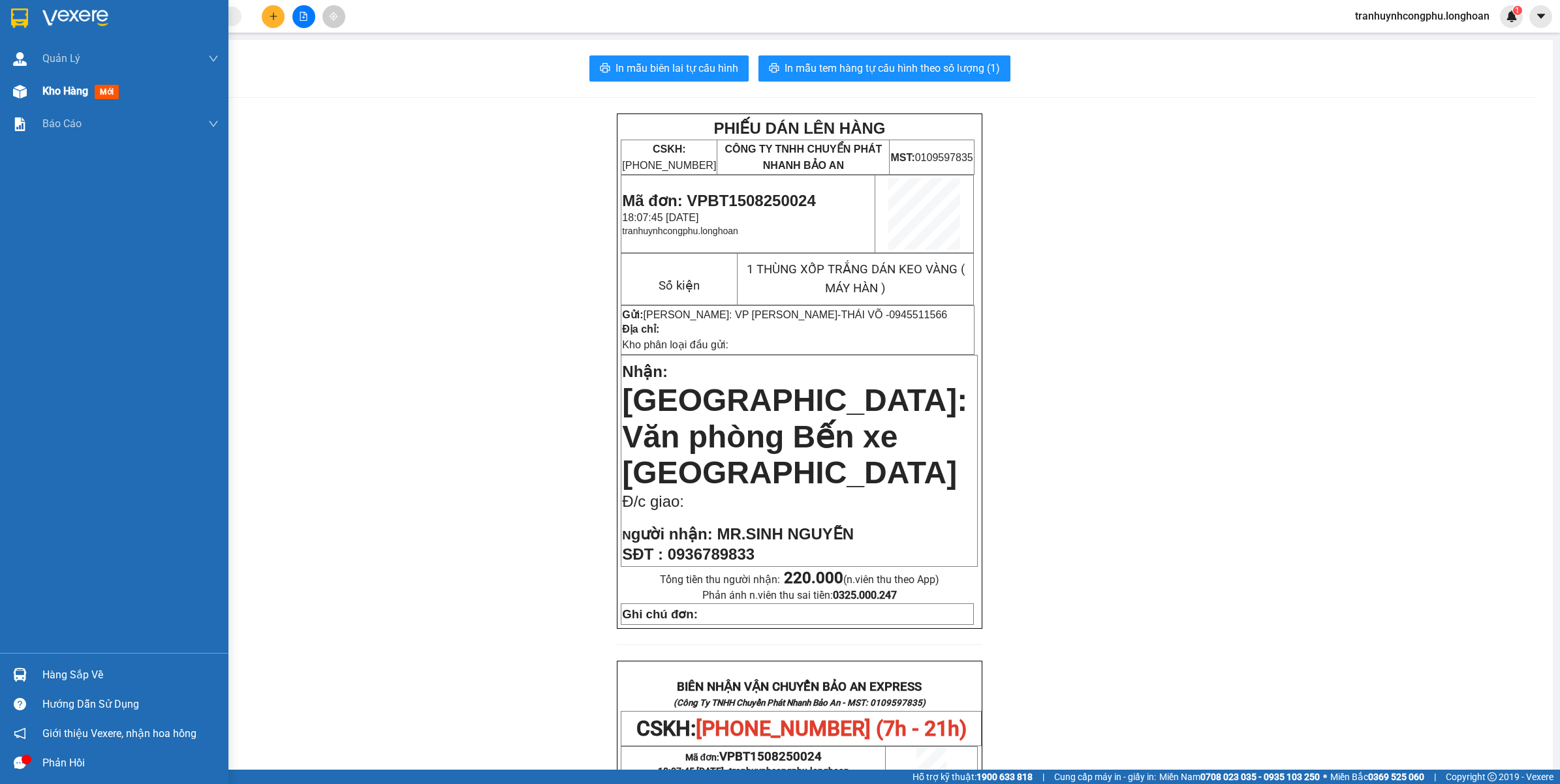
click at [32, 95] on div "Kho hàng mới" at bounding box center [114, 90] width 228 height 32
